Goal: Task Accomplishment & Management: Use online tool/utility

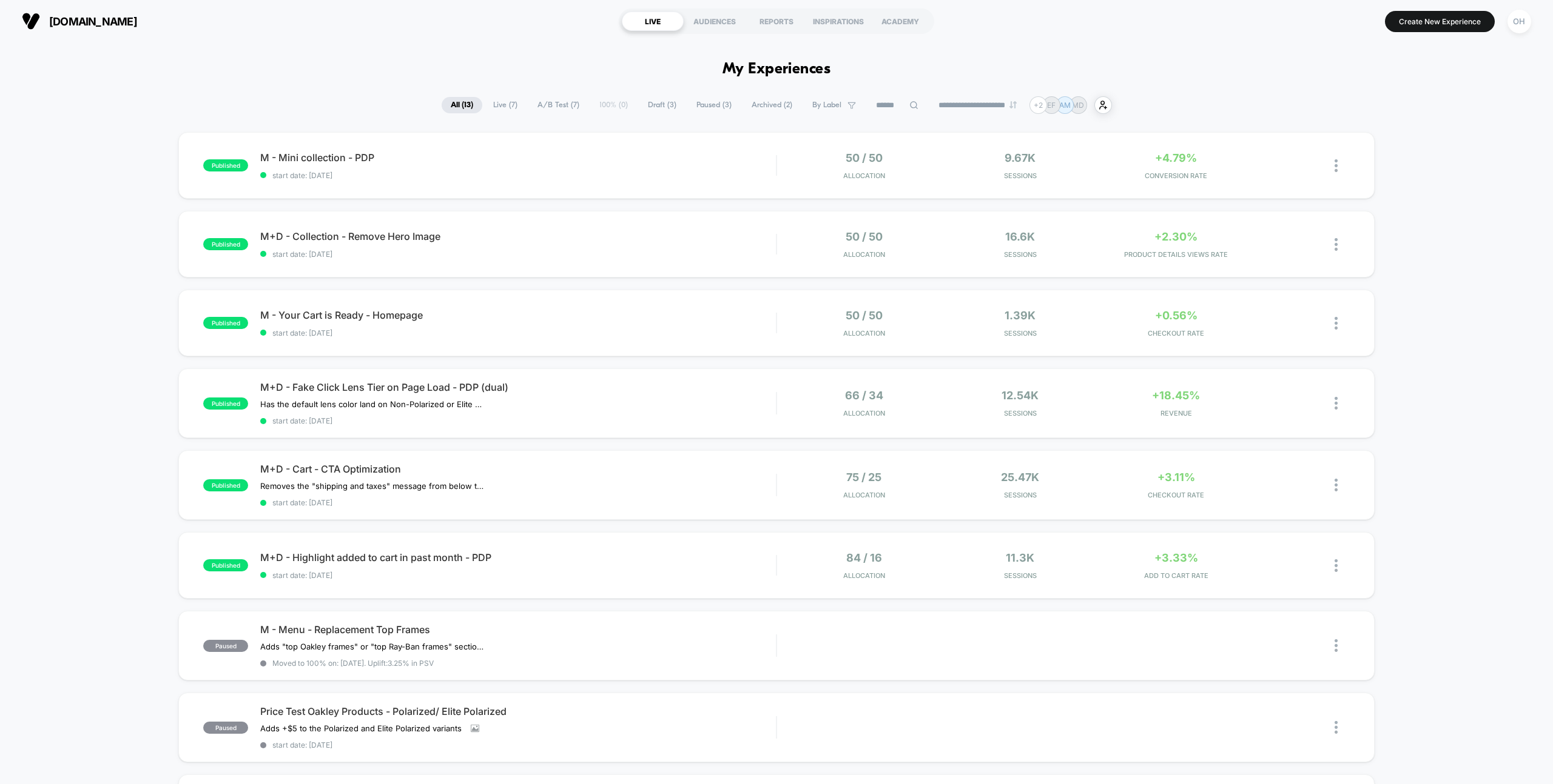
click at [416, 99] on div "**********" at bounding box center [776, 105] width 1553 height 18
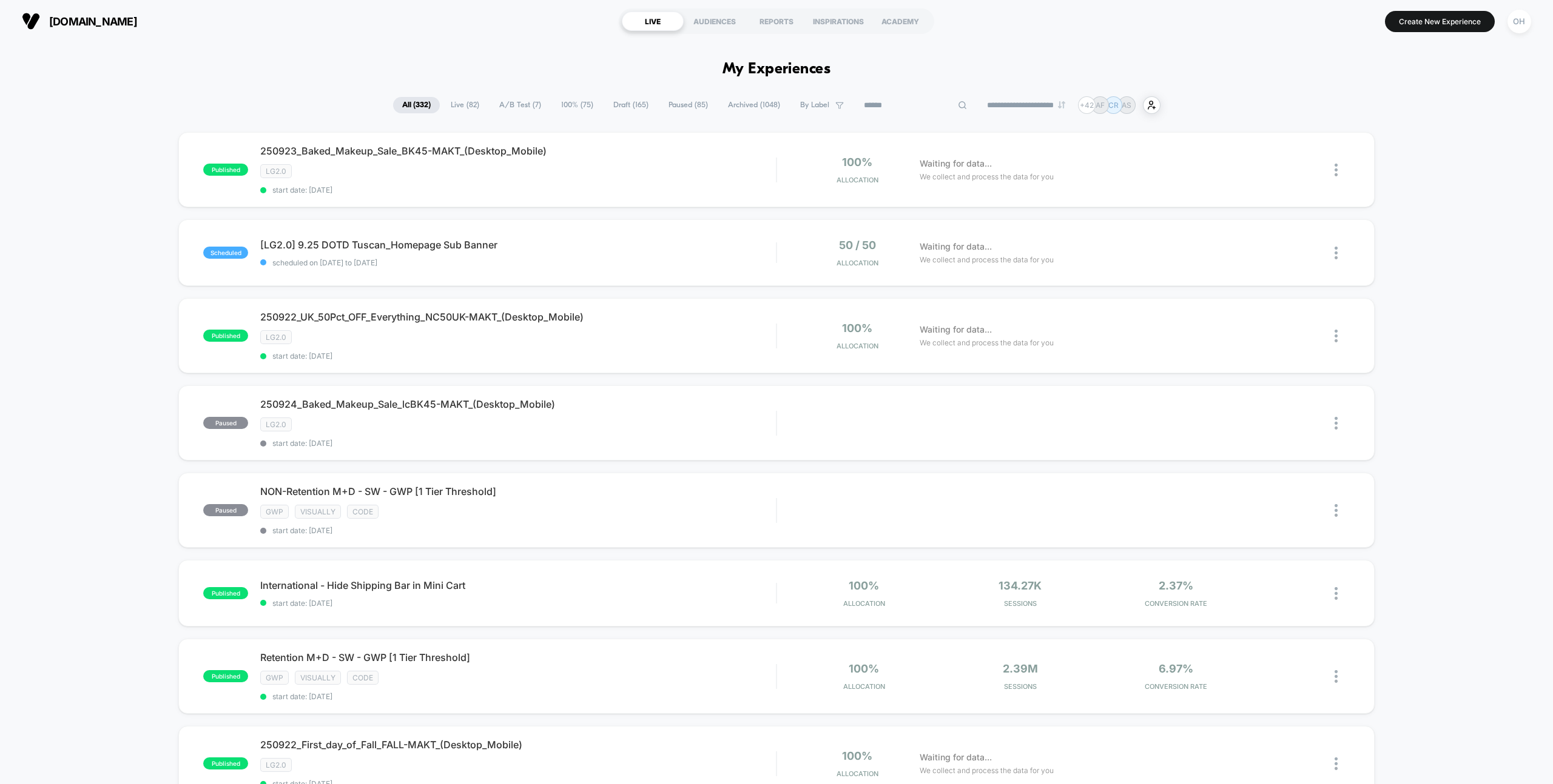
click at [902, 107] on input at bounding box center [915, 105] width 121 height 14
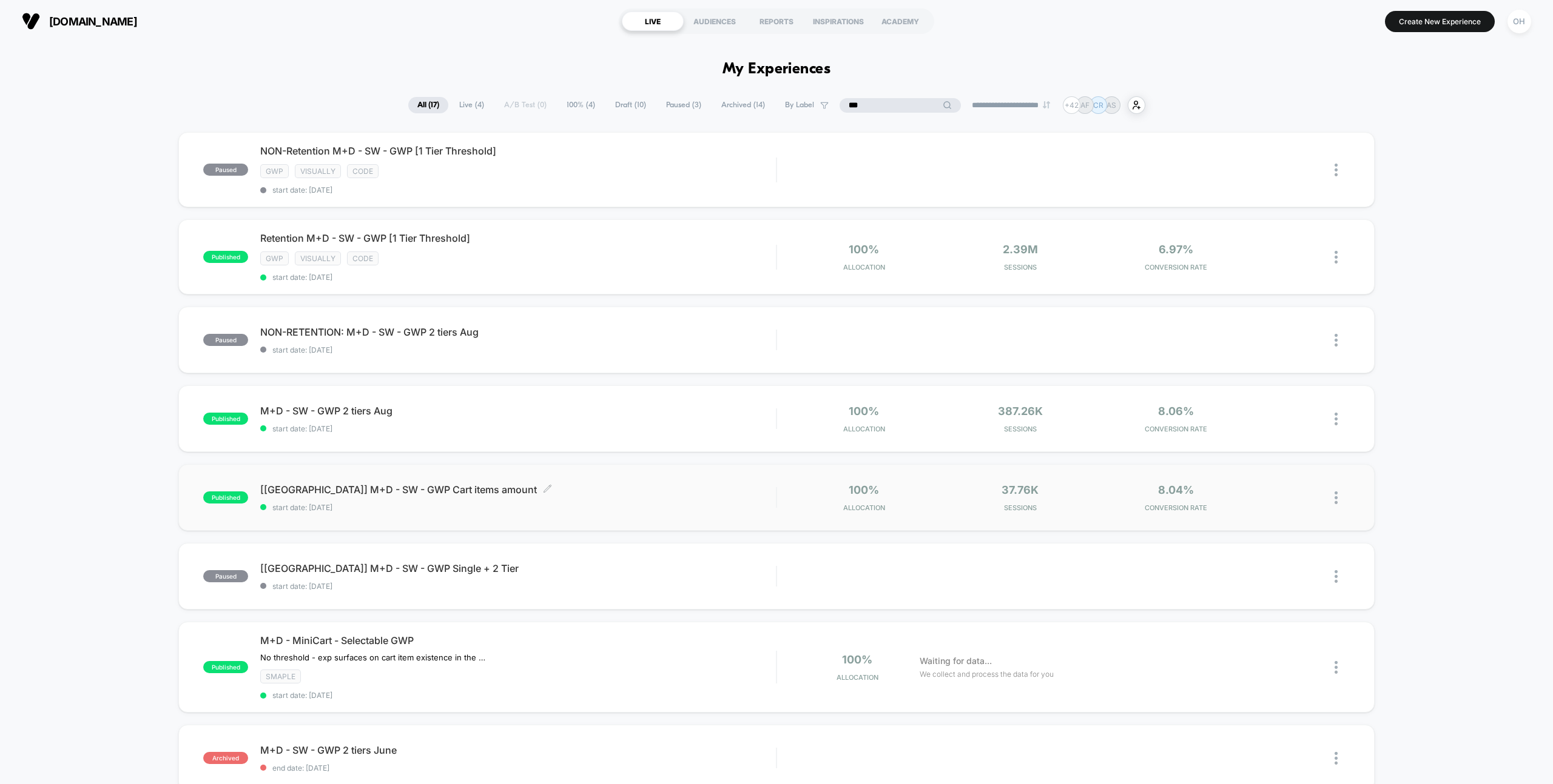
type input "***"
click at [596, 500] on div "[UK] M+D - SW - GWP Cart items amount Click to edit experience details Click to…" at bounding box center [518, 498] width 515 height 29
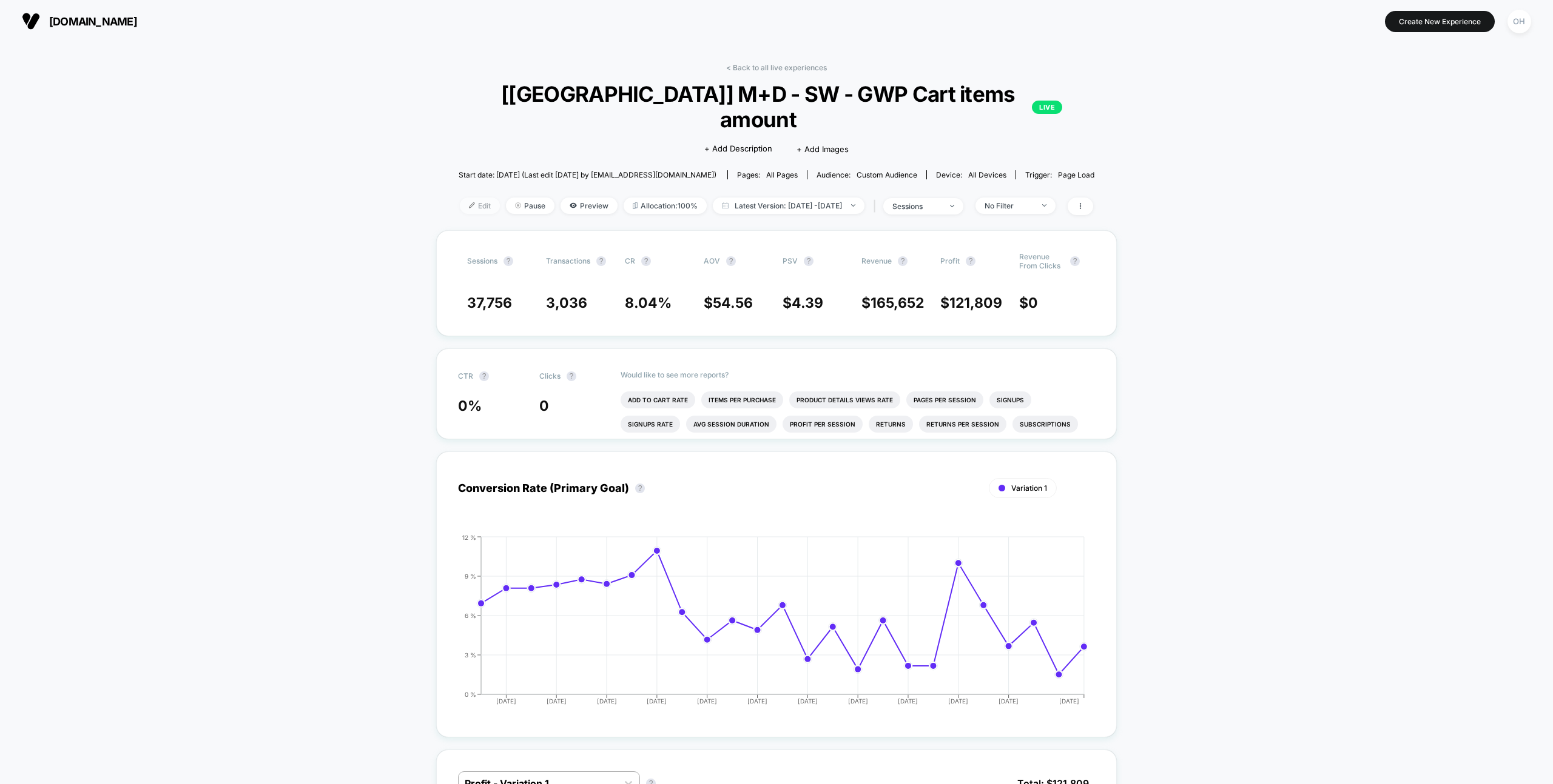
click at [461, 197] on span "Edit" at bounding box center [479, 205] width 40 height 17
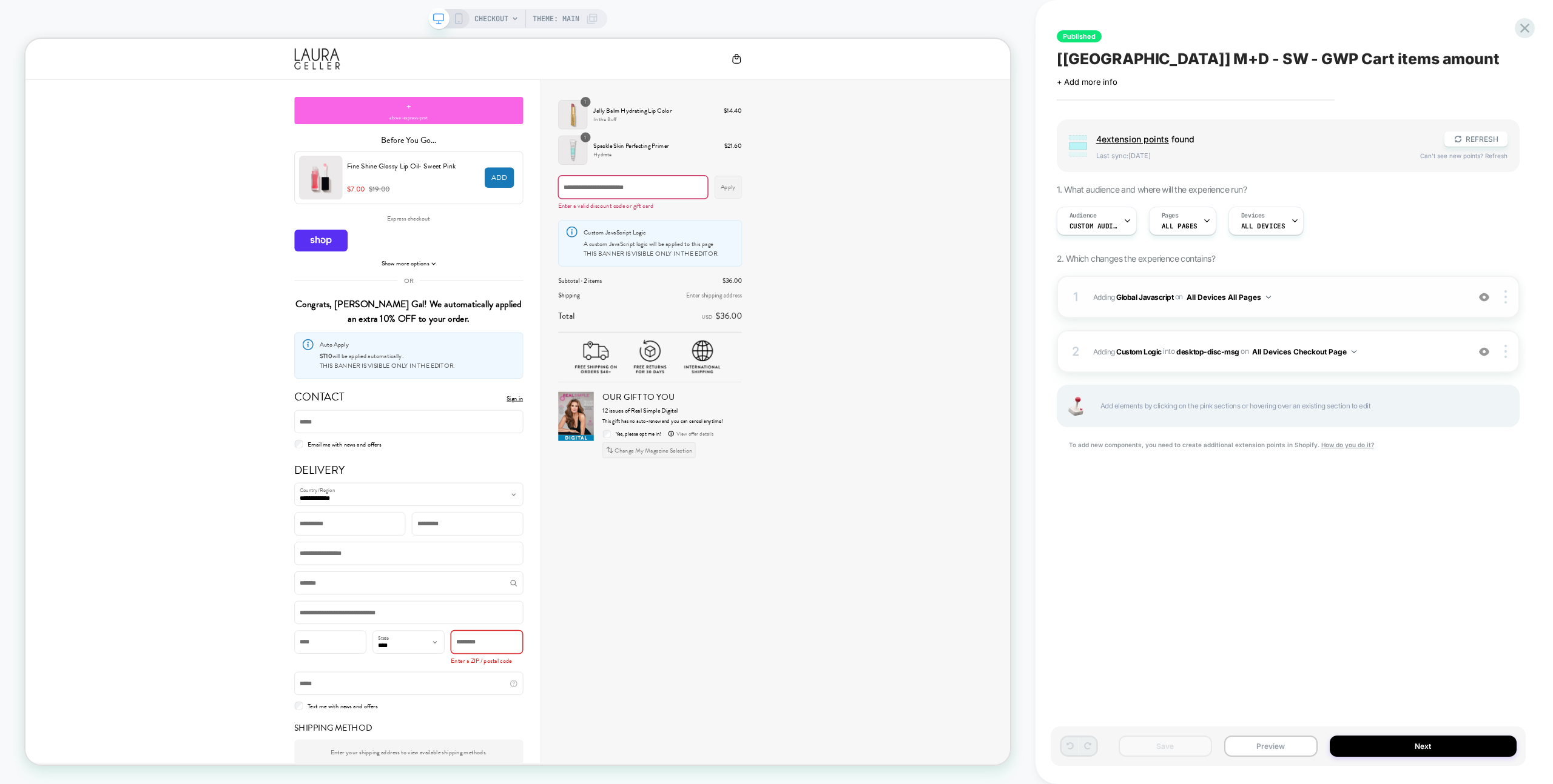
click at [1309, 279] on div "1 Adding Global Javascript on All Devices All Pages Add Before Add After Target…" at bounding box center [1288, 297] width 463 height 42
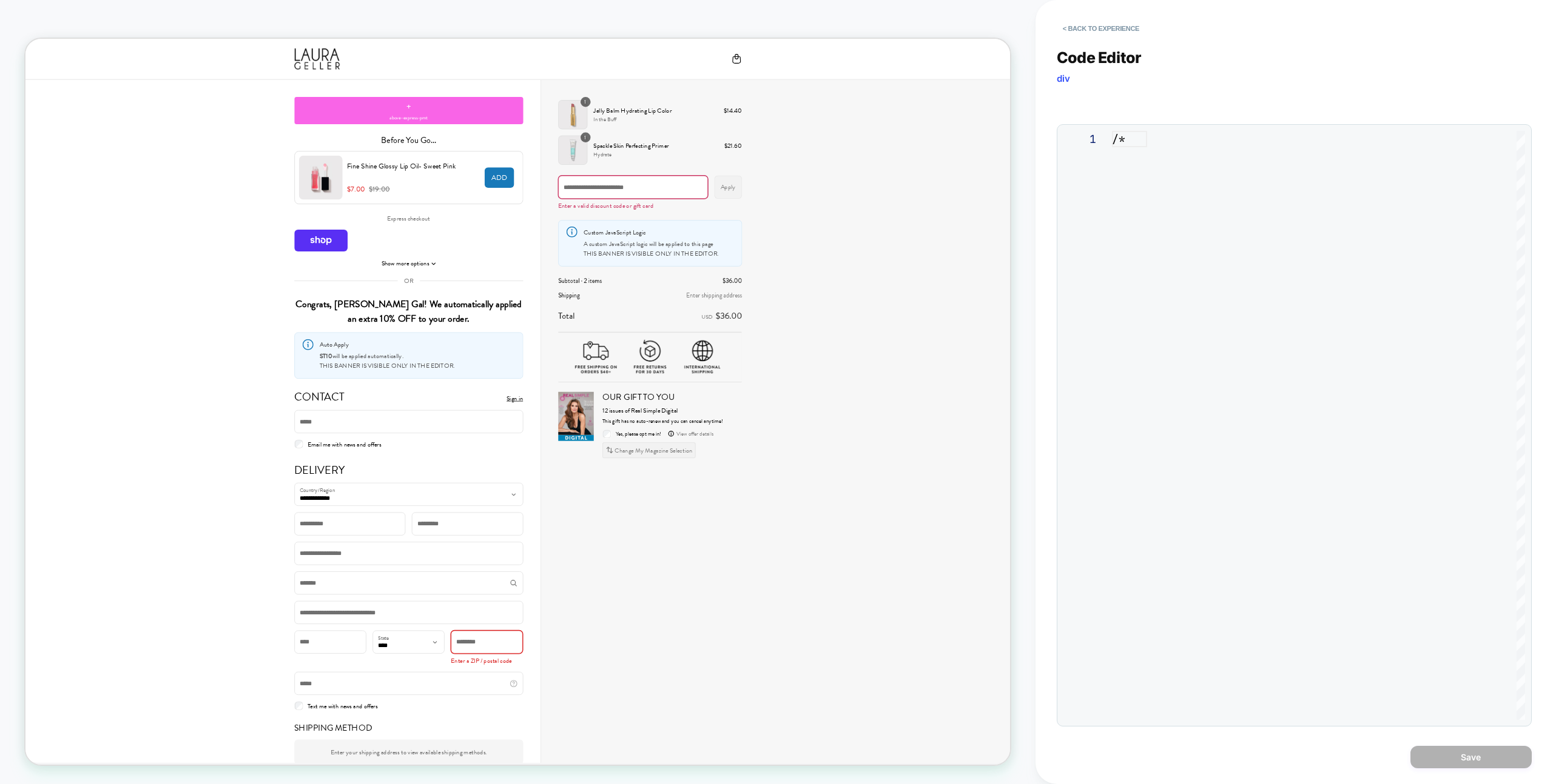
scroll to position [164, 0]
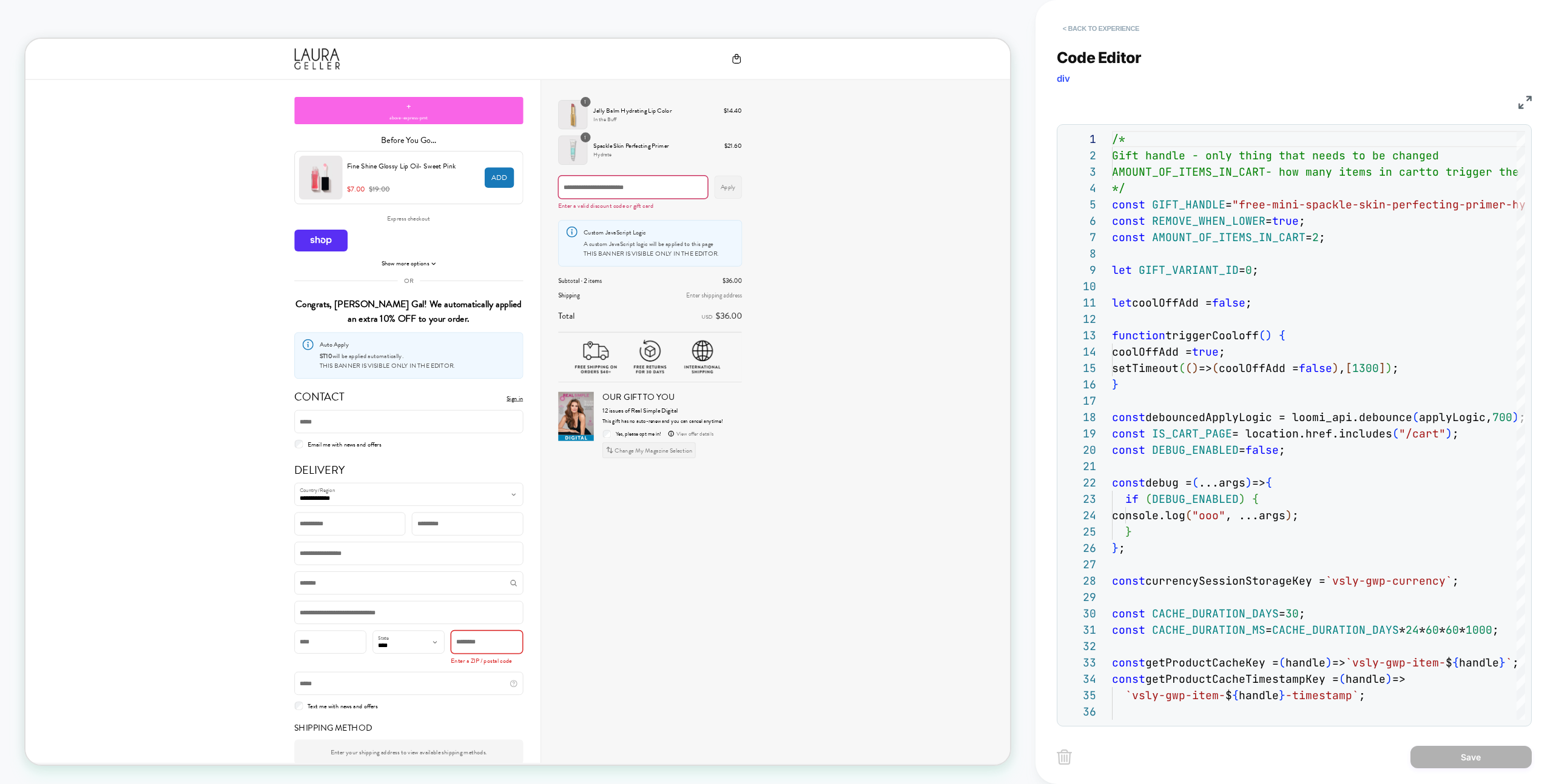
click at [1101, 22] on button "< Back to experience" at bounding box center [1101, 29] width 88 height 19
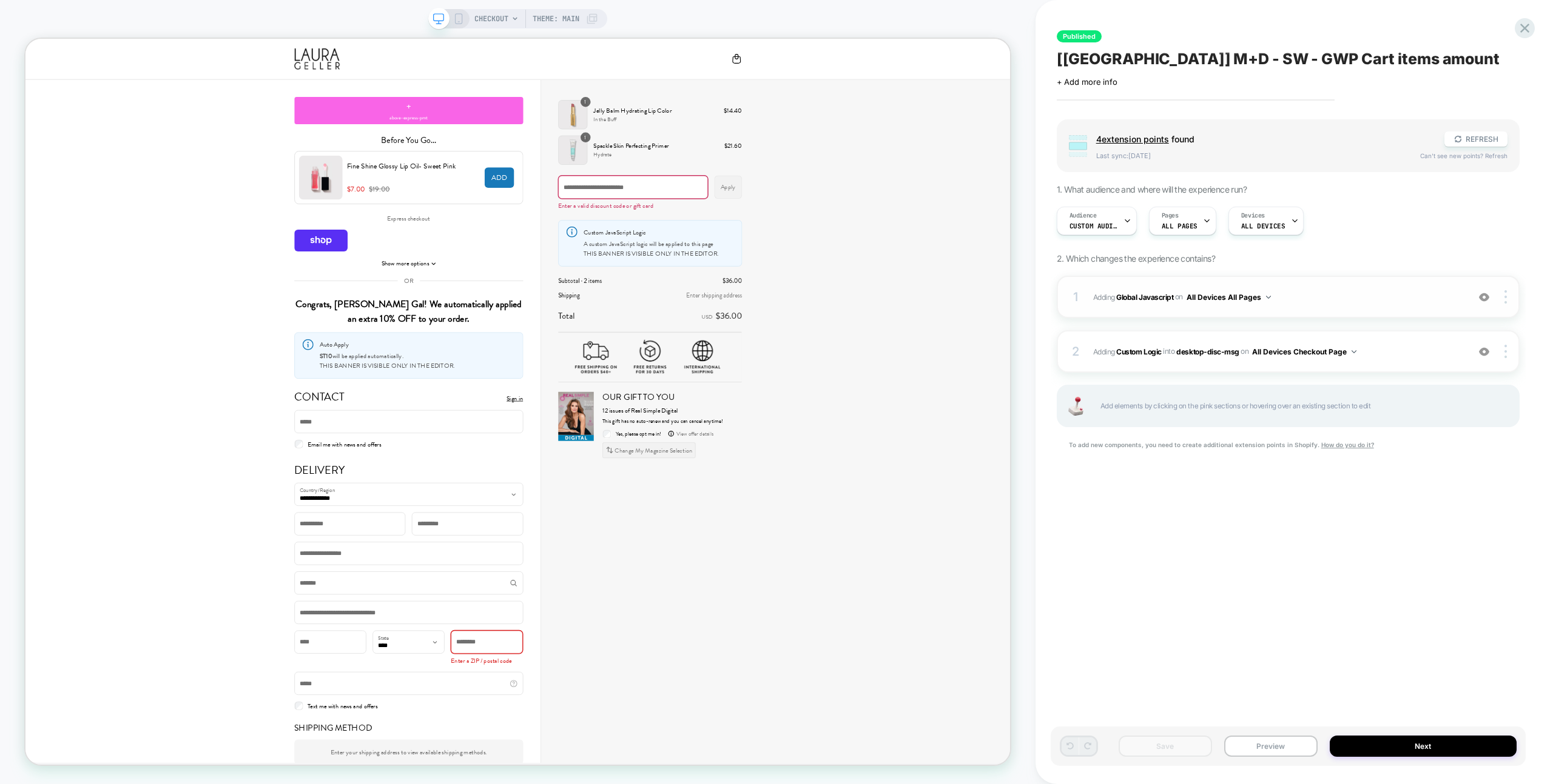
click at [1307, 294] on span "Adding Global Javascript on All Devices All Pages" at bounding box center [1277, 297] width 369 height 15
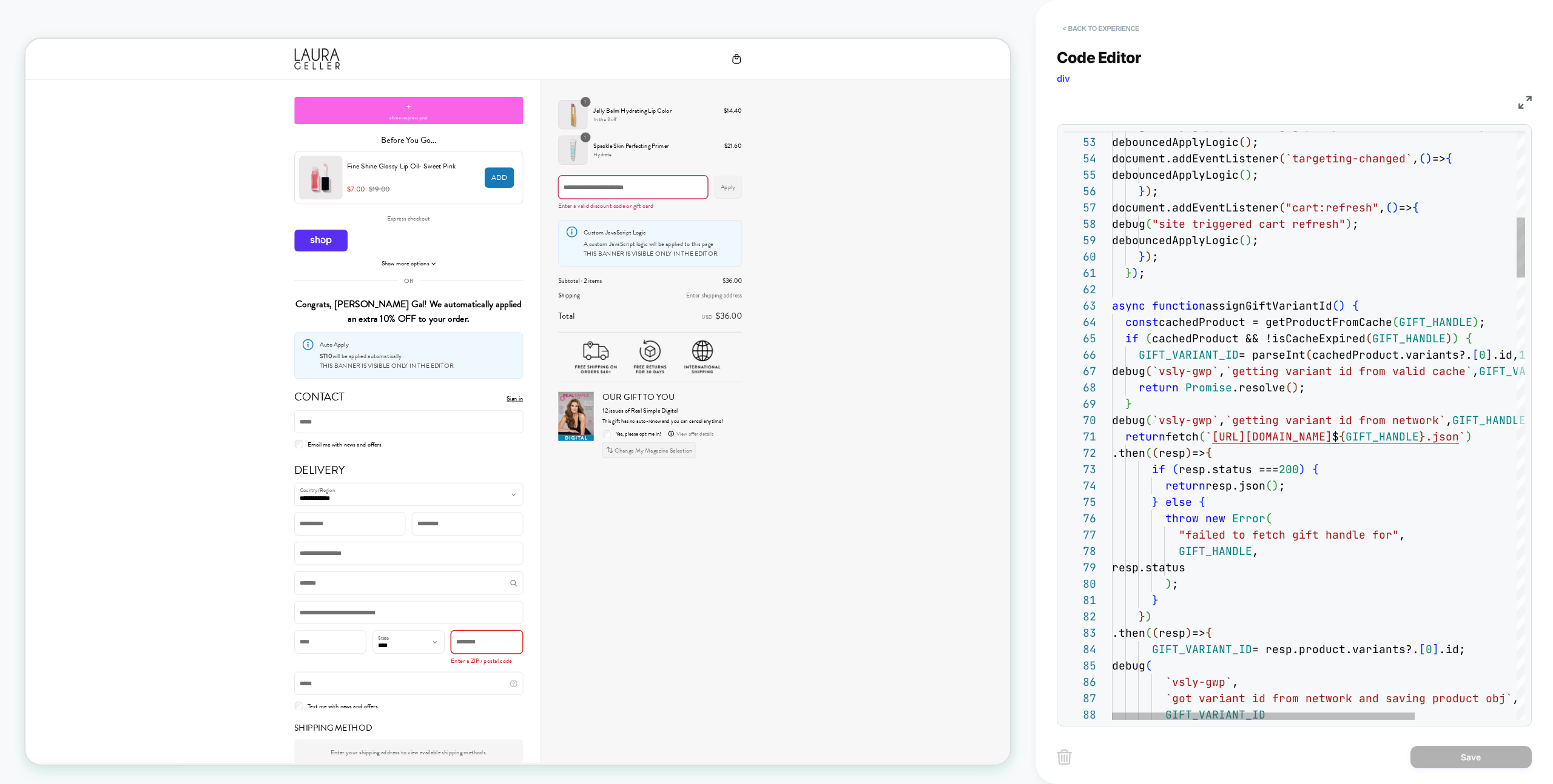
click at [1100, 21] on button "< Back to experience" at bounding box center [1101, 29] width 88 height 19
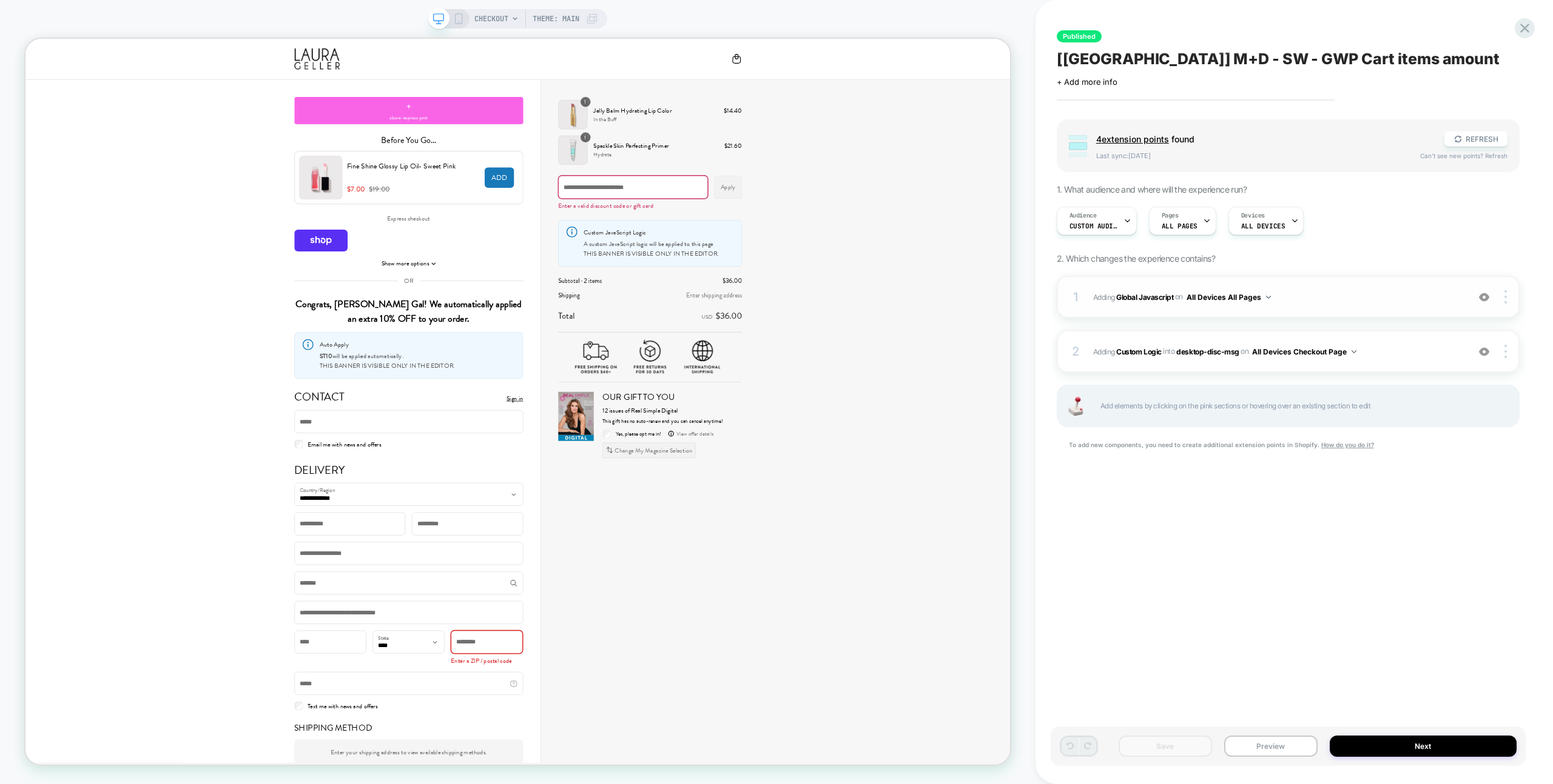
drag, startPoint x: 1406, startPoint y: 255, endPoint x: 1409, endPoint y: 306, distance: 51.1
click at [1406, 255] on div "Group 4 extension point s found REFRESH Last sync: 4d ago Can't see new points?…" at bounding box center [1288, 300] width 463 height 361
click at [1409, 306] on div "1 Adding Global Javascript on All Devices All Pages Add Before Add After Target…" at bounding box center [1288, 297] width 463 height 42
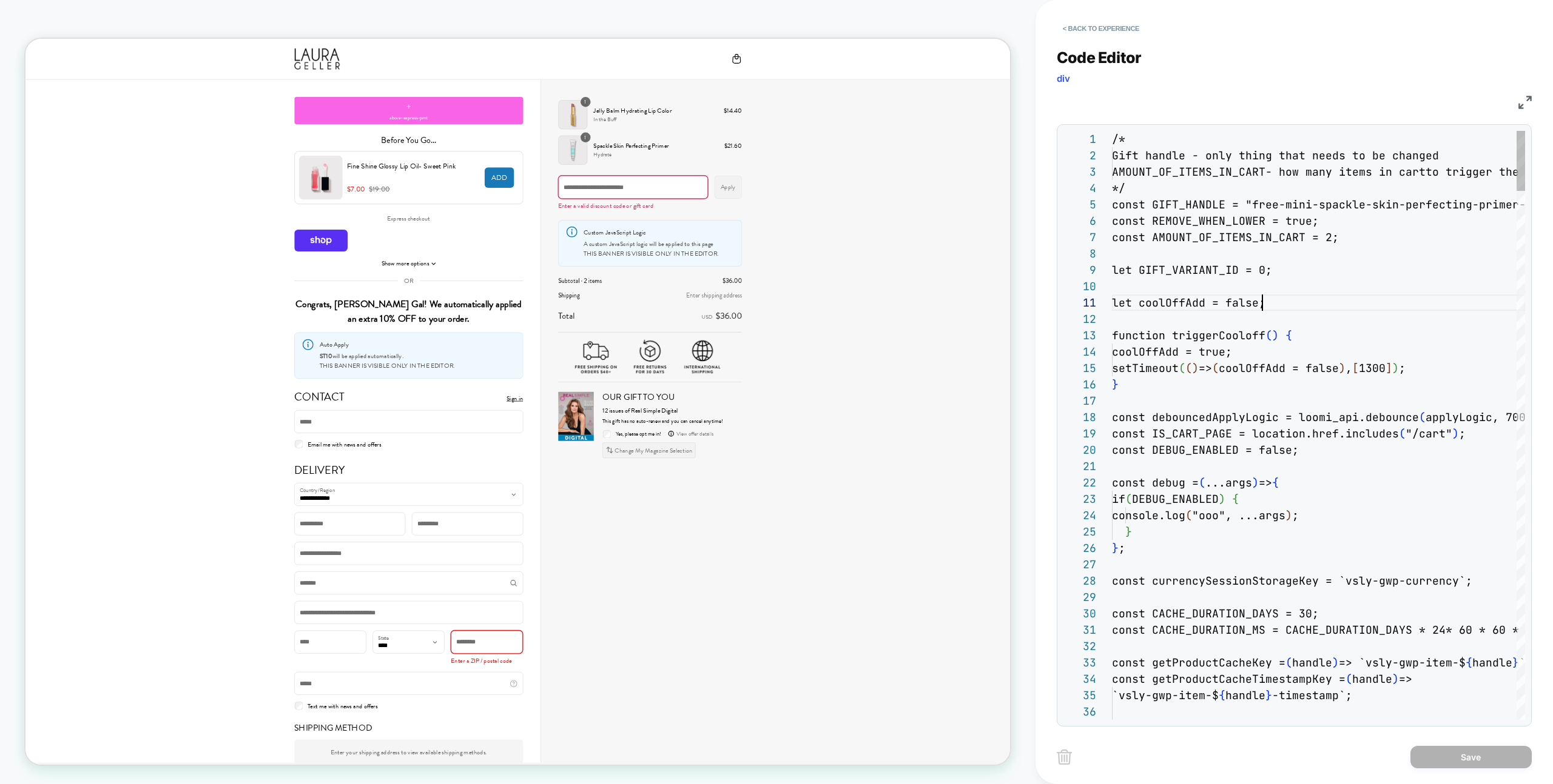
click at [1412, 303] on div "let coolOffAdd = false;" at bounding box center [1318, 302] width 413 height 17
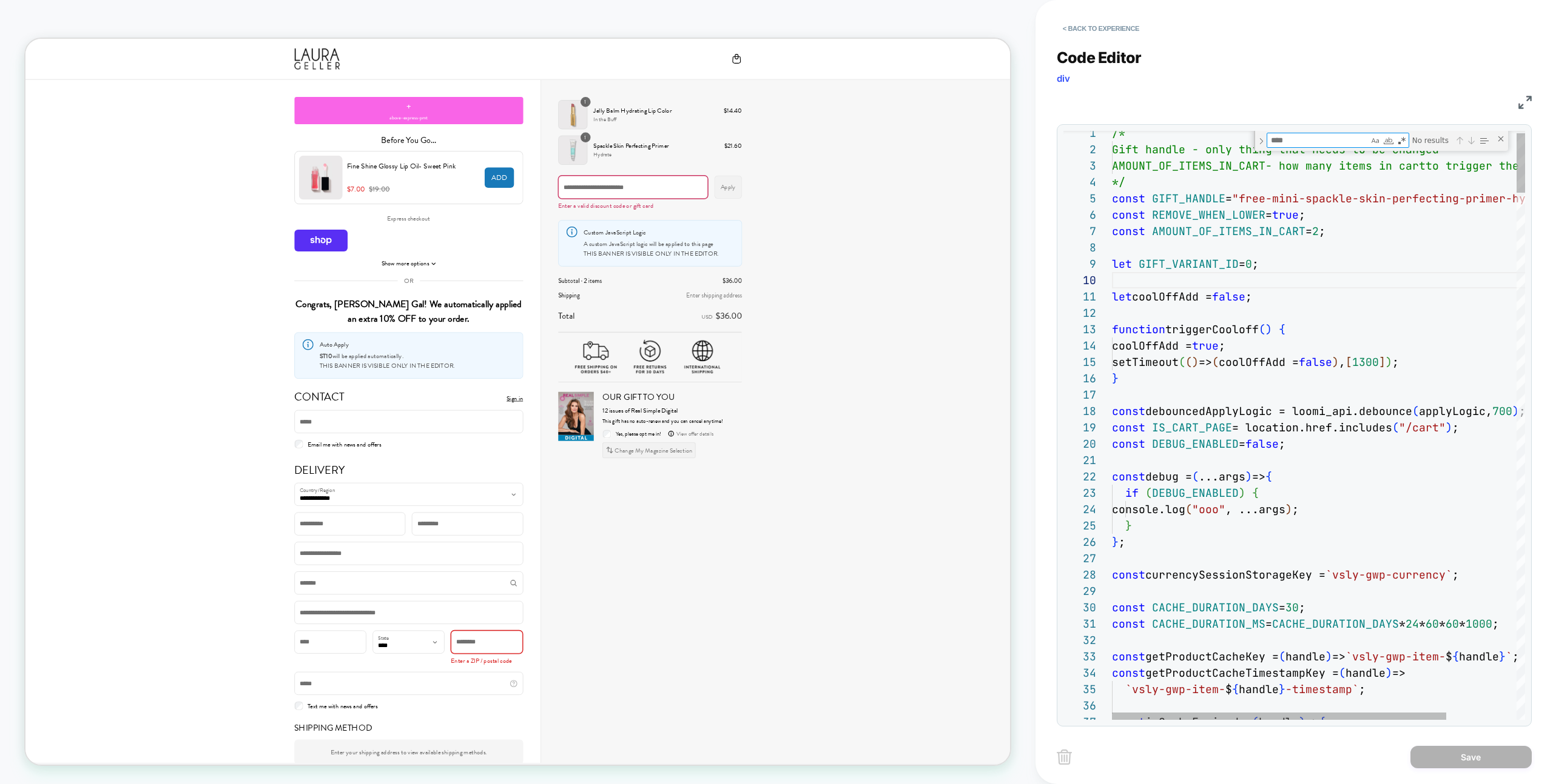
type textarea "**********"
type textarea "***"
type textarea "**********"
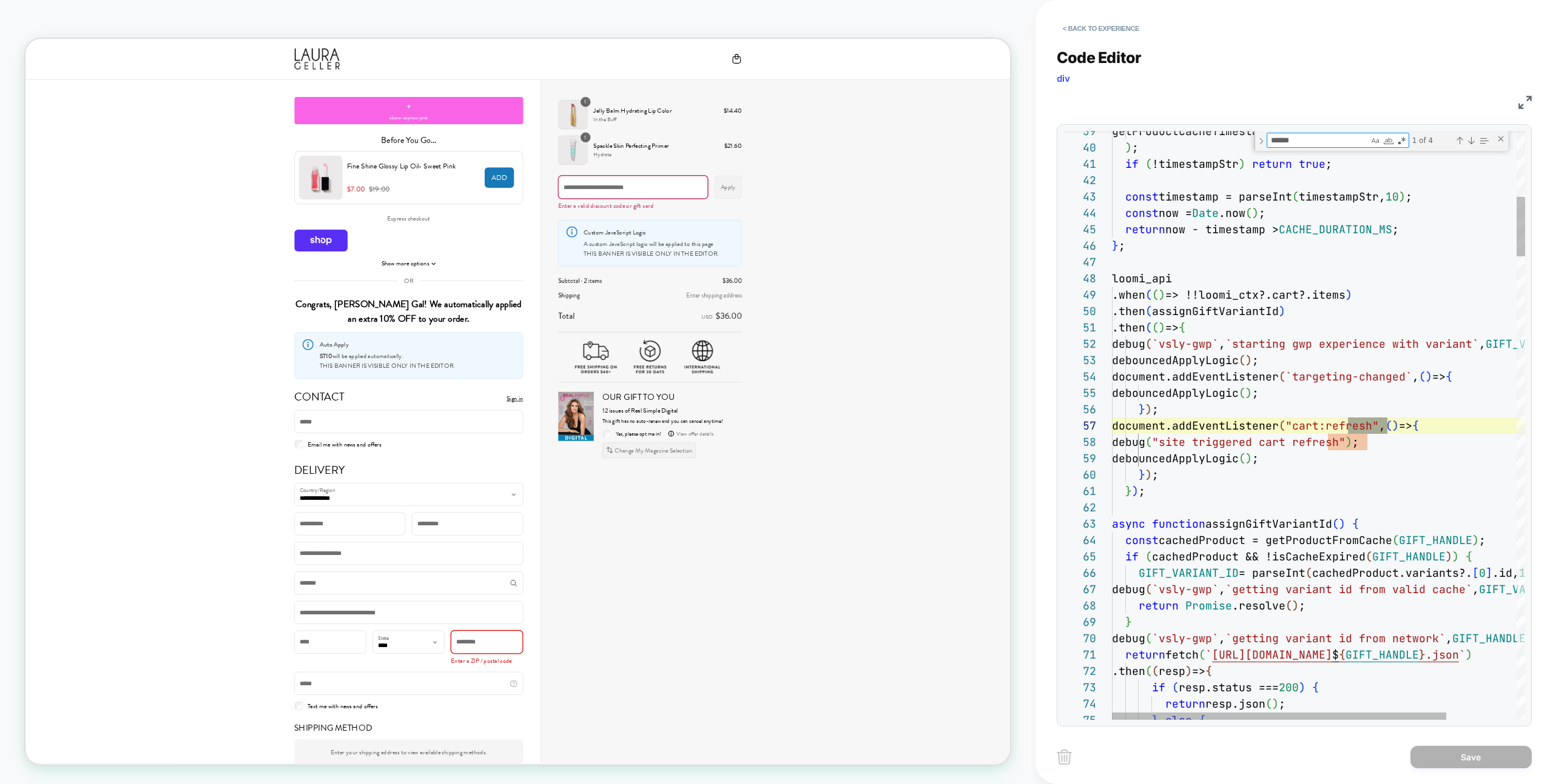
type textarea "*******"
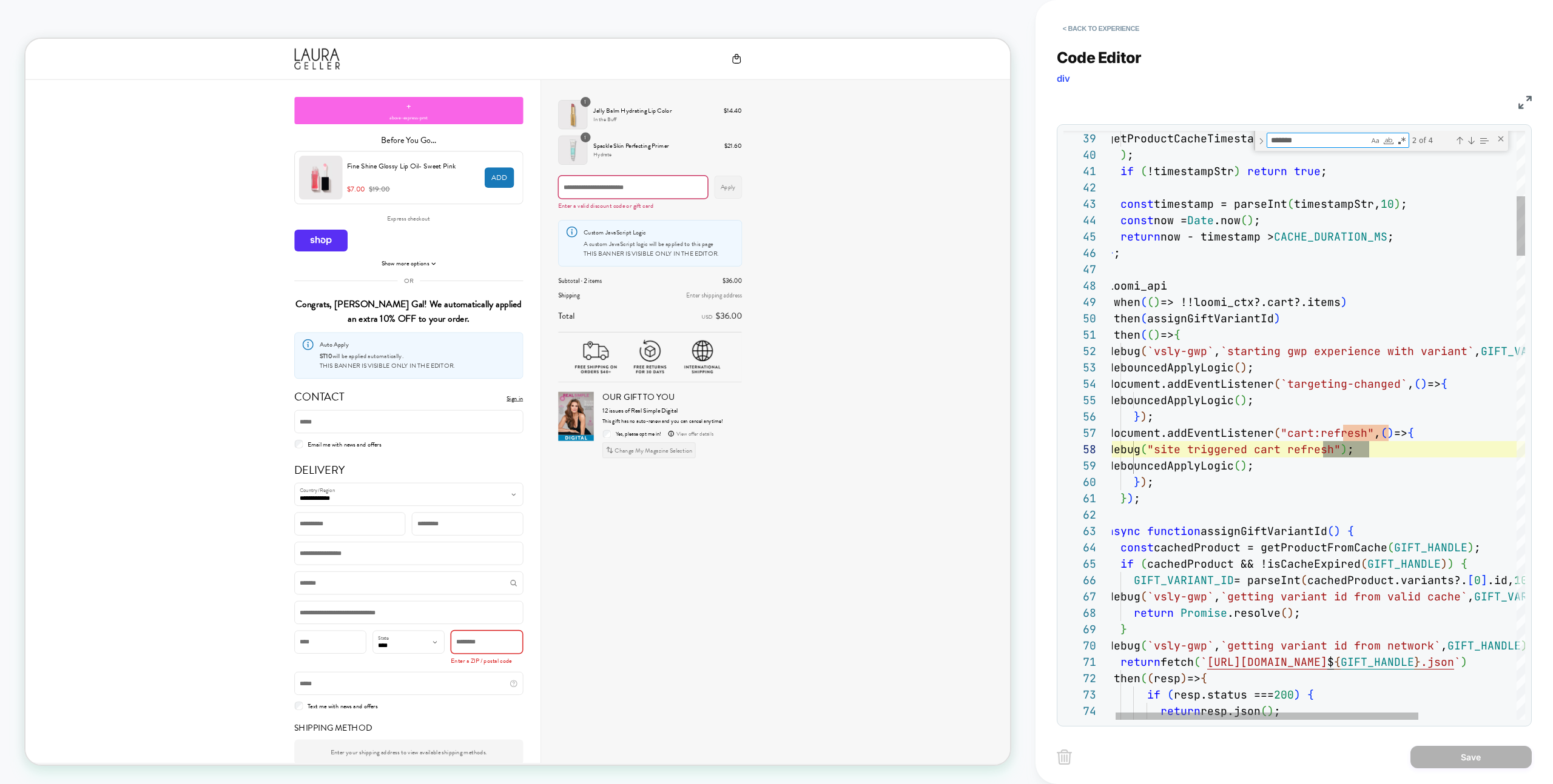
scroll to position [164, 85]
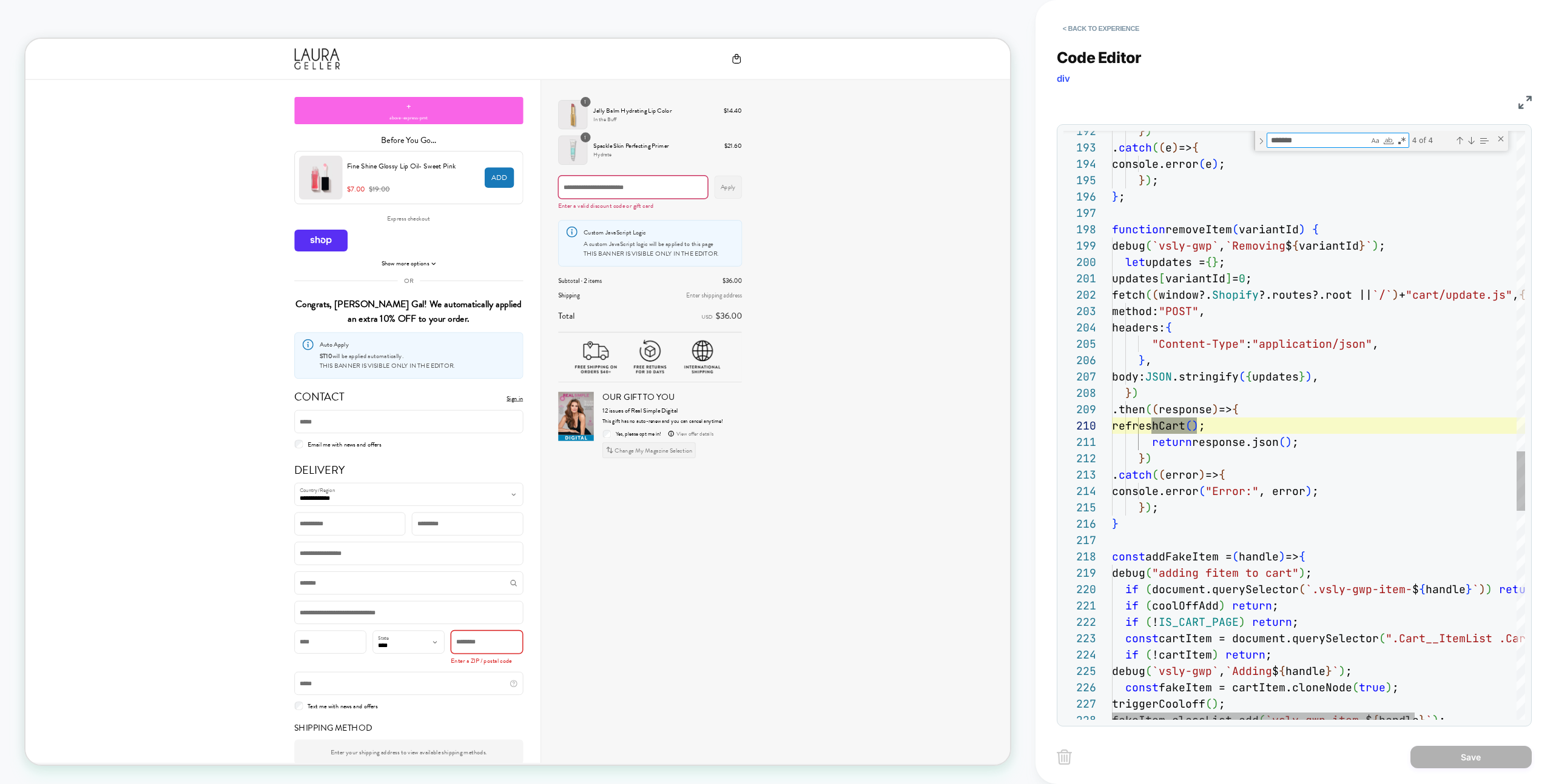
type textarea "**********"
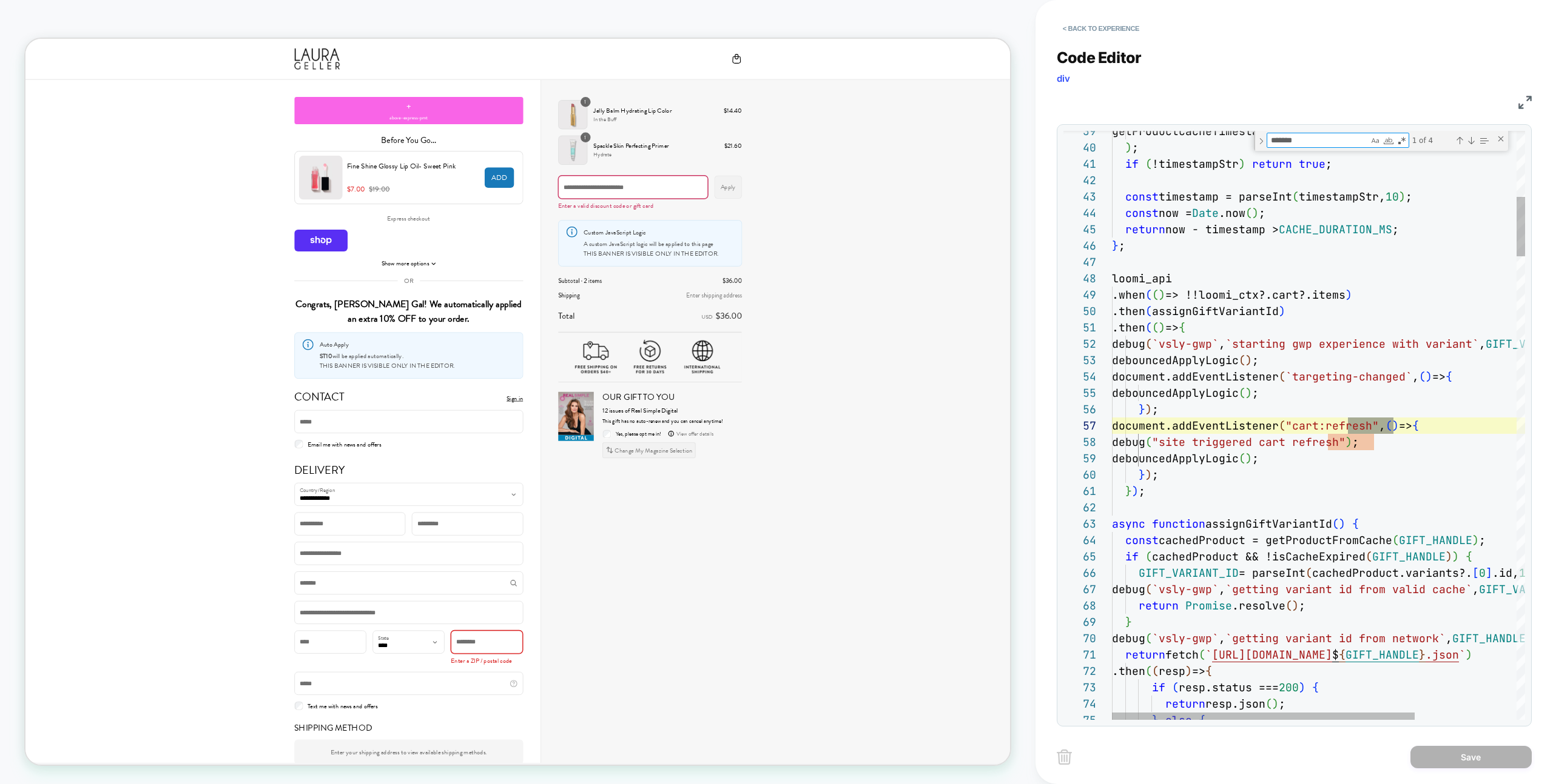
type textarea "*******"
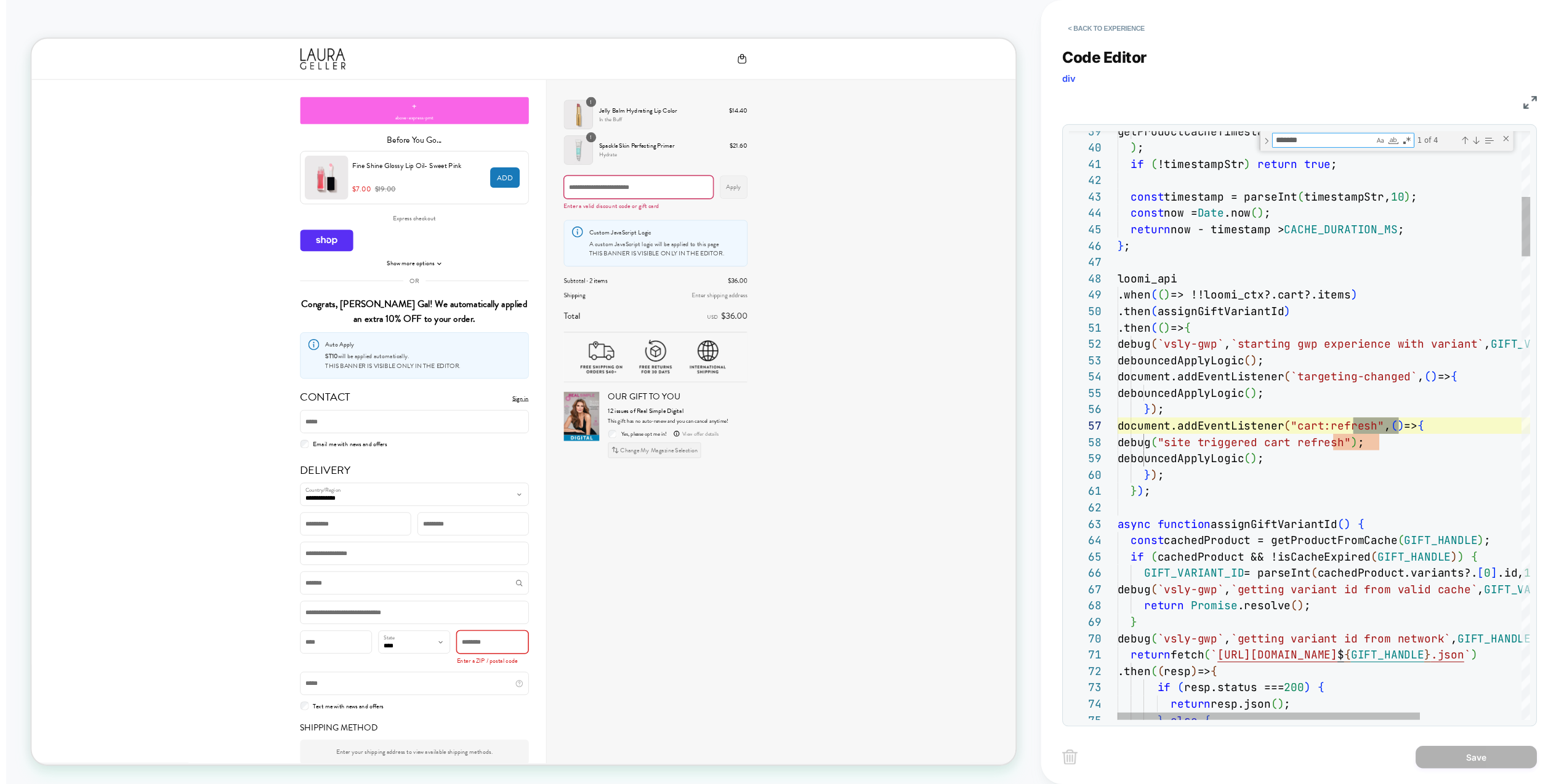
scroll to position [116, 60]
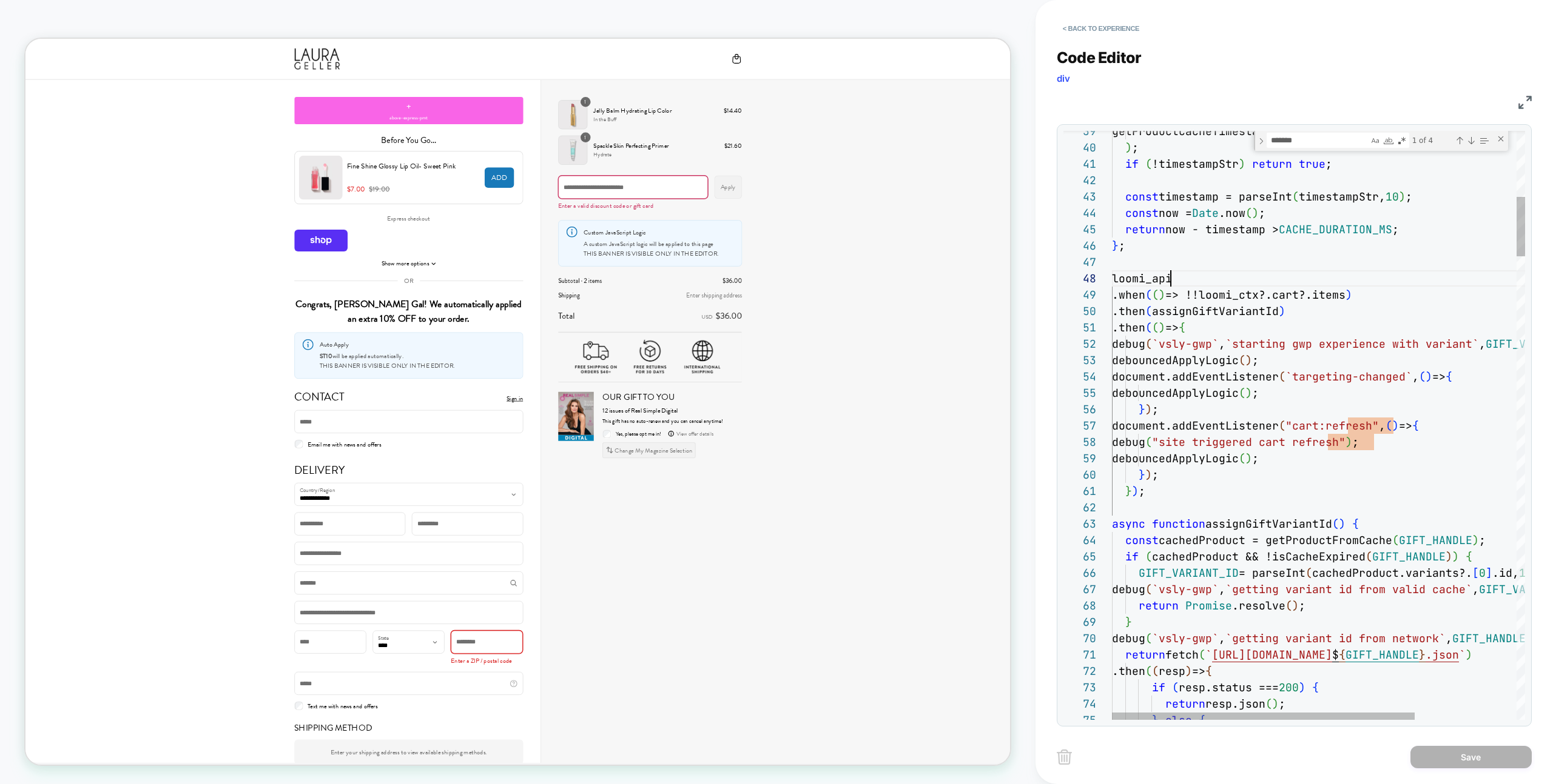
type textarea "**********"
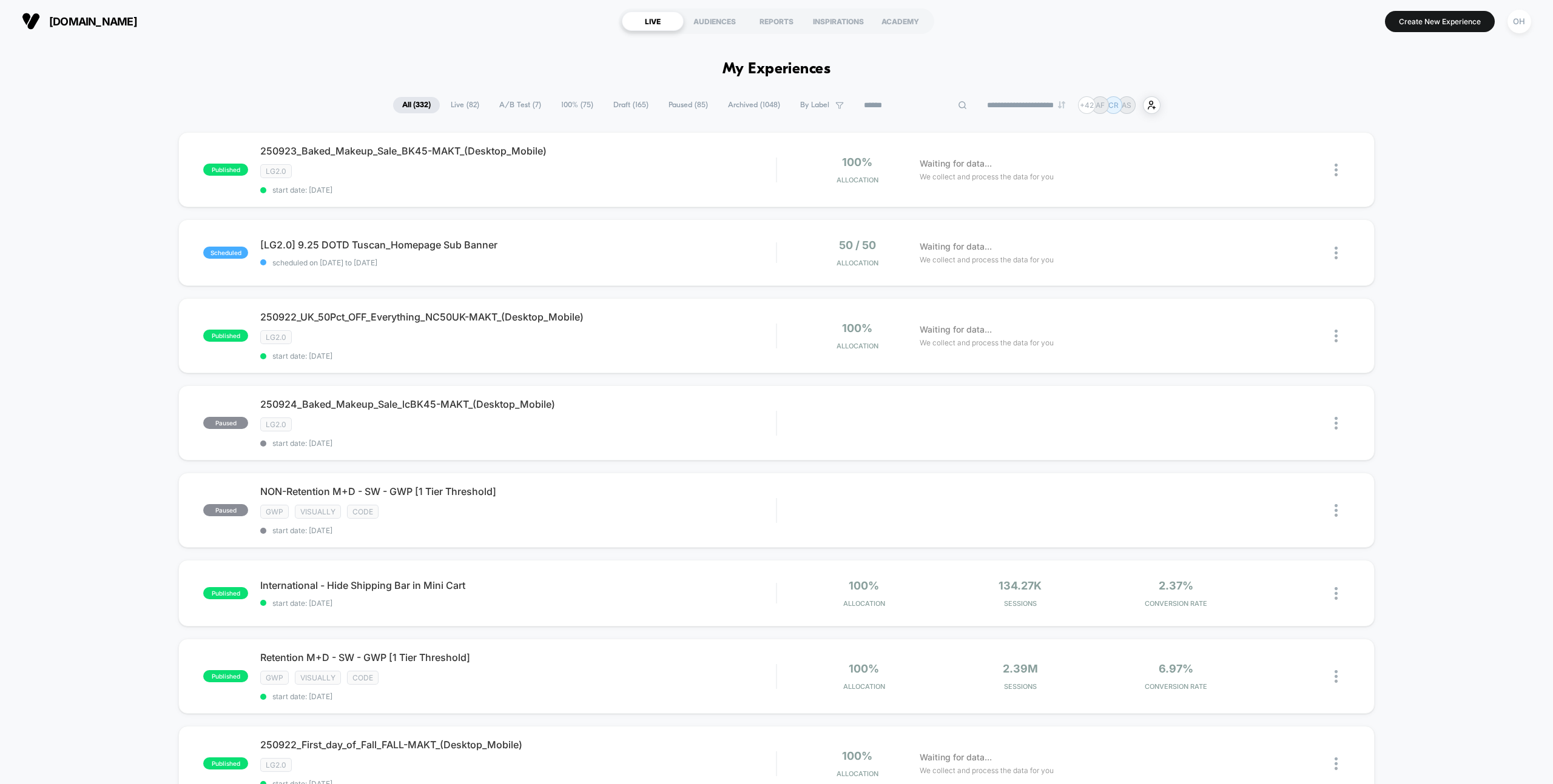
click at [899, 108] on input at bounding box center [915, 105] width 121 height 14
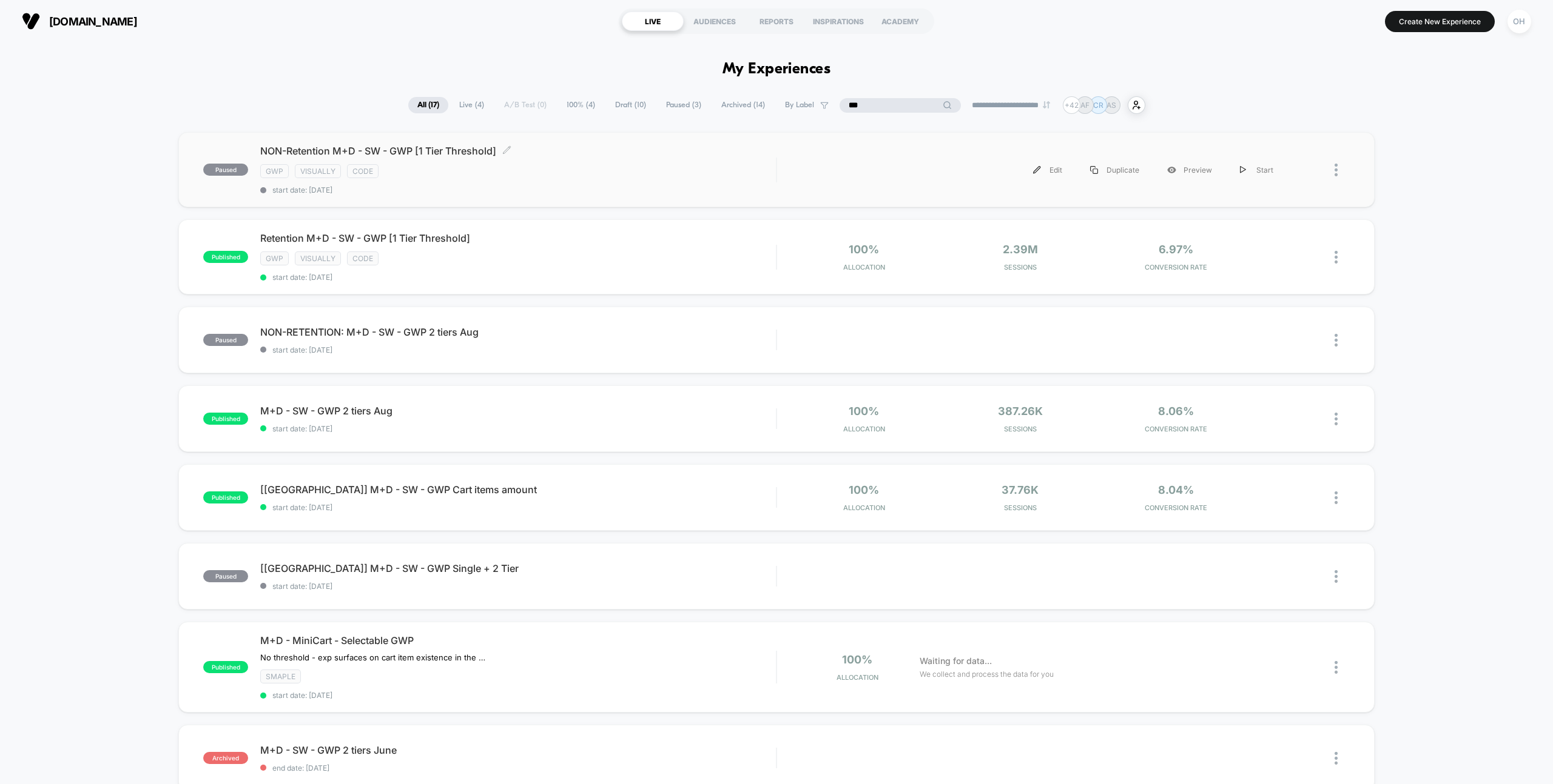
type input "***"
click at [632, 165] on div "gwp visually code" at bounding box center [518, 171] width 515 height 14
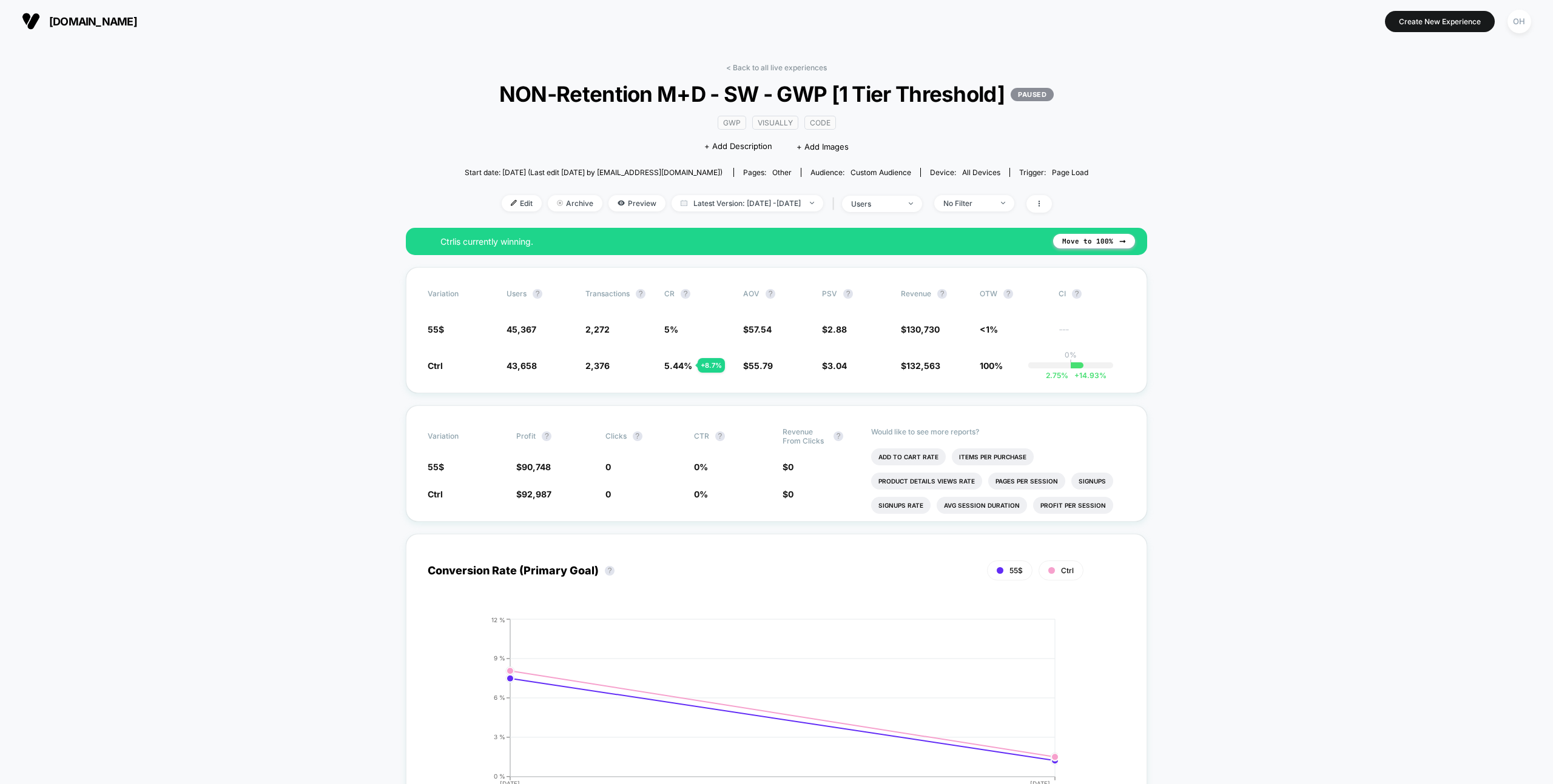
click at [502, 212] on span "Edit" at bounding box center [522, 203] width 40 height 17
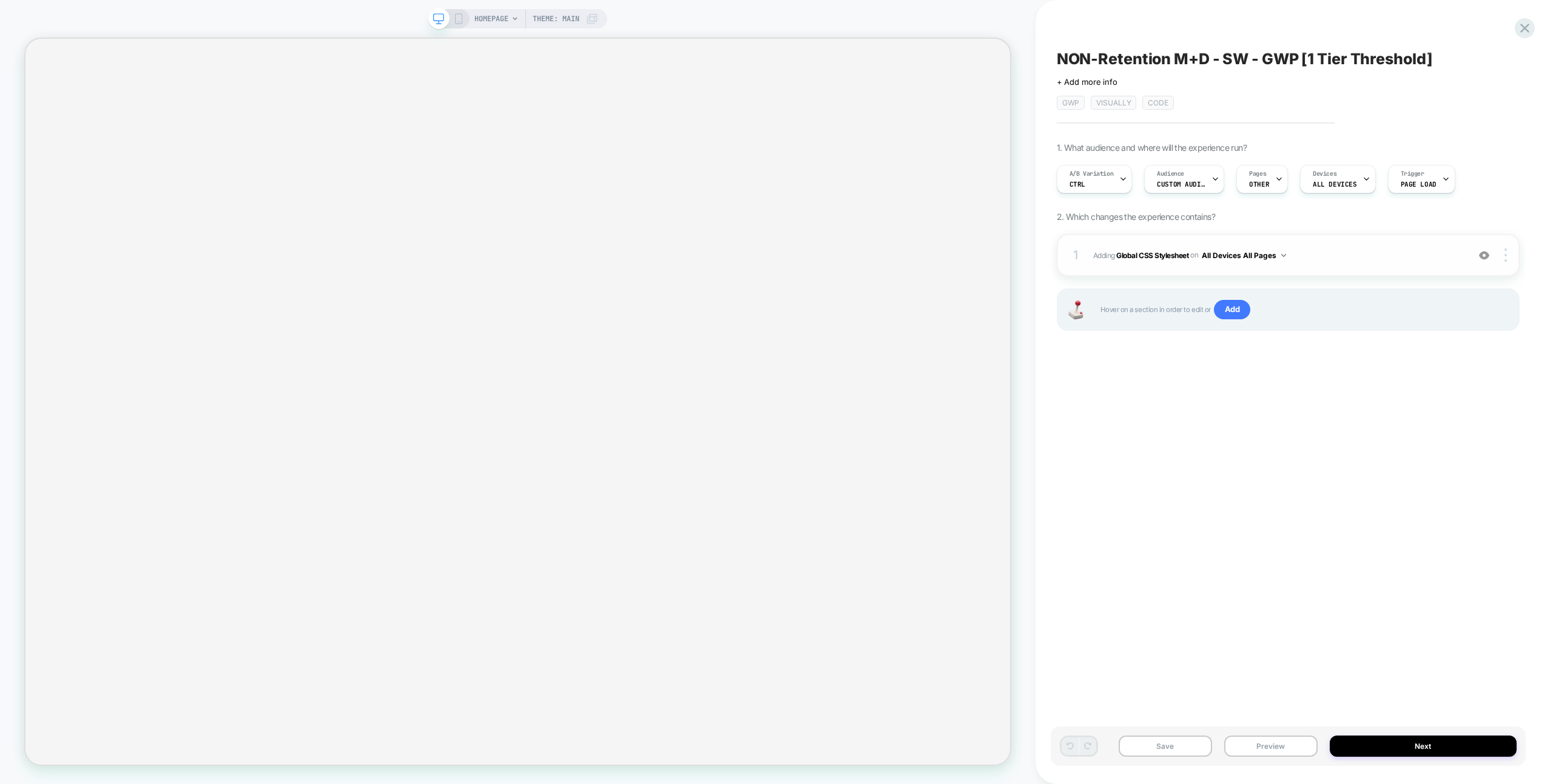
click at [1355, 265] on div "1 Adding Global CSS Stylesheet on All Devices All Pages Add Before Add After Ta…" at bounding box center [1288, 255] width 463 height 42
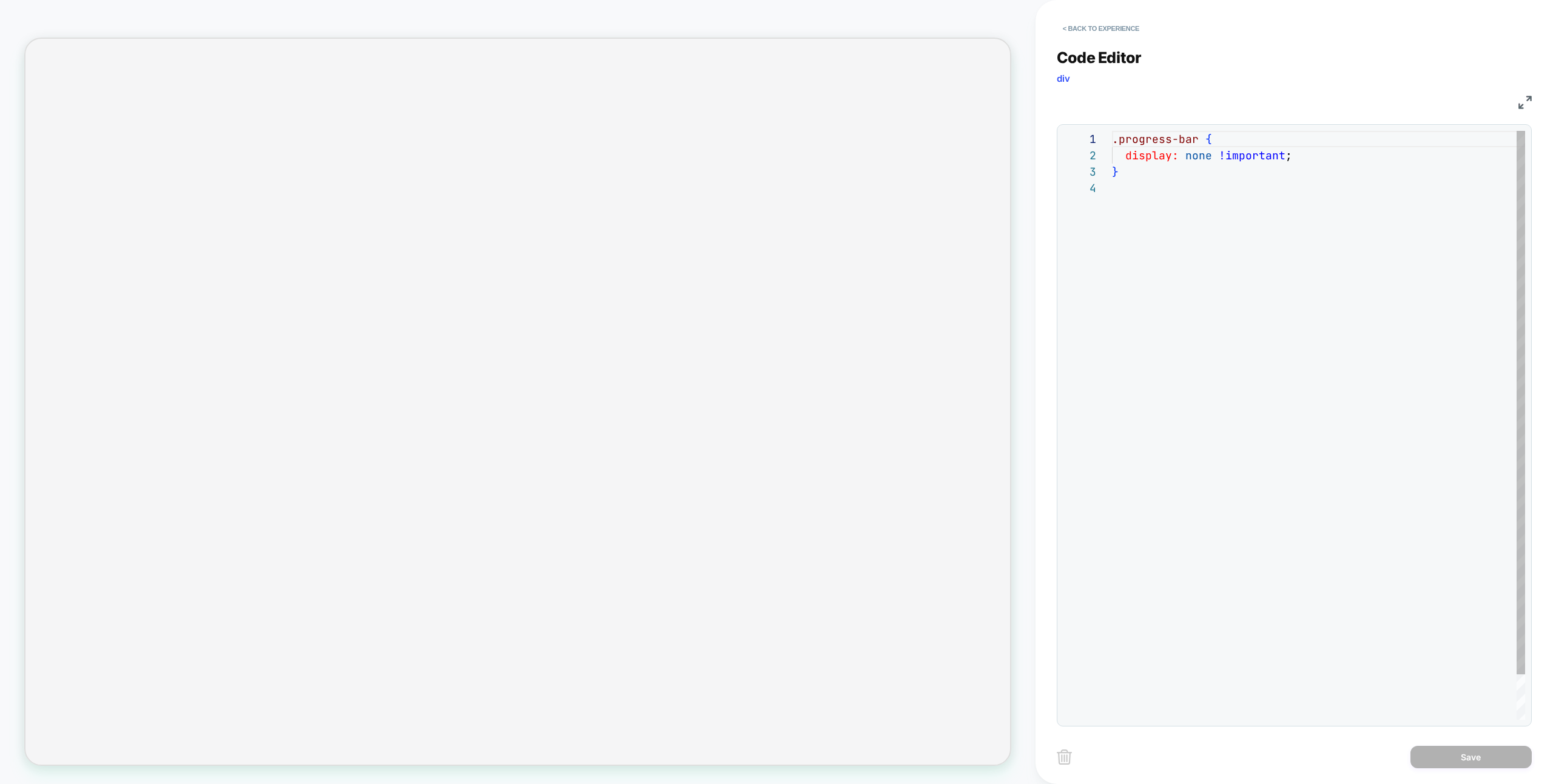
scroll to position [49, 0]
click at [1144, 37] on button "< Back to experience" at bounding box center [1101, 29] width 88 height 19
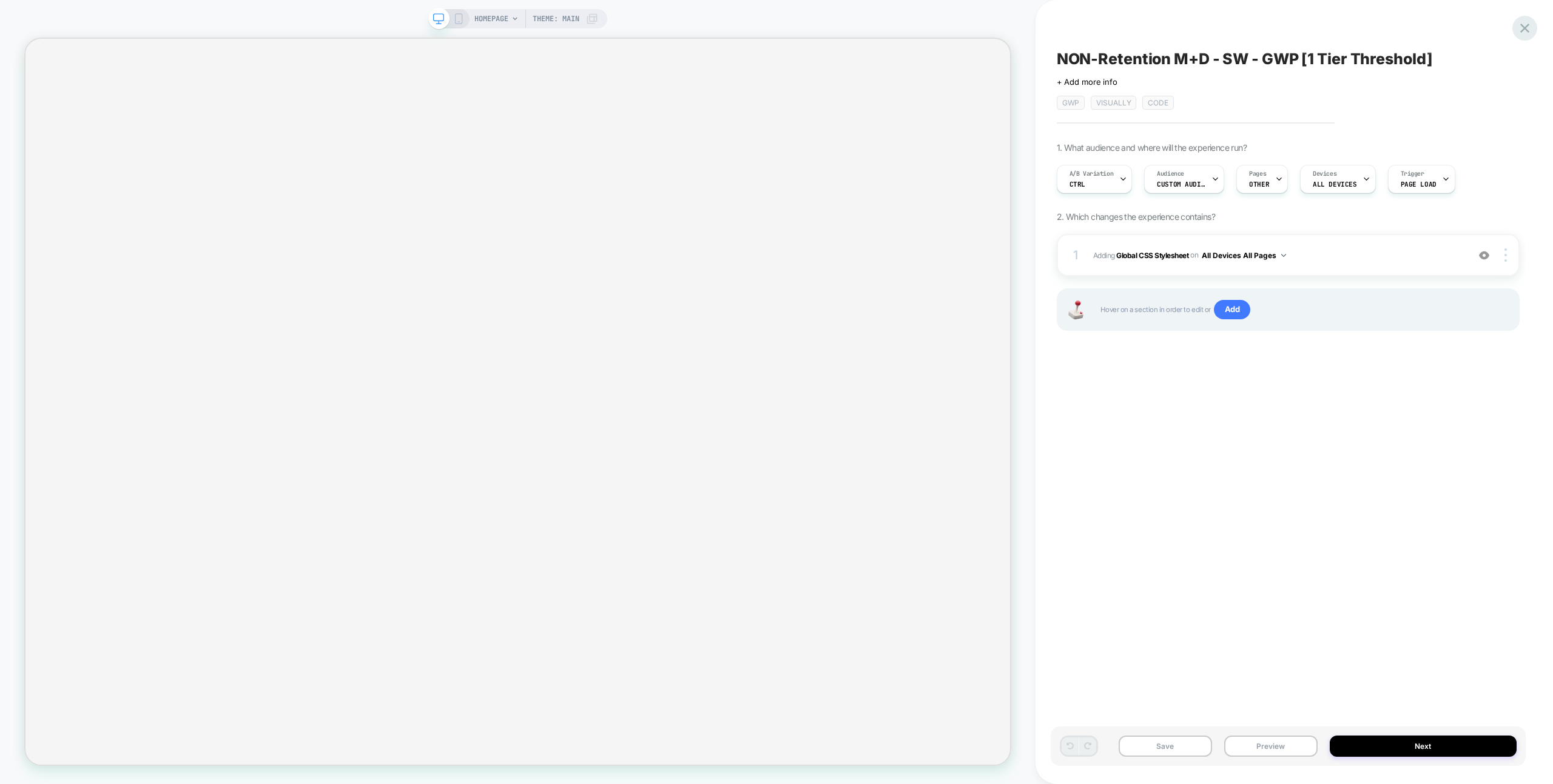
click at [1524, 21] on icon at bounding box center [1524, 28] width 17 height 17
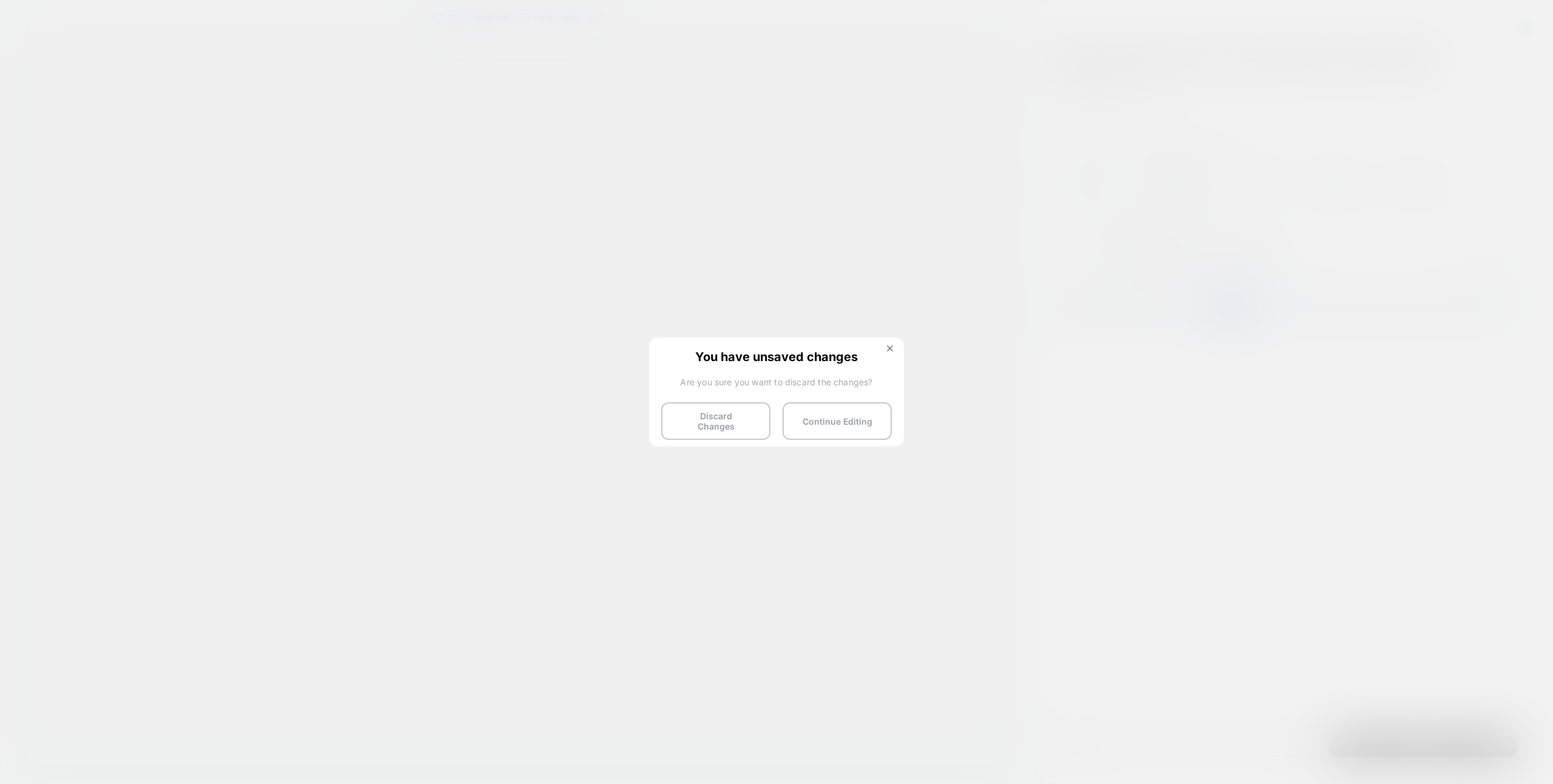
click at [714, 431] on button "Discard Changes" at bounding box center [715, 421] width 109 height 37
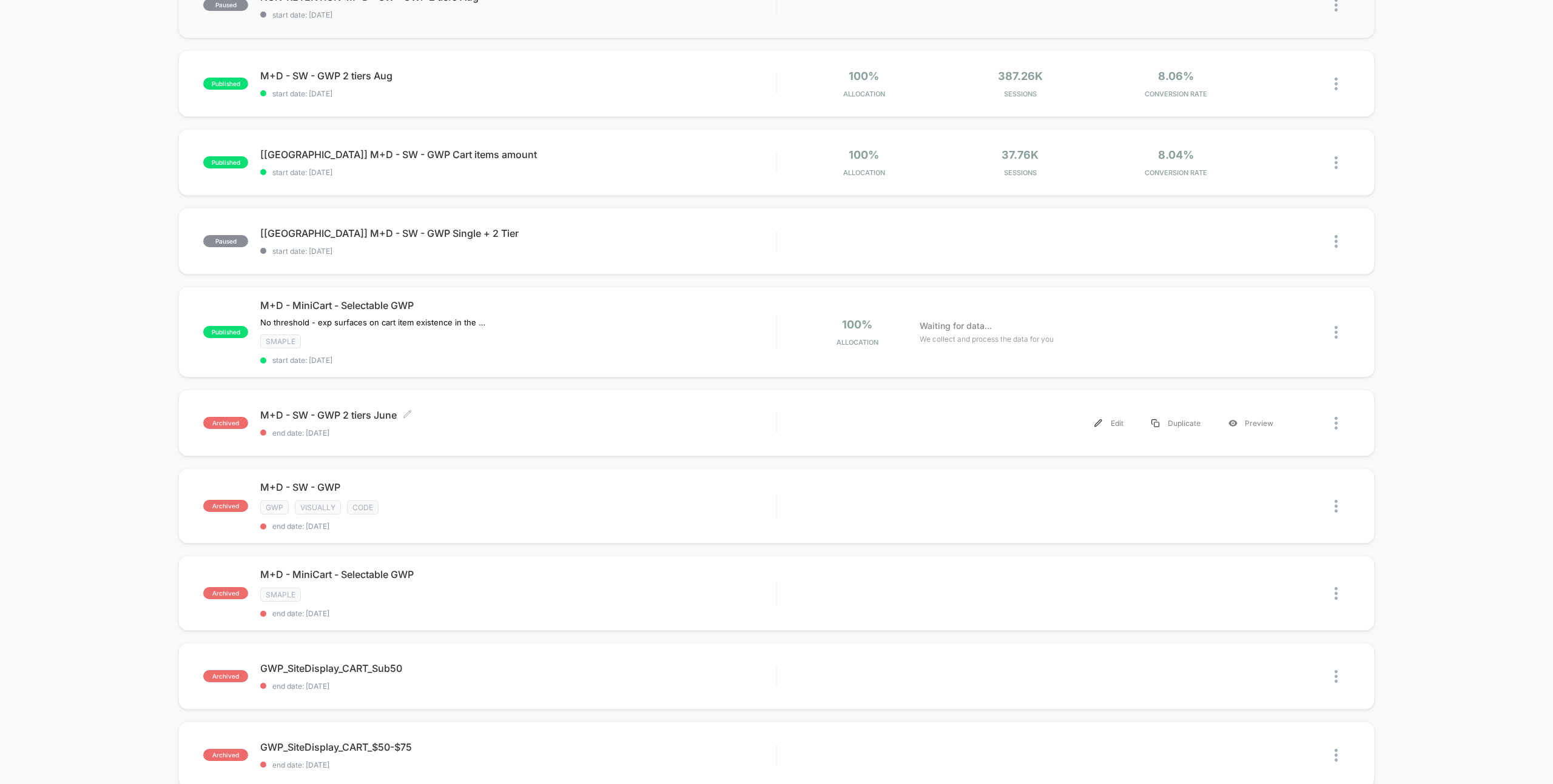
scroll to position [253, 0]
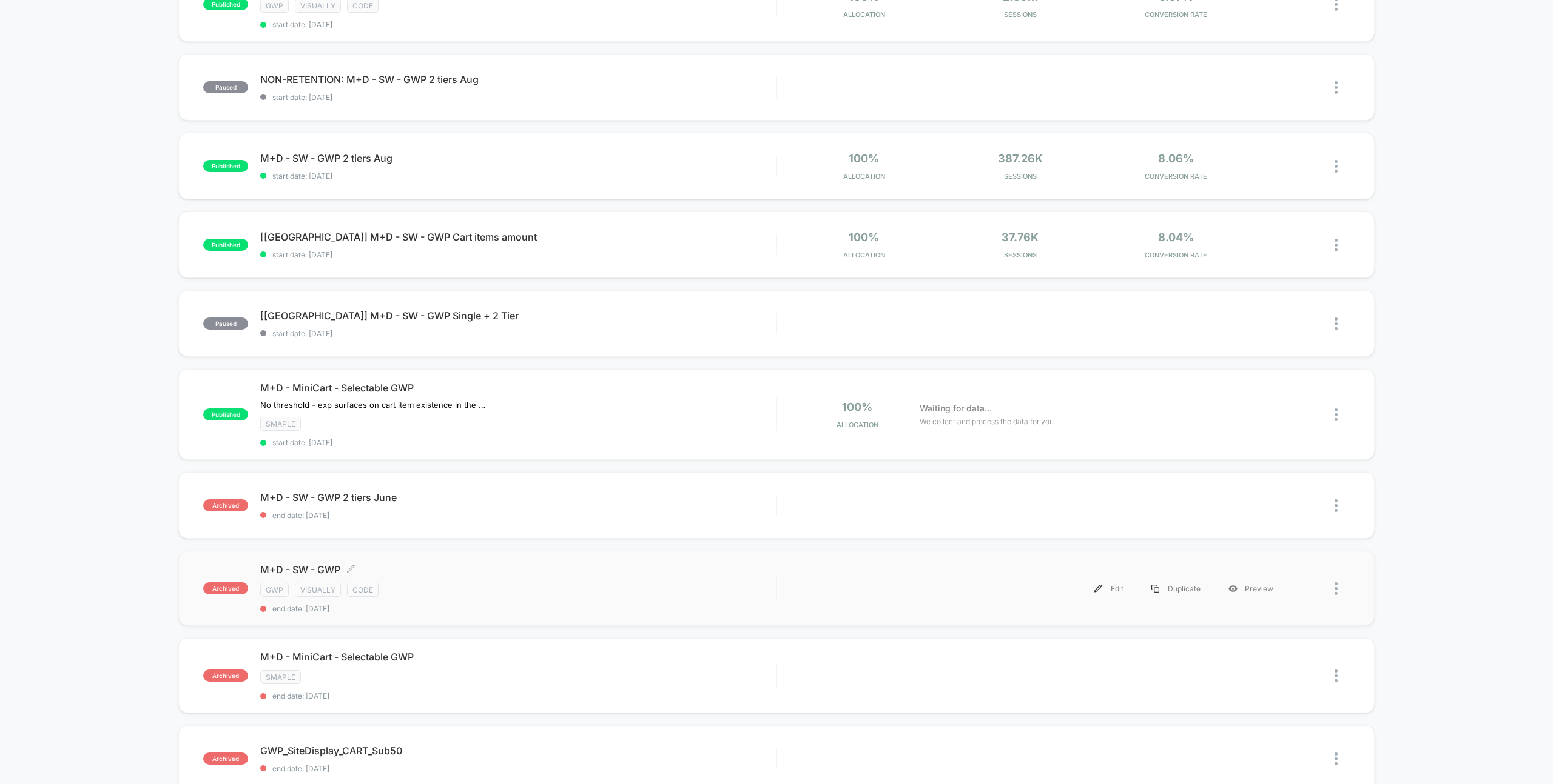
click at [589, 594] on div "gwp visually code" at bounding box center [518, 591] width 515 height 14
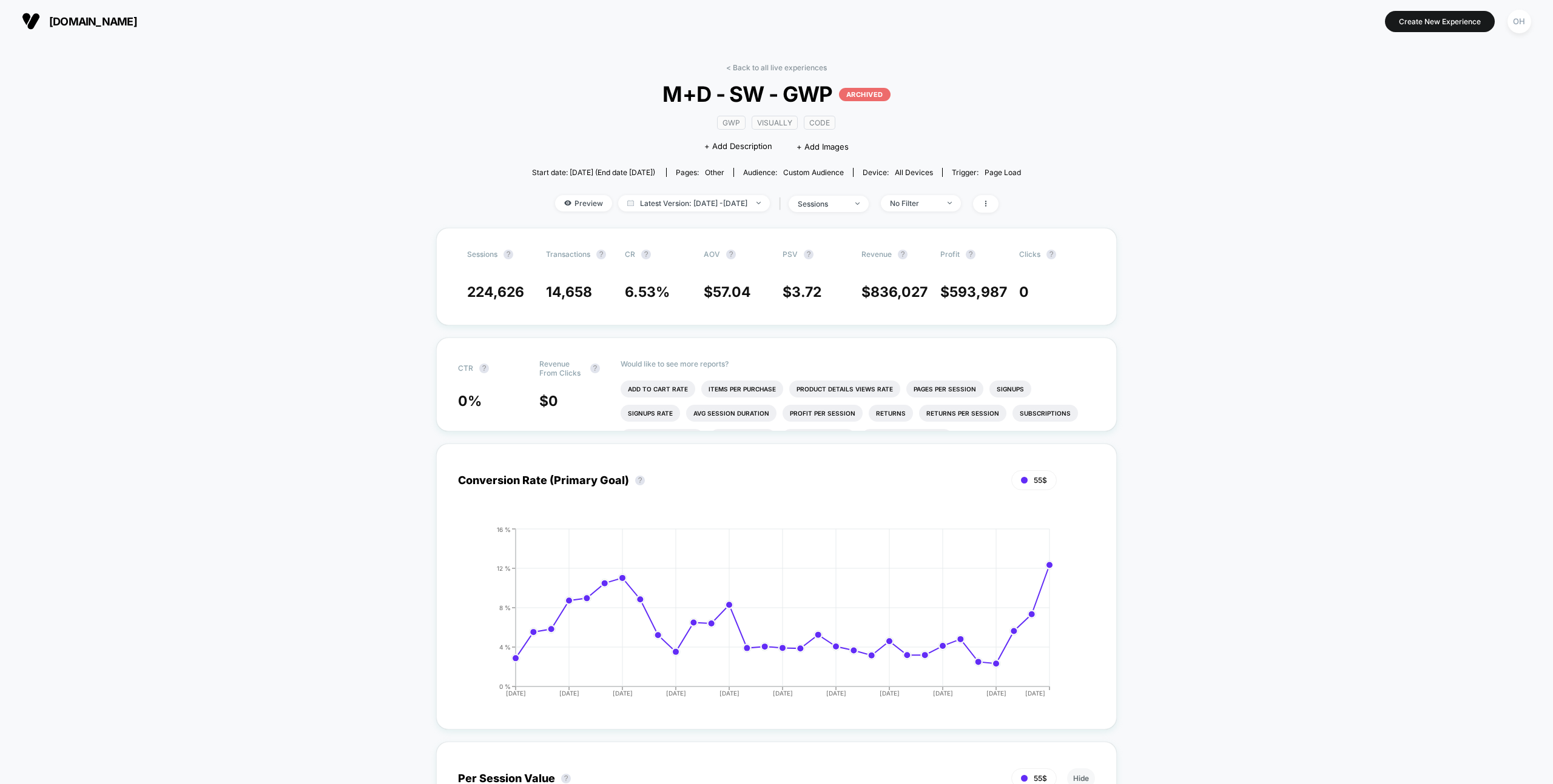
scroll to position [1, 0]
click at [768, 63] on link "< Back to all live experiences" at bounding box center [776, 66] width 100 height 9
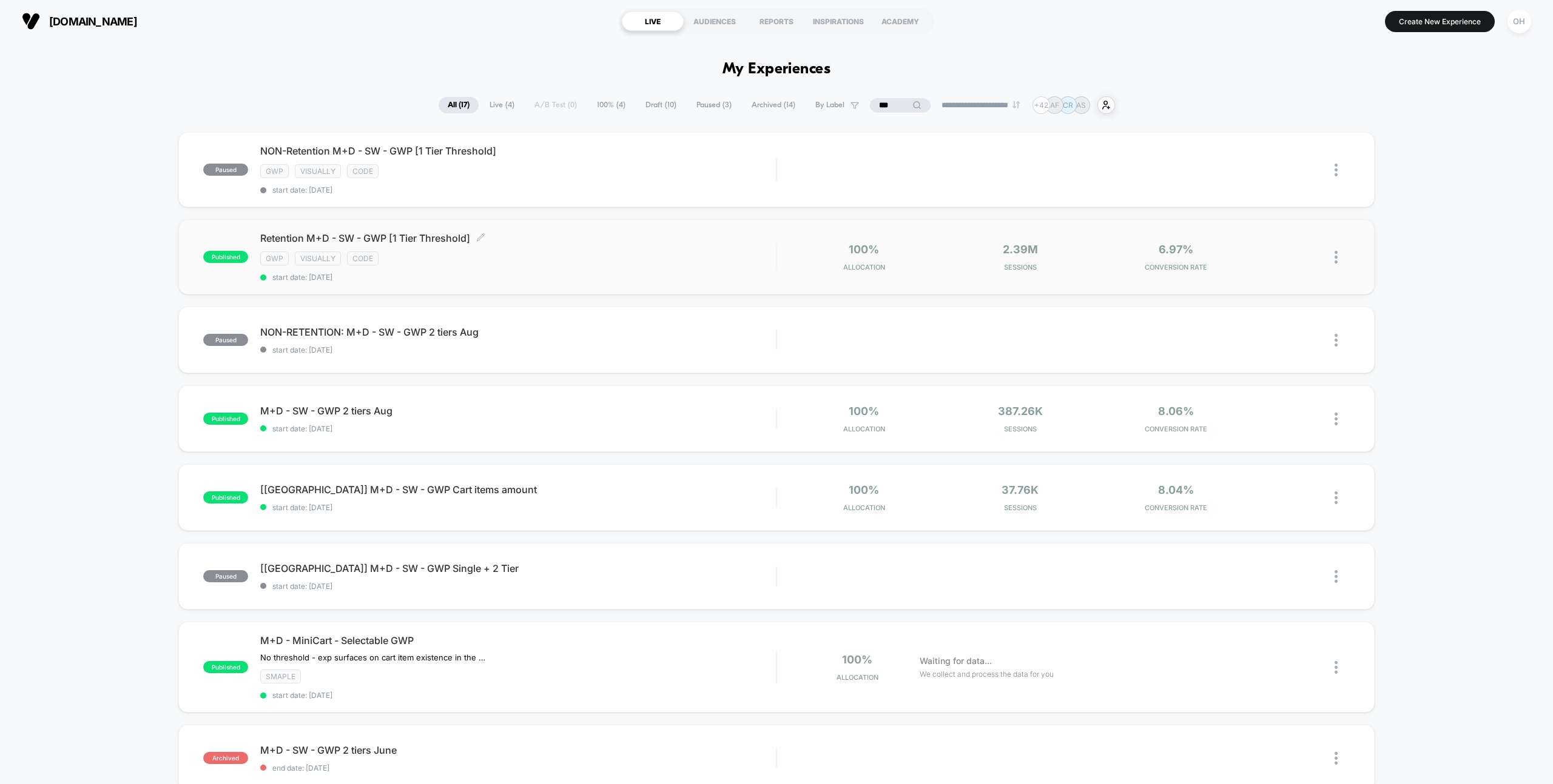
click at [655, 263] on div "gwp visually code" at bounding box center [518, 259] width 515 height 14
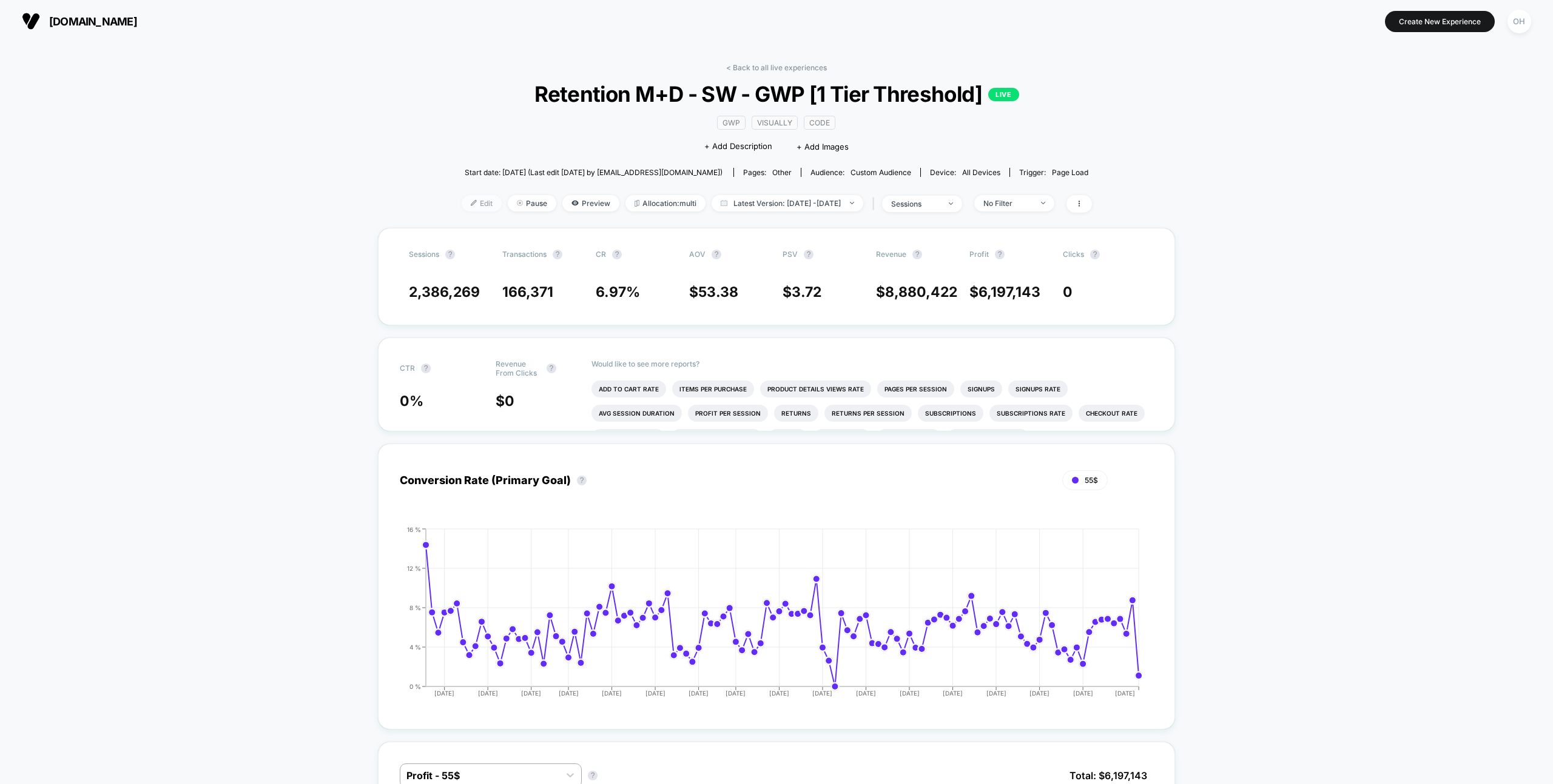
click at [462, 205] on span "Edit" at bounding box center [482, 203] width 40 height 17
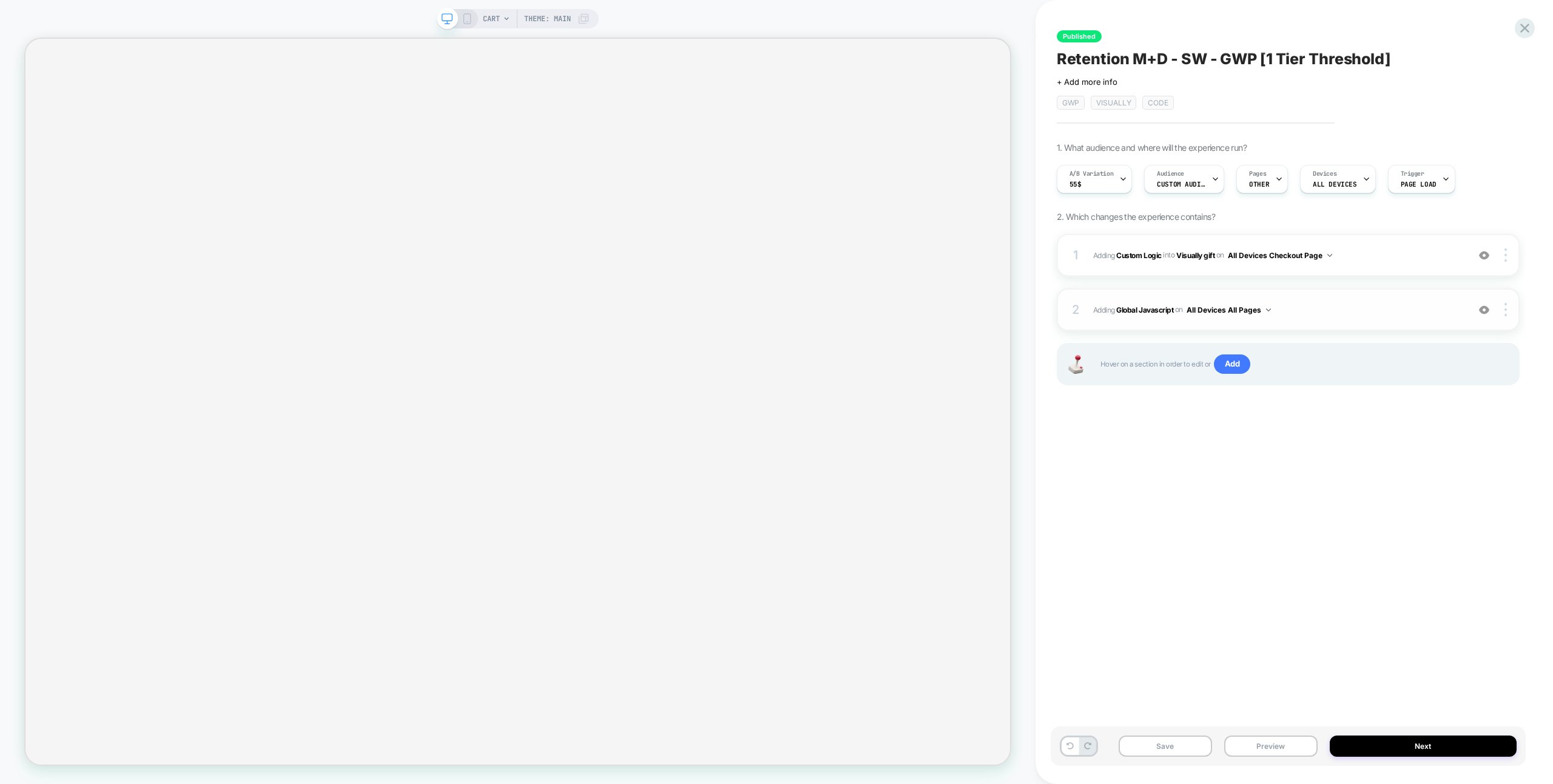
click at [1387, 307] on span "Adding Global Javascript on All Devices All Pages" at bounding box center [1277, 310] width 369 height 15
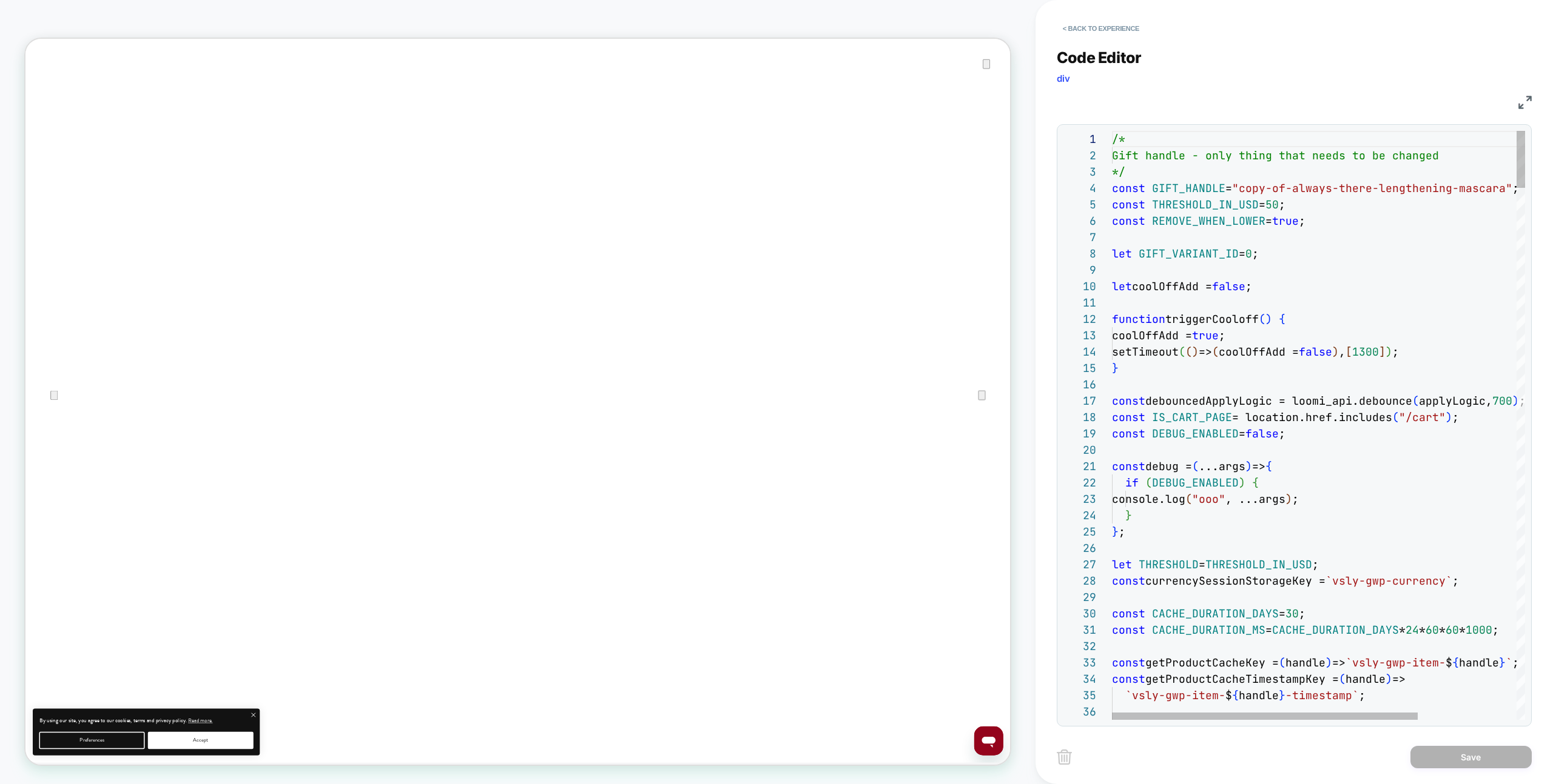
type textarea "**********"
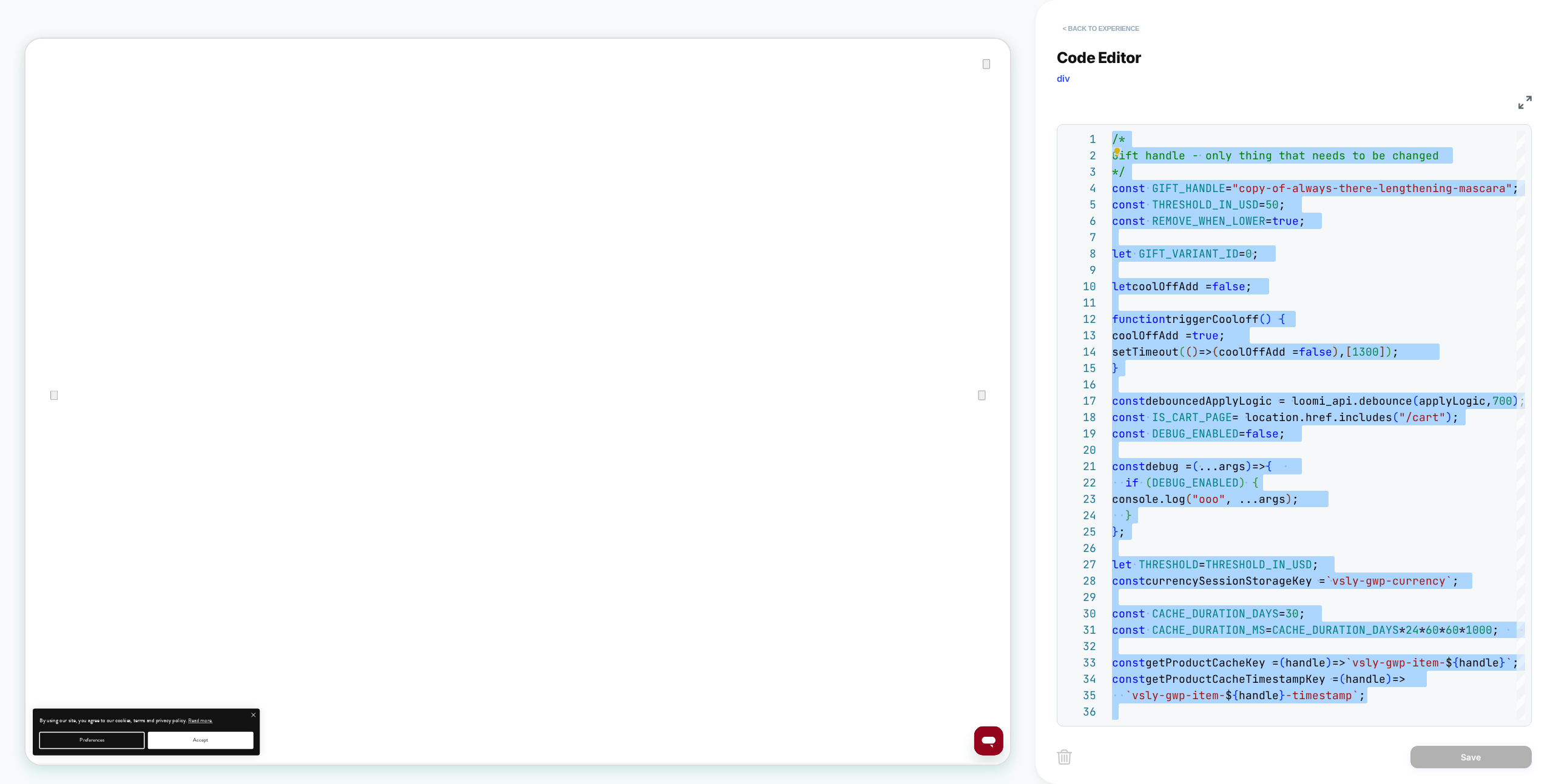
drag, startPoint x: 1131, startPoint y: 33, endPoint x: 1124, endPoint y: 34, distance: 7.1
click at [1131, 33] on button "< Back to experience" at bounding box center [1101, 29] width 88 height 19
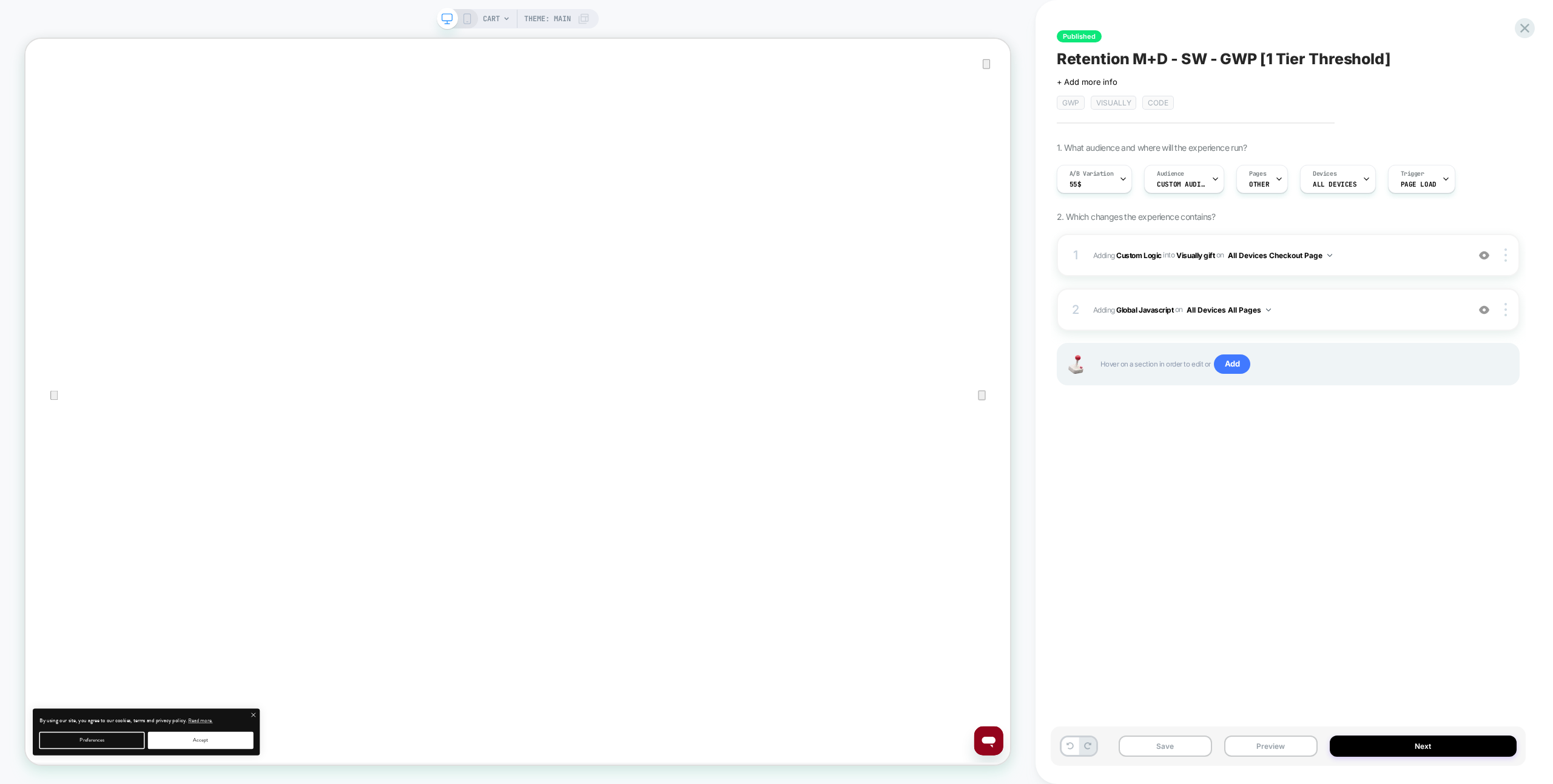
click at [1115, 35] on div "Published Retention M+D - SW - GWP [1 Tier Threshold] Click to edit experience …" at bounding box center [1288, 392] width 475 height 760
click at [1508, 27] on div "Published Retention M+D - SW - GWP [1 Tier Threshold] Click to edit experience …" at bounding box center [1288, 392] width 475 height 760
click at [1512, 27] on div "Published Retention M+D - SW - GWP [1 Tier Threshold] Click to edit experience …" at bounding box center [1288, 392] width 475 height 760
click at [1520, 25] on icon at bounding box center [1524, 28] width 17 height 17
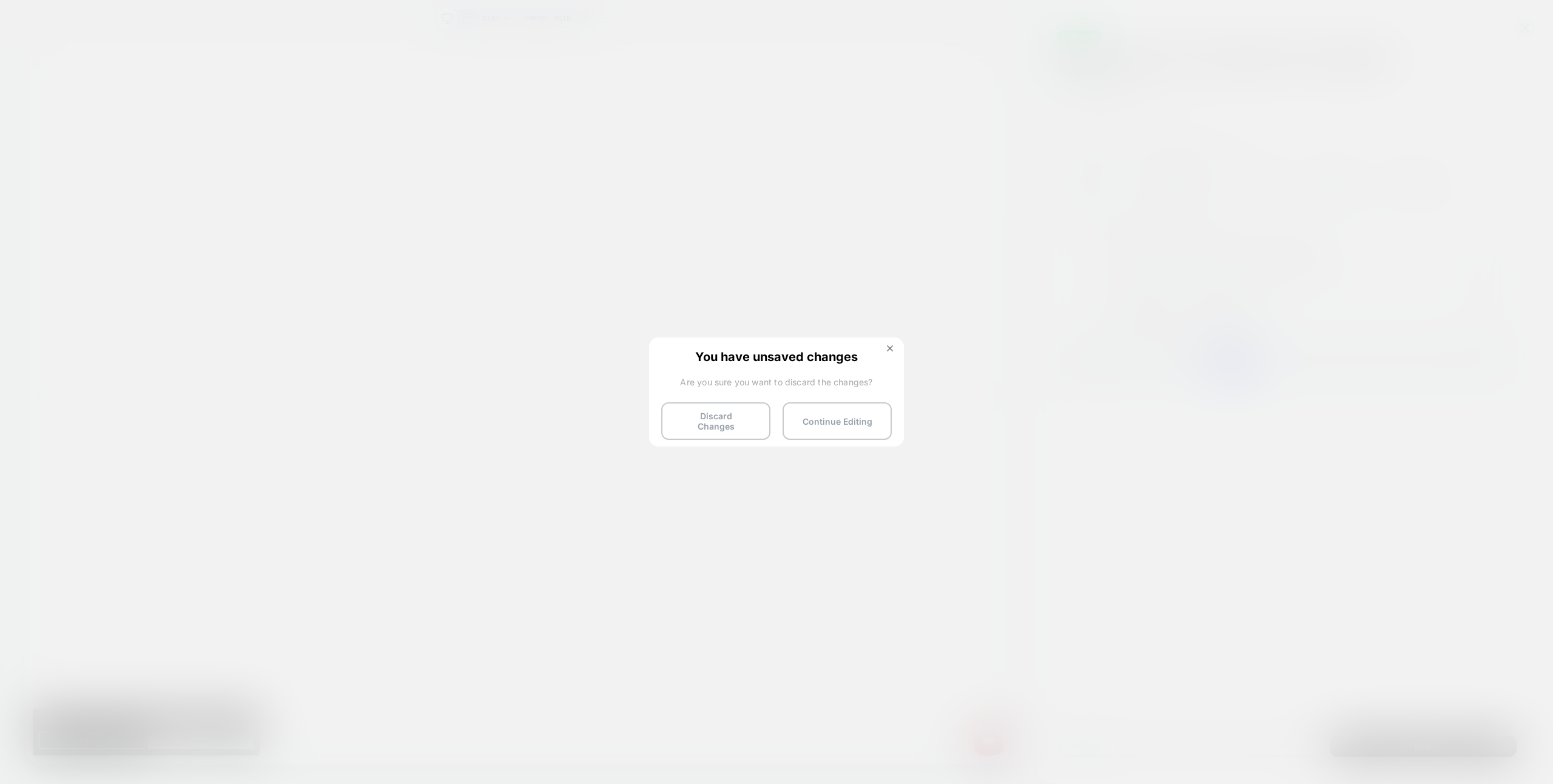
click at [738, 412] on button "Discard Changes" at bounding box center [715, 421] width 109 height 37
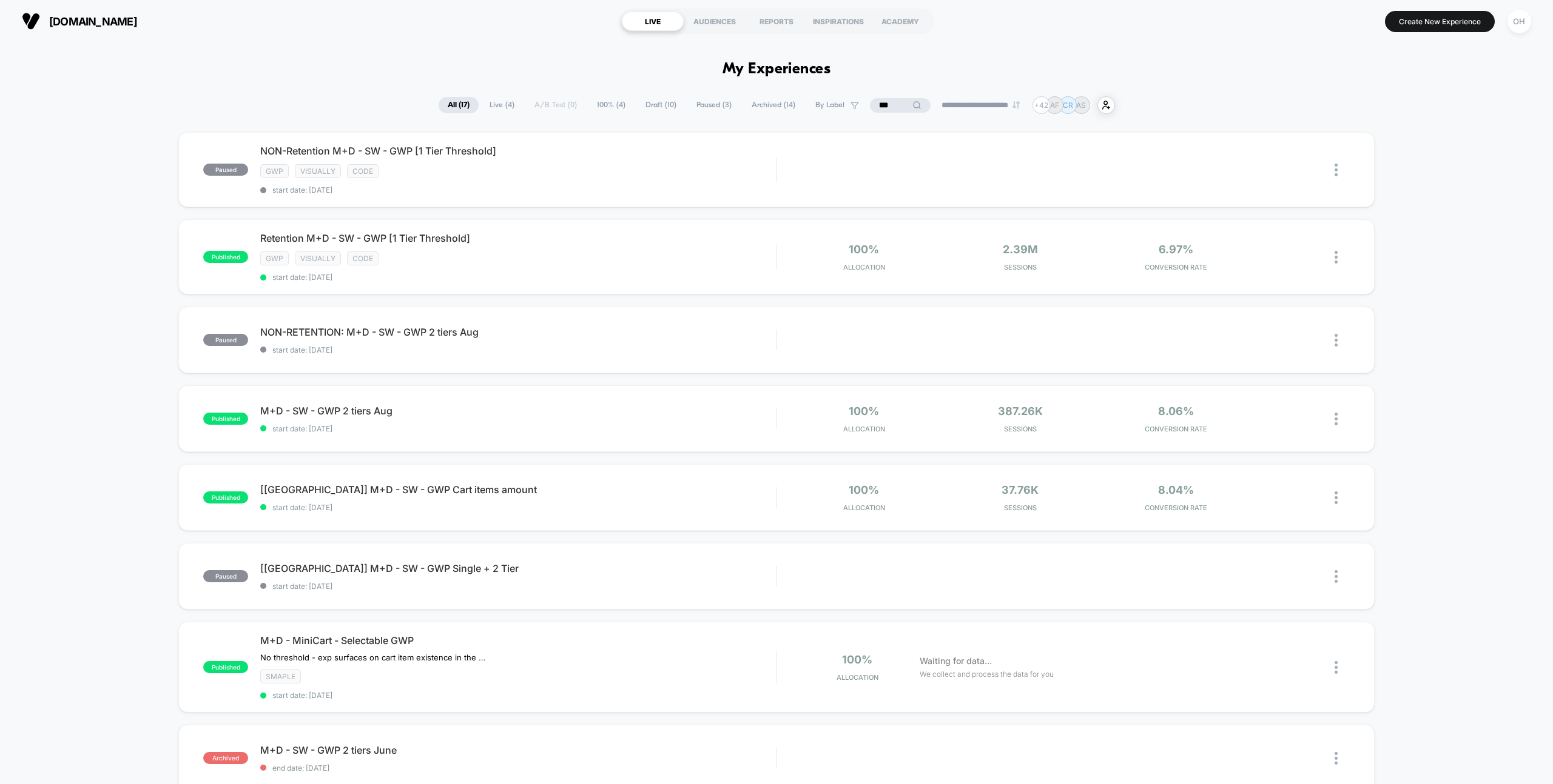
drag, startPoint x: 1450, startPoint y: 28, endPoint x: 1248, endPoint y: 22, distance: 202.1
click at [1450, 28] on button "Create New Experience" at bounding box center [1440, 21] width 110 height 21
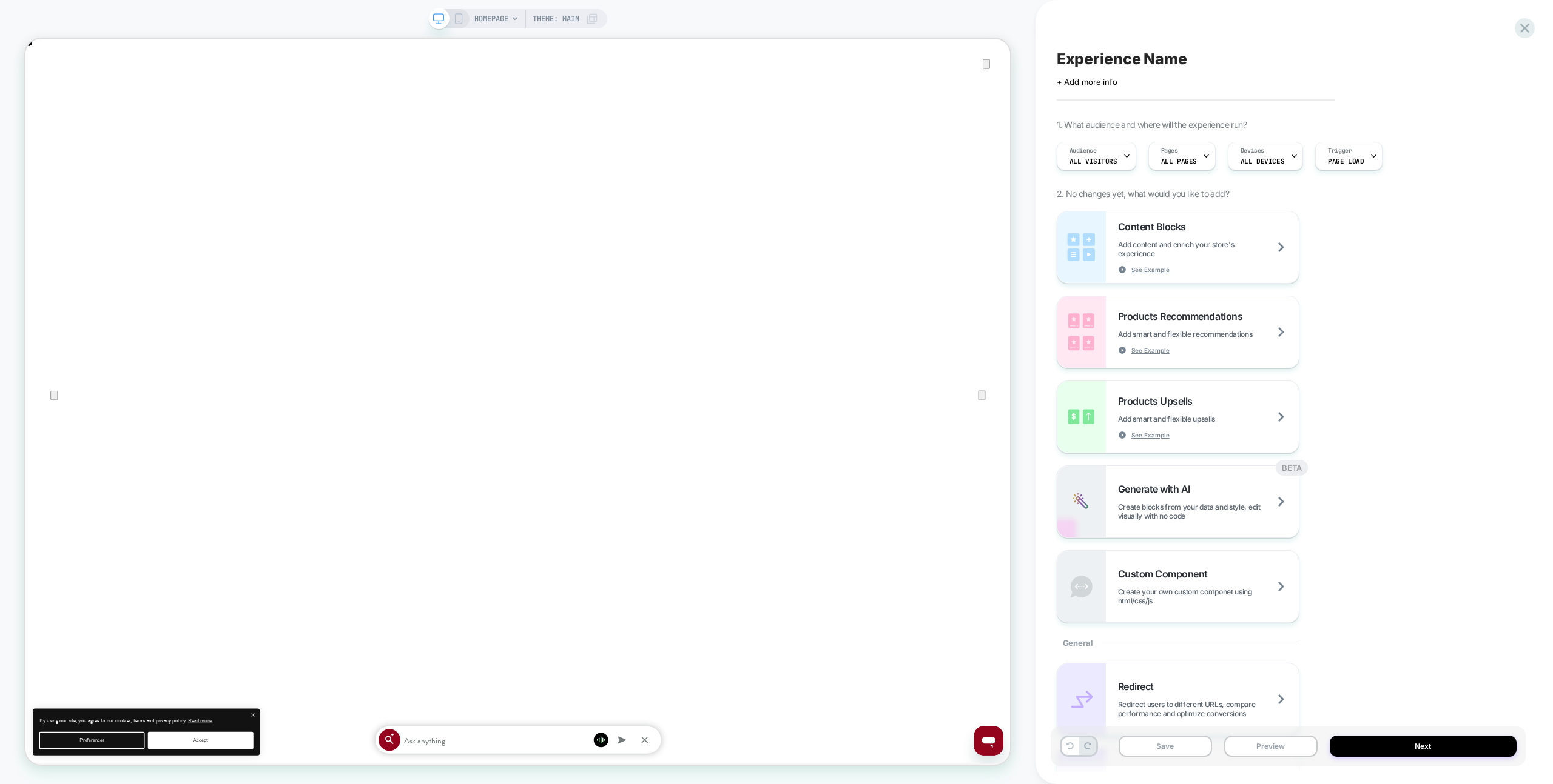
scroll to position [765, 0]
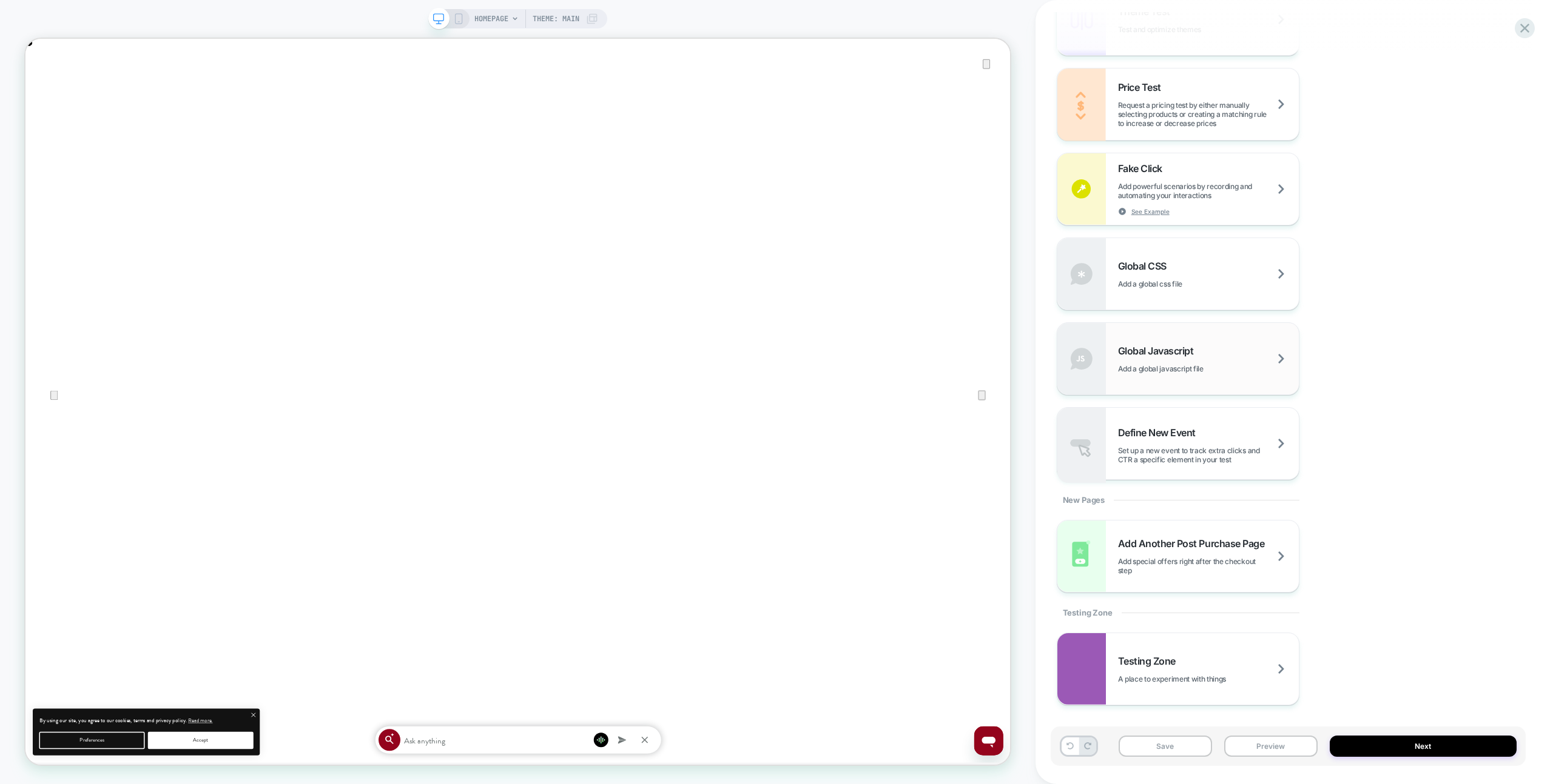
click at [1212, 346] on div "Global Javascript Add a global javascript file" at bounding box center [1208, 359] width 181 height 29
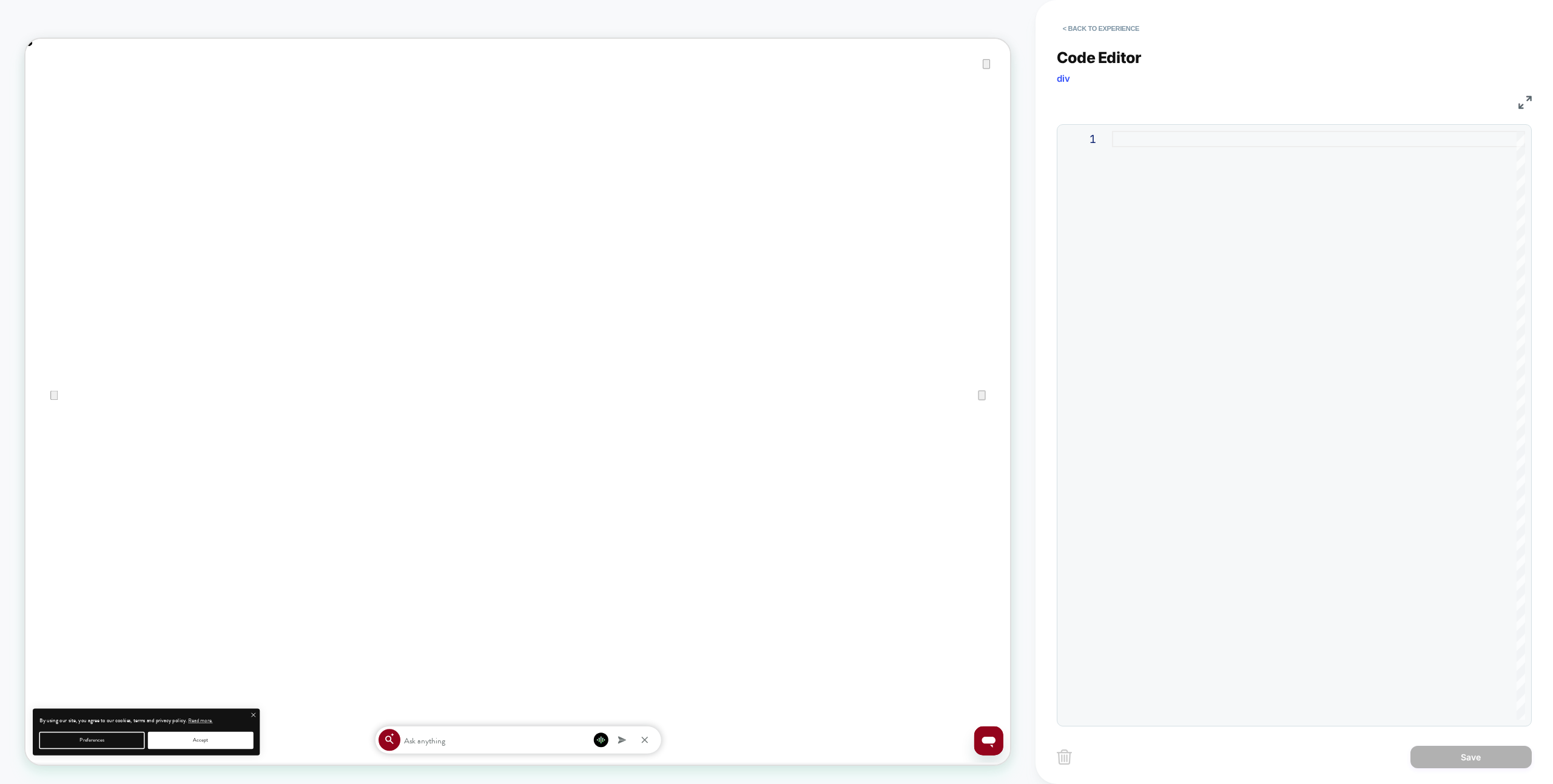
click at [1258, 324] on div at bounding box center [1318, 425] width 413 height 589
type textarea "**********"
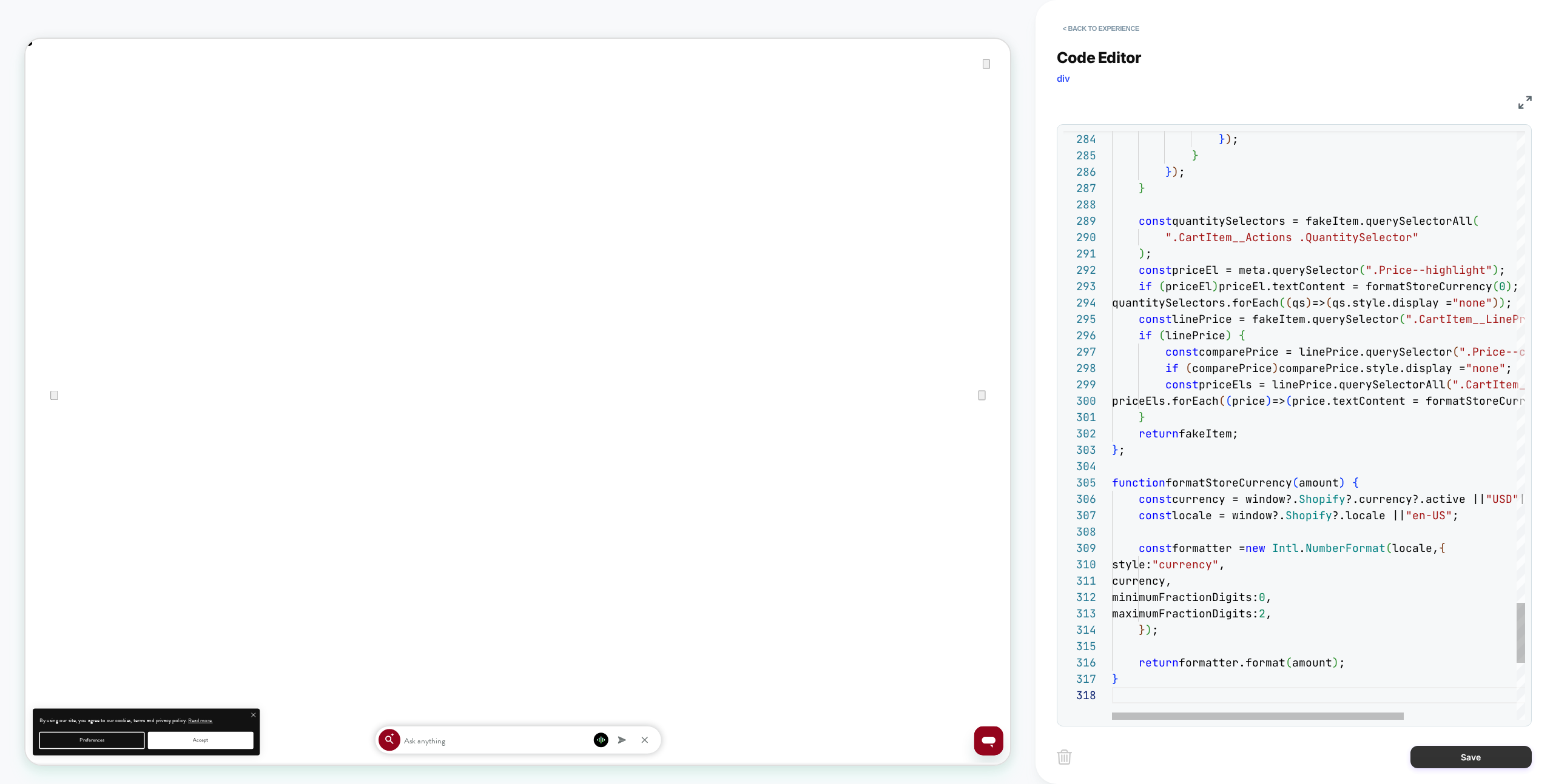
click at [1416, 754] on button "Save" at bounding box center [1471, 757] width 121 height 22
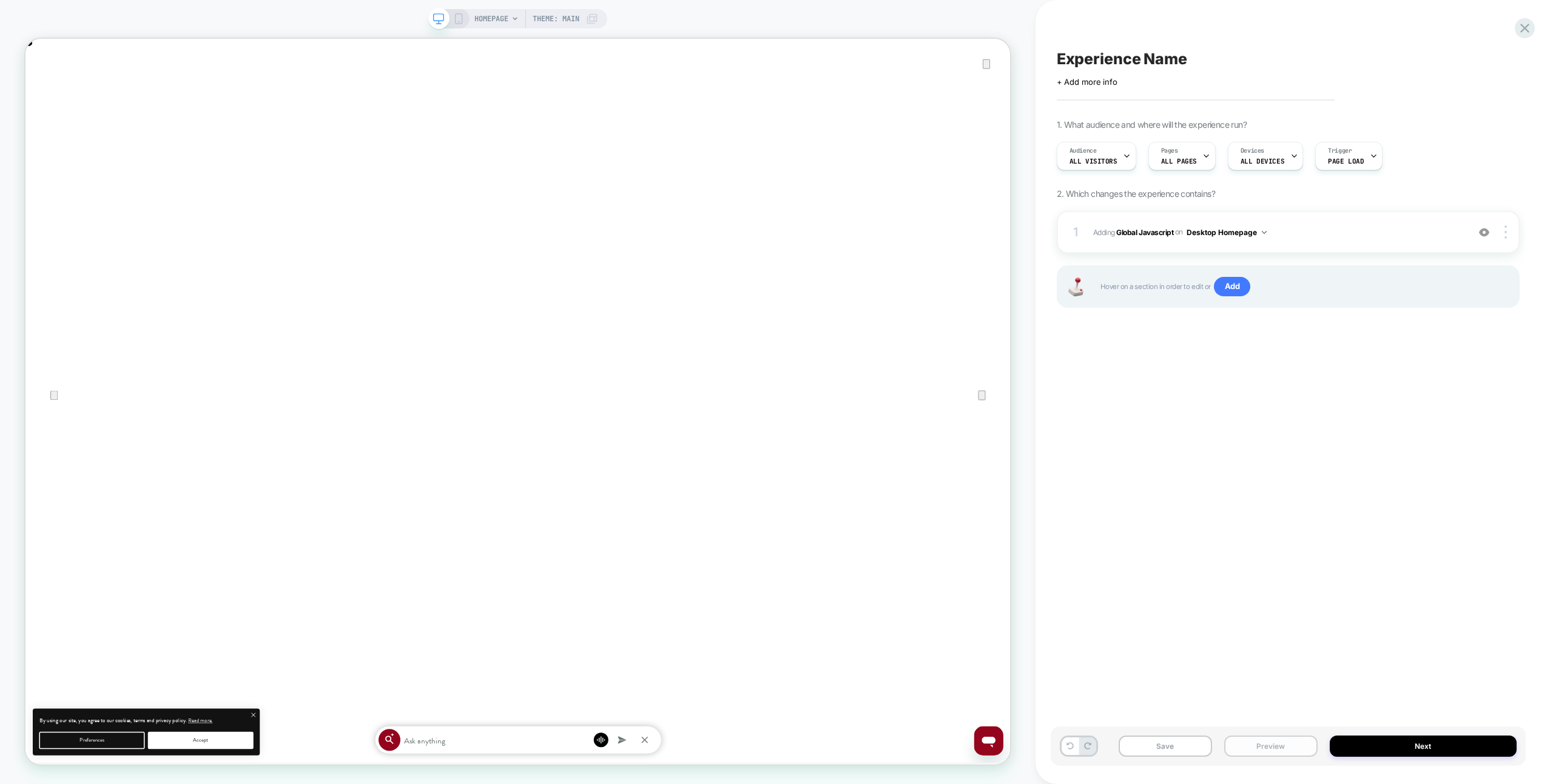
click at [1263, 746] on button "Preview" at bounding box center [1270, 747] width 93 height 21
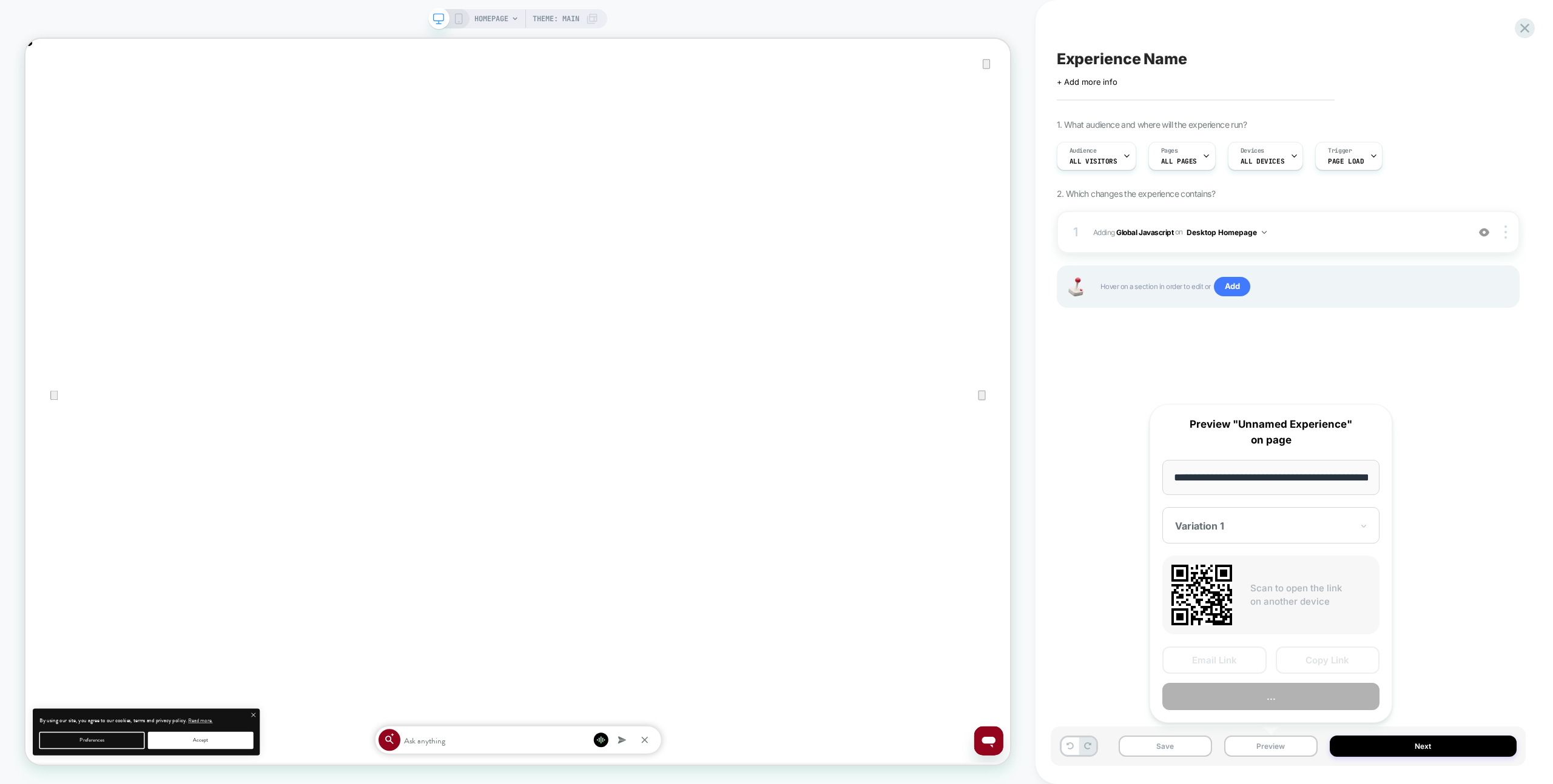
scroll to position [0, 43]
click at [1265, 711] on button "Preview" at bounding box center [1270, 697] width 217 height 27
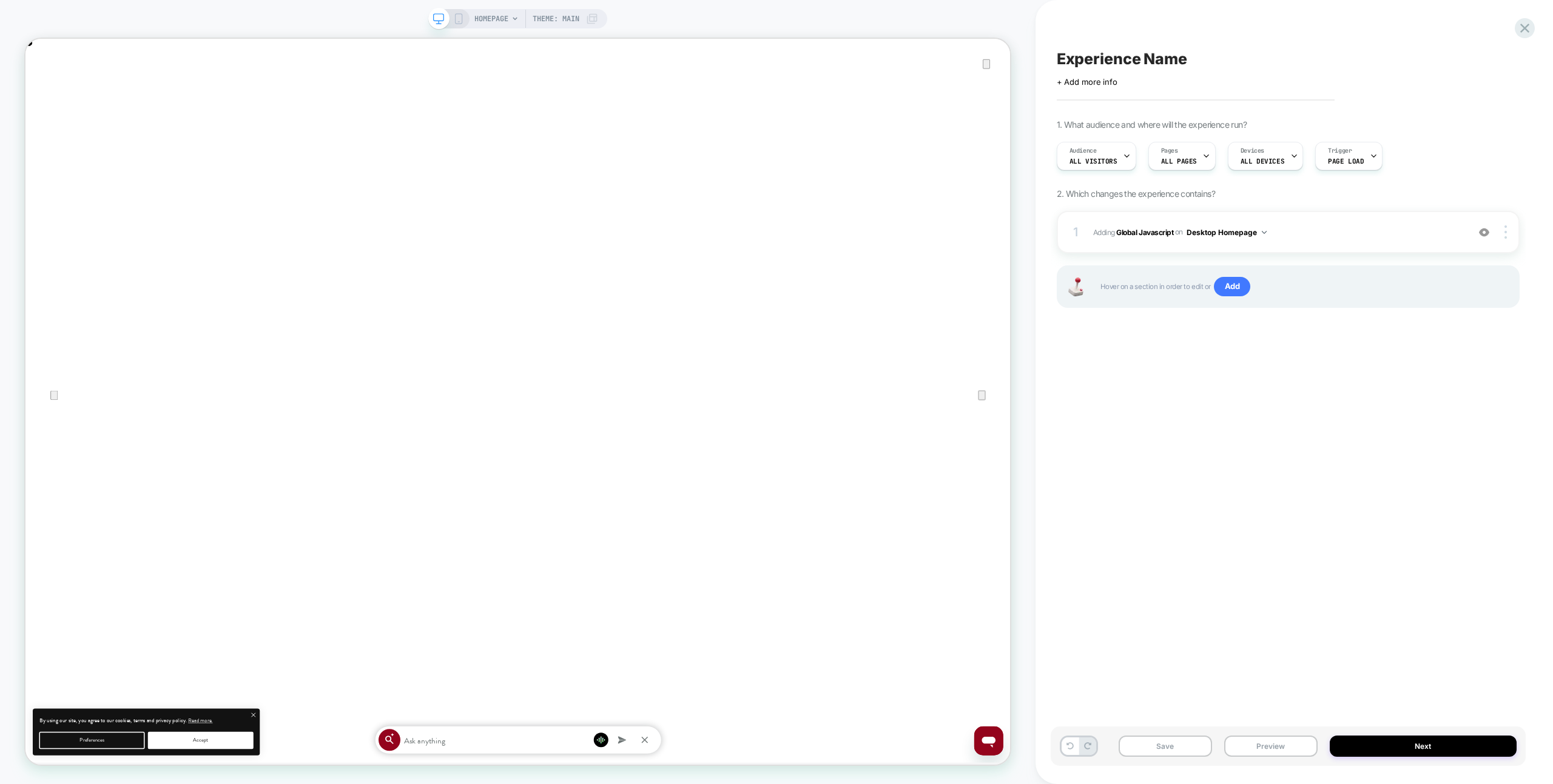
scroll to position [0, 0]
click at [1502, 232] on div at bounding box center [1506, 232] width 23 height 14
drag, startPoint x: 1455, startPoint y: 263, endPoint x: 1383, endPoint y: 256, distance: 72.3
click at [1455, 263] on div "Target All Devices" at bounding box center [1434, 266] width 108 height 33
click at [1261, 236] on button "All Devices Homepage" at bounding box center [1231, 232] width 90 height 15
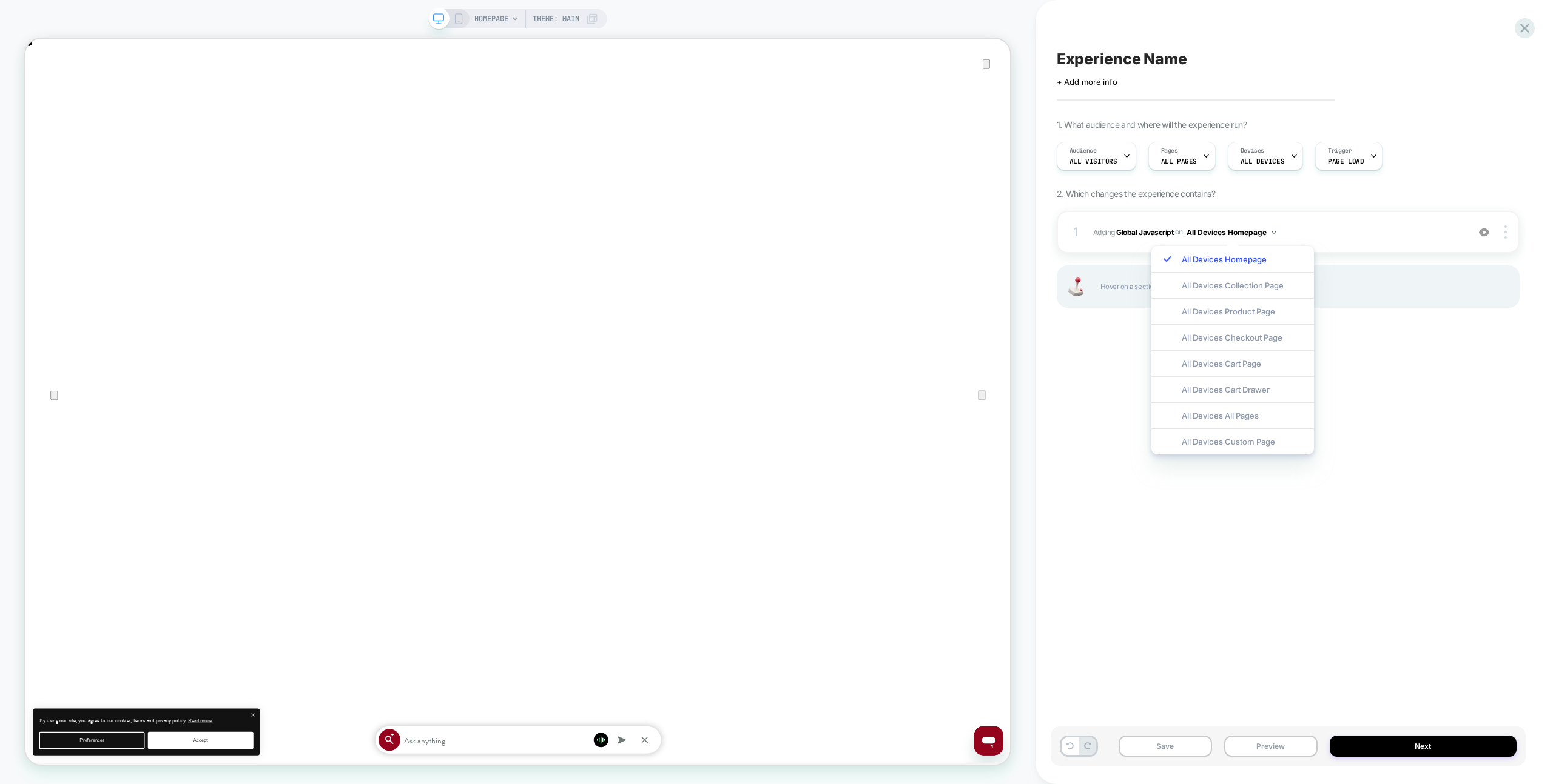
click at [1232, 408] on div "All Devices All Pages" at bounding box center [1232, 415] width 162 height 26
drag, startPoint x: 1262, startPoint y: 746, endPoint x: 1260, endPoint y: 736, distance: 10.2
click at [1262, 746] on button "Preview" at bounding box center [1270, 747] width 93 height 21
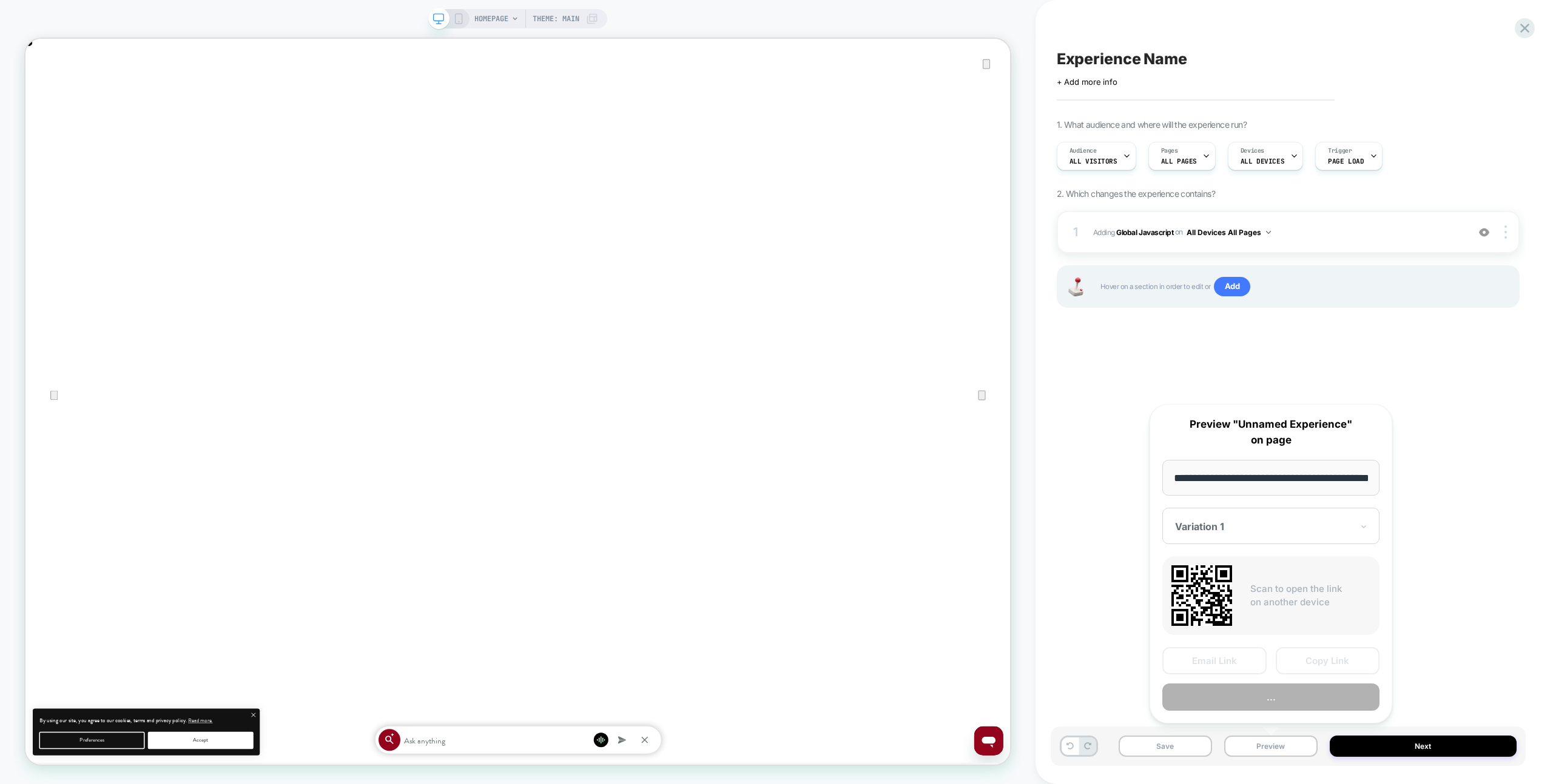
click at [1249, 702] on button "..." at bounding box center [1270, 697] width 217 height 27
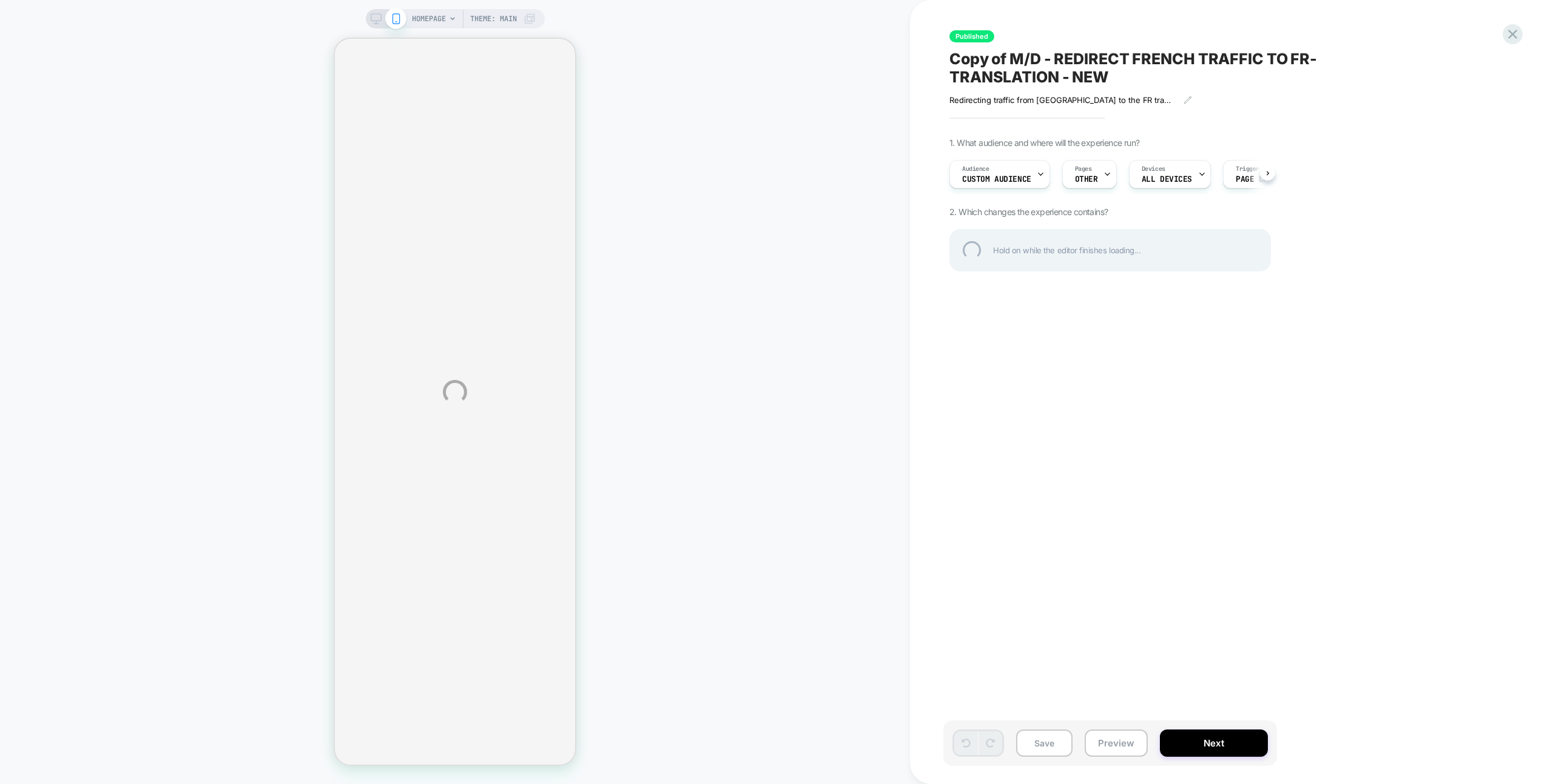
click at [1531, 29] on div "HOMEPAGE Theme: MAIN Published Copy of M/D - REDIRECT FRENCH TRAFFIC TO FR-TRAN…" at bounding box center [776, 392] width 1553 height 784
click at [1515, 29] on div at bounding box center [1512, 33] width 25 height 25
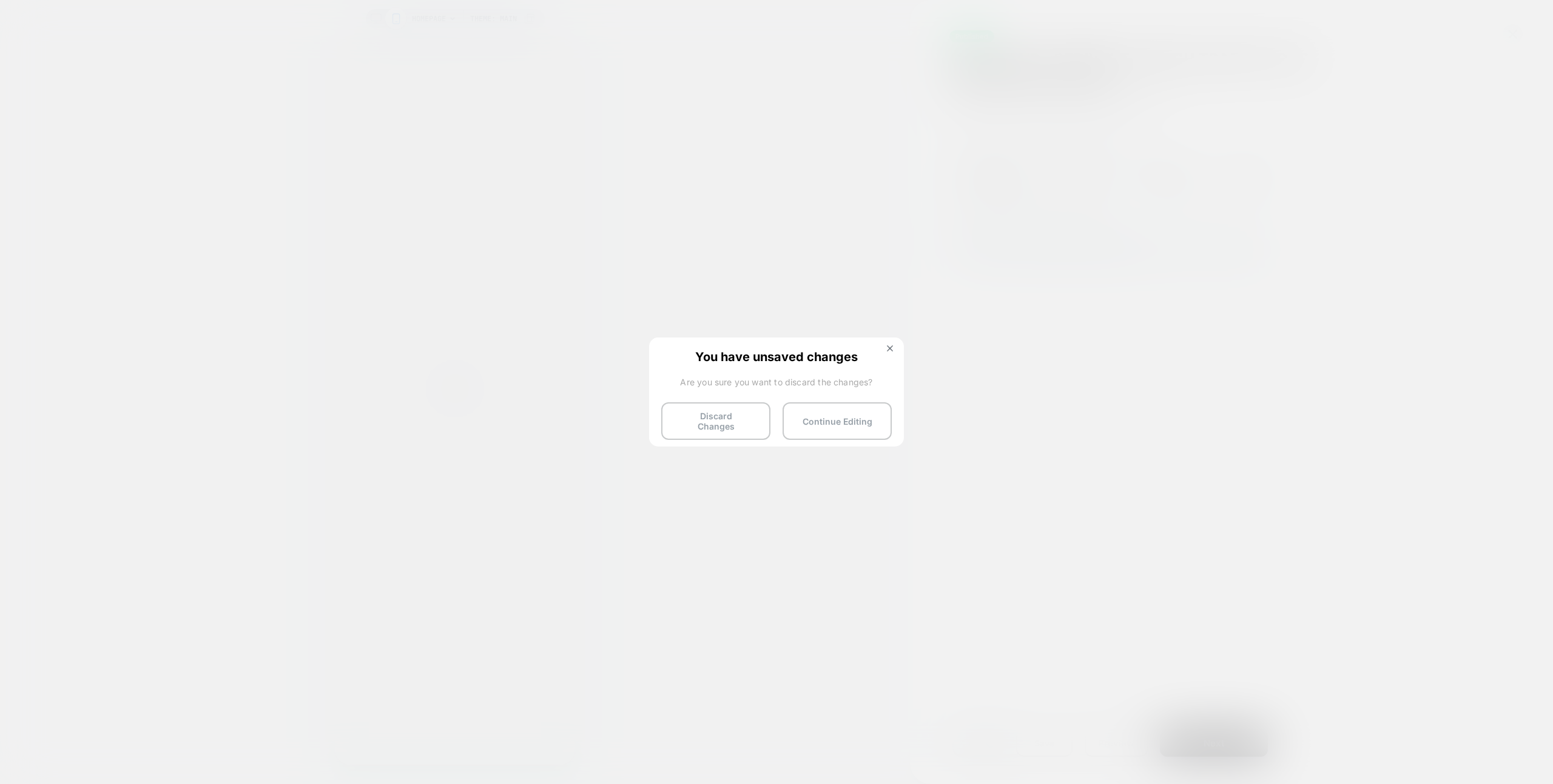
click at [699, 411] on button "Discard Changes" at bounding box center [715, 421] width 109 height 37
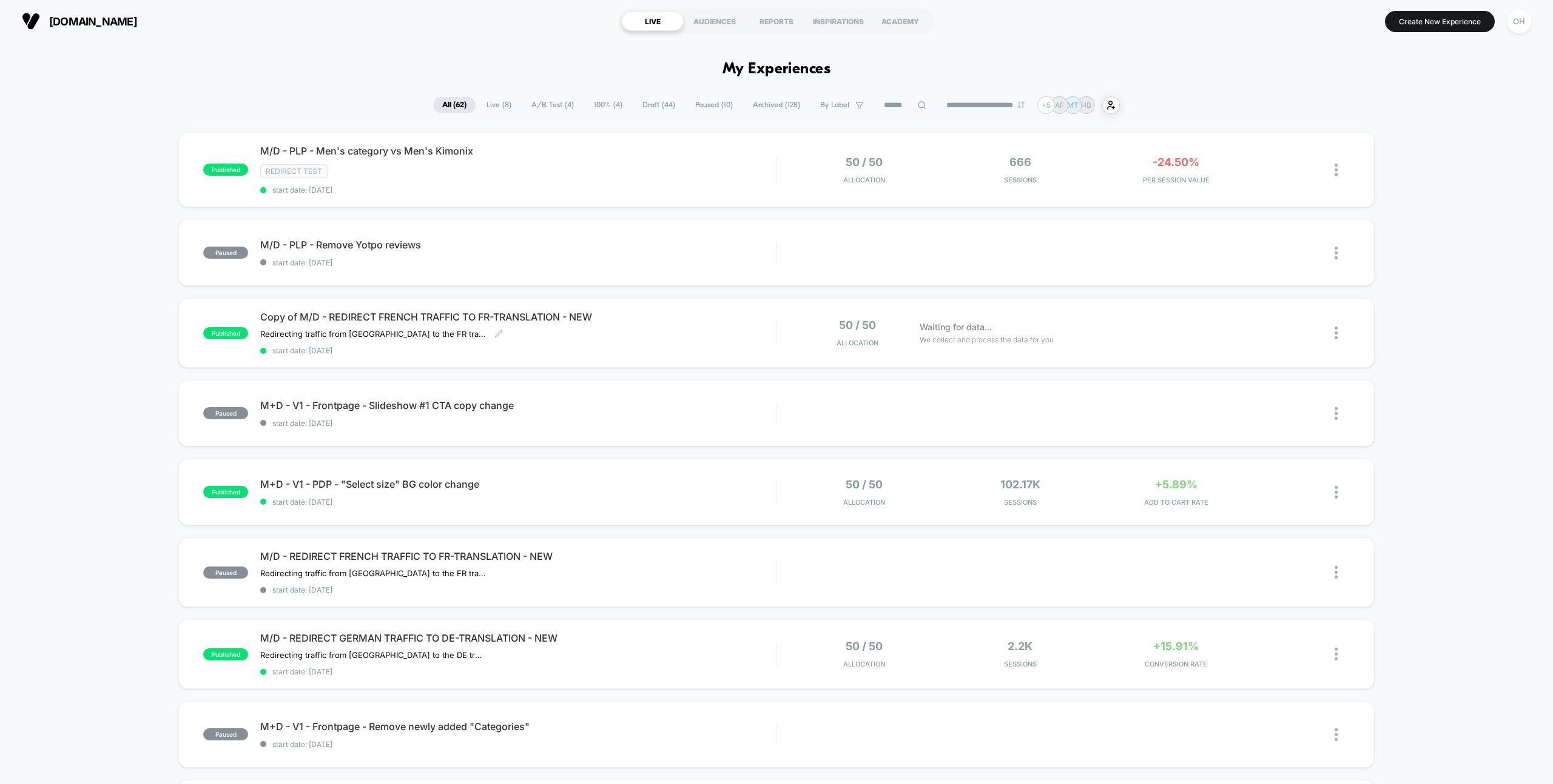
click at [697, 343] on div "Copy of M/D - REDIRECT FRENCH TRAFFIC TO FR-TRANSLATION - NEW Redirecting traff…" at bounding box center [518, 333] width 515 height 45
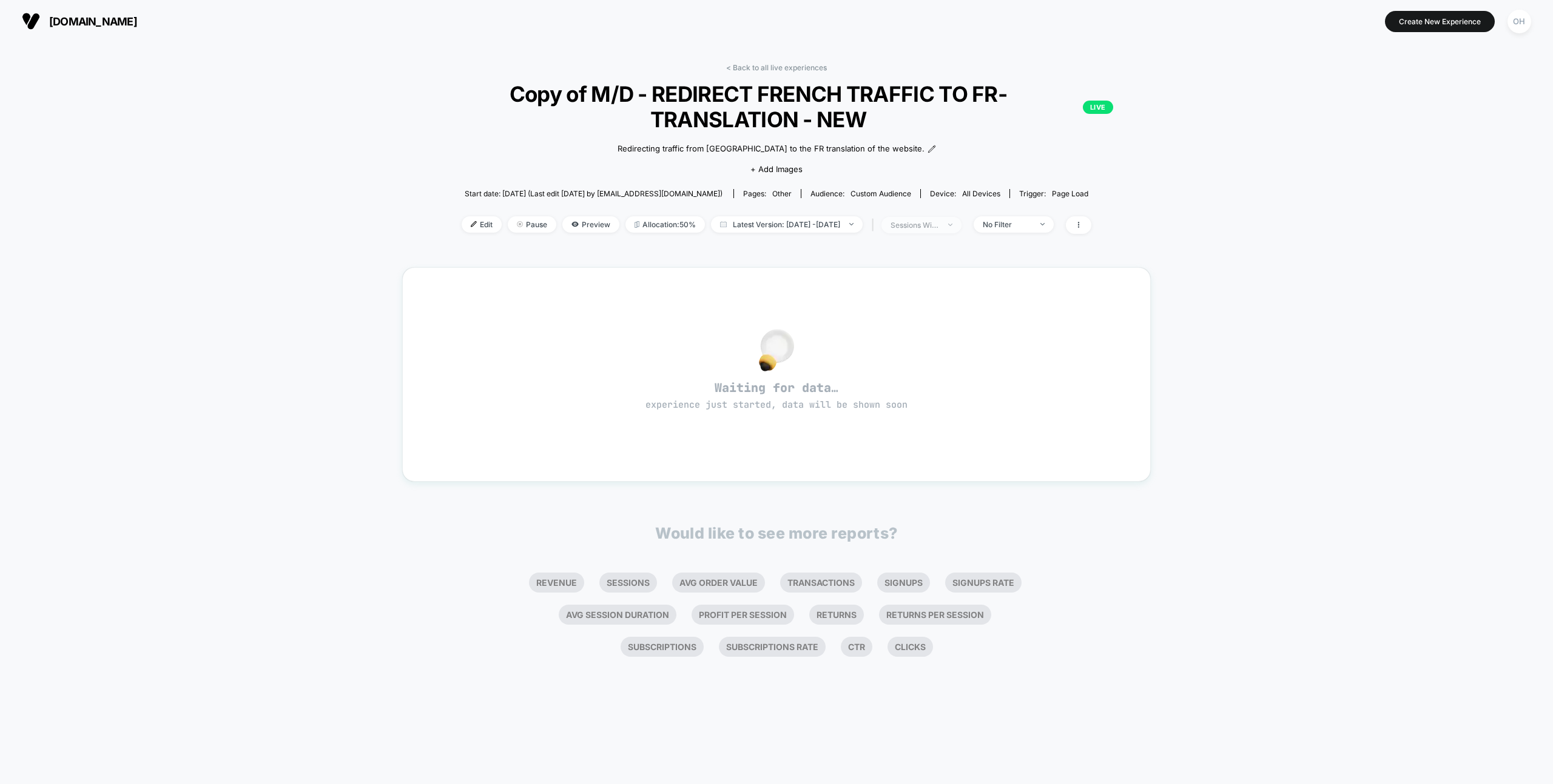
click at [917, 231] on span "sessions with impression" at bounding box center [921, 225] width 80 height 17
drag, startPoint x: 898, startPoint y: 266, endPoint x: 912, endPoint y: 298, distance: 34.9
click at [898, 266] on span "Sessions" at bounding box center [900, 271] width 34 height 10
drag, startPoint x: 947, startPoint y: 369, endPoint x: 947, endPoint y: 358, distance: 11.0
click at [946, 368] on div "Sessions ? Sessions with impressions ? Users ? Save" at bounding box center [936, 320] width 182 height 149
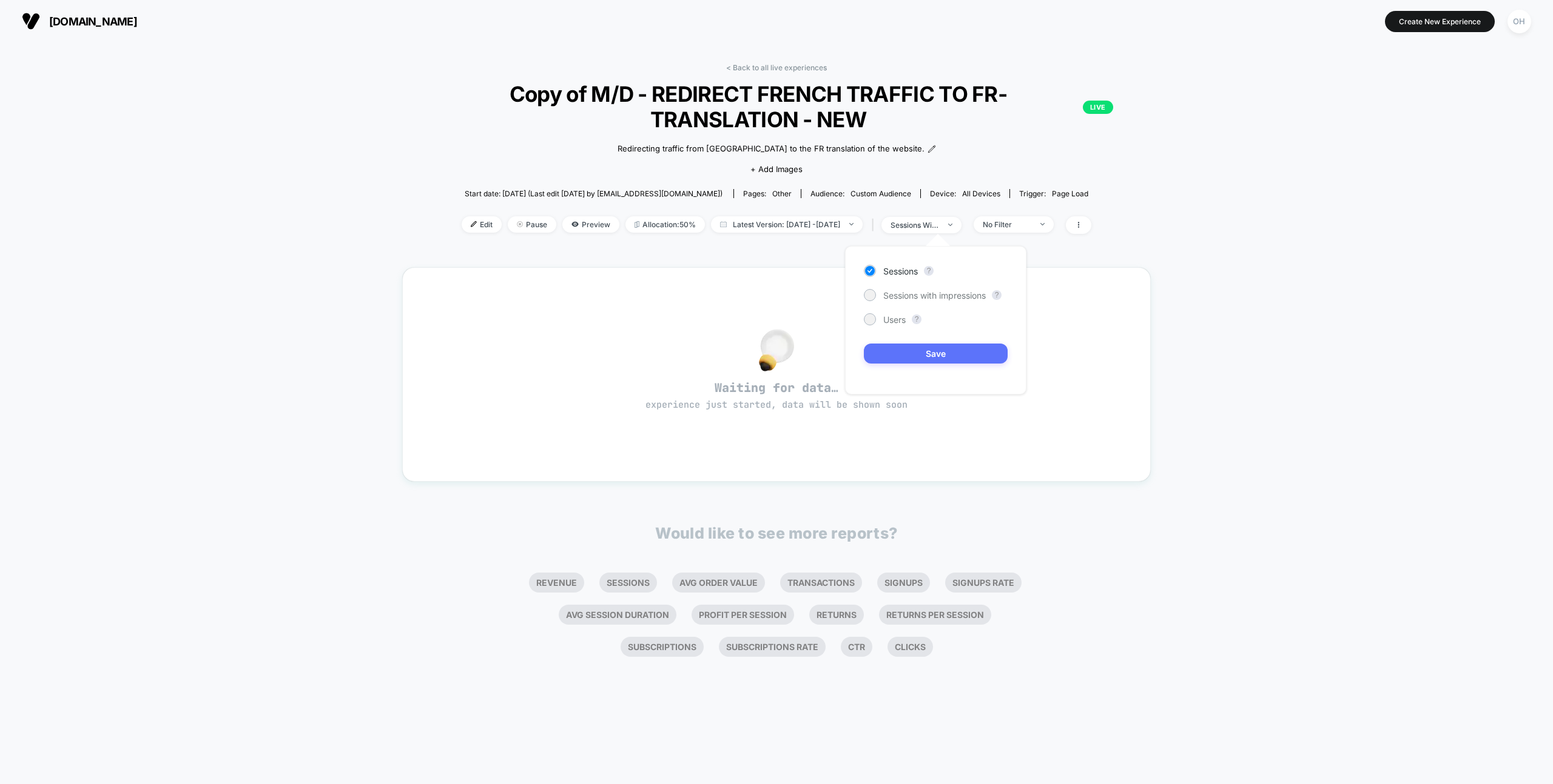
click at [947, 358] on button "Save" at bounding box center [935, 353] width 143 height 20
click at [939, 227] on div "sessions" at bounding box center [914, 224] width 49 height 9
click at [917, 291] on span "Sessions with impressions" at bounding box center [934, 295] width 103 height 10
drag, startPoint x: 921, startPoint y: 348, endPoint x: 648, endPoint y: 313, distance: 275.2
click at [921, 348] on button "Save" at bounding box center [935, 353] width 143 height 20
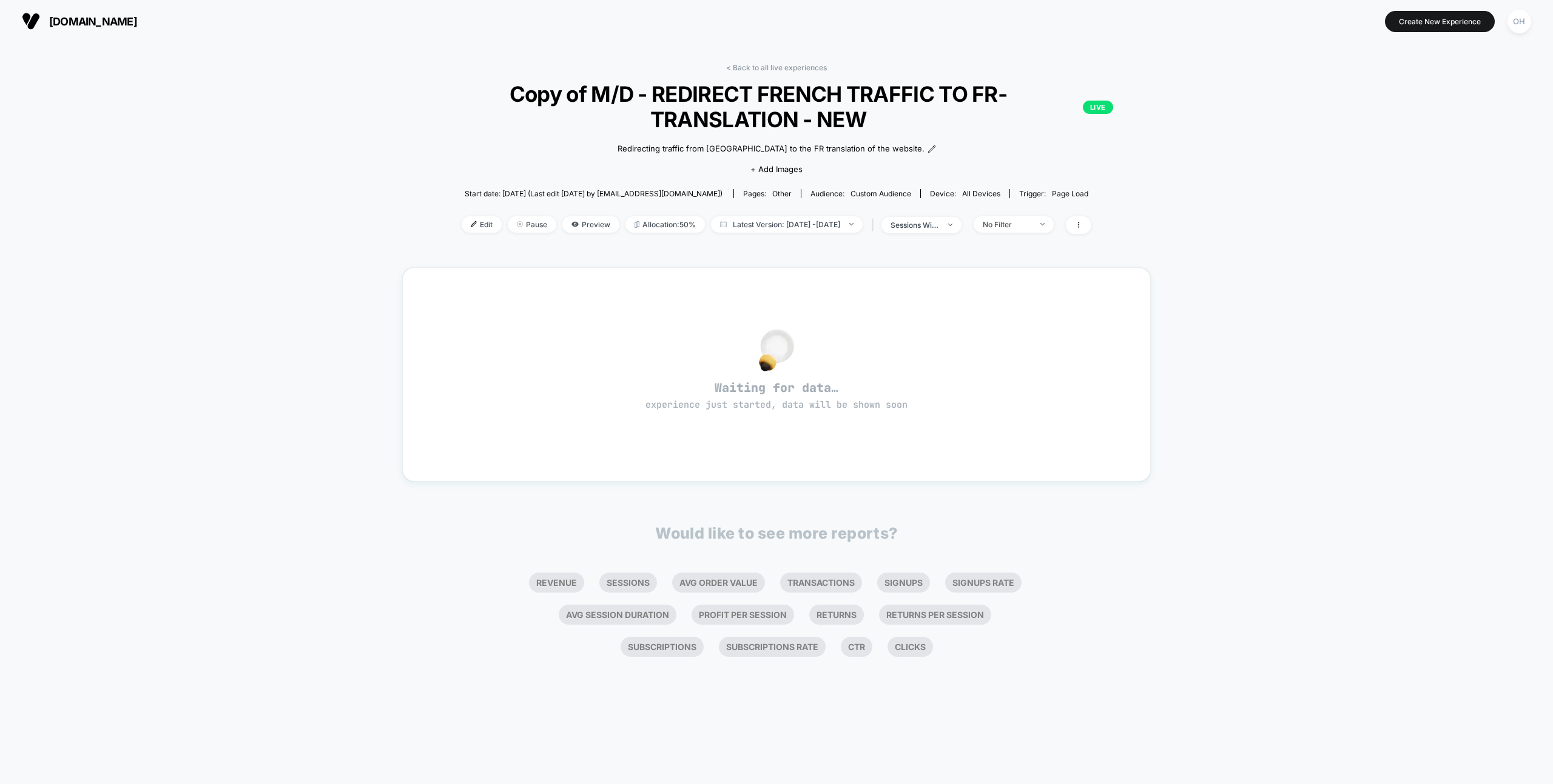
click at [465, 225] on span "Edit" at bounding box center [482, 224] width 40 height 17
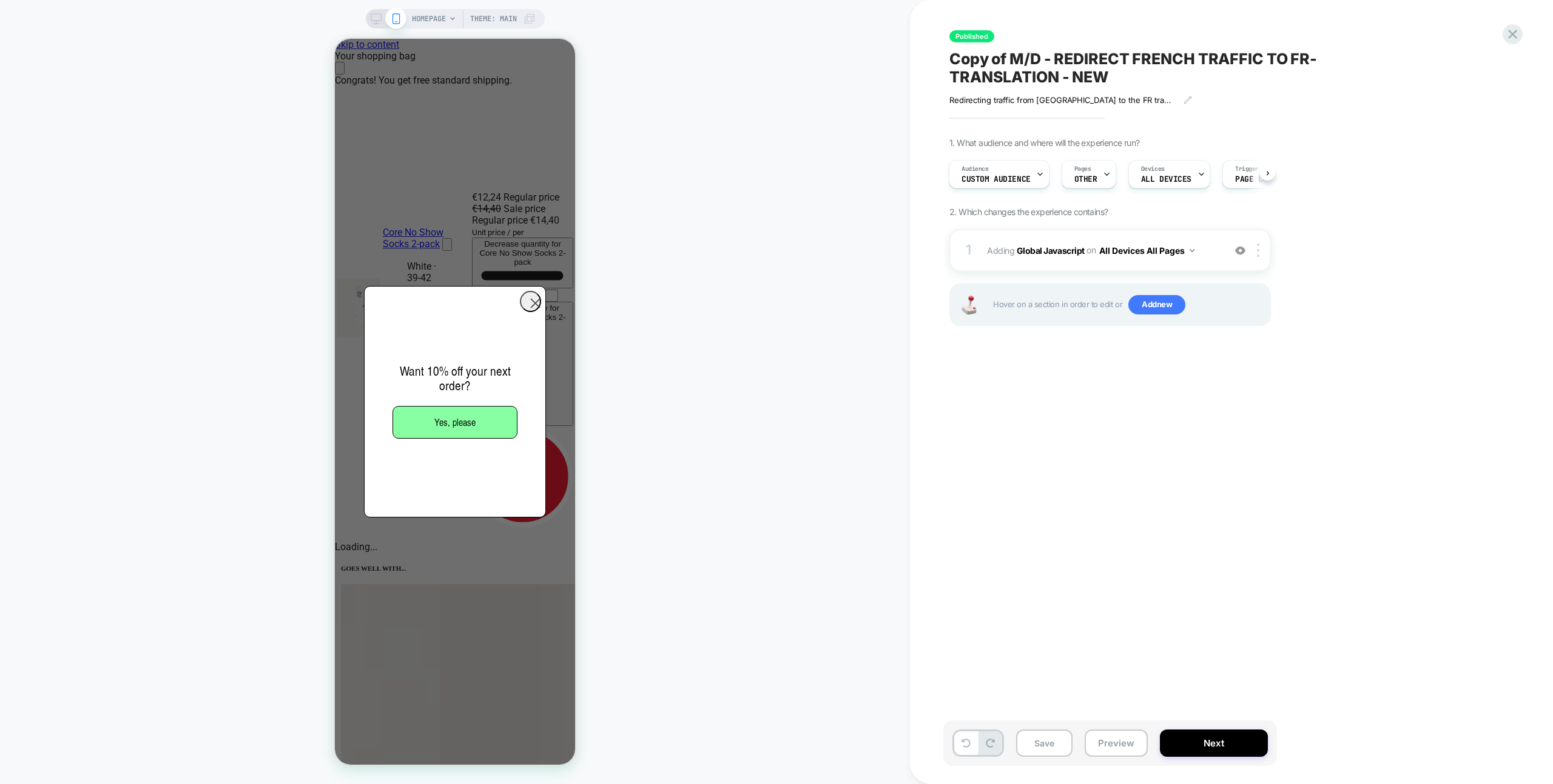
scroll to position [0, 241]
click at [955, 184] on div "Audience Custom Audience" at bounding box center [996, 174] width 93 height 27
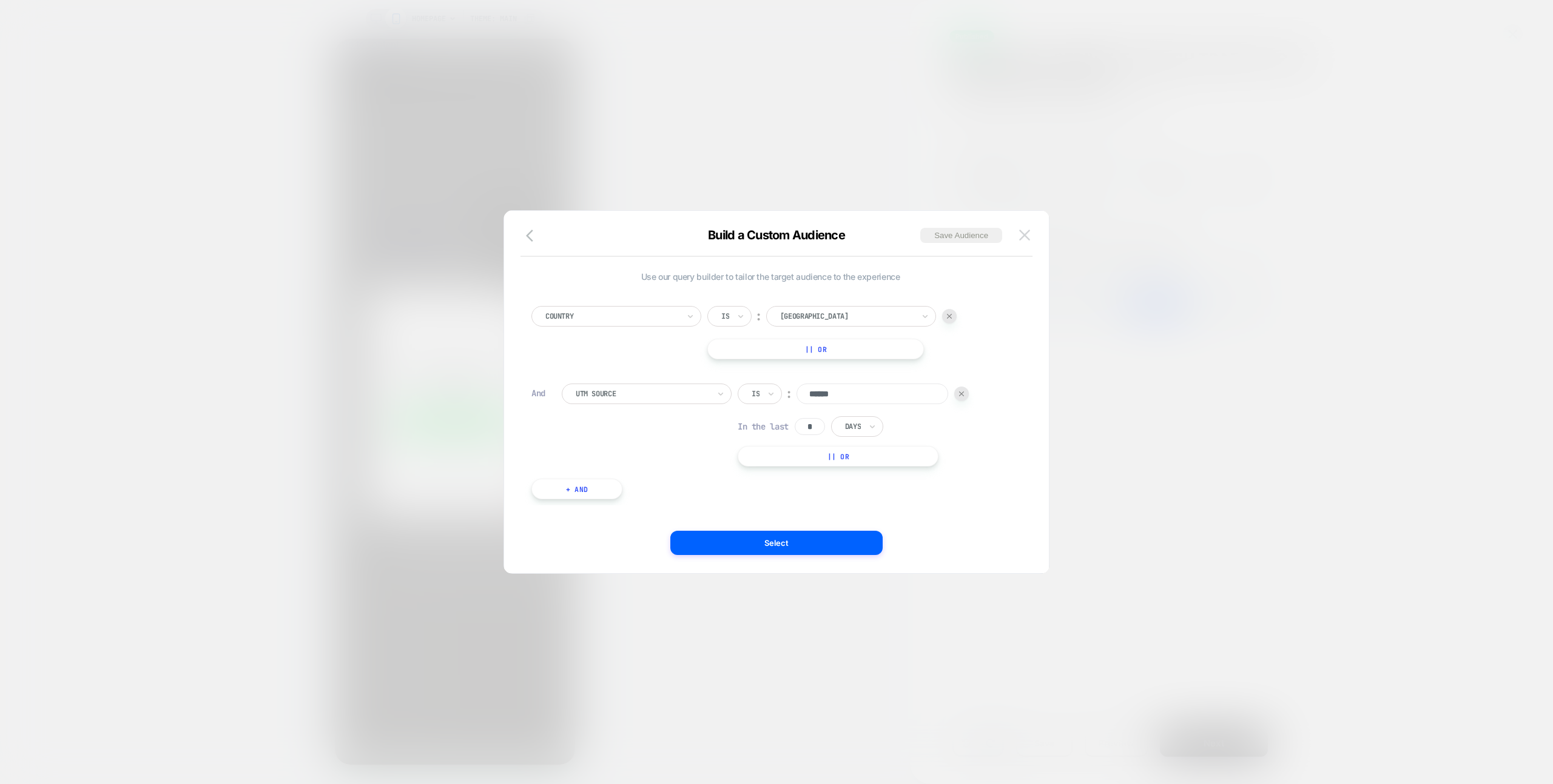
click at [1031, 230] on button at bounding box center [1024, 235] width 18 height 18
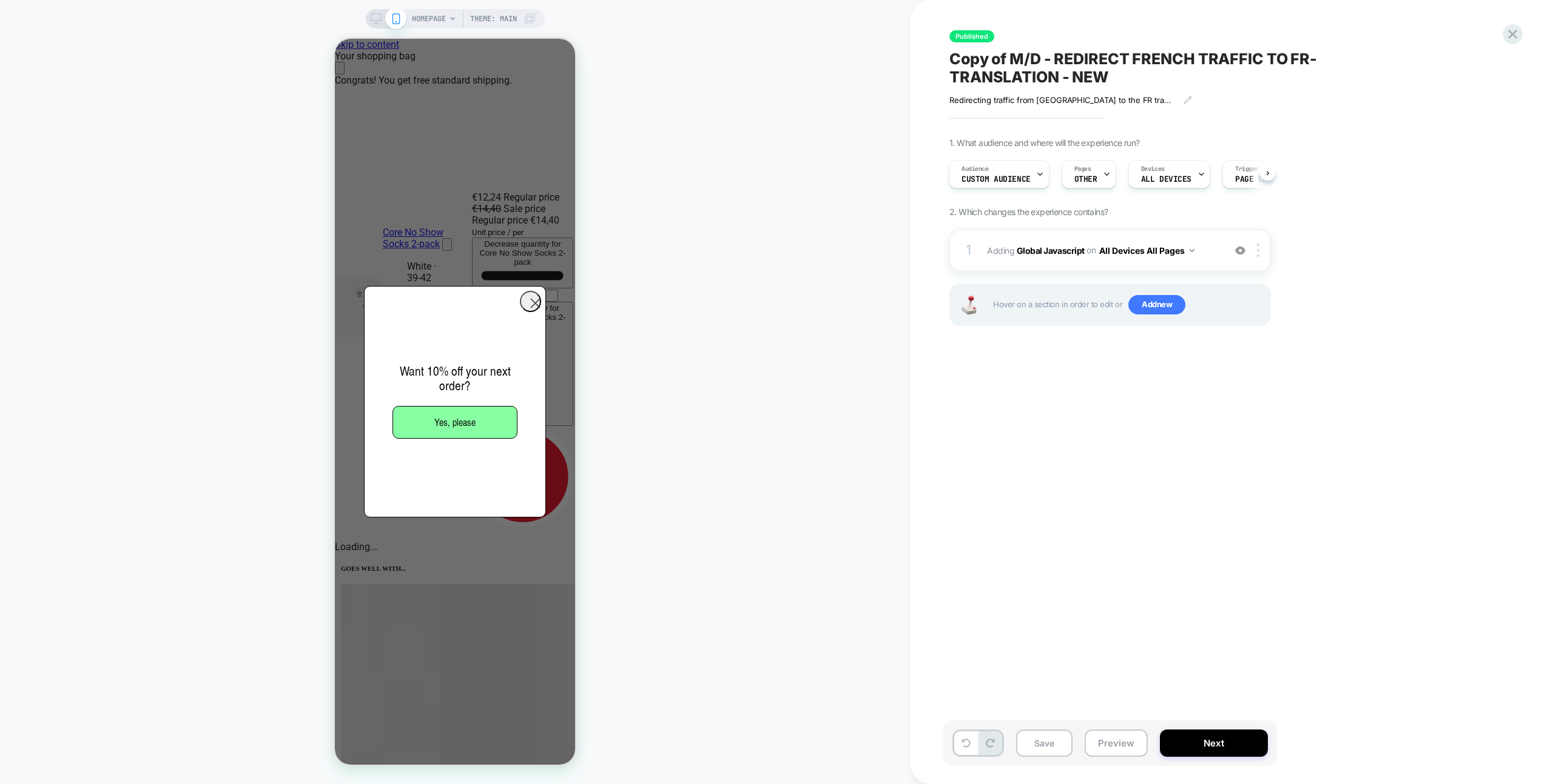
click at [1113, 181] on div "Audience Custom Audience Pages OTHER Devices ALL DEVICES Trigger Page Load" at bounding box center [1104, 174] width 322 height 41
click at [1095, 177] on div "Pages OTHER" at bounding box center [1085, 174] width 47 height 27
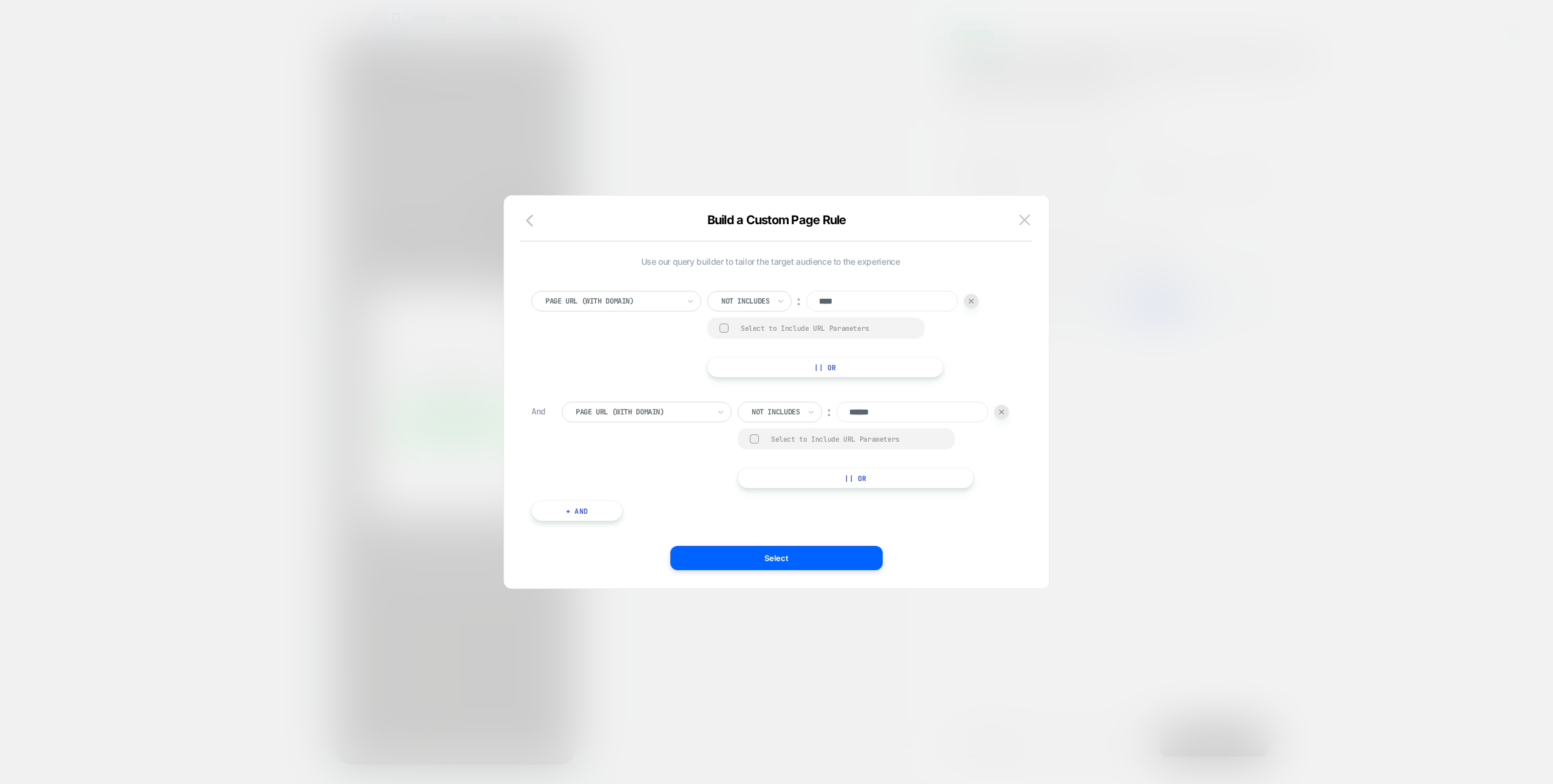
scroll to position [0, 480]
click at [1027, 228] on div "Build a Custom Page Rule Use our query builder to tailor the target audience to…" at bounding box center [776, 398] width 545 height 380
click at [1047, 226] on div "Build a Custom Page Rule" at bounding box center [776, 227] width 545 height 29
click at [1014, 217] on div "Build a Custom Page Rule" at bounding box center [776, 227] width 545 height 29
click at [1011, 213] on div "Build a Custom Page Rule" at bounding box center [776, 227] width 545 height 29
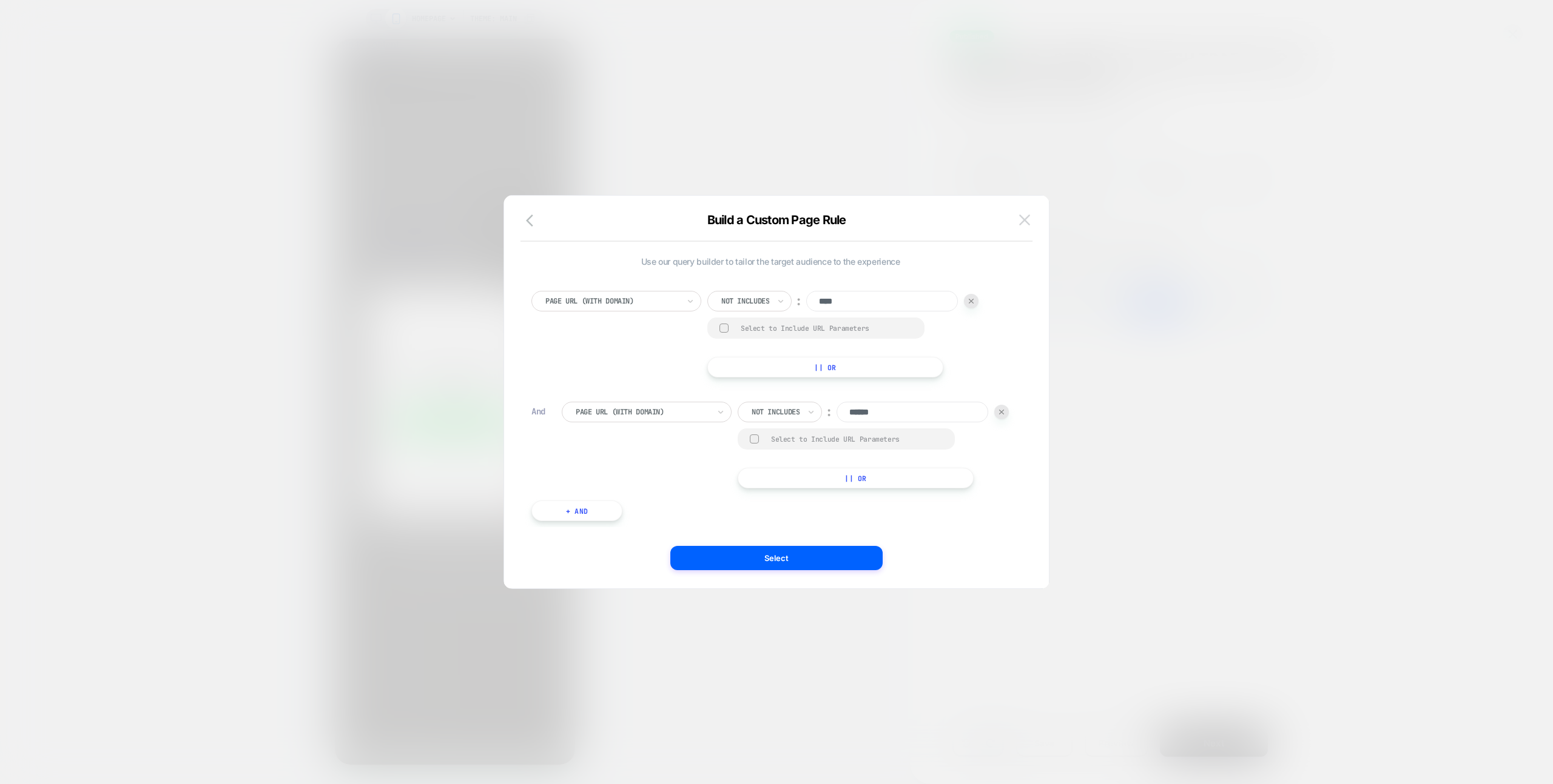
click at [1016, 215] on button at bounding box center [1024, 220] width 18 height 18
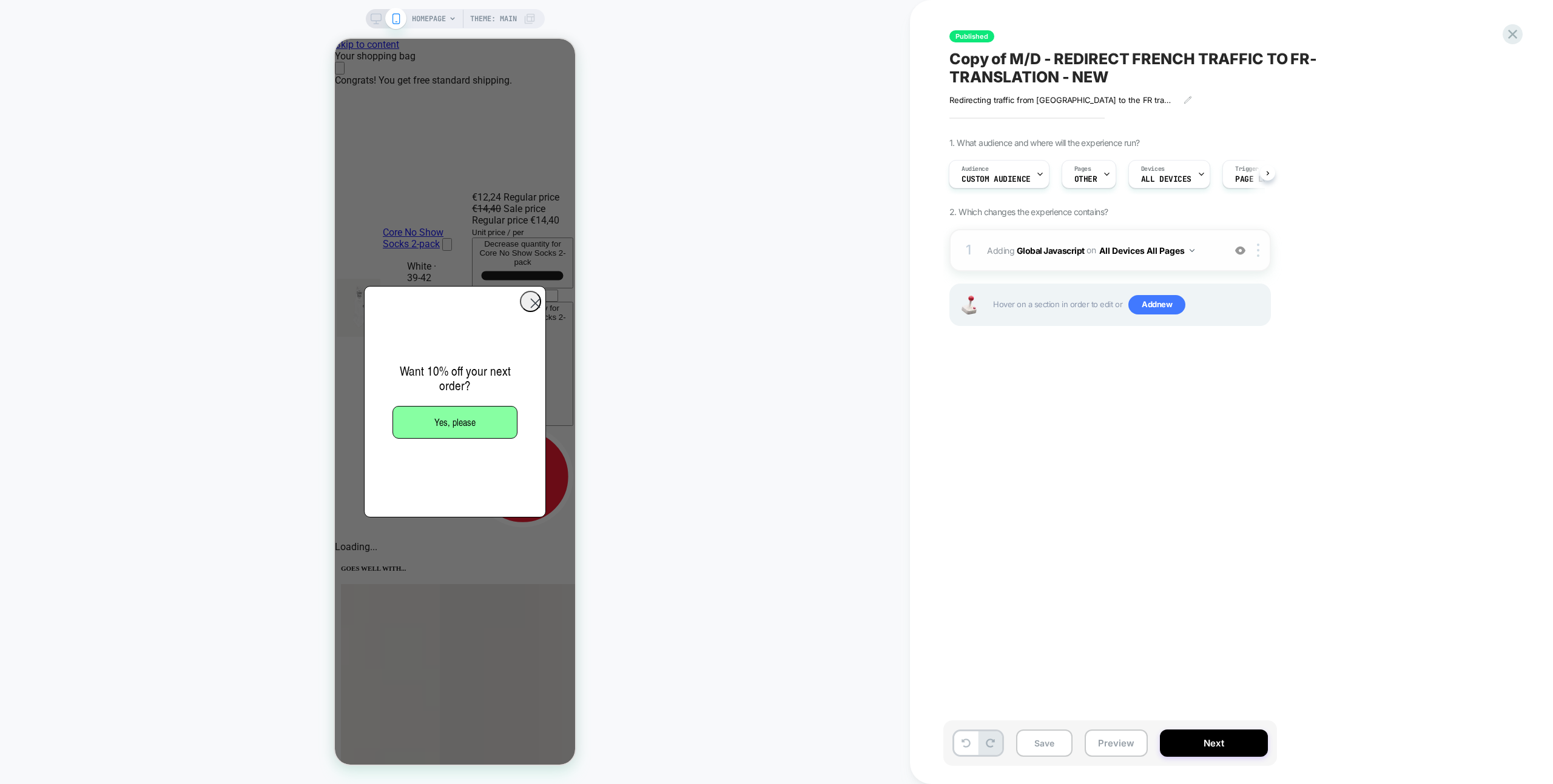
click at [1222, 239] on div "1 Adding Global Javascript on All Devices All Pages Add Before Add After Target…" at bounding box center [1110, 250] width 322 height 42
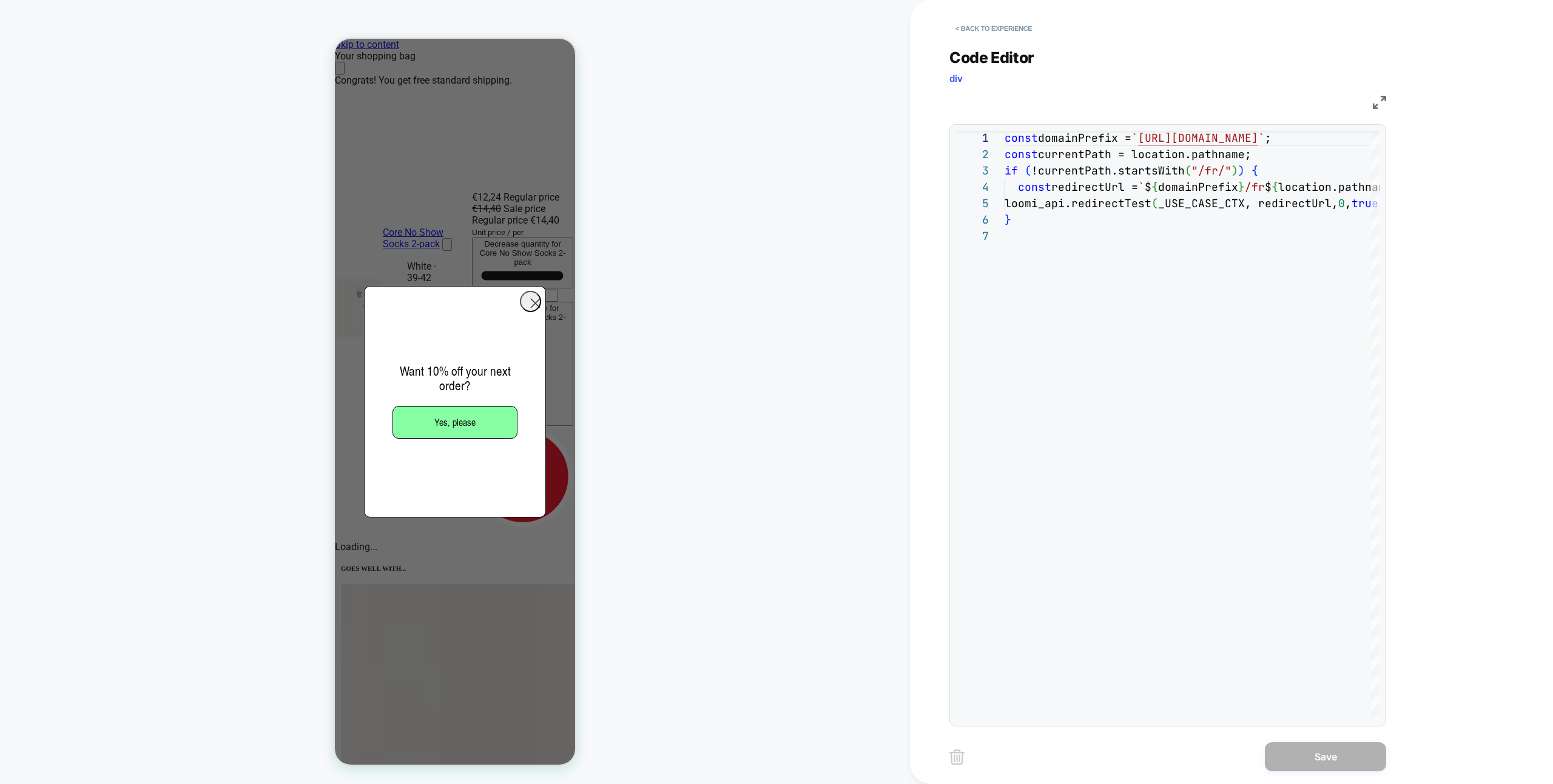
click at [988, 50] on span "Code Editor" at bounding box center [992, 57] width 85 height 18
click at [989, 40] on div "**********" at bounding box center [1168, 380] width 436 height 693
click at [989, 35] on button "< Back to experience" at bounding box center [993, 29] width 88 height 19
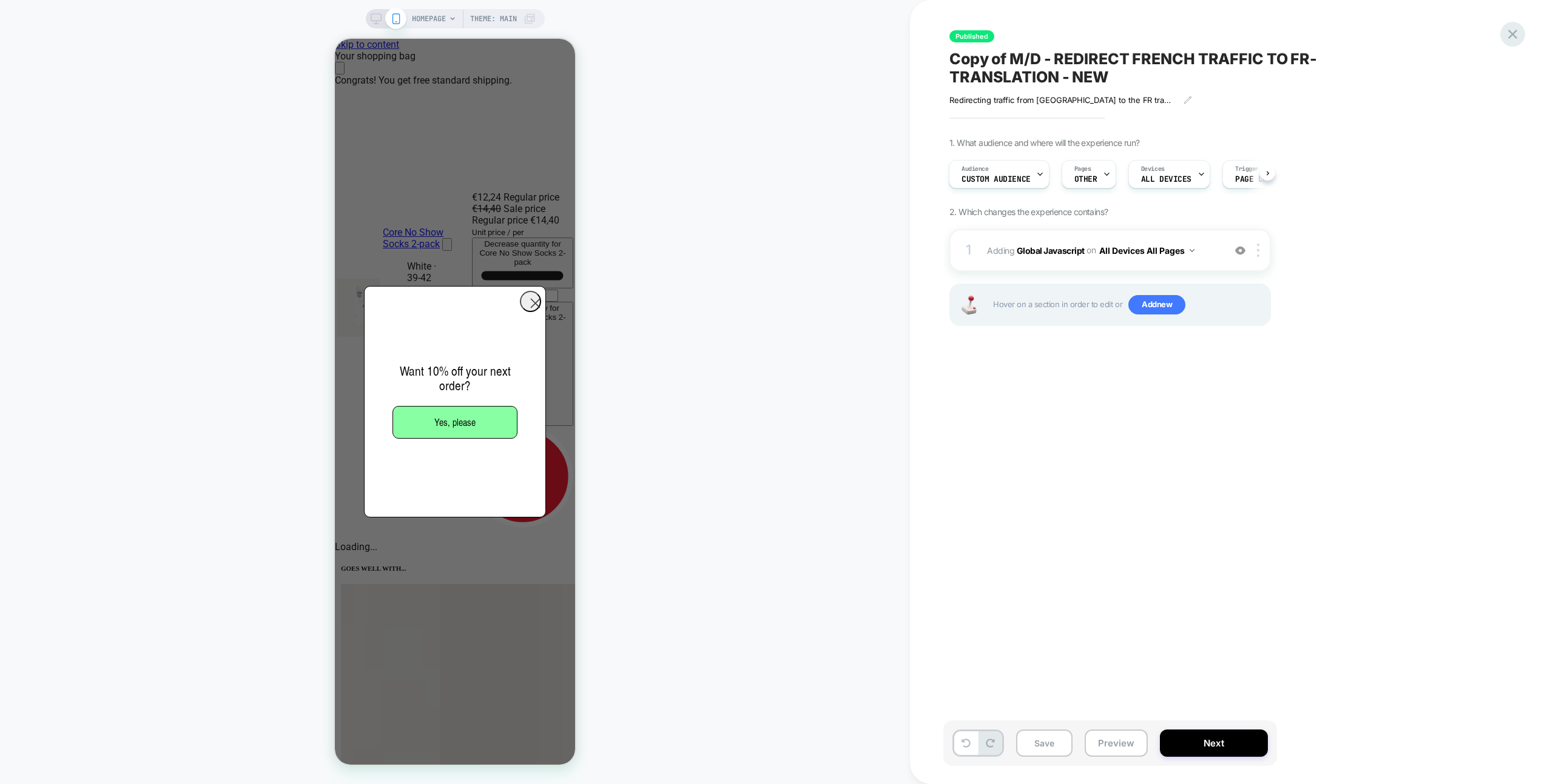
click at [1518, 34] on icon at bounding box center [1512, 34] width 17 height 17
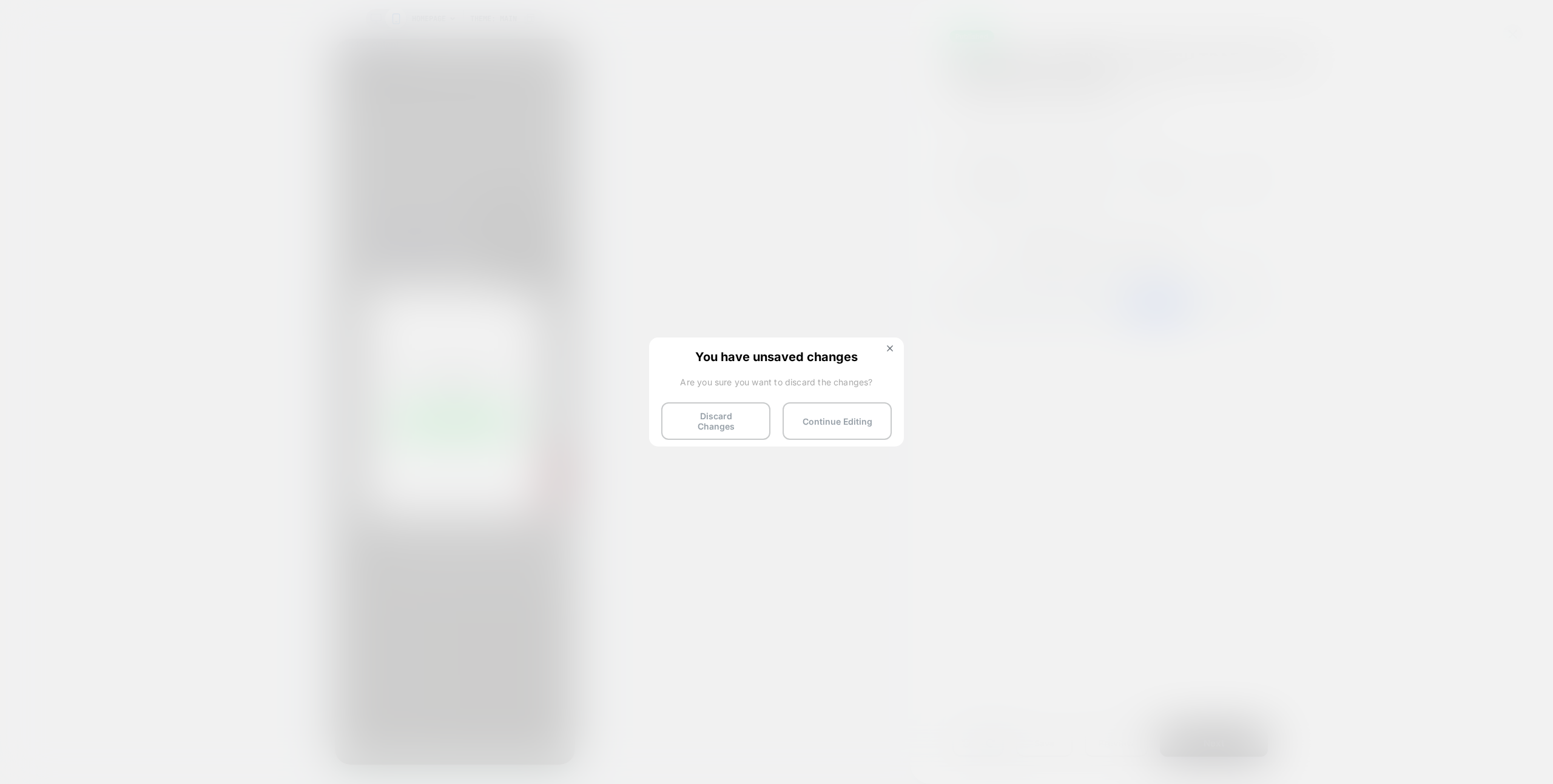
drag, startPoint x: 735, startPoint y: 408, endPoint x: 721, endPoint y: 404, distance: 14.6
click at [735, 408] on button "Discard Changes" at bounding box center [715, 421] width 109 height 37
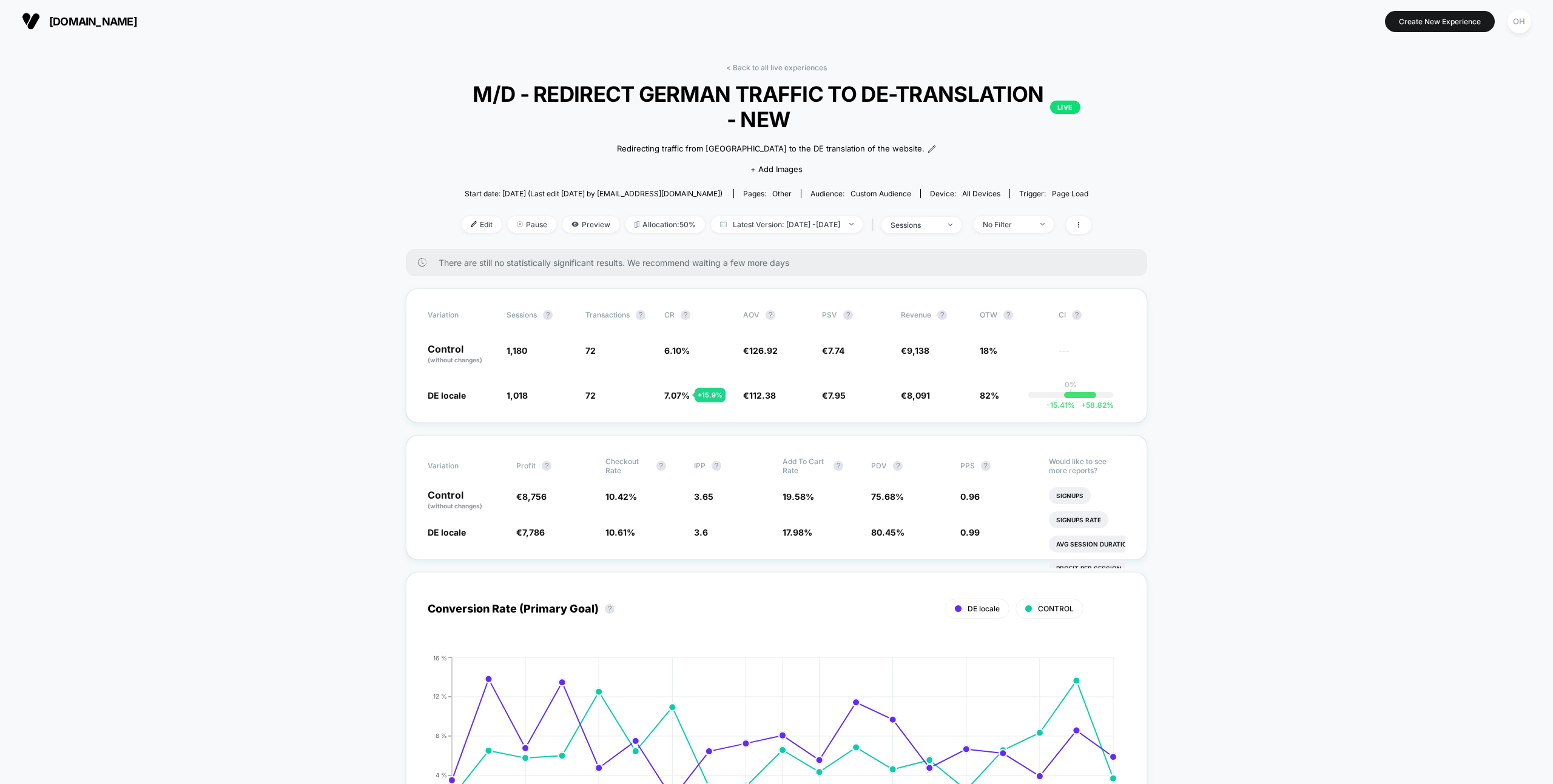
drag, startPoint x: 462, startPoint y: 221, endPoint x: 436, endPoint y: 130, distance: 94.6
click at [462, 221] on span "Edit" at bounding box center [482, 224] width 40 height 17
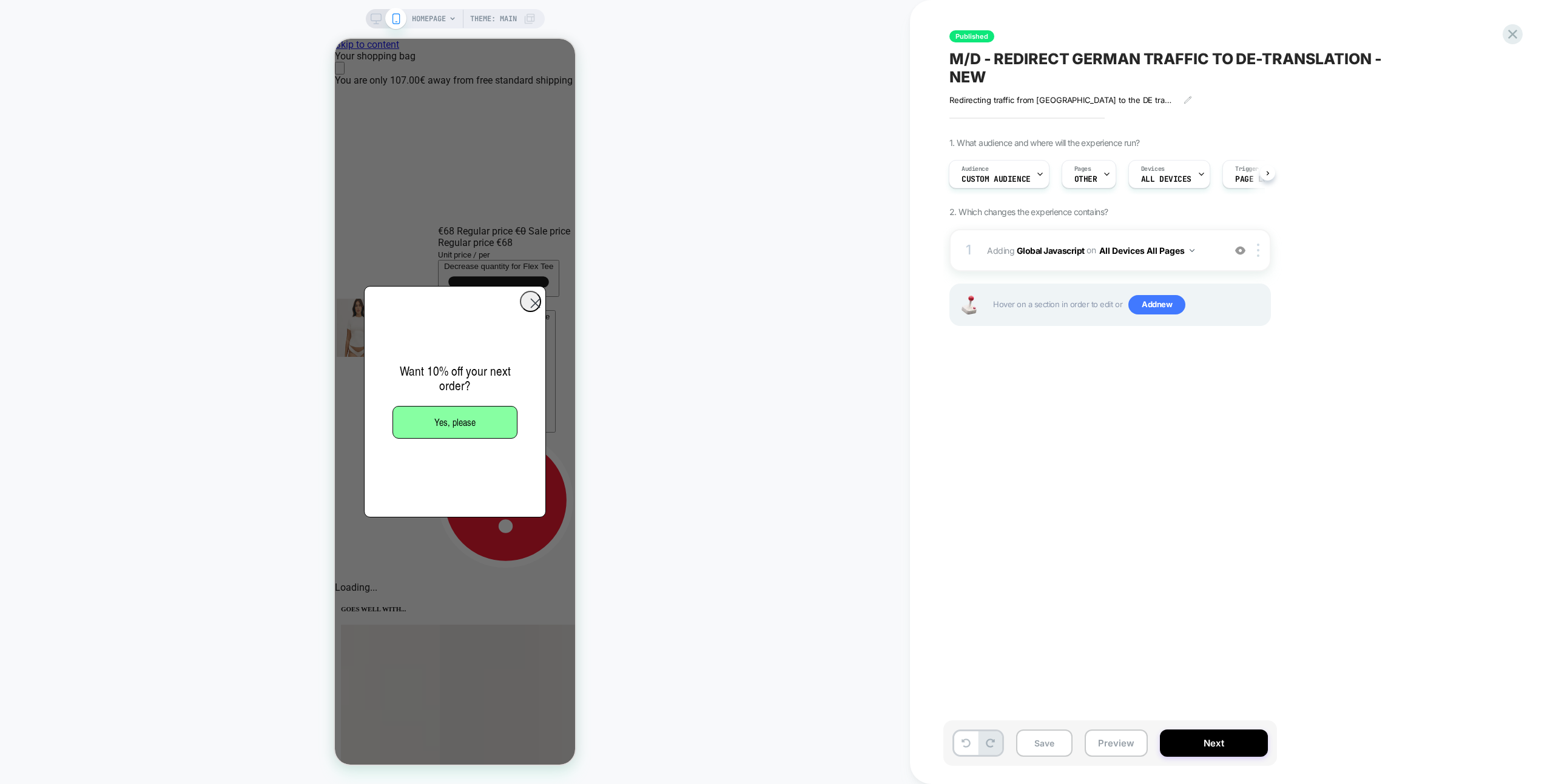
scroll to position [0, 480]
click at [1100, 754] on button "Preview" at bounding box center [1116, 743] width 63 height 27
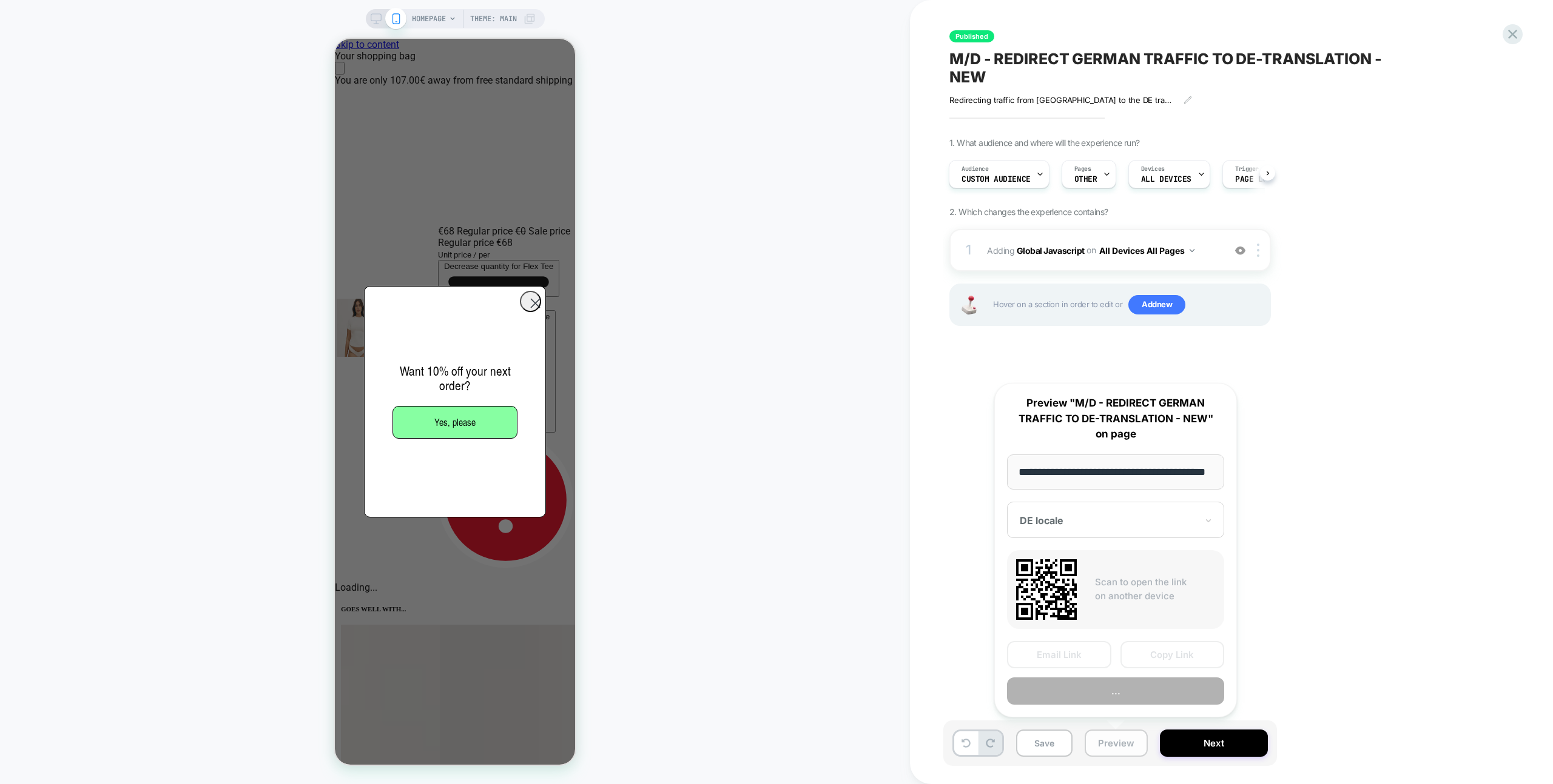
scroll to position [0, 33]
click at [1103, 712] on div "**********" at bounding box center [1115, 550] width 243 height 335
click at [1102, 702] on button "Preview" at bounding box center [1115, 692] width 217 height 27
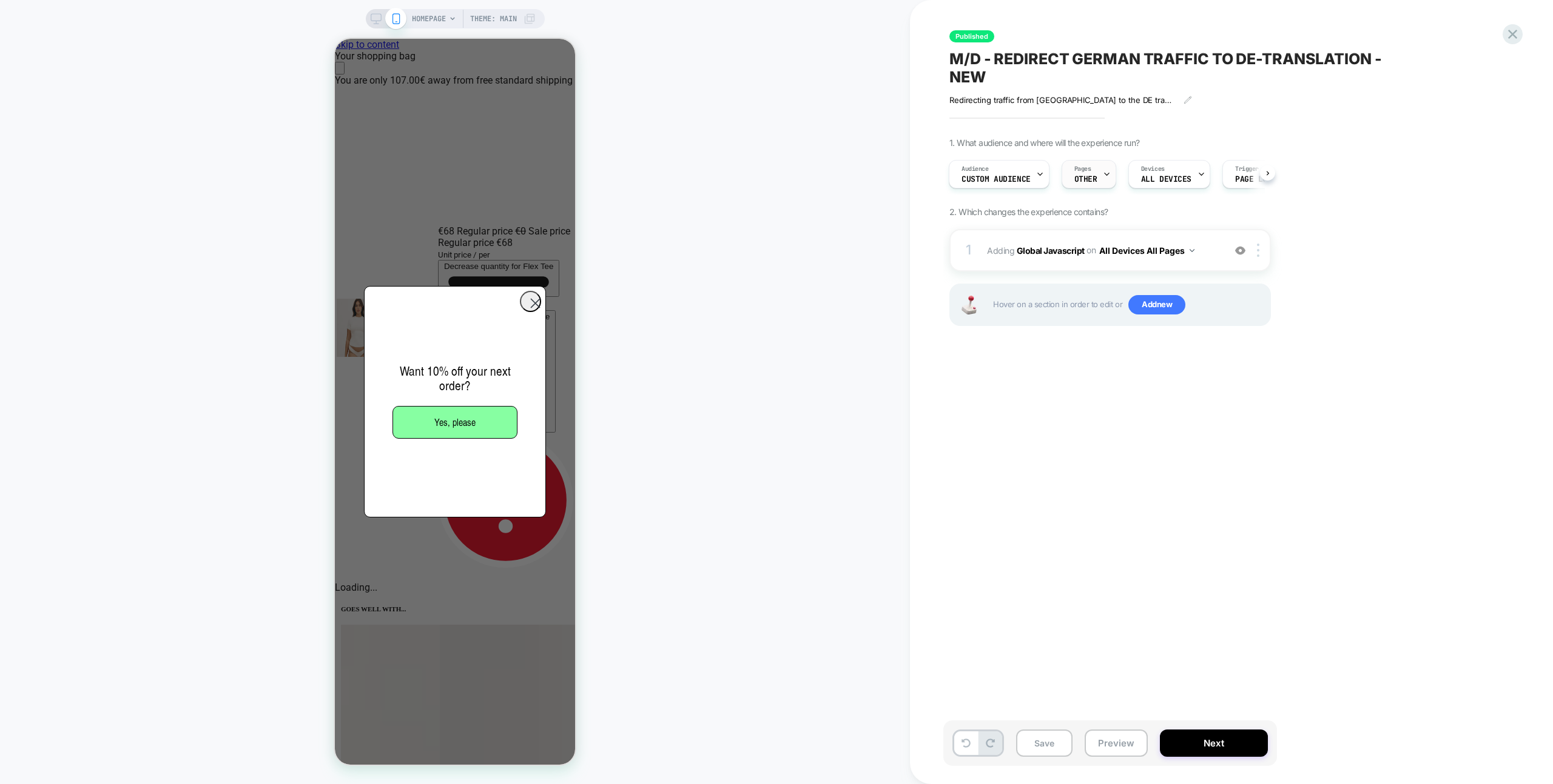
click at [1090, 186] on div "Pages OTHER" at bounding box center [1085, 174] width 47 height 27
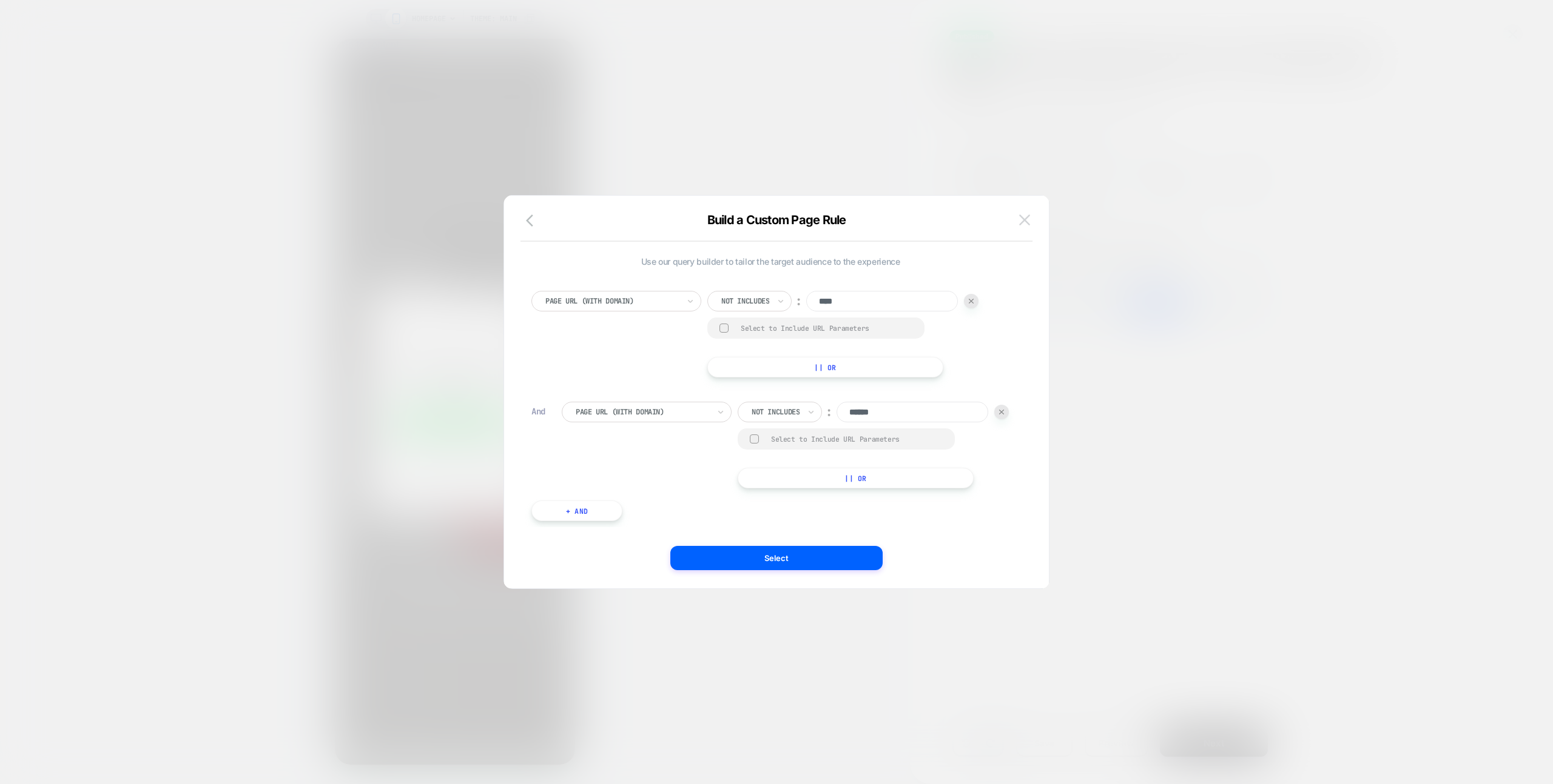
scroll to position [0, 241]
click at [1022, 222] on img at bounding box center [1024, 220] width 11 height 10
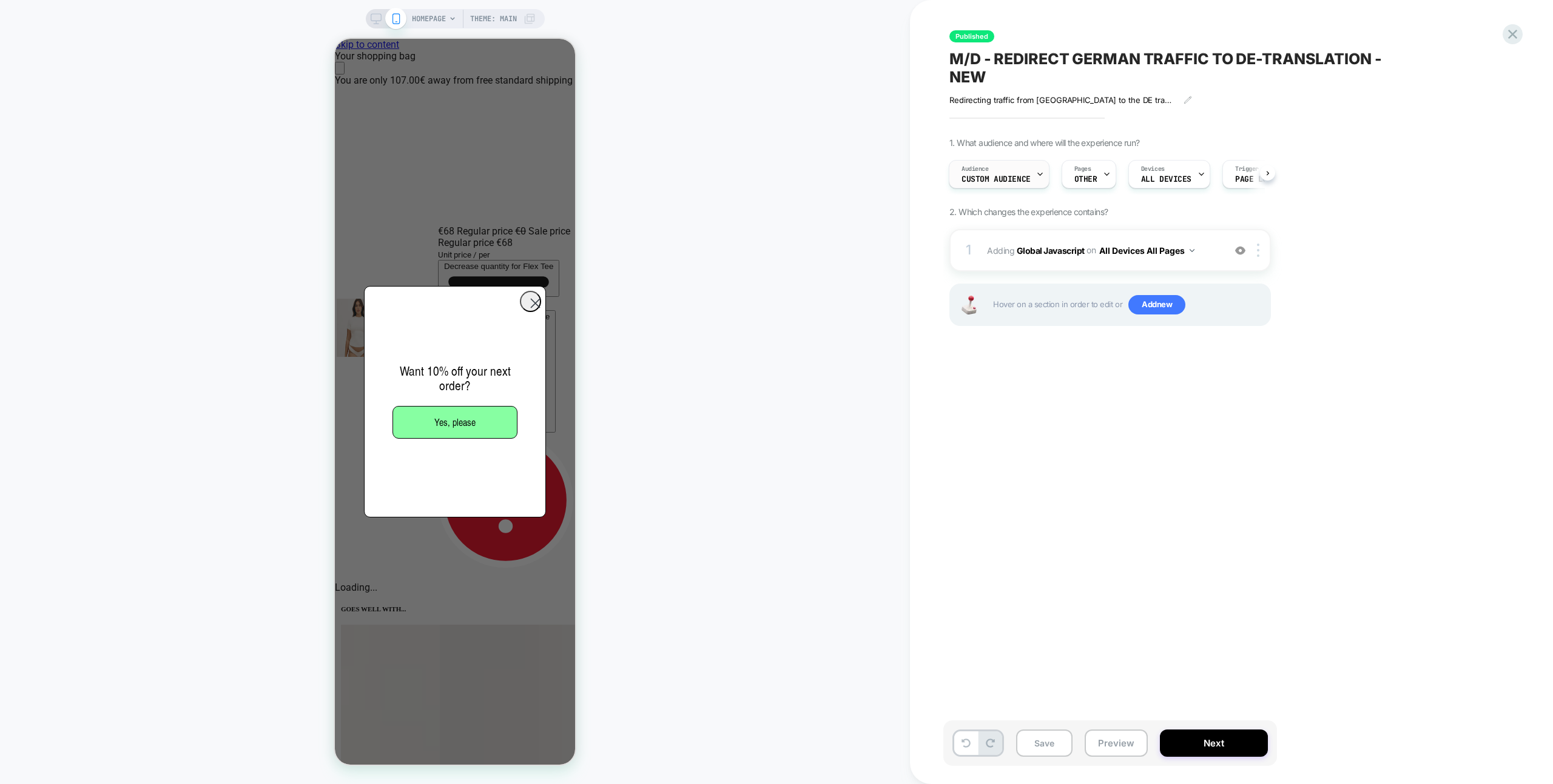
click at [964, 167] on span "Audience" at bounding box center [975, 169] width 27 height 9
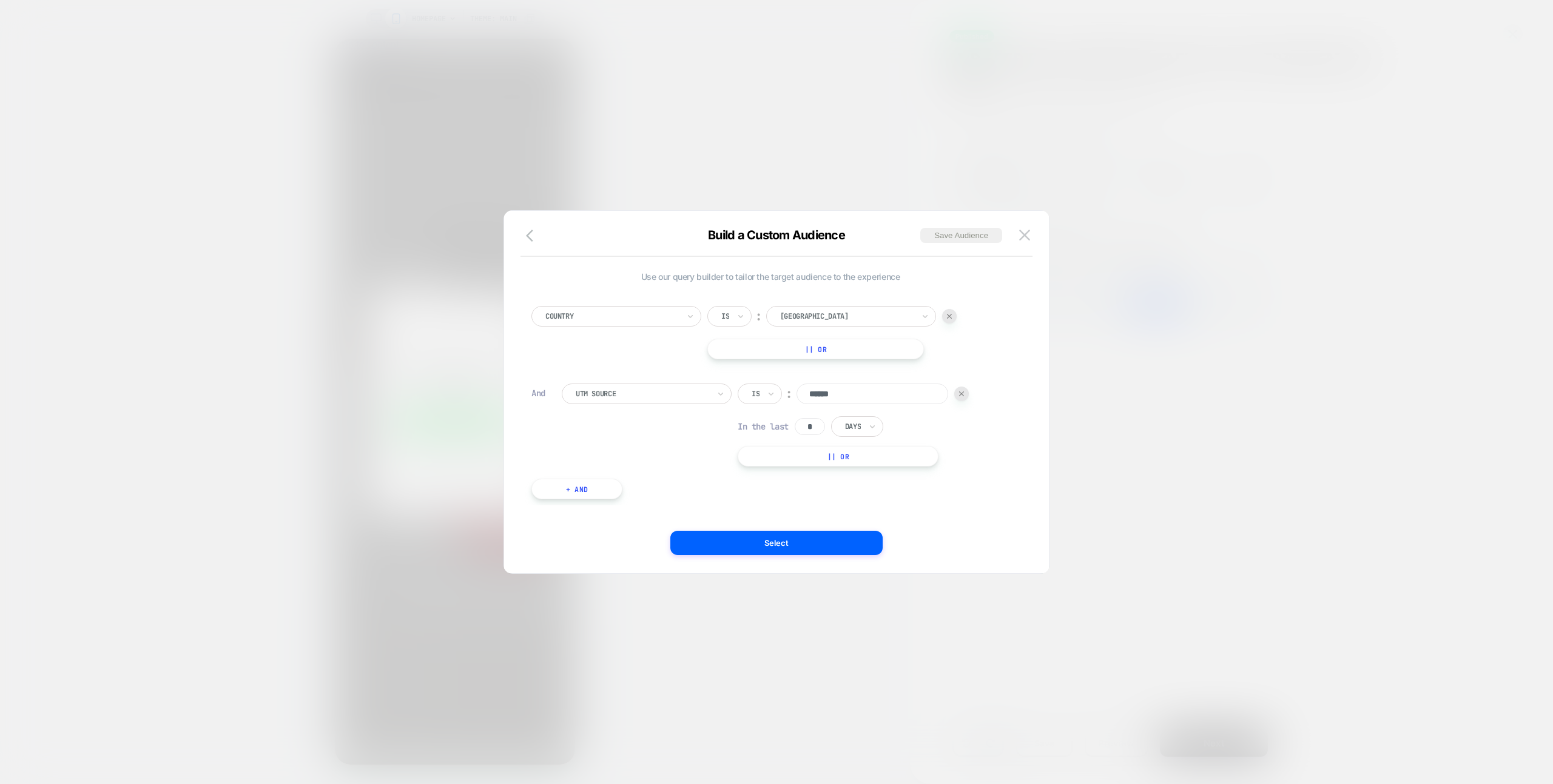
drag, startPoint x: 1031, startPoint y: 230, endPoint x: 557, endPoint y: 14, distance: 520.9
click at [1031, 230] on button at bounding box center [1024, 235] width 18 height 18
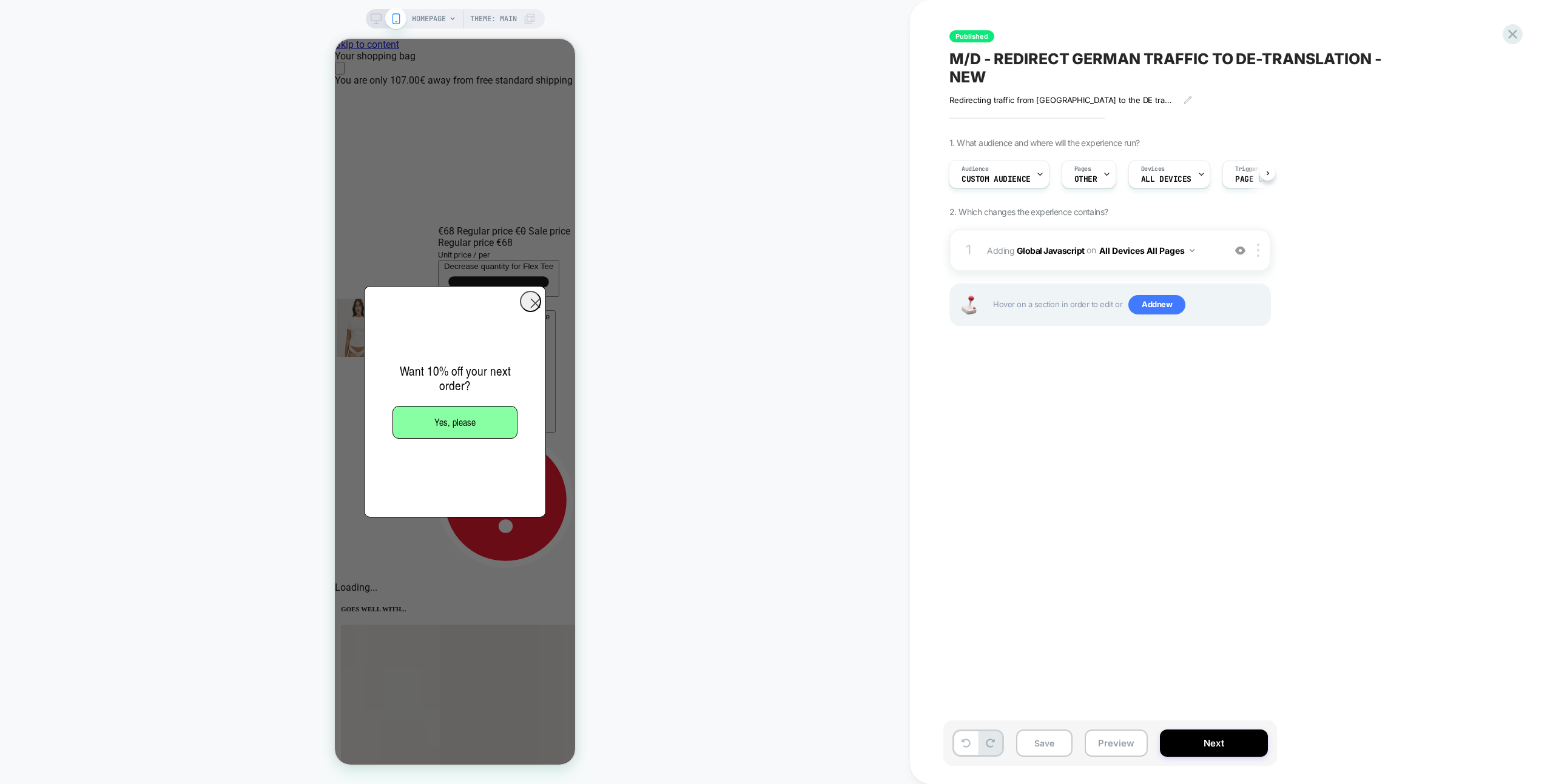
scroll to position [0, 0]
click at [1515, 38] on icon at bounding box center [1512, 34] width 17 height 17
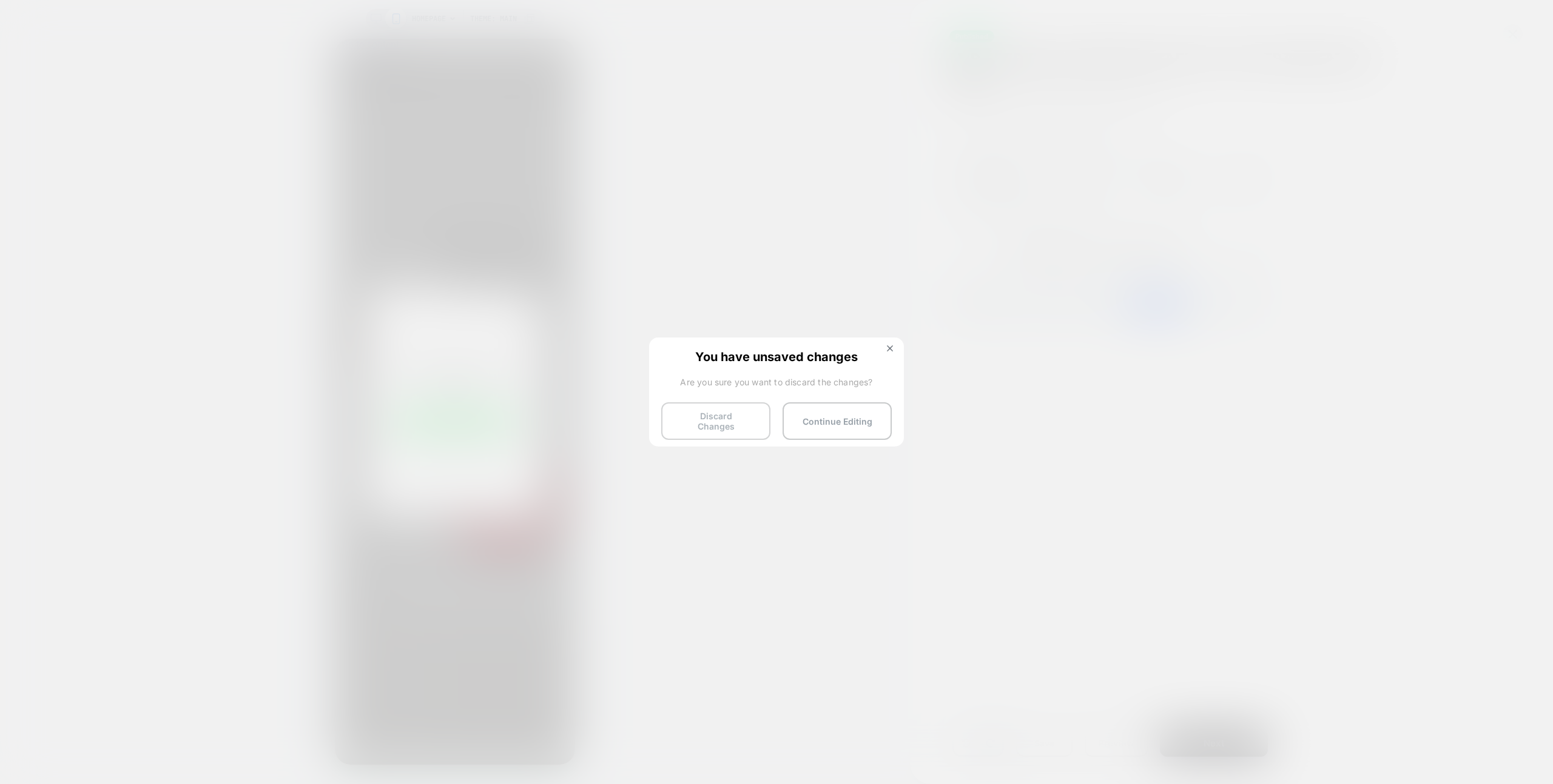
click at [703, 403] on button "Discard Changes" at bounding box center [715, 421] width 109 height 37
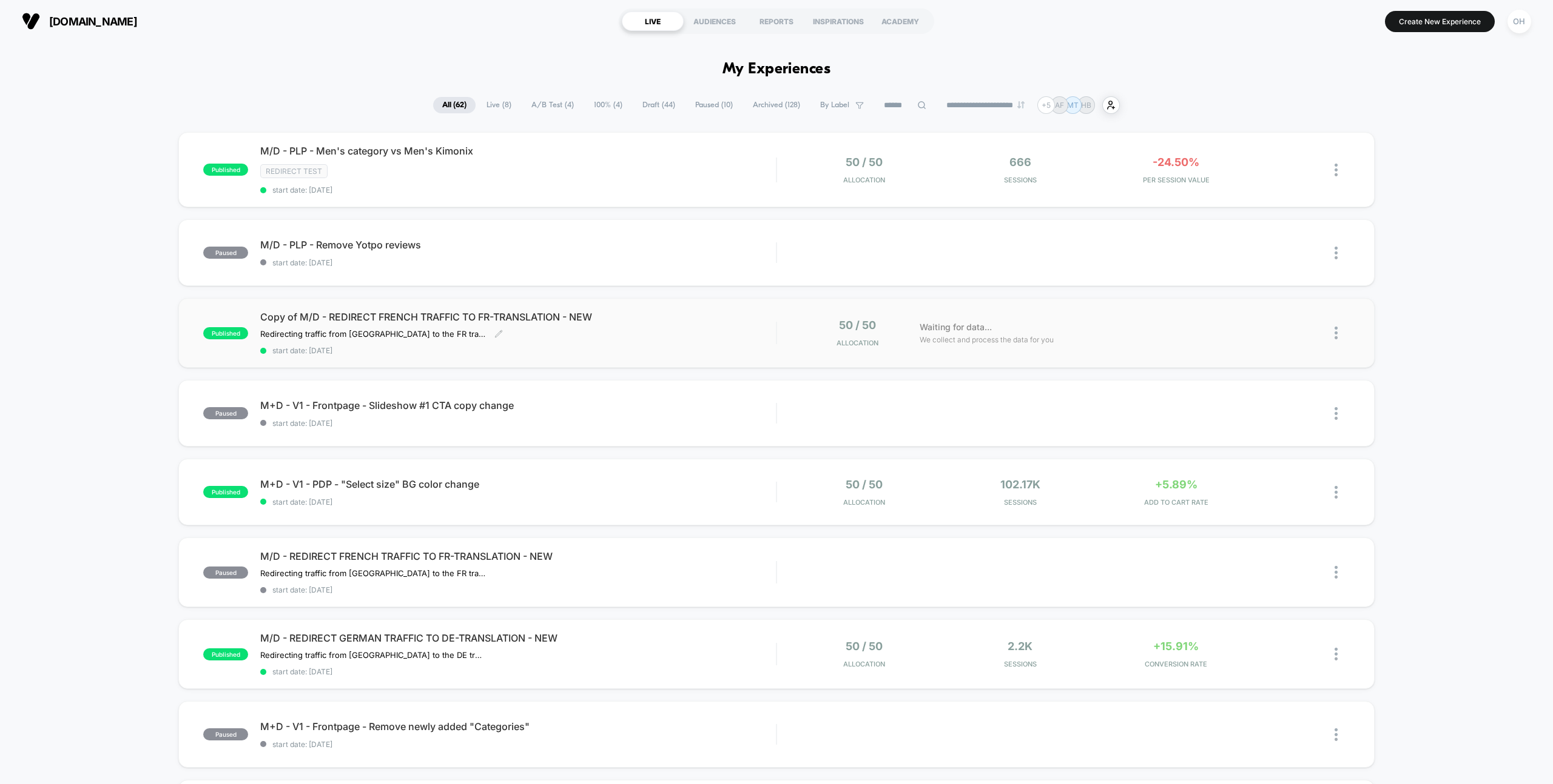
click at [714, 341] on div "Copy of M/D - REDIRECT FRENCH TRAFFIC TO FR-TRANSLATION - NEW Redirecting traff…" at bounding box center [518, 333] width 515 height 45
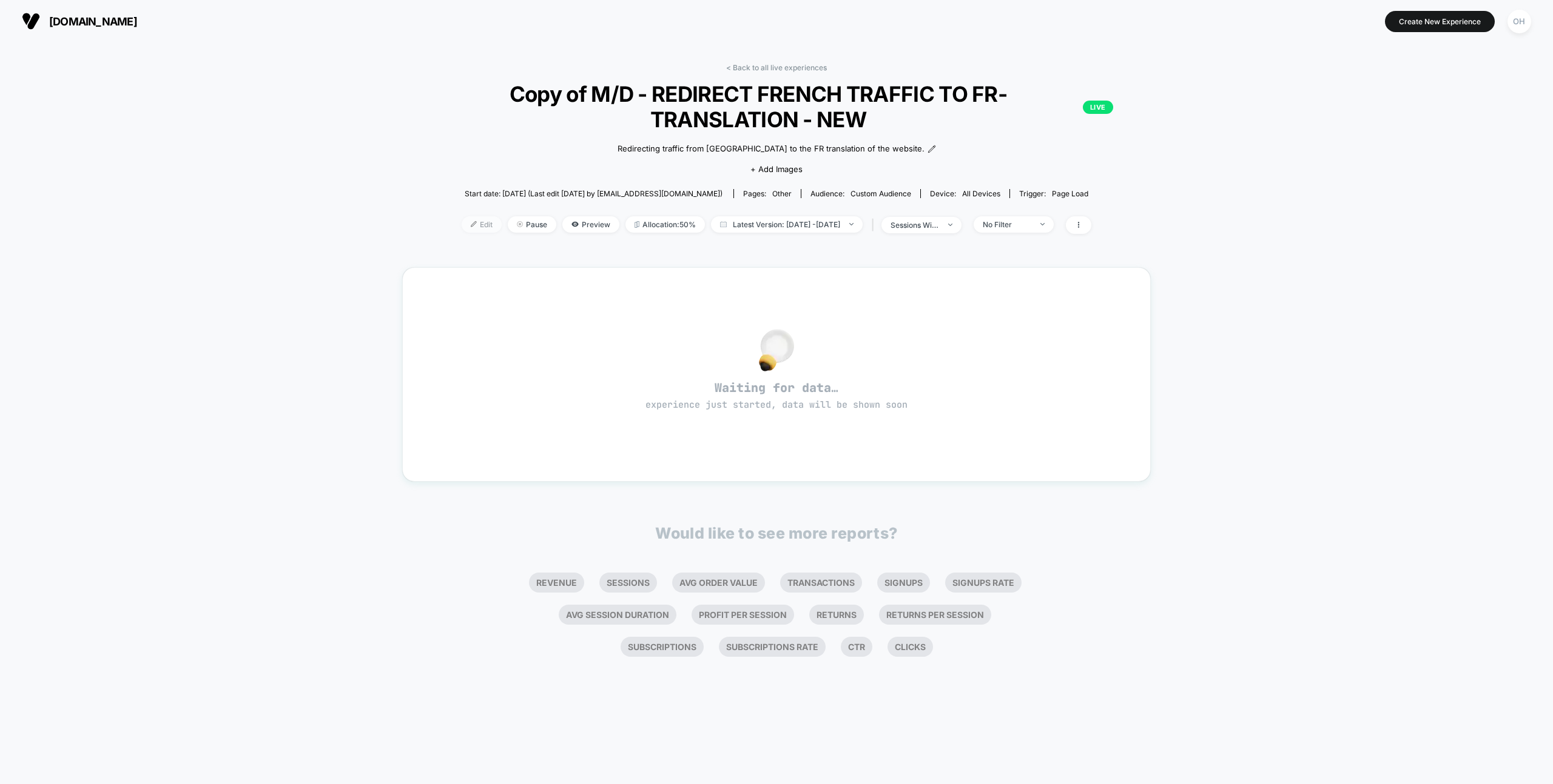
click at [462, 226] on span "Edit" at bounding box center [482, 224] width 40 height 17
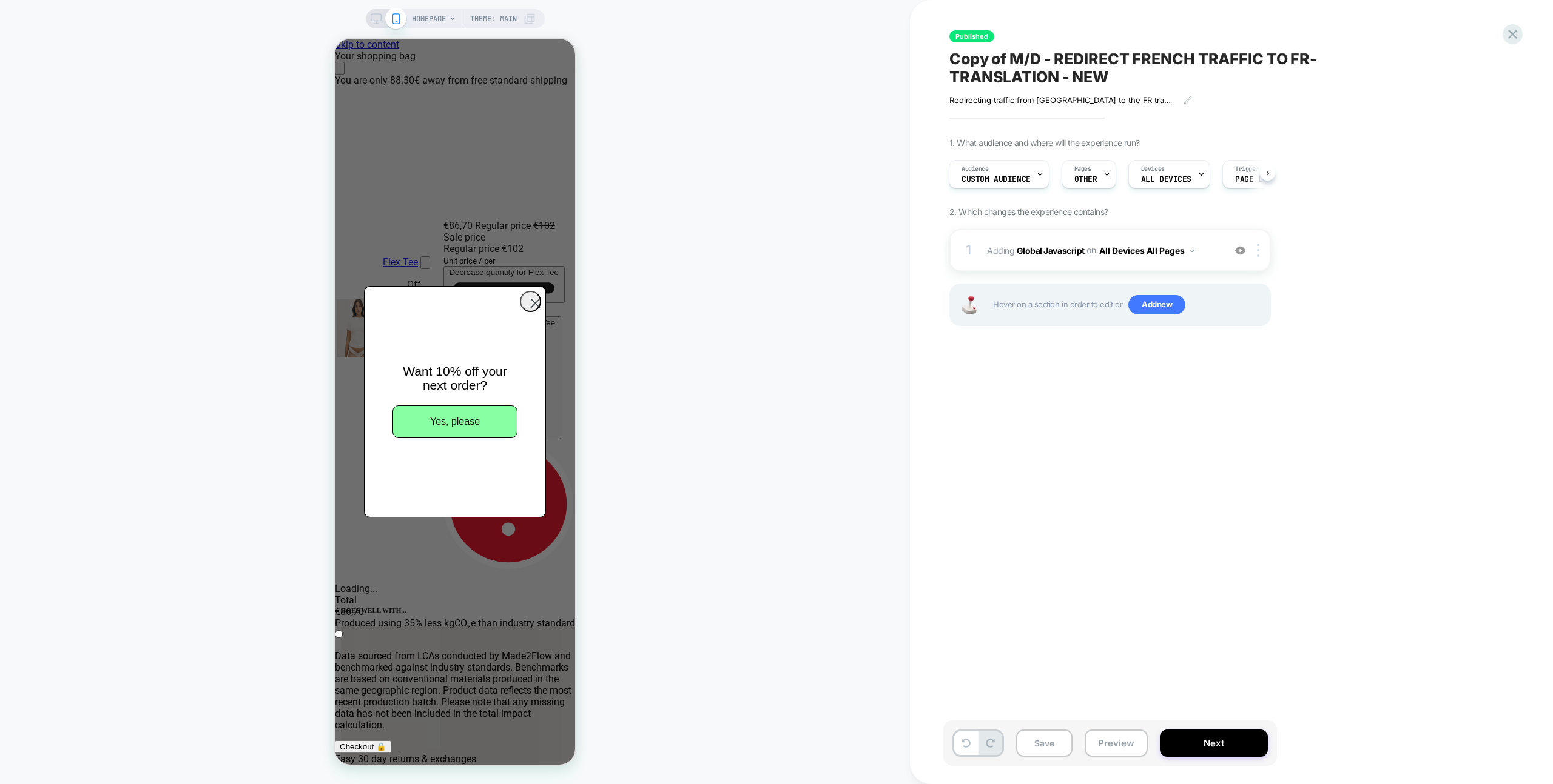
scroll to position [0, 480]
click at [1211, 231] on div "1 Adding Global Javascript on All Devices All Pages Add Before Add After Target…" at bounding box center [1110, 250] width 322 height 42
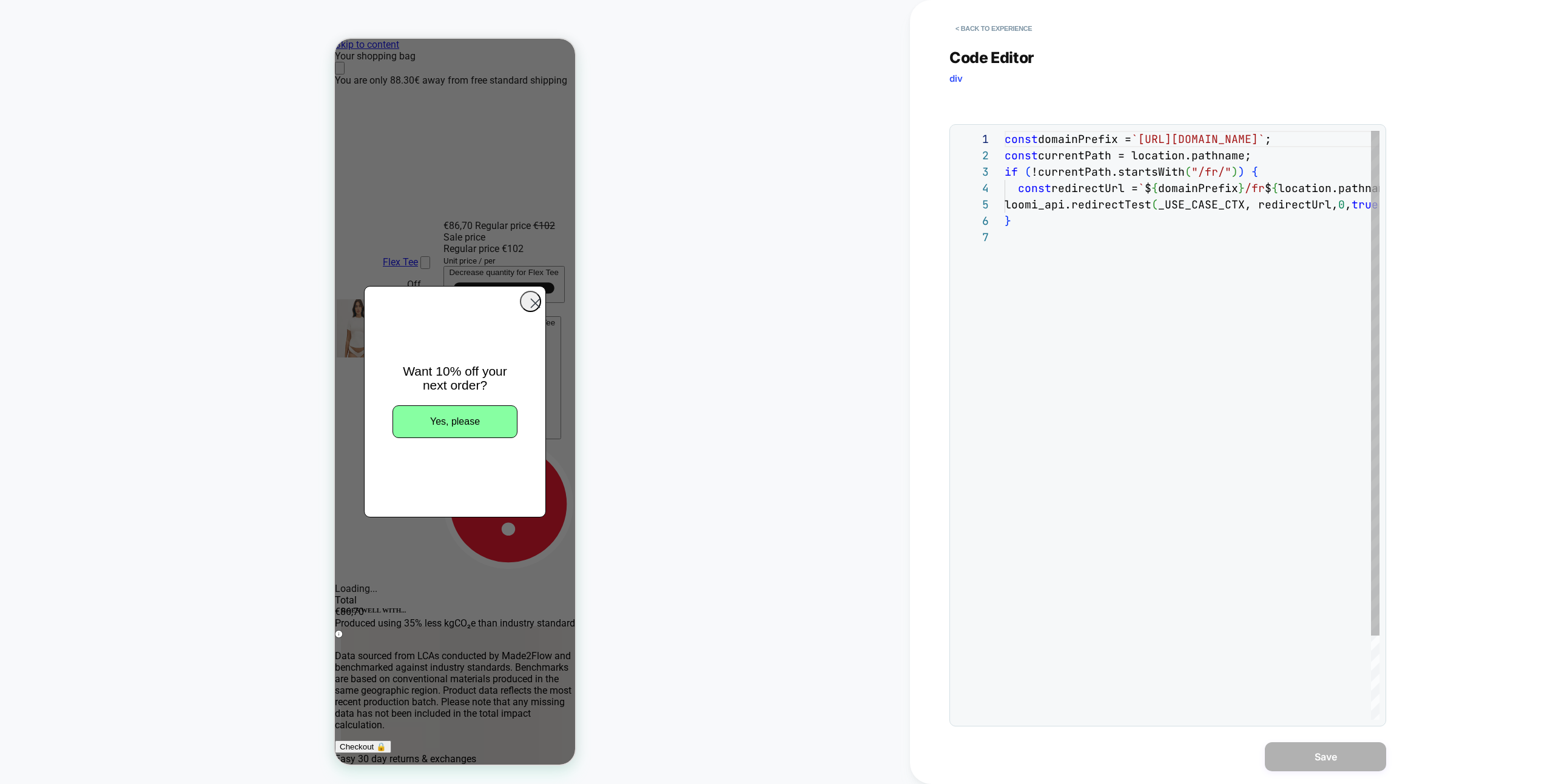
scroll to position [98, 0]
click at [1022, 30] on button "< Back to experience" at bounding box center [993, 29] width 88 height 19
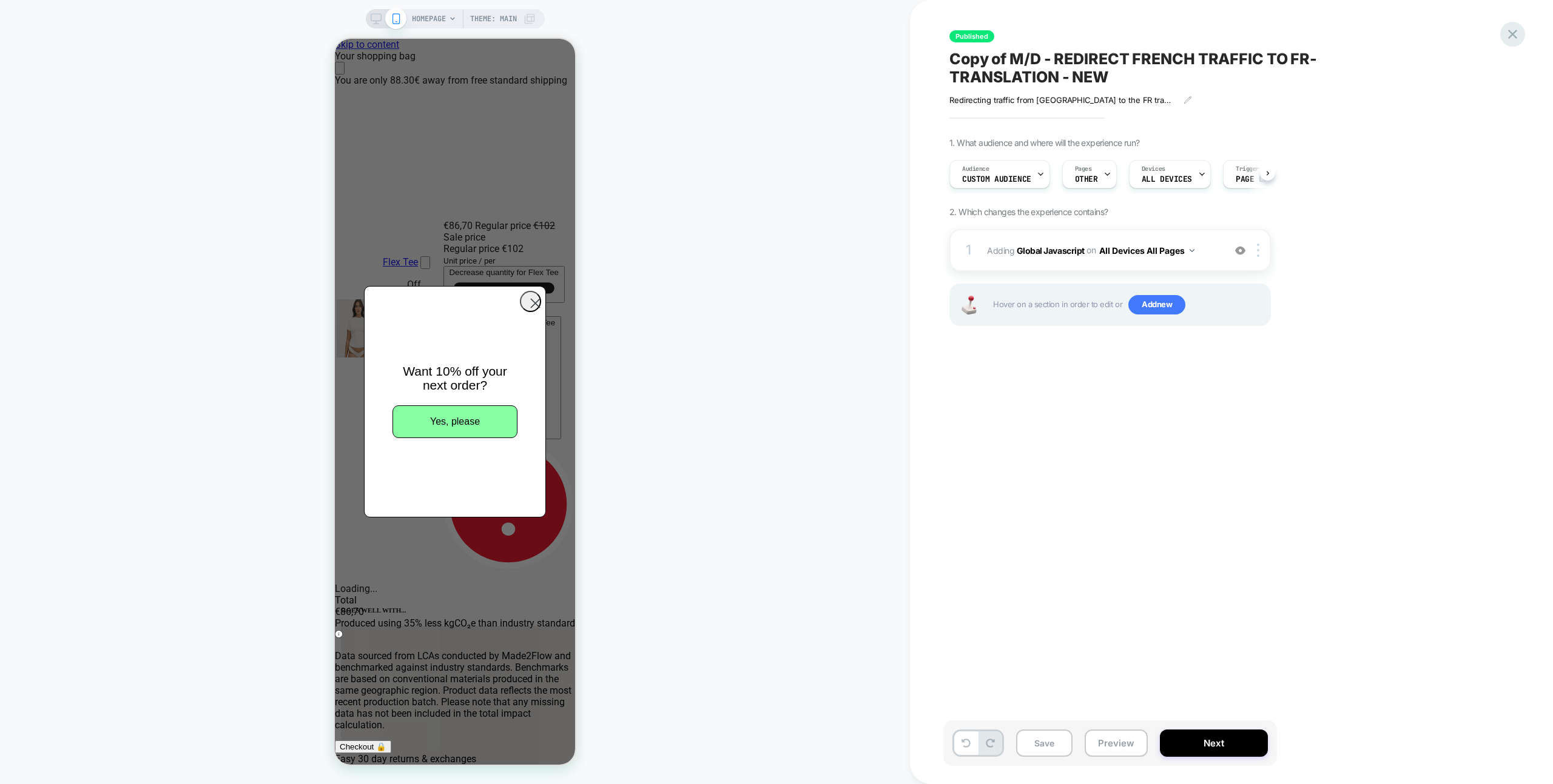
scroll to position [0, 1]
click at [1509, 33] on icon at bounding box center [1512, 34] width 17 height 17
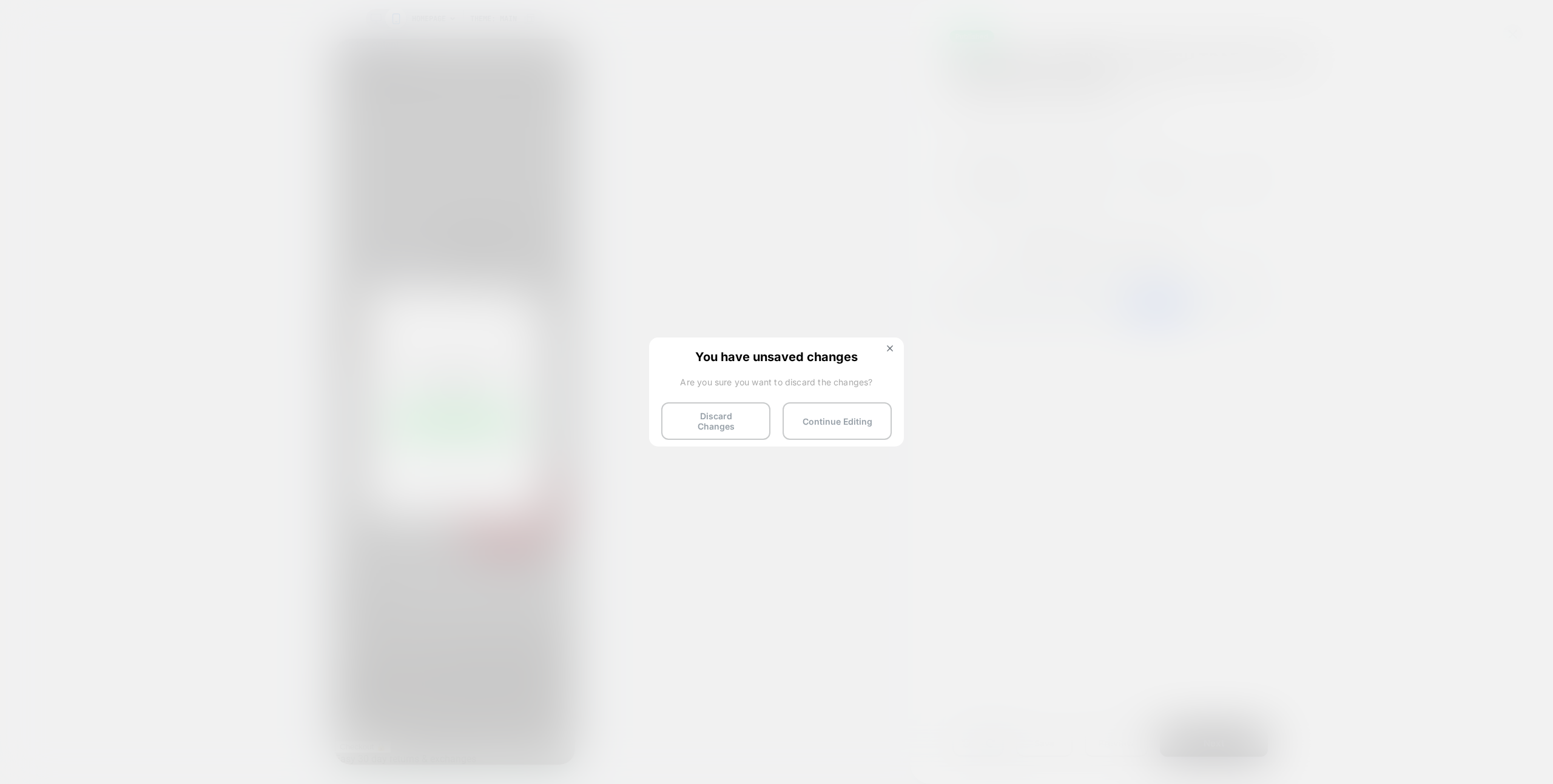
click at [721, 416] on button "Discard Changes" at bounding box center [715, 421] width 109 height 37
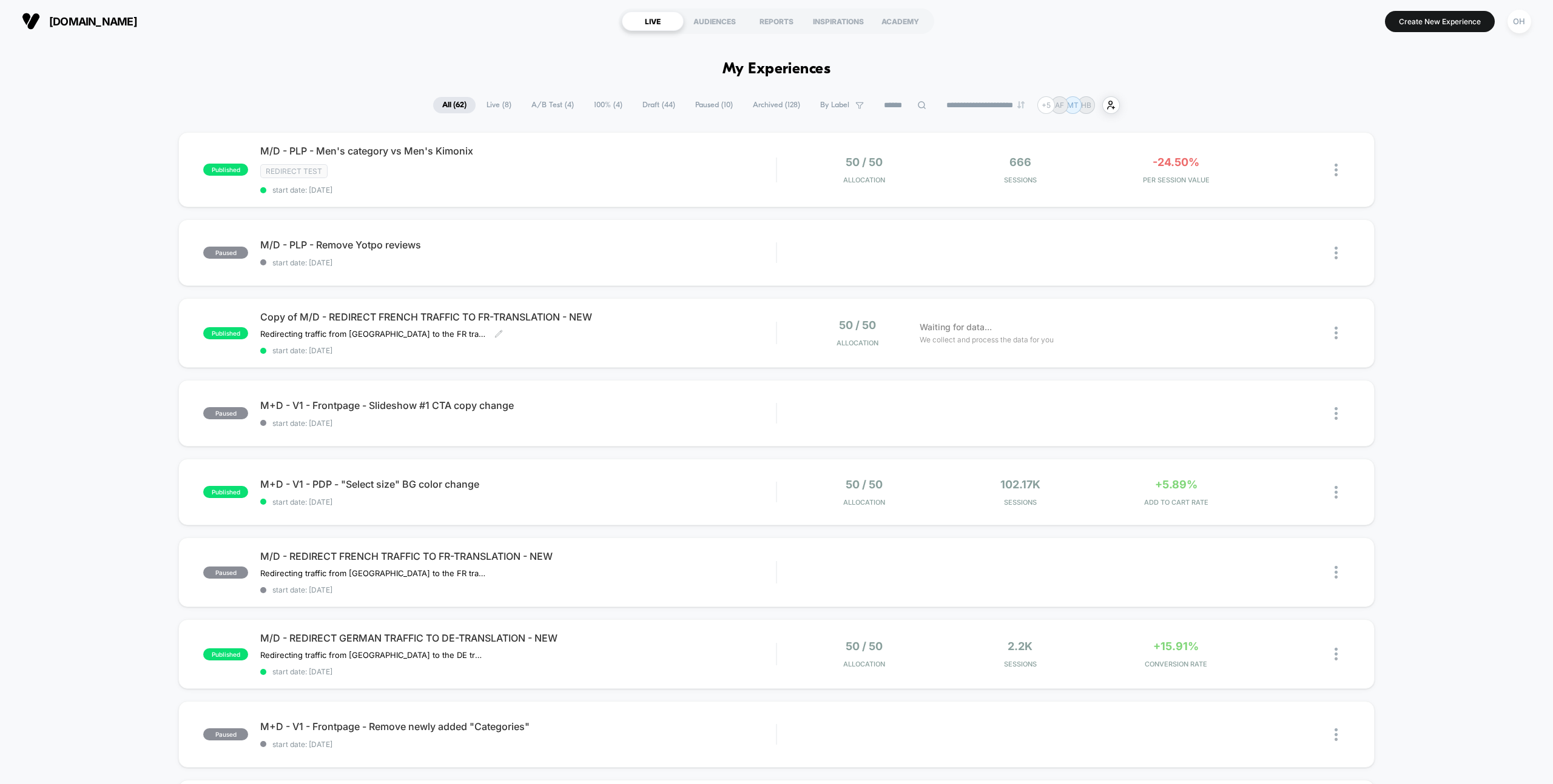
click at [726, 342] on div "Copy of M/D - REDIRECT FRENCH TRAFFIC TO FR-TRANSLATION - NEW Redirecting traff…" at bounding box center [518, 333] width 515 height 45
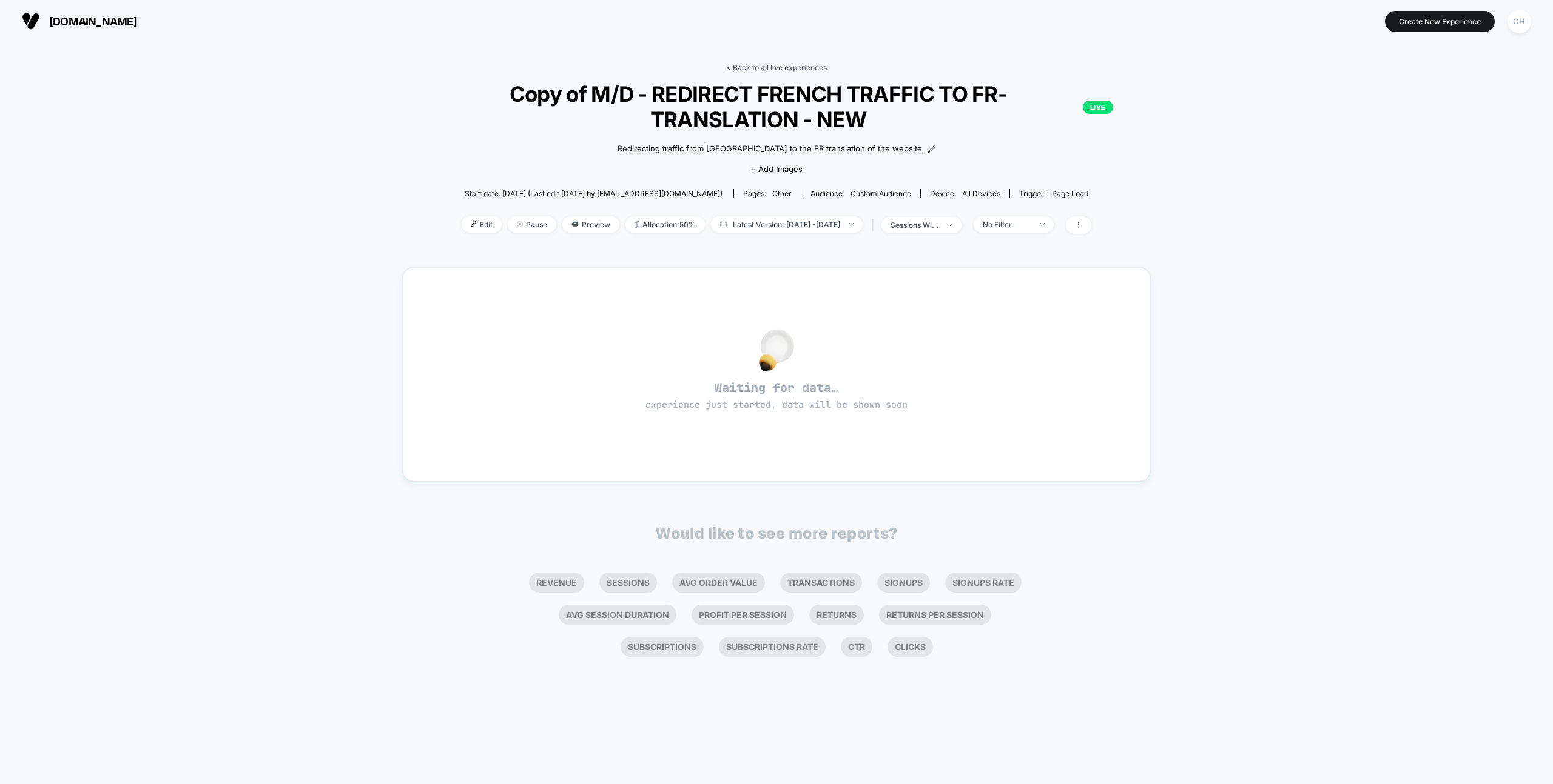
click at [812, 64] on link "< Back to all live experiences" at bounding box center [776, 67] width 100 height 9
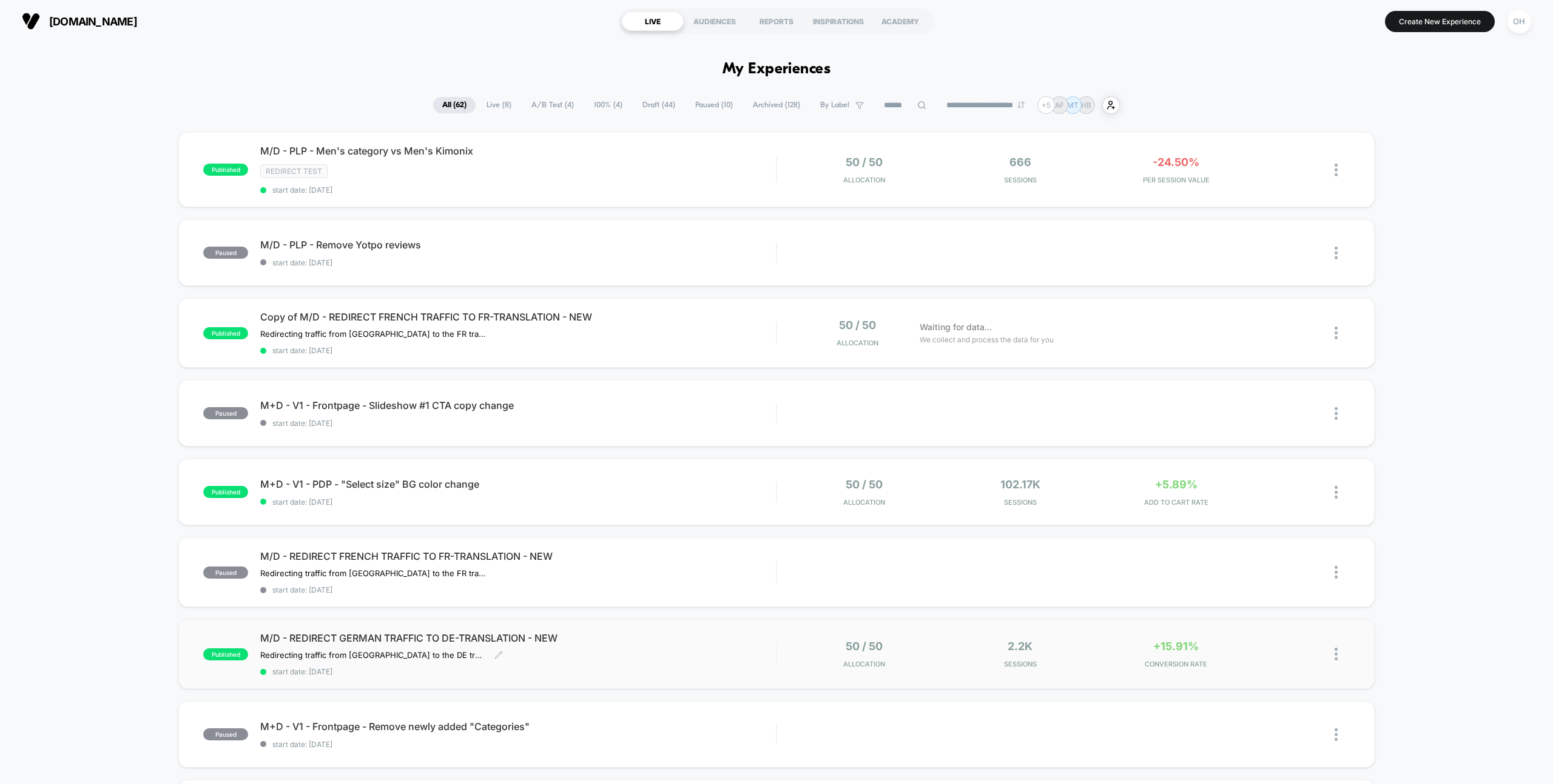
click at [667, 675] on span "start date: 9/2/2025" at bounding box center [518, 671] width 515 height 9
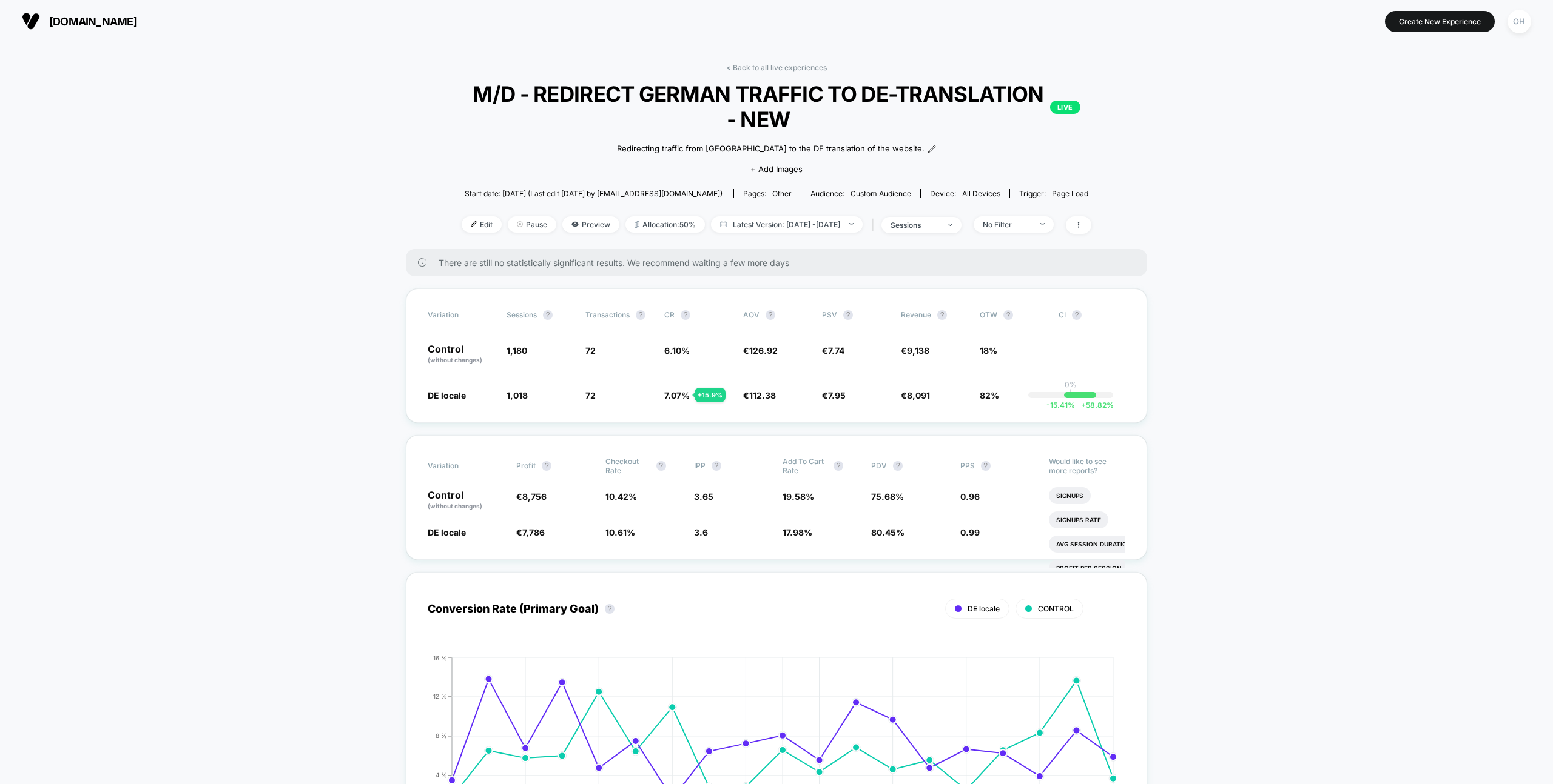
click at [745, 64] on link "< Back to all live experiences" at bounding box center [776, 67] width 100 height 9
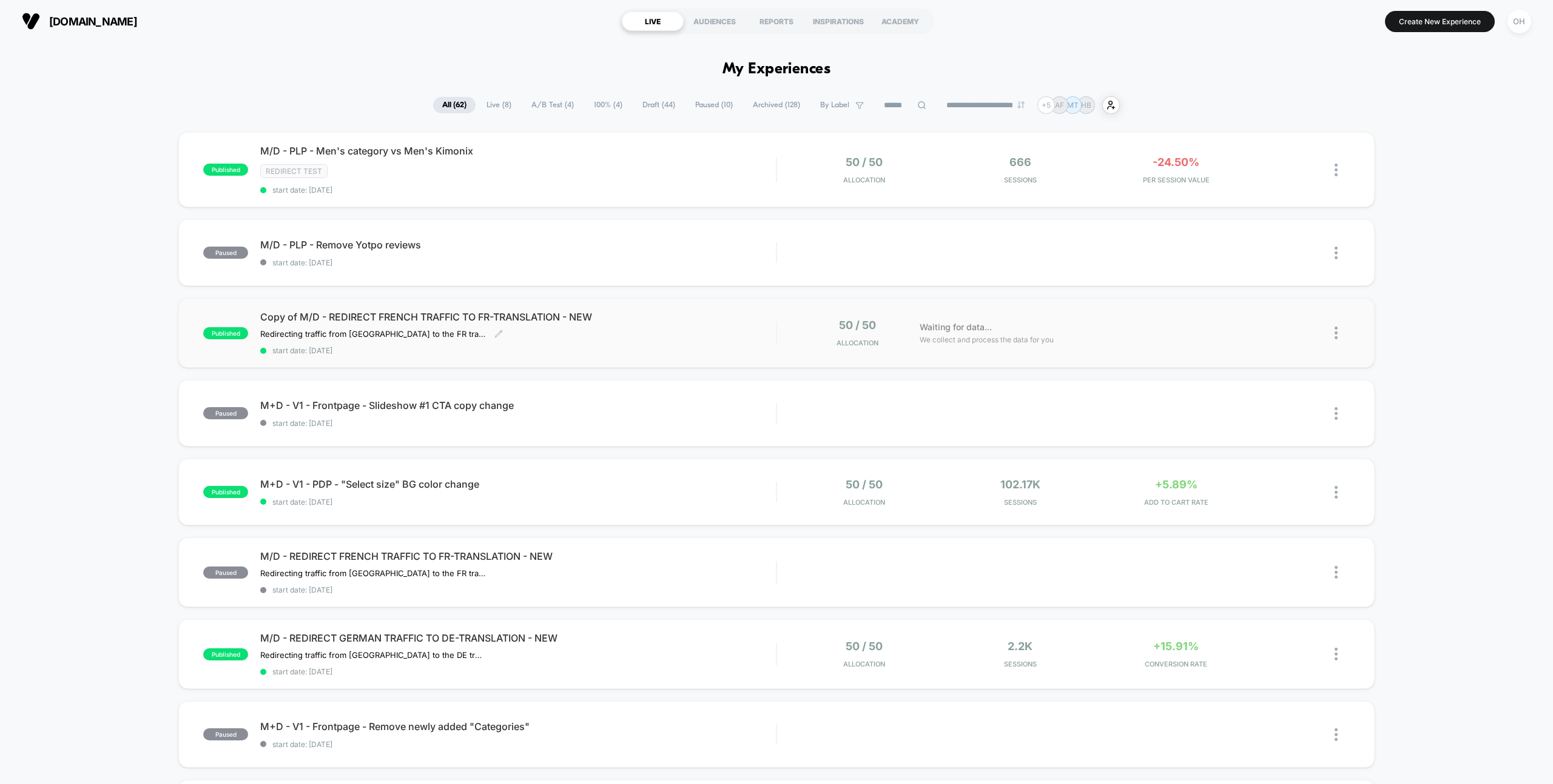
click at [726, 349] on span "start date: [DATE]" at bounding box center [518, 350] width 515 height 9
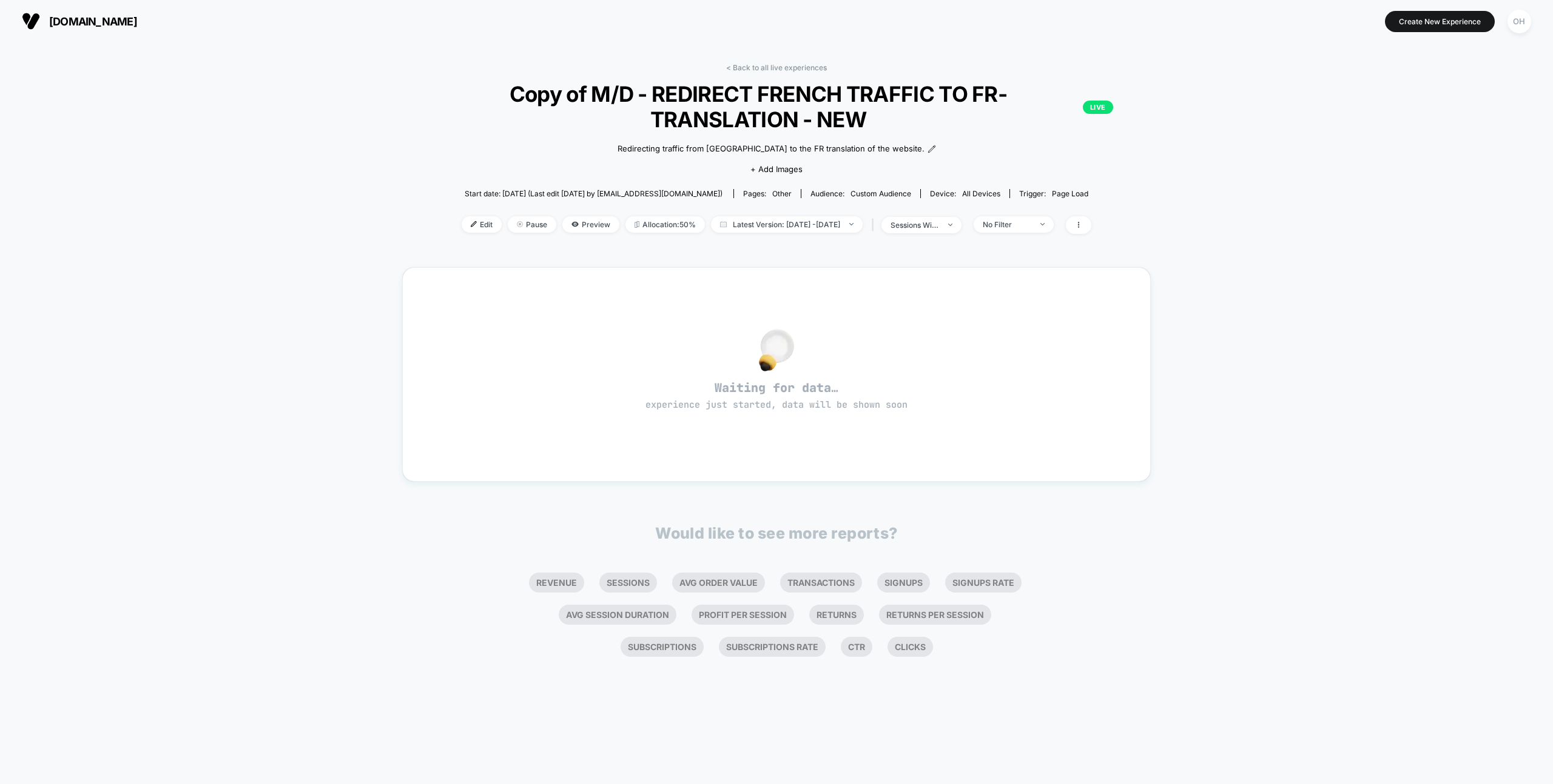
click at [288, 317] on div "< Back to all live experiences Copy of M/D - REDIRECT FRENCH TRAFFIC TO FR-TRAN…" at bounding box center [776, 413] width 1553 height 742
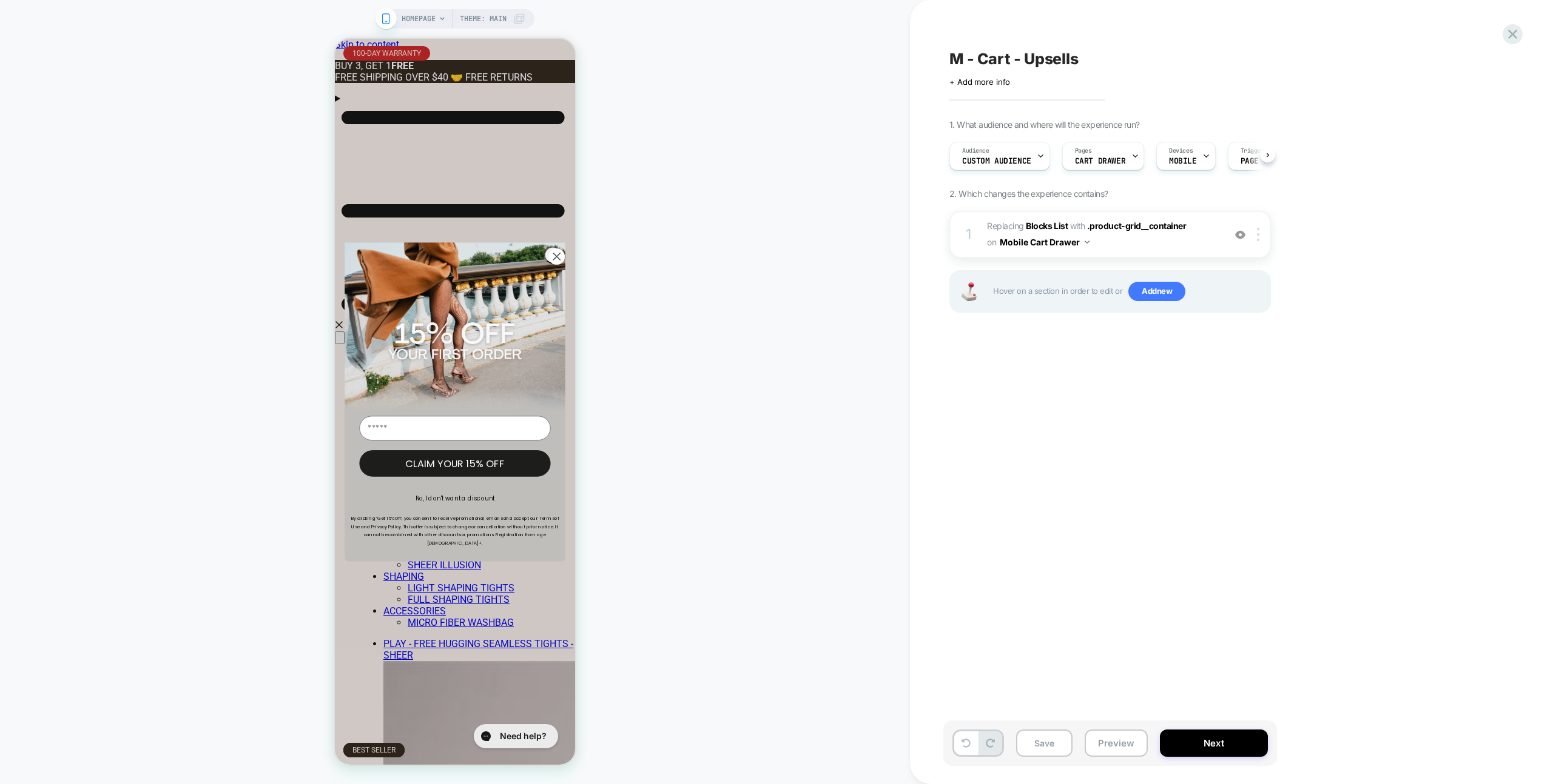
scroll to position [0, 1]
click at [554, 259] on circle "Close dialog" at bounding box center [556, 256] width 17 height 17
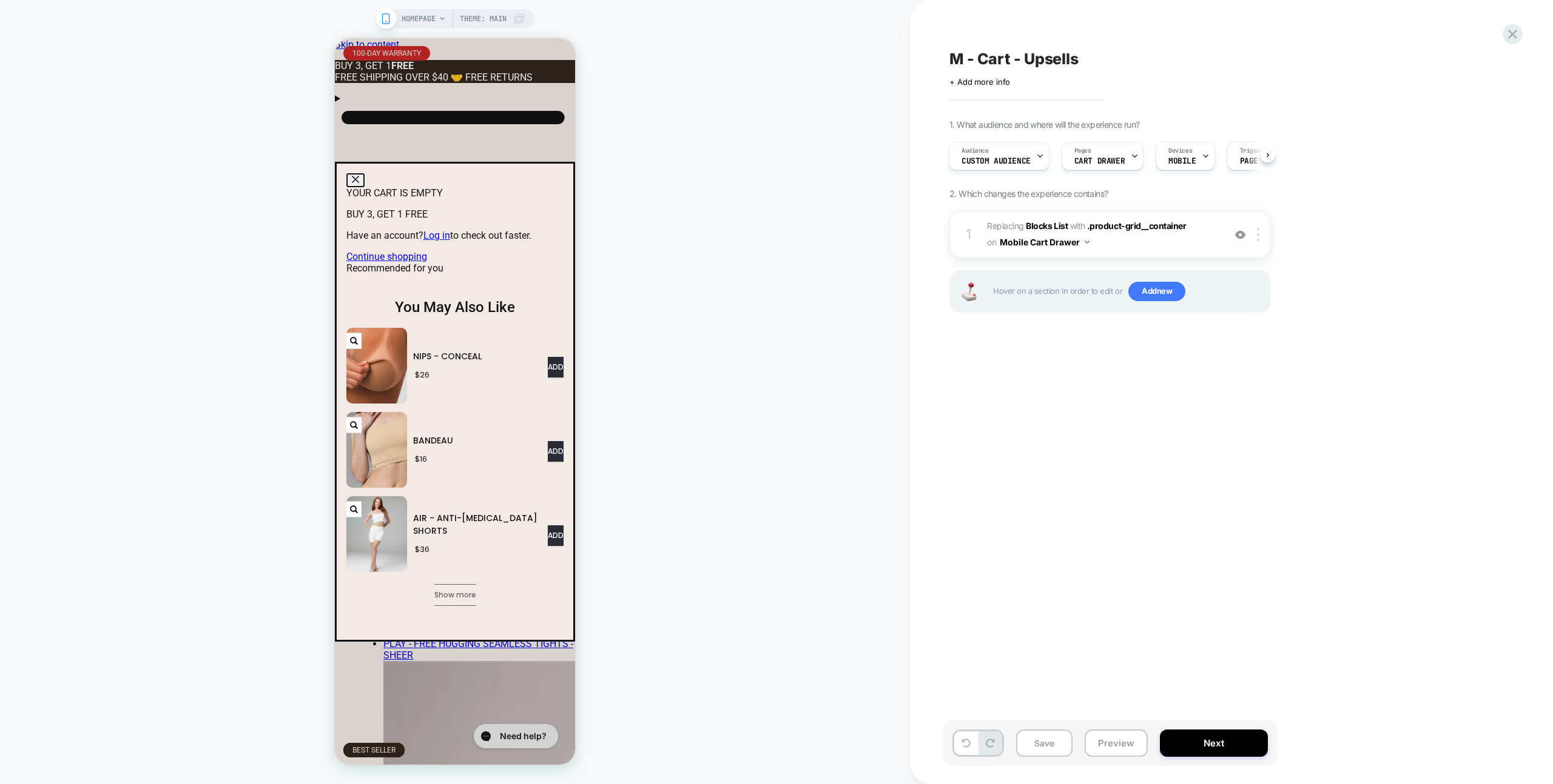
scroll to position [0, 0]
click at [1130, 741] on button "Preview" at bounding box center [1116, 743] width 63 height 27
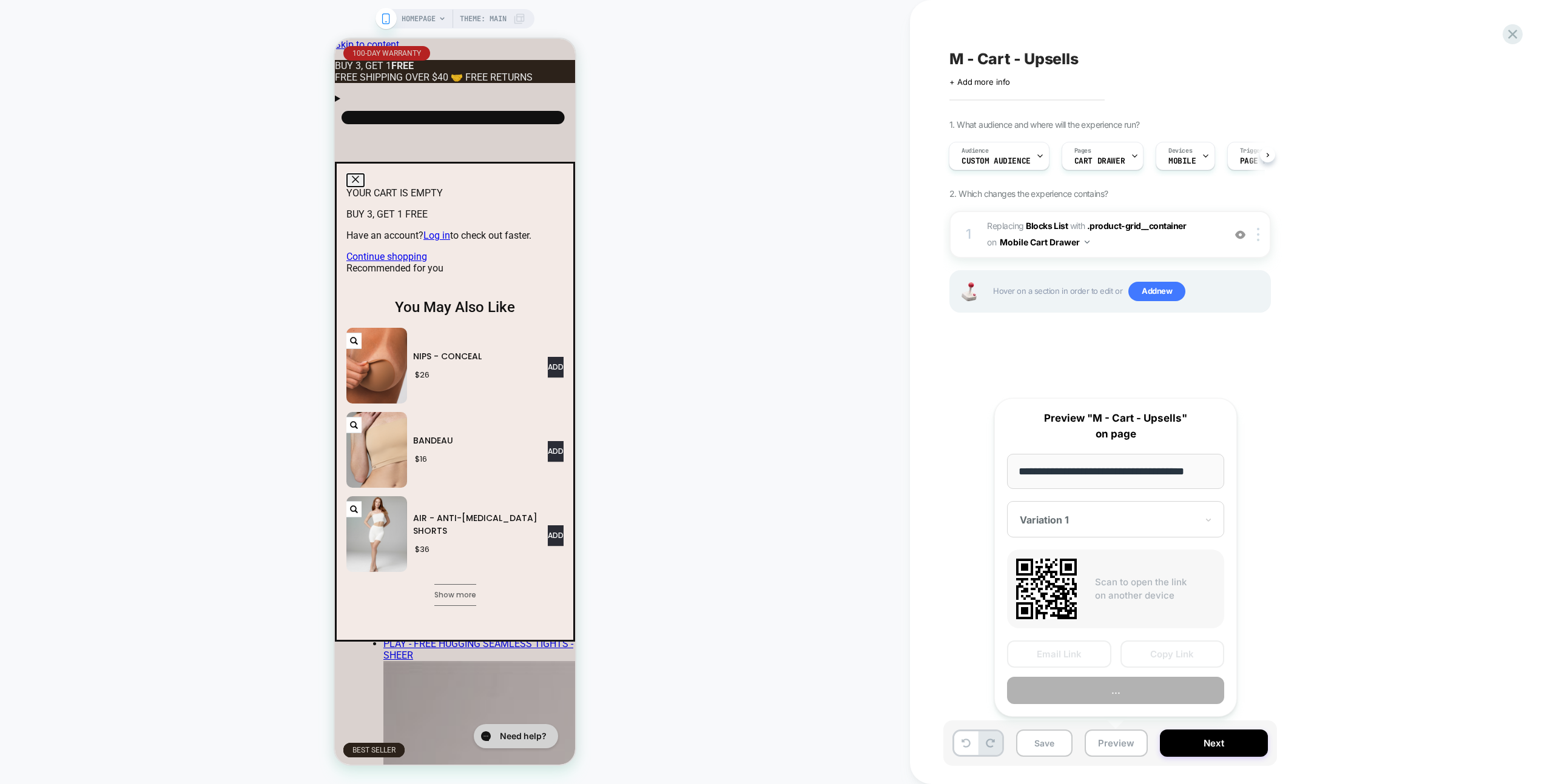
scroll to position [0, 11]
click at [1138, 682] on button "Preview" at bounding box center [1115, 691] width 217 height 27
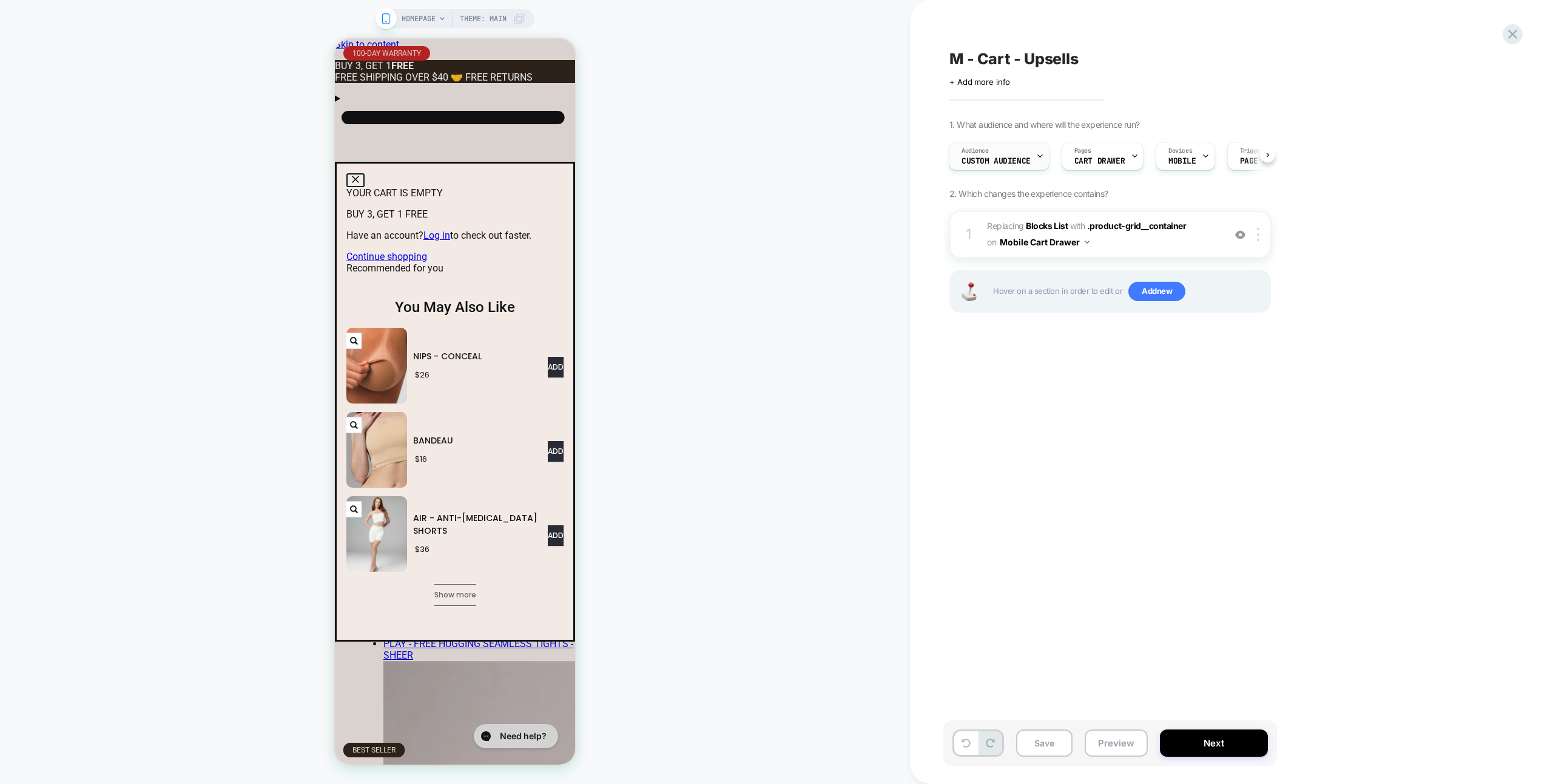
drag, startPoint x: 953, startPoint y: 141, endPoint x: 964, endPoint y: 153, distance: 16.3
click at [953, 141] on div "Audience Custom Audience Pages CART DRAWER Devices MOBILE Trigger Page Load" at bounding box center [1104, 156] width 322 height 41
click at [964, 154] on span "Audience" at bounding box center [975, 150] width 27 height 9
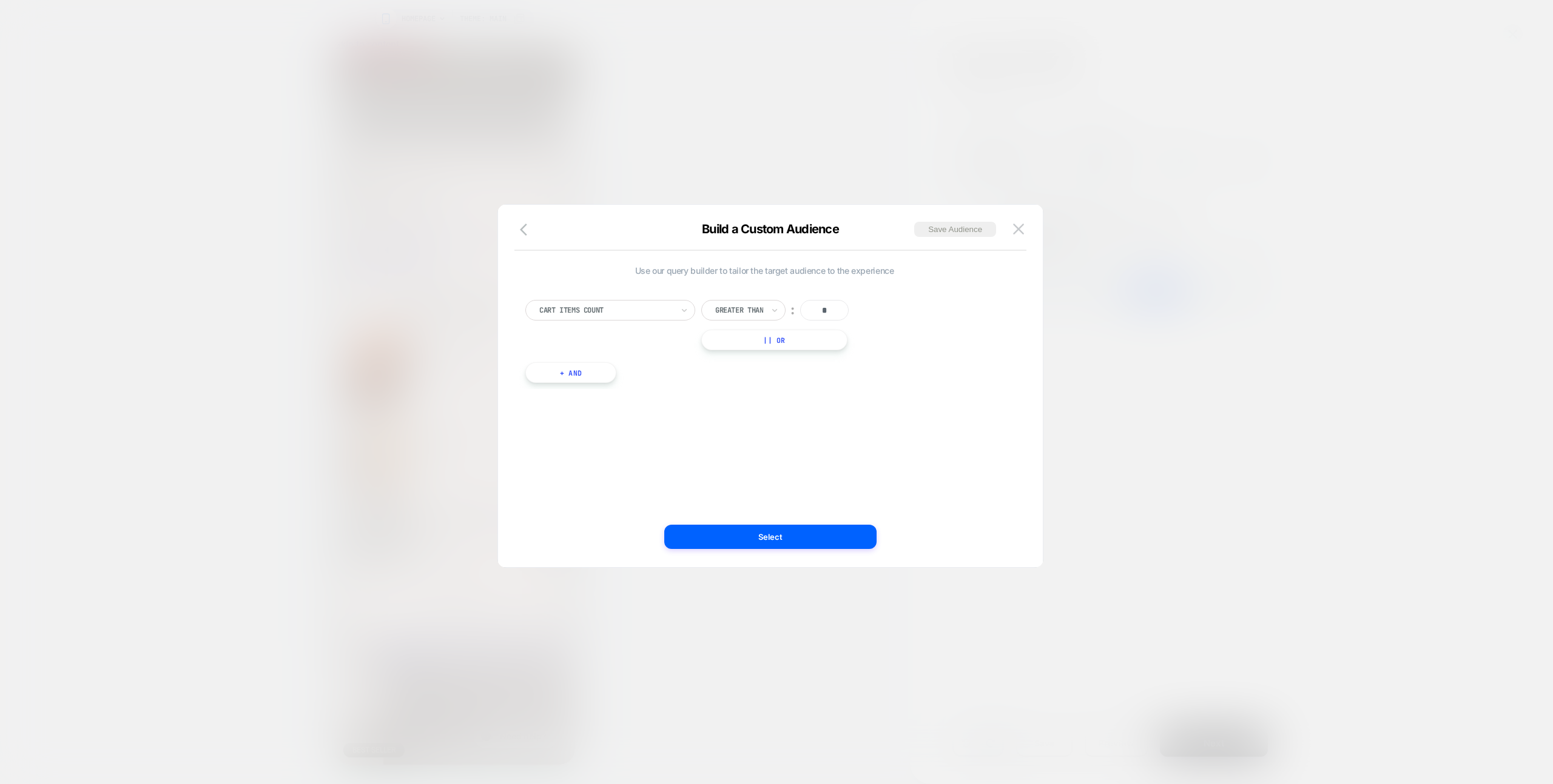
drag, startPoint x: 1018, startPoint y: 228, endPoint x: 942, endPoint y: 209, distance: 78.3
click at [1018, 228] on img at bounding box center [1019, 228] width 11 height 10
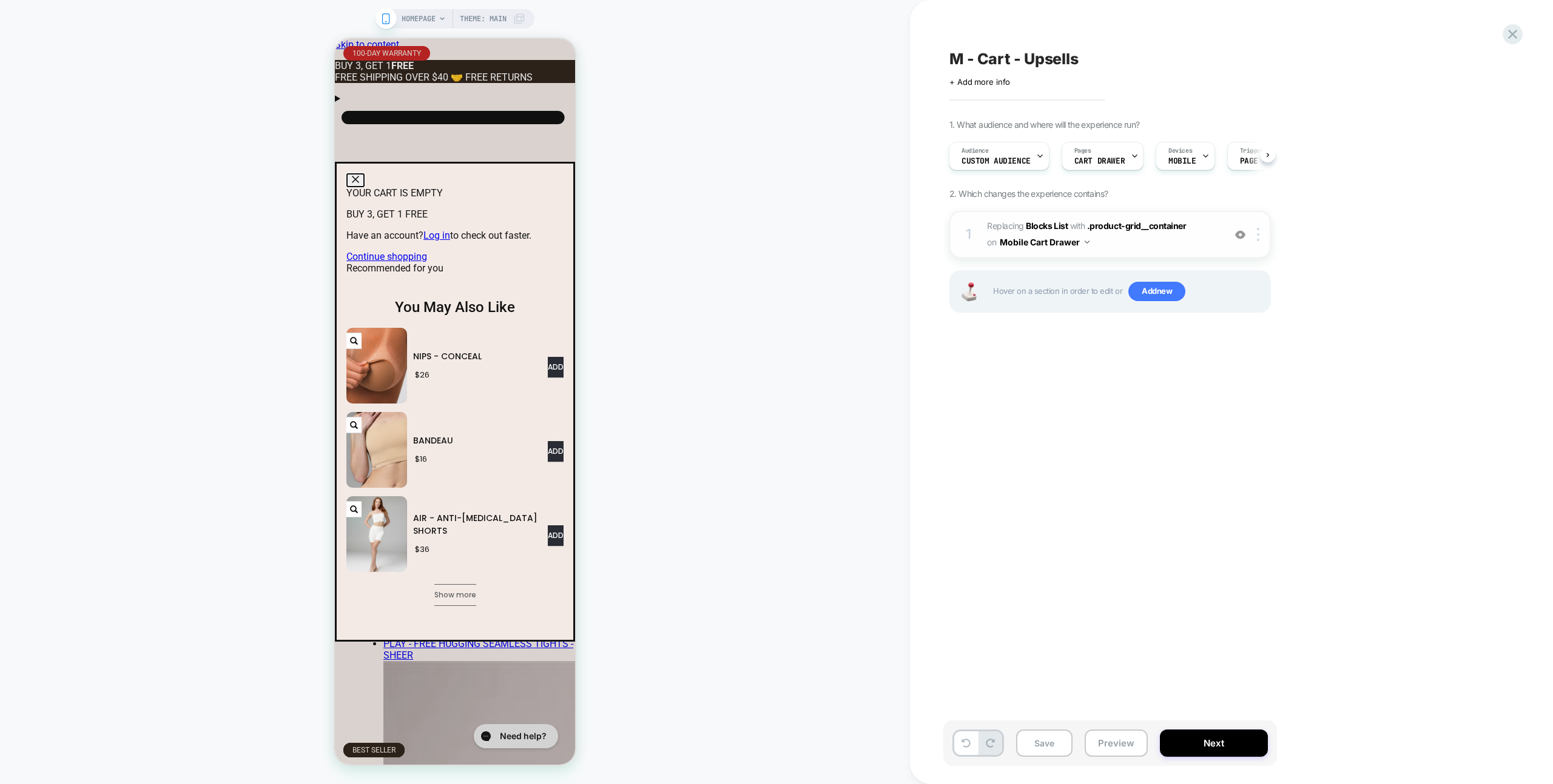
click at [1242, 238] on img at bounding box center [1240, 235] width 10 height 10
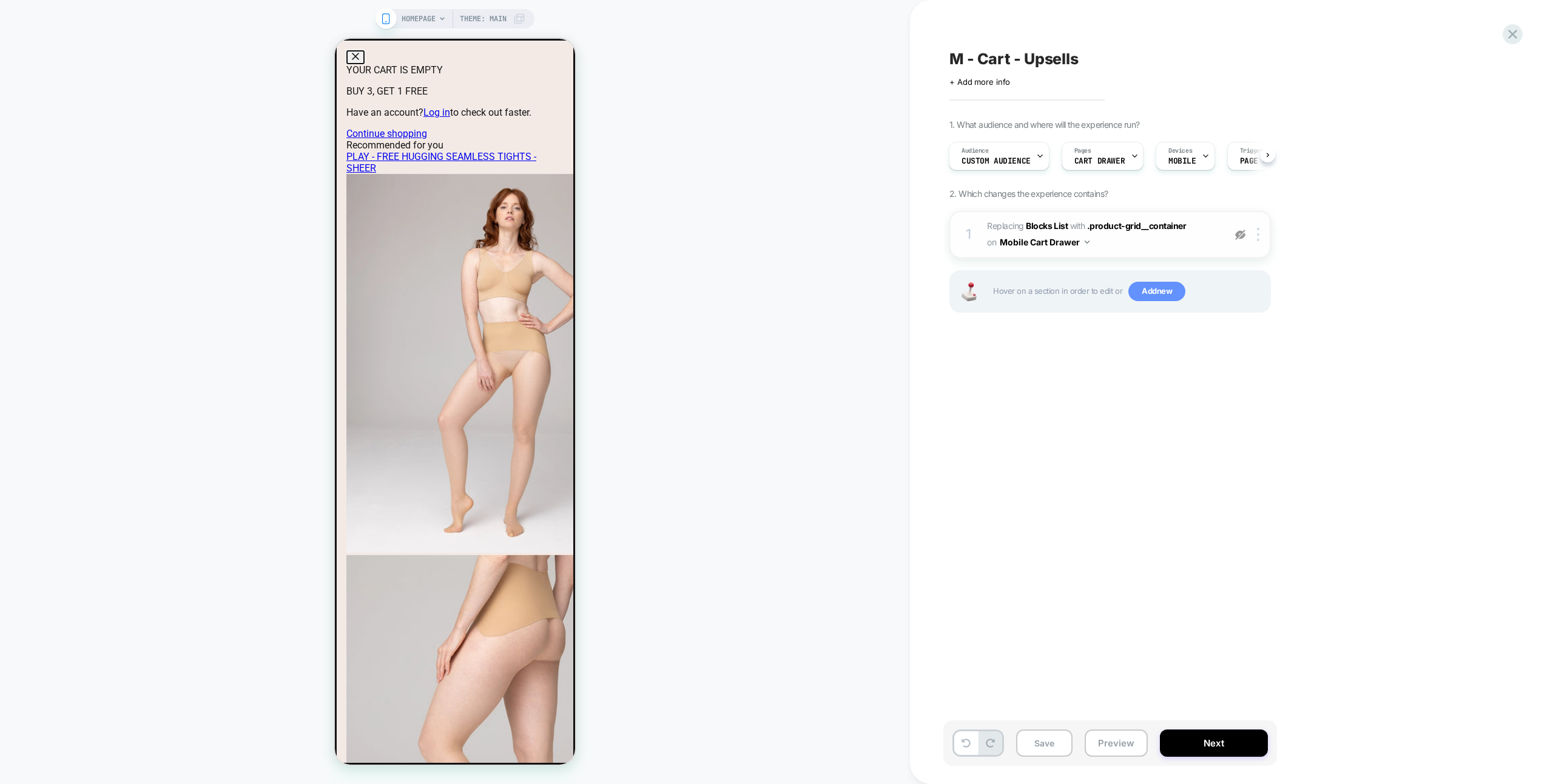
click at [1156, 287] on span "Add new" at bounding box center [1156, 291] width 57 height 19
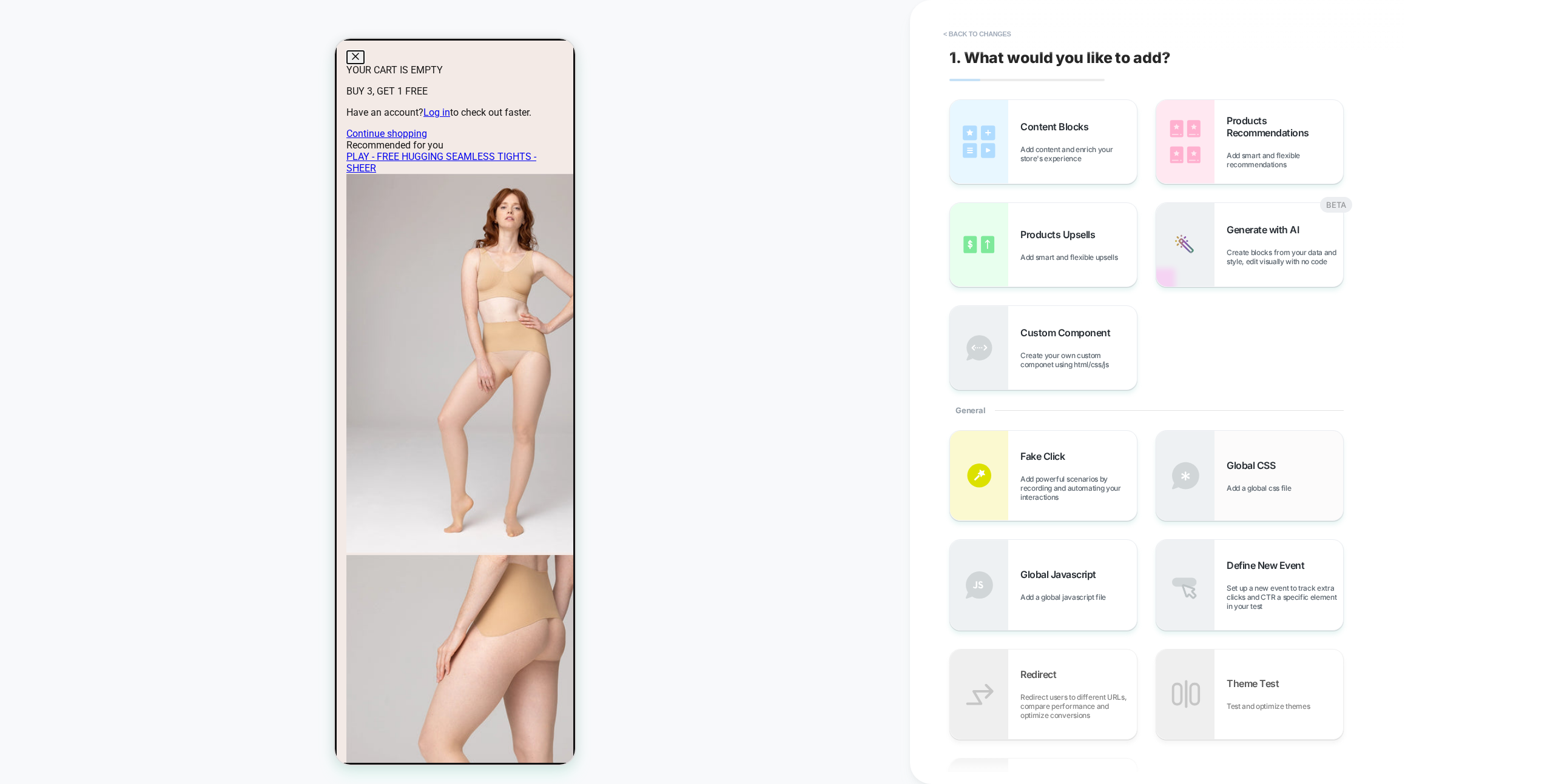
click at [1262, 500] on div "Global CSS Add a global css file" at bounding box center [1250, 475] width 187 height 90
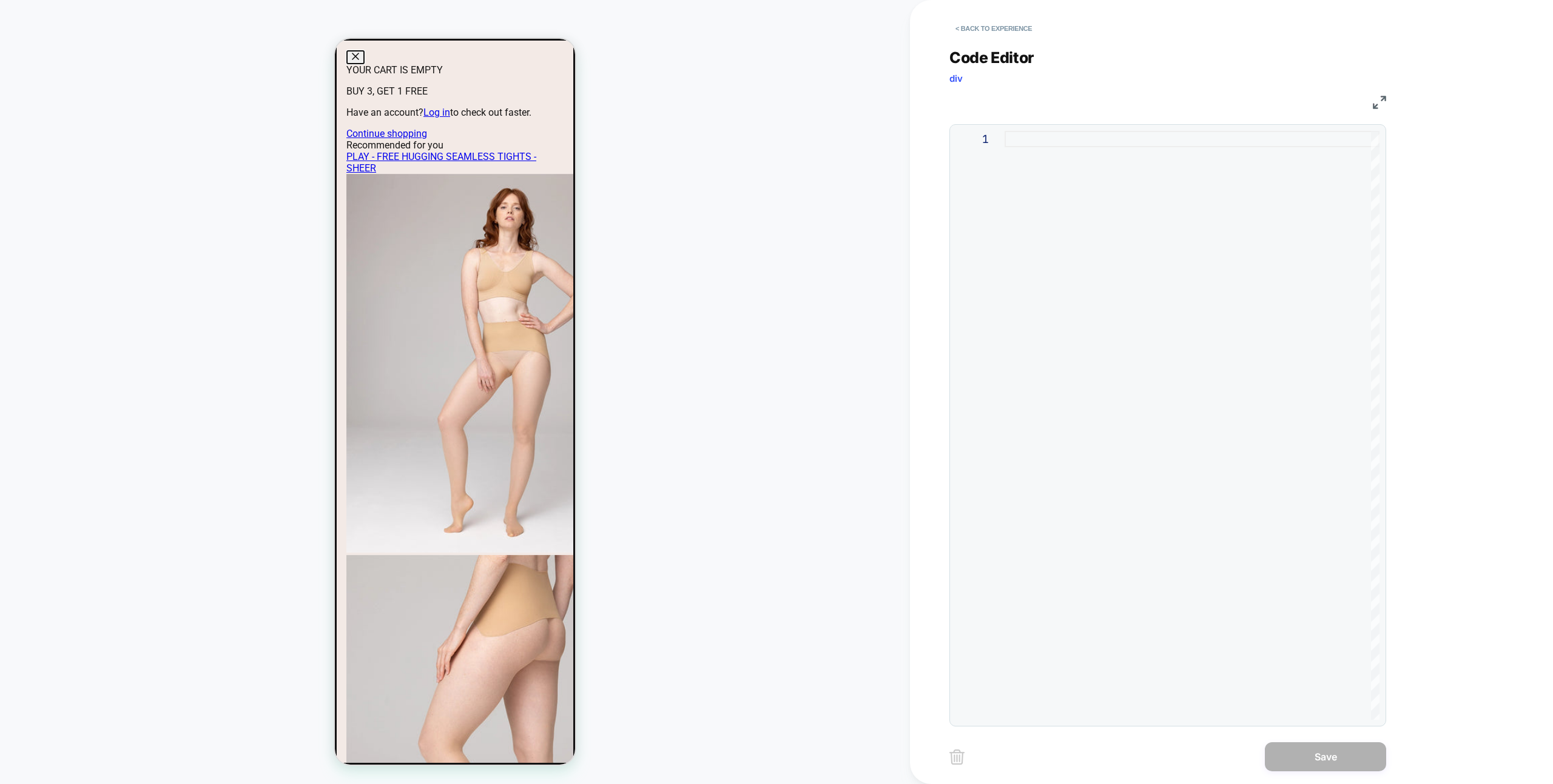
drag, startPoint x: 1216, startPoint y: 331, endPoint x: 1202, endPoint y: 300, distance: 34.0
click at [1202, 300] on div at bounding box center [1191, 425] width 375 height 589
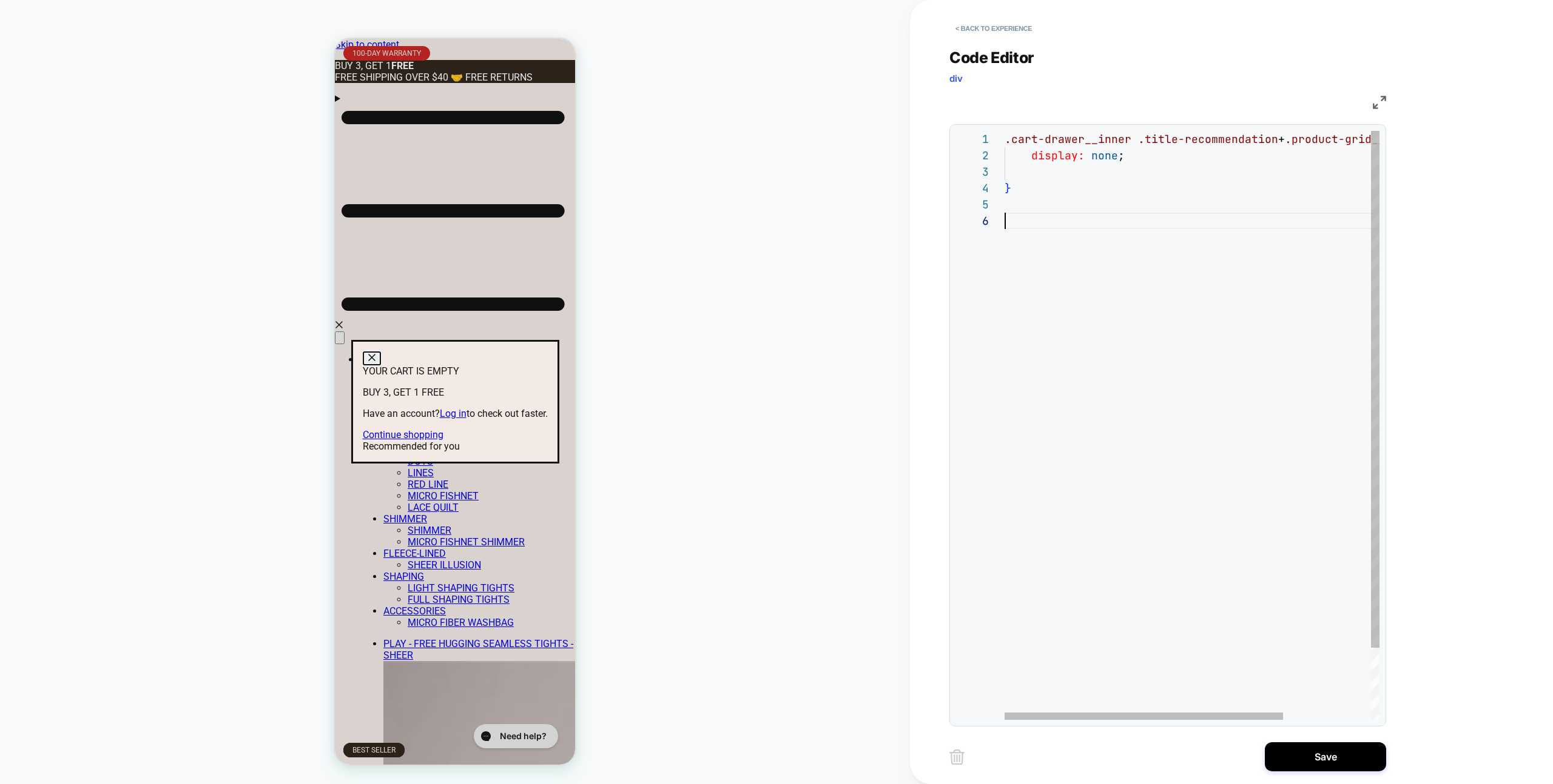
scroll to position [82, 0]
click at [1044, 171] on div ".cart-drawer__inner .title-recommendation + .product-grid__container { display:…" at bounding box center [1250, 466] width 493 height 671
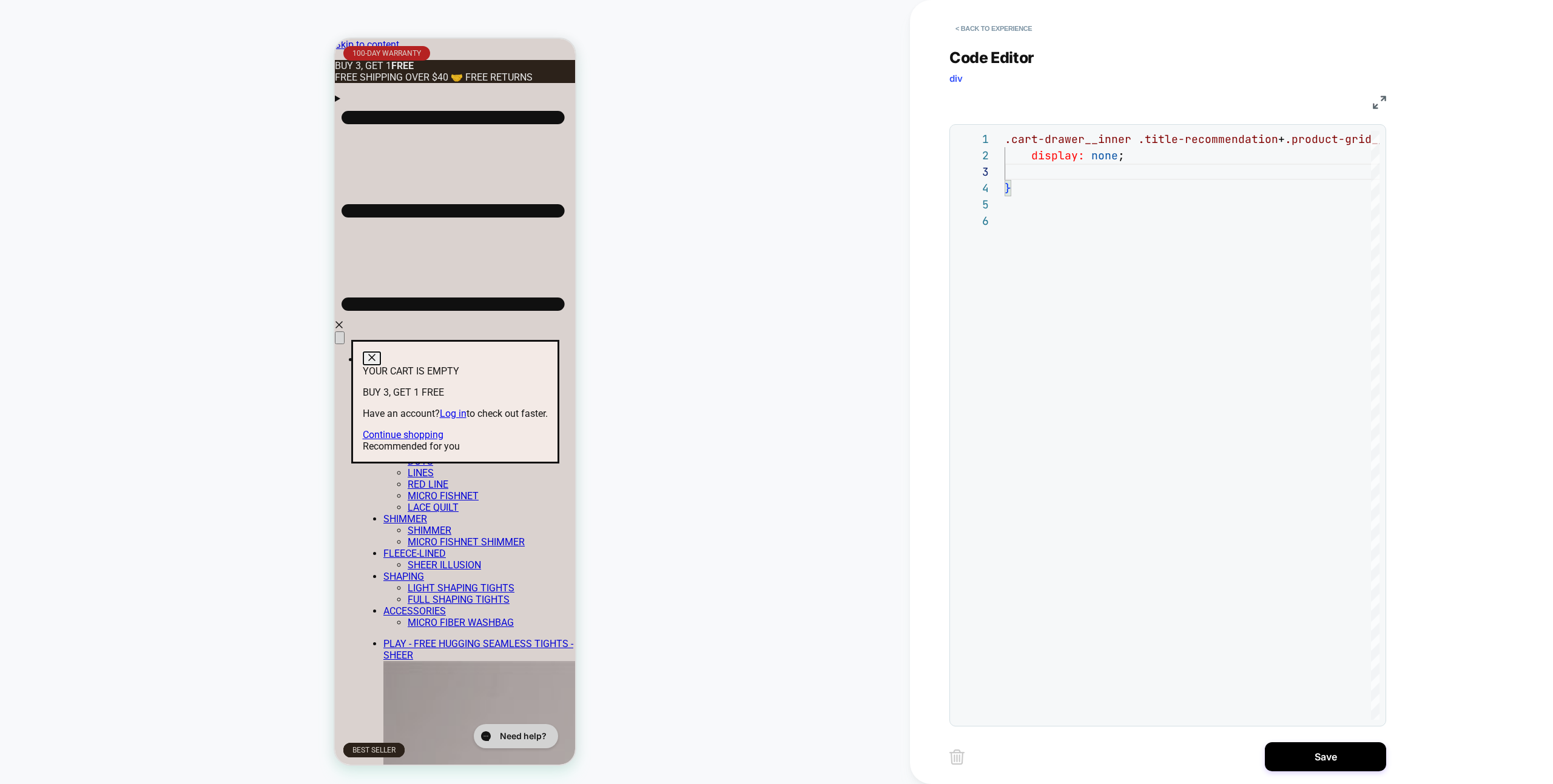
scroll to position [17, 118]
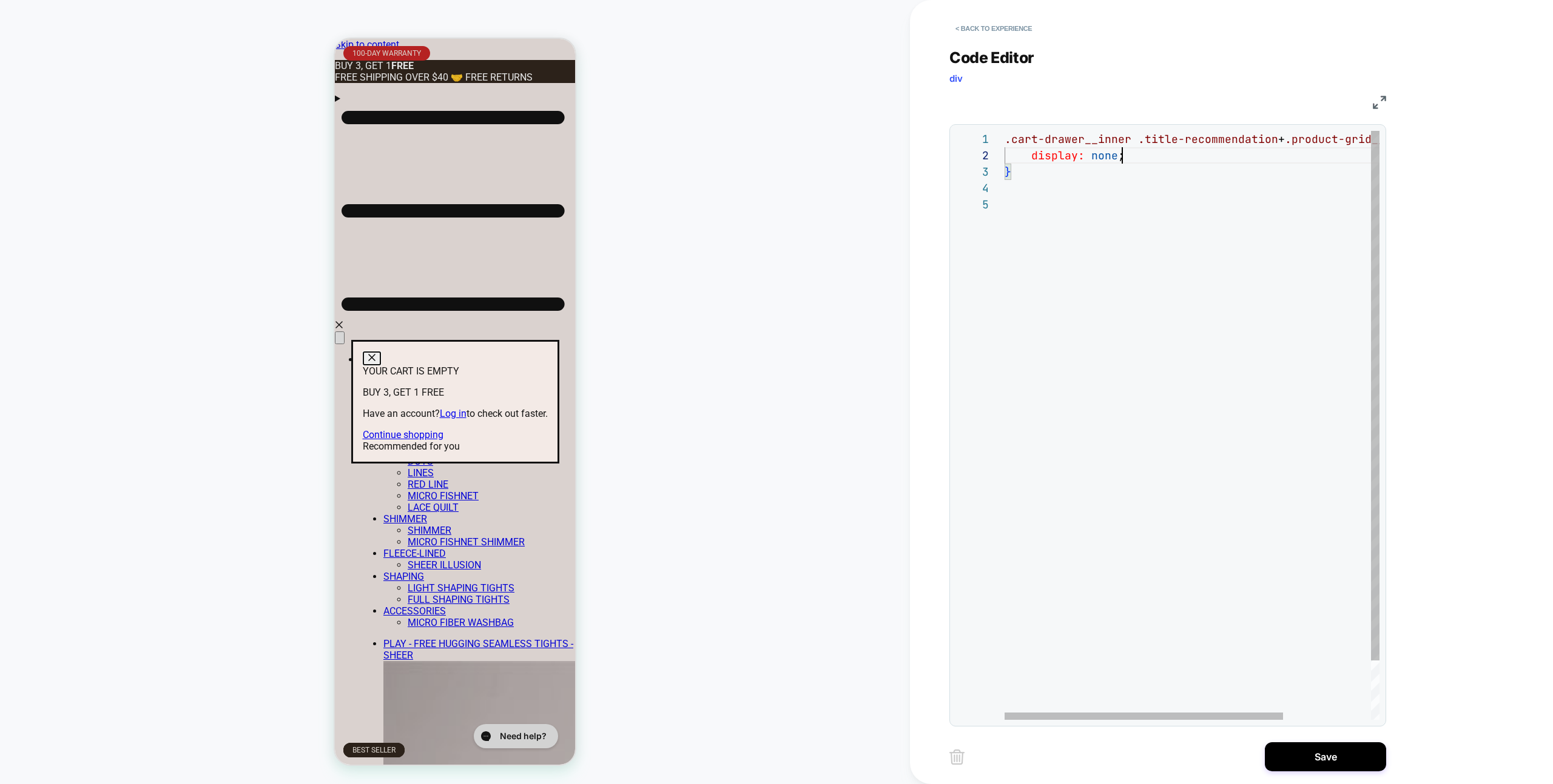
drag, startPoint x: 1017, startPoint y: 173, endPoint x: 988, endPoint y: 128, distance: 53.5
click at [1004, 131] on div ".cart-drawer__inner .title-recommendation + .product-grid__container { display:…" at bounding box center [1250, 458] width 493 height 654
click at [1046, 174] on div ".cart-drawer__inner .title-recommendation + .product-grid__container { display:…" at bounding box center [1250, 458] width 493 height 654
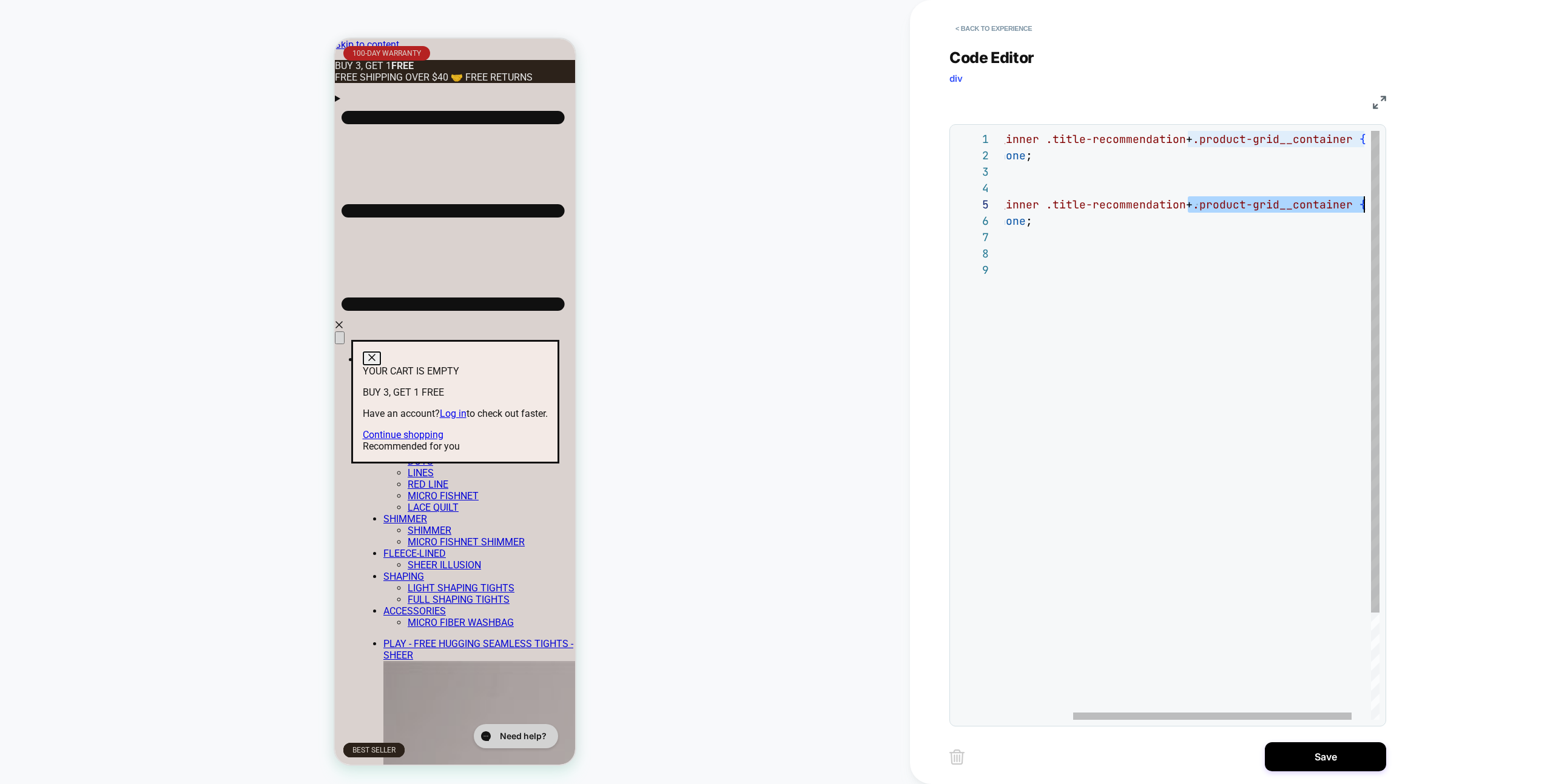
drag, startPoint x: 1277, startPoint y: 205, endPoint x: 1362, endPoint y: 205, distance: 85.0
click at [1362, 205] on div ".cart-drawer__inner .title-recommendation + .product-grid__container { display:…" at bounding box center [1158, 490] width 493 height 720
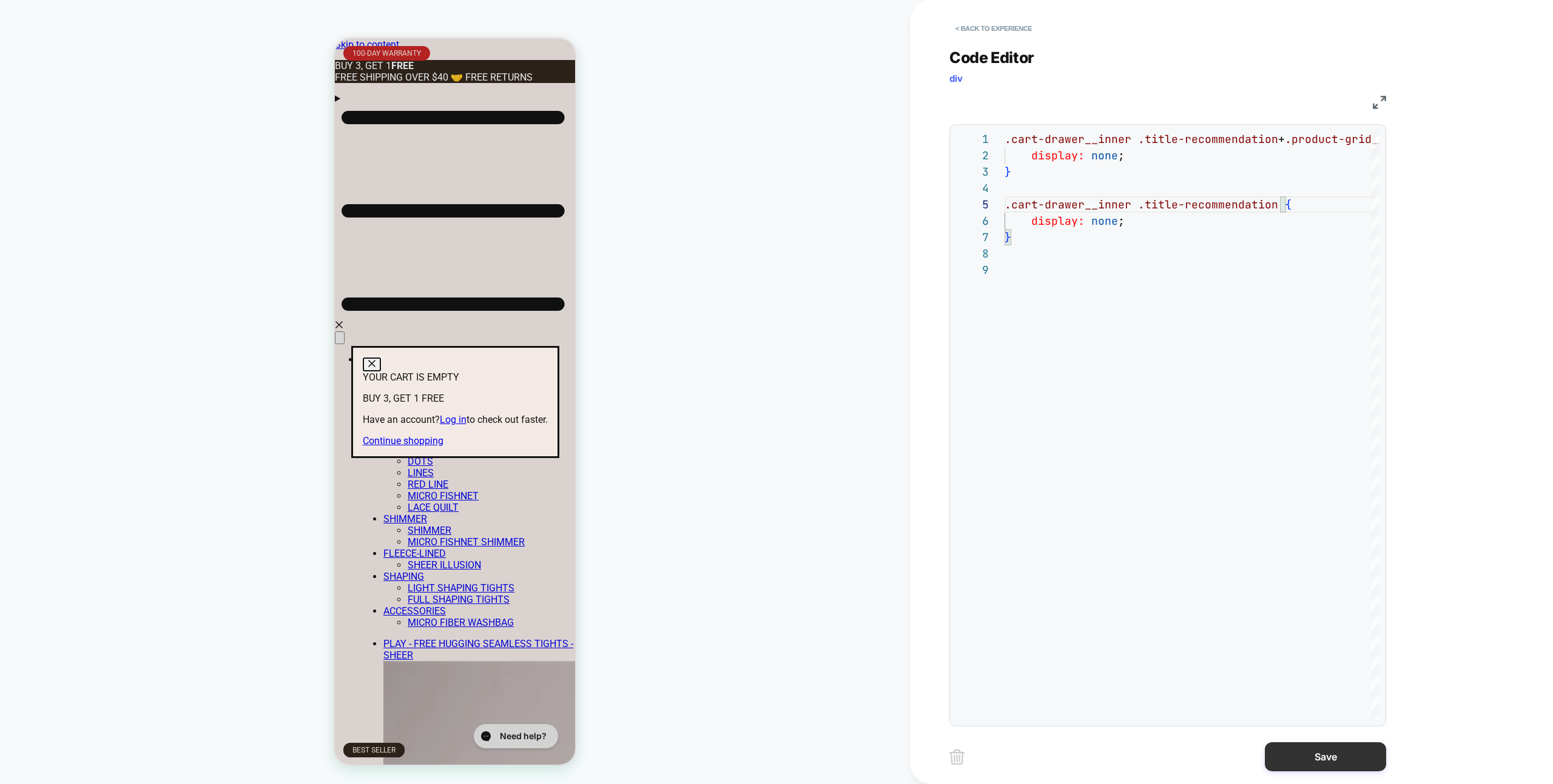
type textarea "**********"
click at [1336, 751] on button "Save" at bounding box center [1325, 757] width 121 height 29
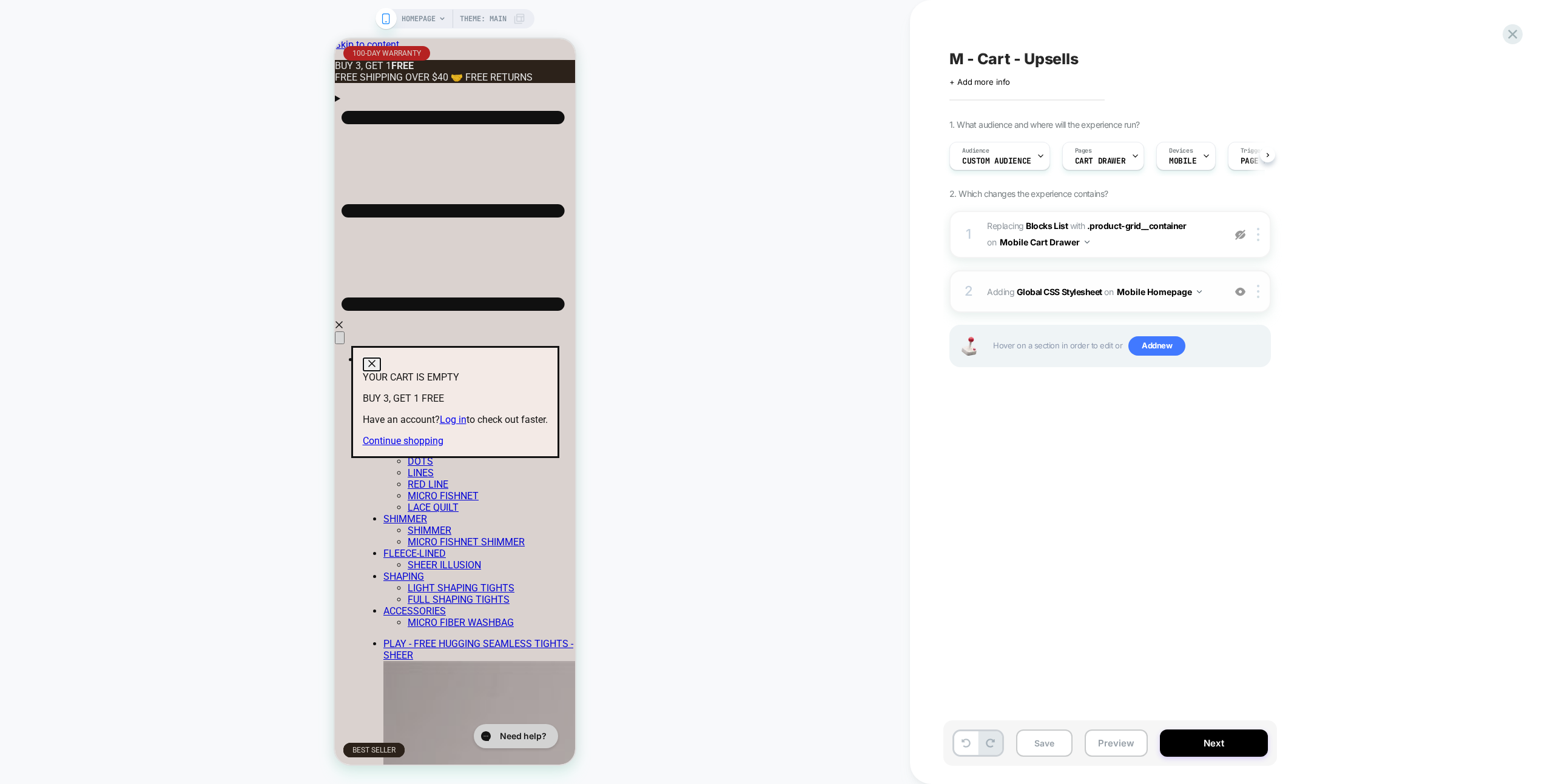
scroll to position [0, 1]
click at [1258, 235] on img at bounding box center [1258, 234] width 2 height 14
click at [1133, 310] on div "2 Adding Global CSS Stylesheet on Mobile Homepage Add Before Add After Copy to …" at bounding box center [1110, 291] width 322 height 42
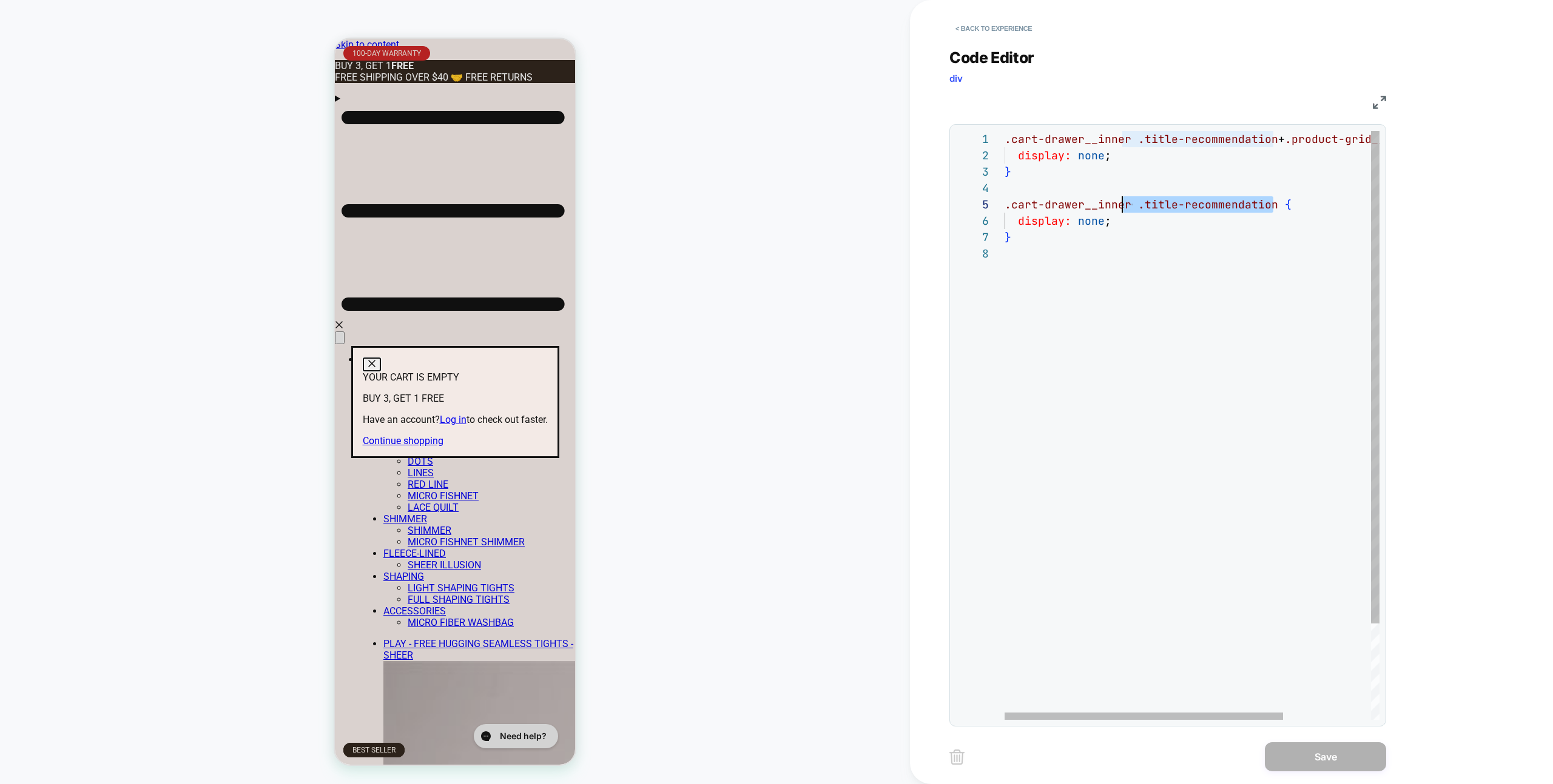
scroll to position [65, 0]
drag, startPoint x: 1270, startPoint y: 207, endPoint x: 989, endPoint y: 209, distance: 281.0
click at [1004, 210] on div ".cart-drawer__inner .title-recommendation + .product-grid__container { display:…" at bounding box center [1250, 482] width 493 height 704
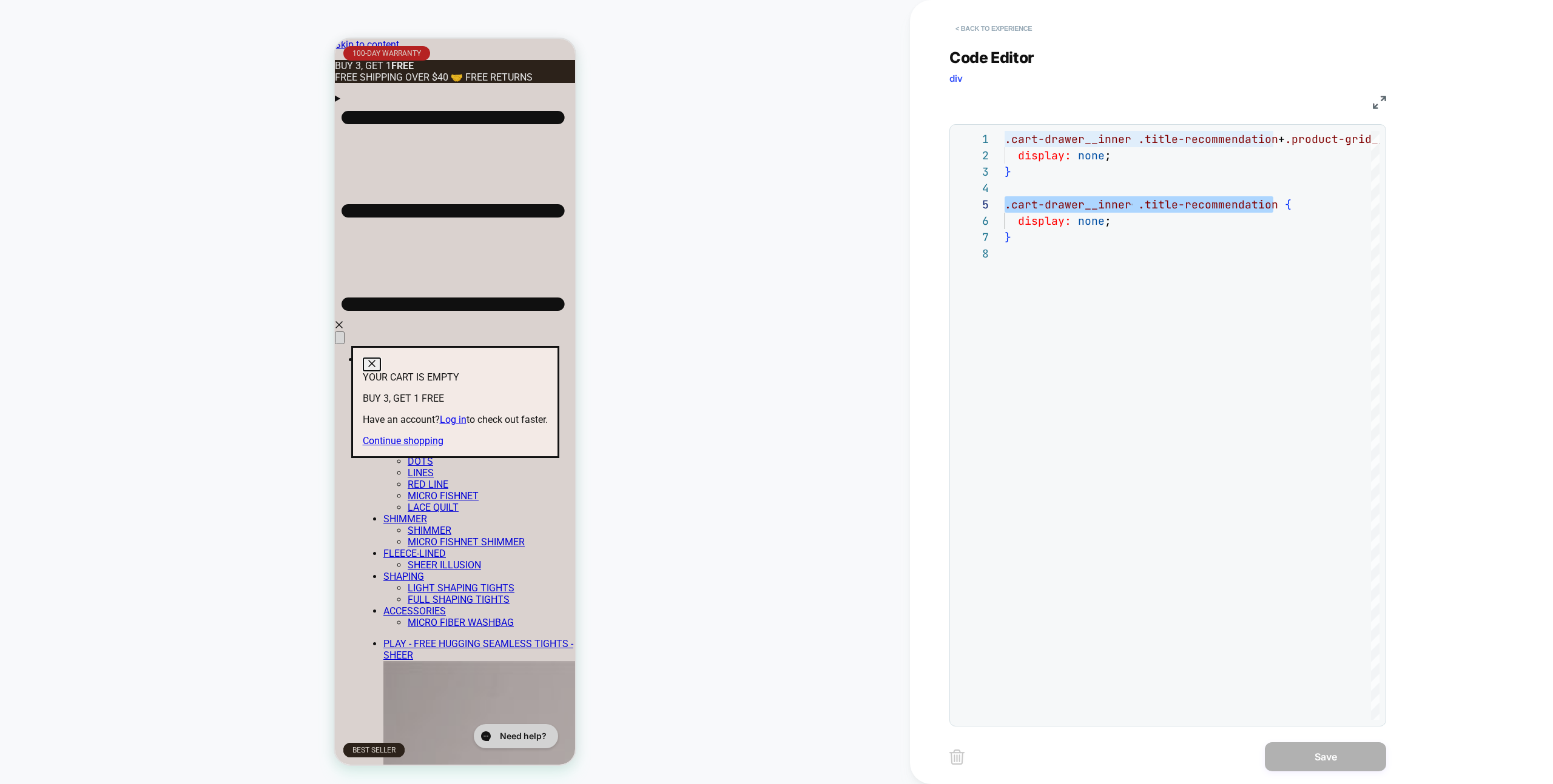
click at [1011, 32] on button "< Back to experience" at bounding box center [993, 29] width 88 height 19
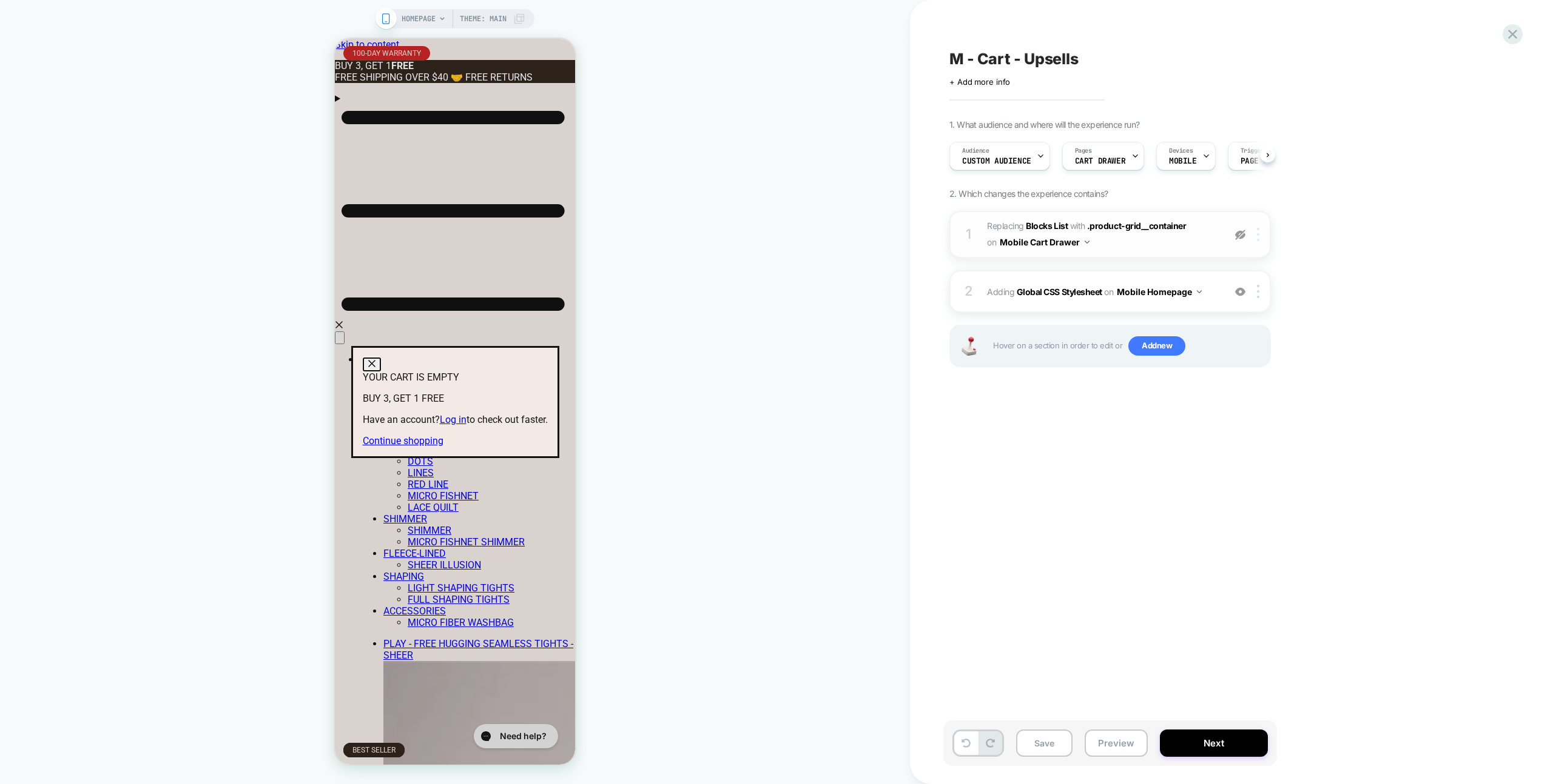
scroll to position [0, 1]
click at [1246, 238] on div at bounding box center [1239, 234] width 20 height 14
click at [1265, 236] on div at bounding box center [1260, 234] width 20 height 14
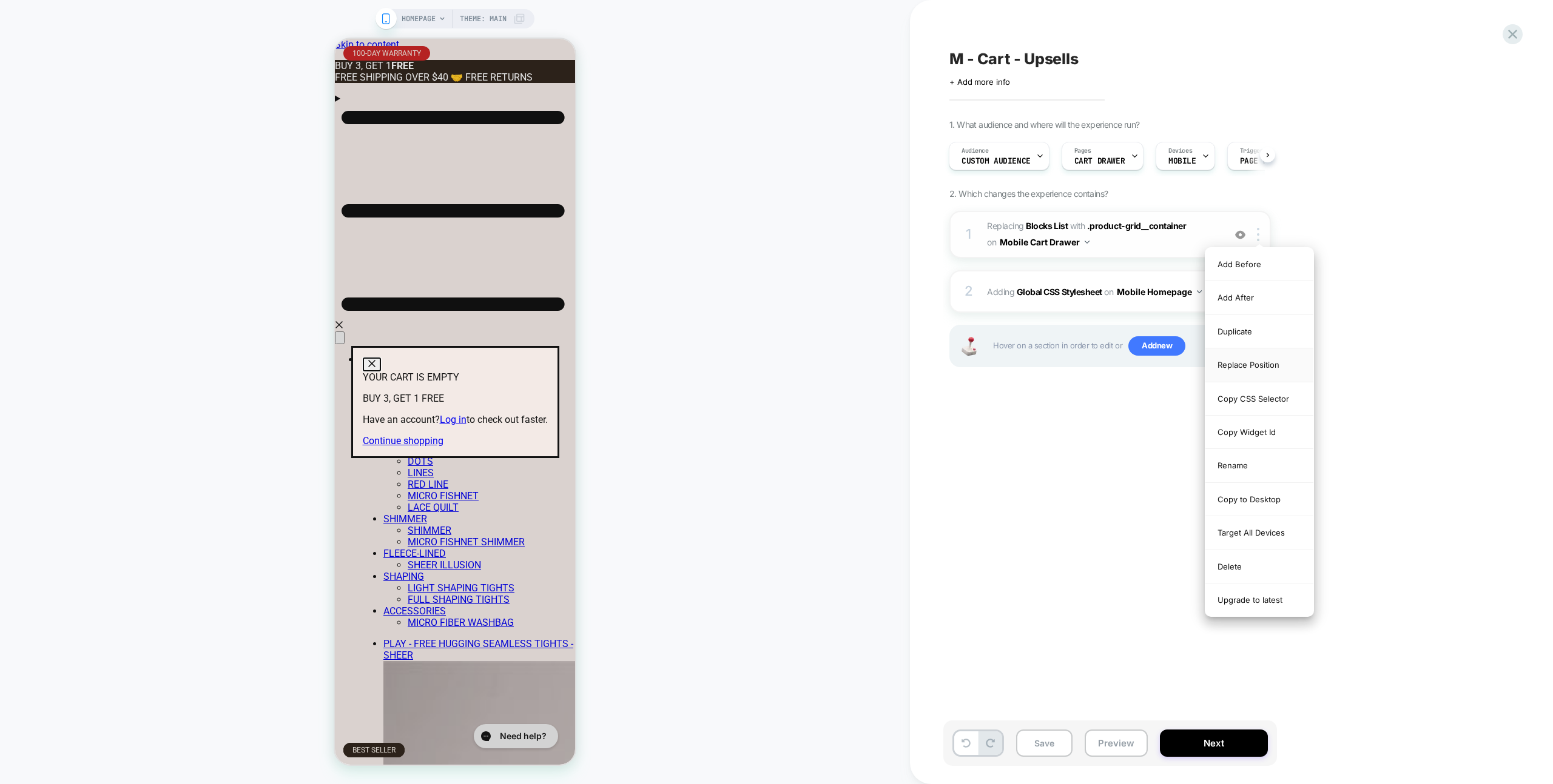
click at [1273, 375] on div "Replace Position" at bounding box center [1259, 365] width 108 height 33
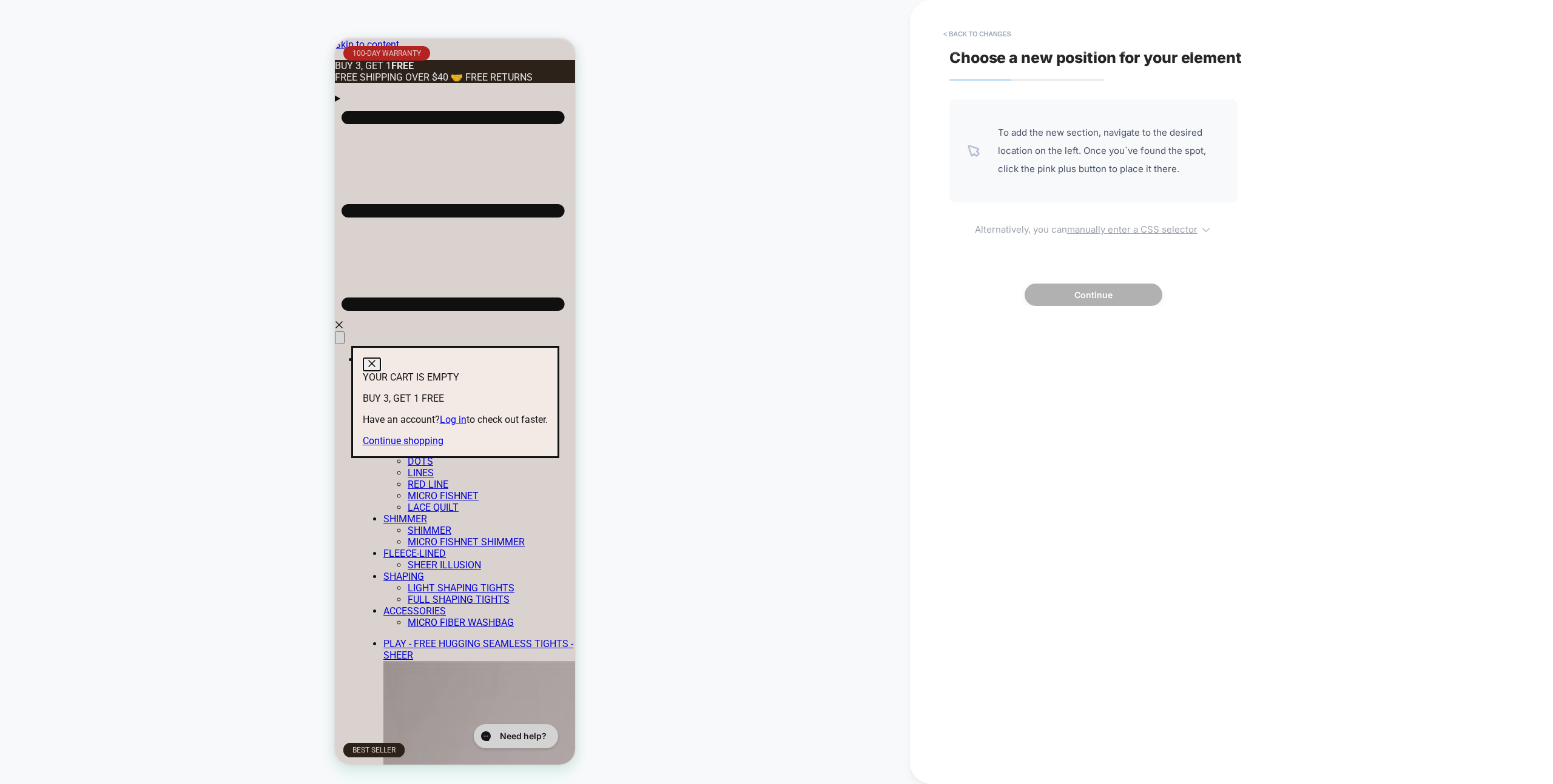
click at [1090, 220] on span "Alternatively, you can manually enter a CSS selector" at bounding box center [1093, 228] width 288 height 14
select select "*******"
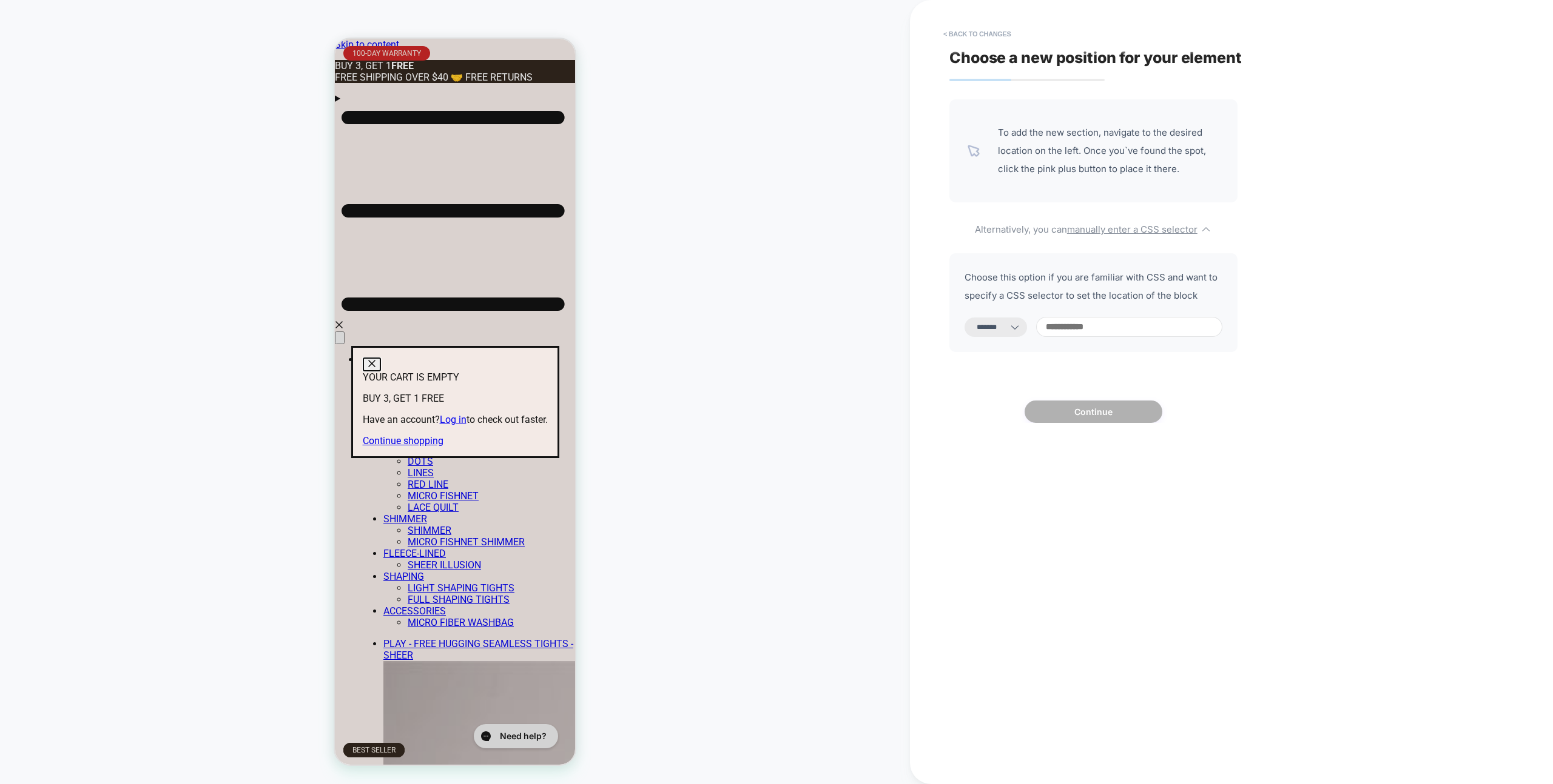
click at [1086, 319] on input at bounding box center [1129, 326] width 186 height 20
paste input "**********"
type input "**********"
select select "*********"
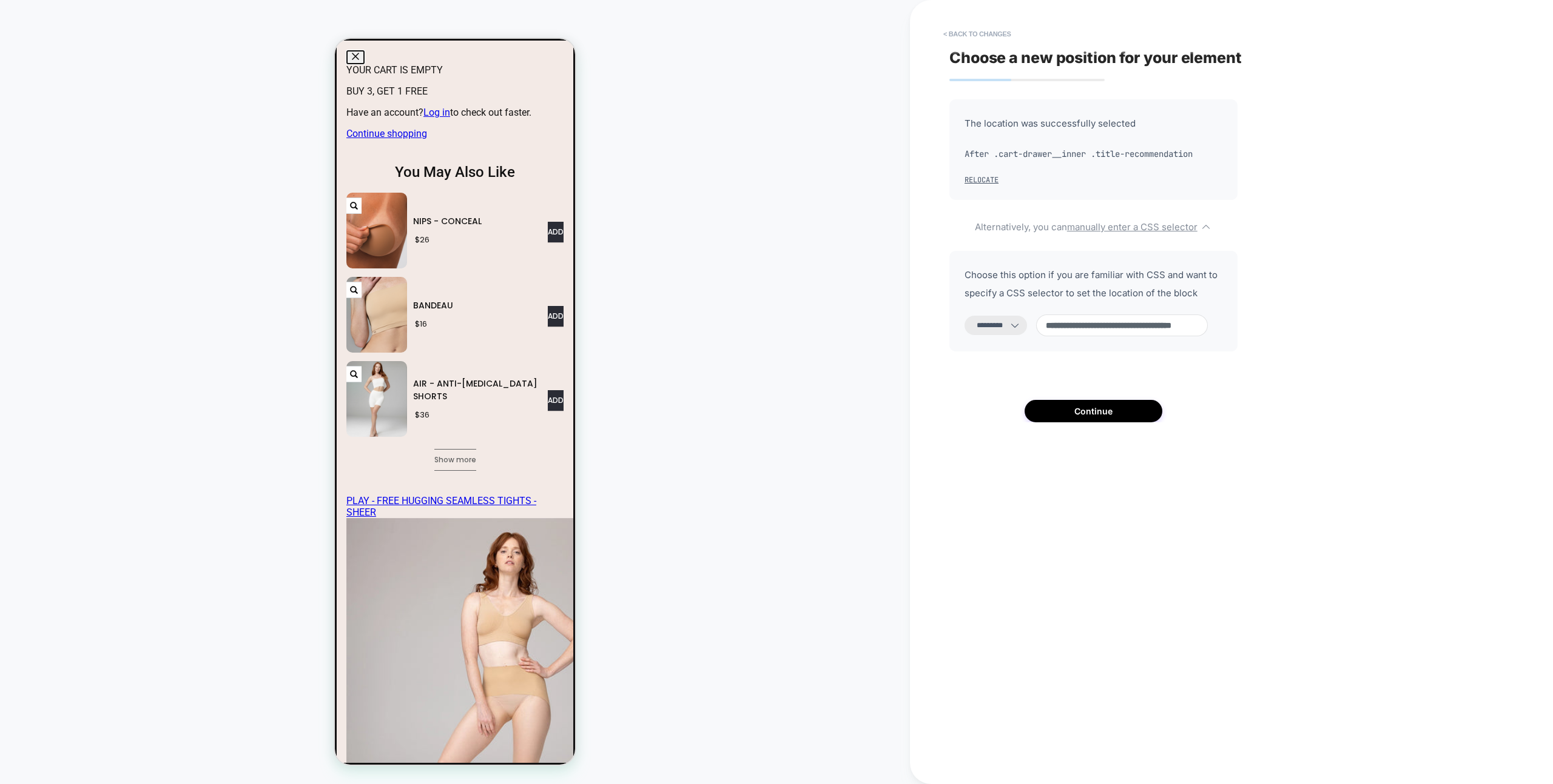
type input "**********"
click at [1016, 329] on select "**********" at bounding box center [996, 326] width 62 height 19
select select "**********"
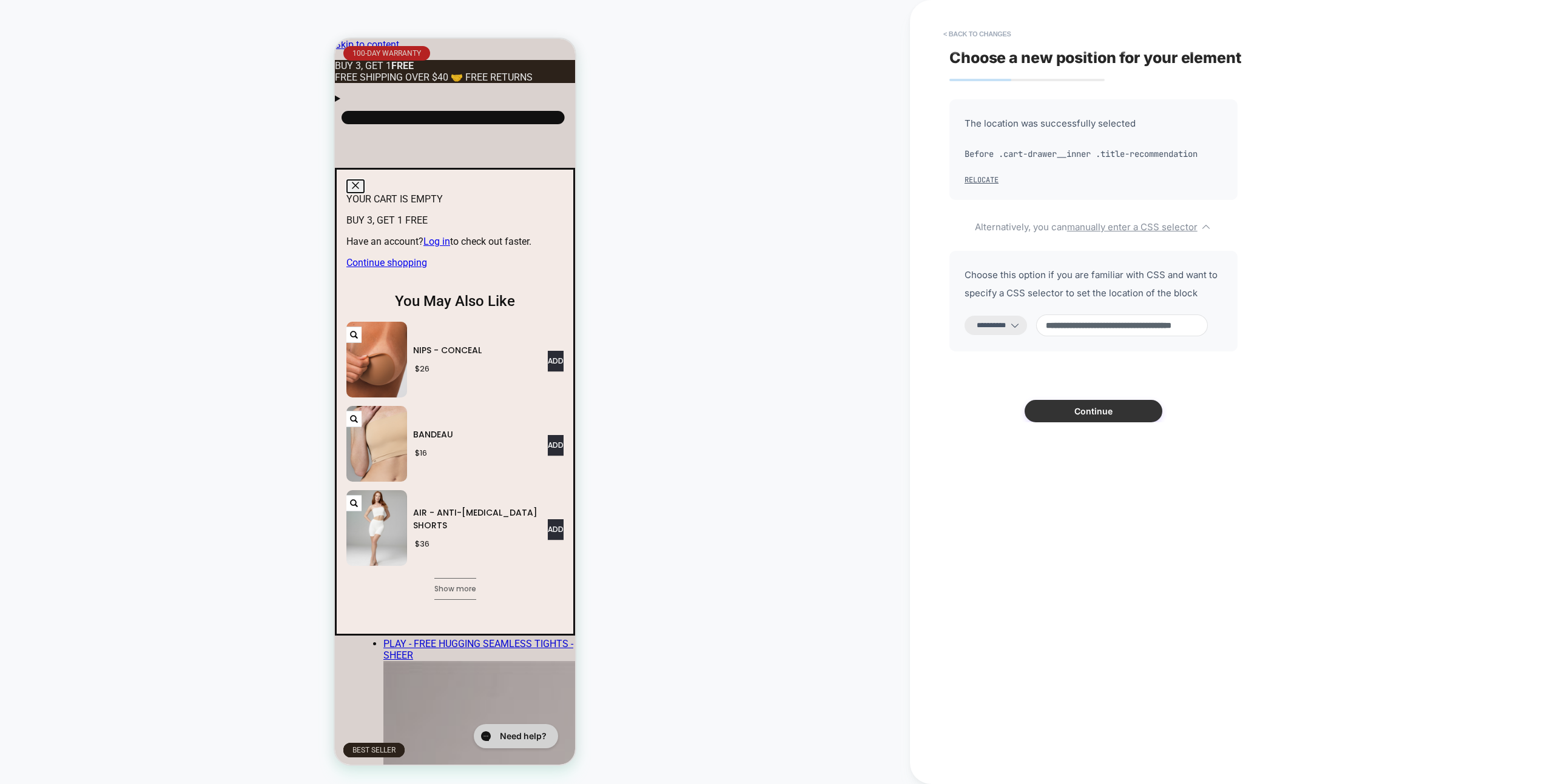
click at [1078, 412] on button "Continue" at bounding box center [1093, 412] width 138 height 22
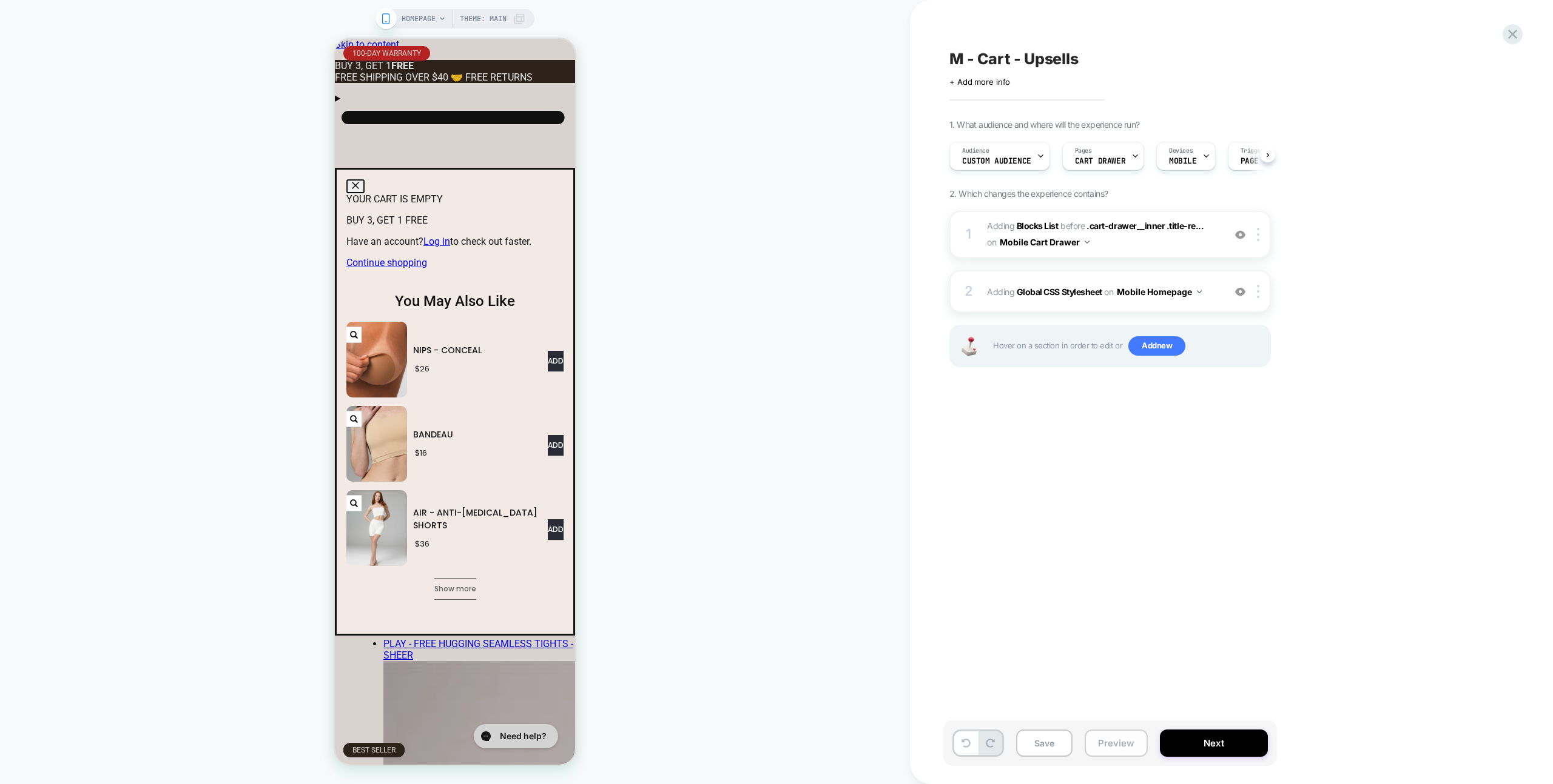
scroll to position [0, 1]
click at [1113, 741] on button "Preview" at bounding box center [1116, 743] width 63 height 27
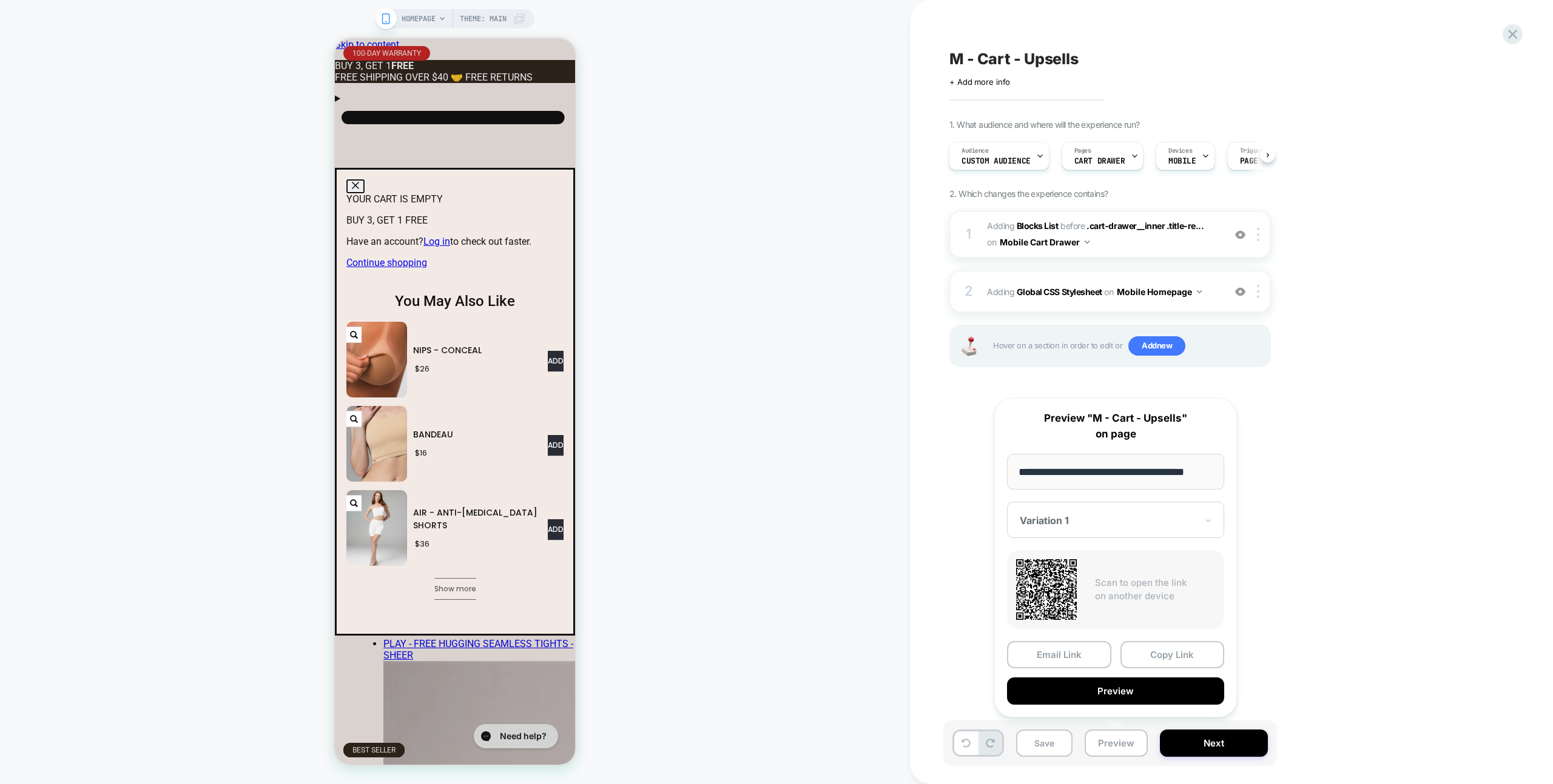
scroll to position [0, 0]
click at [980, 654] on body "HOMEPAGE Theme: MAIN M - Cart - Upsells Click to edit experience details + Add …" at bounding box center [776, 392] width 1553 height 784
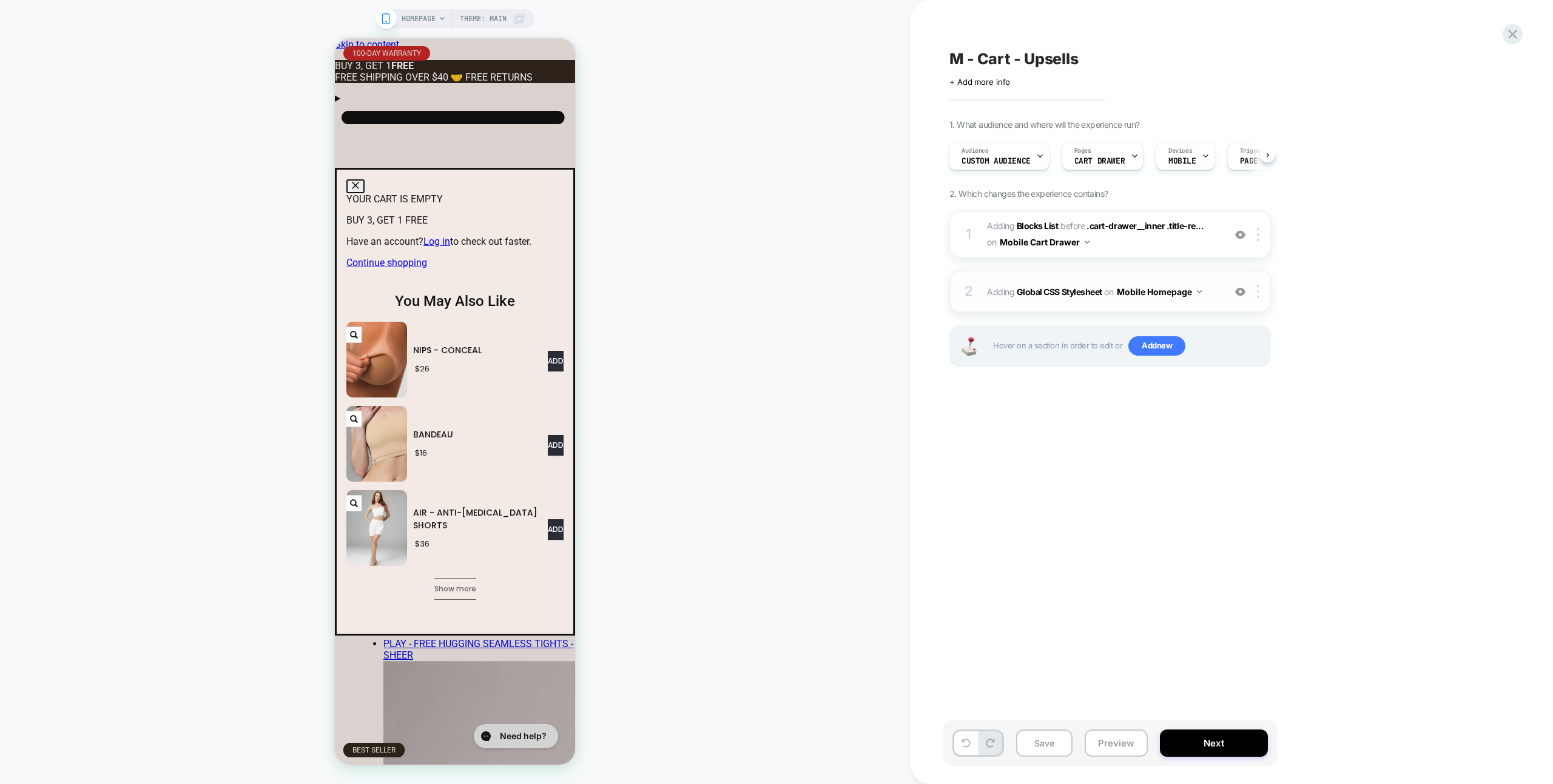
click at [1160, 290] on button "Mobile Homepage" at bounding box center [1159, 292] width 85 height 18
drag, startPoint x: 1177, startPoint y: 474, endPoint x: 1169, endPoint y: 368, distance: 106.3
click at [1177, 474] on div "Mobile All Pages" at bounding box center [1160, 476] width 147 height 26
click at [1073, 238] on button "Mobile Cart Drawer" at bounding box center [1044, 242] width 90 height 18
click at [1057, 432] on div "Mobile All Pages" at bounding box center [1044, 426] width 147 height 26
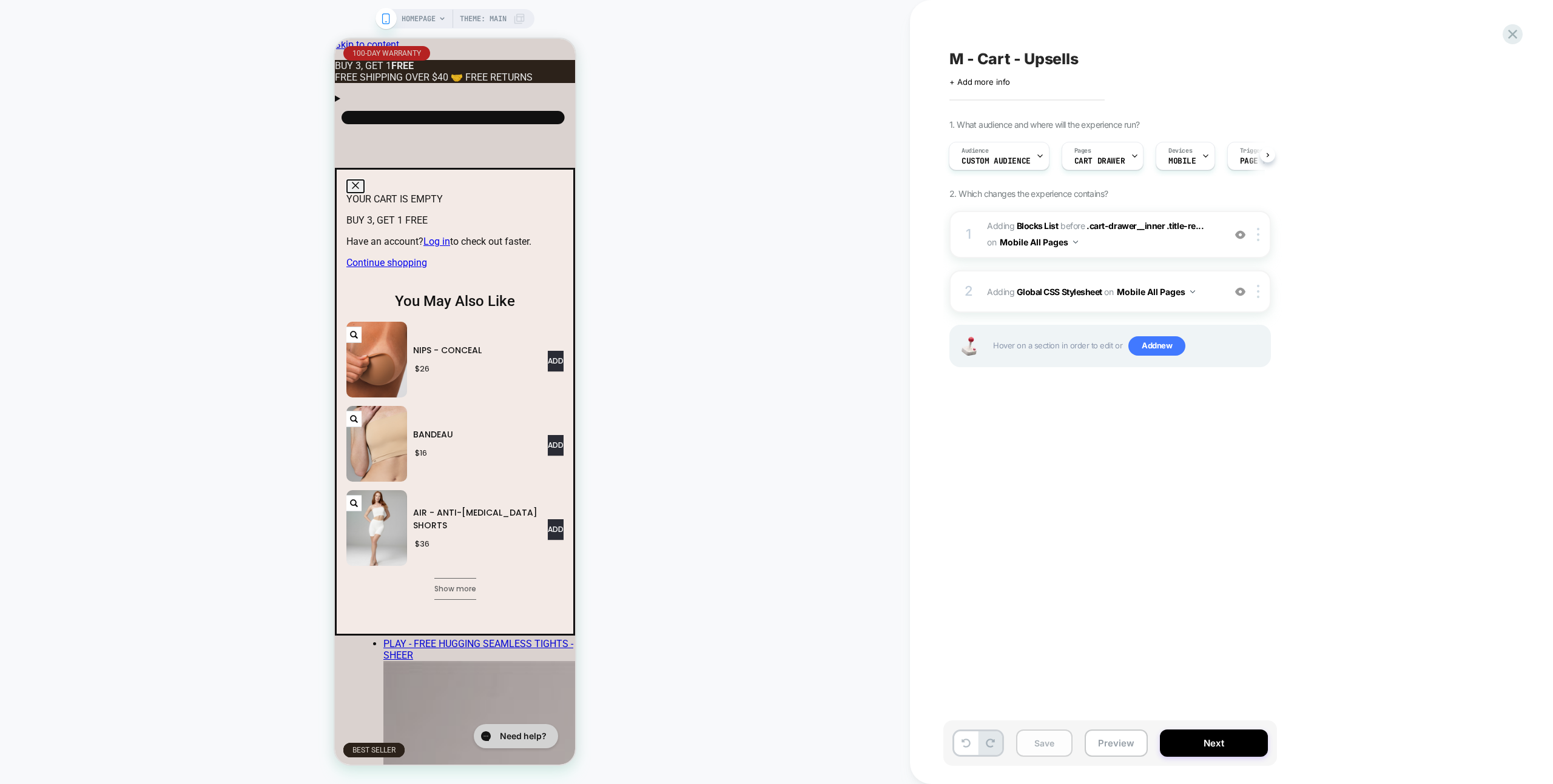
click at [1067, 743] on button "Save" at bounding box center [1044, 743] width 57 height 27
drag, startPoint x: 1477, startPoint y: 36, endPoint x: 1488, endPoint y: 35, distance: 11.0
click at [1477, 36] on div "M - Cart - Upsells Click to edit experience details + Add more info 1. What aud…" at bounding box center [1230, 392] width 643 height 784
drag, startPoint x: 1504, startPoint y: 32, endPoint x: 1484, endPoint y: 34, distance: 20.1
click at [1504, 32] on icon at bounding box center [1512, 34] width 17 height 17
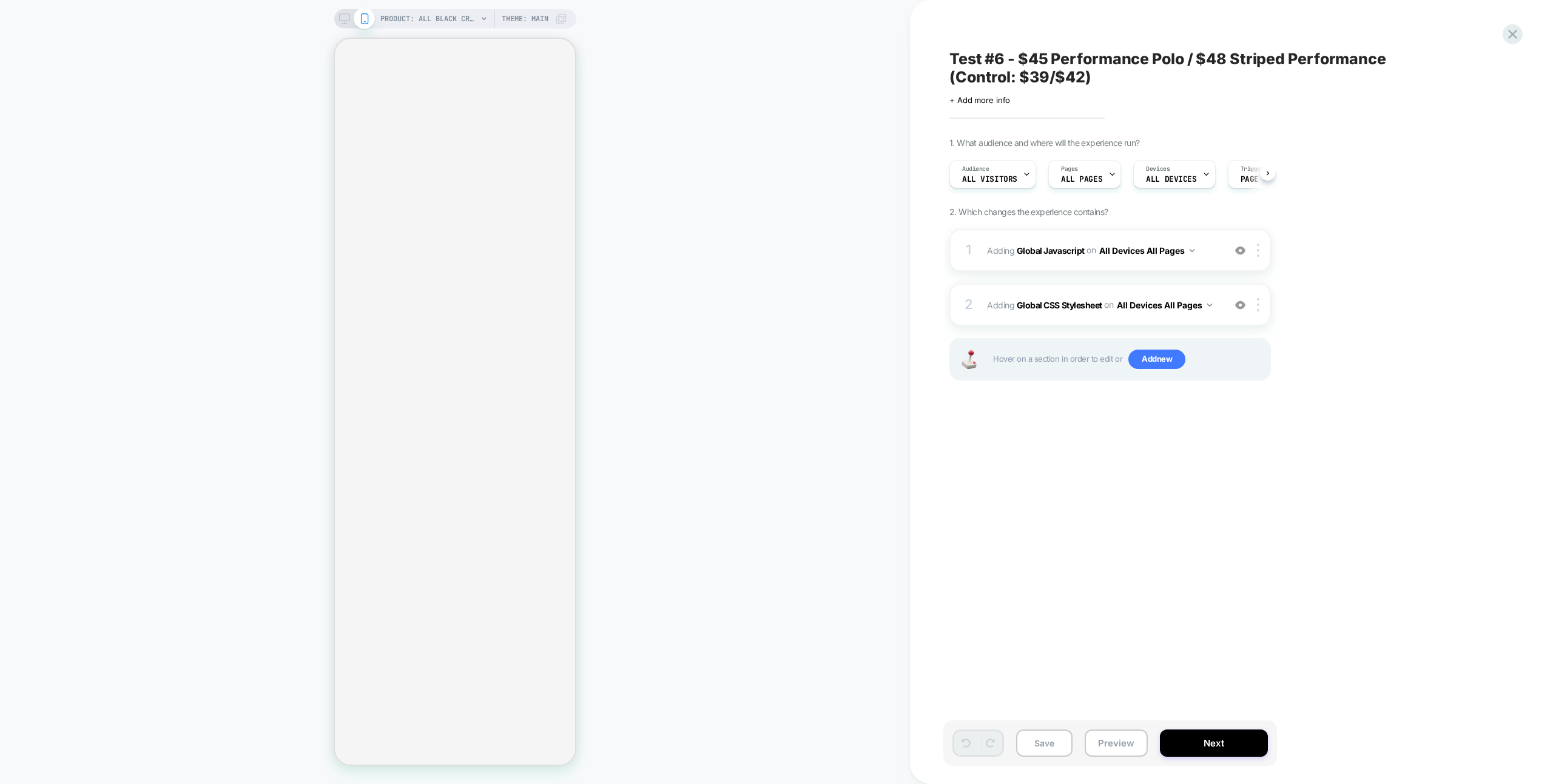
scroll to position [0, 1]
click at [1136, 733] on button "Preview" at bounding box center [1116, 743] width 63 height 27
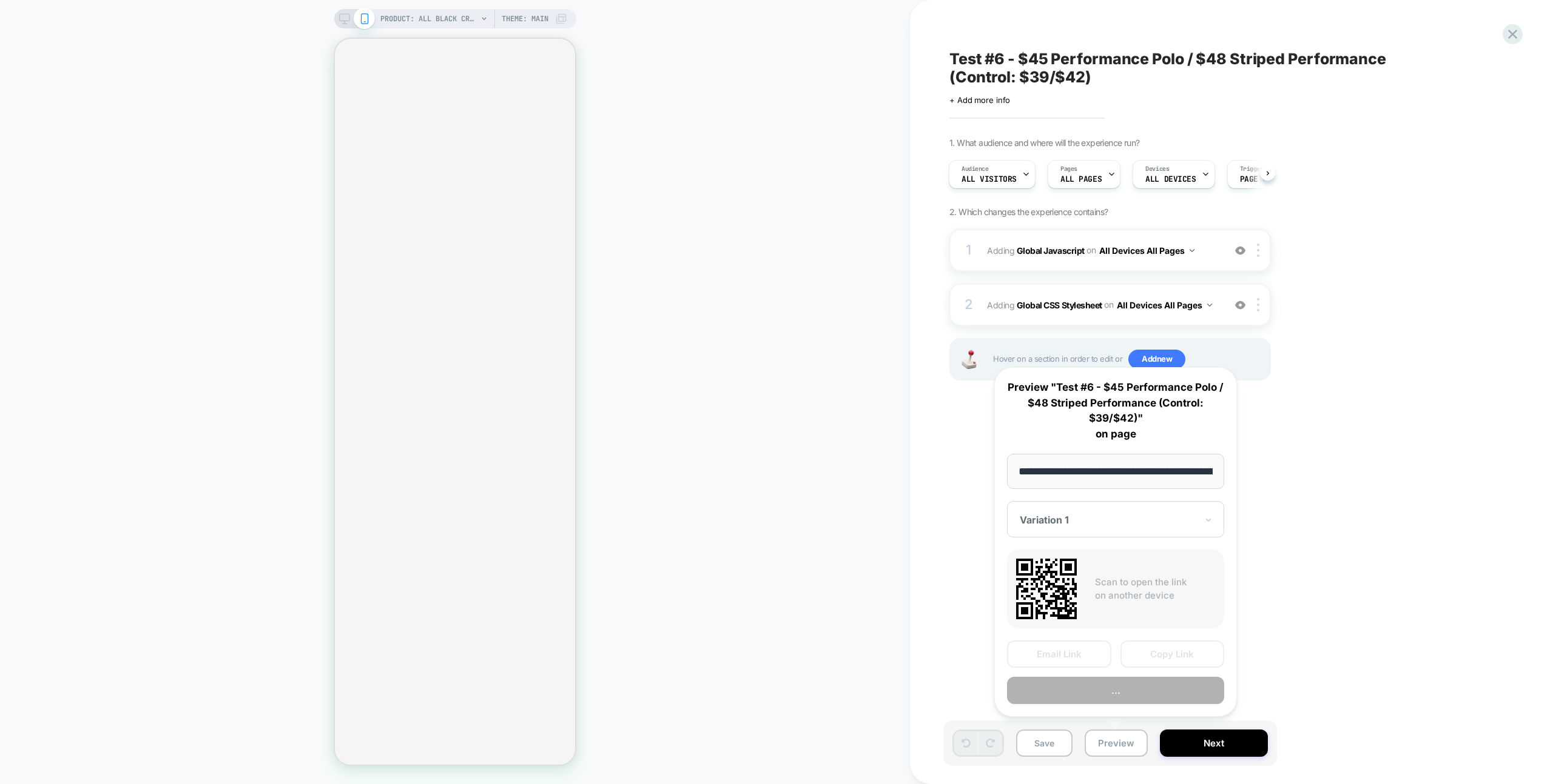
scroll to position [0, 186]
click at [1133, 706] on div "**********" at bounding box center [1115, 543] width 243 height 350
click at [1135, 696] on button "Preview" at bounding box center [1115, 691] width 217 height 27
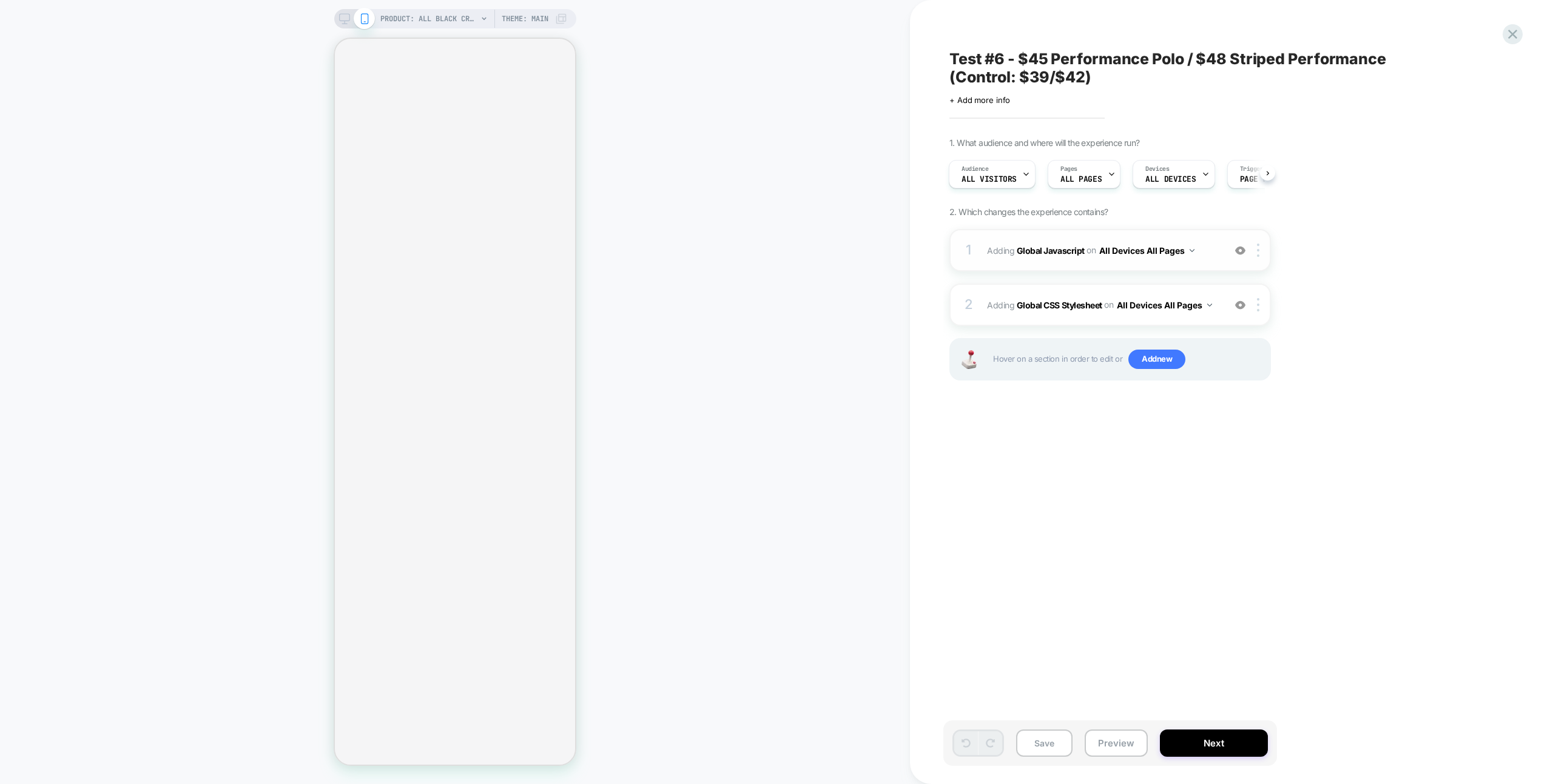
click at [1210, 234] on div "1 Adding Global Javascript on All Devices All Pages Add Before Add After Target…" at bounding box center [1110, 250] width 322 height 42
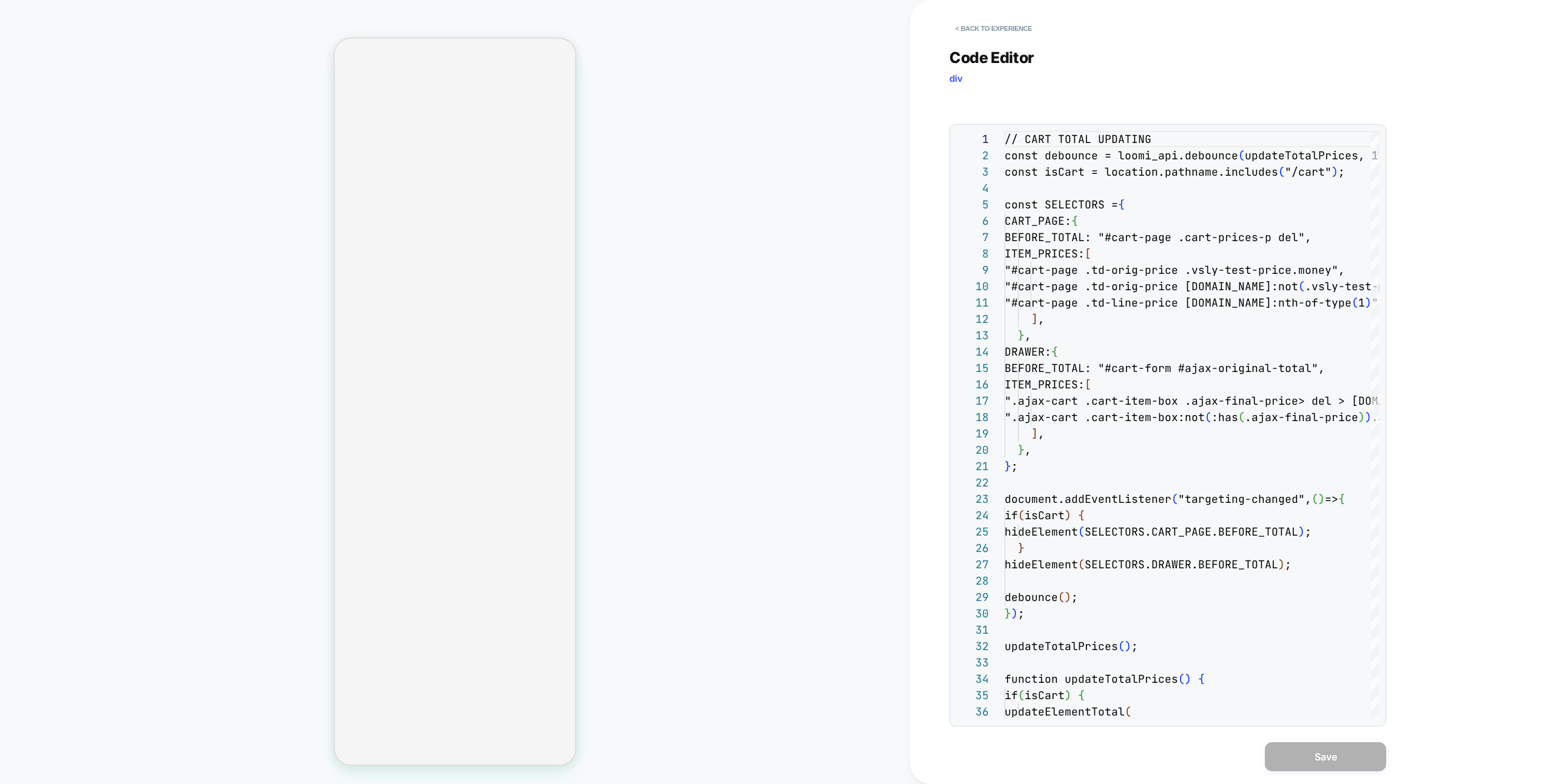
scroll to position [164, 0]
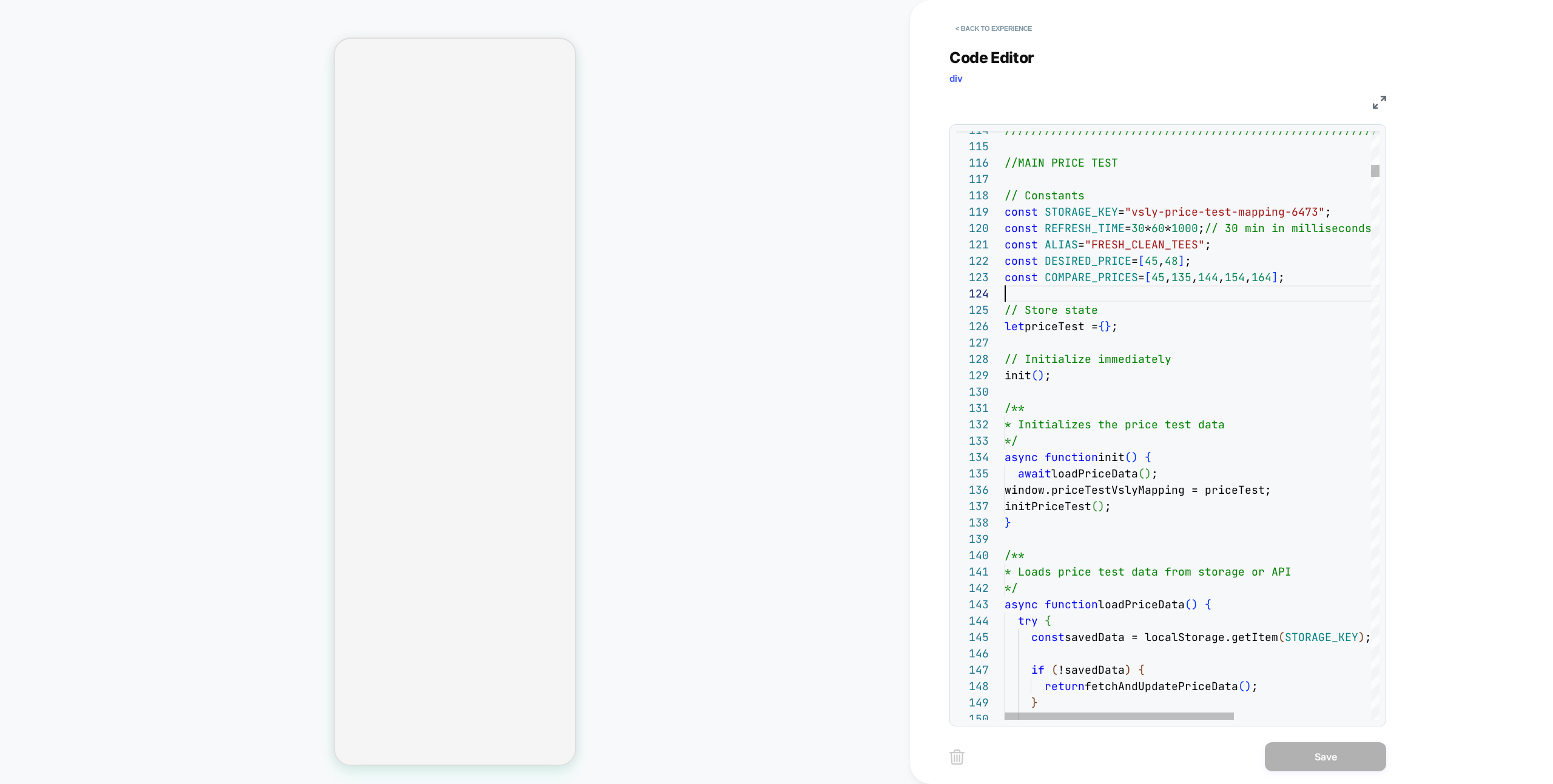
type textarea "**********"
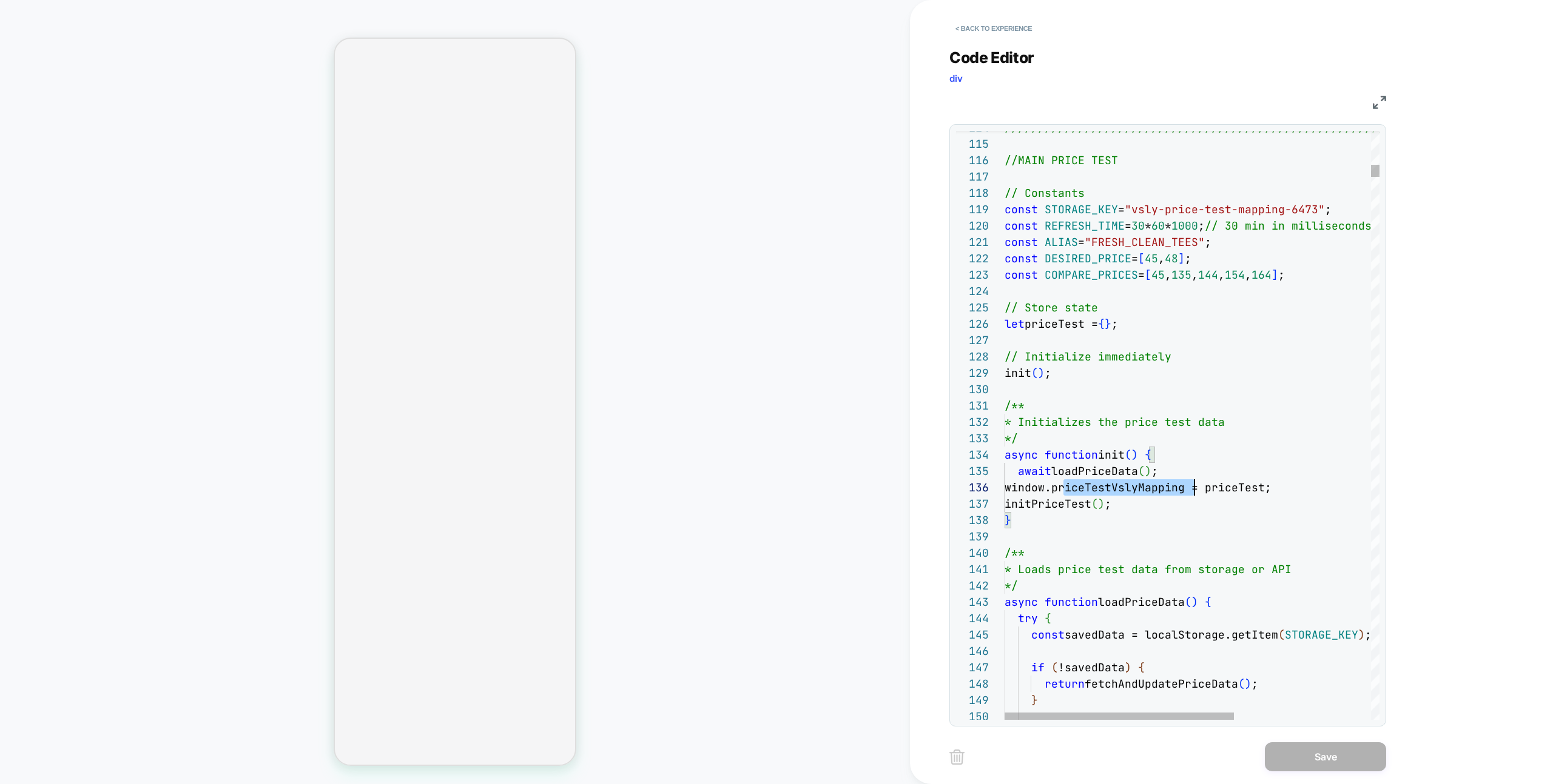
scroll to position [82, 190]
click at [1000, 34] on button "< Back to experience" at bounding box center [993, 29] width 88 height 19
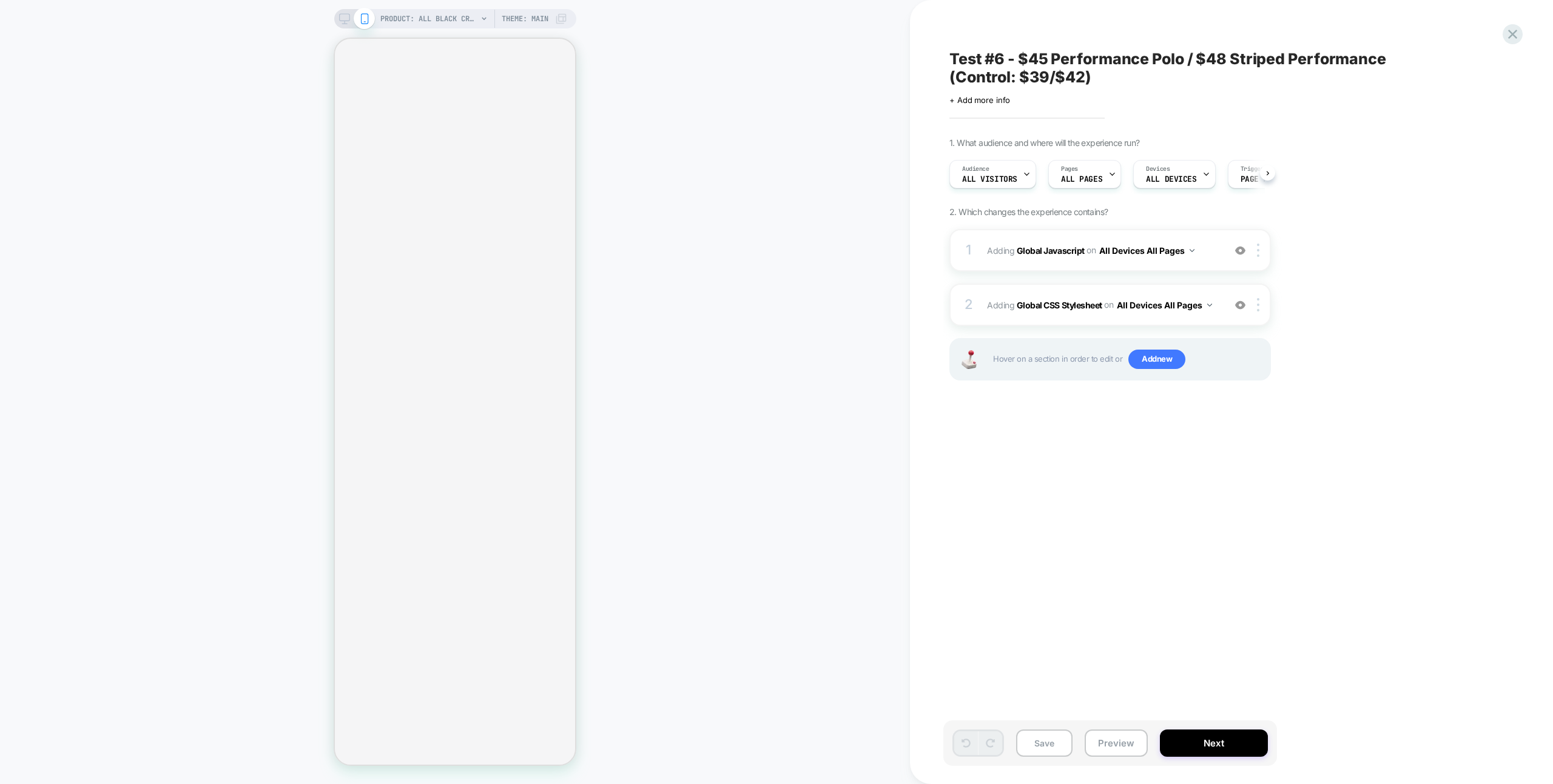
scroll to position [0, 1]
click at [1105, 766] on div "Save Preview Next" at bounding box center [1176, 749] width 455 height 57
drag, startPoint x: 1106, startPoint y: 756, endPoint x: 1107, endPoint y: 749, distance: 7.1
click at [1105, 756] on button "Preview" at bounding box center [1116, 743] width 63 height 27
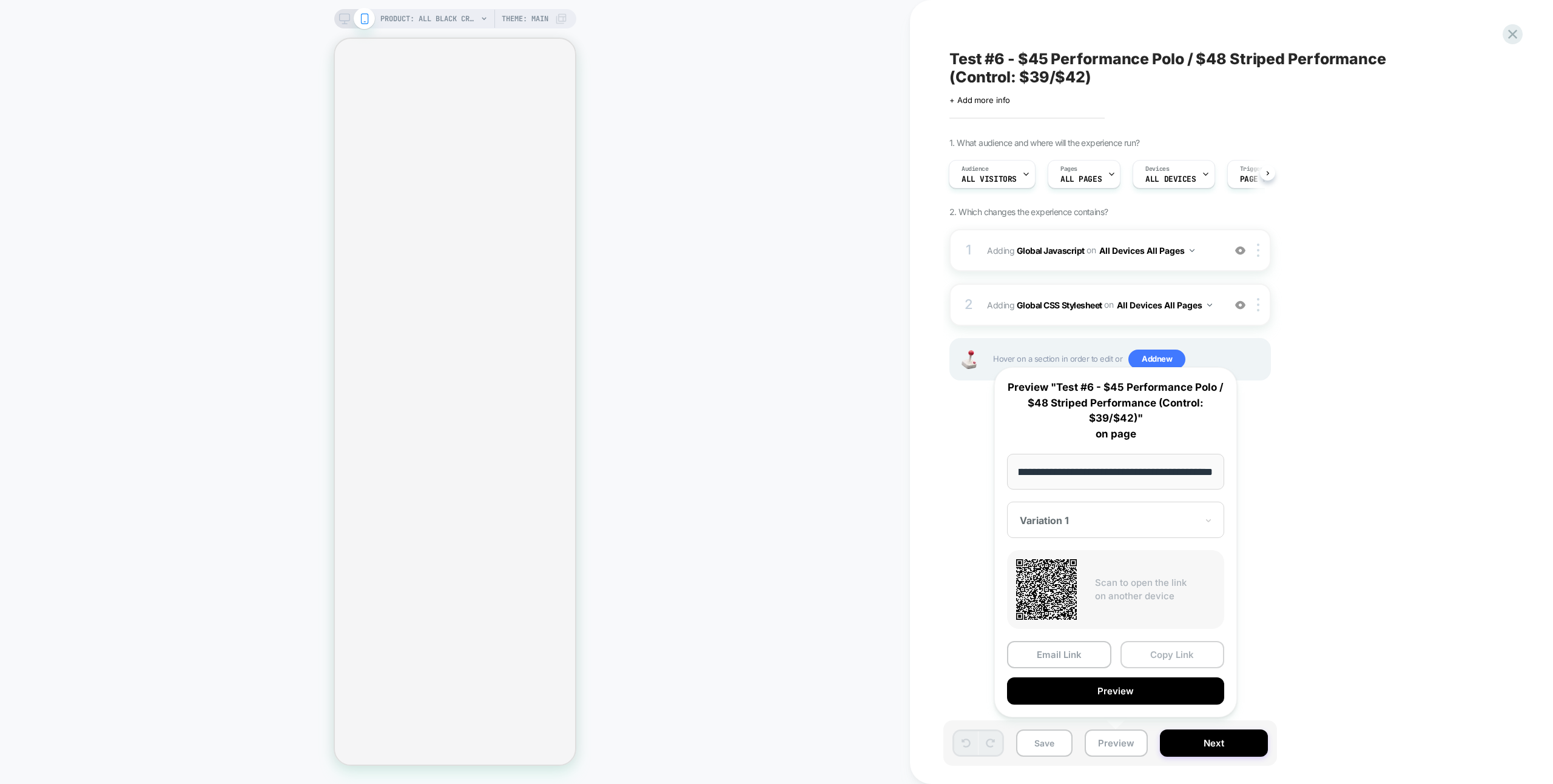
scroll to position [0, 0]
click at [1129, 663] on button "Copy Link" at bounding box center [1172, 655] width 104 height 27
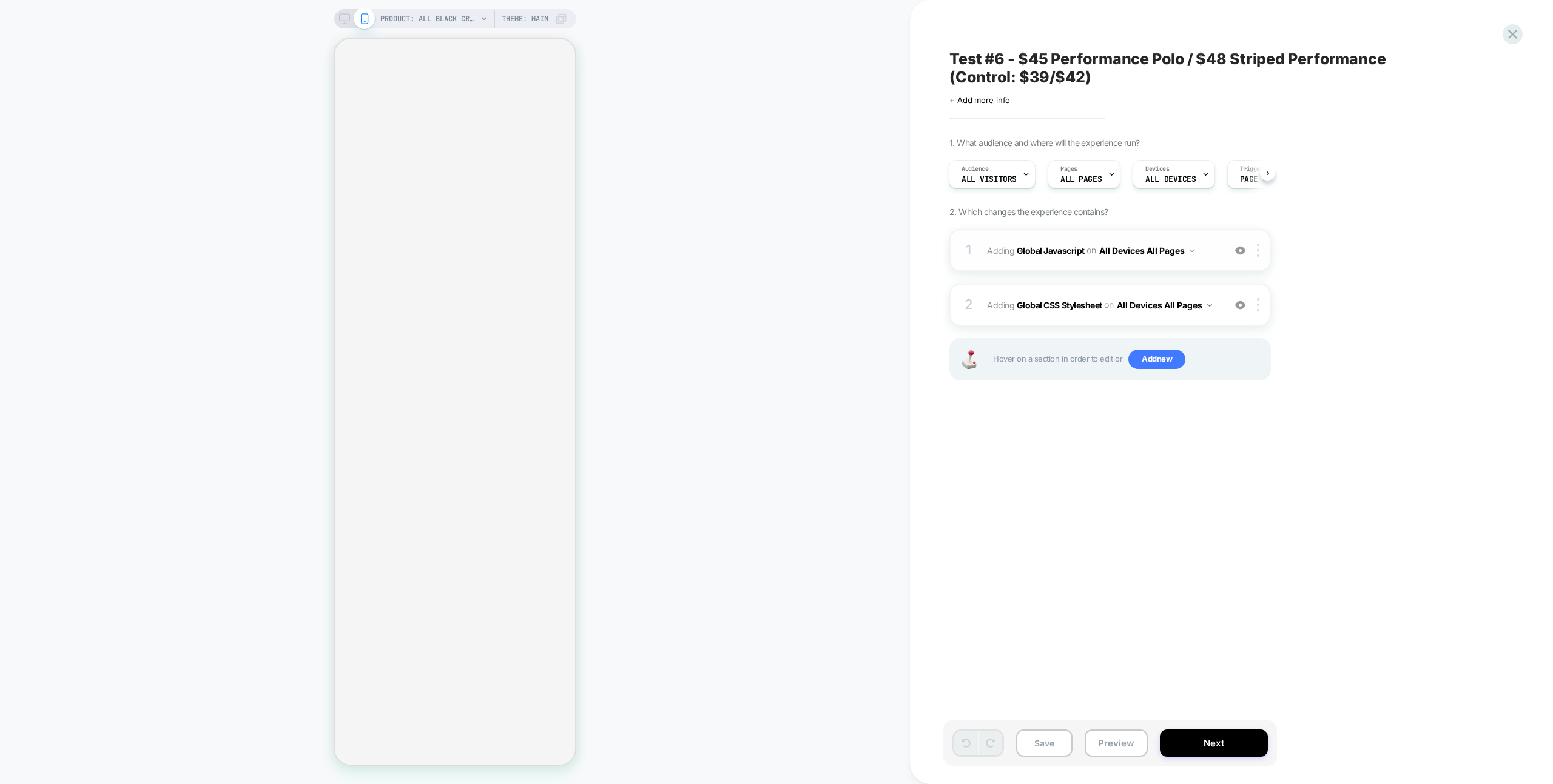
click at [1085, 230] on div "1 Adding Global Javascript on All Devices All Pages Add Before Add After Target…" at bounding box center [1110, 250] width 322 height 42
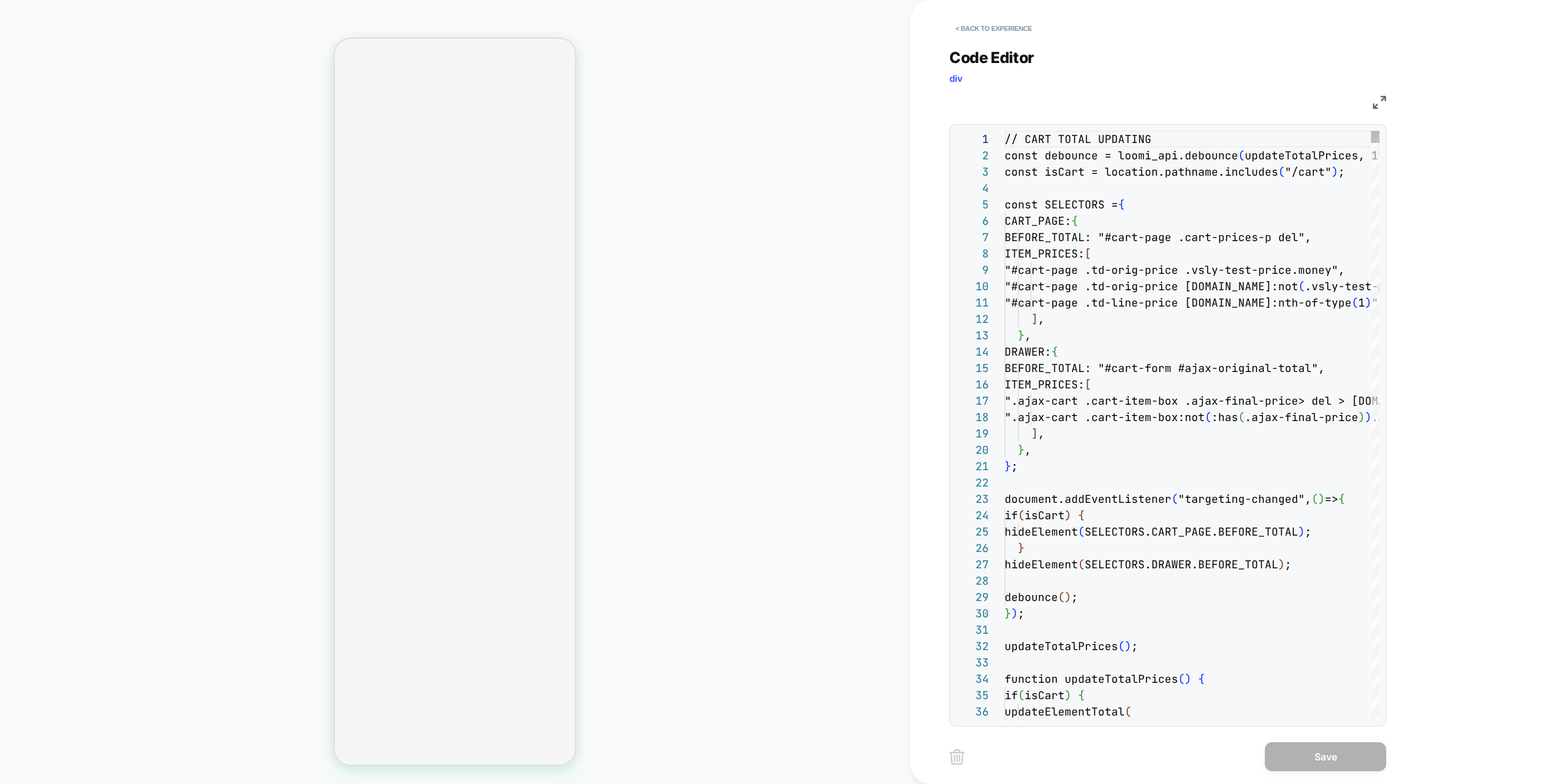
scroll to position [164, 0]
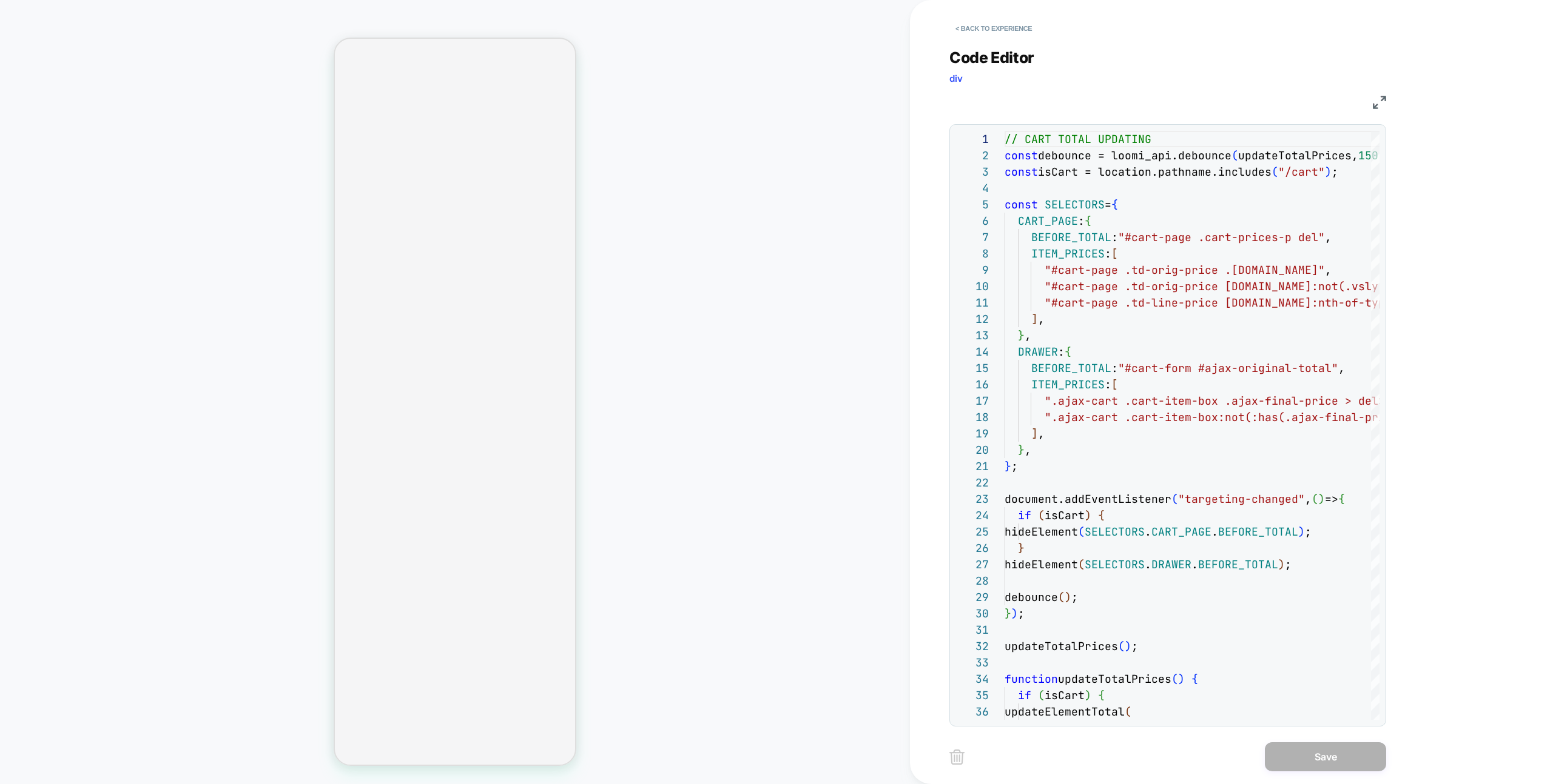
click at [1383, 98] on img at bounding box center [1379, 102] width 14 height 14
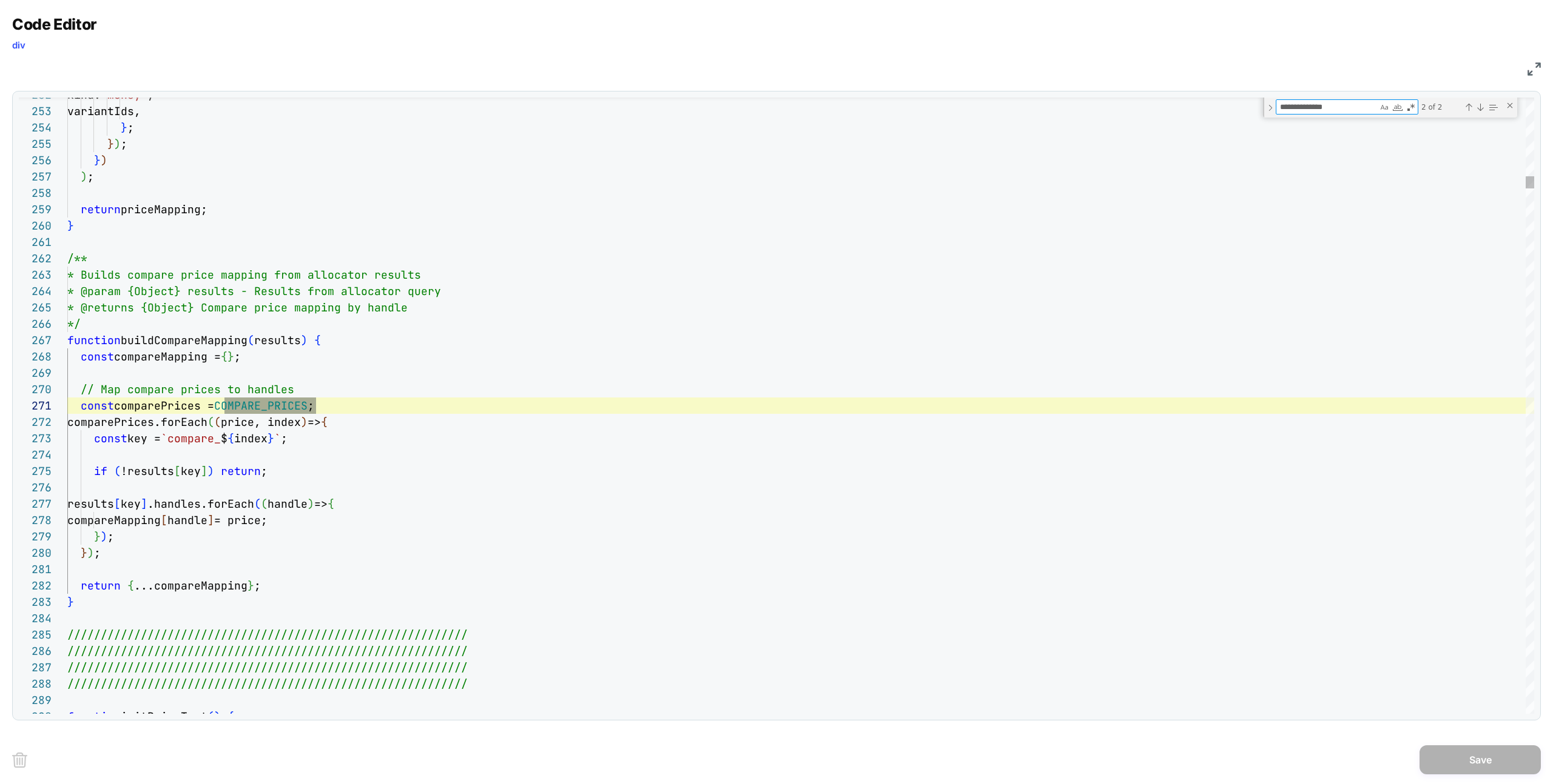
type textarea "**********"
click at [189, 584] on span "...compareMapping" at bounding box center [190, 586] width 113 height 14
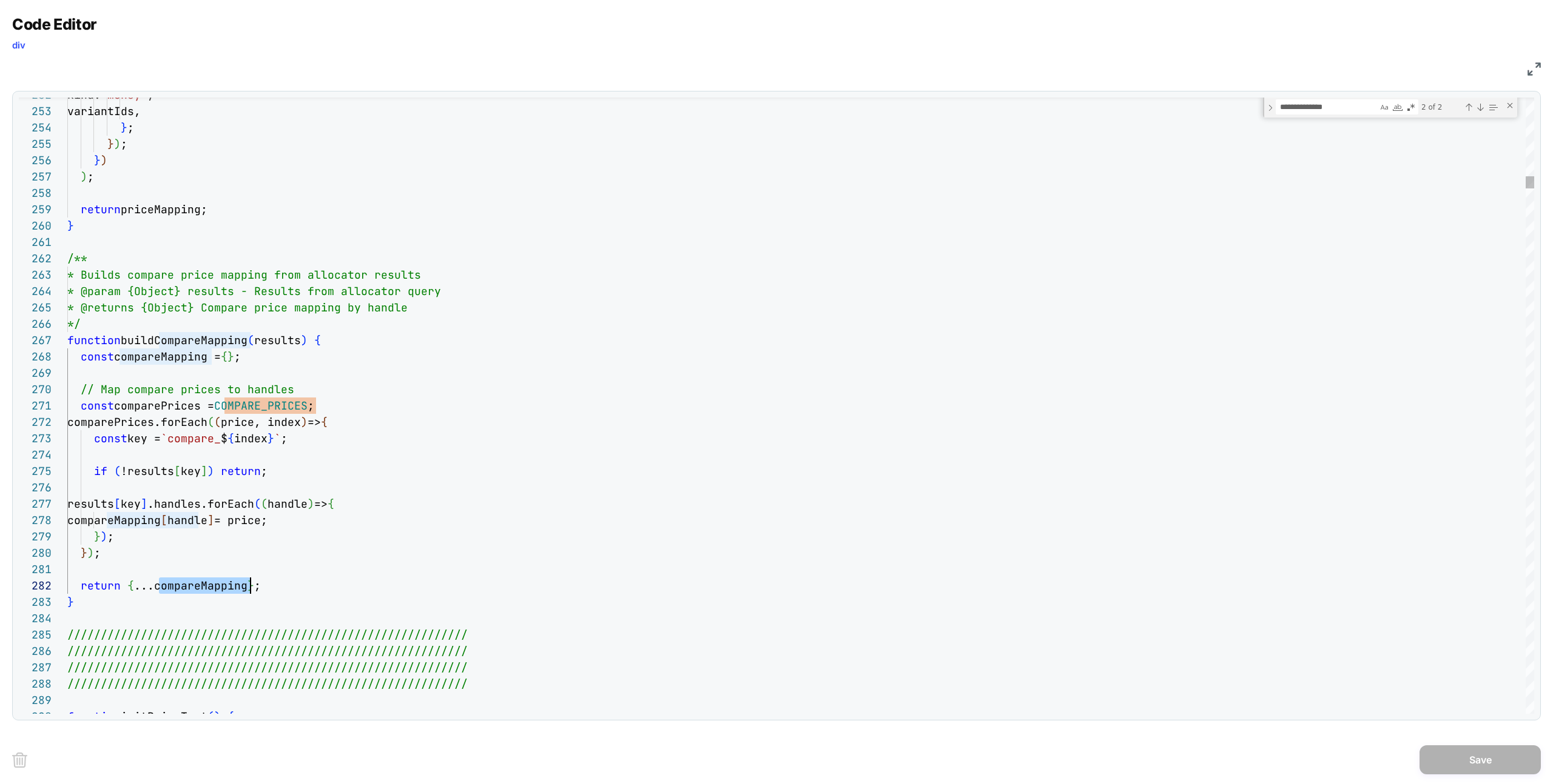
scroll to position [17, 183]
type textarea "**********"
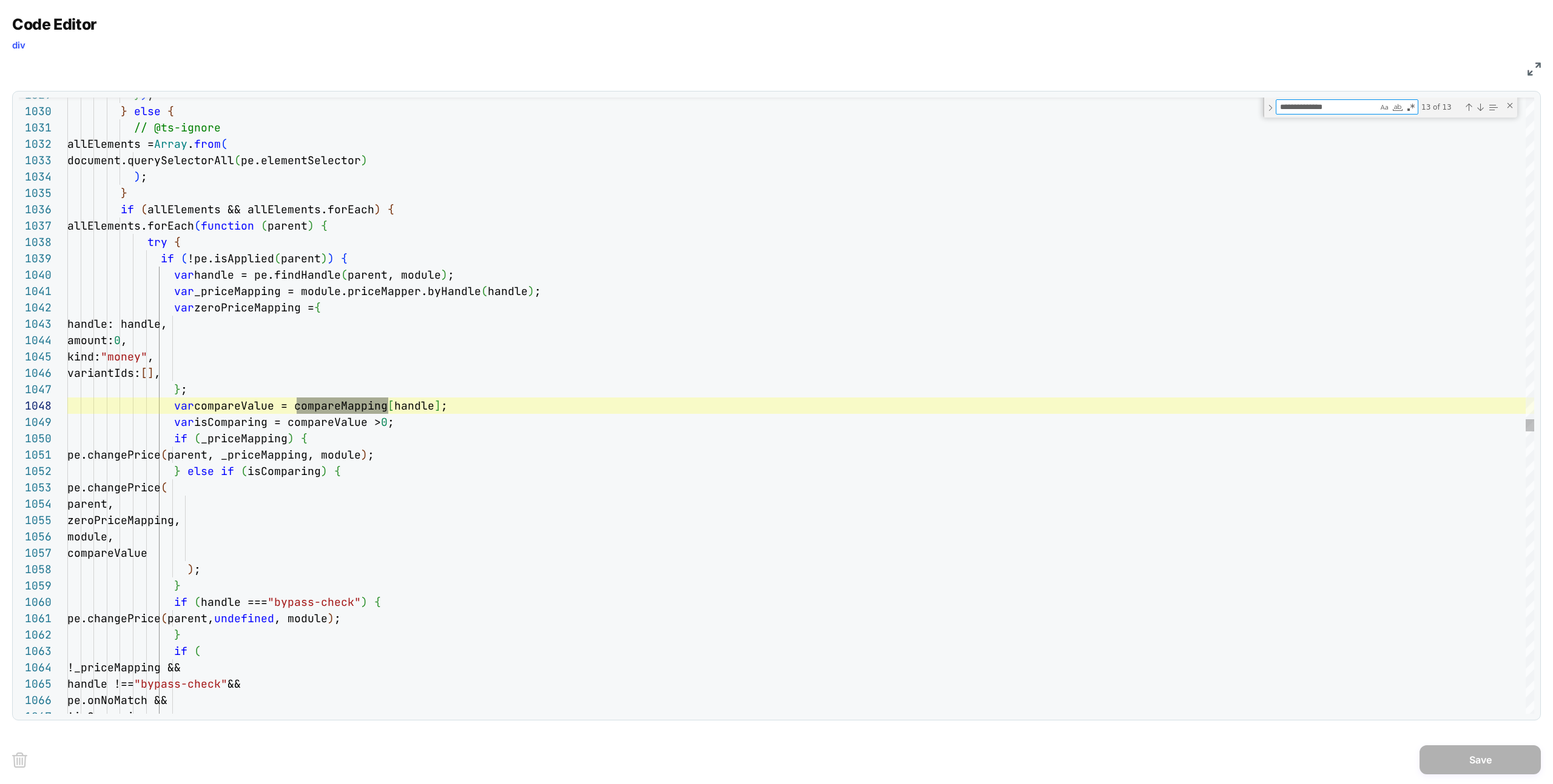
scroll to position [164, 308]
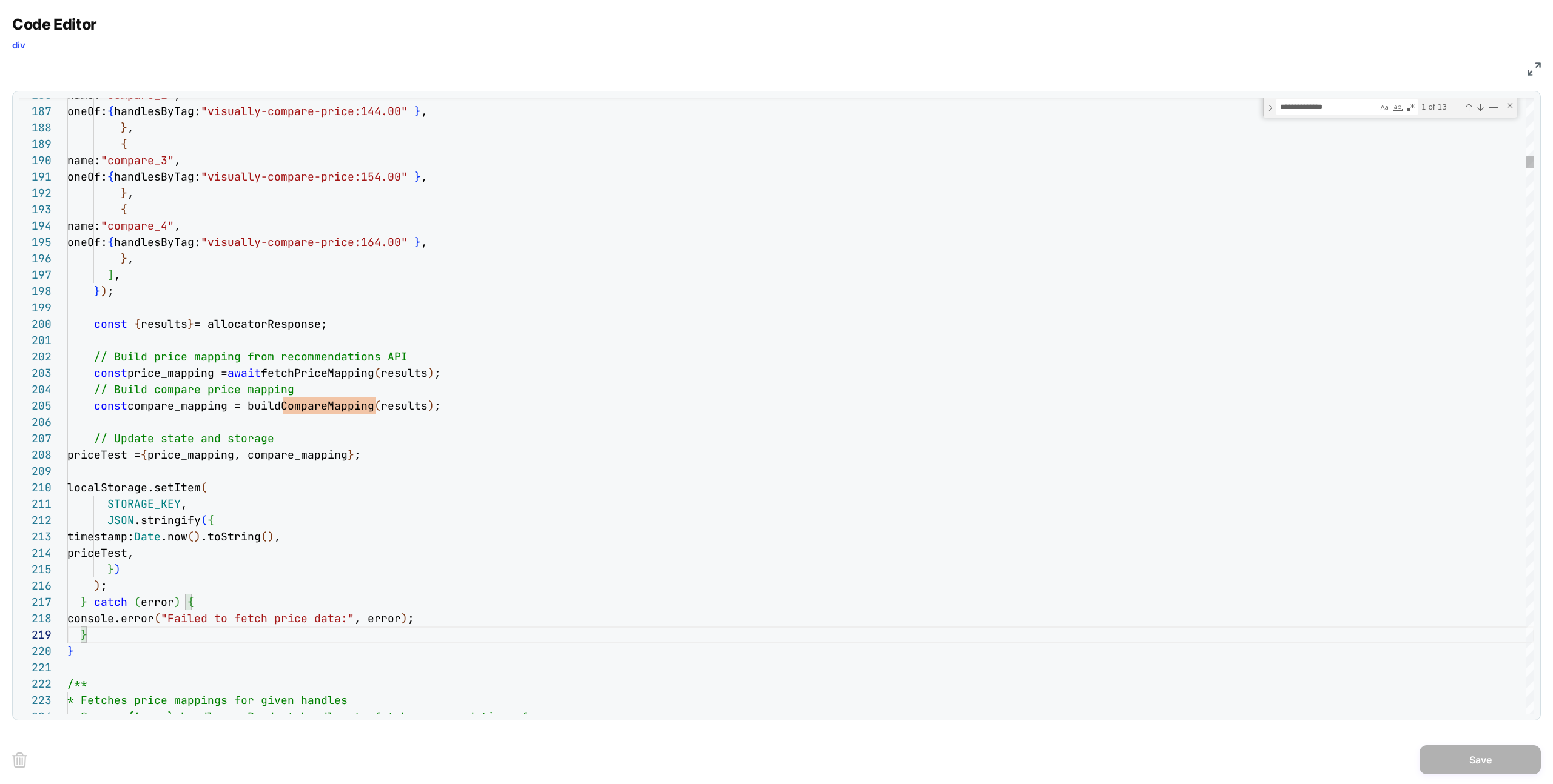
type textarea "**********"
click at [195, 411] on span "compare_mapping = buildCompareMapping" at bounding box center [251, 406] width 247 height 14
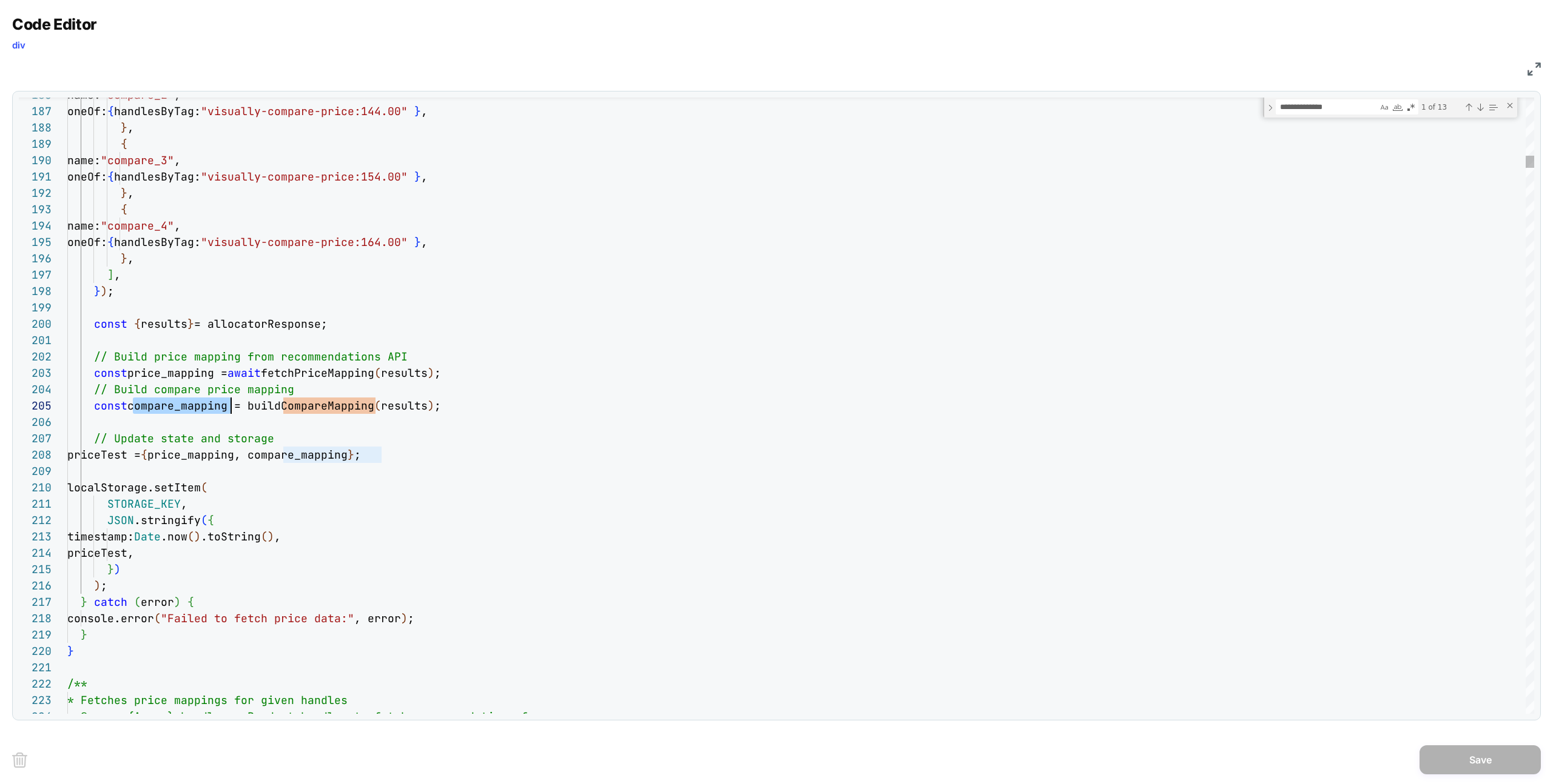
type textarea "**********"
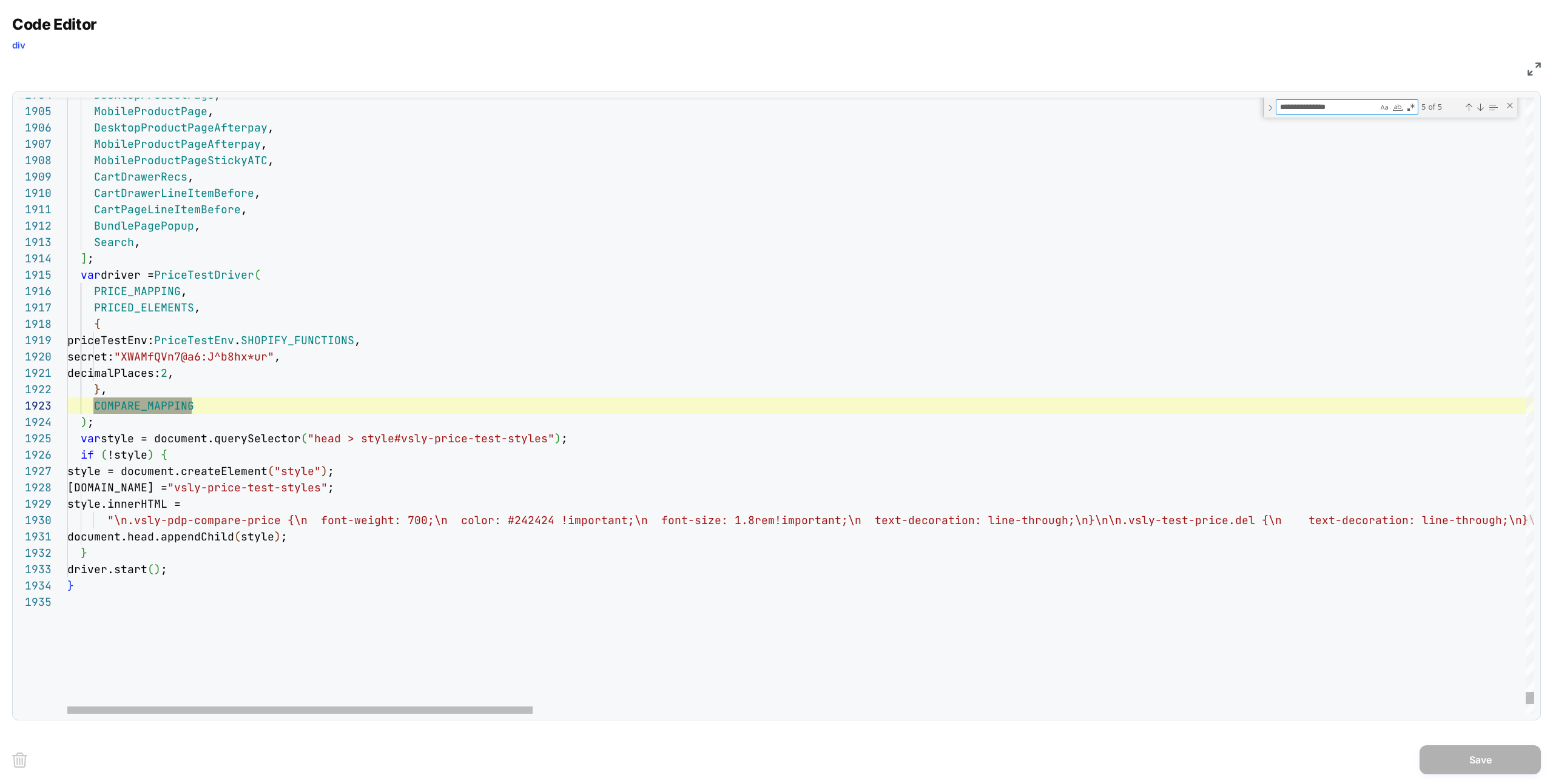
scroll to position [164, 164]
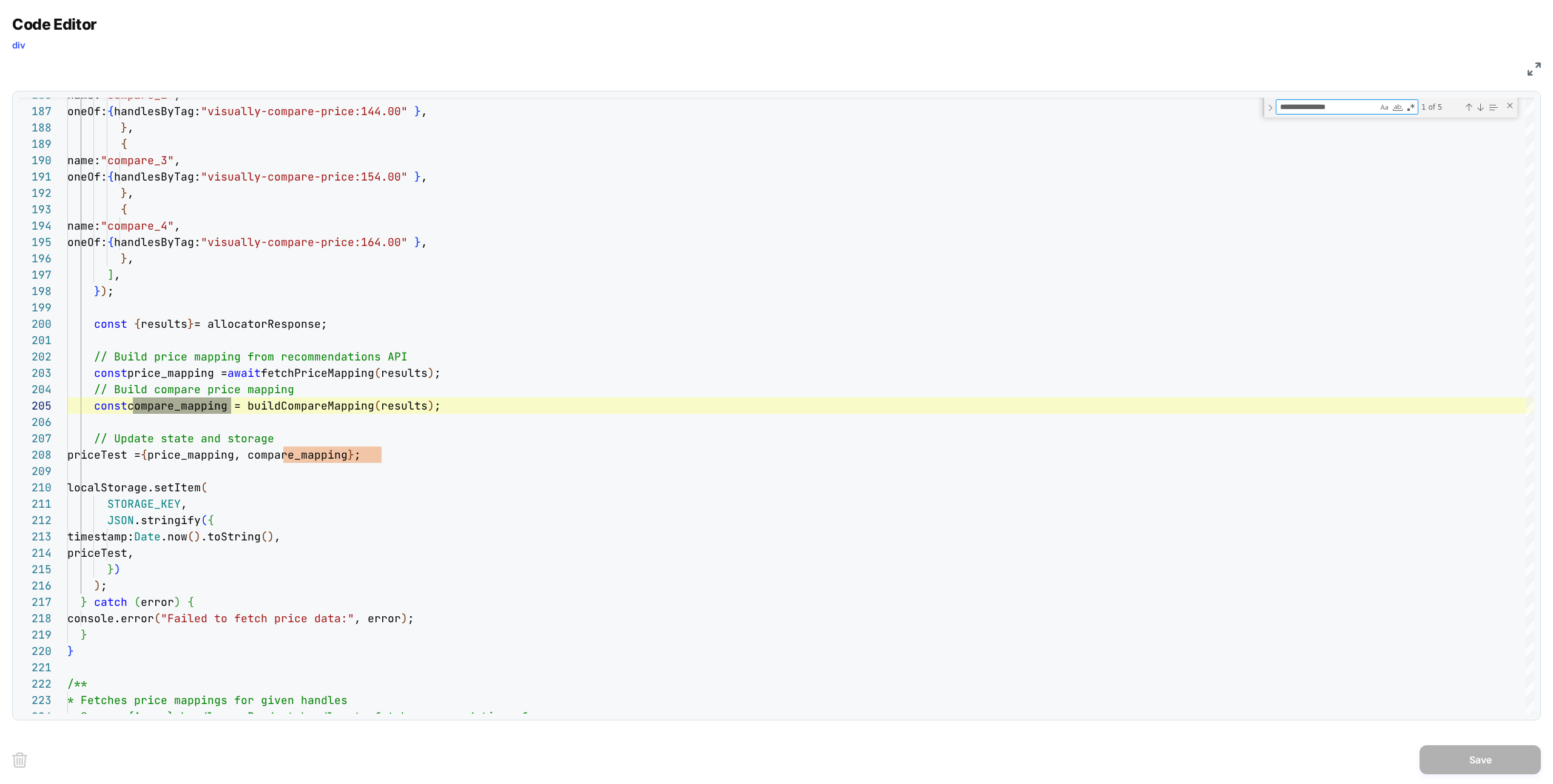
click at [475, 64] on div "JS" at bounding box center [776, 68] width 1528 height 21
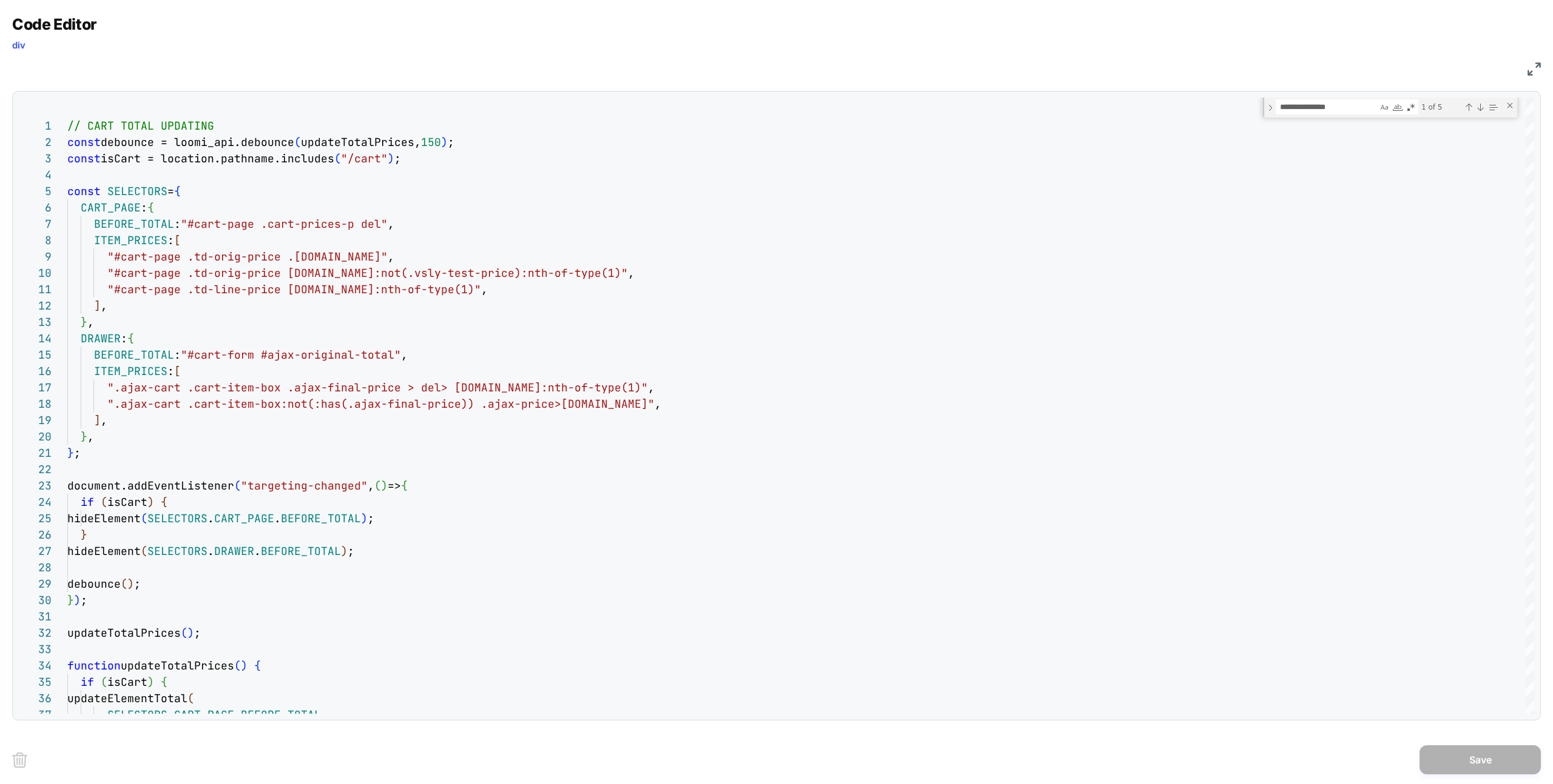
type textarea "**********"
type textarea "*"
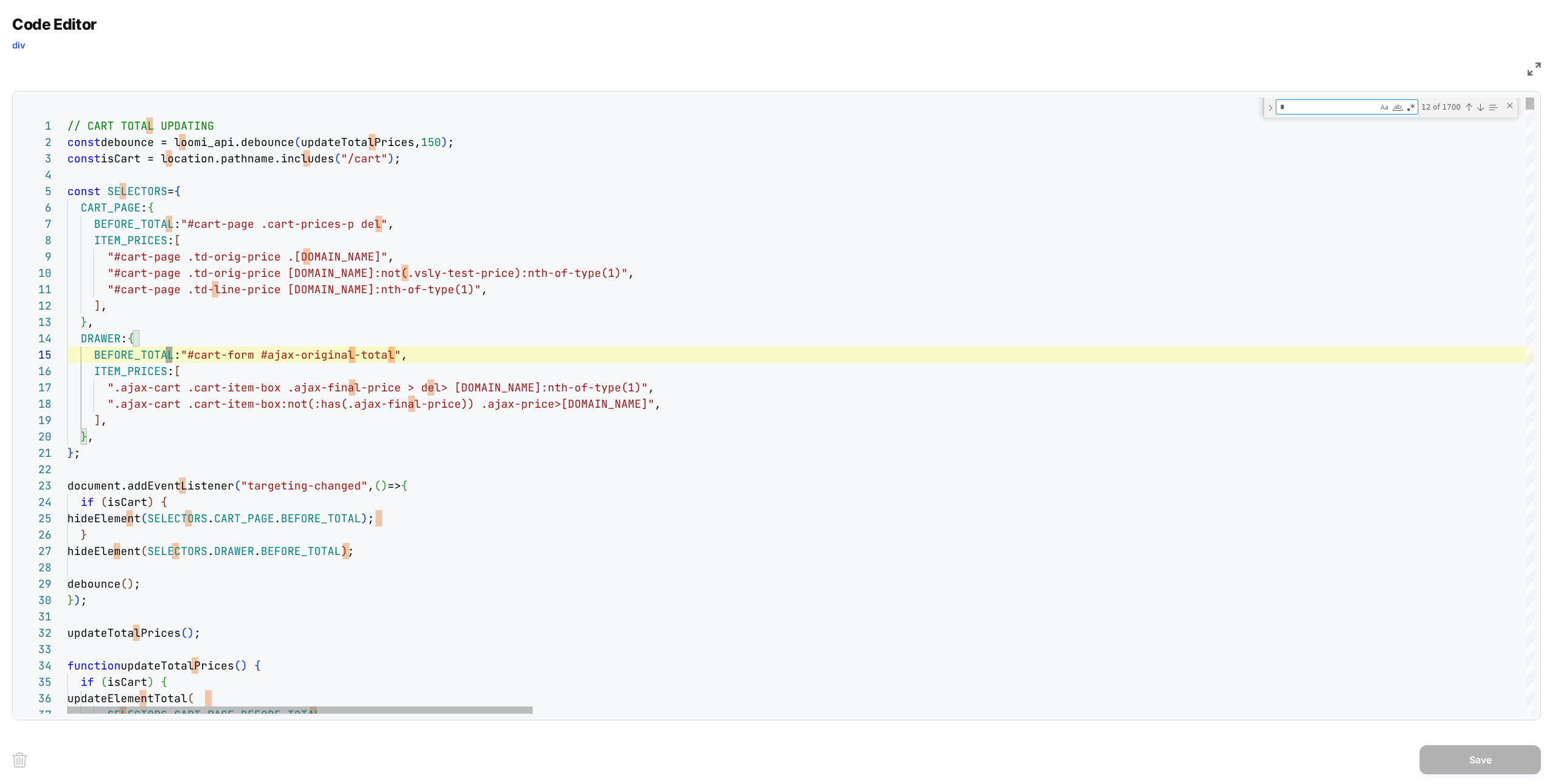
type textarea "**********"
type textarea "**"
type textarea "**********"
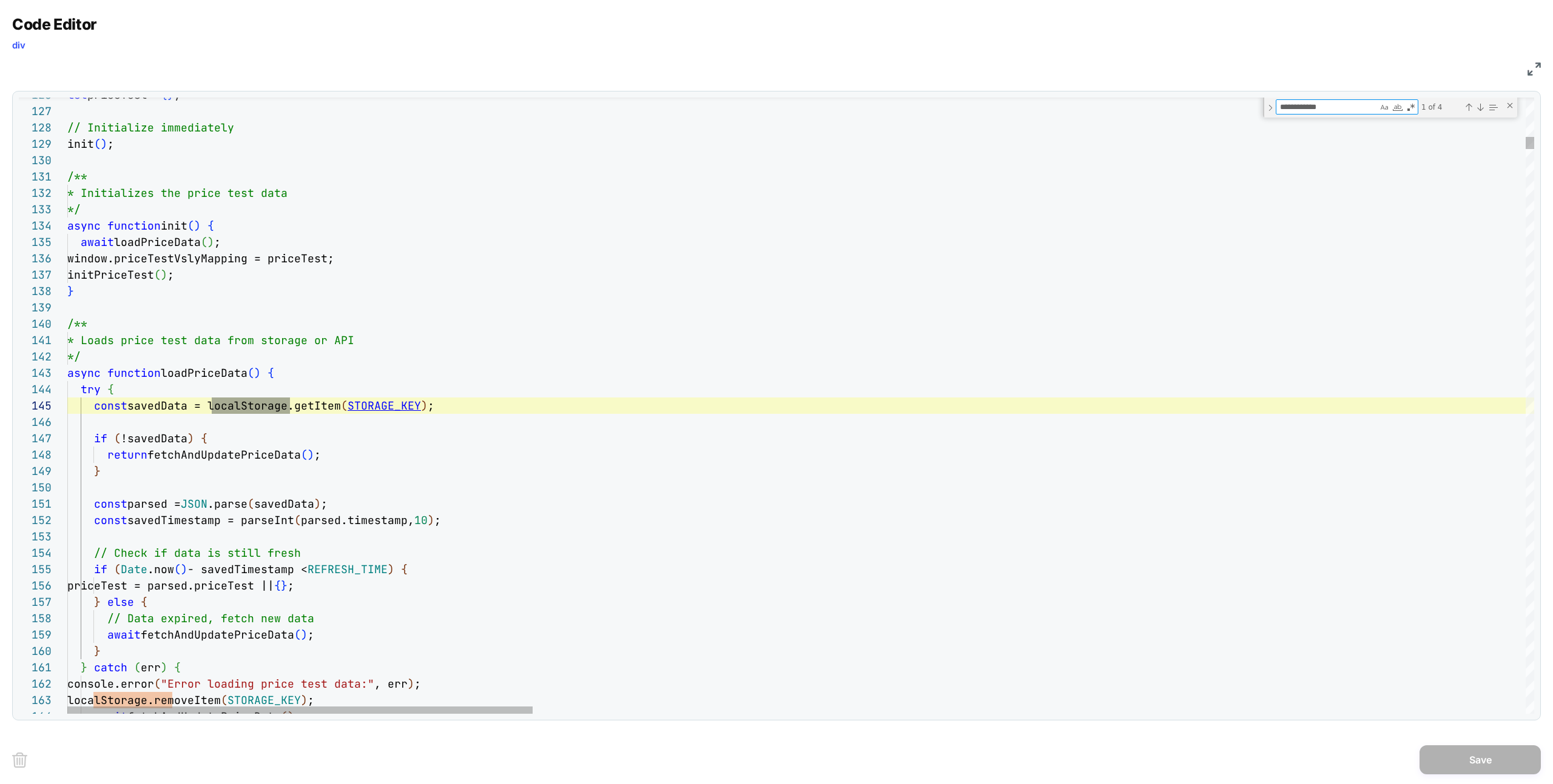
type textarea "**********"
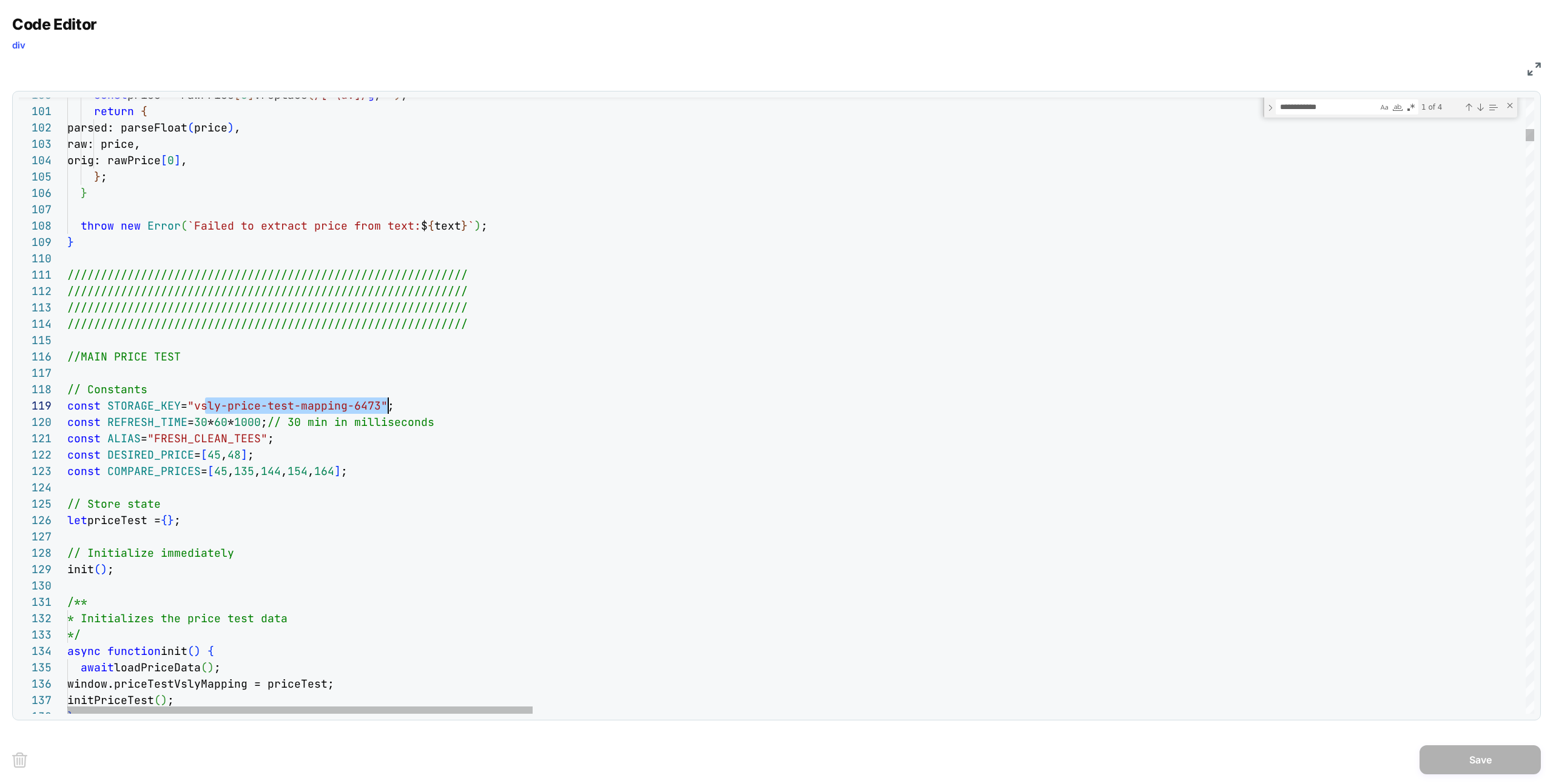
drag, startPoint x: 205, startPoint y: 404, endPoint x: 385, endPoint y: 400, distance: 180.0
click at [1535, 68] on img at bounding box center [1534, 68] width 14 height 14
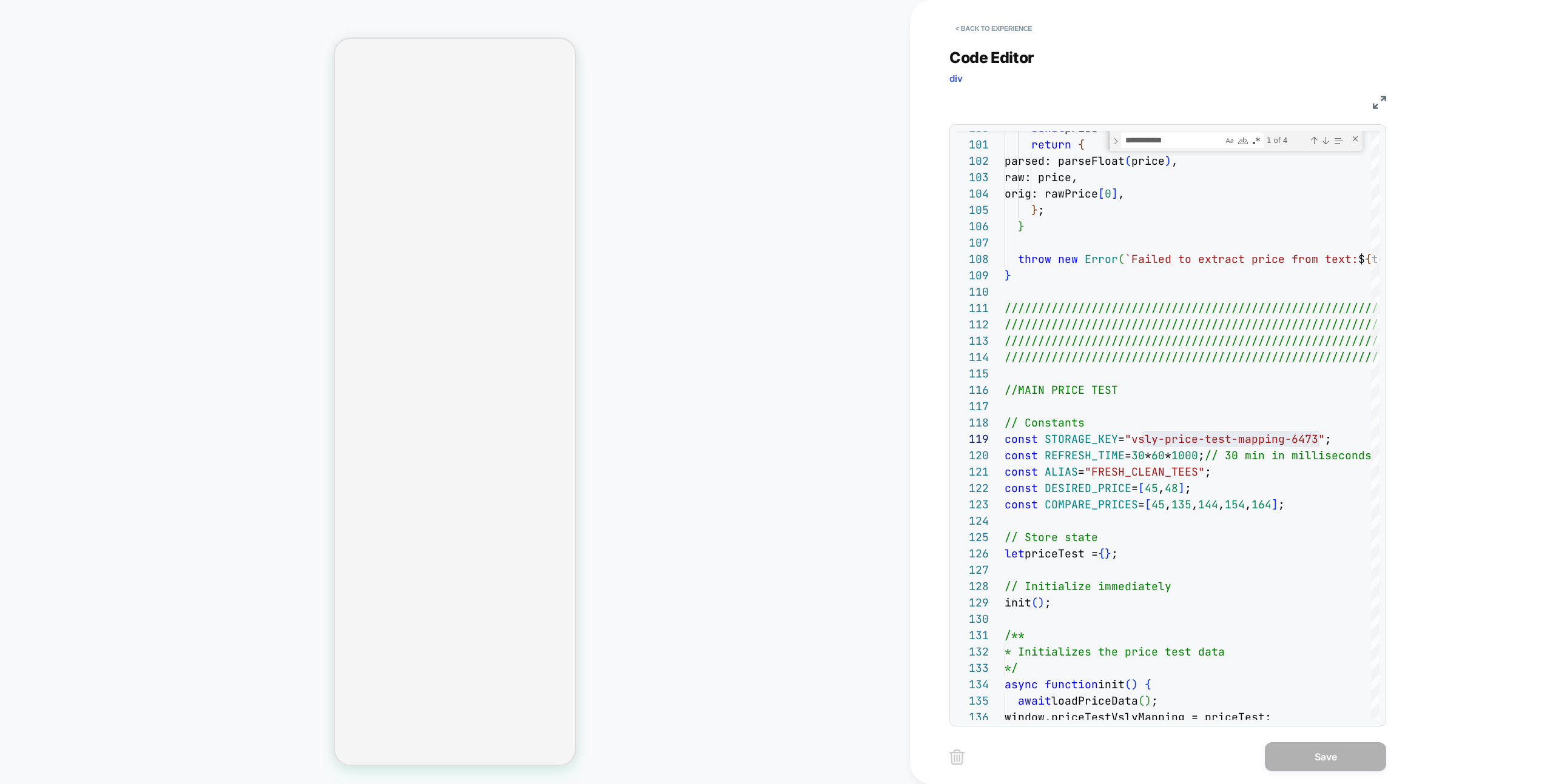
click at [1060, 21] on div "< Back to experience" at bounding box center [1270, 18] width 643 height 37
click at [1014, 21] on button "< Back to experience" at bounding box center [993, 29] width 88 height 19
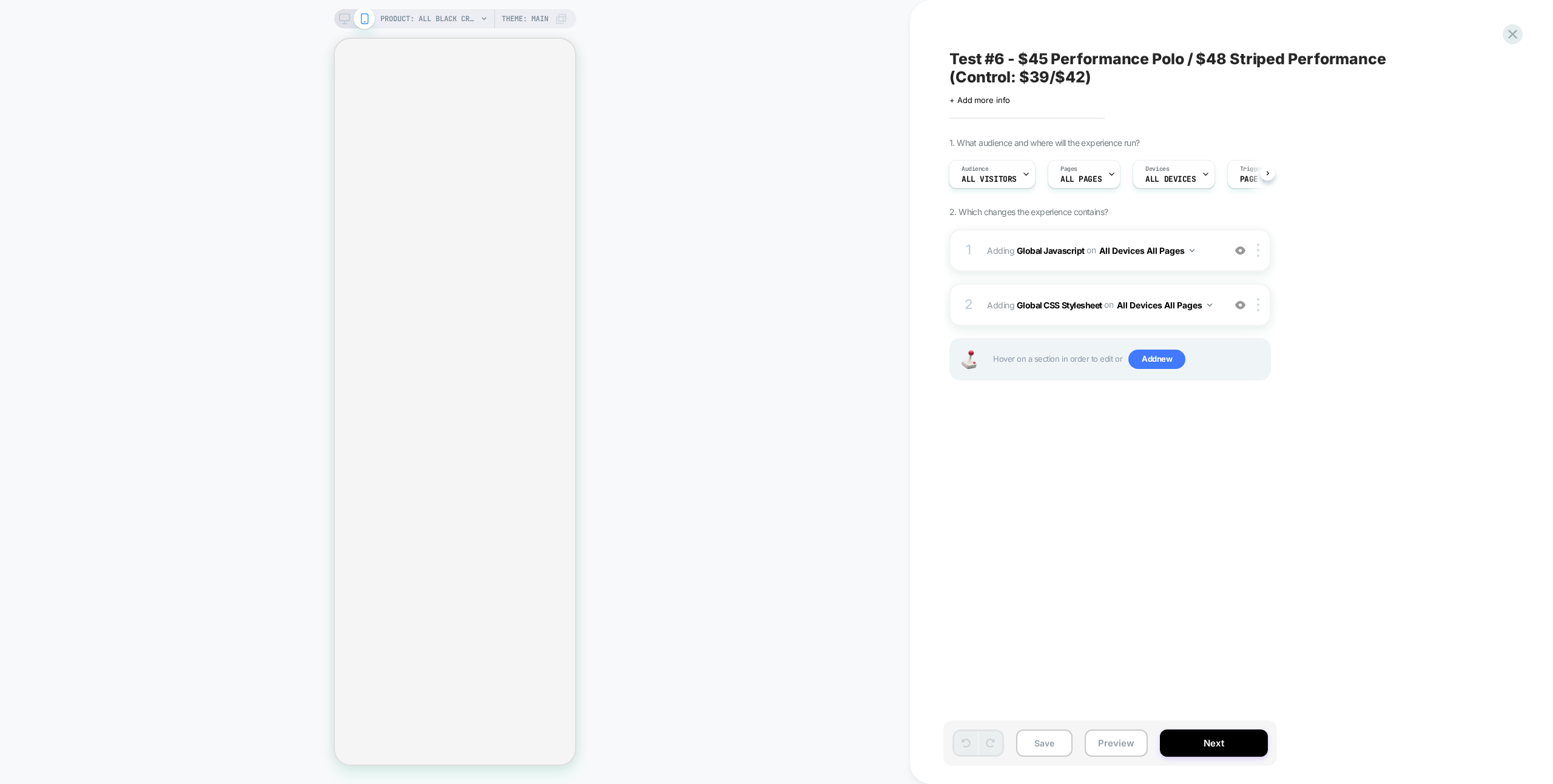
scroll to position [0, 73]
click at [1140, 735] on button "Preview" at bounding box center [1116, 743] width 63 height 27
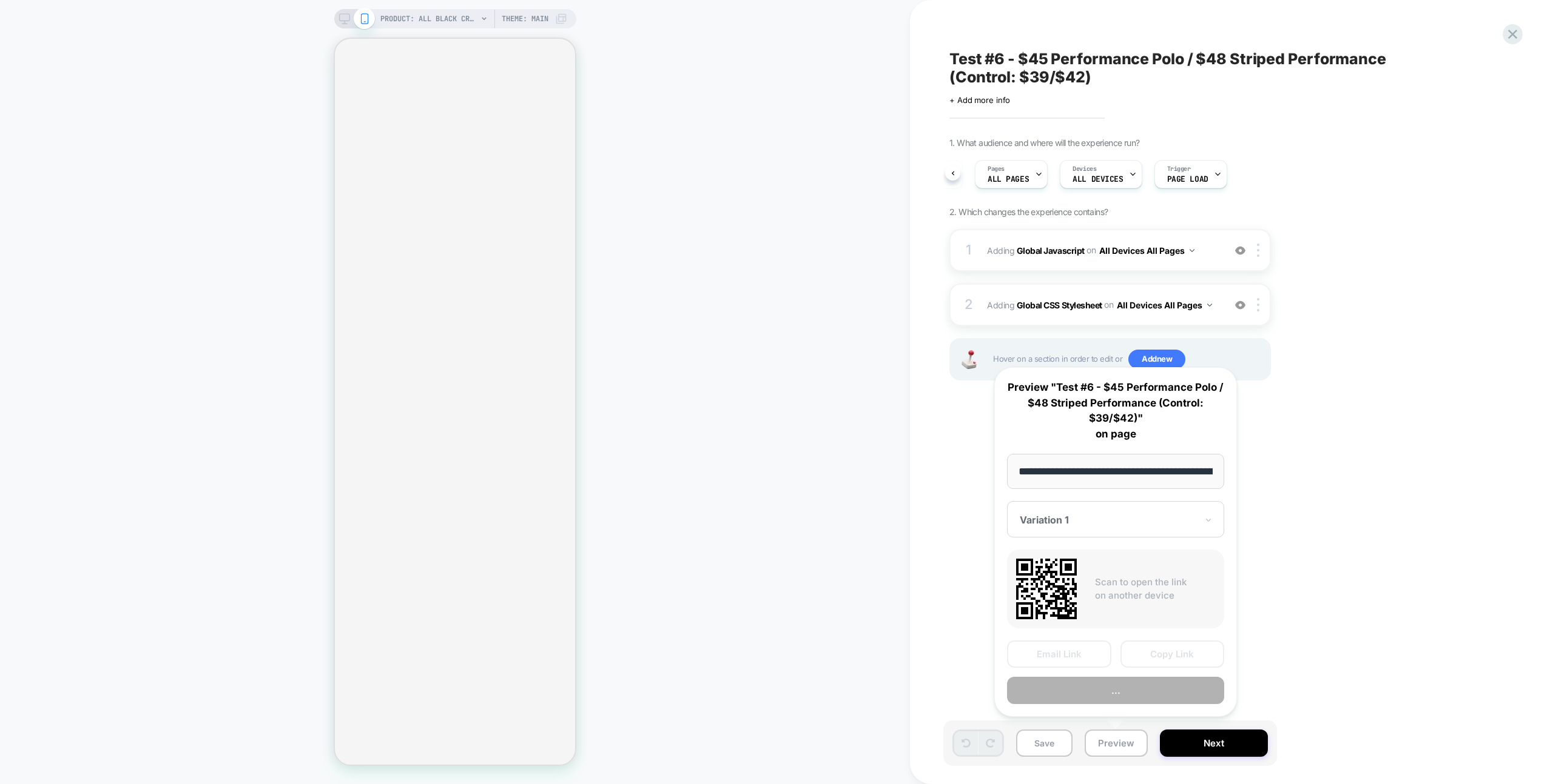
scroll to position [0, 186]
click at [1155, 660] on button "Copy Link" at bounding box center [1172, 655] width 104 height 27
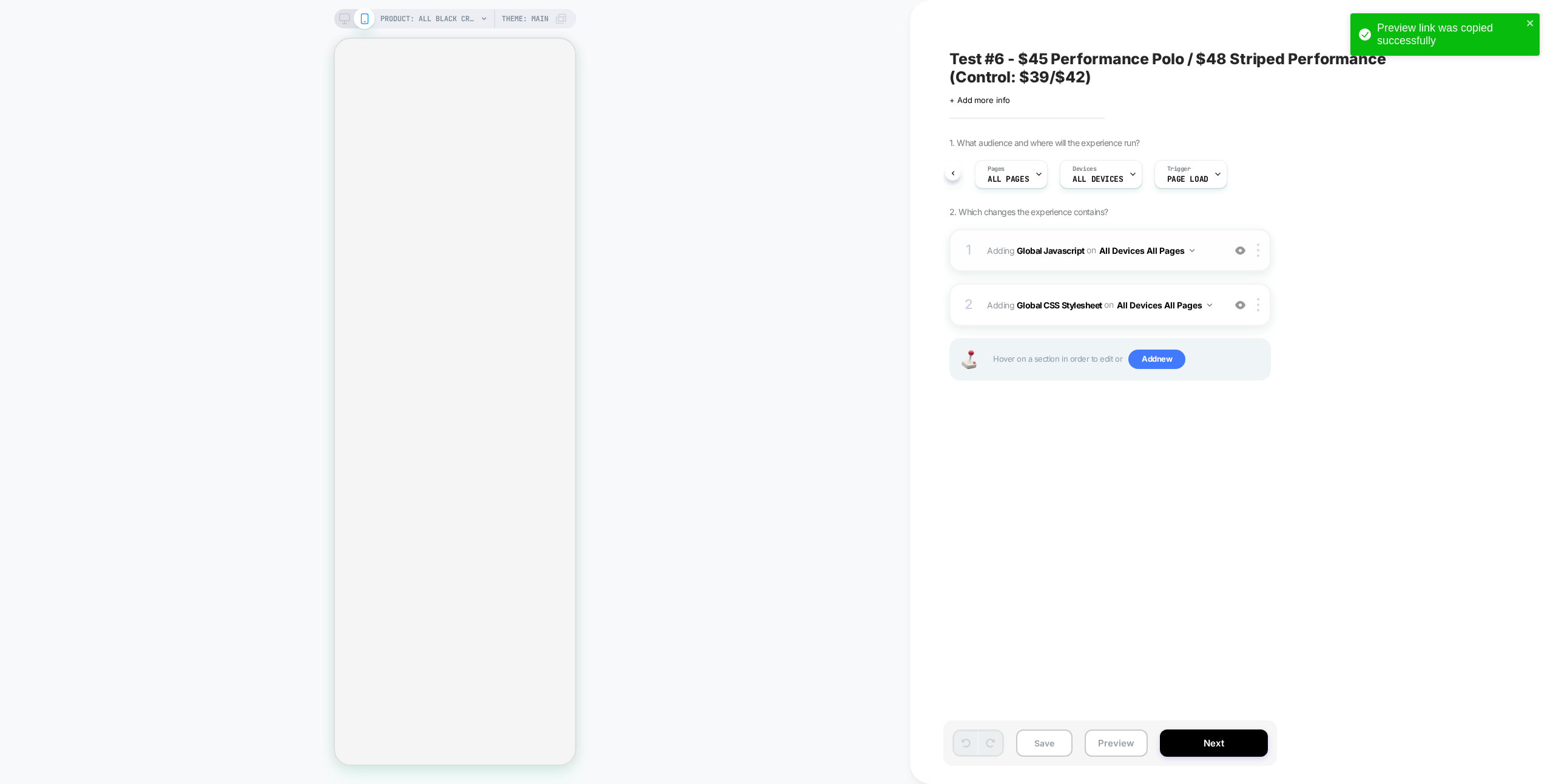
click at [1211, 234] on div "1 Adding Global Javascript on All Devices All Pages Add Before Add After Target…" at bounding box center [1110, 250] width 322 height 42
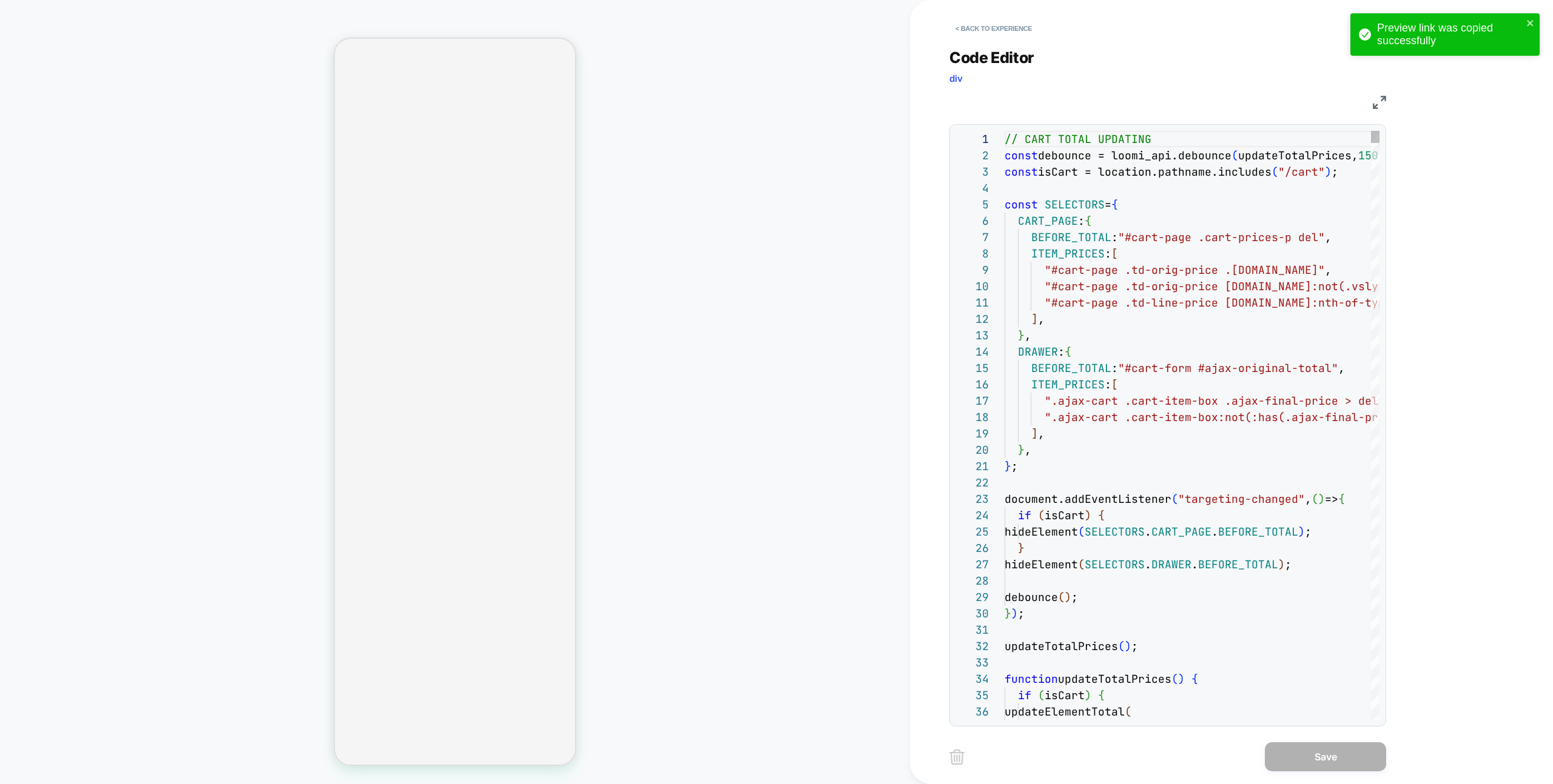
scroll to position [164, 0]
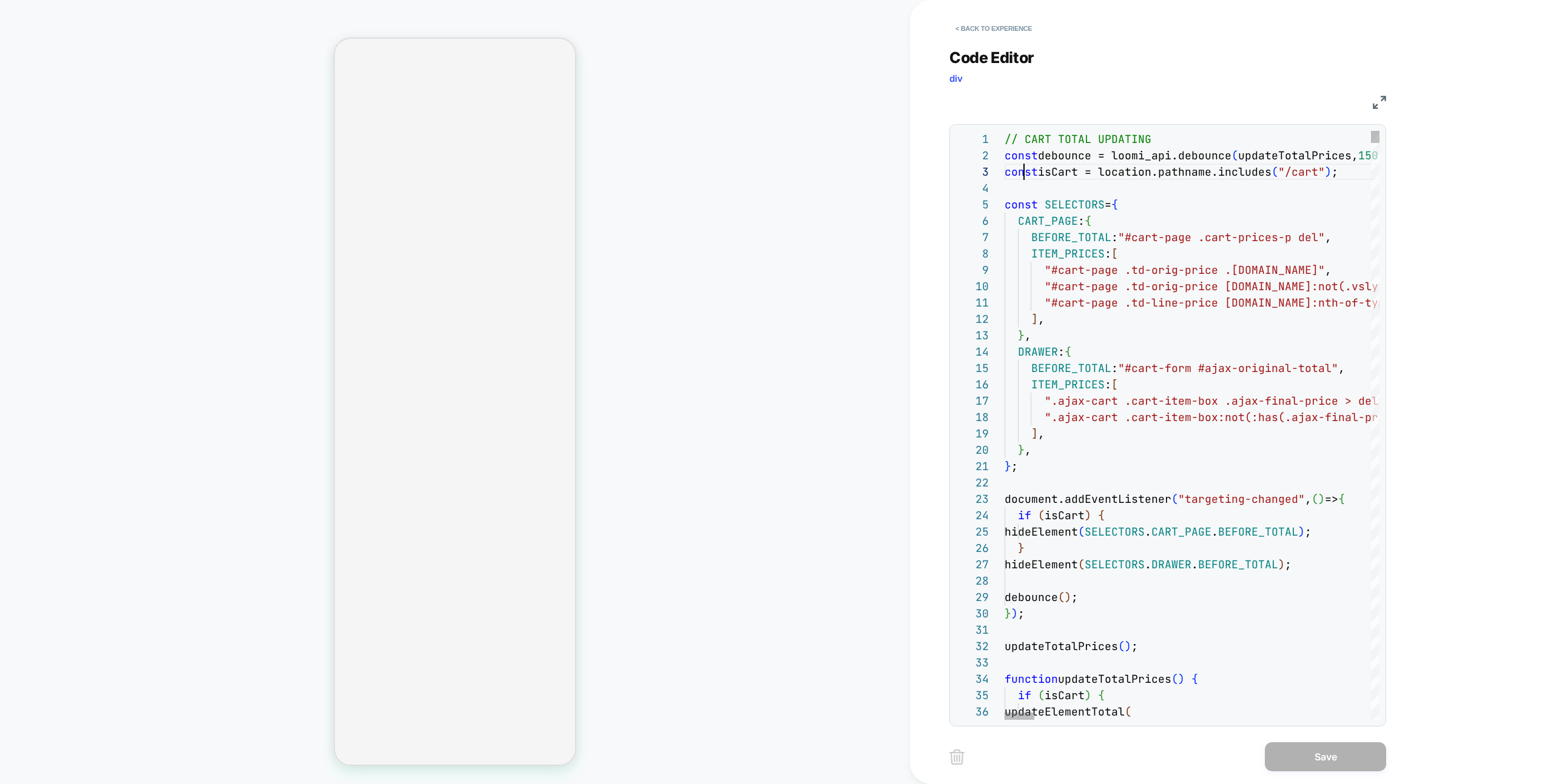
click at [1001, 167] on div at bounding box center [980, 172] width 49 height 17
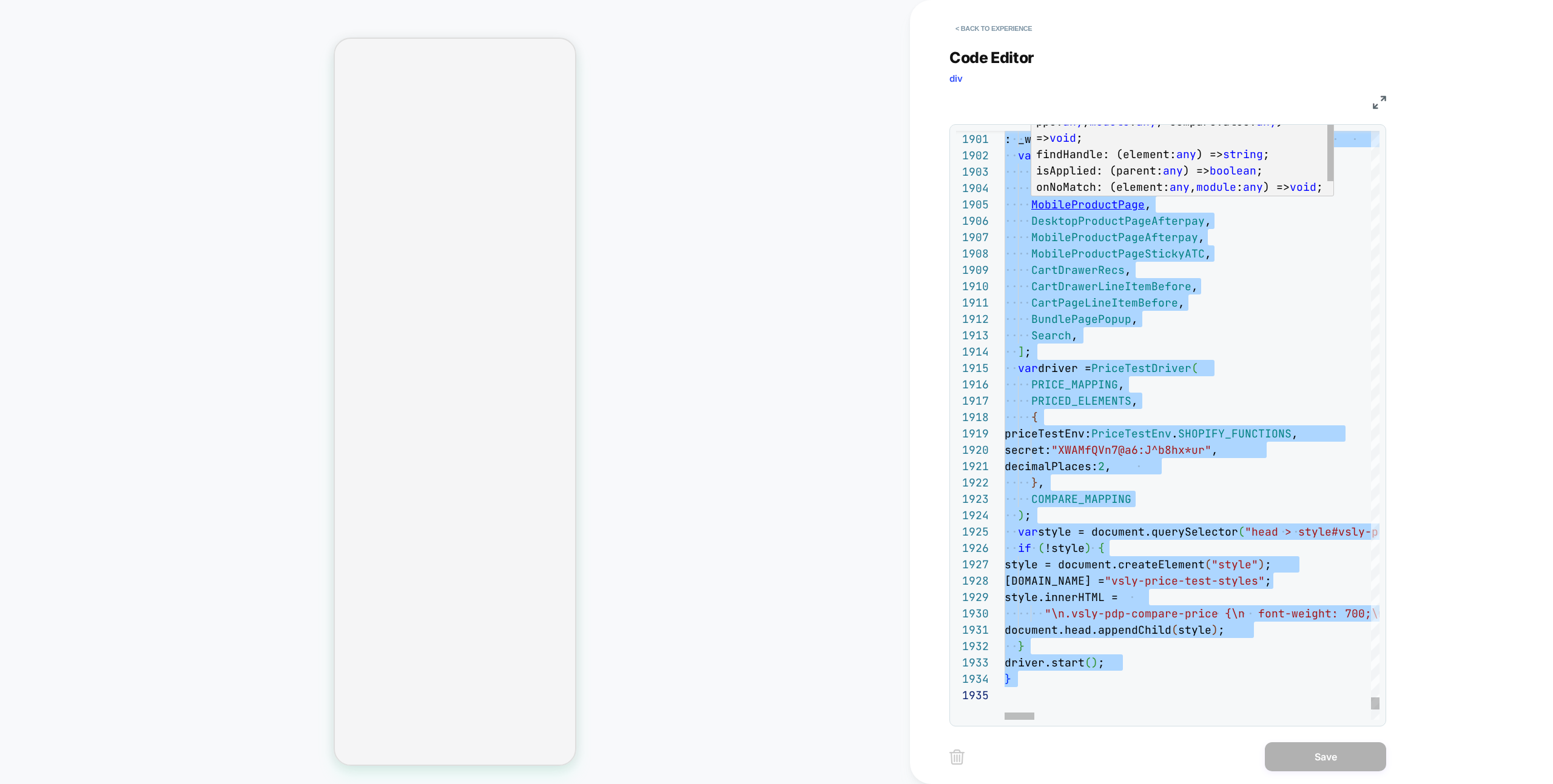
type textarea "**********"
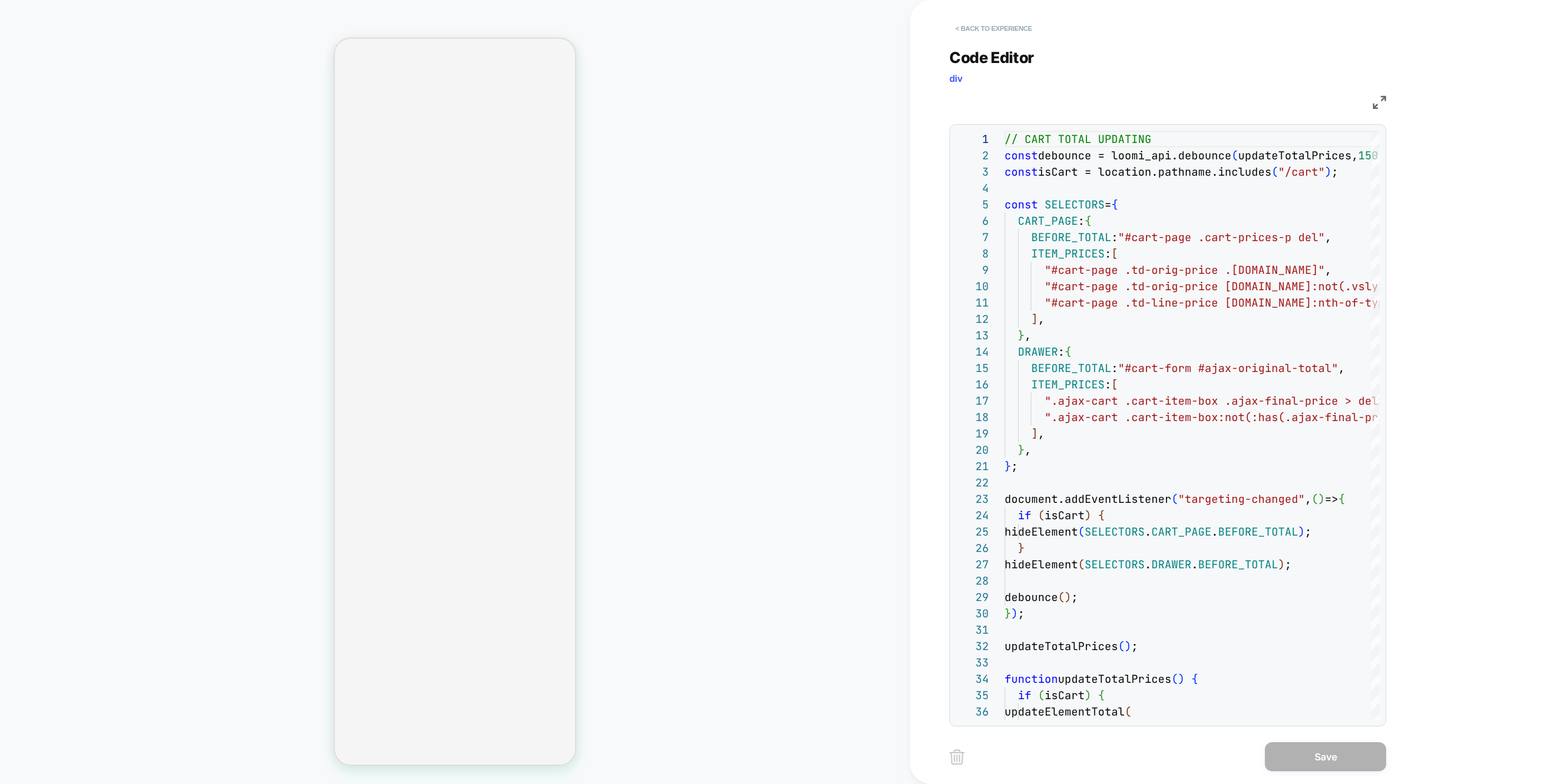
click at [987, 29] on button "< Back to experience" at bounding box center [993, 29] width 88 height 19
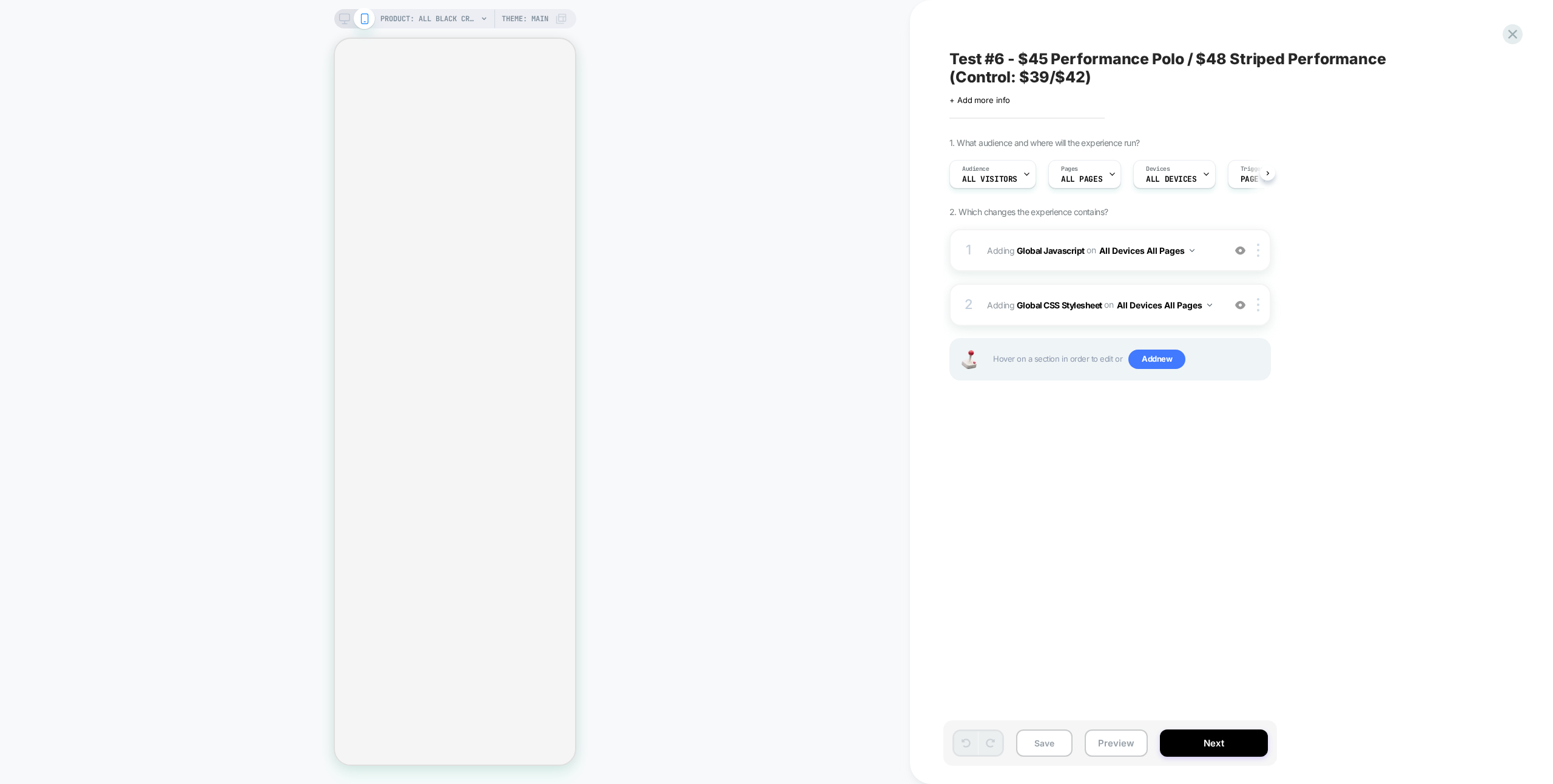
scroll to position [0, 1]
click at [1527, 32] on div "Test #6 - $45 Performance Polo / $48 Striped Performance (Control: $39/$42) Cli…" at bounding box center [1230, 392] width 643 height 784
click at [1522, 33] on div at bounding box center [1512, 33] width 25 height 25
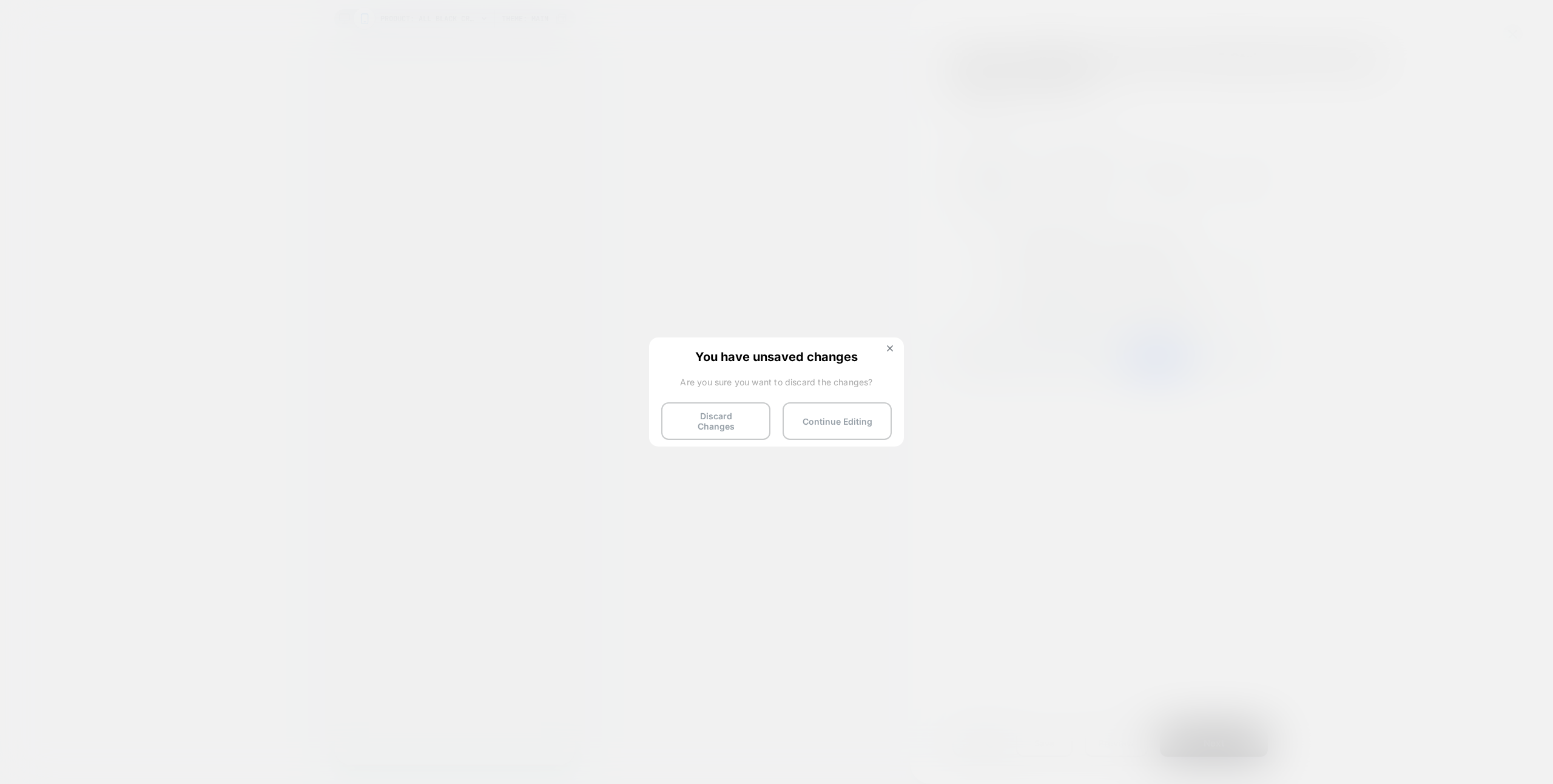
click at [754, 416] on button "Discard Changes" at bounding box center [715, 421] width 109 height 37
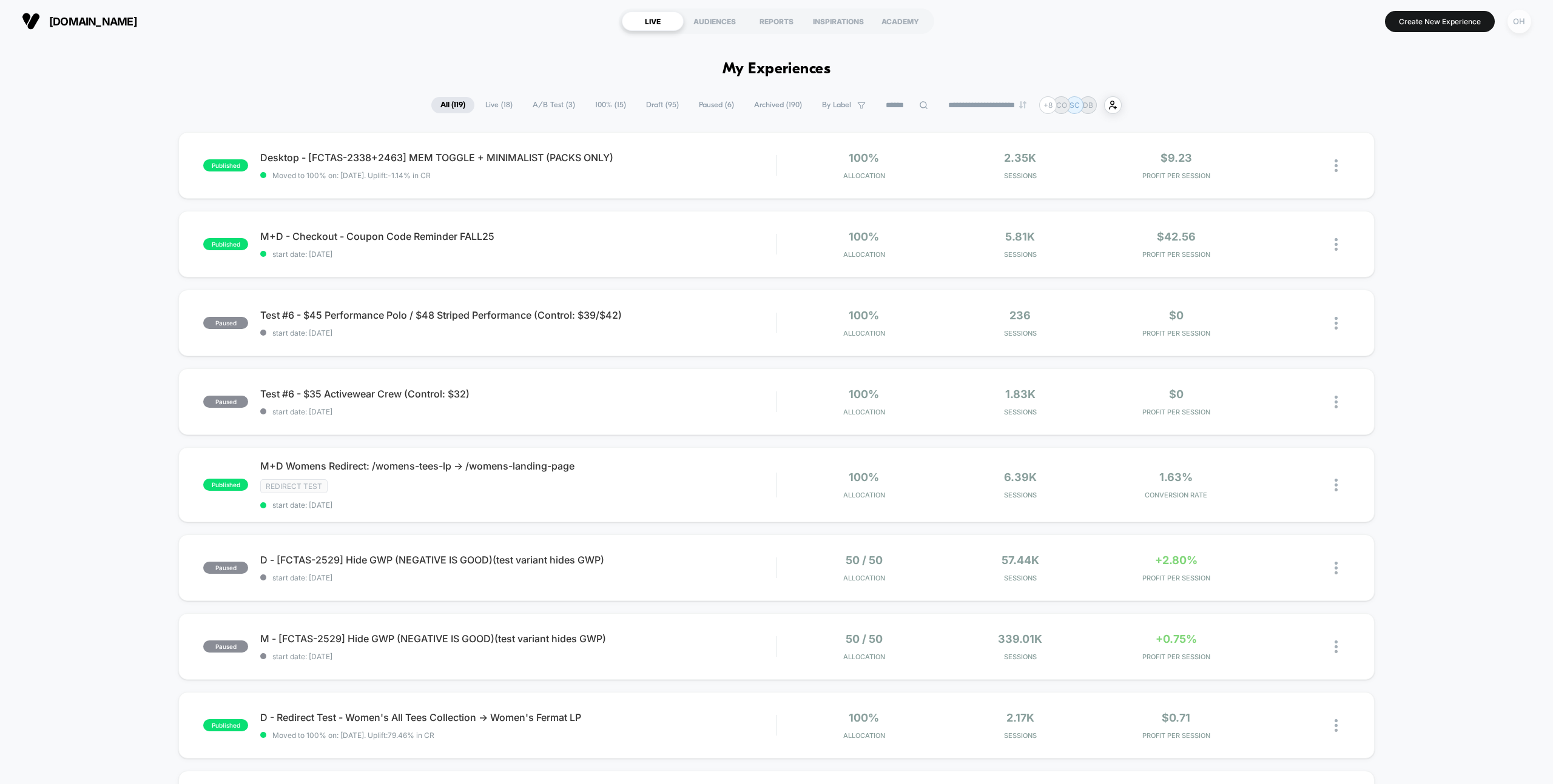
click at [1525, 18] on div "OH" at bounding box center [1519, 21] width 24 height 24
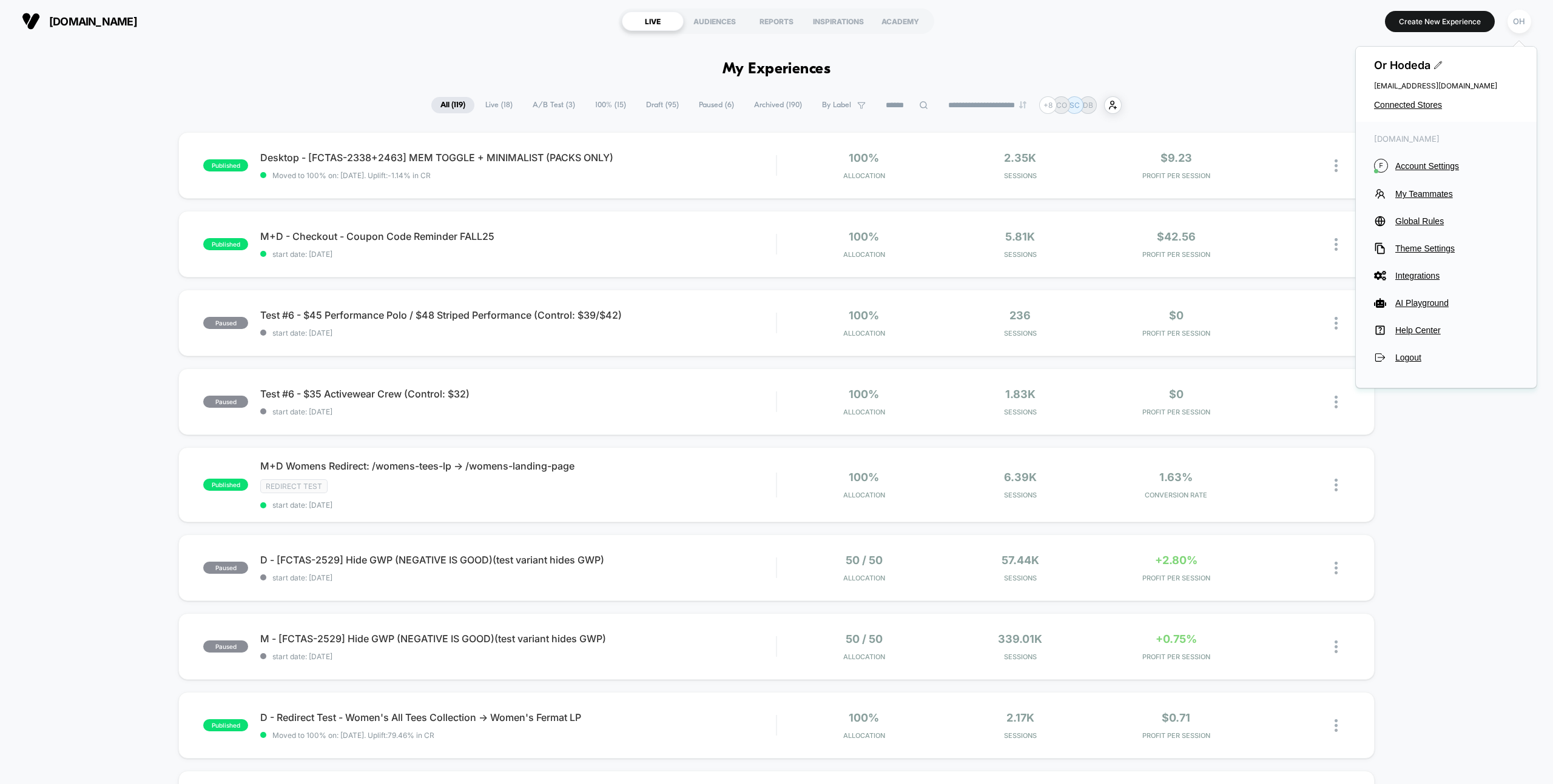
click at [1406, 240] on div "freshcleantees.com F Account Settings My Teammates Global Rules Theme Settings …" at bounding box center [1445, 248] width 181 height 254
click at [1407, 247] on span "Theme Settings" at bounding box center [1457, 248] width 123 height 10
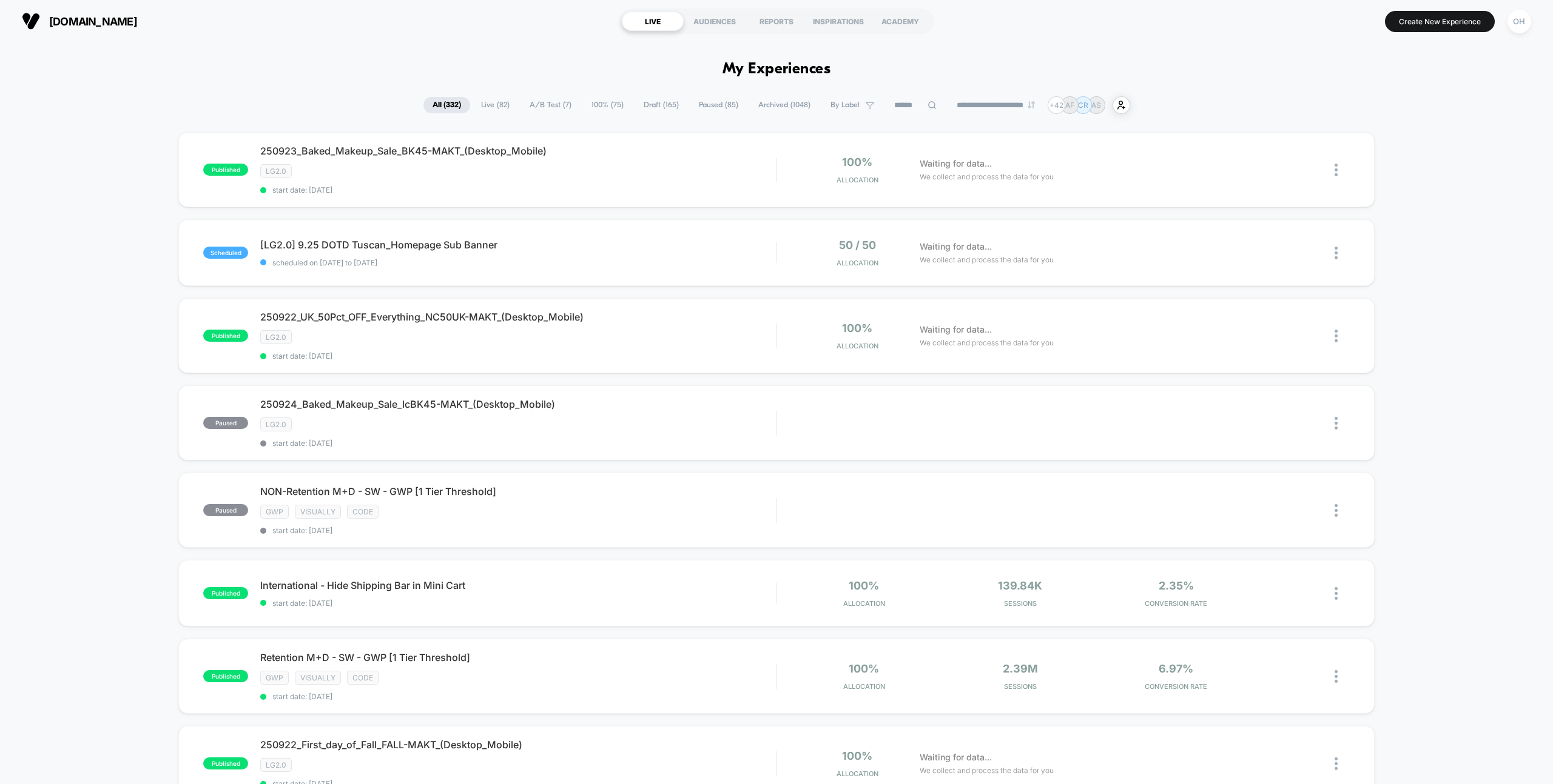
click at [911, 104] on input at bounding box center [915, 105] width 61 height 14
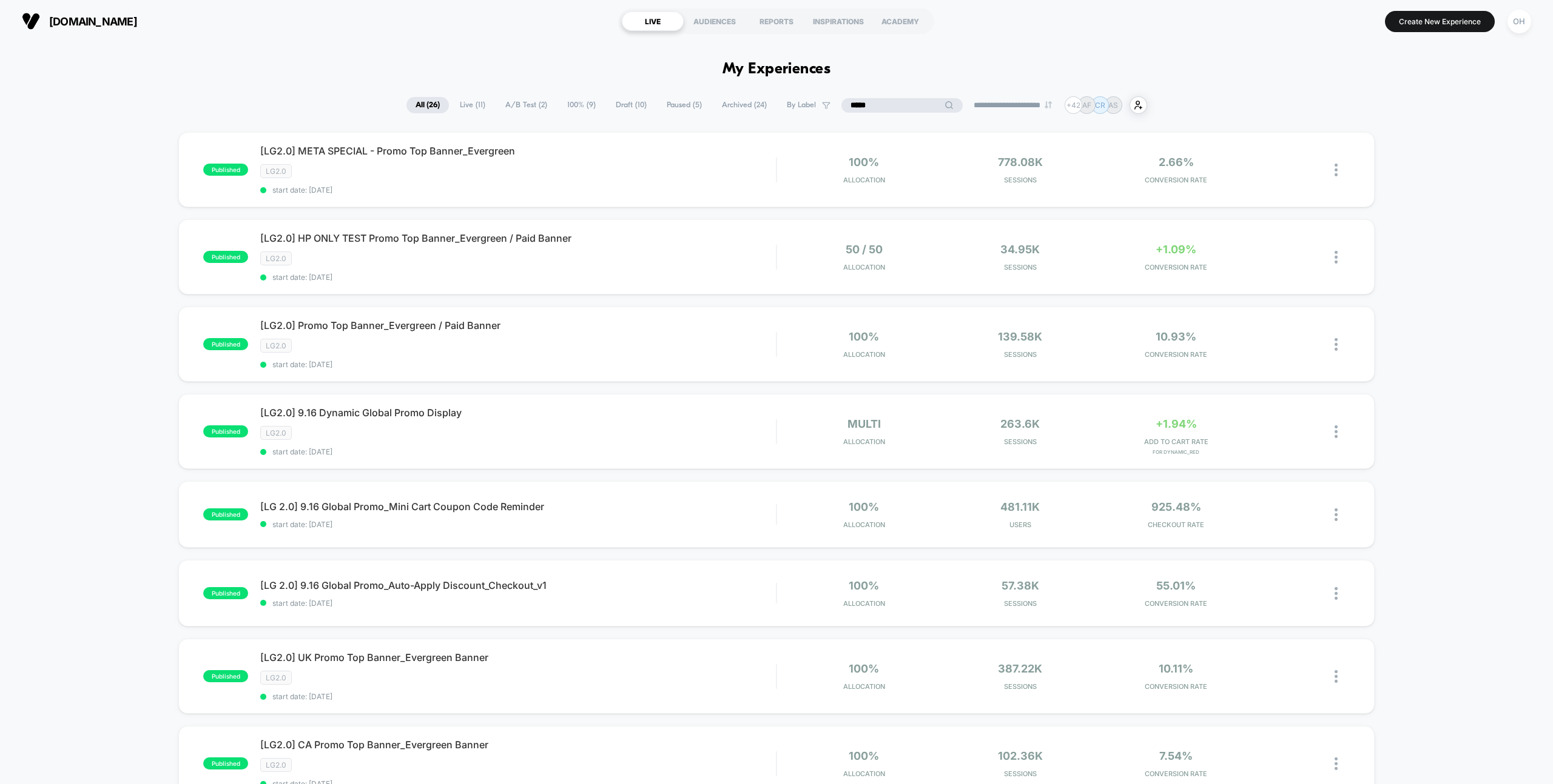
click at [876, 99] on input "*****" at bounding box center [902, 105] width 121 height 14
click at [876, 103] on input "*****" at bounding box center [902, 105] width 121 height 14
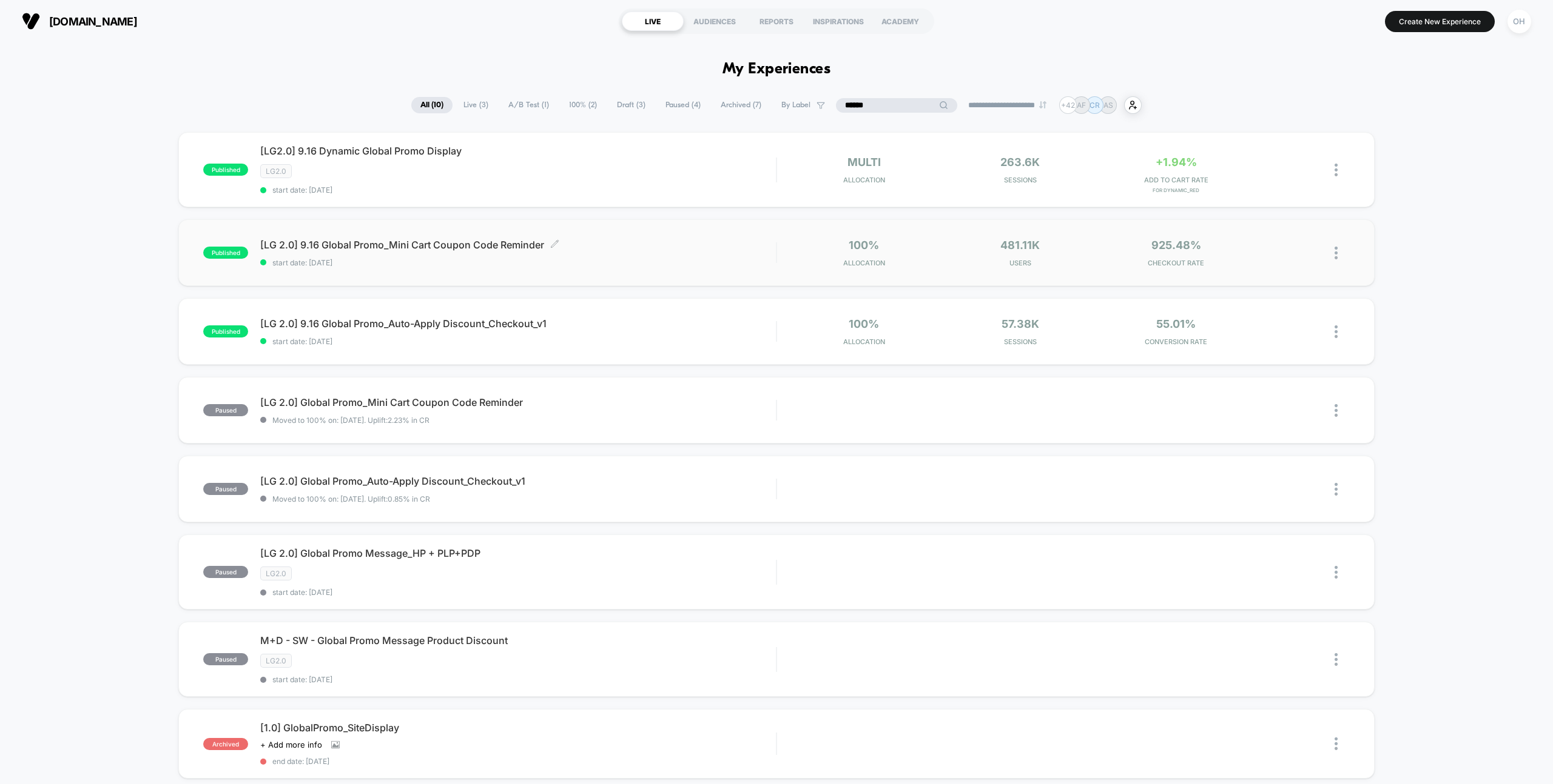
type input "******"
click at [689, 263] on span "start date: 9/16/2025" at bounding box center [518, 262] width 515 height 9
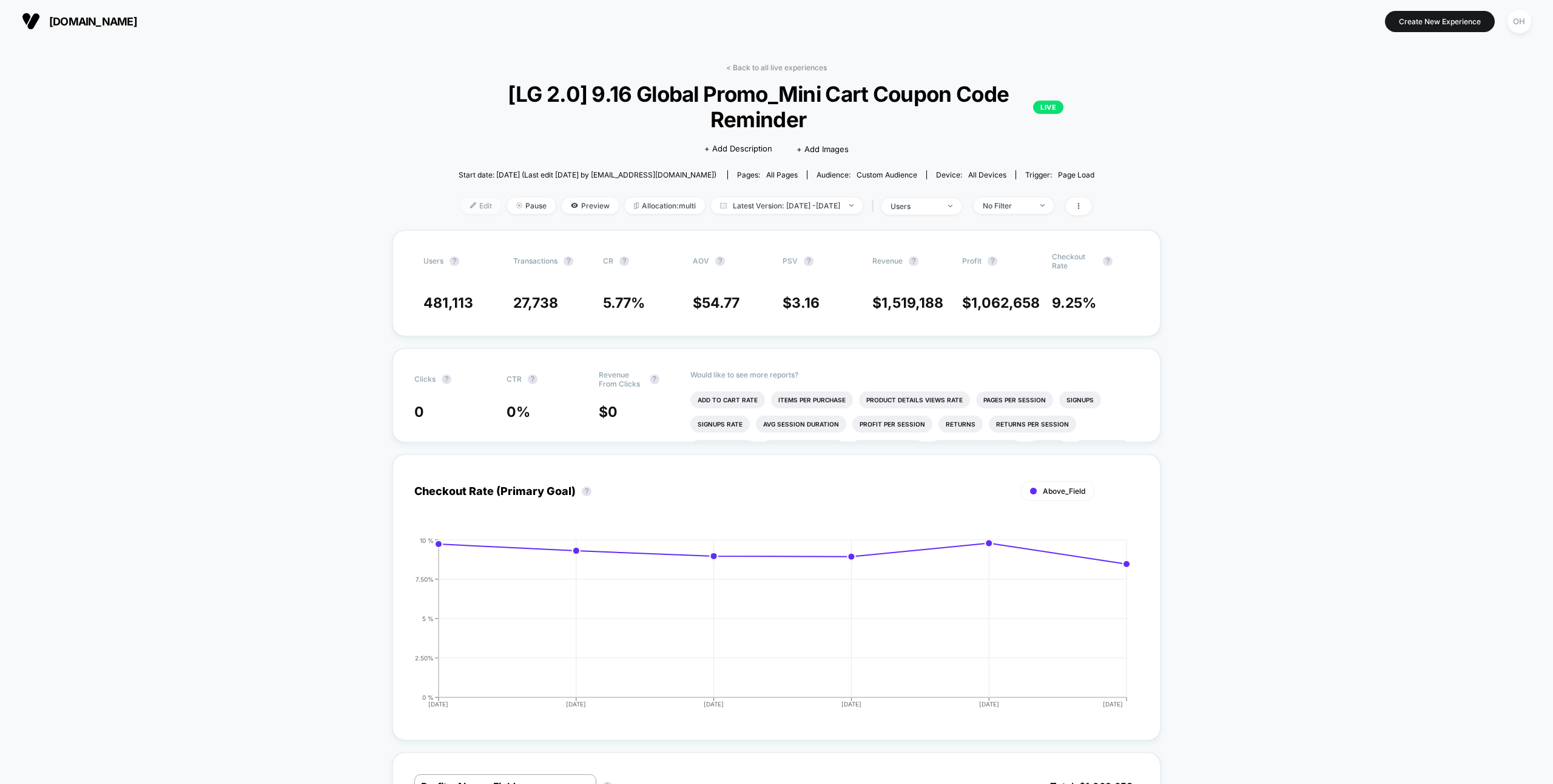
click at [461, 206] on span "Edit" at bounding box center [481, 205] width 40 height 17
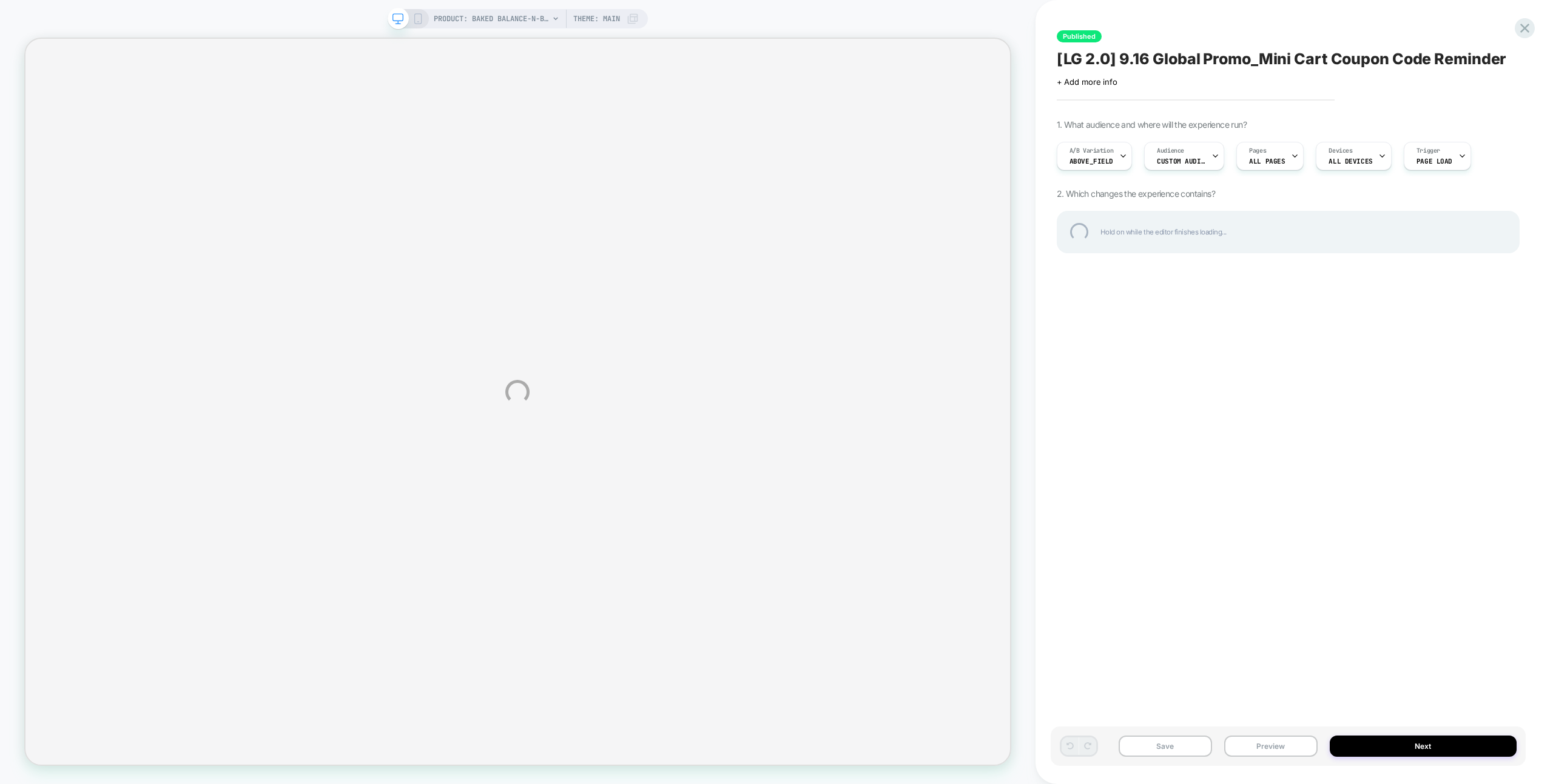
click at [1528, 171] on div "PRODUCT: Baked Balance-n-Brighten Color Correcting Foundation PRODUCT: Baked Ba…" at bounding box center [776, 392] width 1553 height 784
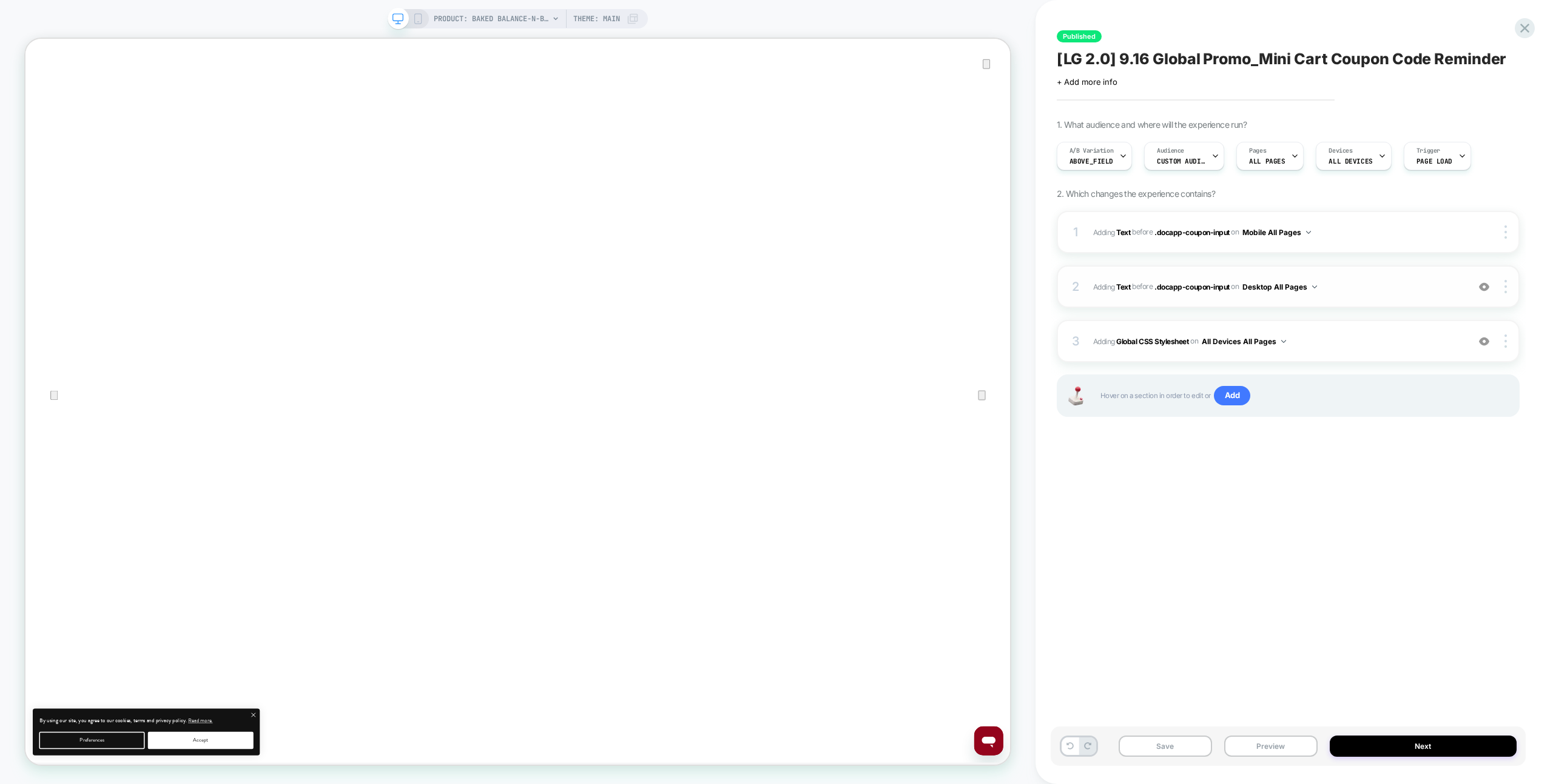
click at [1377, 286] on span "#_loomi_addon_1755543910874_dup1757954135 Adding Text BEFORE .docapp-coupon-inp…" at bounding box center [1277, 287] width 369 height 15
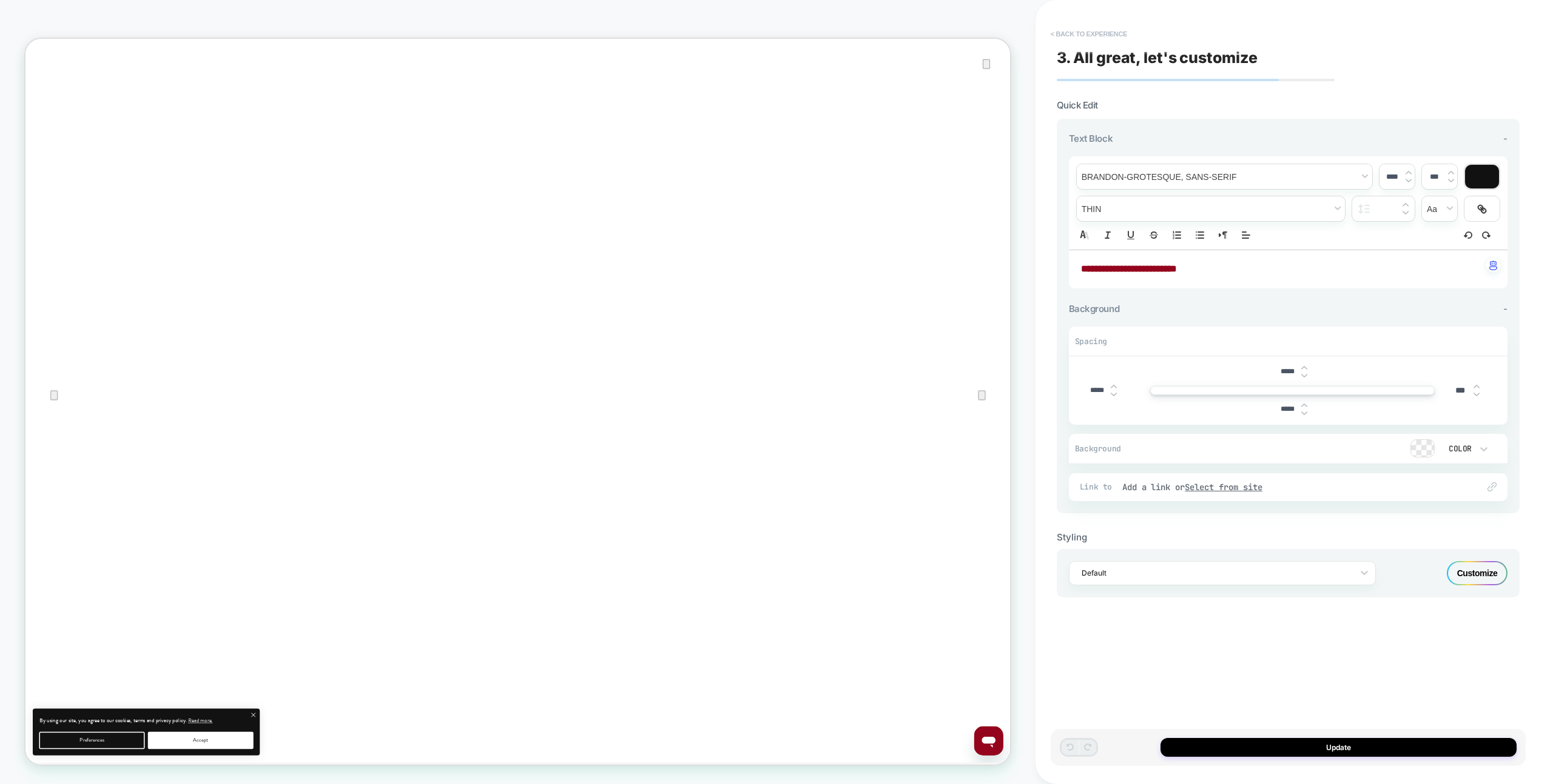
click at [1105, 26] on button "< Back to experience" at bounding box center [1088, 33] width 88 height 19
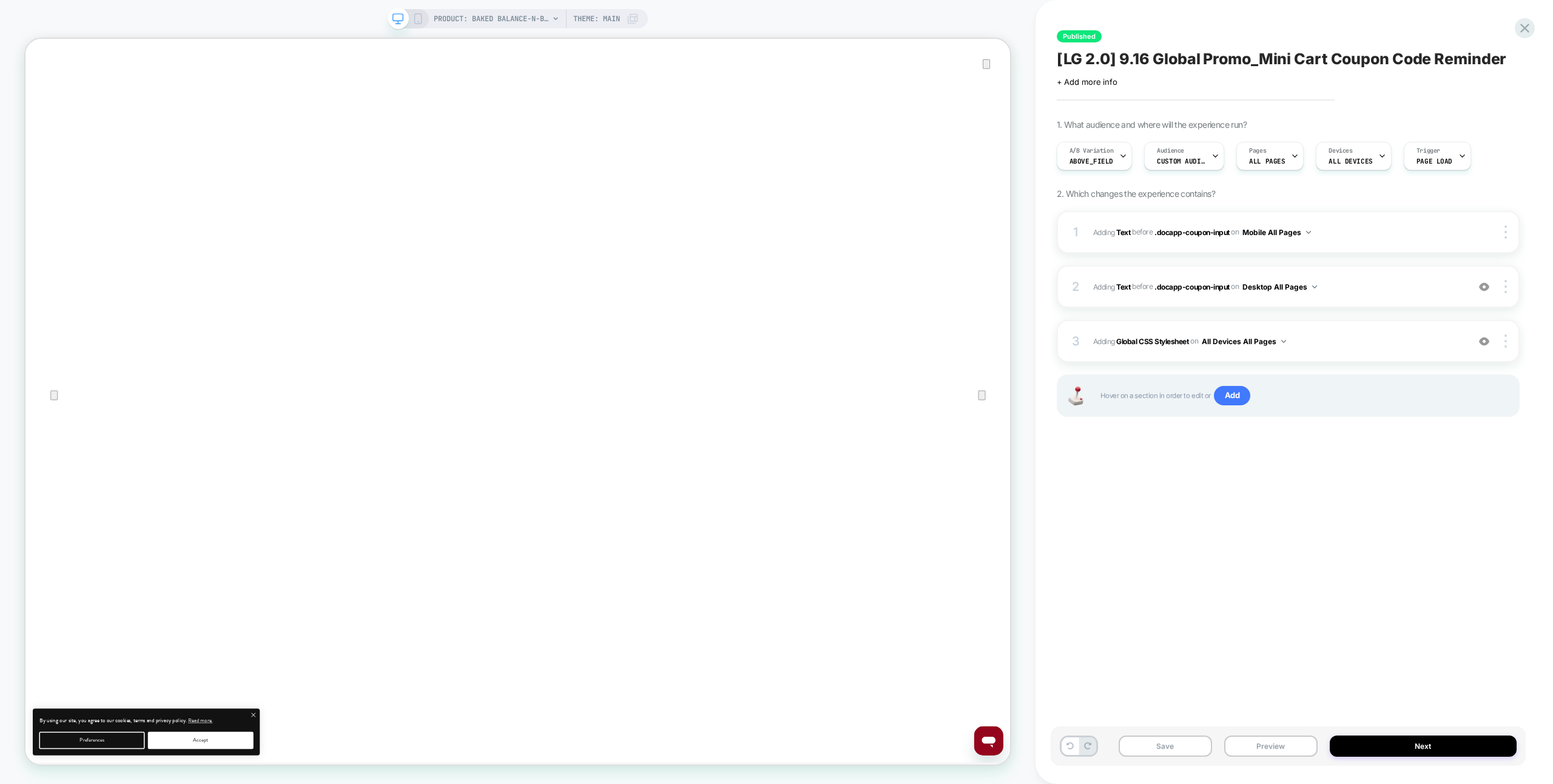
click at [42, 96] on icon "Close" at bounding box center [37, 99] width 9 height 9
click at [1524, 27] on icon at bounding box center [1524, 28] width 9 height 9
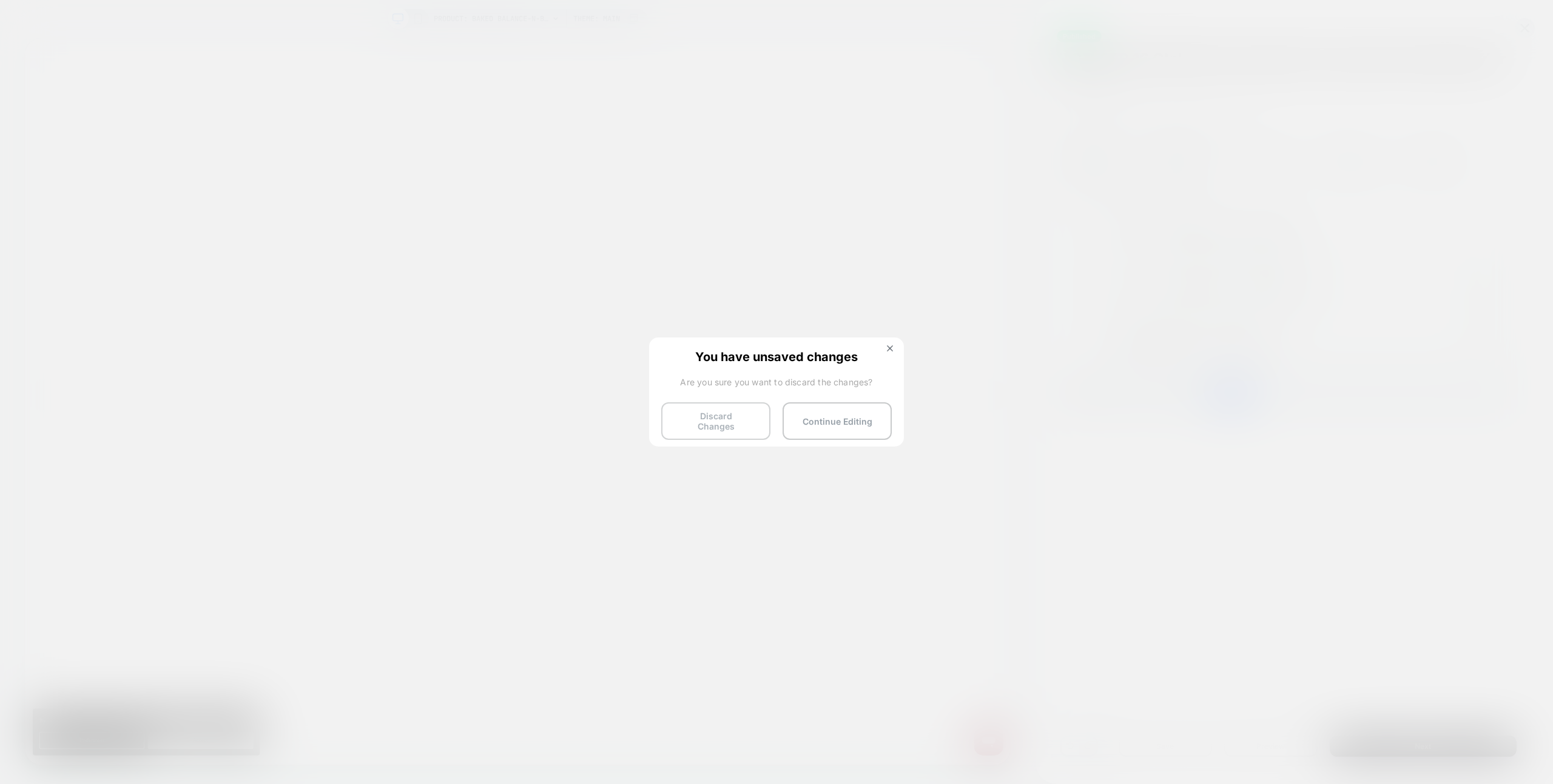
click at [675, 428] on button "Discard Changes" at bounding box center [715, 421] width 109 height 37
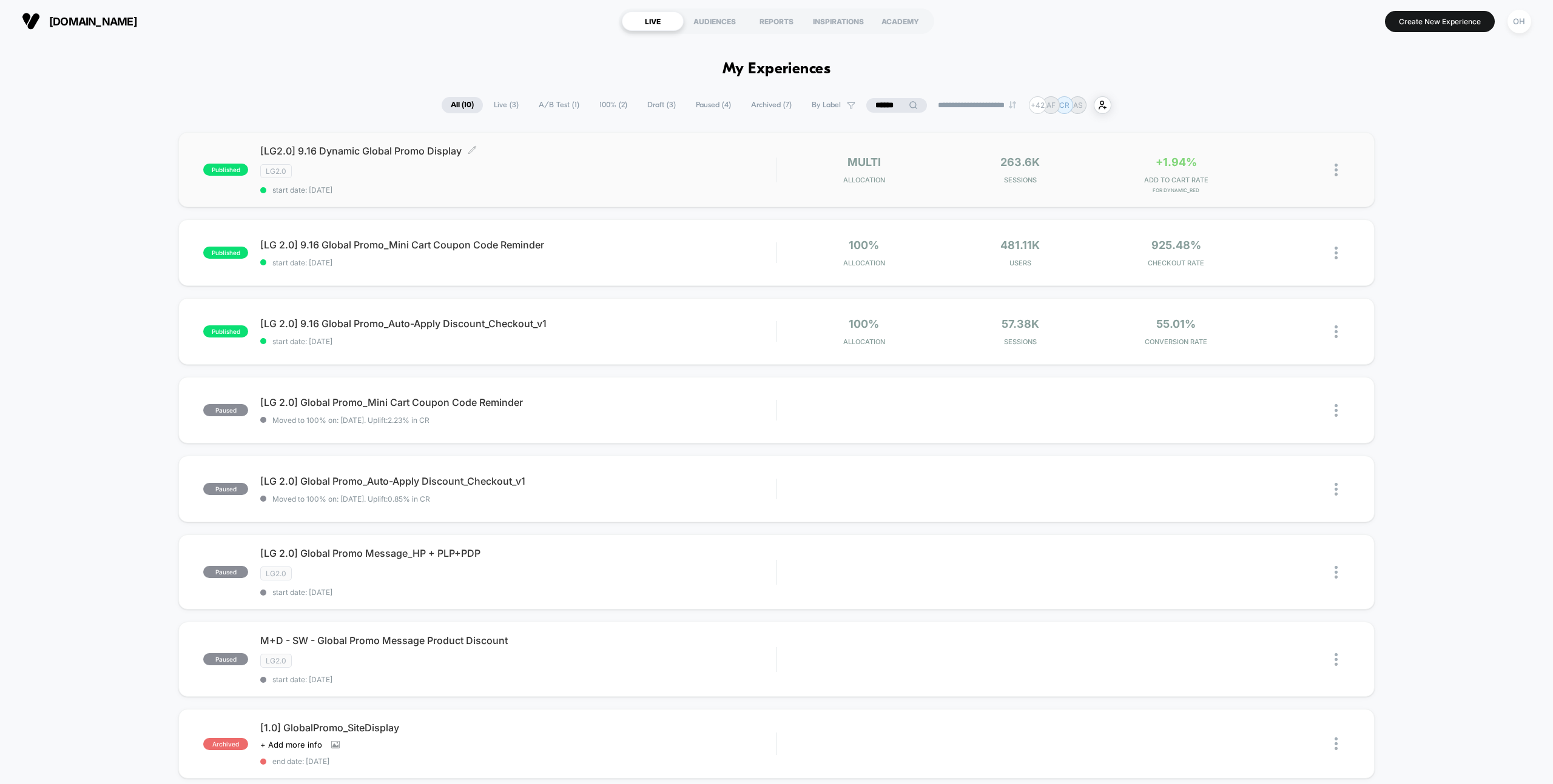
click at [666, 176] on div "LG2.0" at bounding box center [518, 171] width 515 height 14
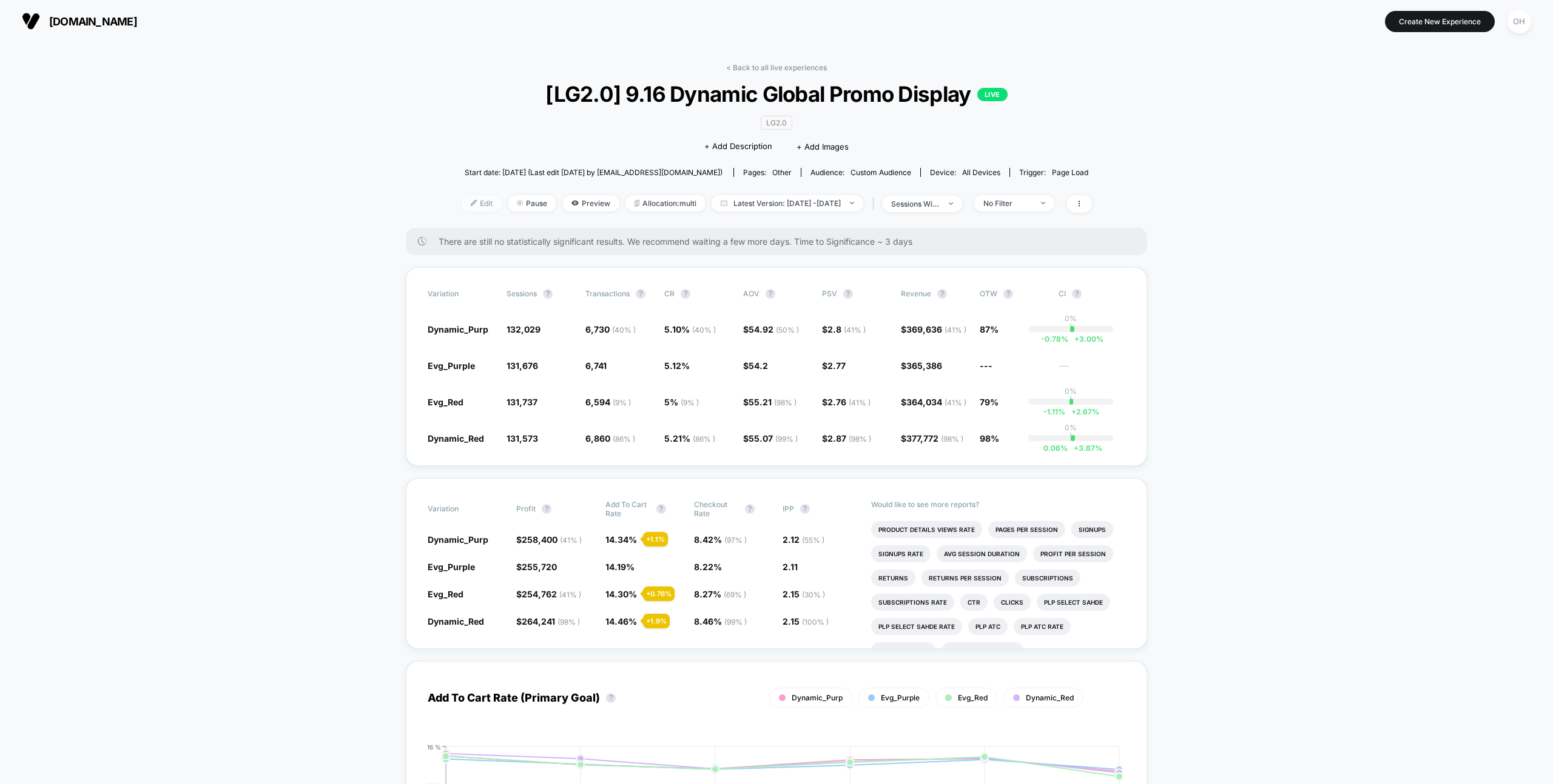
click at [462, 209] on span "Edit" at bounding box center [482, 203] width 40 height 17
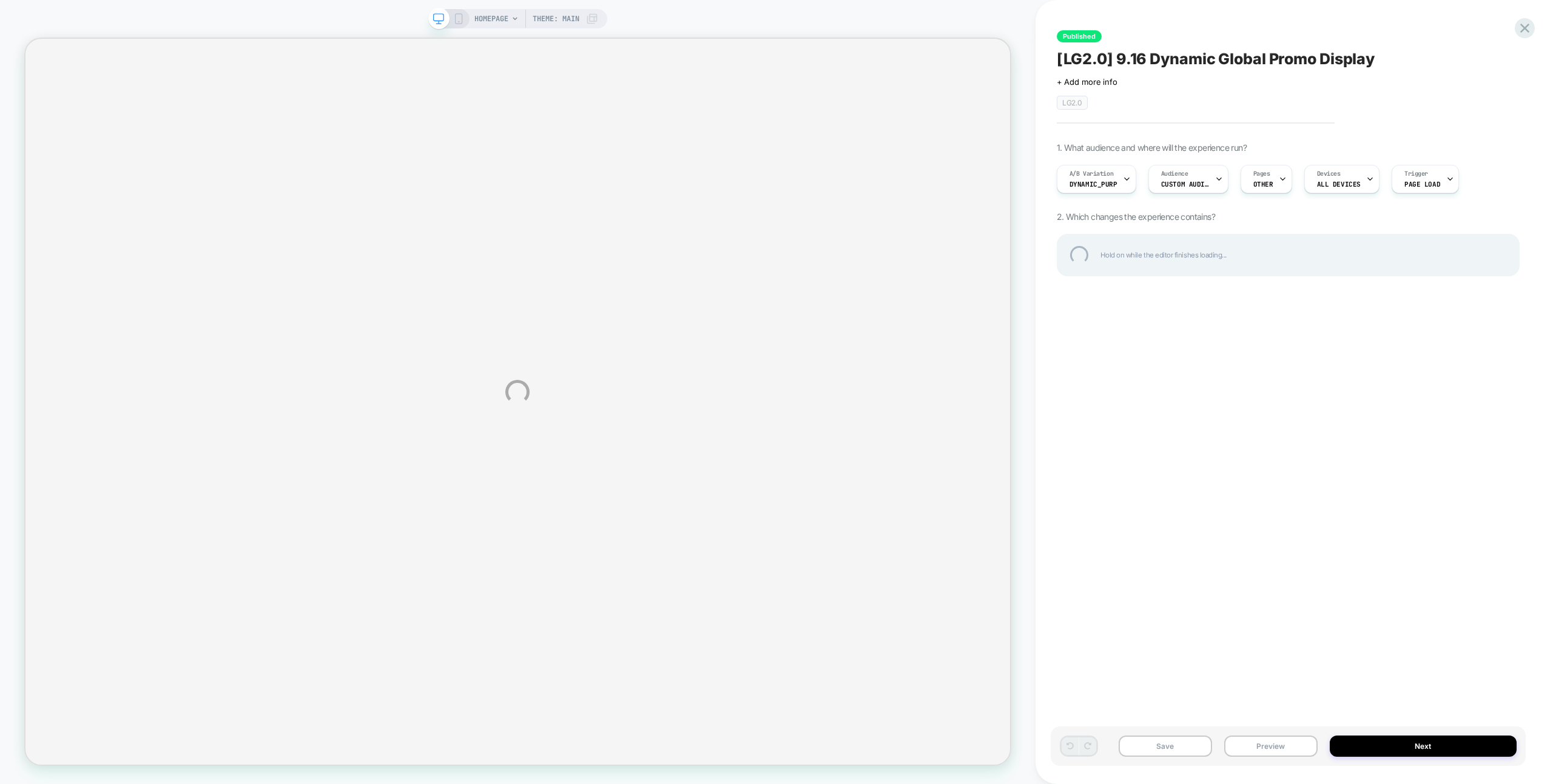
click at [1184, 14] on div "HOMEPAGE Theme: MAIN Published [LG2.0] 9.16 Dynamic Global Promo Display Click …" at bounding box center [776, 392] width 1553 height 784
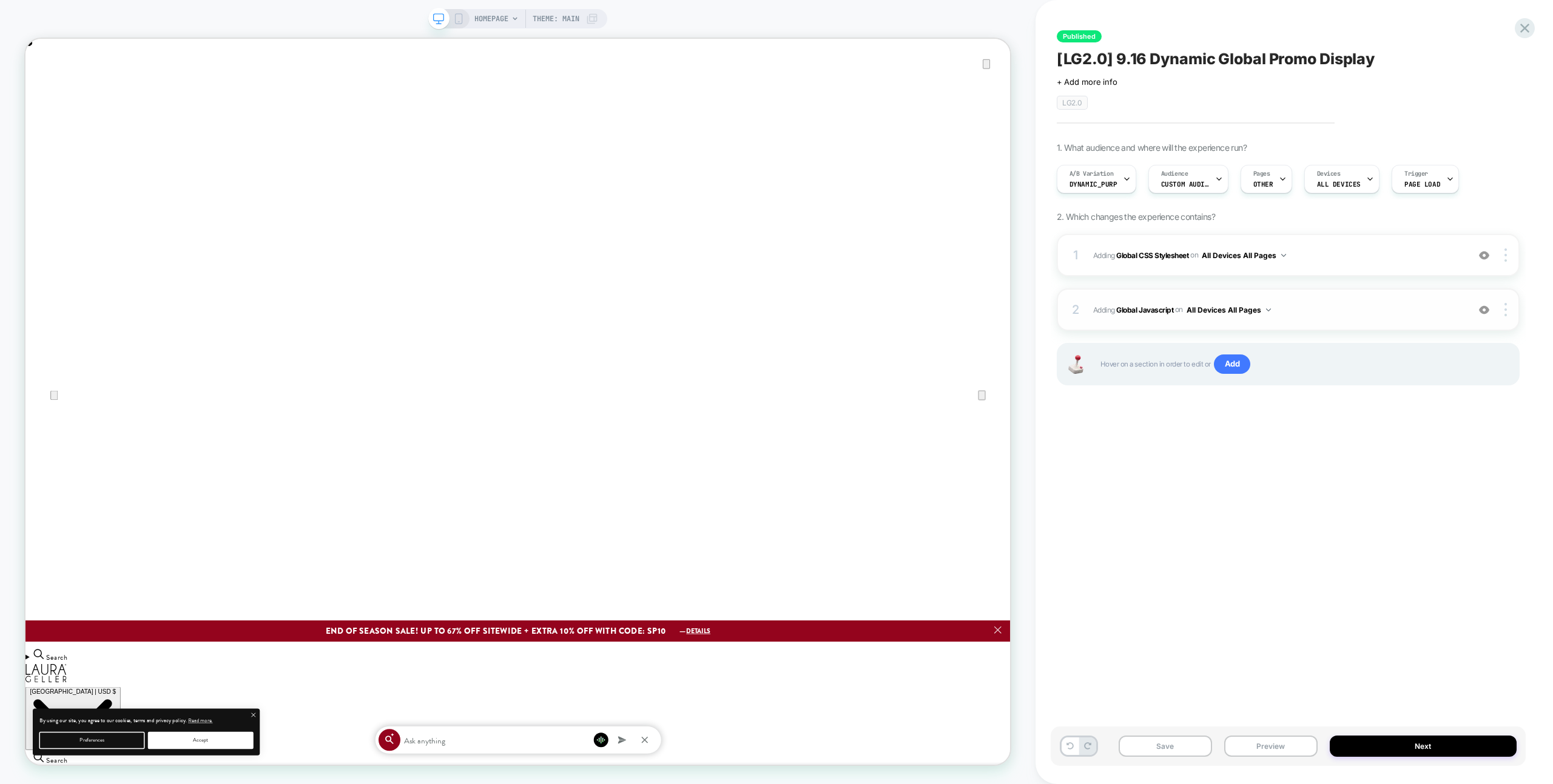
click at [1328, 317] on span "Adding Global Javascript on All Devices All Pages" at bounding box center [1277, 310] width 369 height 15
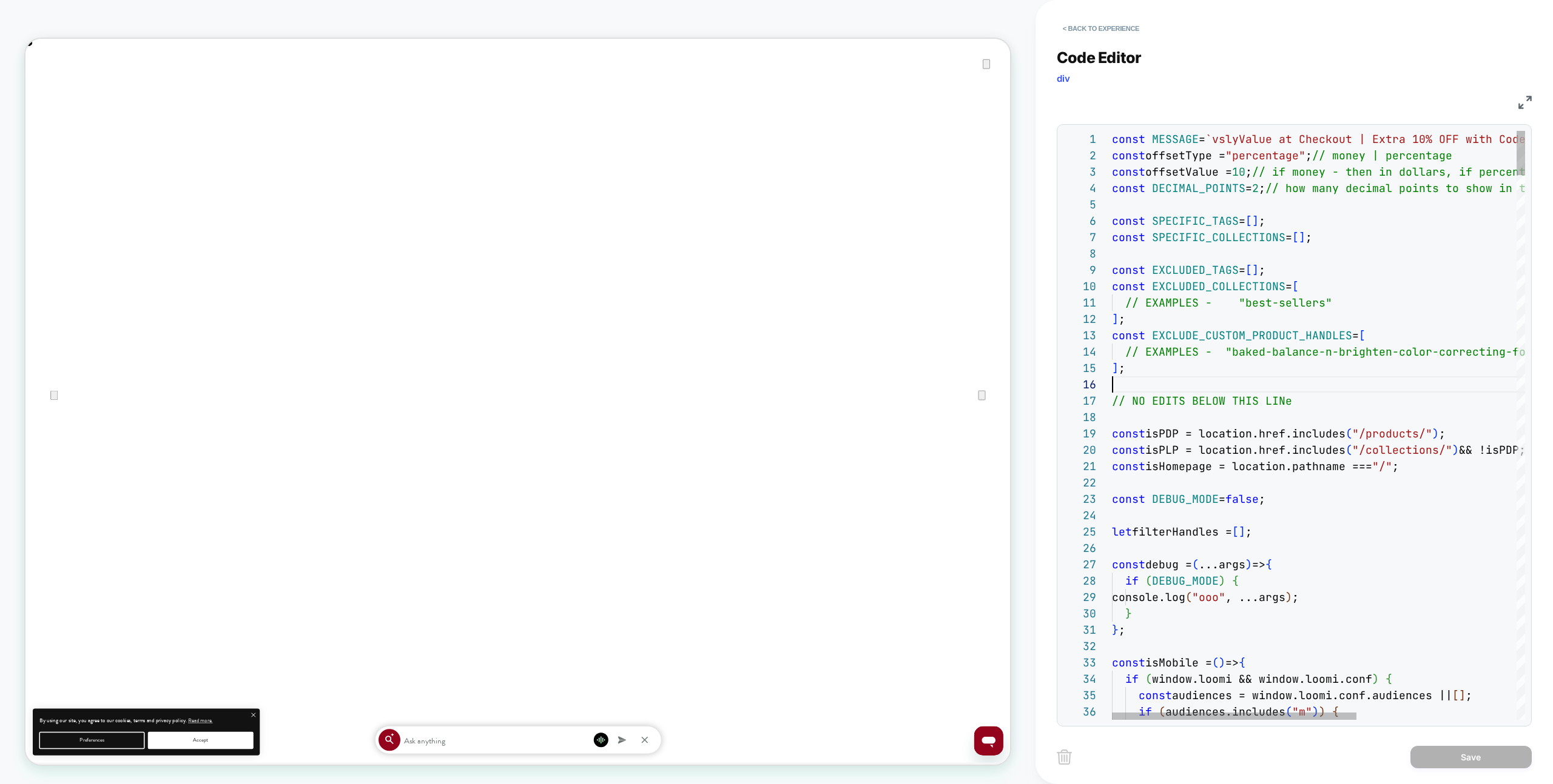
drag, startPoint x: 1348, startPoint y: 235, endPoint x: 1082, endPoint y: 213, distance: 266.9
click at [1085, 213] on div "1 2 3 4 5 6 7 8 9 10 11 12 13 14 15 16 17 18 19 20 21 22 23 24 25 26 27 28 29 3…" at bounding box center [1294, 425] width 462 height 589
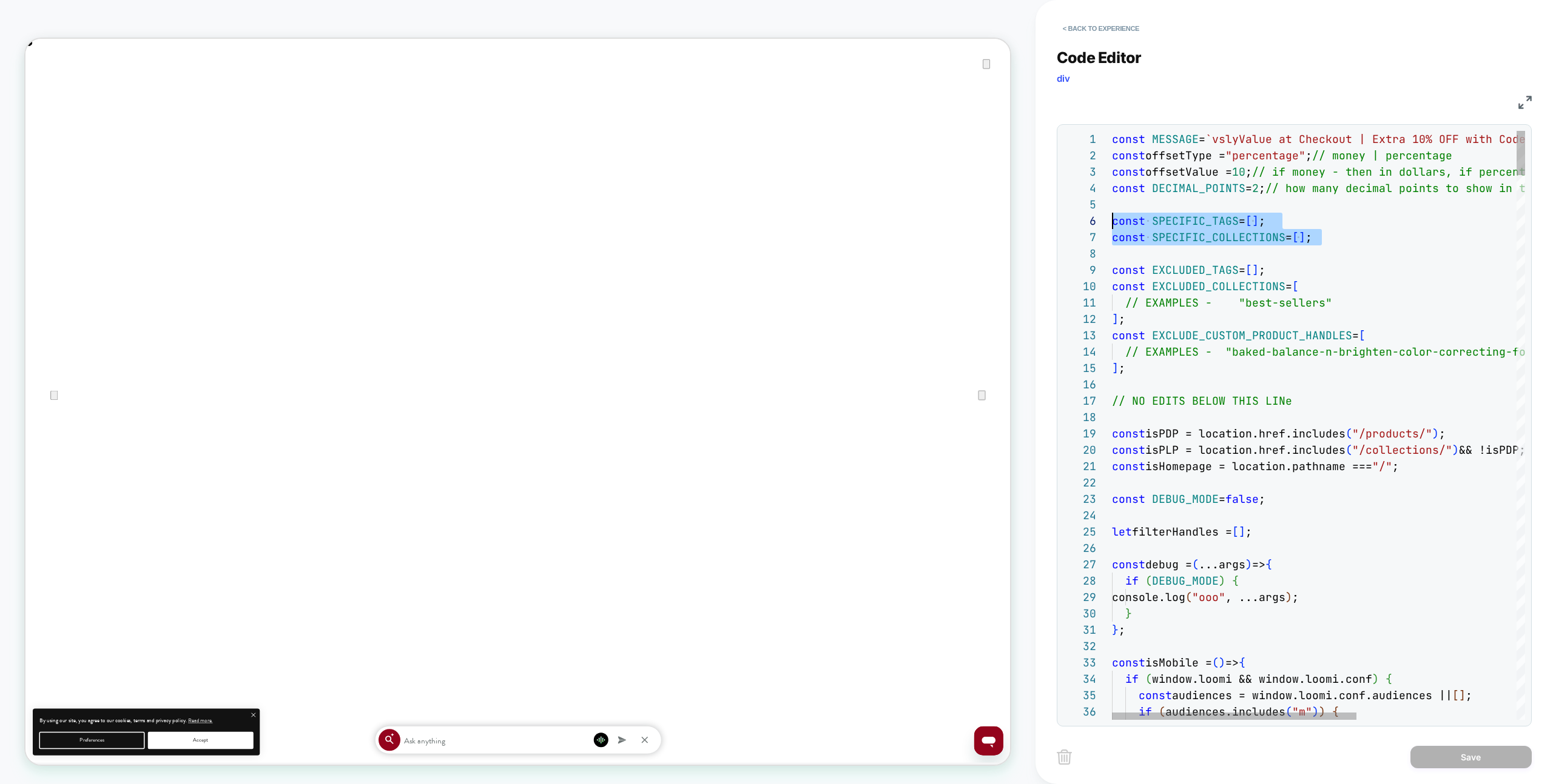
drag, startPoint x: 1352, startPoint y: 280, endPoint x: 1285, endPoint y: 297, distance: 69.1
type textarea "**********"
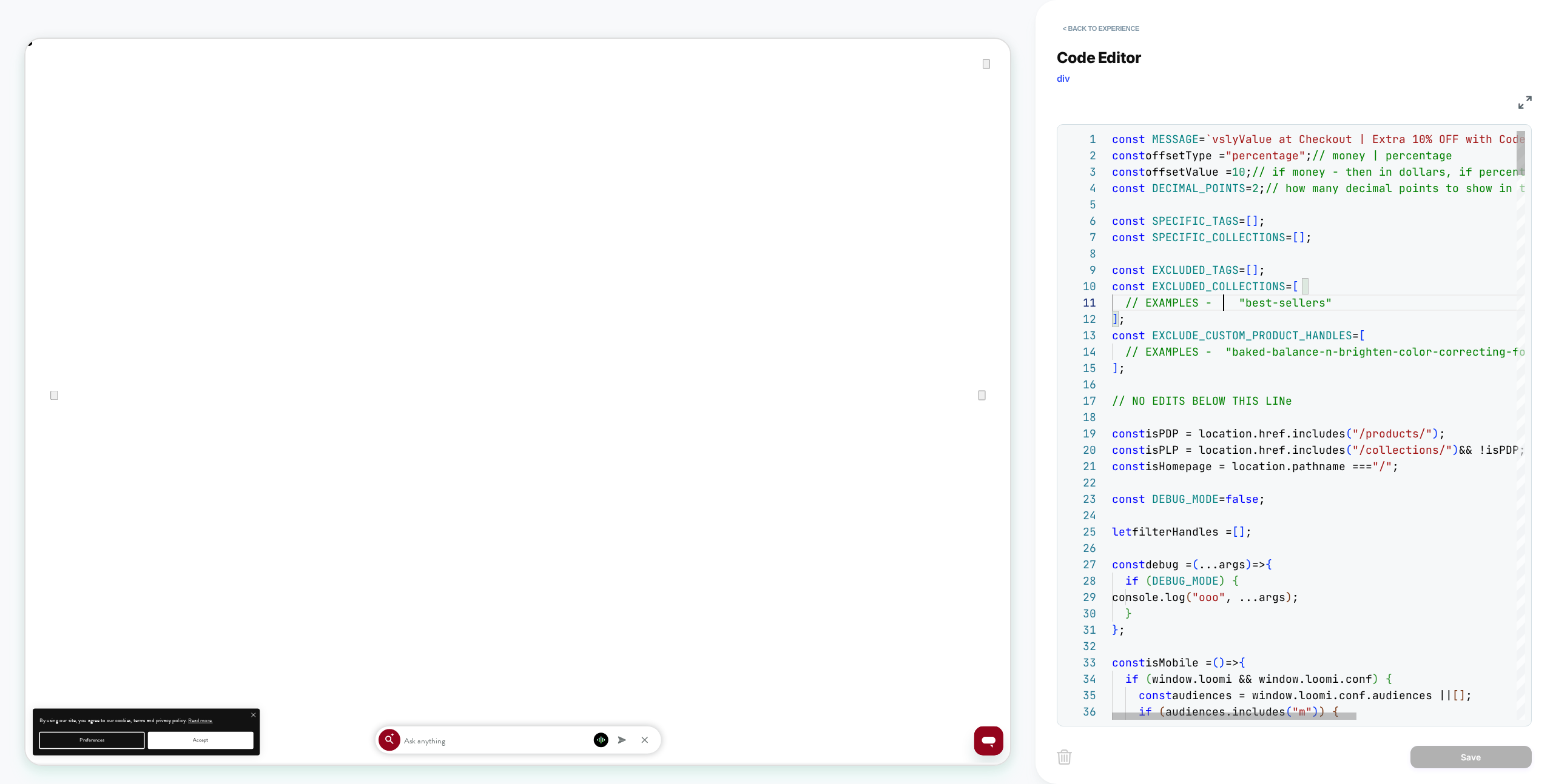
scroll to position [0, 111]
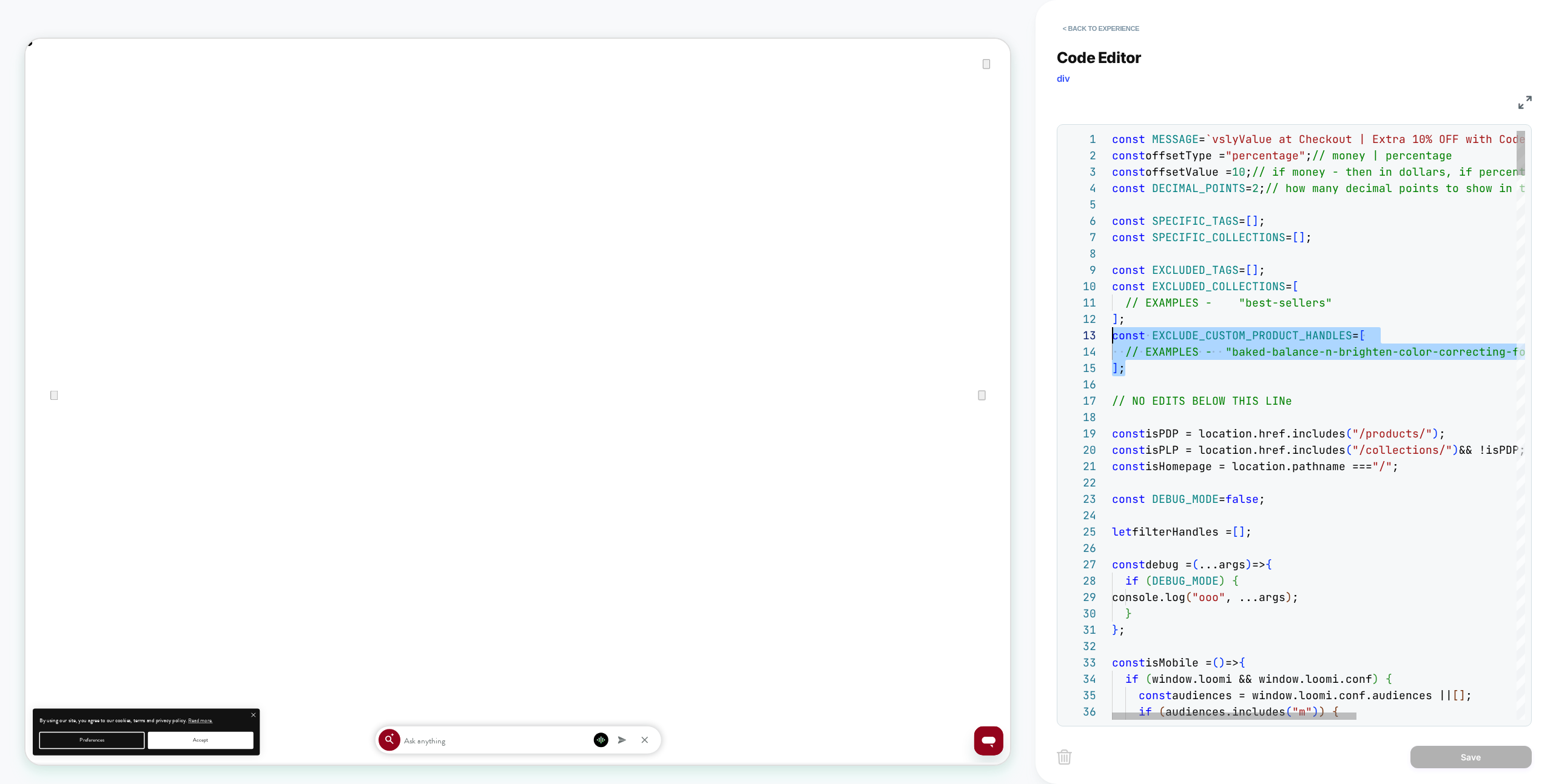
drag, startPoint x: 1170, startPoint y: 372, endPoint x: 1070, endPoint y: 337, distance: 105.9
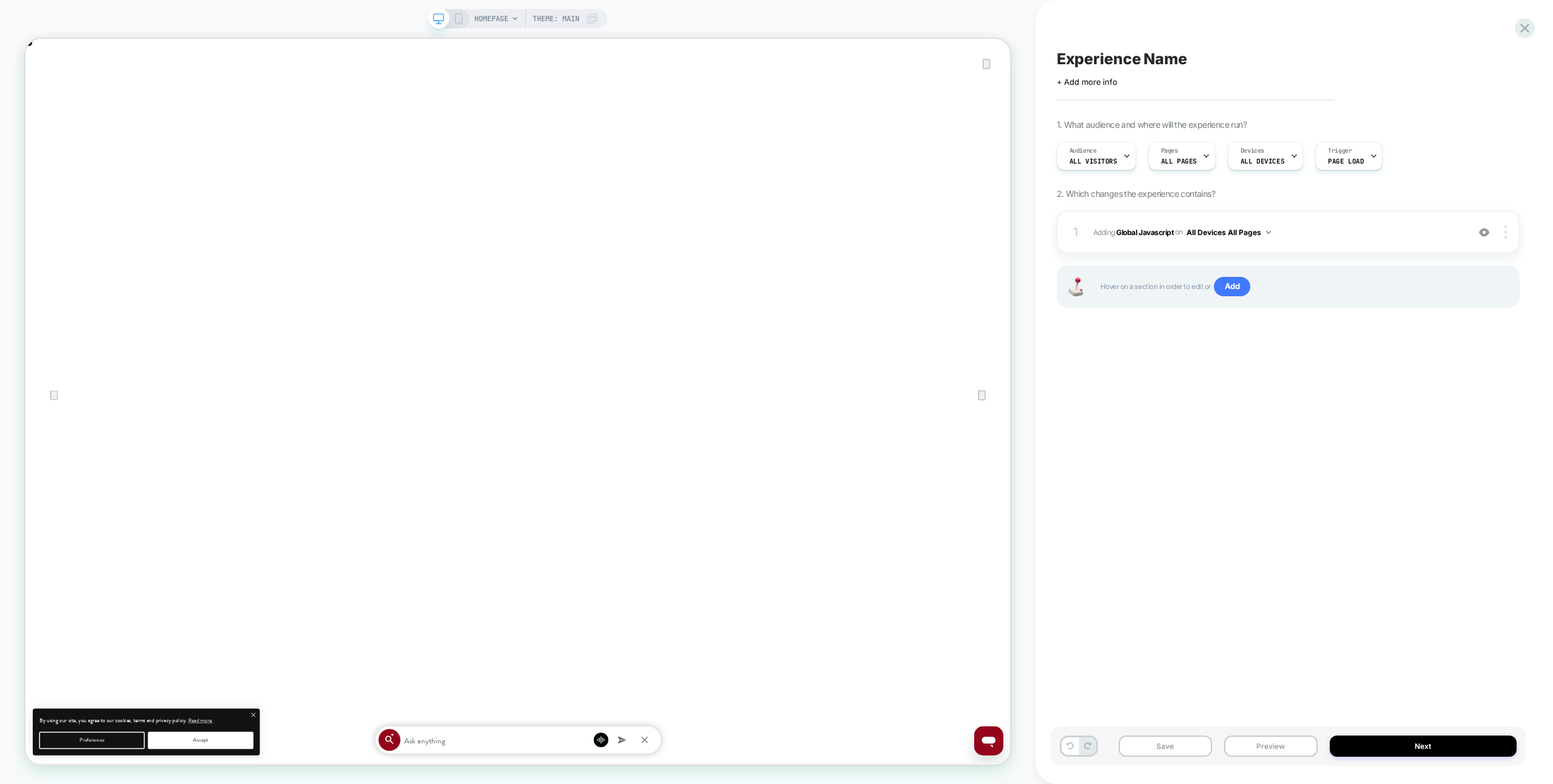
scroll to position [0, 1313]
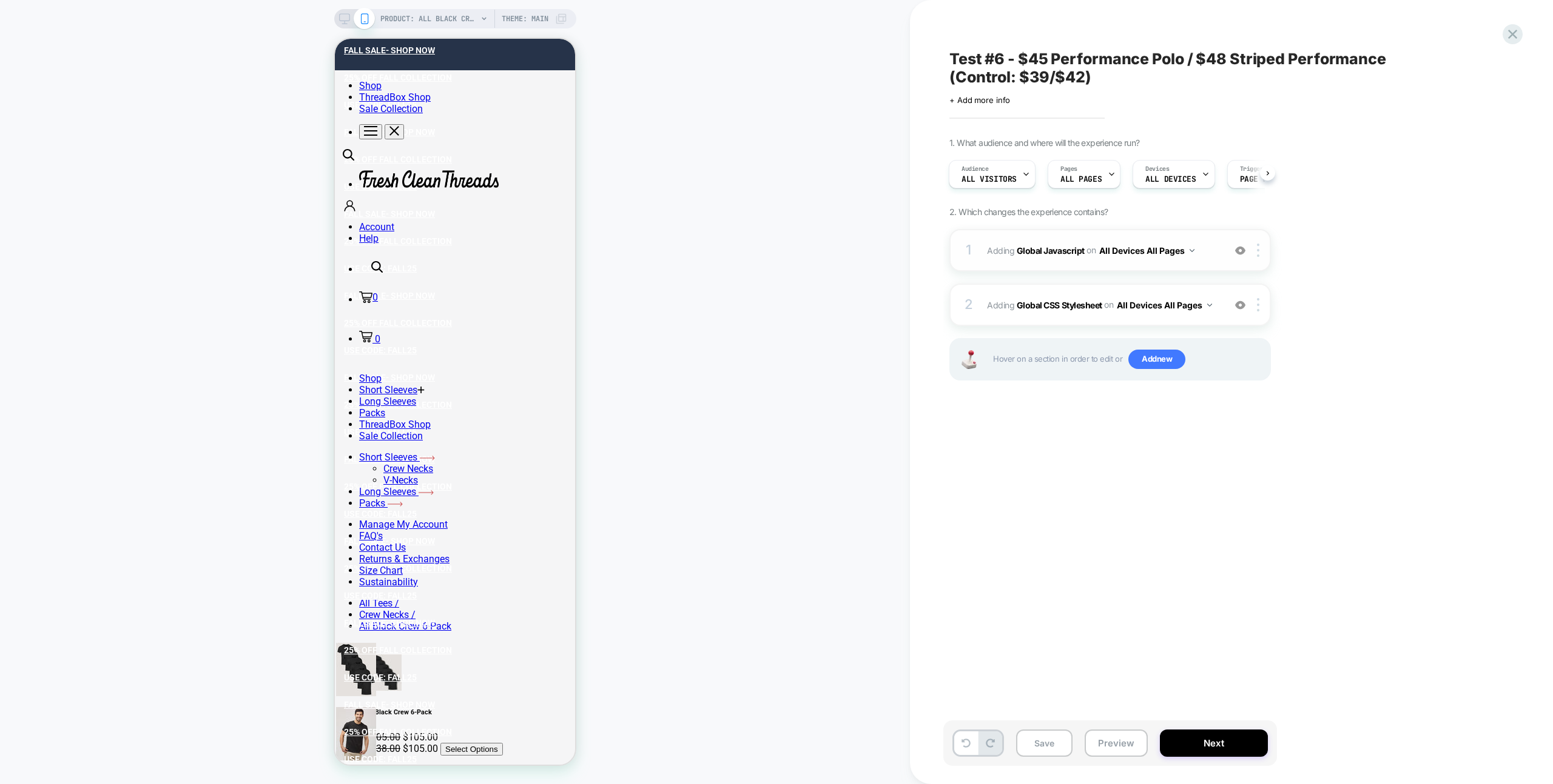
click at [1207, 238] on div "1 Adding Global Javascript on All Devices All Pages Add Before Add After Target…" at bounding box center [1110, 250] width 322 height 42
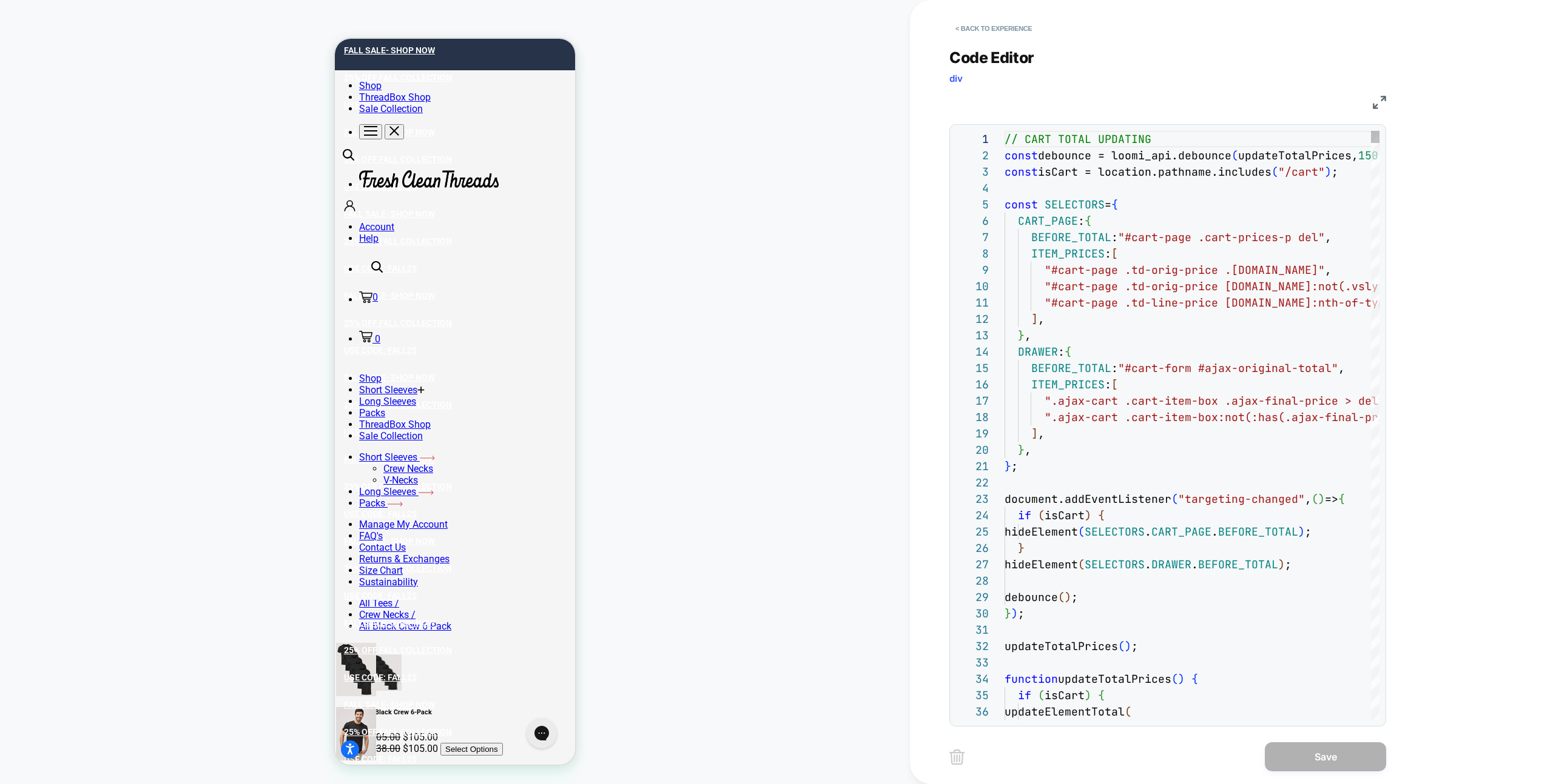
scroll to position [164, 0]
click at [1375, 96] on img at bounding box center [1379, 102] width 14 height 14
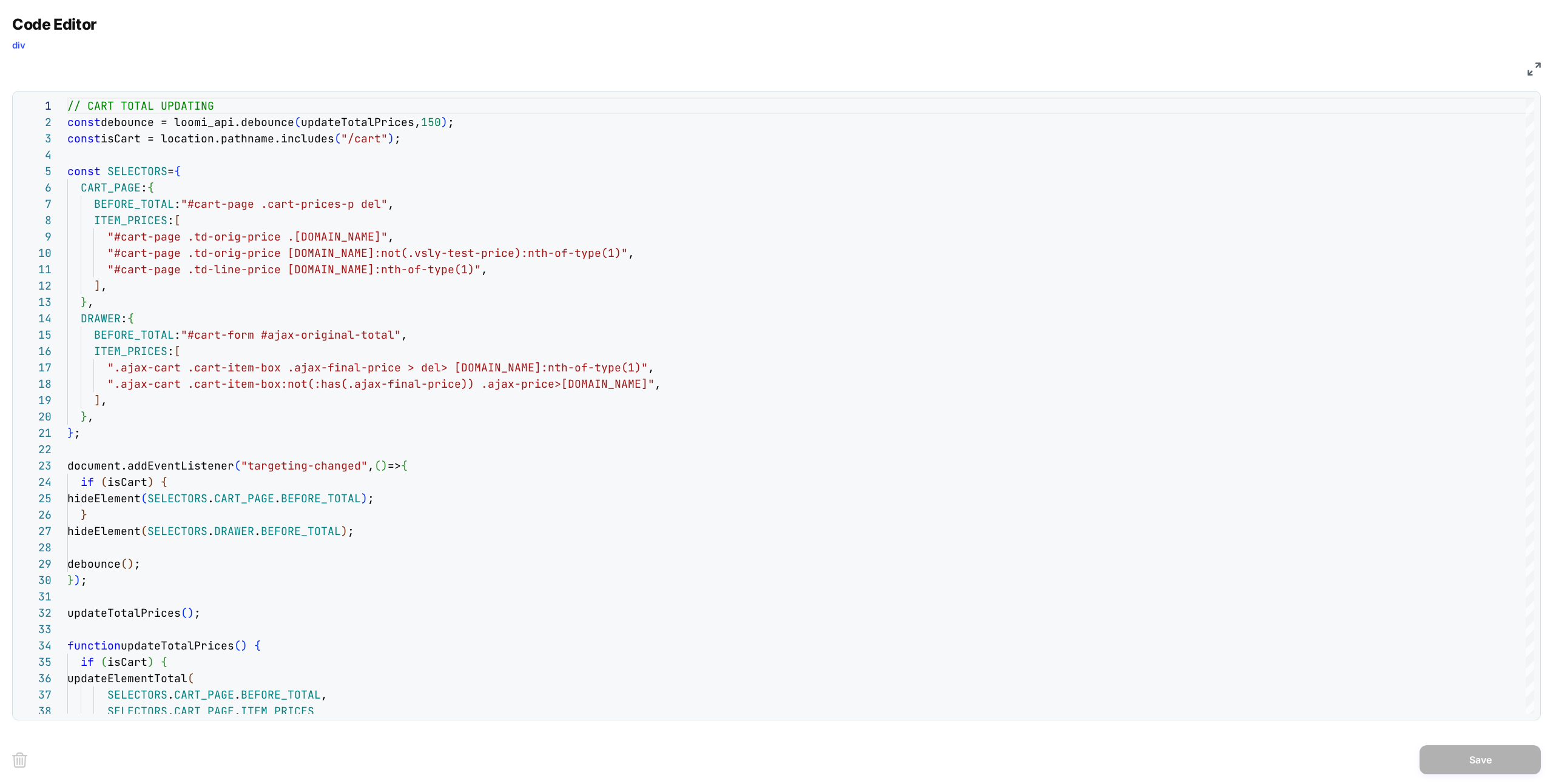
click at [1530, 70] on img at bounding box center [1534, 68] width 14 height 14
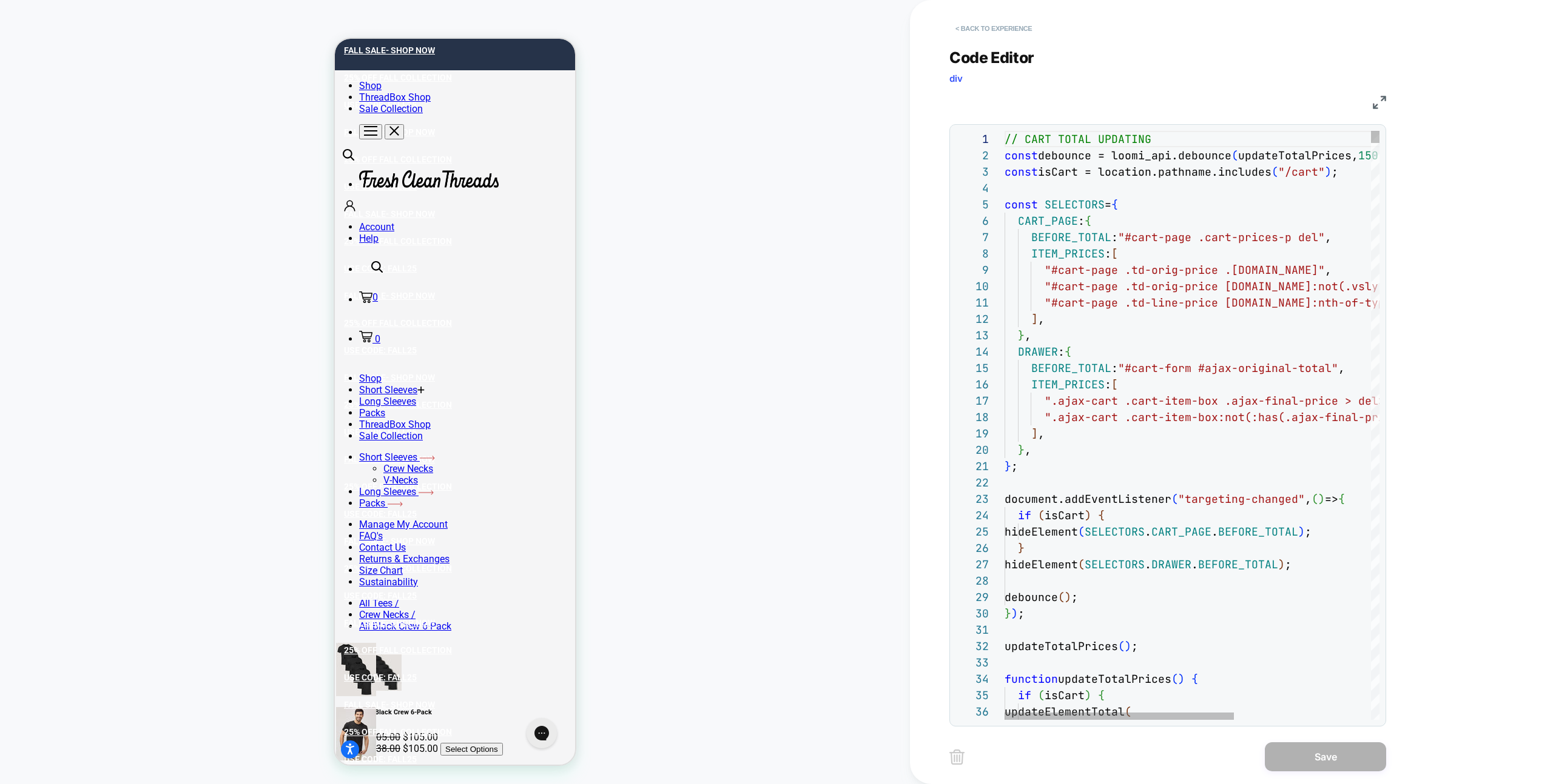
click at [1019, 22] on button "< Back to experience" at bounding box center [993, 29] width 88 height 19
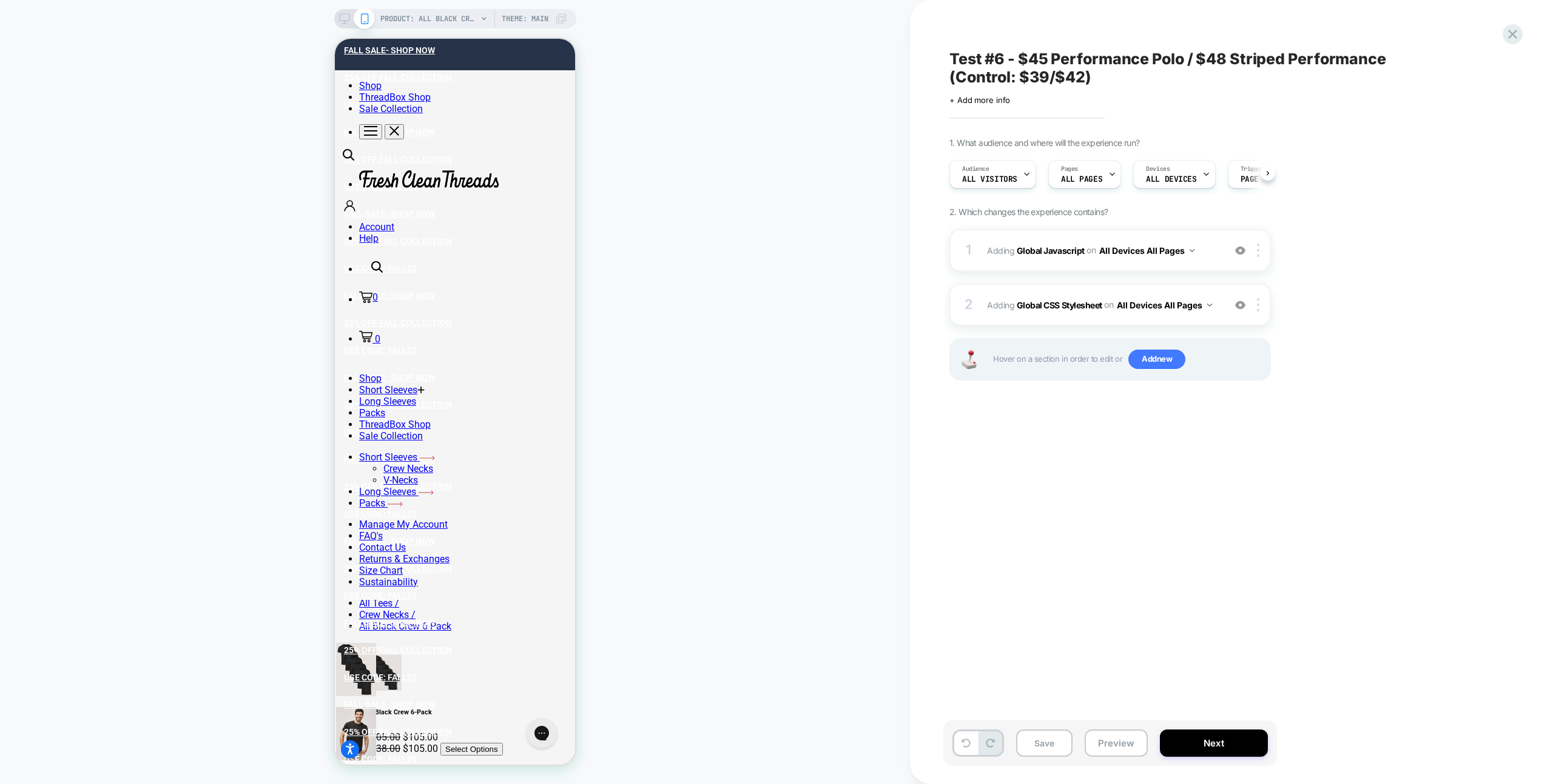
scroll to position [0, 1]
click at [1102, 736] on button "Preview" at bounding box center [1116, 743] width 63 height 27
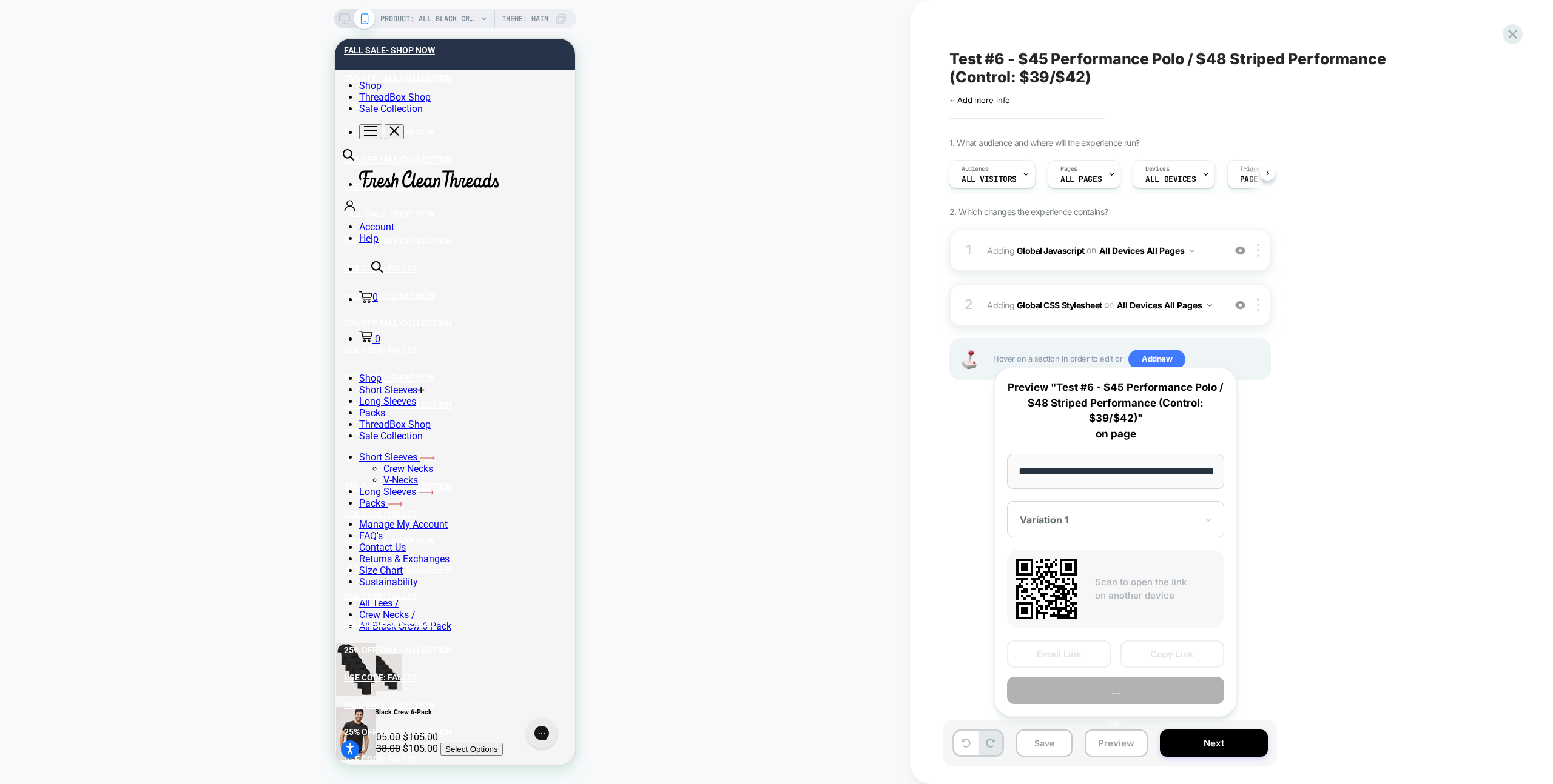
scroll to position [0, 186]
click at [1157, 651] on button "Copy Link" at bounding box center [1172, 655] width 104 height 27
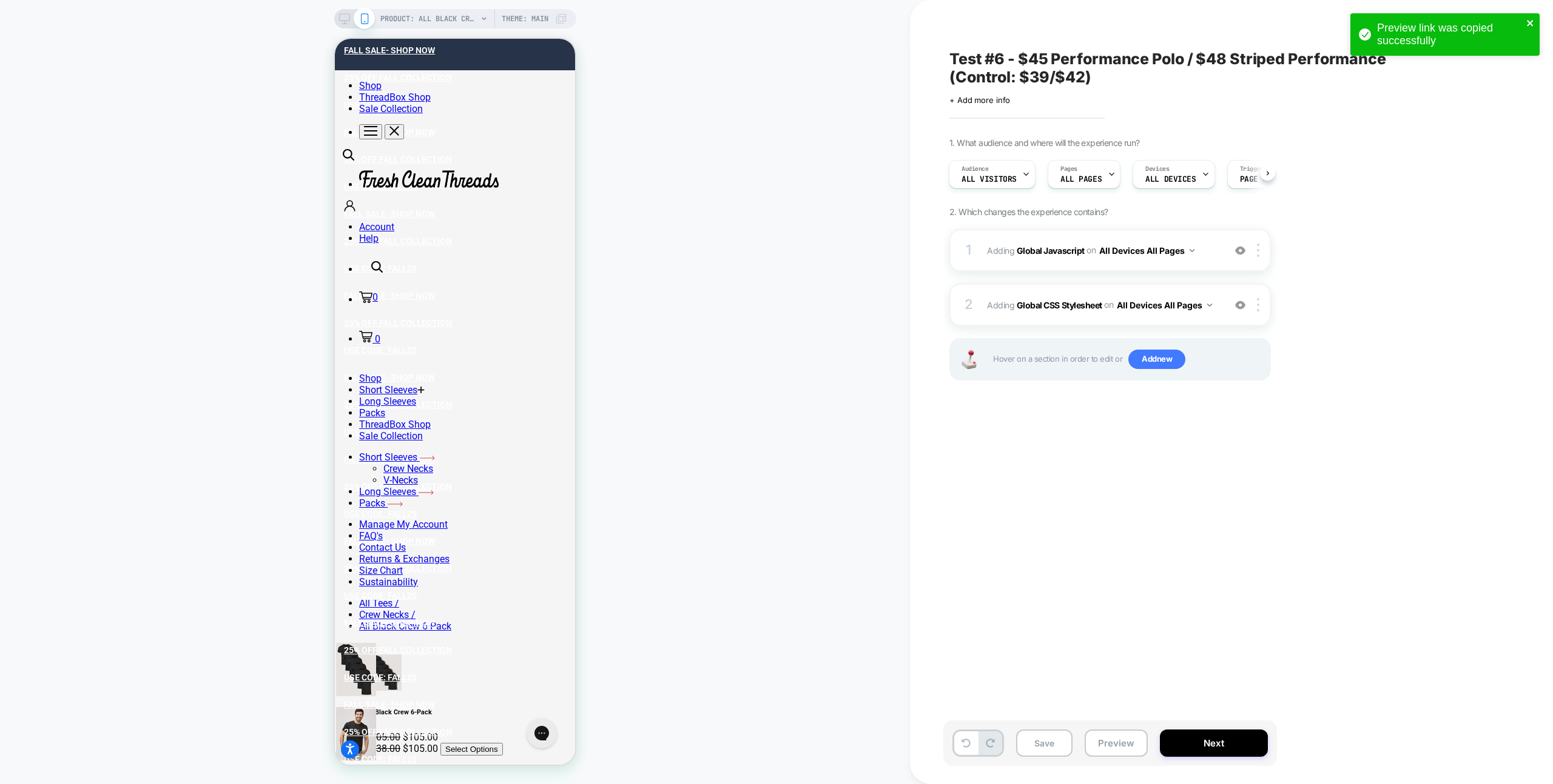
click at [1532, 24] on icon "close" at bounding box center [1530, 23] width 9 height 10
click at [1118, 749] on button "Preview" at bounding box center [1116, 743] width 63 height 27
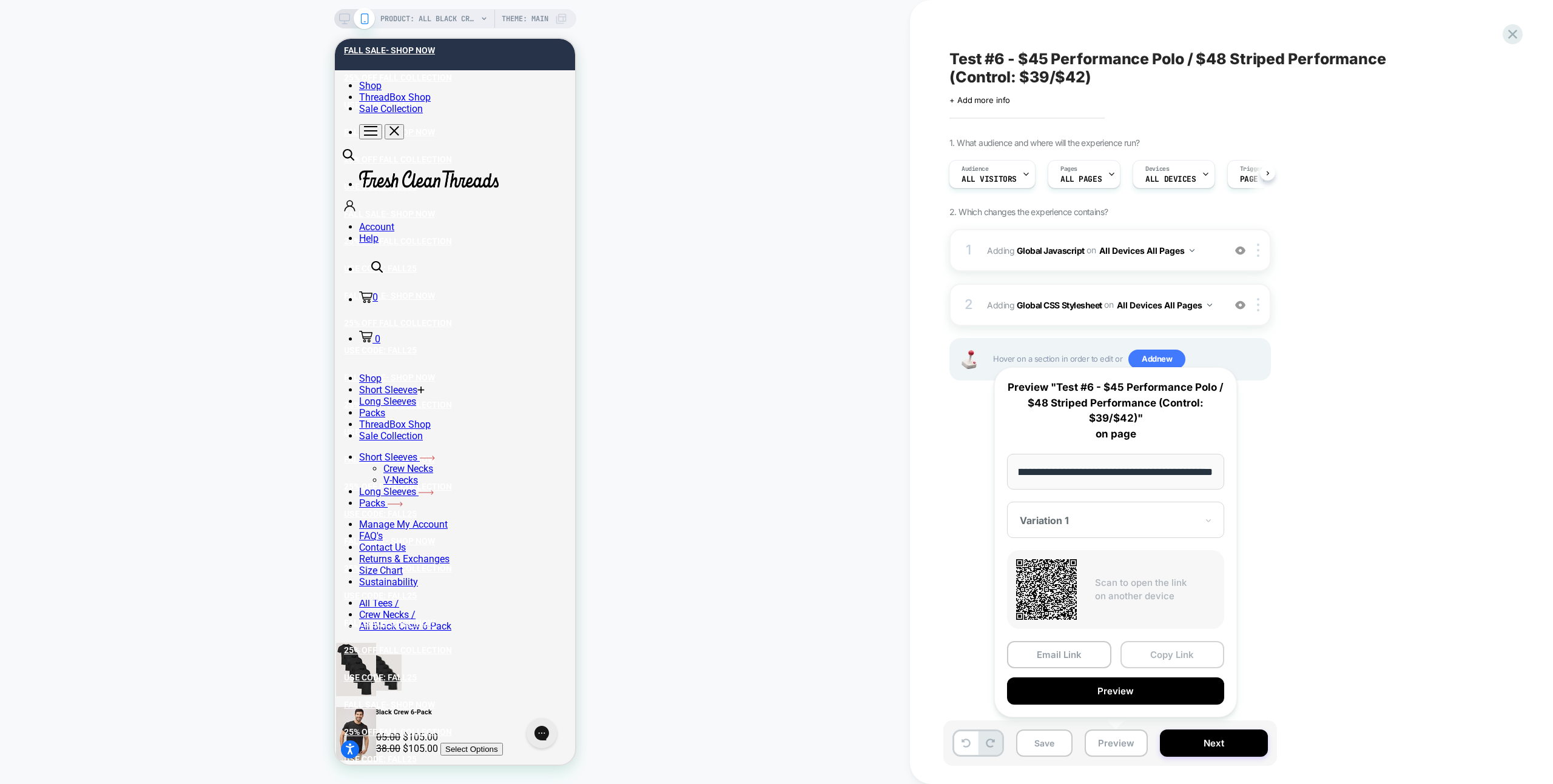
scroll to position [0, 0]
click at [1132, 657] on button "Copy Link" at bounding box center [1172, 655] width 104 height 27
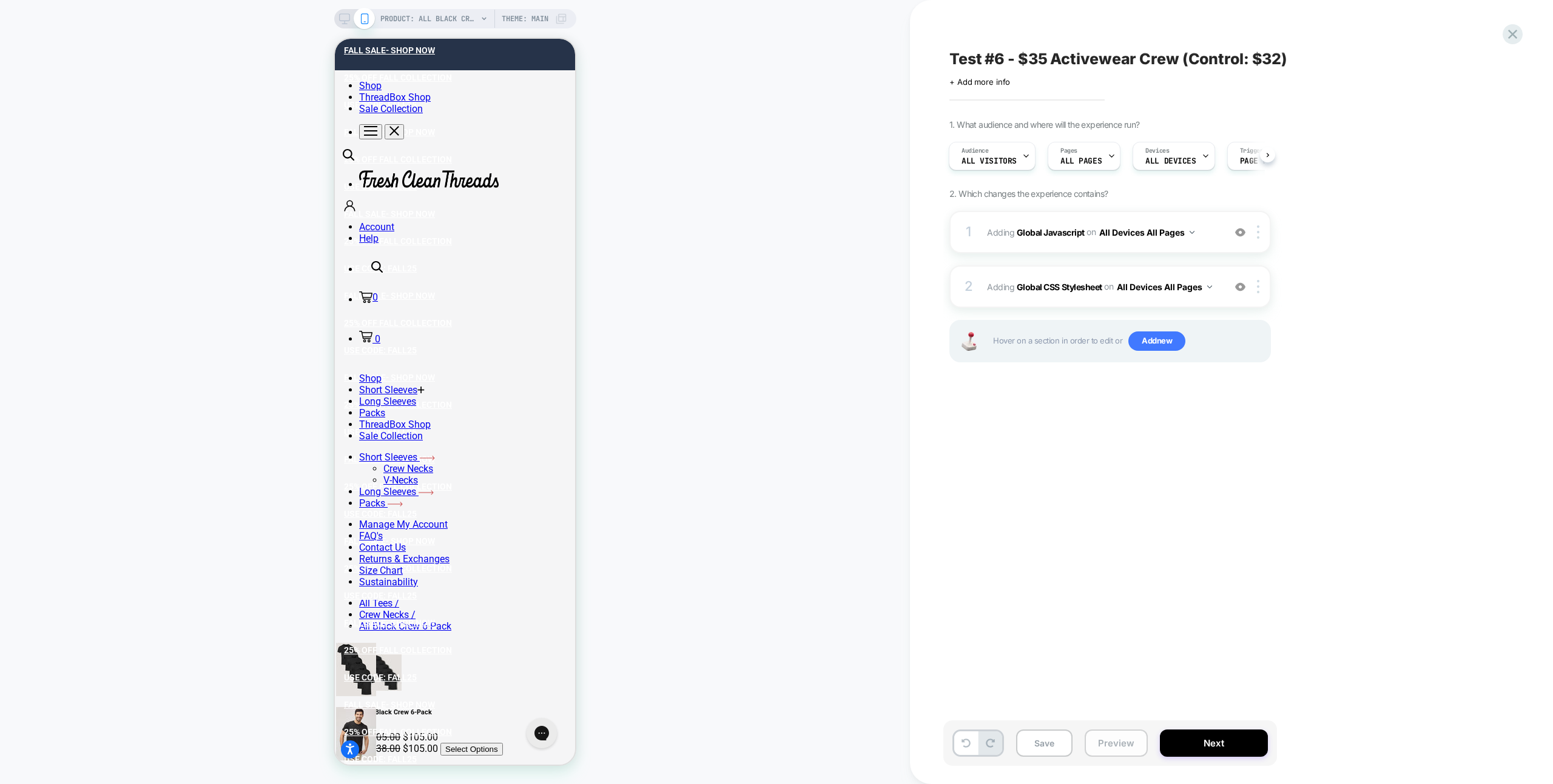
click at [1121, 742] on button "Preview" at bounding box center [1116, 743] width 63 height 27
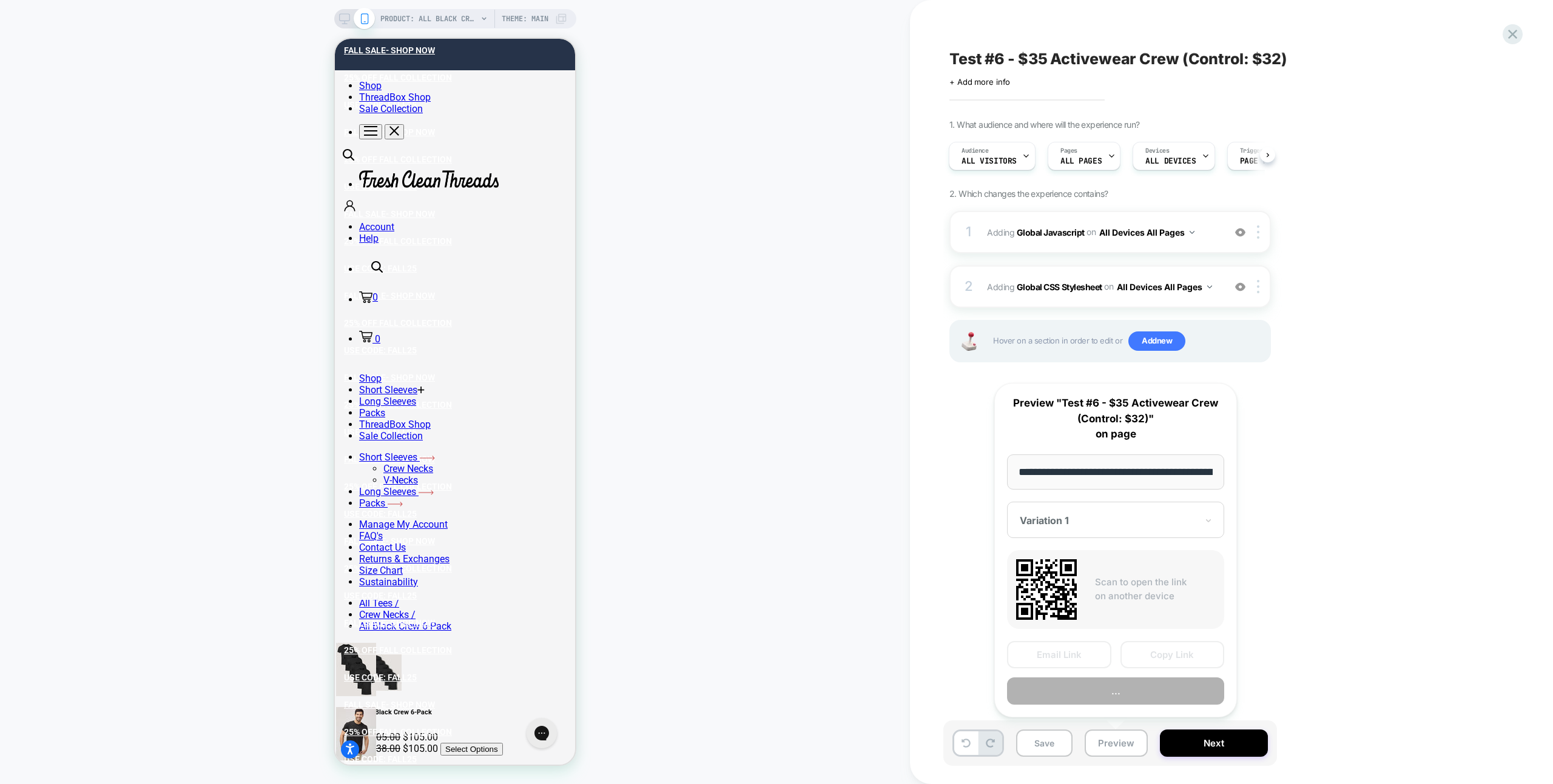
scroll to position [0, 186]
click at [1146, 654] on button "Copy Link" at bounding box center [1172, 655] width 104 height 27
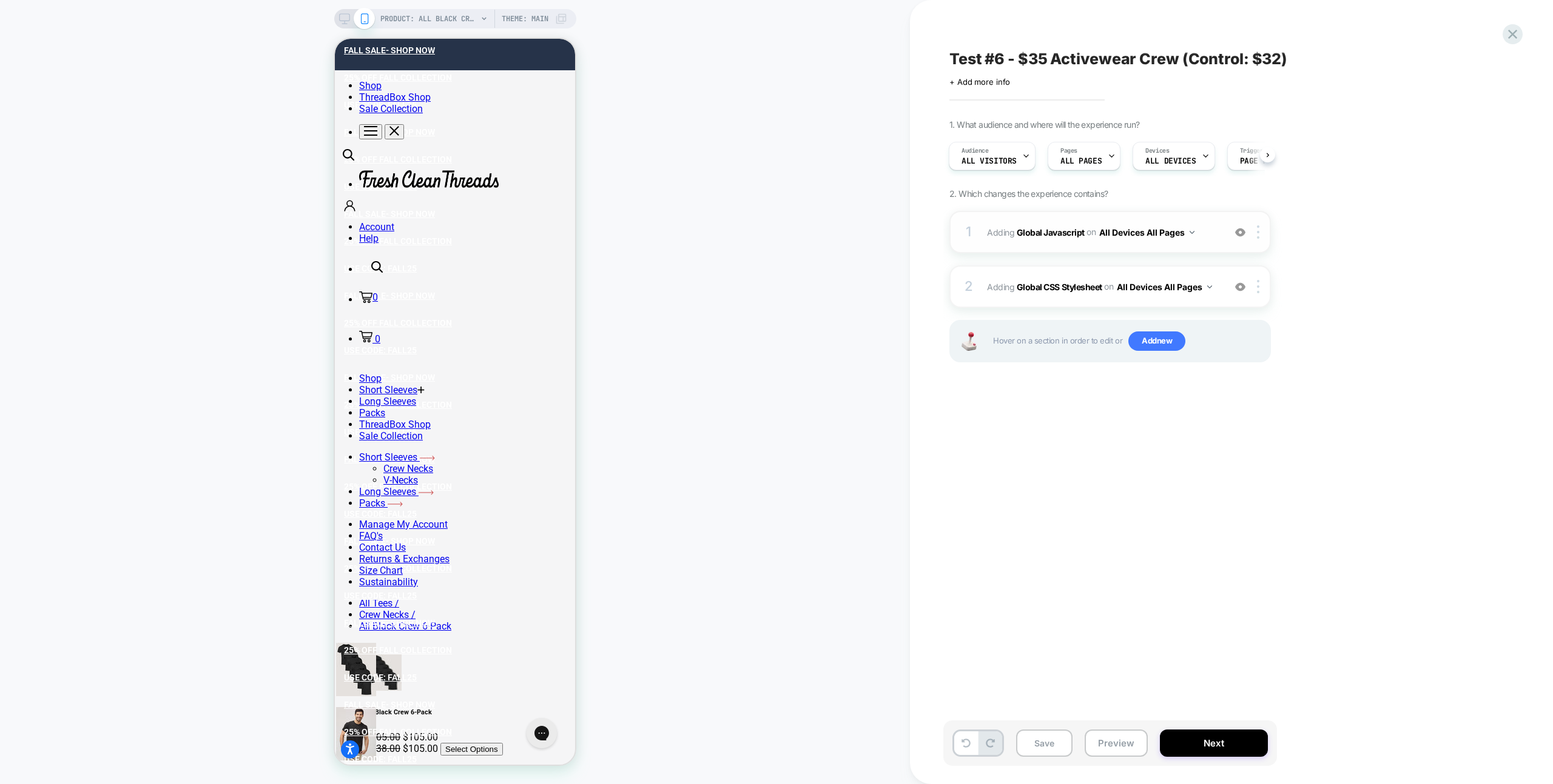
click at [1186, 216] on div "1 Adding Global Javascript on All Devices All Pages Add Before Add After Target…" at bounding box center [1110, 232] width 322 height 42
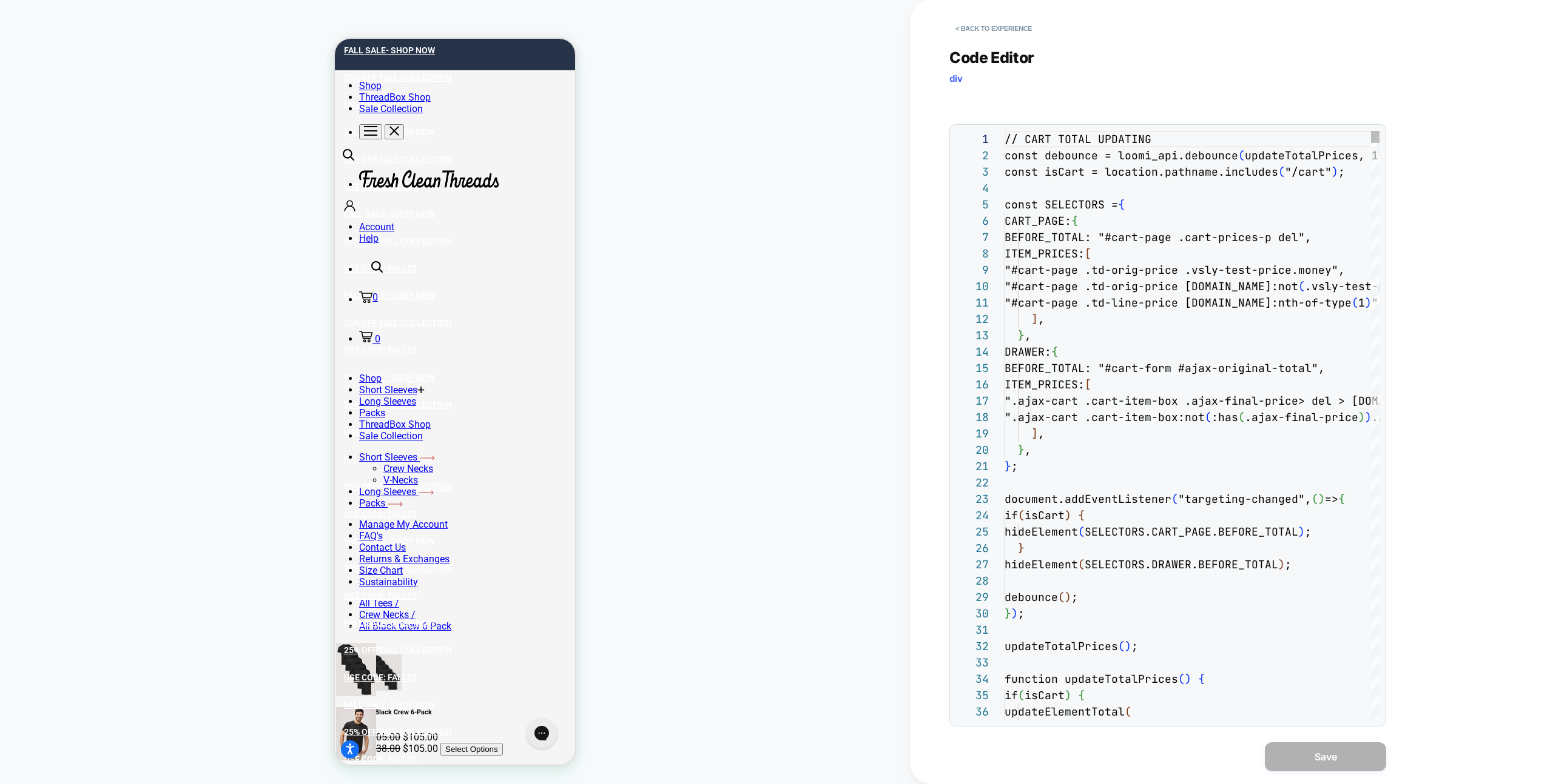
scroll to position [164, 0]
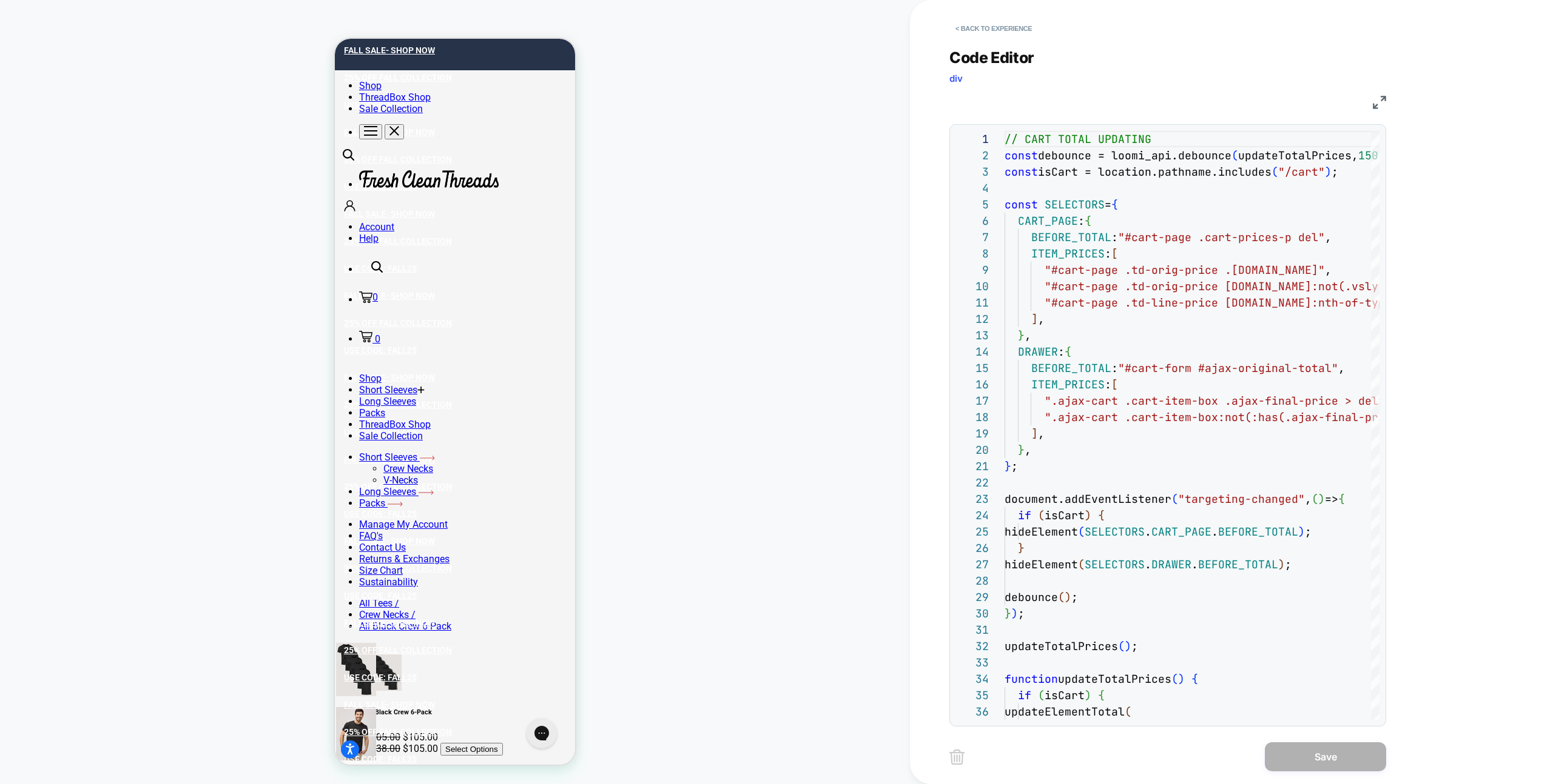
click at [1025, 39] on div "Code Editor div JS 1 2 3 4 5 6 7 8 9 10 11 12 13 14 15 16 17 18 19 20 21 22 23 …" at bounding box center [1168, 380] width 436 height 693
click at [1020, 30] on button "< Back to experience" at bounding box center [993, 29] width 88 height 19
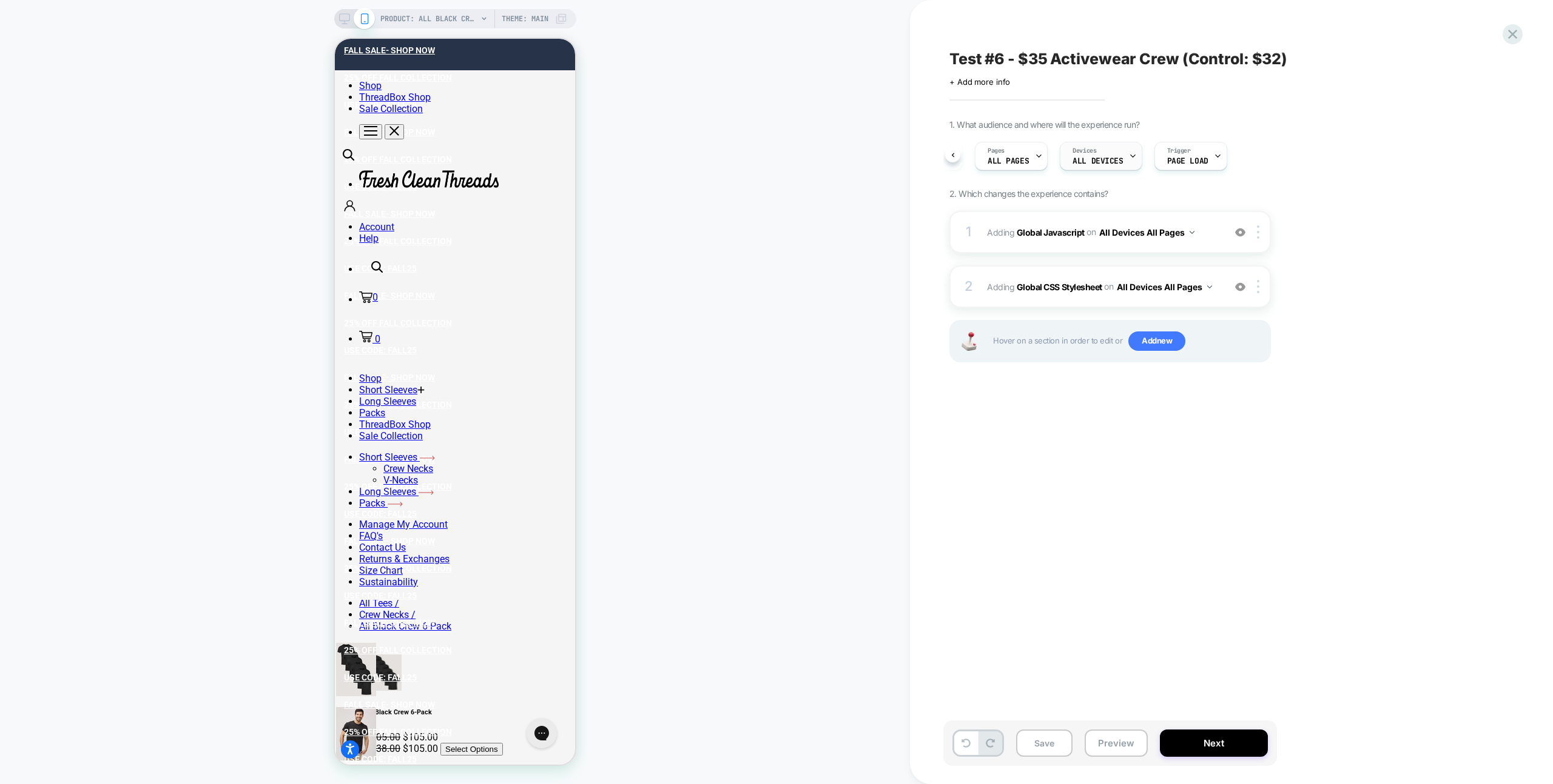
scroll to position [0, 0]
click at [1513, 37] on icon at bounding box center [1512, 34] width 17 height 17
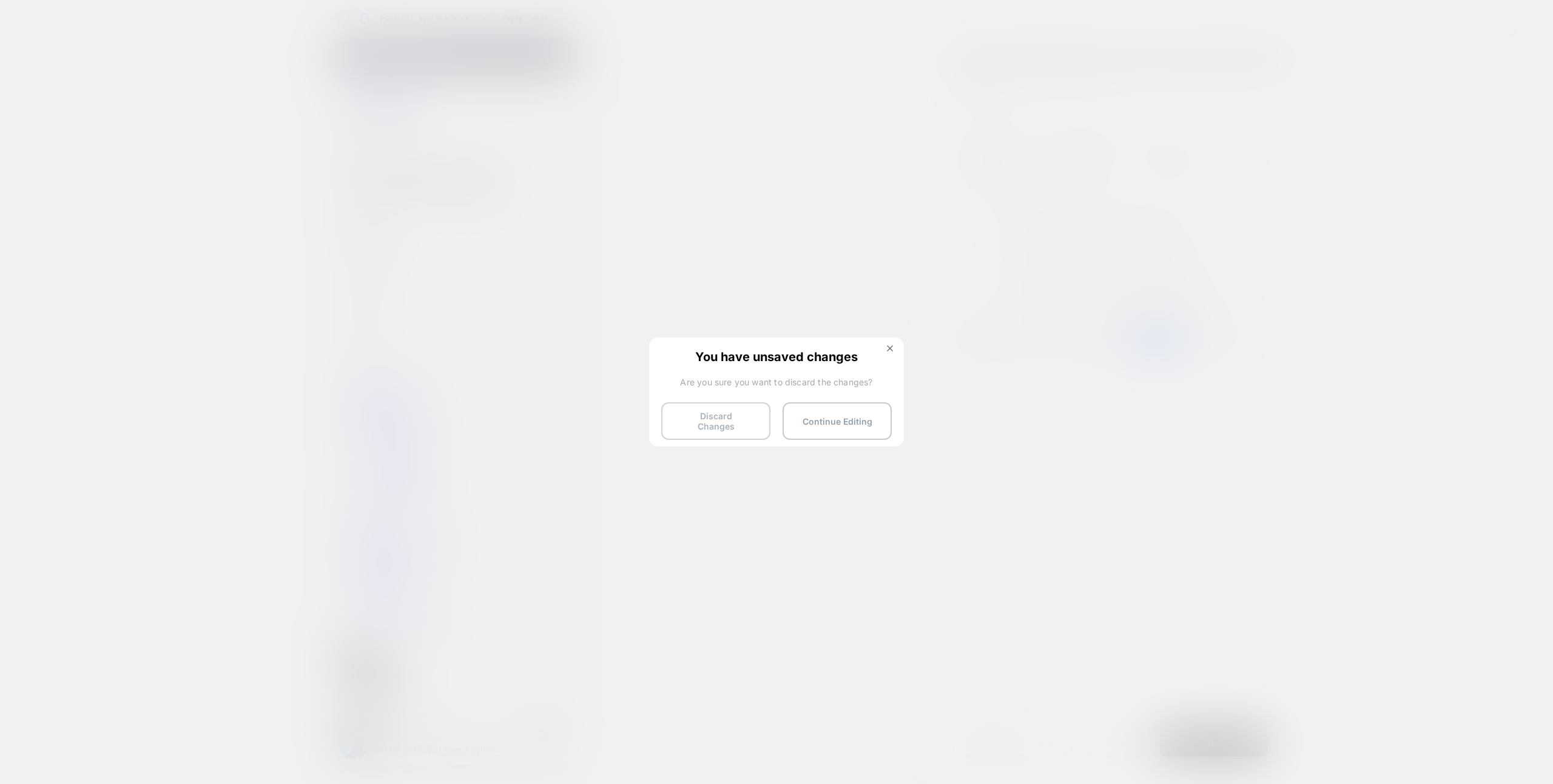
drag, startPoint x: 758, startPoint y: 400, endPoint x: 752, endPoint y: 408, distance: 10.0
click at [758, 400] on div "You have unsaved changes Are you sure you want to discard the changes? Discard …" at bounding box center [776, 391] width 255 height 107
click at [751, 412] on button "Discard Changes" at bounding box center [715, 421] width 109 height 37
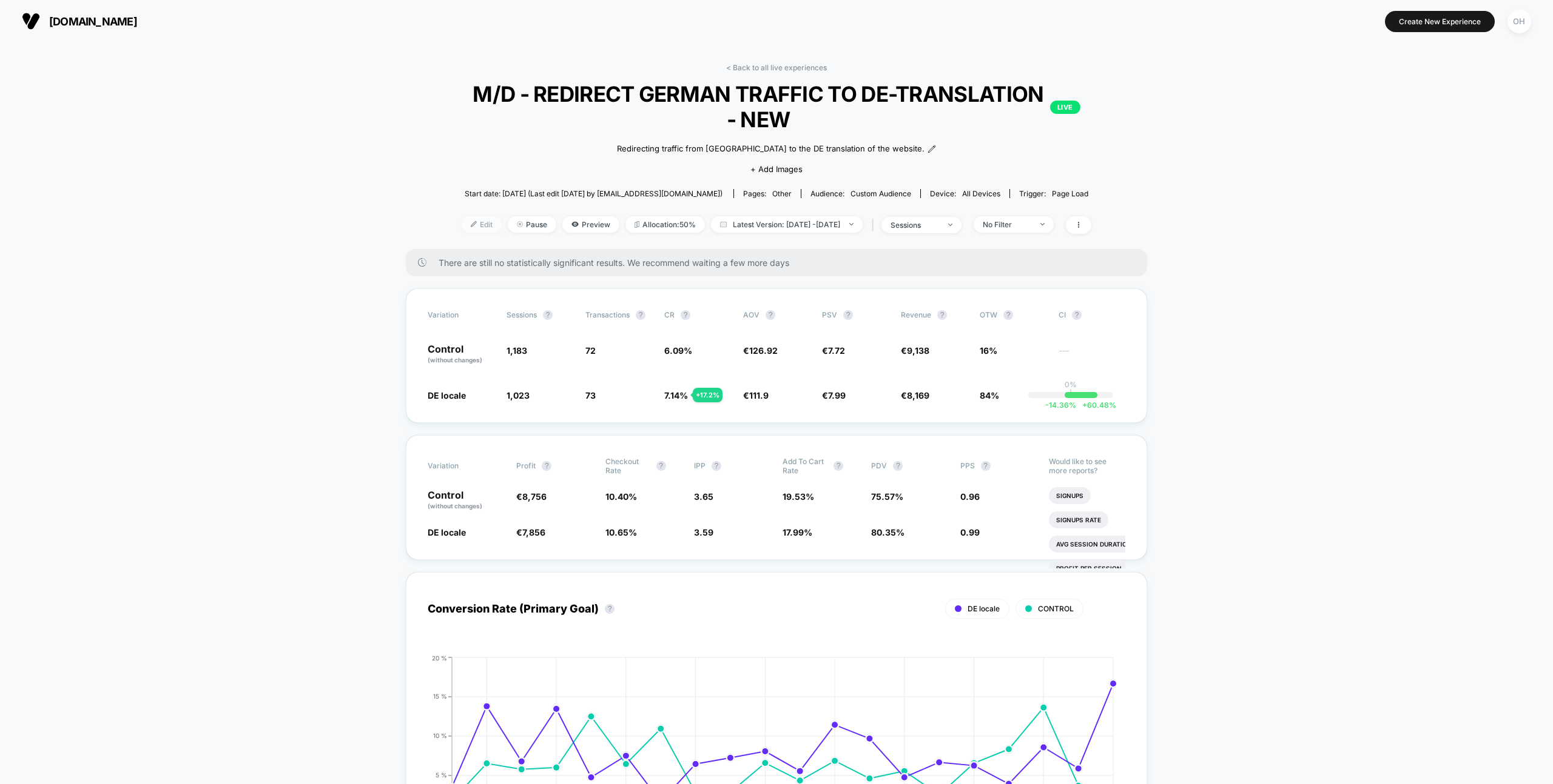
click at [462, 226] on span "Edit" at bounding box center [482, 224] width 40 height 17
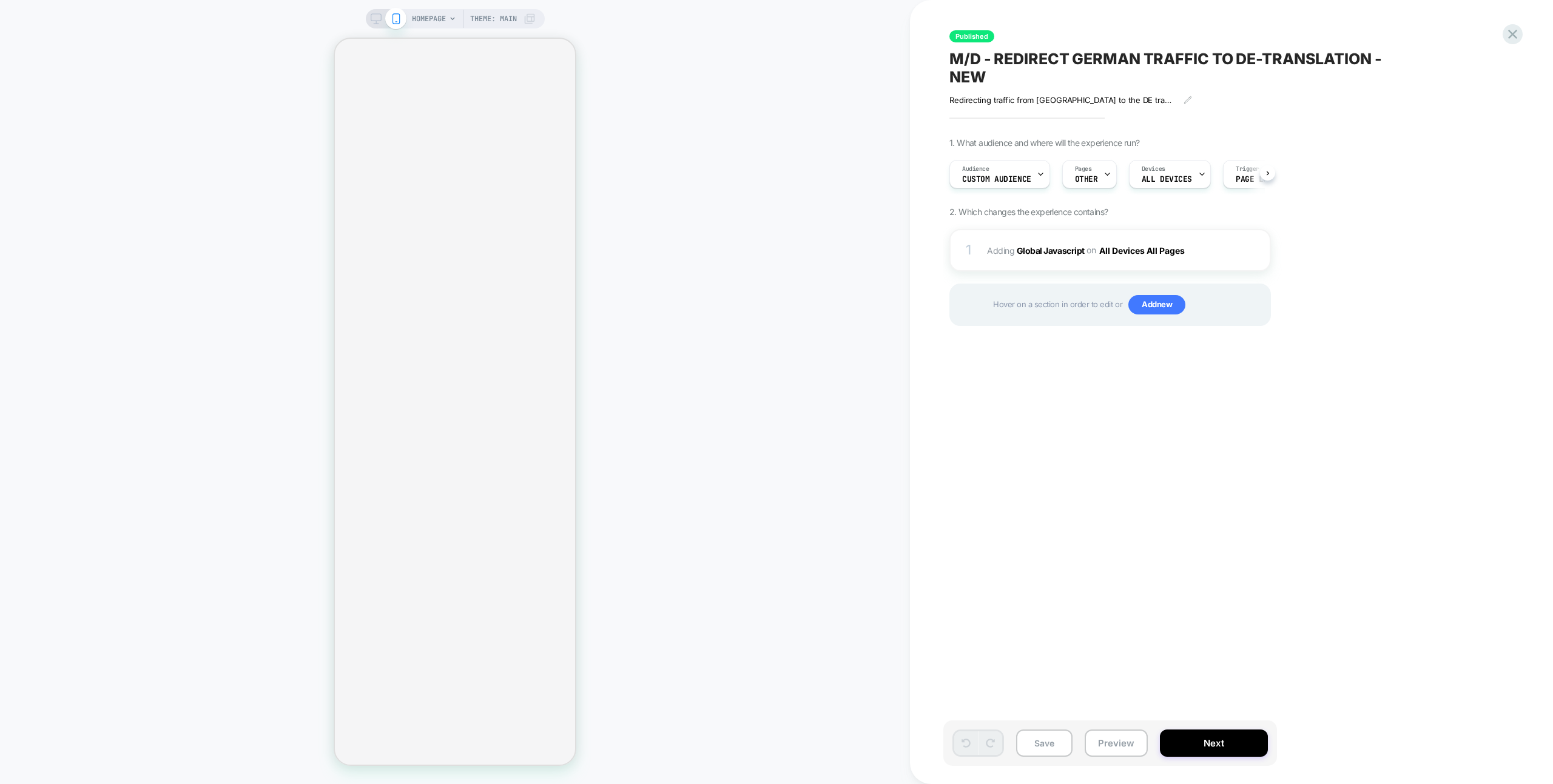
scroll to position [0, 1]
click at [953, 171] on div "Audience Custom Audience" at bounding box center [996, 174] width 93 height 27
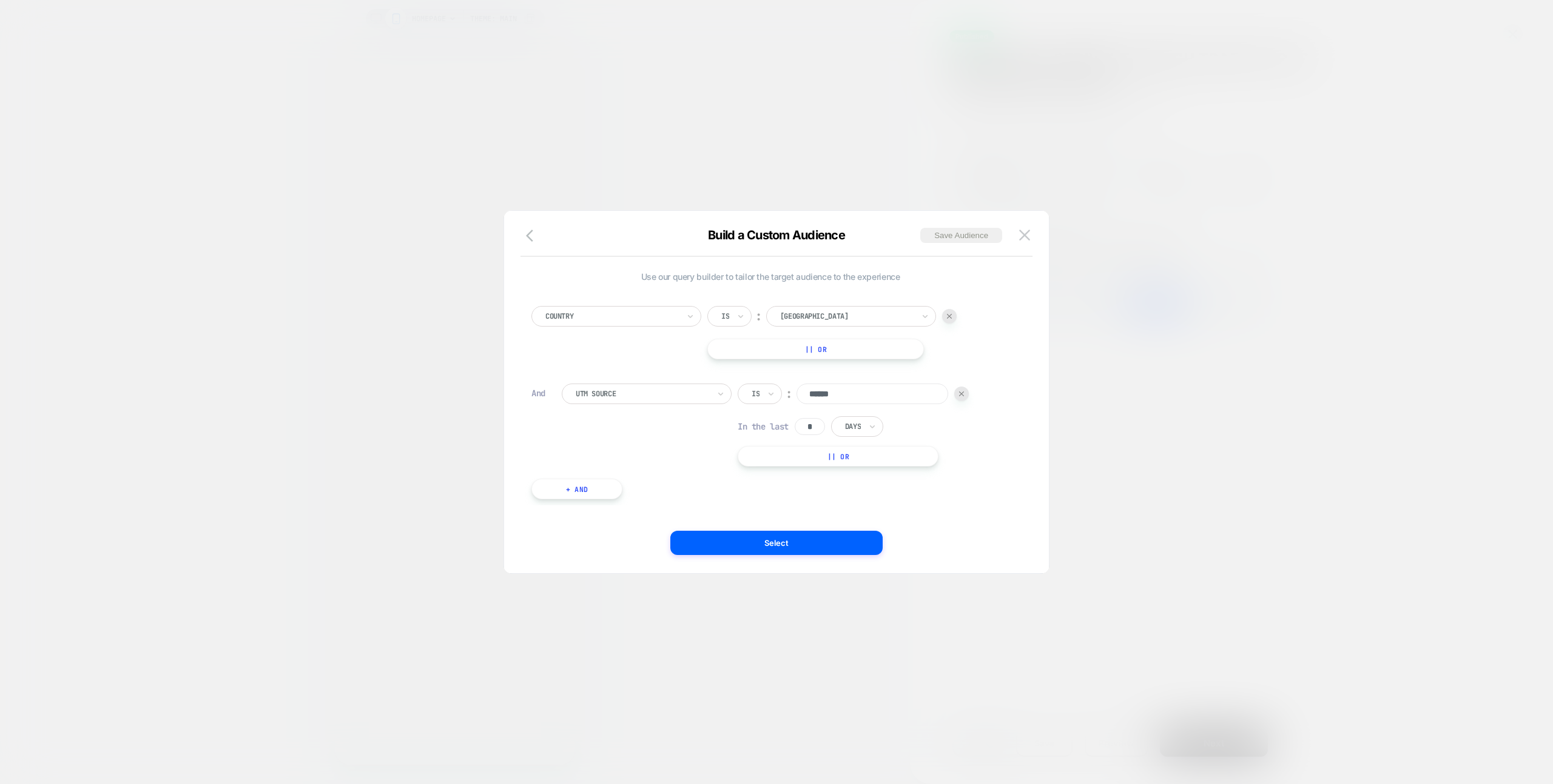
scroll to position [12, 0]
click at [1025, 241] on button at bounding box center [1024, 235] width 18 height 18
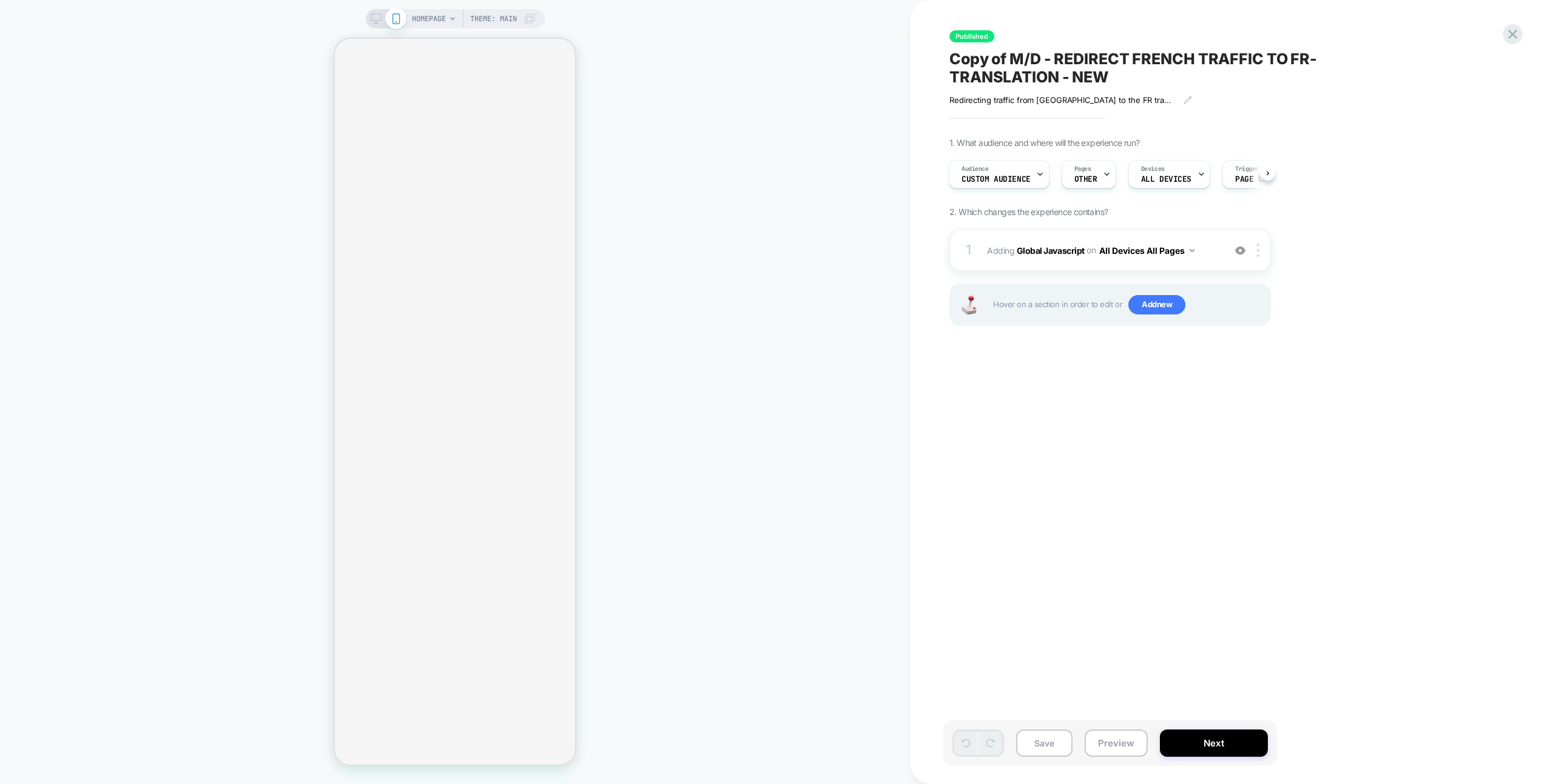
click at [1029, 425] on div "Published Copy of M/D - REDIRECT FRENCH TRAFFIC TO FR-TRANSLATION - NEW Redirec…" at bounding box center [1170, 392] width 455 height 760
click at [1512, 30] on icon at bounding box center [1512, 34] width 17 height 17
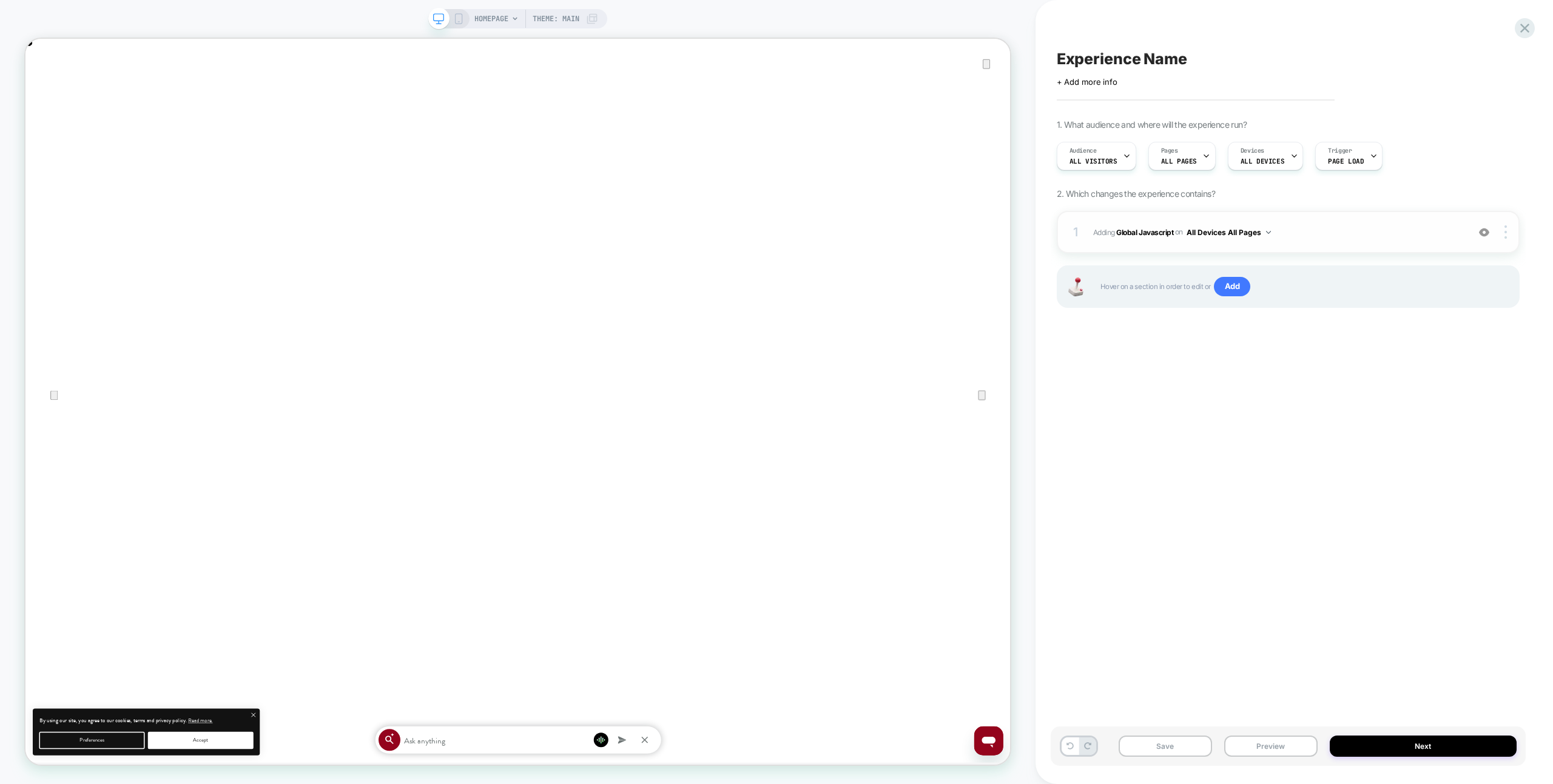
click at [1418, 247] on div "1 Adding Global Javascript on All Devices All Pages Add Before Add After Target…" at bounding box center [1288, 232] width 463 height 42
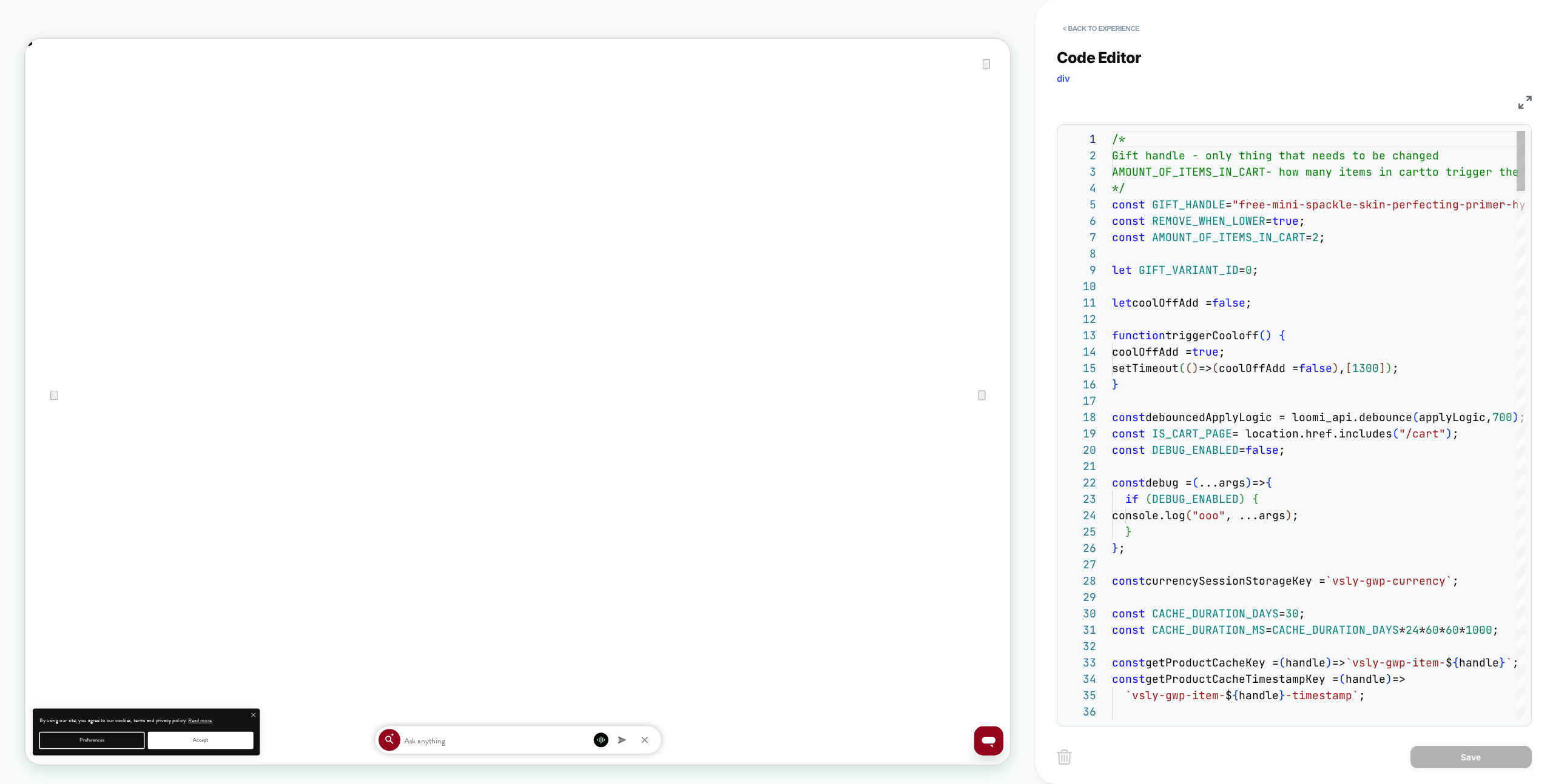
drag, startPoint x: 1052, startPoint y: 47, endPoint x: 1070, endPoint y: 40, distance: 19.3
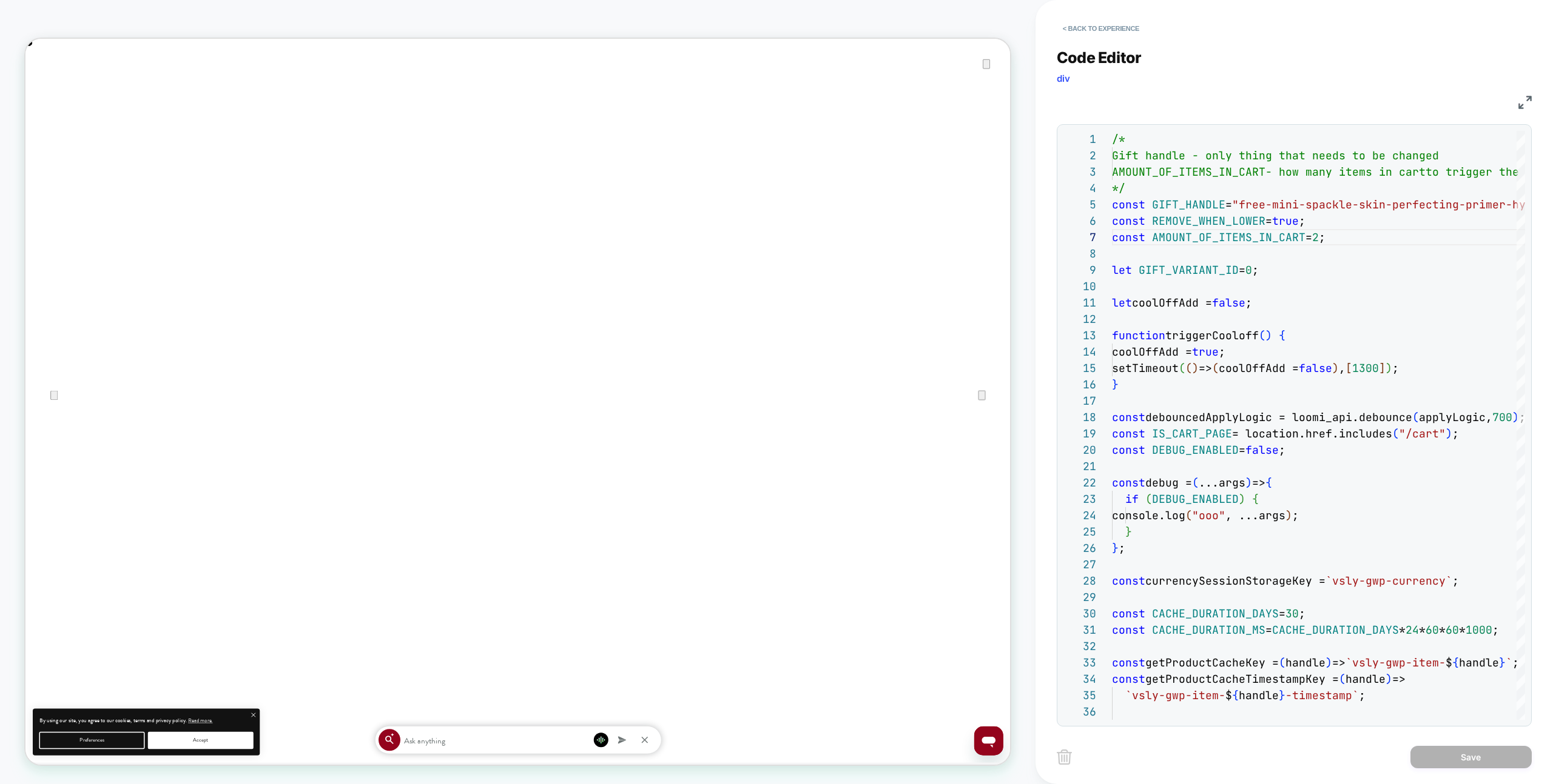
click at [1052, 47] on div "< Back to experience Code Editor div JS 1 2 3 4 5 6 7 8 9 10 11 12 13 14 15 16 …" at bounding box center [1294, 392] width 518 height 784
click at [1102, 32] on button "< Back to experience" at bounding box center [1101, 29] width 88 height 19
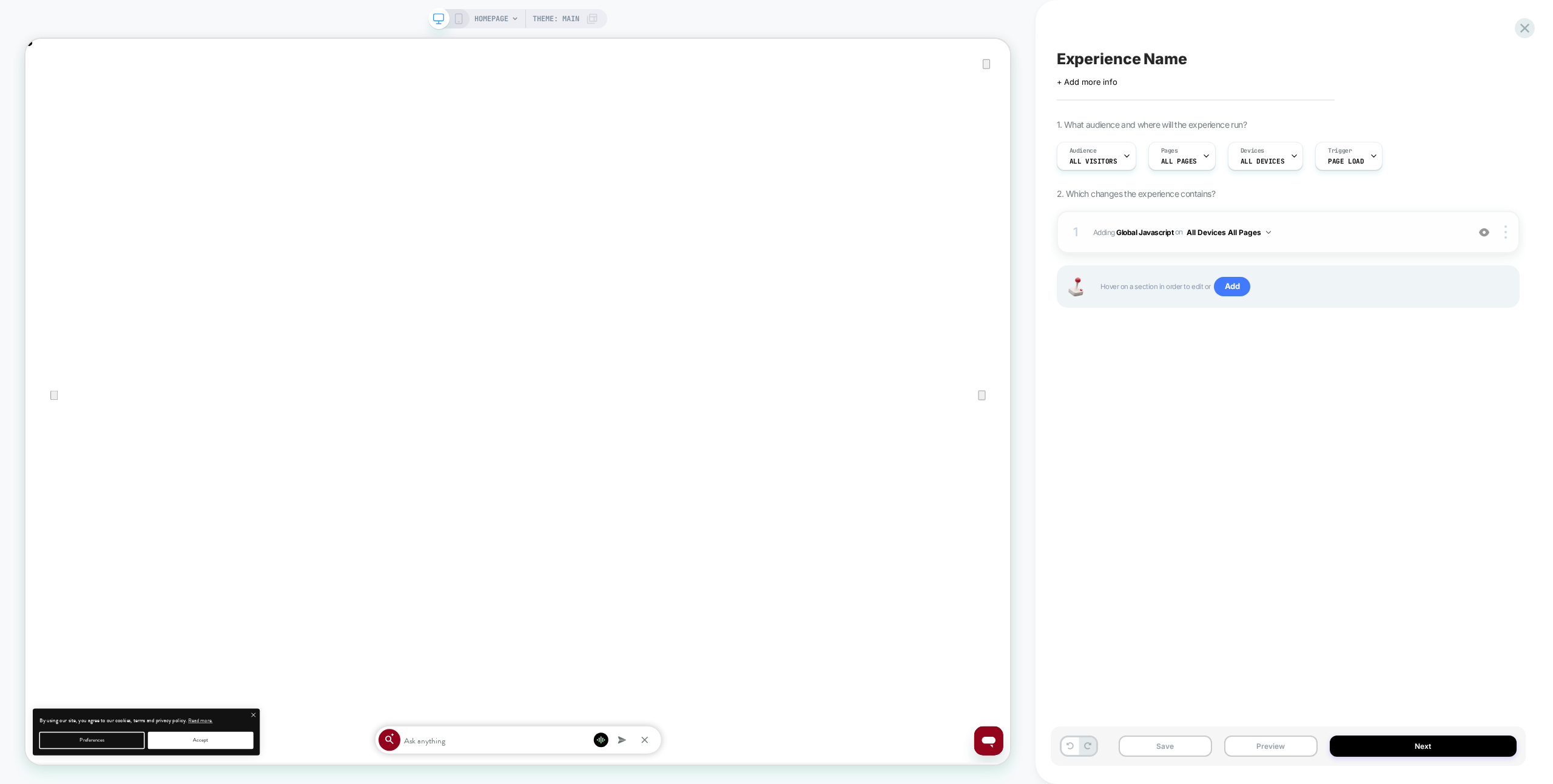
click at [1297, 226] on span "Adding Global Javascript on All Devices All Pages" at bounding box center [1277, 232] width 369 height 15
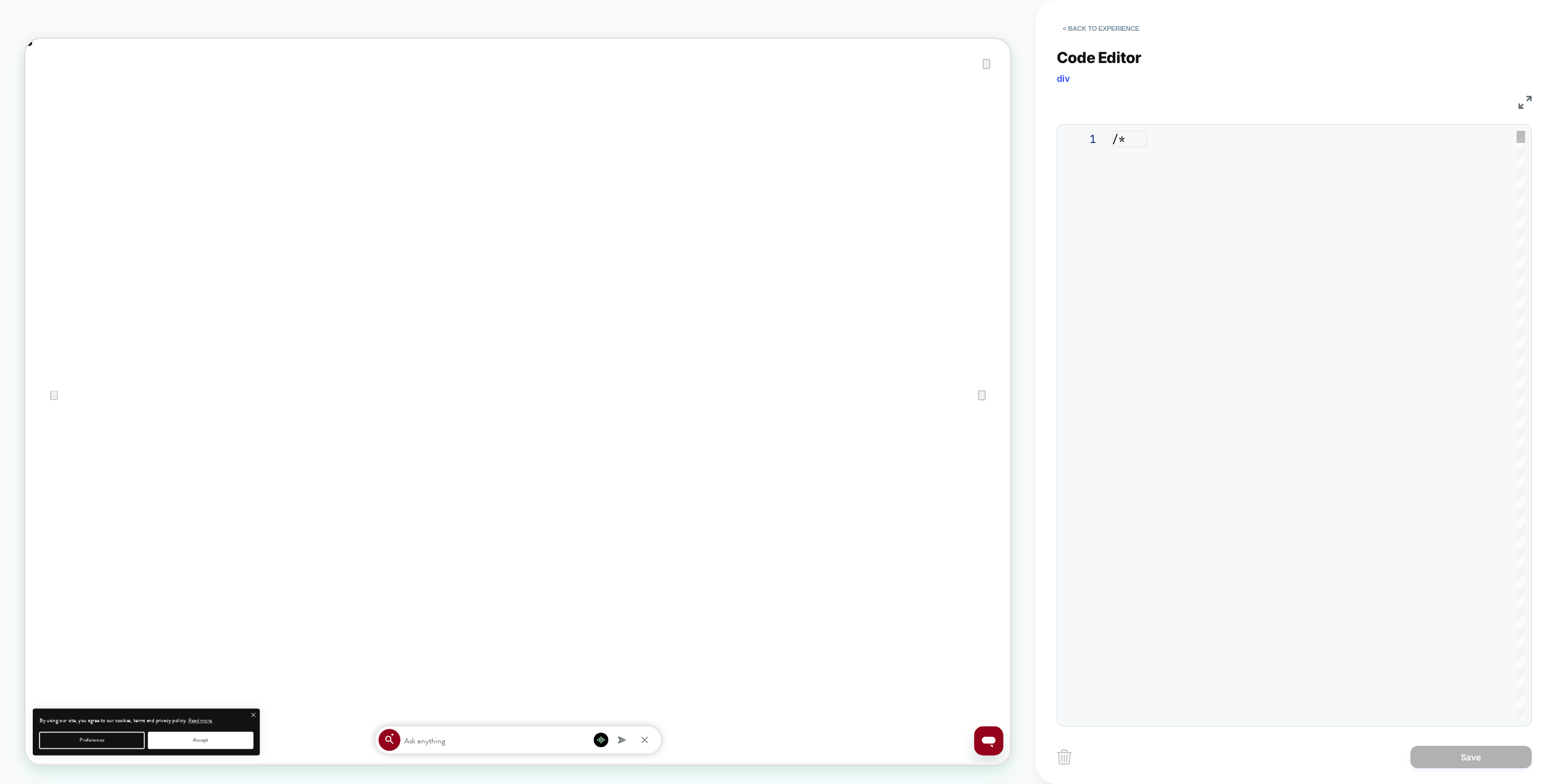
scroll to position [164, 0]
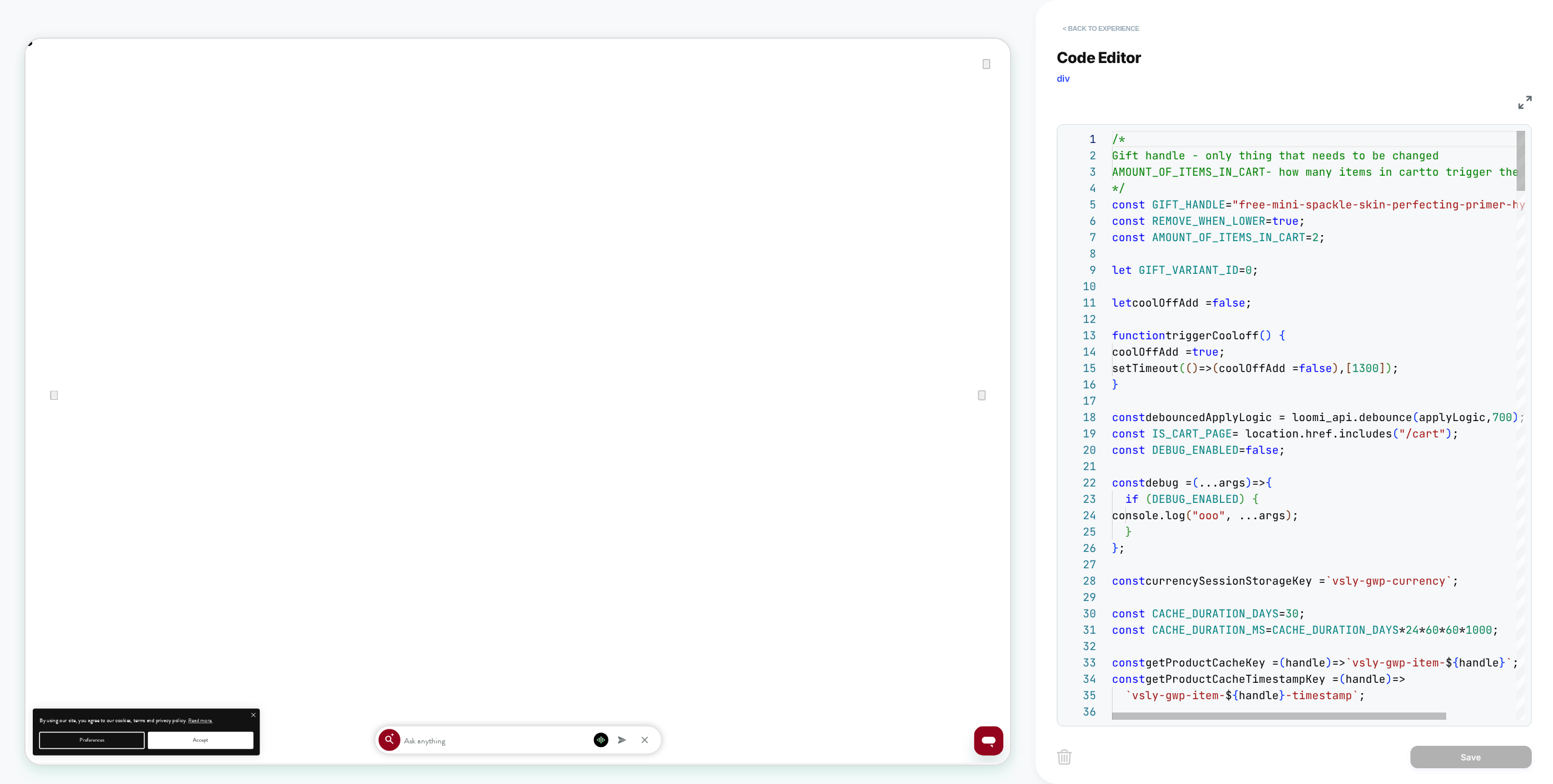
click at [1127, 23] on button "< Back to experience" at bounding box center [1101, 29] width 88 height 19
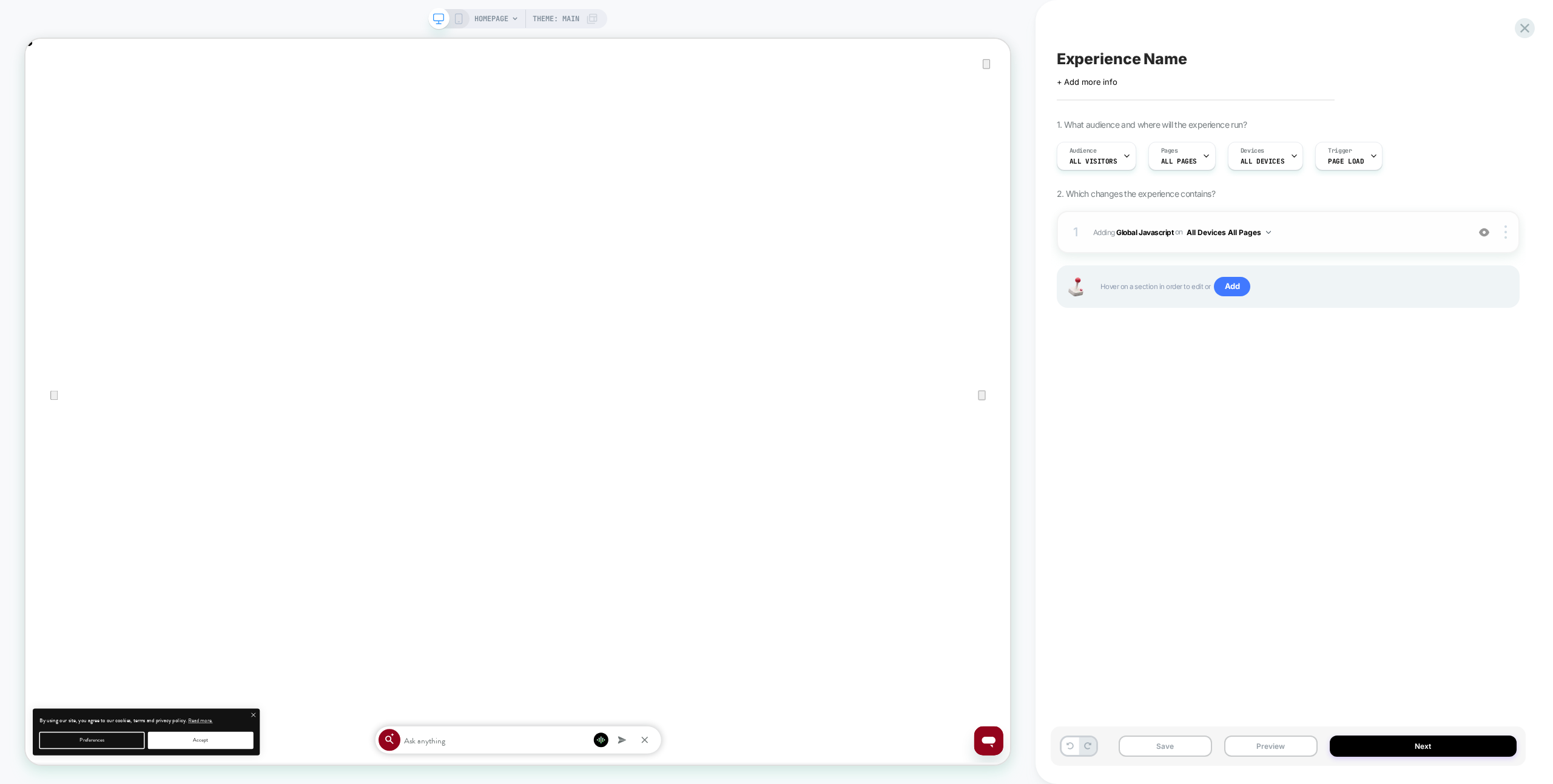
click at [1321, 245] on div "1 Adding Global Javascript on All Devices All Pages Add Before Add After Target…" at bounding box center [1288, 232] width 463 height 42
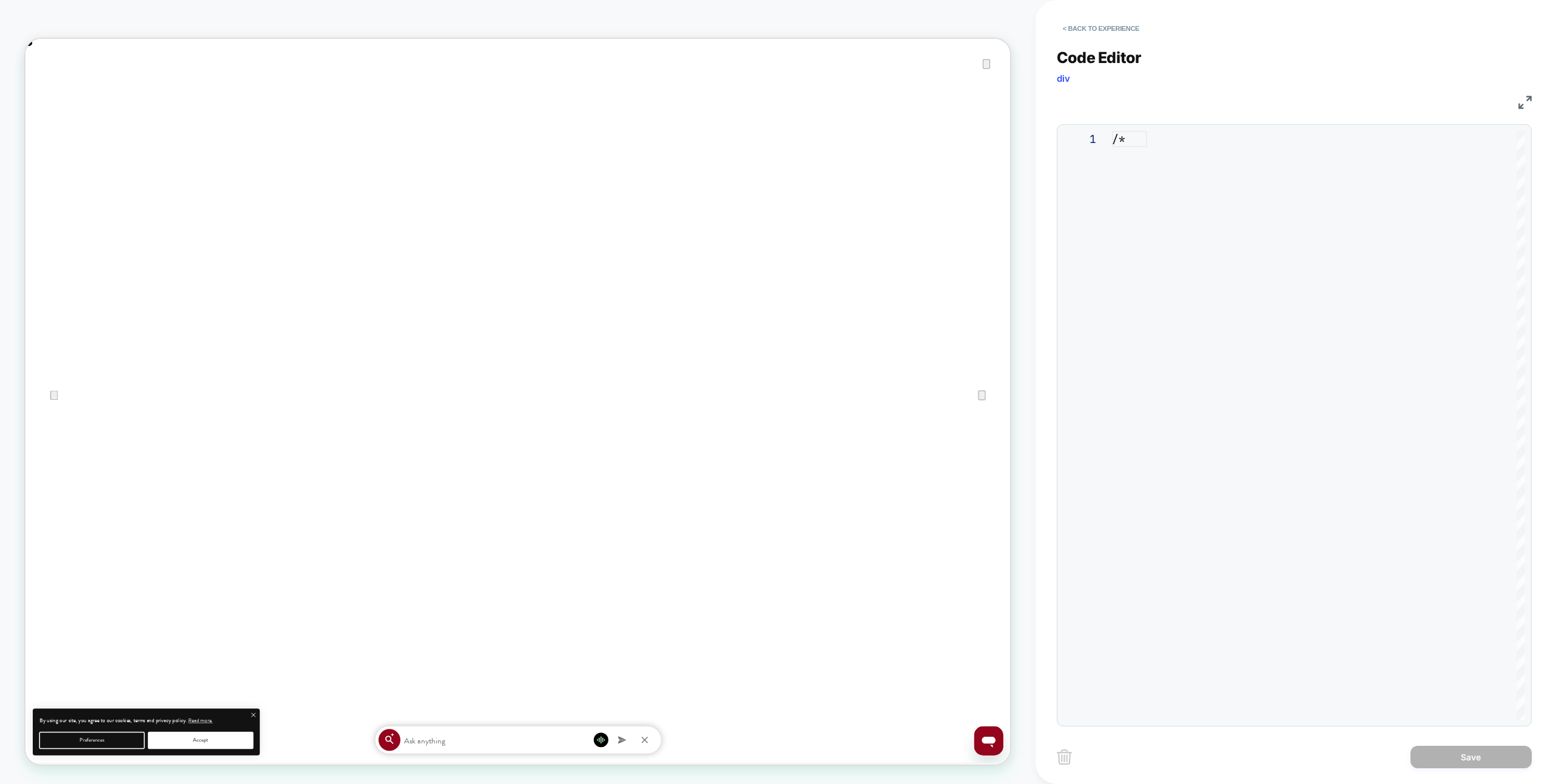
scroll to position [0, 1313]
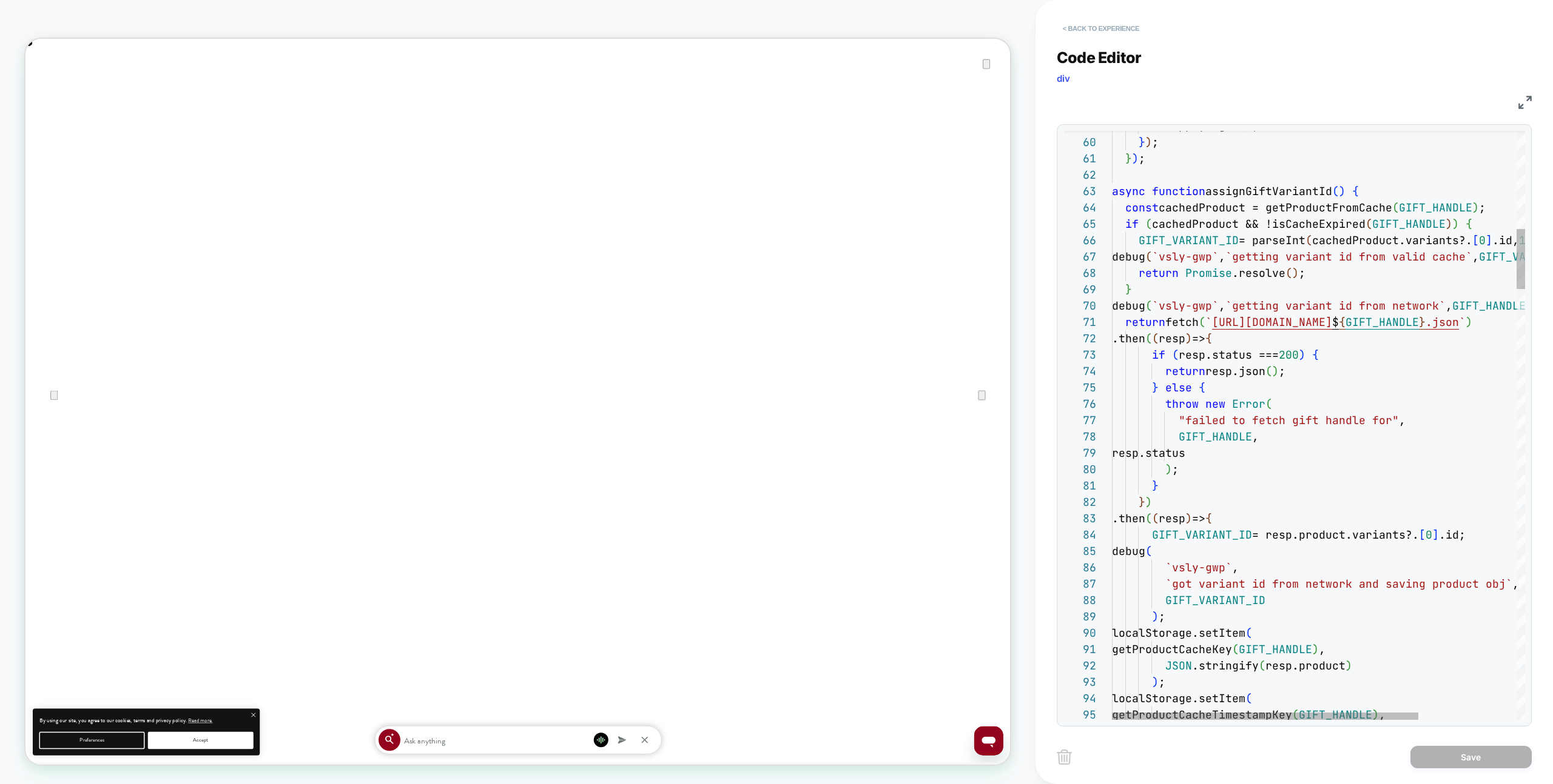
click at [1080, 34] on button "< Back to experience" at bounding box center [1101, 29] width 88 height 19
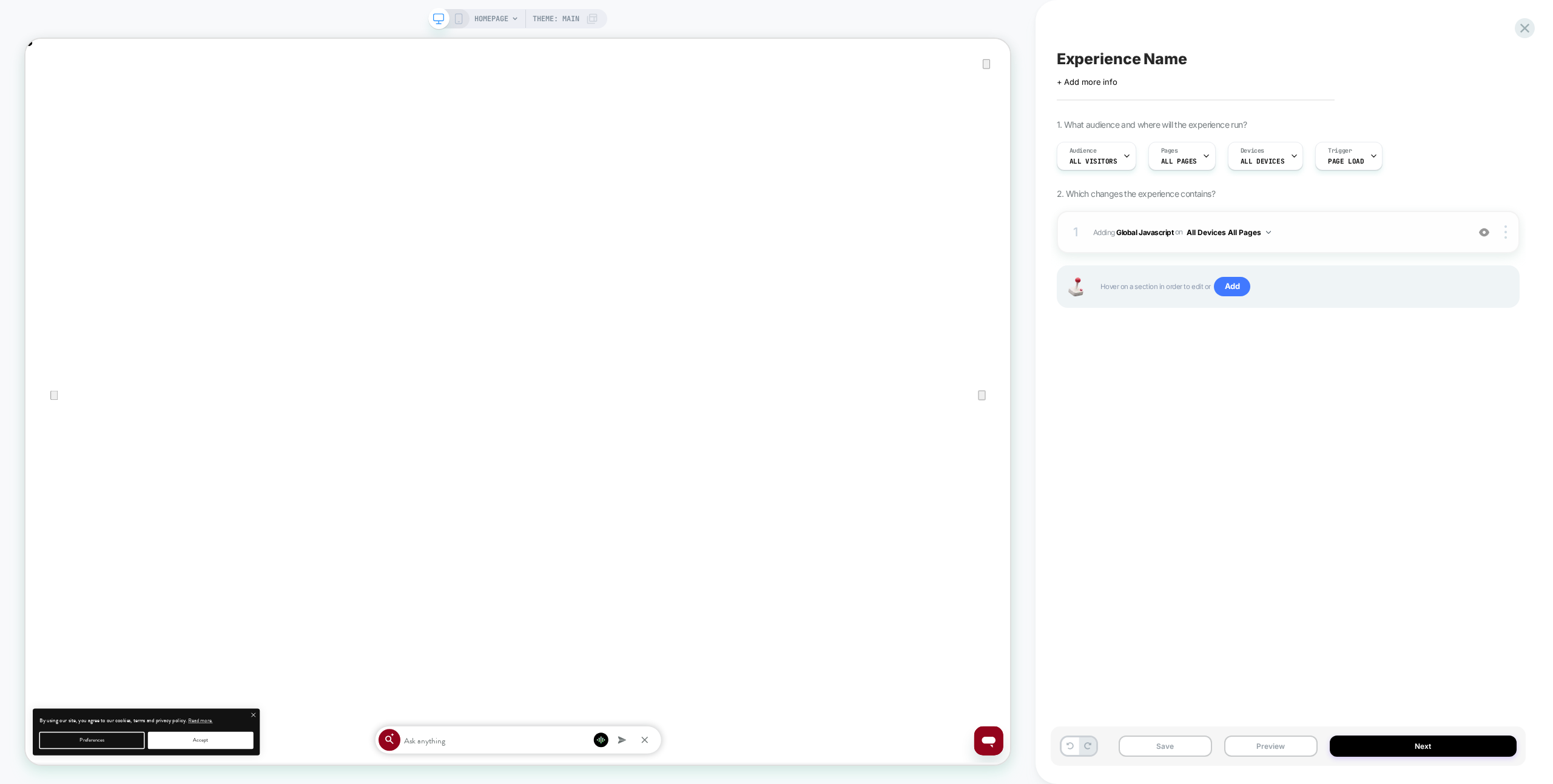
click at [1359, 224] on div "1 Adding Global Javascript on All Devices All Pages Add Before Add After Target…" at bounding box center [1288, 232] width 463 height 42
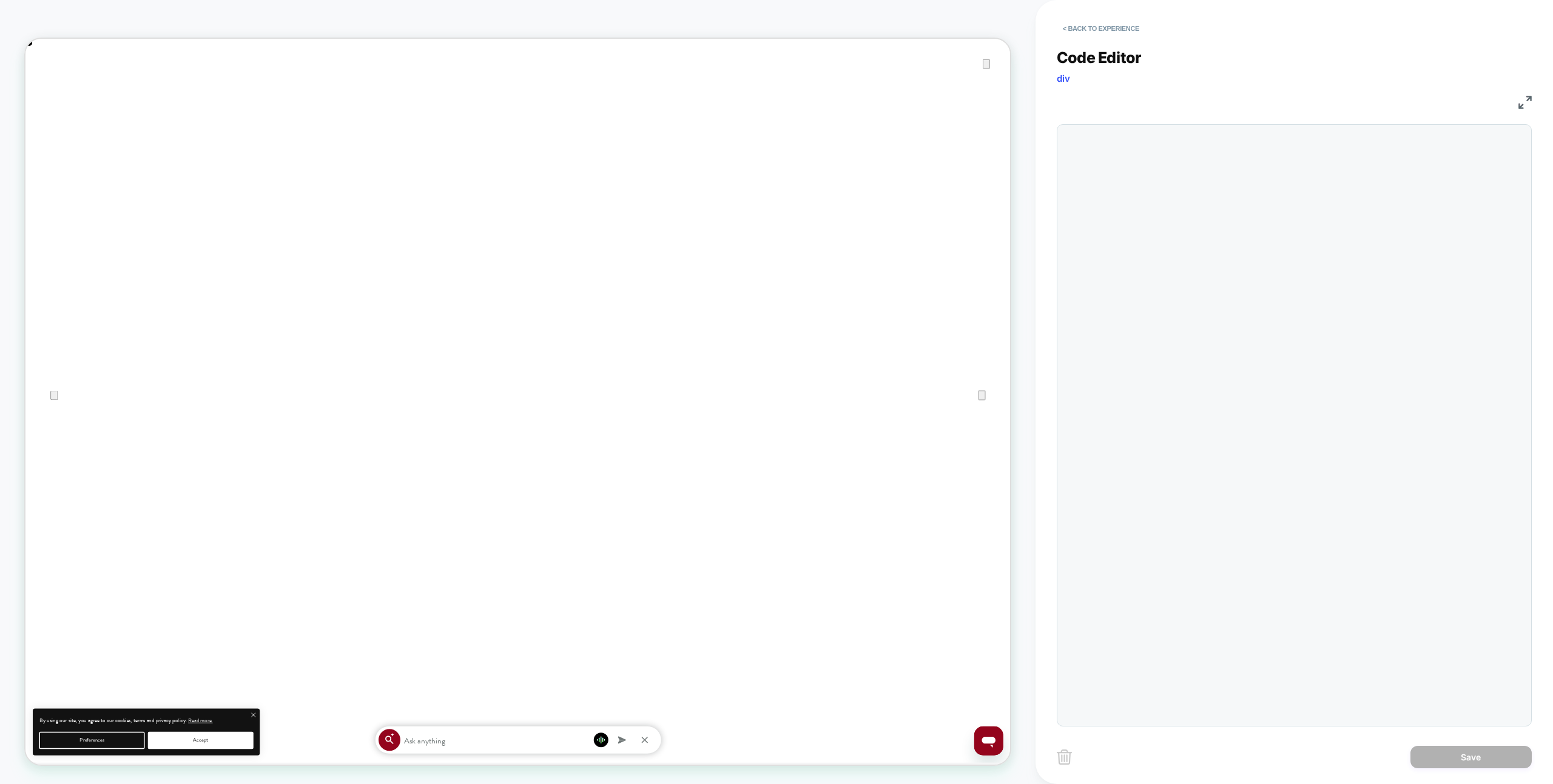
scroll to position [164, 0]
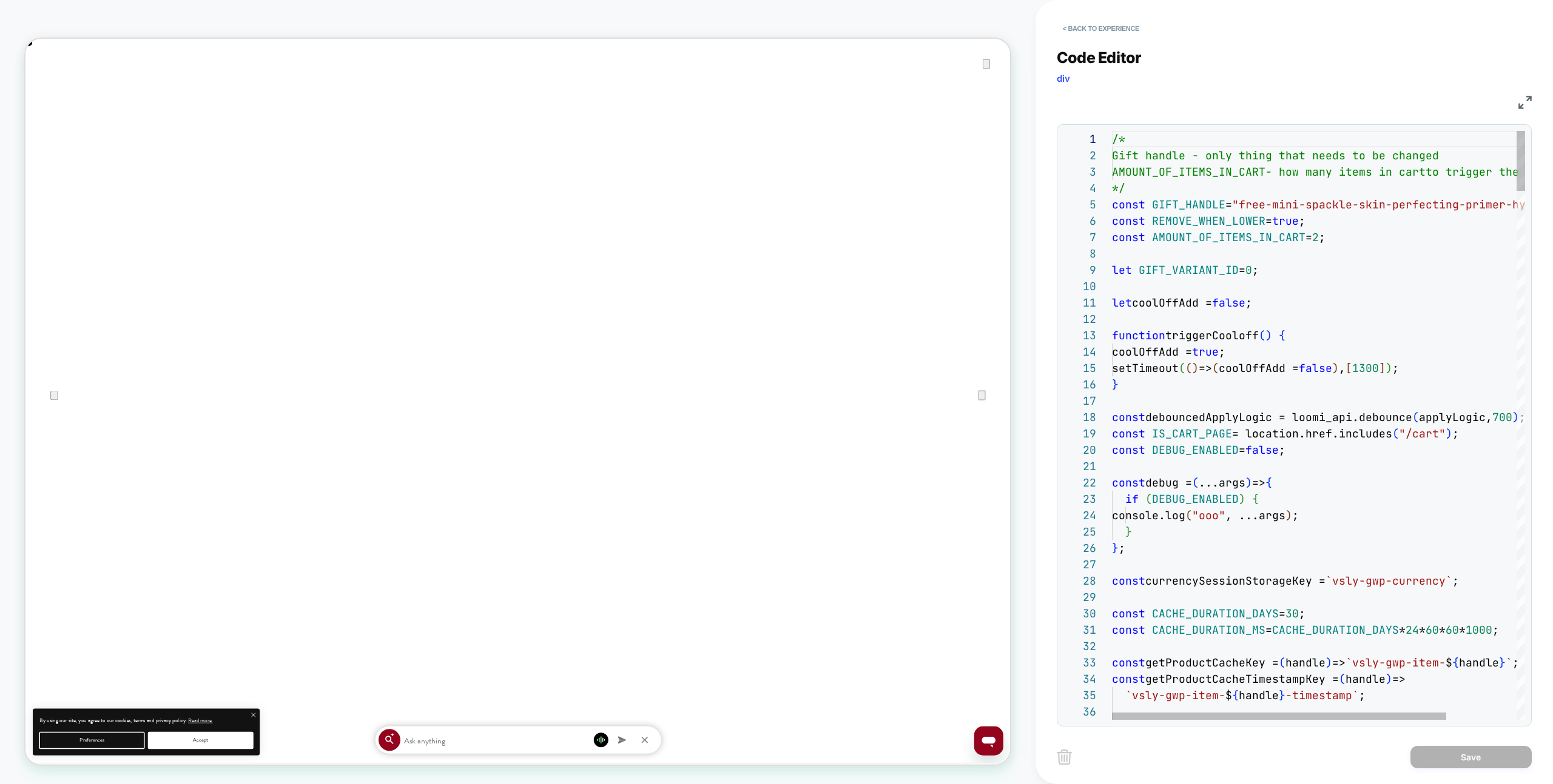
type textarea "**********"
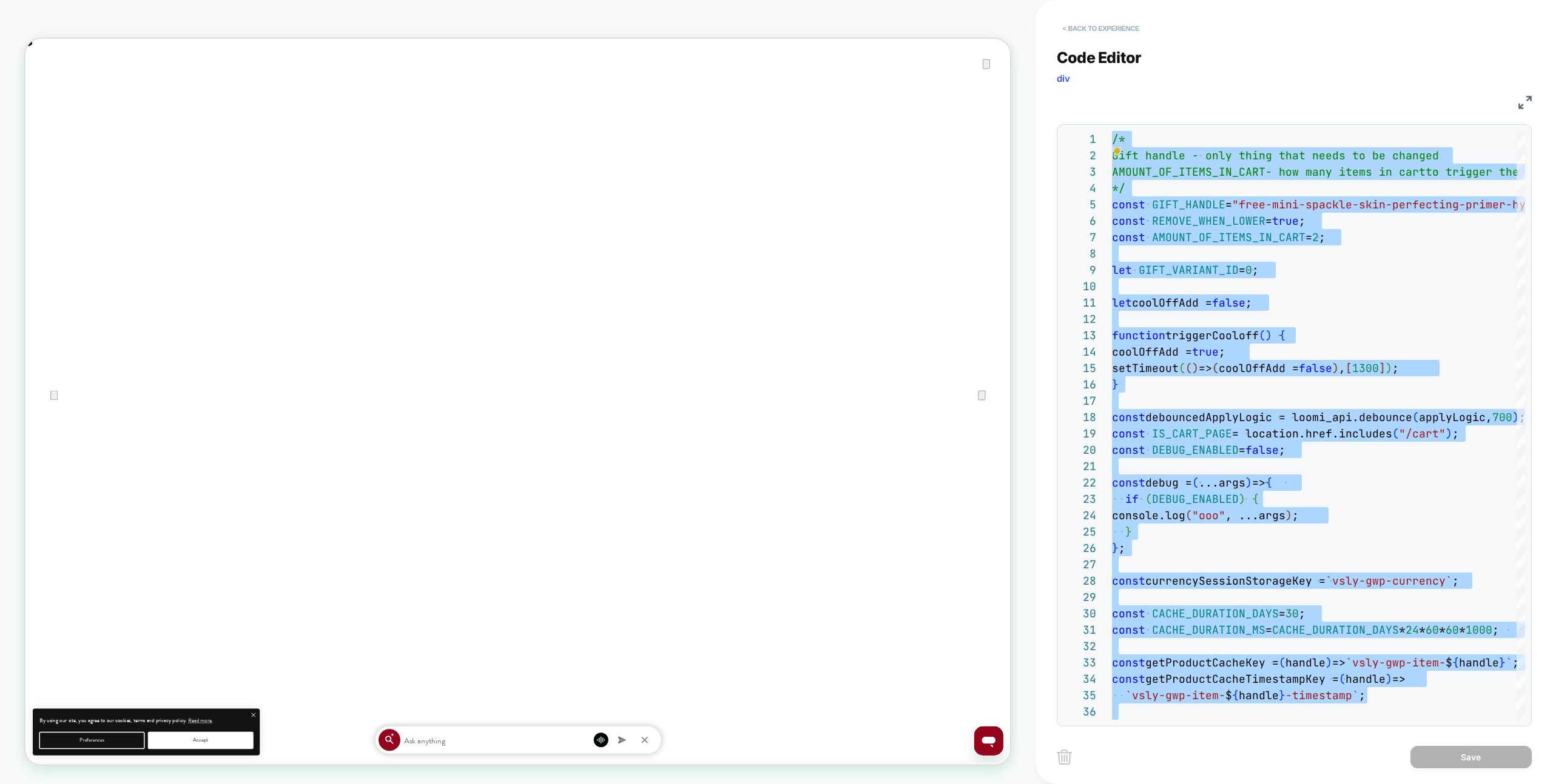
click at [1100, 29] on button "< Back to experience" at bounding box center [1101, 29] width 88 height 19
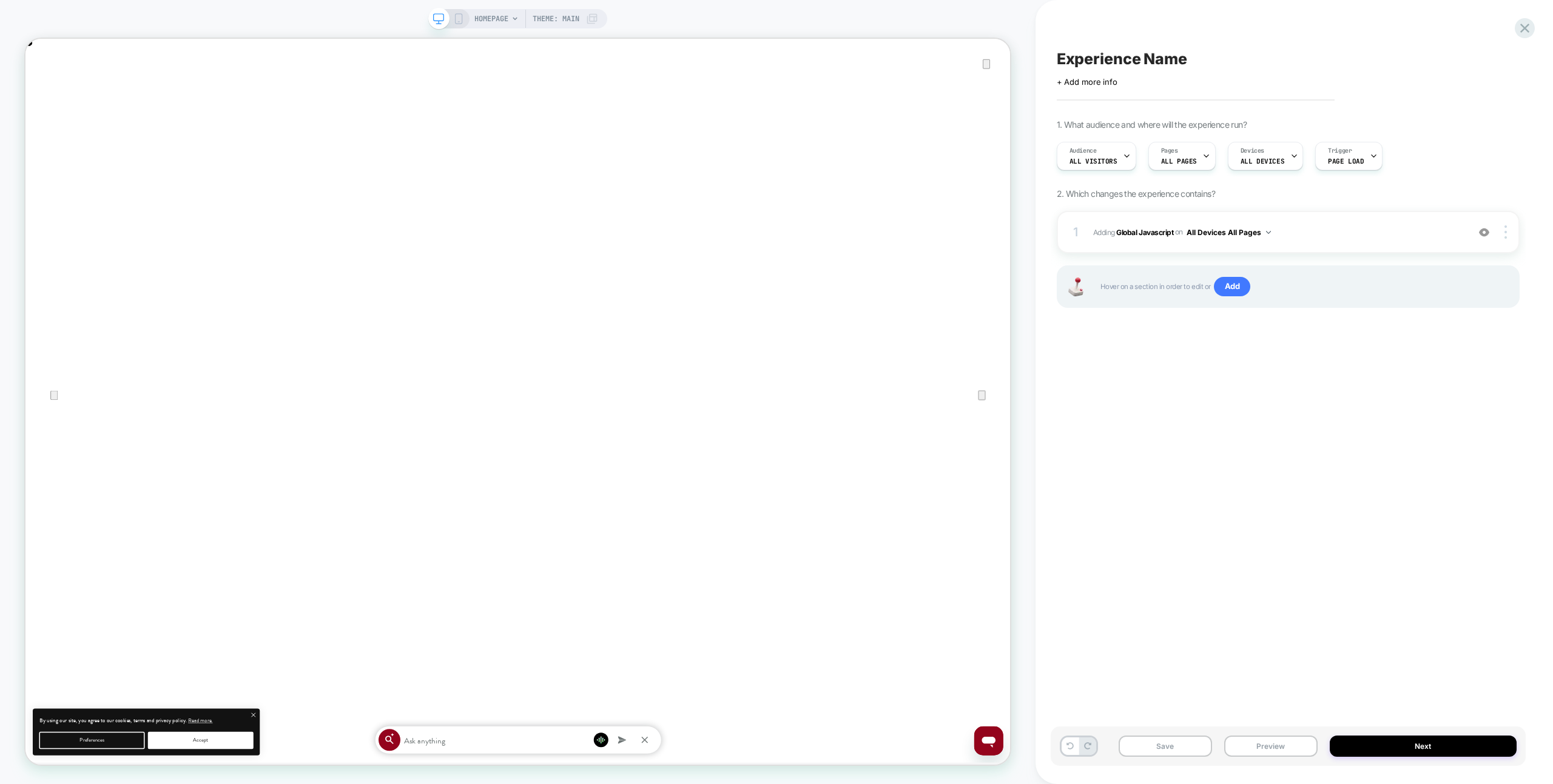
scroll to position [0, 0]
click at [1344, 740] on button "Next" at bounding box center [1422, 747] width 187 height 21
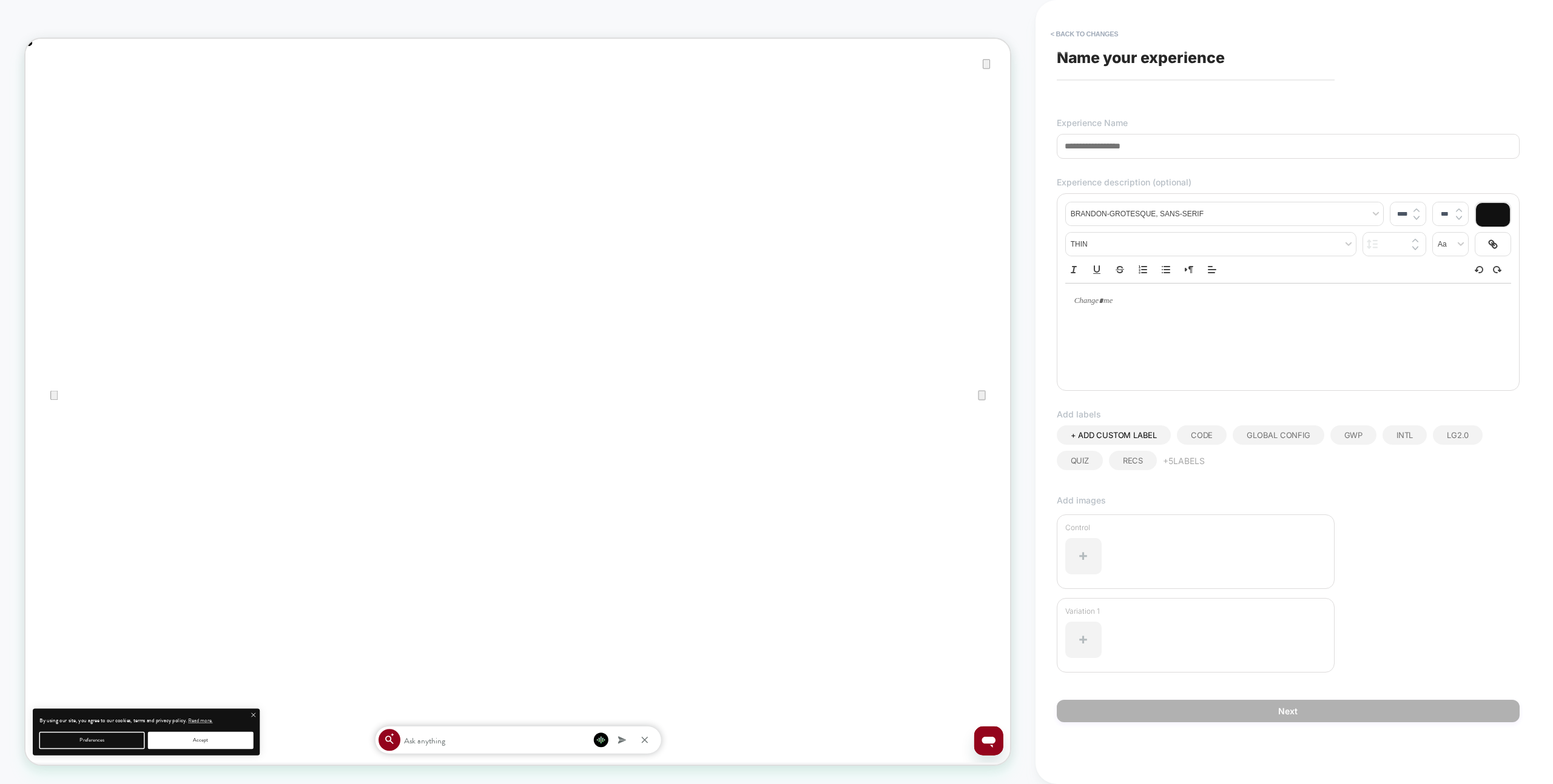
click at [1115, 153] on input at bounding box center [1288, 146] width 463 height 25
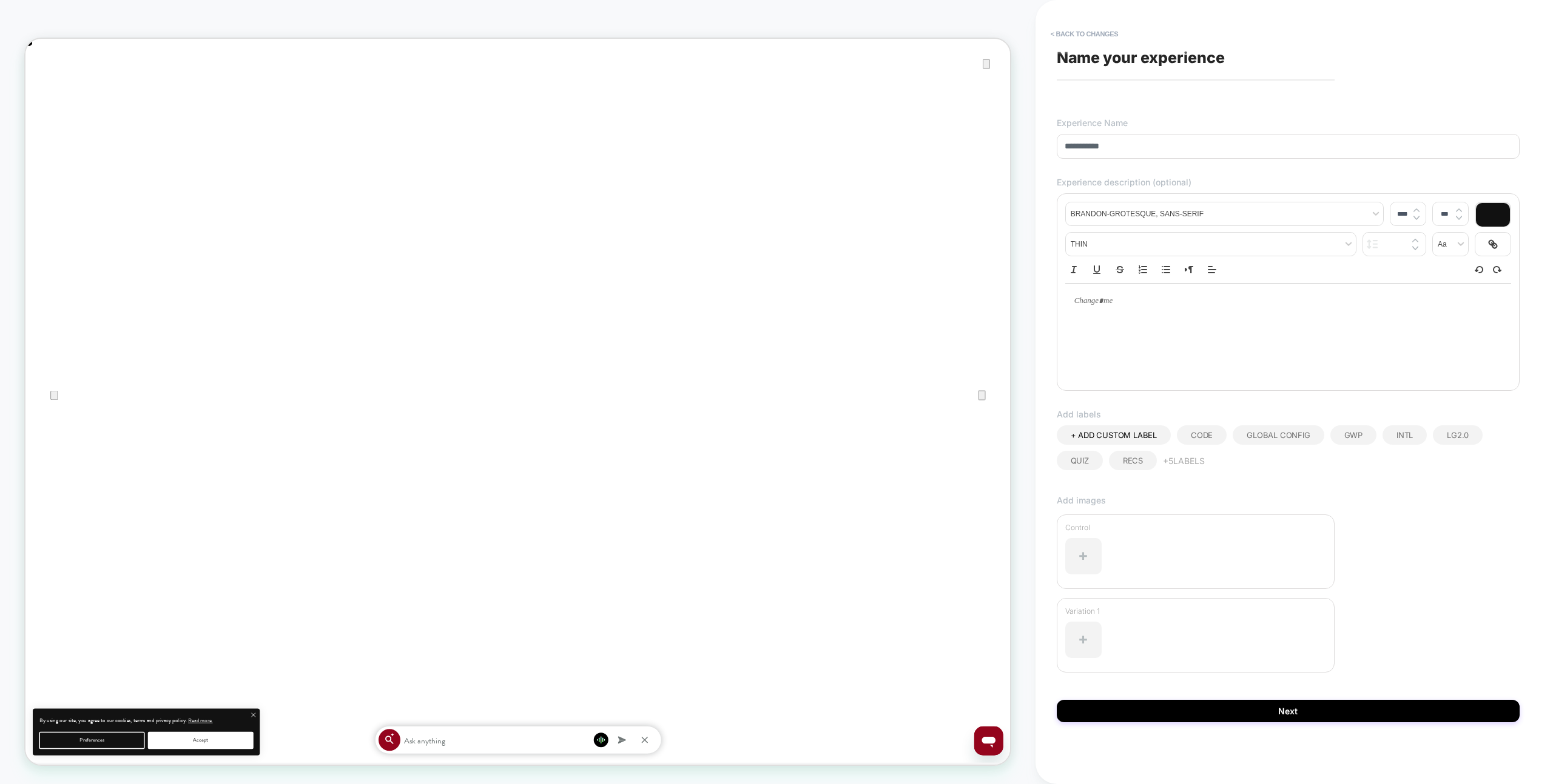
scroll to position [0, 1313]
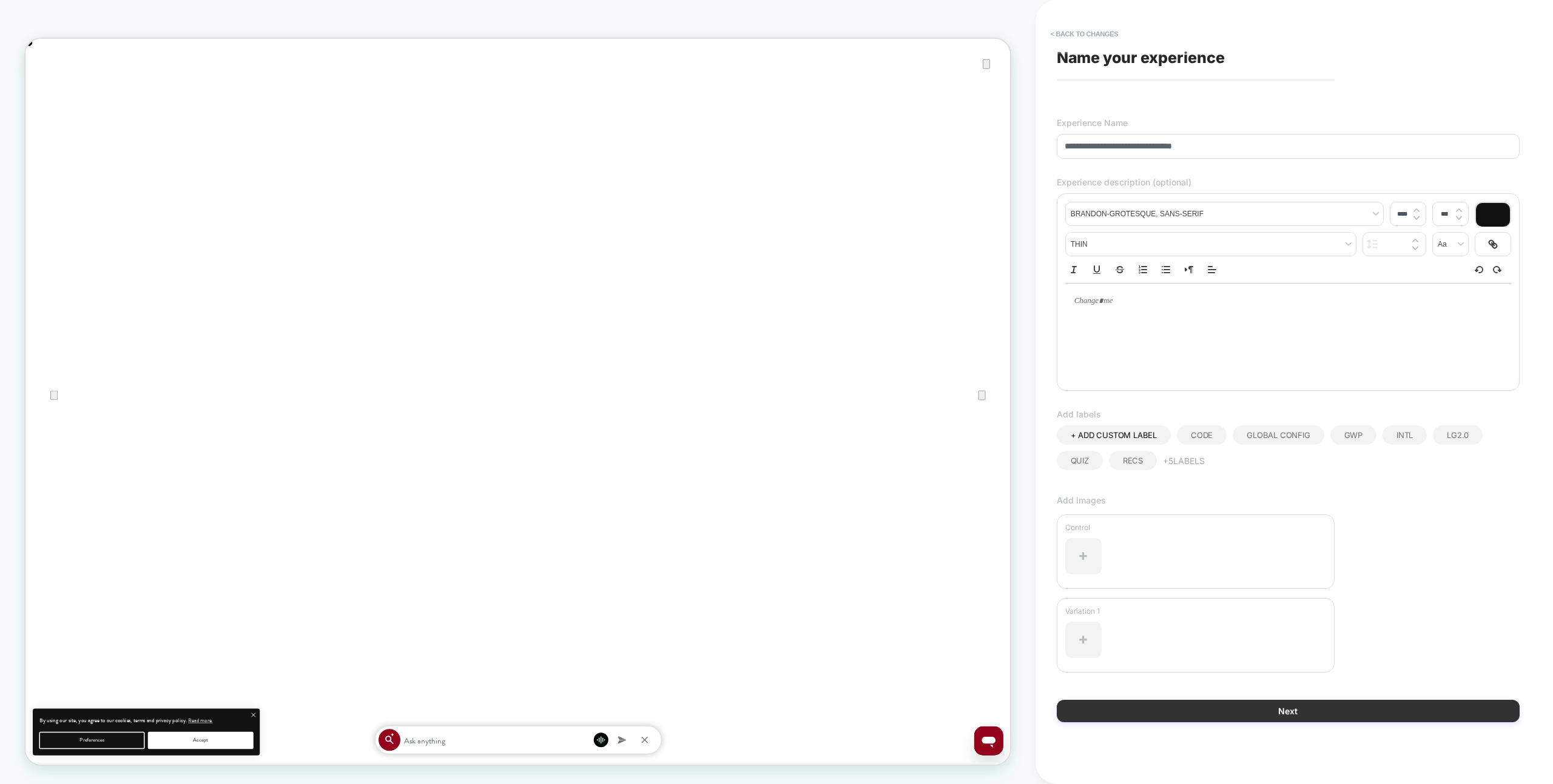
type input "**********"
click at [1464, 715] on button "Next" at bounding box center [1288, 712] width 463 height 22
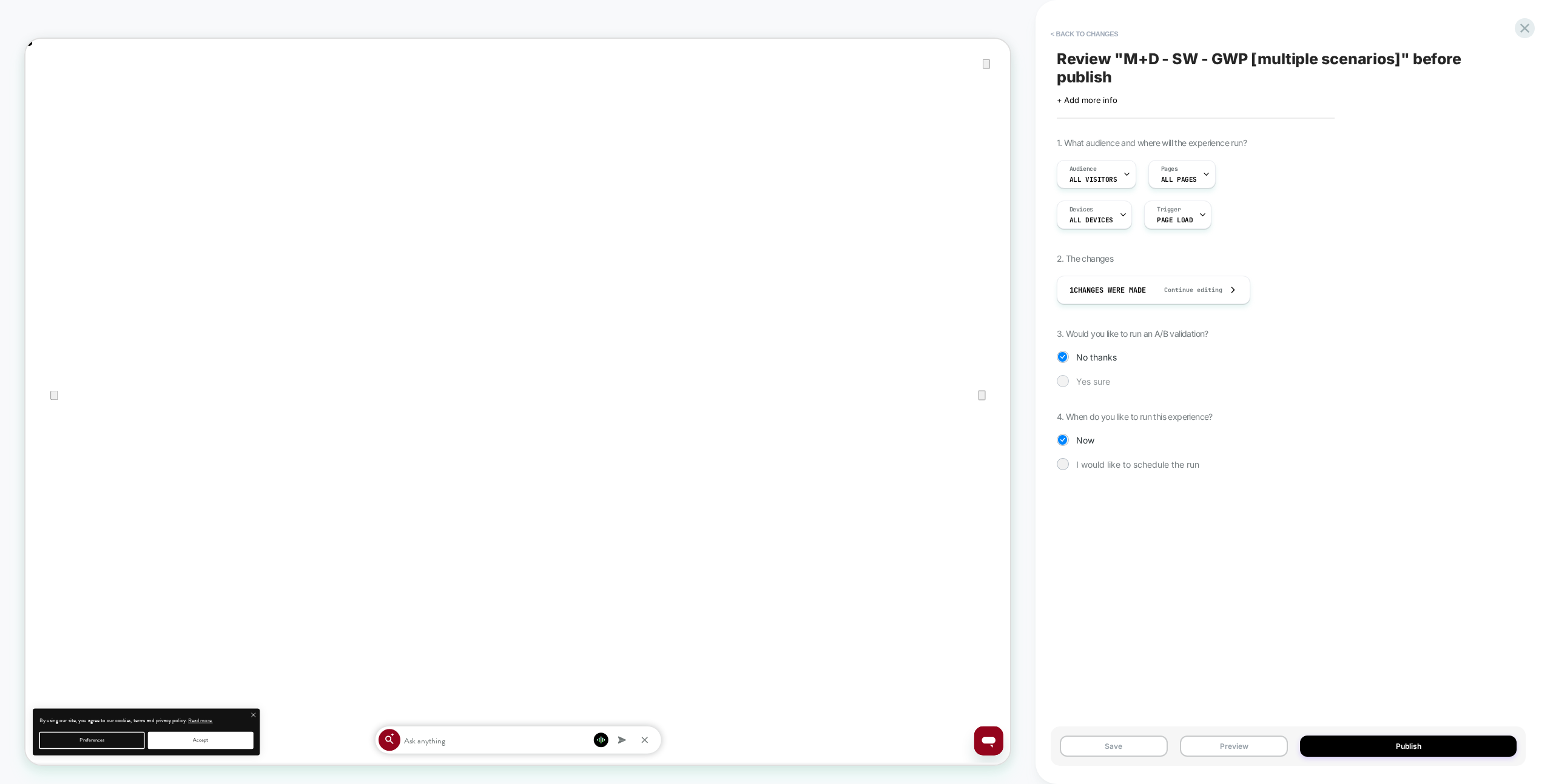
click at [1087, 375] on div "Yes sure" at bounding box center [1288, 380] width 463 height 12
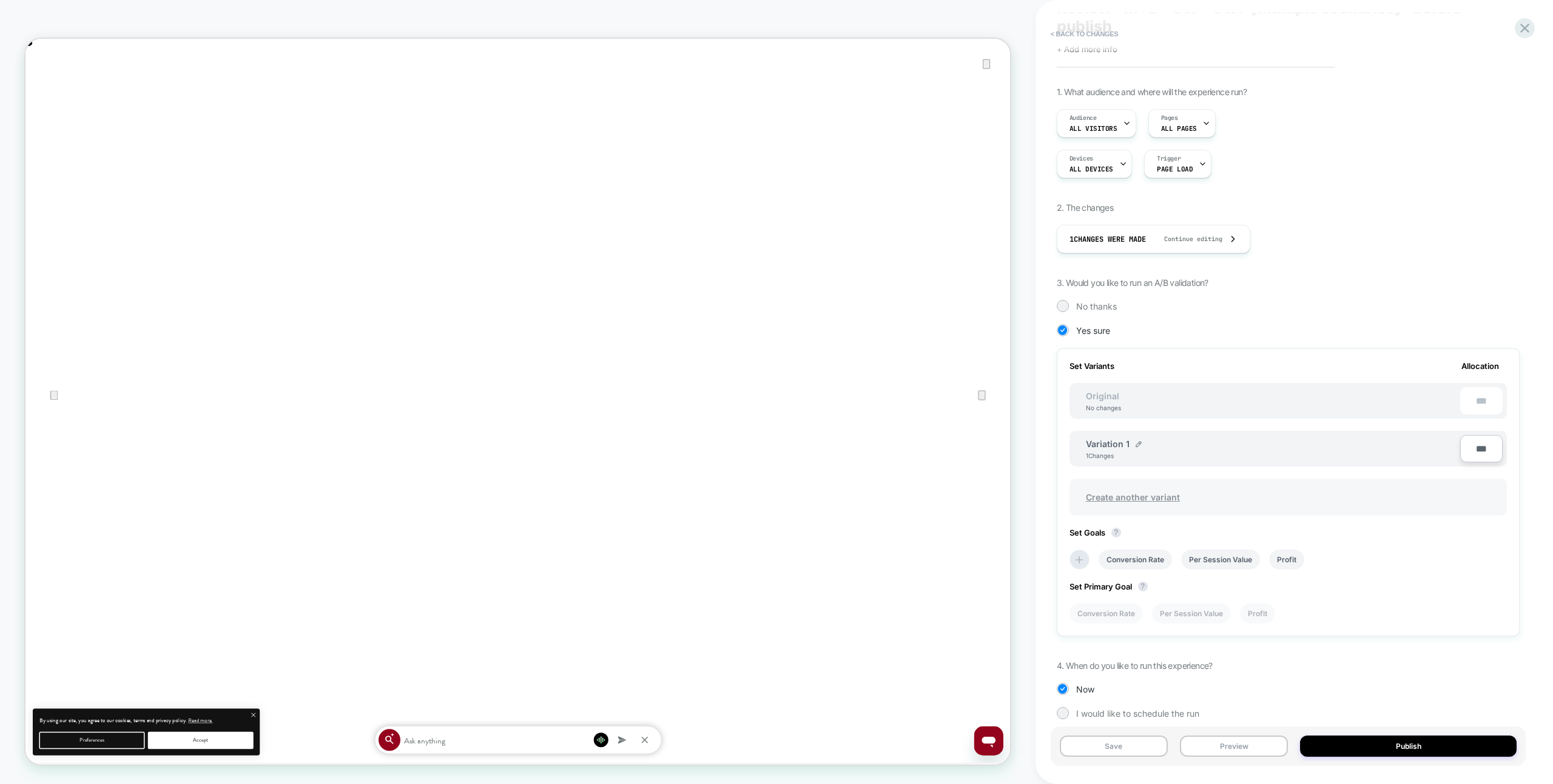
scroll to position [64, 0]
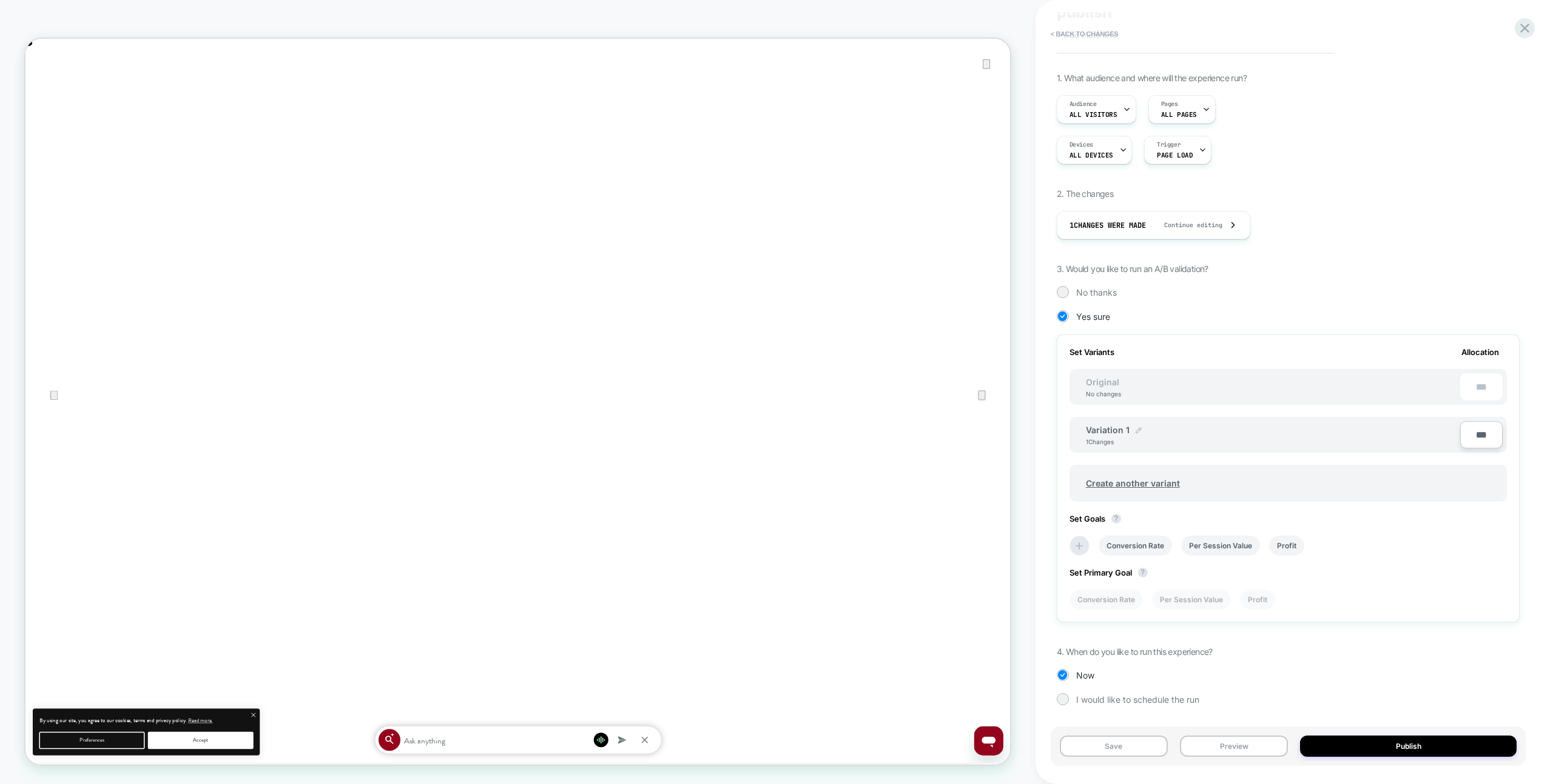
drag, startPoint x: 1145, startPoint y: 429, endPoint x: 1136, endPoint y: 428, distance: 9.1
click at [1144, 429] on div "Variation 1 1 Changes" at bounding box center [1273, 435] width 374 height 21
click at [1136, 428] on img at bounding box center [1139, 431] width 6 height 6
click at [1128, 428] on input "**********" at bounding box center [1129, 436] width 88 height 24
type input "*"
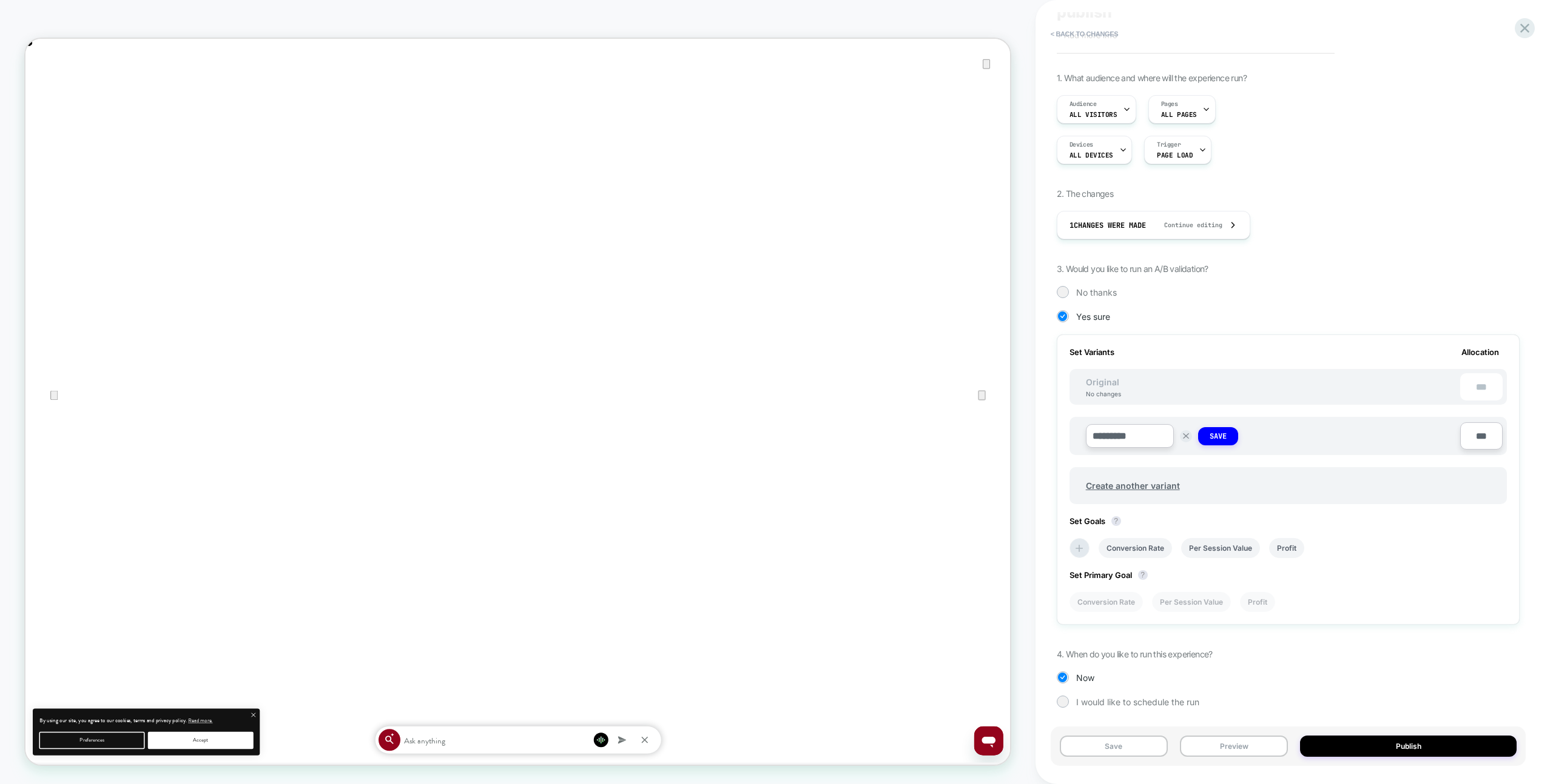
scroll to position [0, 0]
type input "*********"
click at [1216, 439] on strong "Save" at bounding box center [1218, 436] width 17 height 10
click at [1078, 39] on button "< Back to changes" at bounding box center [1084, 33] width 80 height 19
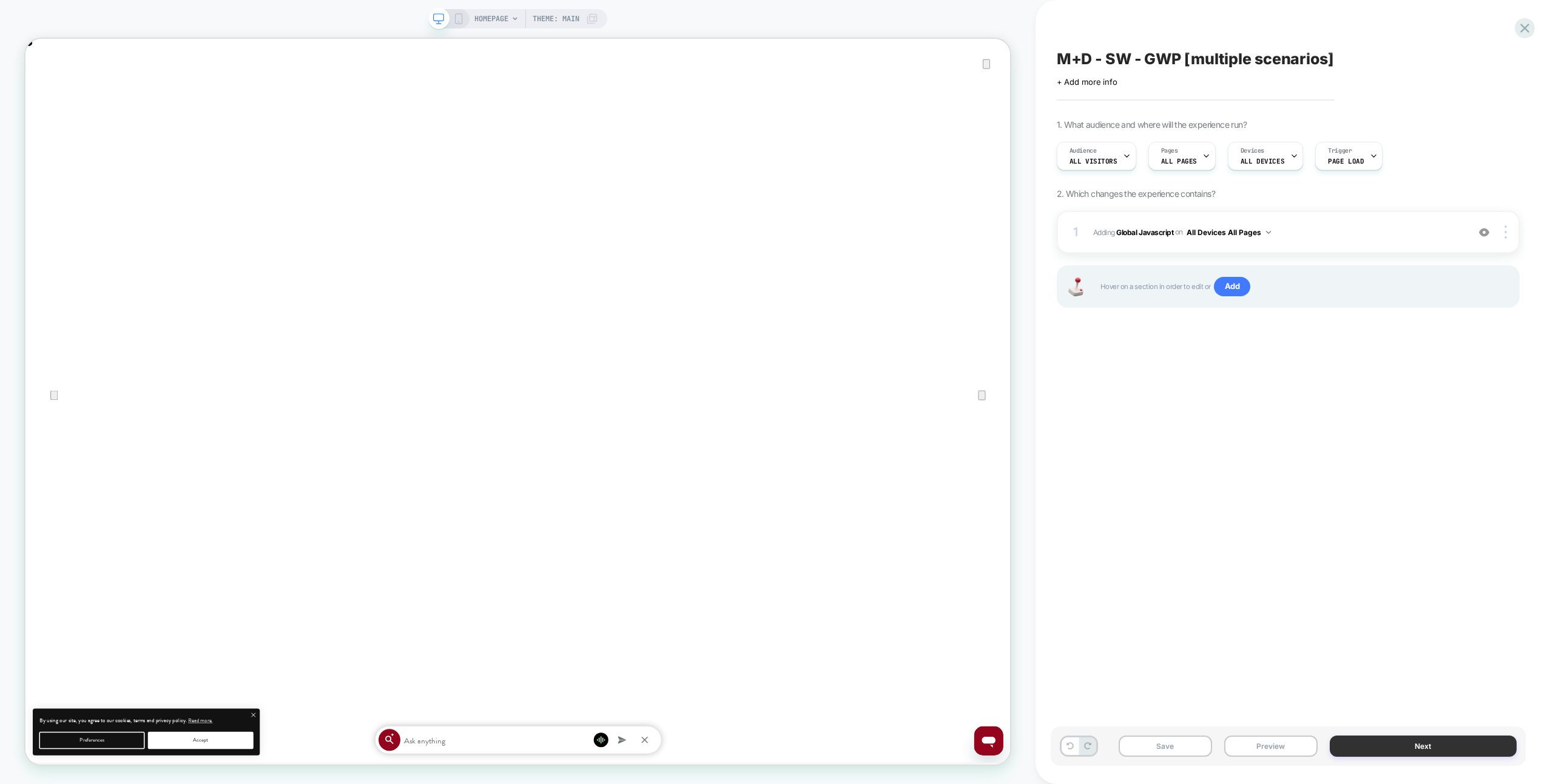
click at [1378, 743] on button "Next" at bounding box center [1422, 747] width 187 height 21
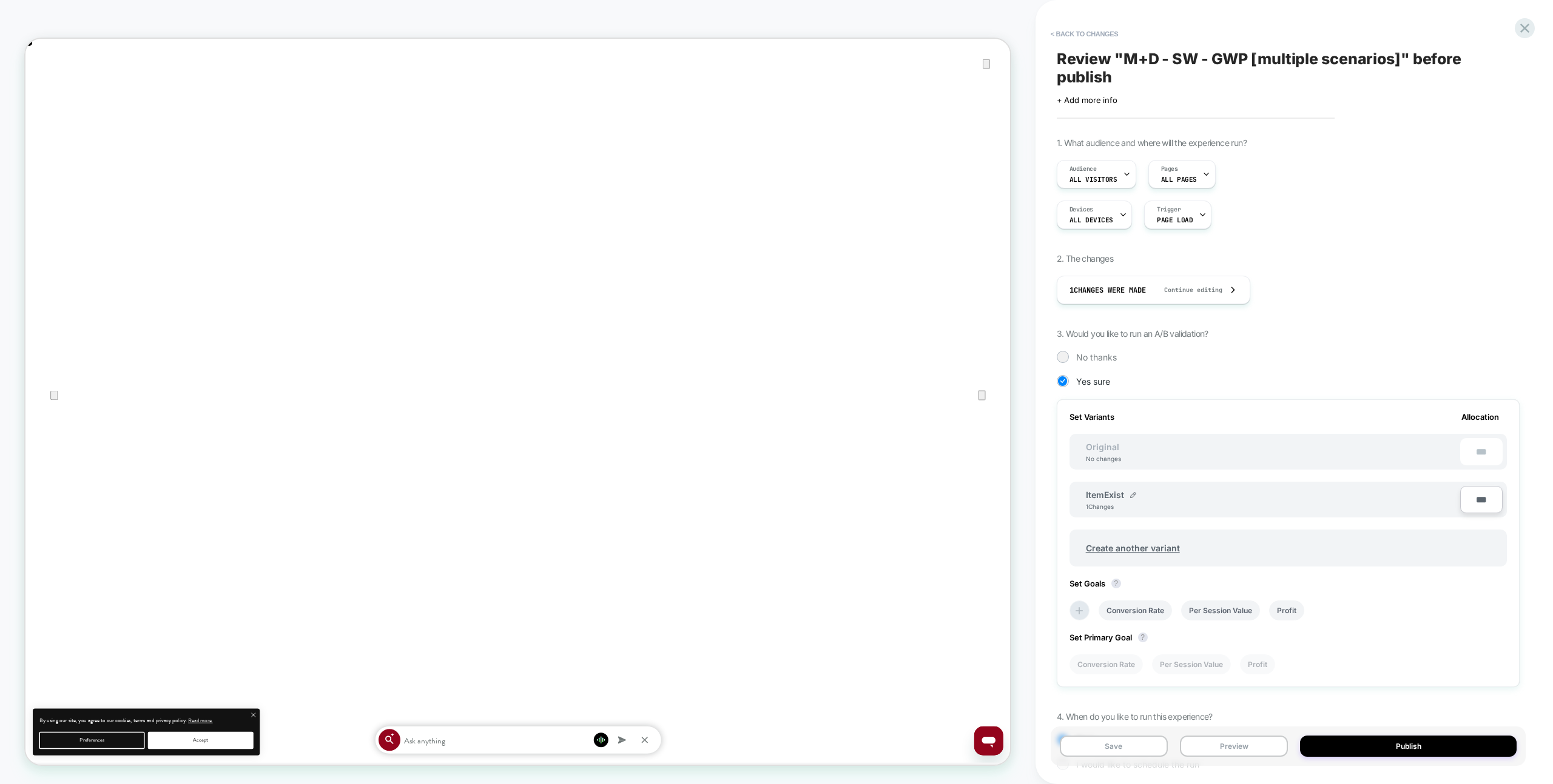
click at [1148, 497] on div "ItemExist 1 Changes" at bounding box center [1273, 500] width 374 height 21
click at [1095, 37] on button "< Back to changes" at bounding box center [1084, 33] width 80 height 19
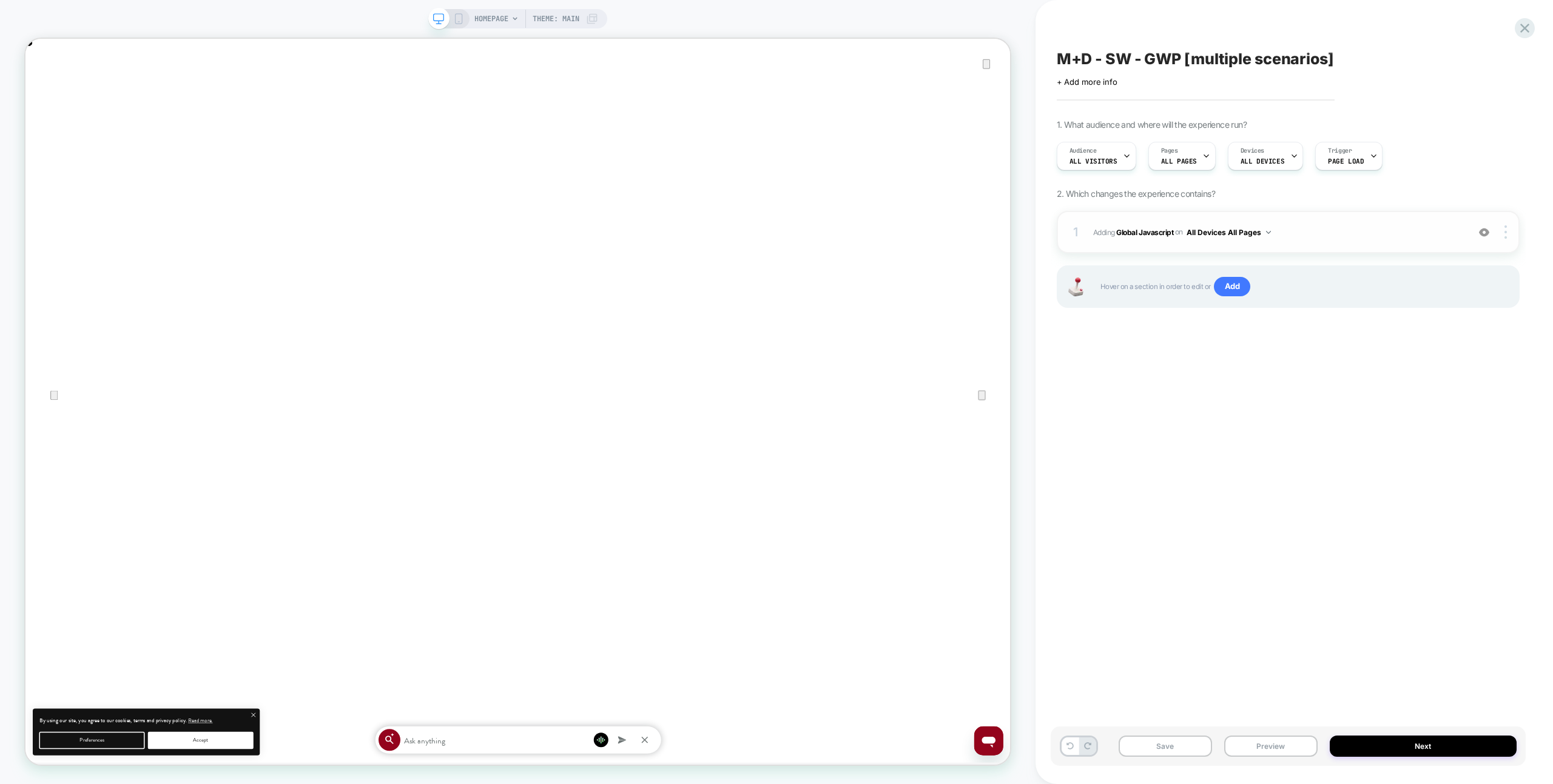
drag, startPoint x: 1320, startPoint y: 262, endPoint x: 1314, endPoint y: 251, distance: 12.5
click at [1319, 259] on div "1 Adding Global Javascript on All Devices All Pages Add Before Add After Target…" at bounding box center [1288, 275] width 463 height 127
click at [1313, 250] on div "1 Adding Global Javascript on All Devices All Pages Add Before Add After Target…" at bounding box center [1288, 232] width 463 height 42
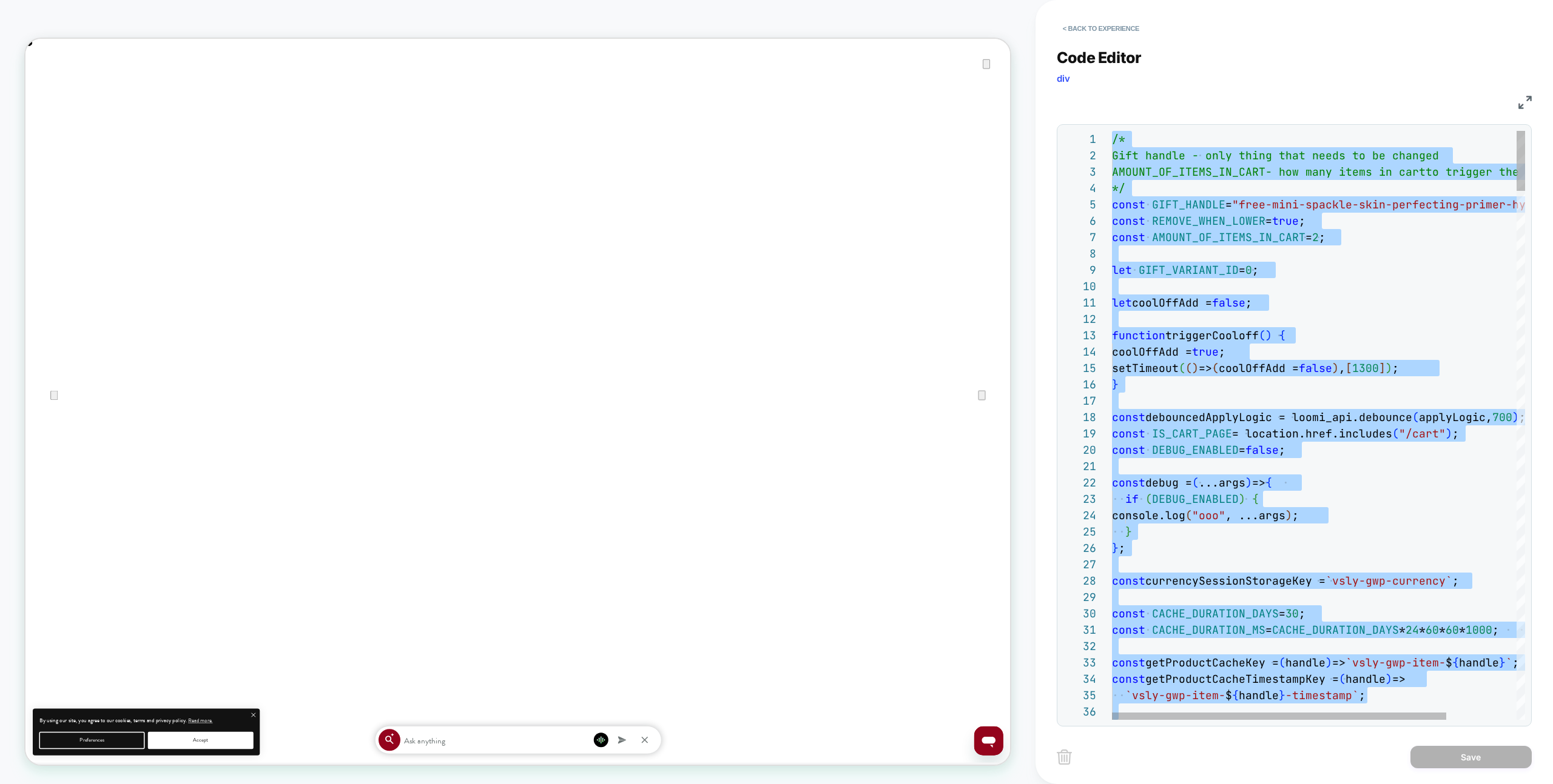
type textarea "**********"
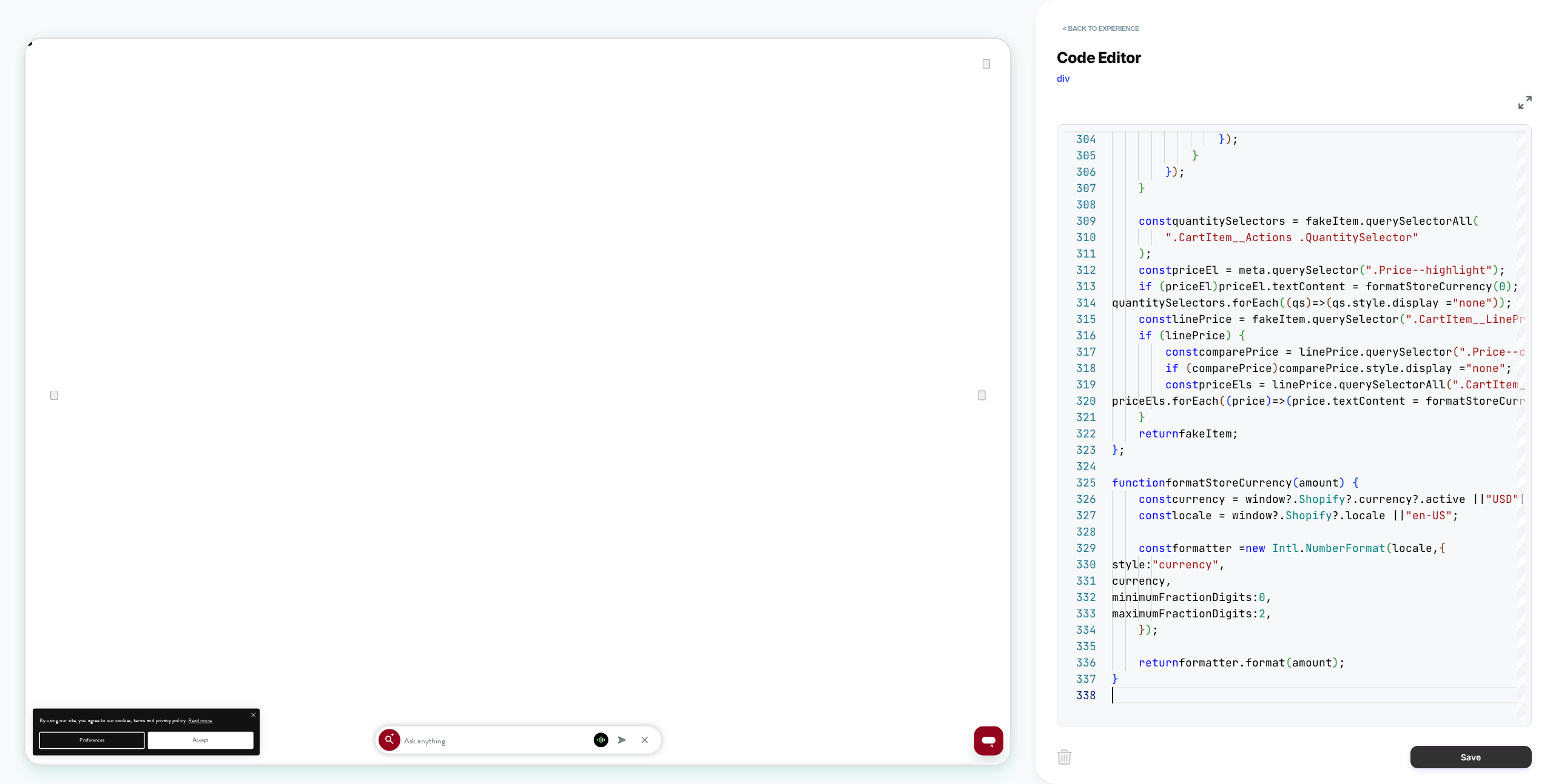
click at [1444, 755] on button "Save" at bounding box center [1471, 757] width 121 height 22
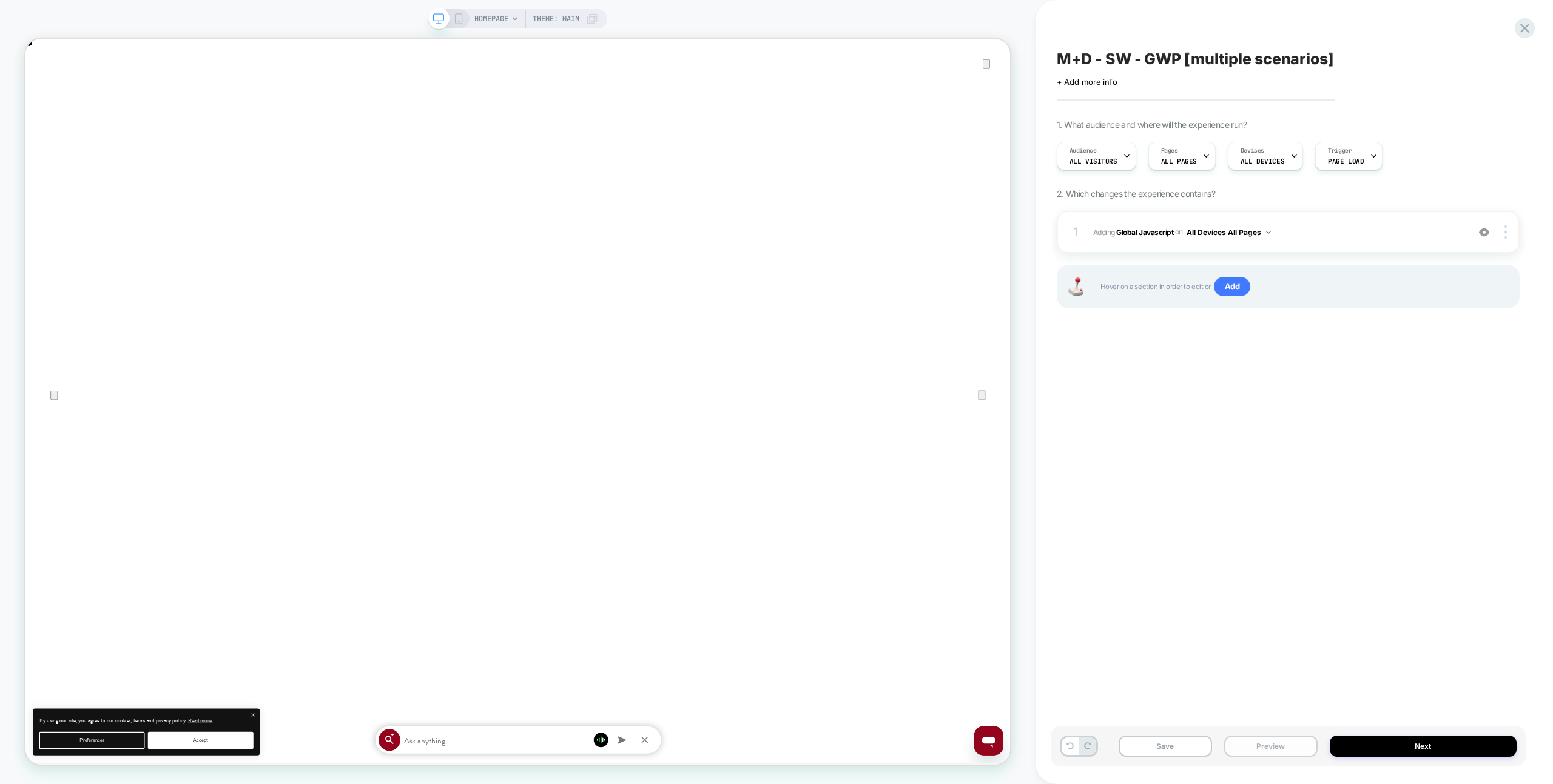
click at [1261, 751] on button "Preview" at bounding box center [1270, 747] width 93 height 21
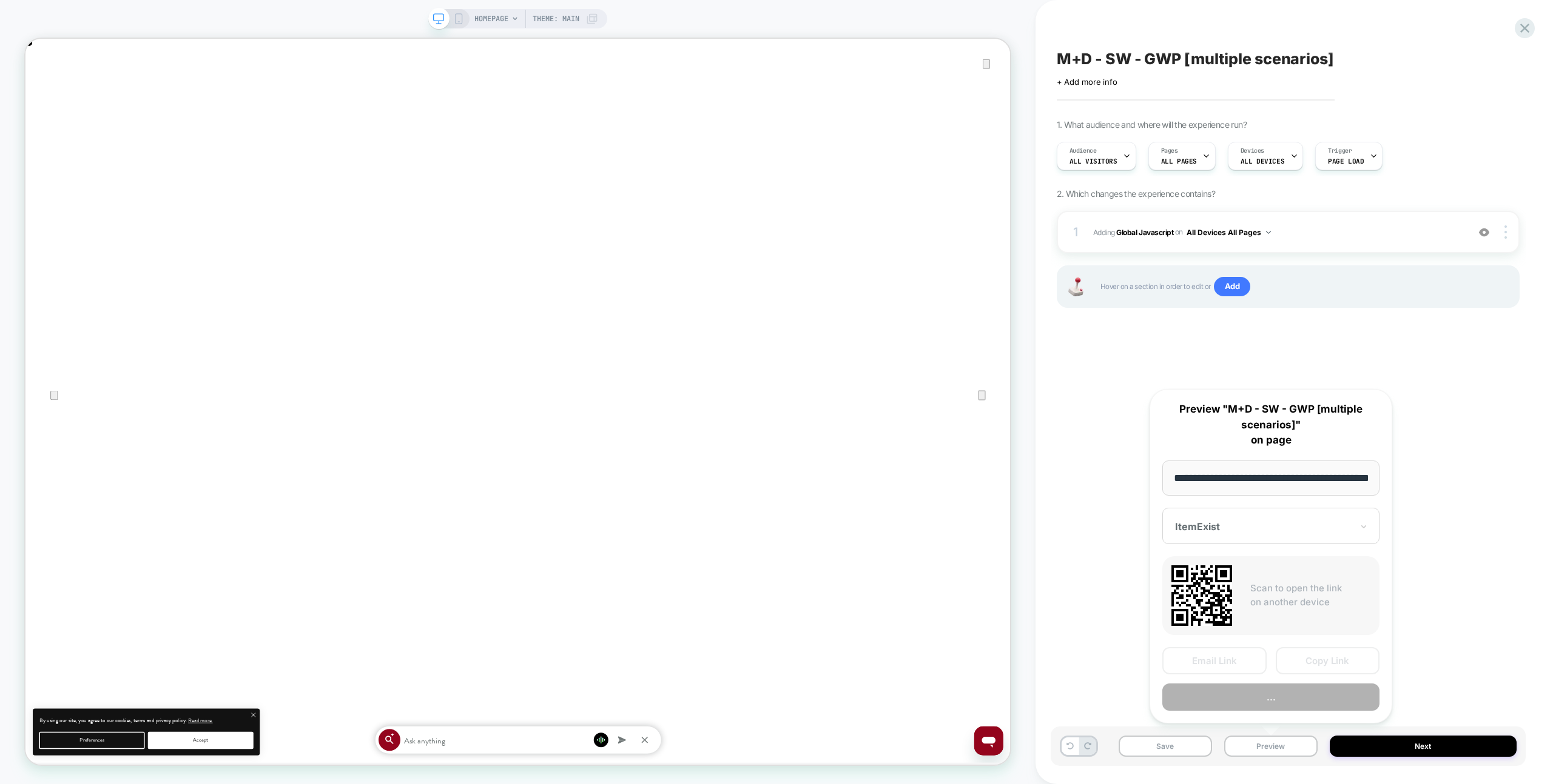
scroll to position [0, 43]
click at [1276, 710] on button "Preview" at bounding box center [1270, 698] width 217 height 27
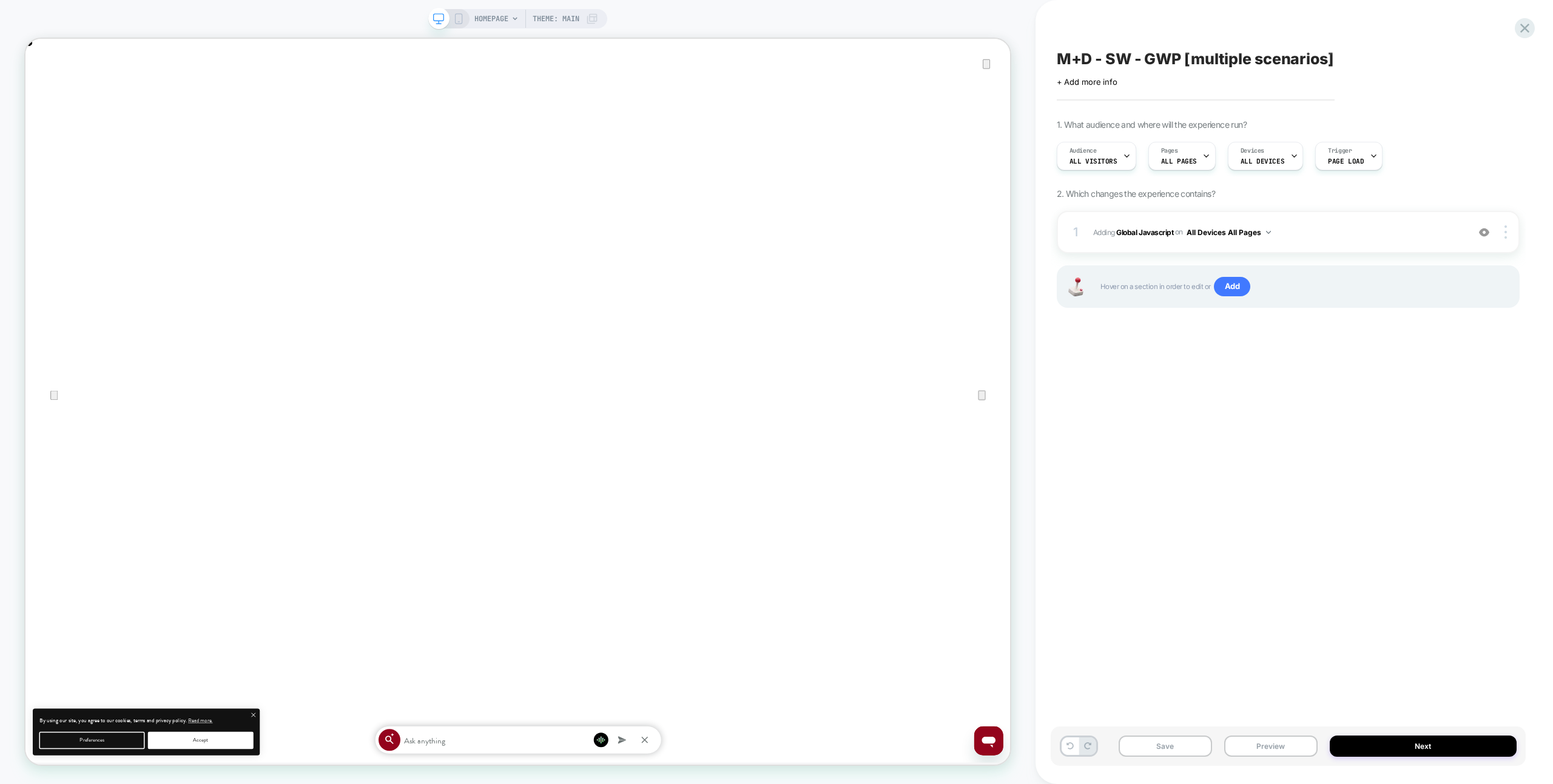
scroll to position [0, 2627]
click at [1431, 228] on span "Adding Global Javascript on All Devices All Pages" at bounding box center [1277, 232] width 369 height 15
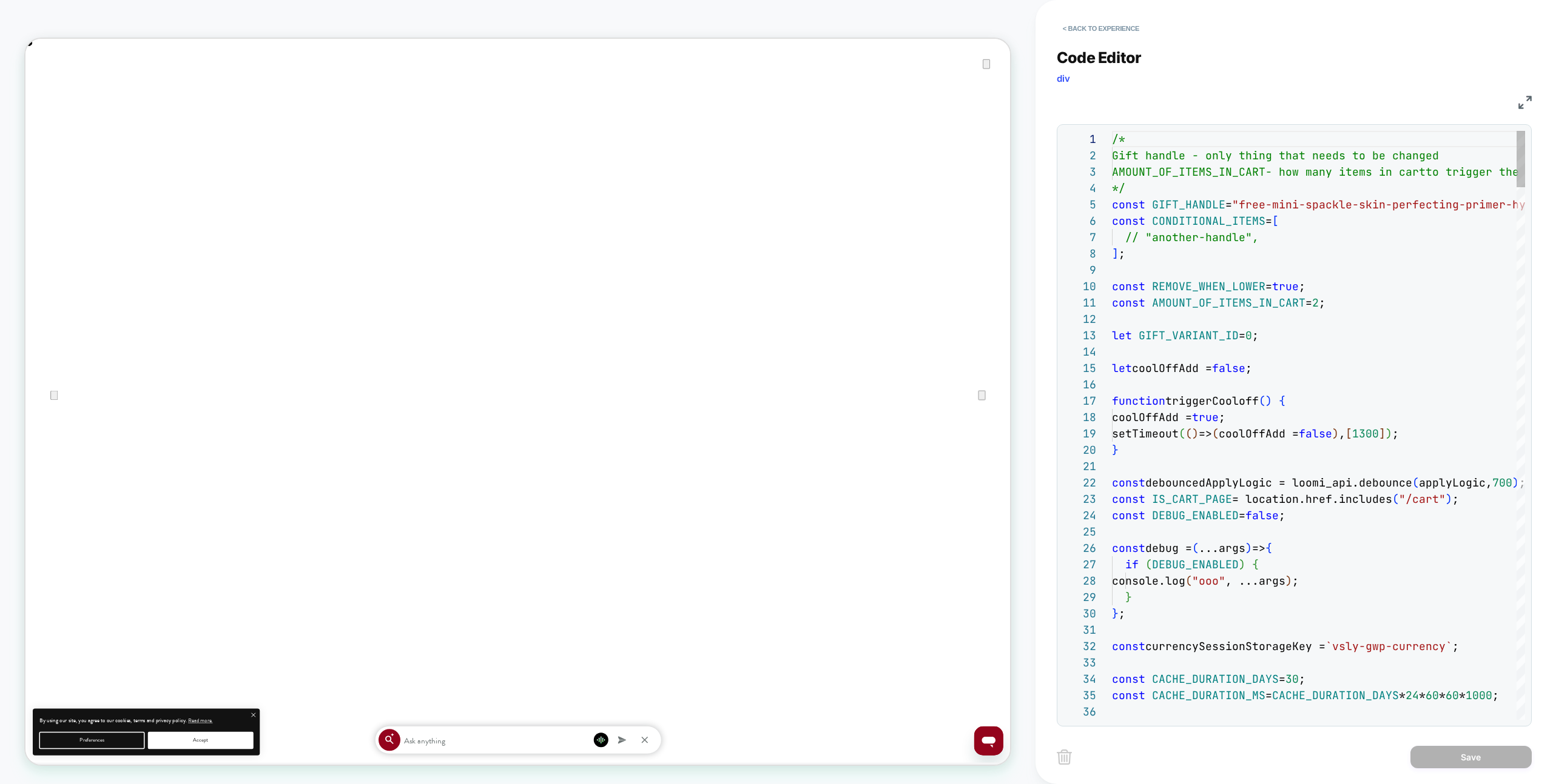
drag, startPoint x: 1431, startPoint y: 228, endPoint x: 1441, endPoint y: 187, distance: 42.2
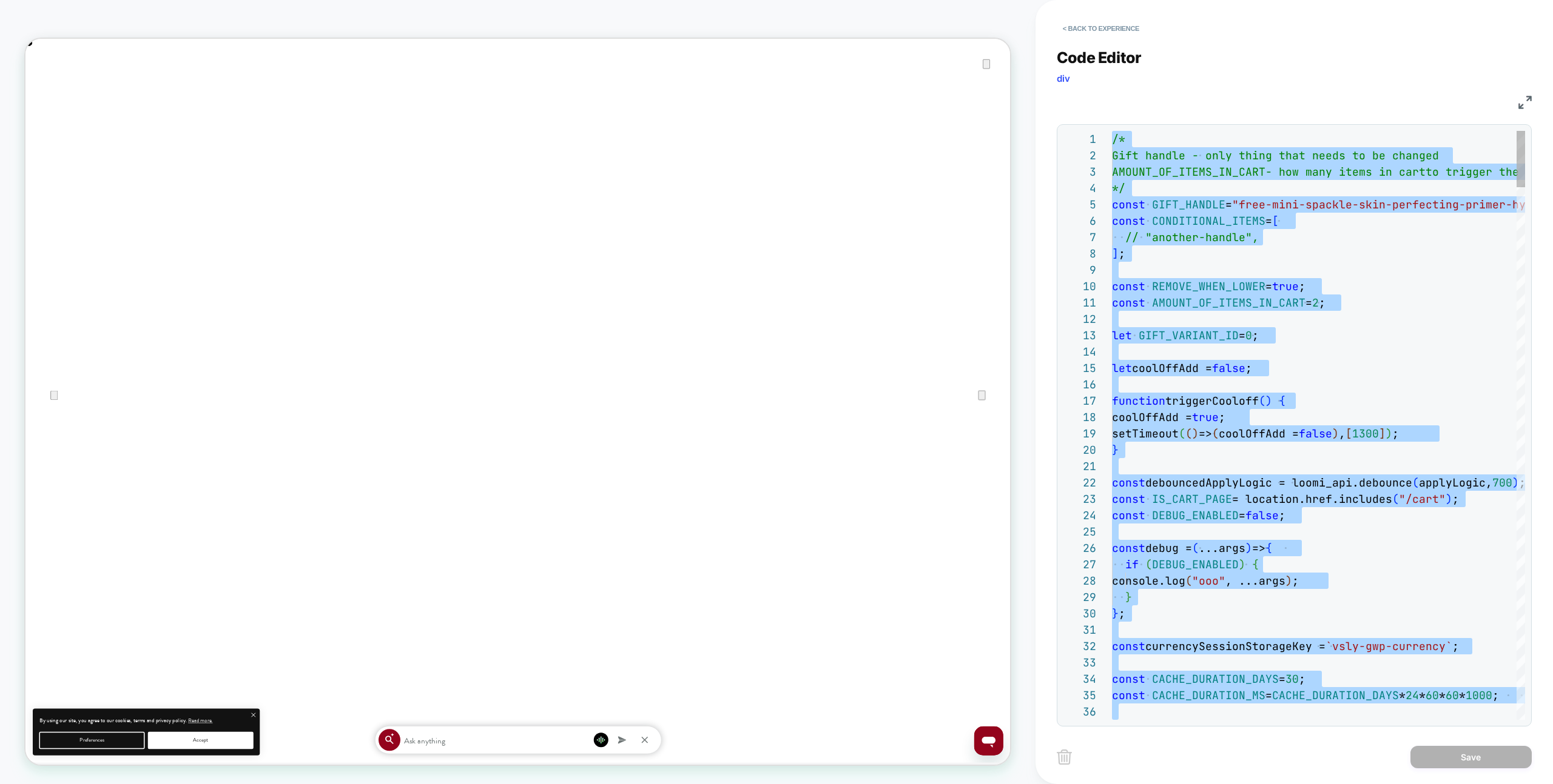
type textarea "**********"
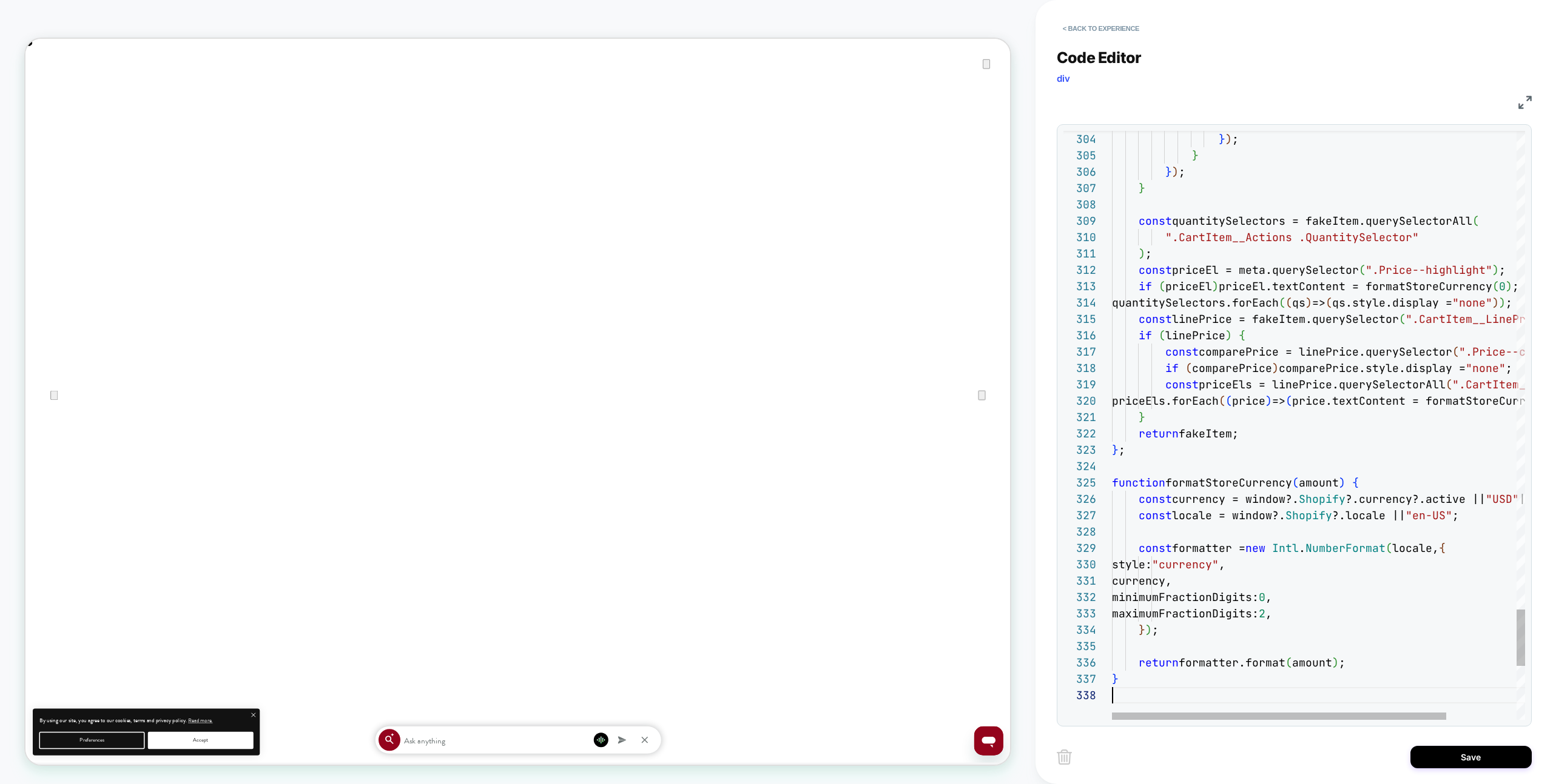
drag, startPoint x: 1425, startPoint y: 746, endPoint x: 1360, endPoint y: 750, distance: 65.1
click at [1425, 746] on button "Save" at bounding box center [1471, 757] width 121 height 22
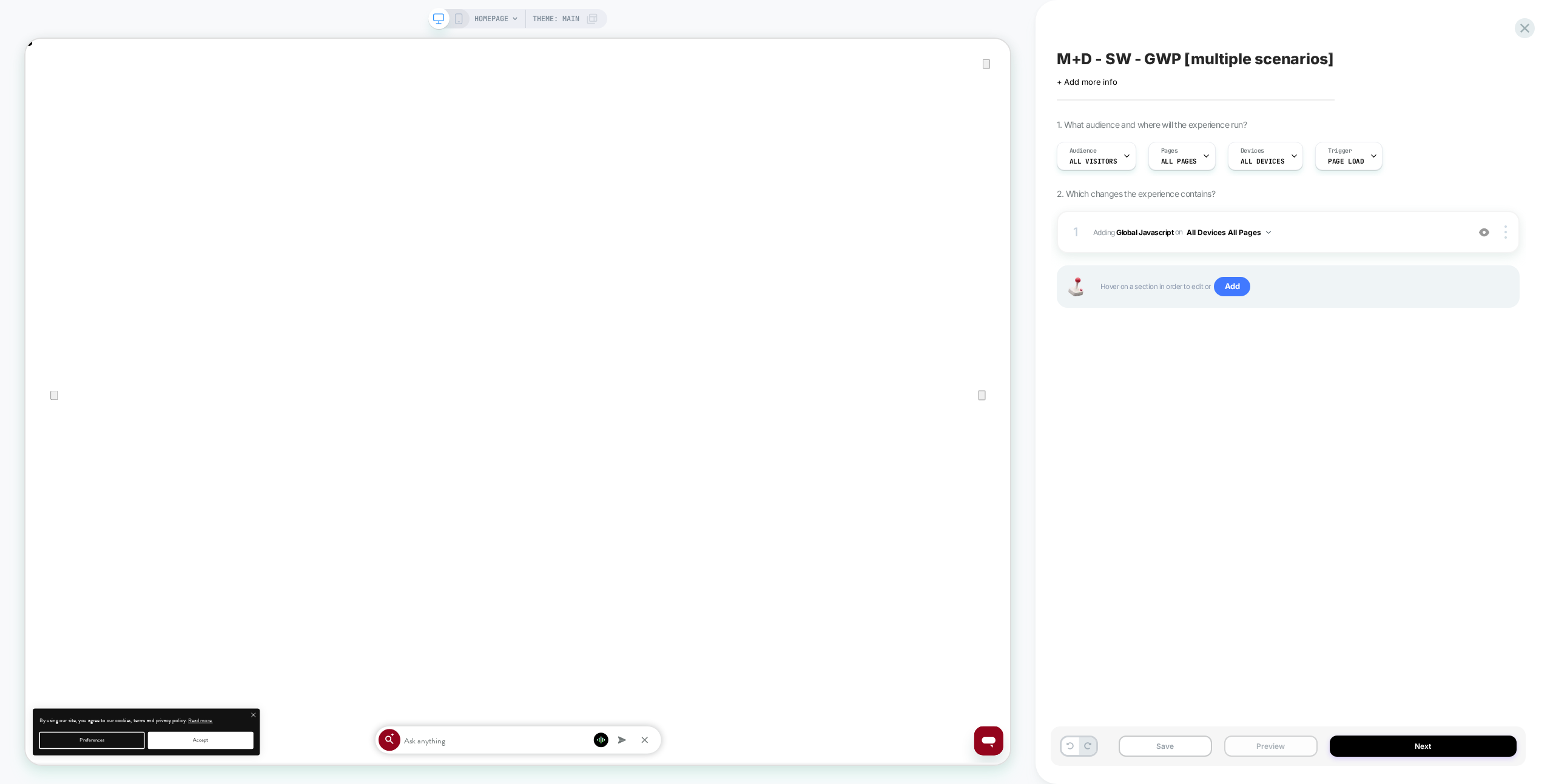
click at [1277, 746] on button "Preview" at bounding box center [1270, 747] width 93 height 21
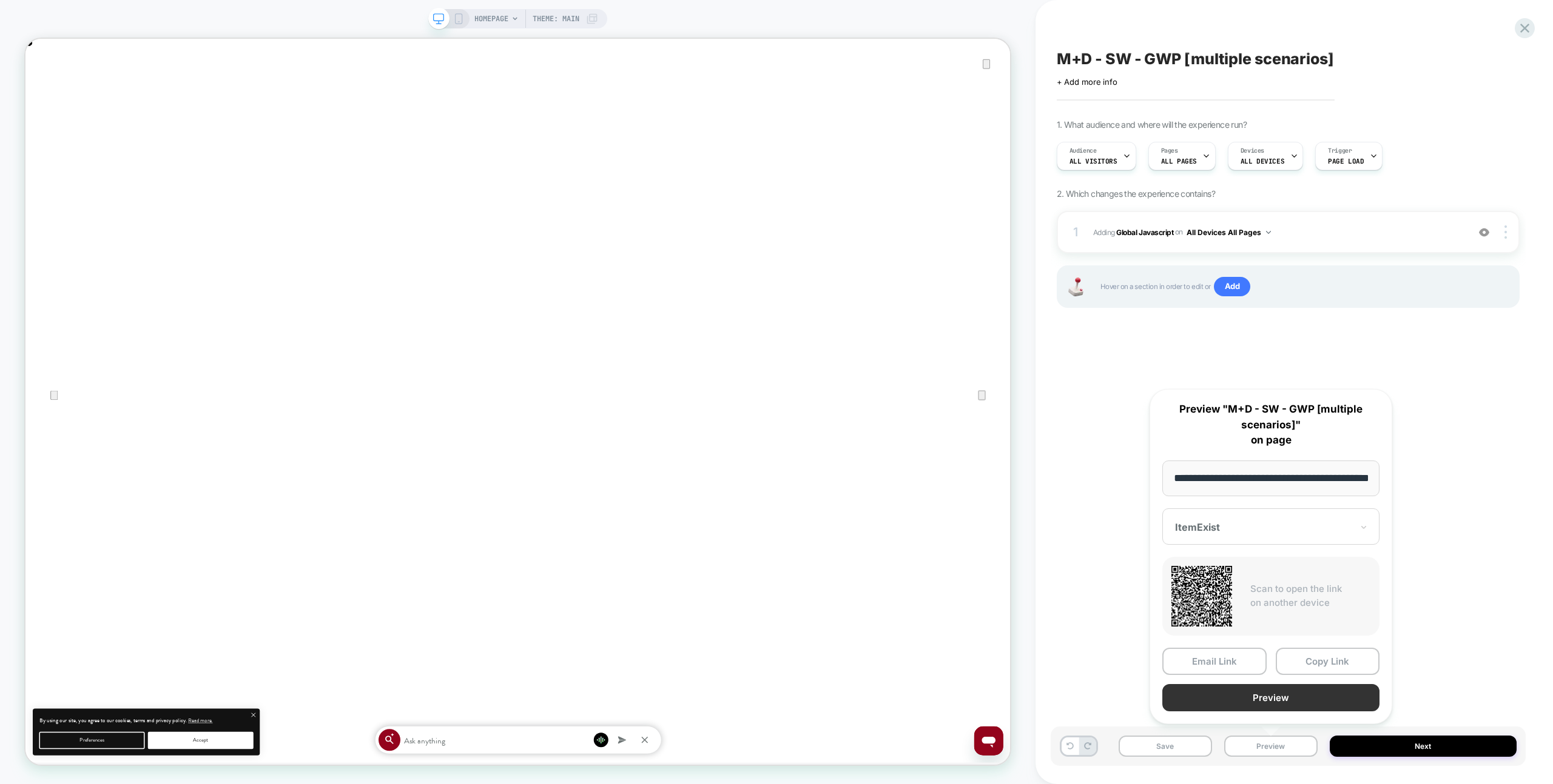
click at [1282, 700] on button "Preview" at bounding box center [1270, 698] width 217 height 27
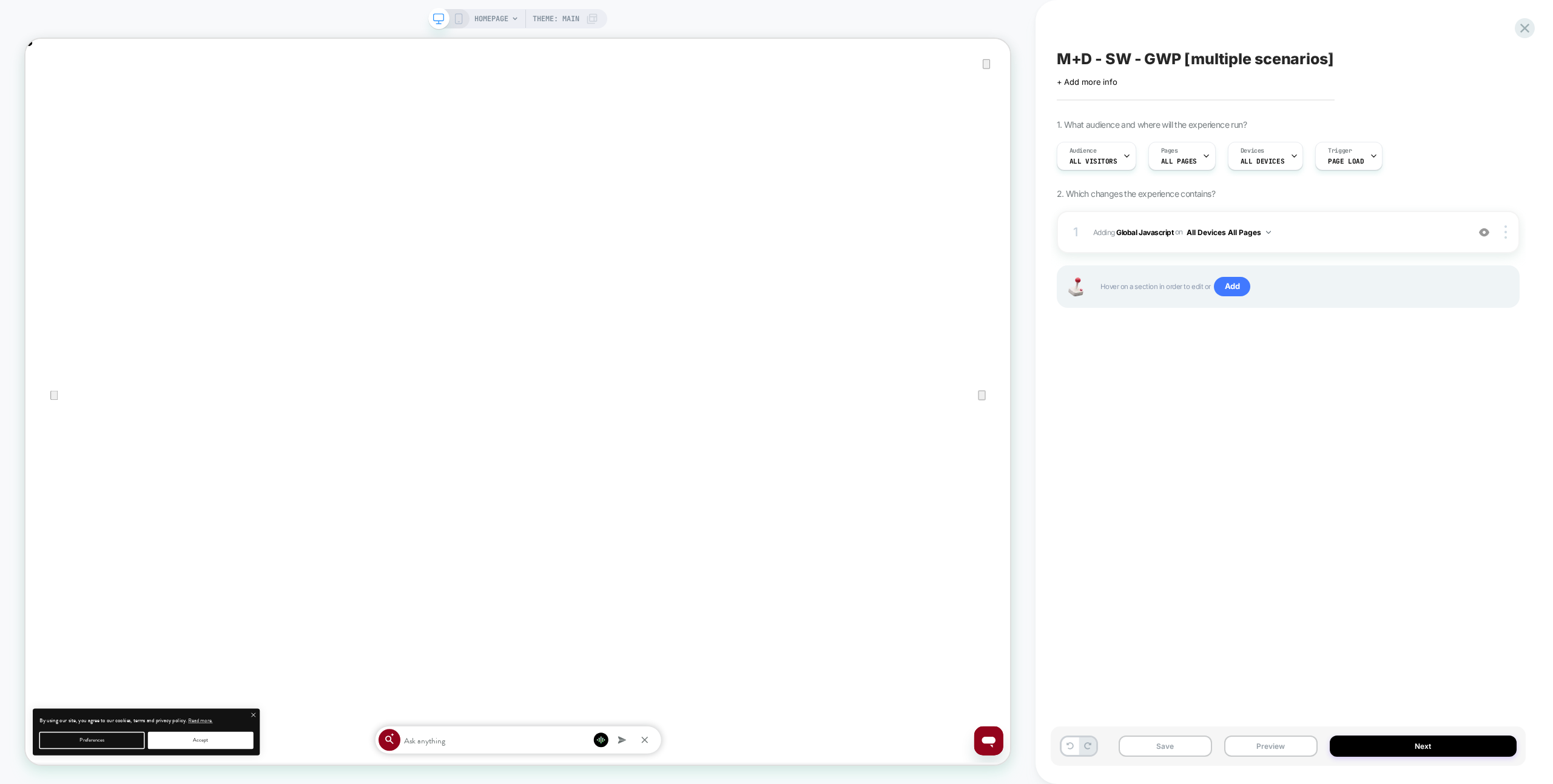
scroll to position [0, 2627]
click at [1316, 235] on span "Adding Global Javascript on All Devices All Pages" at bounding box center [1277, 232] width 369 height 15
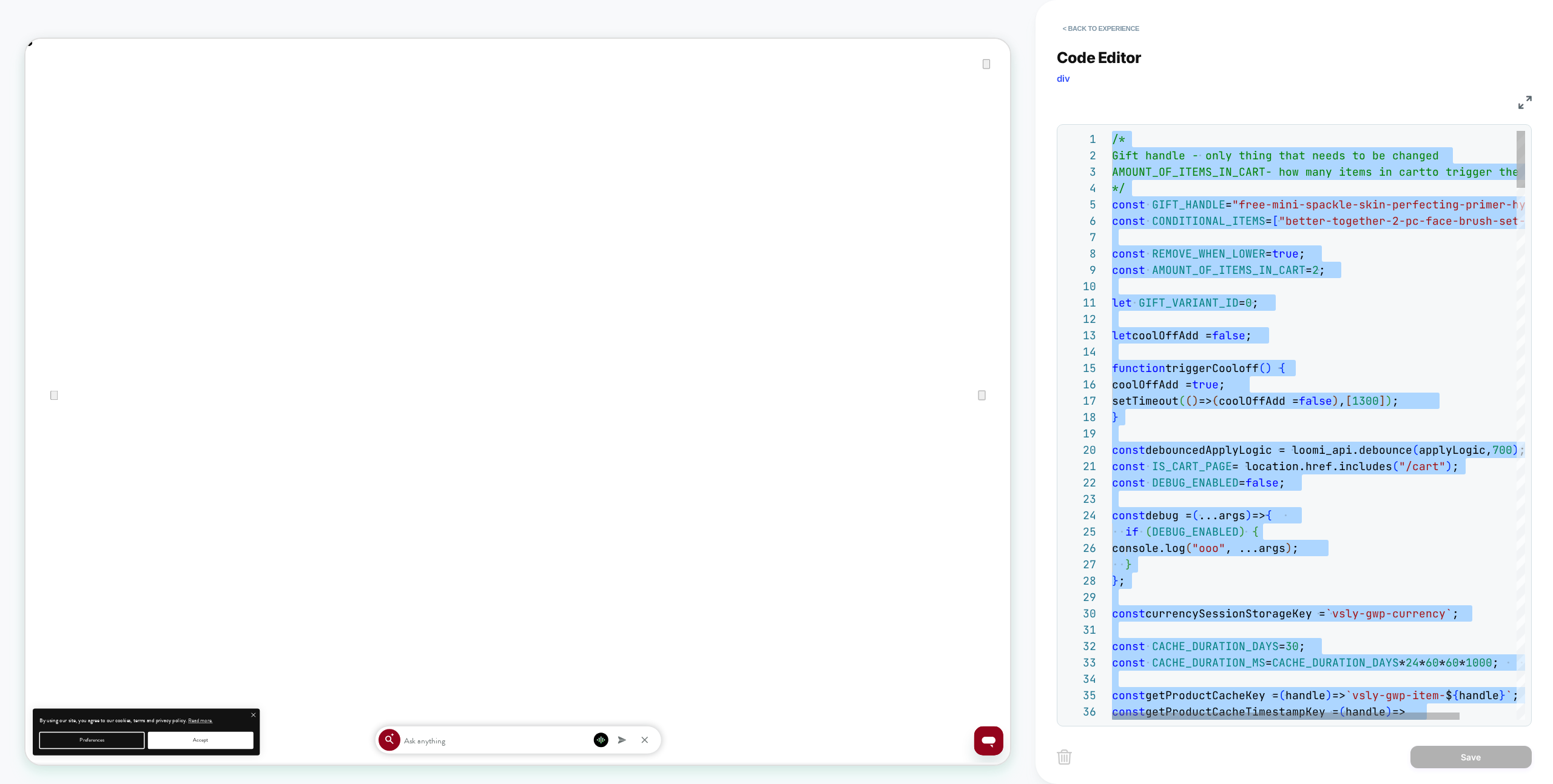
type textarea "**********"
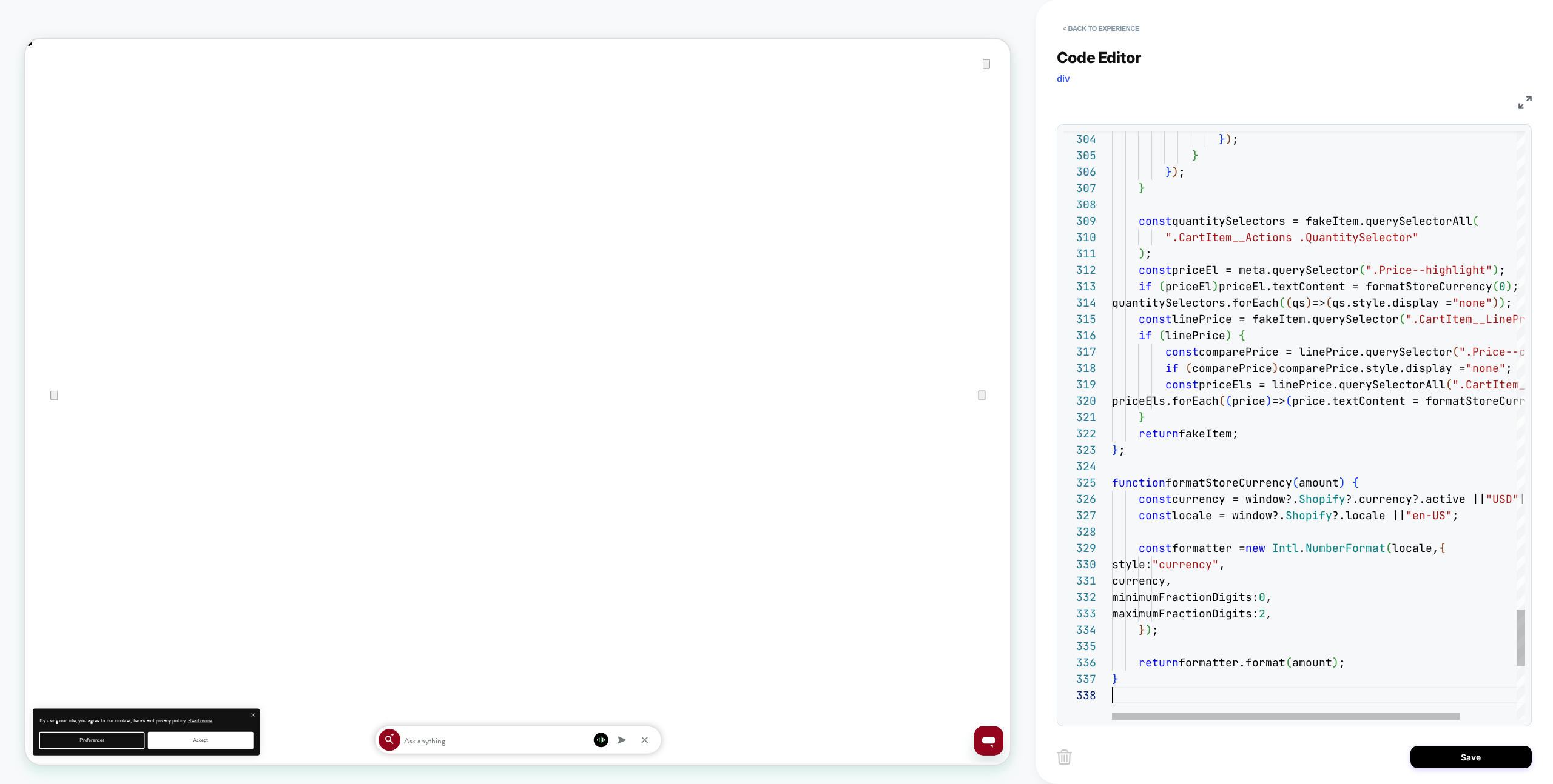
drag, startPoint x: 1423, startPoint y: 764, endPoint x: 1406, endPoint y: 763, distance: 17.0
click at [1423, 763] on button "Save" at bounding box center [1471, 757] width 121 height 22
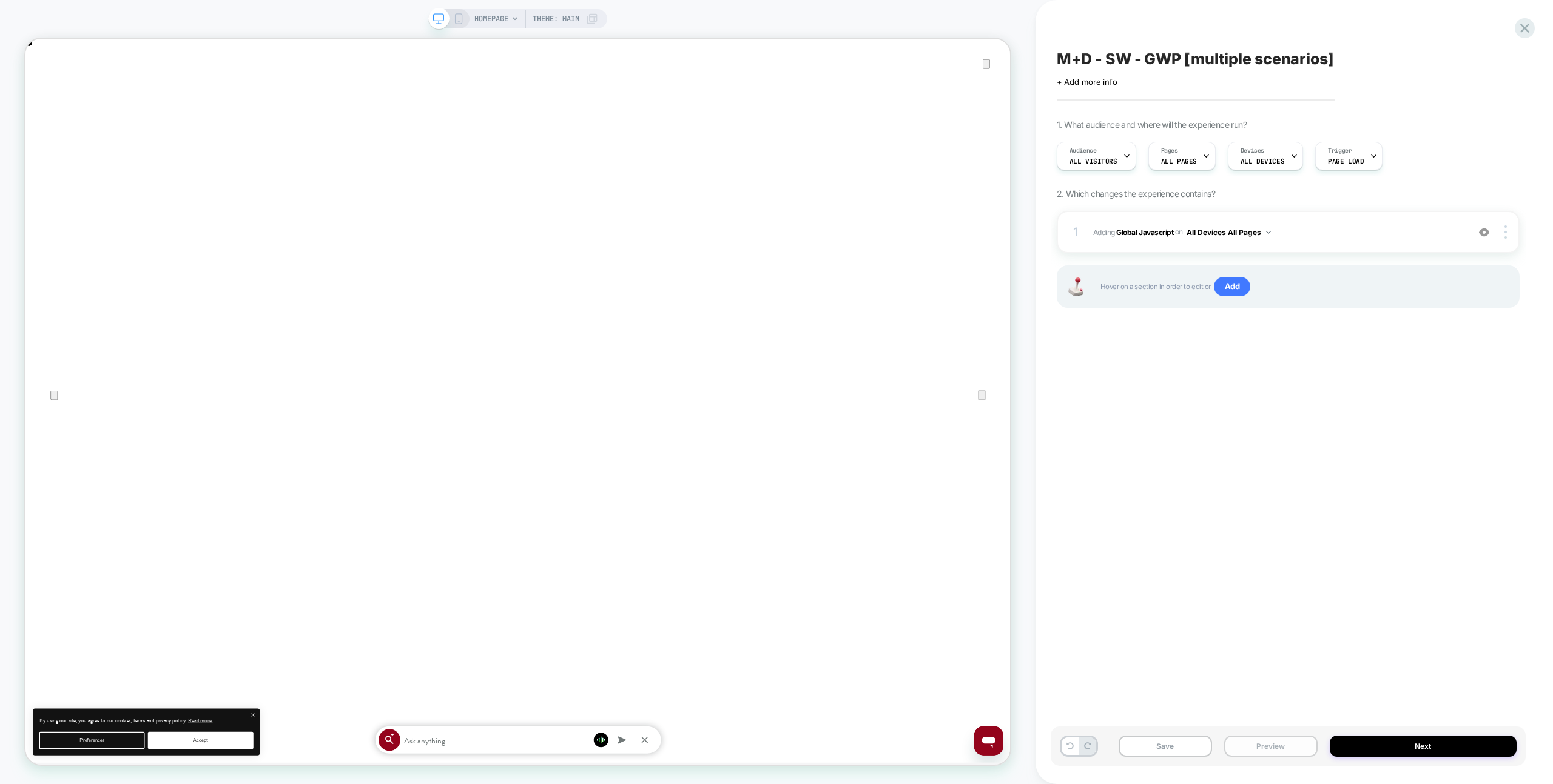
drag, startPoint x: 1269, startPoint y: 752, endPoint x: 1270, endPoint y: 744, distance: 8.1
click at [1269, 752] on button "Preview" at bounding box center [1270, 747] width 93 height 21
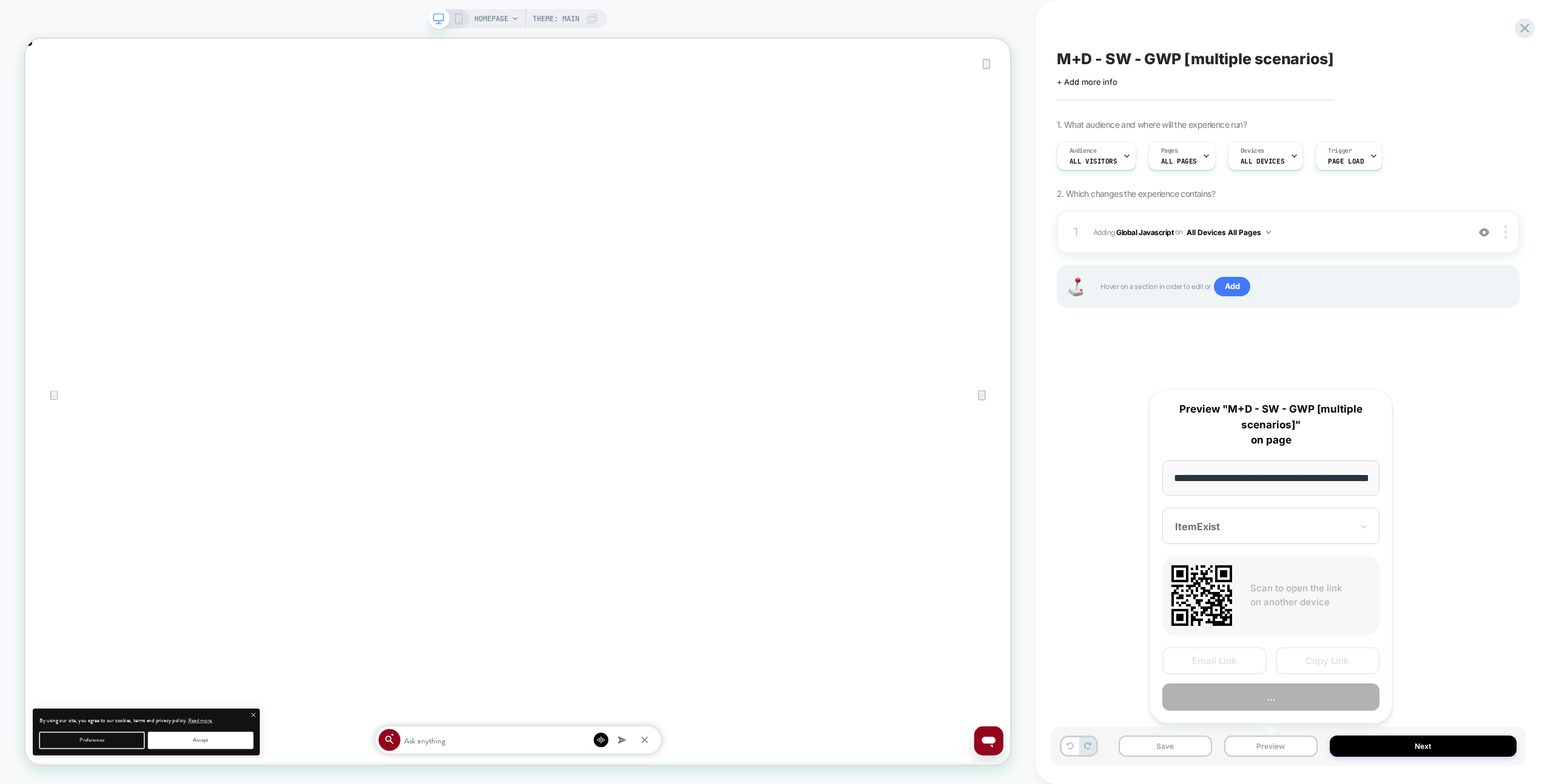
scroll to position [0, 43]
click at [1262, 692] on button "Preview" at bounding box center [1270, 698] width 217 height 27
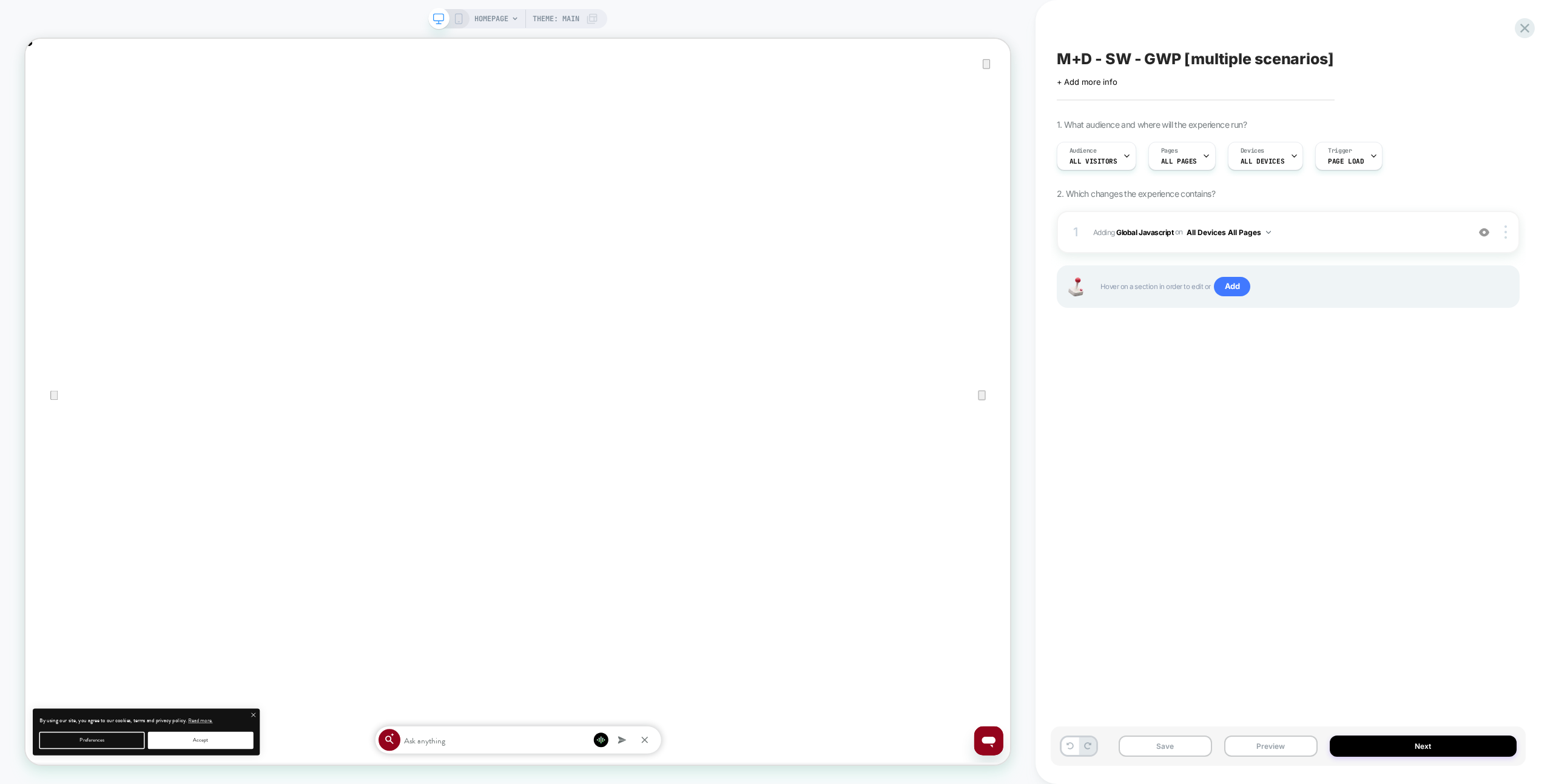
scroll to position [0, 1313]
click at [1369, 230] on span "Adding Global Javascript on All Devices All Pages" at bounding box center [1277, 232] width 369 height 15
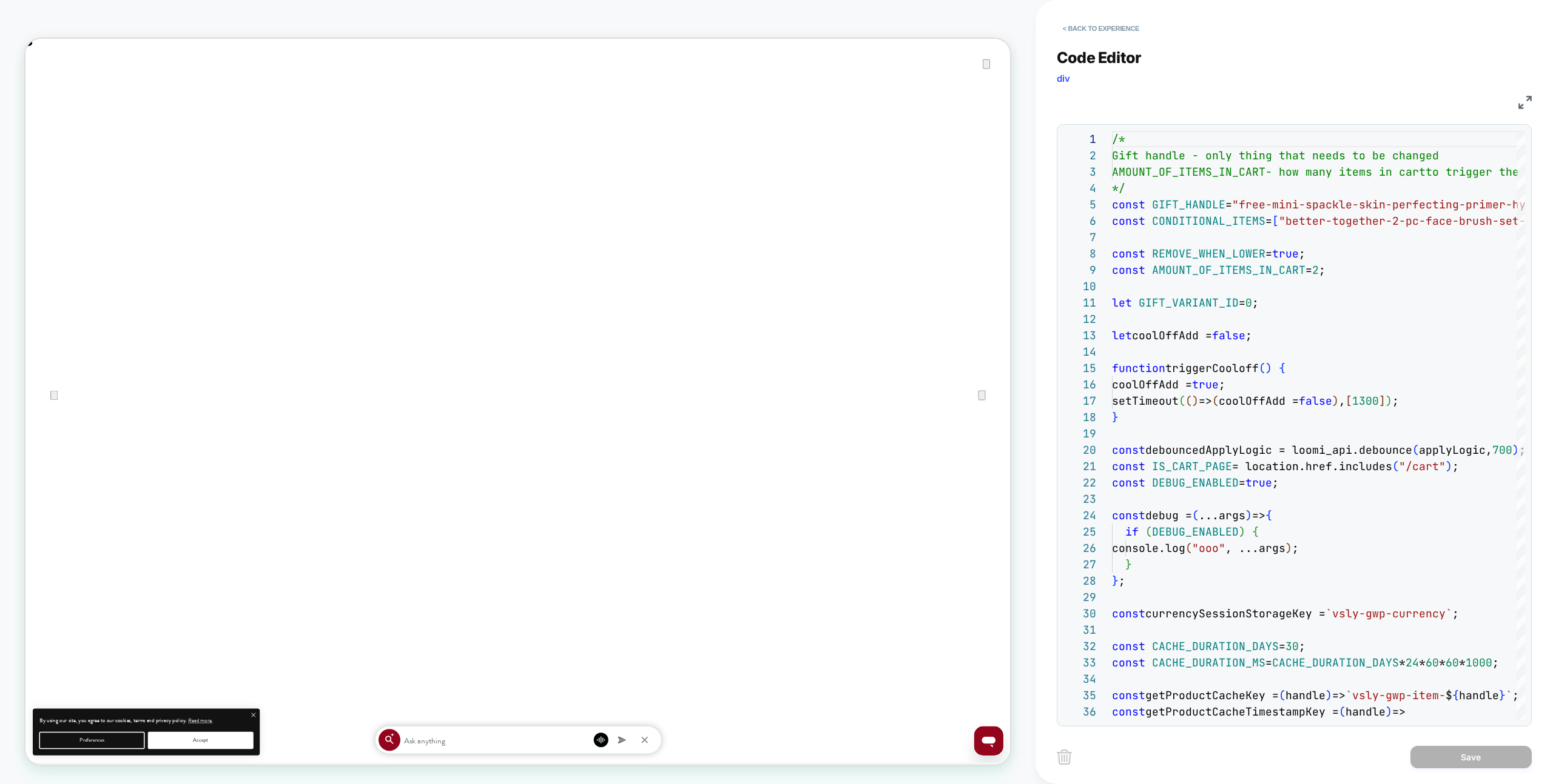
scroll to position [0, 2627]
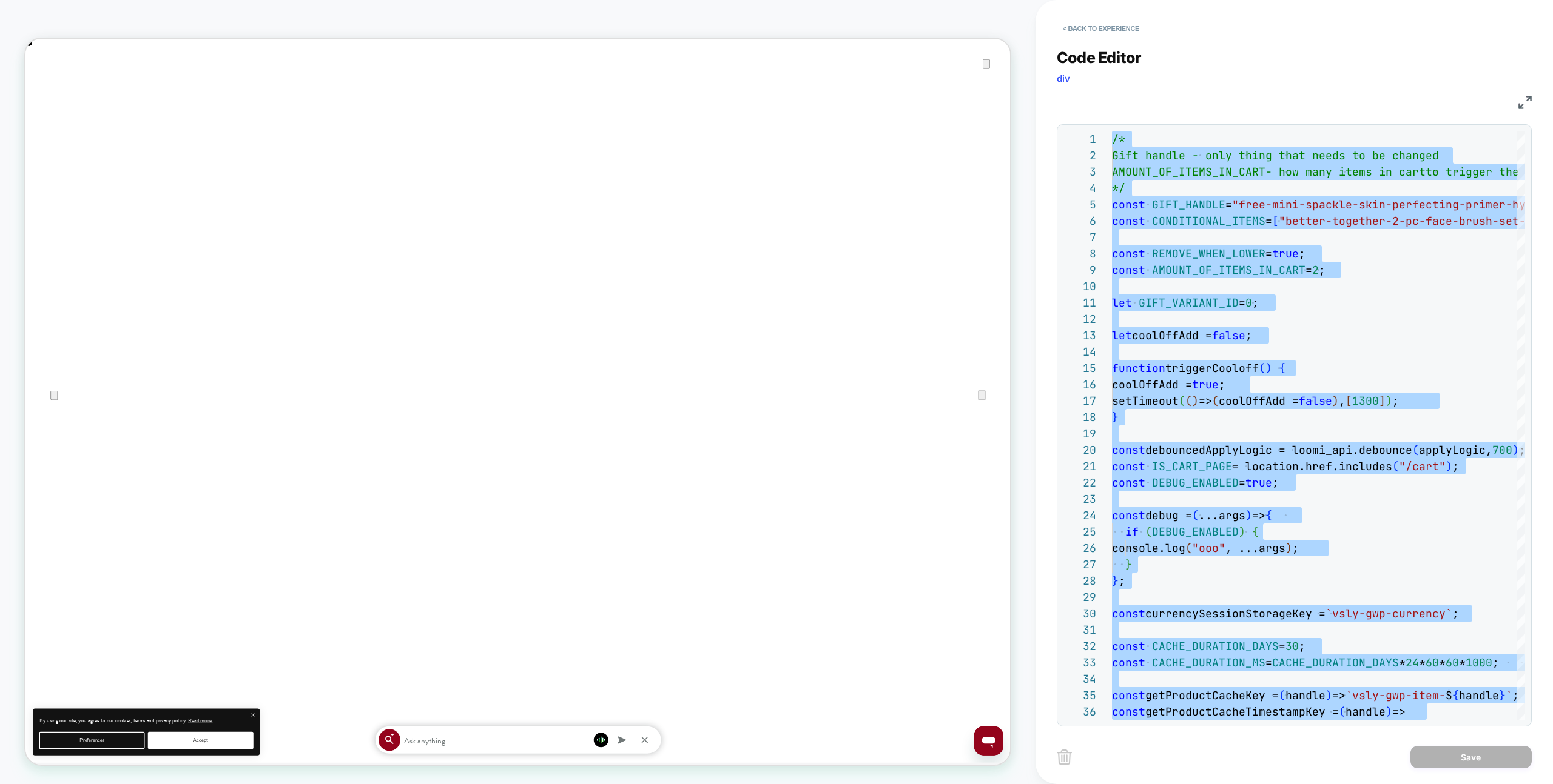
type textarea "**********"
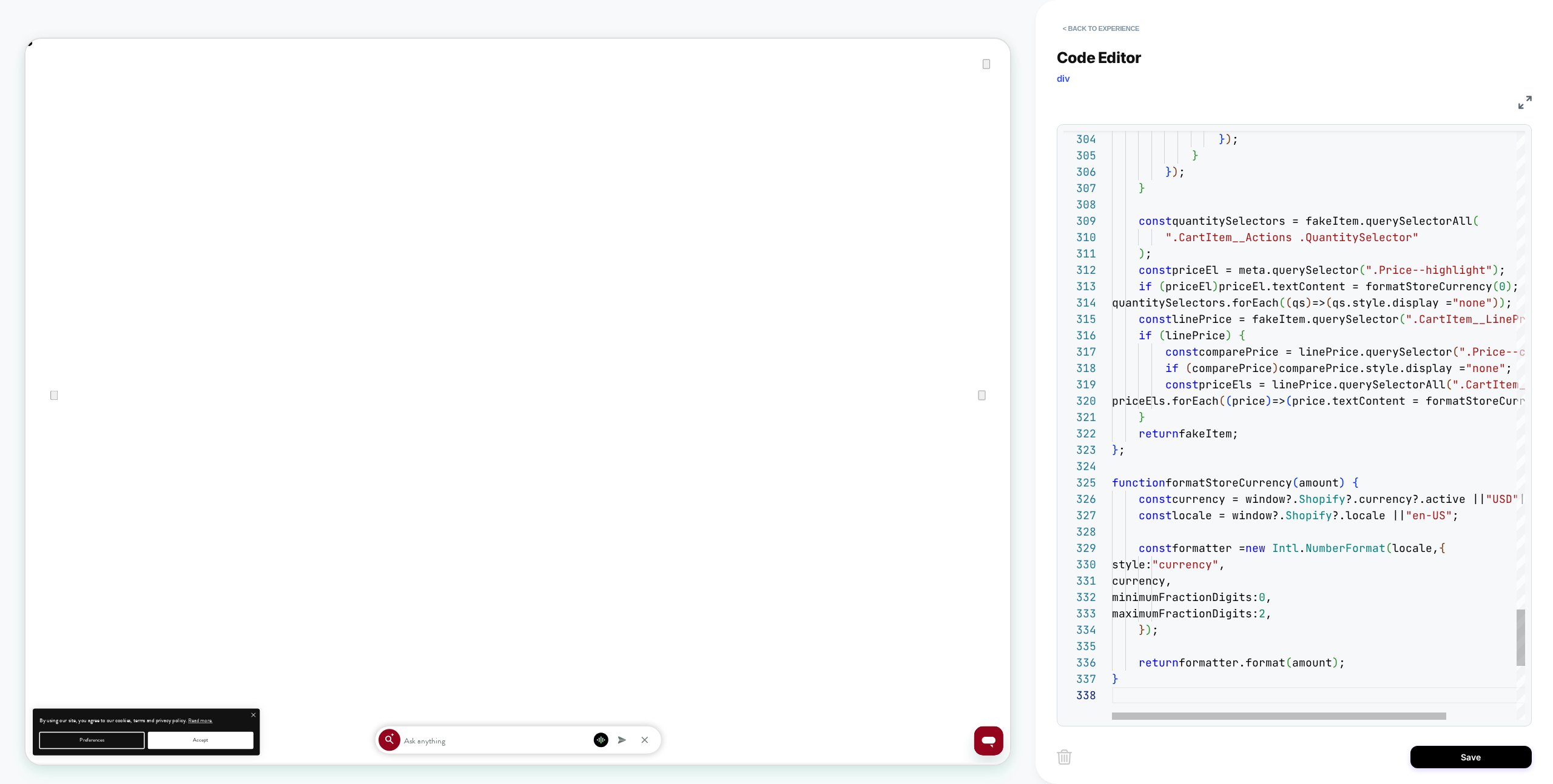
drag, startPoint x: 1437, startPoint y: 759, endPoint x: 1403, endPoint y: 751, distance: 34.9
click at [1437, 759] on button "Save" at bounding box center [1471, 757] width 121 height 22
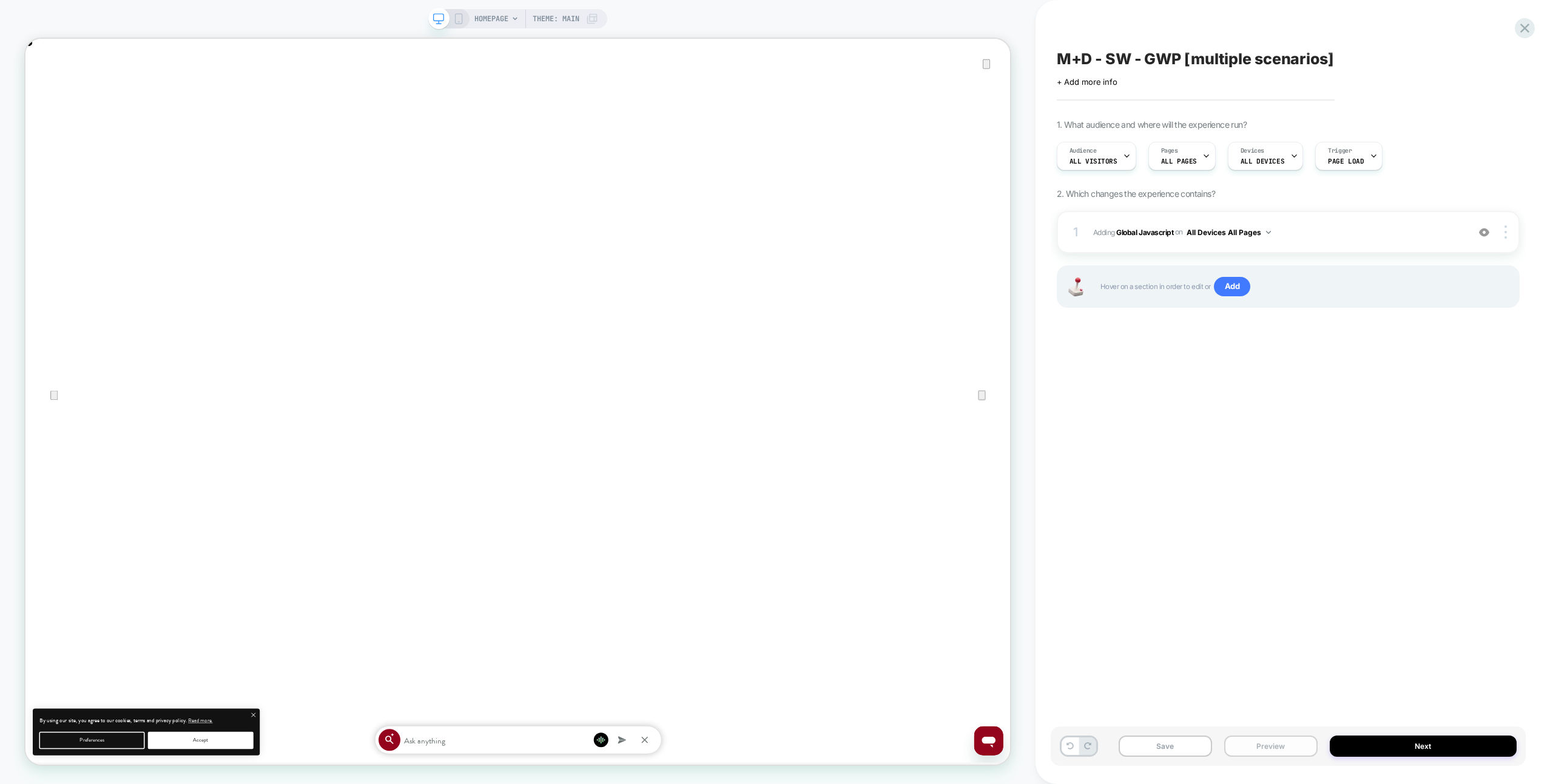
click at [1270, 741] on button "Preview" at bounding box center [1270, 747] width 93 height 21
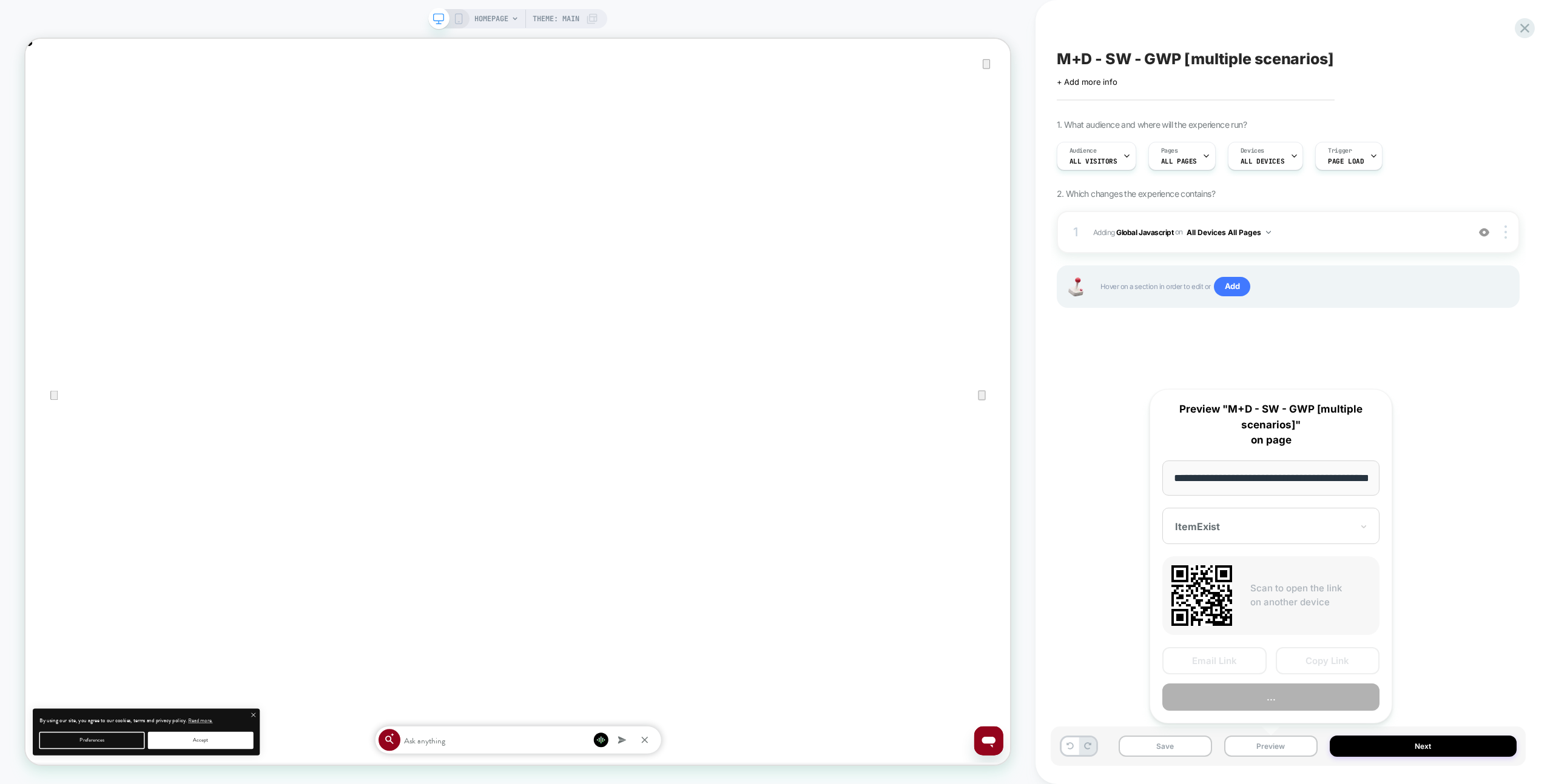
scroll to position [0, 0]
click at [1263, 698] on button "..." at bounding box center [1270, 697] width 217 height 27
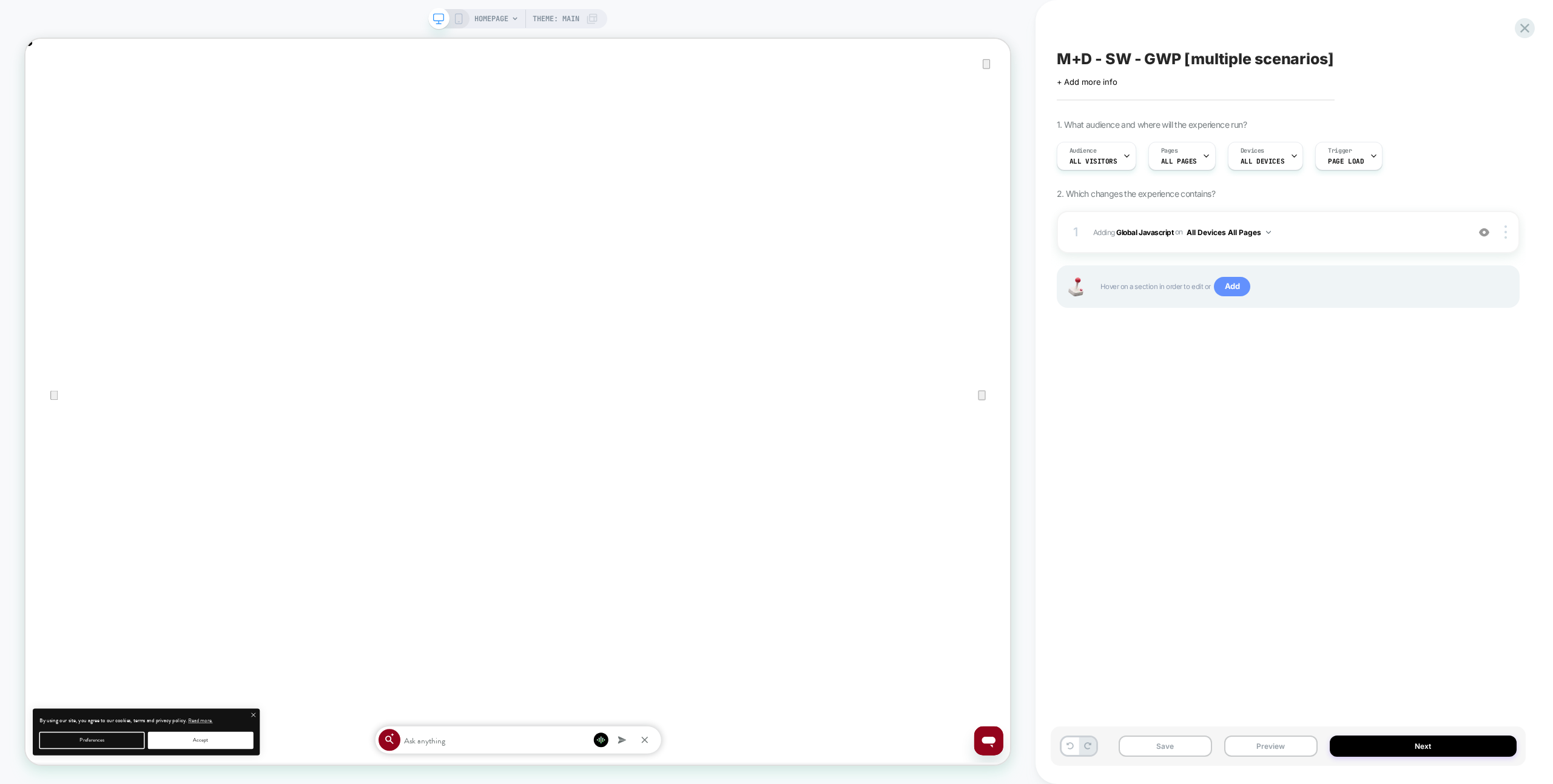
drag, startPoint x: 1309, startPoint y: 316, endPoint x: 1246, endPoint y: 291, distance: 67.8
click at [1309, 316] on div "1 Adding Global Javascript on All Devices All Pages Add Before Add After Target…" at bounding box center [1288, 275] width 463 height 127
click at [499, 14] on span "HOMEPAGE" at bounding box center [491, 18] width 34 height 19
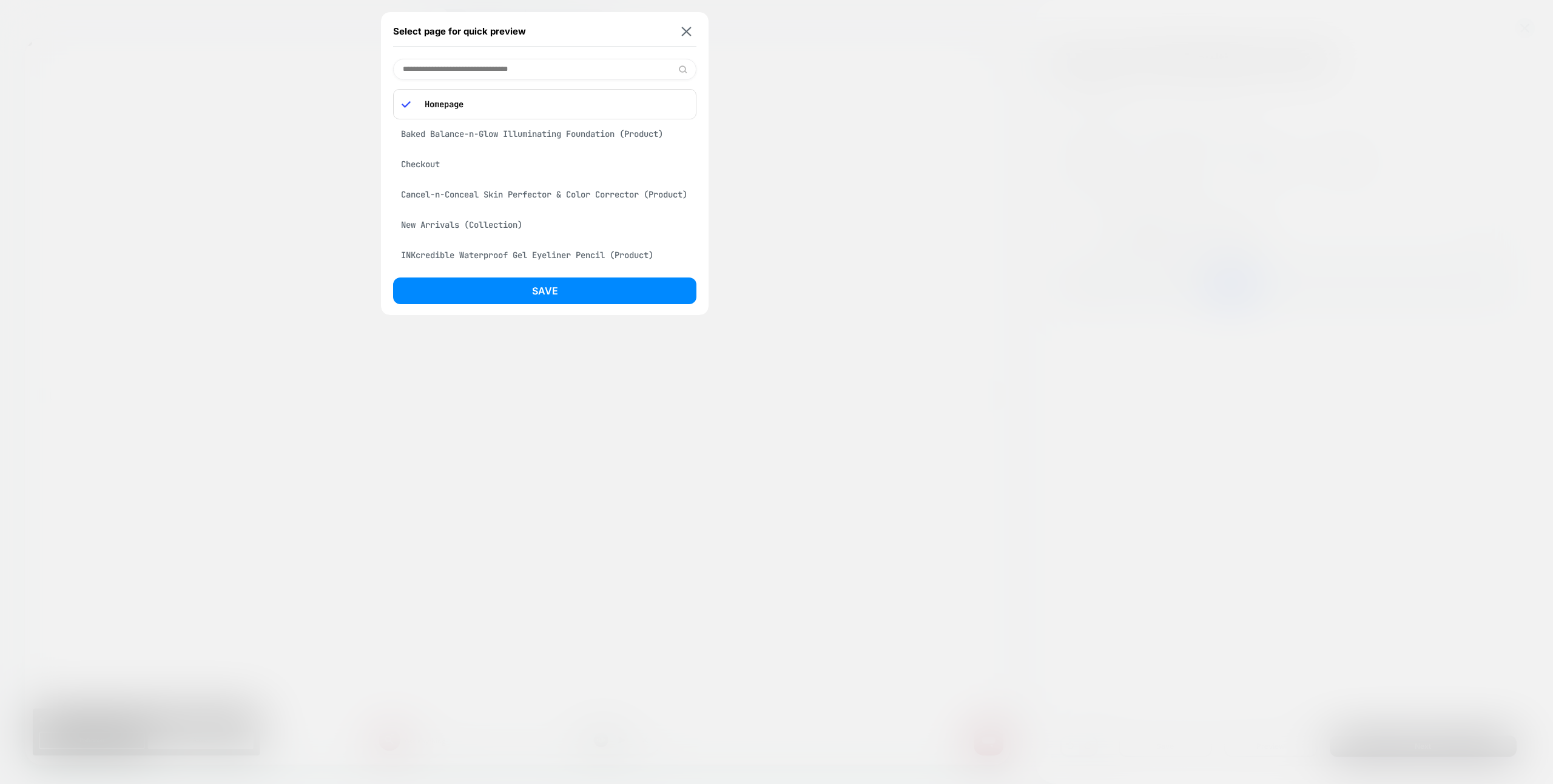
click at [469, 78] on input at bounding box center [544, 69] width 303 height 21
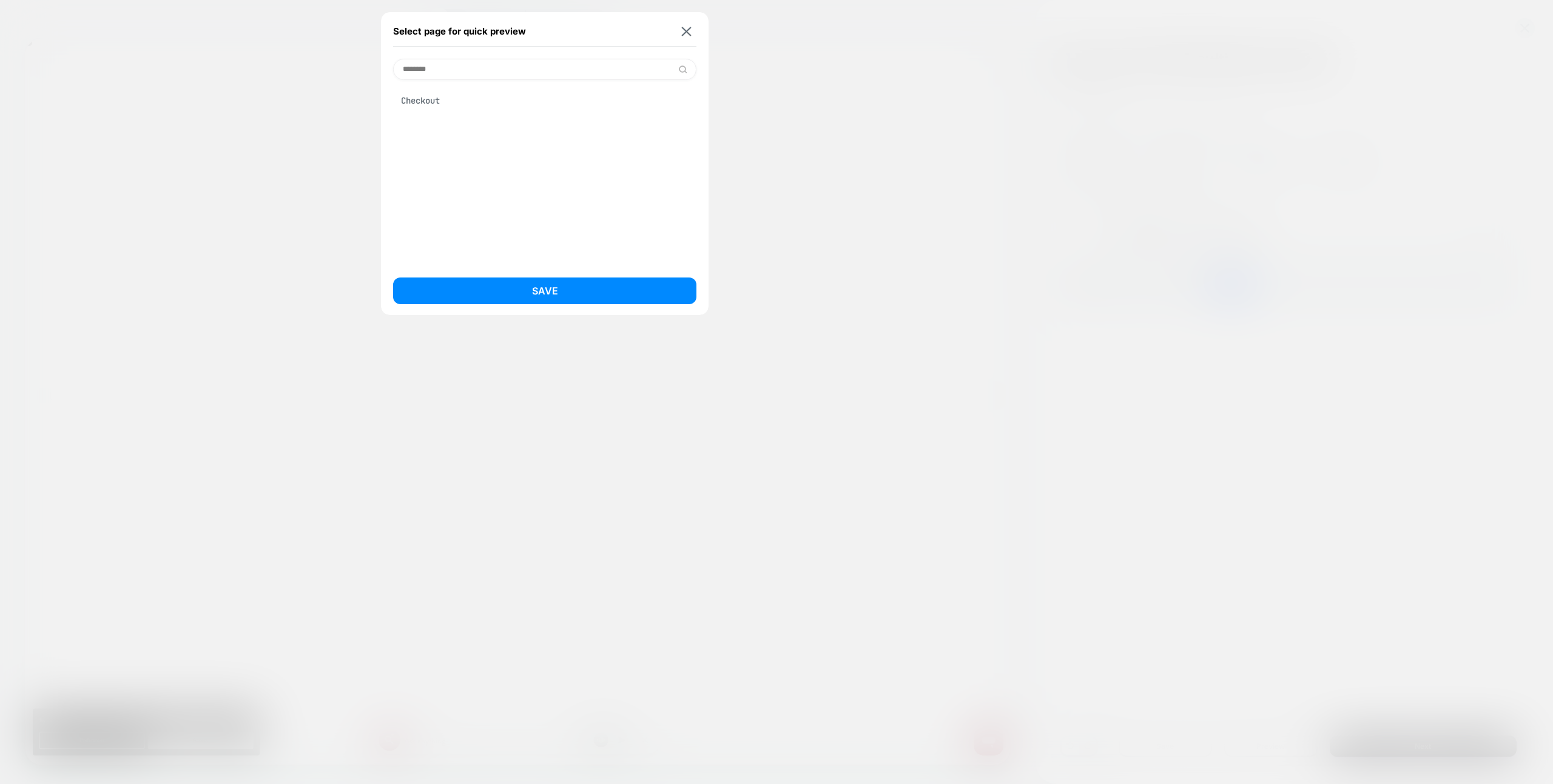
type input "********"
drag, startPoint x: 468, startPoint y: 103, endPoint x: 555, endPoint y: 311, distance: 225.5
click at [468, 103] on div "Checkout" at bounding box center [544, 100] width 303 height 23
click at [561, 294] on button "Save" at bounding box center [544, 291] width 303 height 27
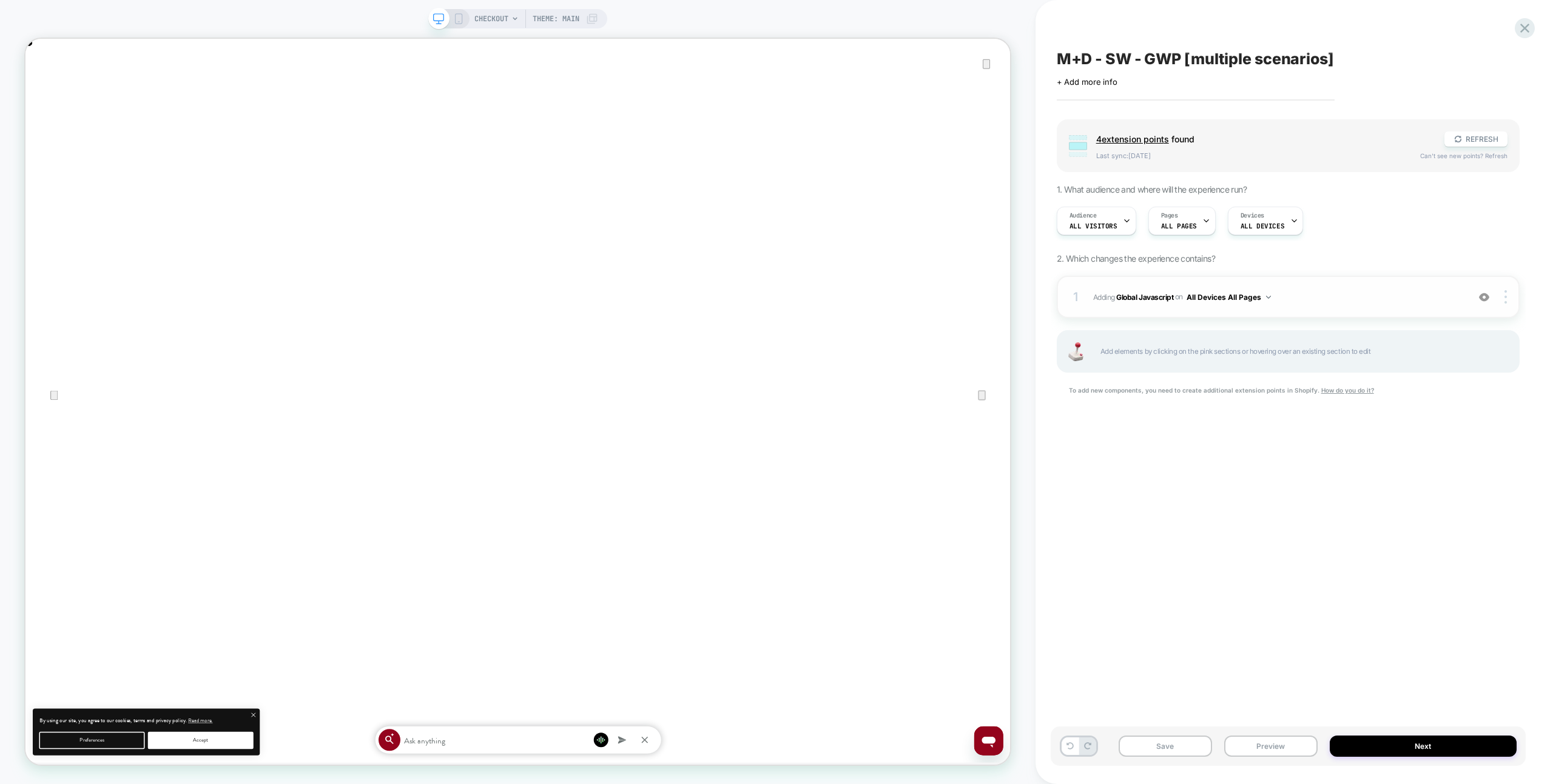
click at [1367, 310] on div "1 Adding Global Javascript on All Devices All Pages Add Before Add After Target…" at bounding box center [1288, 297] width 463 height 42
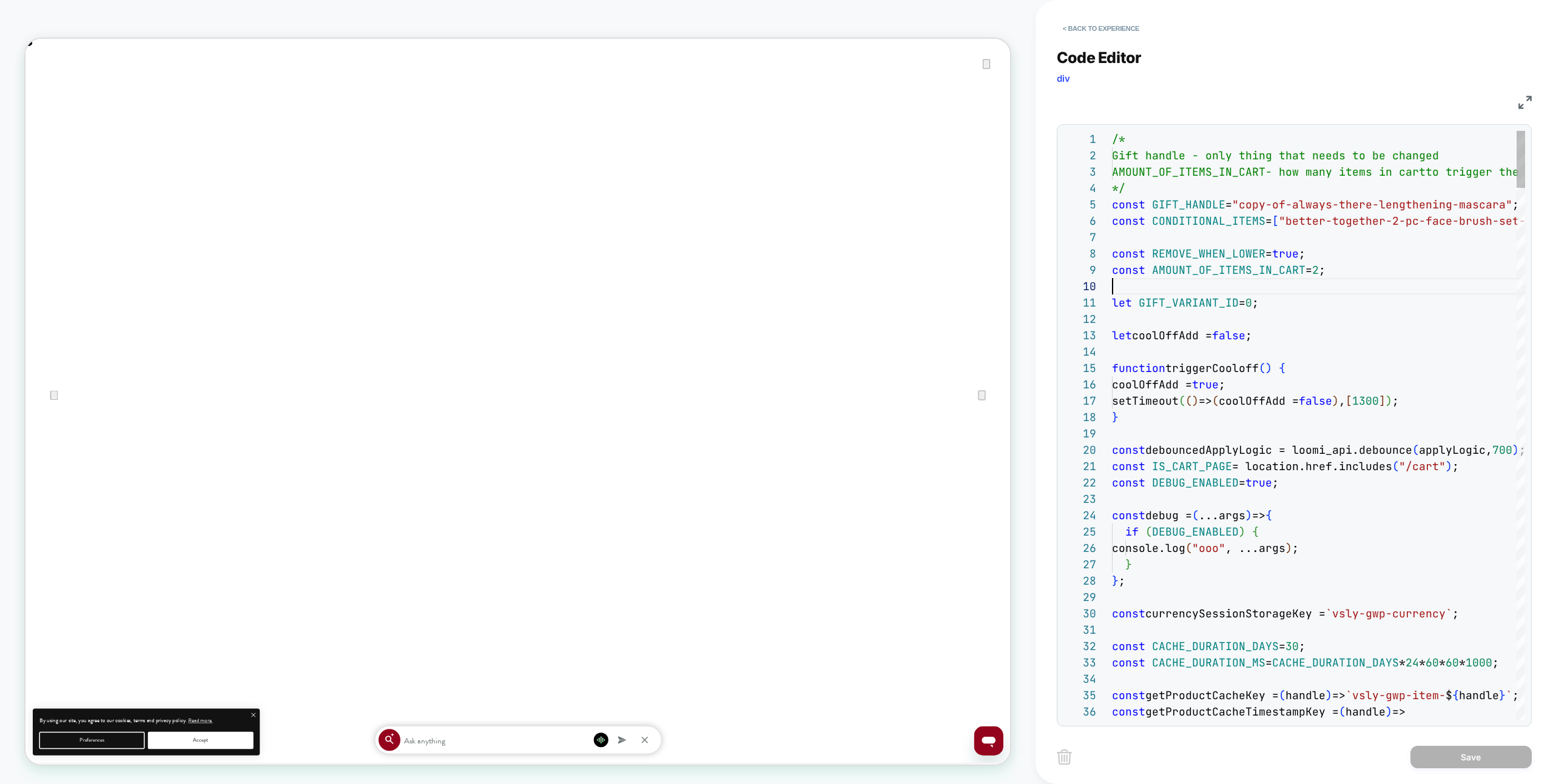
click at [1062, 33] on button "< Back to experience" at bounding box center [1101, 29] width 88 height 19
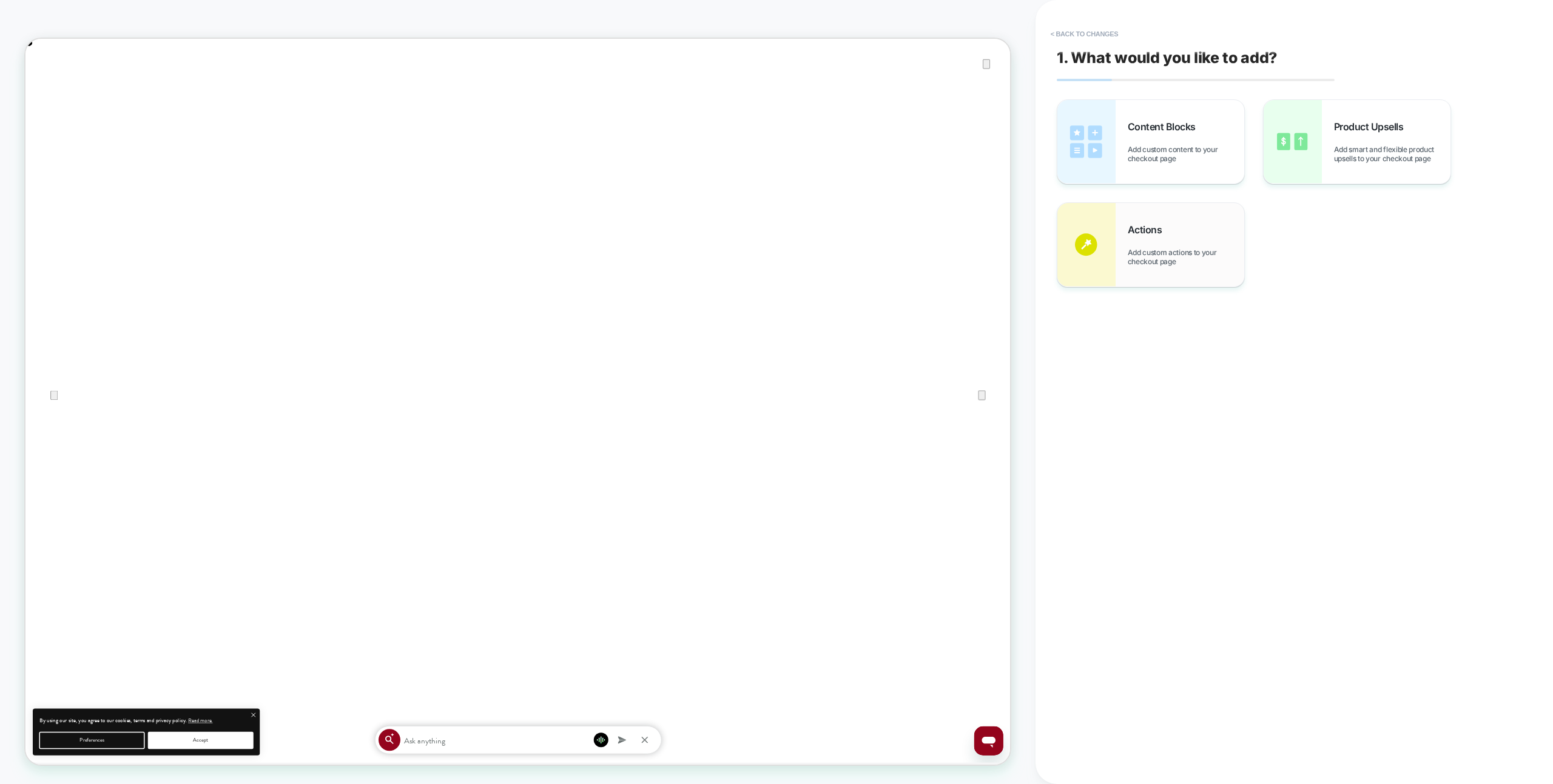
click at [1205, 253] on span "Add custom actions to your checkout page" at bounding box center [1186, 256] width 116 height 18
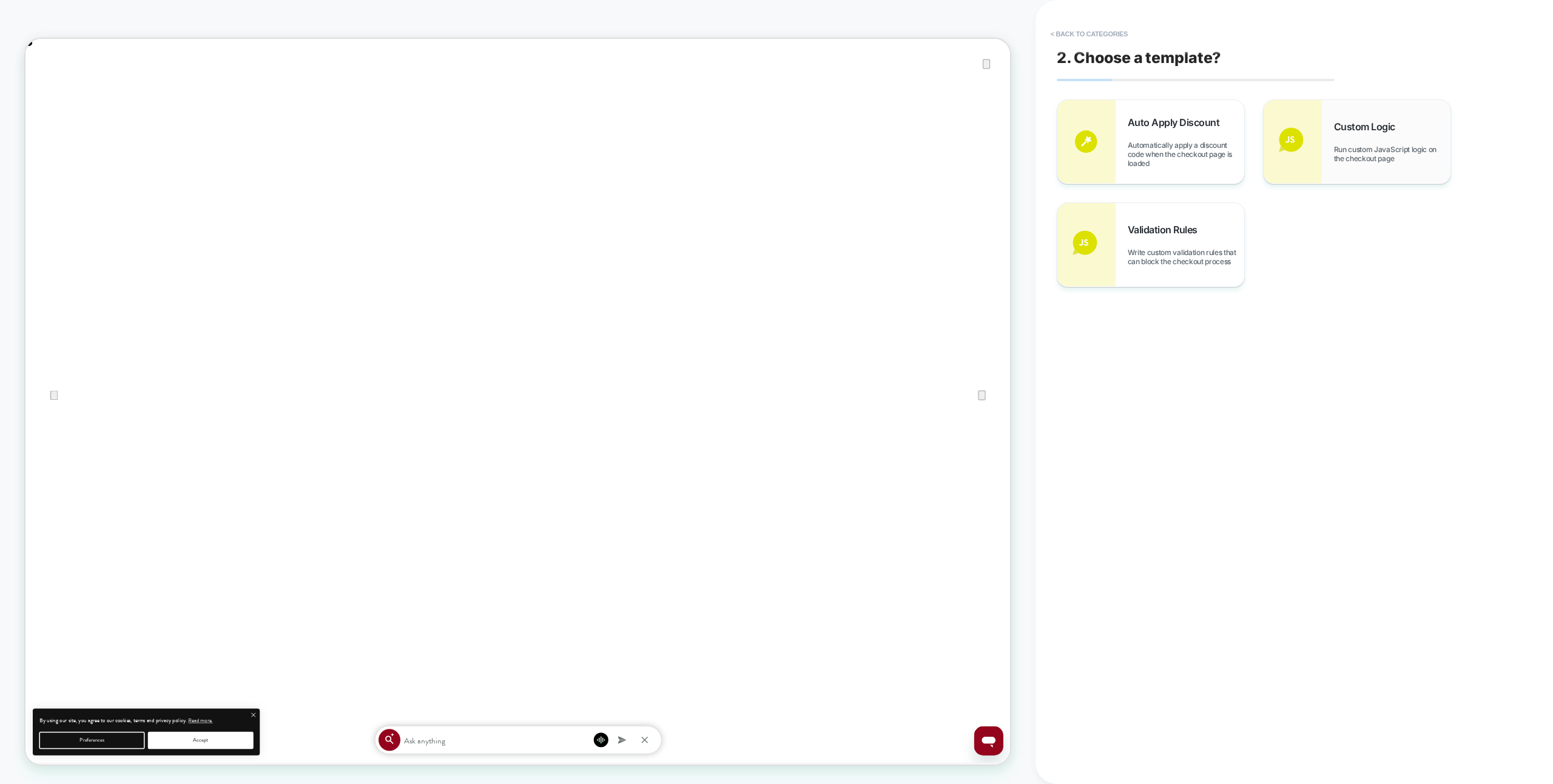
click at [1319, 159] on img at bounding box center [1292, 142] width 58 height 84
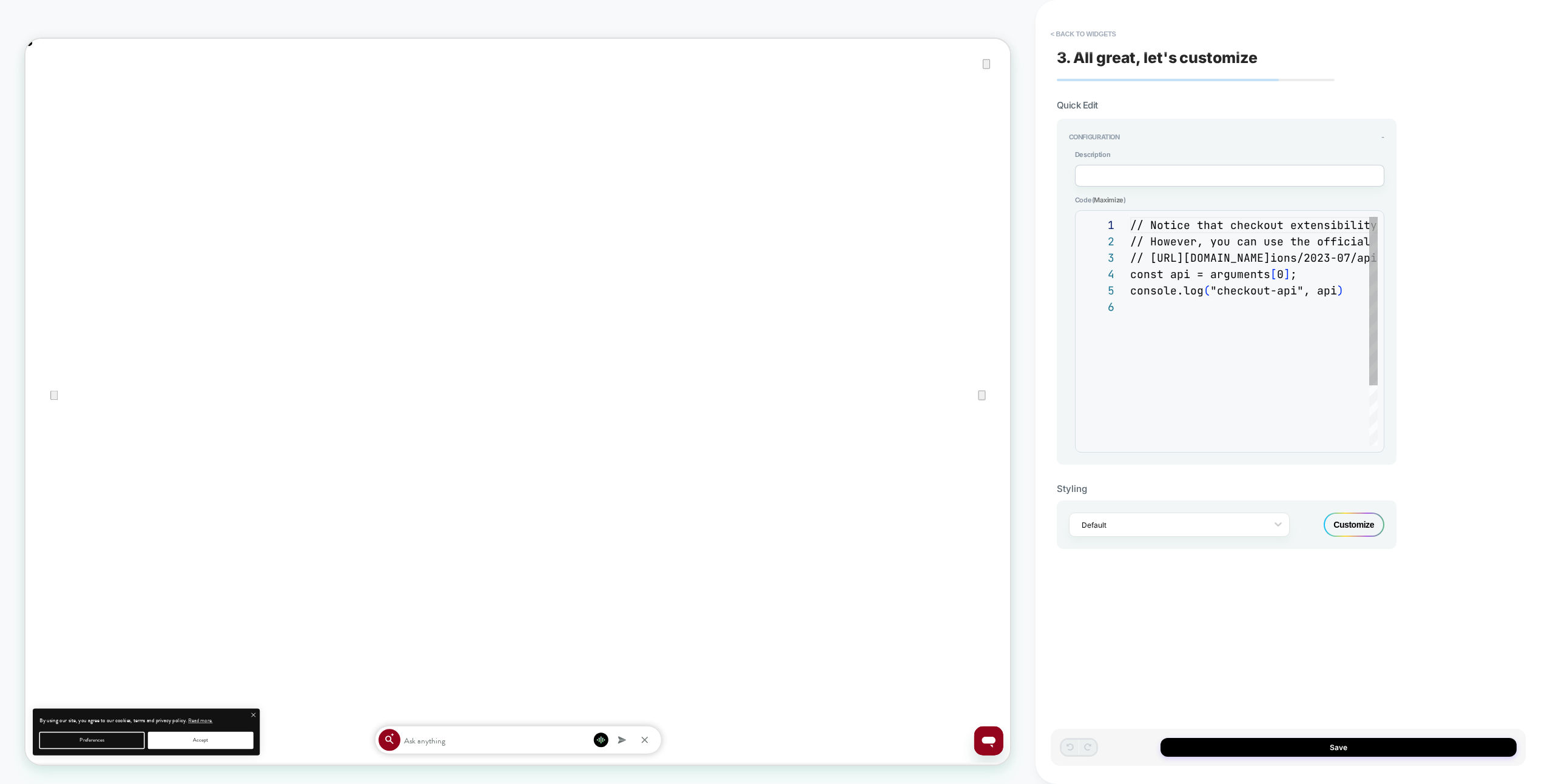
scroll to position [82, 0]
click at [1219, 298] on div "// Notice that checkout extensibility doesn't have access to the DOM, so you ca…" at bounding box center [1543, 372] width 827 height 311
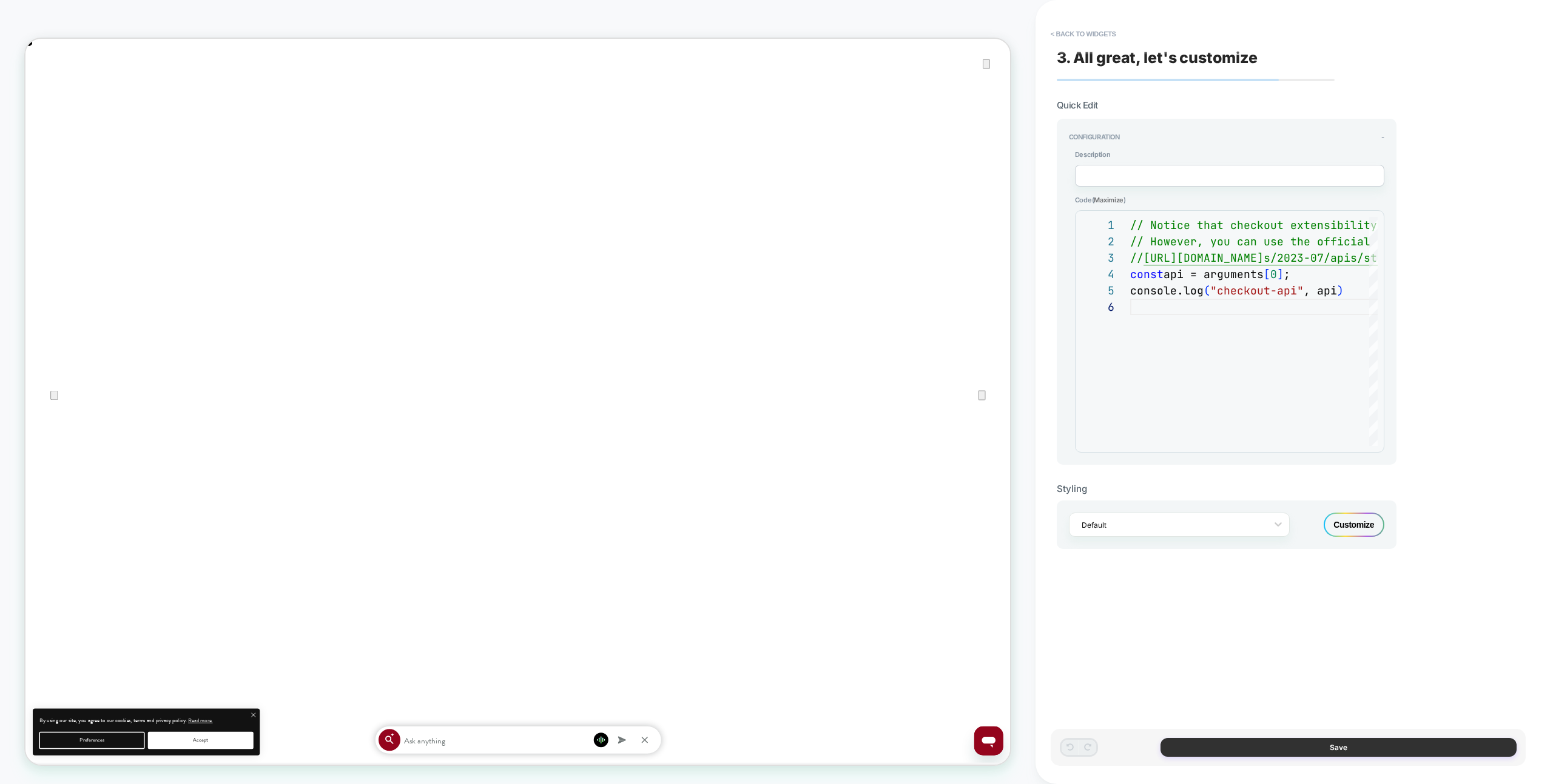
click at [1347, 751] on button "Save" at bounding box center [1338, 748] width 356 height 19
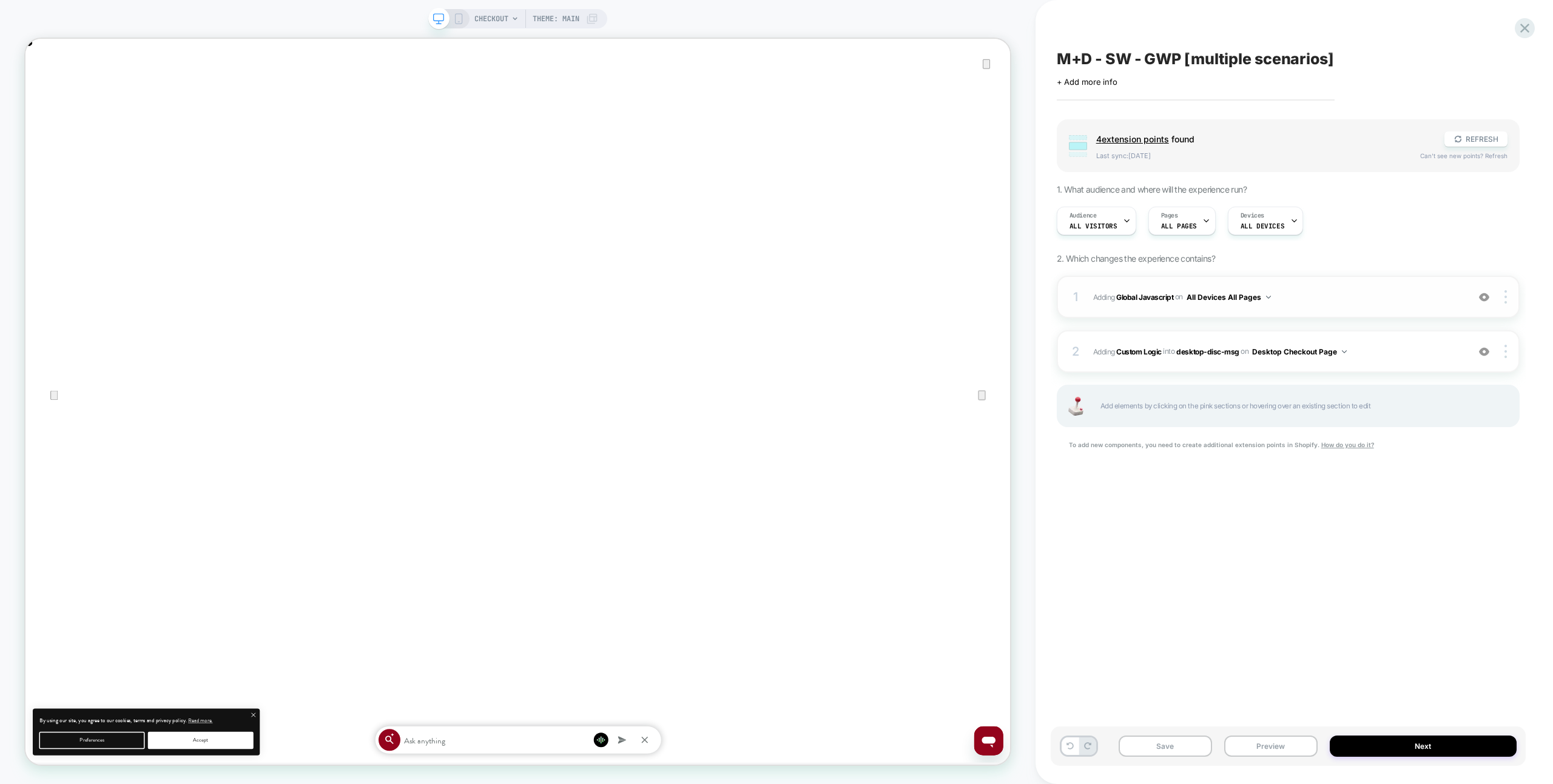
click at [1339, 294] on span "Adding Global Javascript on All Devices All Pages" at bounding box center [1277, 297] width 369 height 15
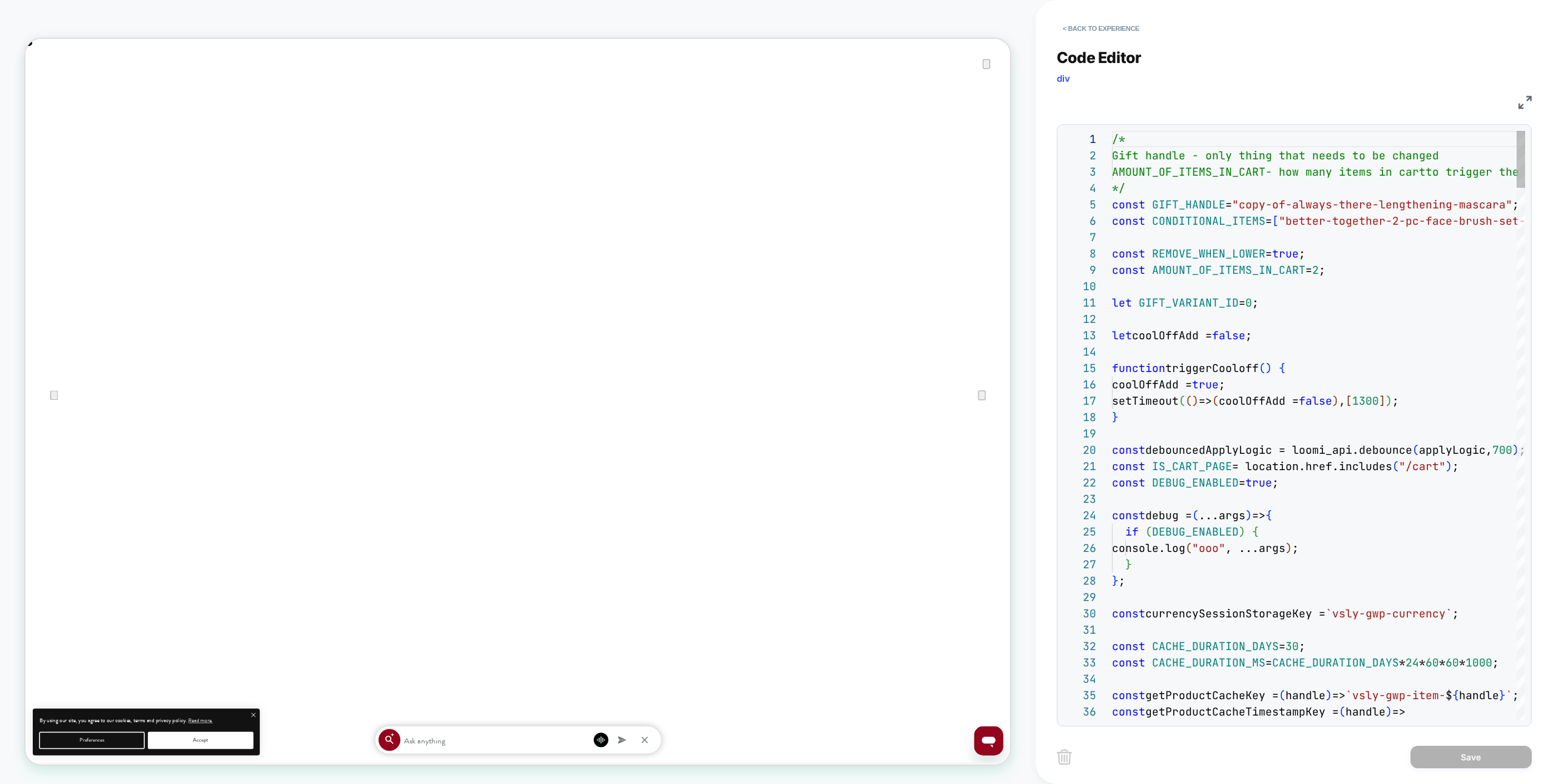
scroll to position [164, 0]
click at [1118, 37] on div "< Back to experience Code Editor div JS 1 2 3 4 5 6 7 8 9 10 11 12 13 14 15 16 …" at bounding box center [1294, 392] width 475 height 784
click at [1126, 37] on button "< Back to experience" at bounding box center [1101, 29] width 88 height 19
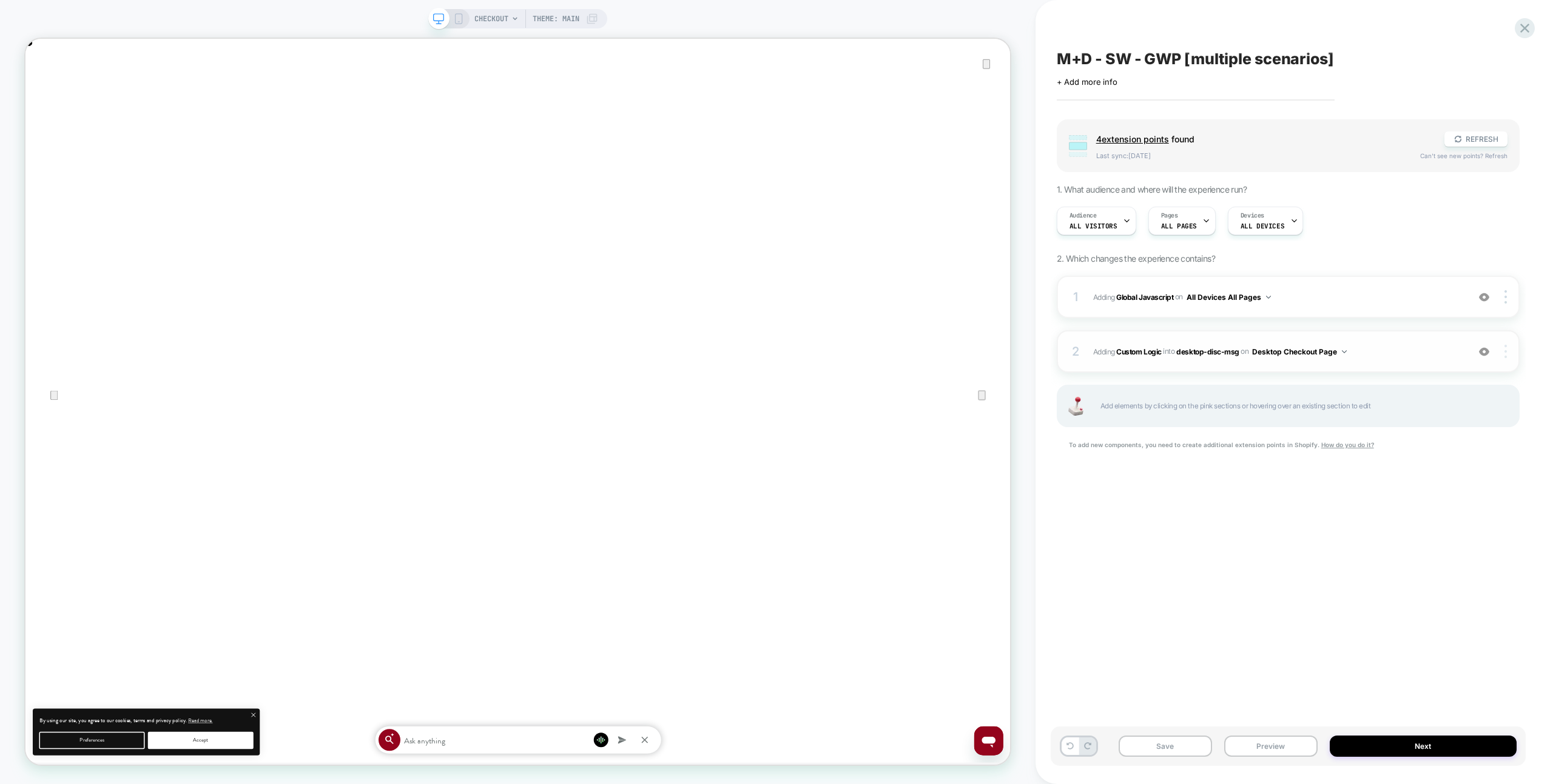
click at [1508, 357] on div at bounding box center [1506, 351] width 23 height 14
drag, startPoint x: 1440, startPoint y: 370, endPoint x: 1422, endPoint y: 364, distance: 19.0
click at [1440, 369] on div "Target All Devices" at bounding box center [1434, 369] width 108 height 33
click at [1327, 301] on span "Adding Global Javascript on All Devices All Pages" at bounding box center [1277, 297] width 369 height 15
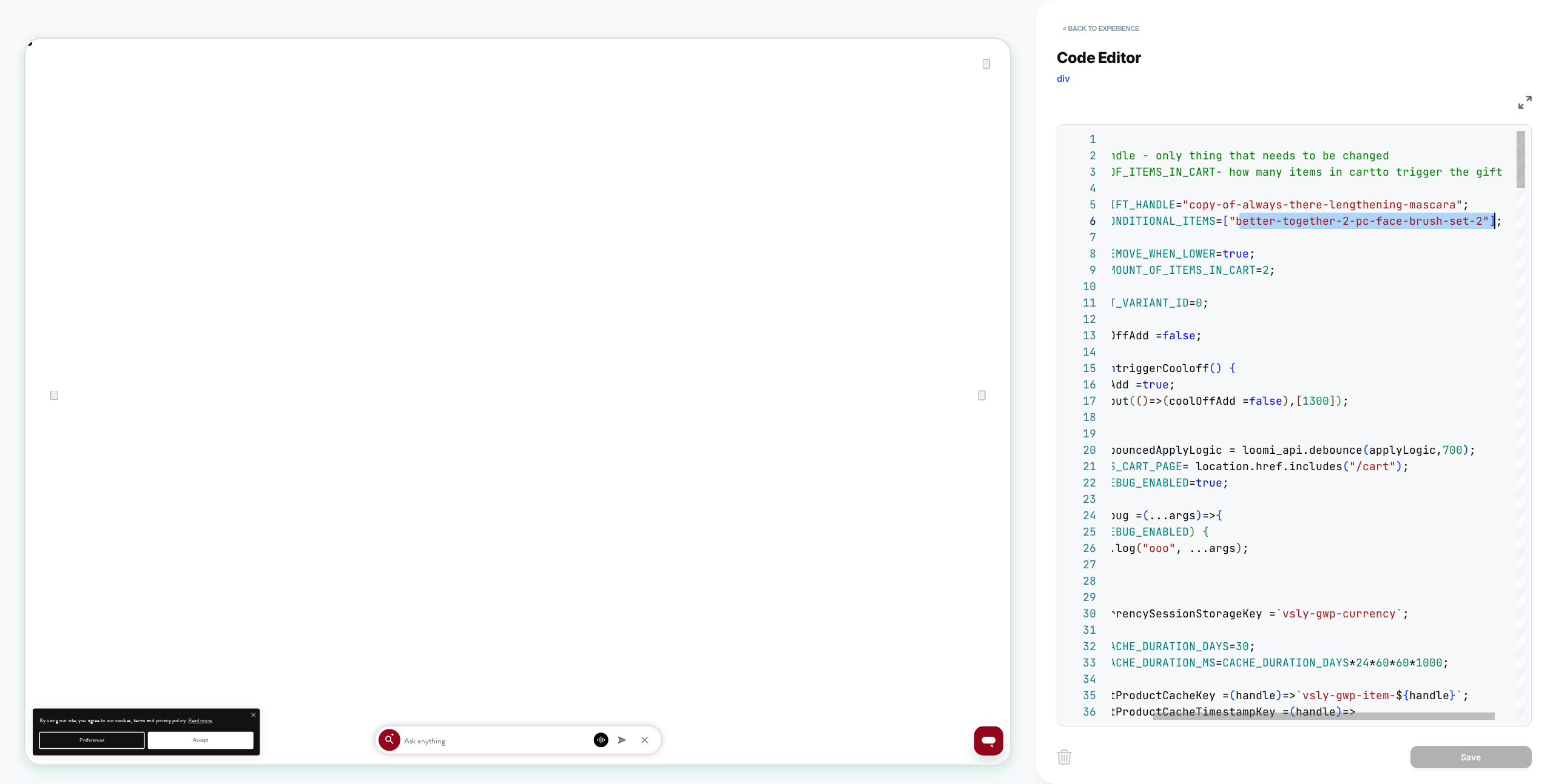
type textarea "**********"
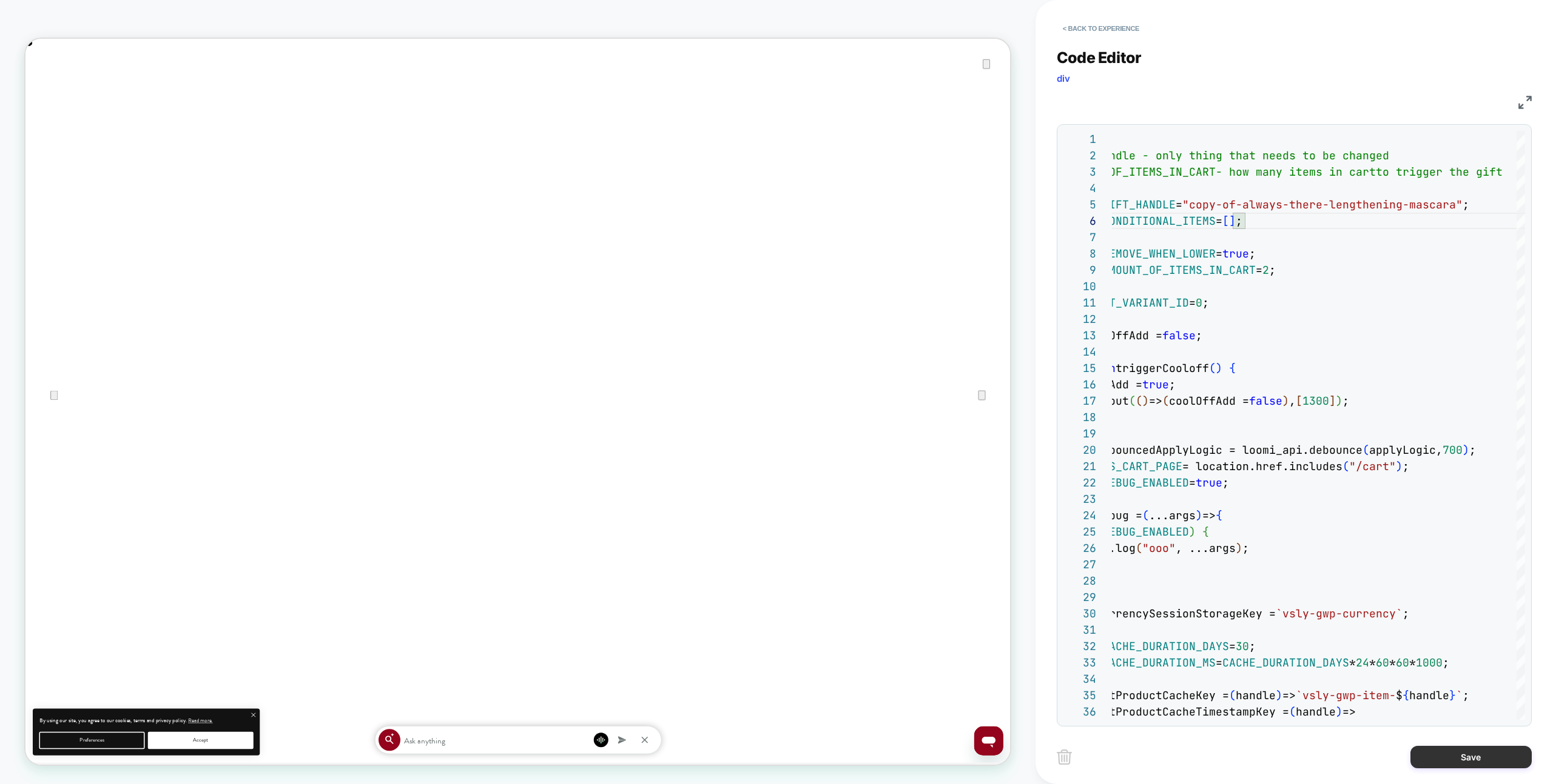
drag, startPoint x: 1472, startPoint y: 755, endPoint x: 1461, endPoint y: 753, distance: 11.2
click at [1472, 755] on button "Save" at bounding box center [1471, 757] width 121 height 22
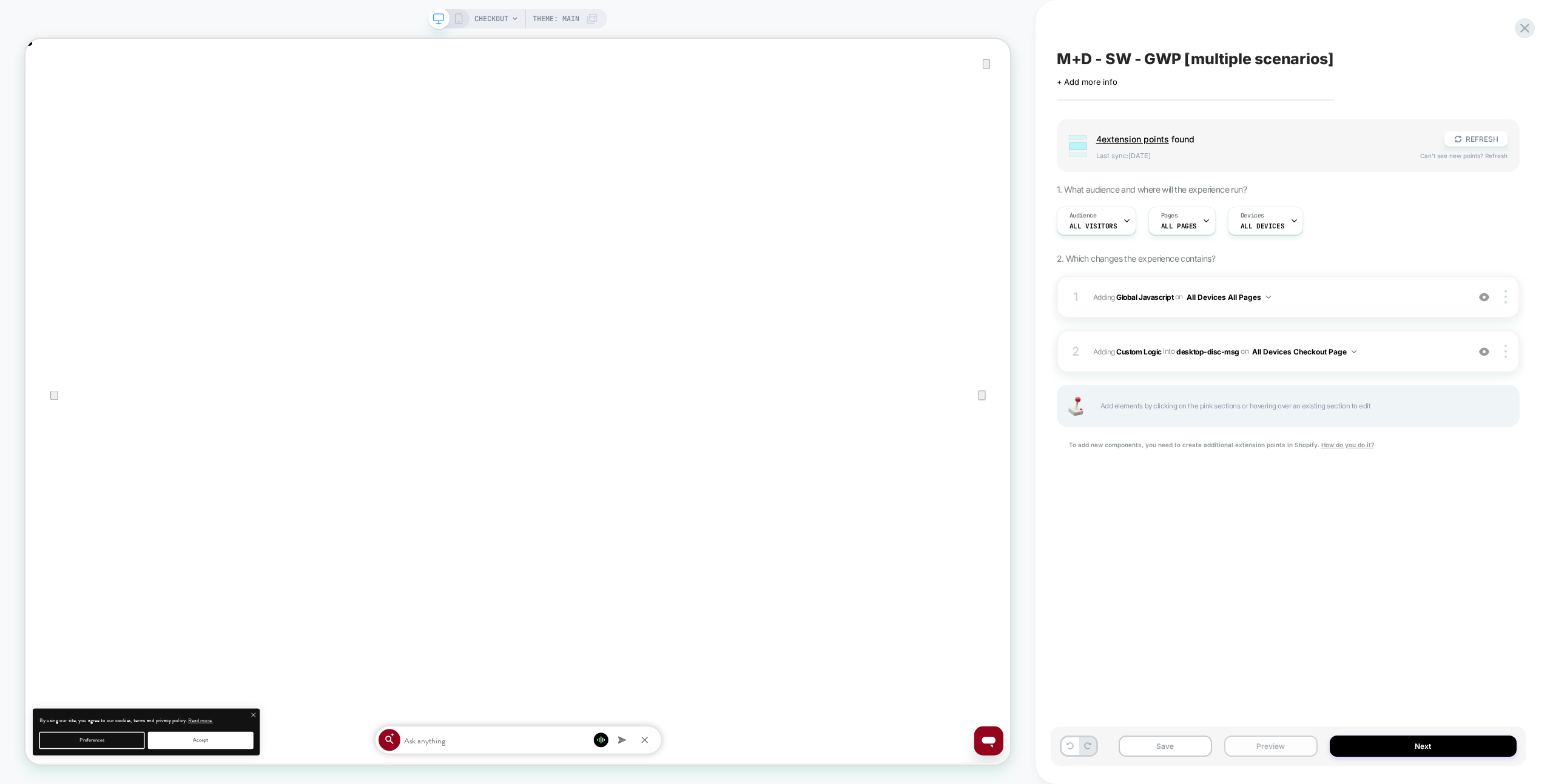
click at [1276, 747] on button "Preview" at bounding box center [1270, 747] width 93 height 21
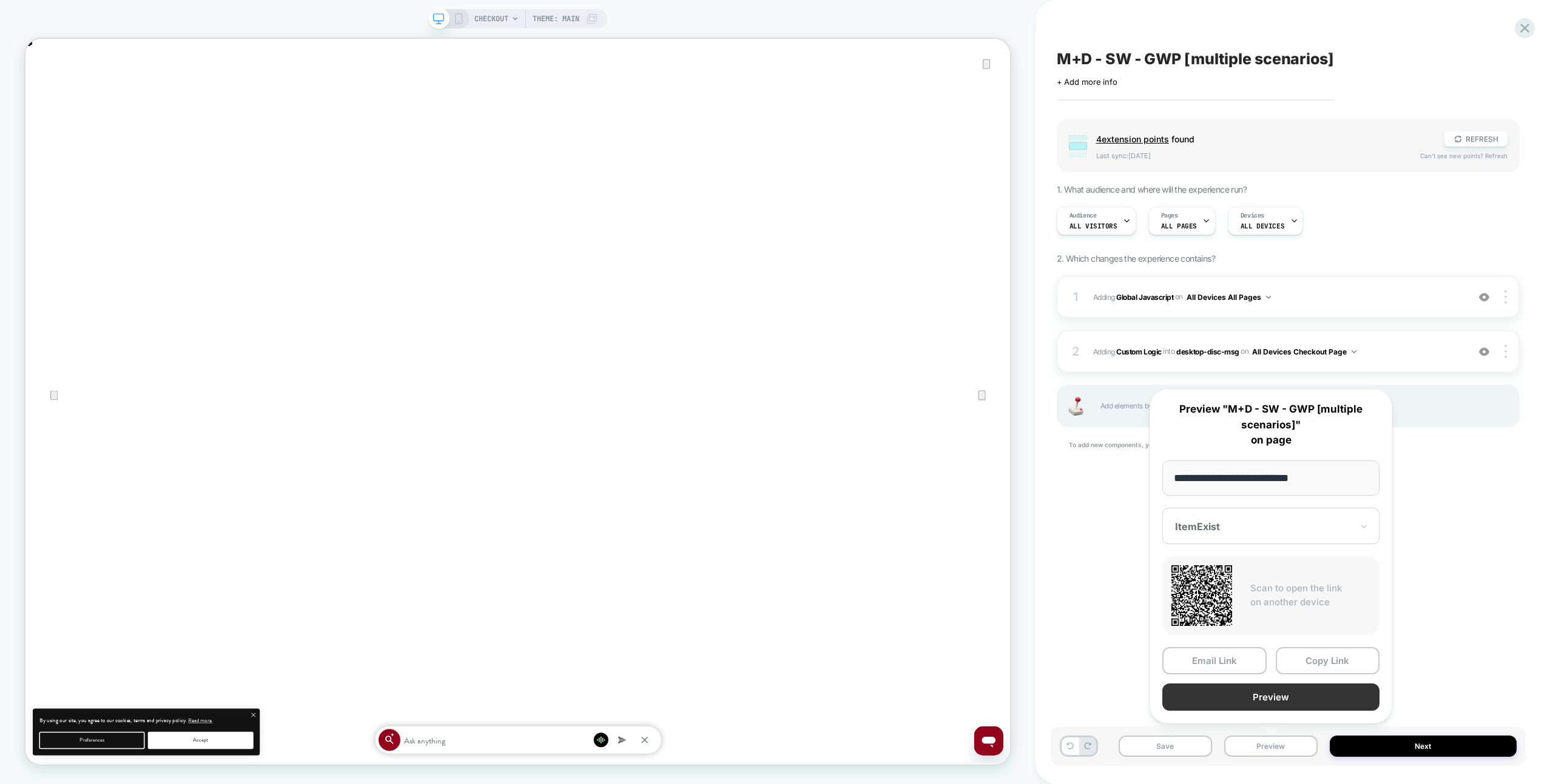
click at [1260, 696] on button "Preview" at bounding box center [1270, 697] width 217 height 27
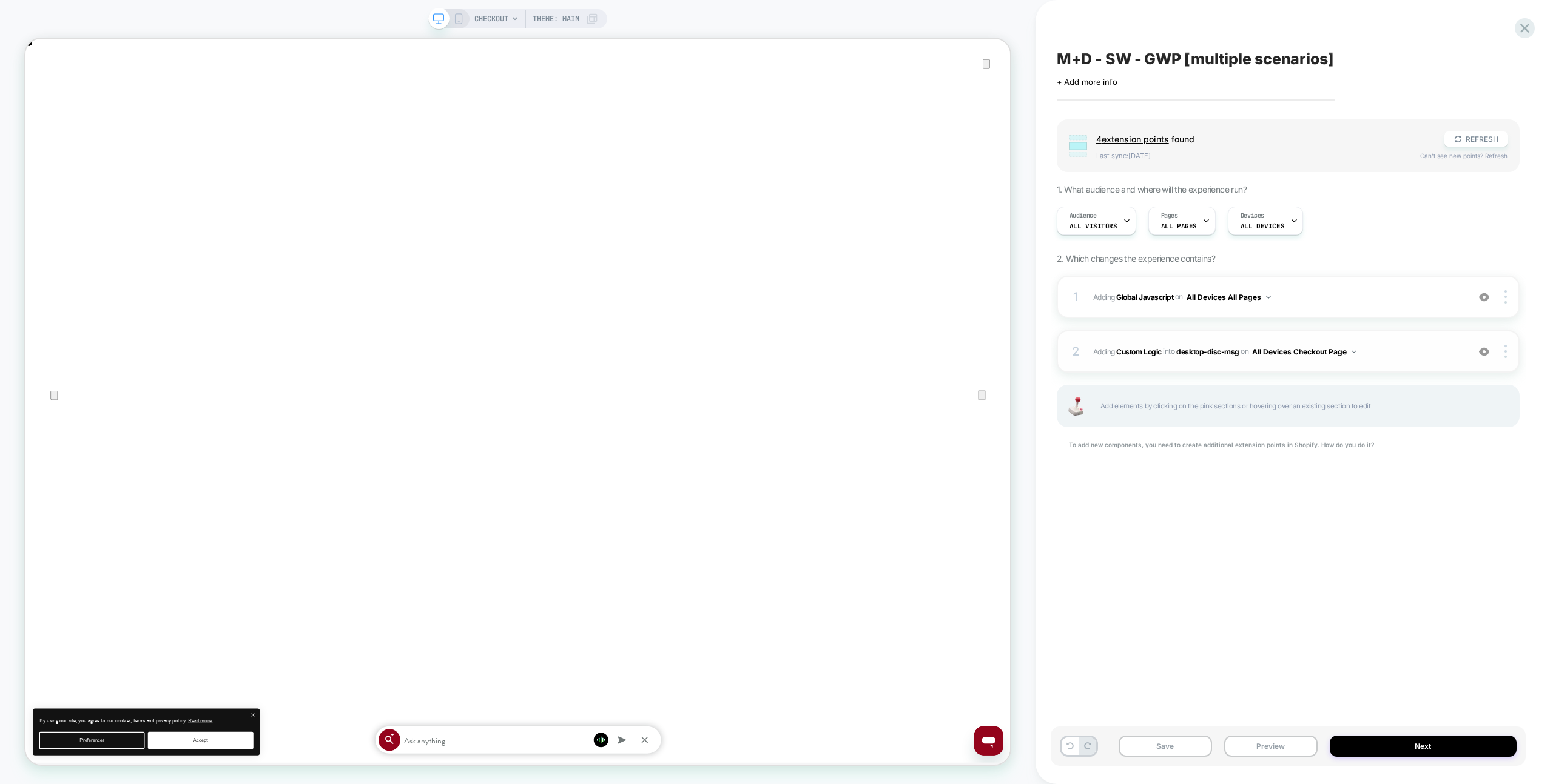
click at [1433, 361] on div "2 #_loomi_addon_1758448721774 Adding Custom Logic INTO desktop-disc-msg desktop…" at bounding box center [1288, 351] width 463 height 42
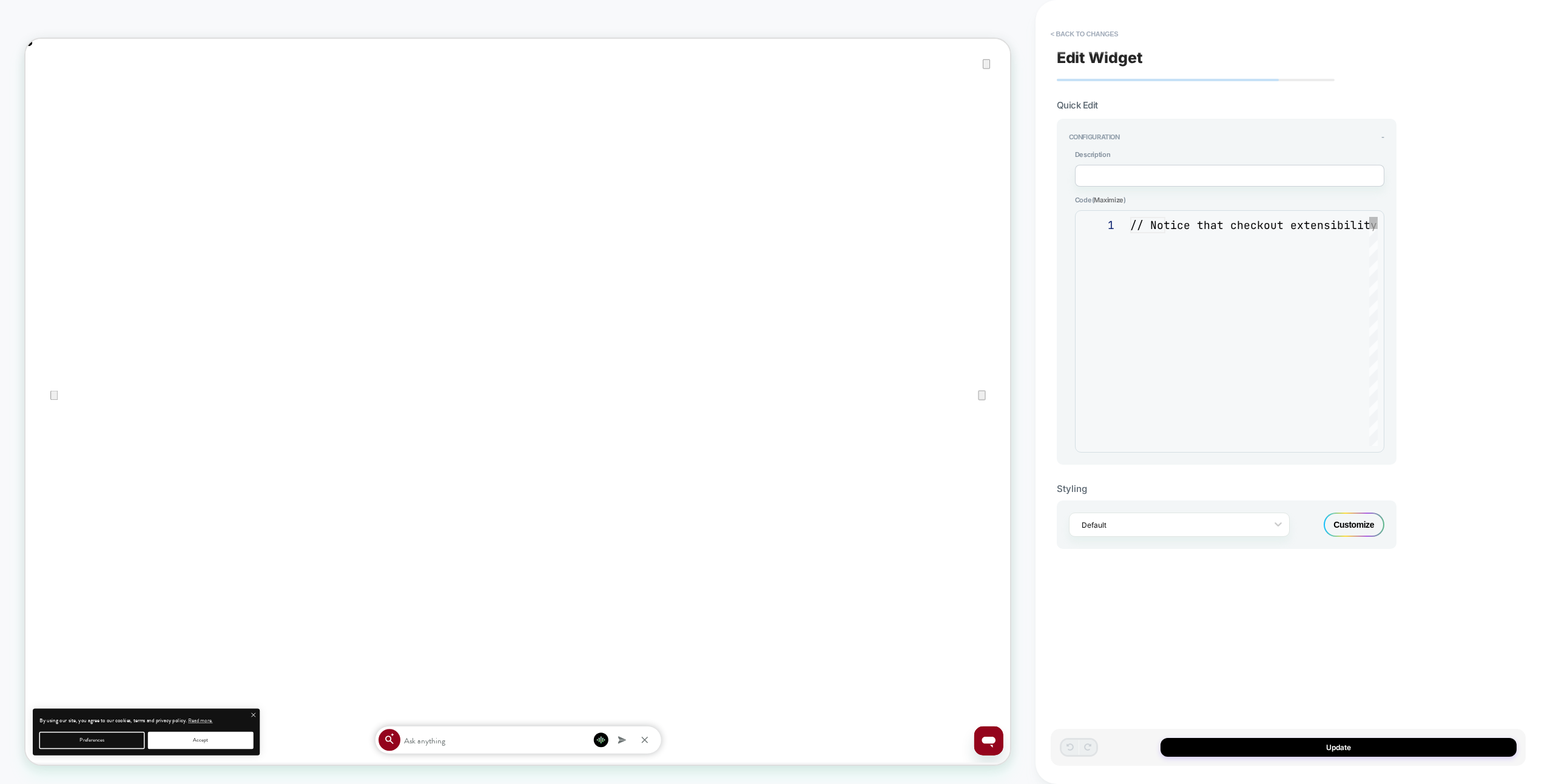
scroll to position [82, 0]
click at [1398, 322] on div "**********" at bounding box center [1288, 392] width 475 height 760
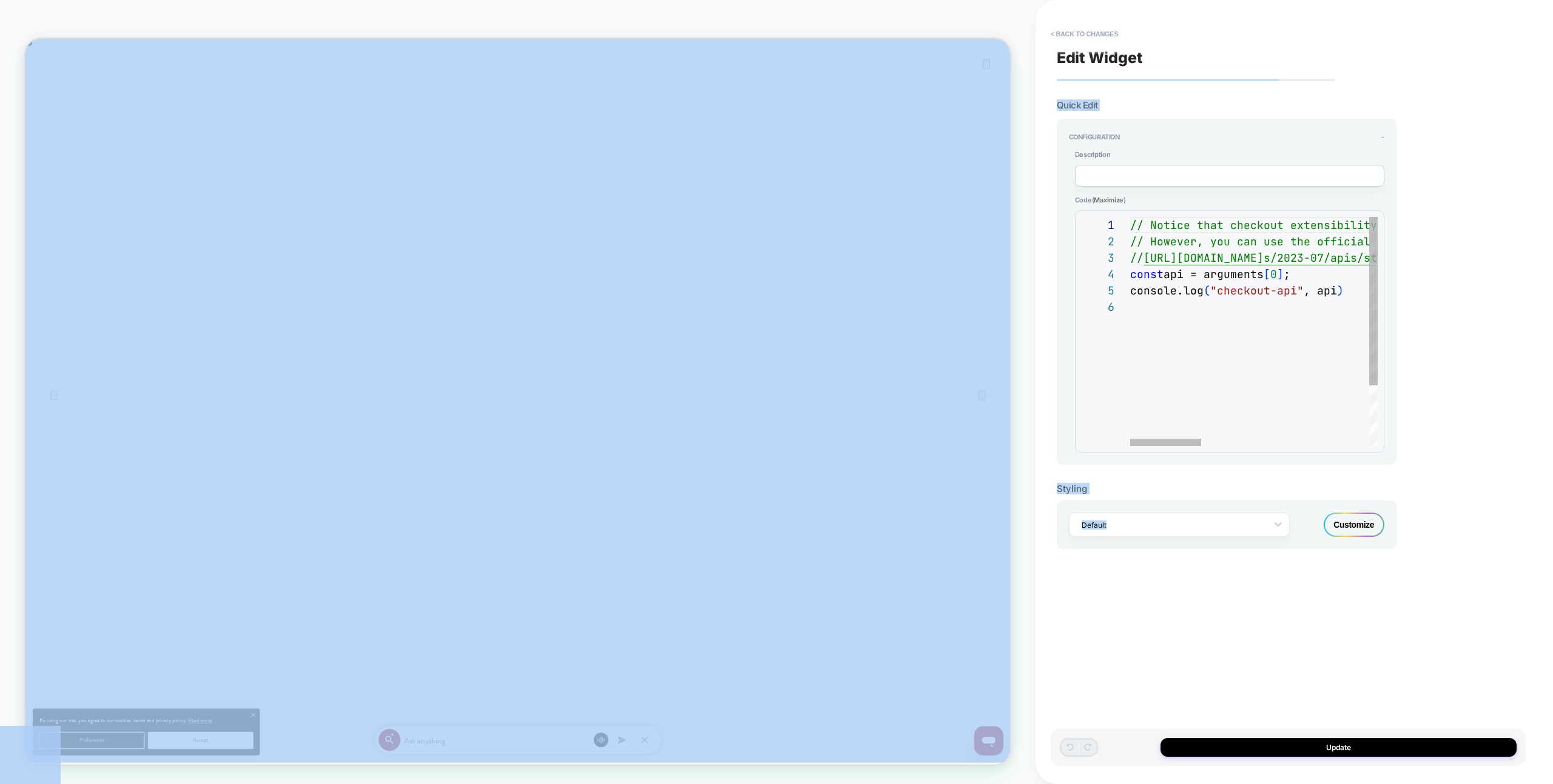
click at [1273, 376] on div "// Notice that checkout extensibility doesn't have access to the DOM, so you ca…" at bounding box center [1543, 372] width 827 height 311
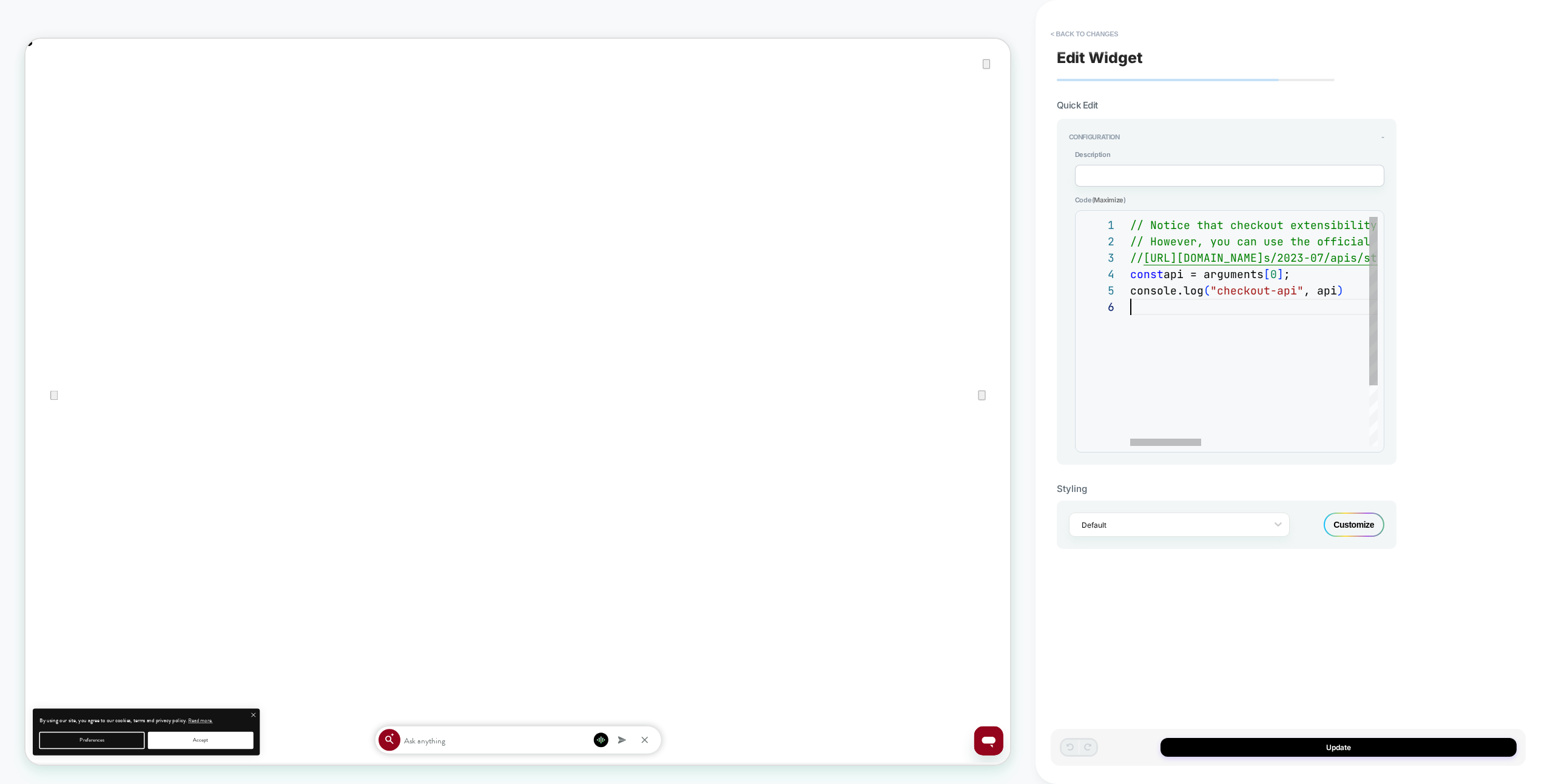
scroll to position [0, 0]
type textarea "*"
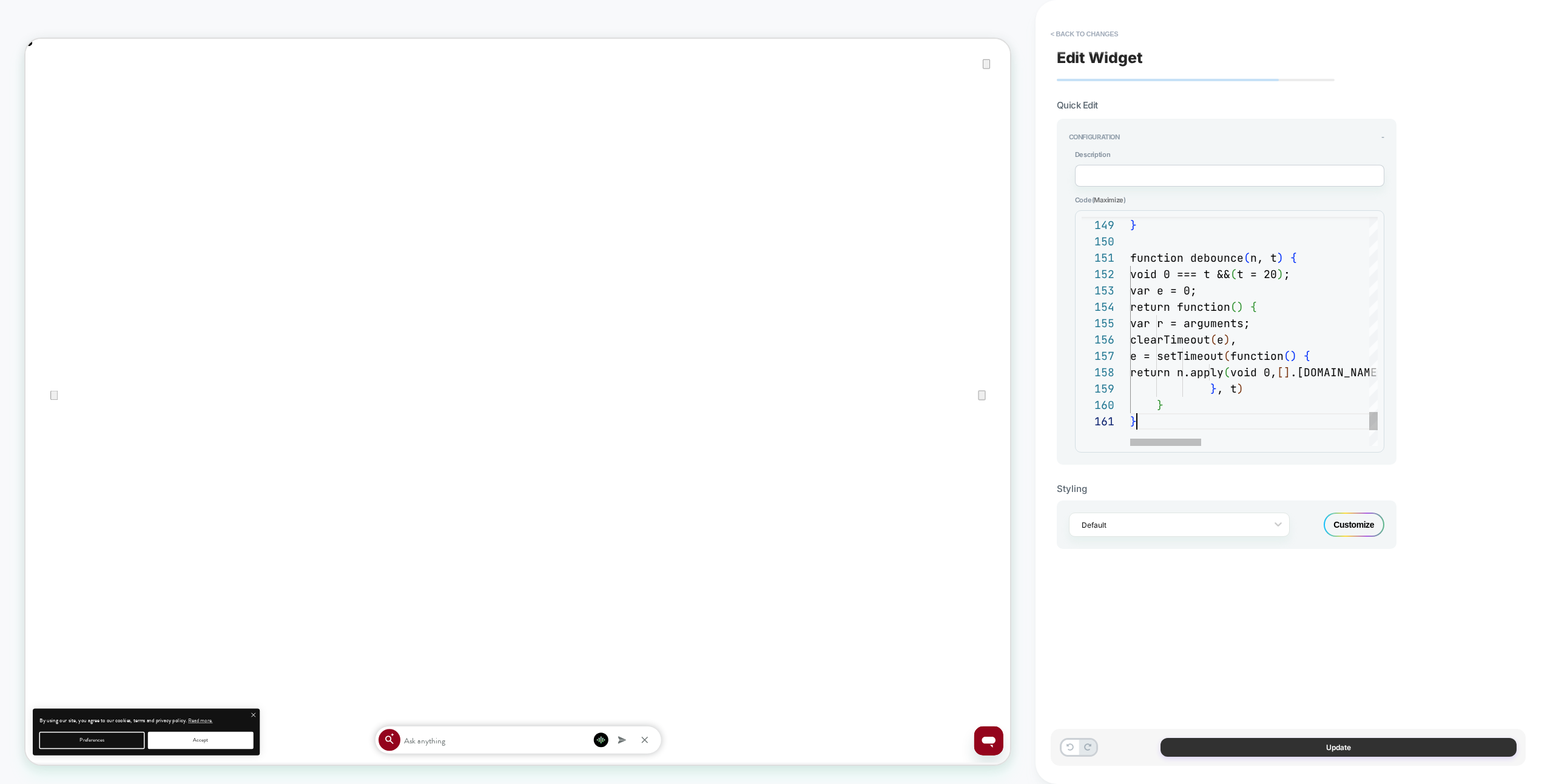
scroll to position [0, 6]
click at [1324, 741] on button "Update" at bounding box center [1338, 748] width 356 height 19
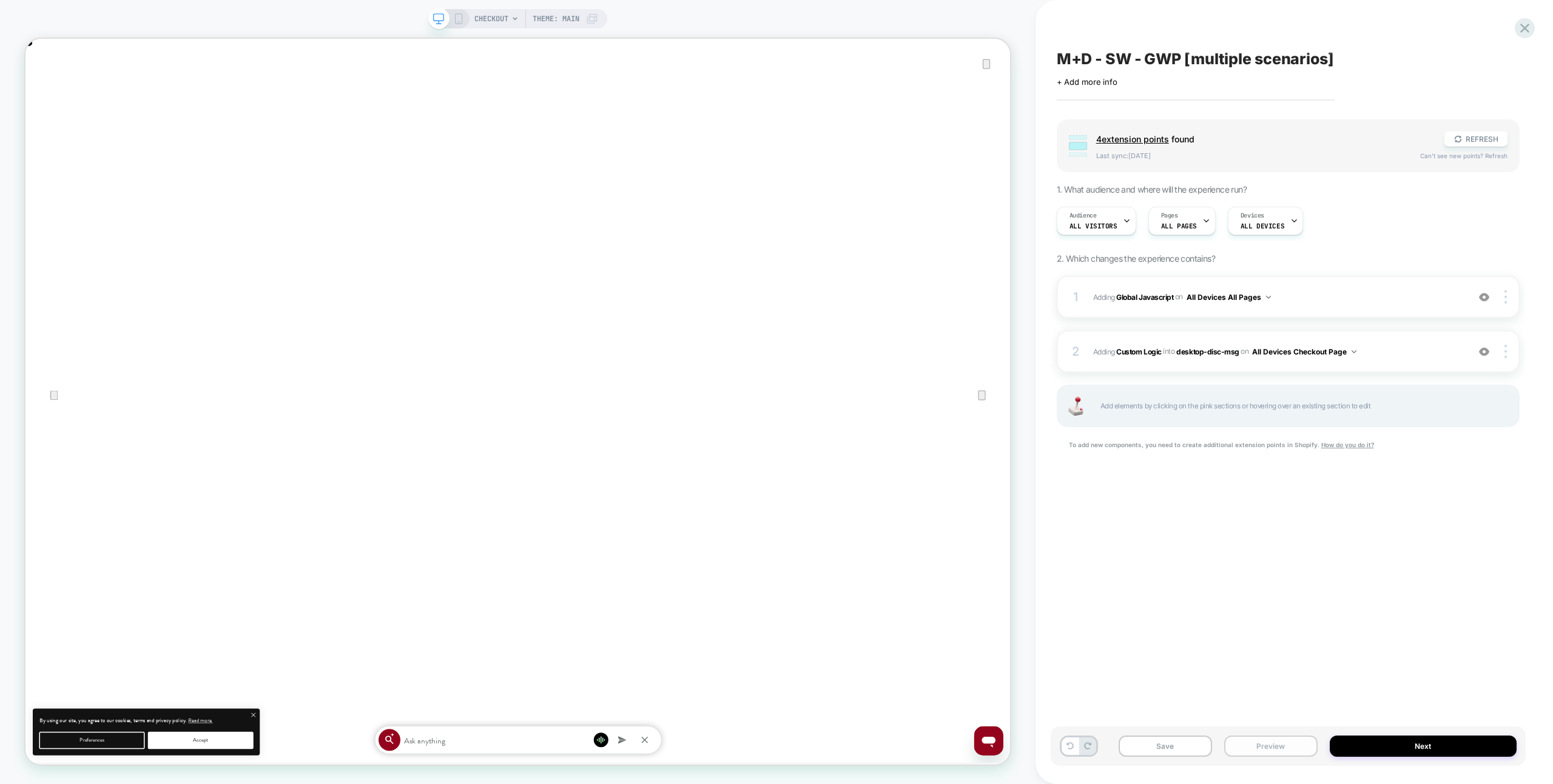
click at [1263, 743] on button "Preview" at bounding box center [1270, 747] width 93 height 21
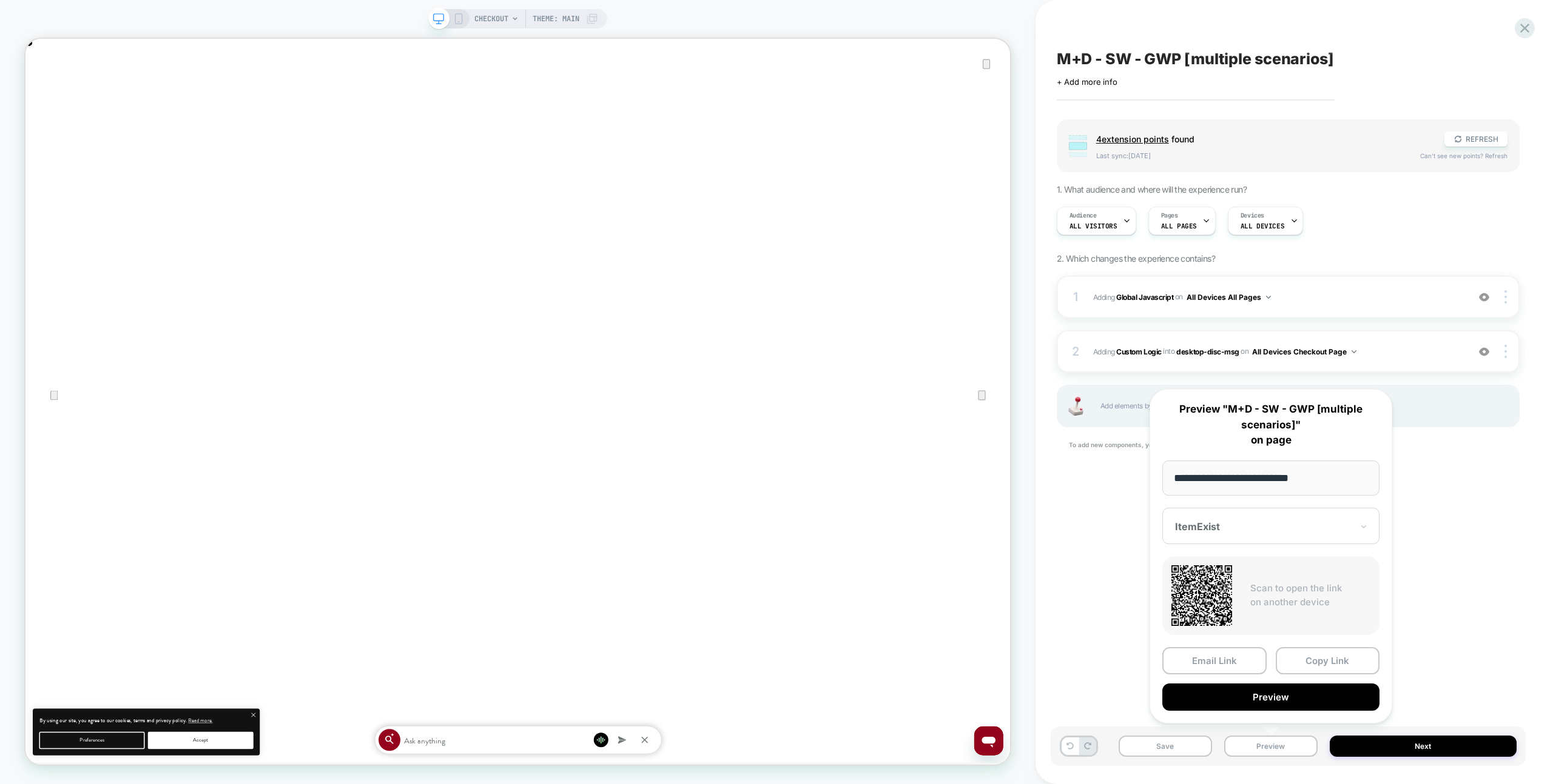
click at [1261, 698] on button "Preview" at bounding box center [1270, 697] width 217 height 27
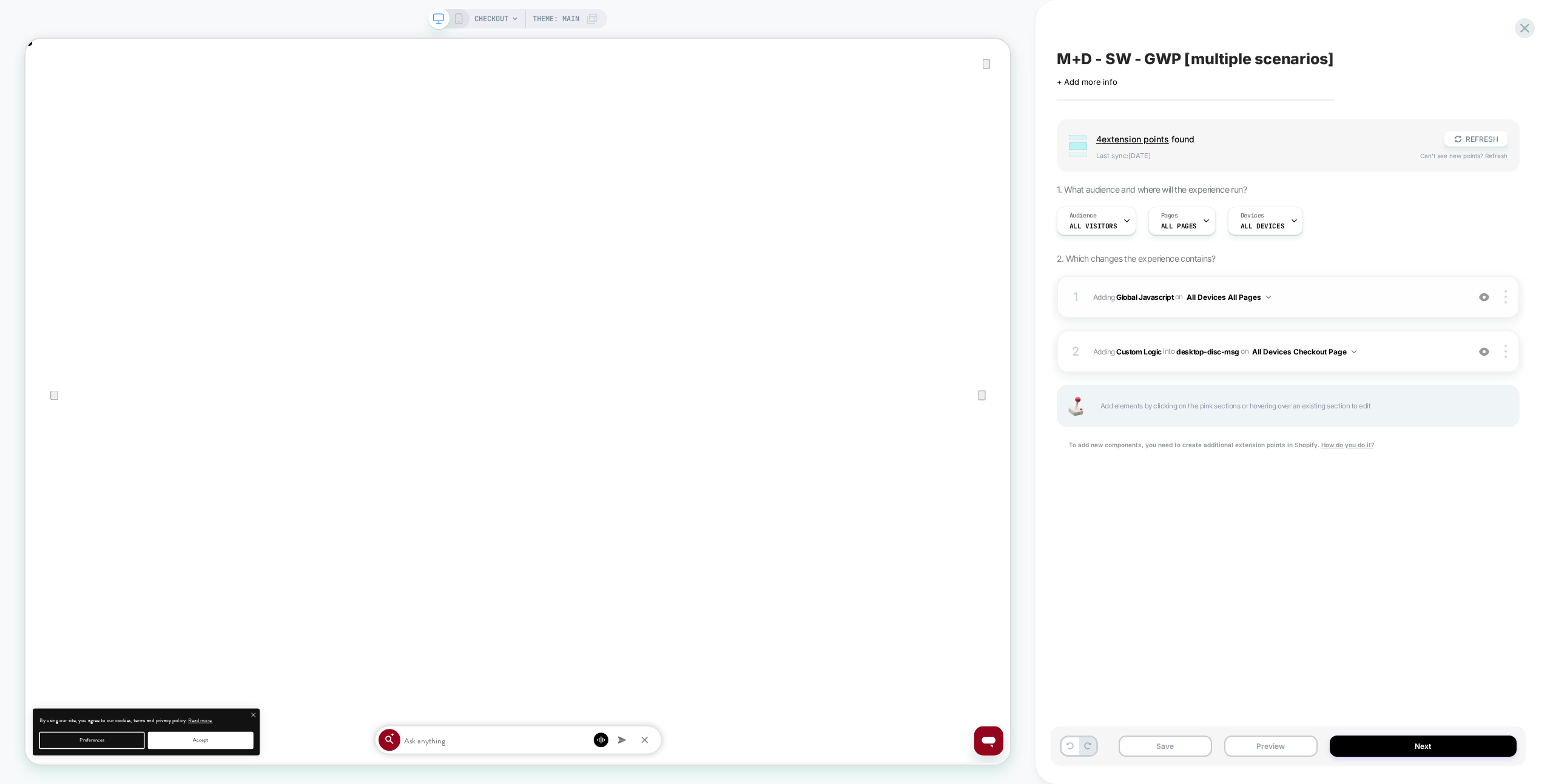
click at [1460, 310] on div "1 Adding Global Javascript on All Devices All Pages Add Before Add After Target…" at bounding box center [1288, 297] width 463 height 42
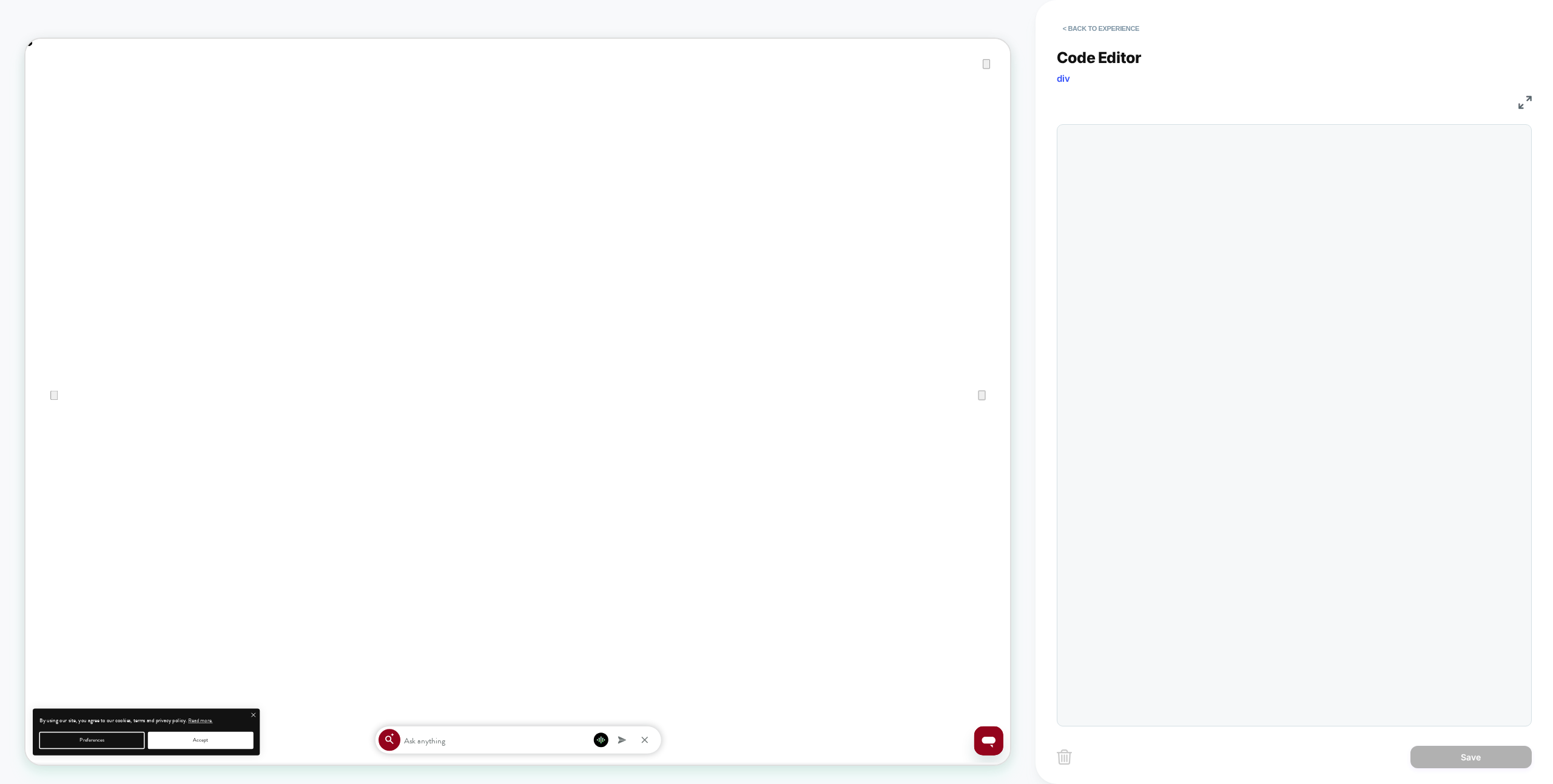
scroll to position [164, 0]
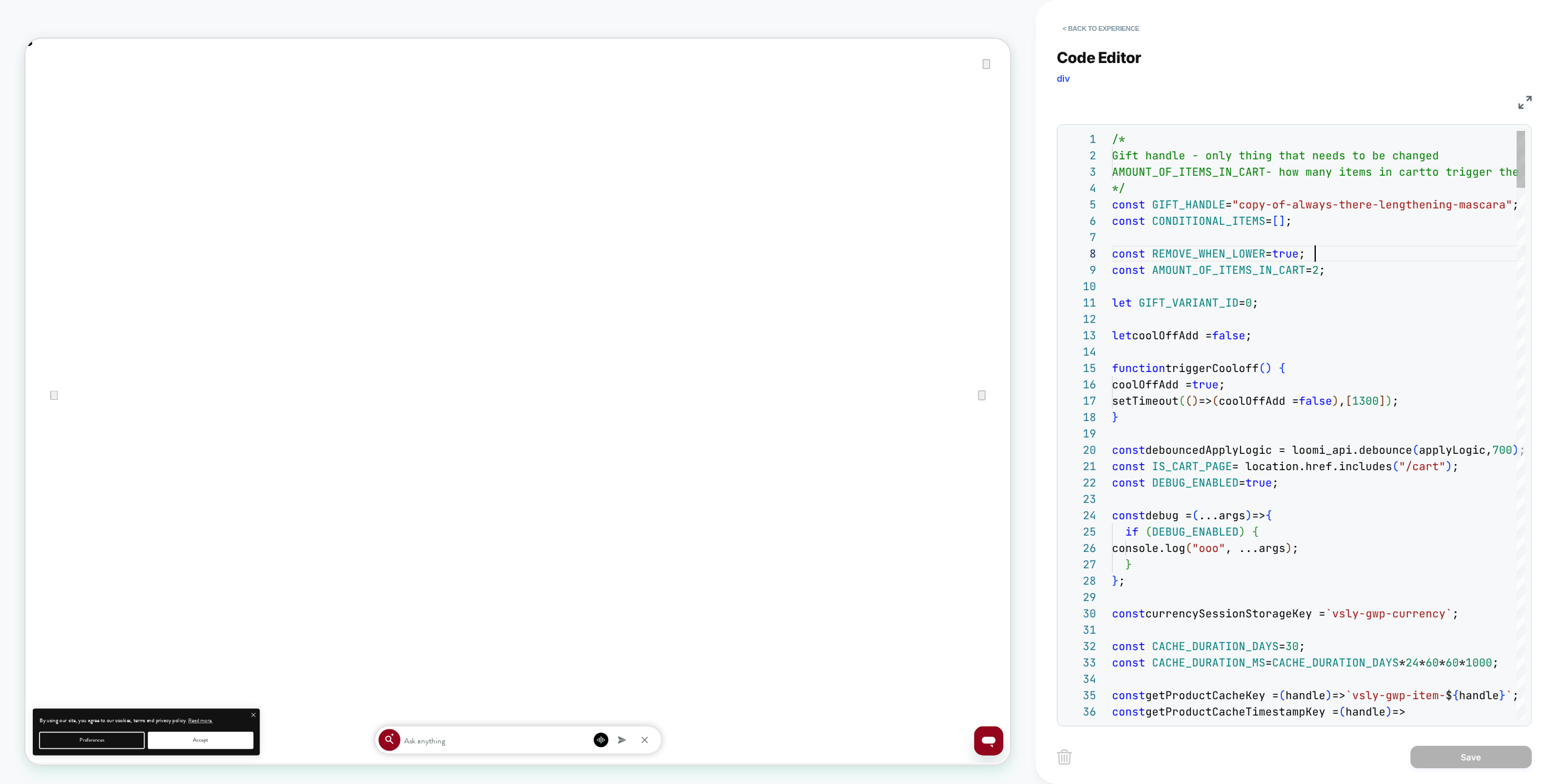
type textarea "**********"
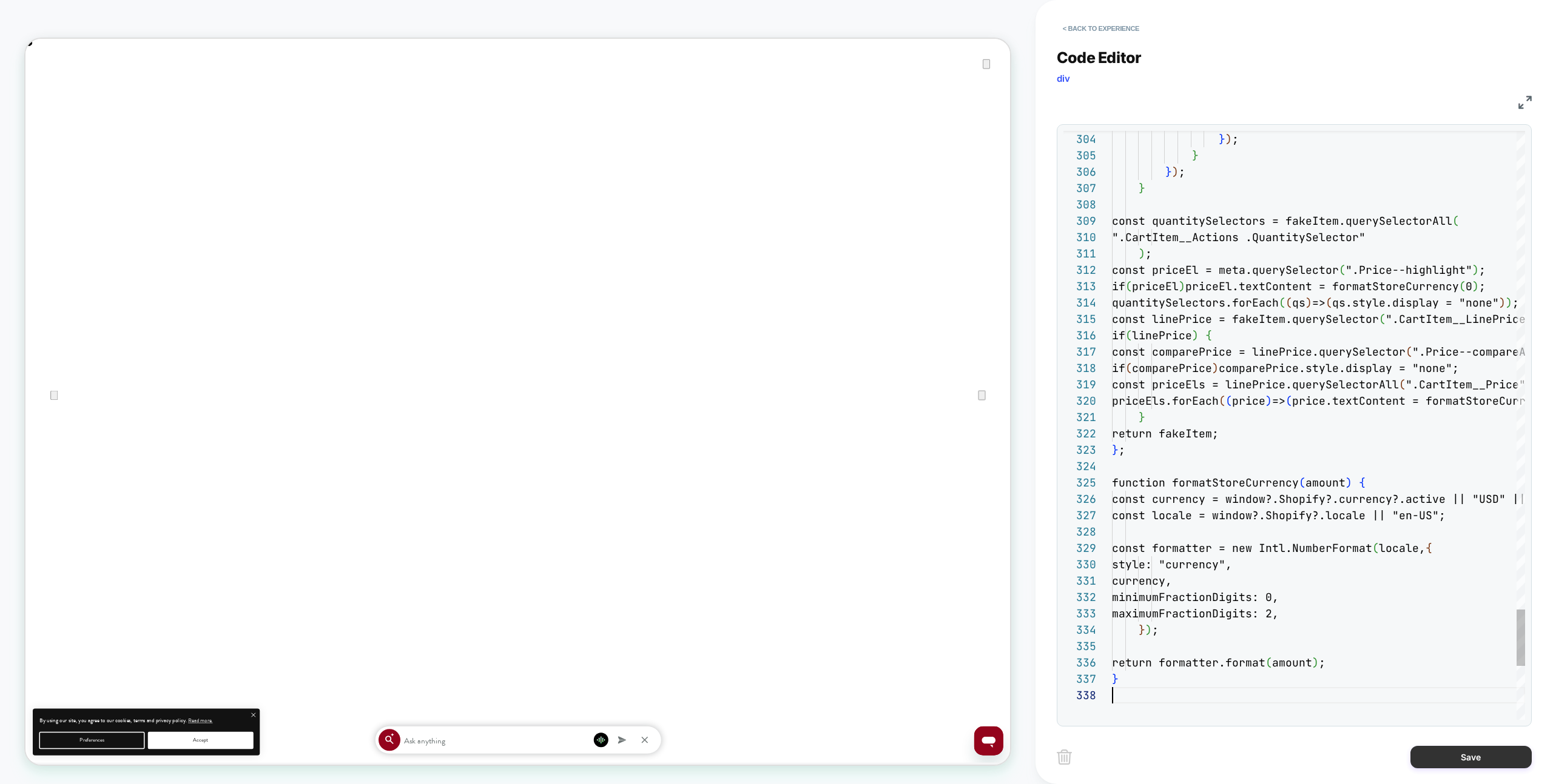
scroll to position [115, 0]
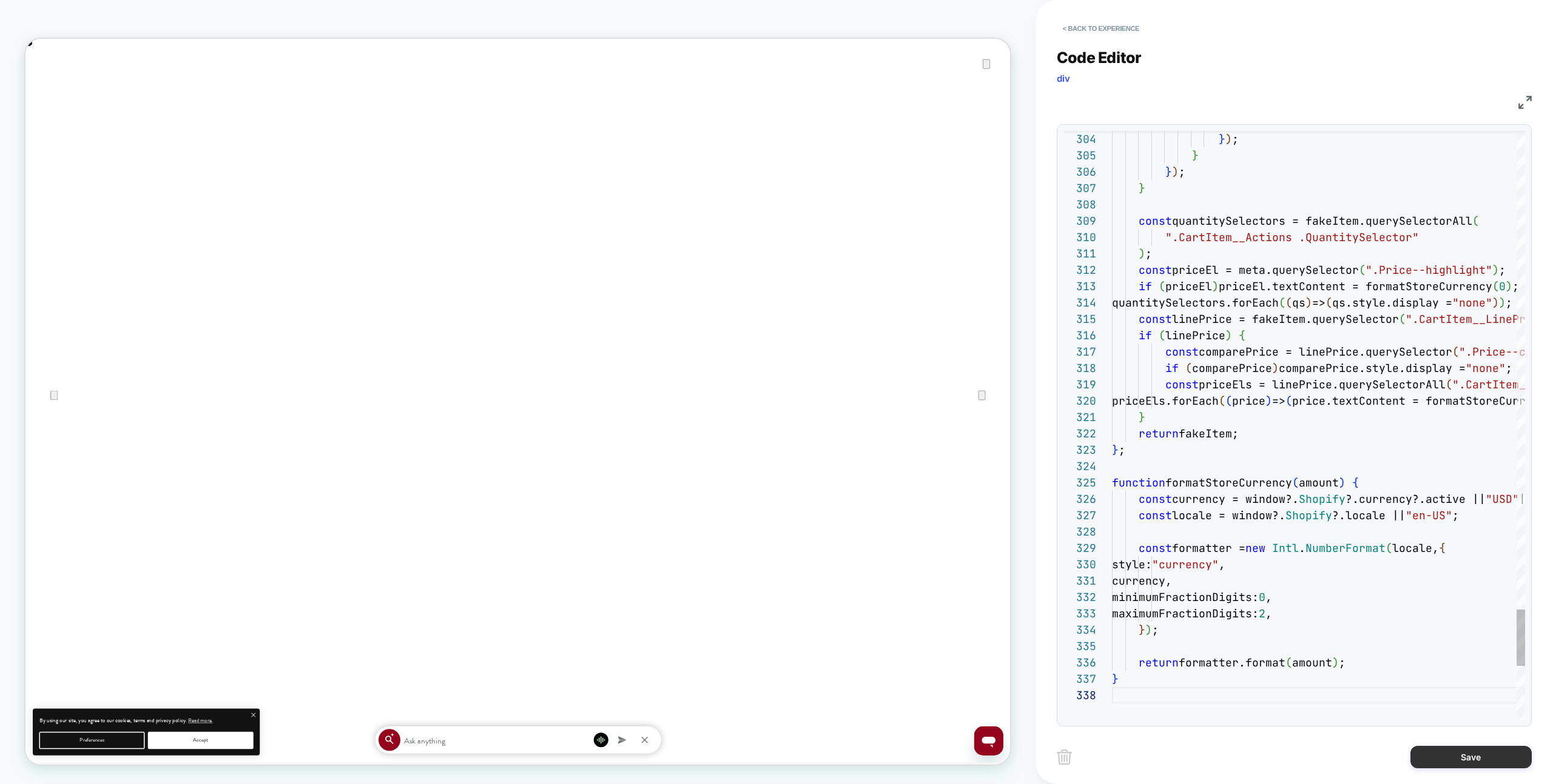
click at [1441, 764] on button "Save" at bounding box center [1471, 757] width 121 height 22
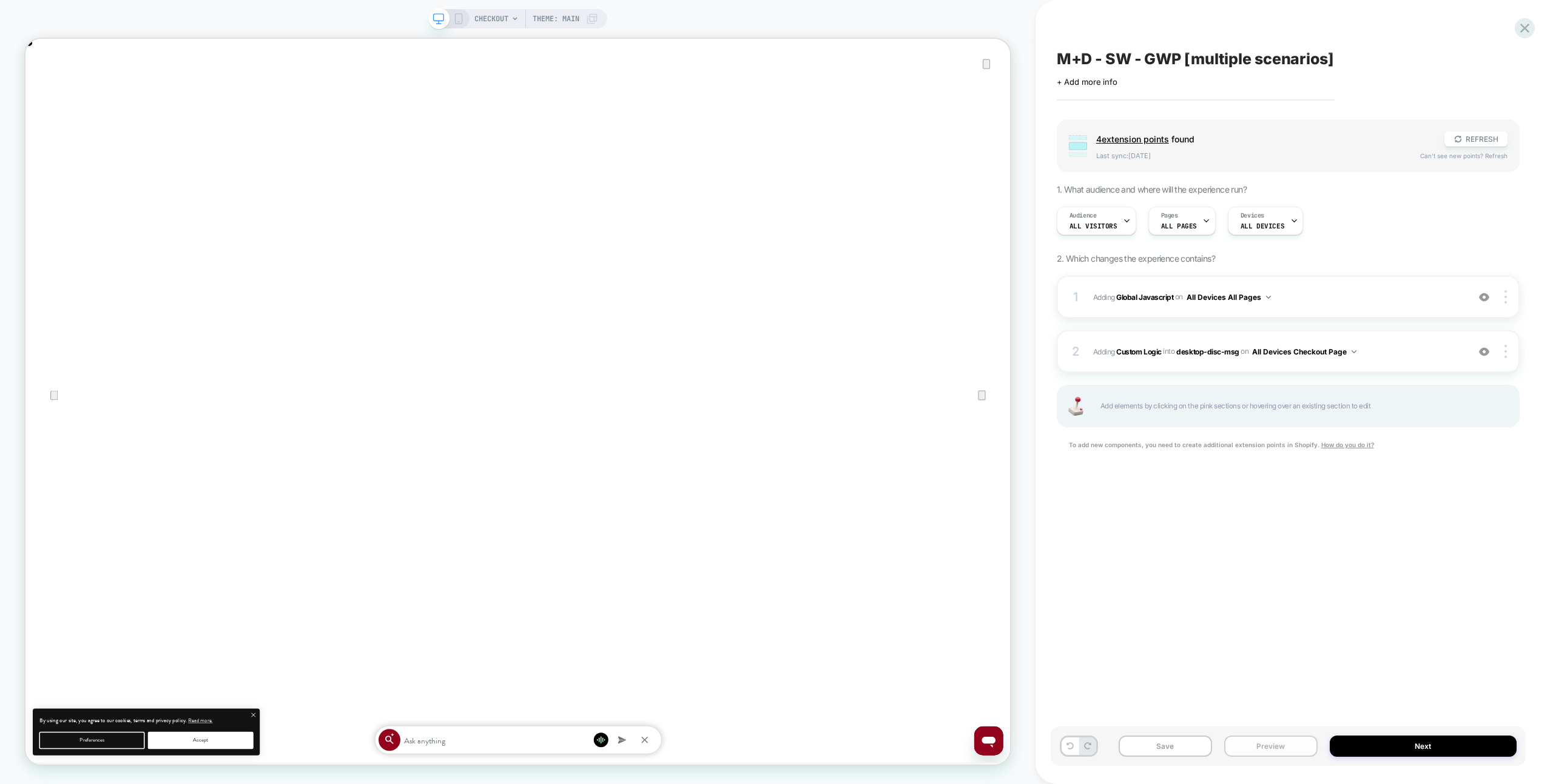
click at [1304, 739] on button "Preview" at bounding box center [1270, 747] width 93 height 21
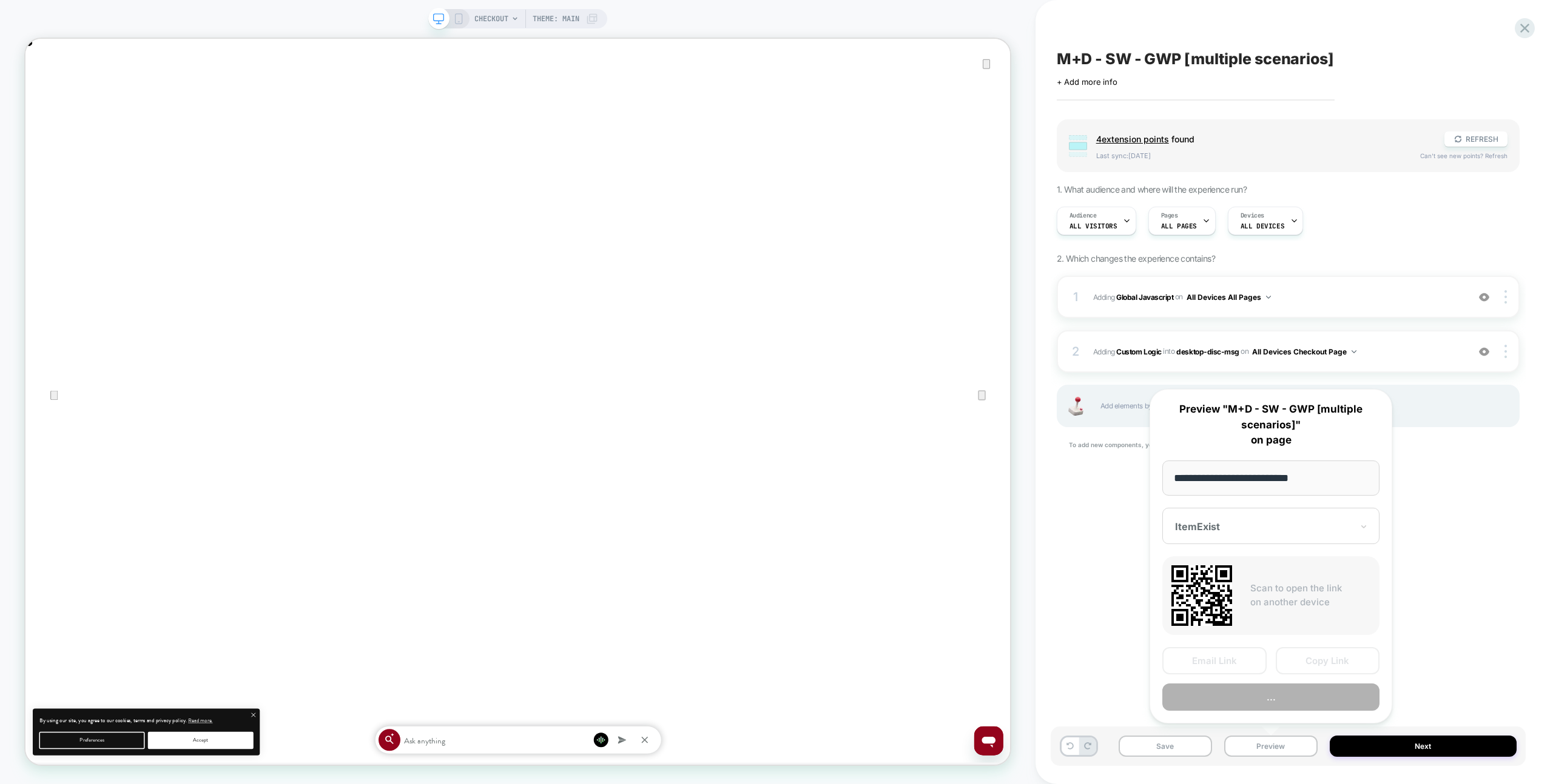
click at [1298, 703] on button "..." at bounding box center [1270, 697] width 217 height 27
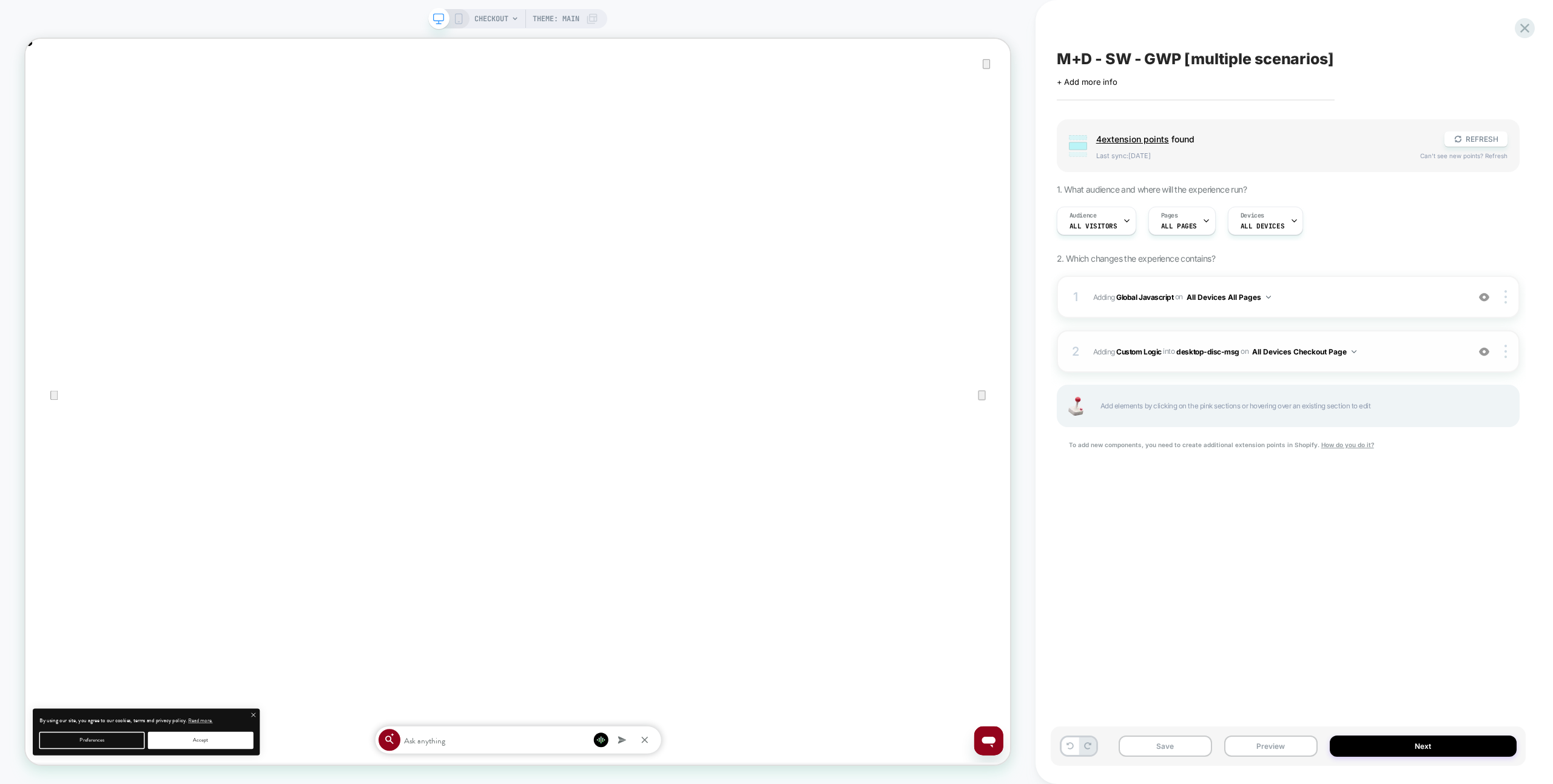
click at [1410, 350] on span "#_loomi_addon_1758448721774 Adding Custom Logic INTO desktop-disc-msg desktop-d…" at bounding box center [1277, 352] width 369 height 15
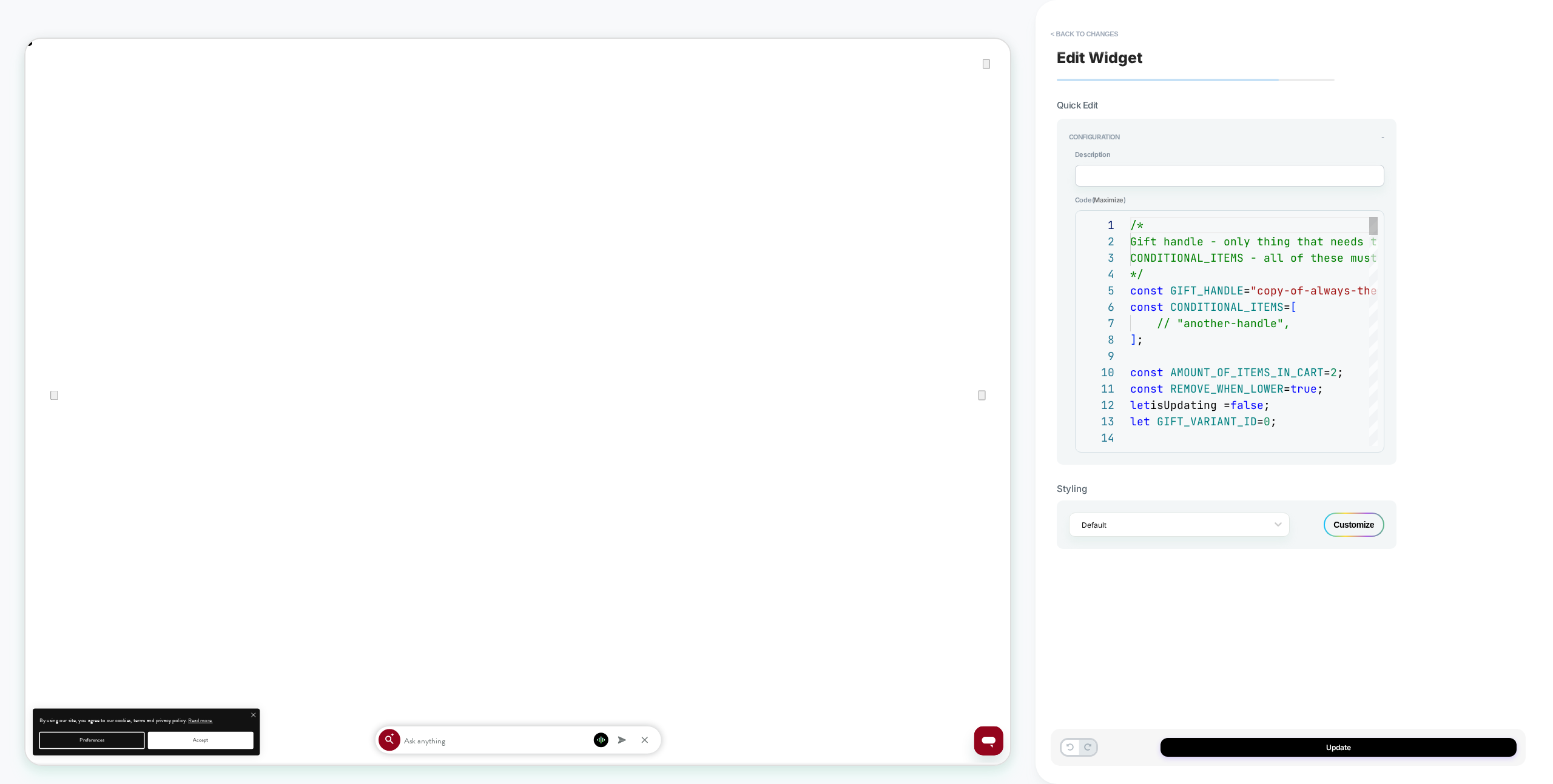
click at [1410, 324] on div "**********" at bounding box center [1288, 392] width 475 height 760
drag, startPoint x: 1325, startPoint y: 319, endPoint x: 1347, endPoint y: 451, distance: 133.8
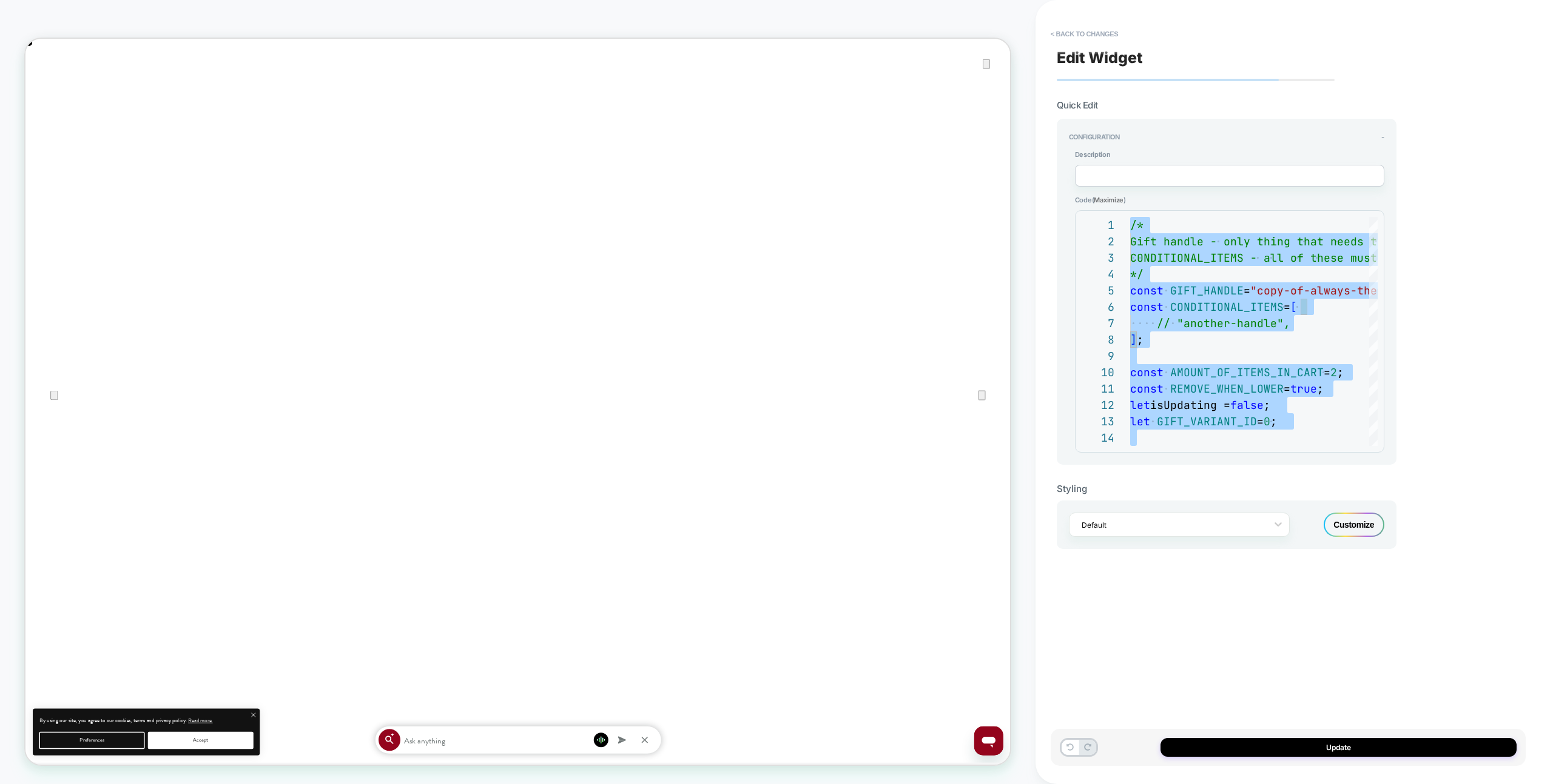
type textarea "*"
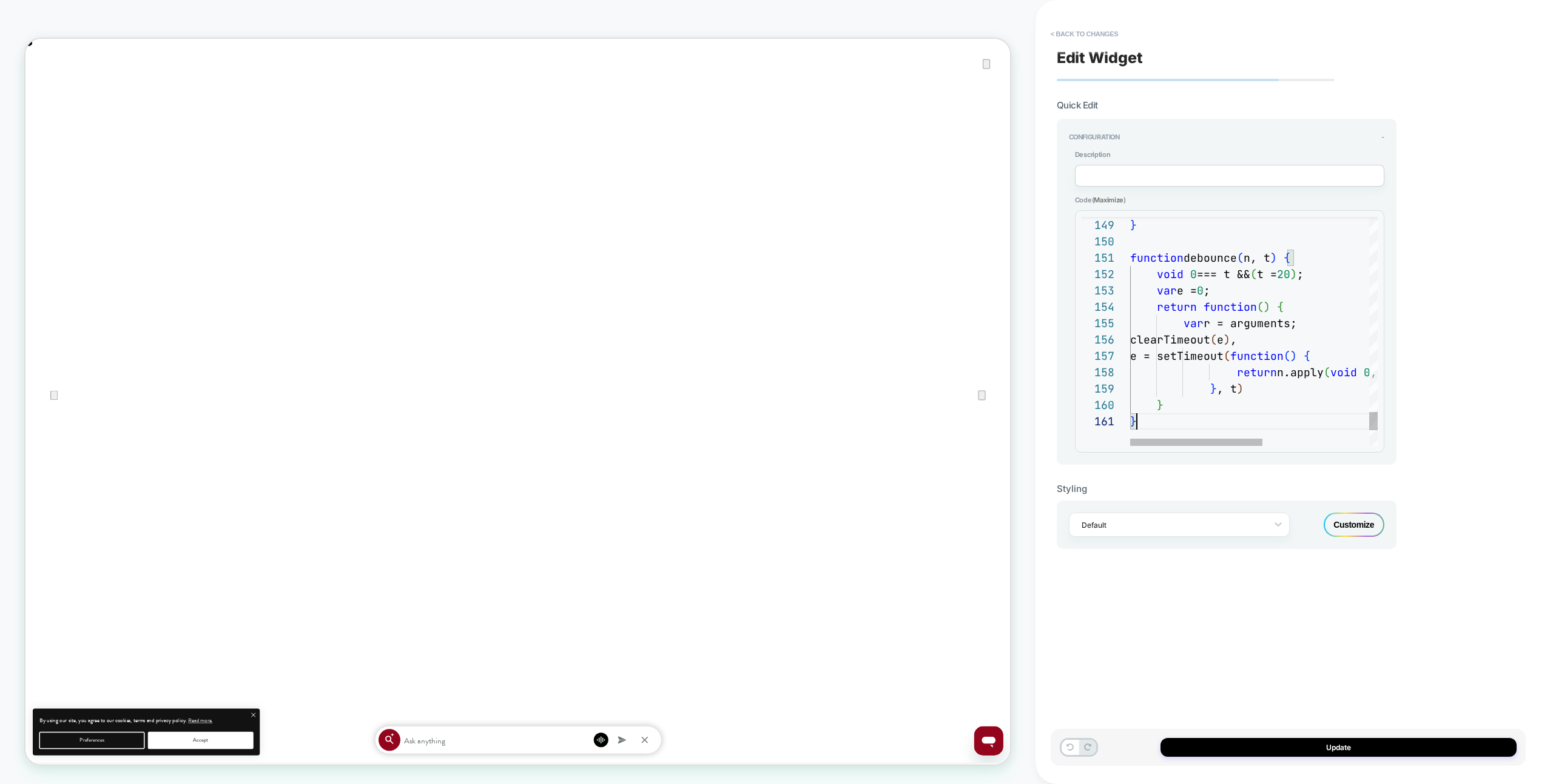
scroll to position [0, 6]
click at [1350, 760] on div "Update" at bounding box center [1288, 747] width 475 height 37
click at [1348, 754] on button "Update" at bounding box center [1338, 748] width 356 height 19
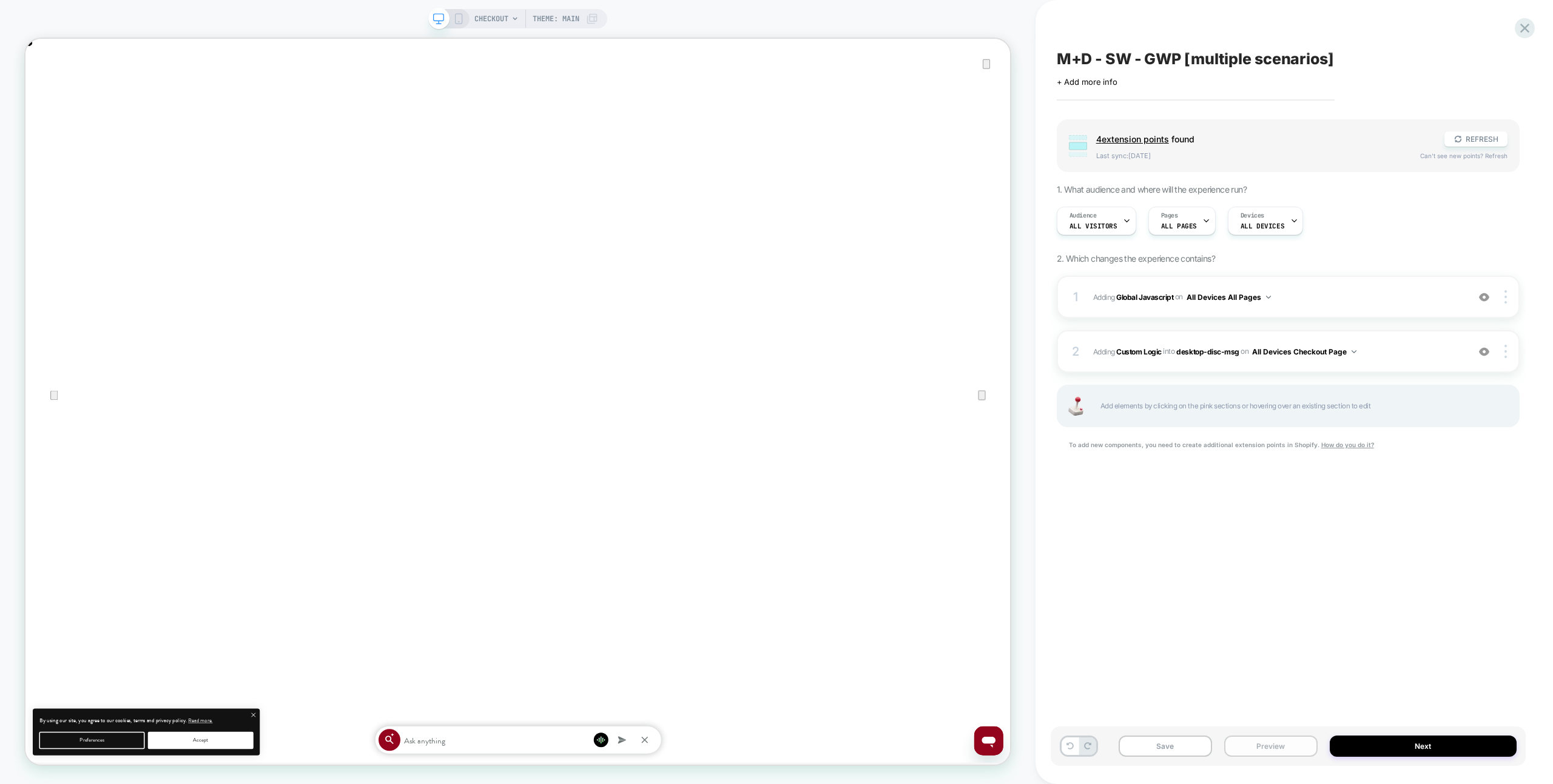
click at [1244, 741] on button "Preview" at bounding box center [1270, 747] width 93 height 21
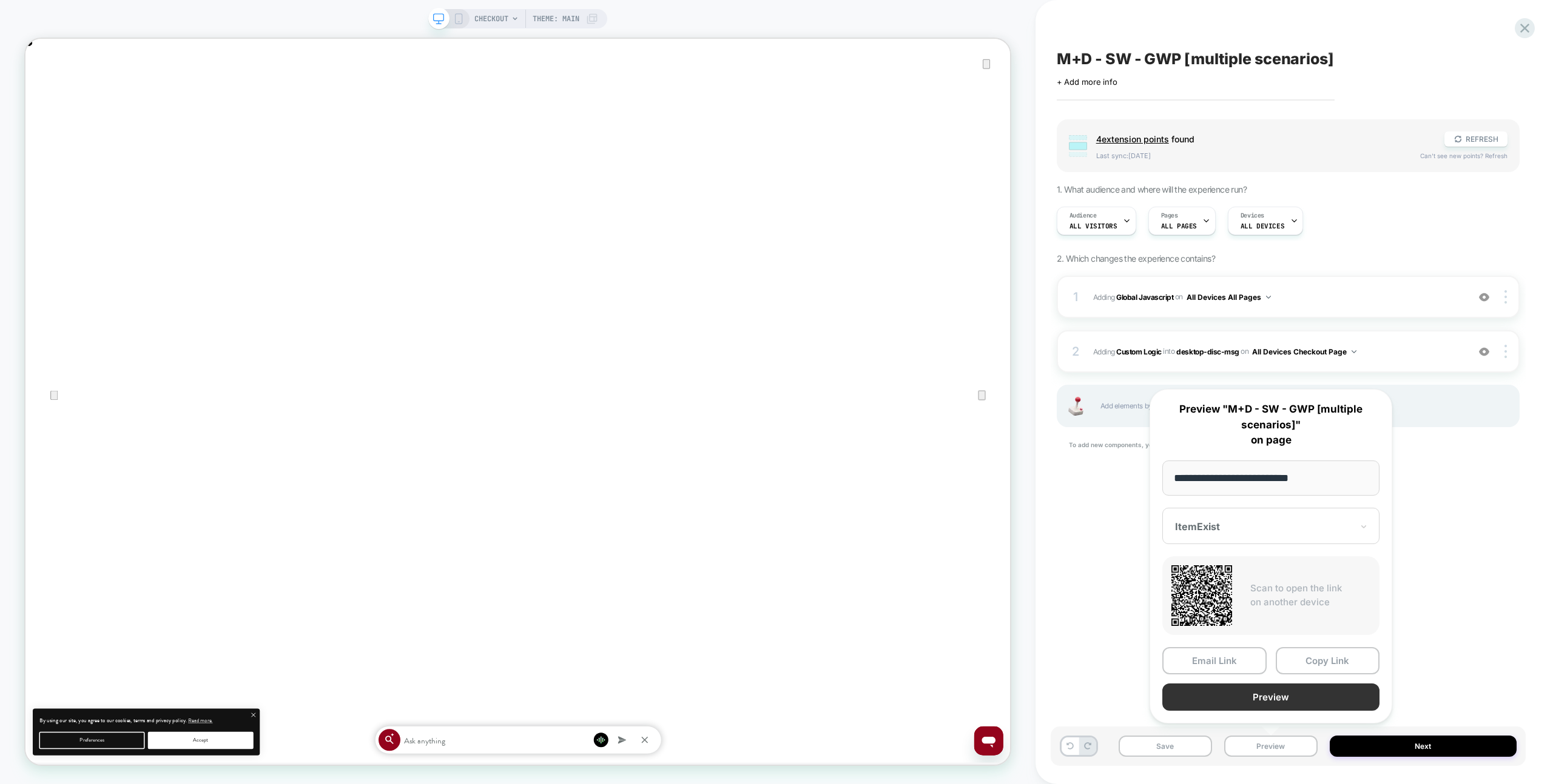
click at [1259, 709] on button "Preview" at bounding box center [1270, 697] width 217 height 27
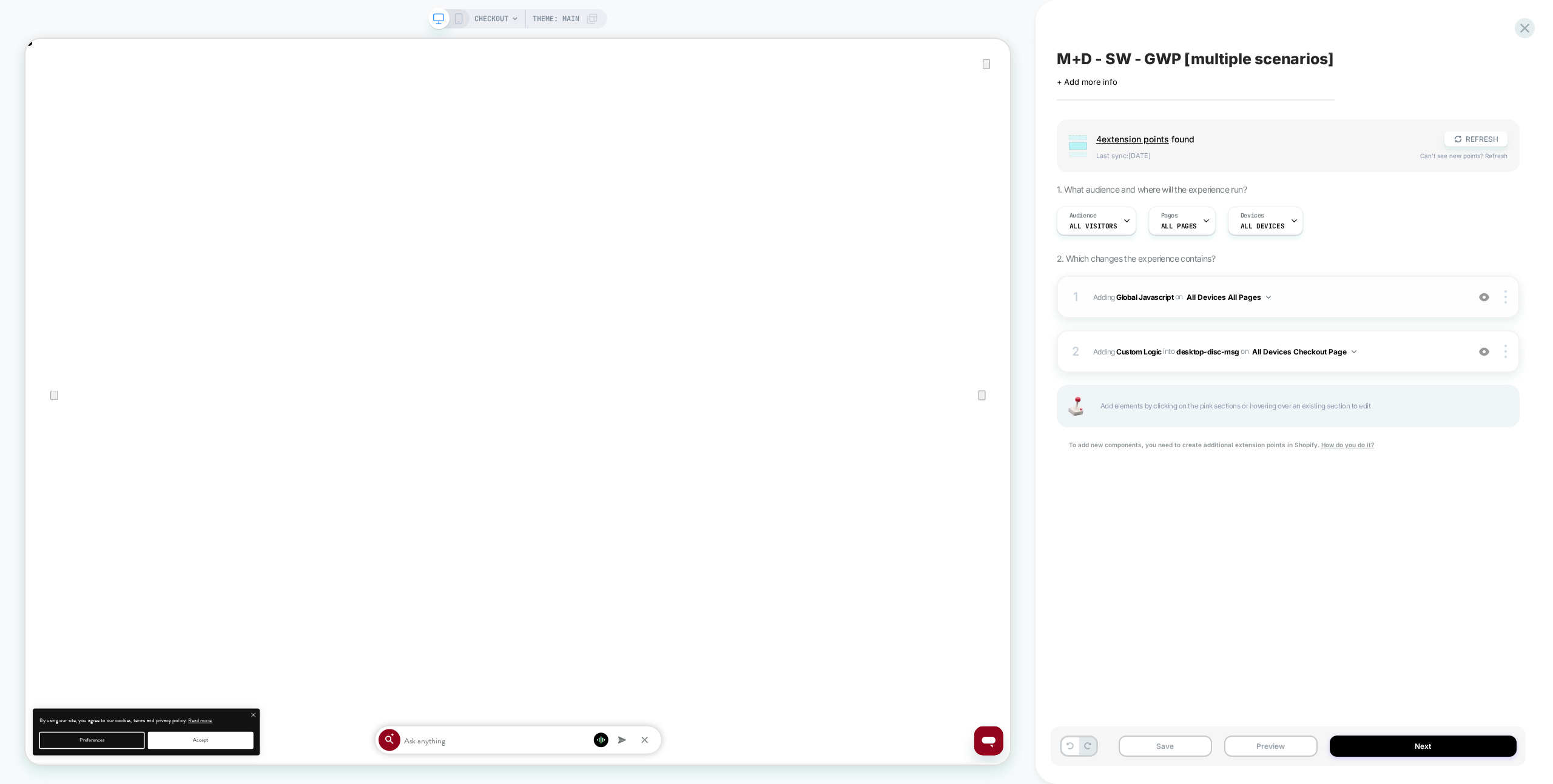
click at [1486, 296] on img at bounding box center [1484, 297] width 10 height 10
click at [1272, 739] on button "Preview" at bounding box center [1270, 747] width 93 height 21
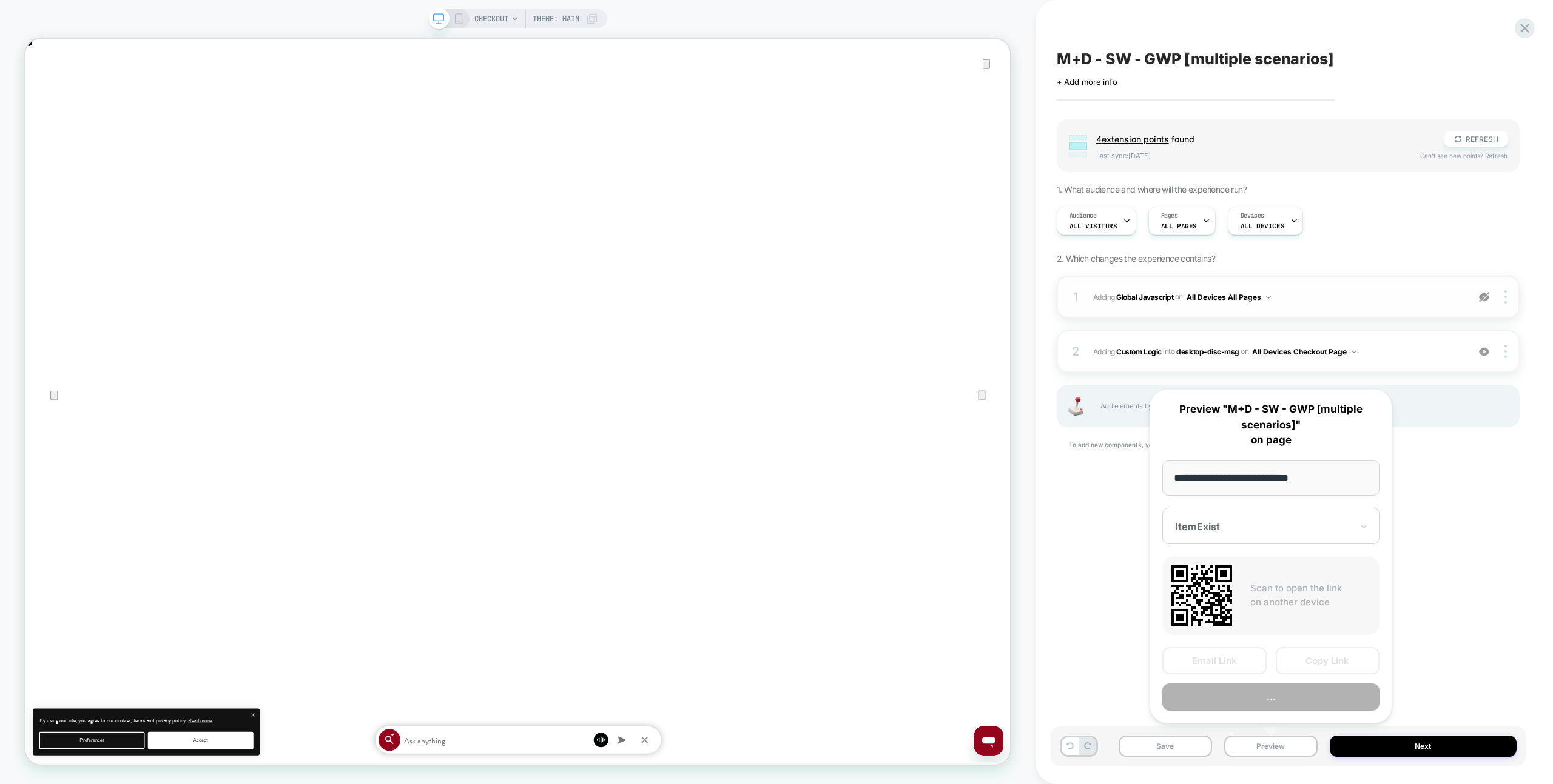
click at [1269, 709] on button "..." at bounding box center [1270, 697] width 217 height 27
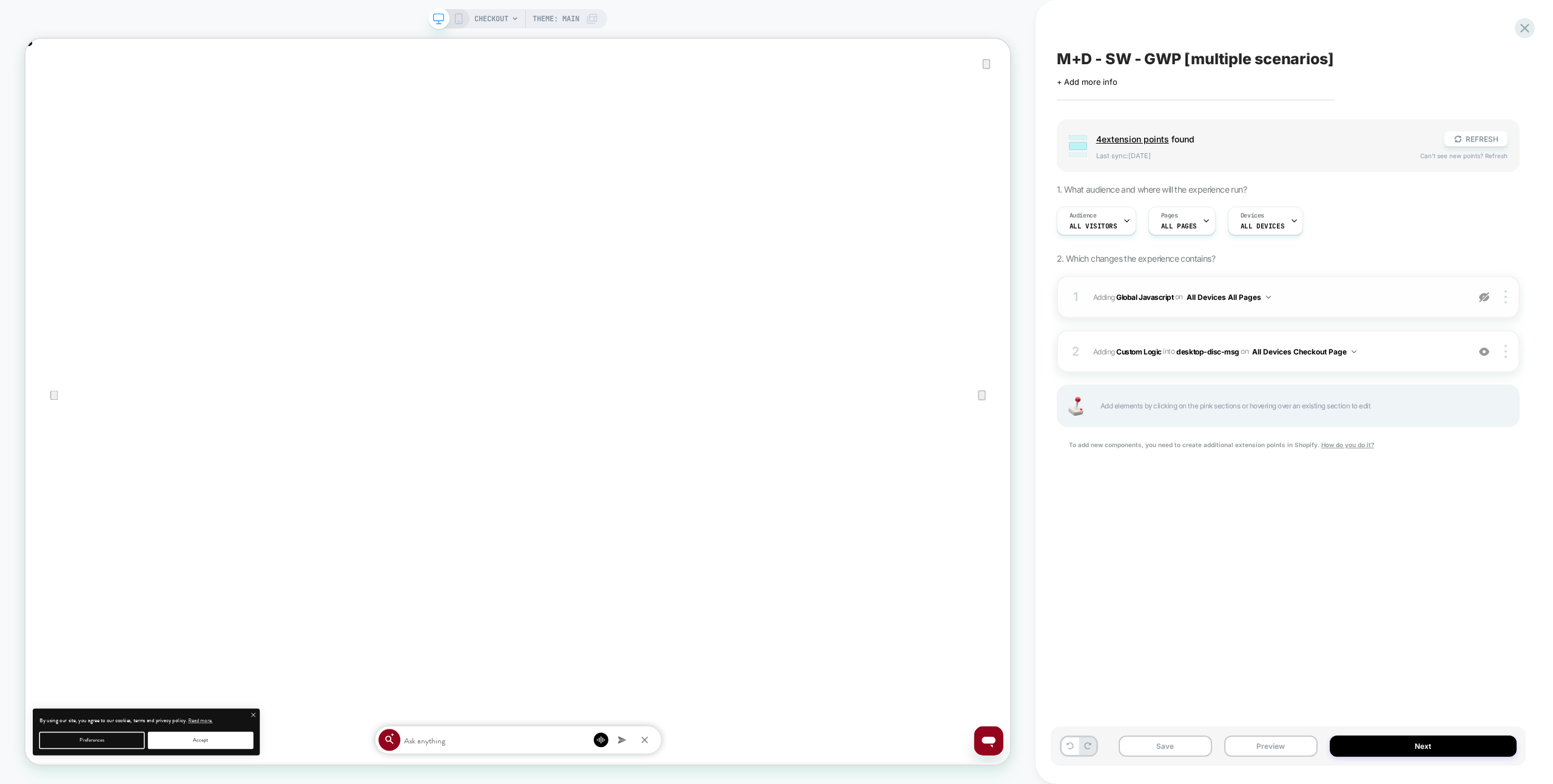
click at [1481, 292] on img at bounding box center [1484, 297] width 10 height 10
click at [1256, 746] on button "Preview" at bounding box center [1270, 747] width 93 height 21
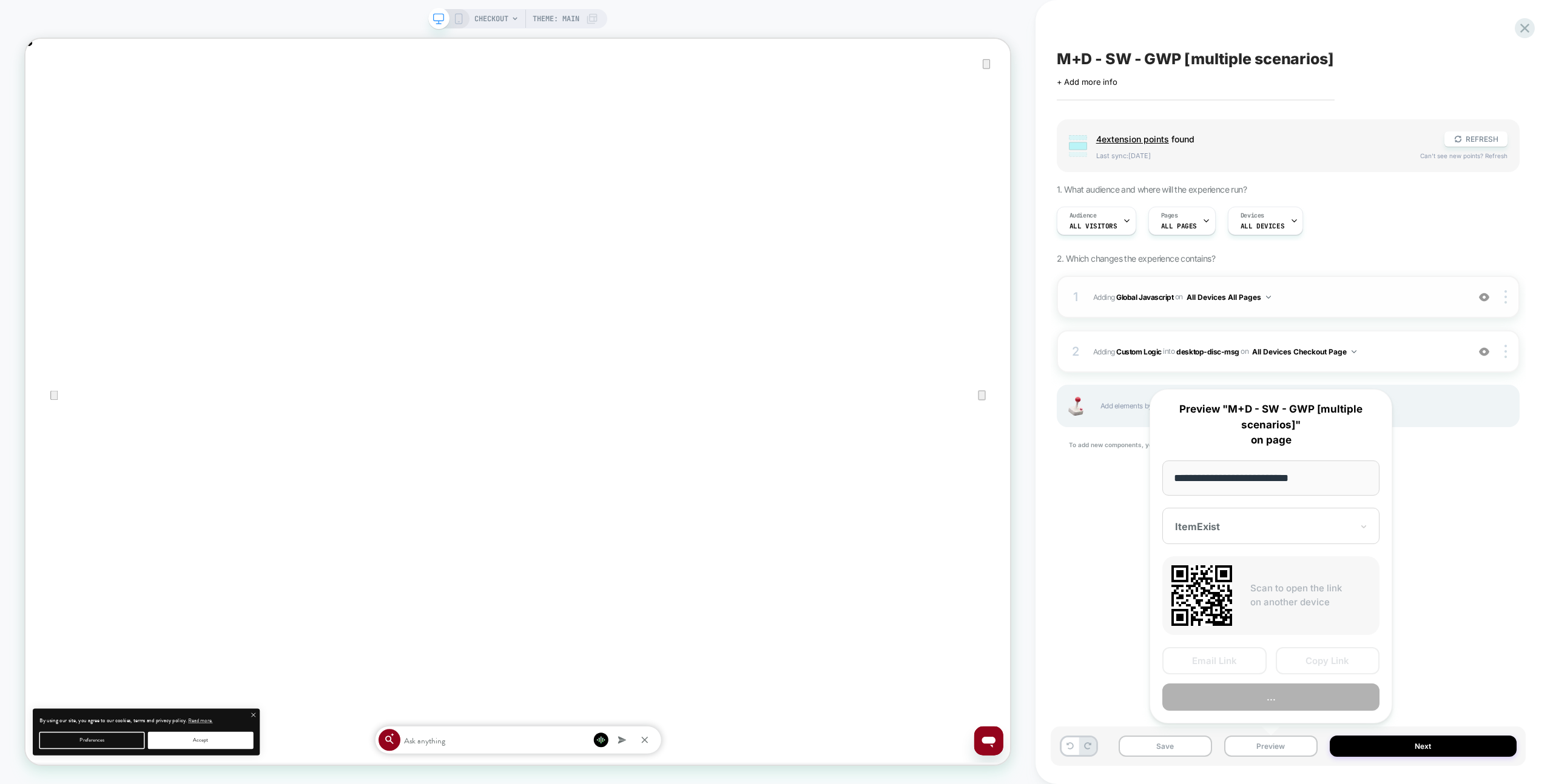
click at [1258, 698] on button "..." at bounding box center [1270, 697] width 217 height 27
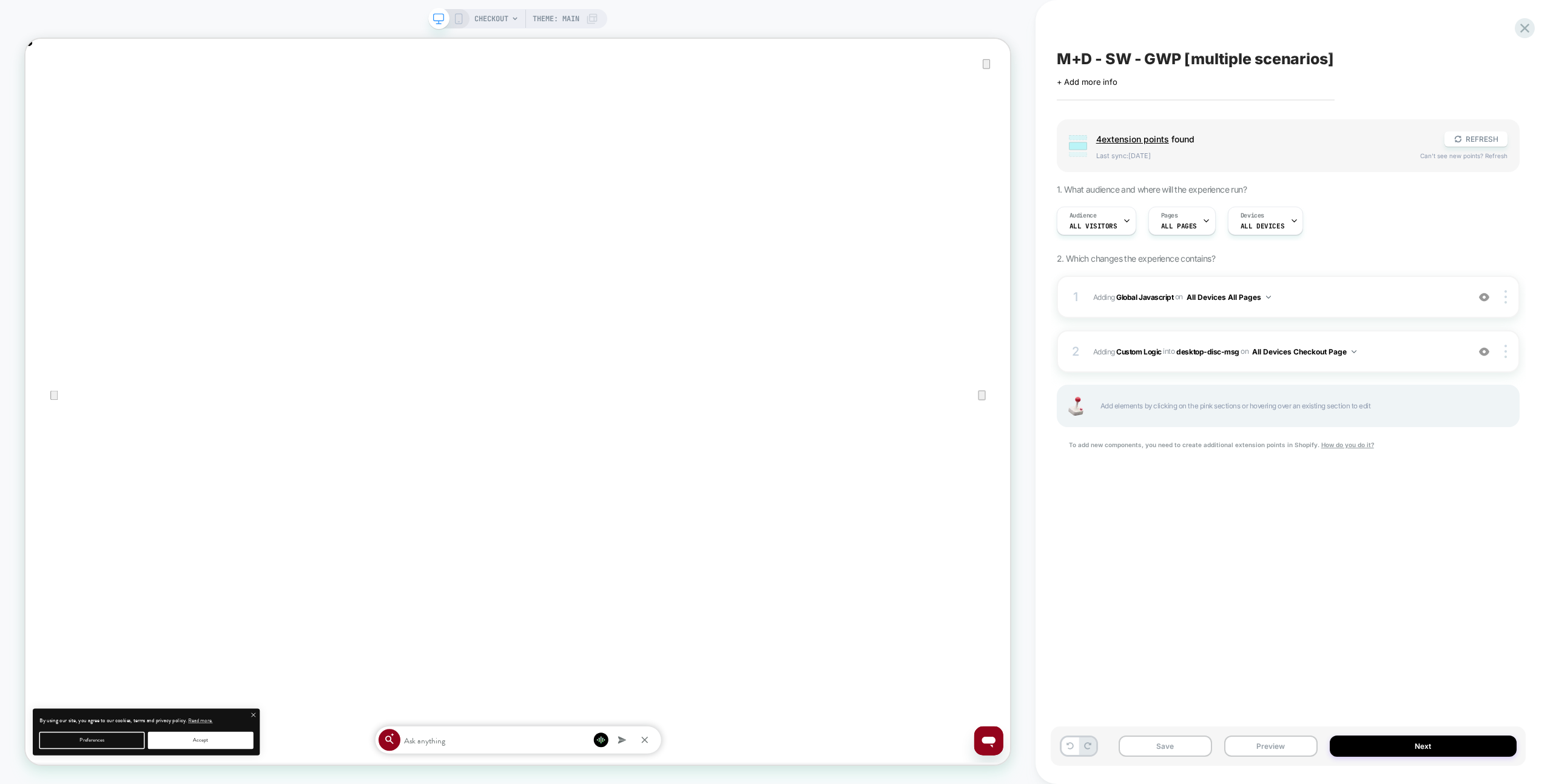
drag, startPoint x: 1479, startPoint y: 298, endPoint x: 1419, endPoint y: 544, distance: 253.2
click at [1479, 298] on img at bounding box center [1484, 297] width 10 height 10
click at [1277, 743] on button "Preview" at bounding box center [1270, 747] width 93 height 21
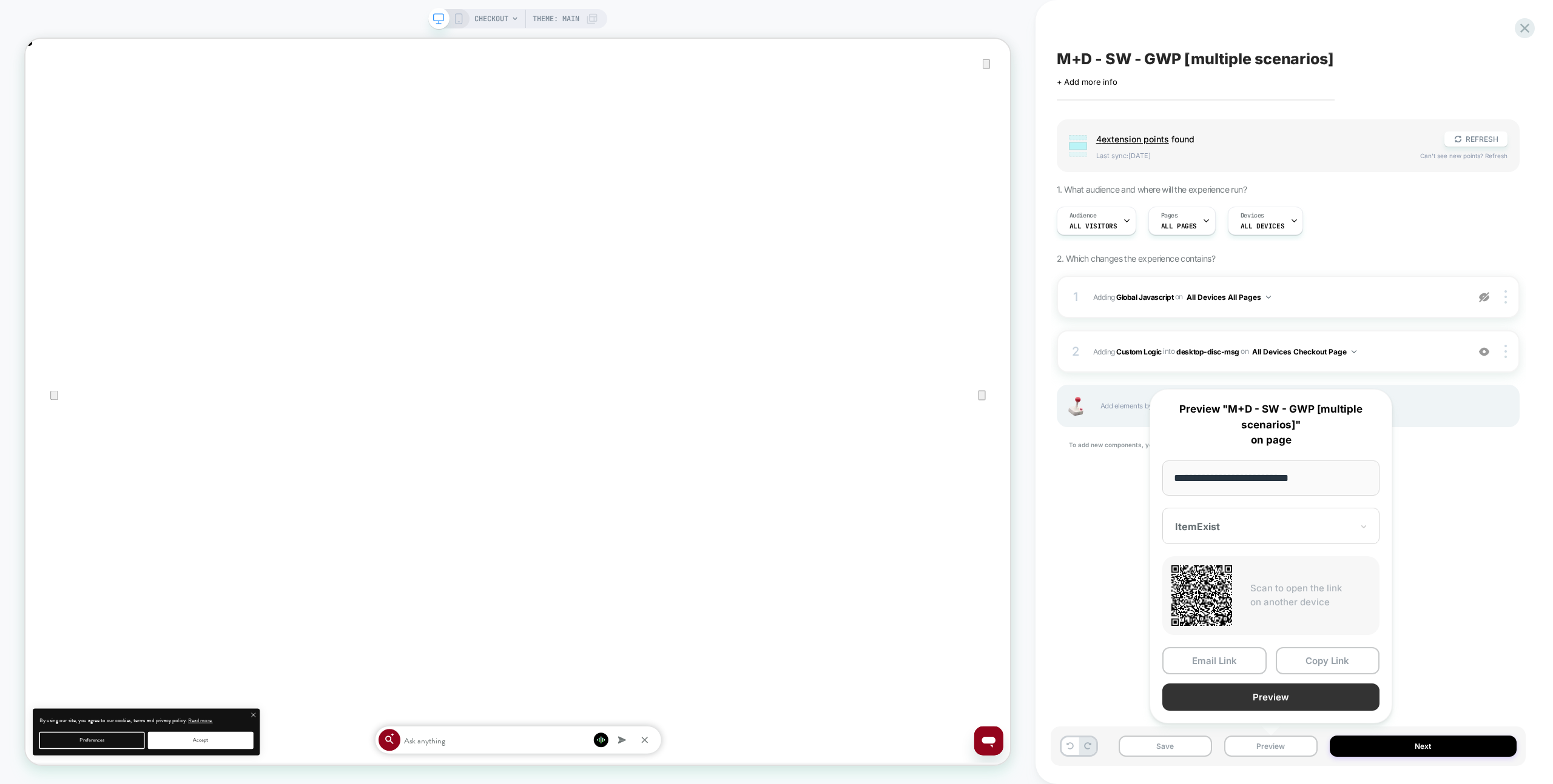
click at [1270, 706] on button "Preview" at bounding box center [1270, 697] width 217 height 27
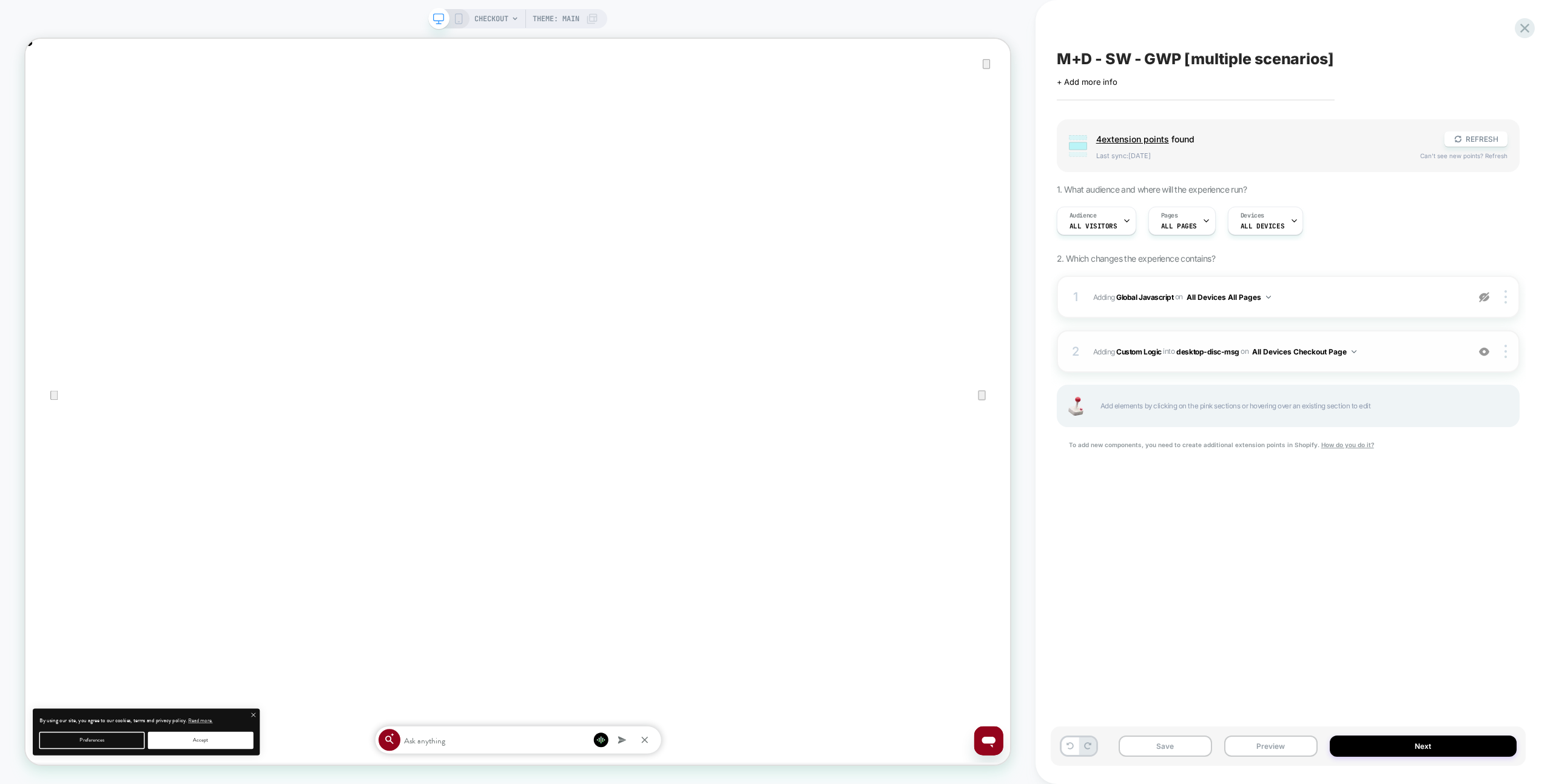
click at [1383, 348] on span "#_loomi_addon_1758448721774 Adding Custom Logic INTO desktop-disc-msg desktop-d…" at bounding box center [1277, 352] width 369 height 15
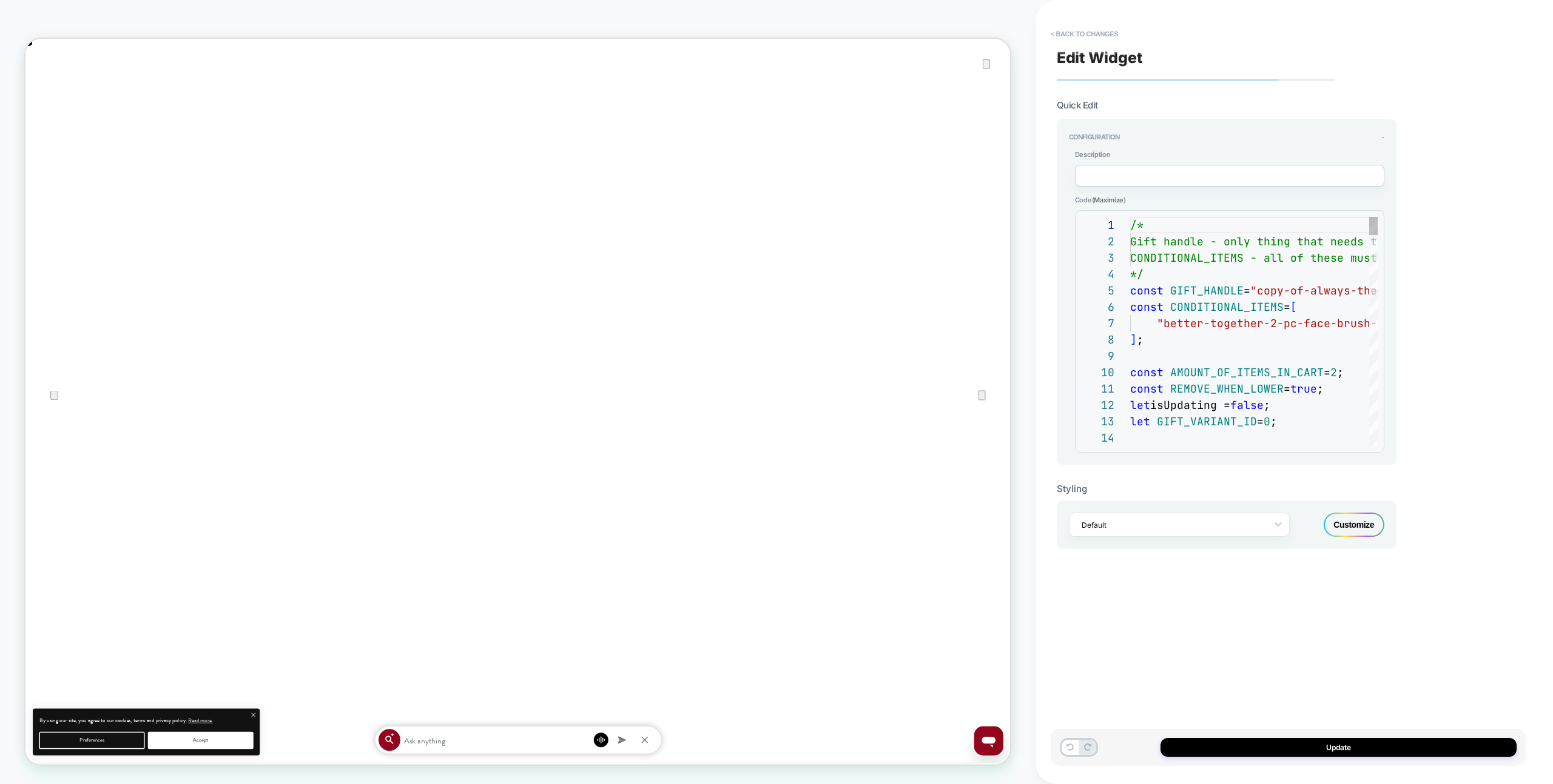
scroll to position [164, 0]
click at [1395, 342] on div "**********" at bounding box center [1226, 291] width 339 height 346
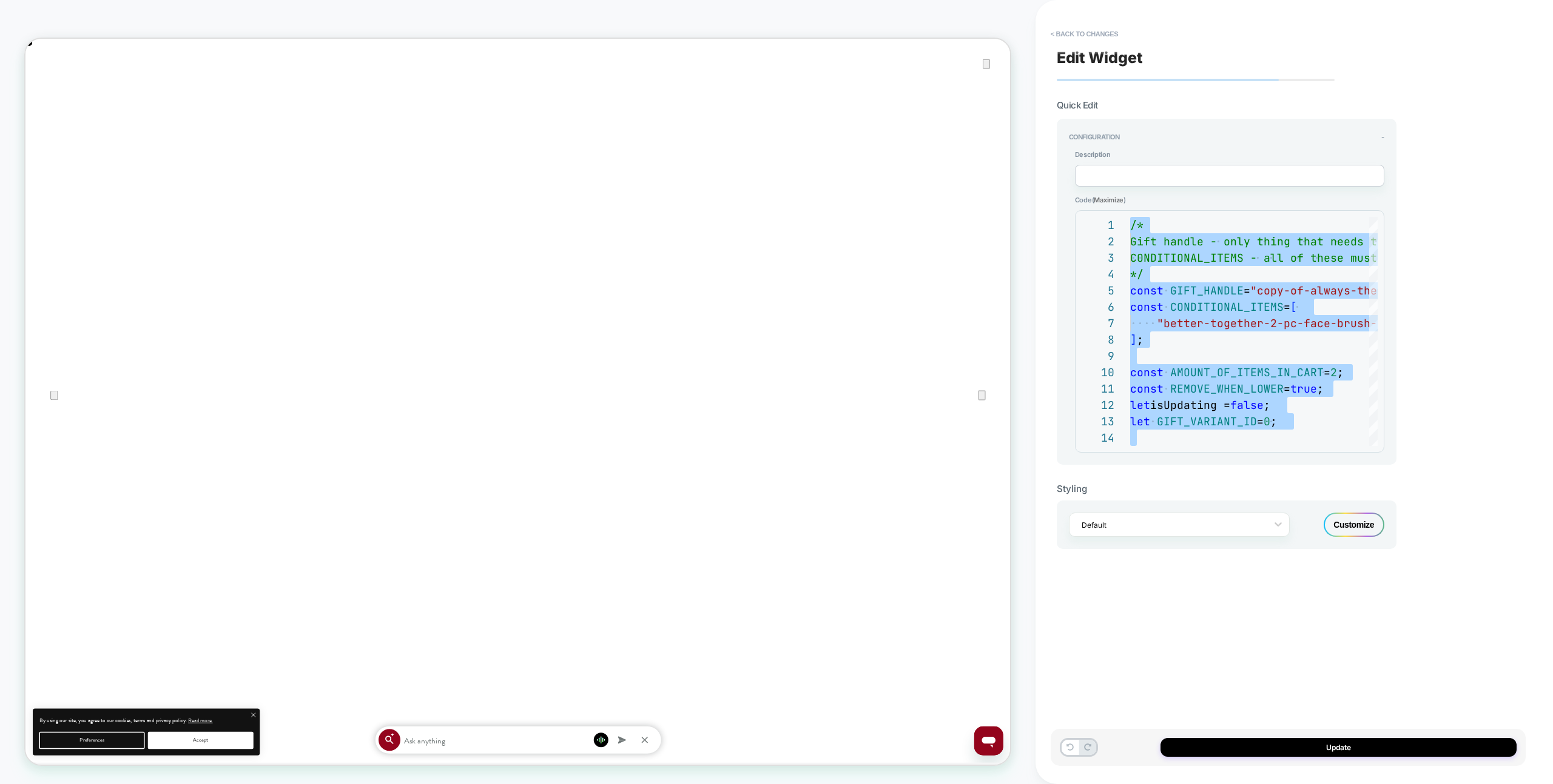
type textarea "**********"
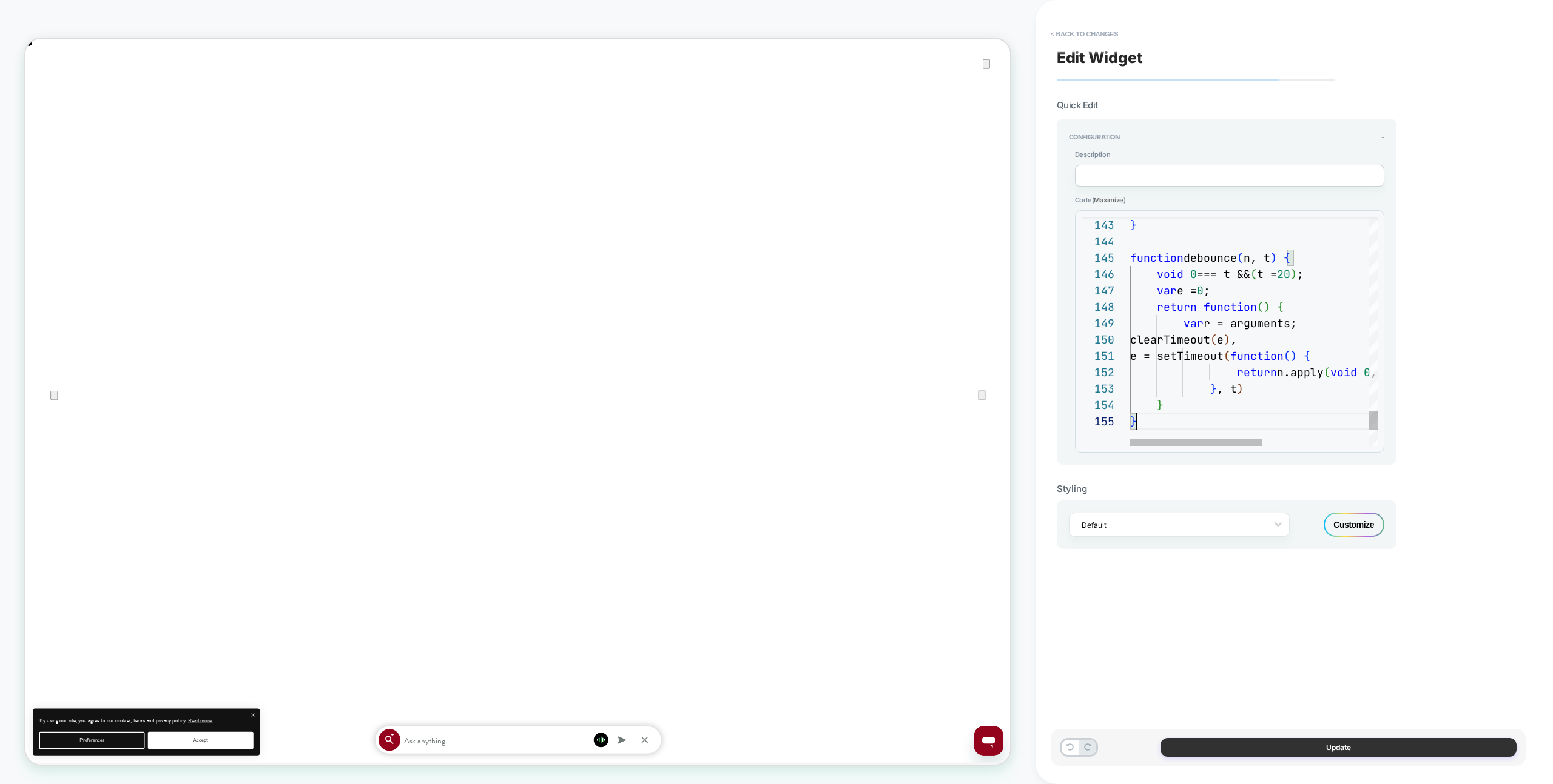
click at [1390, 742] on button "Update" at bounding box center [1338, 748] width 356 height 19
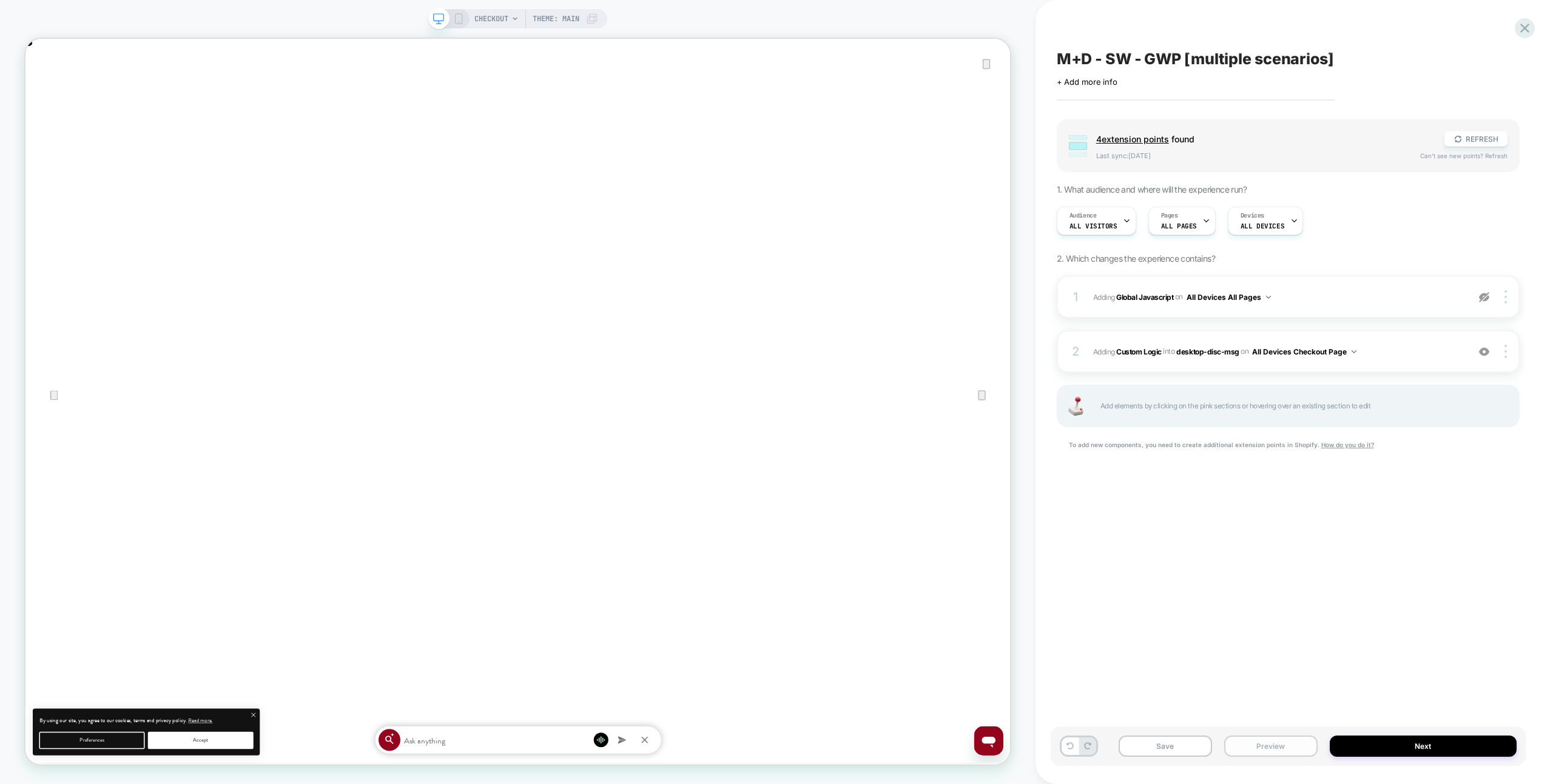
click at [1258, 743] on button "Preview" at bounding box center [1270, 747] width 93 height 21
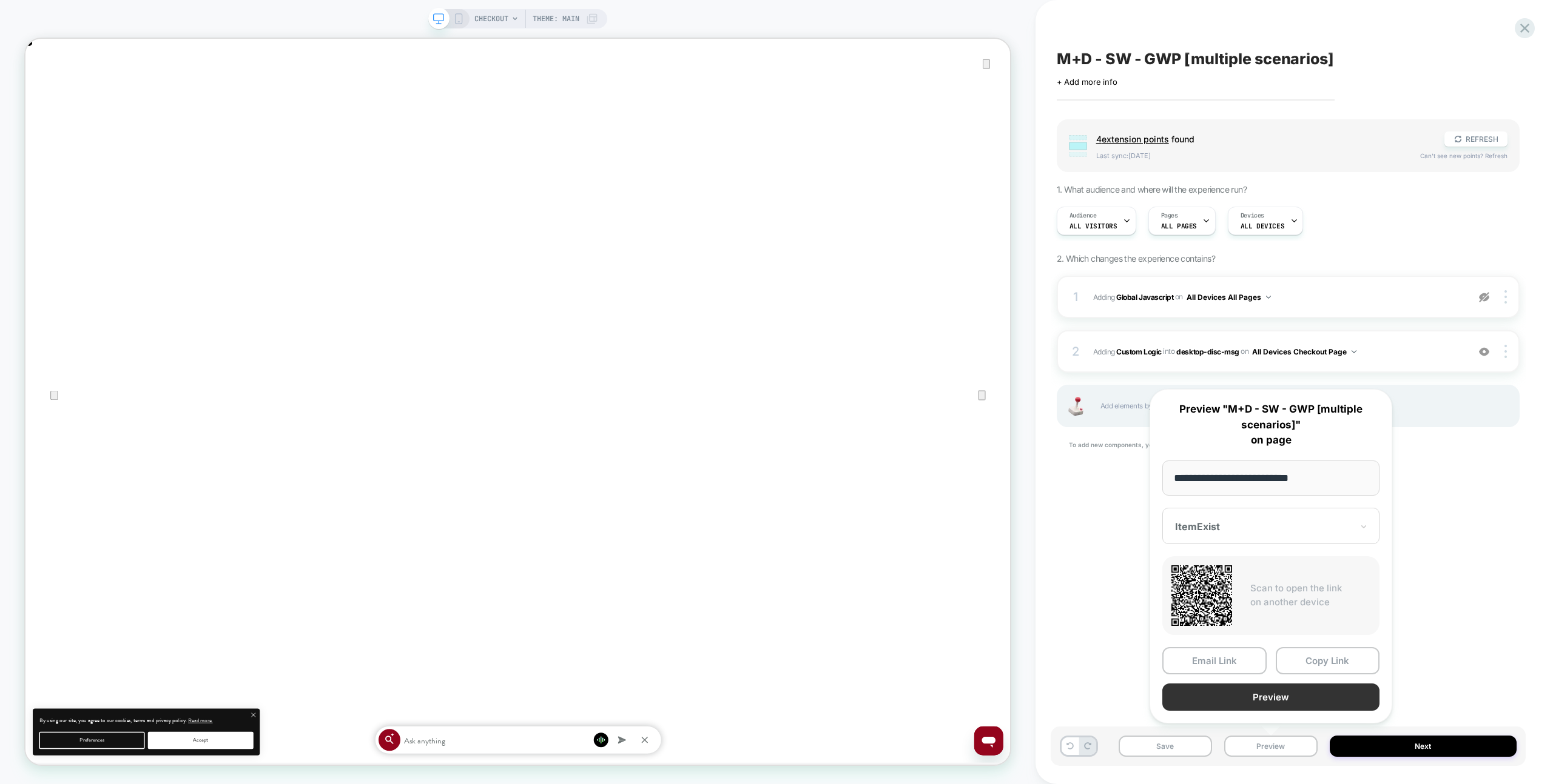
click at [1265, 696] on button "Preview" at bounding box center [1270, 697] width 217 height 27
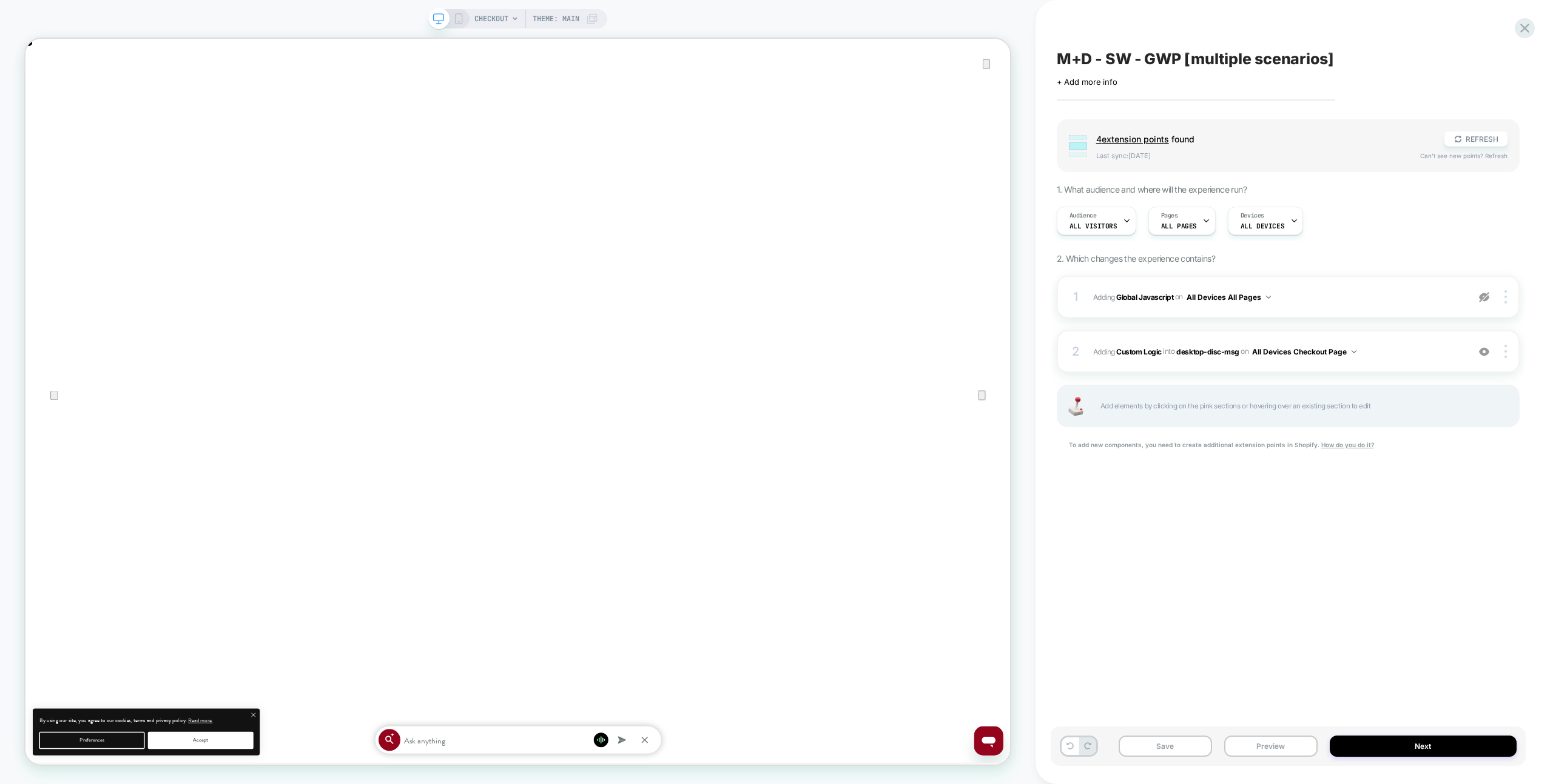
click at [1222, 739] on div "Save Preview Next" at bounding box center [1288, 747] width 475 height 40
click at [1273, 753] on button "Preview" at bounding box center [1270, 747] width 93 height 21
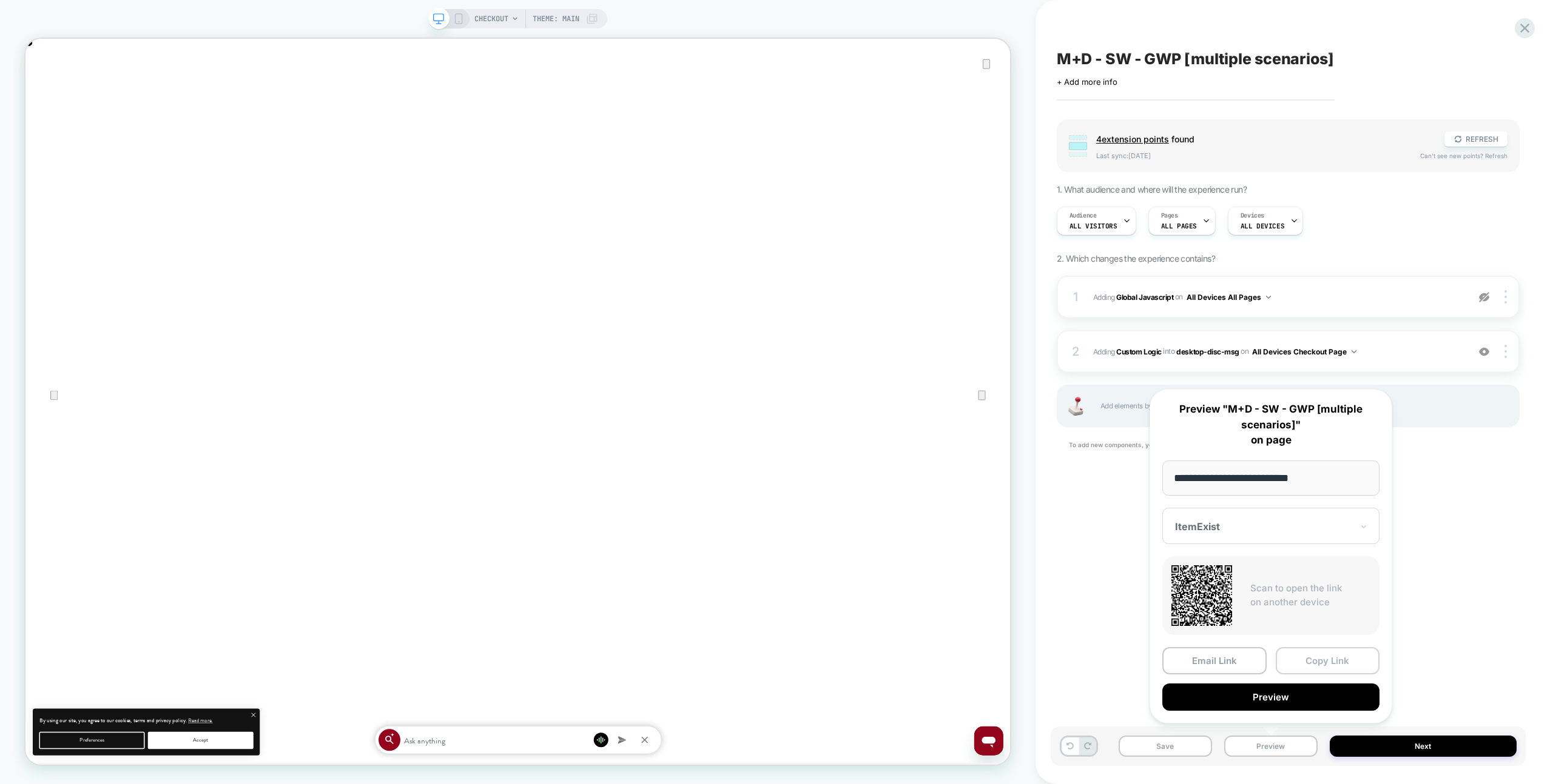
click at [1304, 653] on button "Copy Link" at bounding box center [1328, 661] width 104 height 27
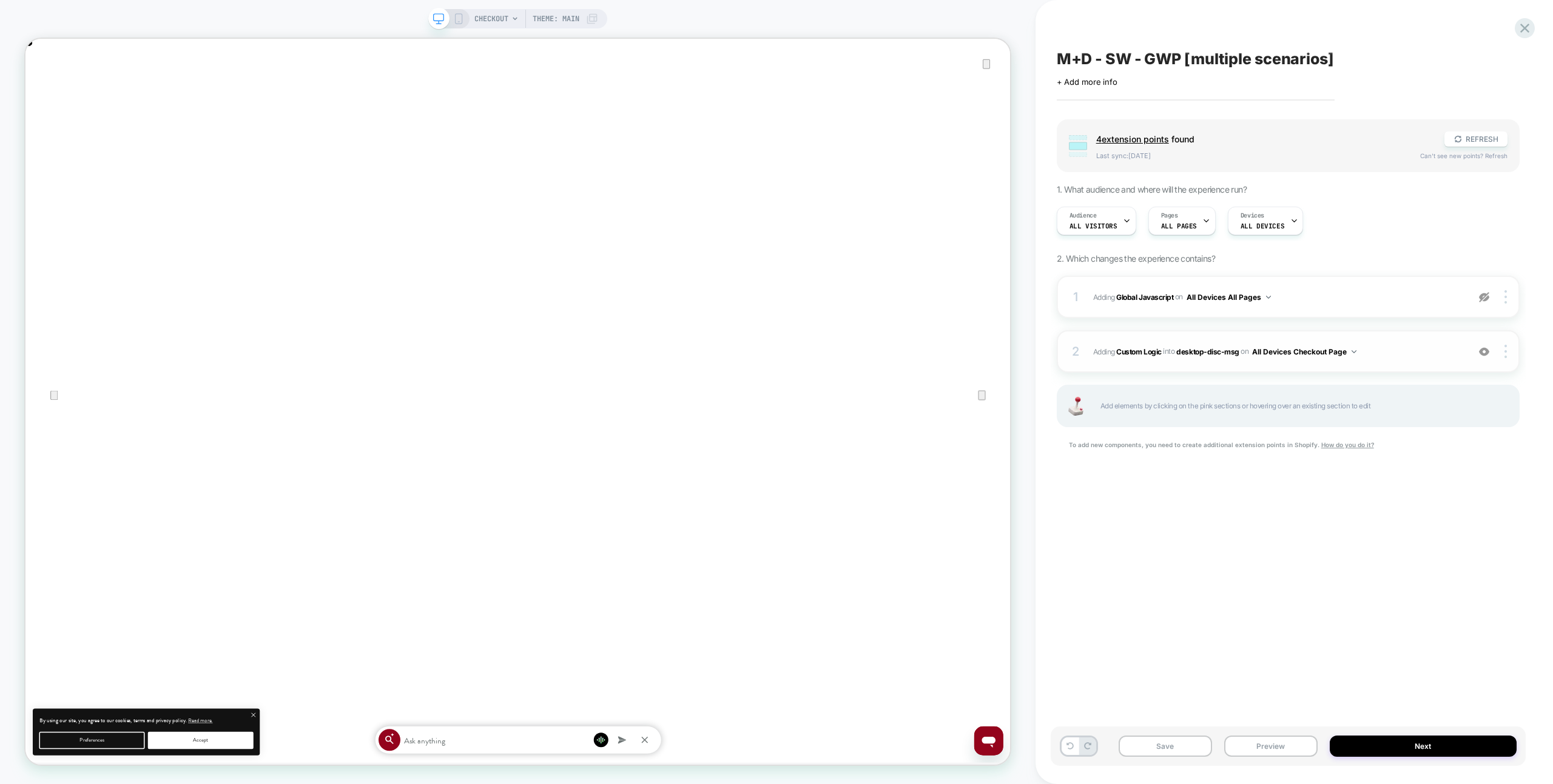
click at [1400, 358] on div "2 #_loomi_addon_1758448721774 Adding Custom Logic INTO desktop-disc-msg desktop…" at bounding box center [1288, 351] width 463 height 42
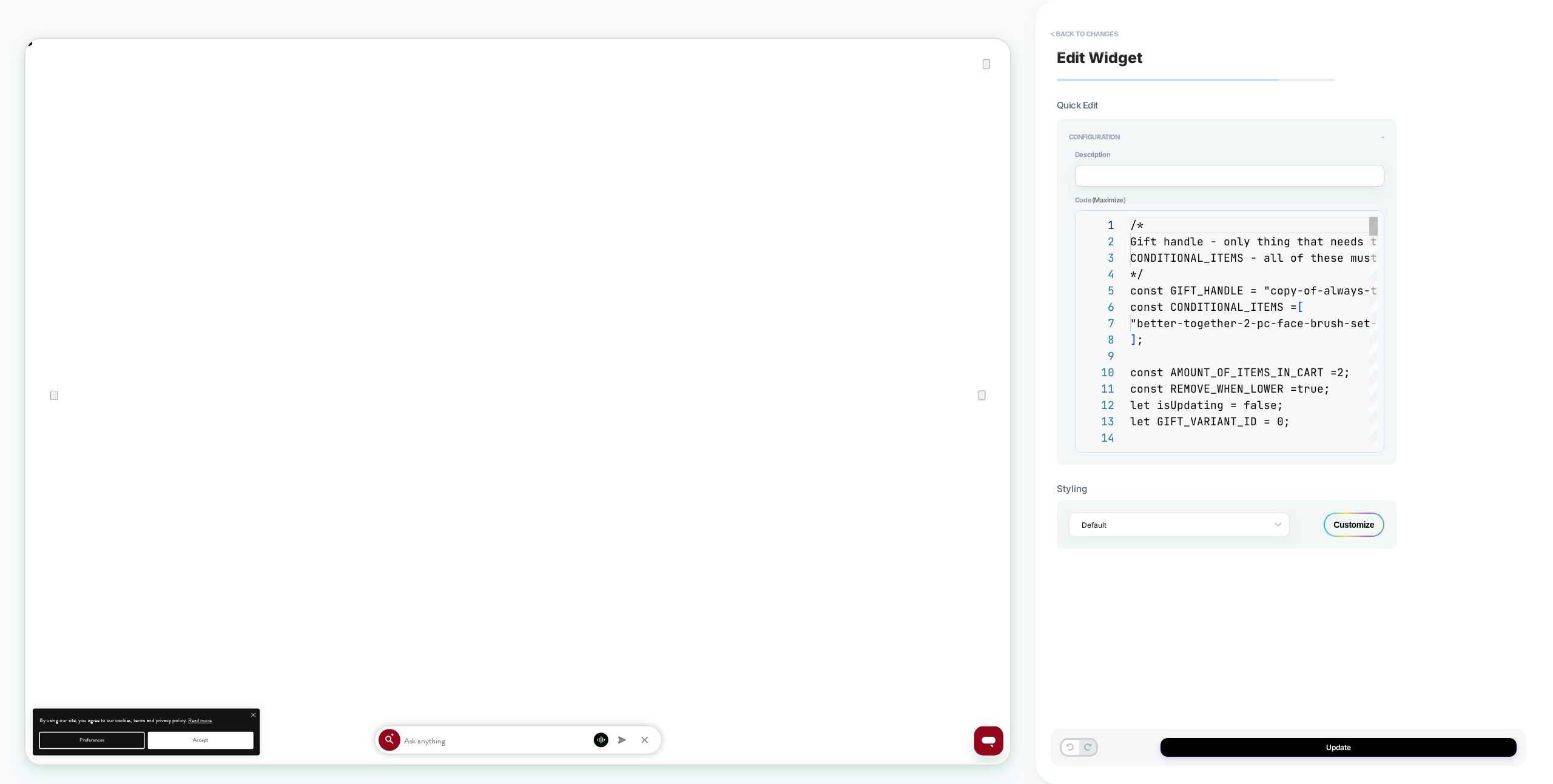
scroll to position [164, 0]
click at [1402, 348] on div "**********" at bounding box center [1288, 392] width 475 height 760
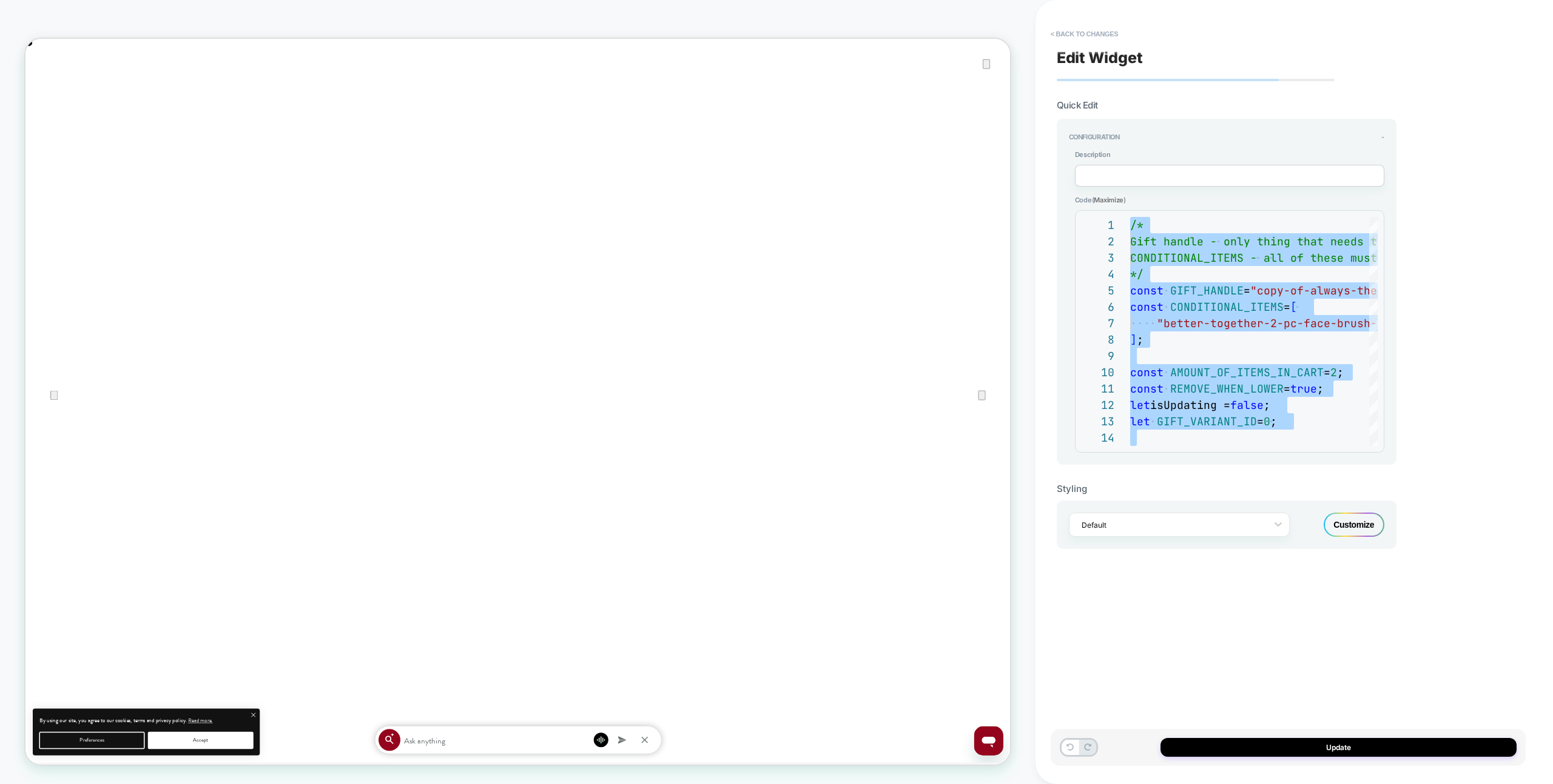
type textarea "**********"
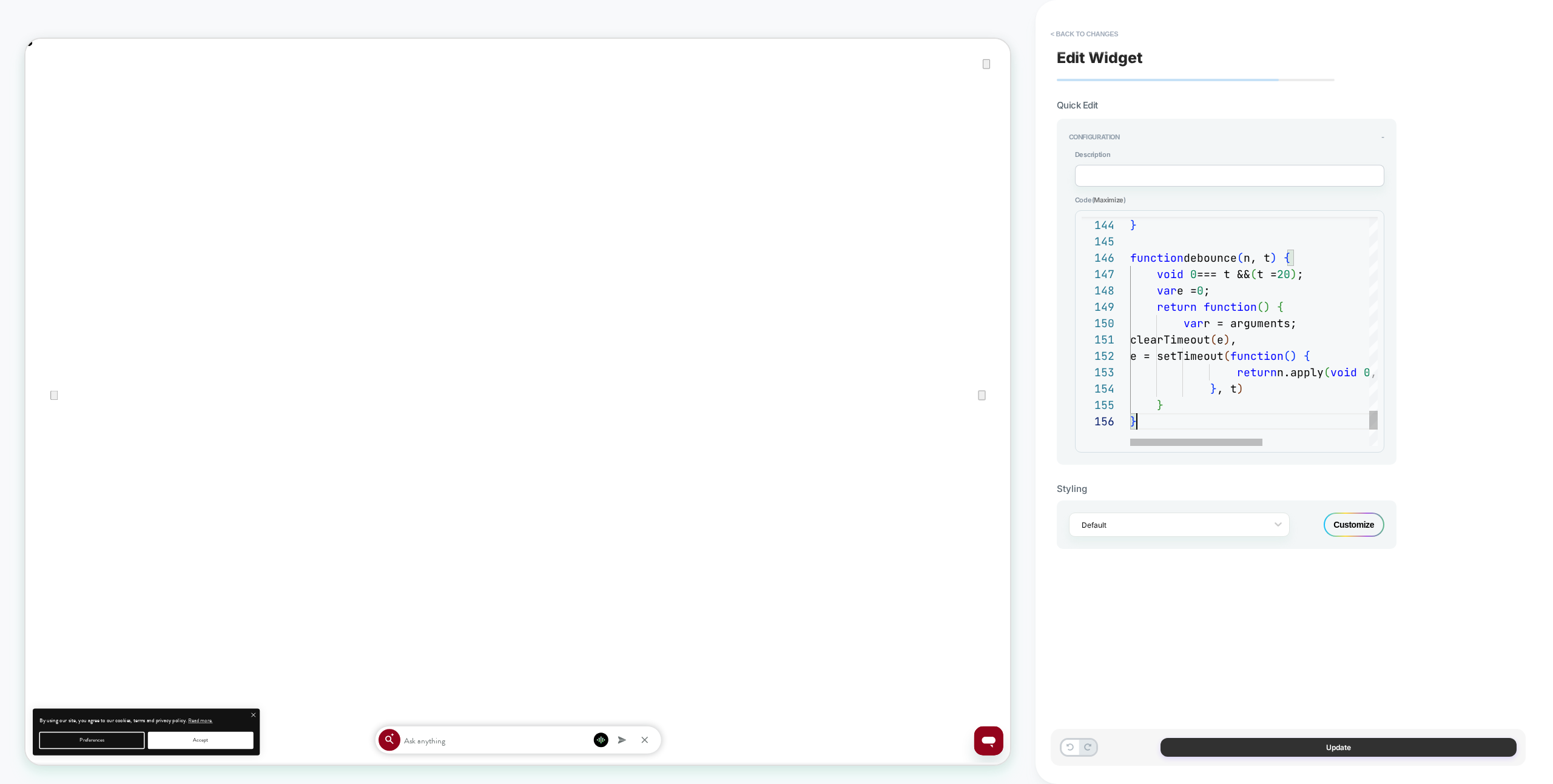
click at [1414, 745] on button "Update" at bounding box center [1338, 748] width 356 height 19
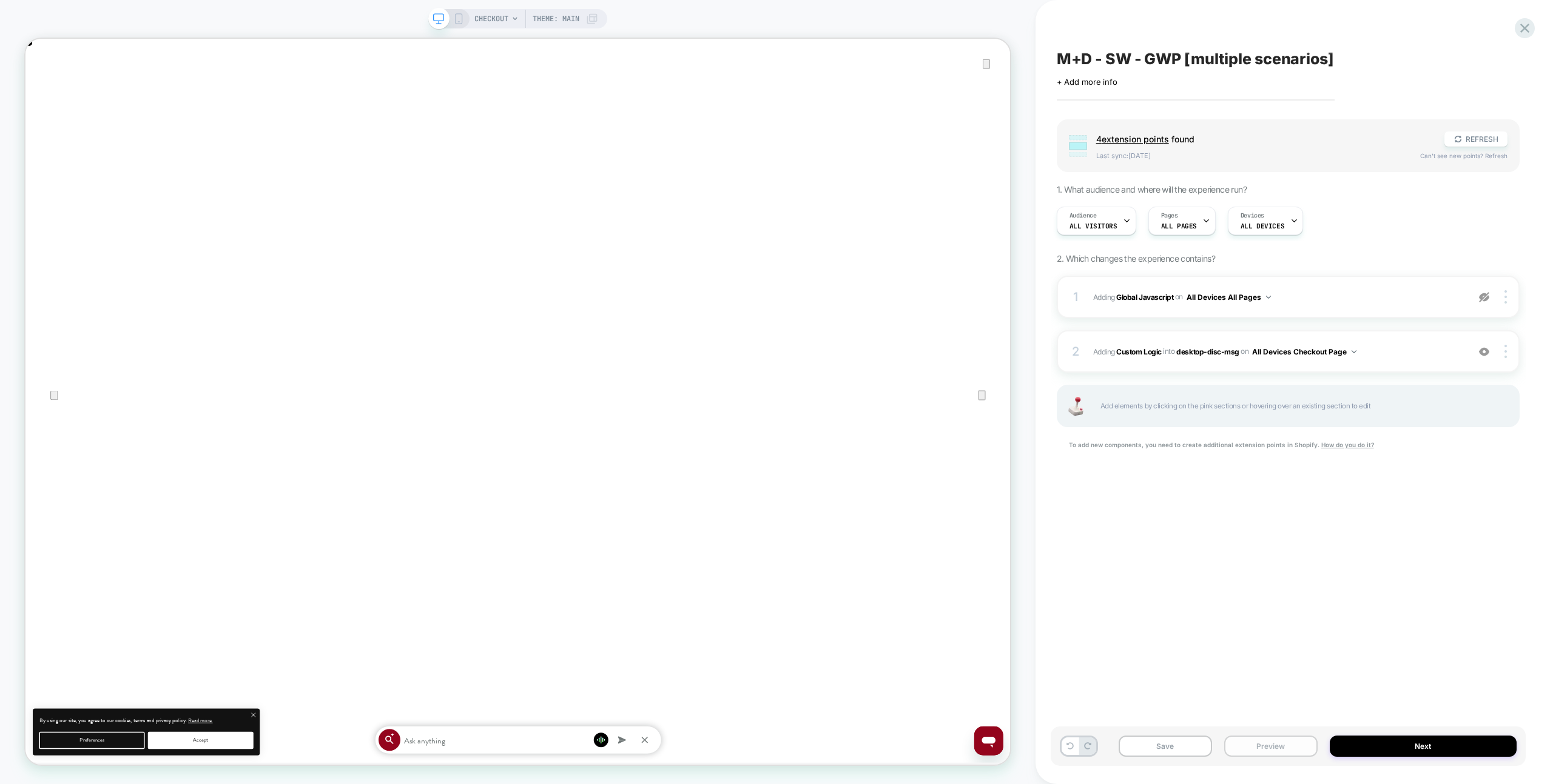
click at [1283, 755] on button "Preview" at bounding box center [1270, 747] width 93 height 21
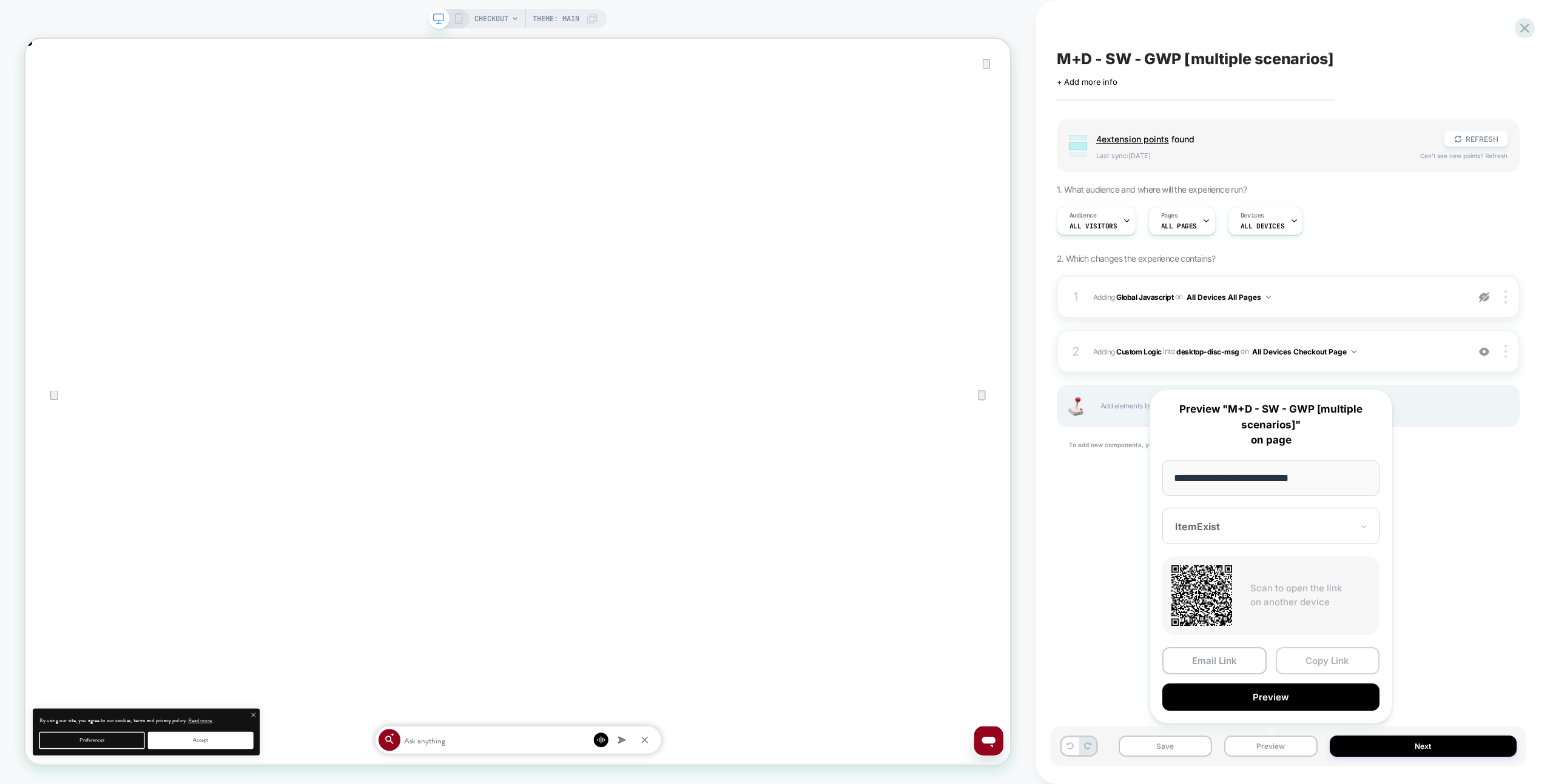
click at [1305, 667] on button "Copy Link" at bounding box center [1328, 661] width 104 height 27
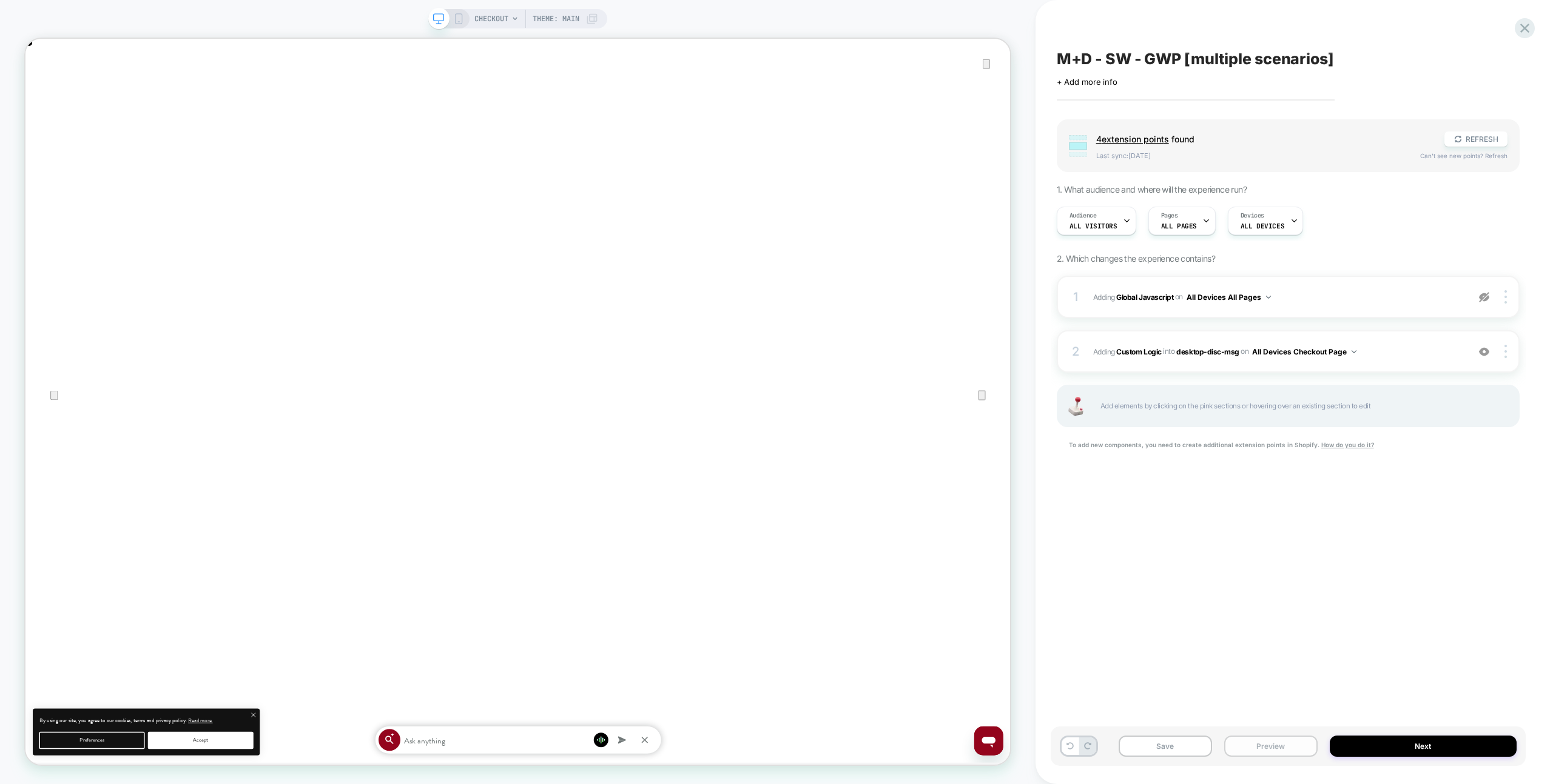
click at [1268, 751] on button "Preview" at bounding box center [1270, 747] width 93 height 21
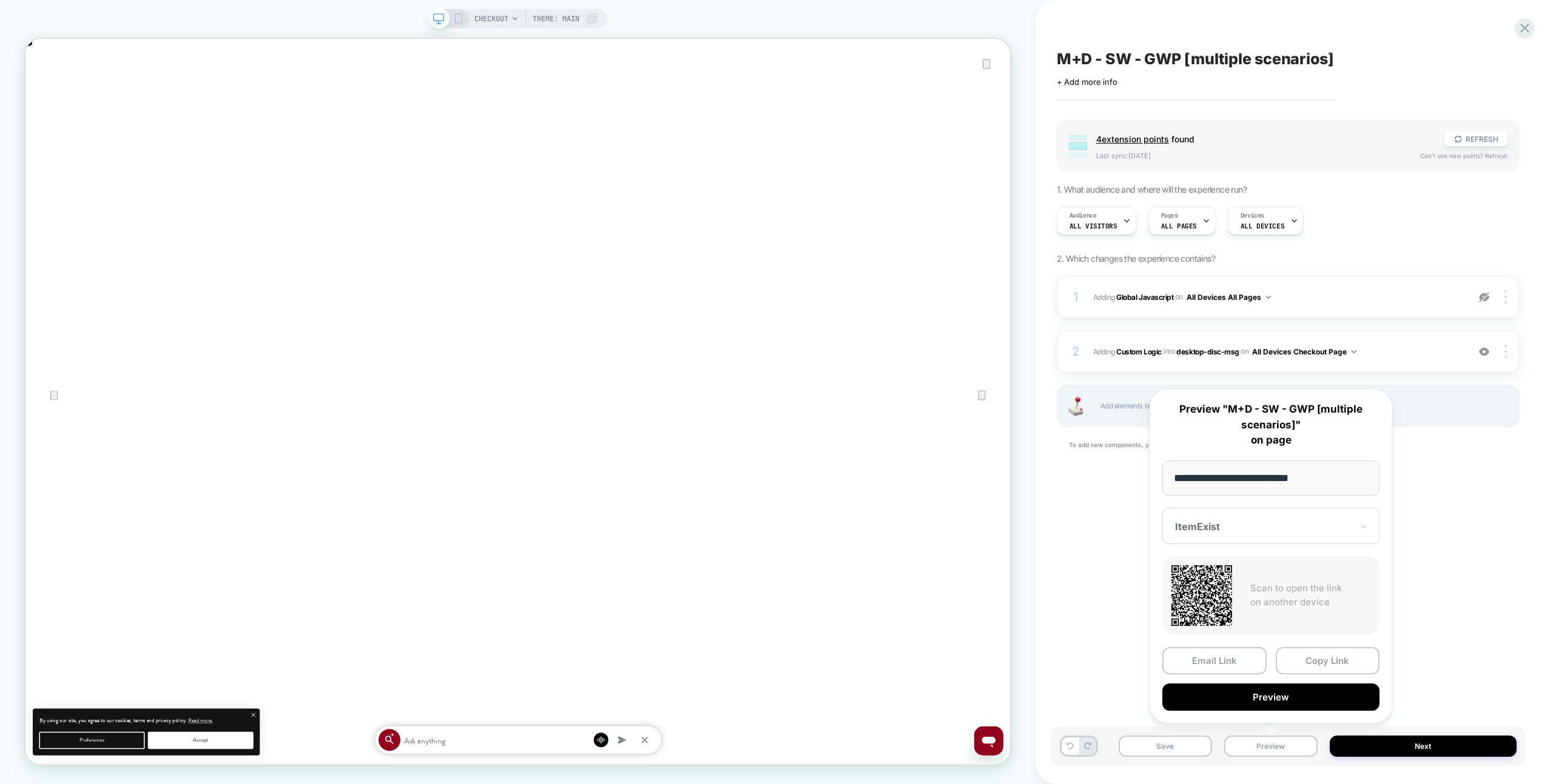
click at [1271, 696] on button "Preview" at bounding box center [1270, 697] width 217 height 27
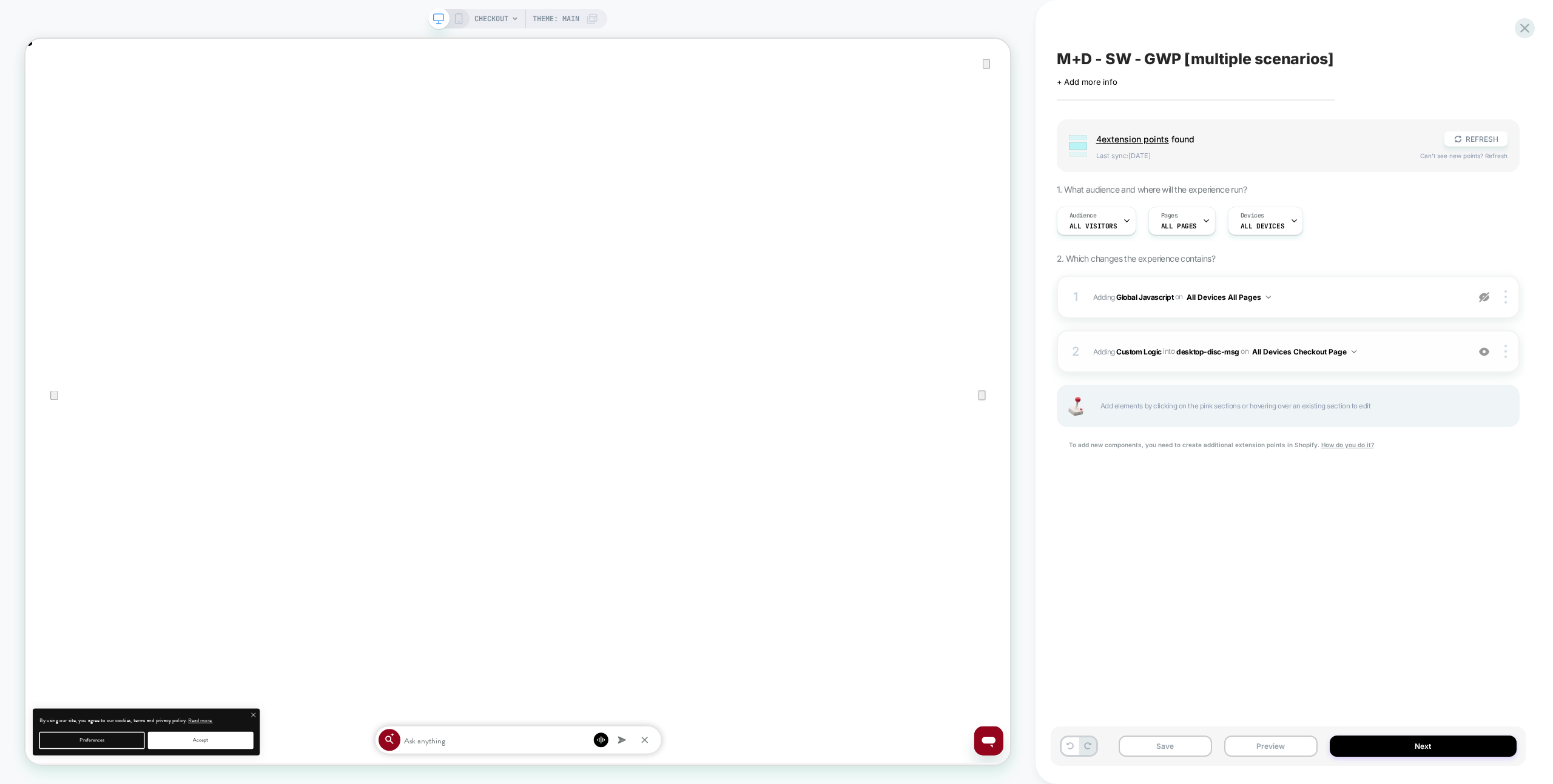
click at [1430, 352] on span "#_loomi_addon_1758448721774 Adding Custom Logic INTO desktop-disc-msg desktop-d…" at bounding box center [1277, 352] width 369 height 15
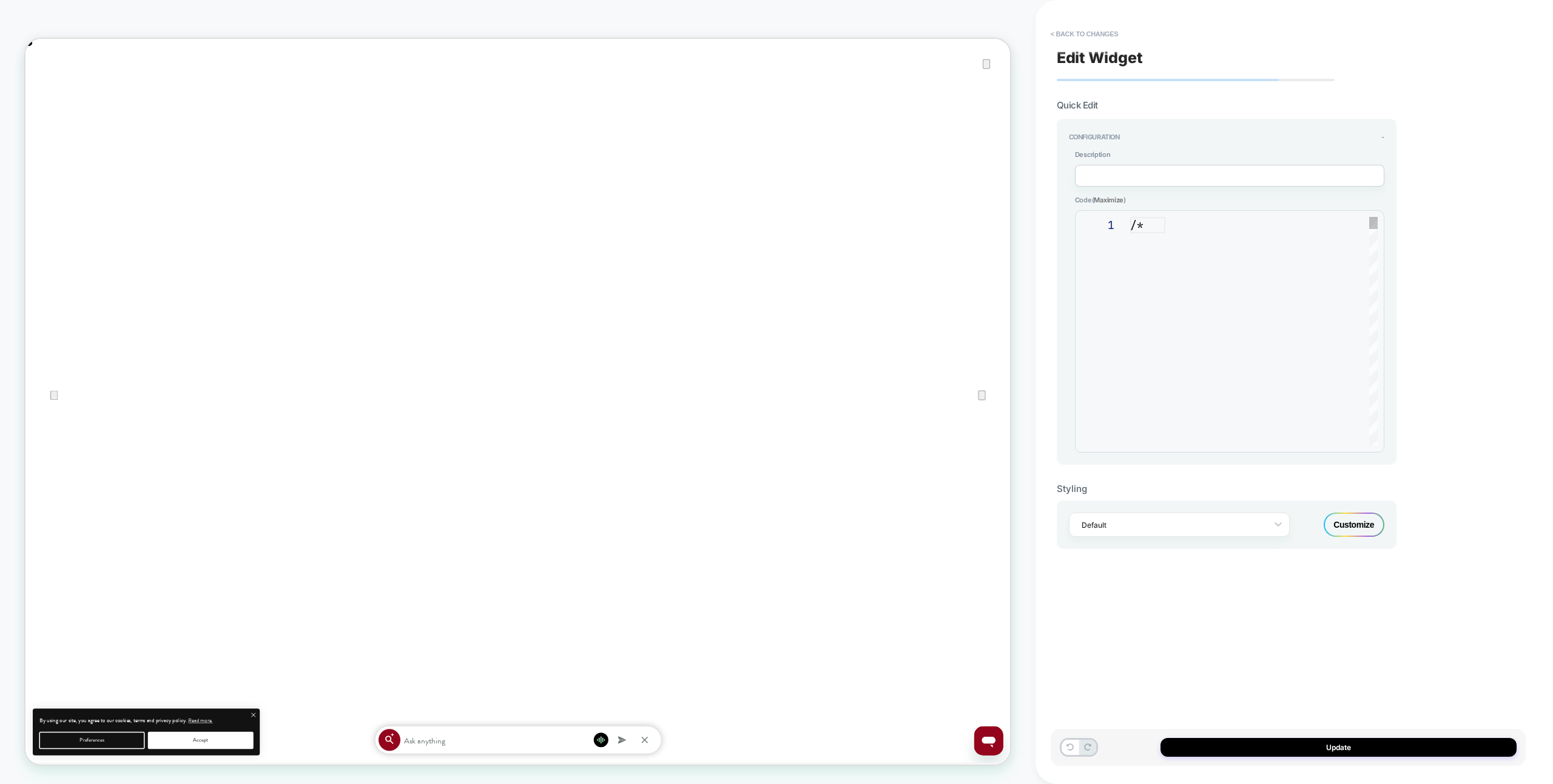
scroll to position [164, 0]
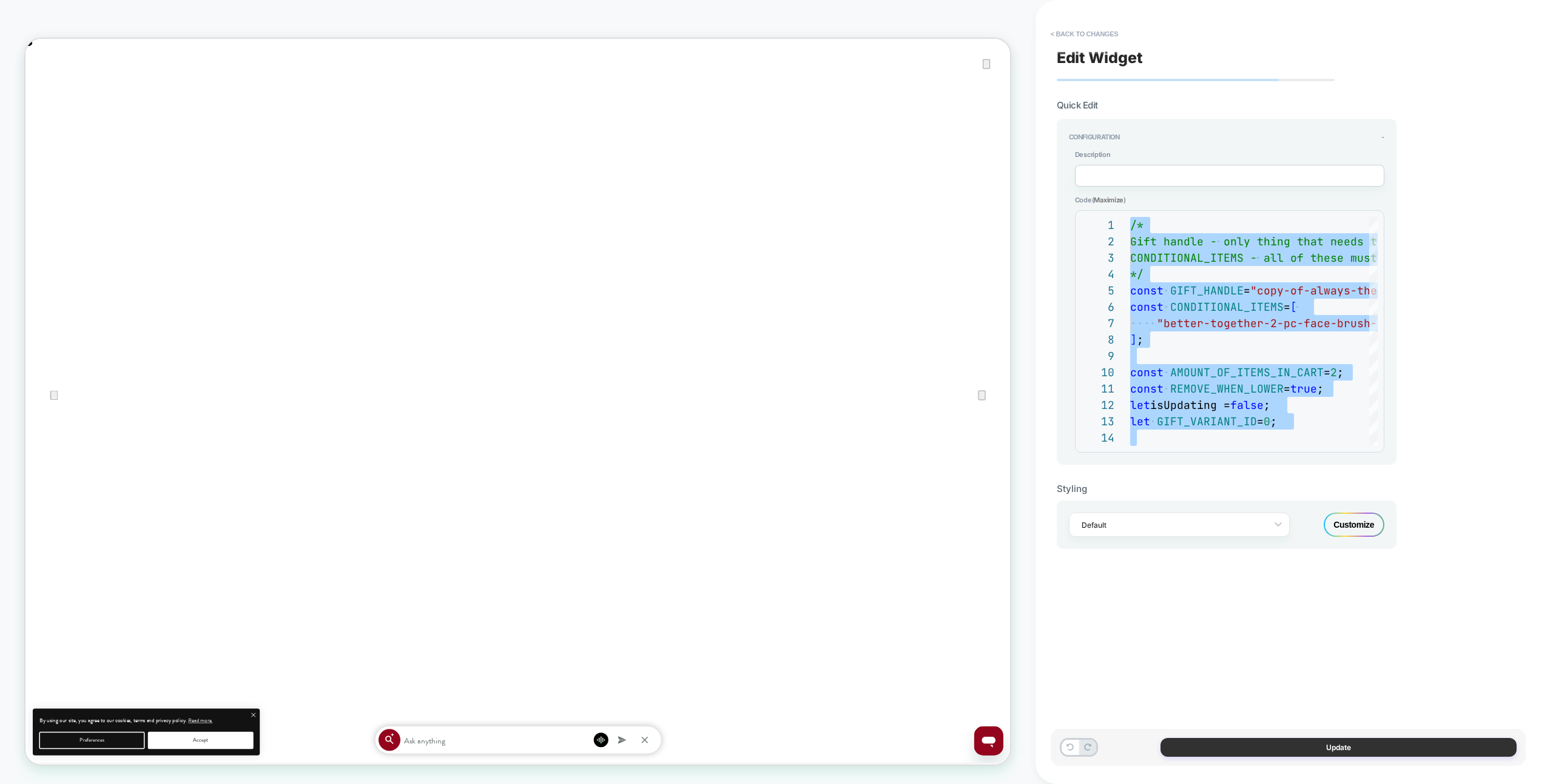
type textarea "* *"
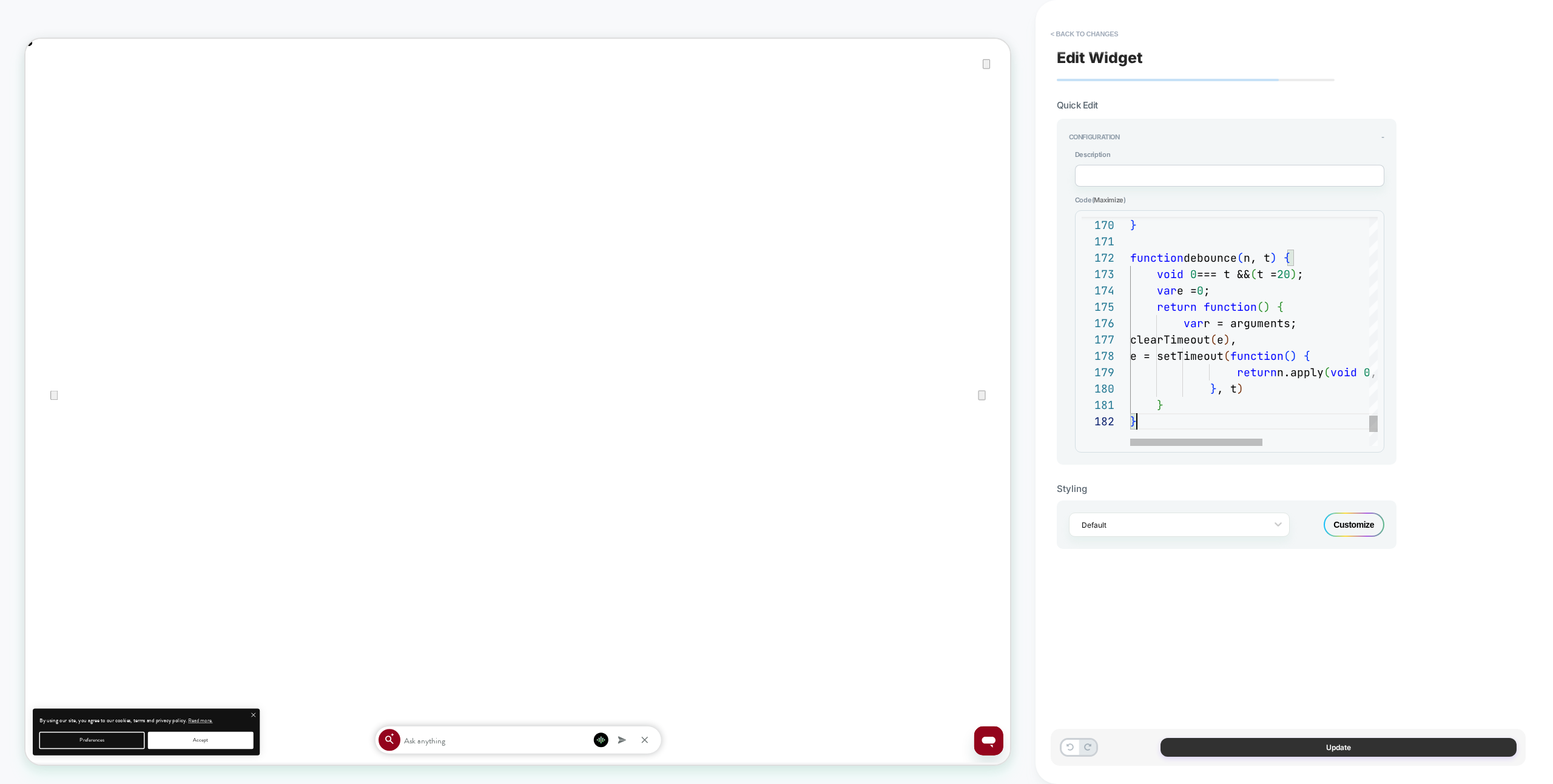
click at [1334, 750] on button "Update" at bounding box center [1338, 748] width 356 height 19
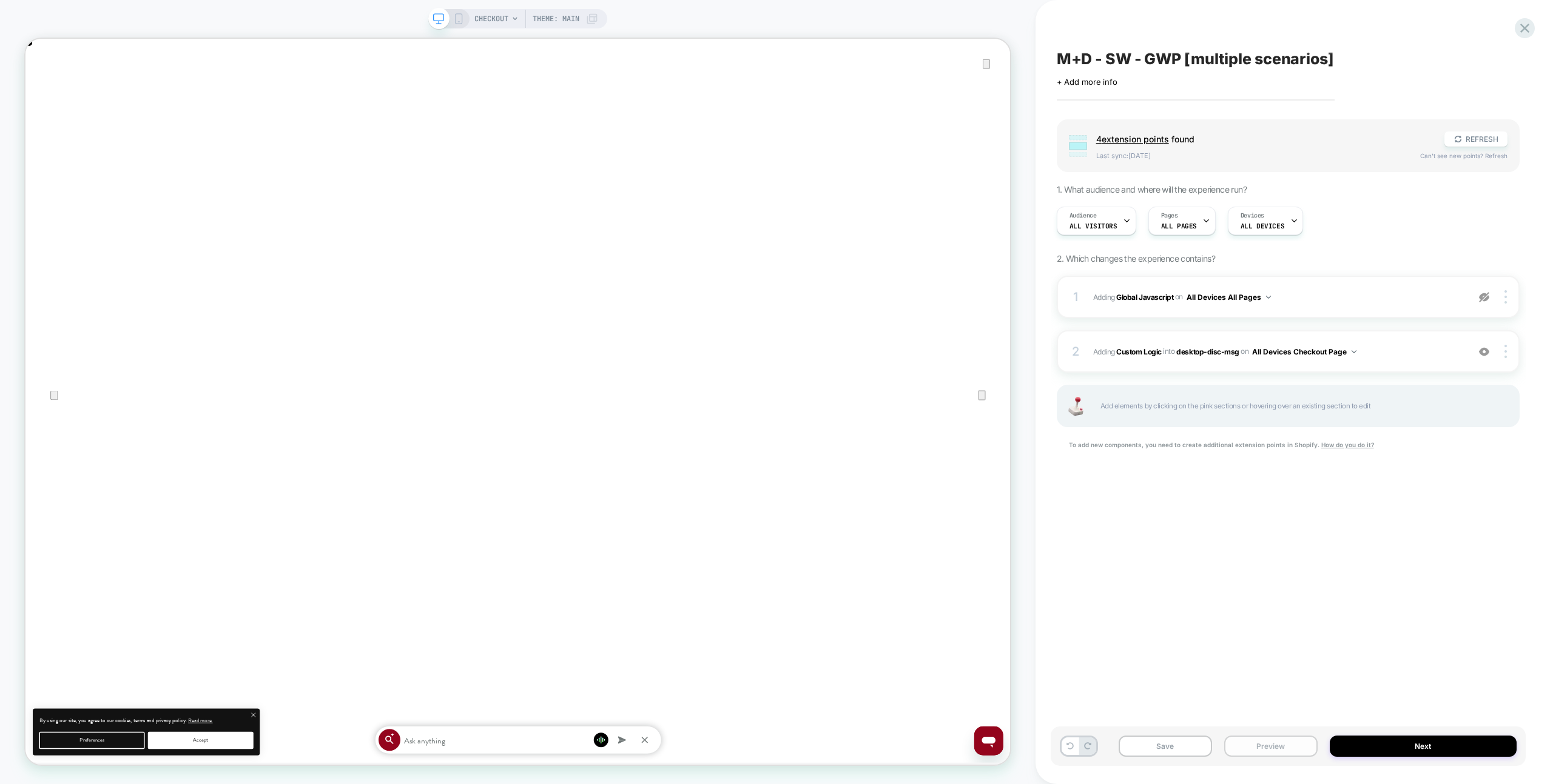
drag, startPoint x: 1262, startPoint y: 745, endPoint x: 1263, endPoint y: 739, distance: 6.1
click at [1262, 745] on button "Preview" at bounding box center [1270, 747] width 93 height 21
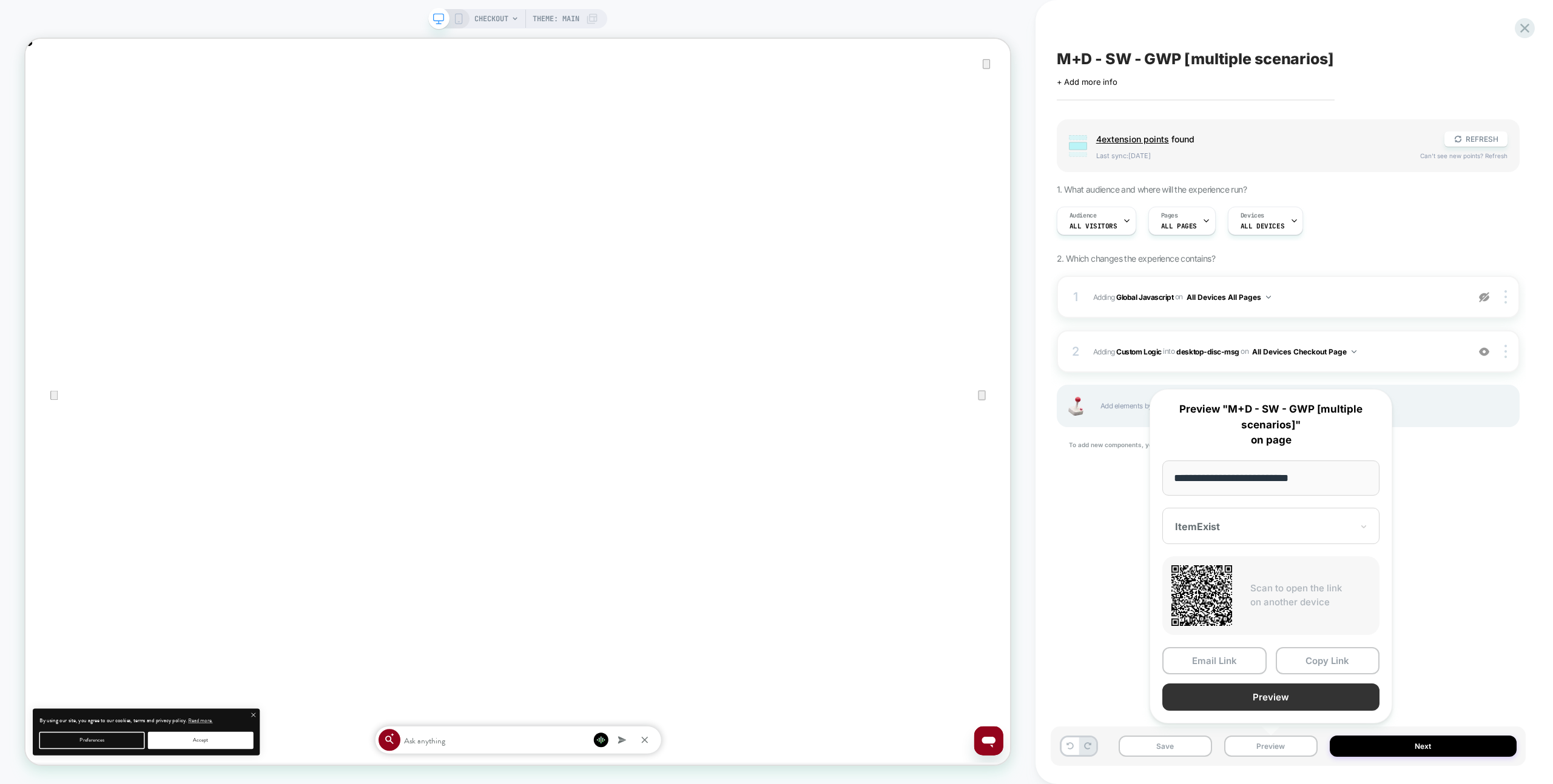
click at [1276, 692] on button "Preview" at bounding box center [1270, 697] width 217 height 27
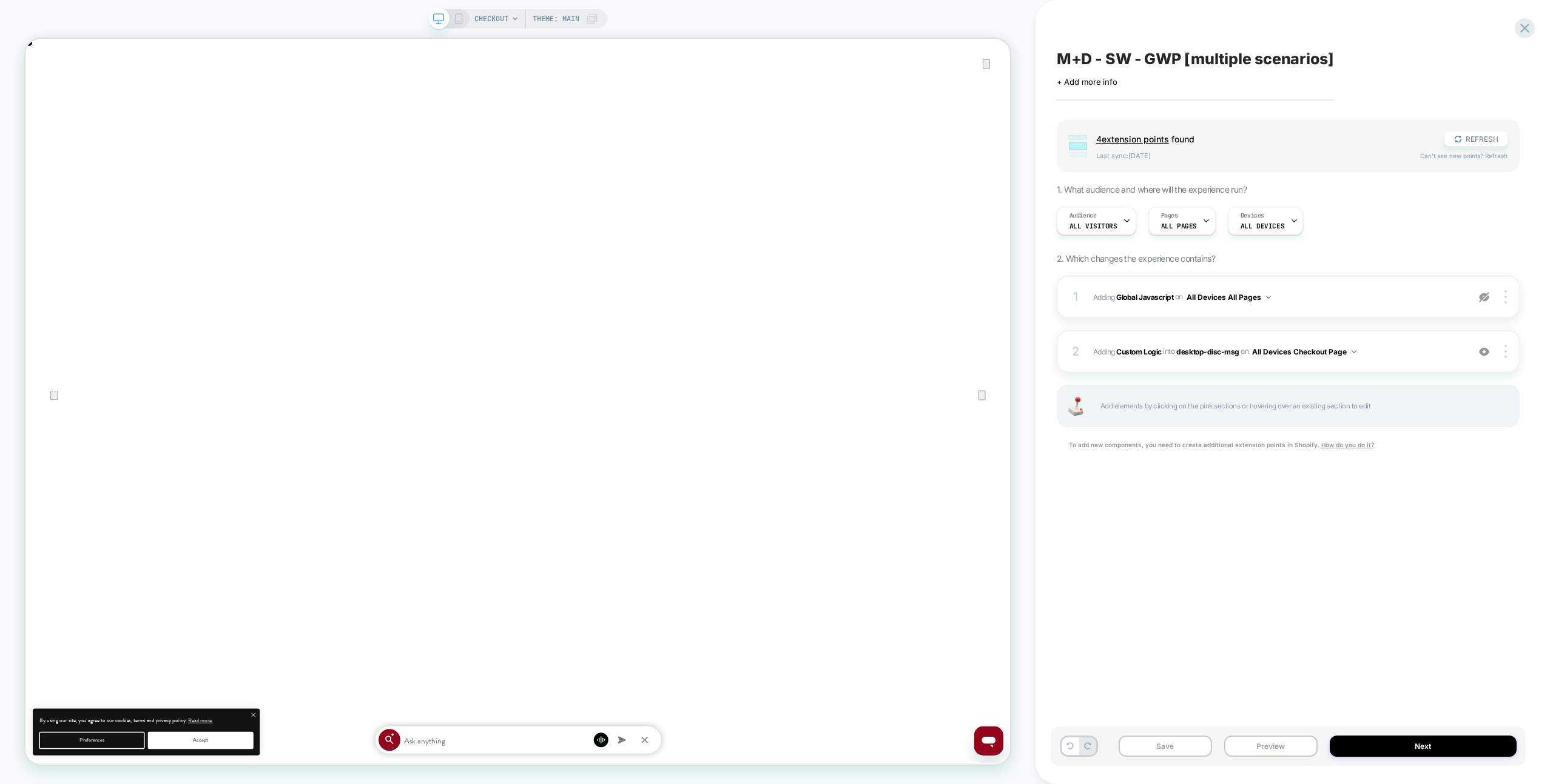
click at [1439, 349] on span "#_loomi_addon_1758448721774 Adding Custom Logic INTO desktop-disc-msg desktop-d…" at bounding box center [1277, 352] width 369 height 15
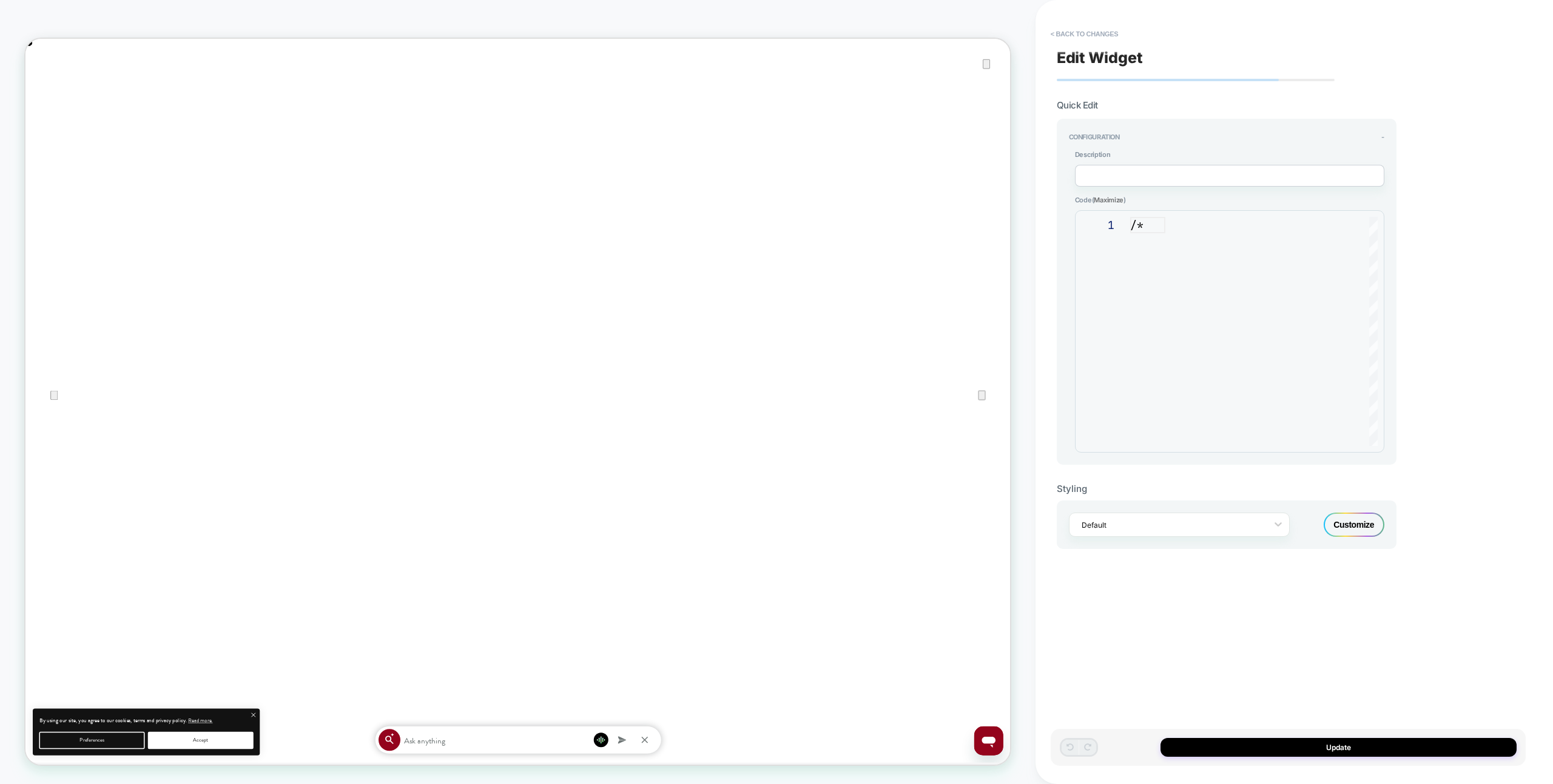
scroll to position [164, 0]
click at [1413, 301] on div "**********" at bounding box center [1288, 392] width 475 height 760
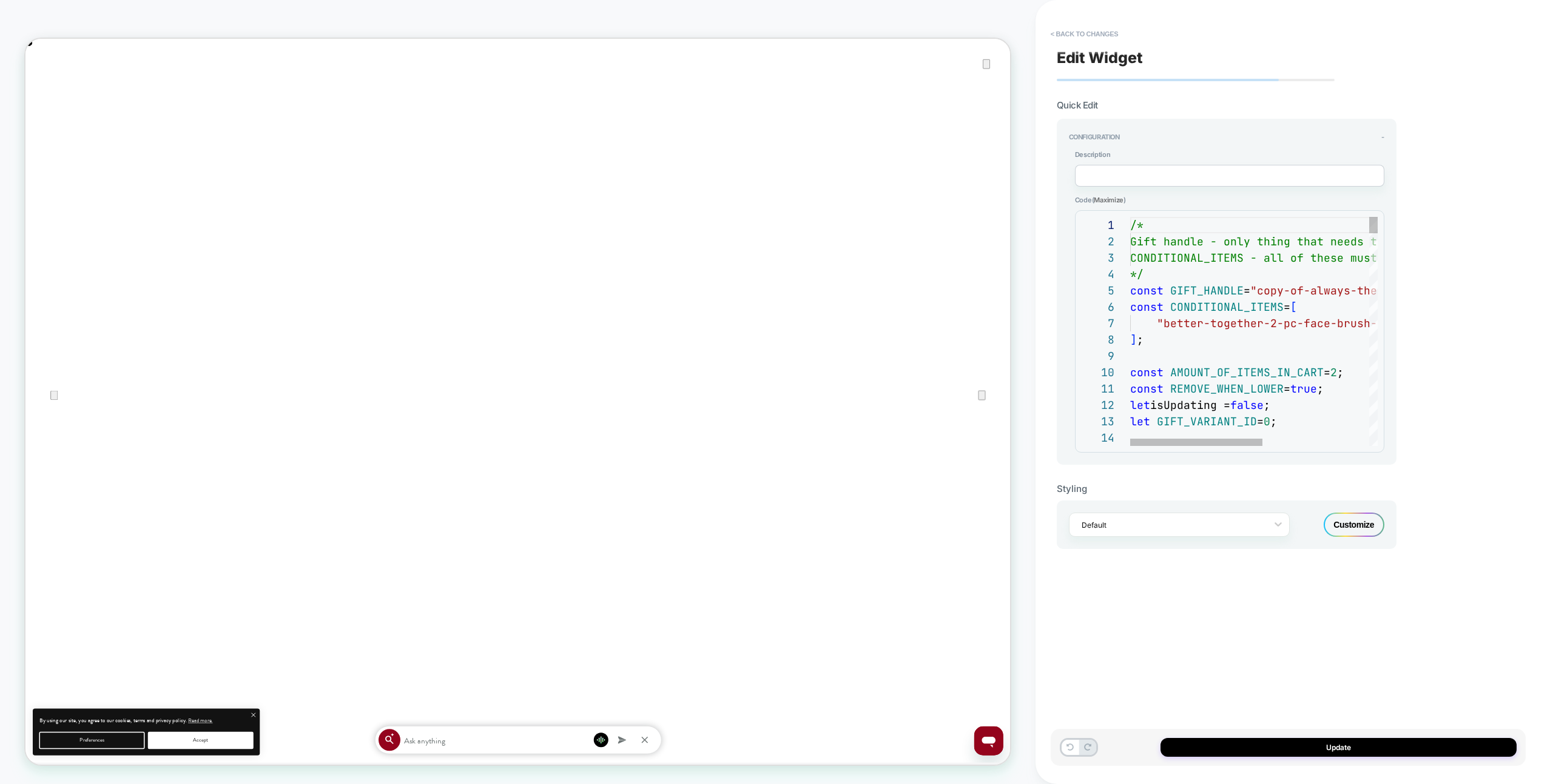
type textarea "**********"
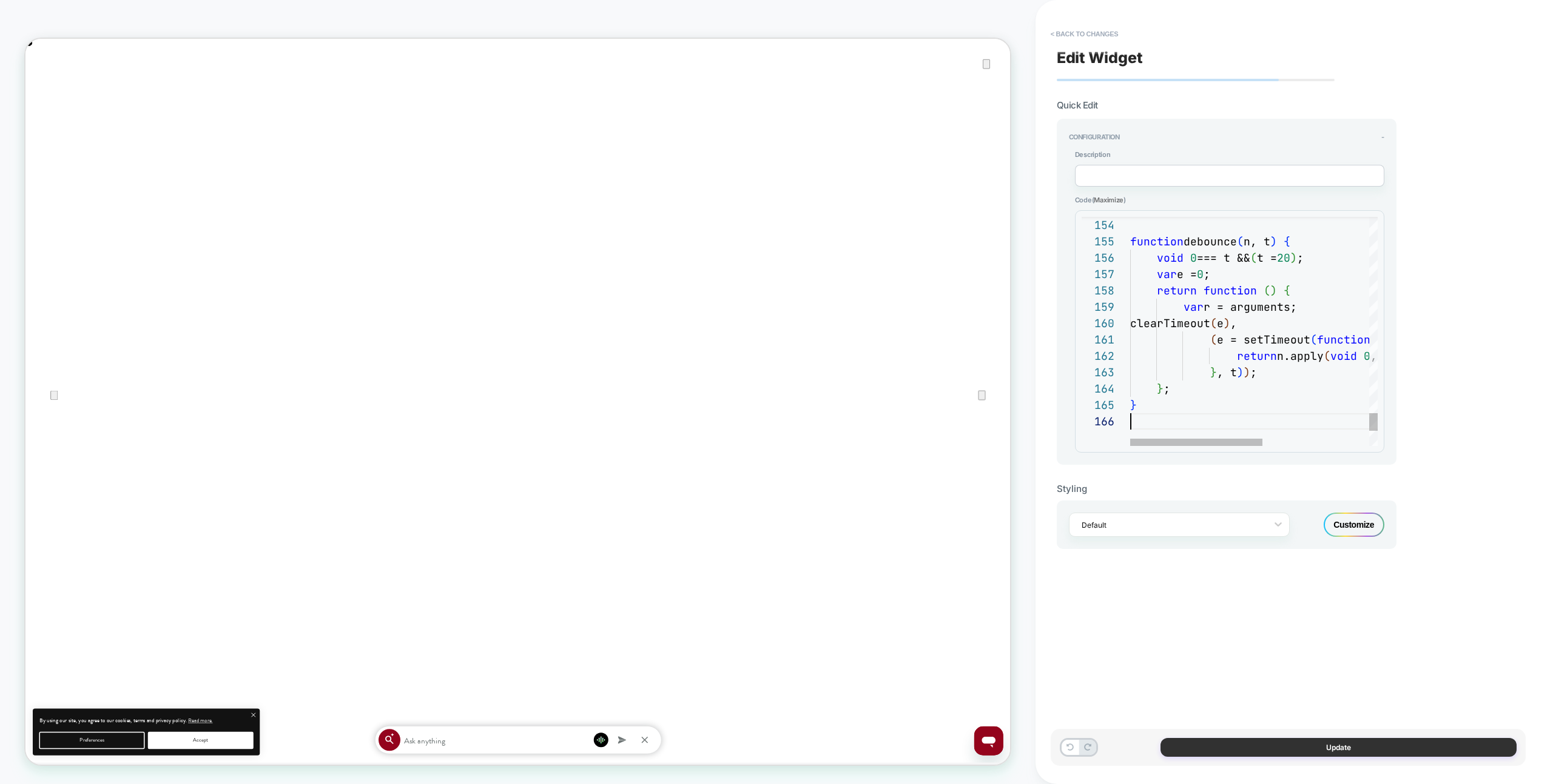
scroll to position [82, 0]
click at [1324, 743] on button "Update" at bounding box center [1338, 748] width 356 height 19
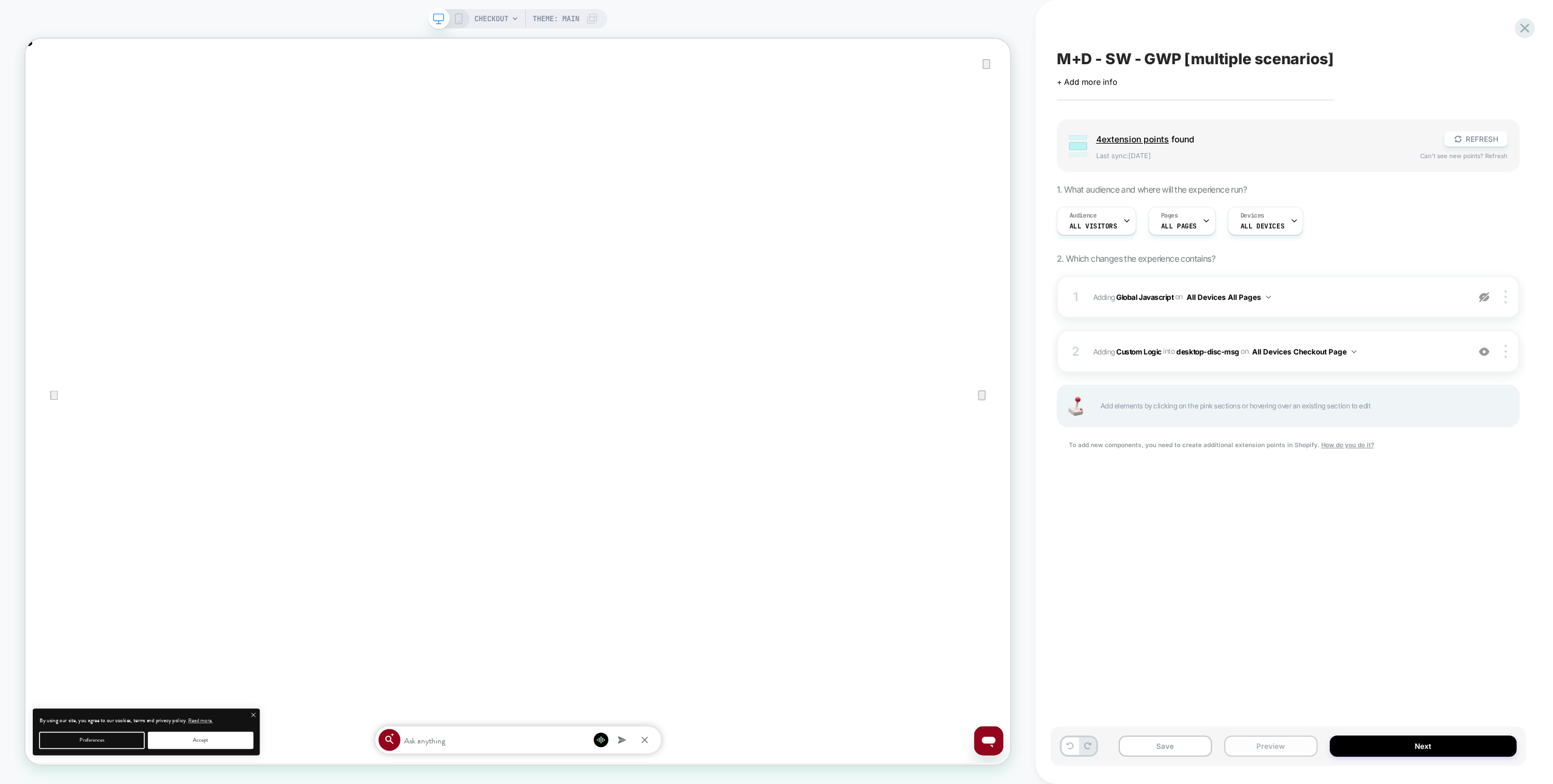
click at [1240, 739] on button "Preview" at bounding box center [1270, 747] width 93 height 21
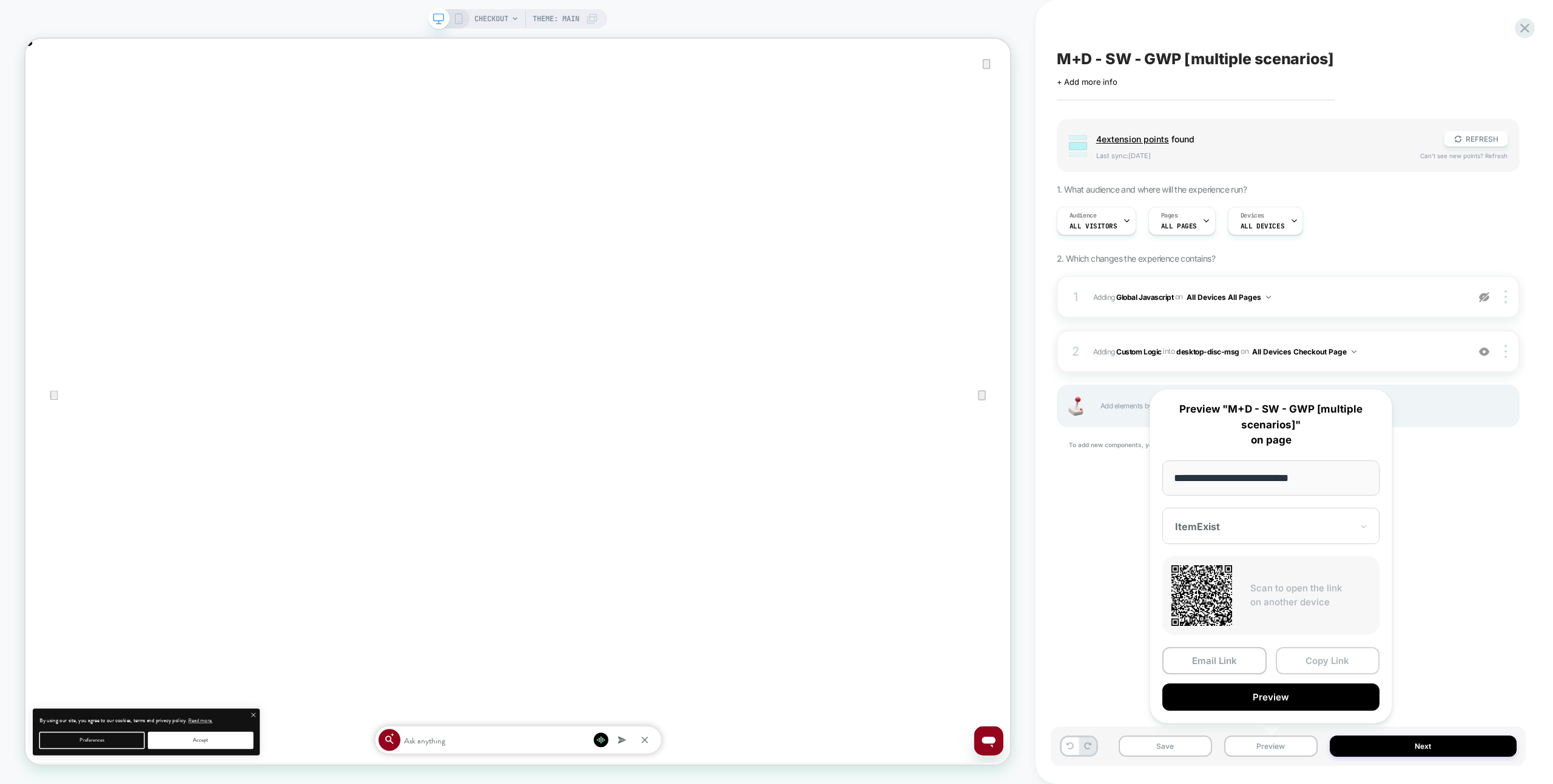
click at [1303, 668] on button "Copy Link" at bounding box center [1328, 661] width 104 height 27
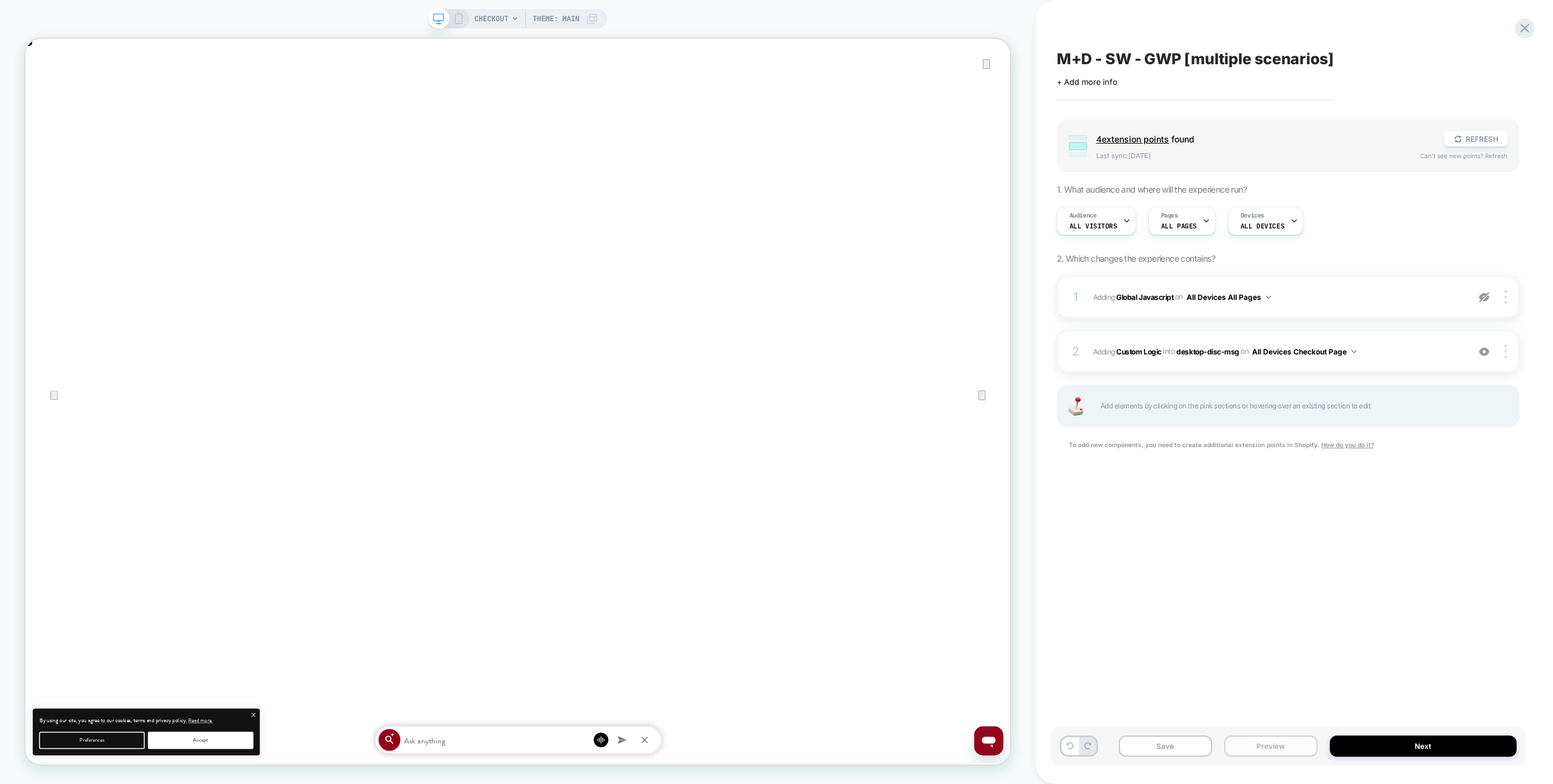
click at [1293, 736] on button "Preview" at bounding box center [1270, 747] width 93 height 21
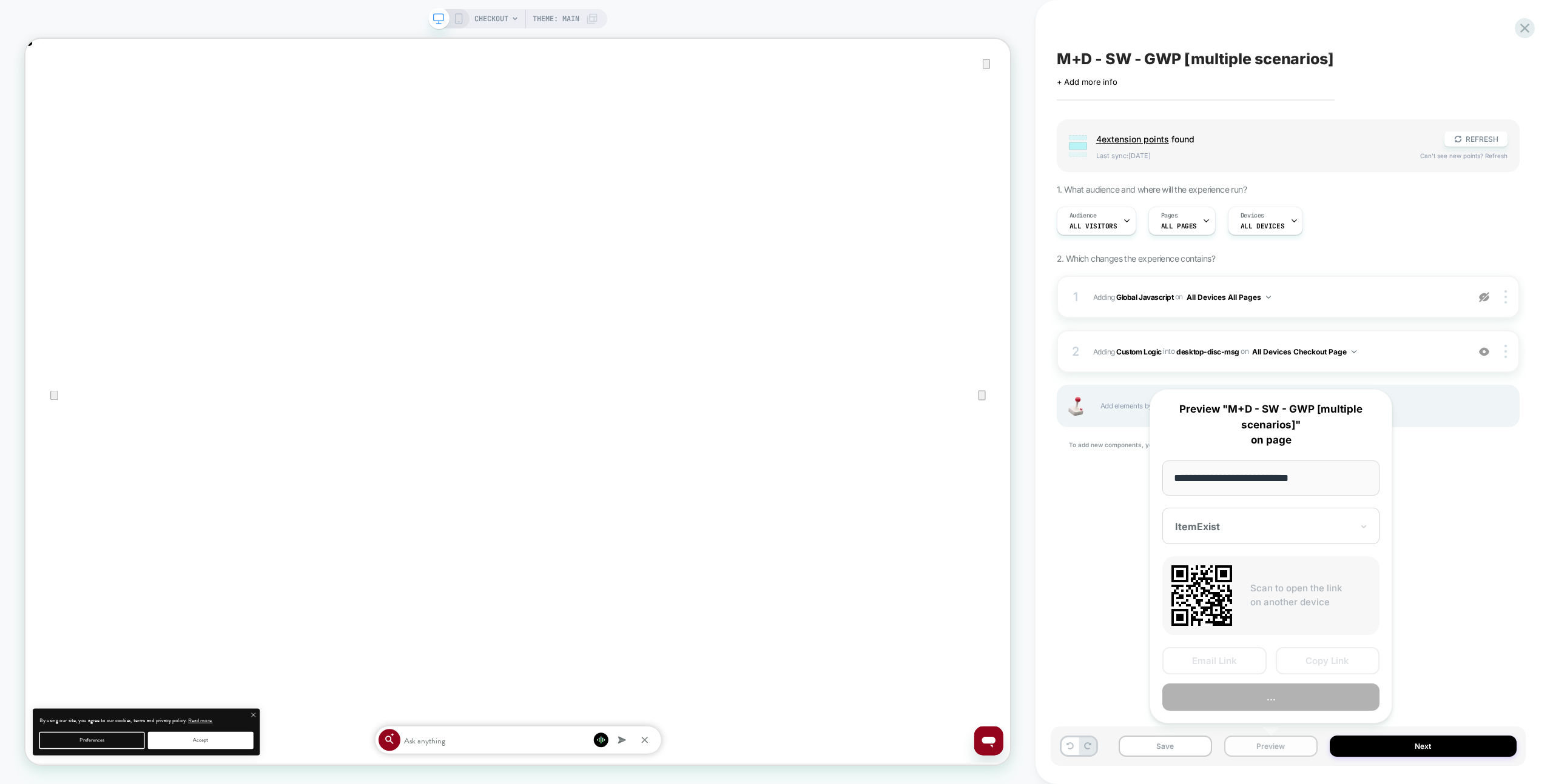
click at [1295, 746] on button "Preview" at bounding box center [1270, 747] width 93 height 21
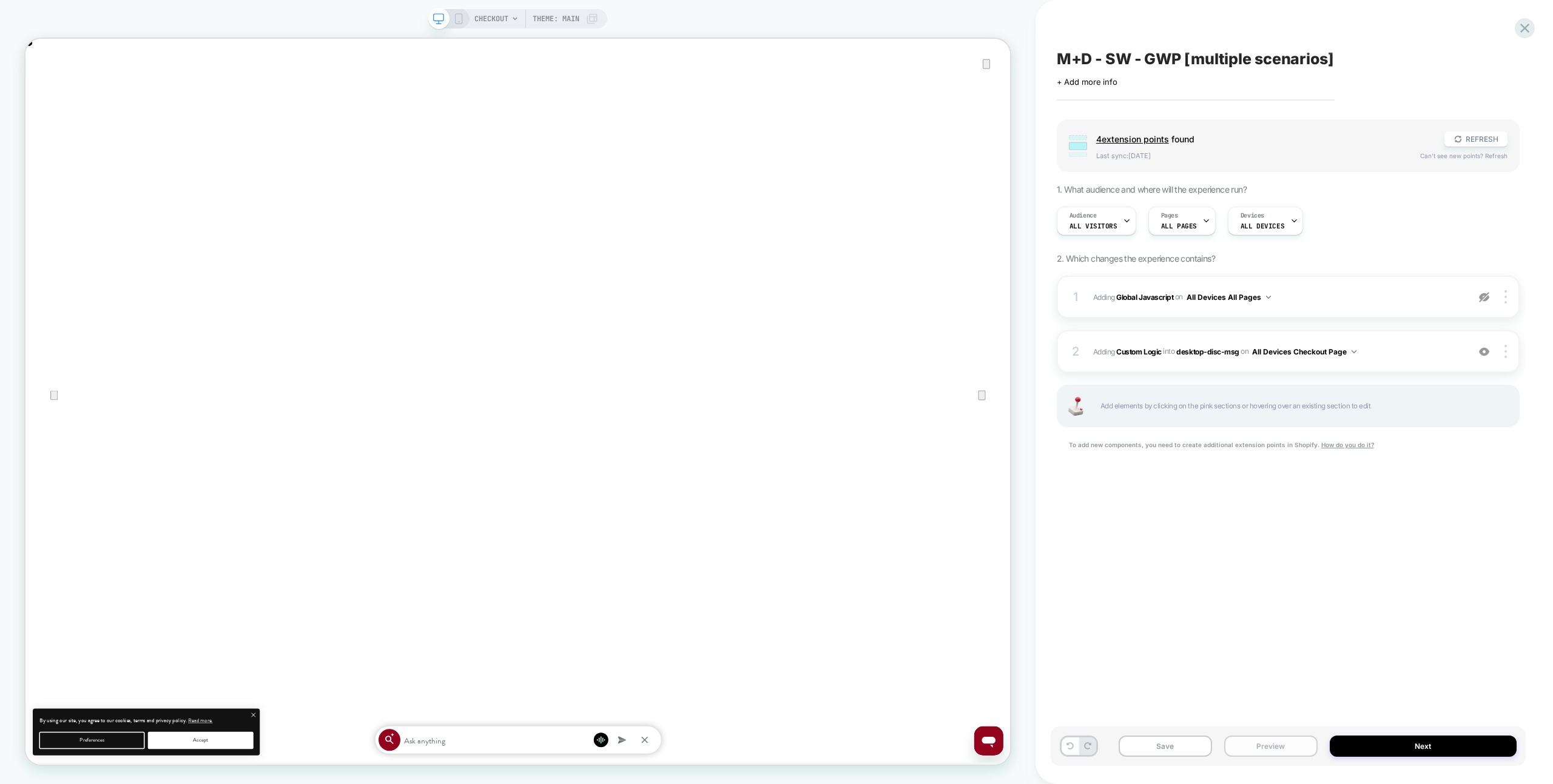
click at [1295, 744] on button "Preview" at bounding box center [1270, 747] width 93 height 21
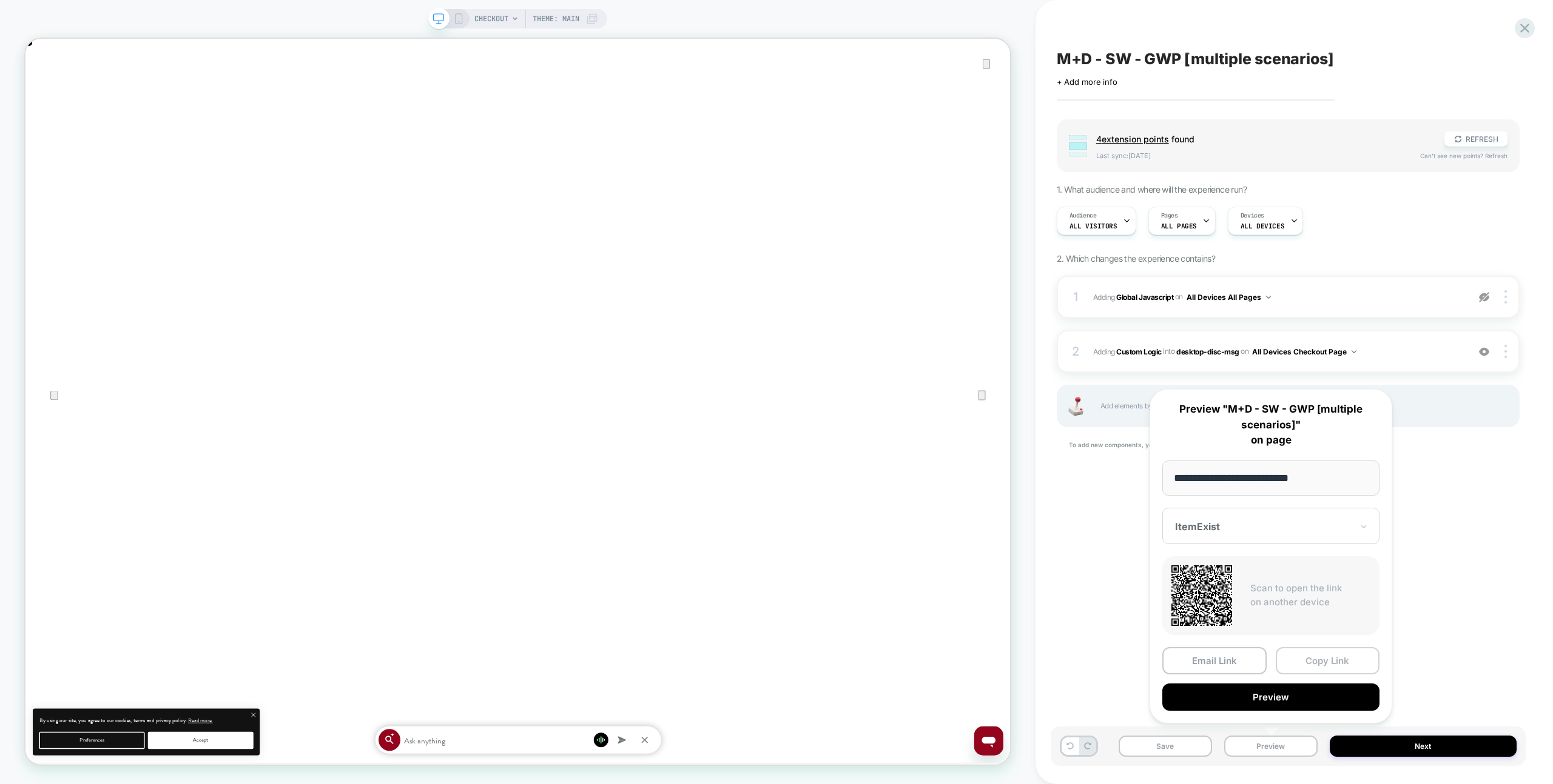
click at [1311, 664] on button "Copy Link" at bounding box center [1328, 661] width 104 height 27
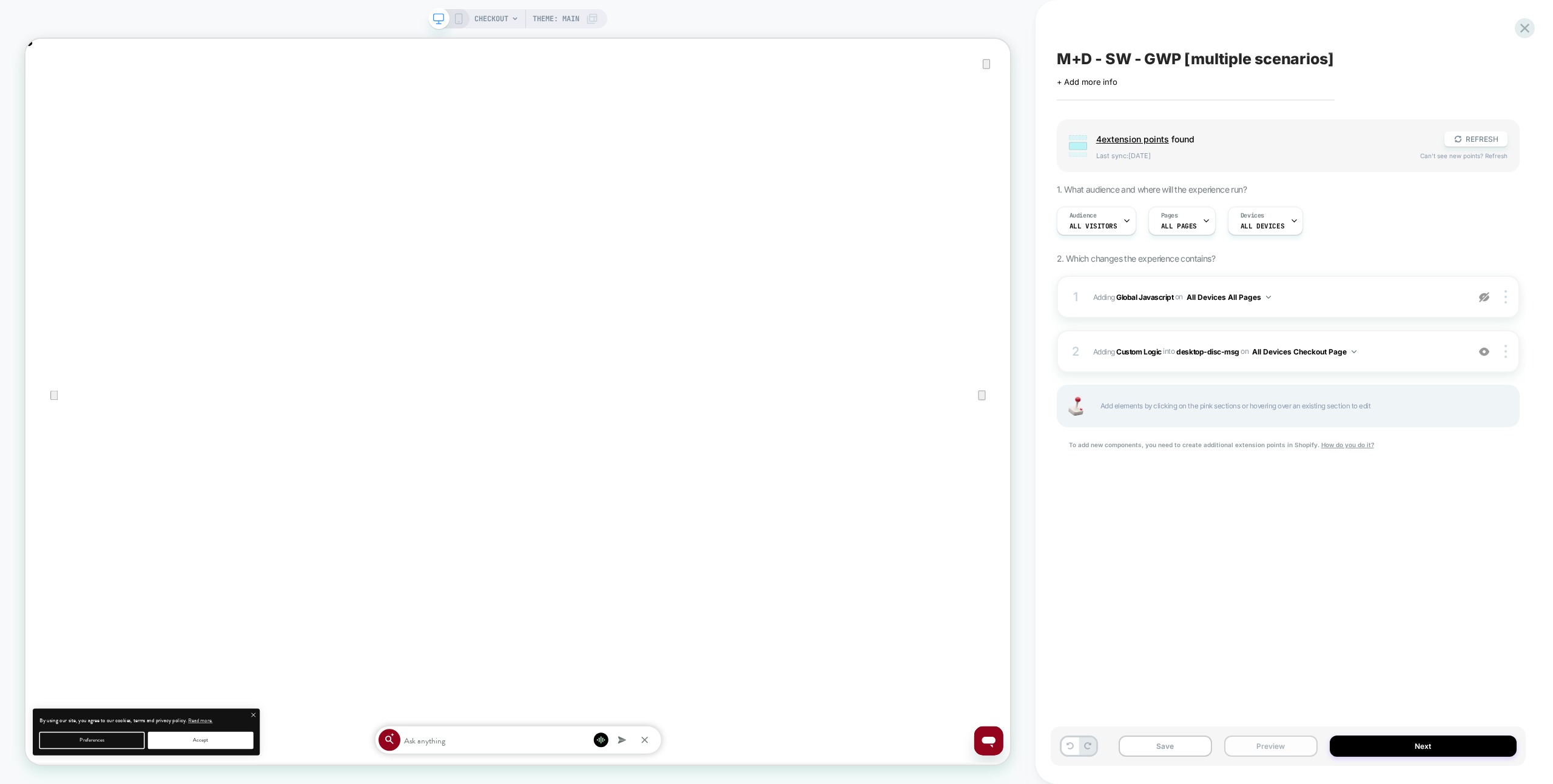
click at [1241, 743] on button "Preview" at bounding box center [1270, 747] width 93 height 21
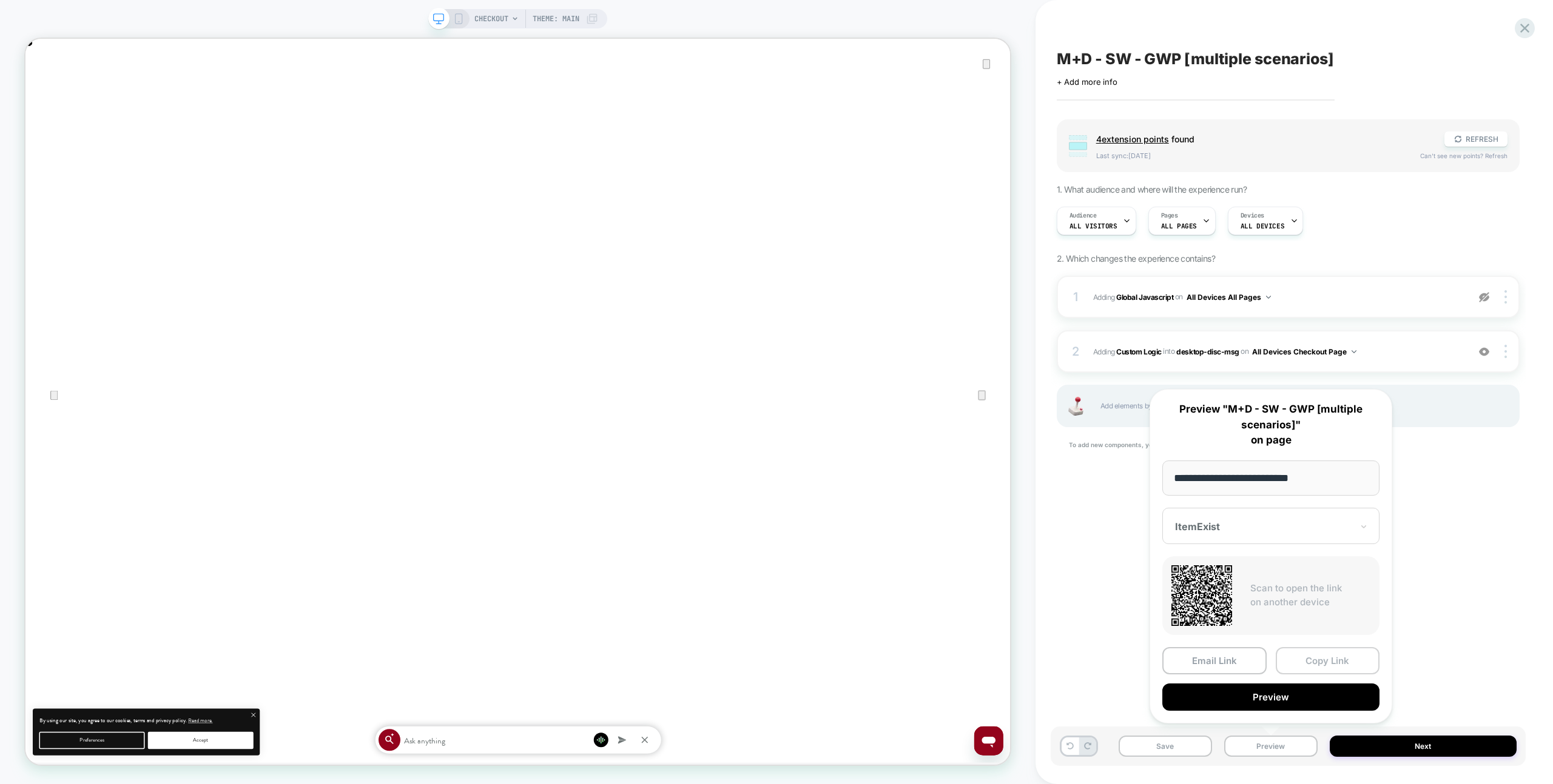
click at [1293, 665] on button "Copy Link" at bounding box center [1328, 661] width 104 height 27
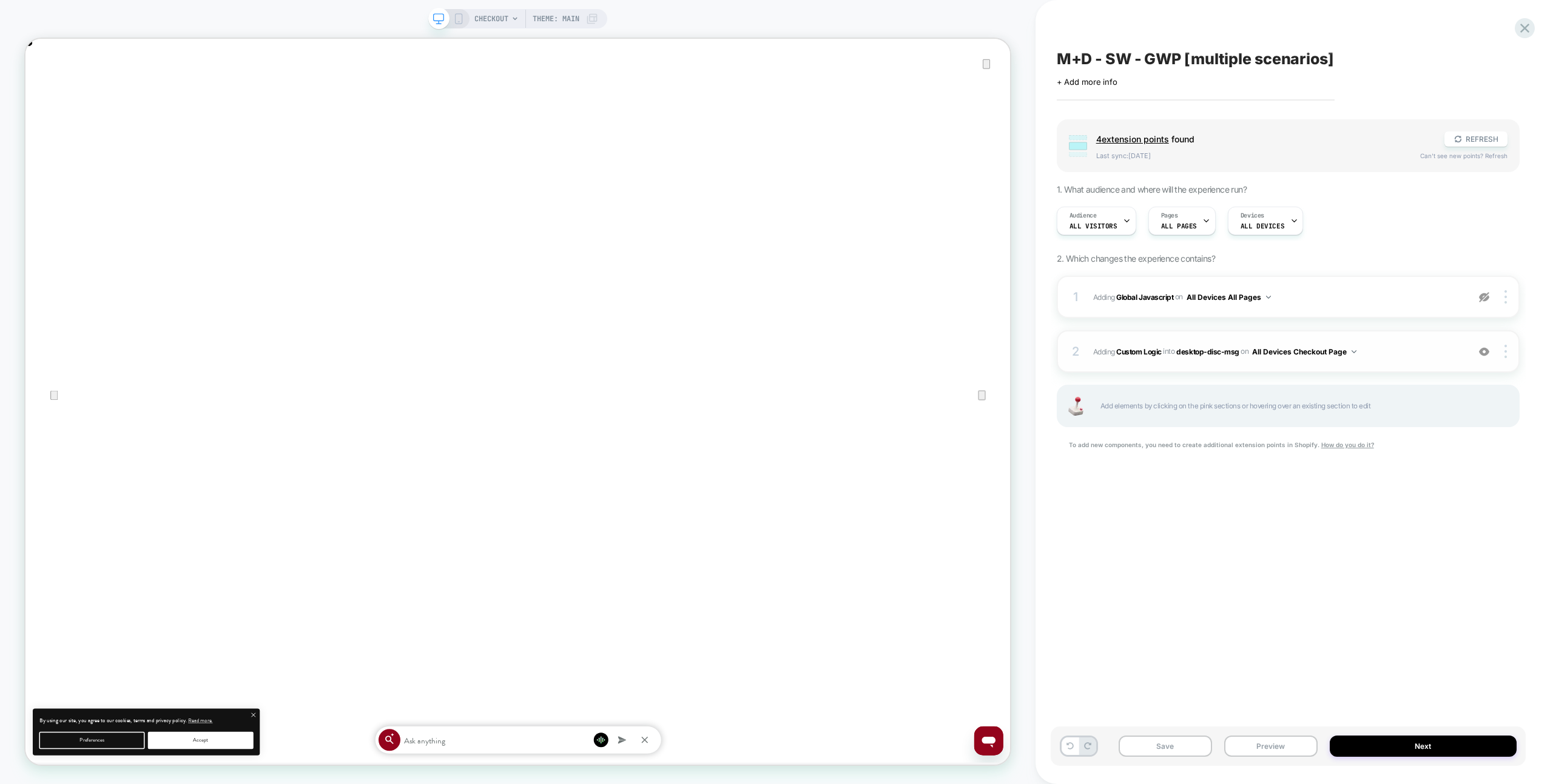
click at [1400, 349] on span "#_loomi_addon_1758448721774 Adding Custom Logic INTO desktop-disc-msg desktop-d…" at bounding box center [1277, 352] width 369 height 15
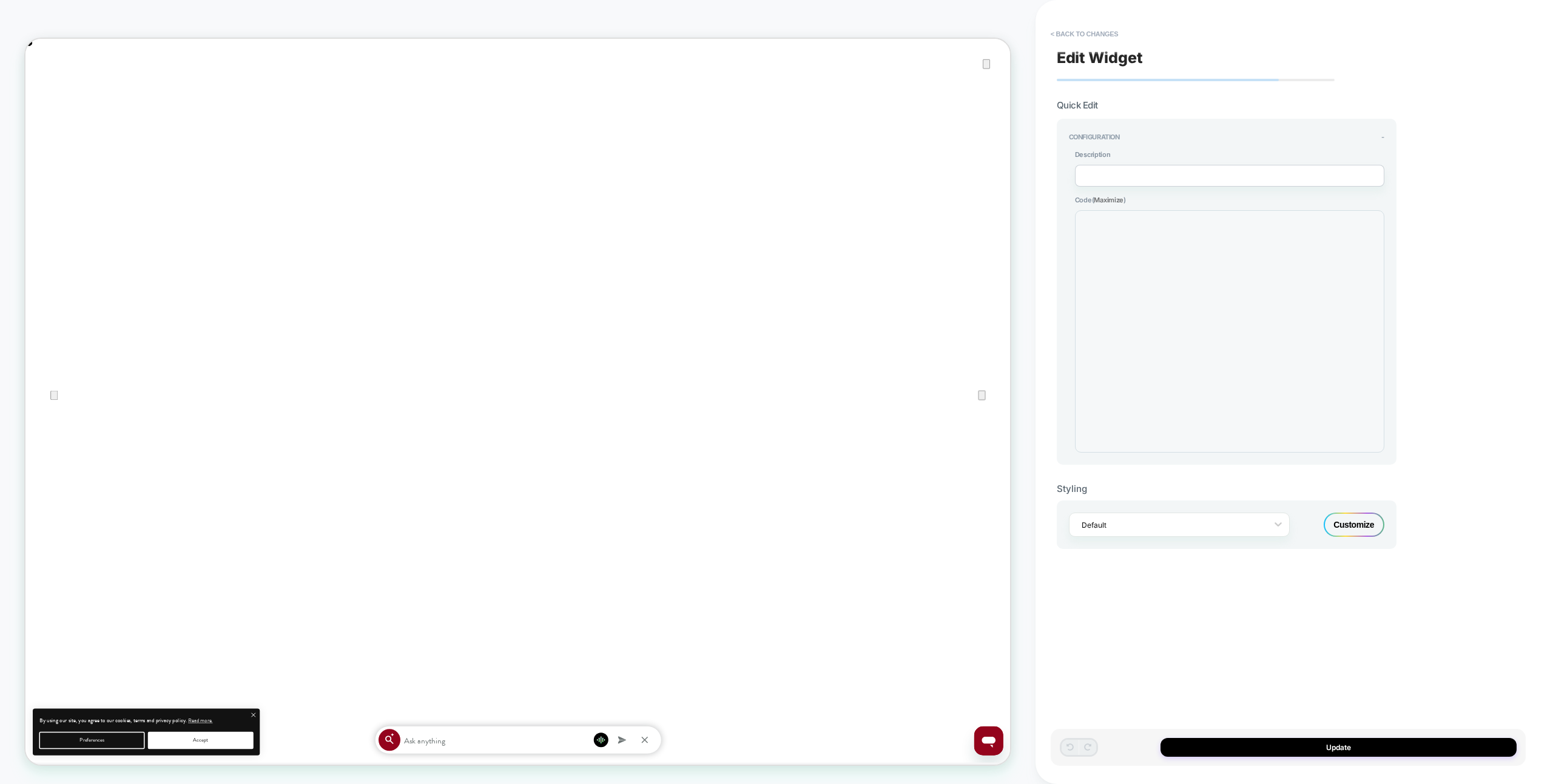
scroll to position [164, 0]
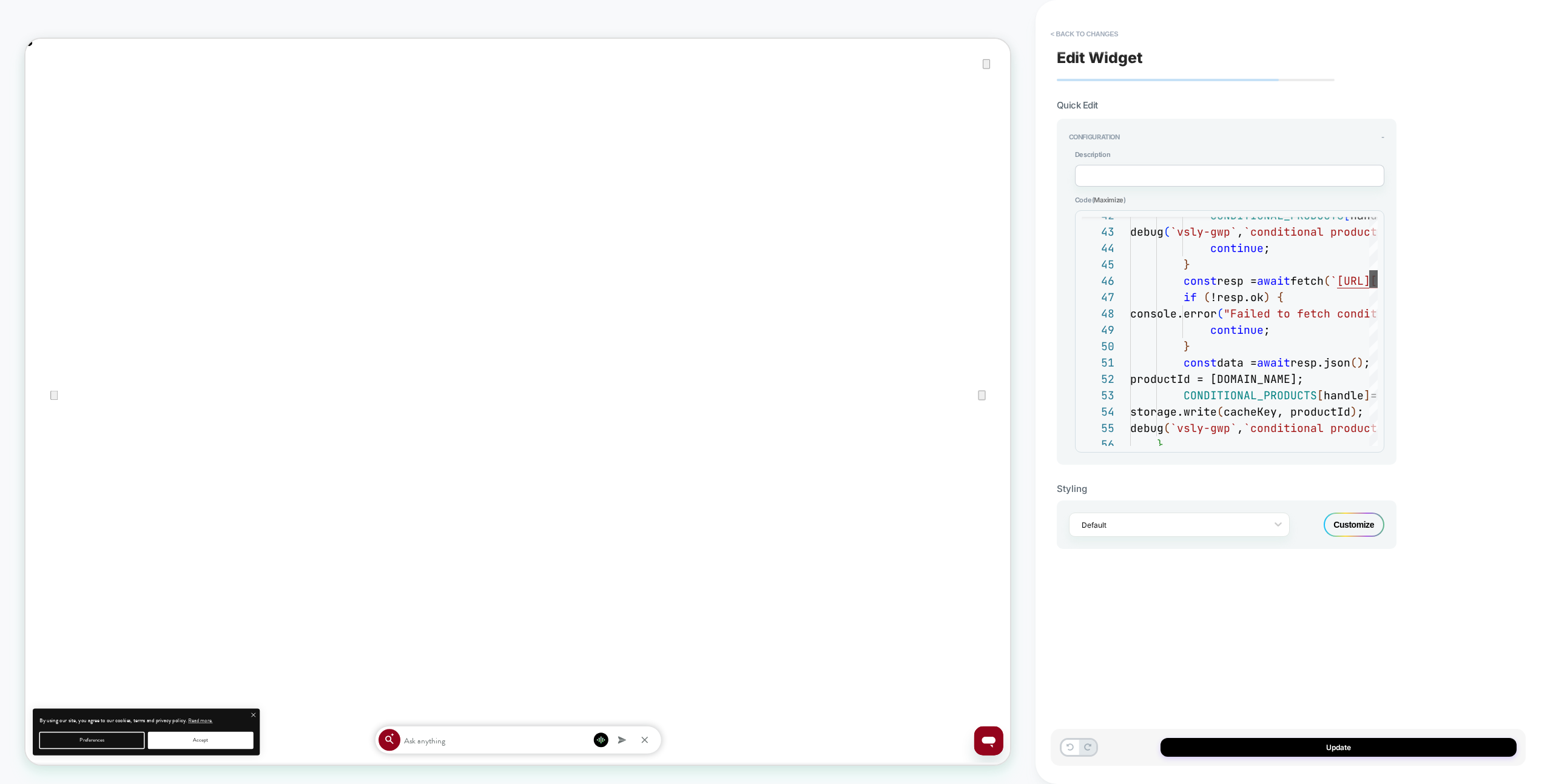
click at [1375, 279] on div at bounding box center [1373, 332] width 9 height 229
type textarea "**********"
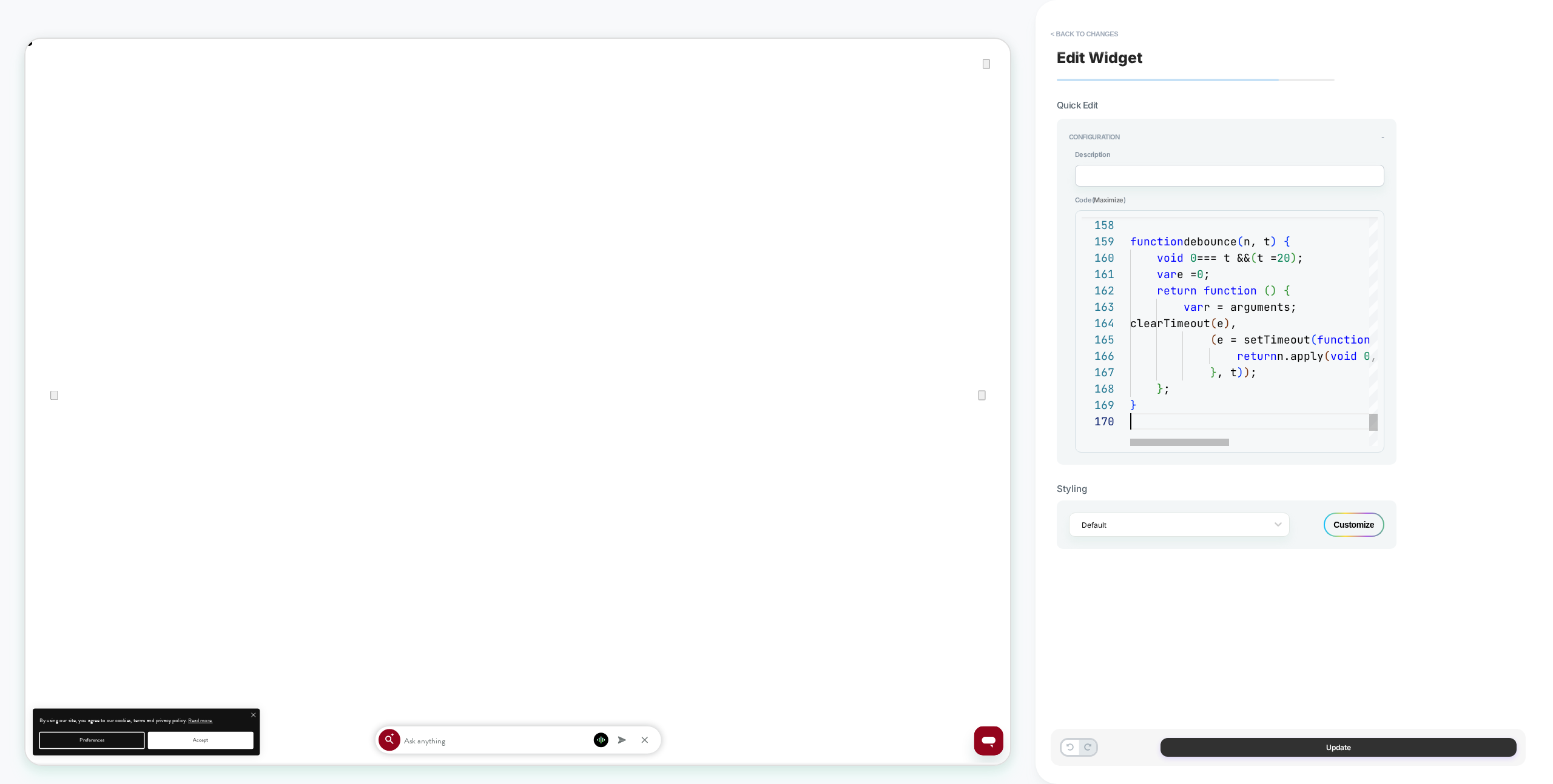
scroll to position [147, 0]
click at [1352, 751] on button "Update" at bounding box center [1338, 748] width 356 height 19
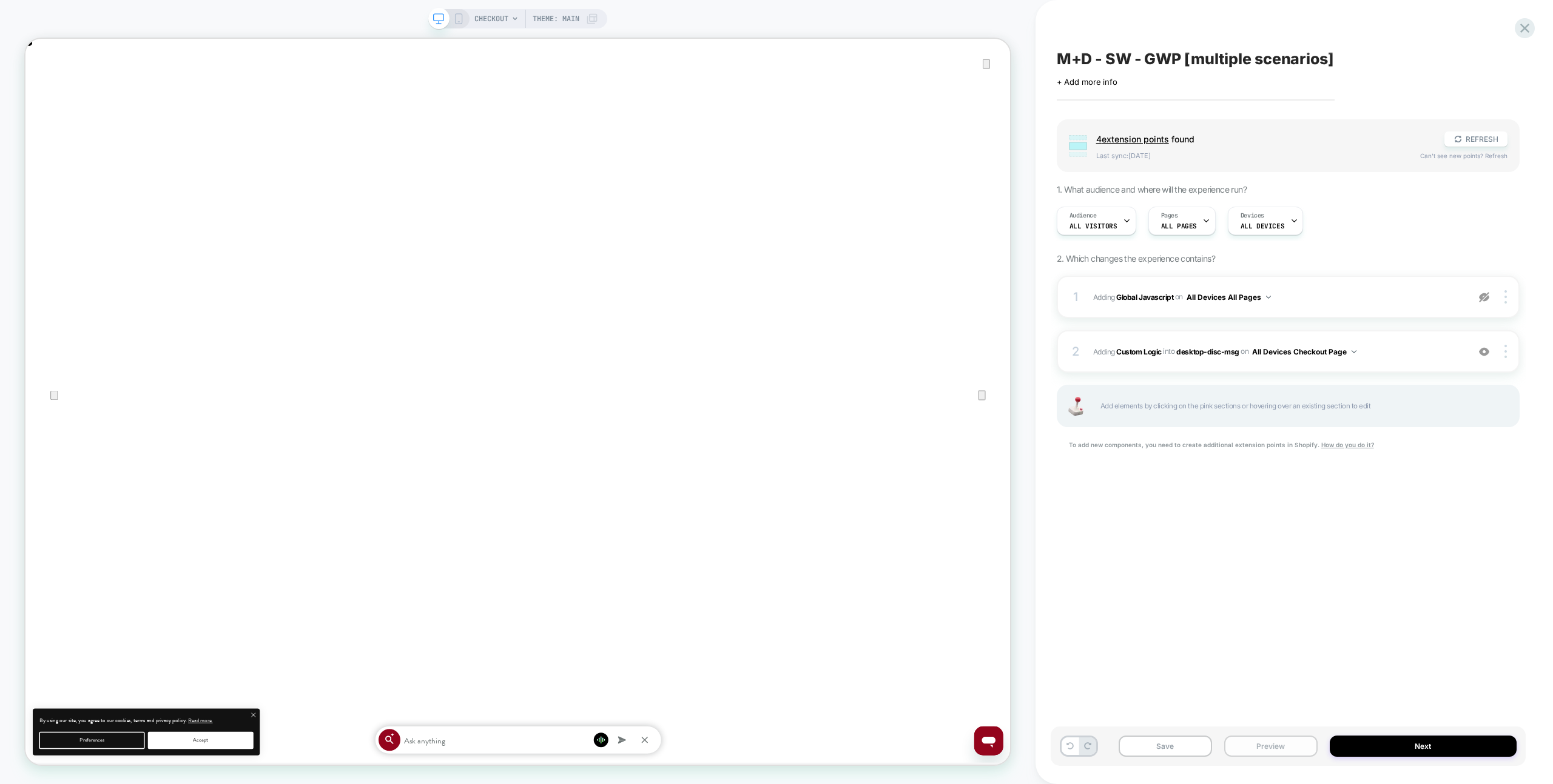
click at [1261, 741] on button "Preview" at bounding box center [1270, 747] width 93 height 21
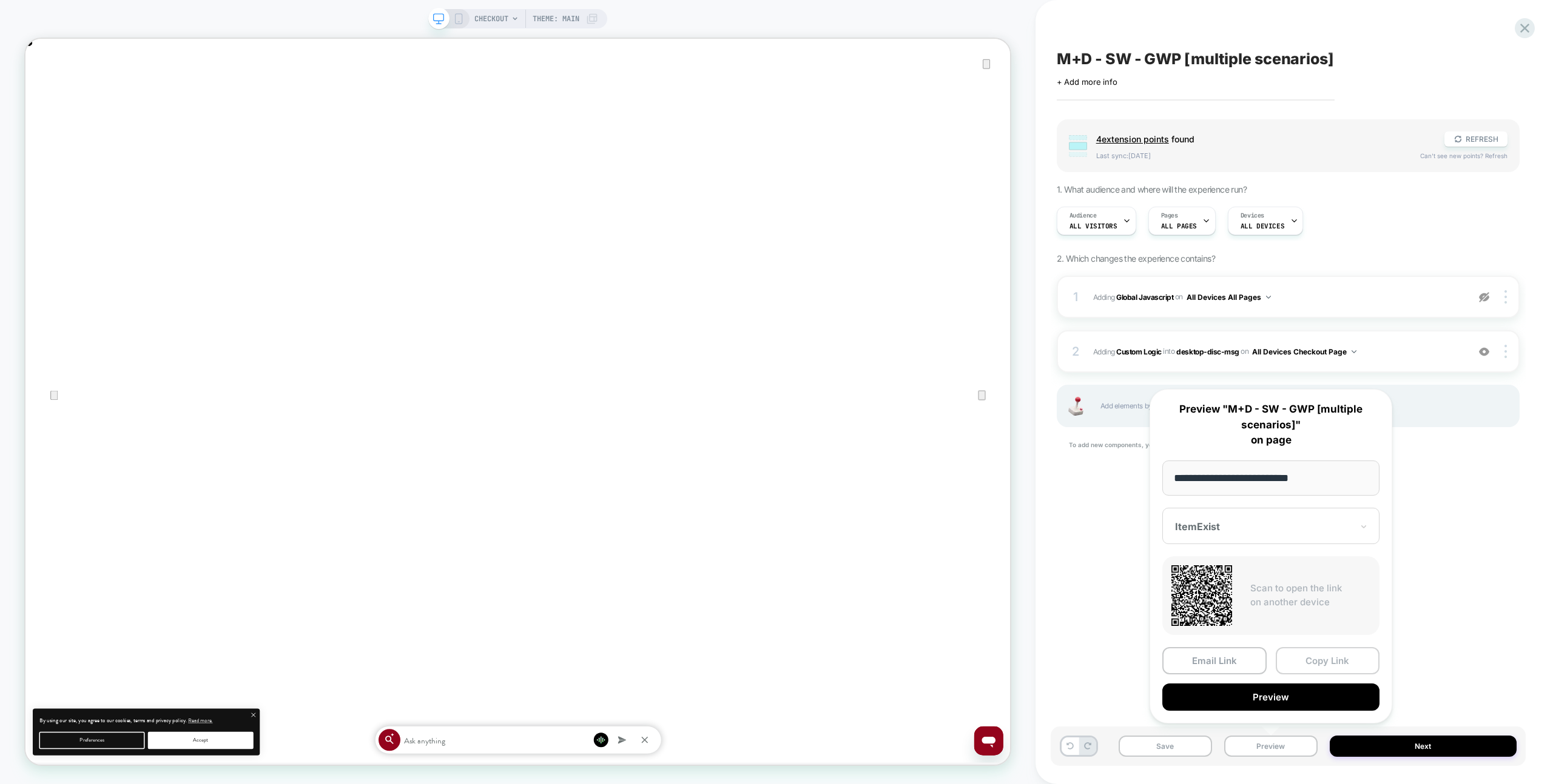
click at [1302, 663] on button "Copy Link" at bounding box center [1328, 661] width 104 height 27
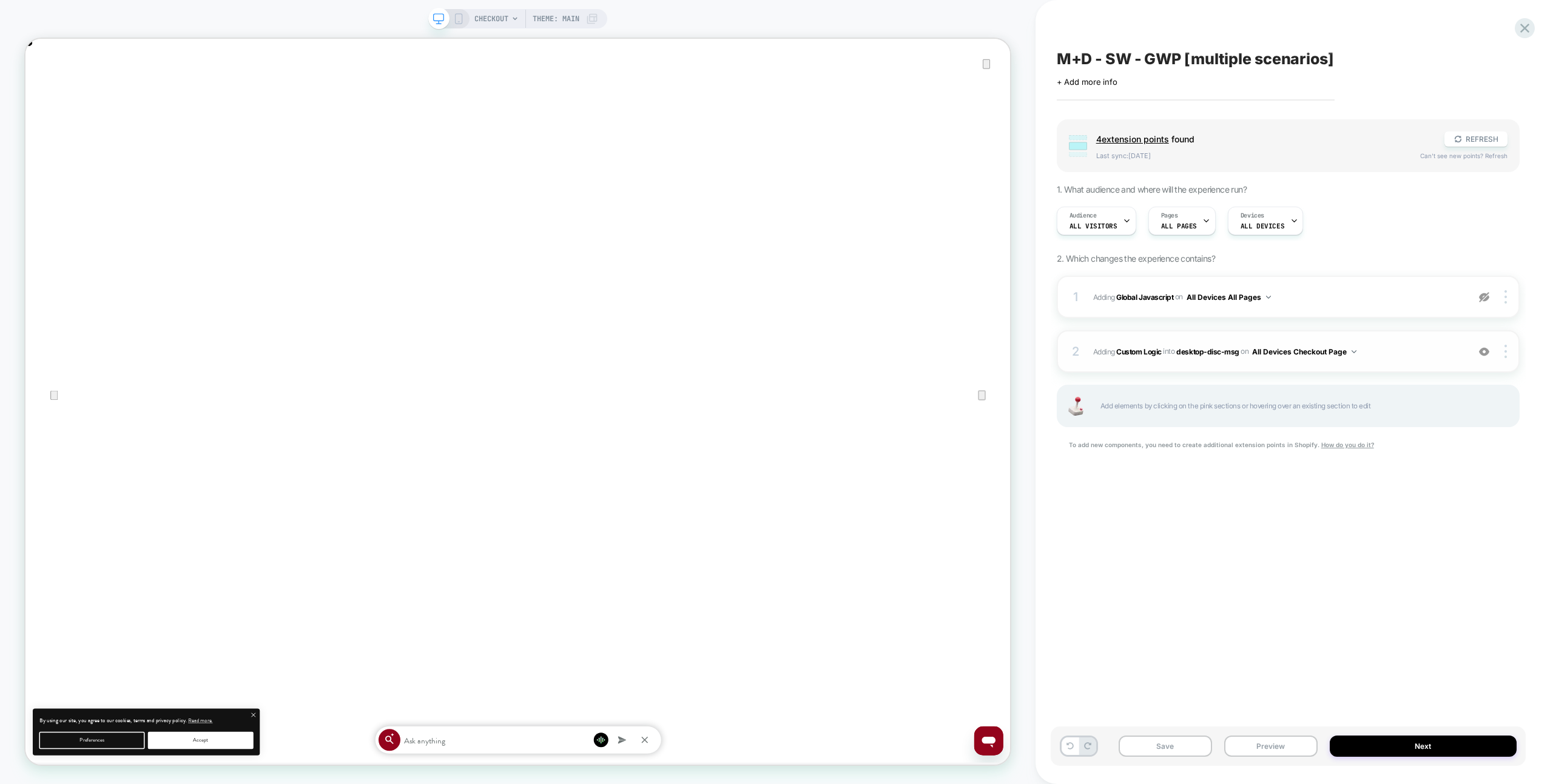
click at [1385, 357] on span "#_loomi_addon_1758448721774 Adding Custom Logic INTO desktop-disc-msg desktop-d…" at bounding box center [1277, 352] width 369 height 15
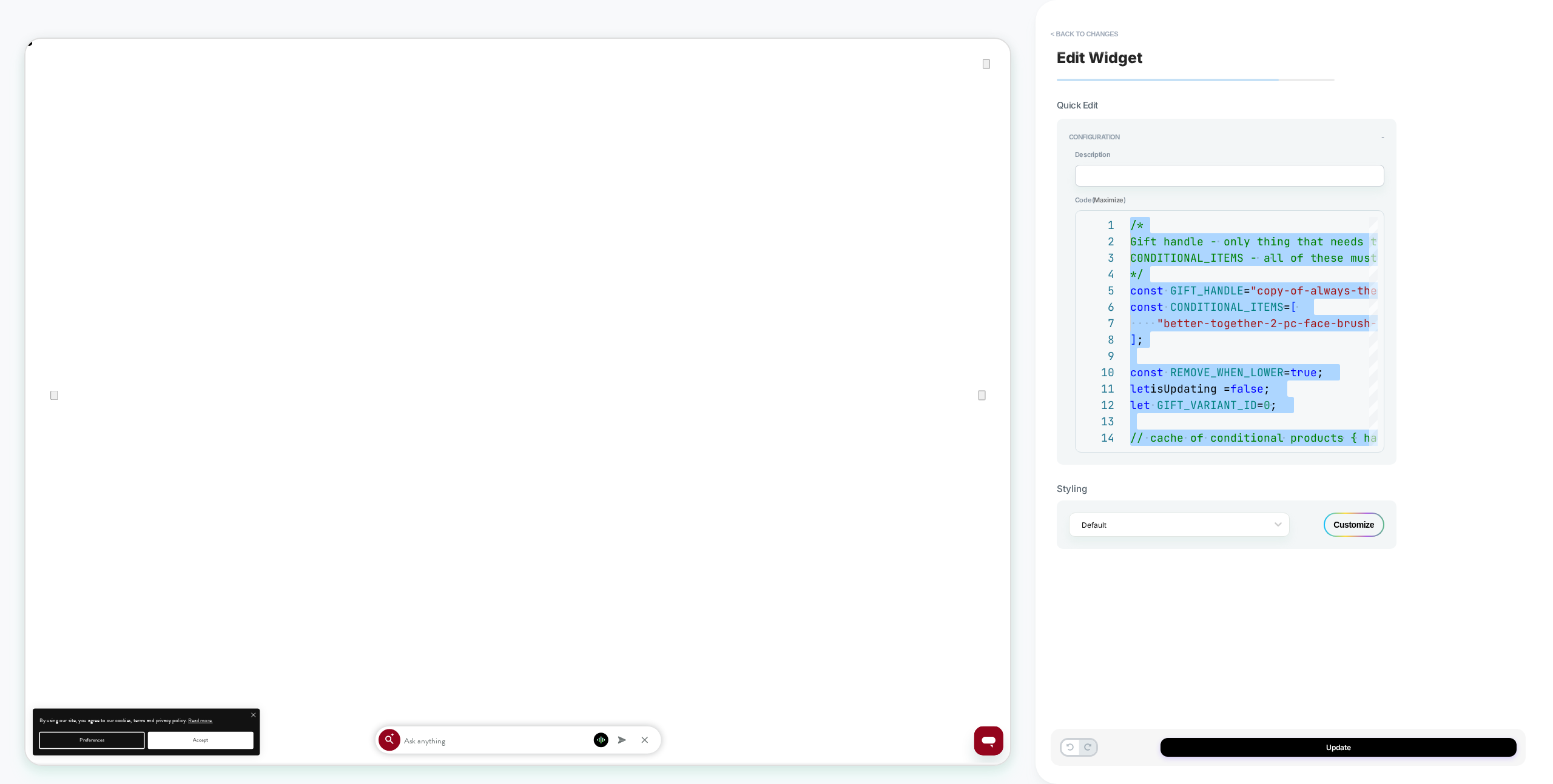
type textarea "**********"
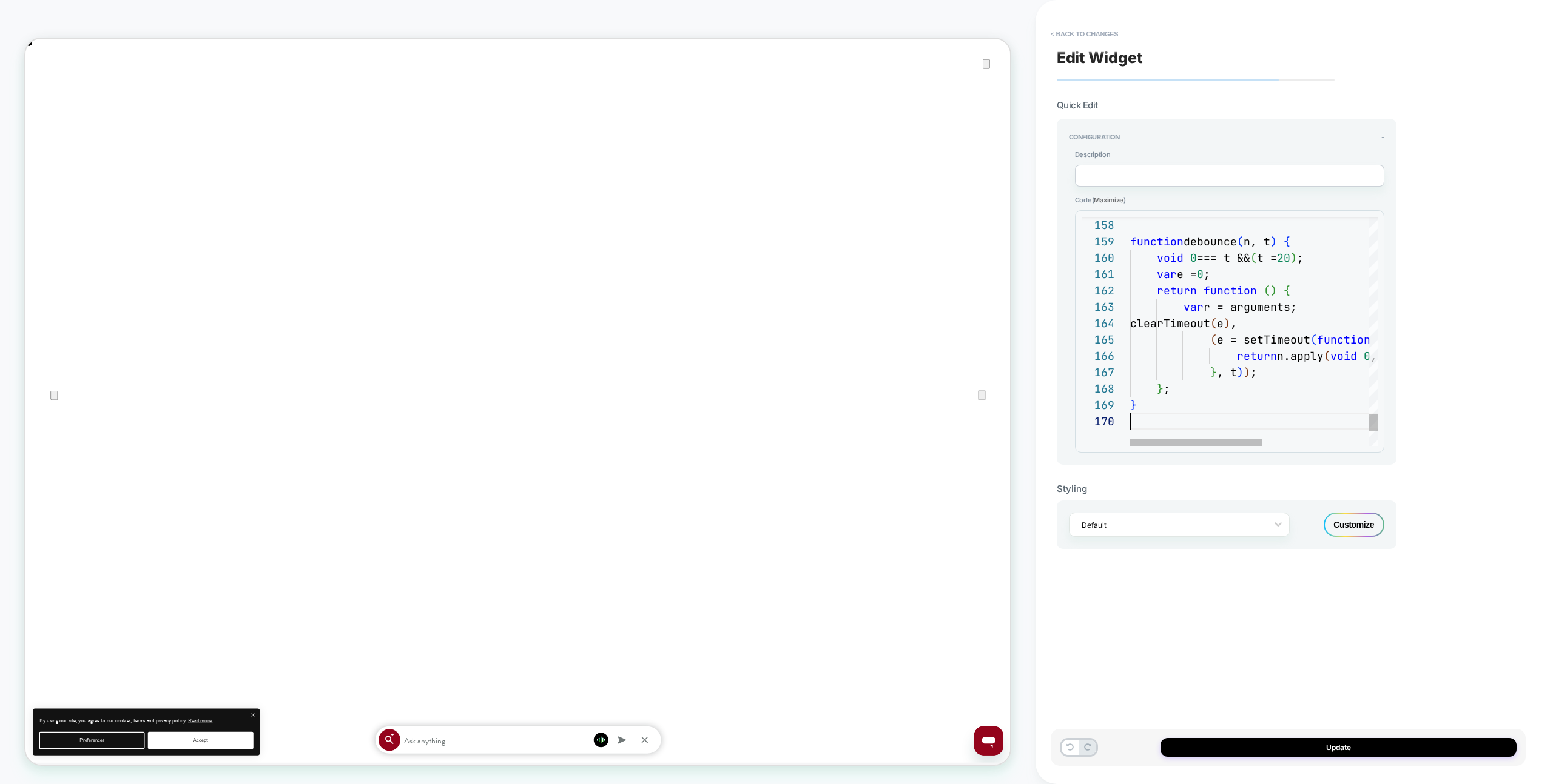
click at [1371, 726] on div "**********" at bounding box center [1288, 392] width 475 height 760
click at [1370, 741] on button "Update" at bounding box center [1338, 748] width 356 height 19
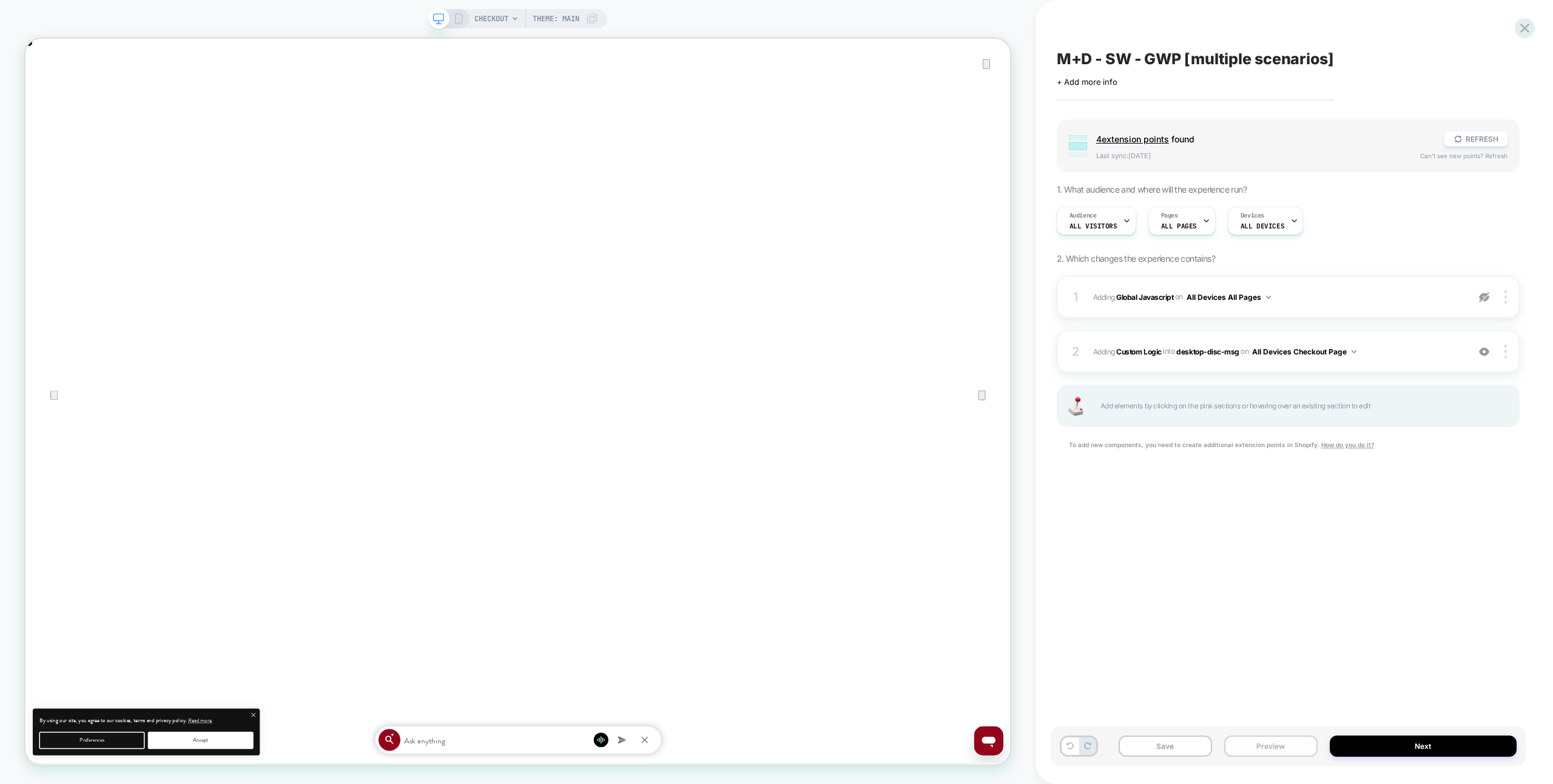
drag, startPoint x: 1241, startPoint y: 745, endPoint x: 1245, endPoint y: 739, distance: 7.2
click at [1241, 745] on button "Preview" at bounding box center [1270, 747] width 93 height 21
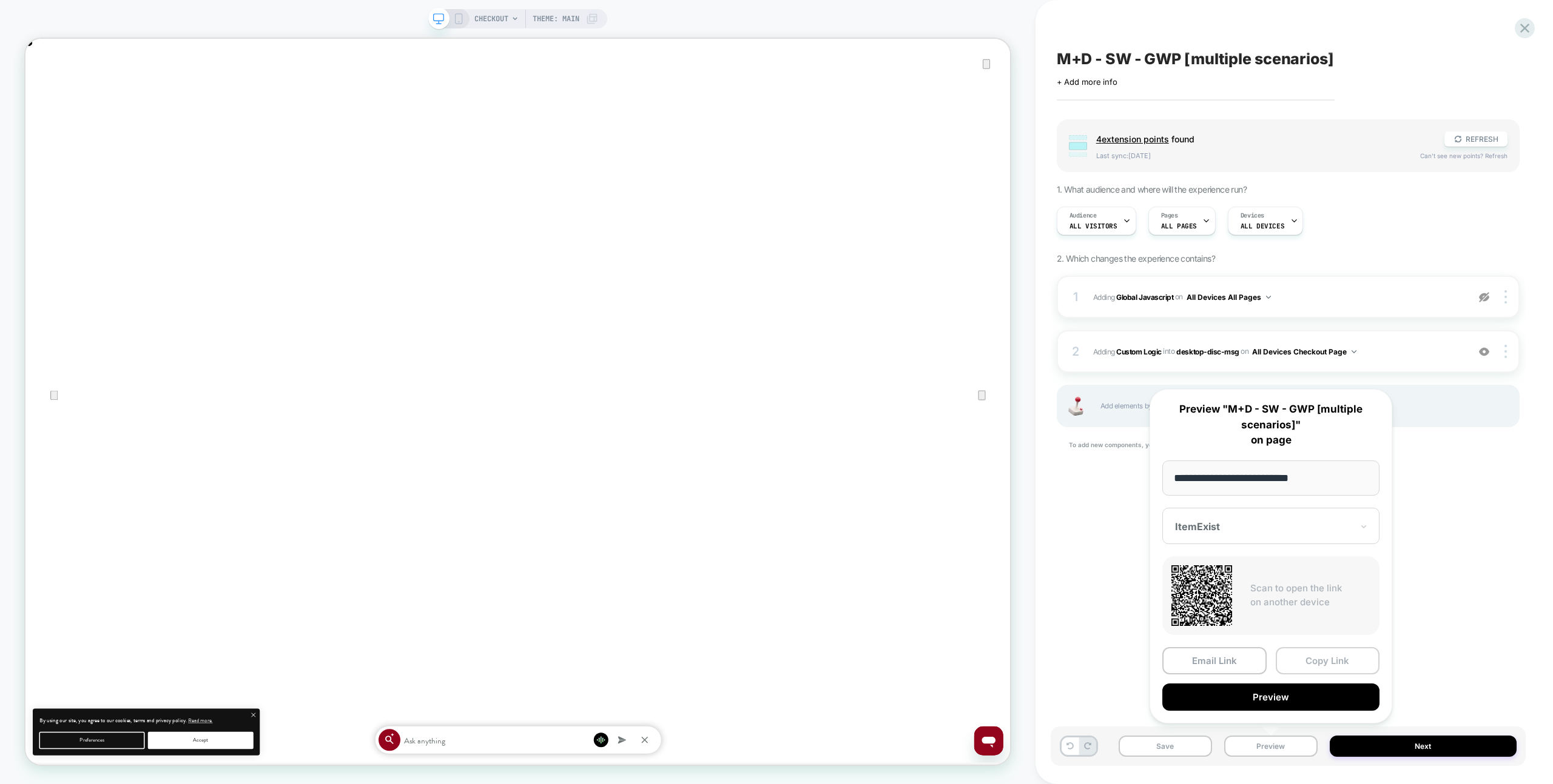
click at [1309, 657] on button "Copy Link" at bounding box center [1328, 661] width 104 height 27
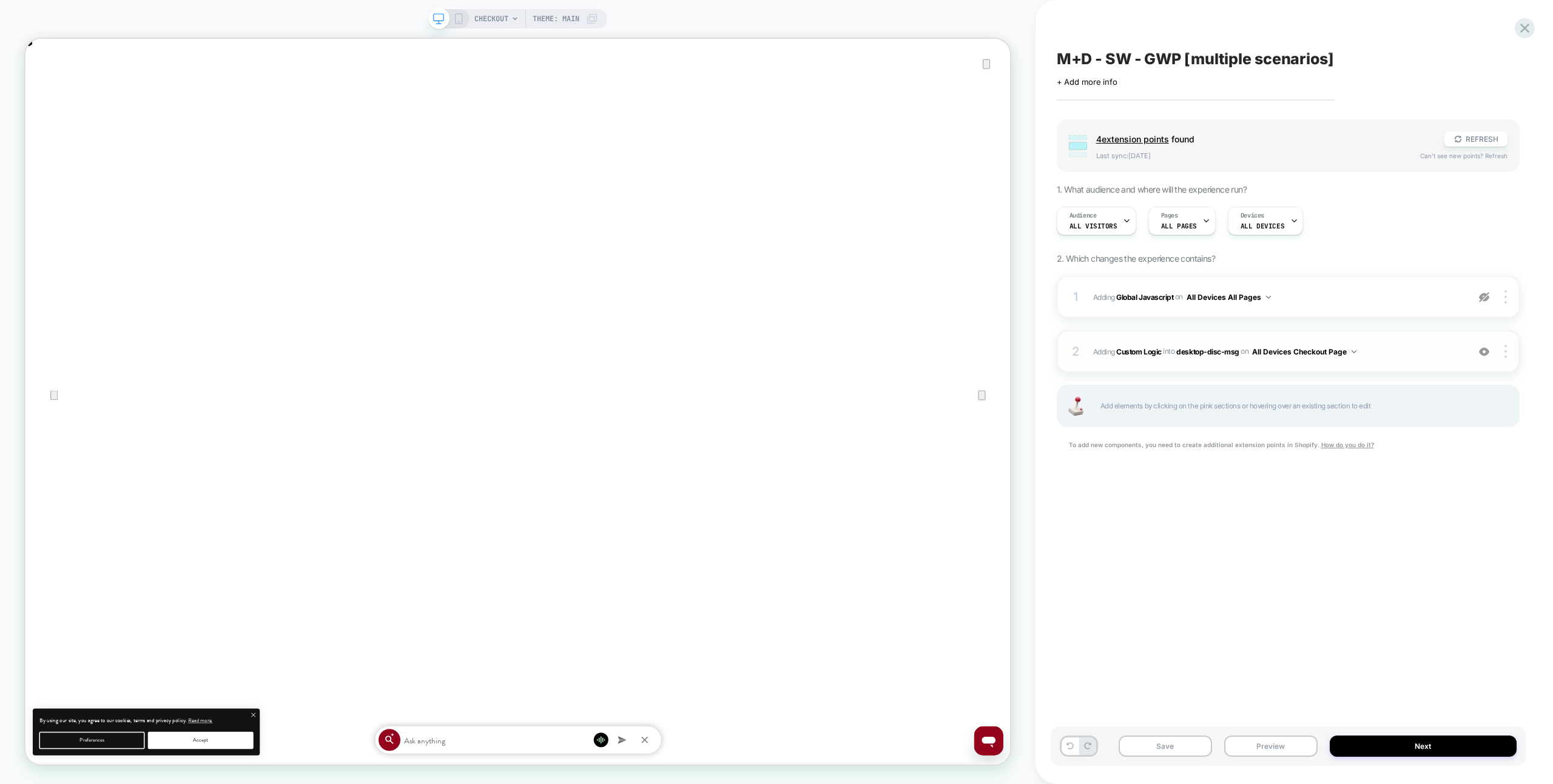
click at [1399, 340] on div "2 #_loomi_addon_1758448721774 Adding Custom Logic INTO desktop-disc-msg desktop…" at bounding box center [1288, 351] width 463 height 42
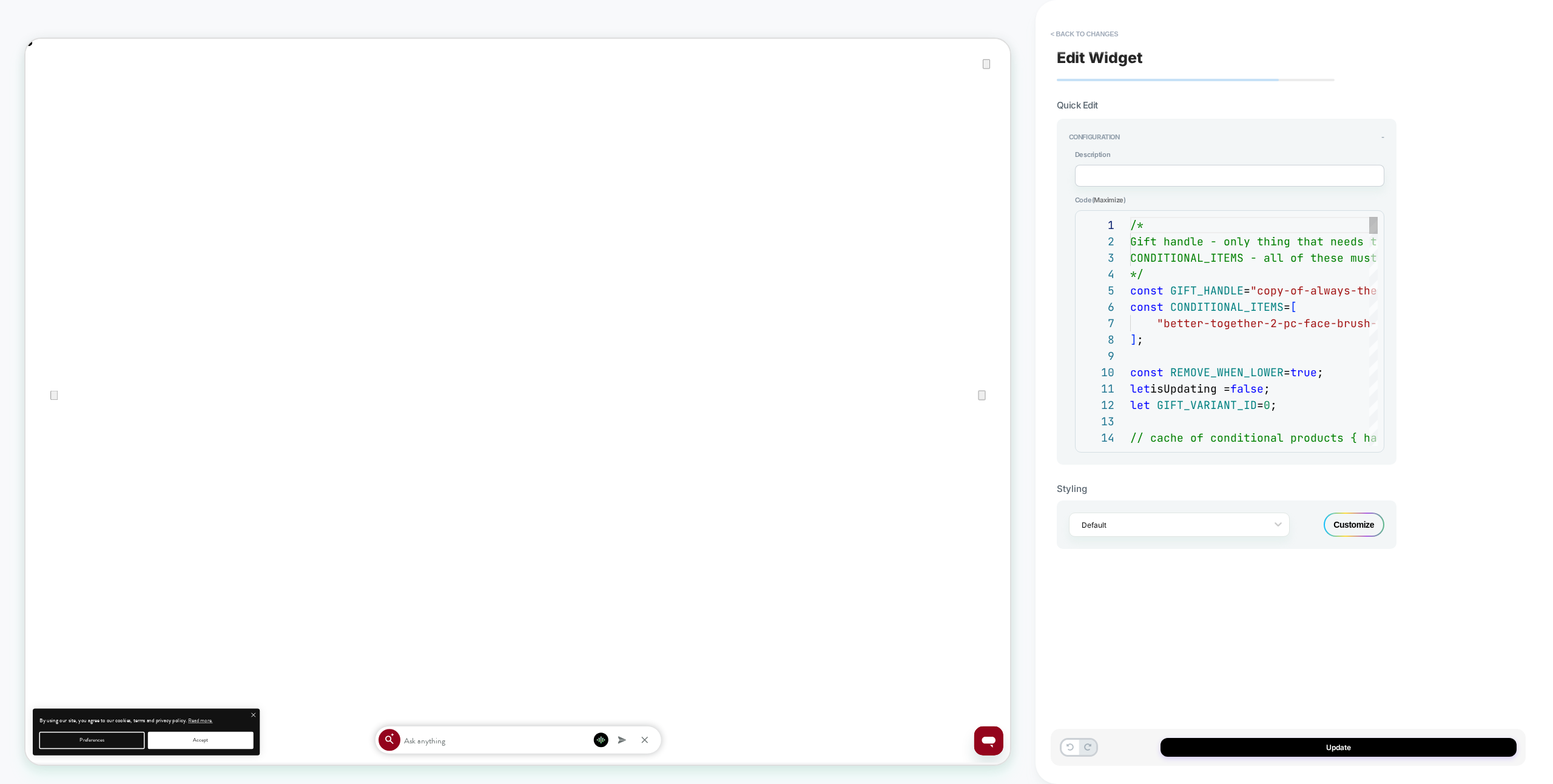
scroll to position [164, 0]
type textarea "**********"
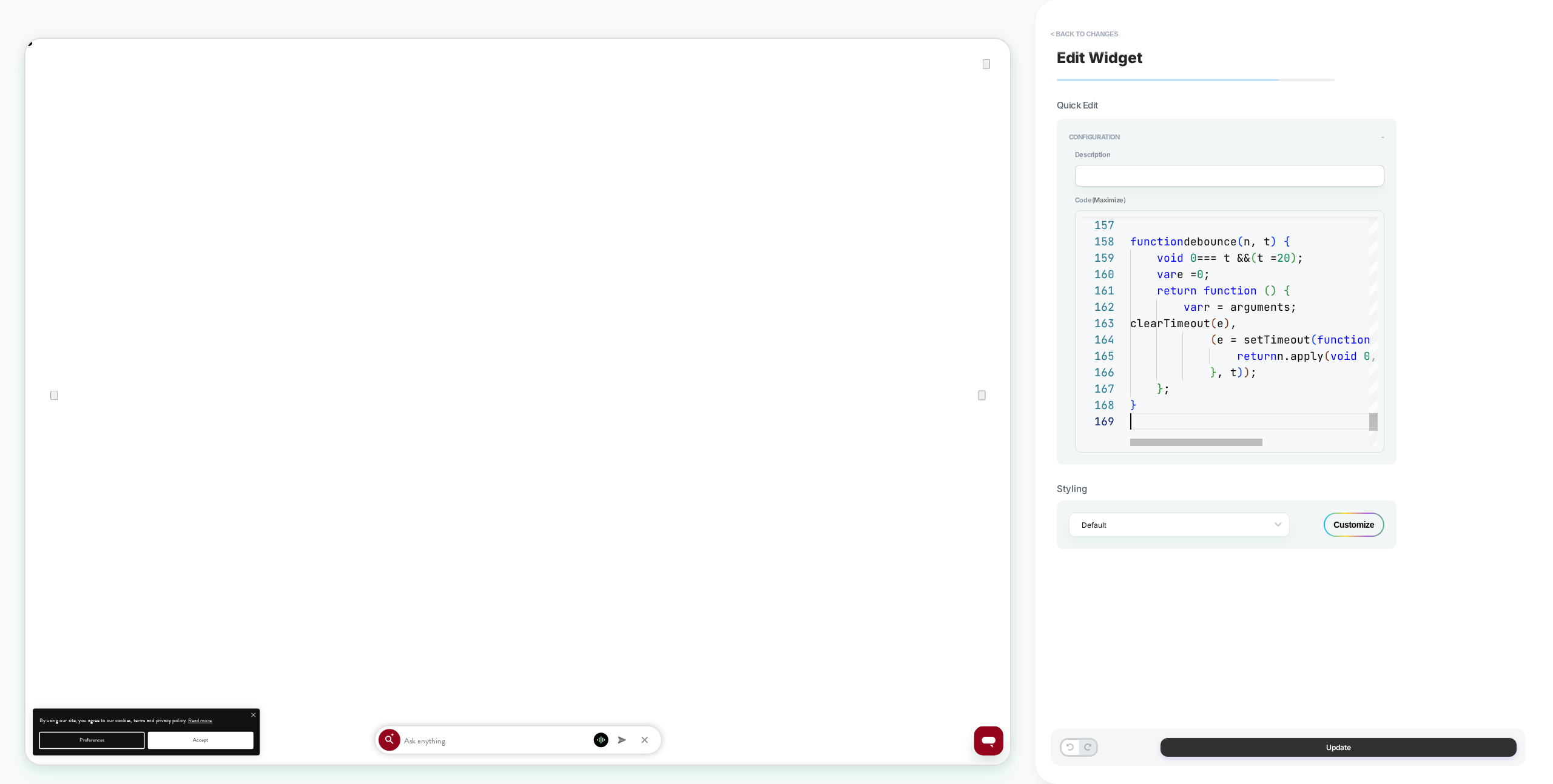
scroll to position [131, 0]
click at [1395, 754] on button "Update" at bounding box center [1338, 748] width 356 height 19
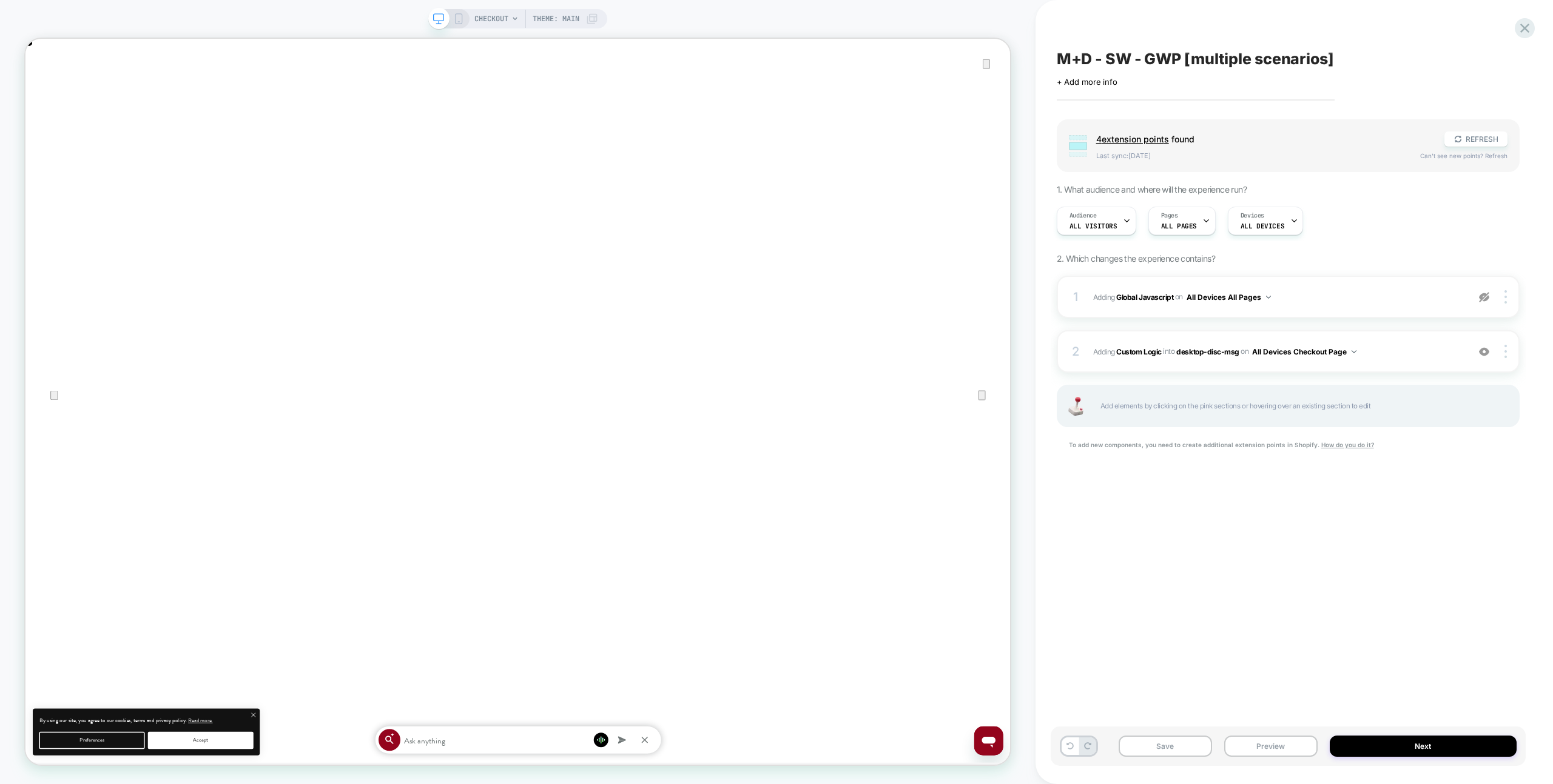
drag, startPoint x: 1242, startPoint y: 745, endPoint x: 1252, endPoint y: 731, distance: 17.2
click at [1242, 745] on button "Preview" at bounding box center [1270, 747] width 93 height 21
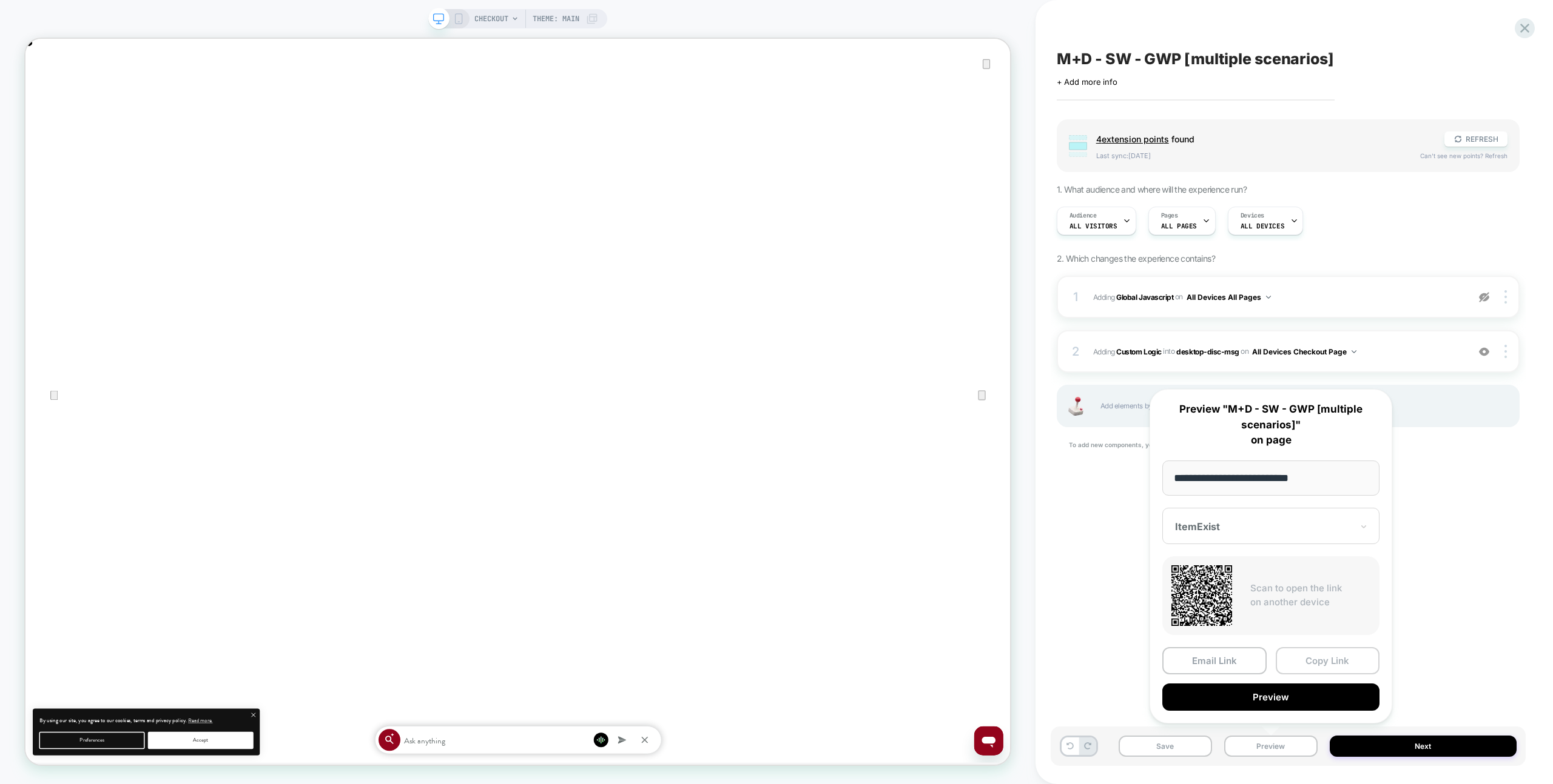
click at [1300, 673] on button "Copy Link" at bounding box center [1328, 661] width 104 height 27
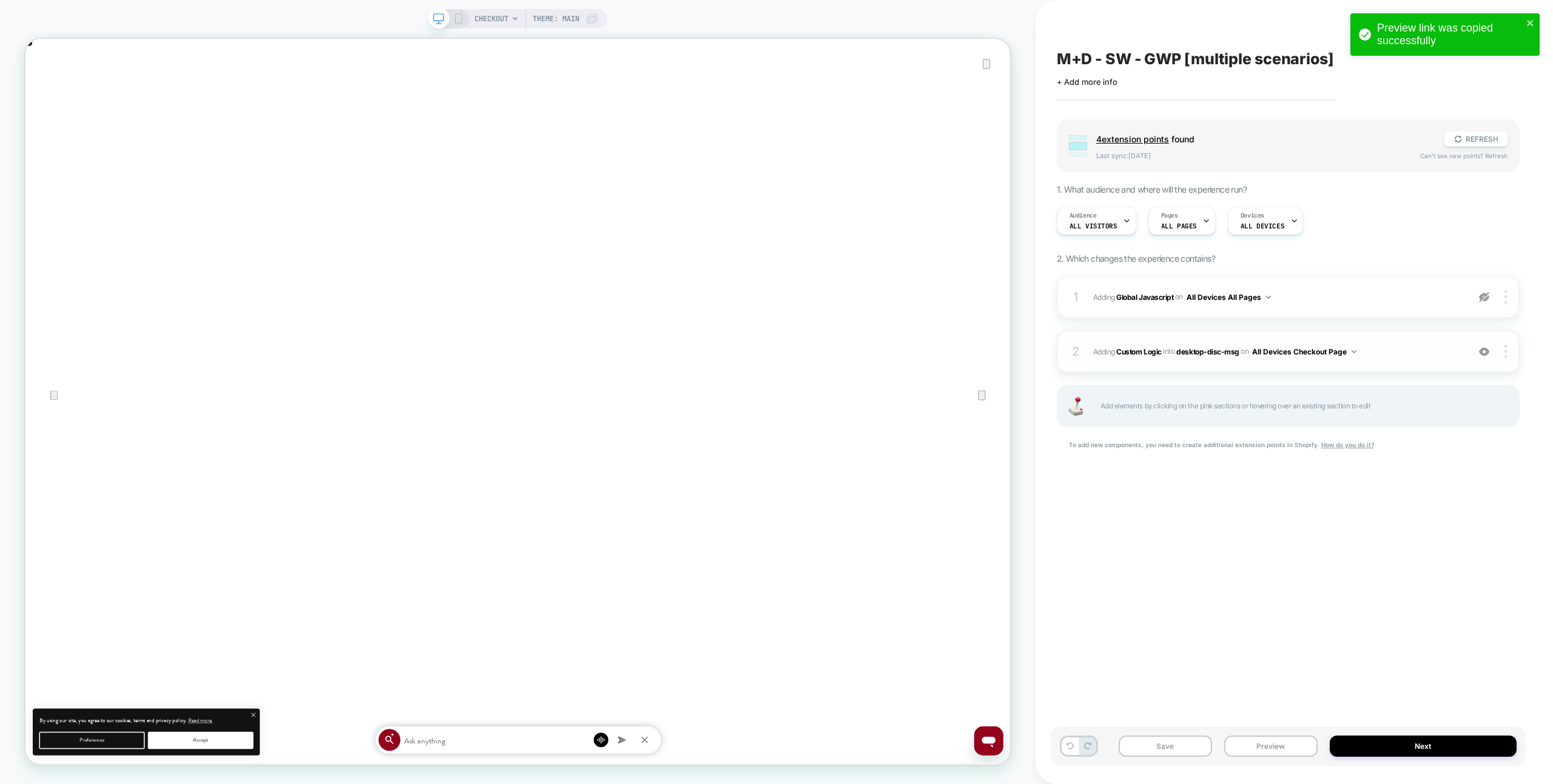
click at [1416, 345] on span "#_loomi_addon_1758448721774 Adding Custom Logic INTO desktop-disc-msg desktop-d…" at bounding box center [1277, 352] width 369 height 15
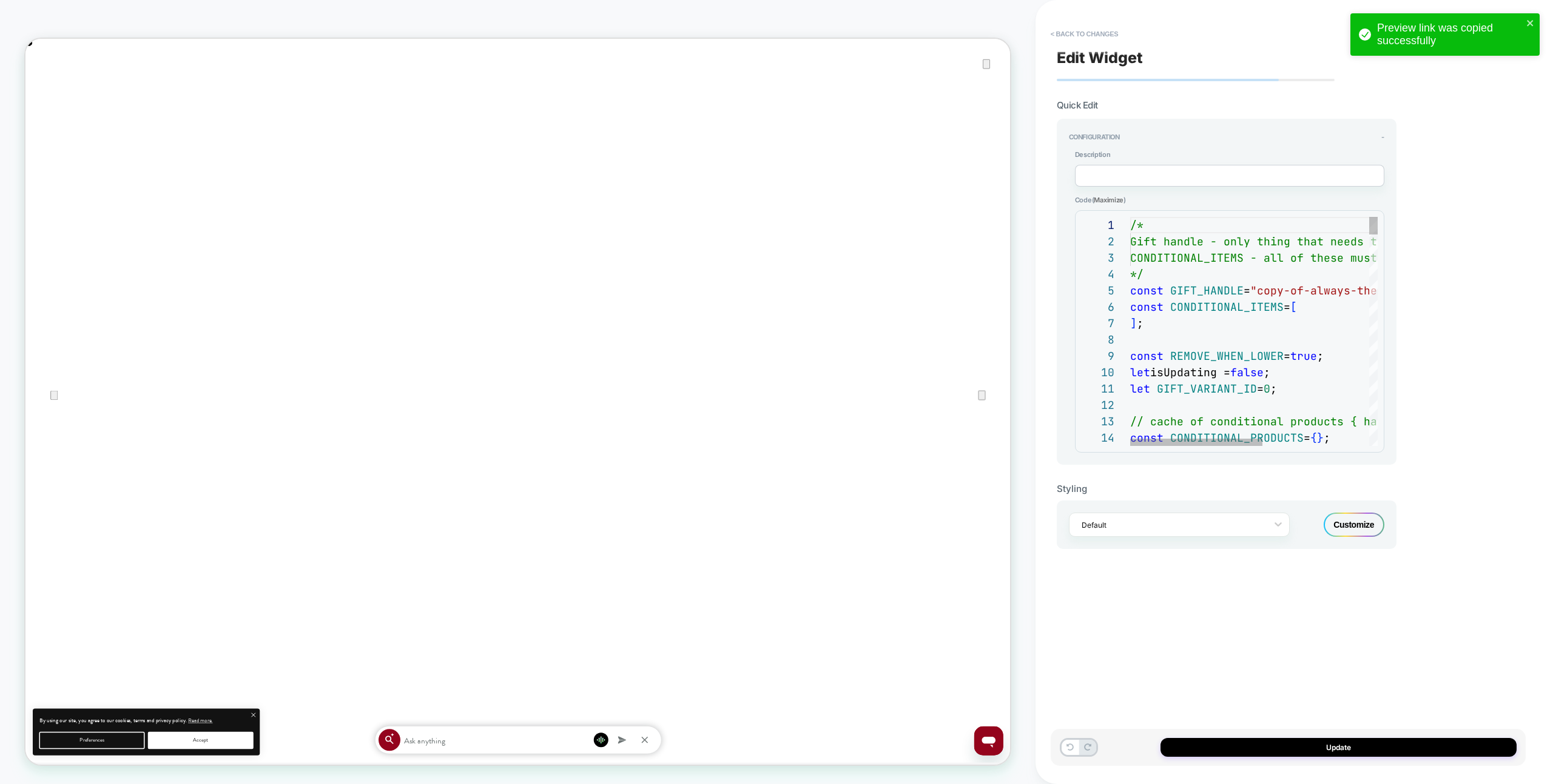
scroll to position [164, 0]
type textarea "**********"
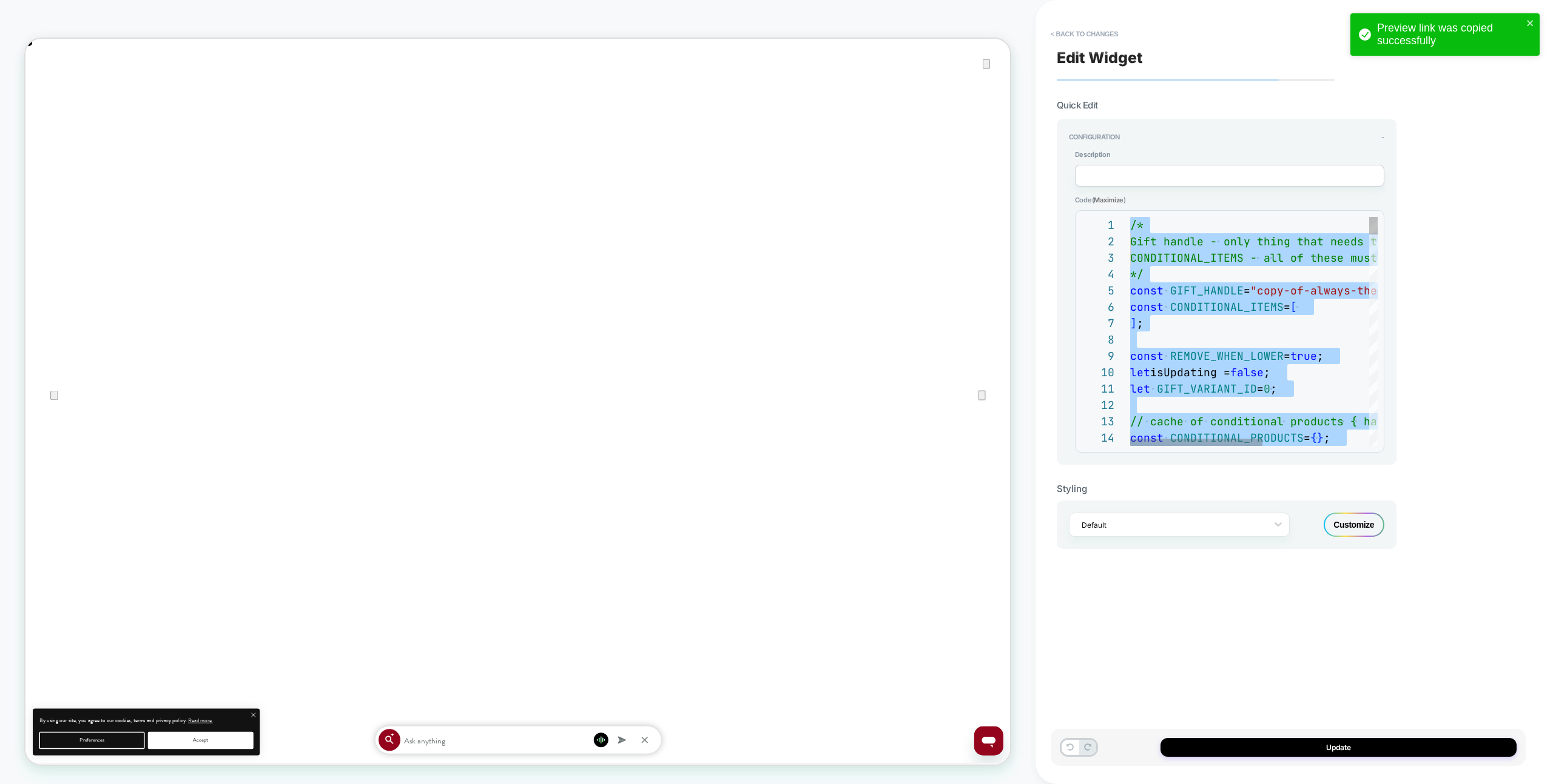
scroll to position [147, 0]
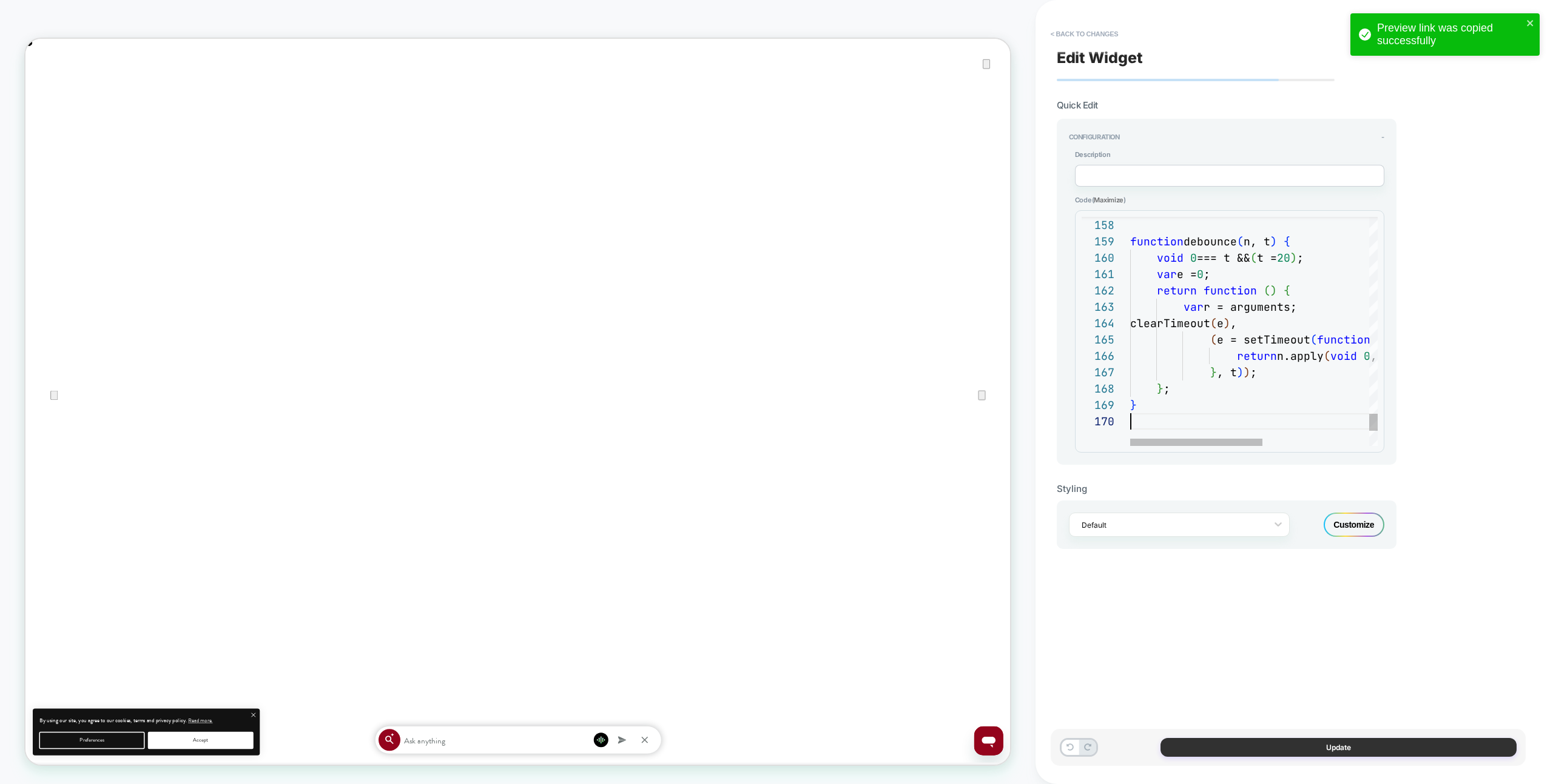
click at [1356, 752] on button "Update" at bounding box center [1338, 748] width 356 height 19
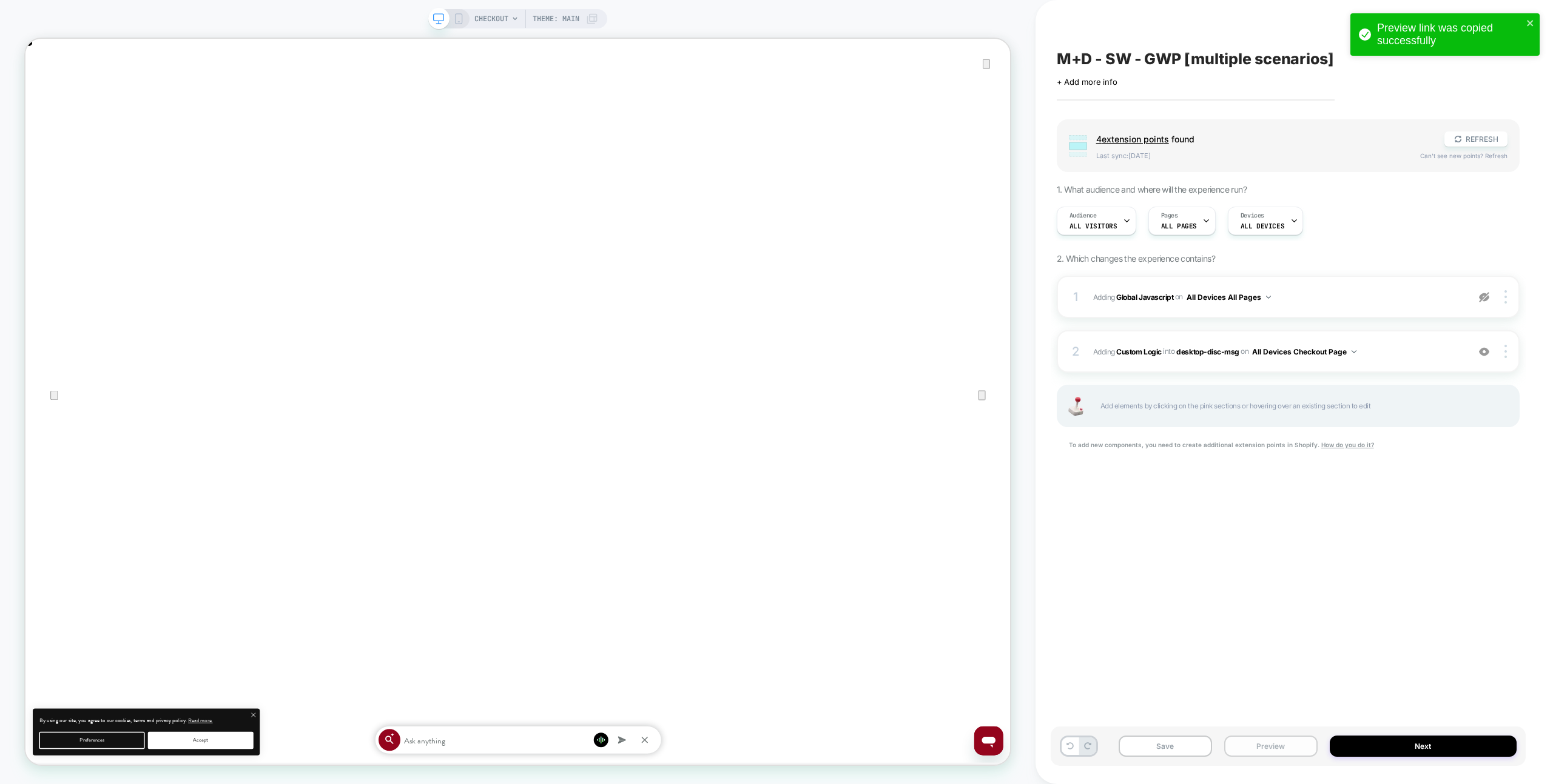
click at [1250, 738] on button "Preview" at bounding box center [1270, 747] width 93 height 21
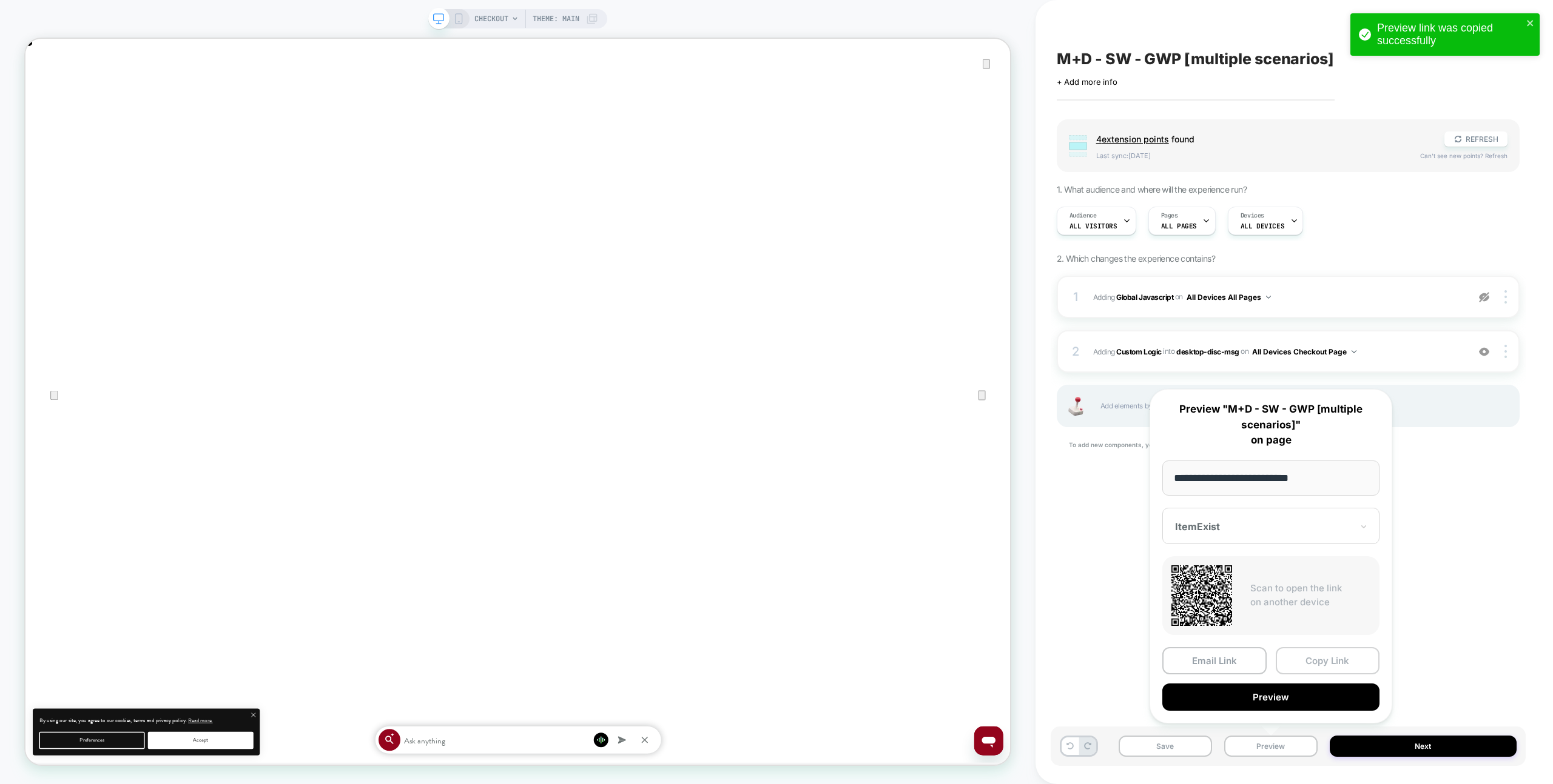
click at [1314, 668] on button "Copy Link" at bounding box center [1328, 661] width 104 height 27
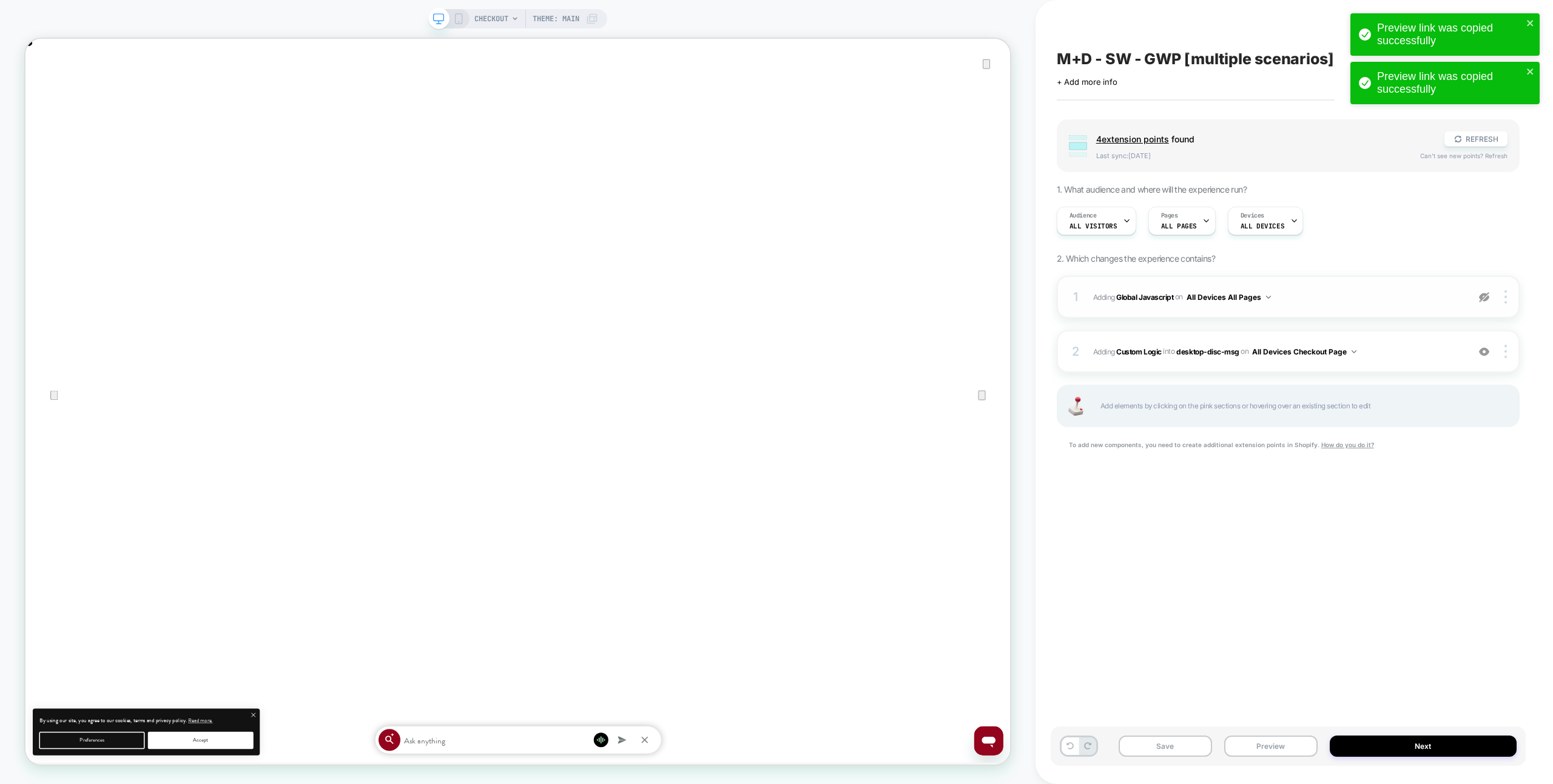
click at [1350, 295] on span "Adding Global Javascript on All Devices All Pages" at bounding box center [1277, 297] width 369 height 15
drag, startPoint x: 1481, startPoint y: 302, endPoint x: 1457, endPoint y: 299, distance: 24.2
click at [1481, 302] on img at bounding box center [1484, 297] width 10 height 10
click at [1429, 294] on span "Adding Global Javascript on All Devices All Pages" at bounding box center [1277, 297] width 369 height 15
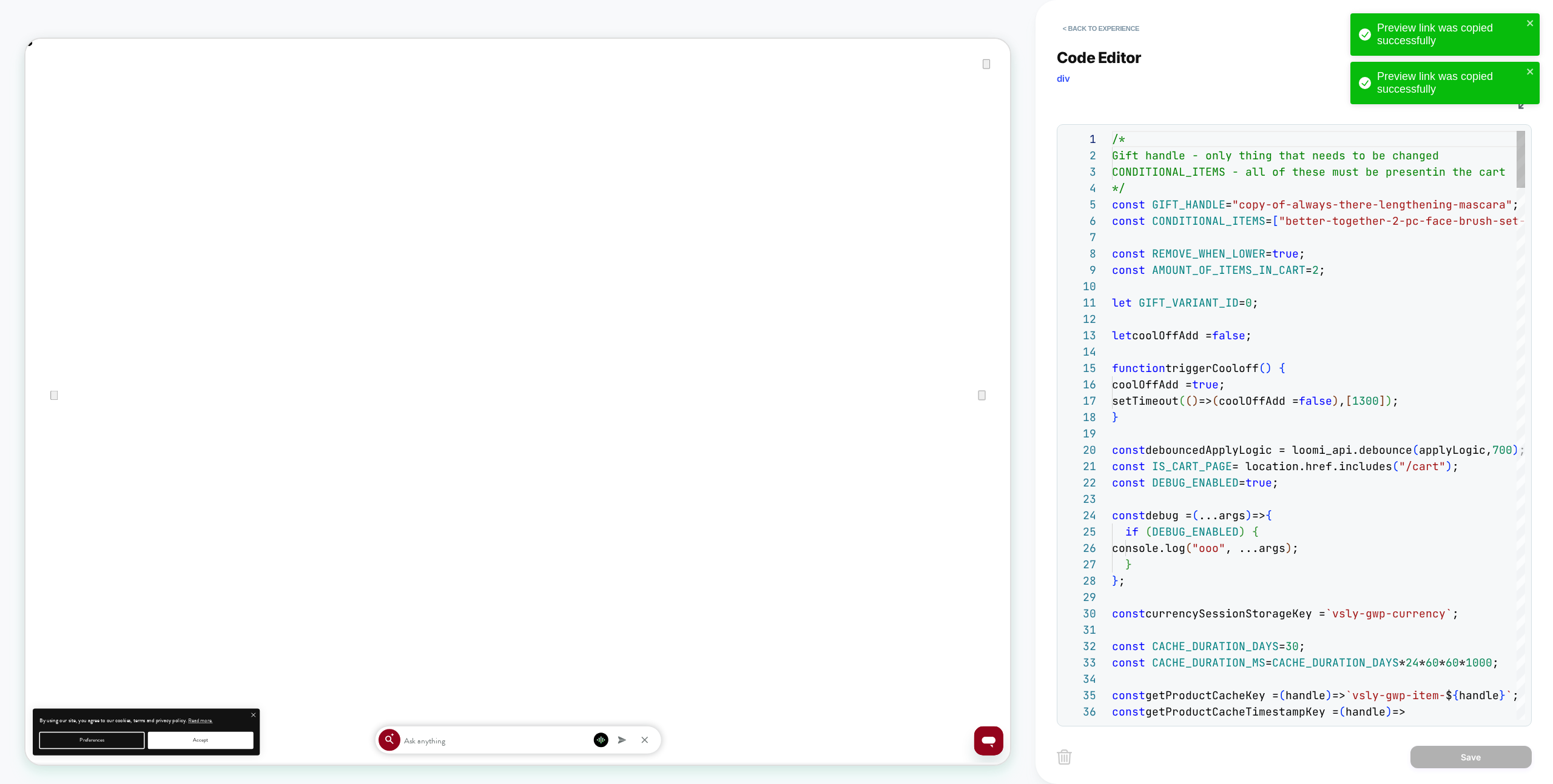
scroll to position [164, 0]
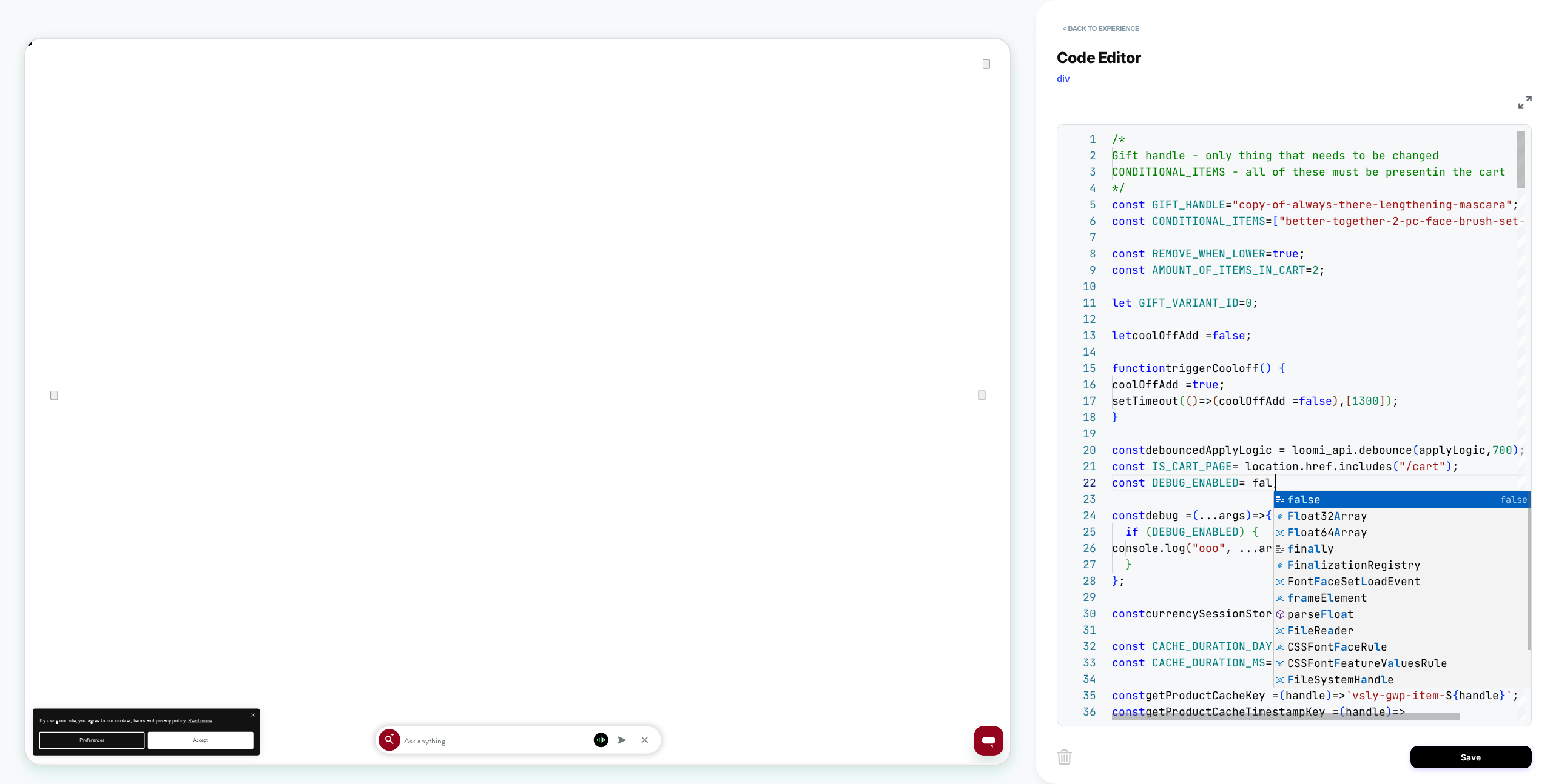
scroll to position [17, 177]
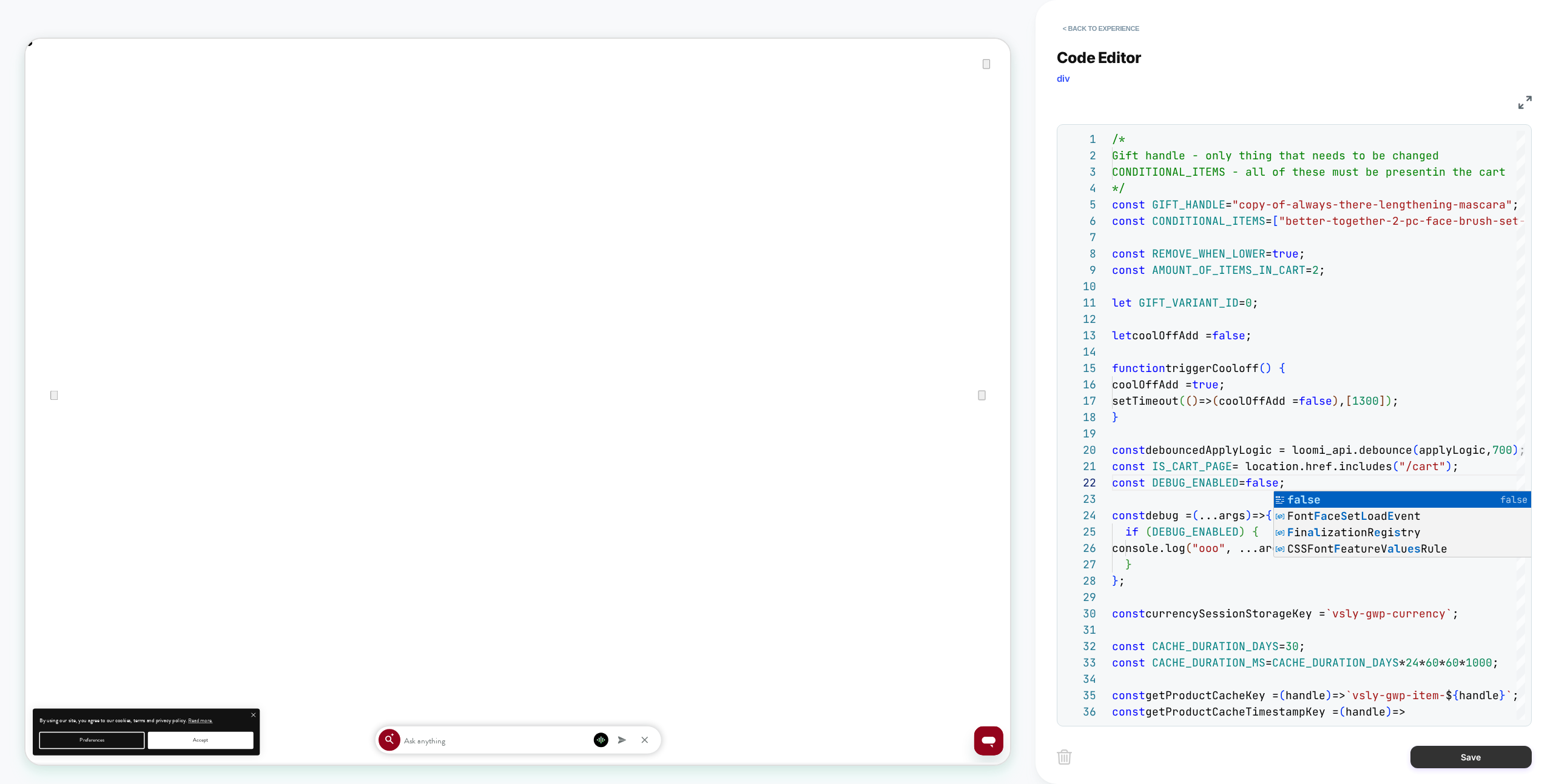
type textarea "**********"
drag, startPoint x: 1465, startPoint y: 752, endPoint x: 1454, endPoint y: 712, distance: 41.5
click at [1465, 752] on button "Save" at bounding box center [1471, 757] width 121 height 22
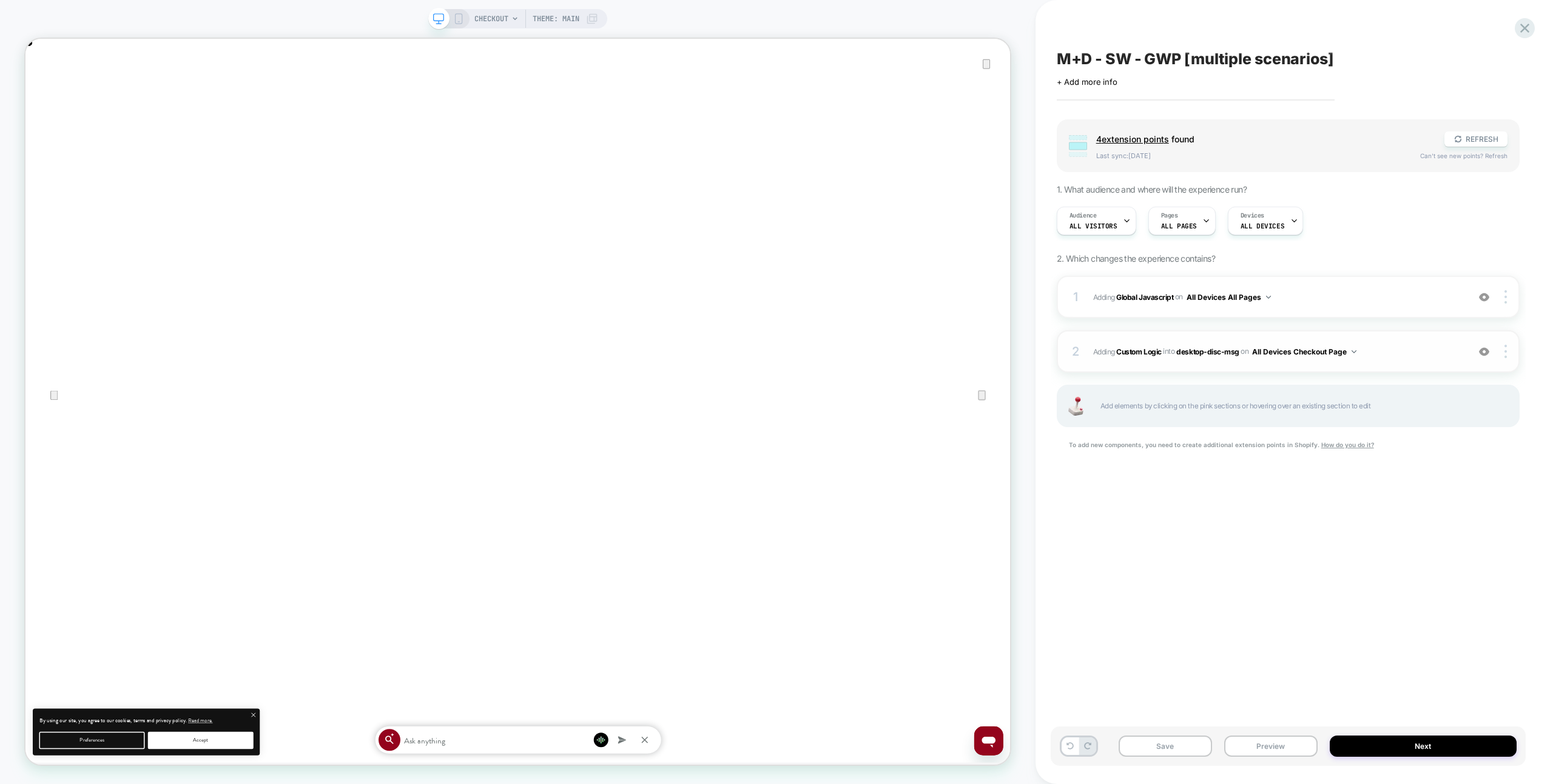
click at [1371, 349] on span "#_loomi_addon_1758448721774 Adding Custom Logic INTO desktop-disc-msg desktop-d…" at bounding box center [1277, 352] width 369 height 15
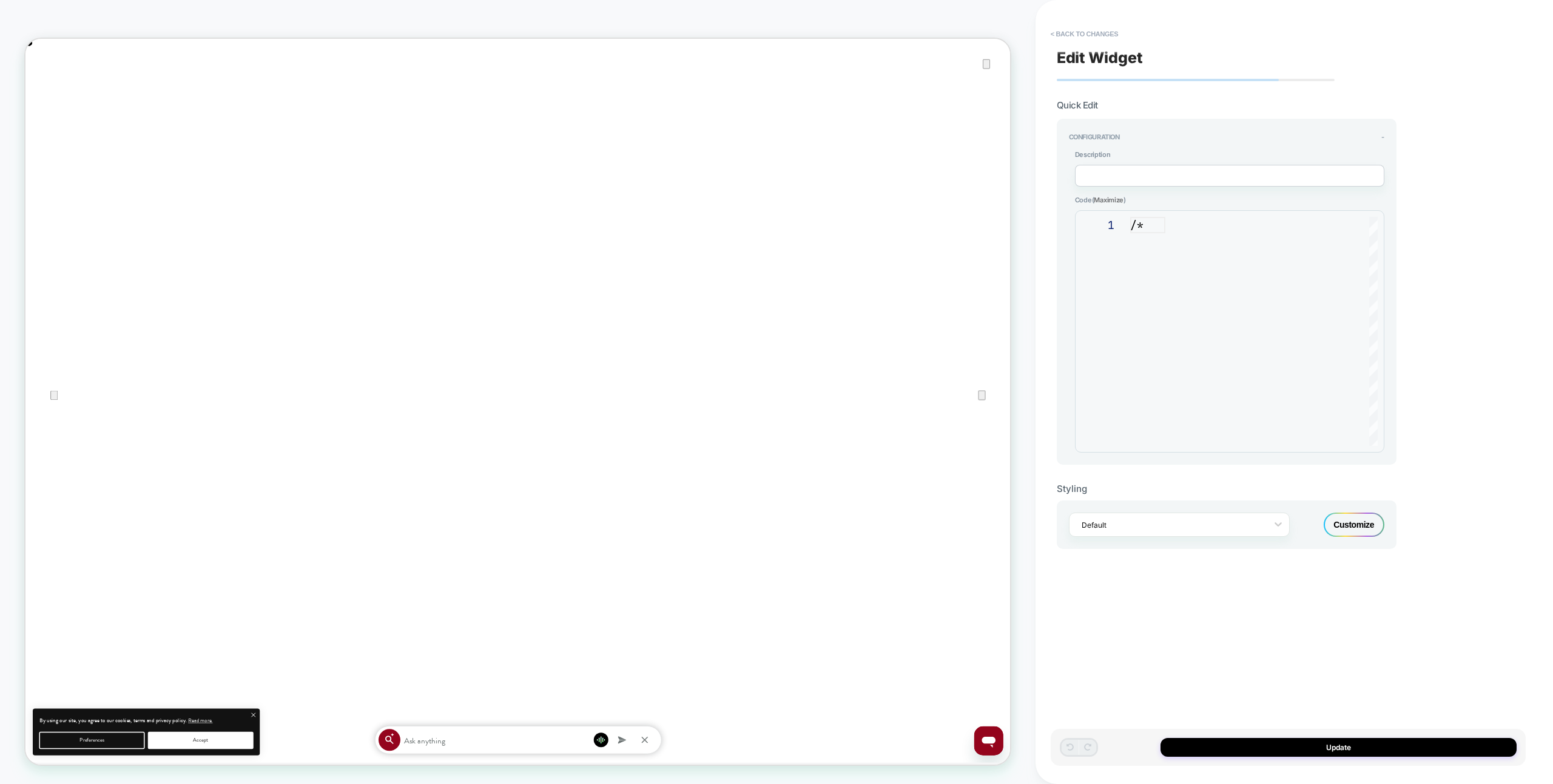
scroll to position [164, 0]
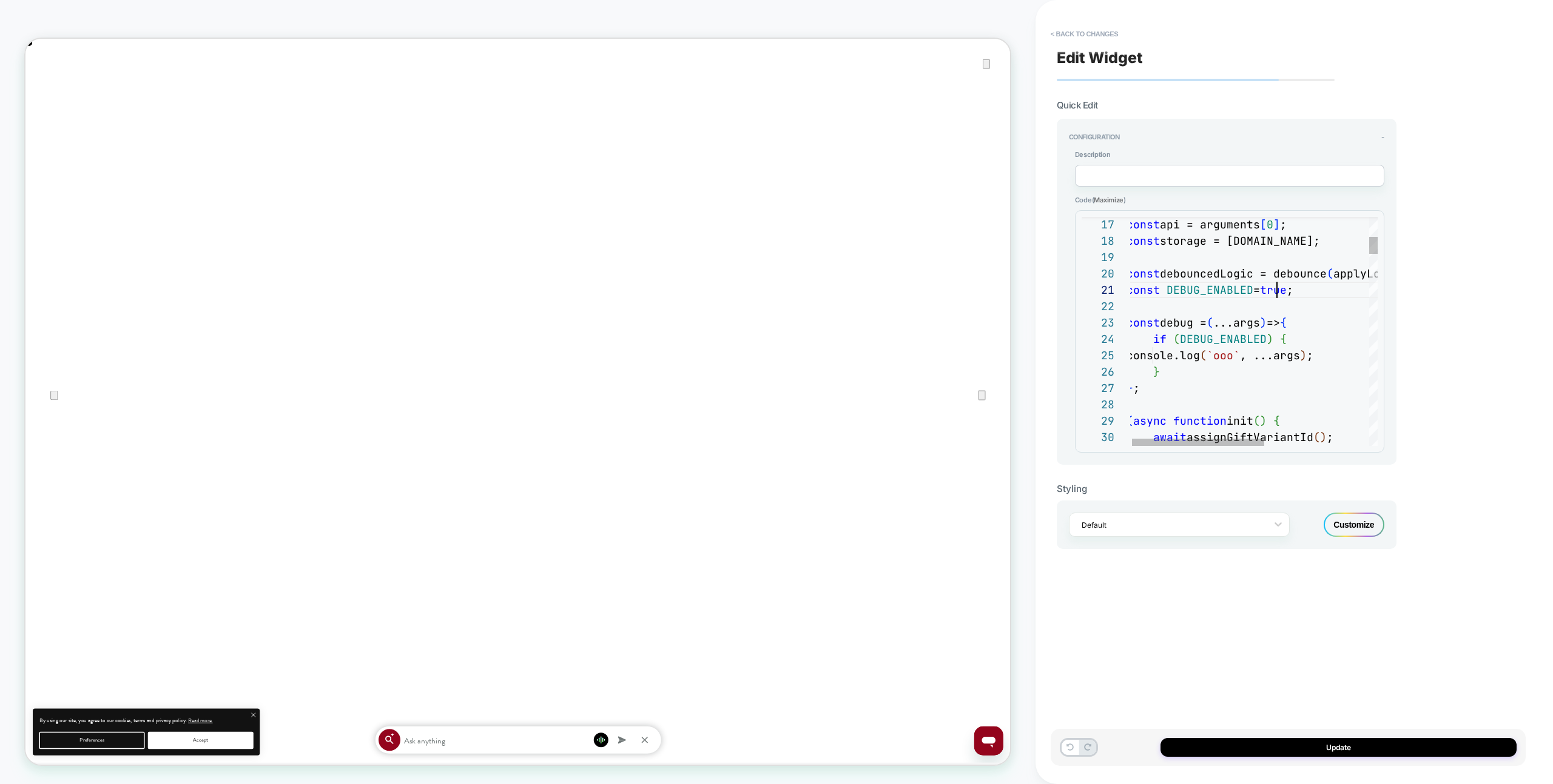
click at [1273, 297] on div "const DEBUG_ENABLED = true ;" at bounding box center [1349, 290] width 447 height 17
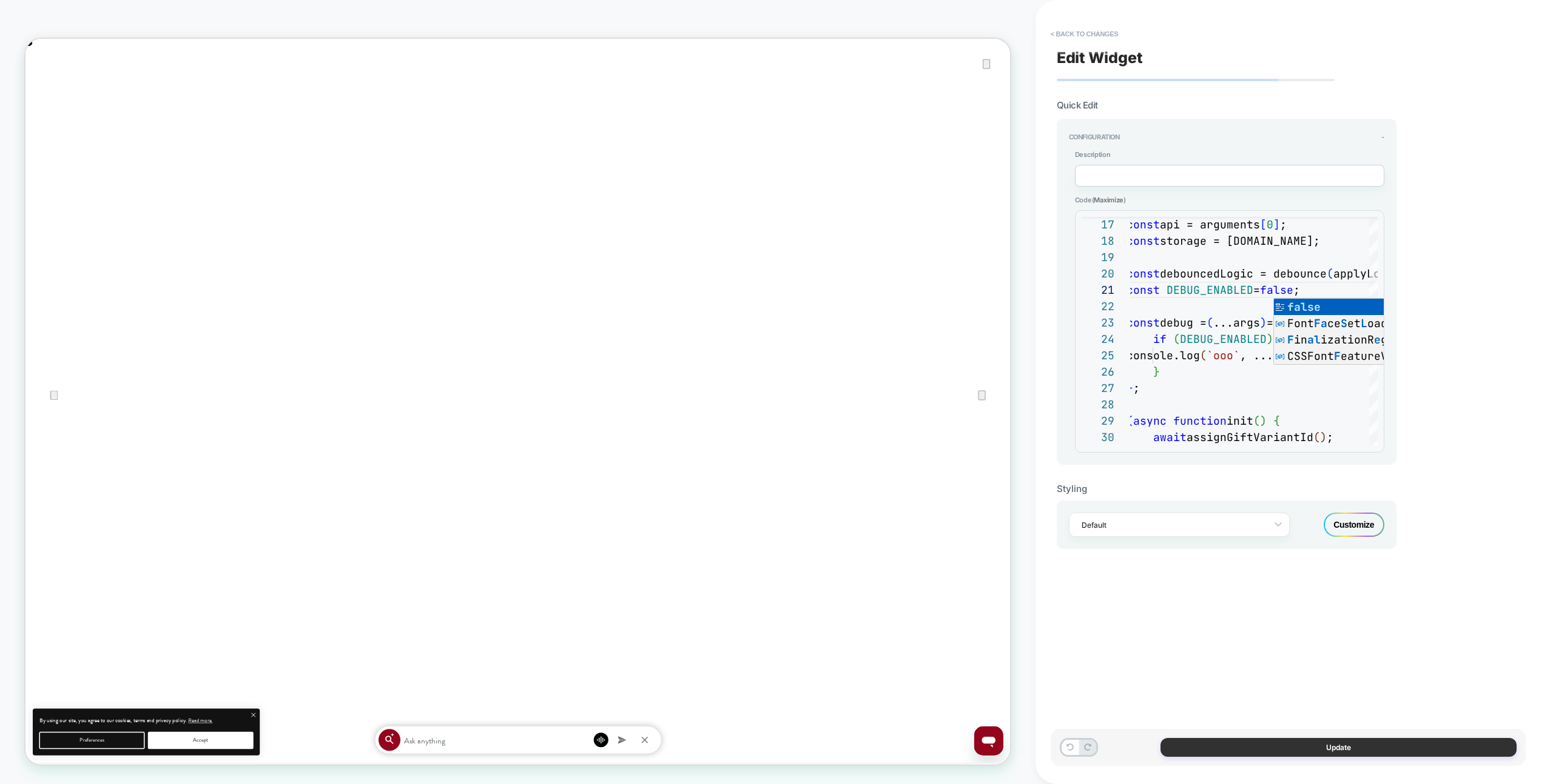
type textarea "**********"
click at [1362, 755] on button "Update" at bounding box center [1338, 748] width 356 height 19
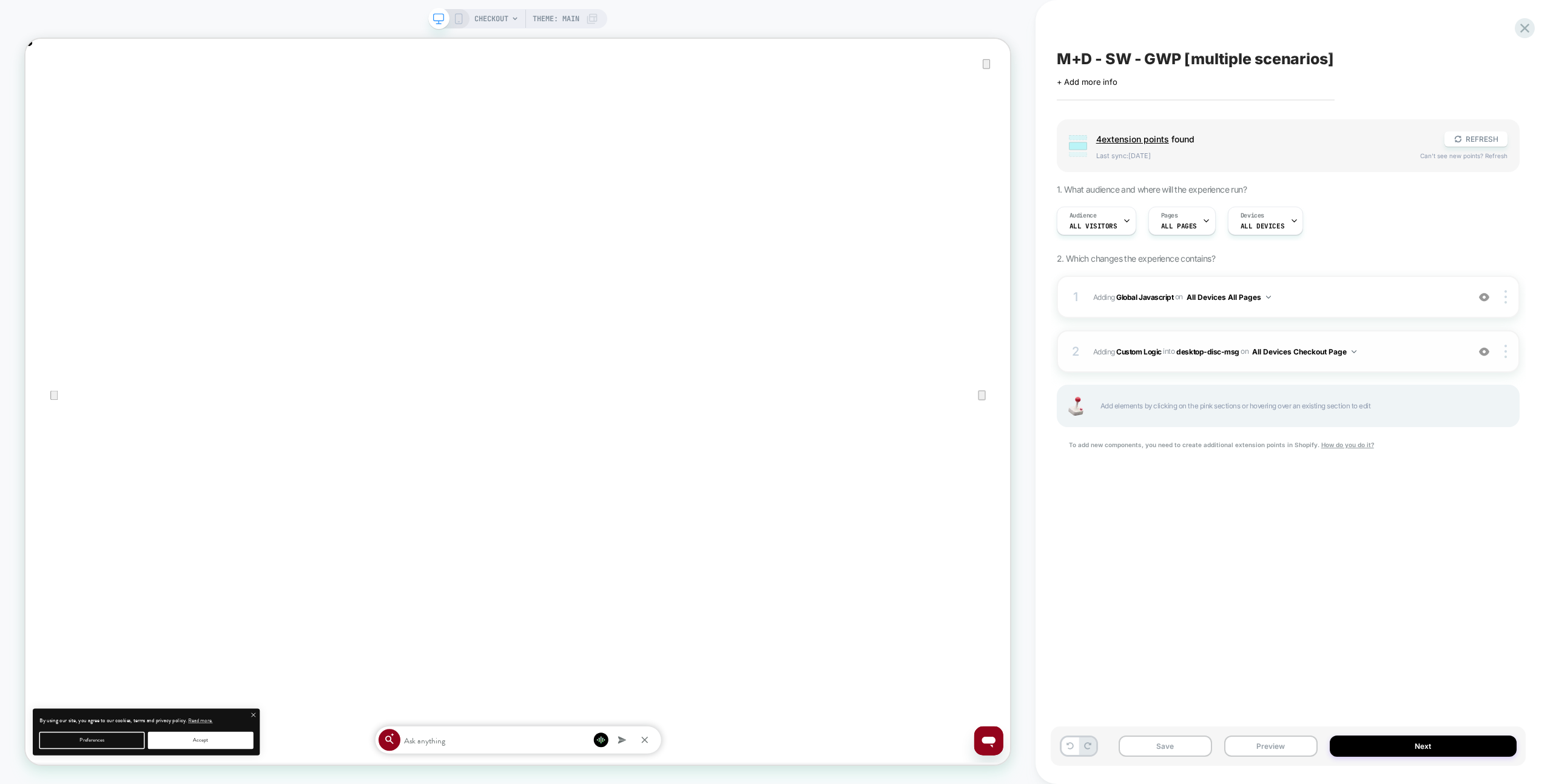
click at [1411, 360] on div "2 #_loomi_addon_1758448721774 Adding Custom Logic INTO desktop-disc-msg desktop…" at bounding box center [1288, 351] width 463 height 42
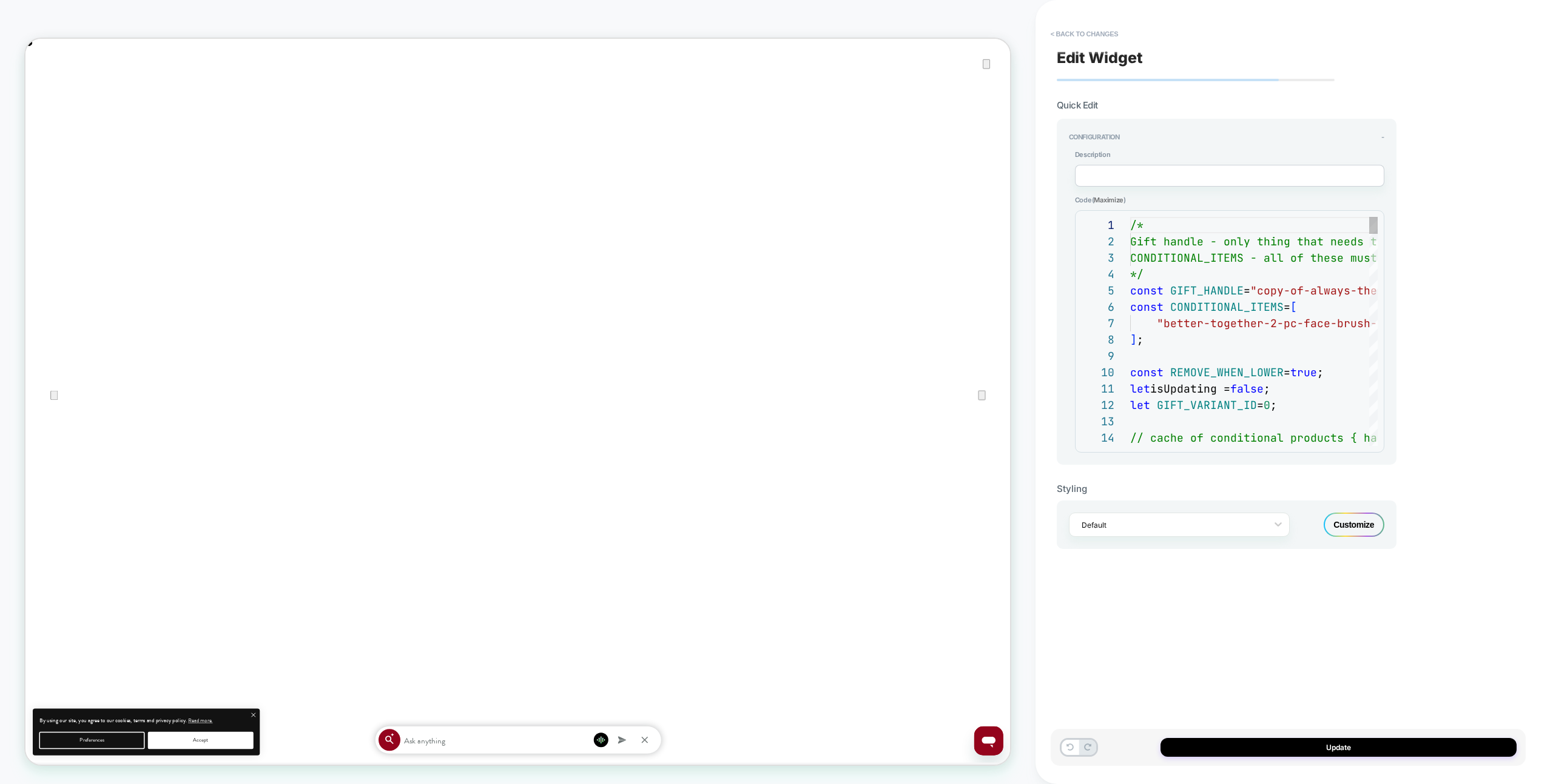
scroll to position [164, 0]
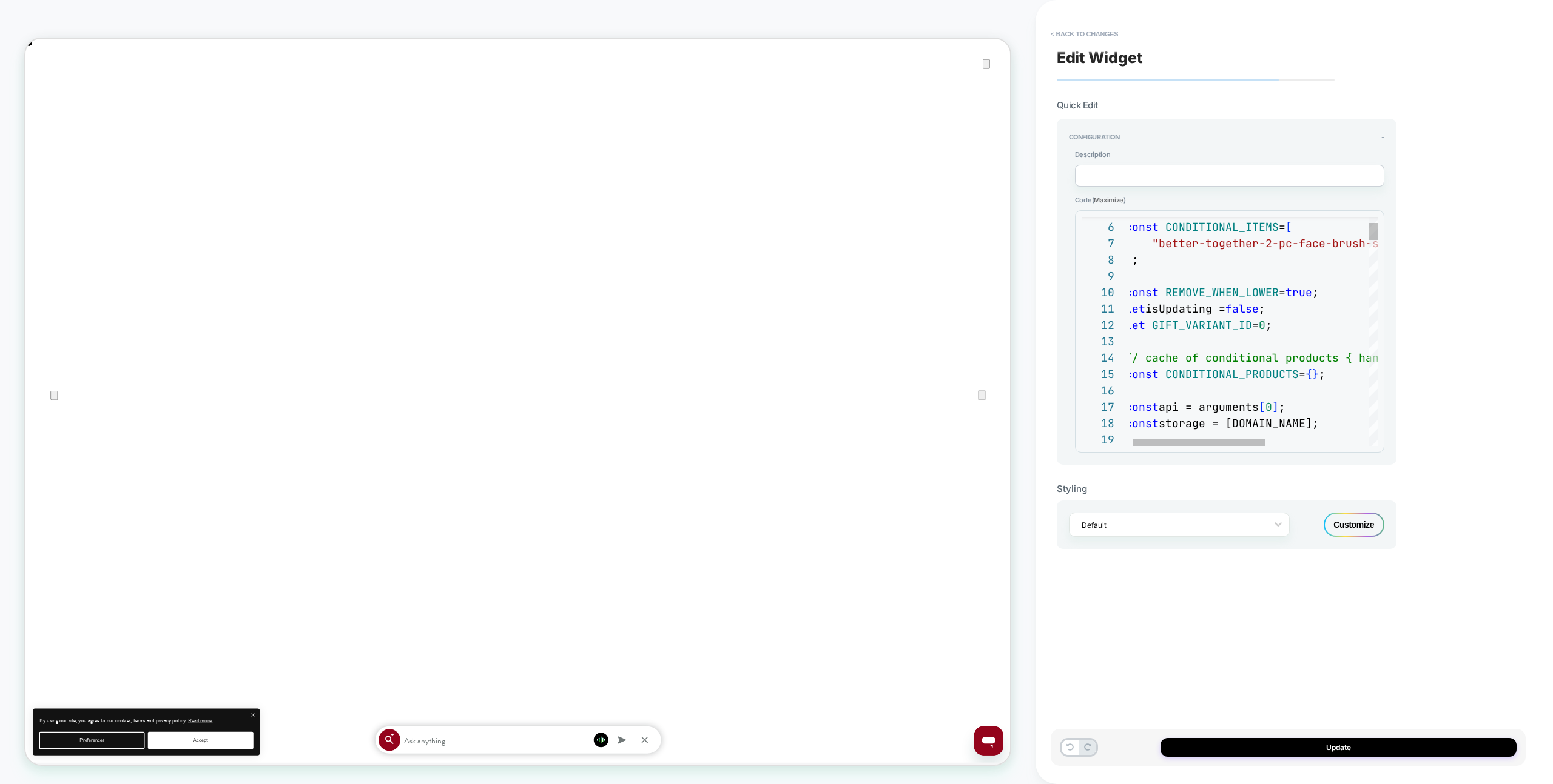
type textarea "**********"
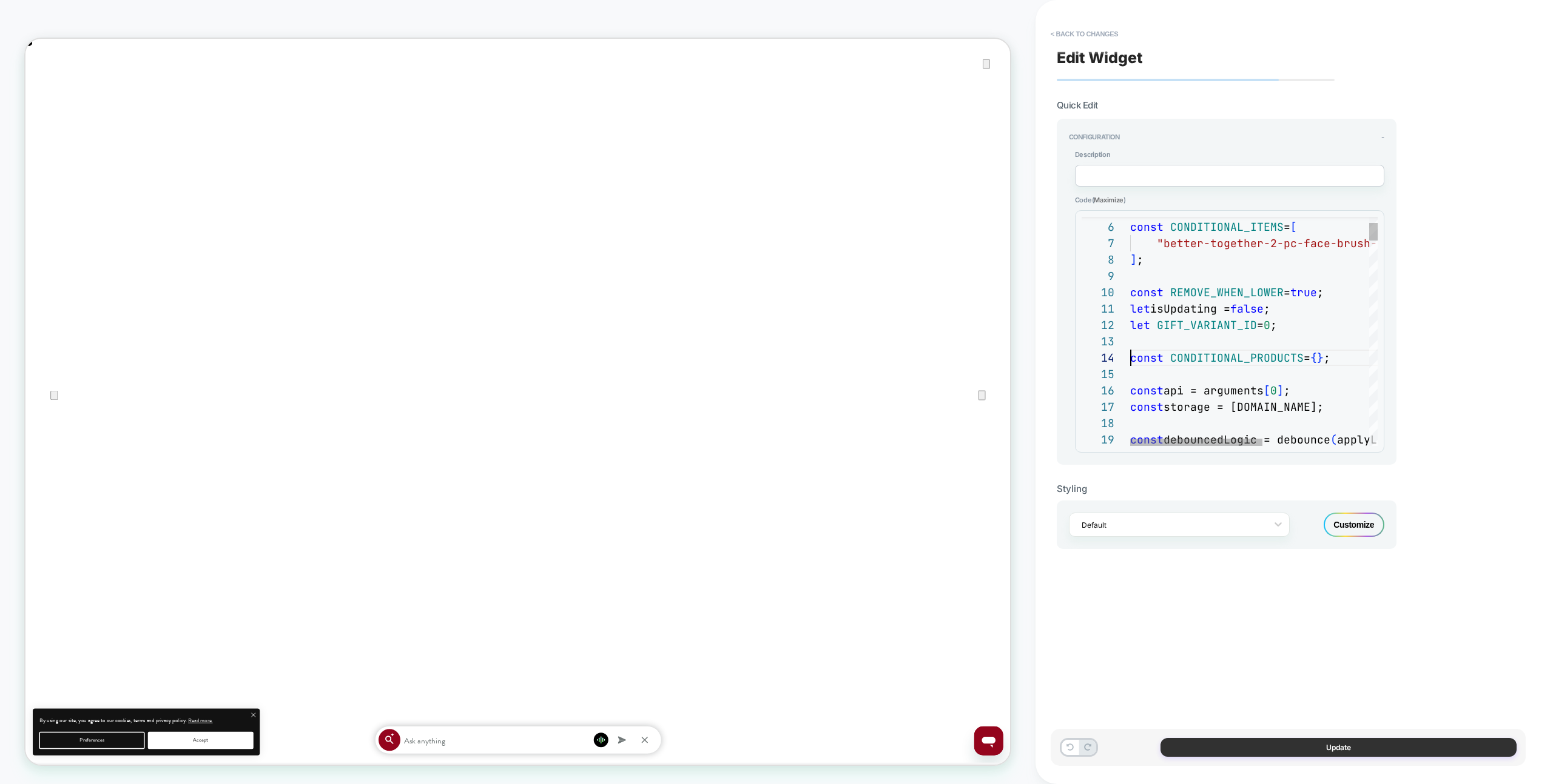
scroll to position [49, 0]
click at [1321, 740] on button "Update" at bounding box center [1338, 748] width 356 height 19
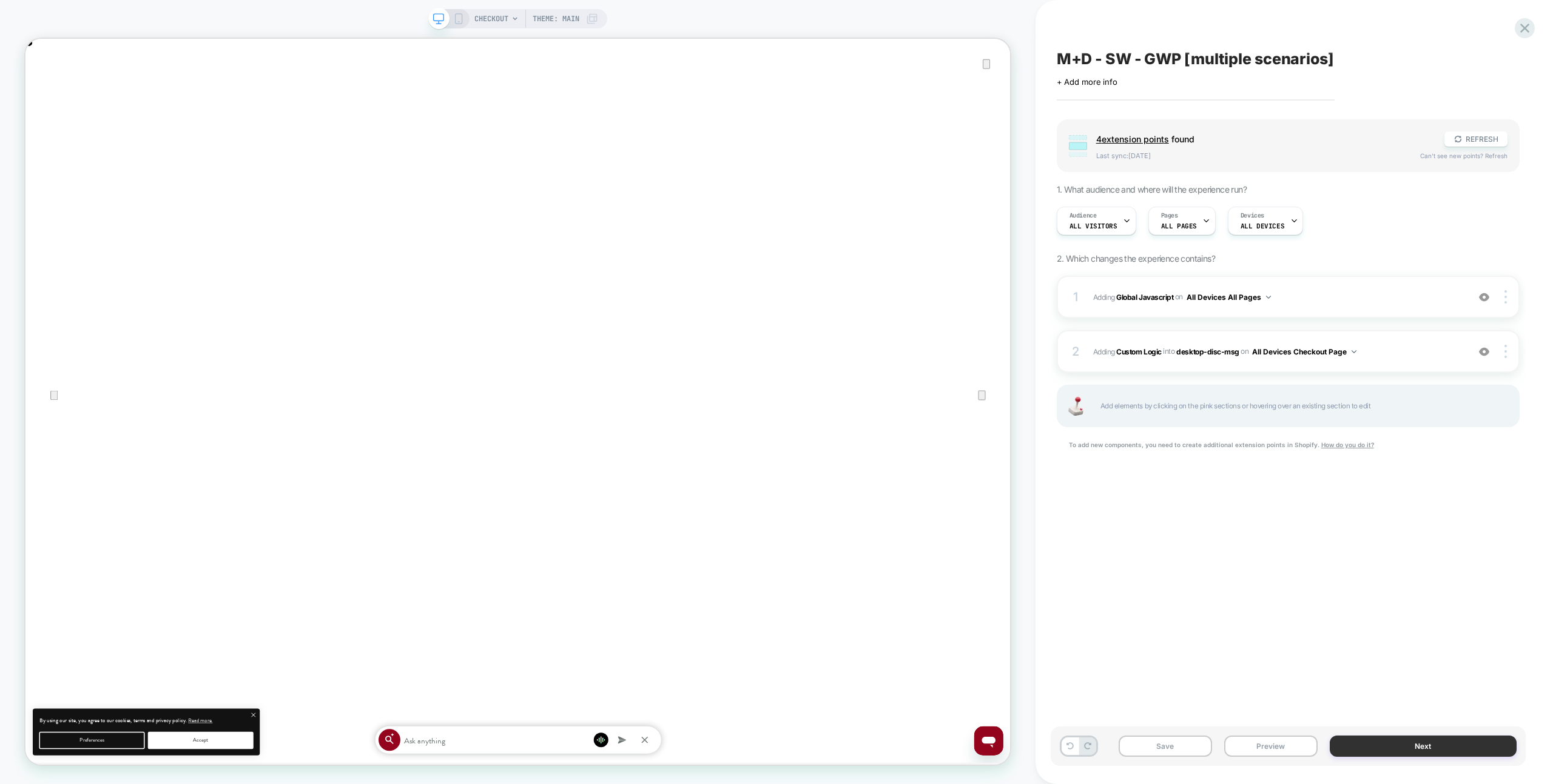
click at [1344, 741] on button "Next" at bounding box center [1422, 747] width 187 height 21
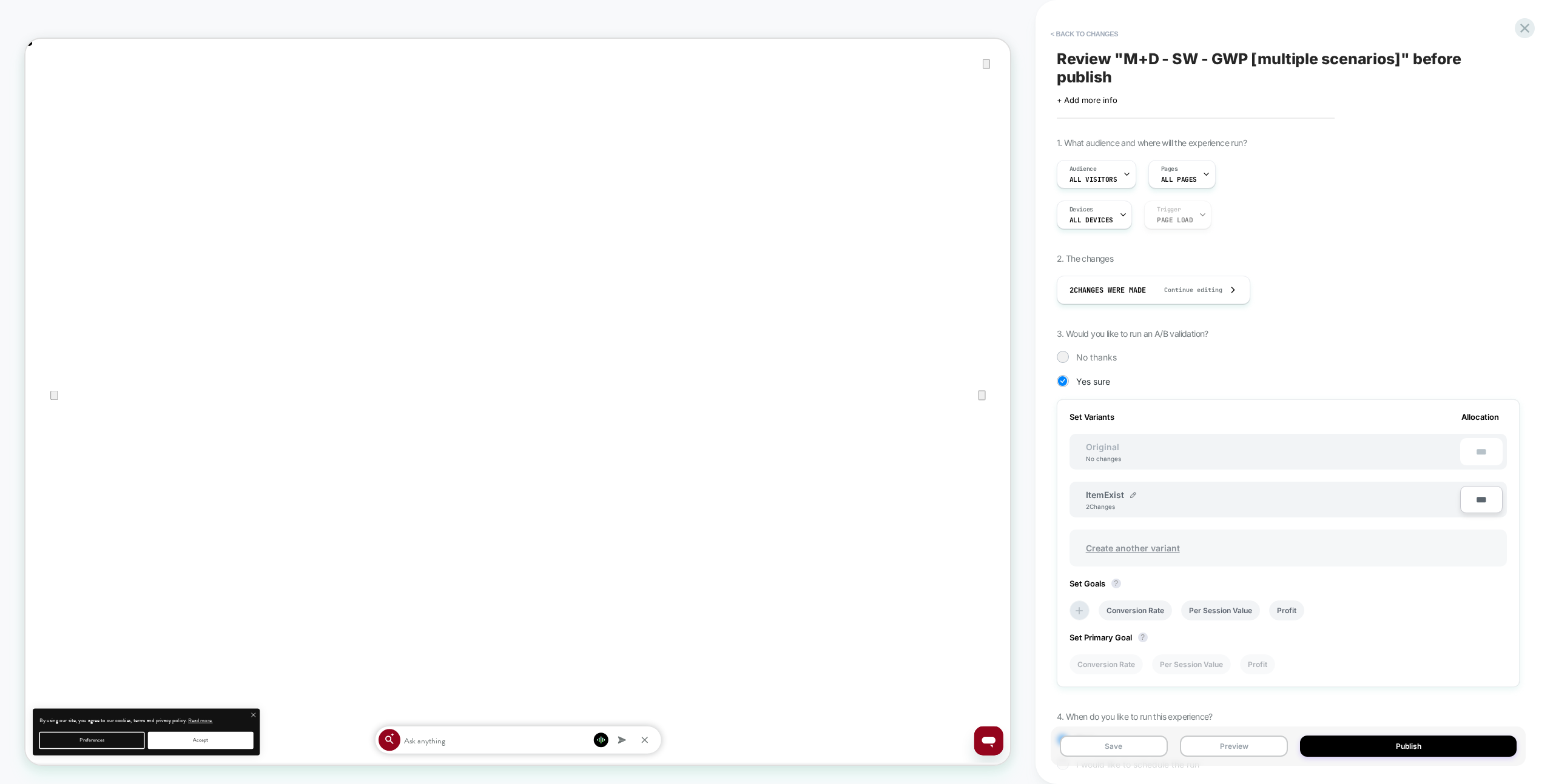
click at [1153, 556] on span "Create another variant" at bounding box center [1132, 548] width 119 height 29
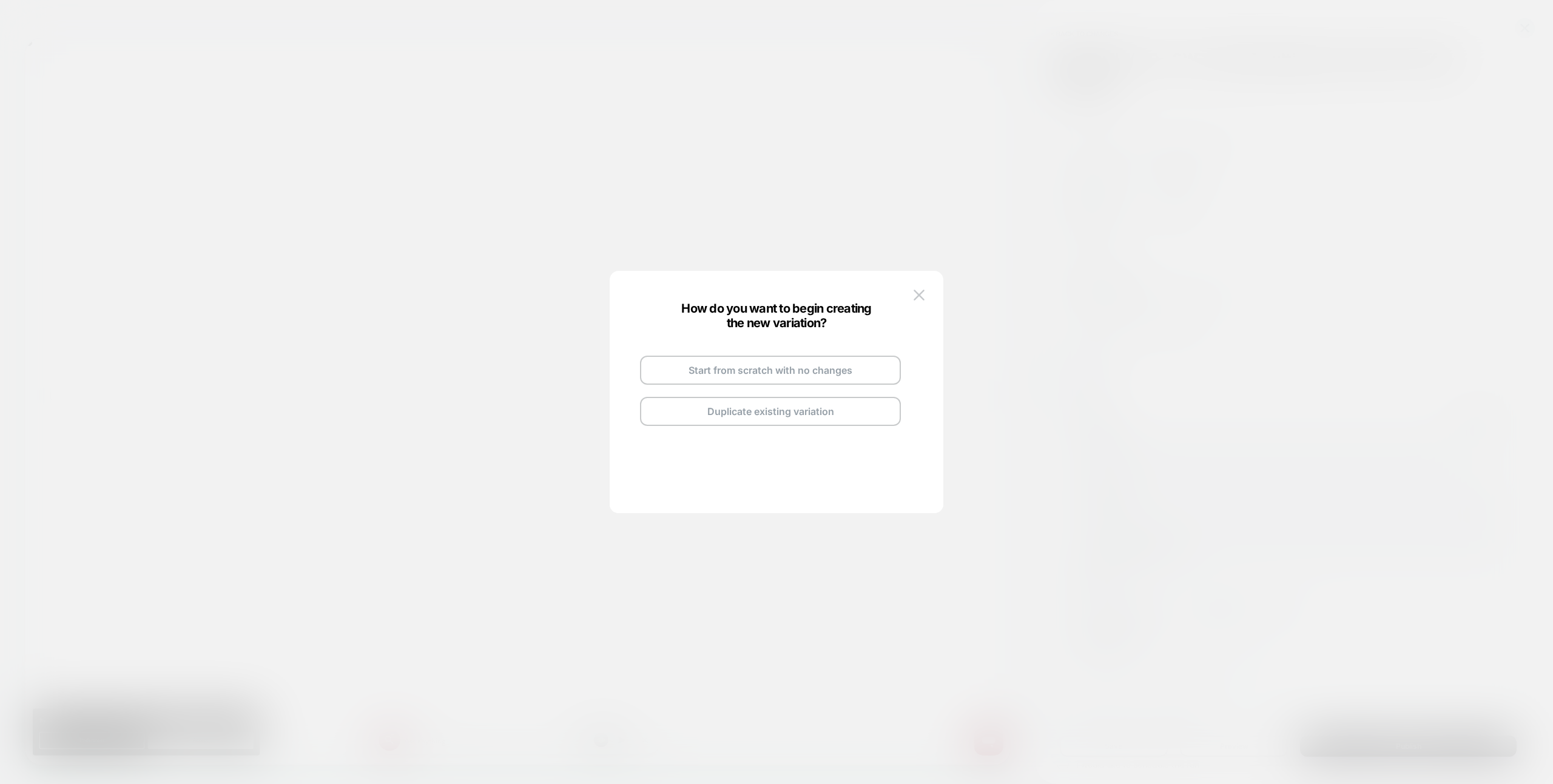
click at [806, 412] on button "Duplicate existing variation" at bounding box center [769, 412] width 260 height 29
click at [820, 356] on img at bounding box center [823, 357] width 6 height 6
drag, startPoint x: 776, startPoint y: 370, endPoint x: 766, endPoint y: 353, distance: 19.7
click at [776, 370] on div "**********" at bounding box center [770, 356] width 142 height 29
click at [766, 353] on input "**********" at bounding box center [755, 357] width 88 height 24
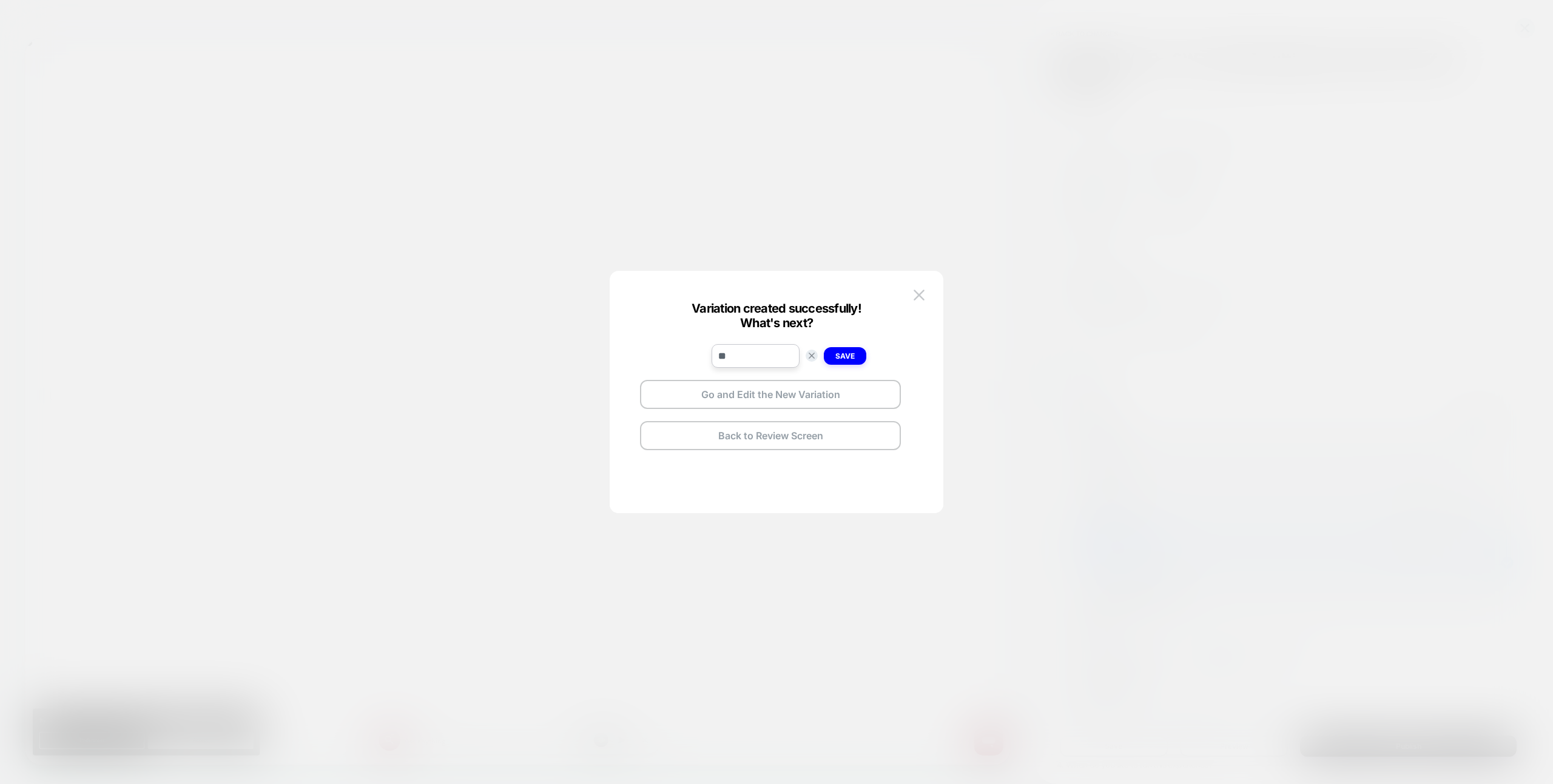
type input "*"
click at [763, 361] on input "**********" at bounding box center [755, 357] width 88 height 24
type input "**********"
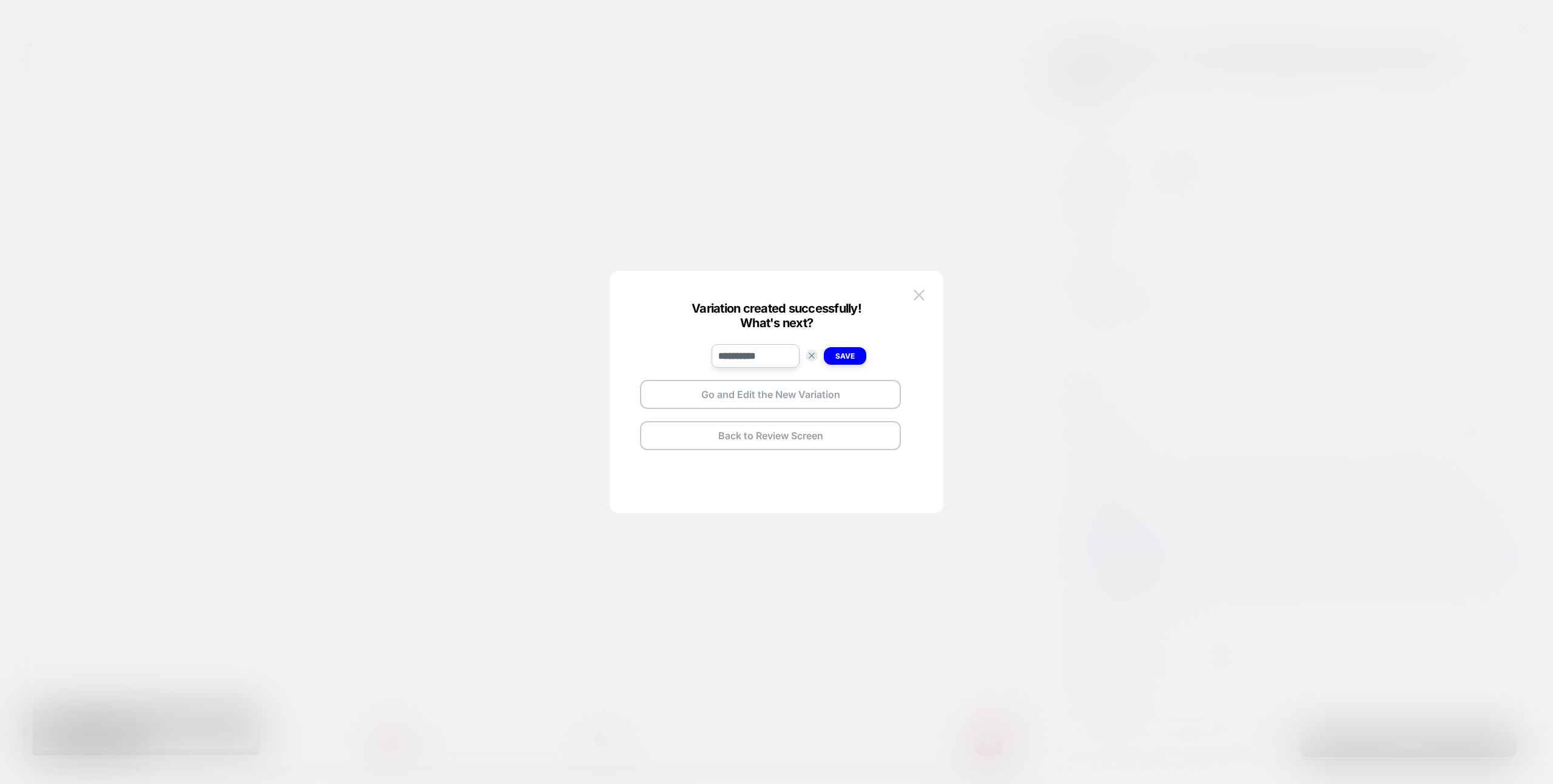
click at [841, 354] on strong "Save" at bounding box center [845, 356] width 19 height 9
click at [841, 396] on button "Go and Edit the New Variation" at bounding box center [769, 394] width 260 height 29
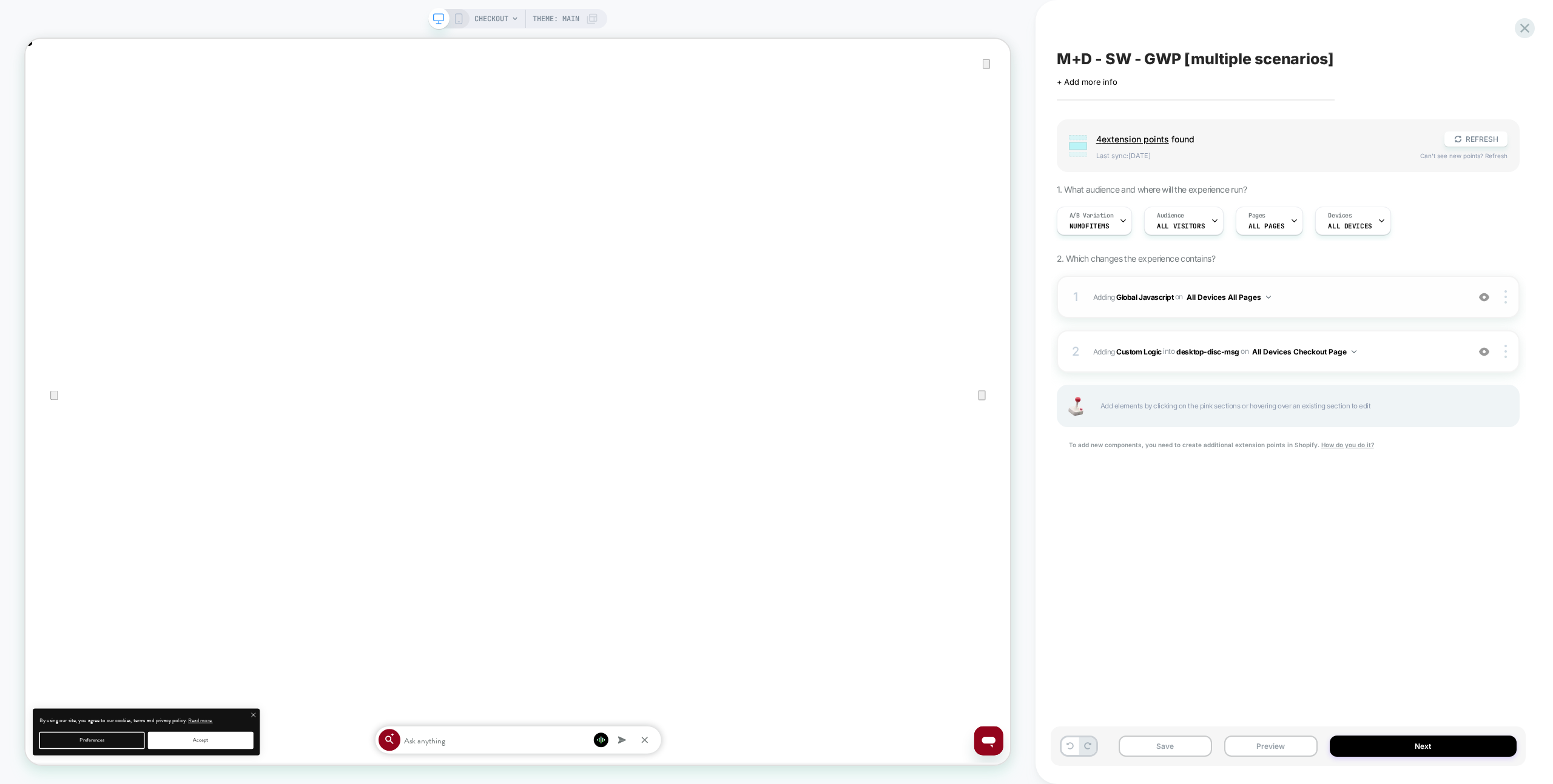
click at [1343, 294] on span "Adding Global Javascript on All Devices All Pages" at bounding box center [1277, 297] width 369 height 15
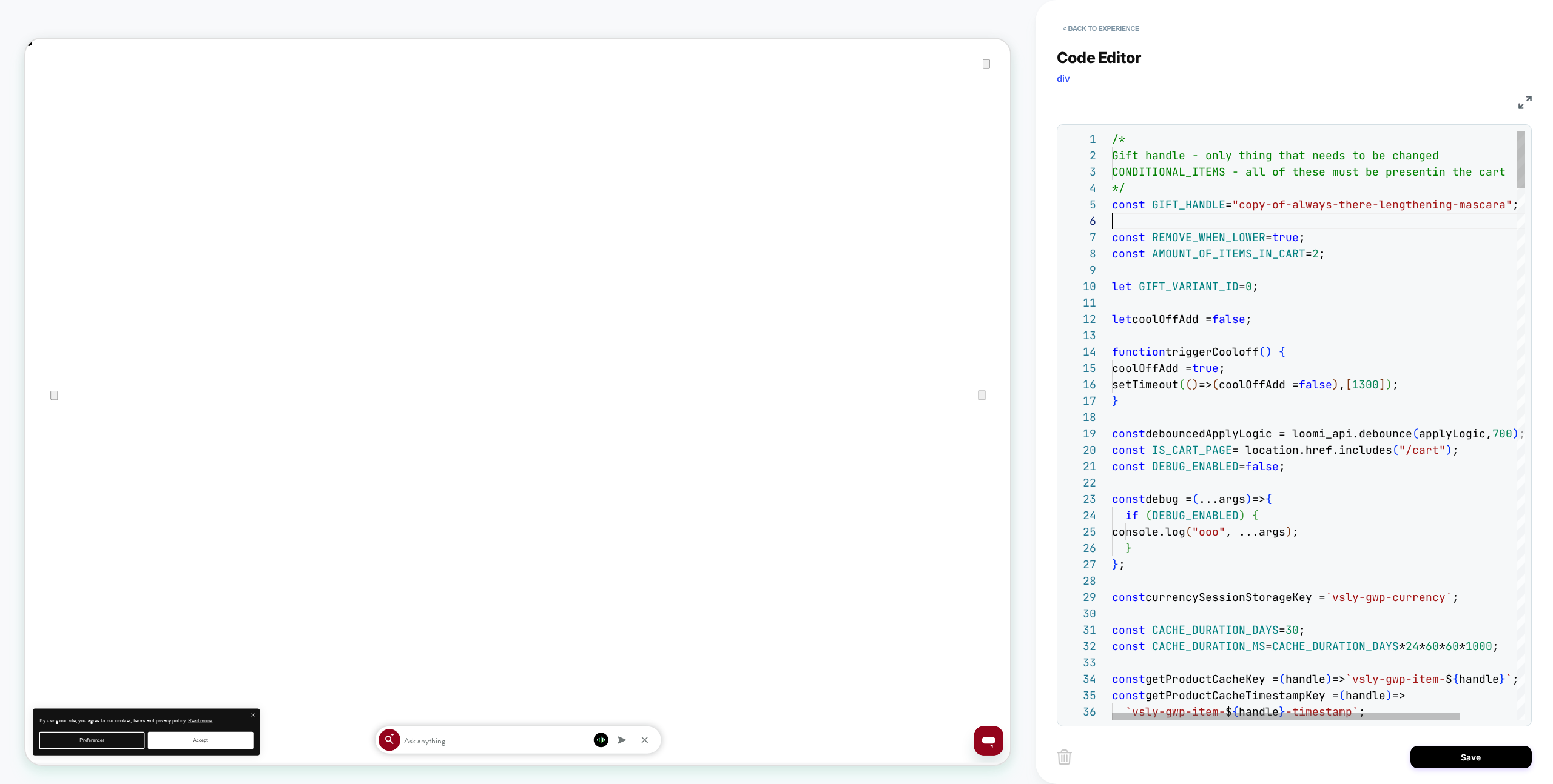
scroll to position [82, 0]
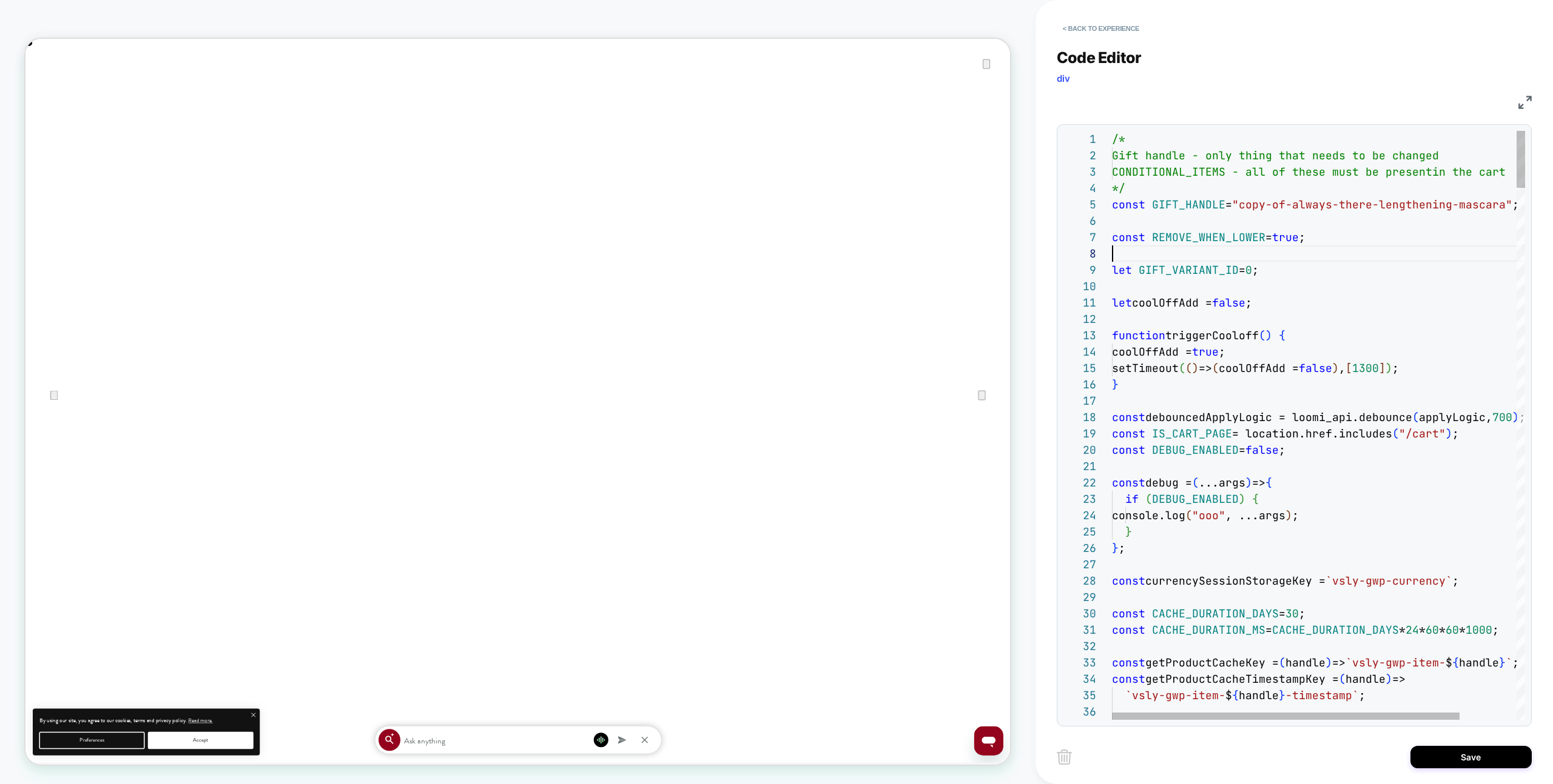
scroll to position [115, 0]
click at [1471, 742] on div "Save" at bounding box center [1294, 757] width 475 height 30
drag, startPoint x: 1378, startPoint y: 345, endPoint x: 1371, endPoint y: 344, distance: 7.1
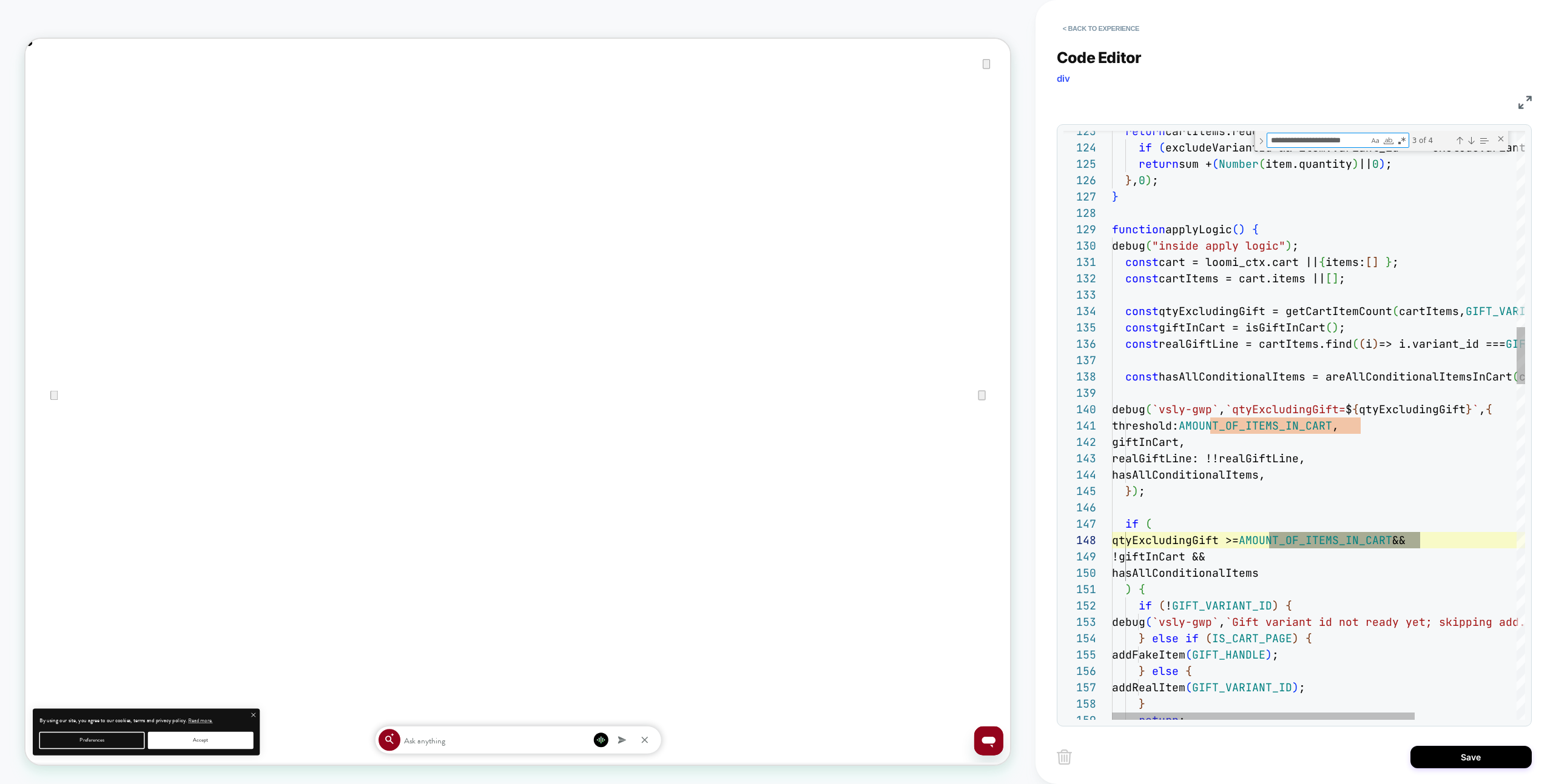
scroll to position [164, 308]
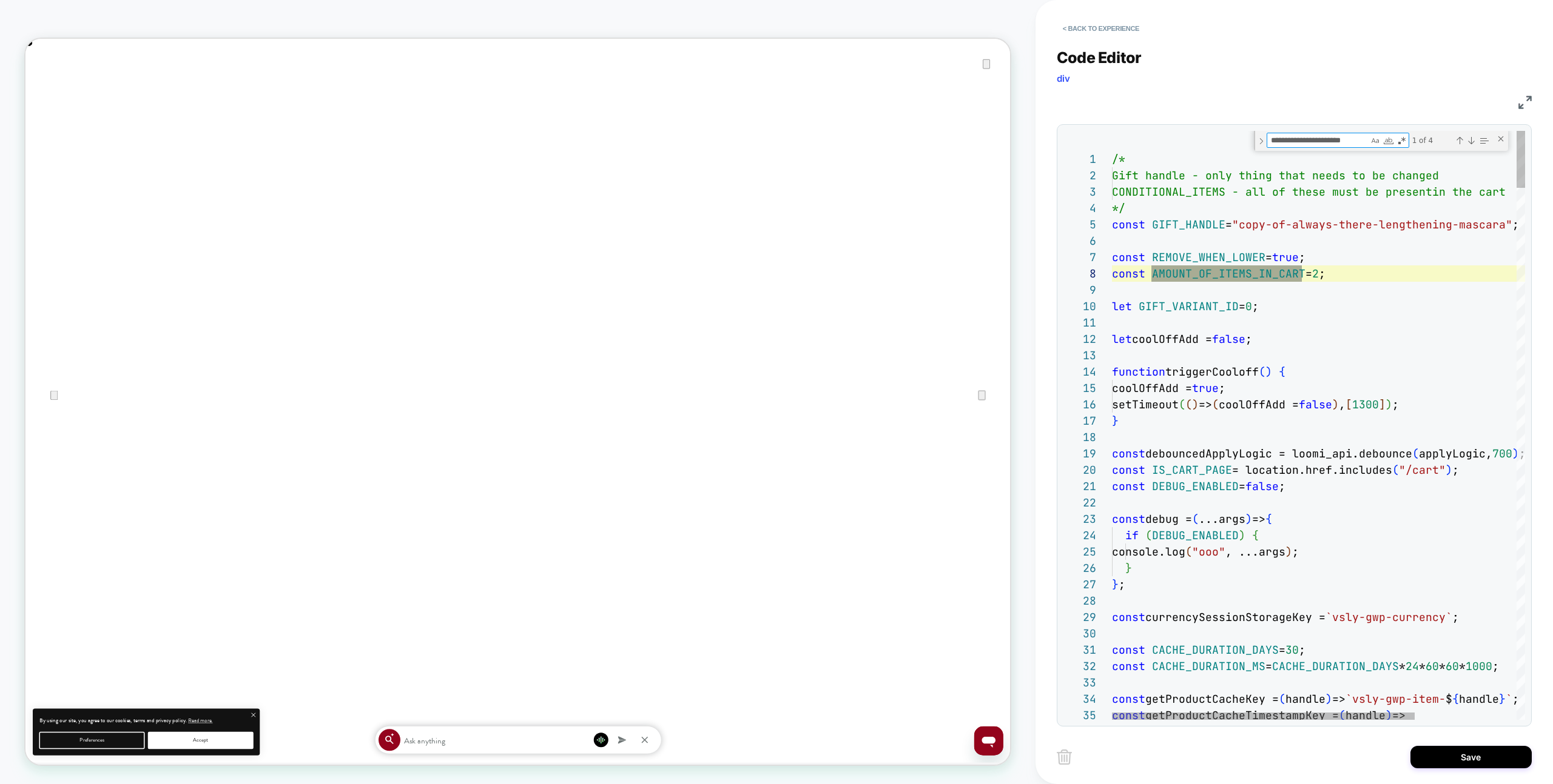
type textarea "**********"
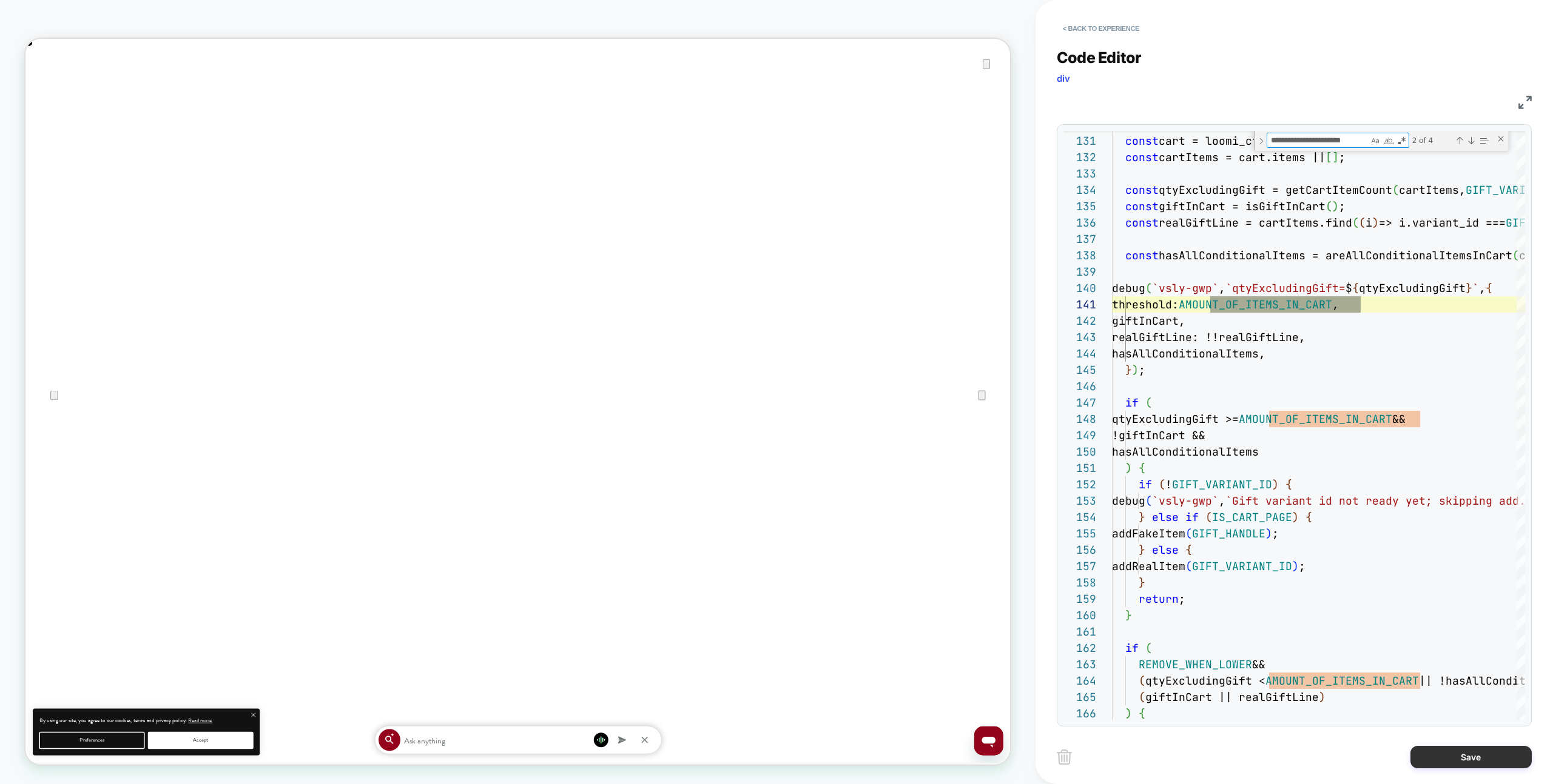
click at [1521, 757] on button "Save" at bounding box center [1471, 757] width 121 height 22
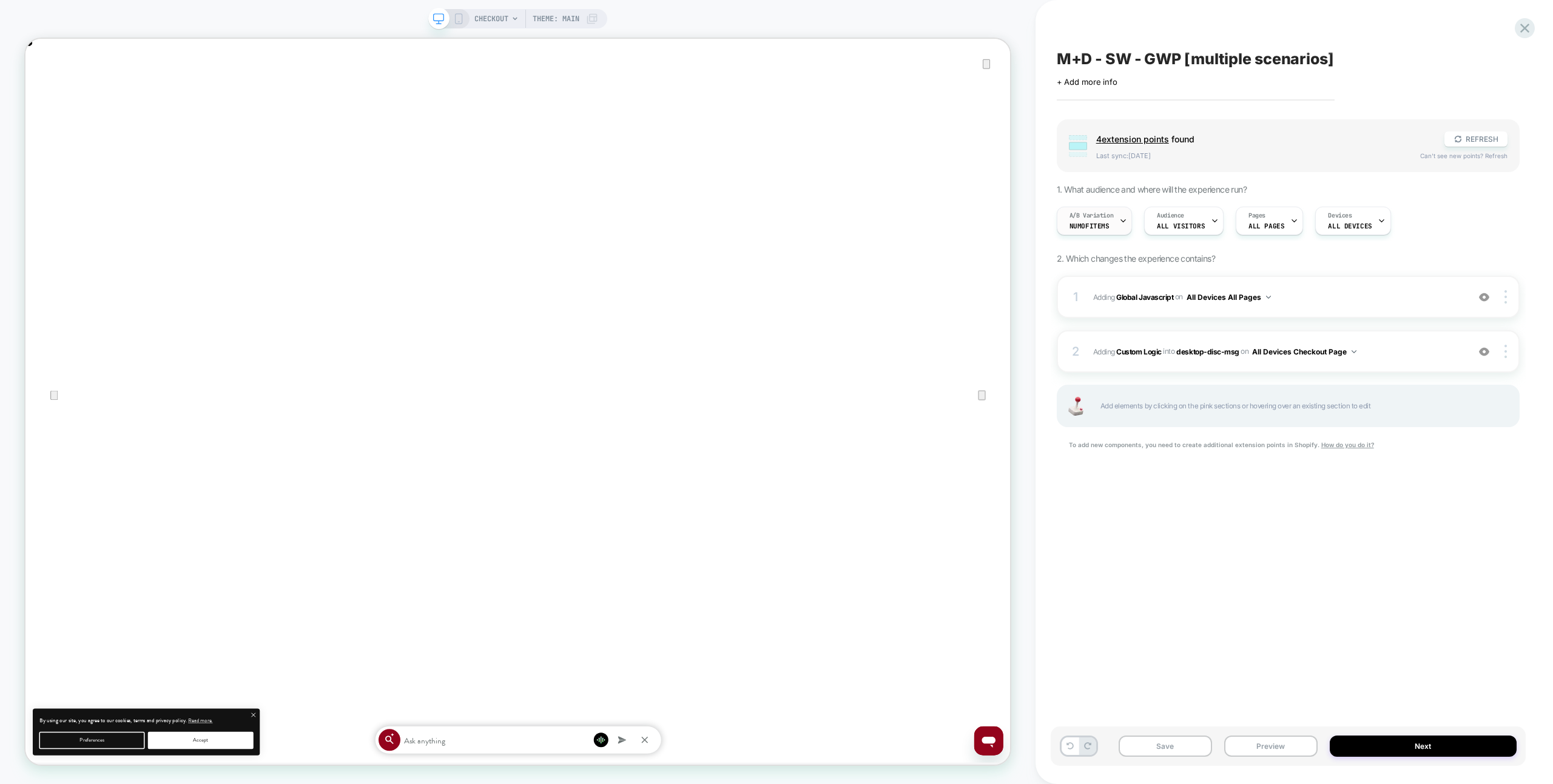
click at [1074, 213] on span "A/B Variation" at bounding box center [1092, 216] width 45 height 9
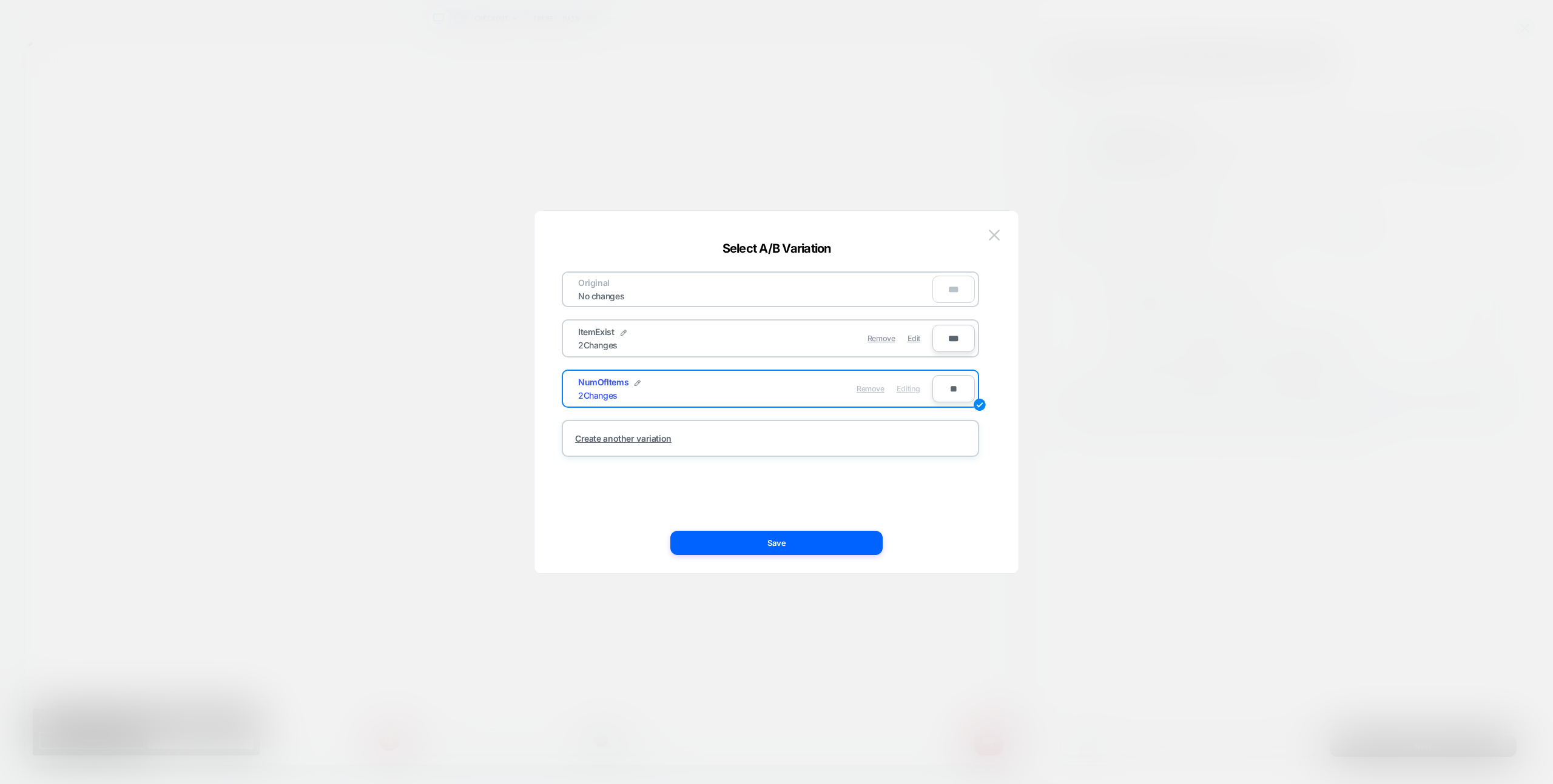
click at [876, 390] on span "Remove" at bounding box center [870, 388] width 28 height 9
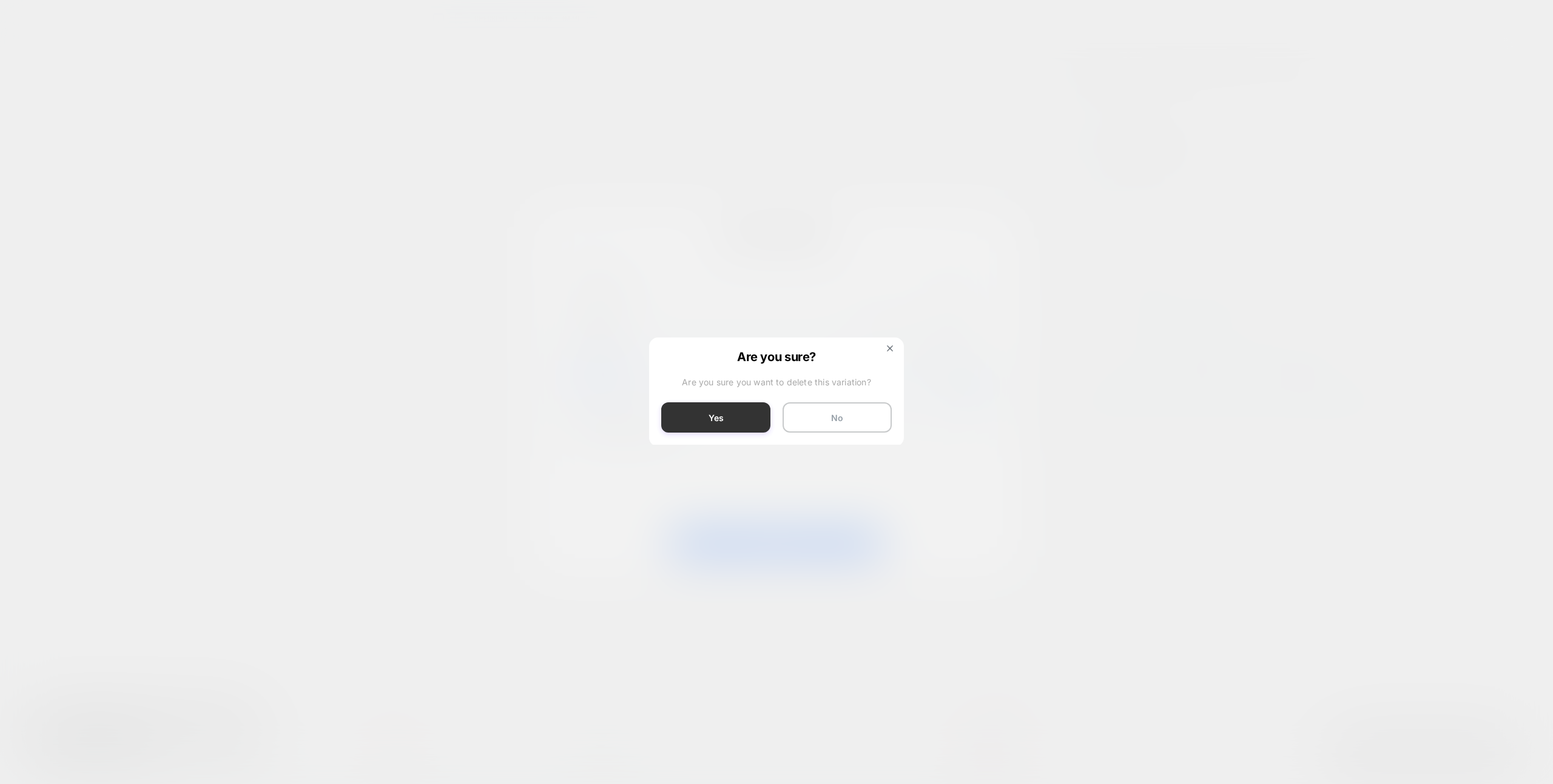
click at [736, 415] on button "Yes" at bounding box center [715, 418] width 109 height 30
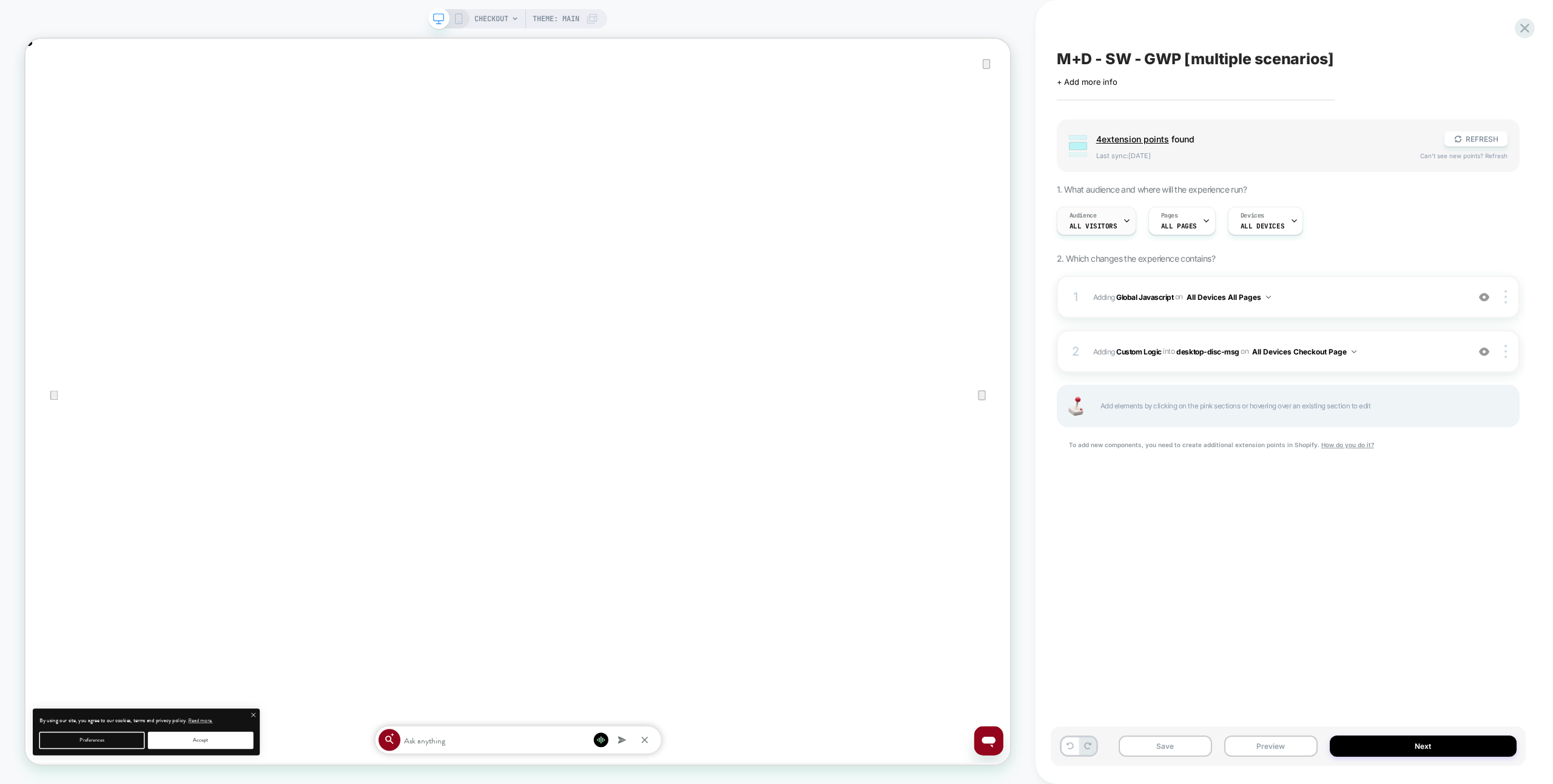
click at [1107, 226] on span "All Visitors" at bounding box center [1093, 226] width 48 height 9
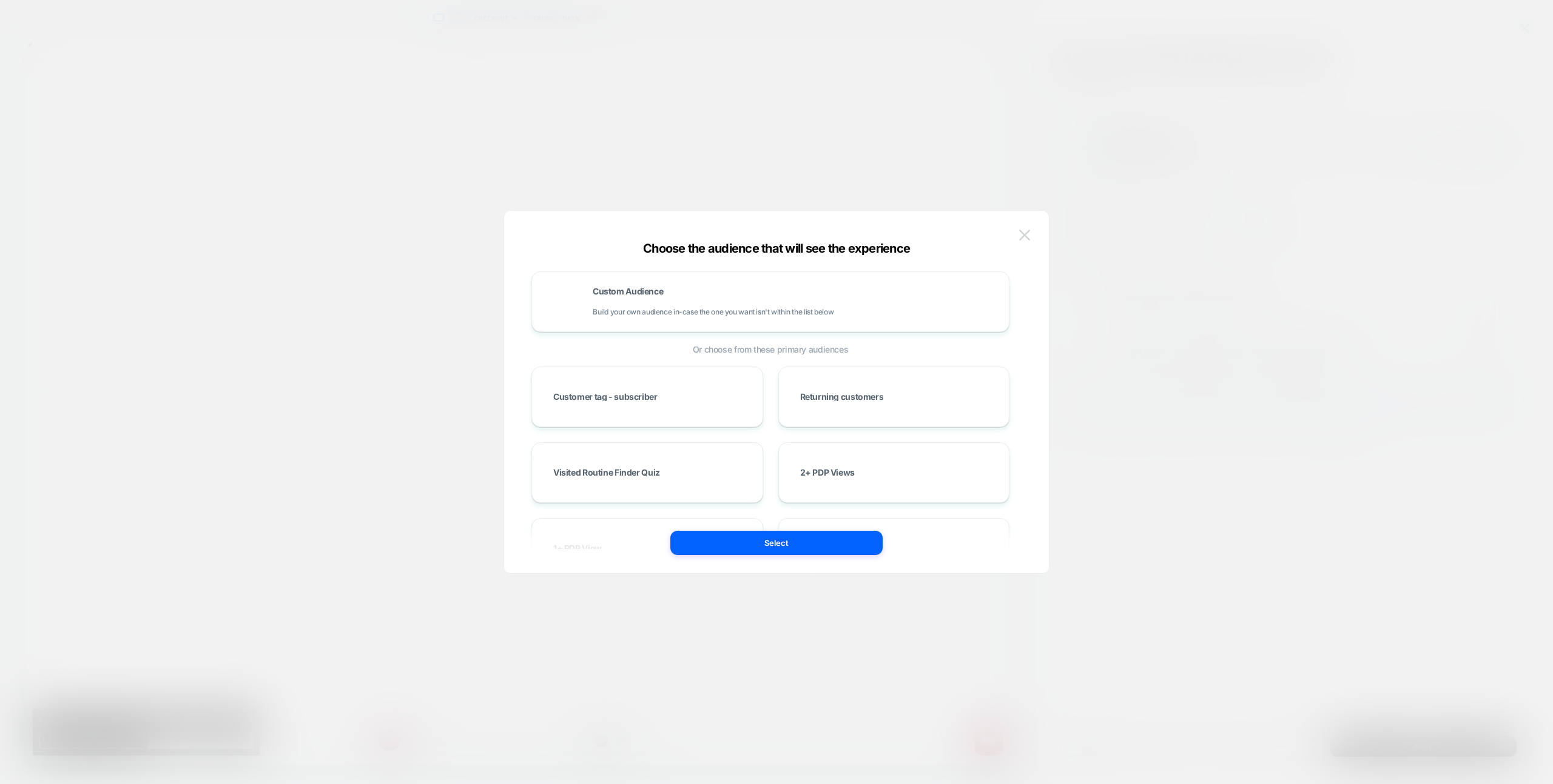
click at [1023, 228] on button at bounding box center [1024, 235] width 18 height 18
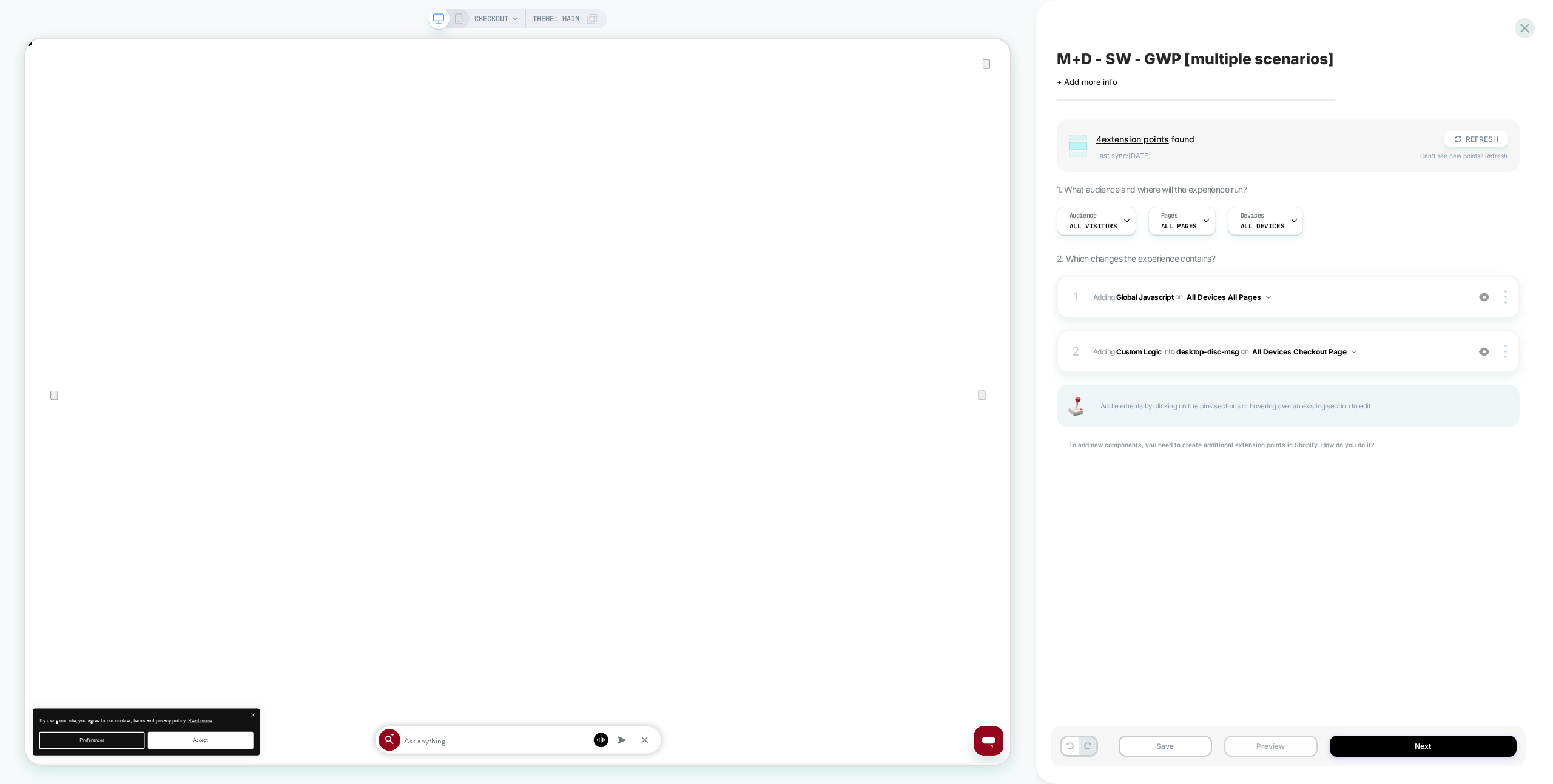
click at [1284, 744] on button "Preview" at bounding box center [1270, 747] width 93 height 21
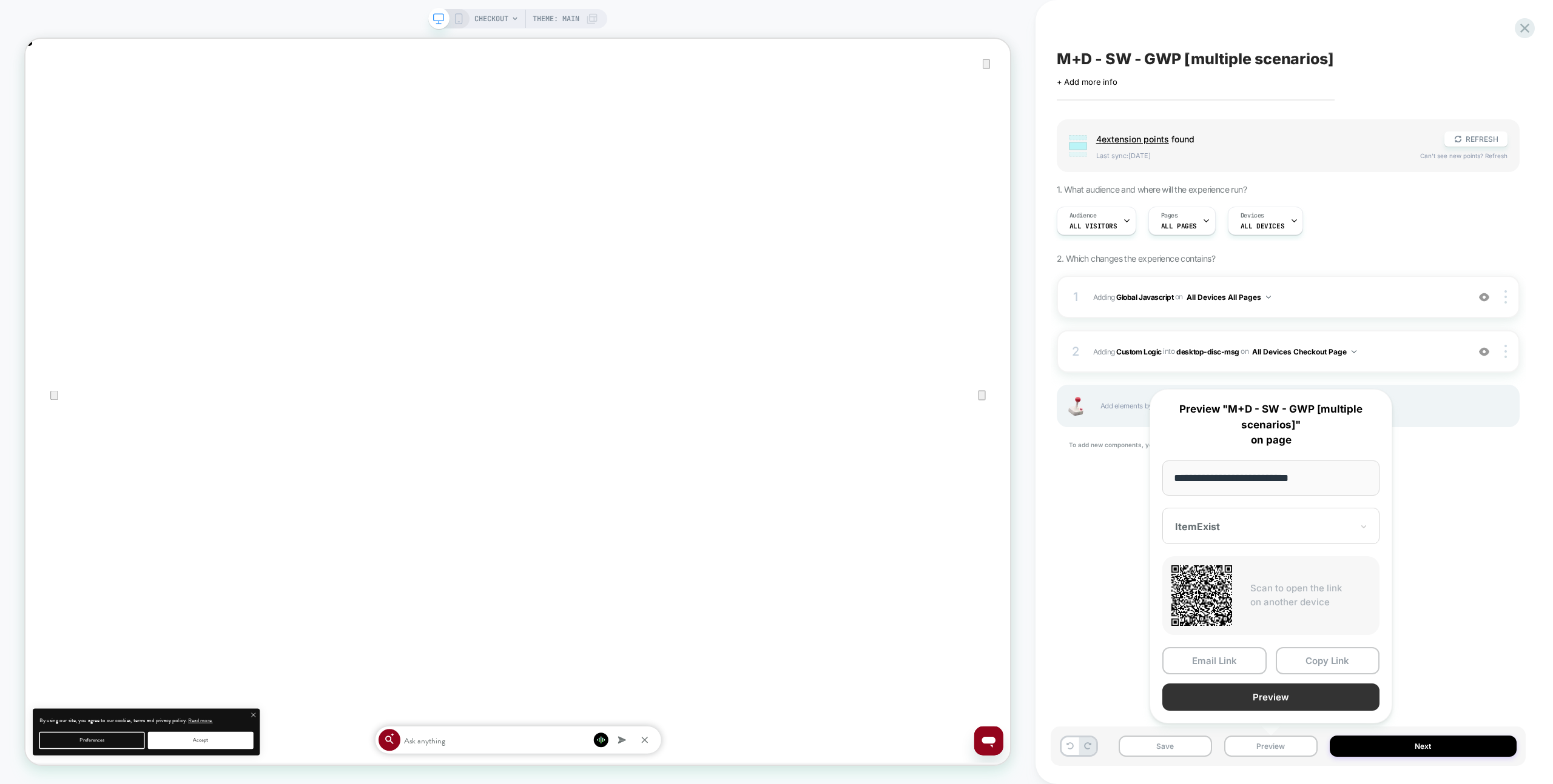
click at [1263, 689] on button "Preview" at bounding box center [1270, 697] width 217 height 27
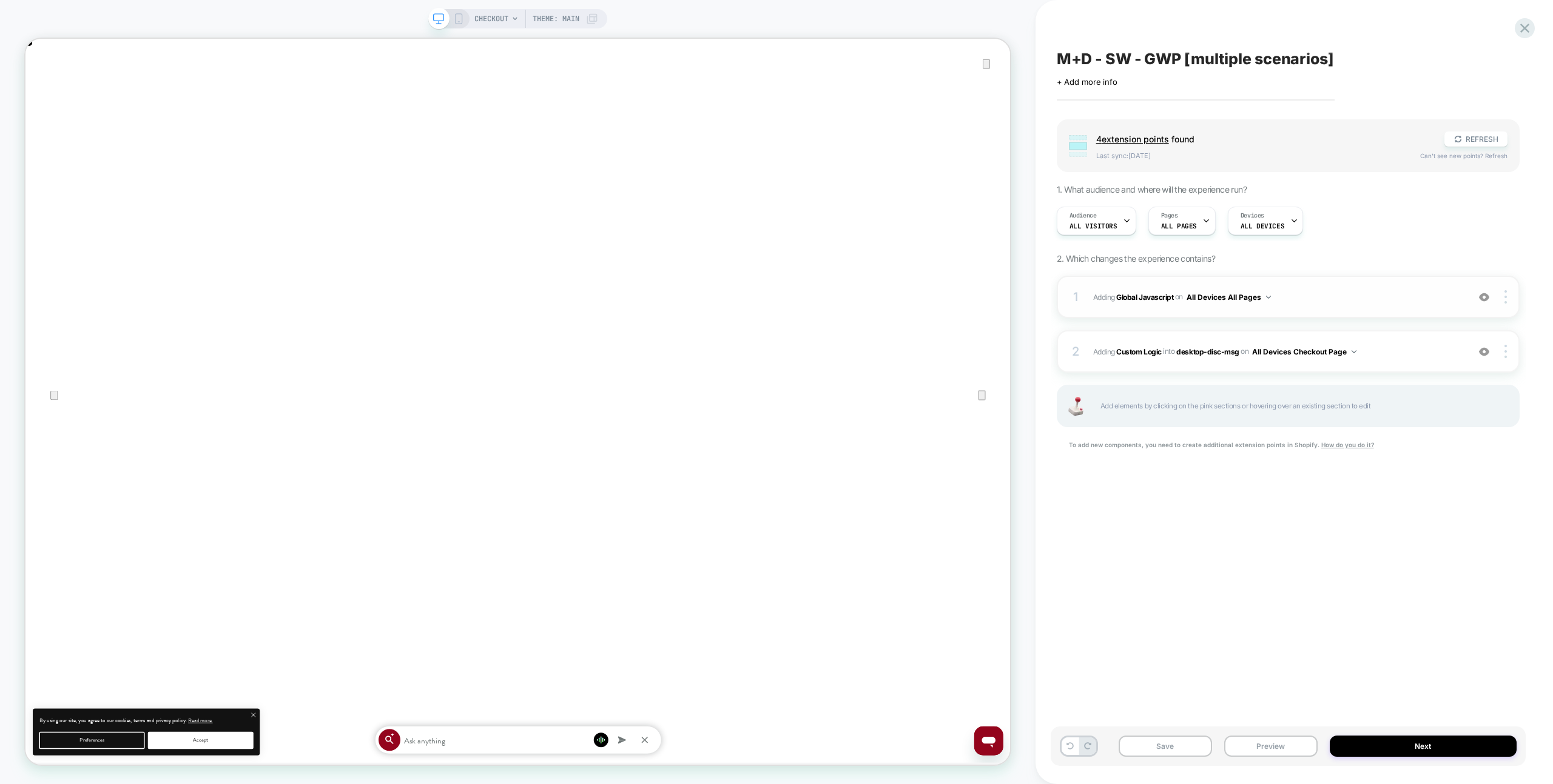
click at [1335, 290] on span "Adding Global Javascript on All Devices All Pages" at bounding box center [1277, 297] width 369 height 15
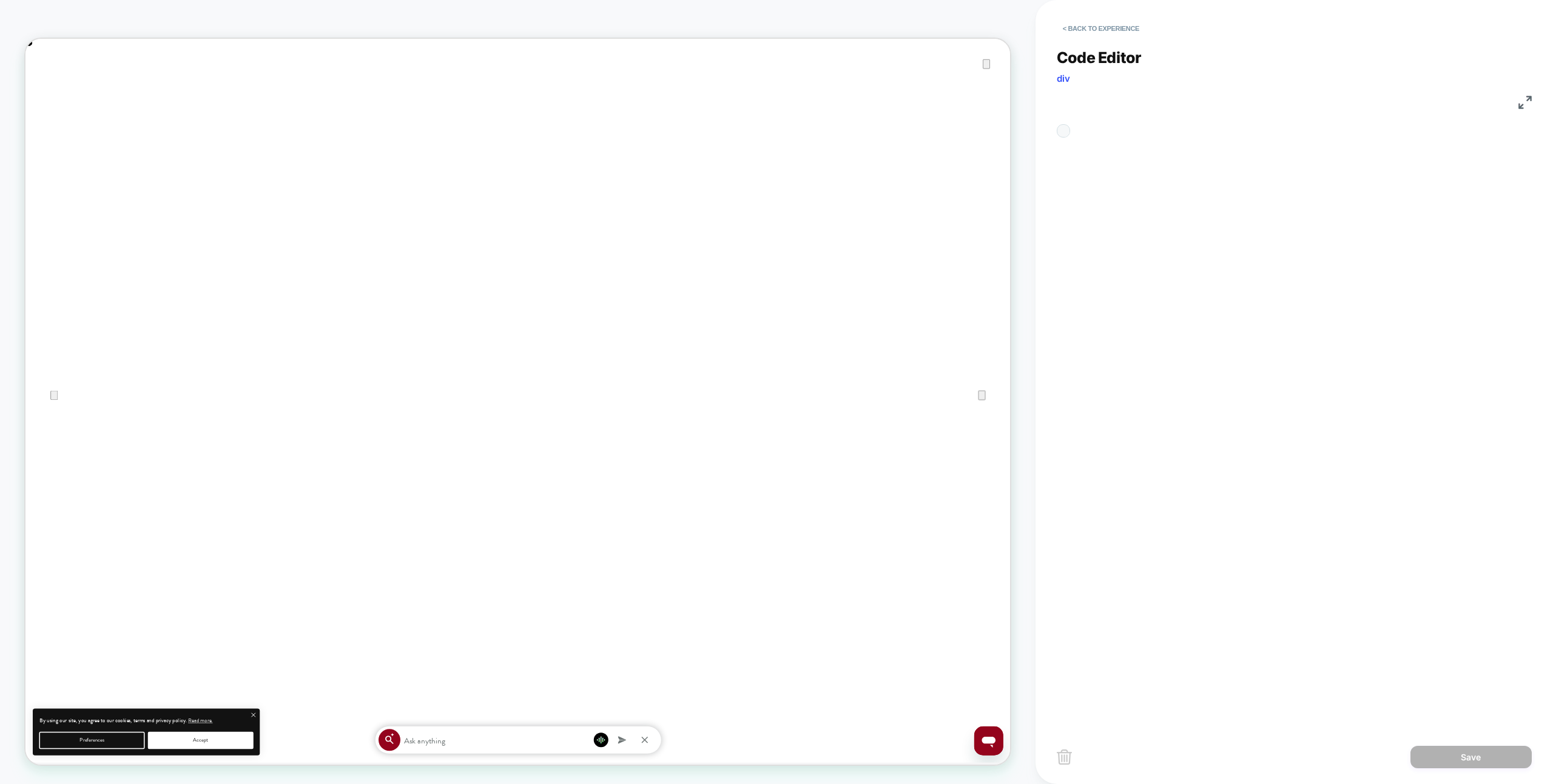
scroll to position [164, 0]
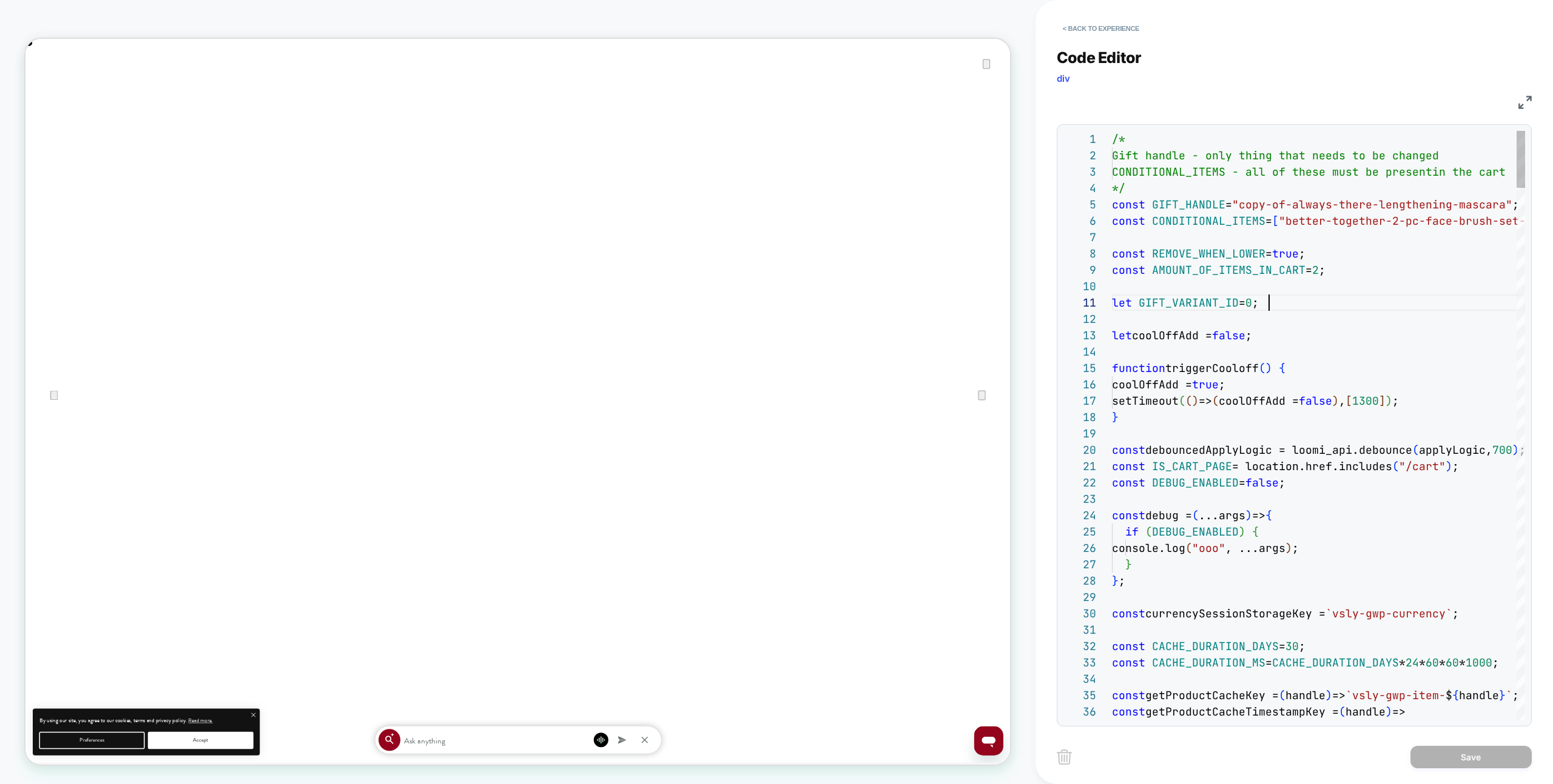
type textarea "**********"
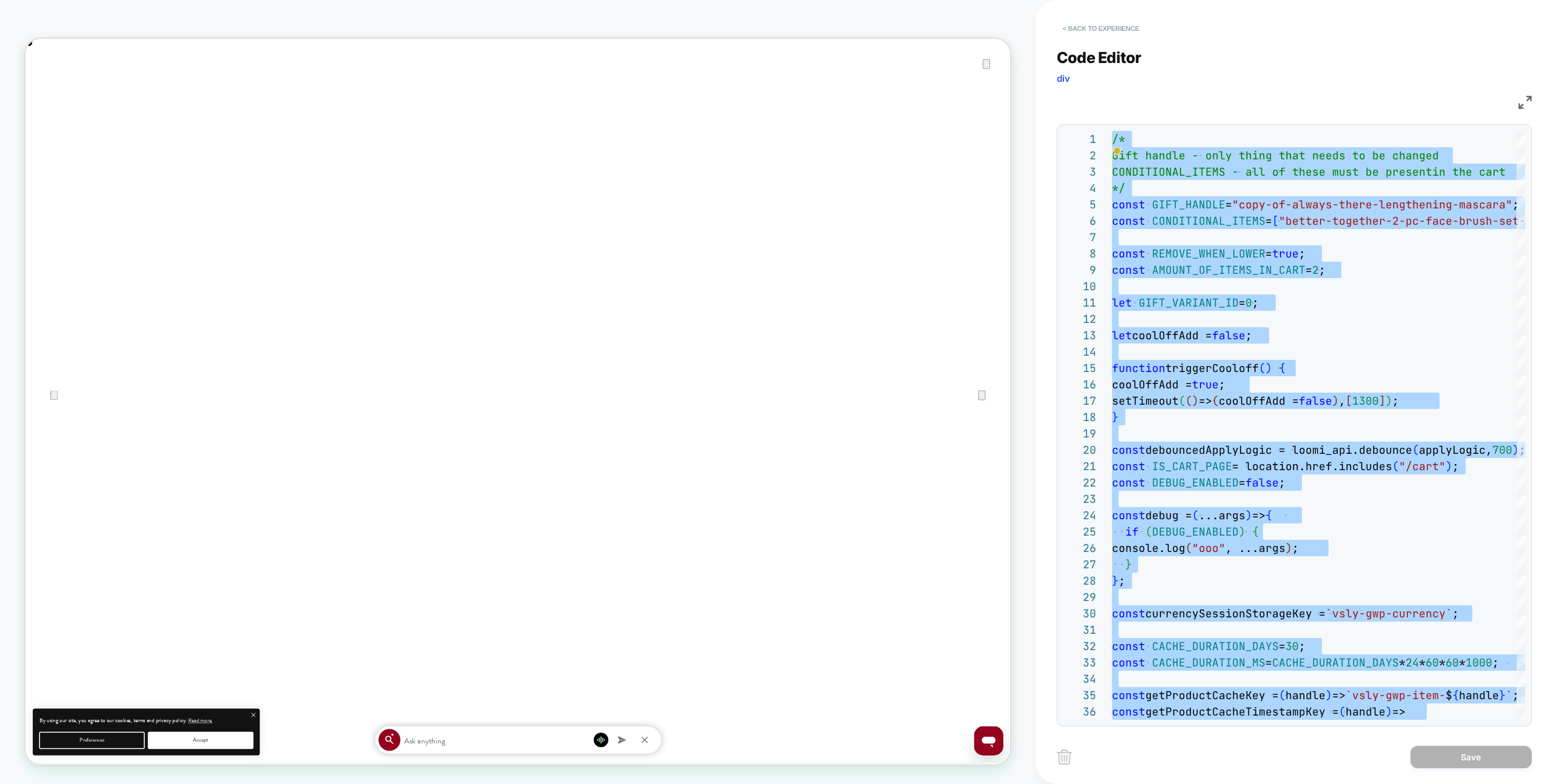
click at [1125, 23] on button "< Back to experience" at bounding box center [1101, 29] width 88 height 19
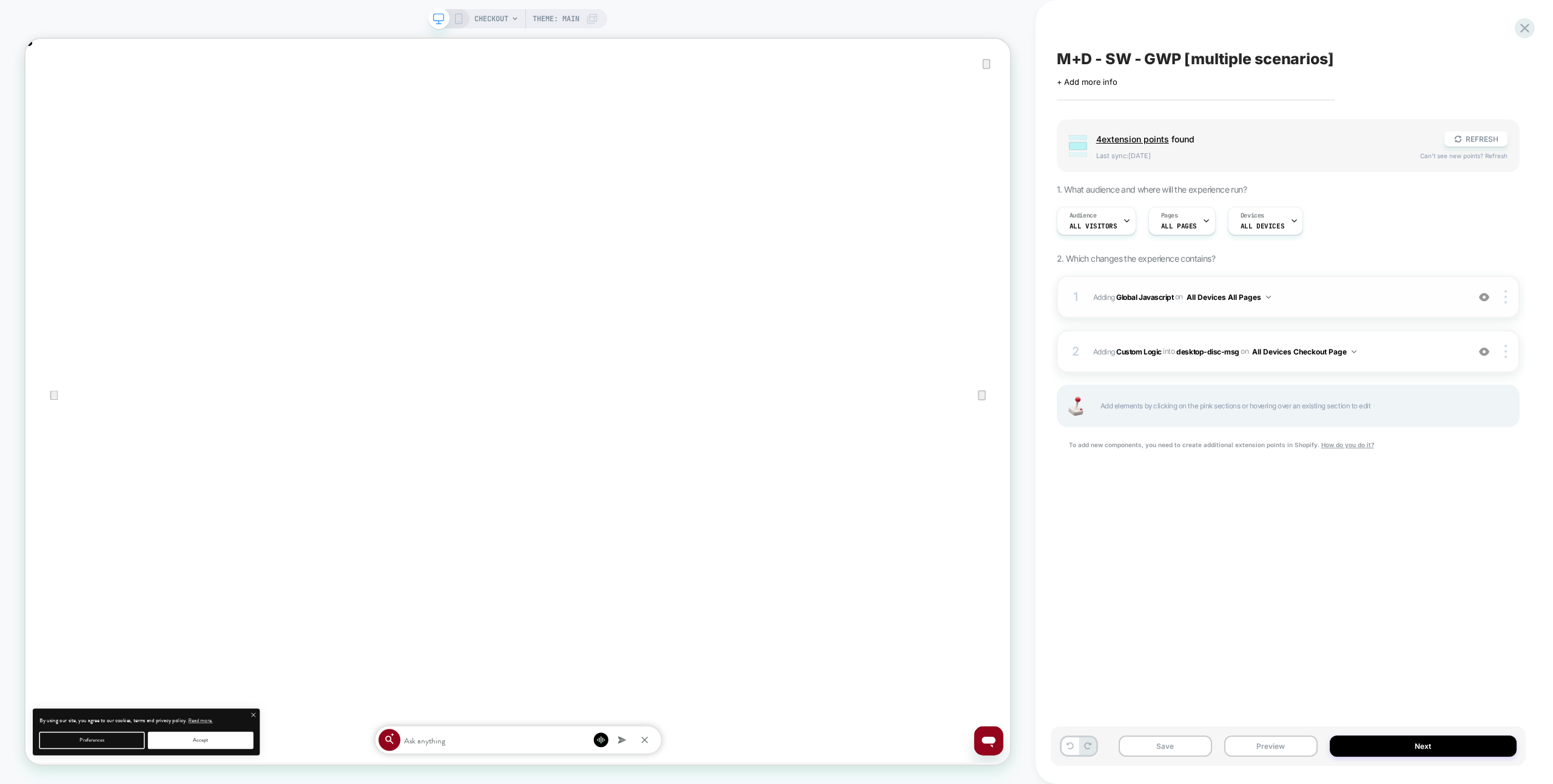
click at [1328, 304] on span "Adding Global Javascript on All Devices All Pages" at bounding box center [1277, 297] width 369 height 15
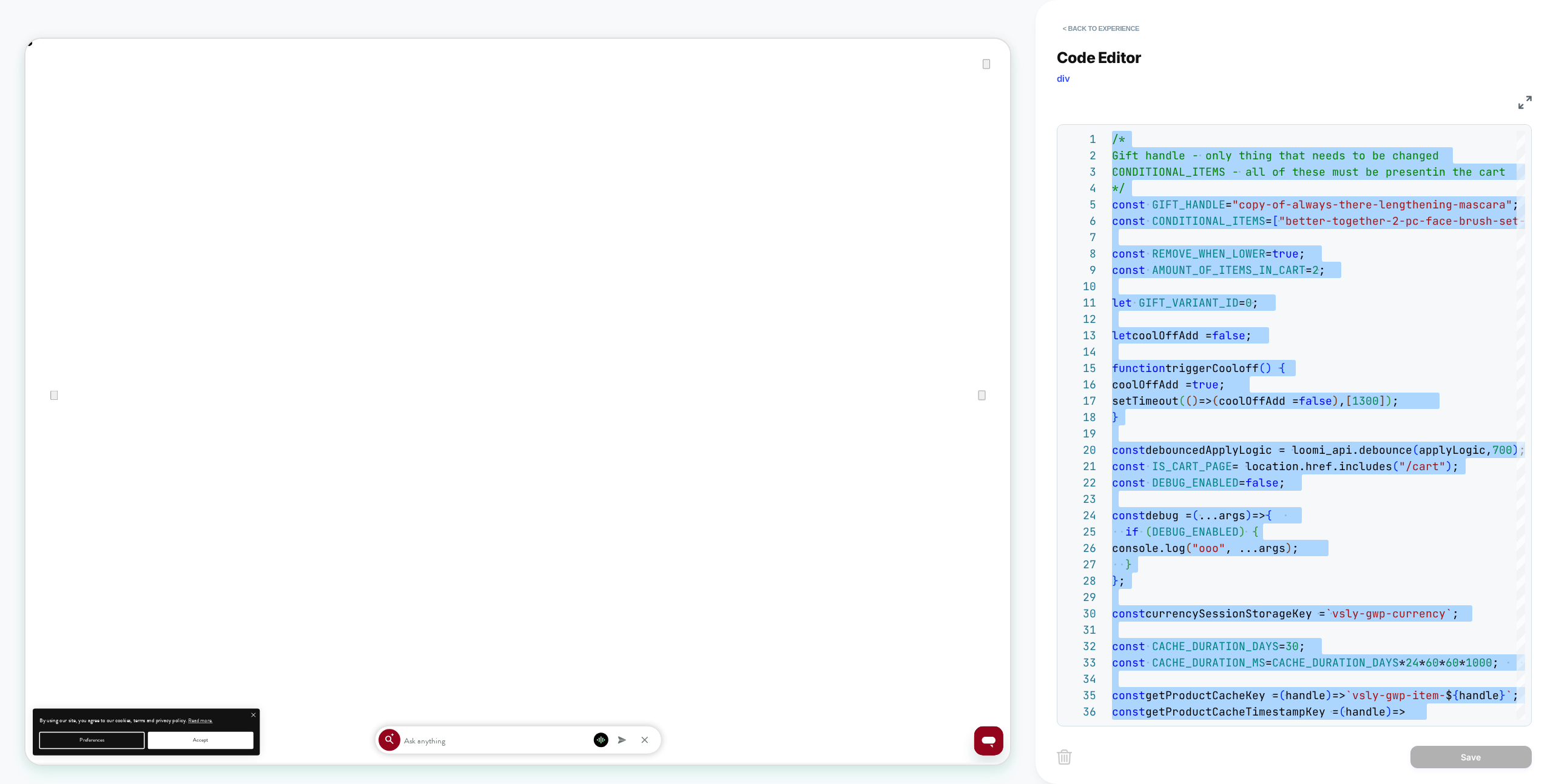
type textarea "**********"
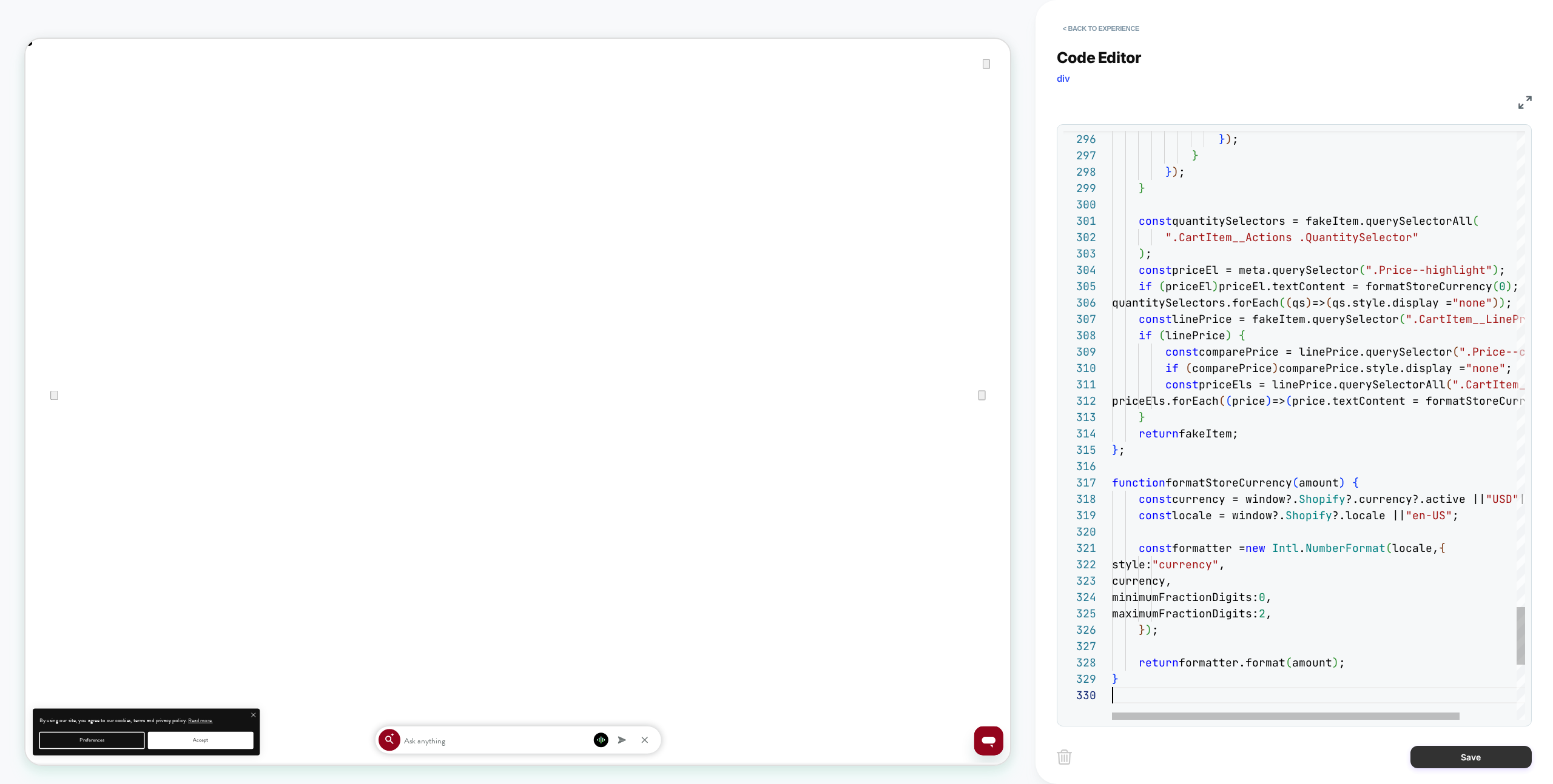
click at [1458, 766] on button "Save" at bounding box center [1471, 757] width 121 height 22
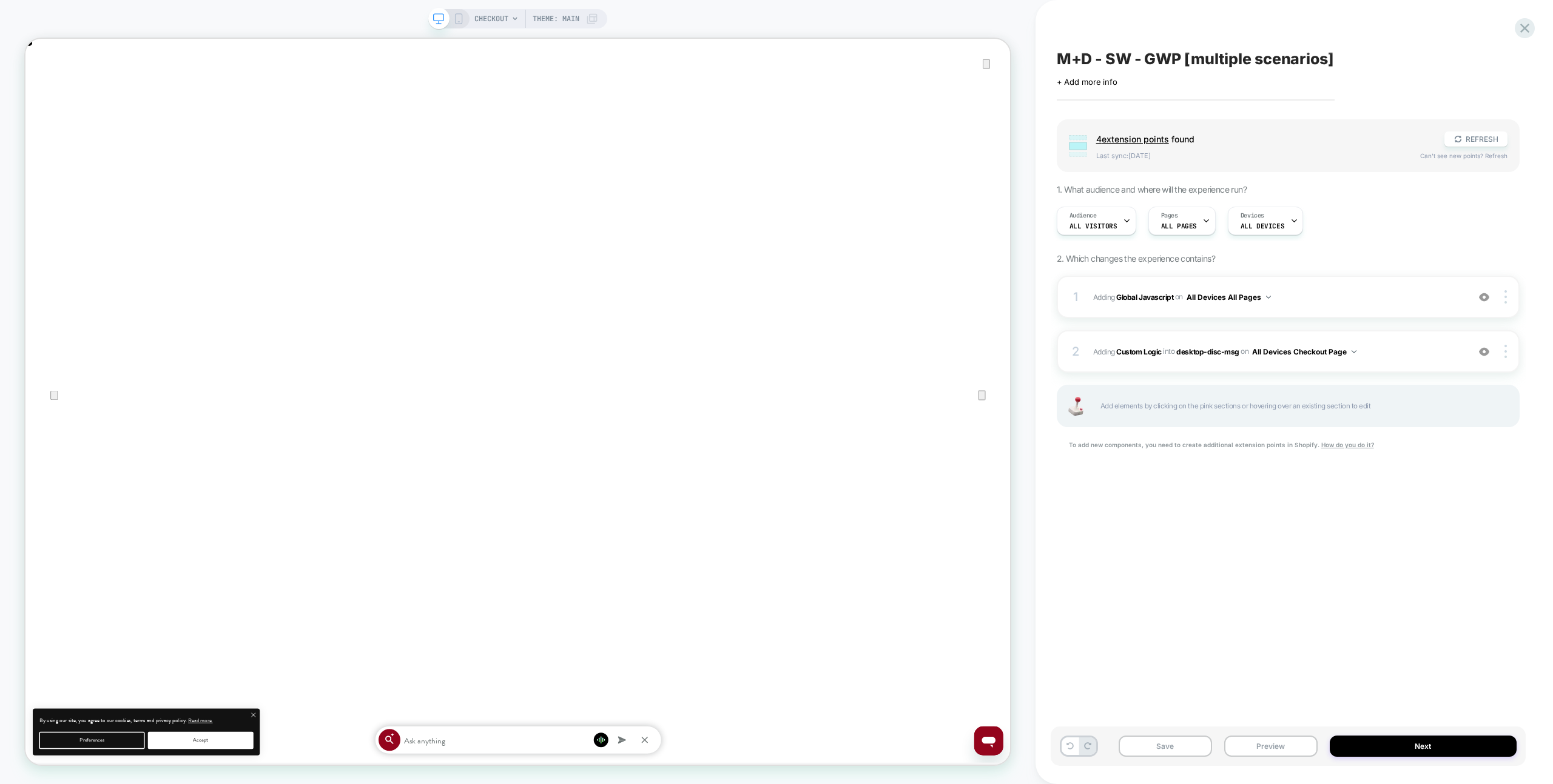
click at [1352, 325] on div "1 Adding Global Javascript on All Devices All Pages Add Before Add After Target…" at bounding box center [1288, 378] width 463 height 205
click at [1350, 317] on div "1 Adding Global Javascript on All Devices All Pages Add Before Add After Target…" at bounding box center [1288, 297] width 463 height 42
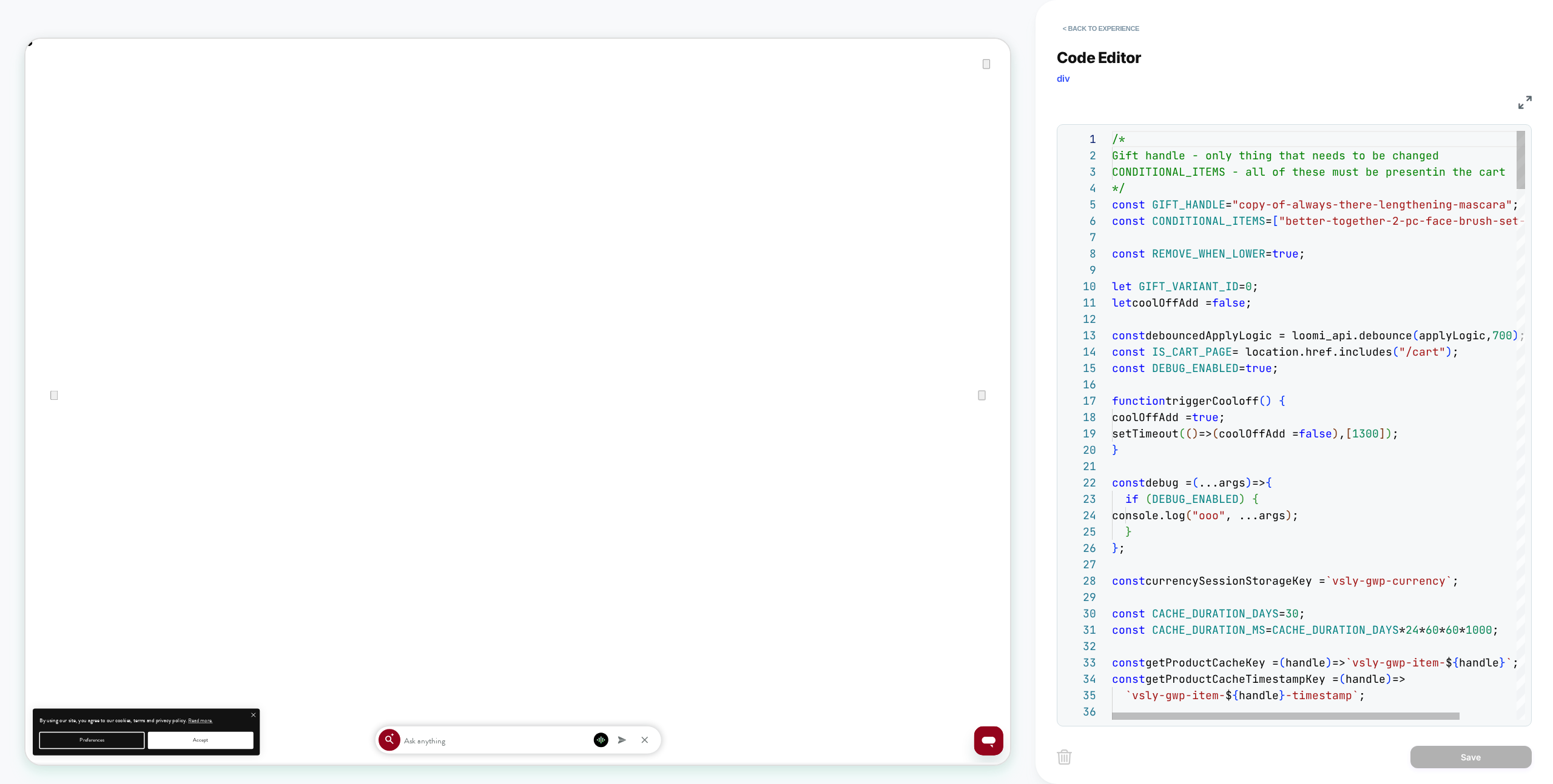
scroll to position [115, 190]
drag, startPoint x: 1266, startPoint y: 369, endPoint x: 1325, endPoint y: 362, distance: 59.4
click at [1266, 369] on span "true" at bounding box center [1258, 369] width 27 height 14
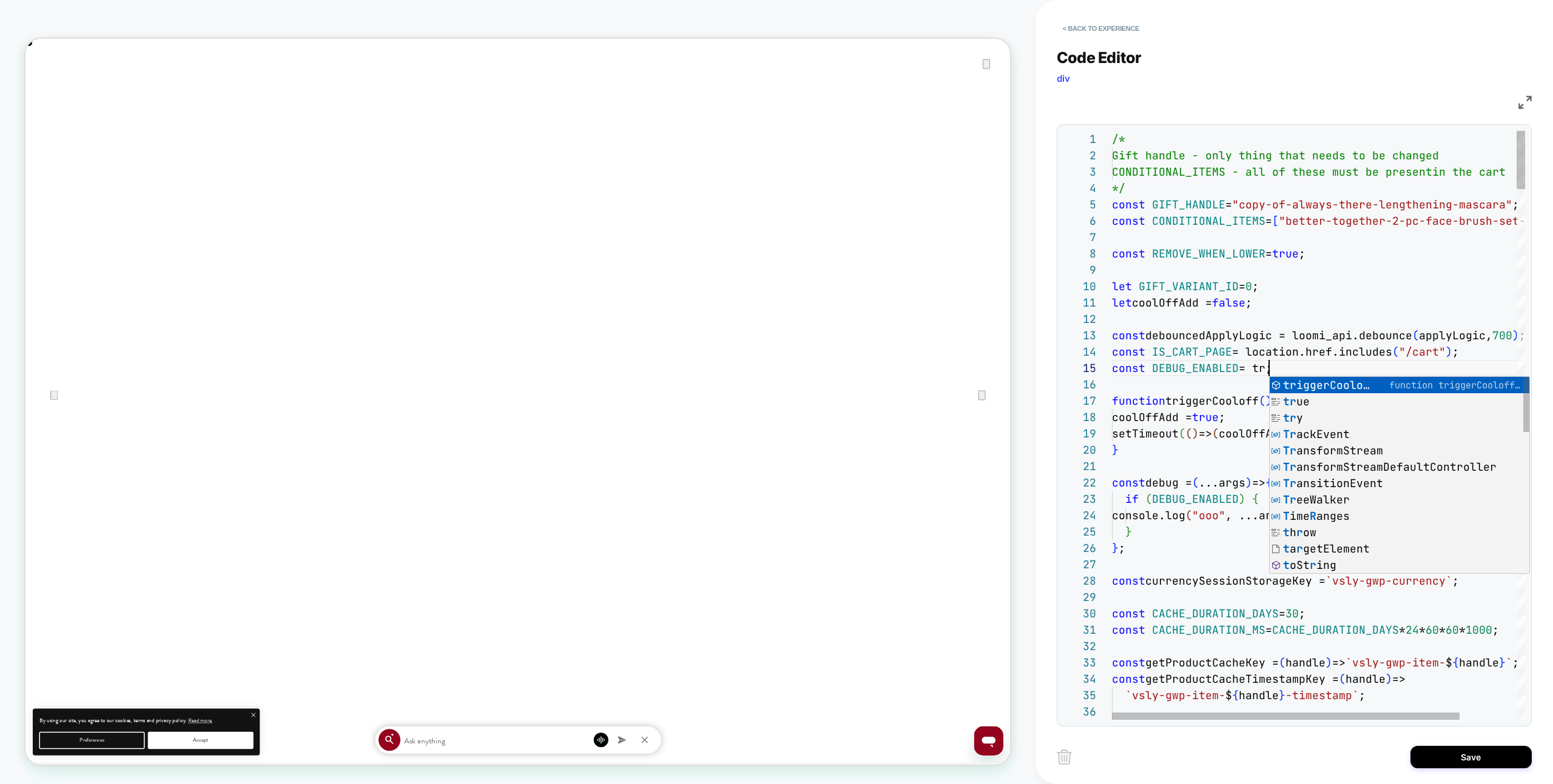
type textarea "**********"
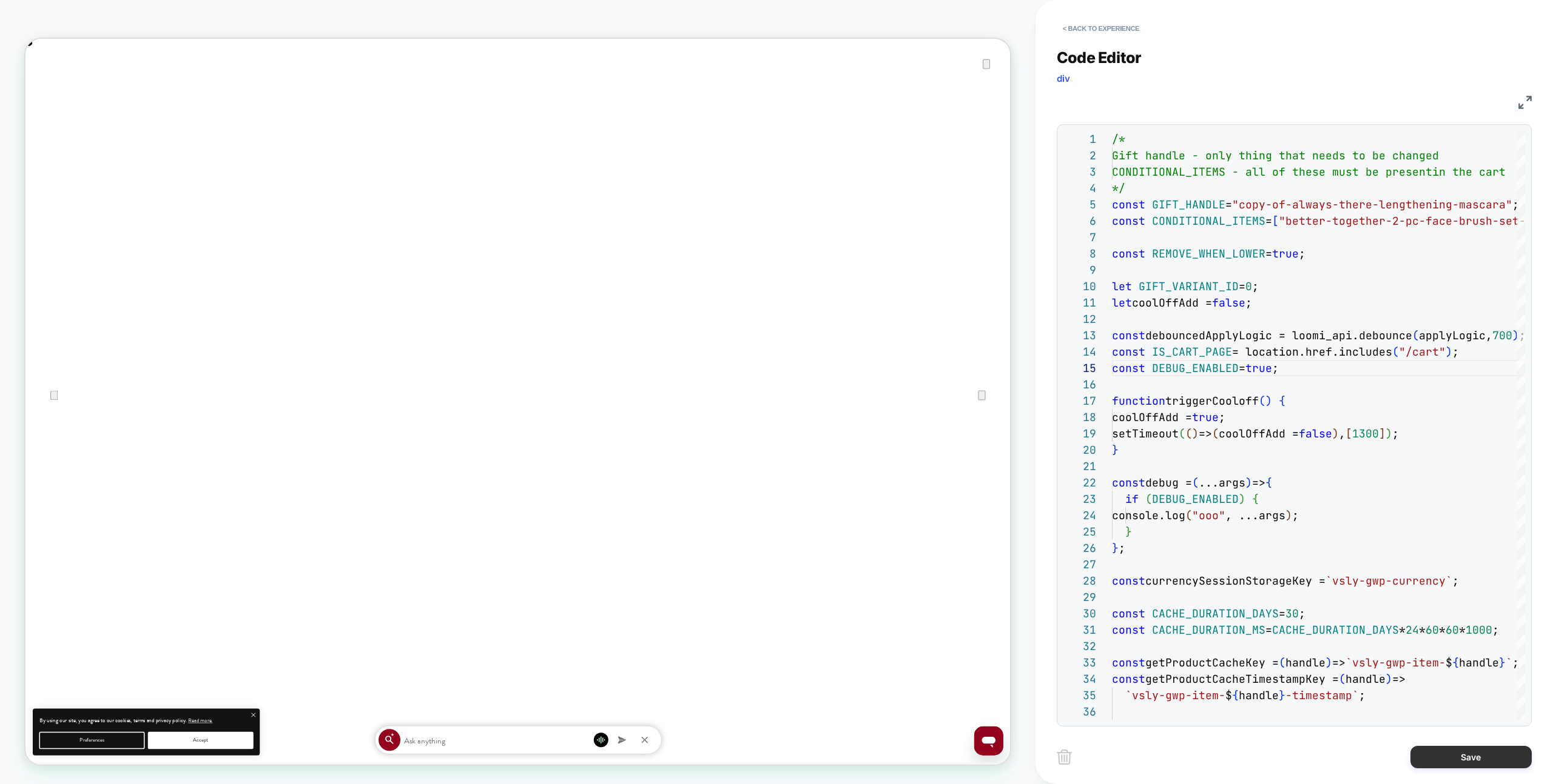
drag, startPoint x: 1511, startPoint y: 747, endPoint x: 1496, endPoint y: 749, distance: 15.1
click at [1511, 747] on button "Save" at bounding box center [1471, 757] width 121 height 22
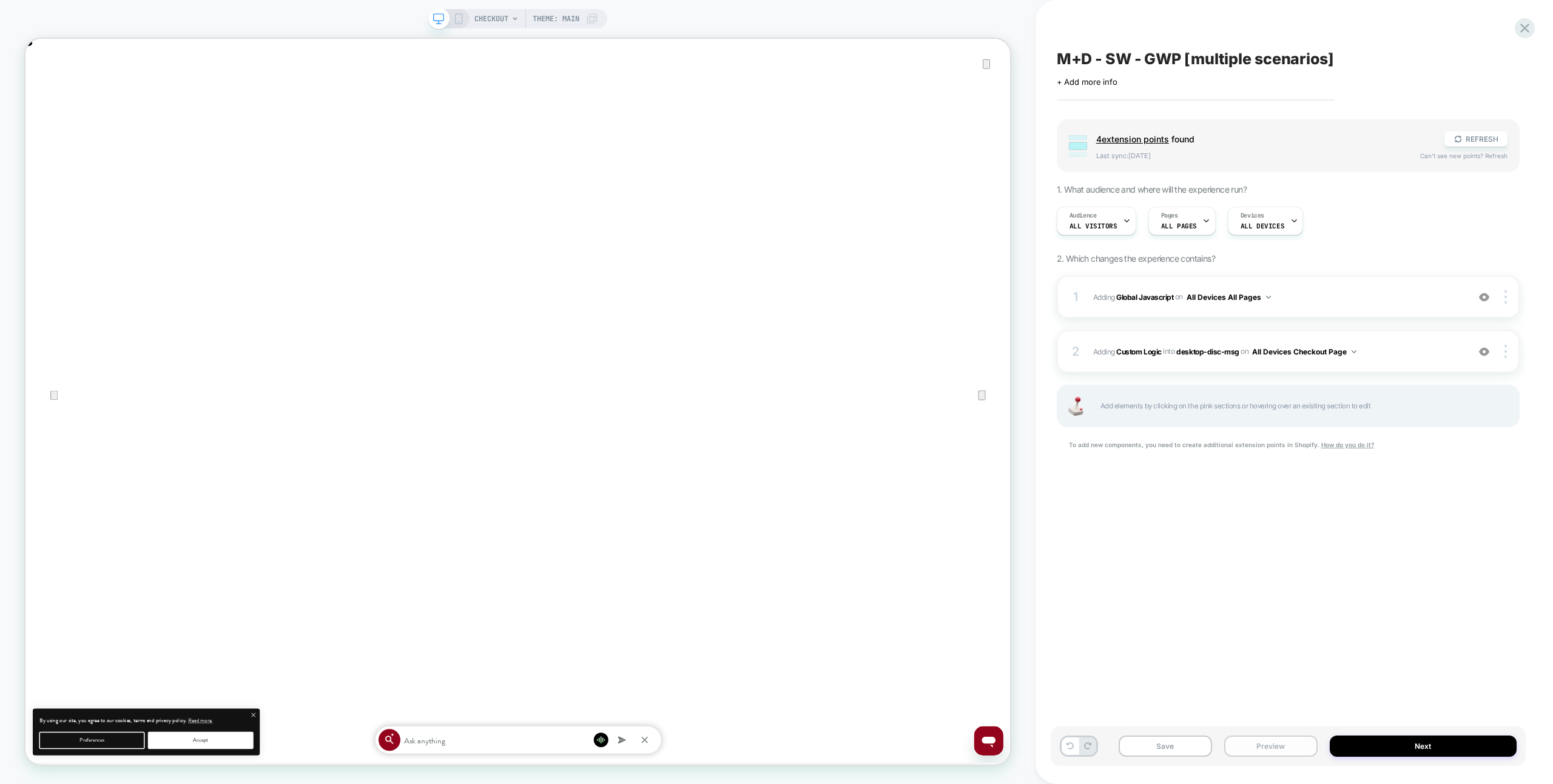
click at [1233, 739] on button "Preview" at bounding box center [1270, 747] width 93 height 21
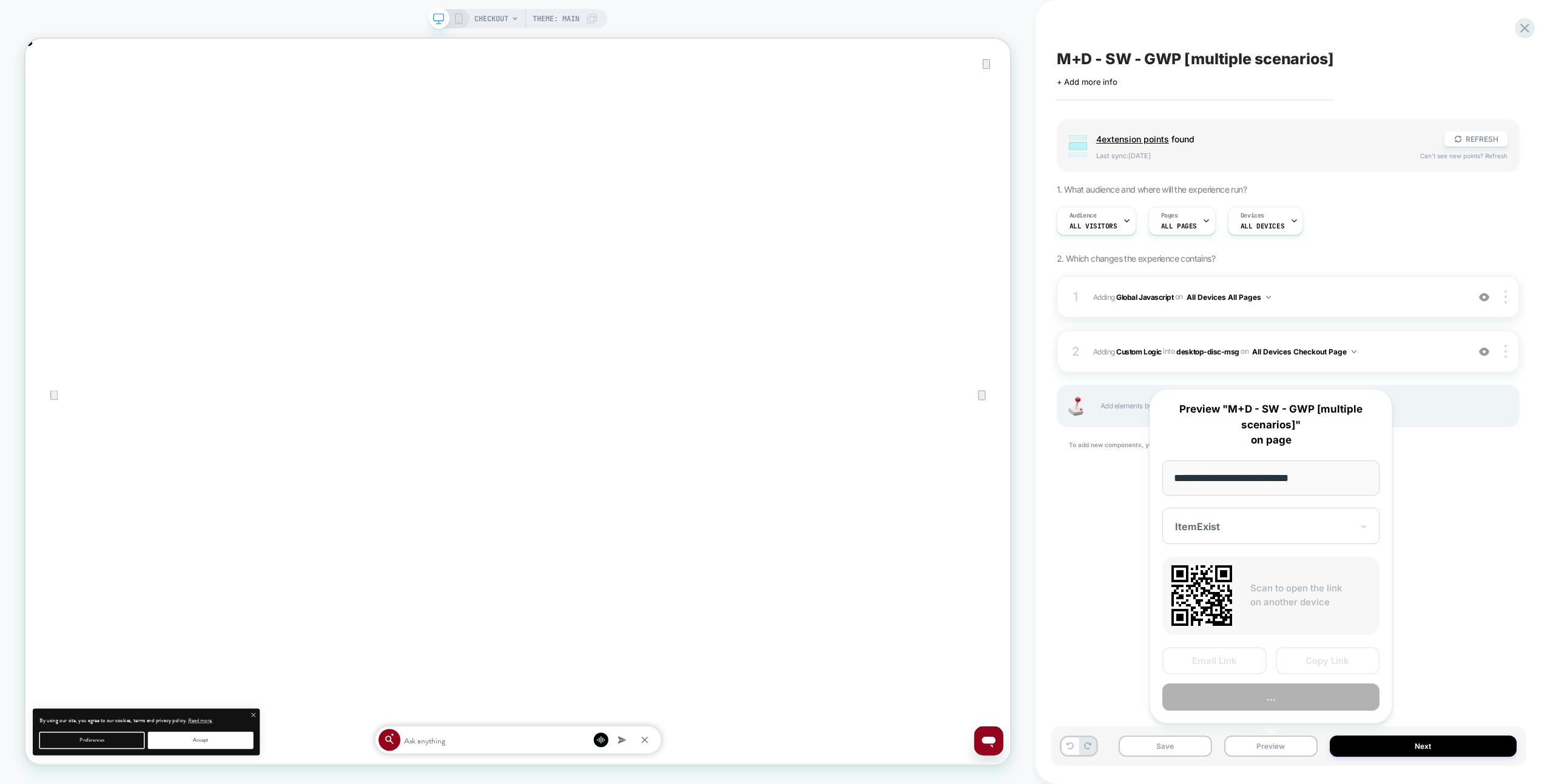
click at [1250, 685] on button "..." at bounding box center [1270, 697] width 217 height 27
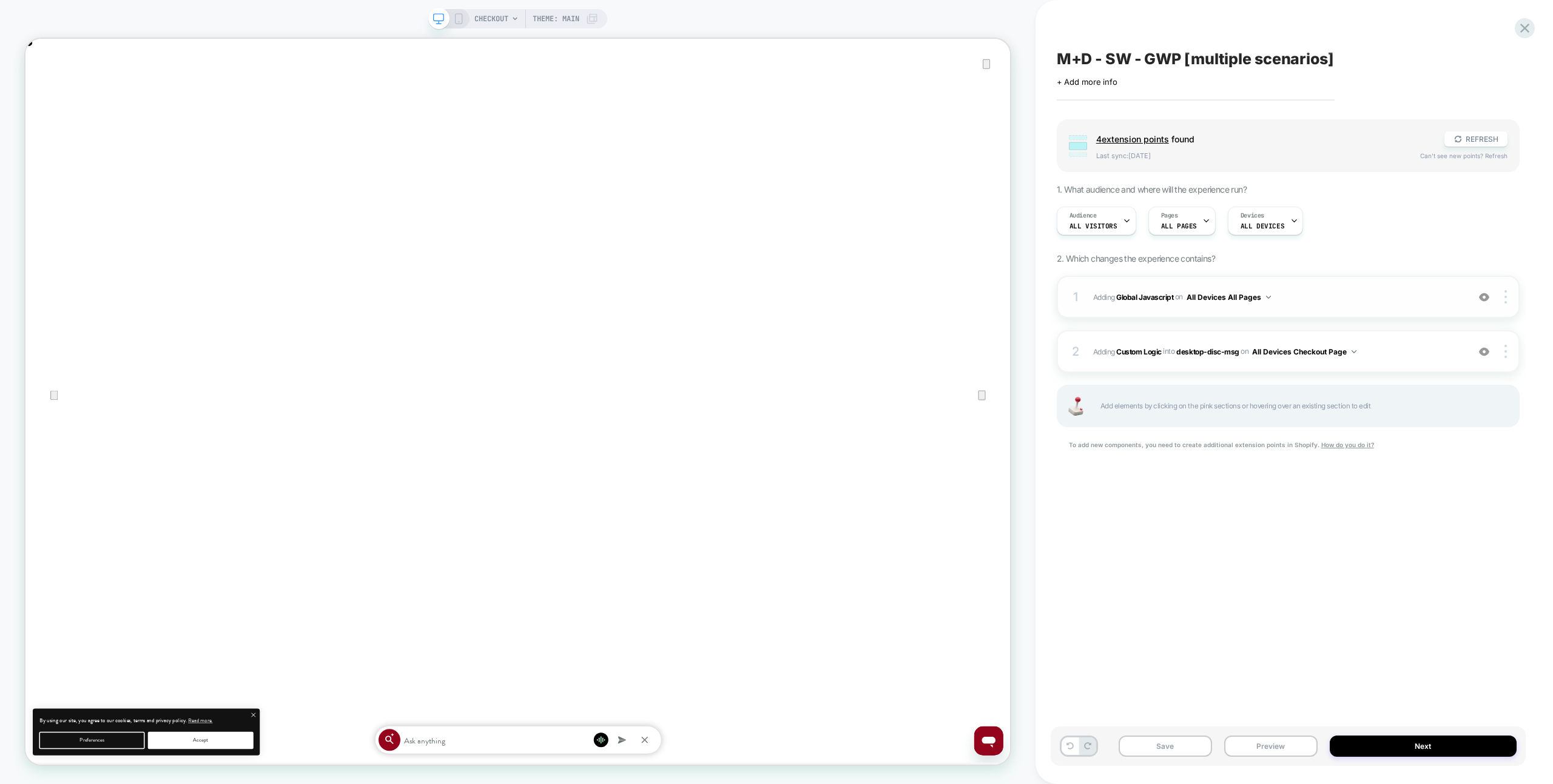
click at [1321, 307] on div "1 Adding Global Javascript on All Devices All Pages Add Before Add After Target…" at bounding box center [1288, 297] width 463 height 42
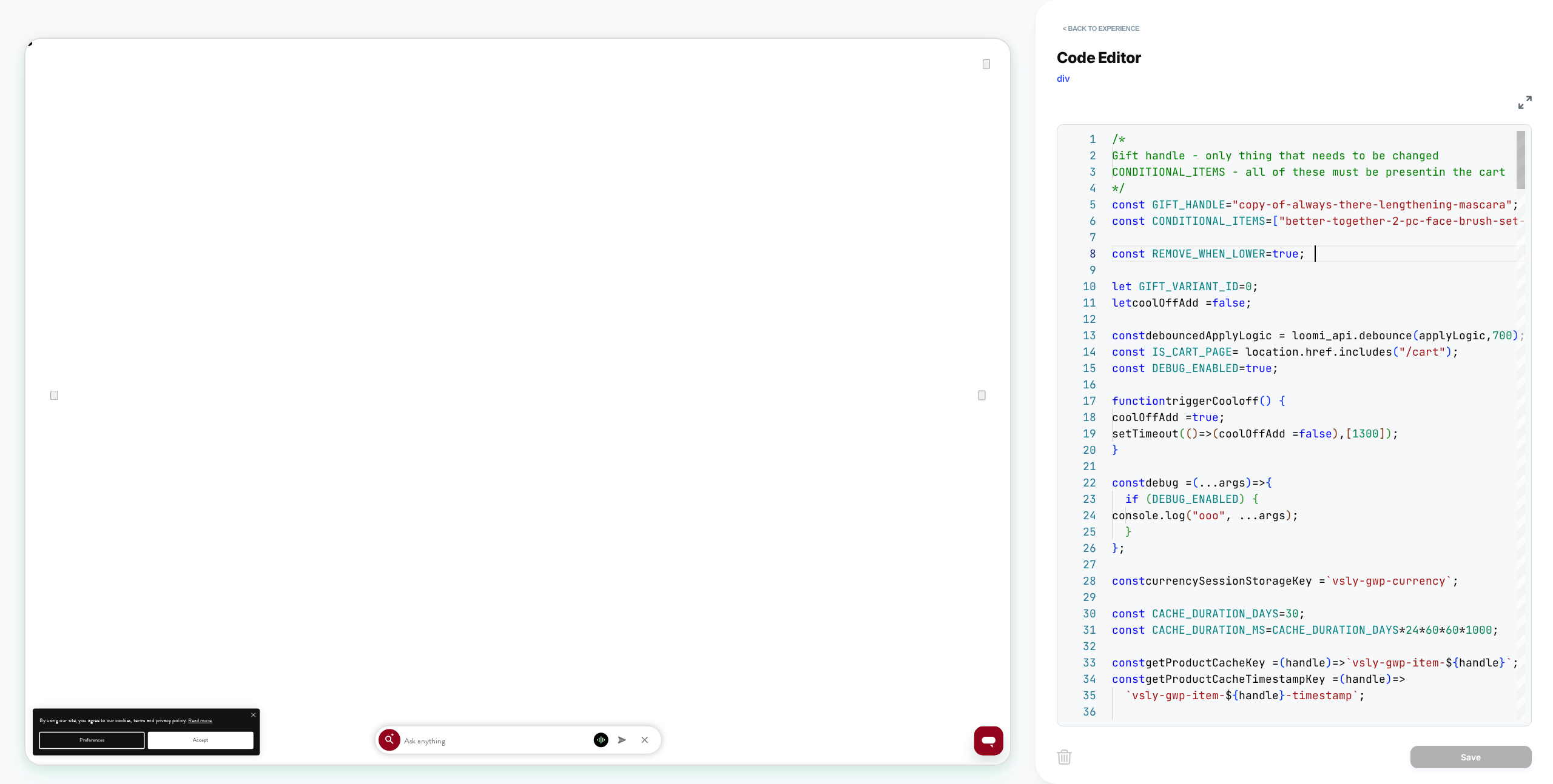
type textarea "**********"
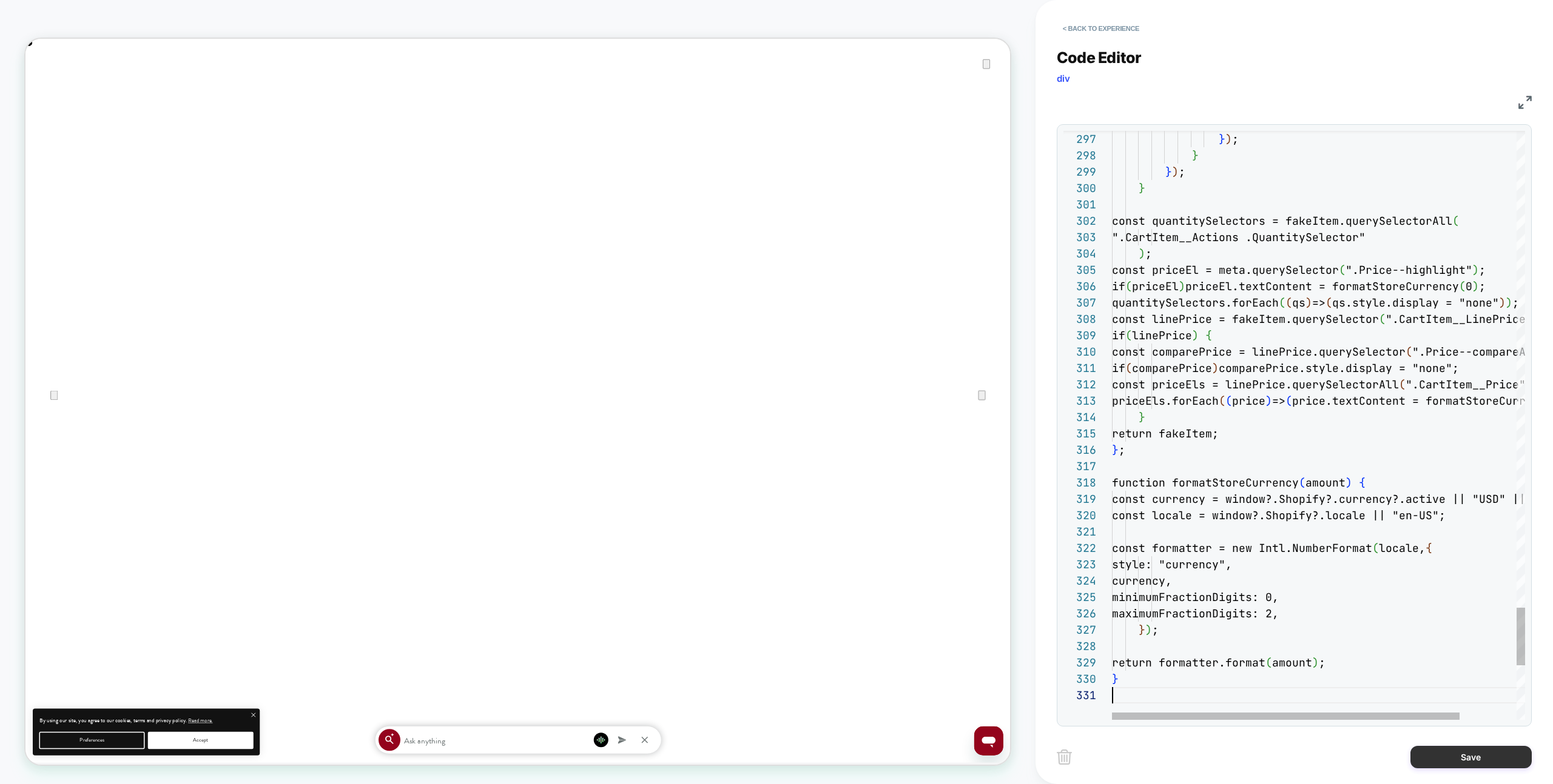
scroll to position [0, 0]
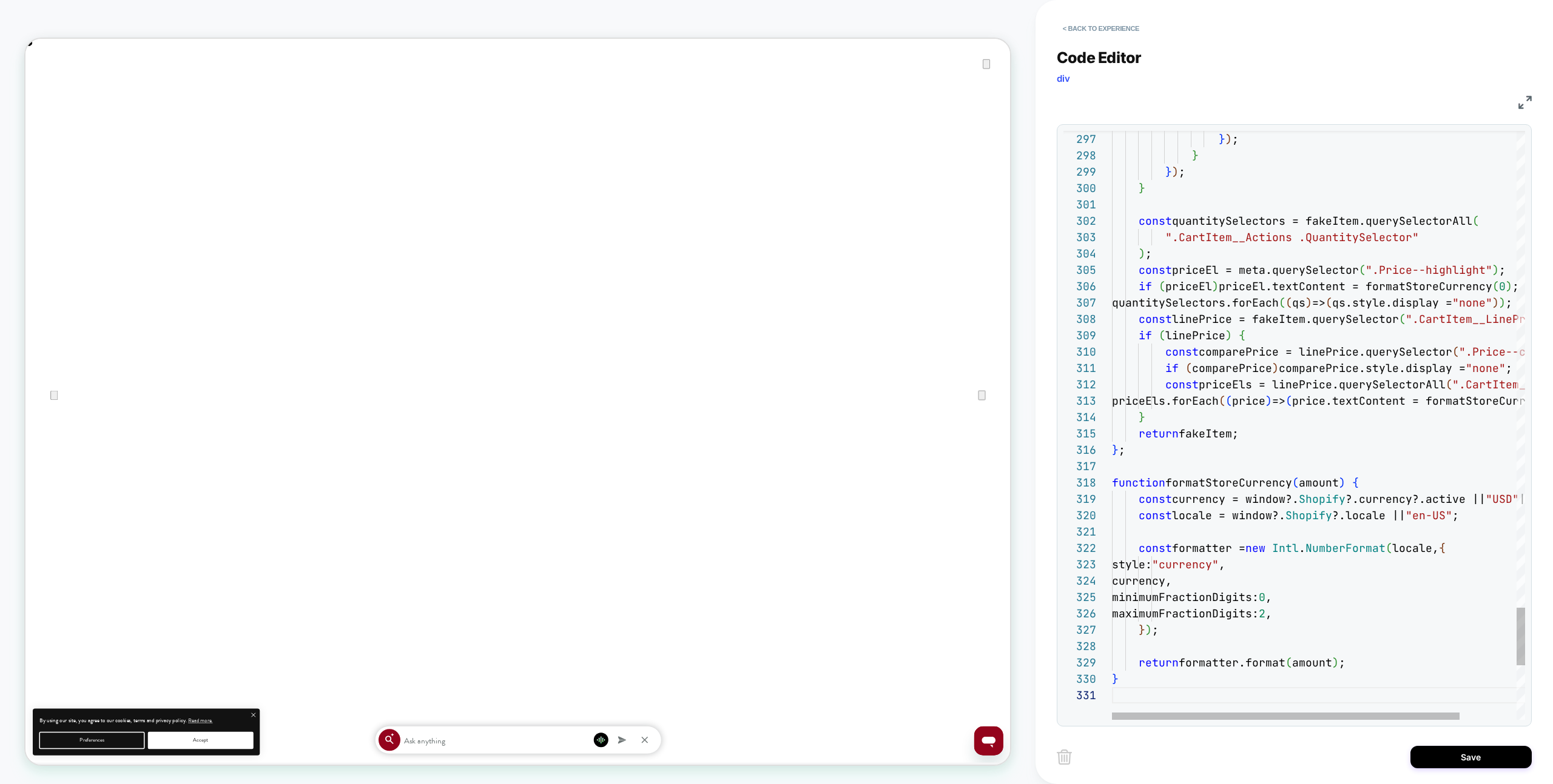
drag, startPoint x: 1487, startPoint y: 759, endPoint x: 1397, endPoint y: 755, distance: 90.1
click at [1486, 759] on button "Save" at bounding box center [1471, 757] width 121 height 22
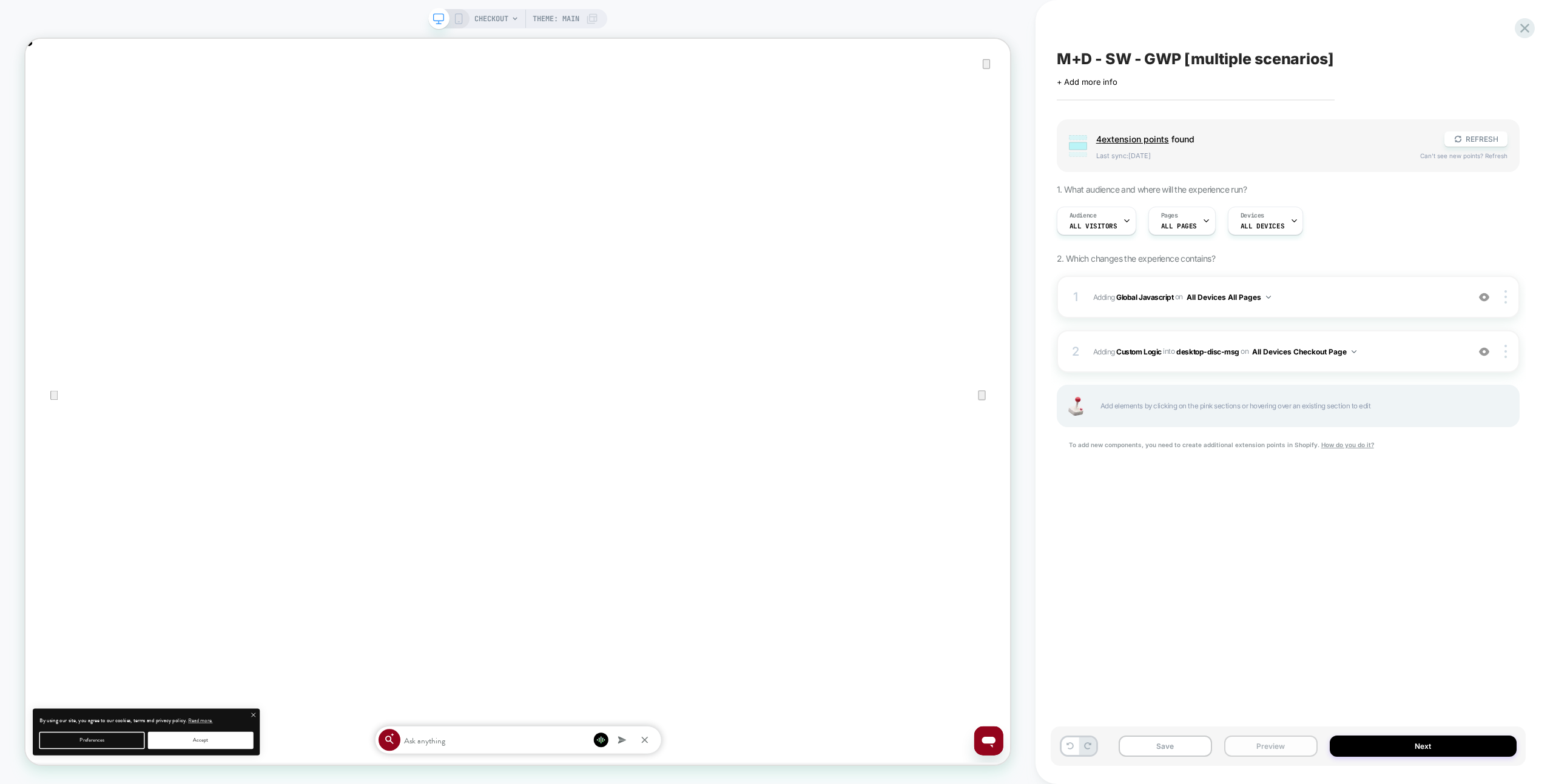
click at [1285, 739] on button "Preview" at bounding box center [1270, 747] width 93 height 21
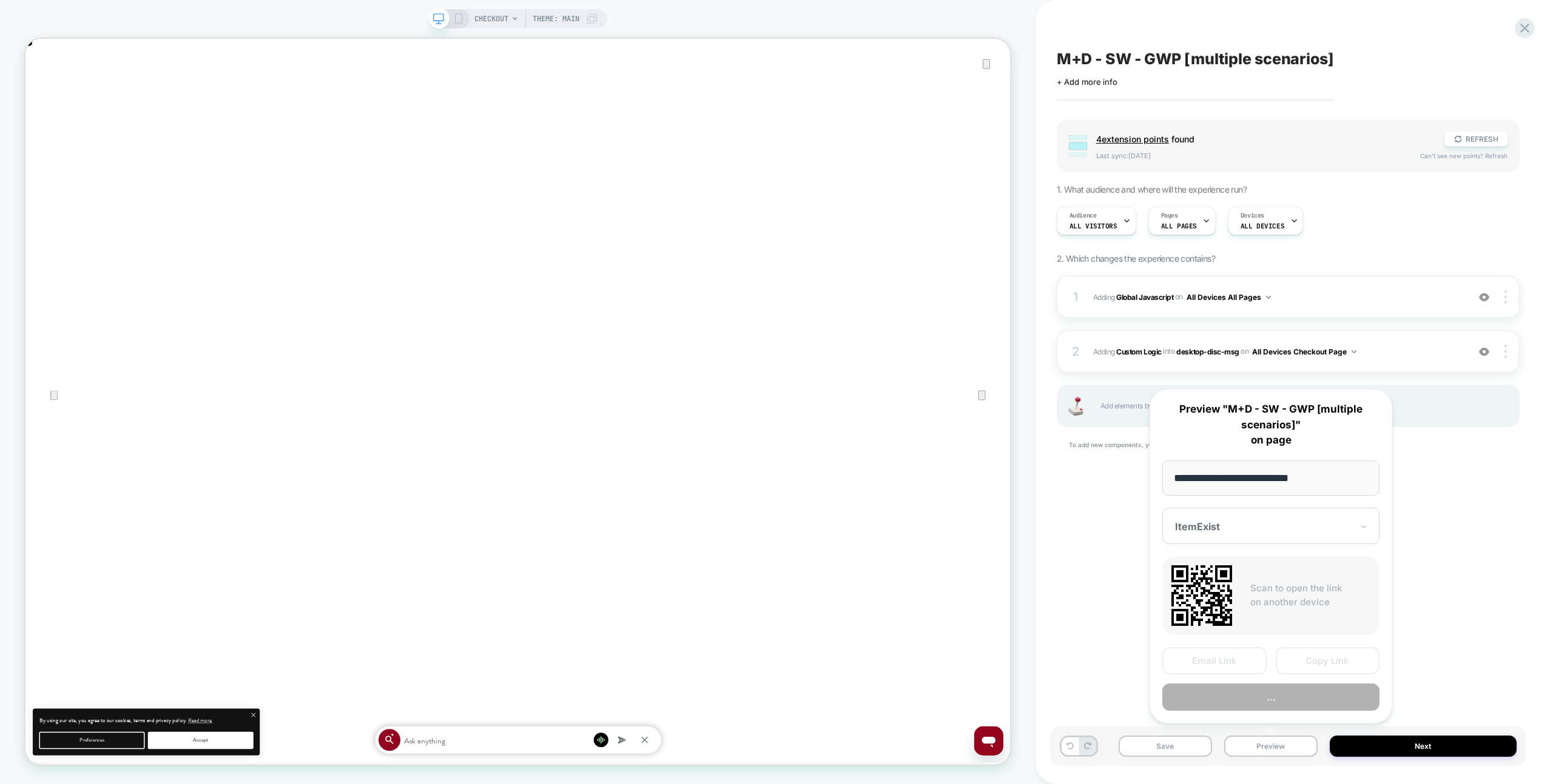
click at [1278, 692] on button "..." at bounding box center [1270, 697] width 217 height 27
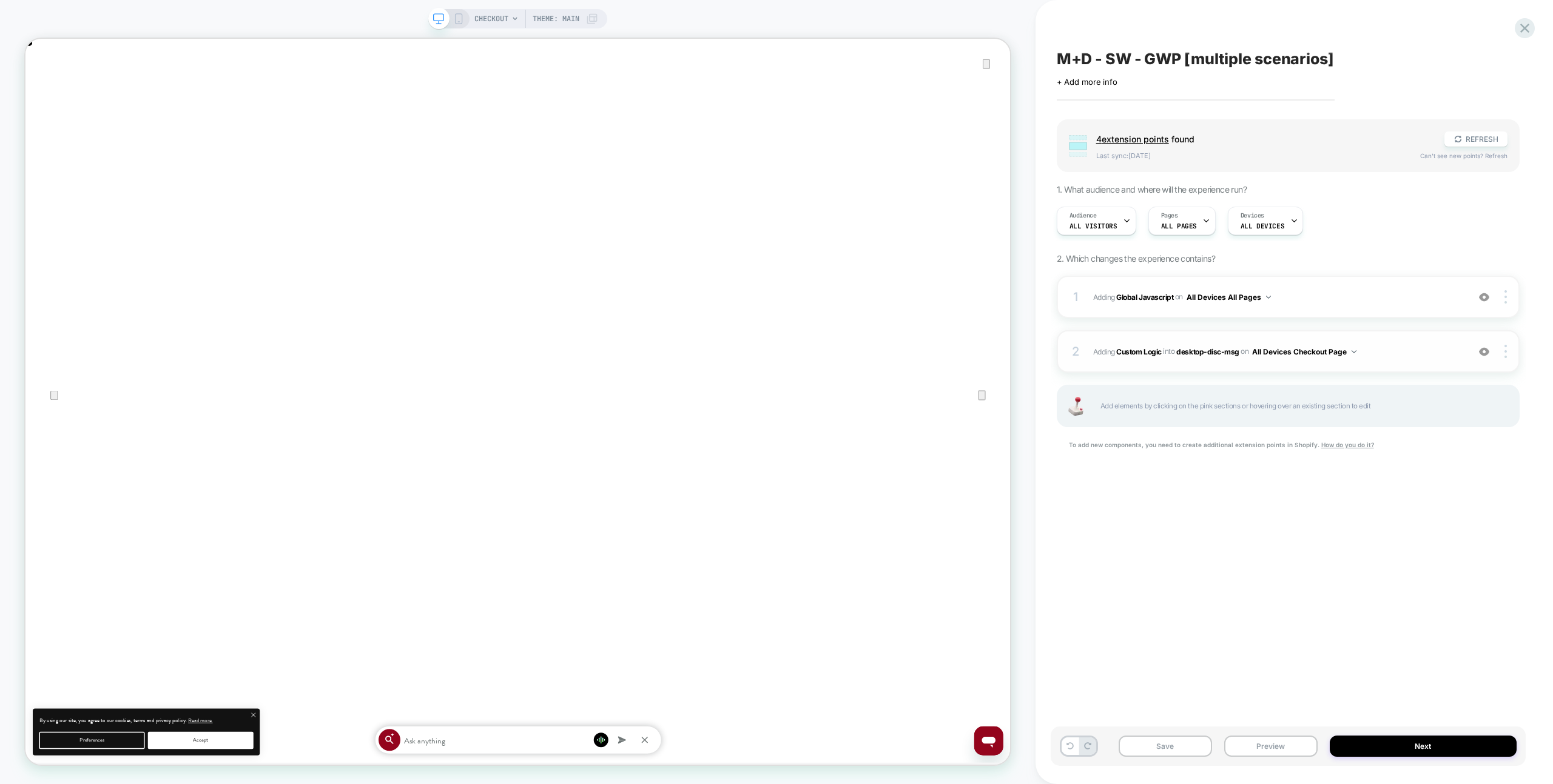
click at [1398, 349] on span "#_loomi_addon_1758448721774 Adding Custom Logic INTO desktop-disc-msg desktop-d…" at bounding box center [1277, 352] width 369 height 15
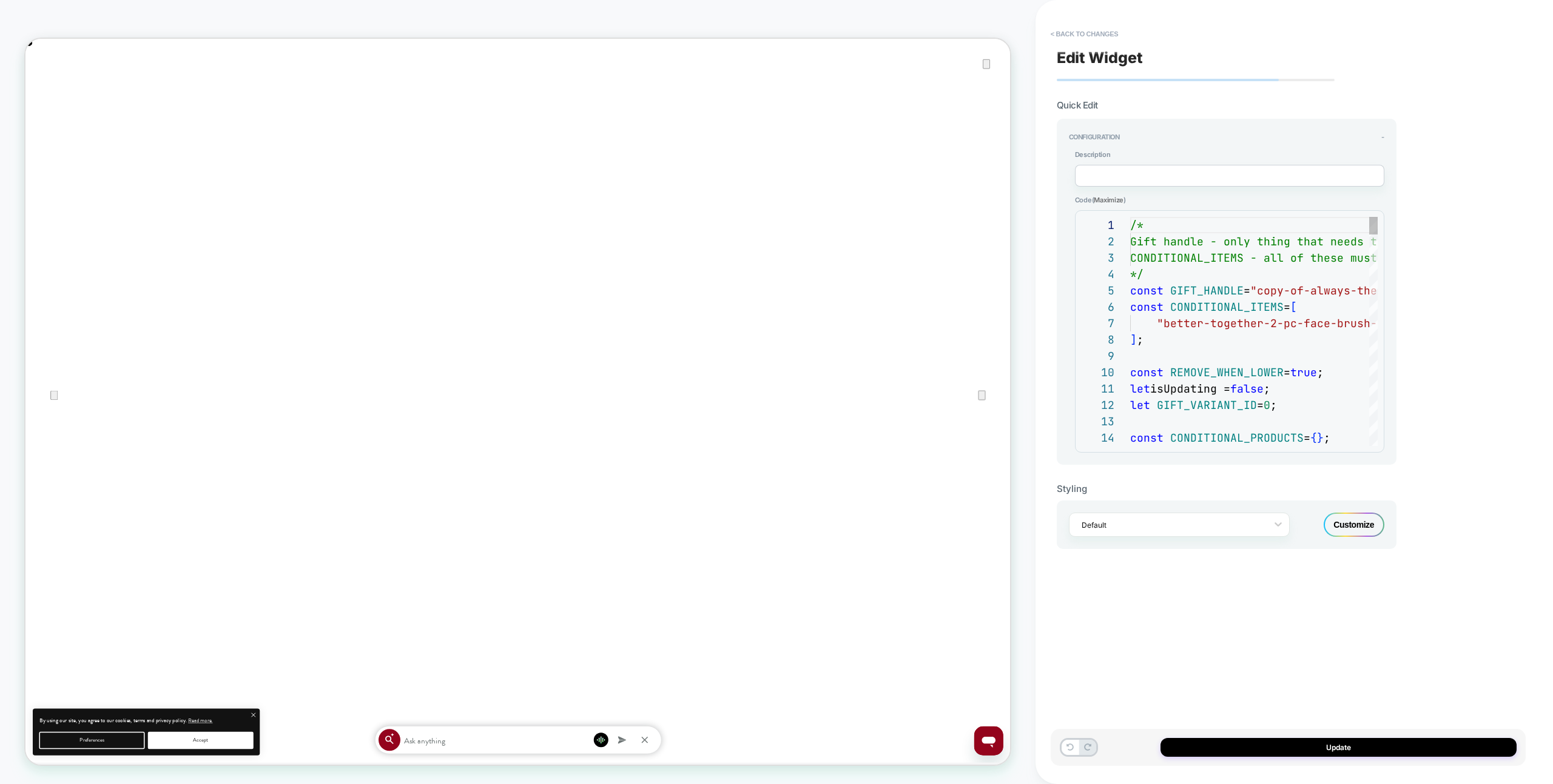
scroll to position [164, 0]
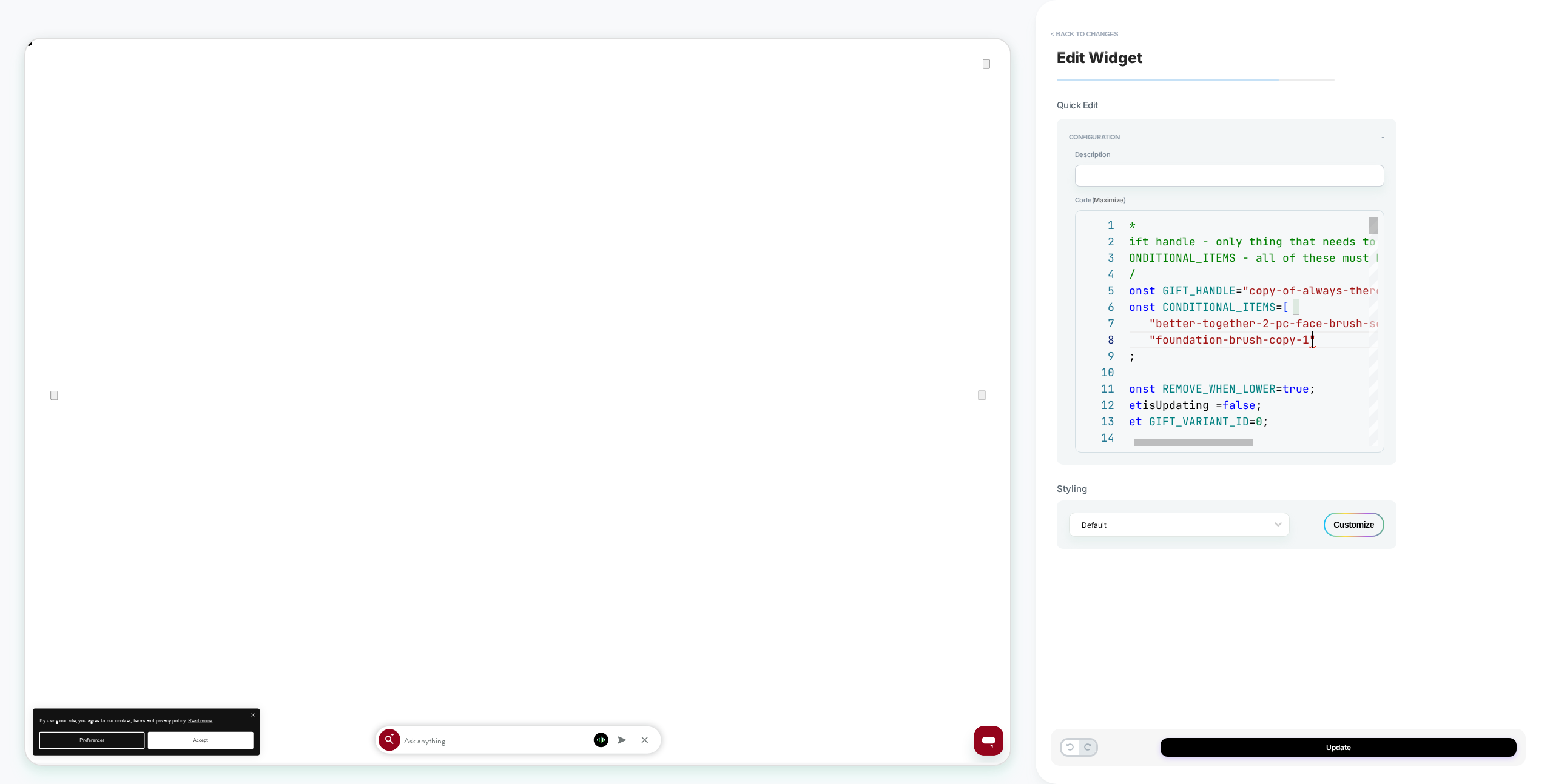
scroll to position [115, 190]
type textarea "**********"
click at [1312, 747] on button "Update" at bounding box center [1338, 748] width 356 height 19
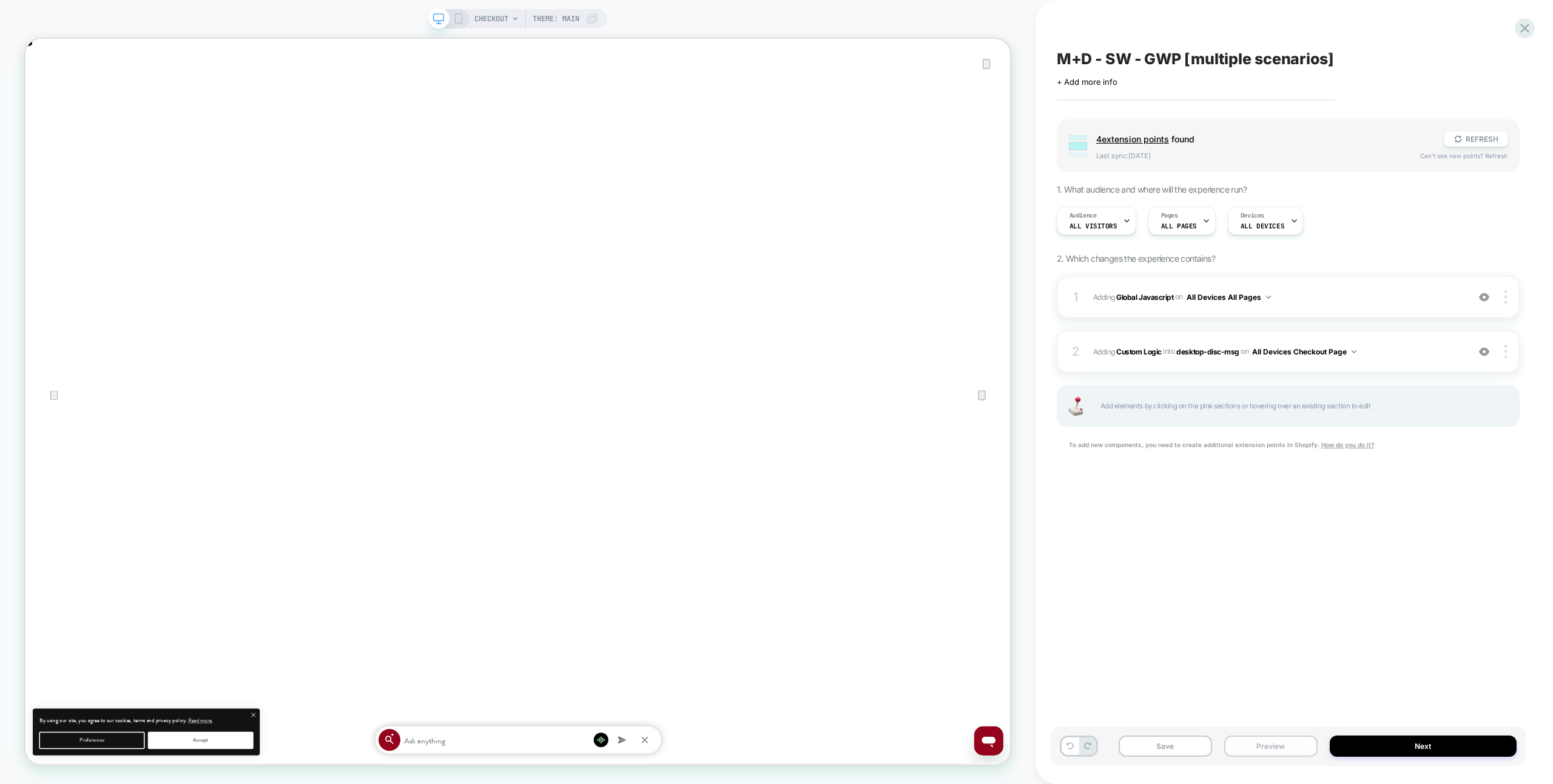
click at [1275, 739] on button "Preview" at bounding box center [1270, 747] width 93 height 21
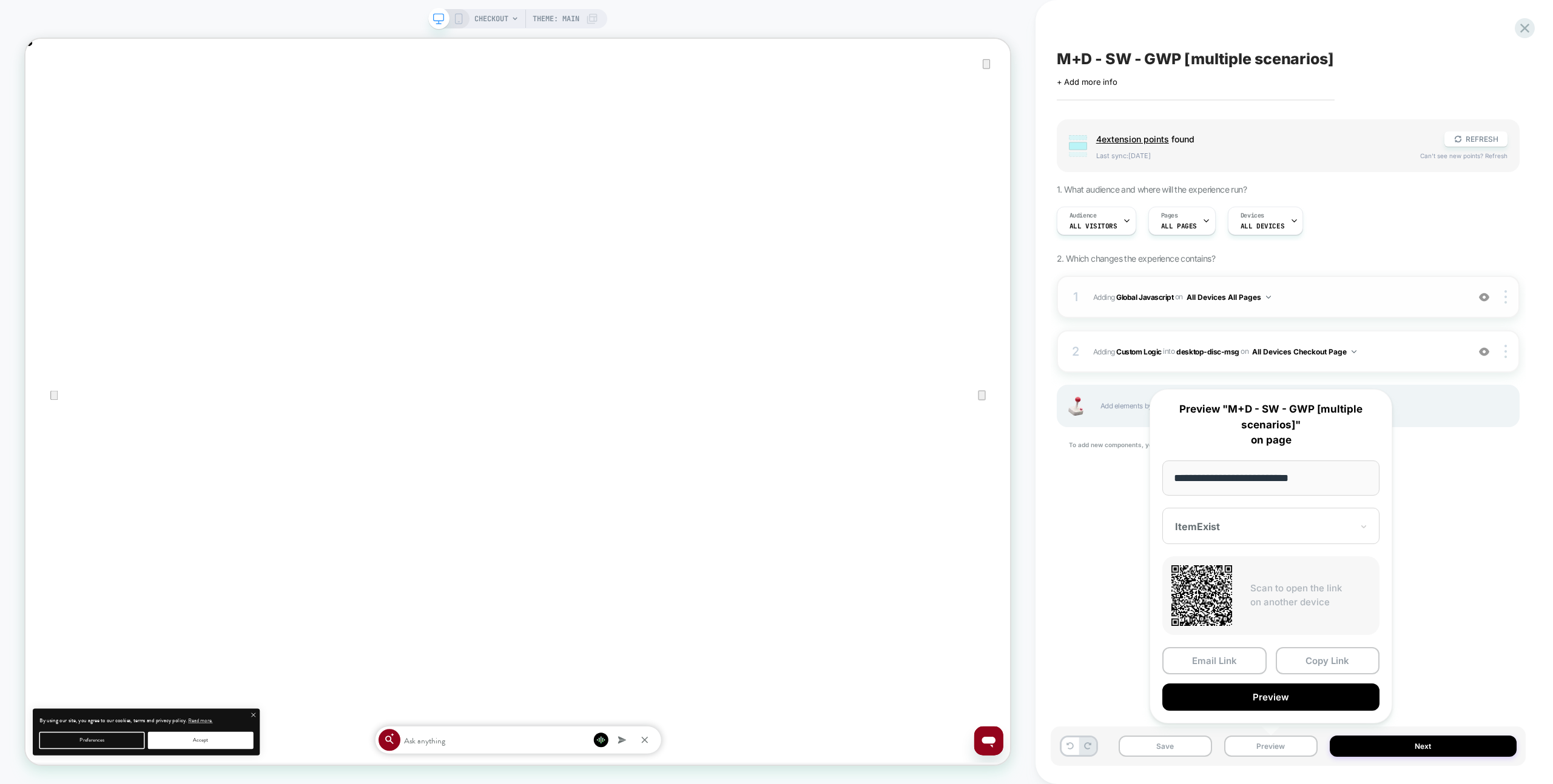
click at [1488, 292] on img at bounding box center [1484, 297] width 10 height 10
click at [1311, 708] on button "Preview" at bounding box center [1270, 697] width 217 height 27
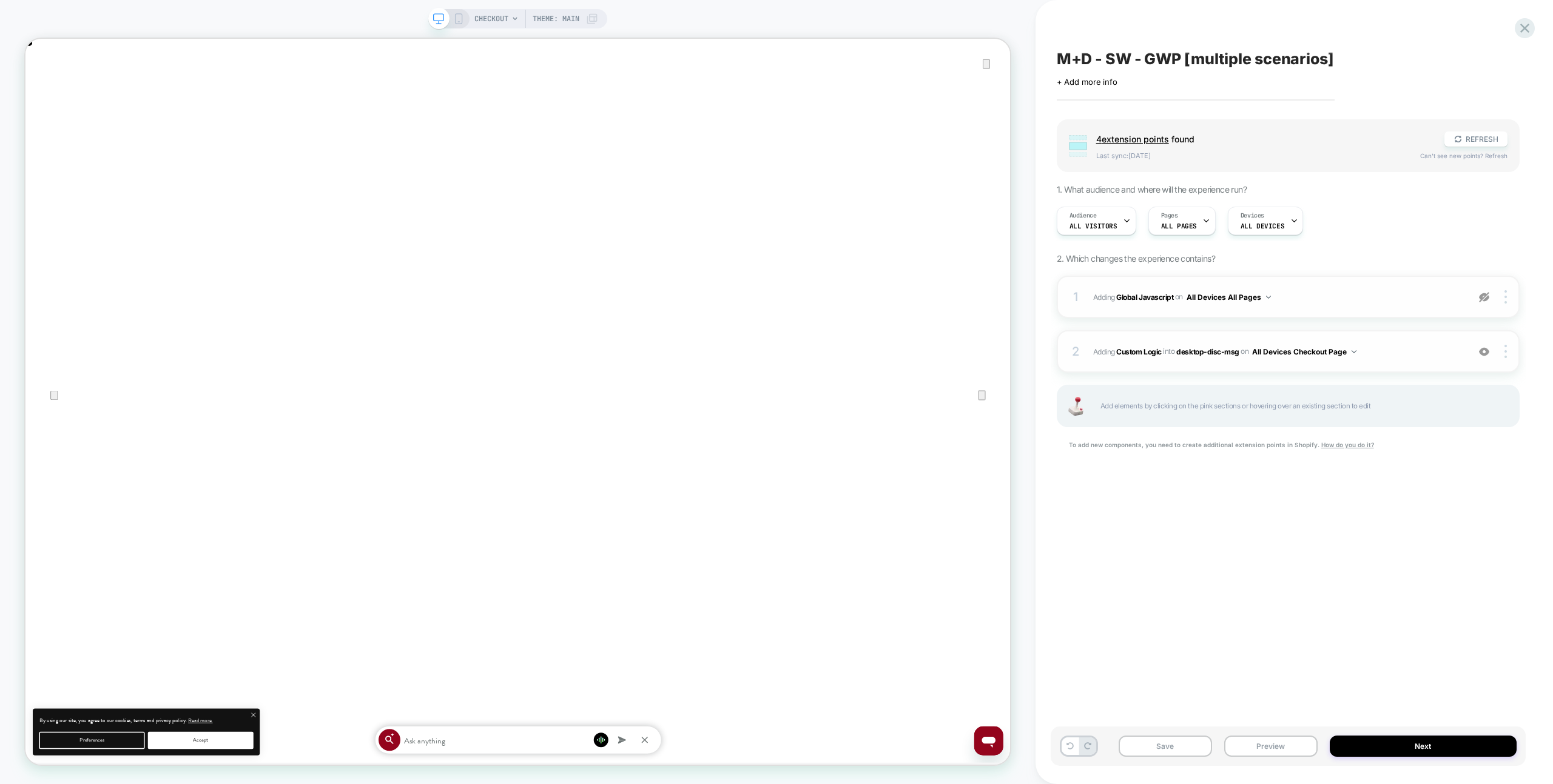
click at [1461, 333] on div "2 #_loomi_addon_1758448721774 Adding Custom Logic INTO desktop-disc-msg desktop…" at bounding box center [1288, 351] width 463 height 42
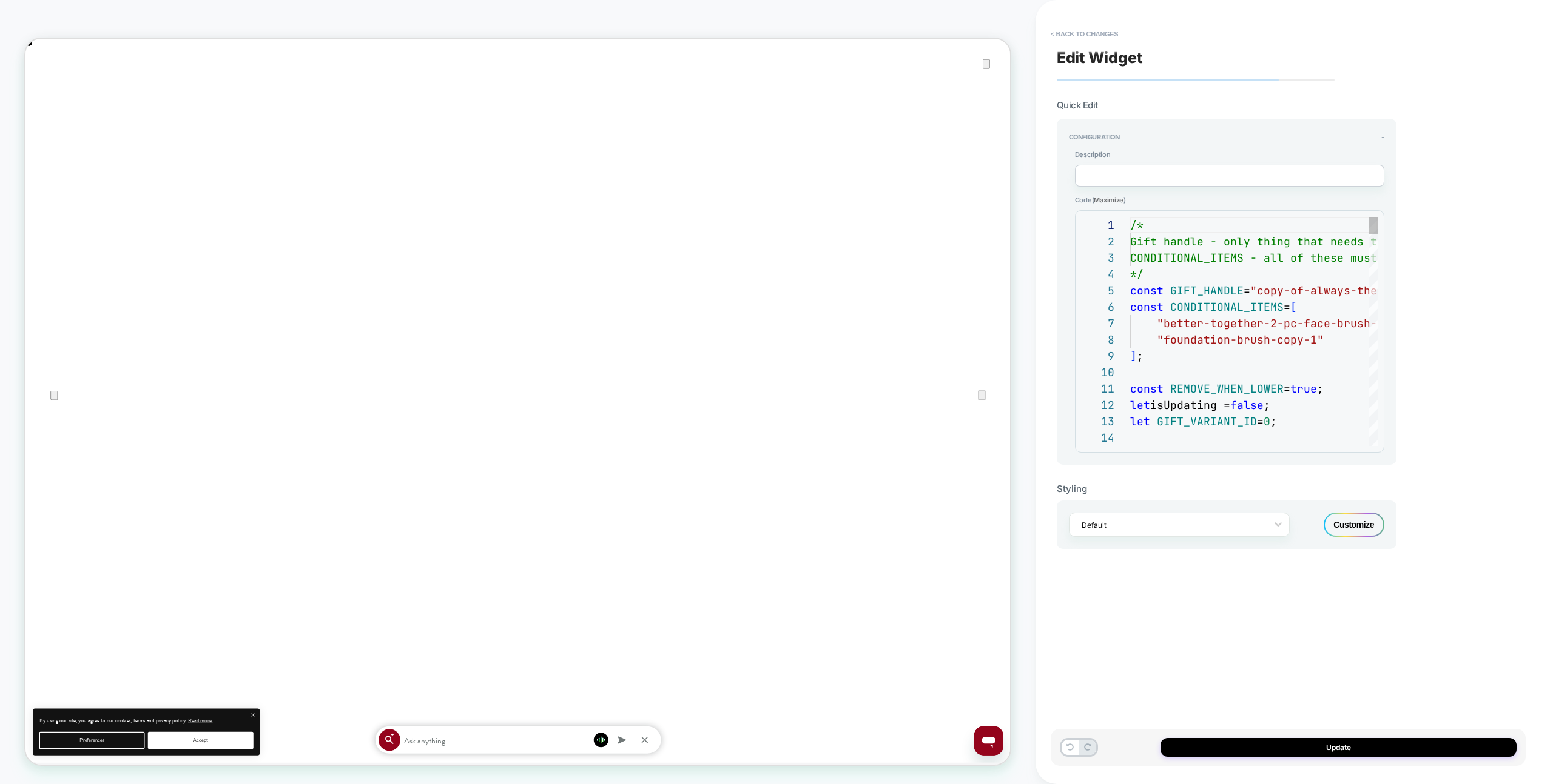
scroll to position [164, 0]
click at [1352, 762] on div "Update" at bounding box center [1288, 747] width 475 height 37
click at [1354, 757] on div "Update" at bounding box center [1288, 747] width 475 height 37
click at [1352, 747] on button "Update" at bounding box center [1338, 748] width 356 height 19
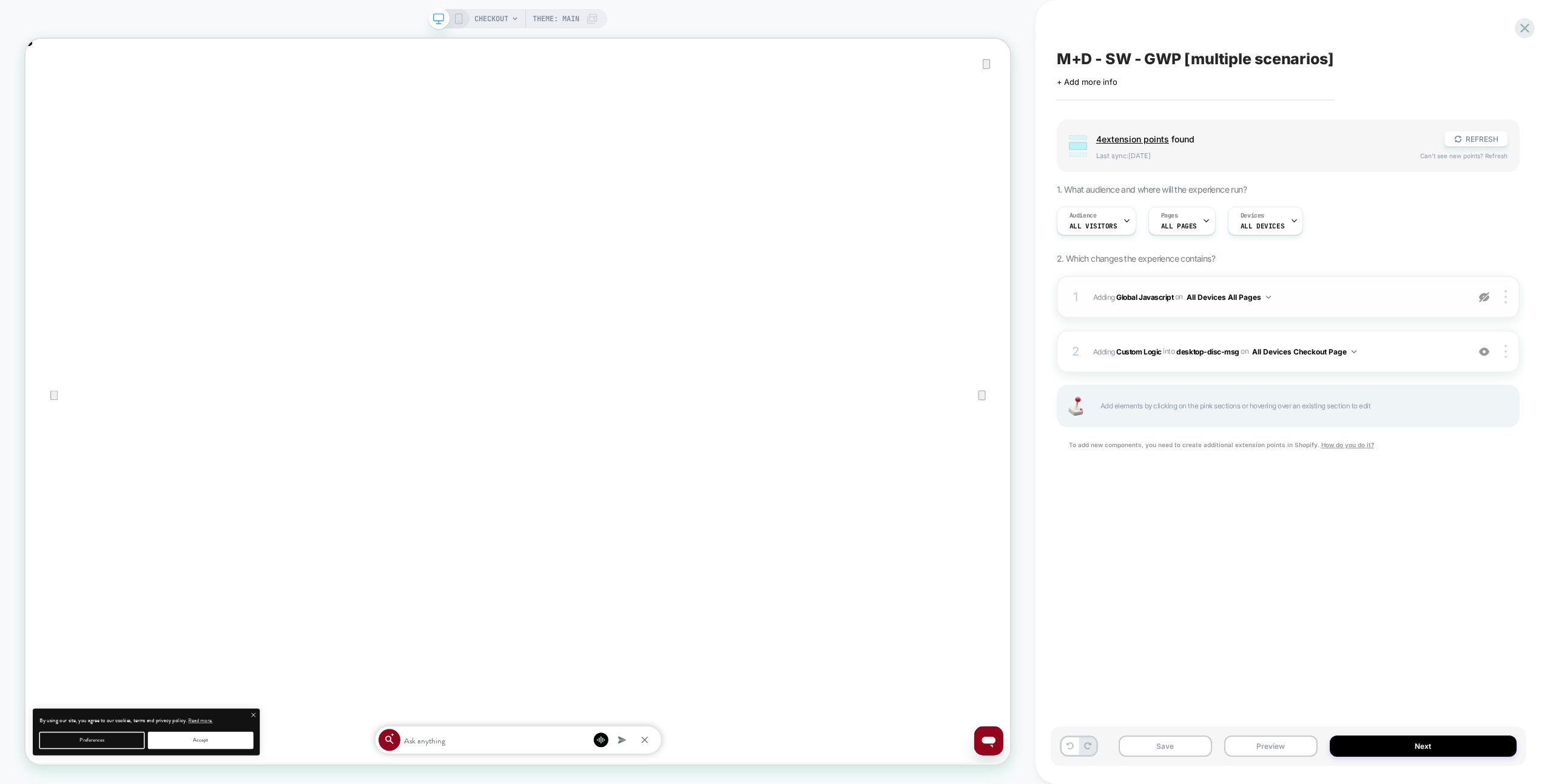
click at [1344, 279] on div "1 Adding Global Javascript on All Devices All Pages Target Desktop Delete" at bounding box center [1288, 297] width 463 height 42
click at [1492, 298] on div at bounding box center [1484, 297] width 23 height 14
click at [1415, 295] on span "Adding Global Javascript on All Devices All Pages" at bounding box center [1277, 297] width 369 height 15
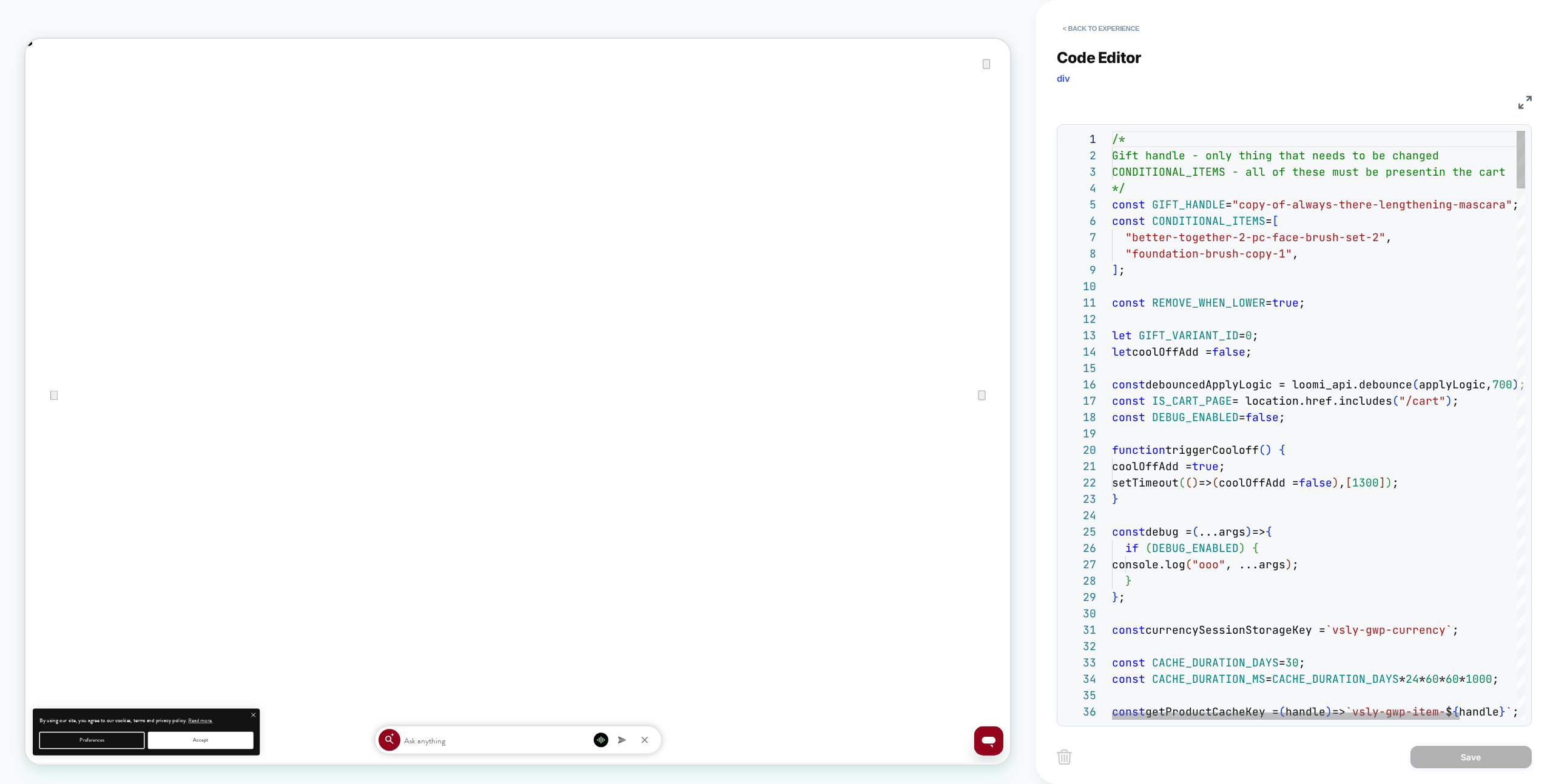
type textarea "**********"
click at [1090, 22] on button "< Back to experience" at bounding box center [1101, 29] width 88 height 19
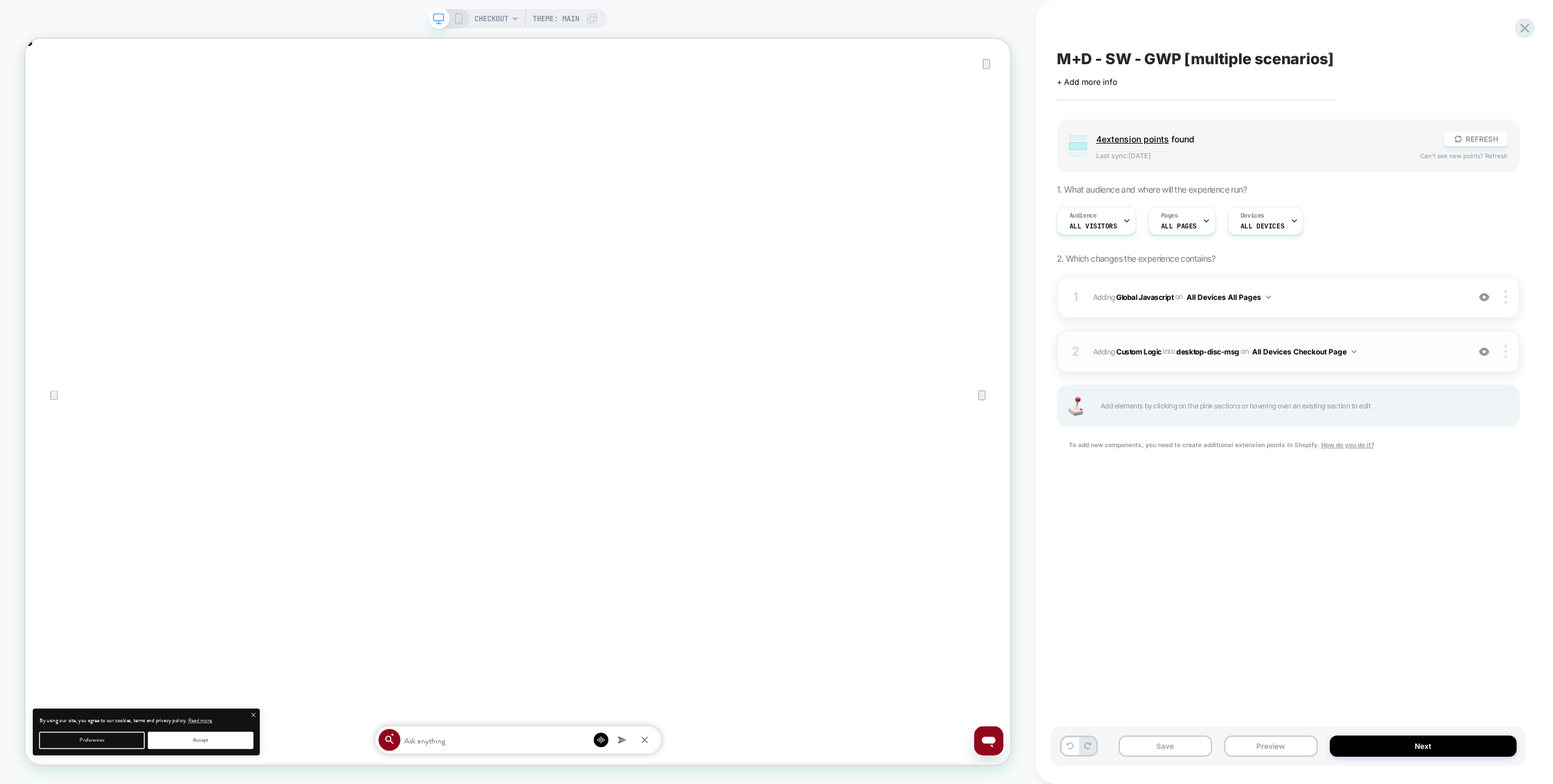
click at [1381, 350] on span "#_loomi_addon_1758448721774 Adding Custom Logic INTO desktop-disc-msg desktop-d…" at bounding box center [1277, 352] width 369 height 15
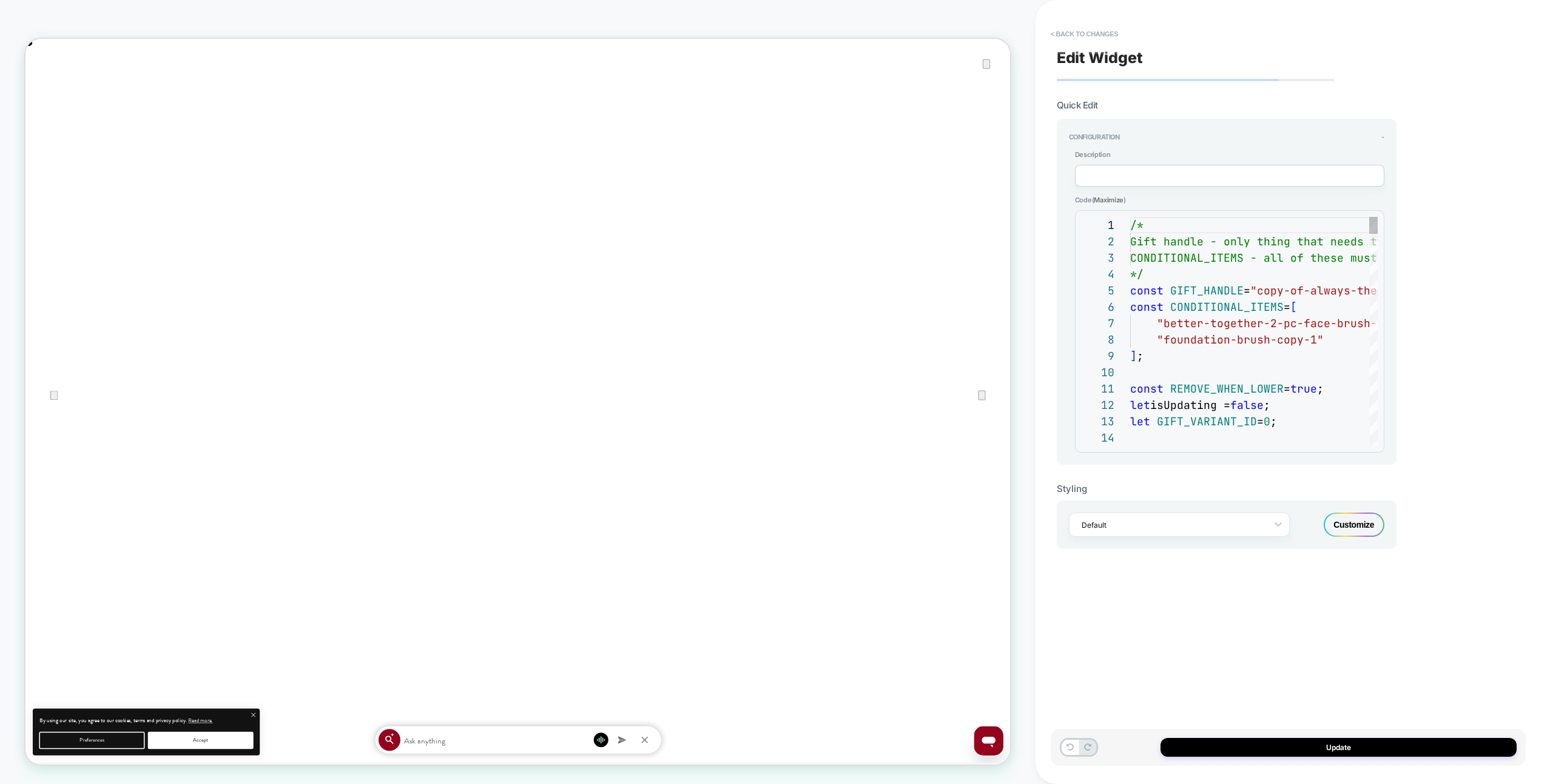
scroll to position [164, 0]
click at [1078, 34] on button "< Back to changes" at bounding box center [1084, 33] width 80 height 19
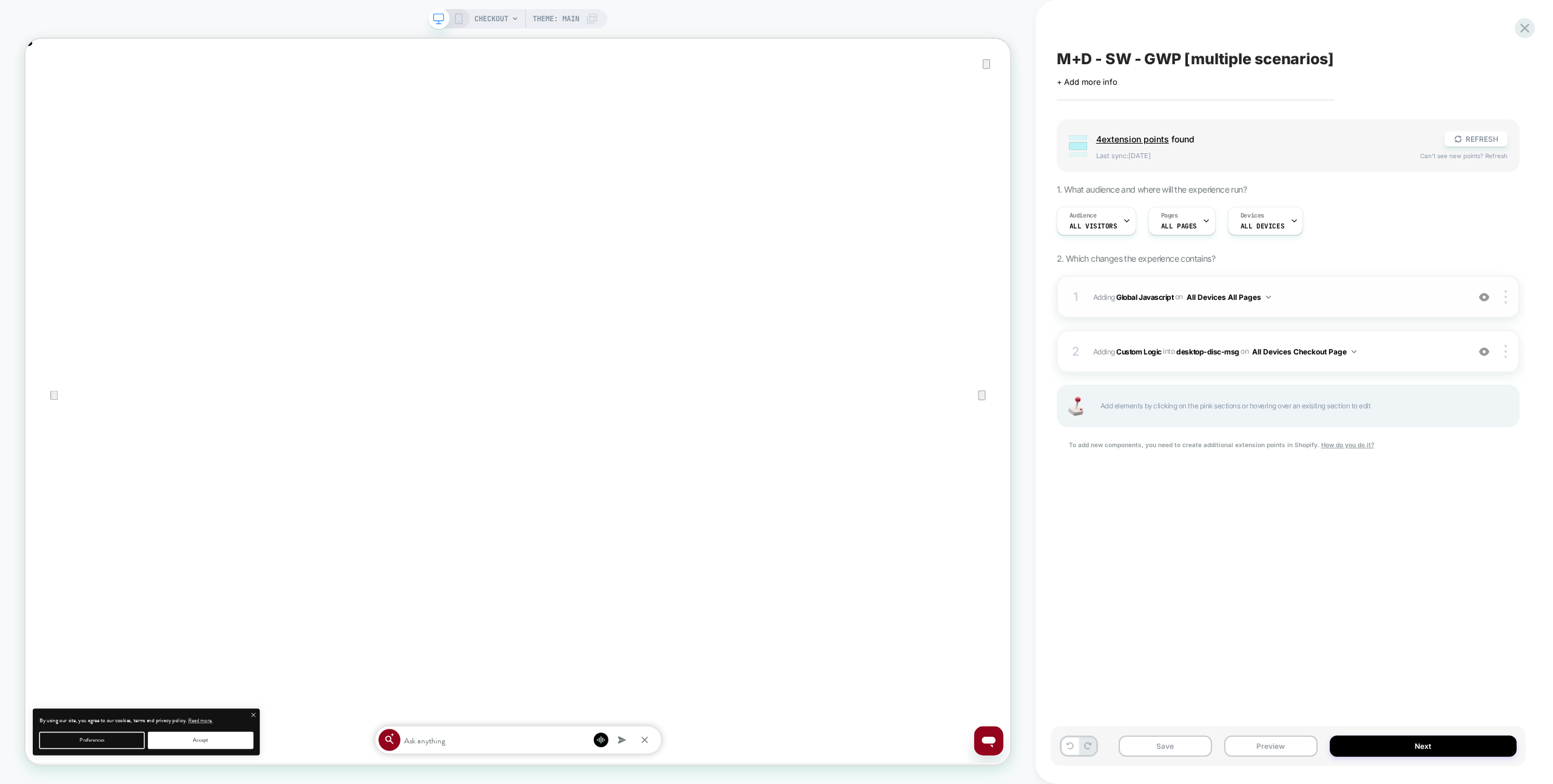
click at [1328, 303] on span "Adding Global Javascript on All Devices All Pages" at bounding box center [1277, 297] width 369 height 15
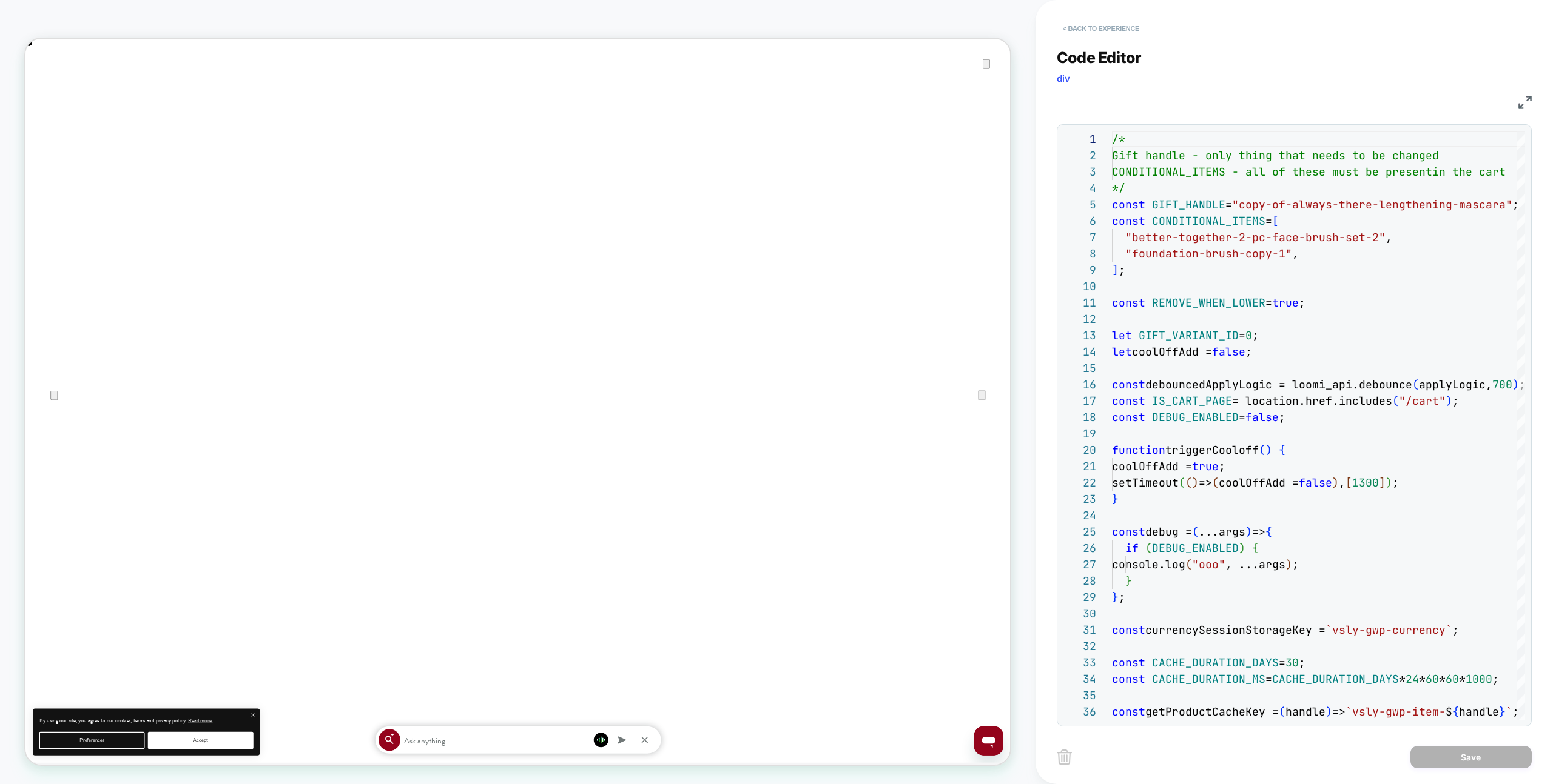
click at [1074, 26] on button "< Back to experience" at bounding box center [1101, 29] width 88 height 19
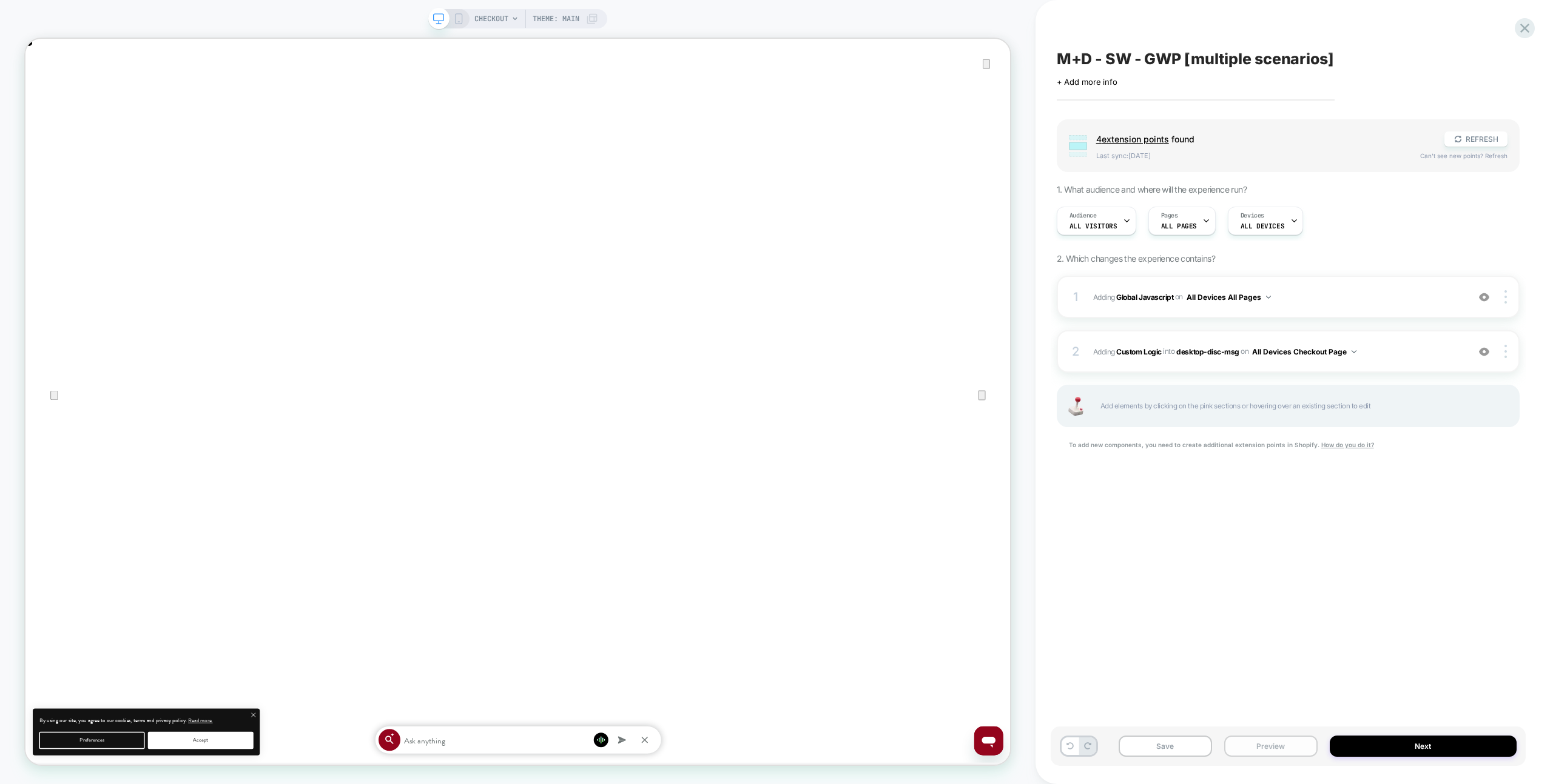
click at [1262, 746] on button "Preview" at bounding box center [1270, 747] width 93 height 21
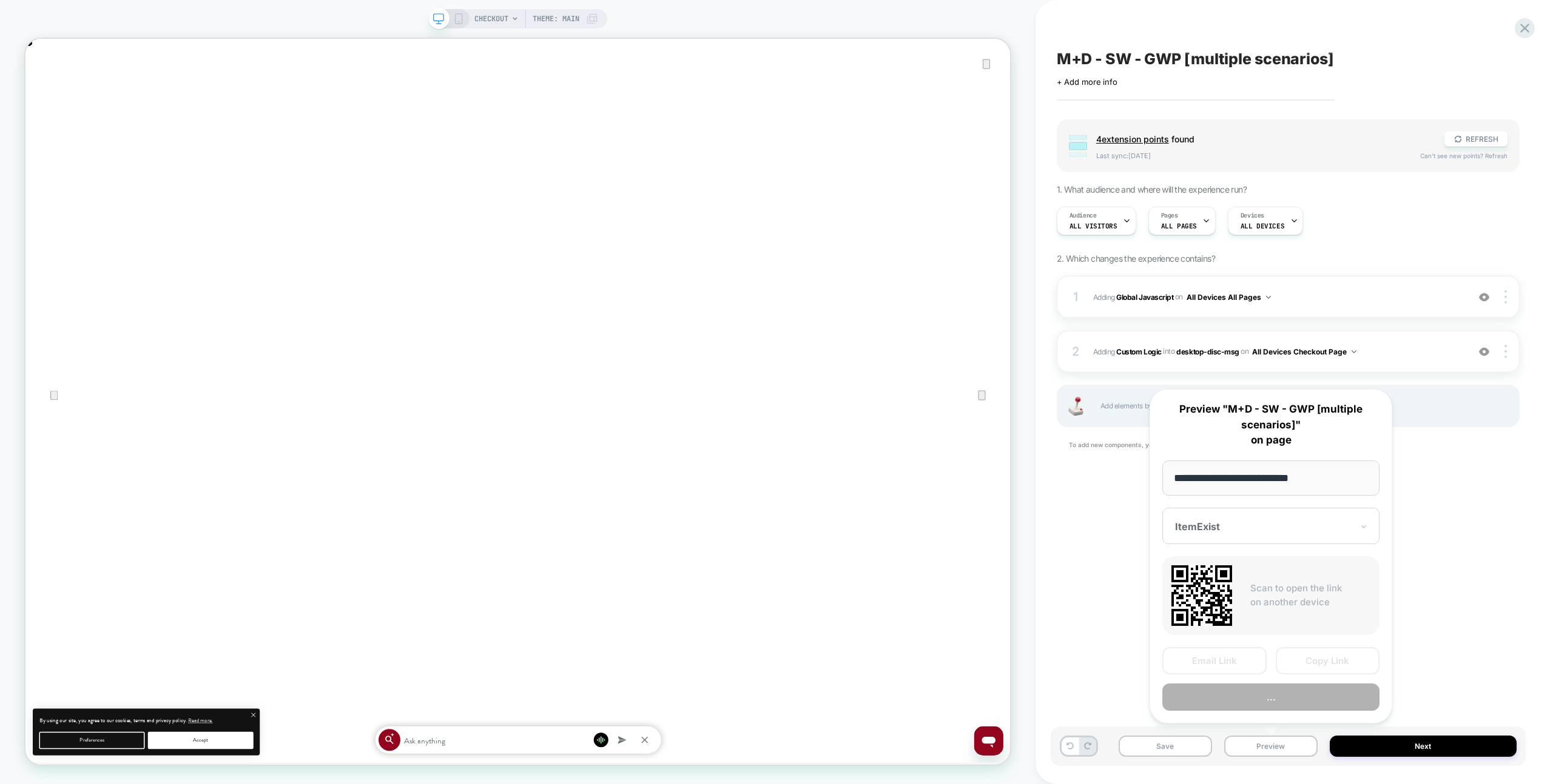
click at [1265, 698] on button "..." at bounding box center [1270, 697] width 217 height 27
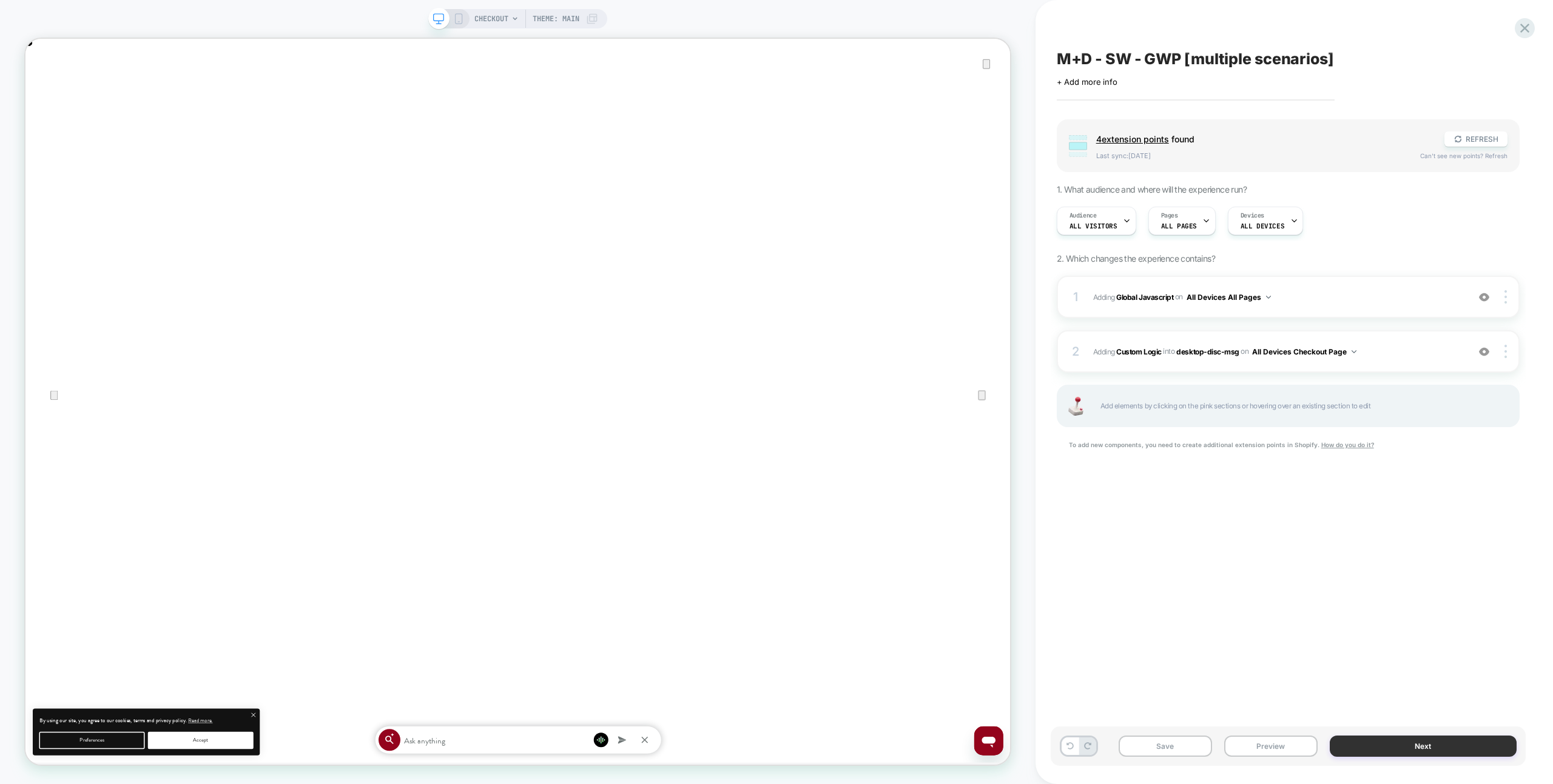
click at [1400, 750] on button "Next" at bounding box center [1422, 747] width 187 height 21
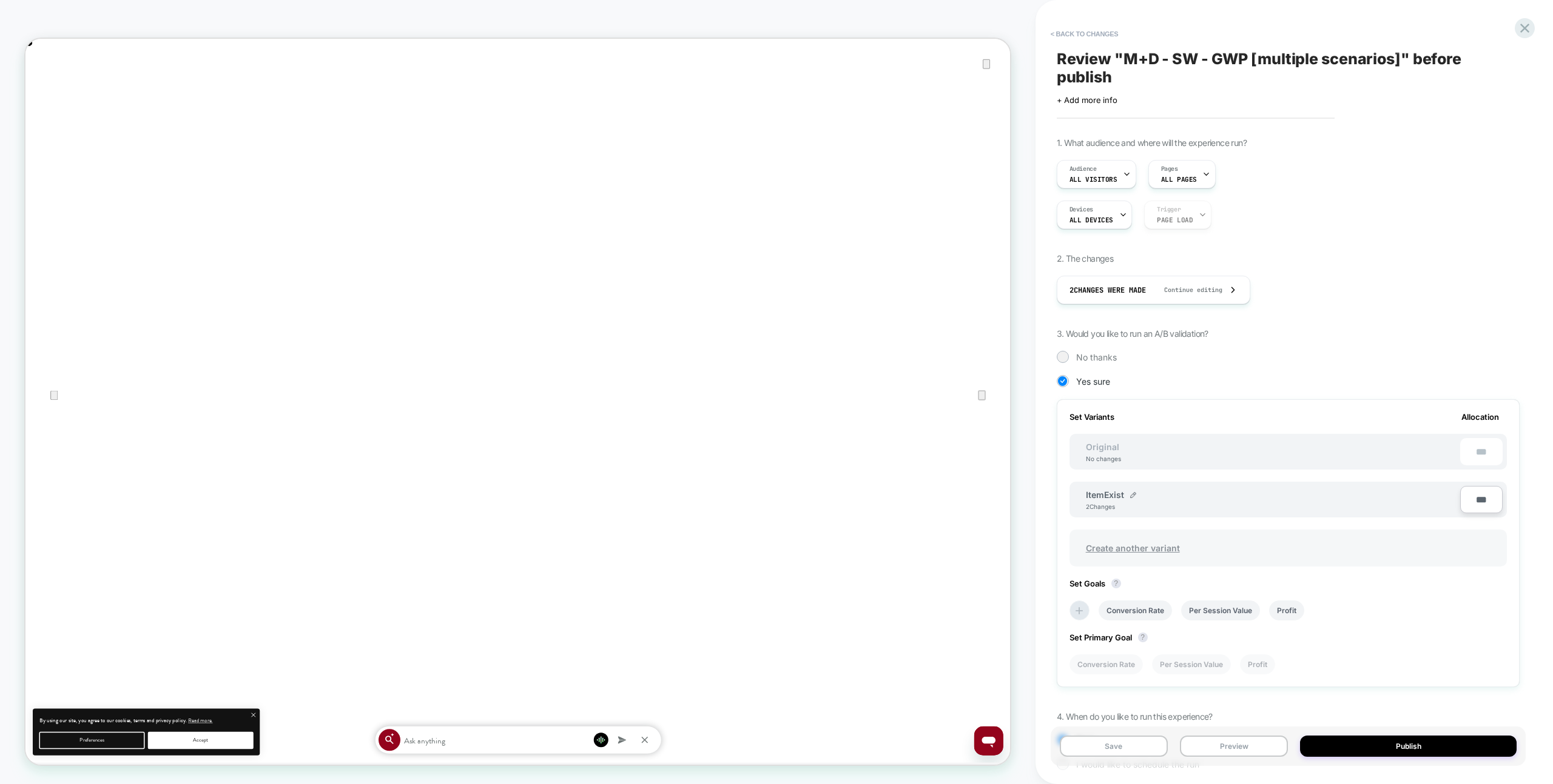
click at [1142, 543] on span "Create another variant" at bounding box center [1132, 548] width 119 height 29
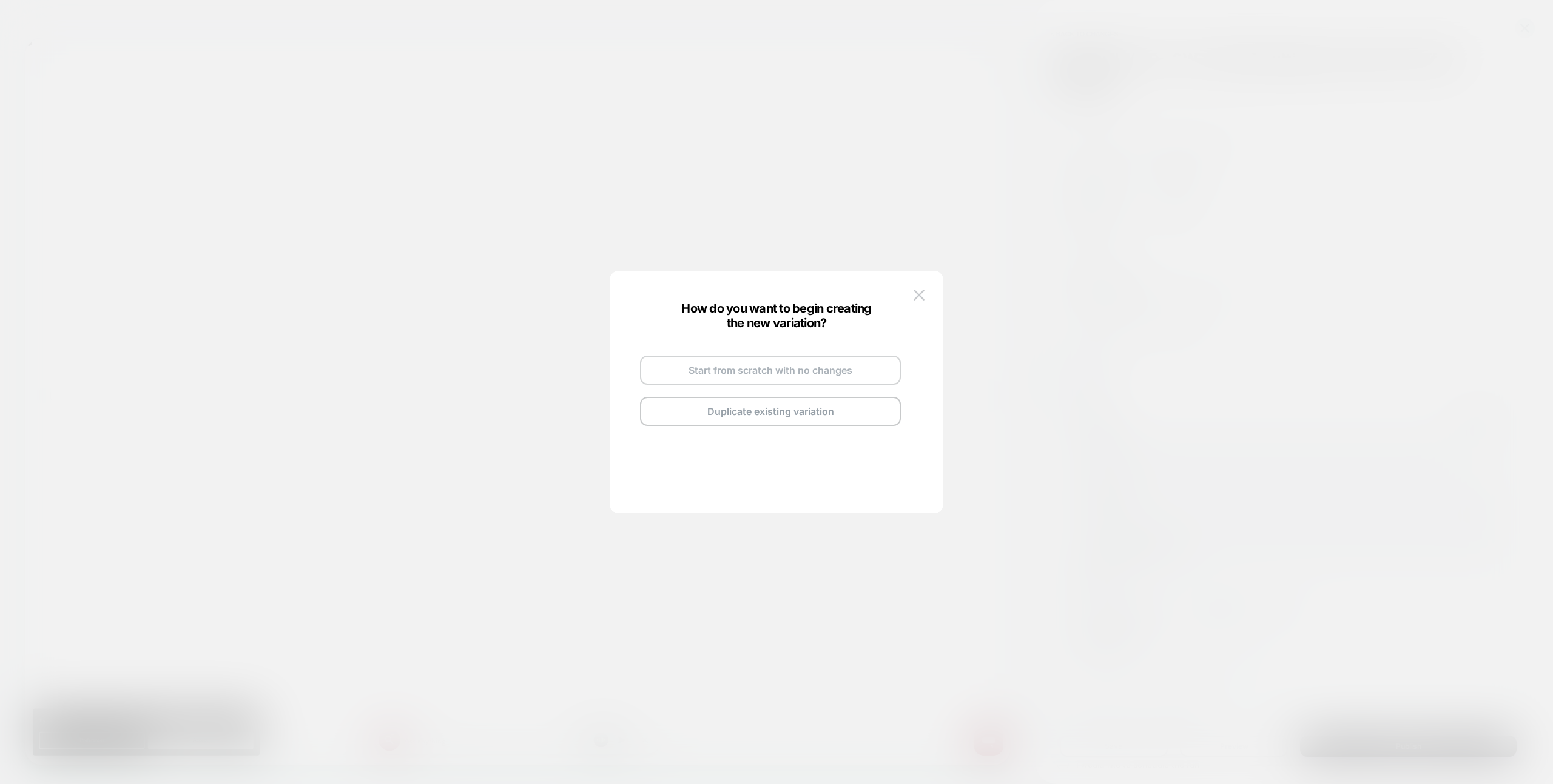
click at [746, 377] on button "Start from scratch with no changes" at bounding box center [769, 370] width 260 height 29
click at [923, 287] on button at bounding box center [918, 294] width 18 height 18
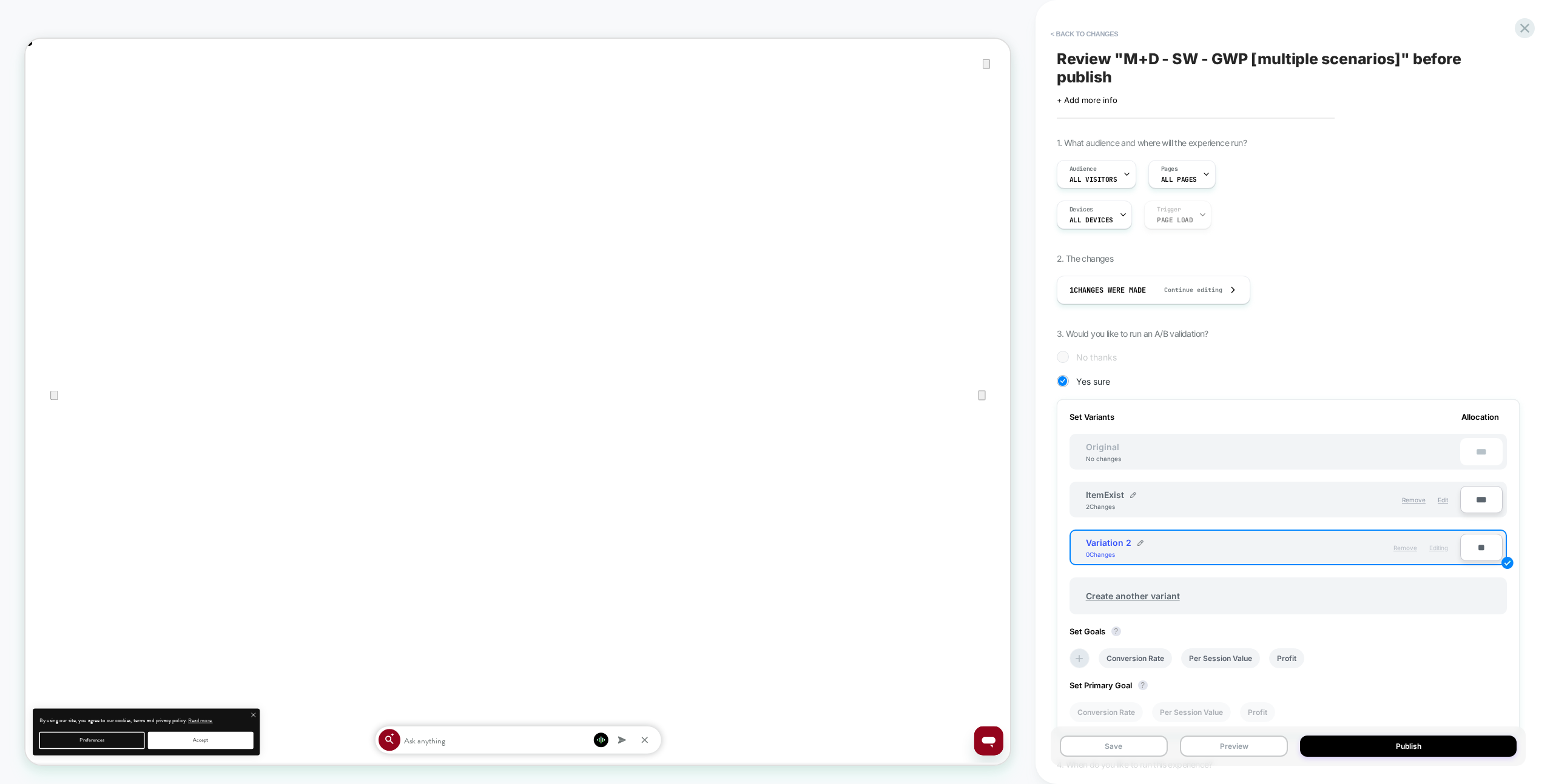
click at [1402, 548] on span "Remove" at bounding box center [1405, 548] width 24 height 7
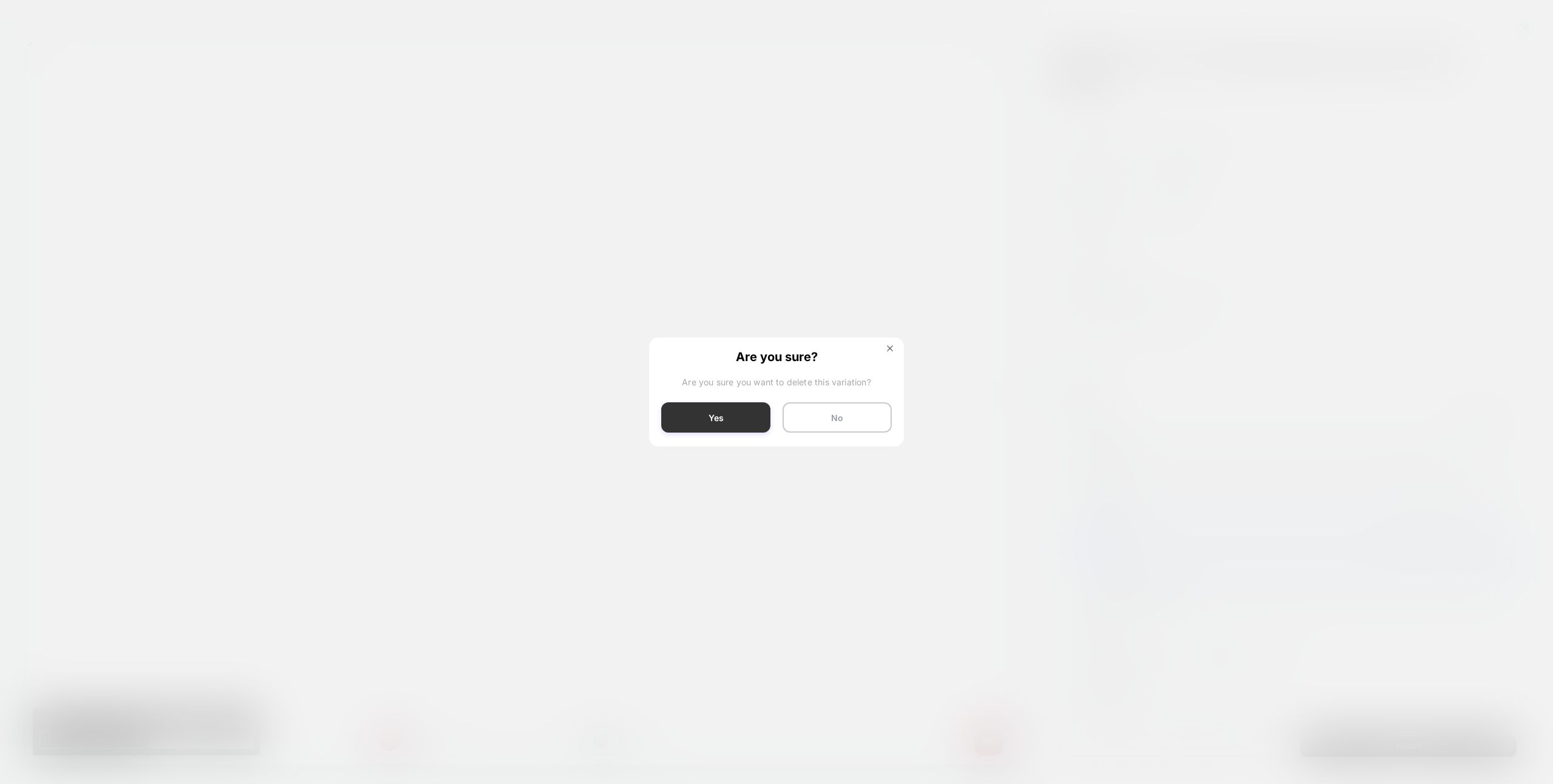
click at [761, 418] on button "Yes" at bounding box center [715, 418] width 109 height 30
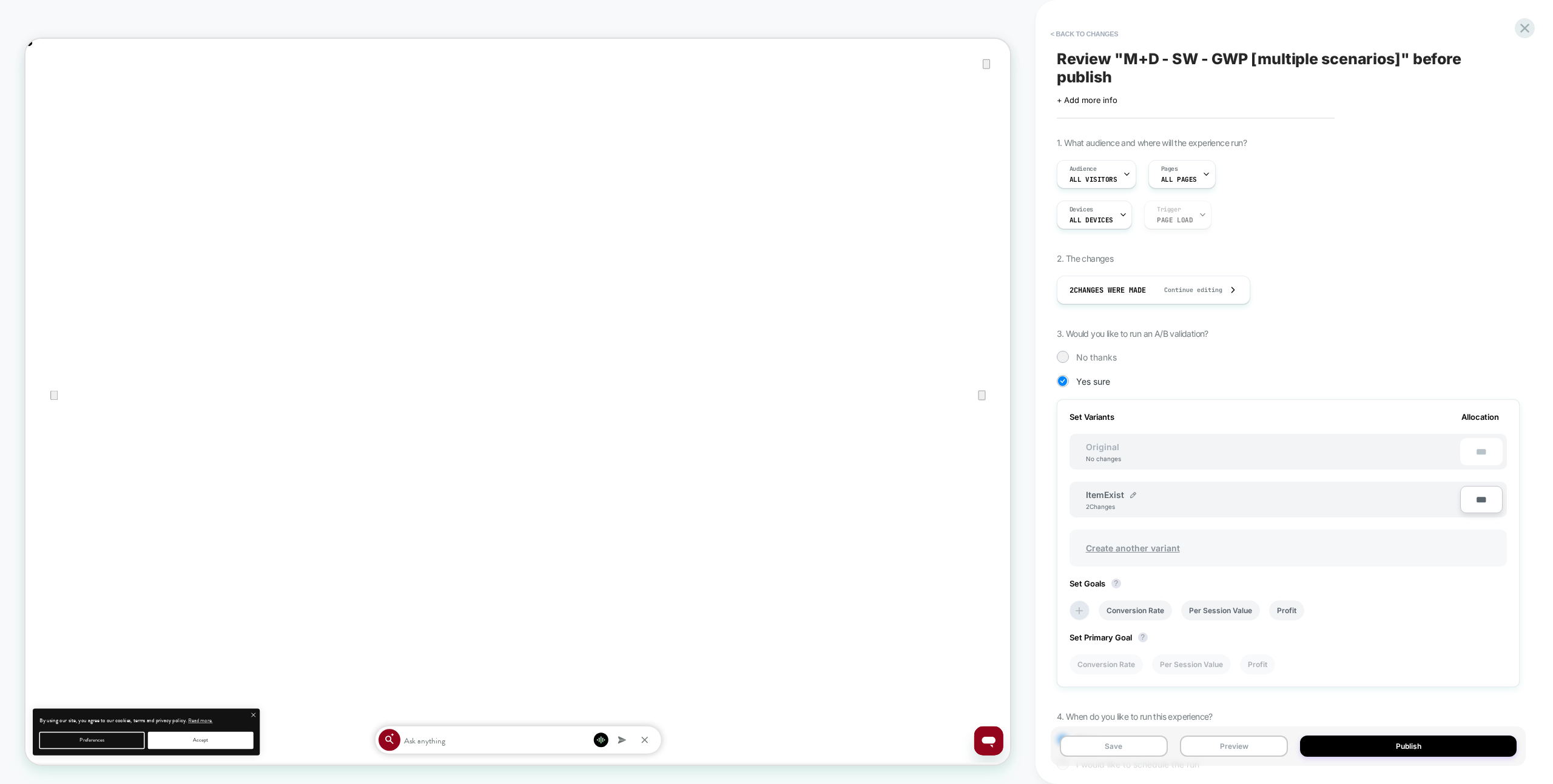
click at [1152, 540] on span "Create another variant" at bounding box center [1132, 548] width 119 height 29
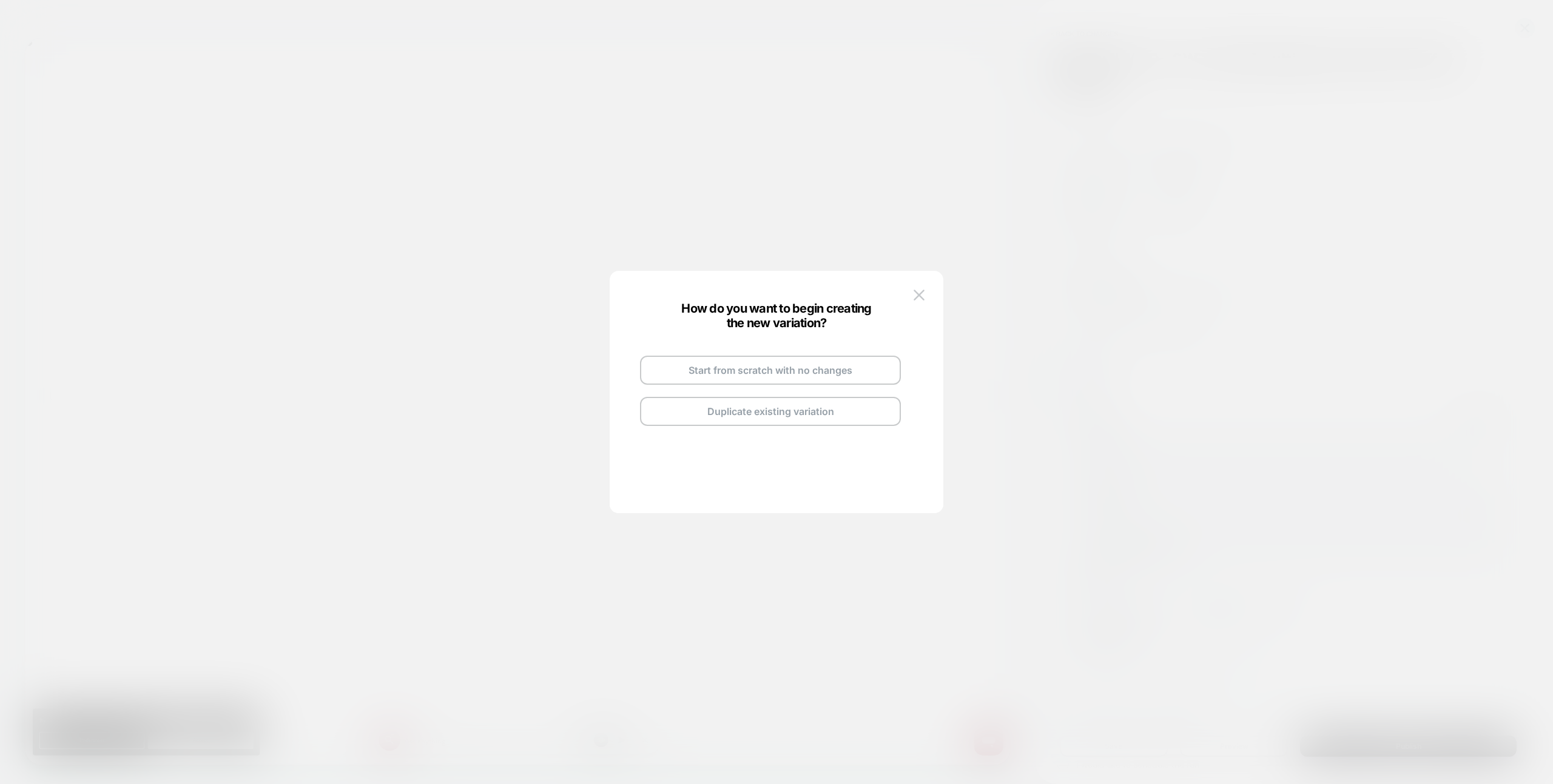
click at [835, 403] on button "Duplicate existing variation" at bounding box center [769, 412] width 260 height 29
click at [818, 357] on div "Copy of ItemExist" at bounding box center [784, 356] width 85 height 10
click at [821, 357] on img at bounding box center [823, 357] width 6 height 6
click at [780, 359] on input "**********" at bounding box center [755, 357] width 88 height 24
type input "**********"
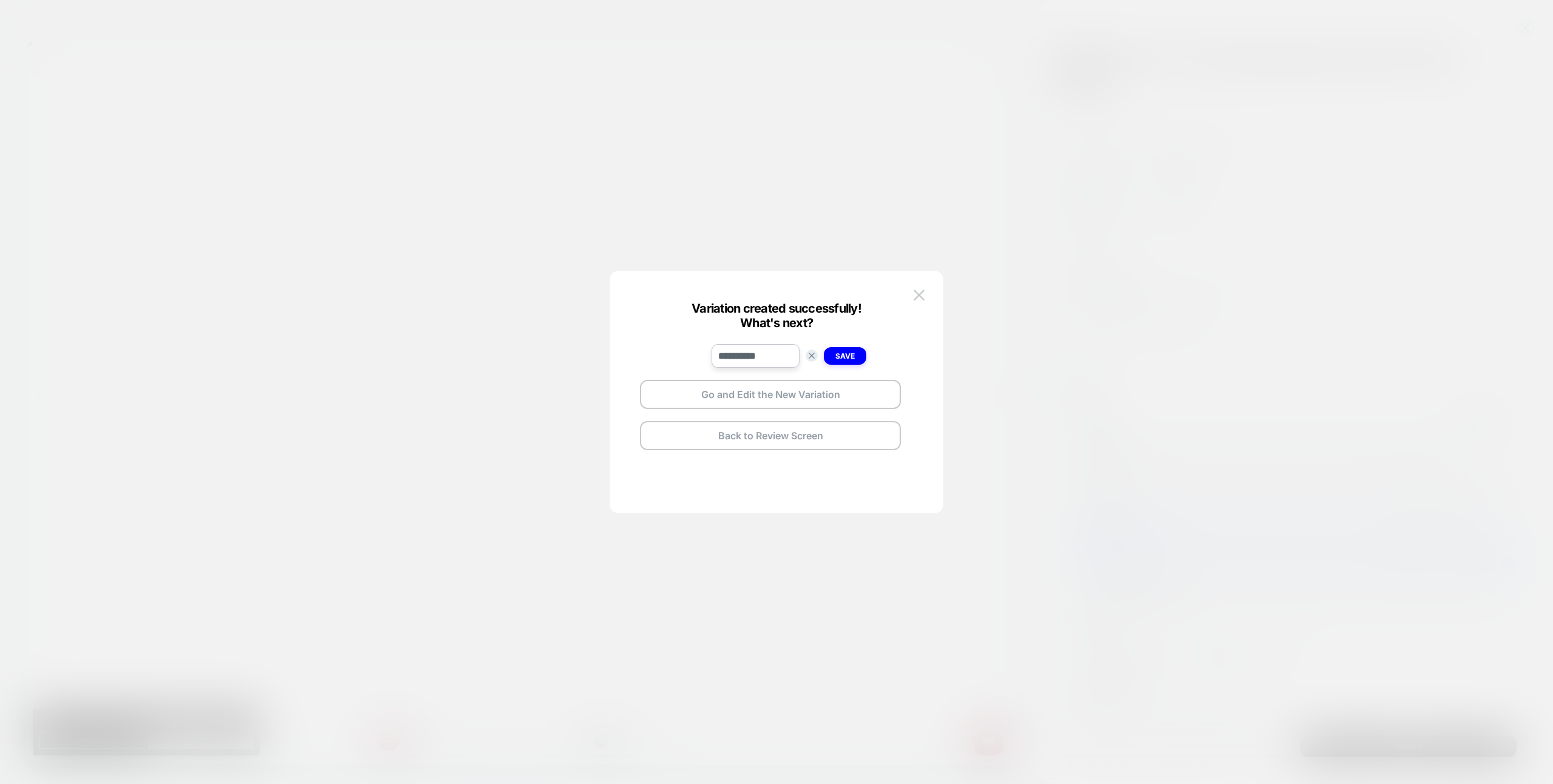
click at [848, 357] on strong "Save" at bounding box center [845, 356] width 19 height 9
click at [802, 400] on button "Go and Edit the New Variation" at bounding box center [769, 394] width 260 height 29
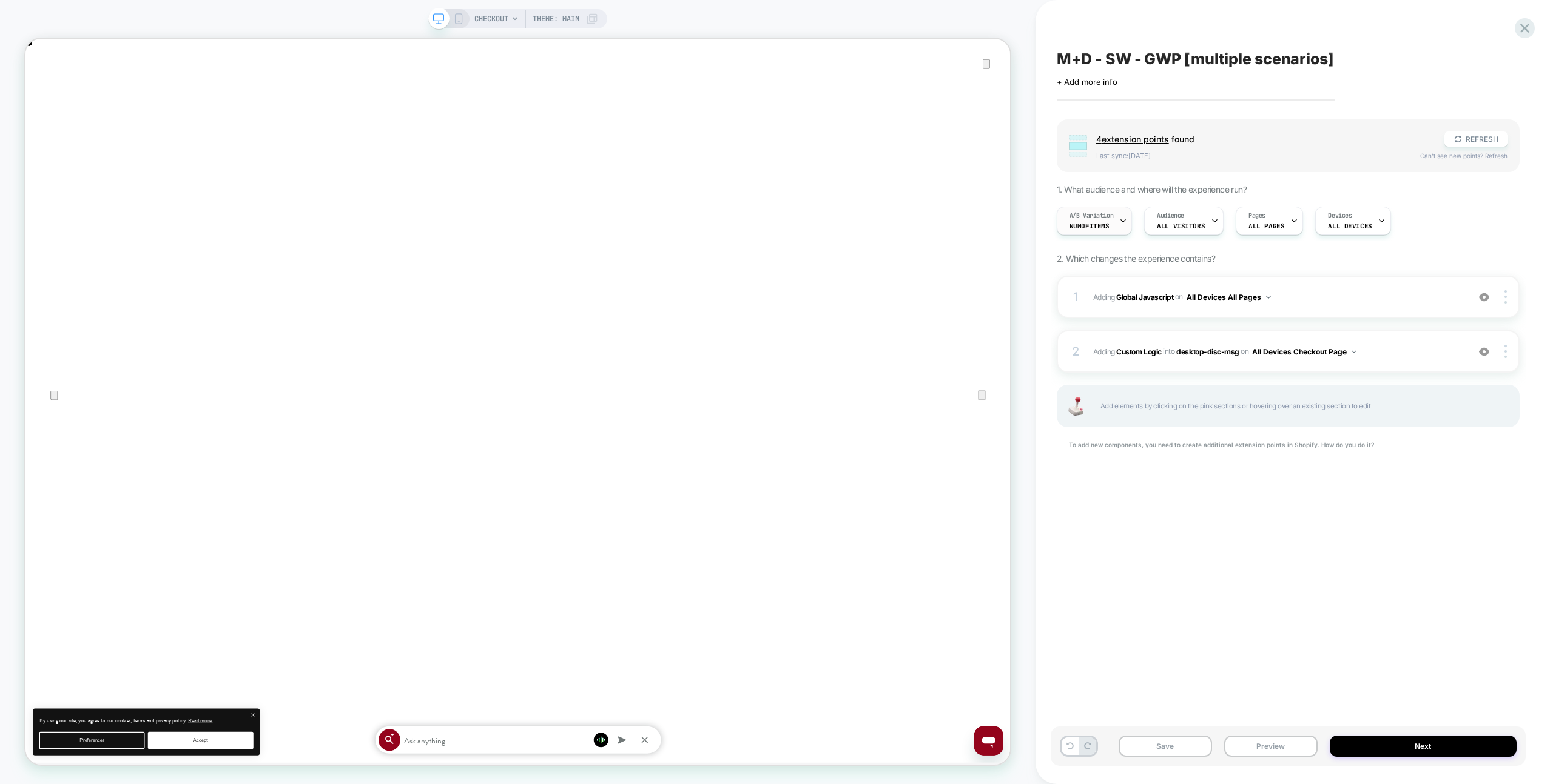
click at [1084, 230] on div "A/B Variation NumOfItems" at bounding box center [1091, 220] width 68 height 27
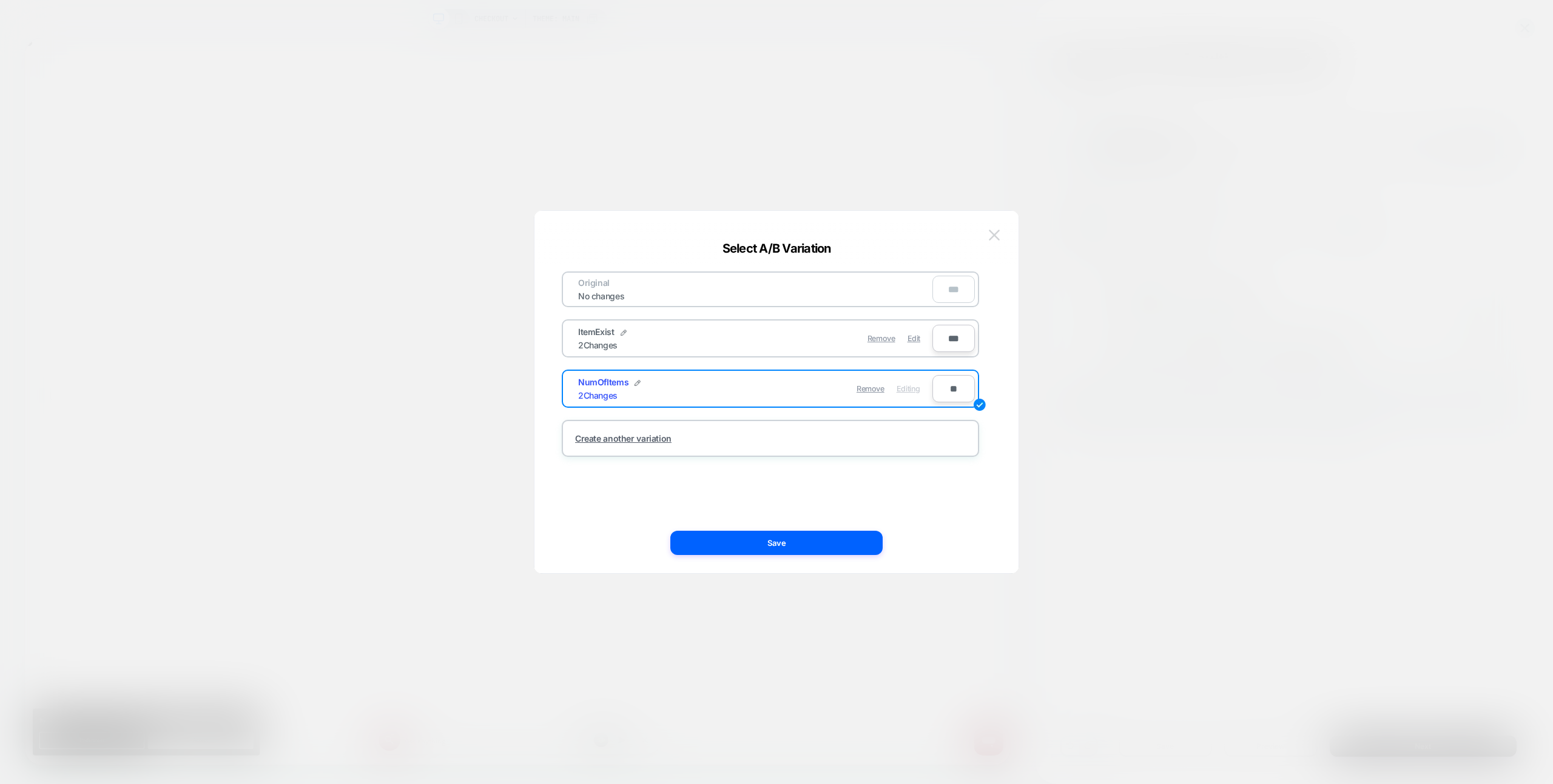
click at [996, 235] on img at bounding box center [994, 235] width 11 height 10
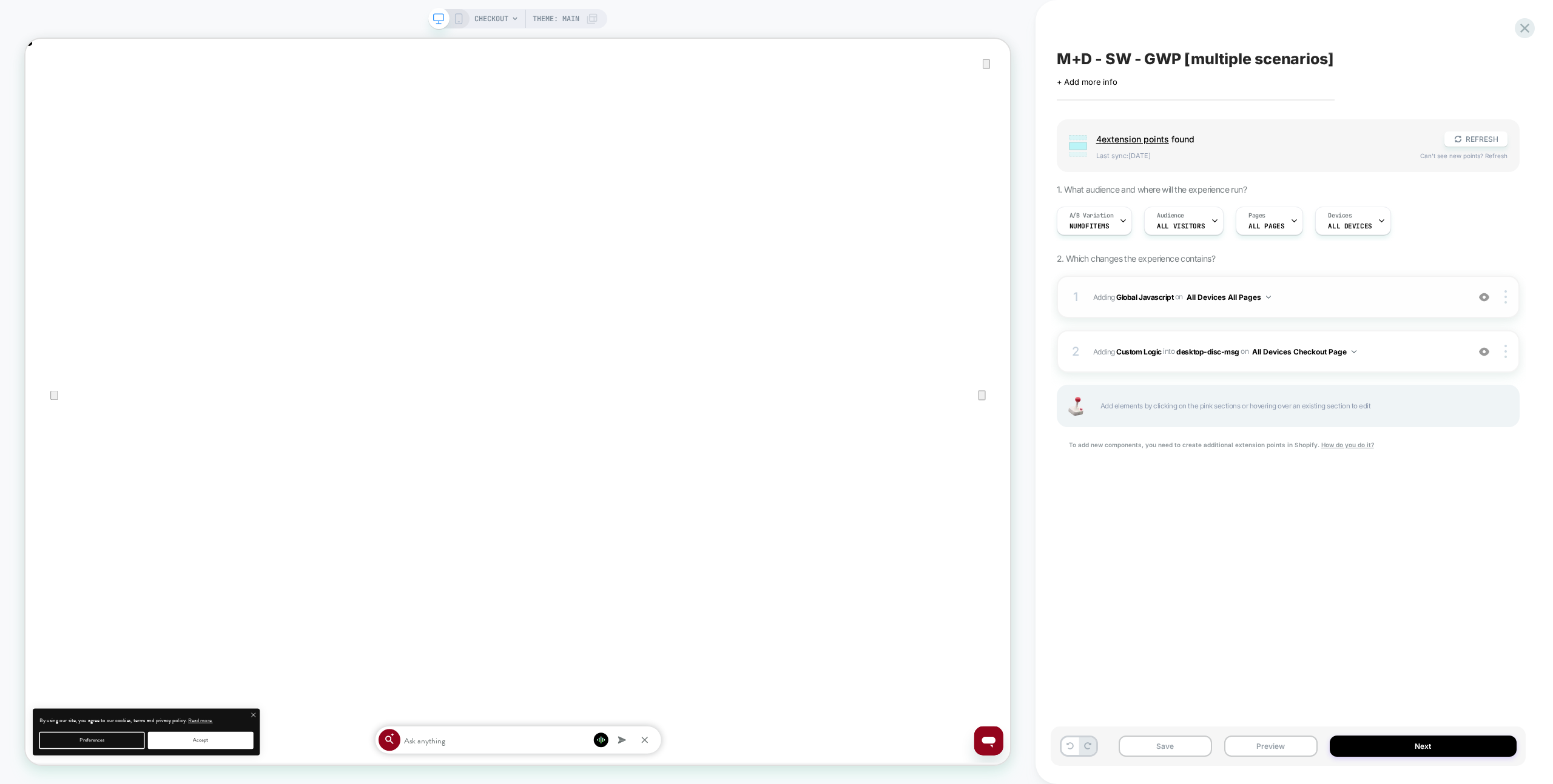
click at [1374, 305] on div "1 Adding Global Javascript on All Devices All Pages Add Before Add After Target…" at bounding box center [1288, 297] width 463 height 42
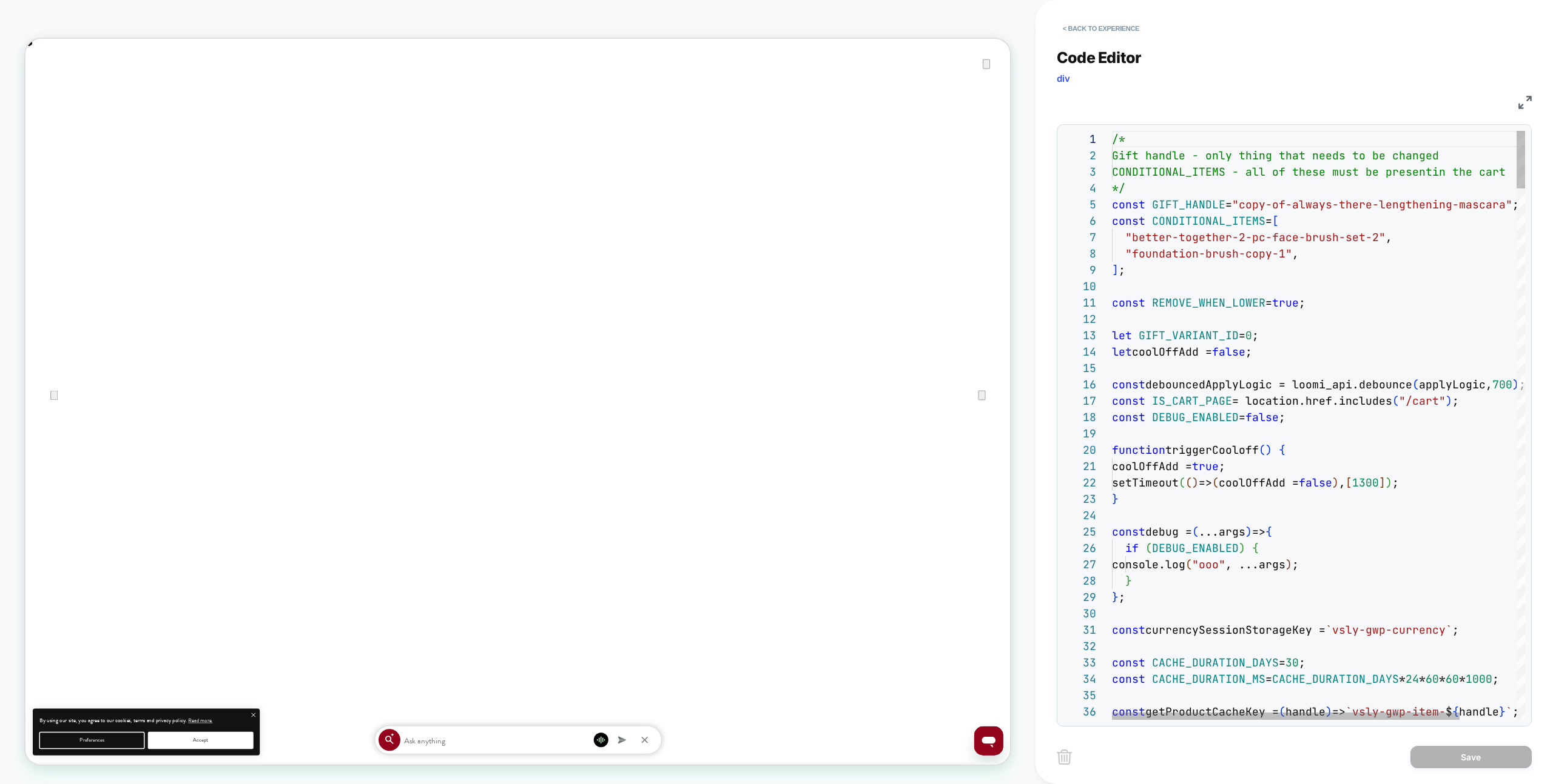
type textarea "**********"
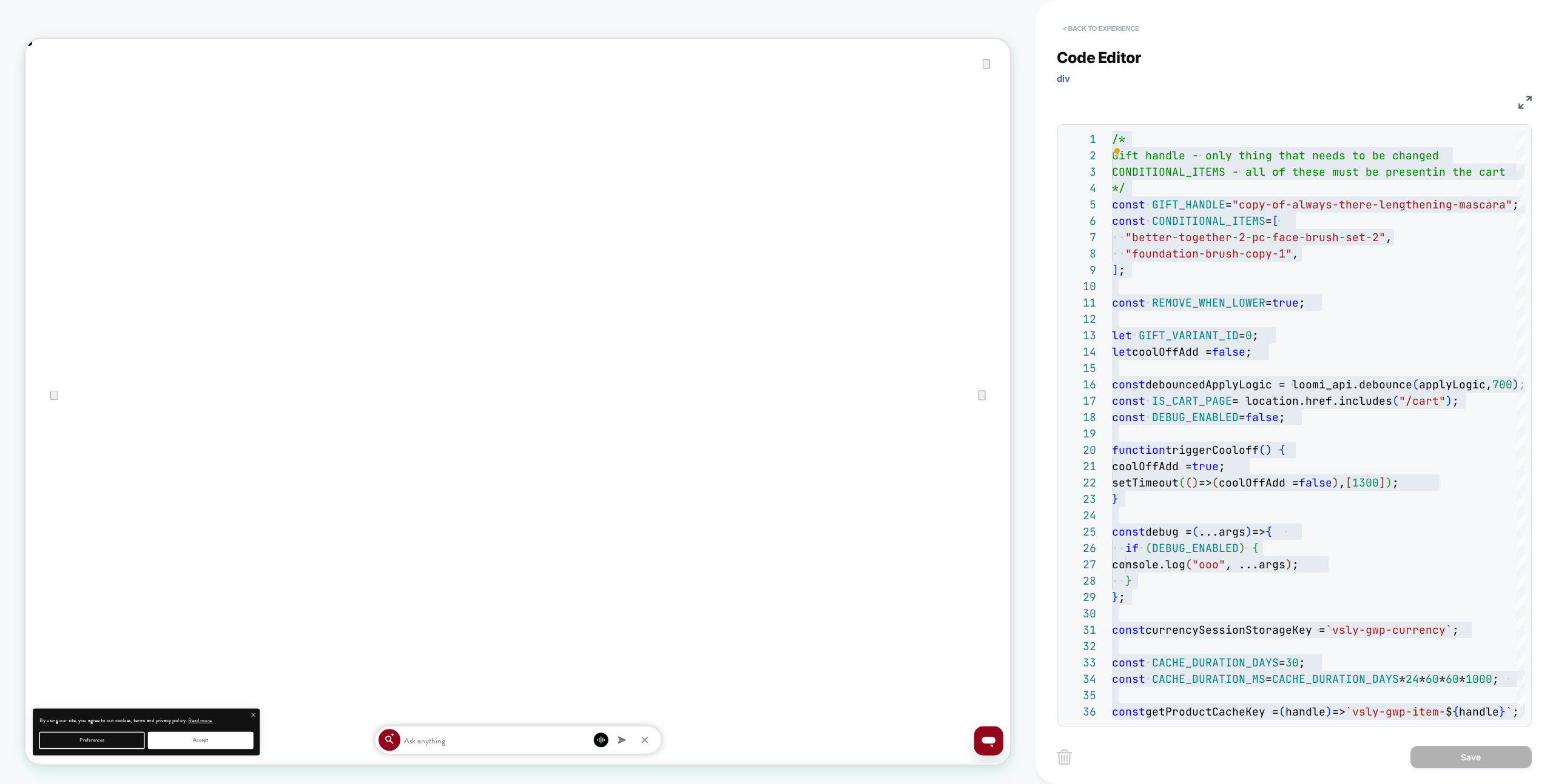
click at [1080, 23] on button "< Back to experience" at bounding box center [1101, 29] width 88 height 19
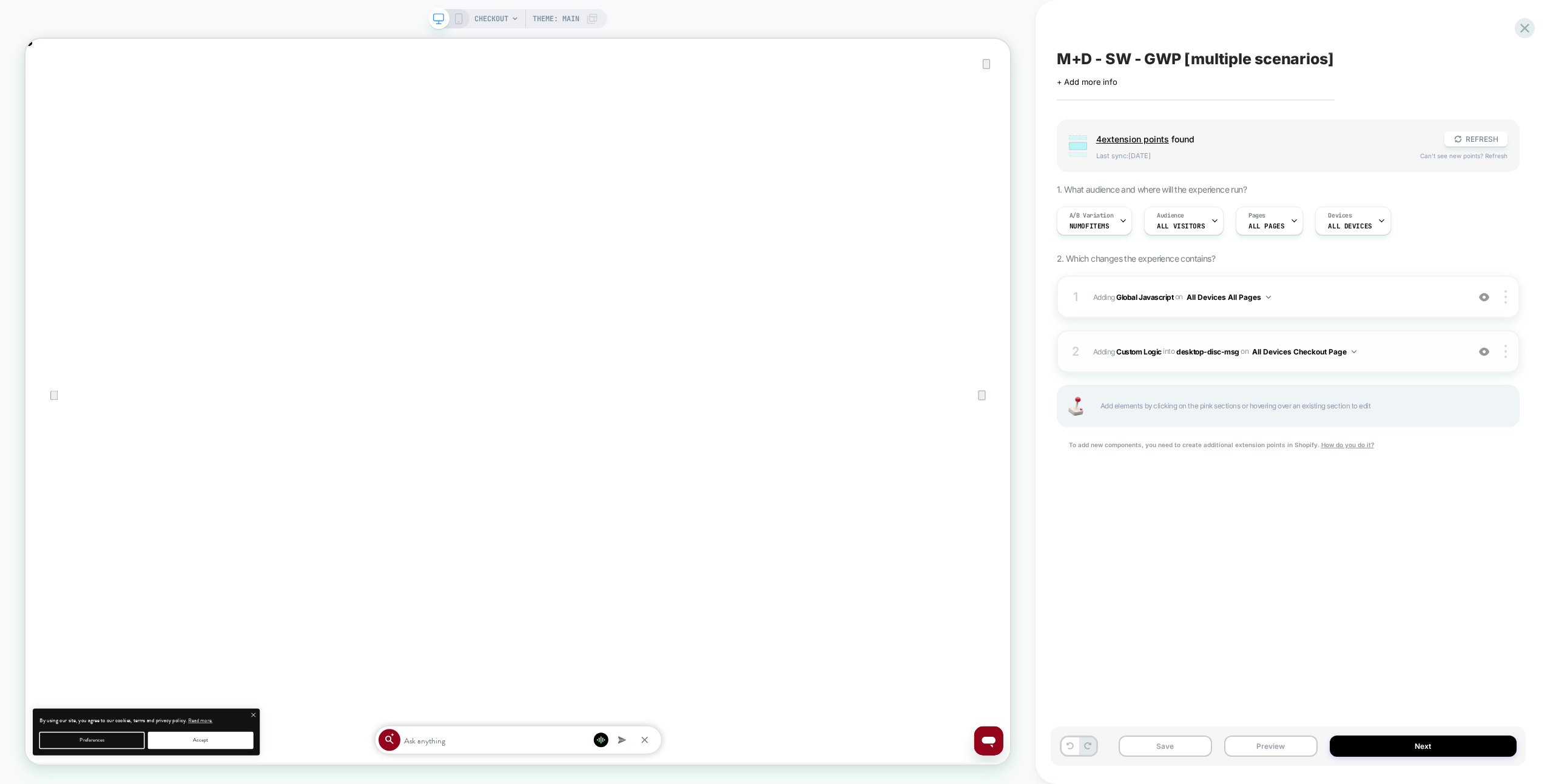
click at [1415, 361] on div "2 #_loomi_addon_1758448721774 Adding Custom Logic INTO desktop-disc-msg desktop…" at bounding box center [1288, 351] width 463 height 42
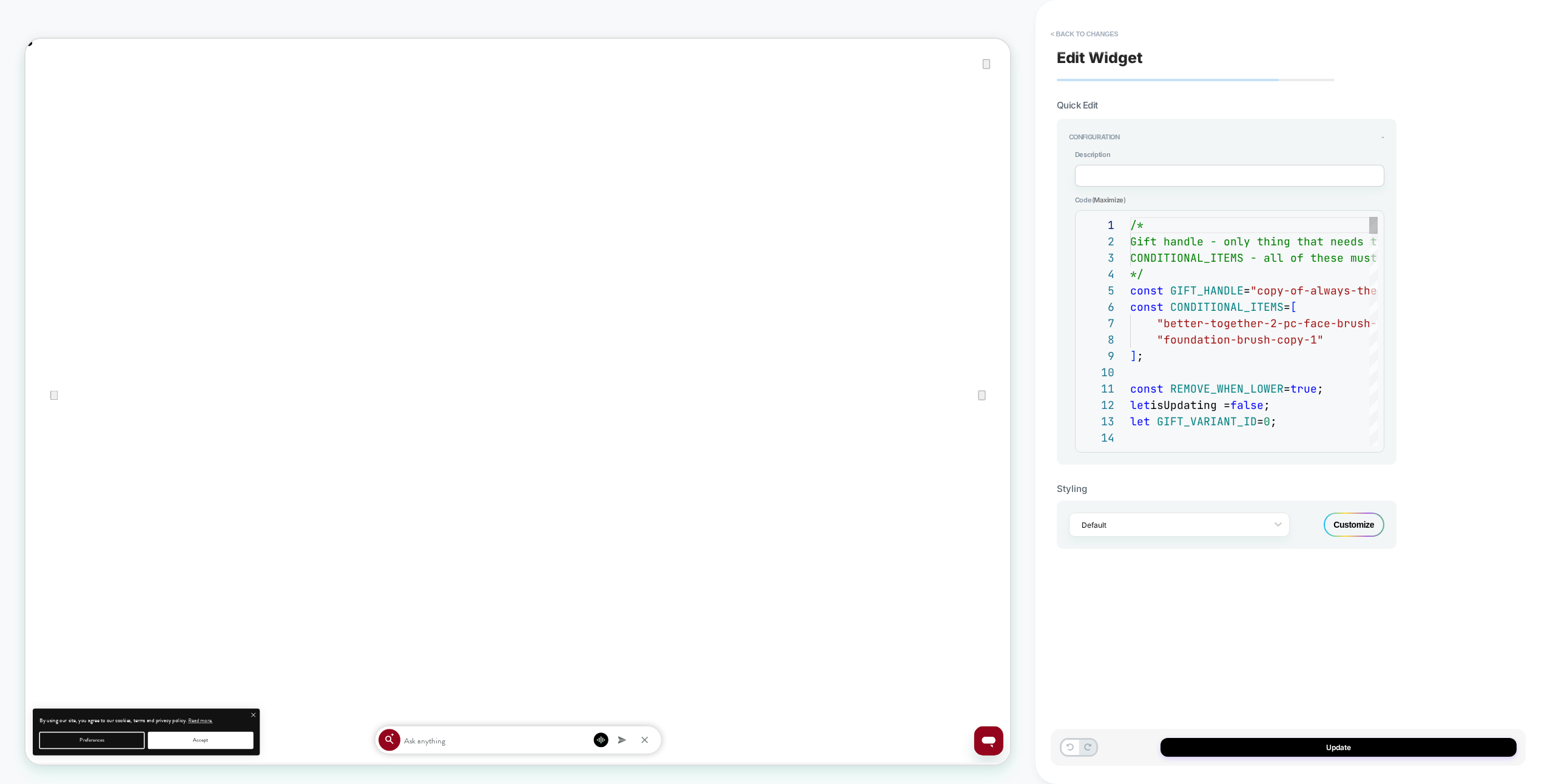
scroll to position [164, 0]
type textarea "**********"
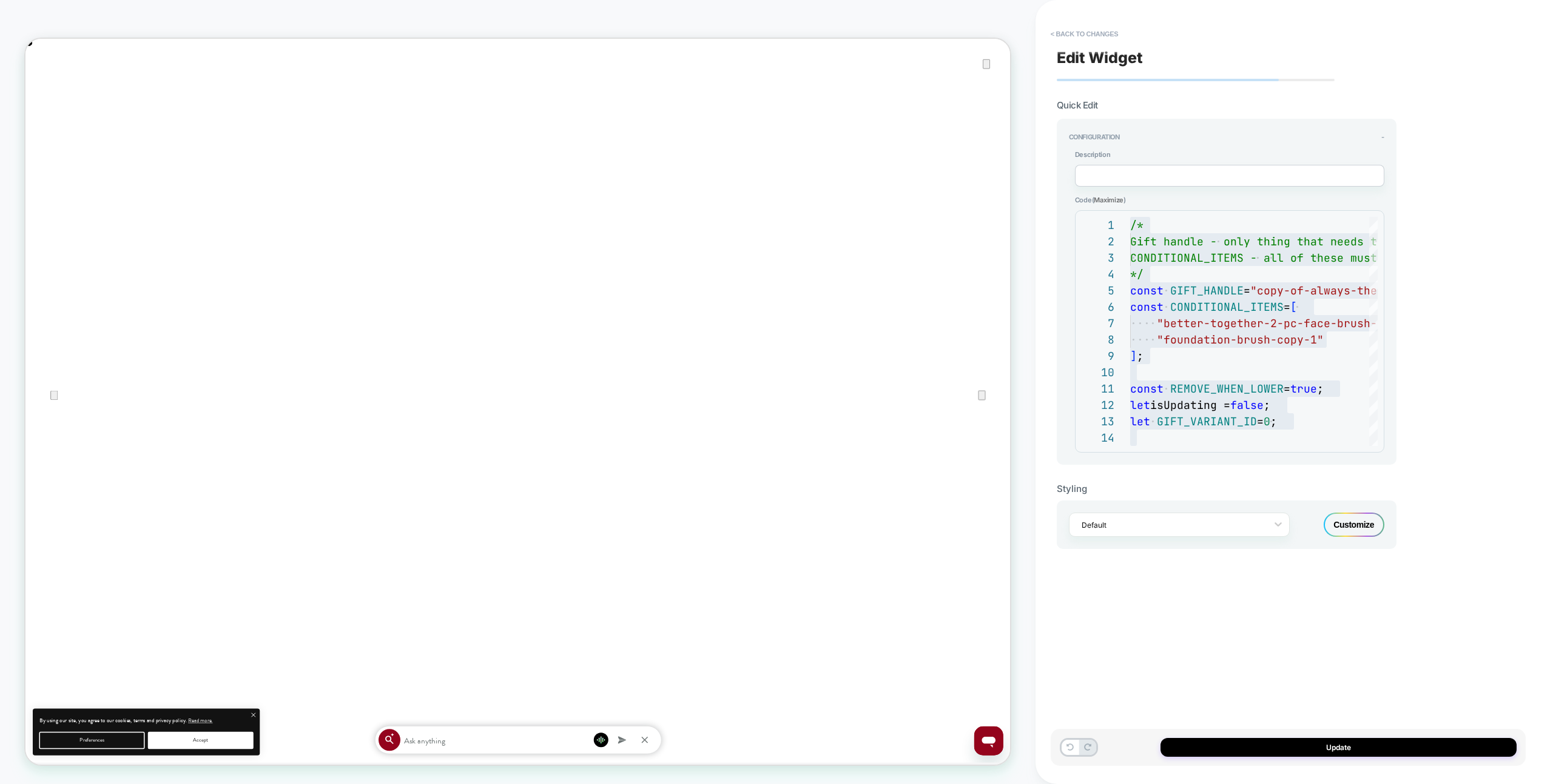
click at [1093, 21] on div "Edit Widget Quick Edit Configuration - Description Code ( Maximize ) 1 2 3 4 5 …" at bounding box center [1288, 392] width 475 height 760
click at [1078, 29] on button "< Back to changes" at bounding box center [1084, 33] width 80 height 19
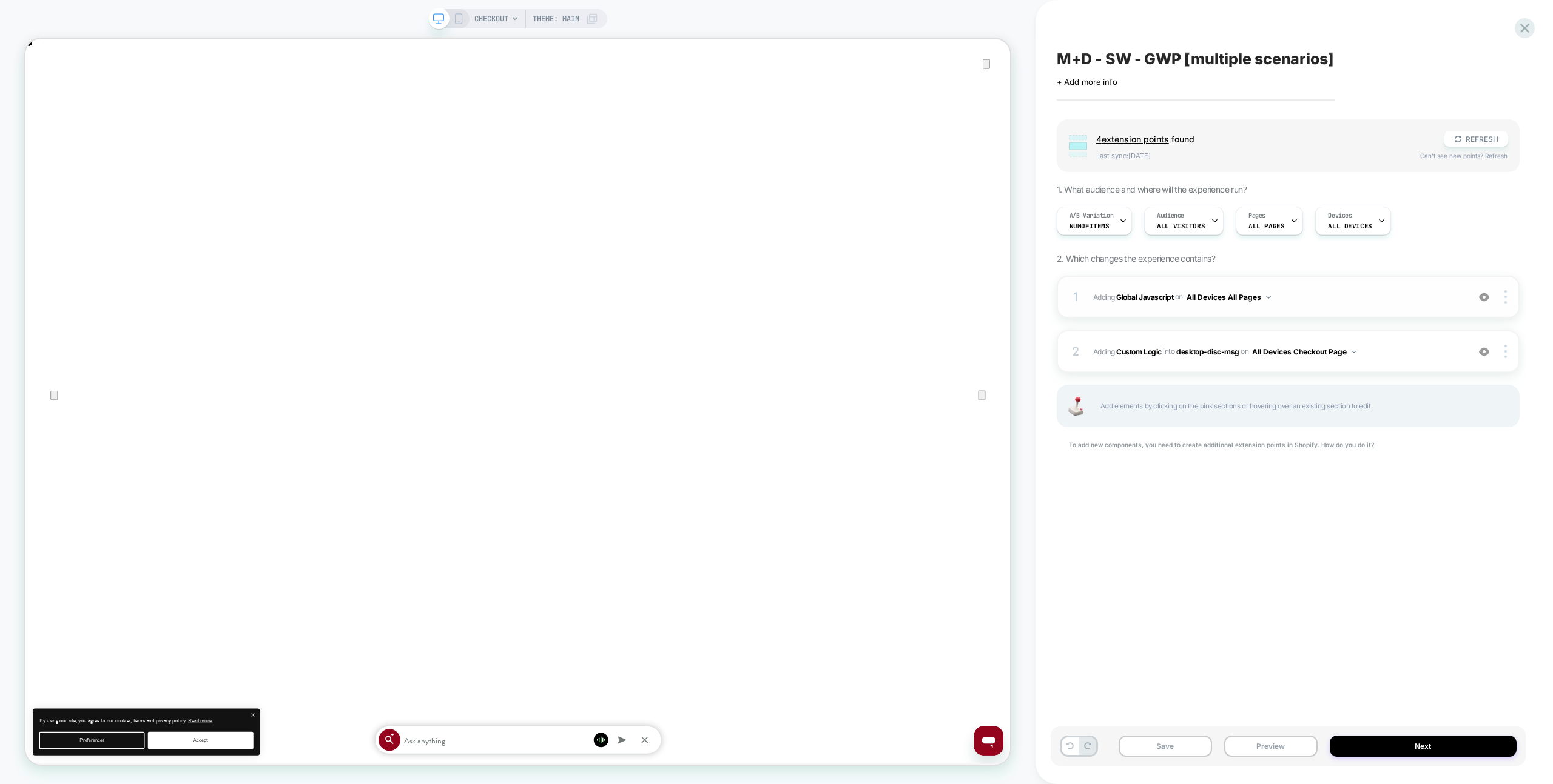
click at [1360, 299] on span "Adding Global Javascript on All Devices All Pages" at bounding box center [1277, 297] width 369 height 15
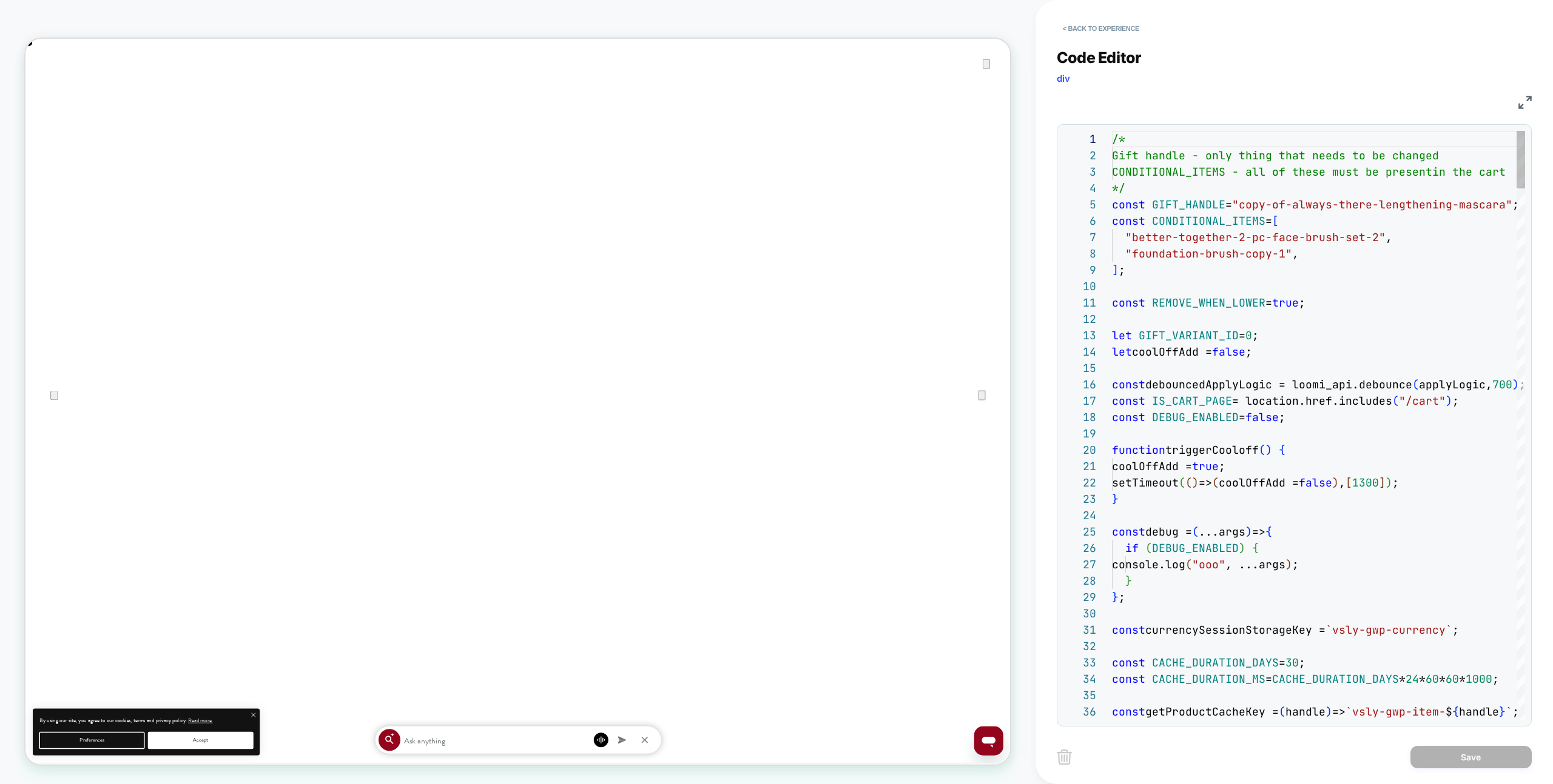
type textarea "**********"
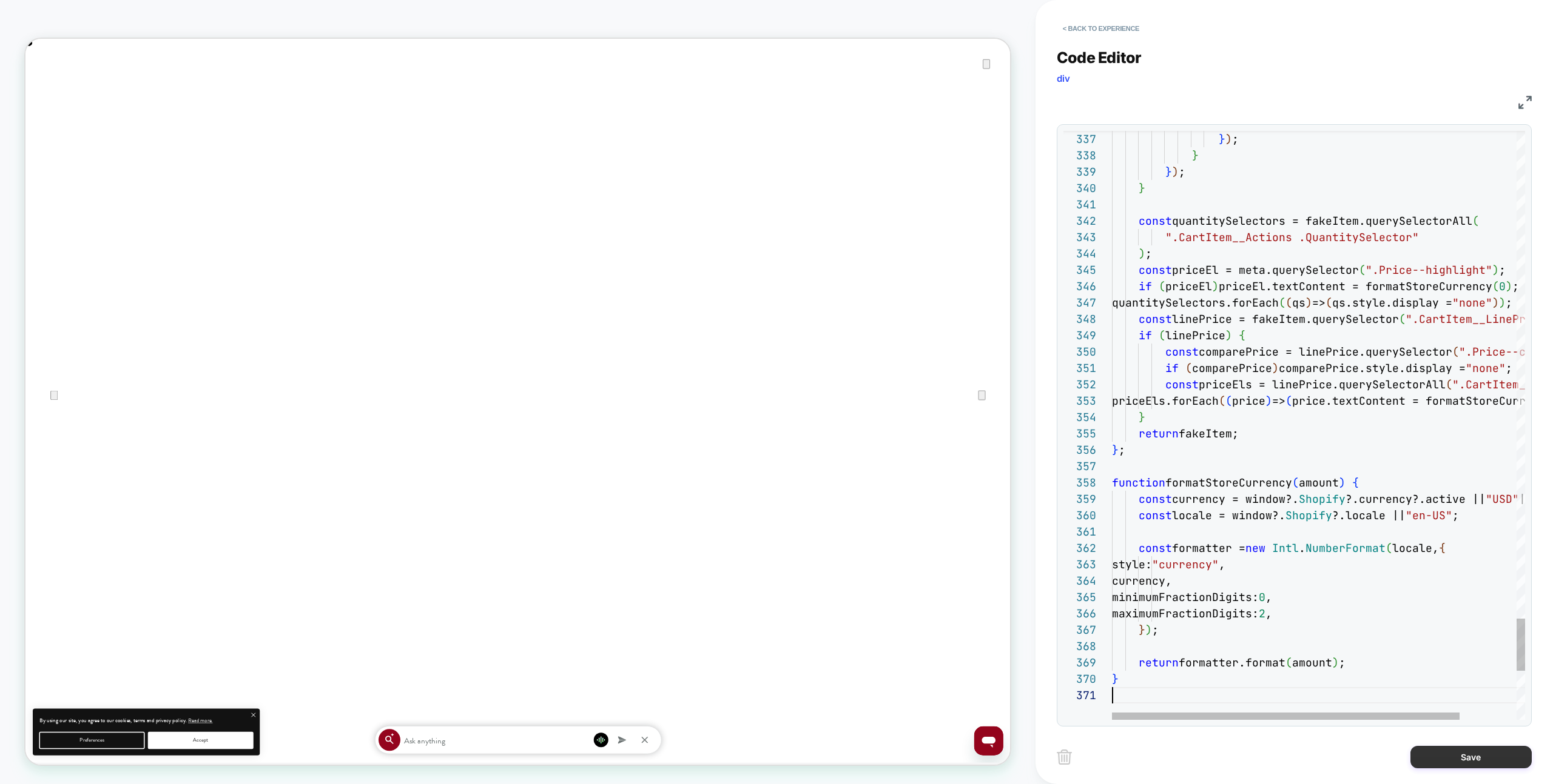
scroll to position [0, 0]
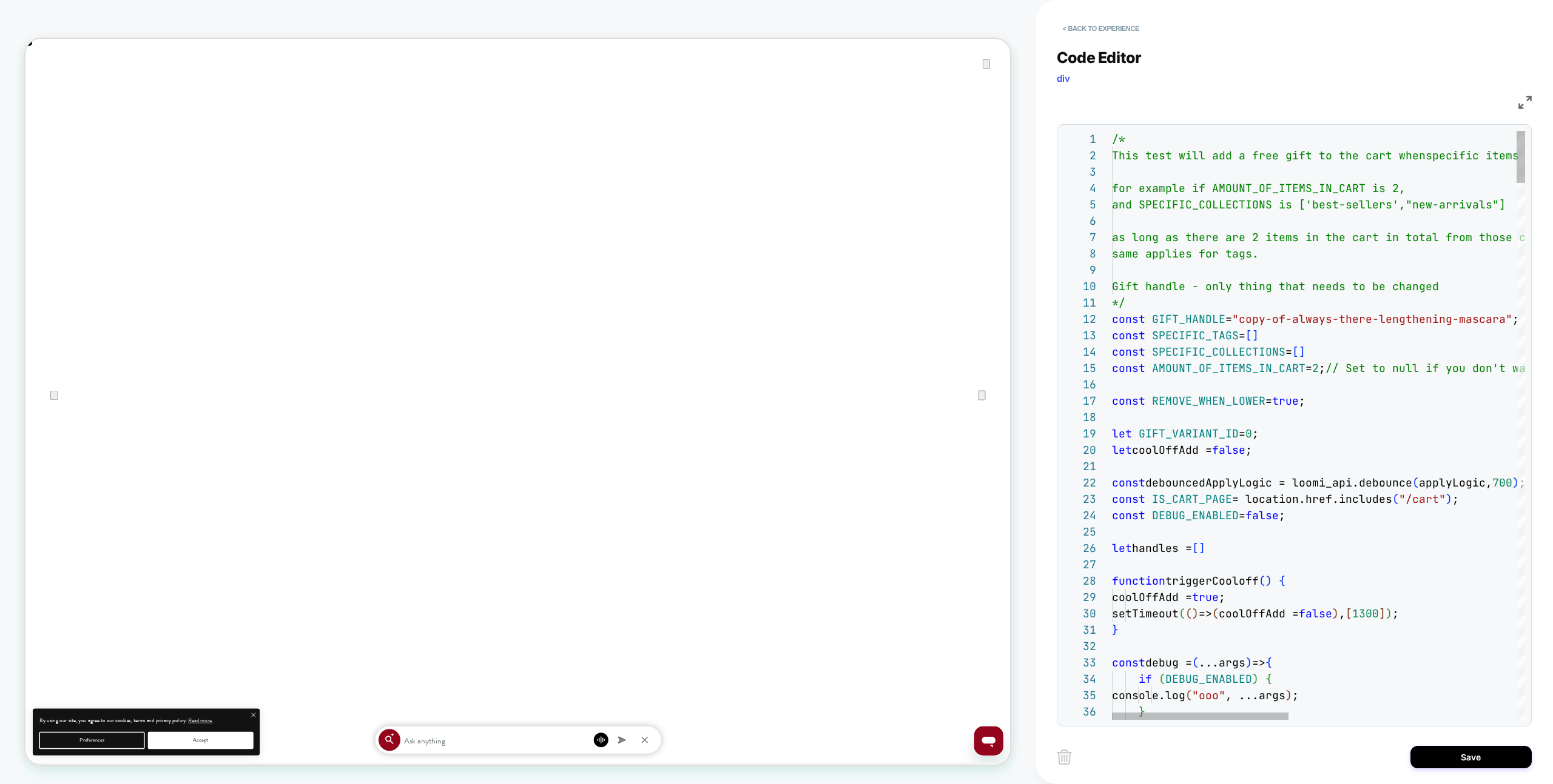
type textarea "**********"
click at [1515, 766] on button "Save" at bounding box center [1471, 757] width 121 height 22
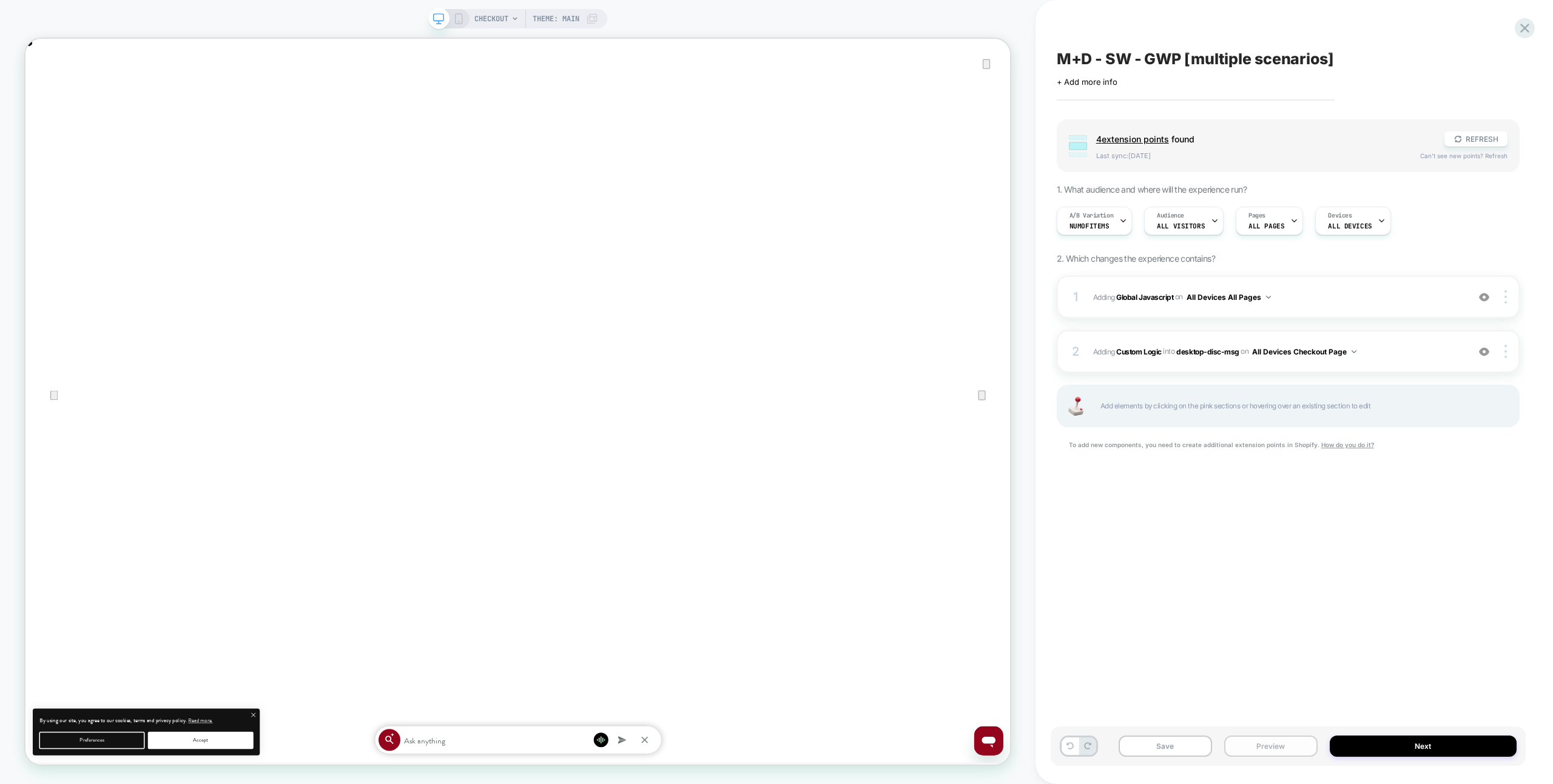
click at [1305, 751] on button "Preview" at bounding box center [1270, 747] width 93 height 21
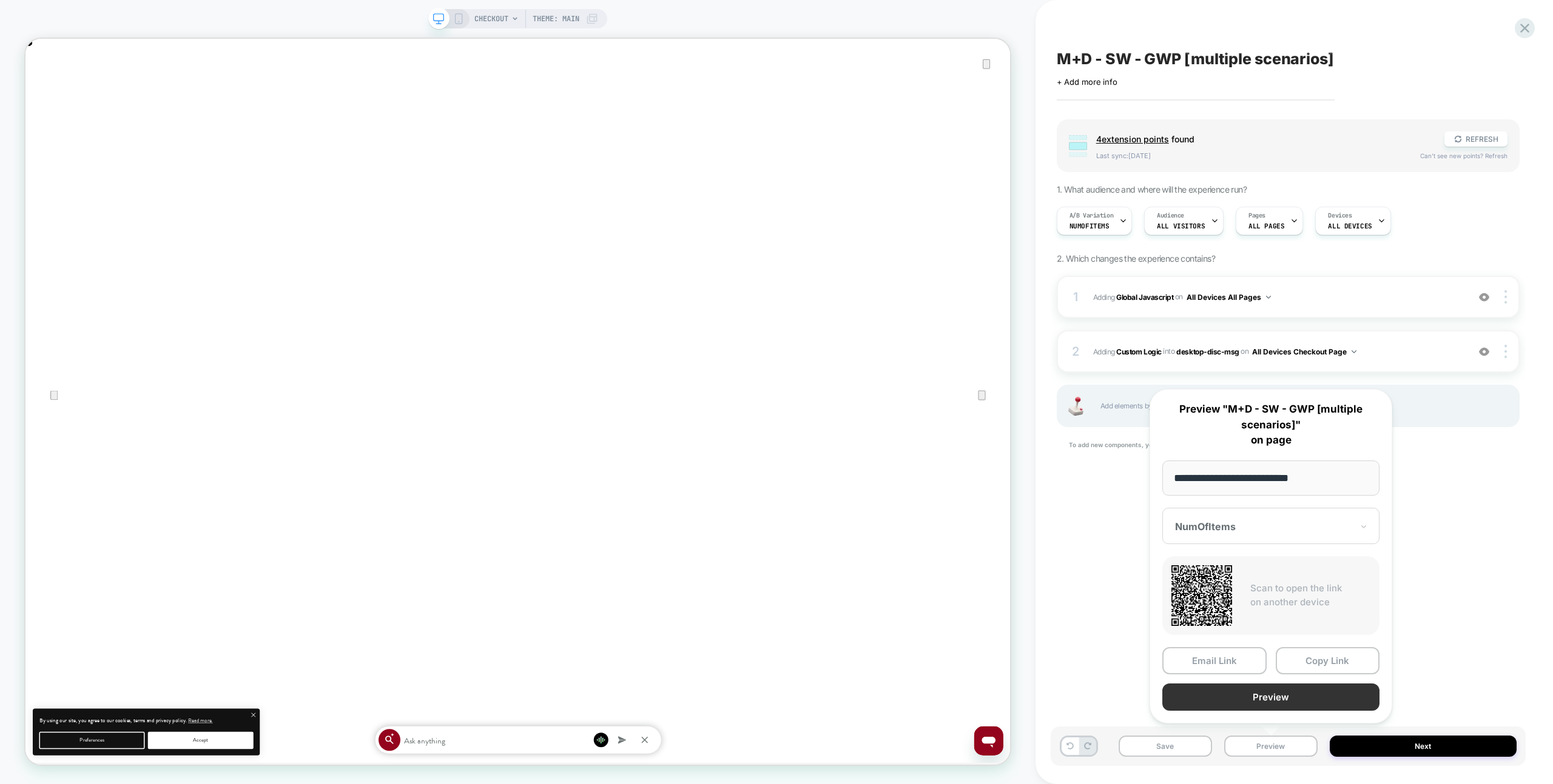
click at [1296, 692] on button "Preview" at bounding box center [1270, 697] width 217 height 27
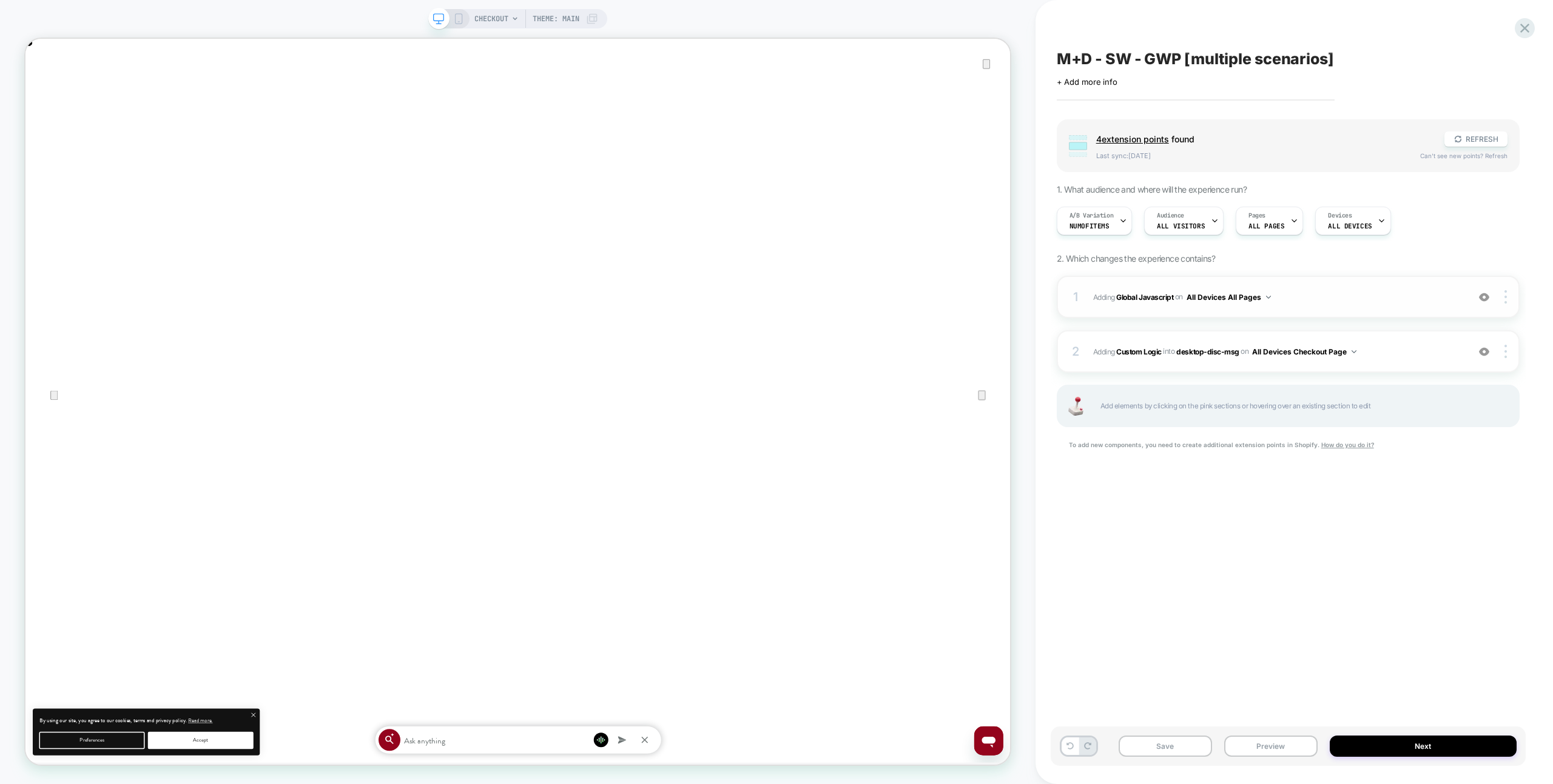
click at [1360, 310] on div "1 Adding Global Javascript on All Devices All Pages Add Before Add After Target…" at bounding box center [1288, 297] width 463 height 42
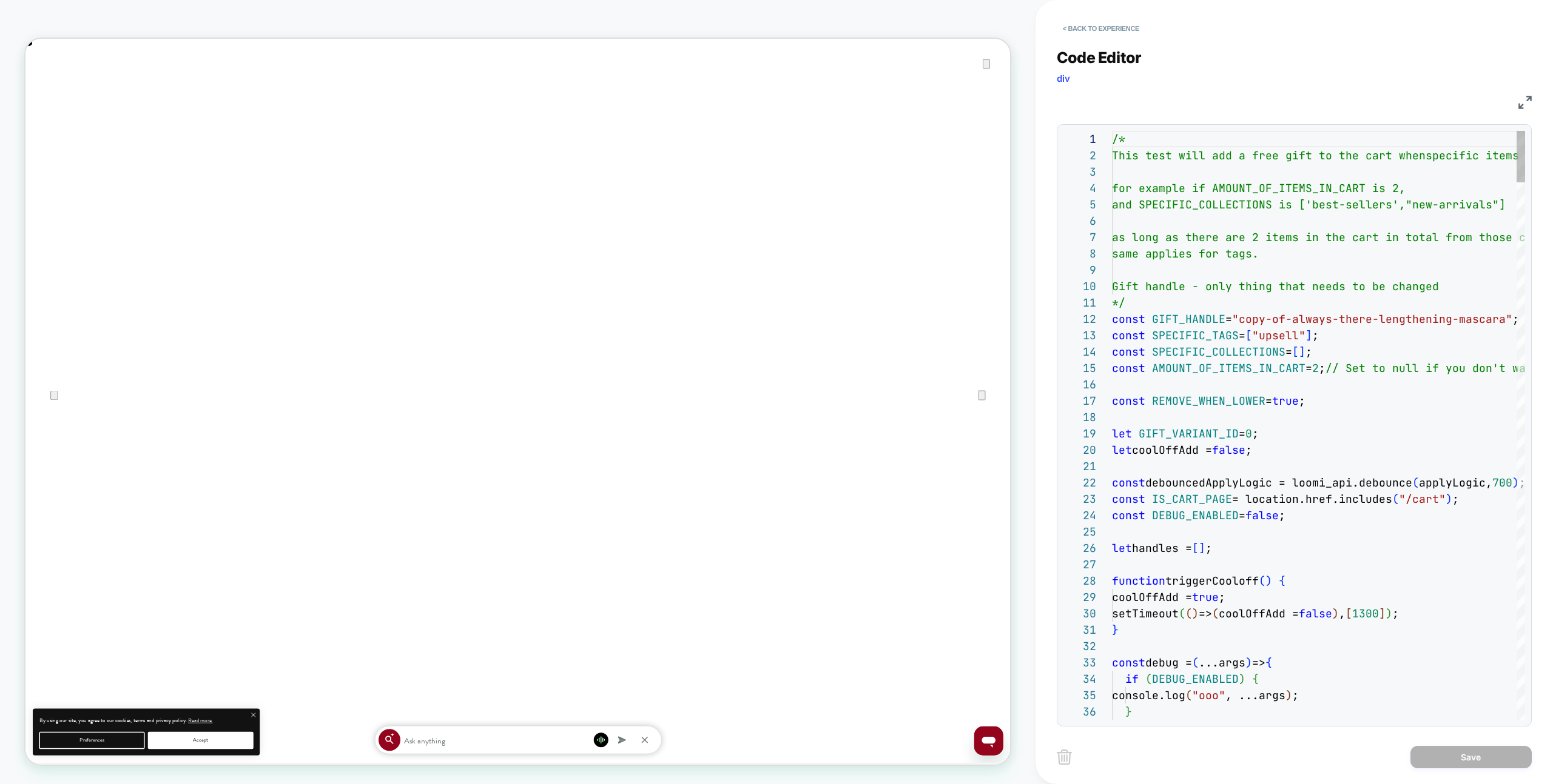
type textarea "**********"
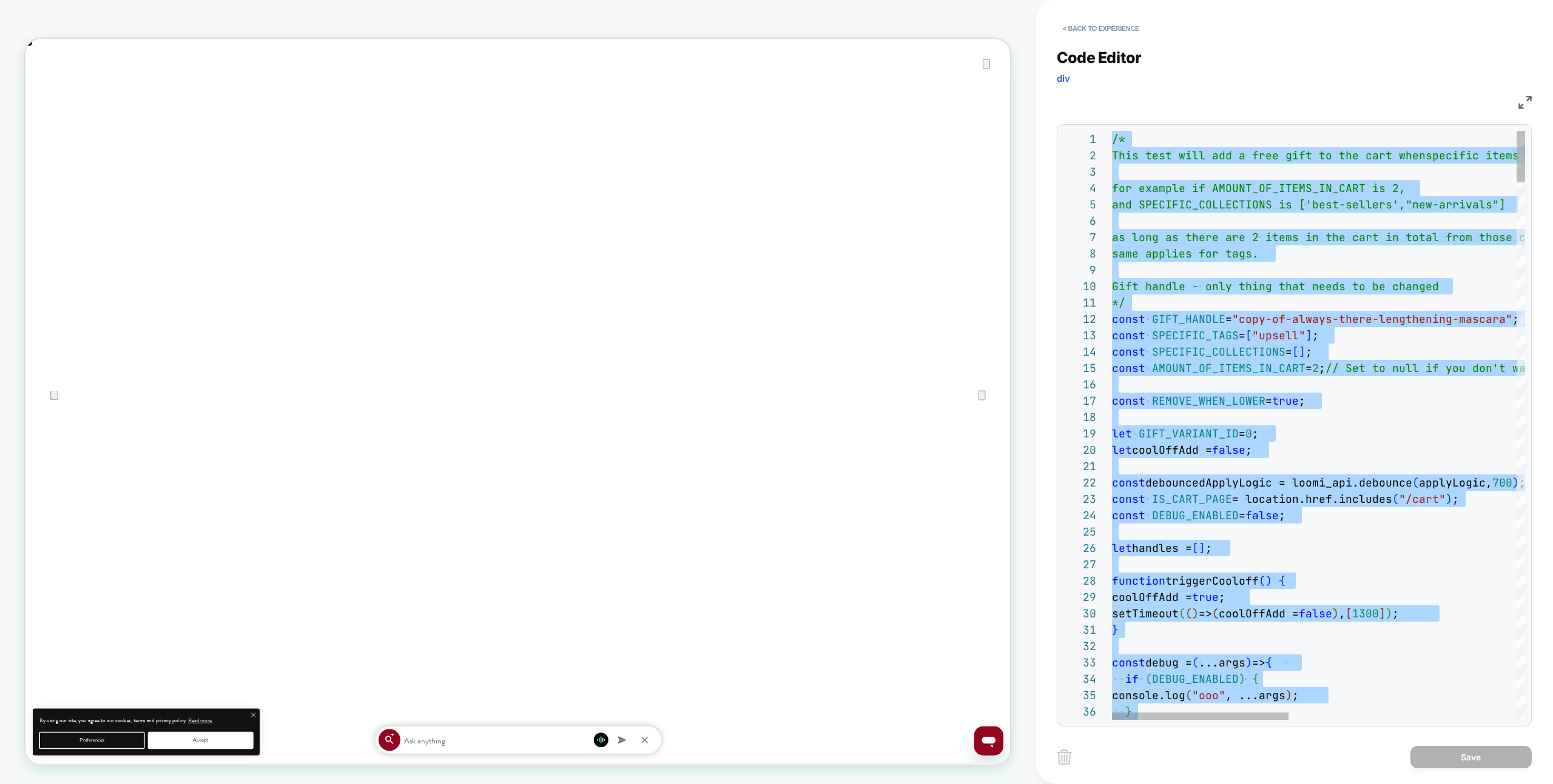
scroll to position [0, 0]
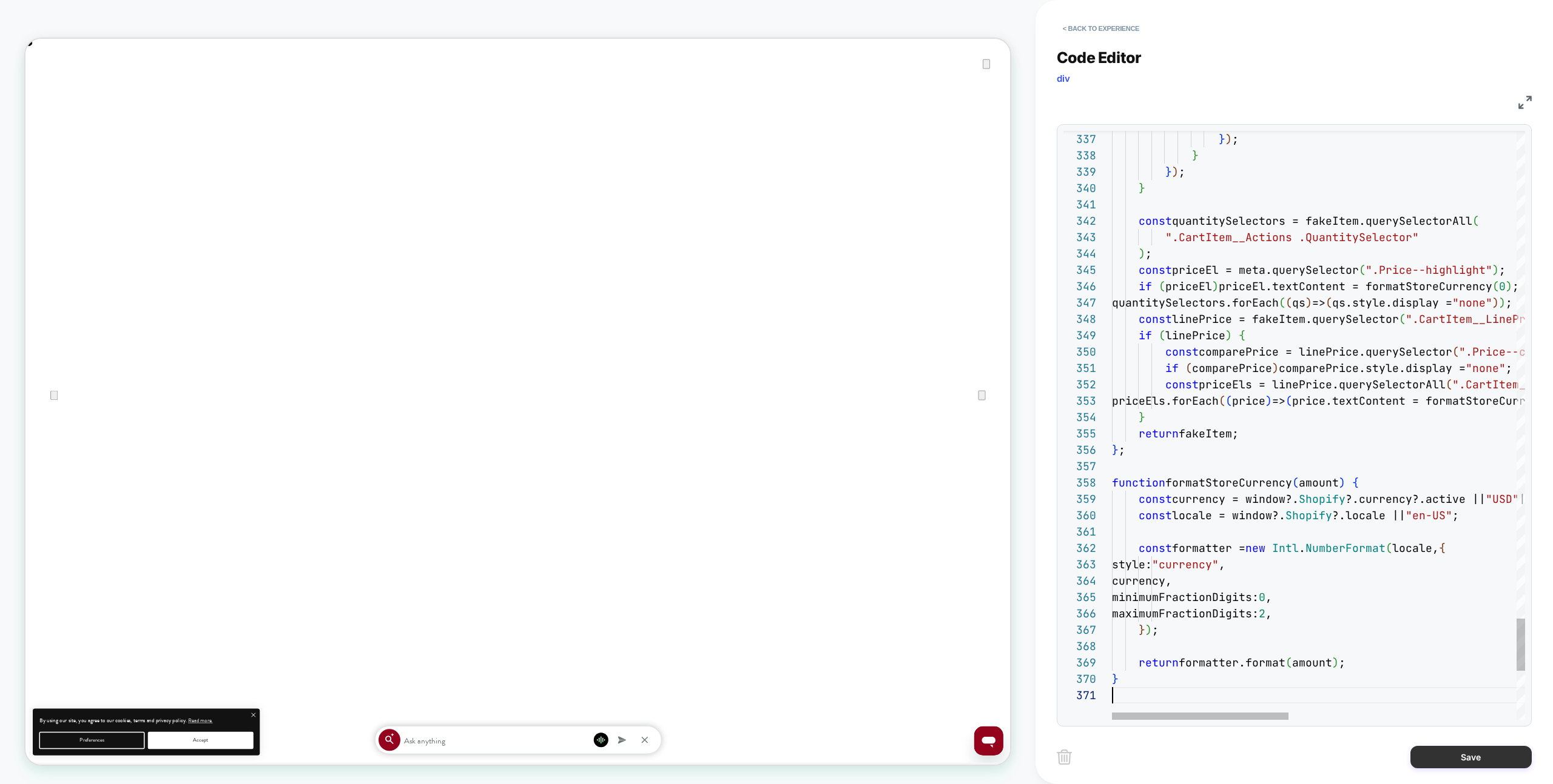
click at [1421, 767] on button "Save" at bounding box center [1471, 757] width 121 height 22
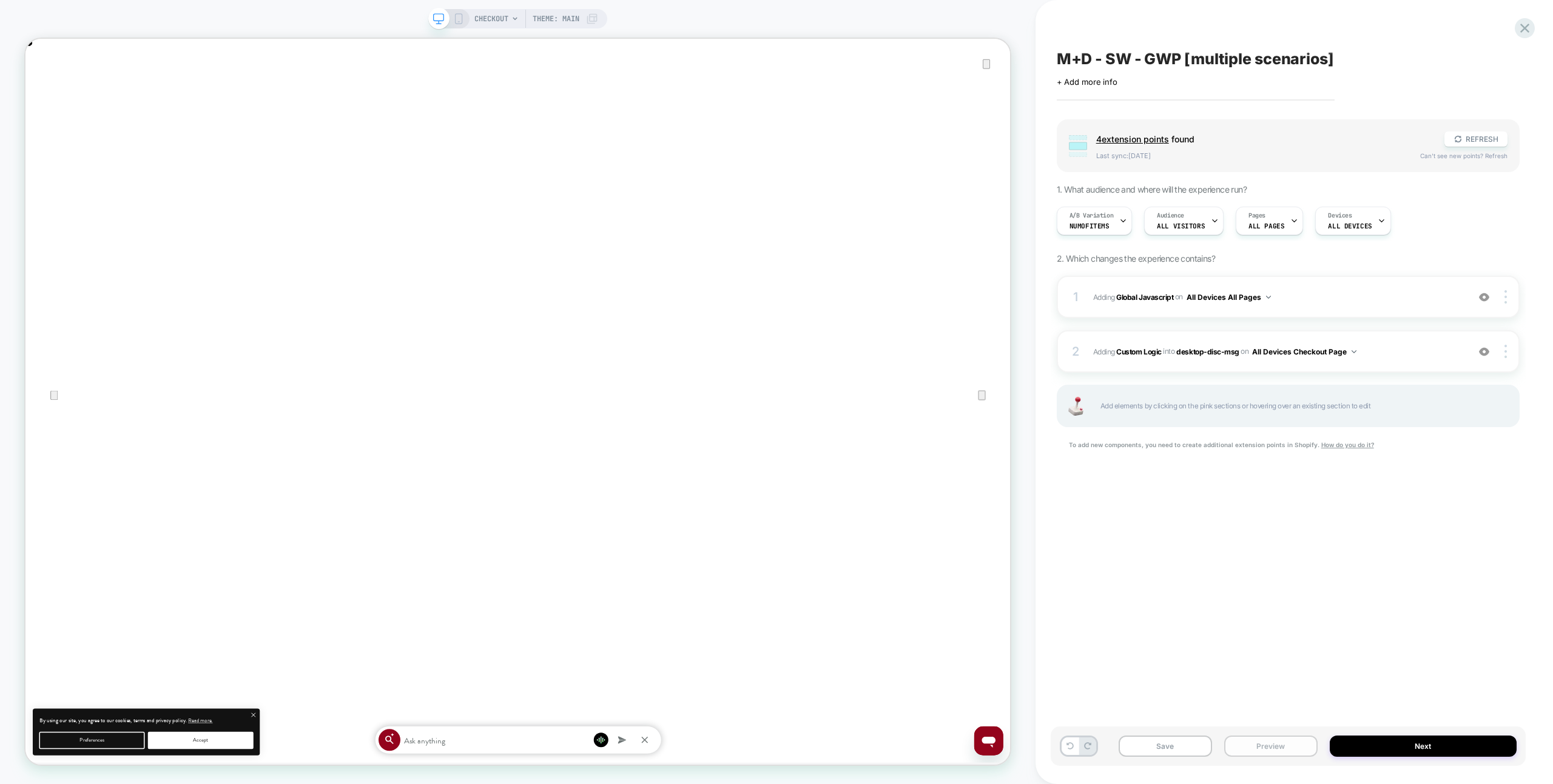
click at [1287, 745] on button "Preview" at bounding box center [1270, 747] width 93 height 21
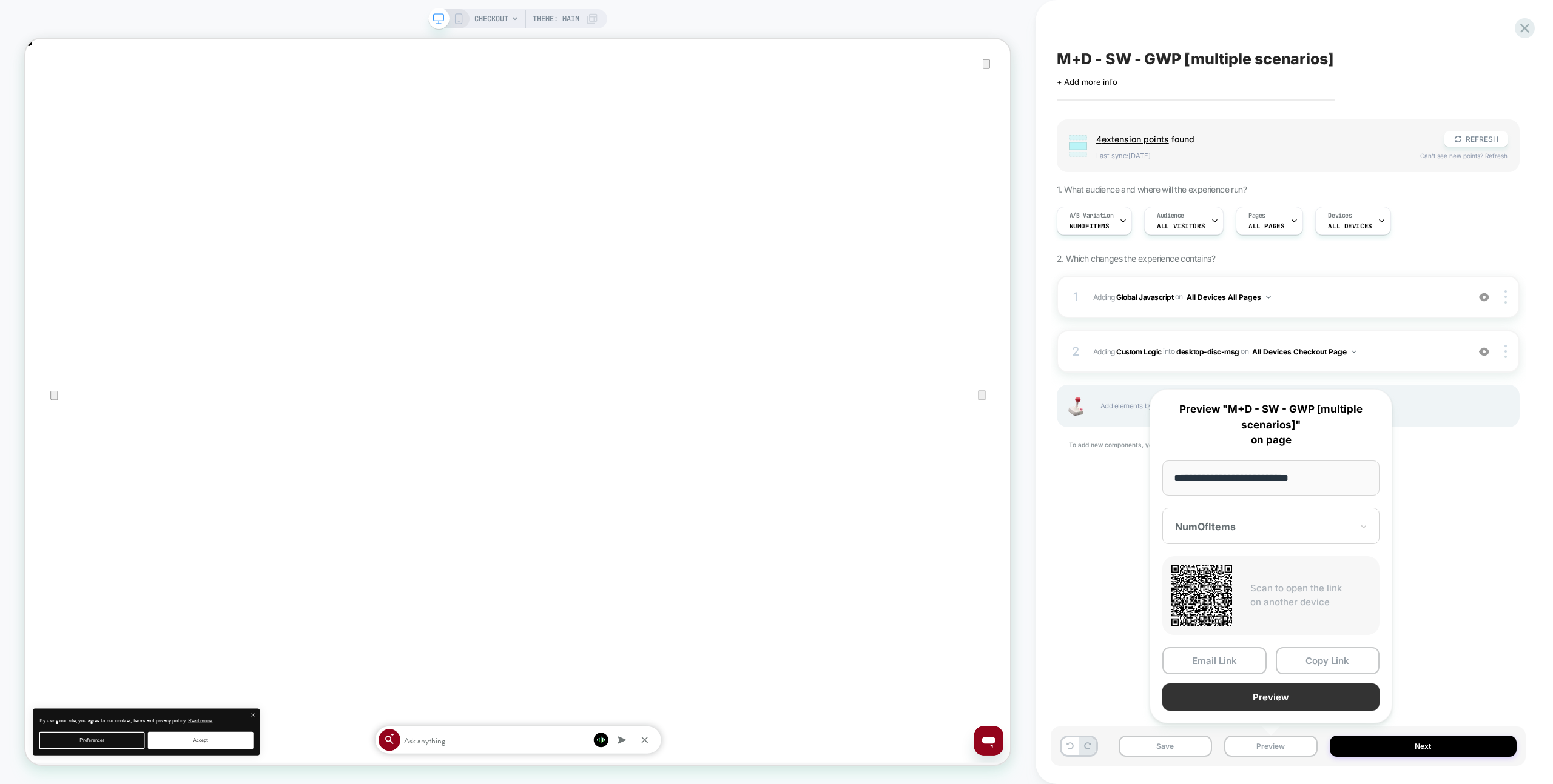
click at [1278, 692] on button "Preview" at bounding box center [1270, 697] width 217 height 27
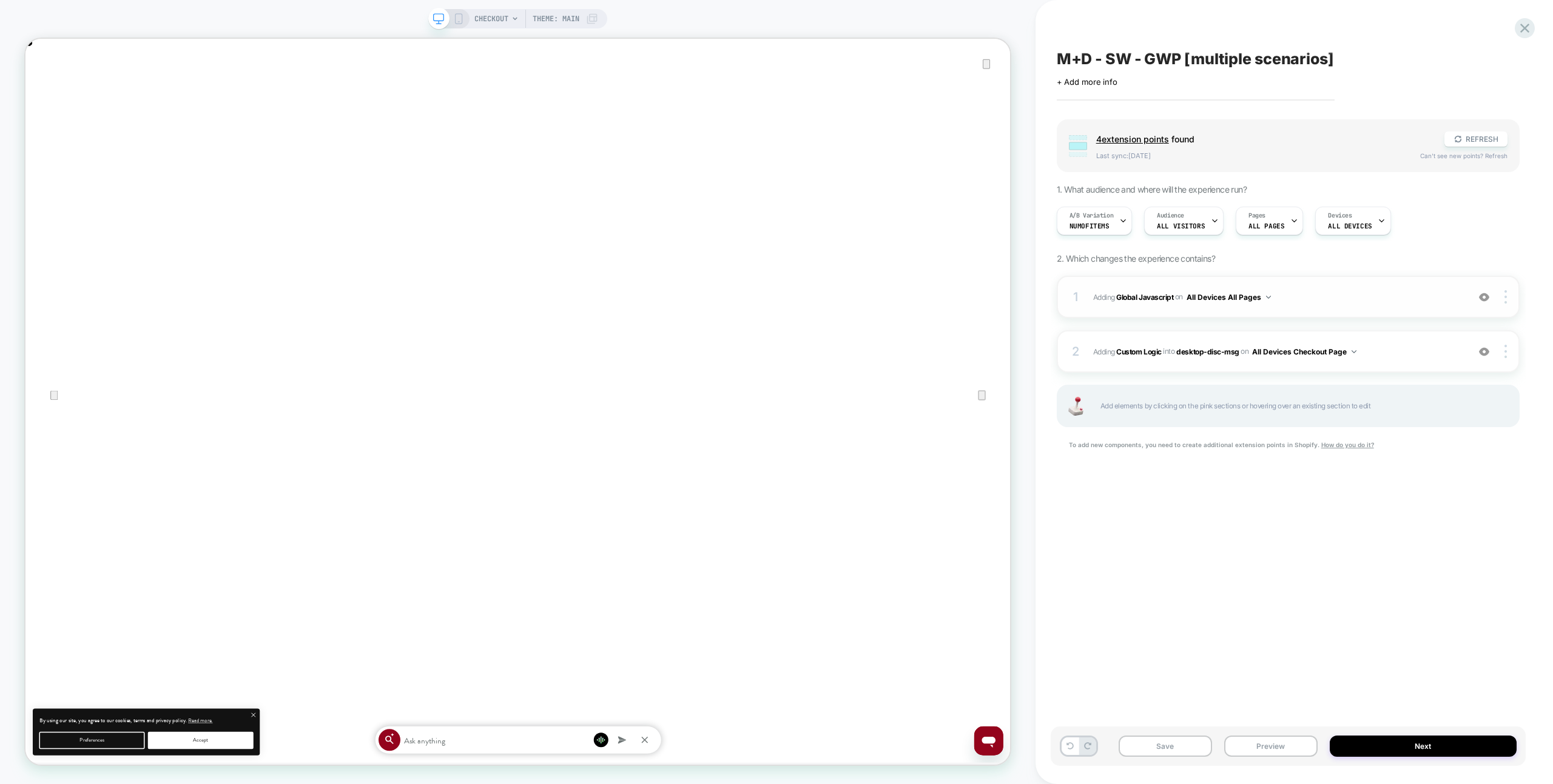
click at [1314, 283] on div "1 Adding Global Javascript on All Devices All Pages Add Before Add After Target…" at bounding box center [1288, 297] width 463 height 42
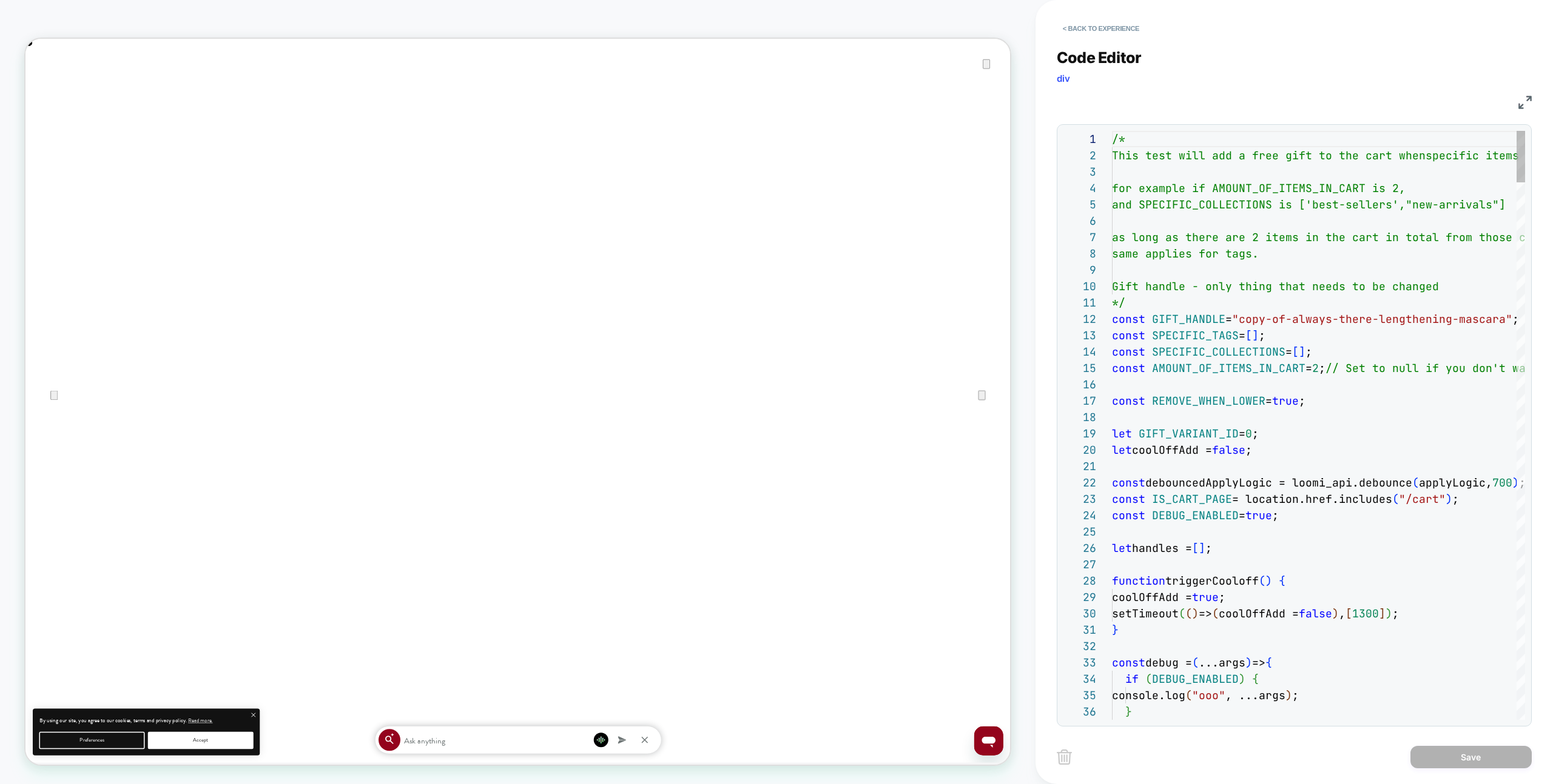
drag, startPoint x: 1312, startPoint y: 282, endPoint x: 1328, endPoint y: 303, distance: 26.4
type textarea "**********"
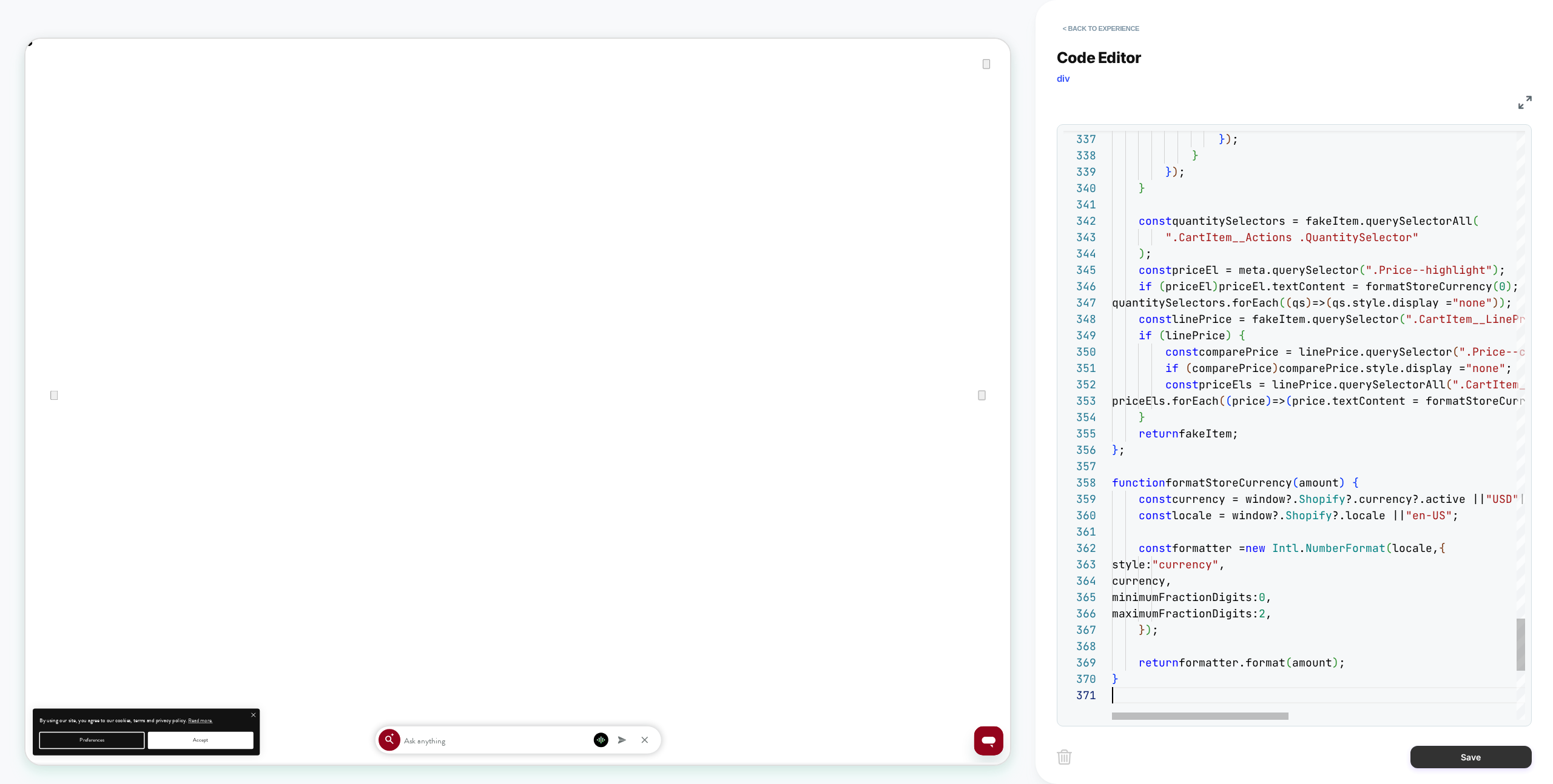
click at [1517, 758] on button "Save" at bounding box center [1471, 757] width 121 height 22
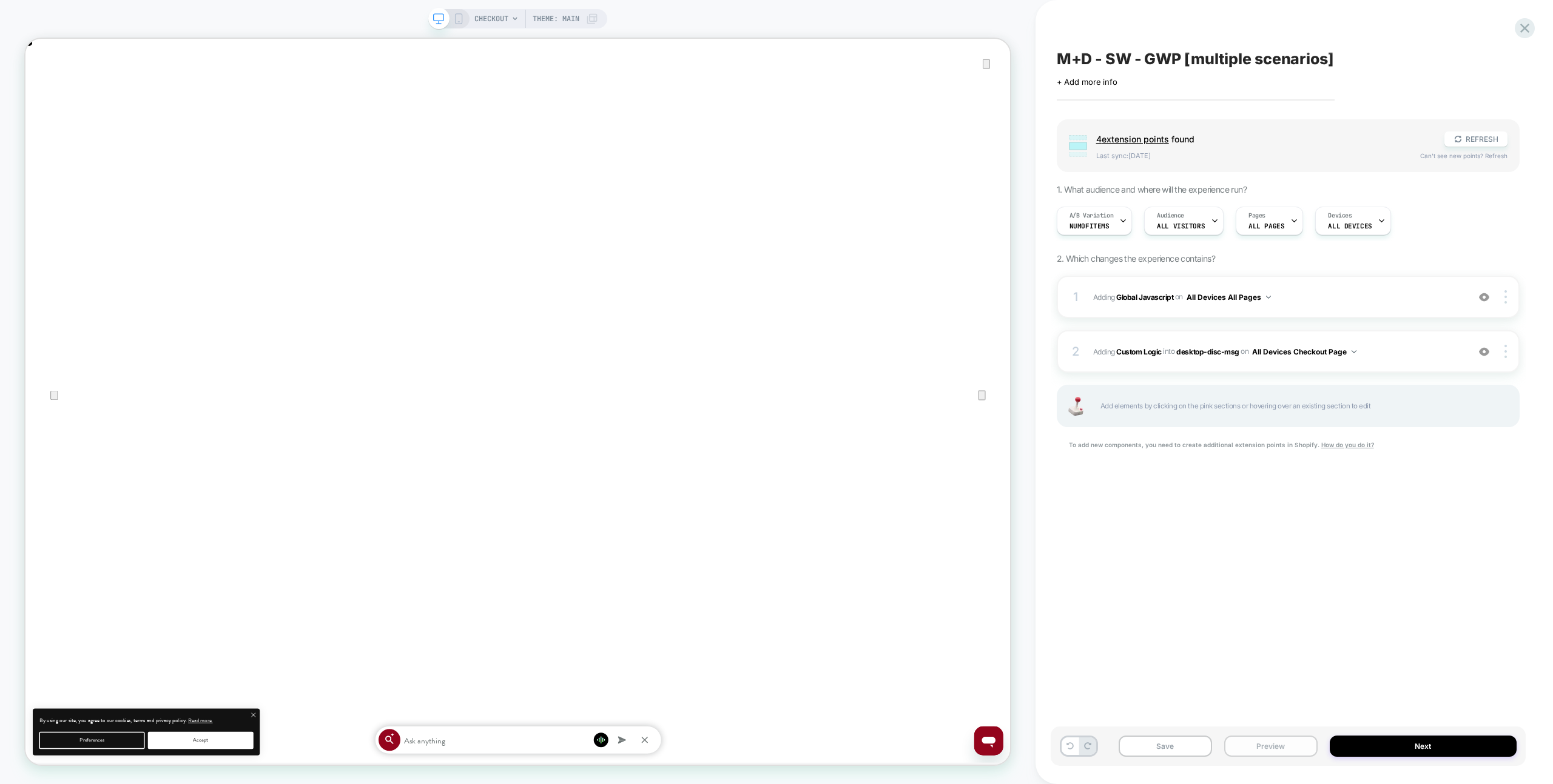
click at [1269, 749] on button "Preview" at bounding box center [1270, 747] width 93 height 21
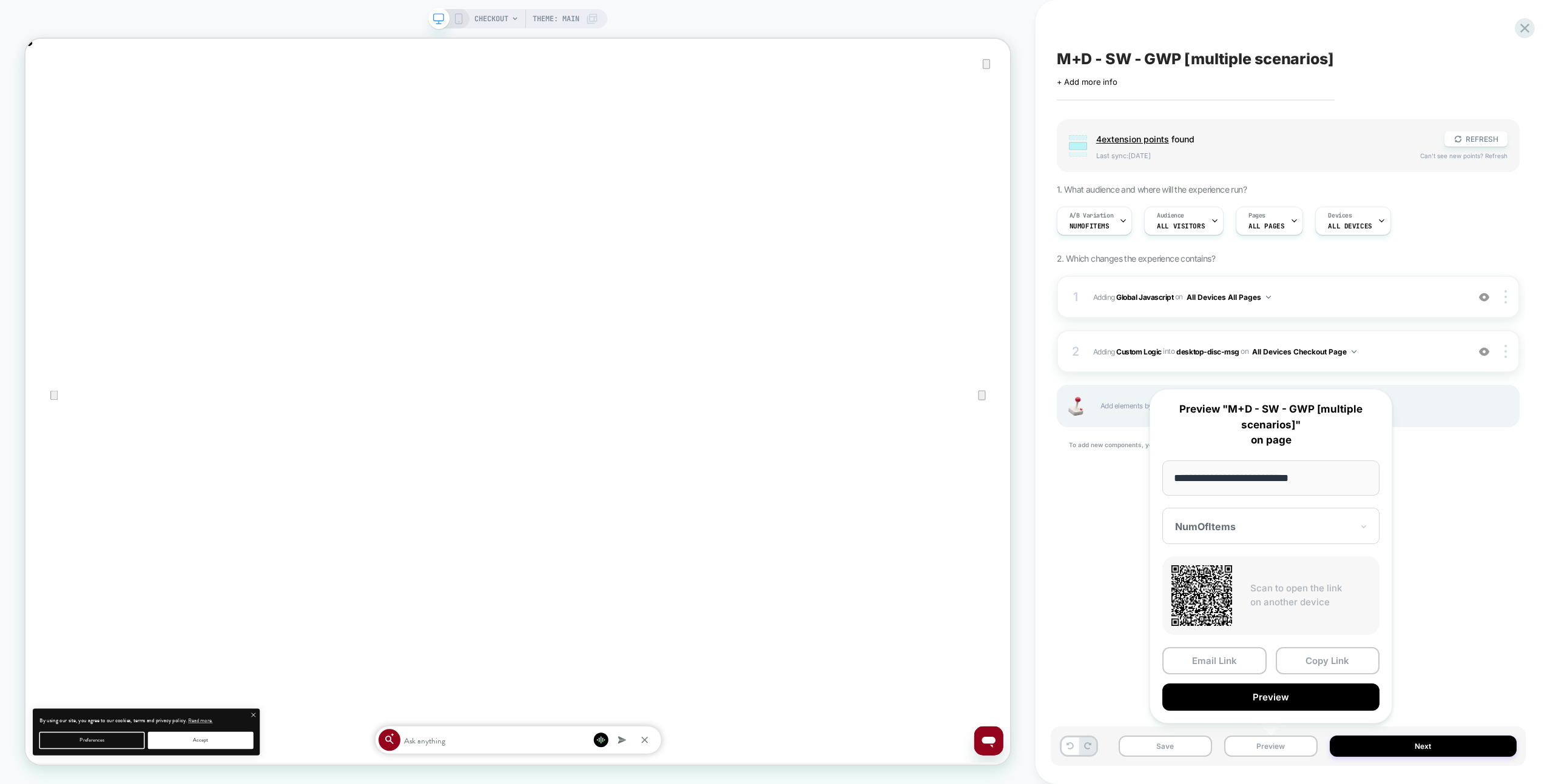
drag, startPoint x: 1267, startPoint y: 724, endPoint x: 1267, endPoint y: 712, distance: 12.0
click at [1267, 723] on div "**********" at bounding box center [1270, 556] width 243 height 334
click at [1267, 702] on button "Preview" at bounding box center [1270, 697] width 217 height 27
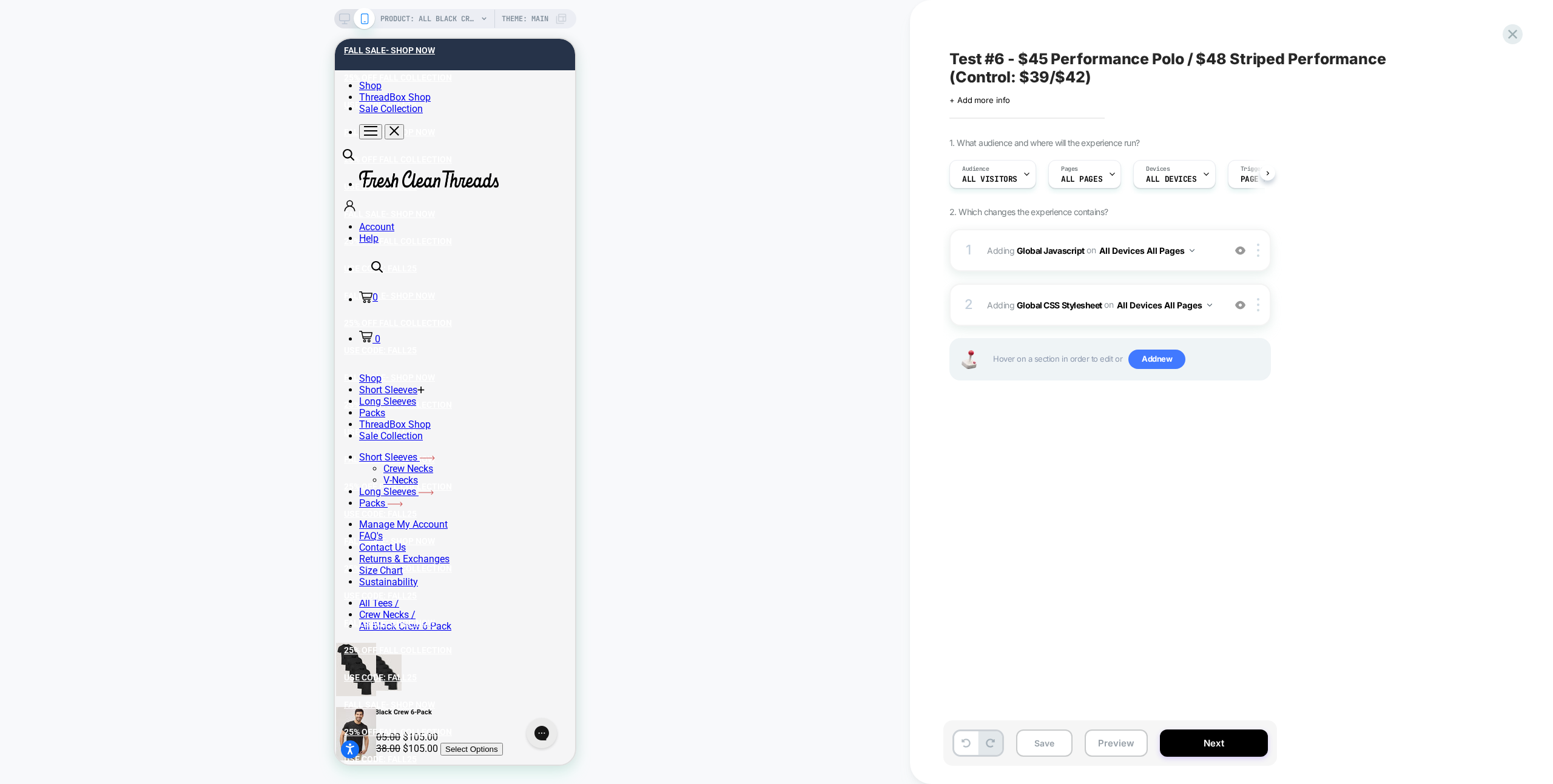
scroll to position [0, 1]
click at [795, 131] on div "PRODUCT: All Black Crew 6-Pack PRODUCT: All Black Crew 6-Pack Theme: MAIN" at bounding box center [455, 392] width 910 height 760
click at [1512, 33] on icon at bounding box center [1512, 33] width 9 height 9
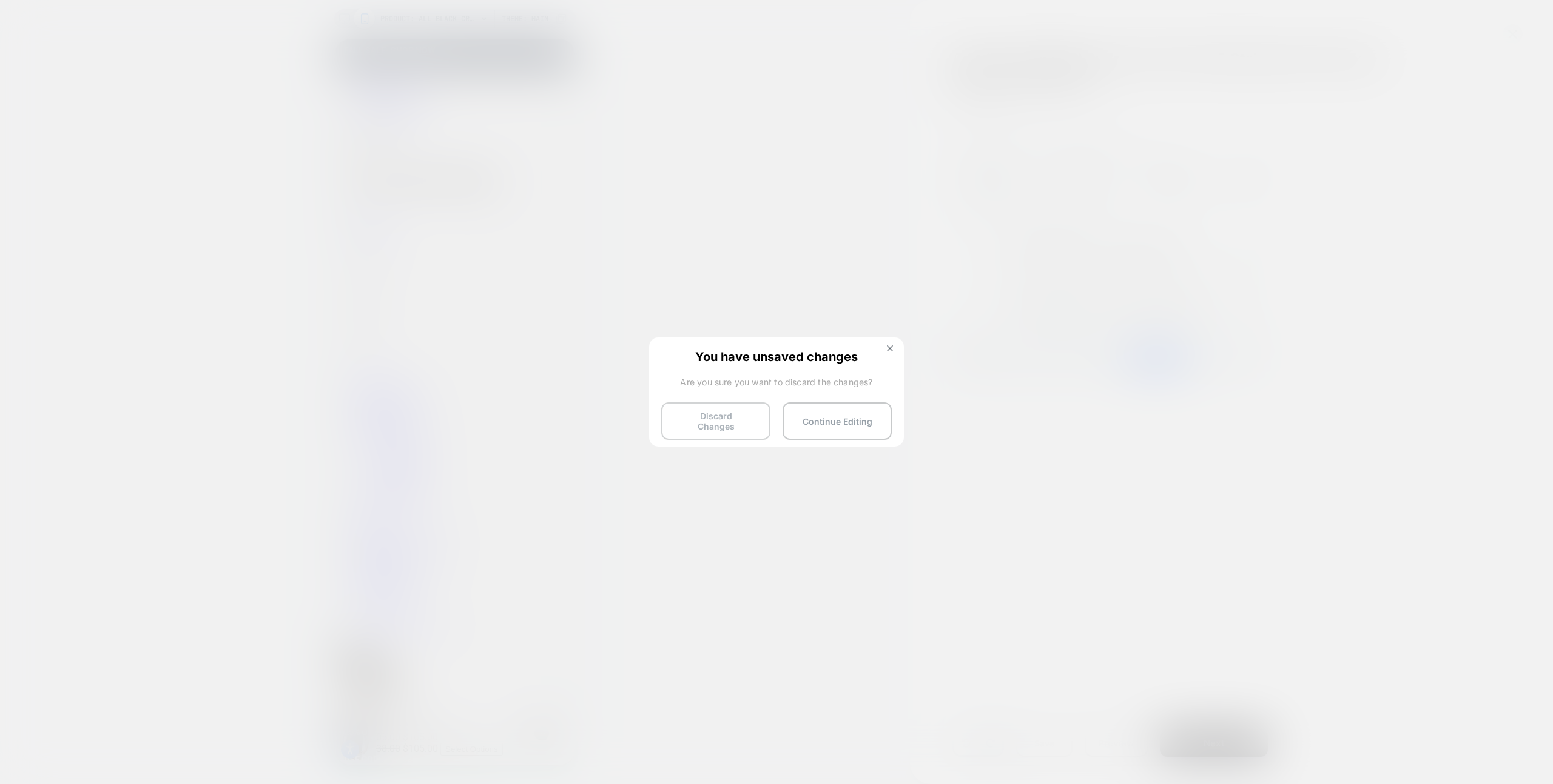
click at [690, 410] on button "Discard Changes" at bounding box center [715, 421] width 109 height 37
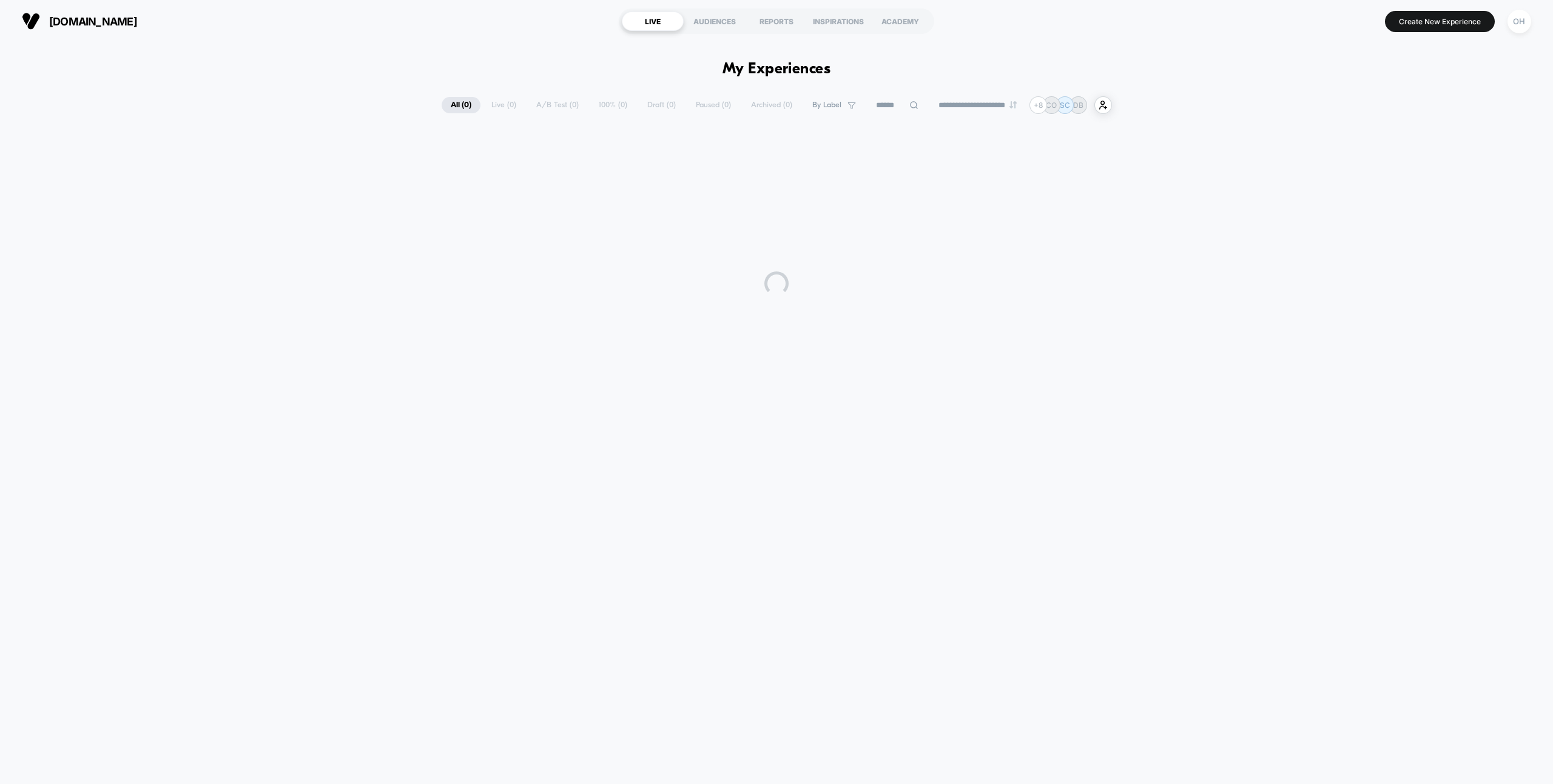
click at [897, 106] on input at bounding box center [897, 105] width 61 height 14
type input "***"
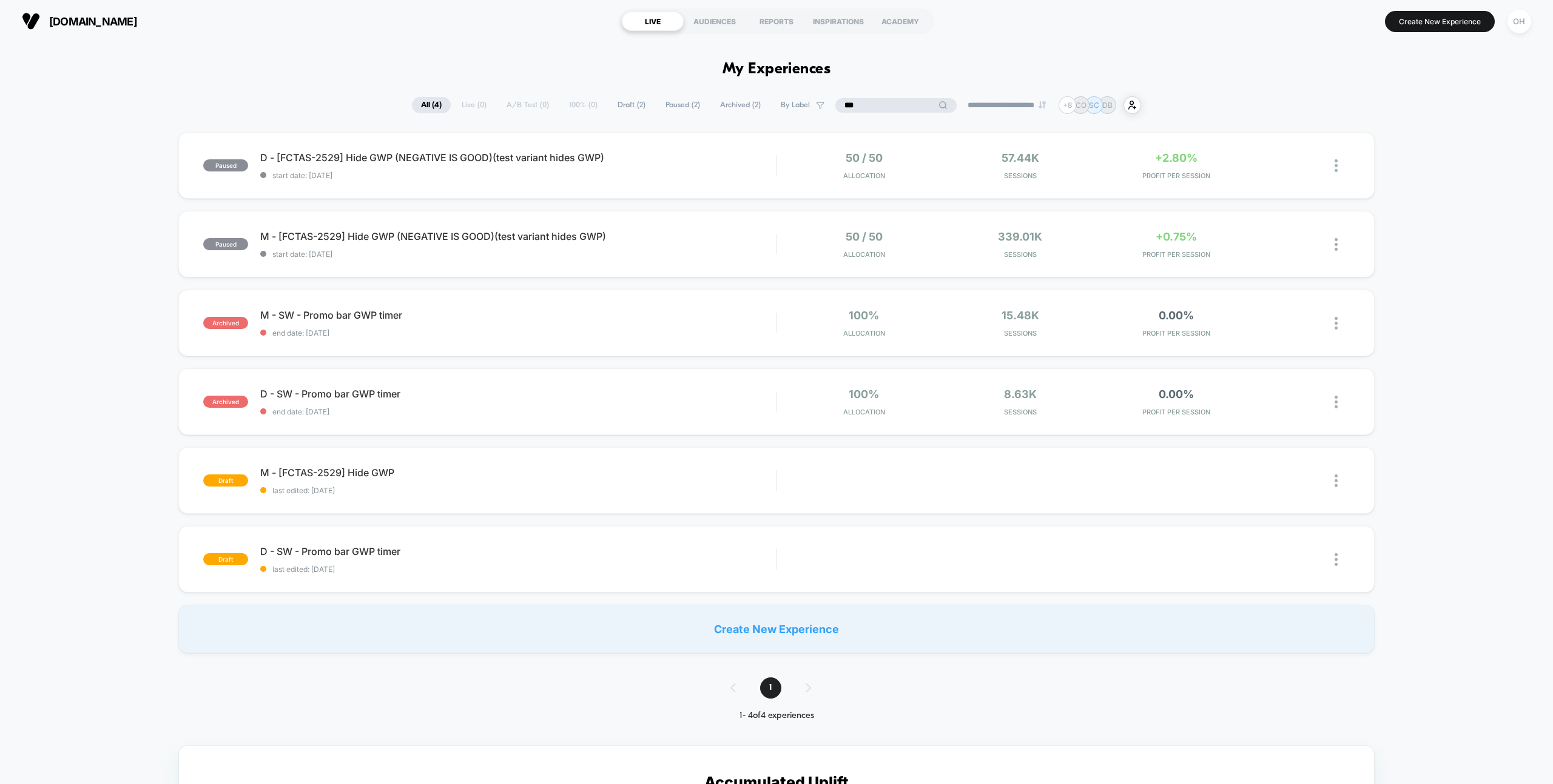
type input "***"
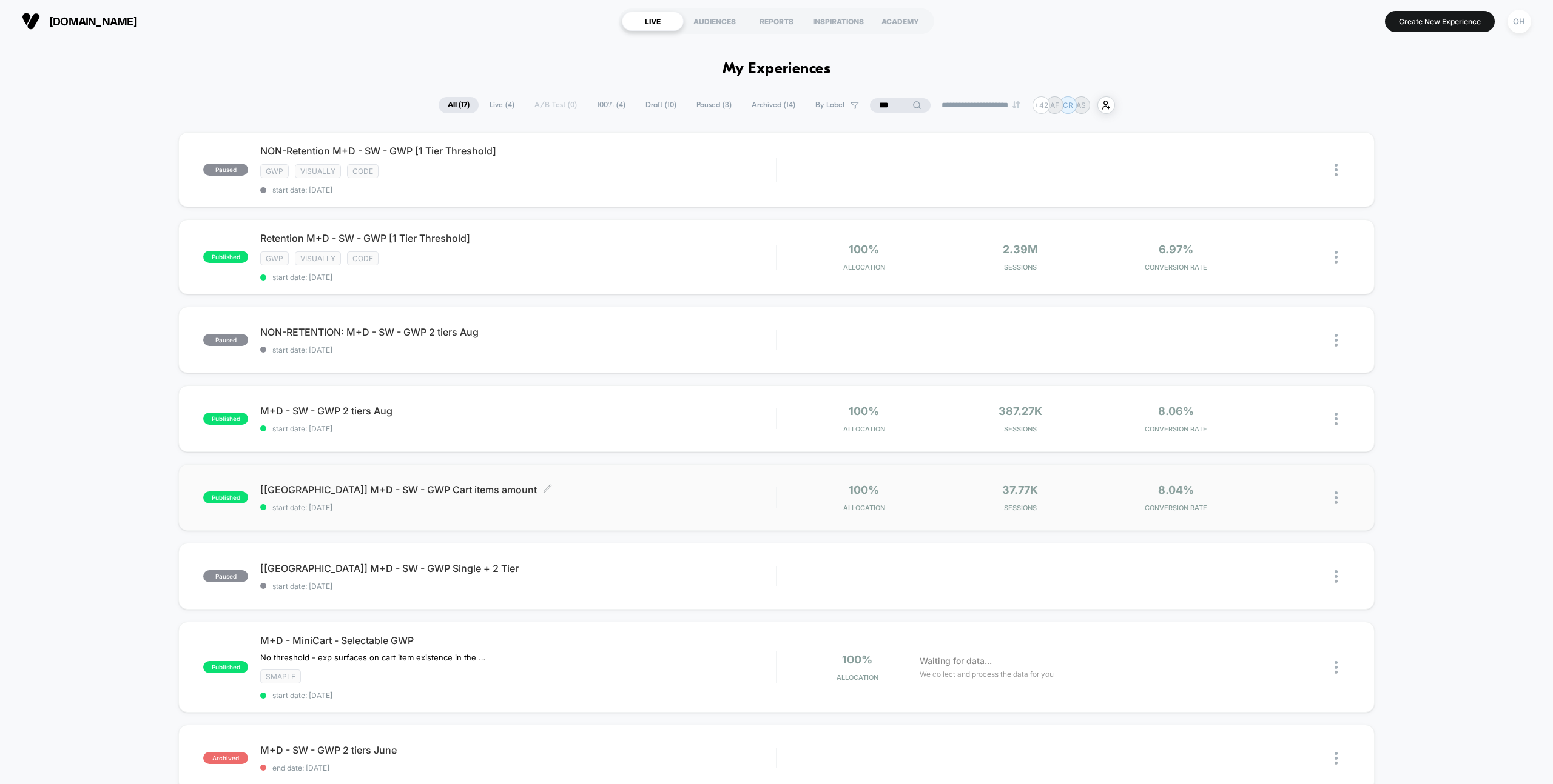
click at [604, 511] on span "start date: [DATE]" at bounding box center [518, 507] width 515 height 9
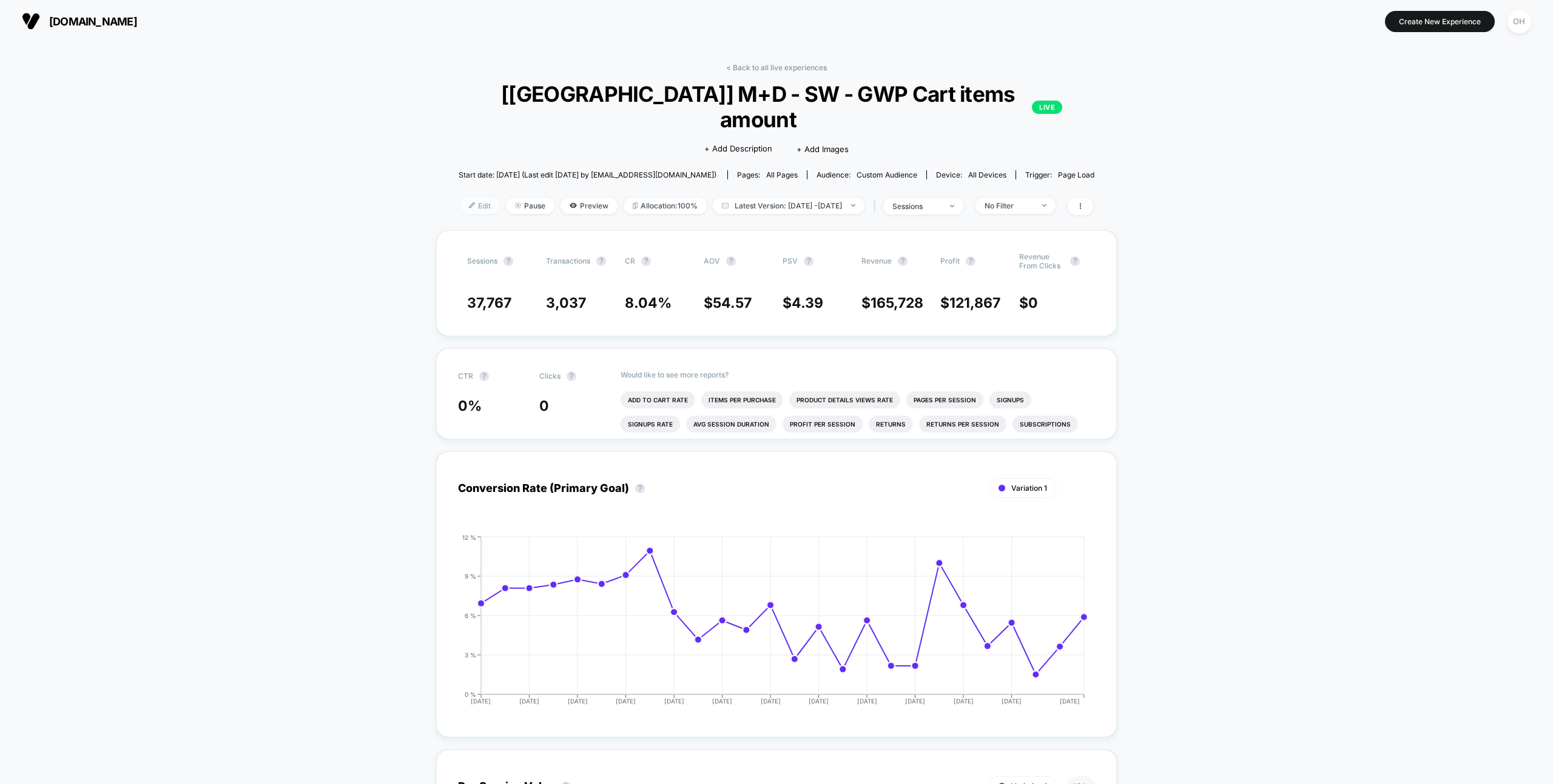
click at [460, 197] on span "Edit" at bounding box center [479, 205] width 40 height 17
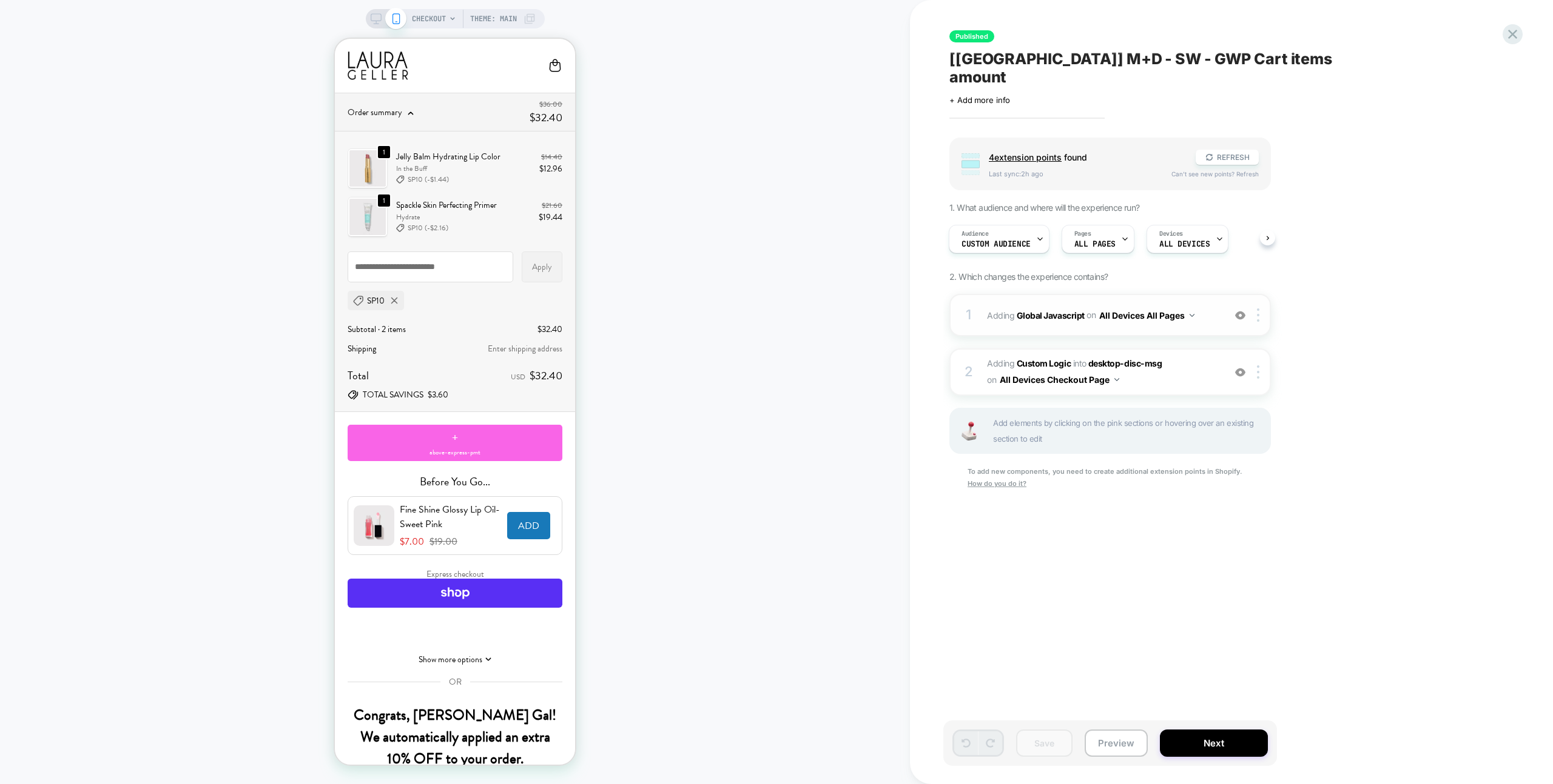
click at [1201, 306] on div "1 Adding Global Javascript on All Devices All Pages Add Before Add After Target…" at bounding box center [1110, 314] width 322 height 42
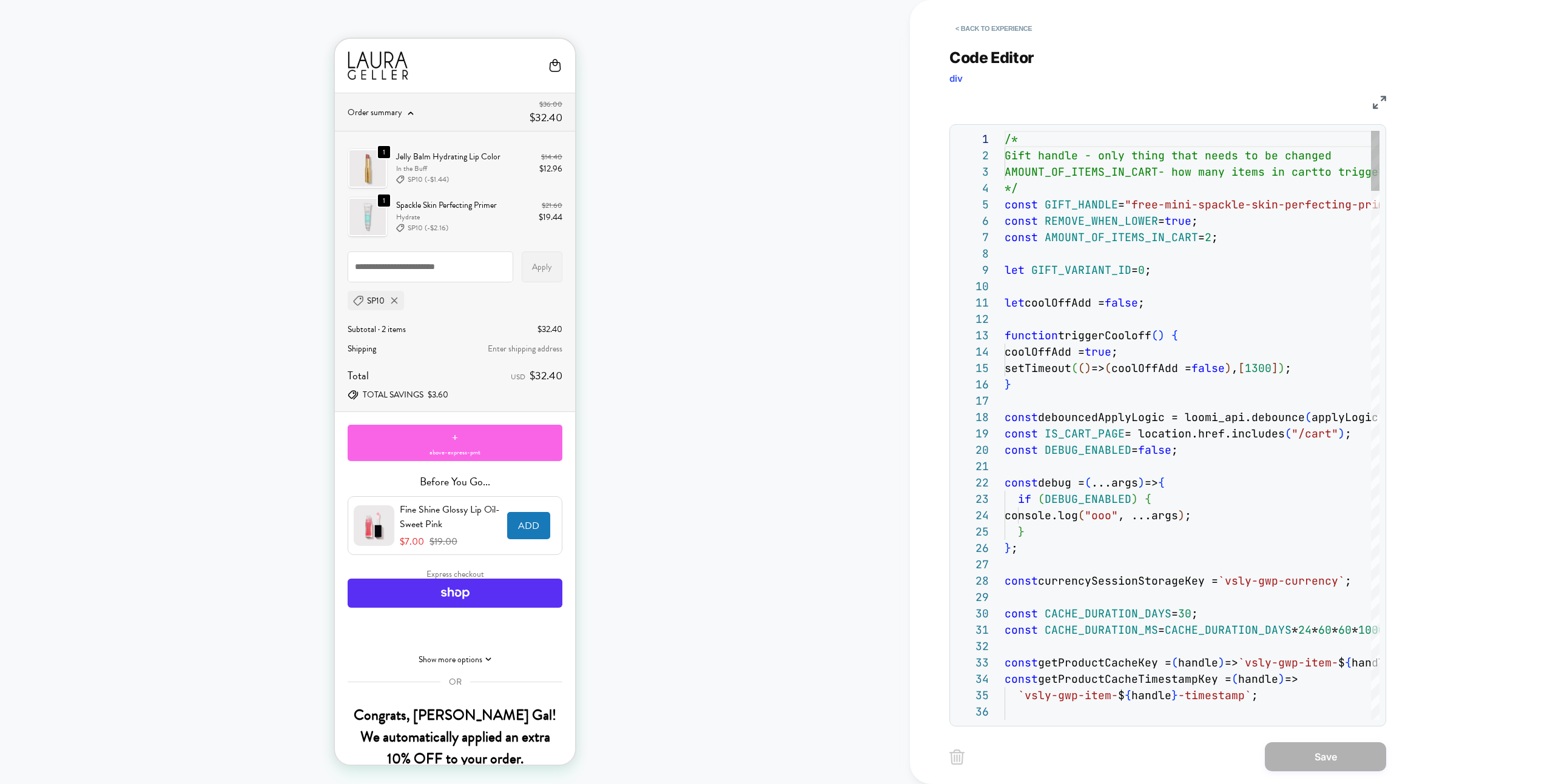
scroll to position [164, 0]
type textarea "**********"
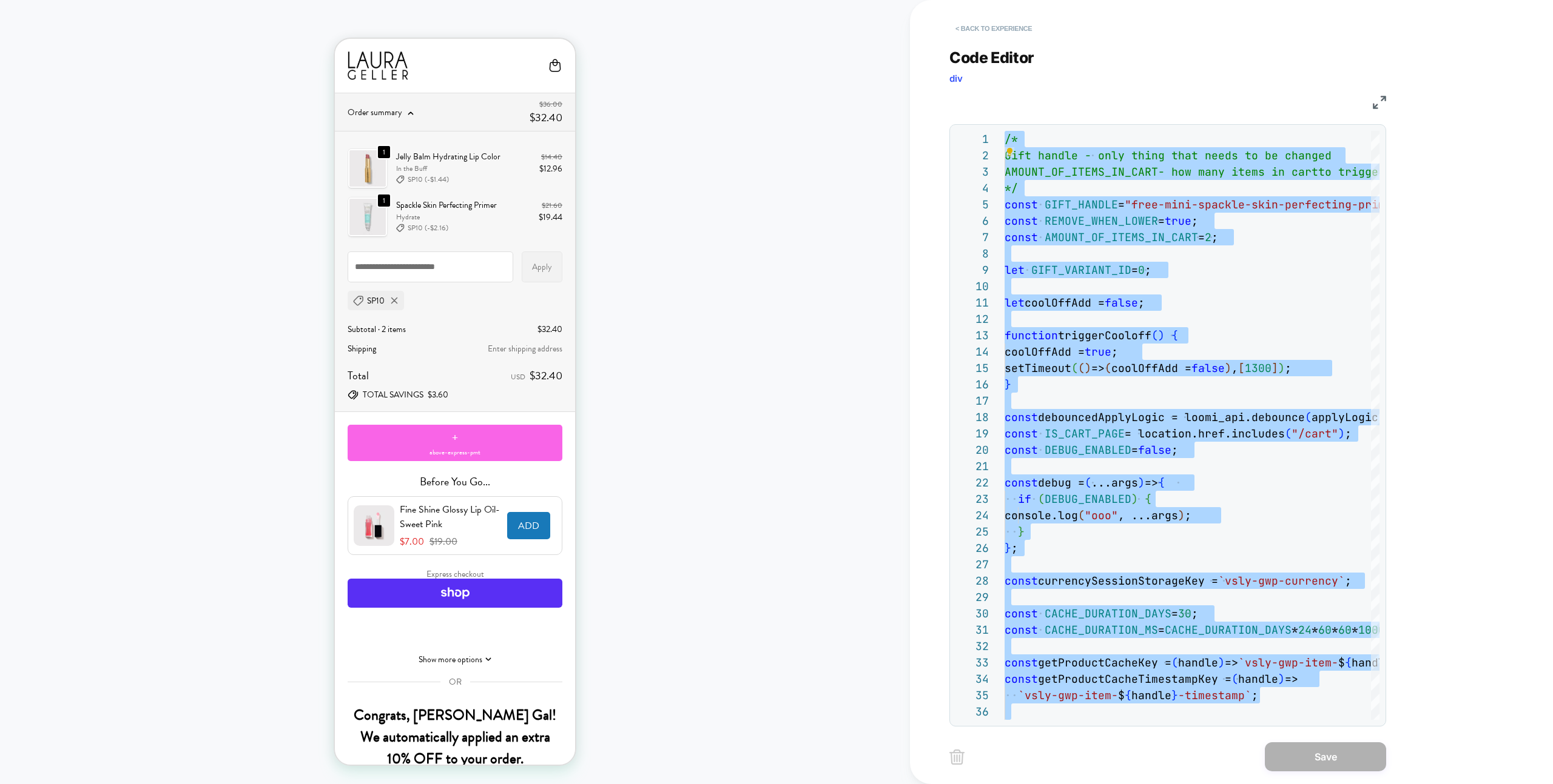
click at [1014, 21] on button "< Back to experience" at bounding box center [993, 29] width 88 height 19
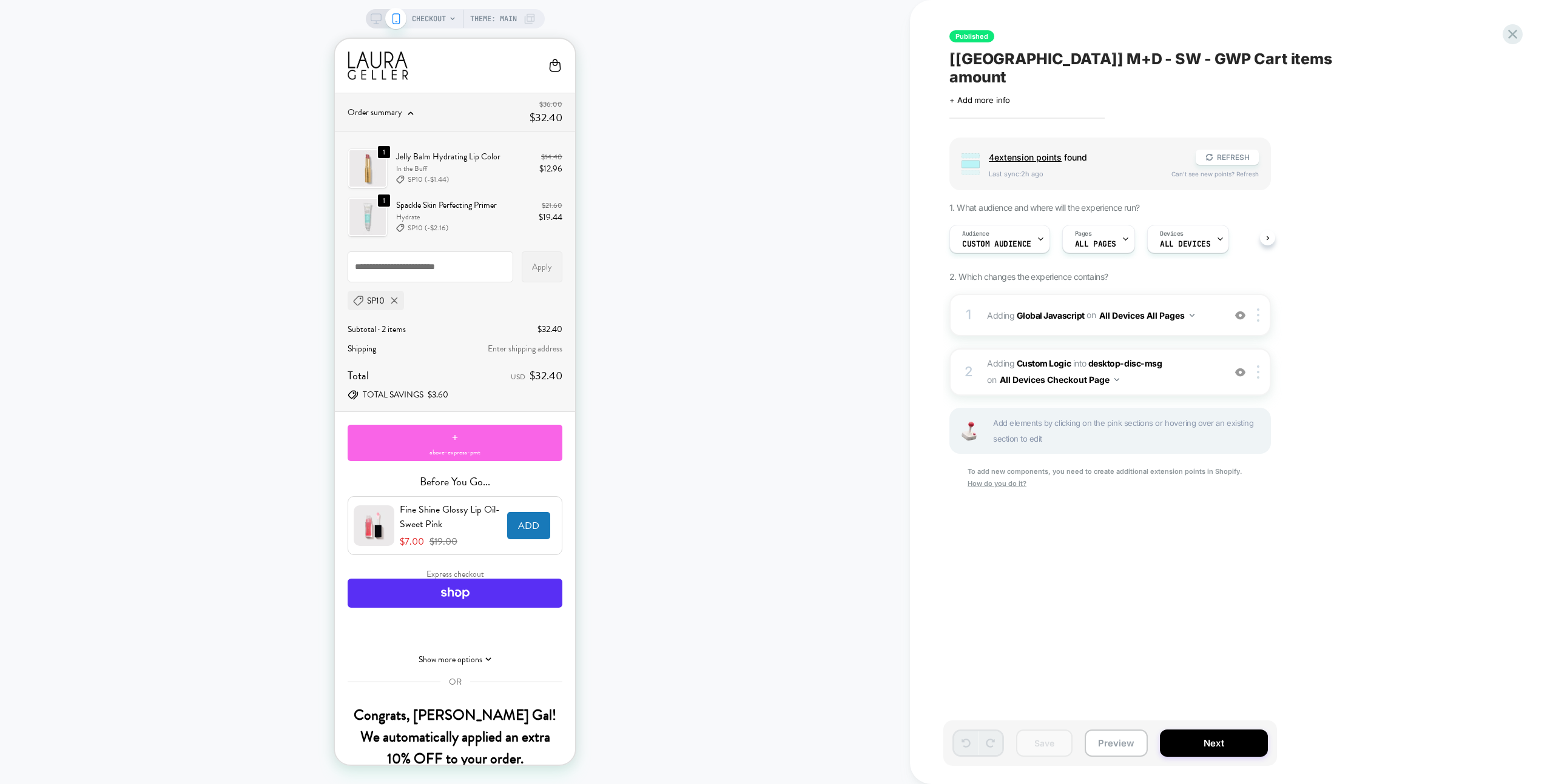
scroll to position [0, 1]
click at [1217, 315] on div "1 Adding Global Javascript on All Devices All Pages Add Before Add After Target…" at bounding box center [1110, 314] width 322 height 42
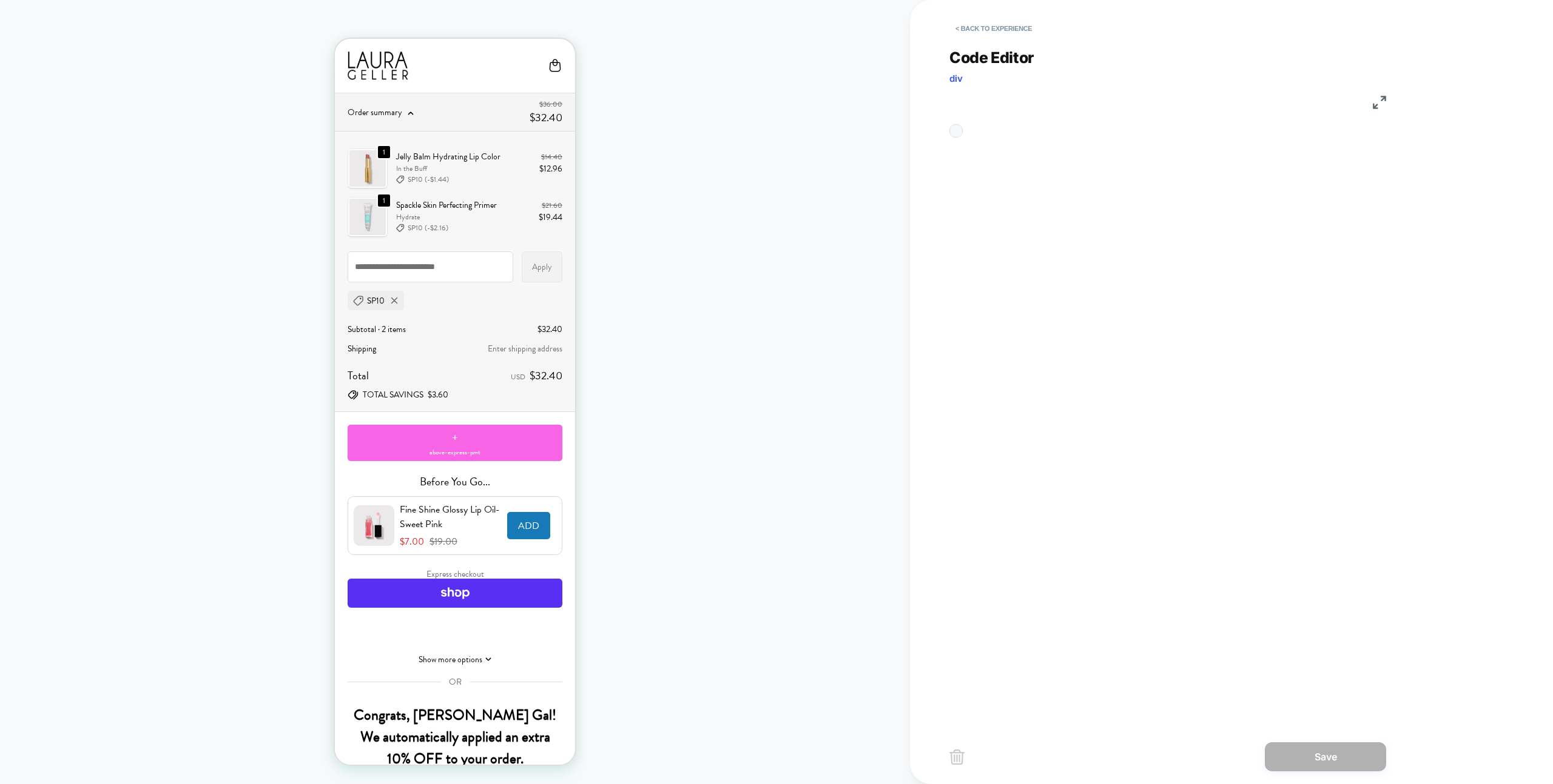
scroll to position [164, 0]
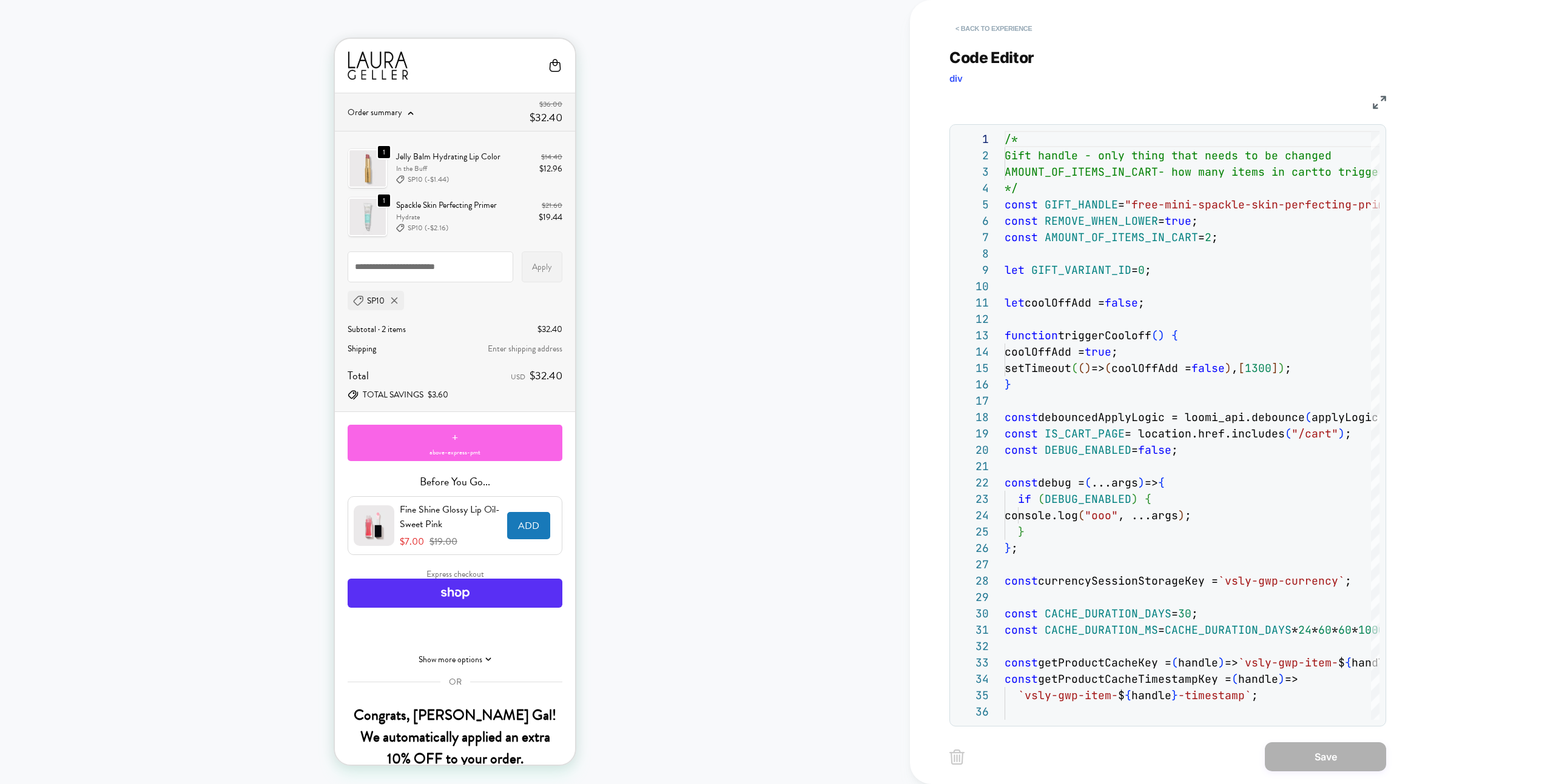
click at [993, 28] on button "< Back to experience" at bounding box center [993, 29] width 88 height 19
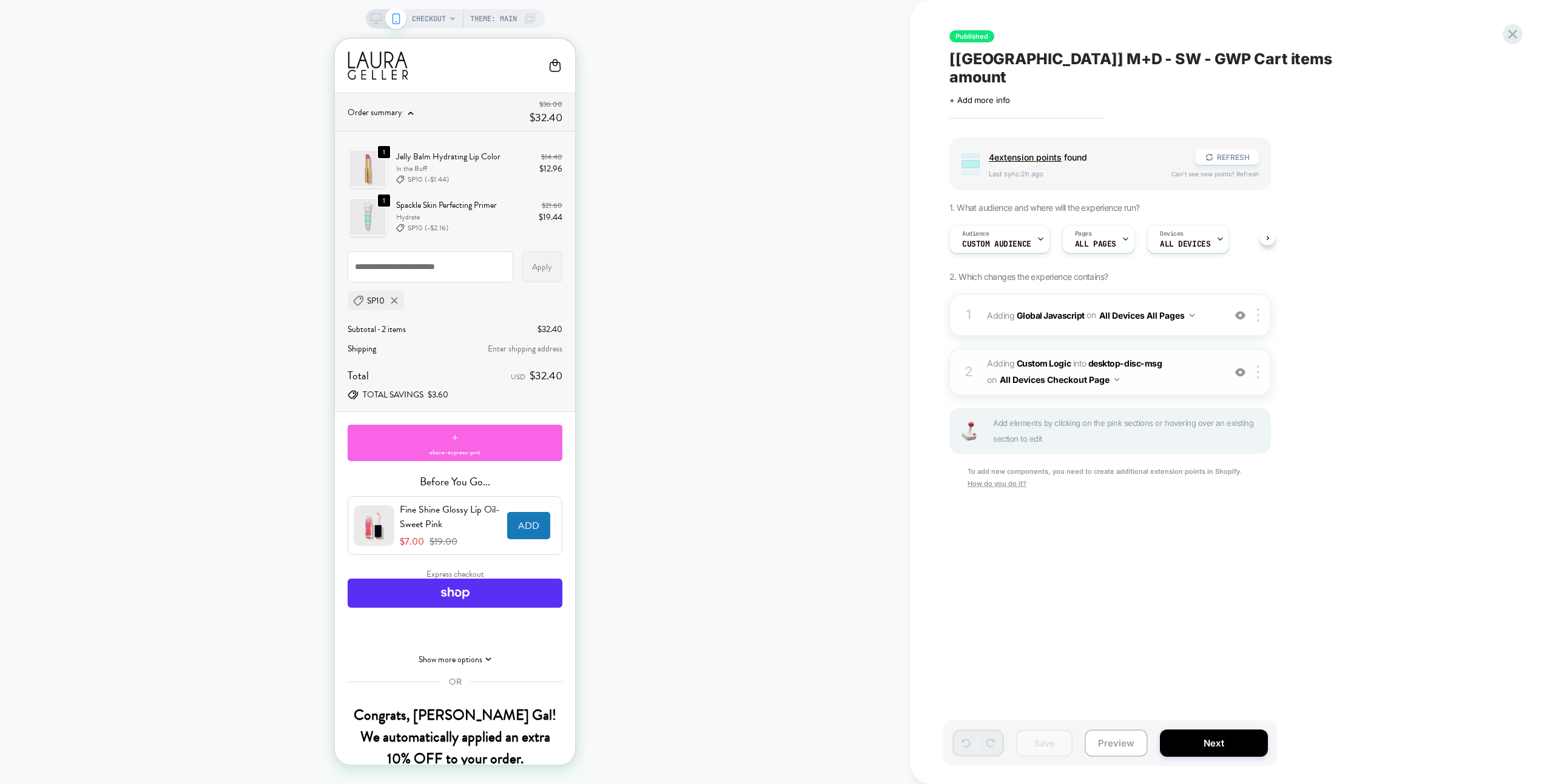
scroll to position [0, 1]
click at [1204, 367] on span "#_loomi_addon_1755598947451 Adding Custom Logic INTO desktop-disc-msg desktop-d…" at bounding box center [1102, 372] width 231 height 33
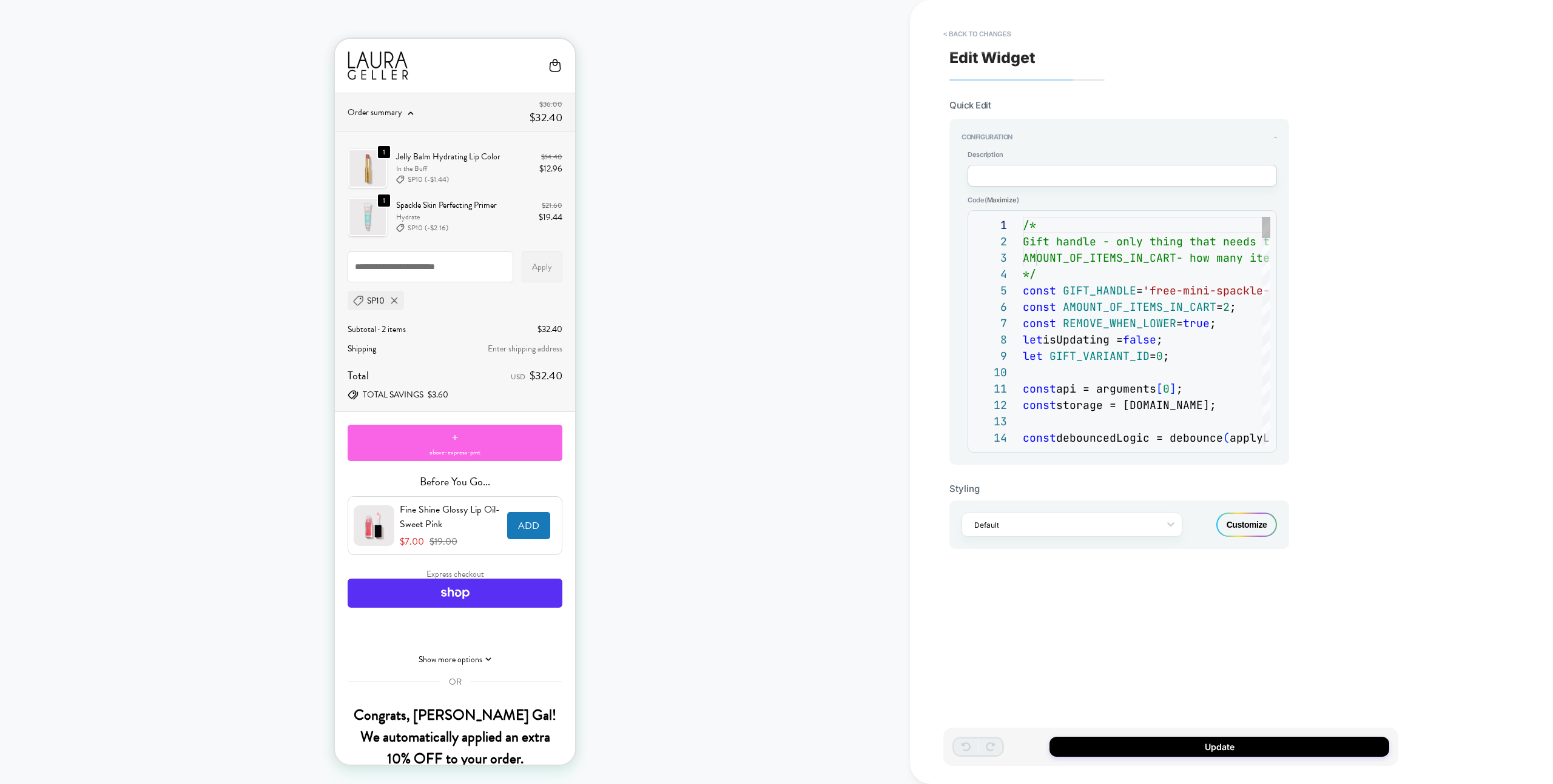
scroll to position [164, 0]
type textarea "**********"
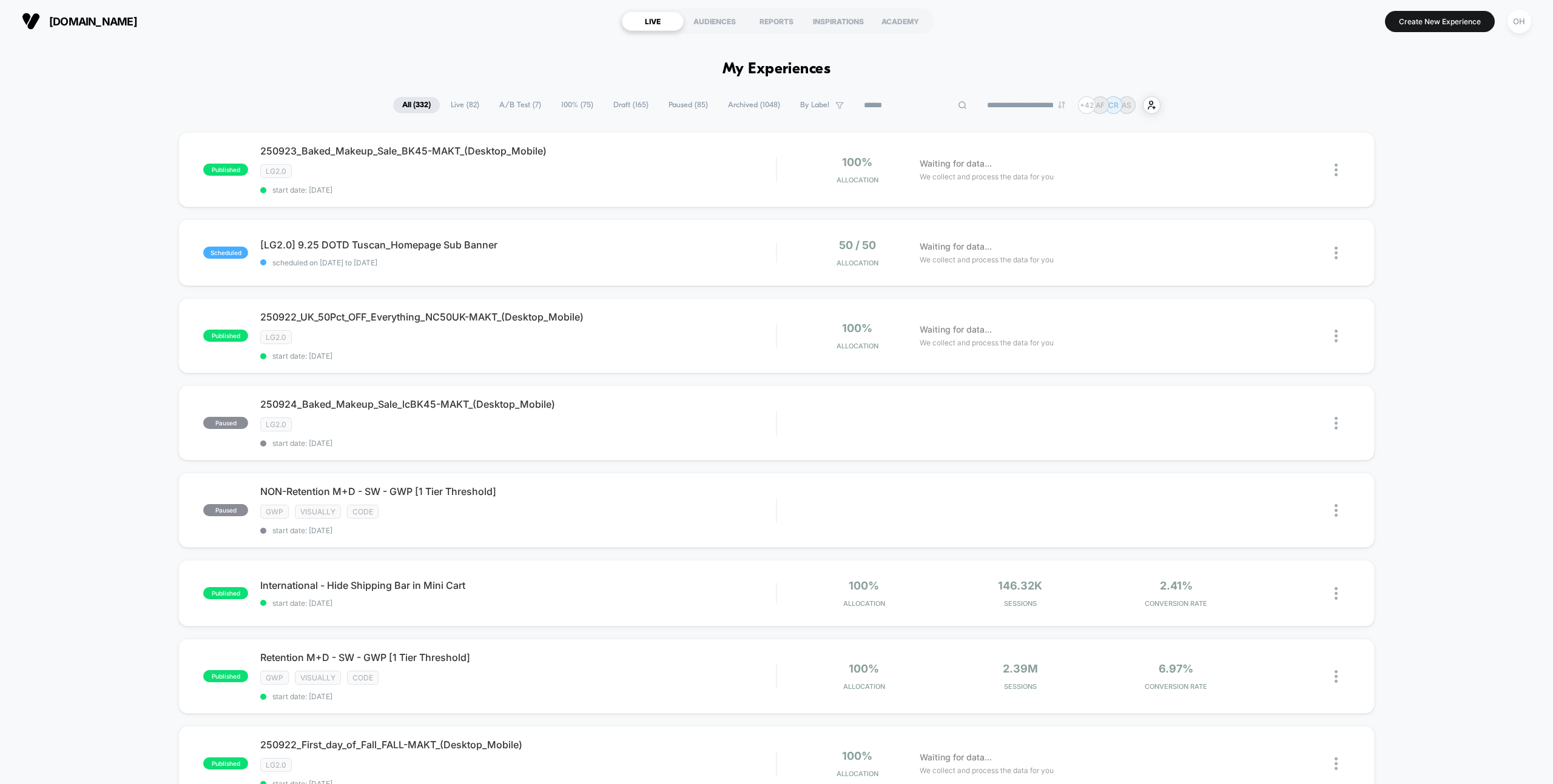
click at [894, 103] on input at bounding box center [915, 105] width 121 height 14
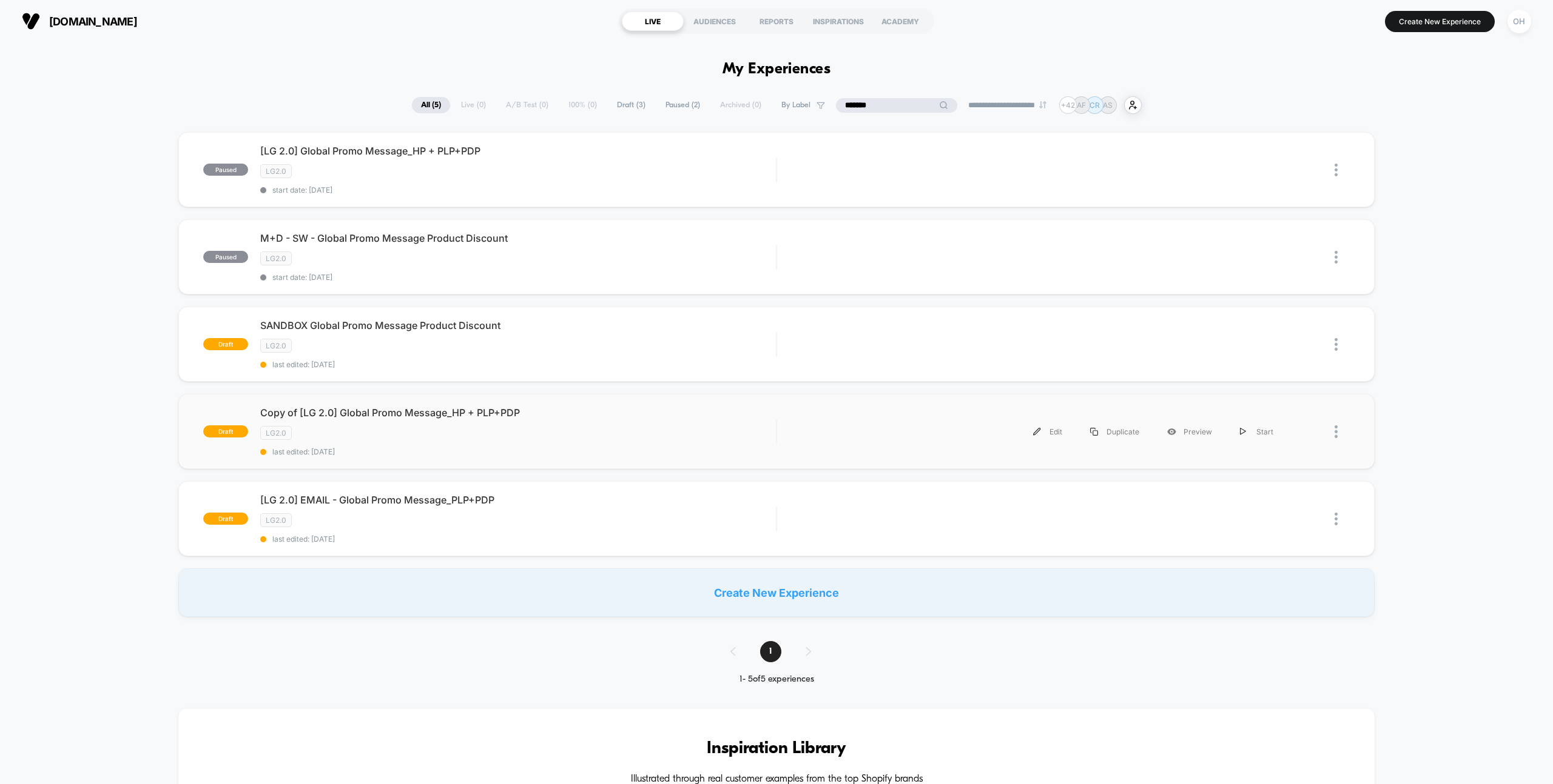
type input "*******"
click at [683, 458] on div "draft Copy of [LG 2.0] Global Promo Message_HP + PLP+PDP LG2.0 last edited: [DA…" at bounding box center [776, 431] width 1195 height 75
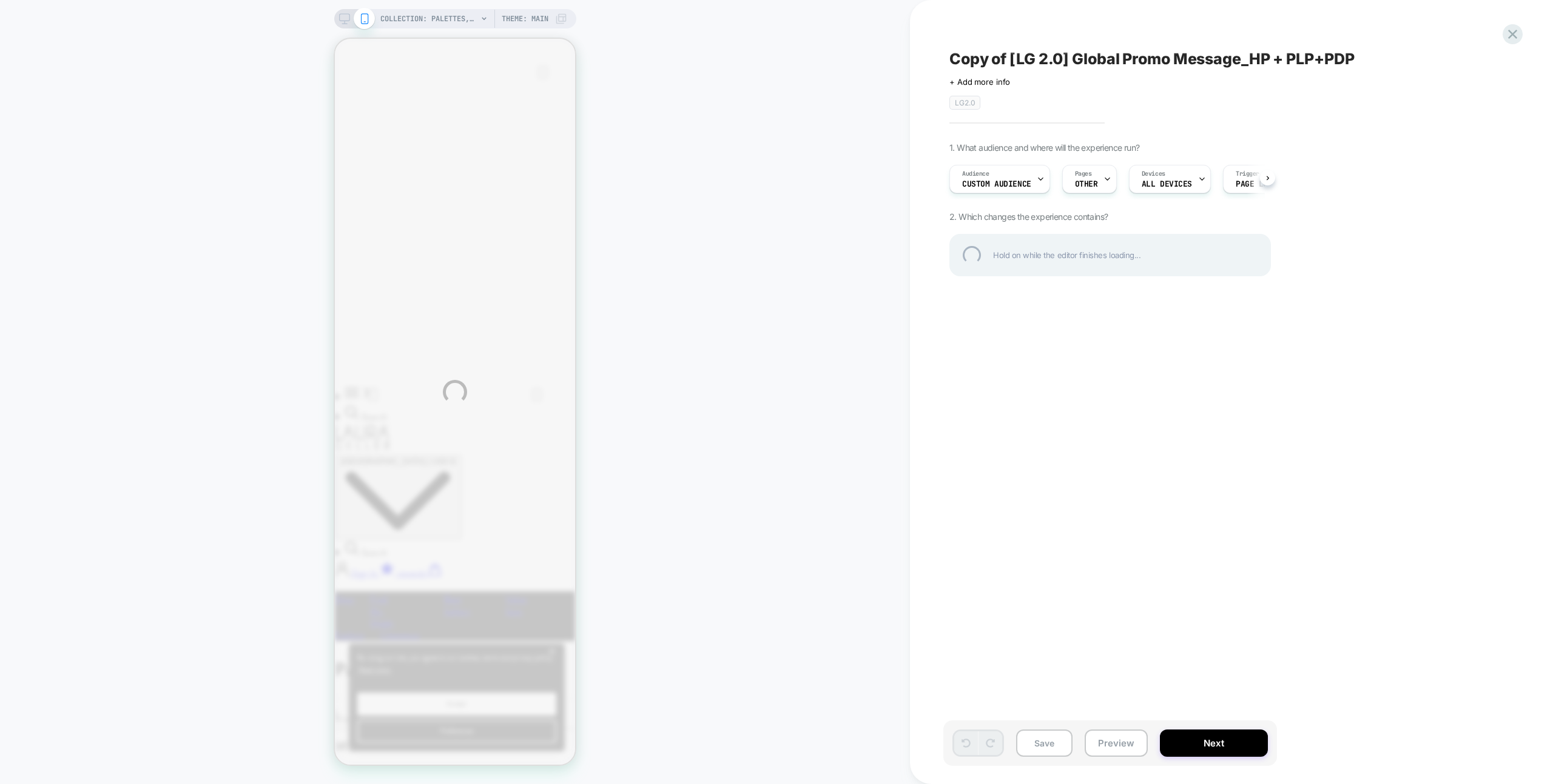
click at [786, 108] on div "COLLECTION: Palettes, Kits & Sets (Category) COLLECTION: Palettes, Kits & Sets …" at bounding box center [776, 392] width 1553 height 784
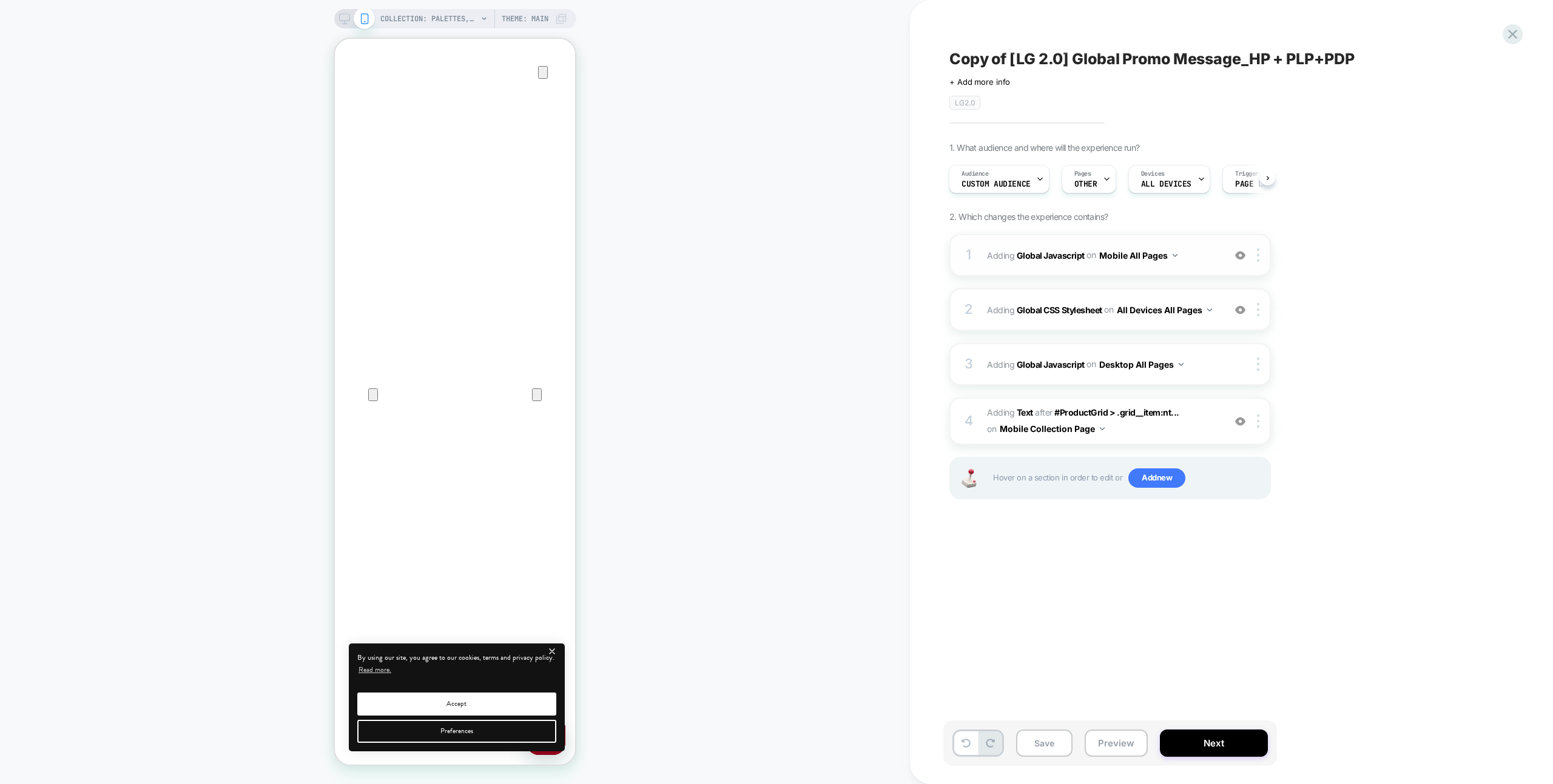
click at [1209, 265] on div "1 Adding Global Javascript on Mobile All Pages Add Before Add After Copy to Des…" at bounding box center [1110, 255] width 322 height 42
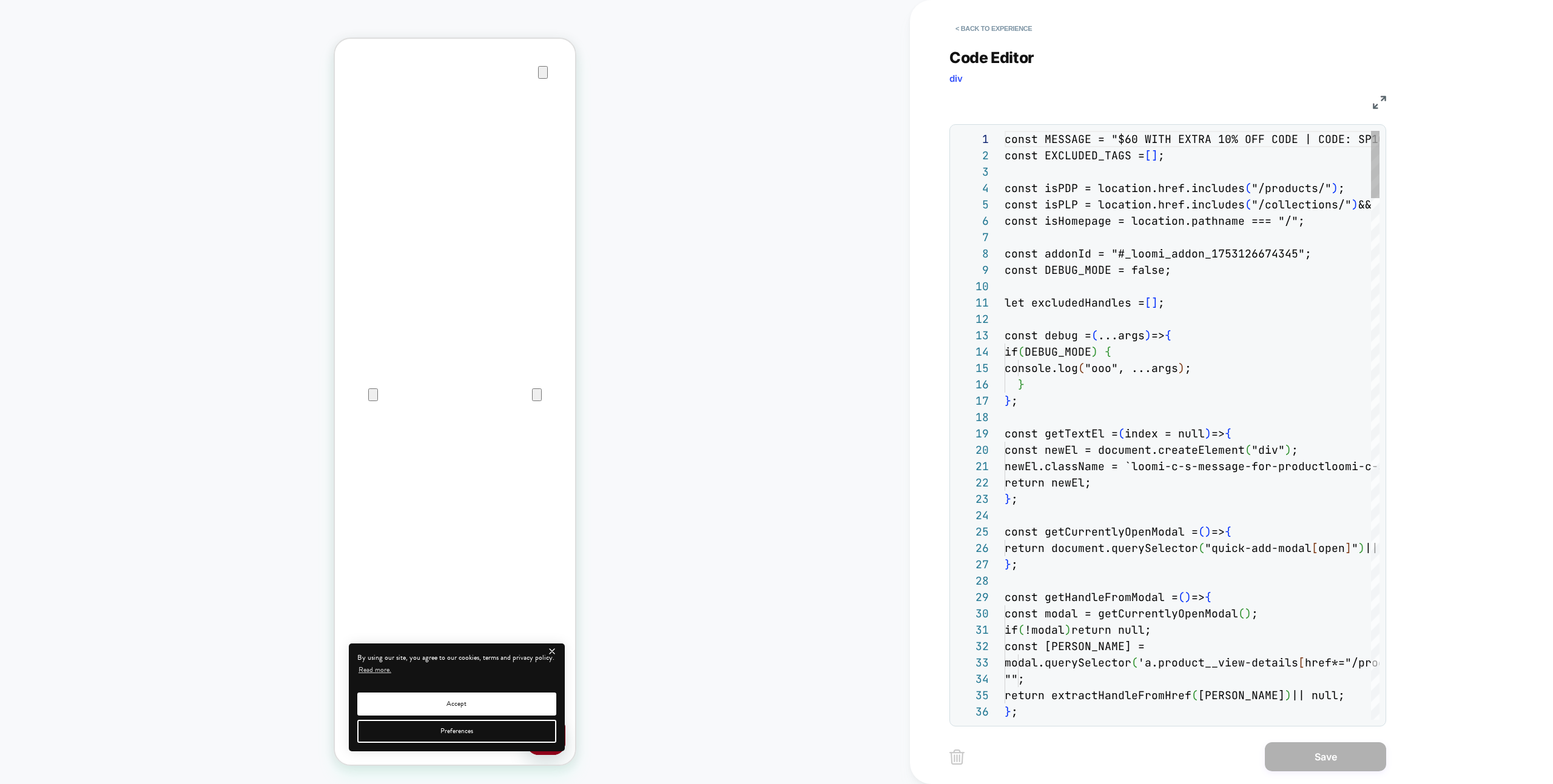
scroll to position [164, 0]
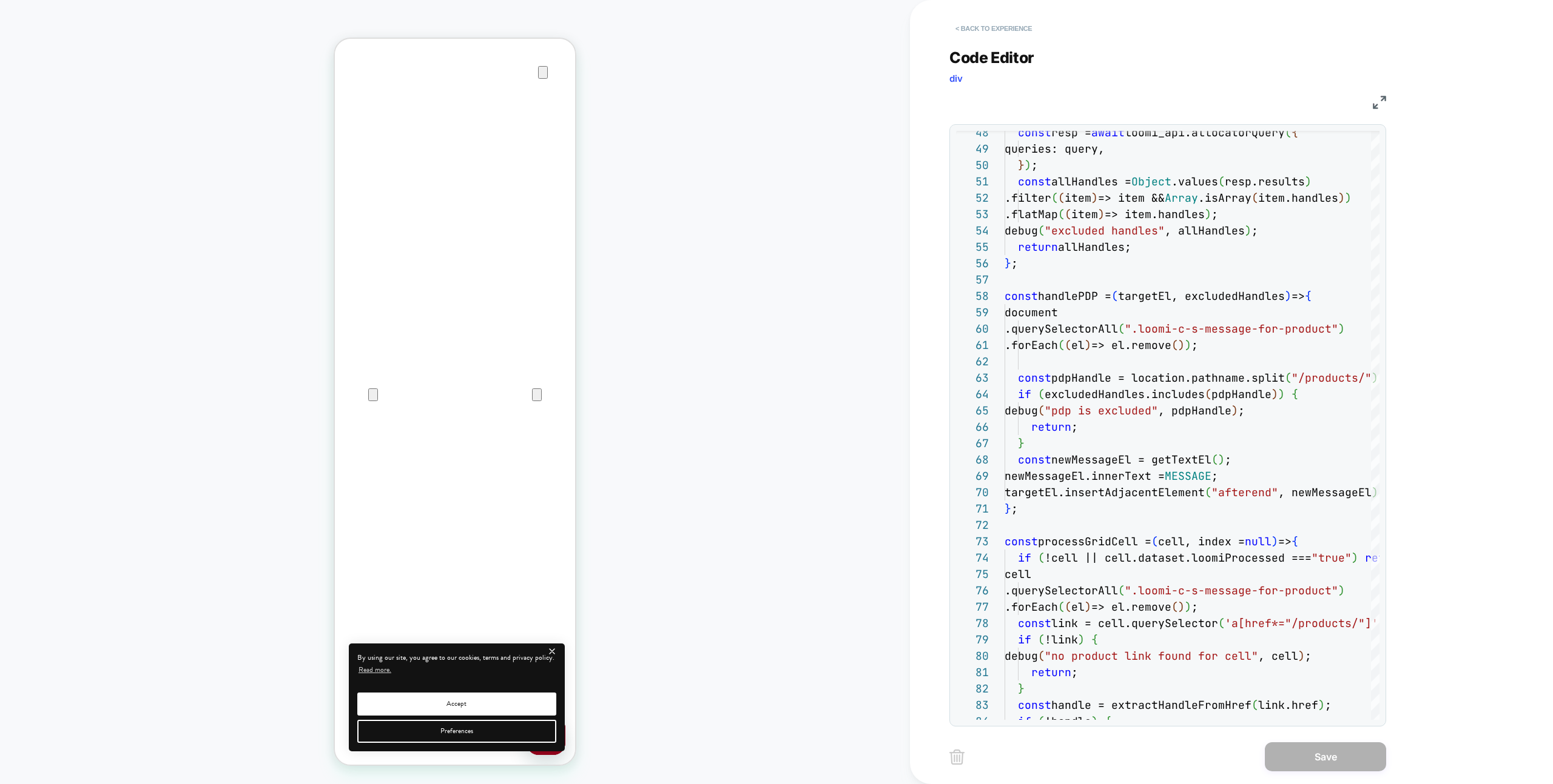
click at [1027, 29] on button "< Back to experience" at bounding box center [993, 29] width 88 height 19
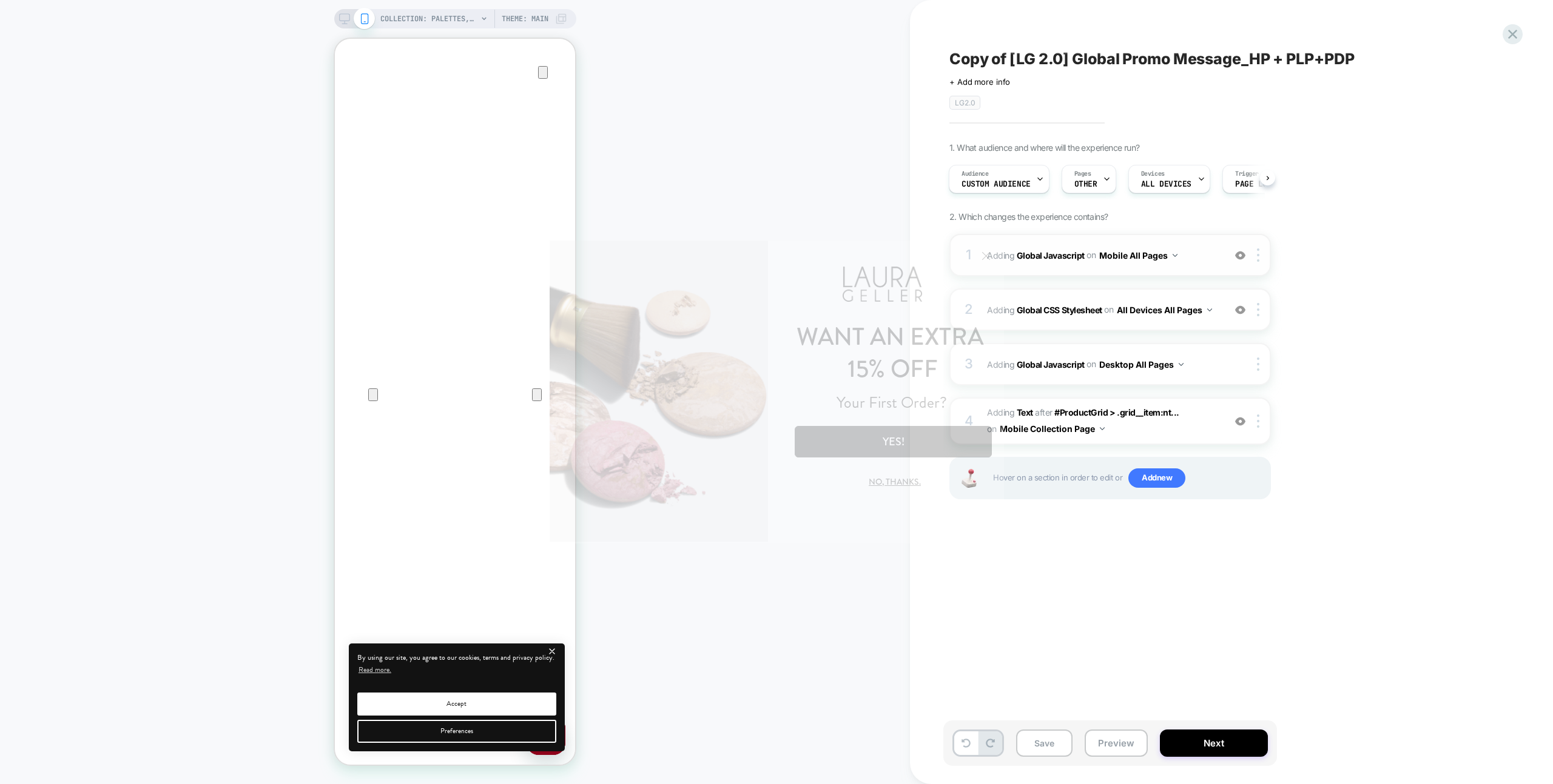
scroll to position [0, 0]
click at [1190, 243] on div "1 Adding Global Javascript on Mobile All Pages Add Before Add After Copy to Des…" at bounding box center [1110, 255] width 322 height 42
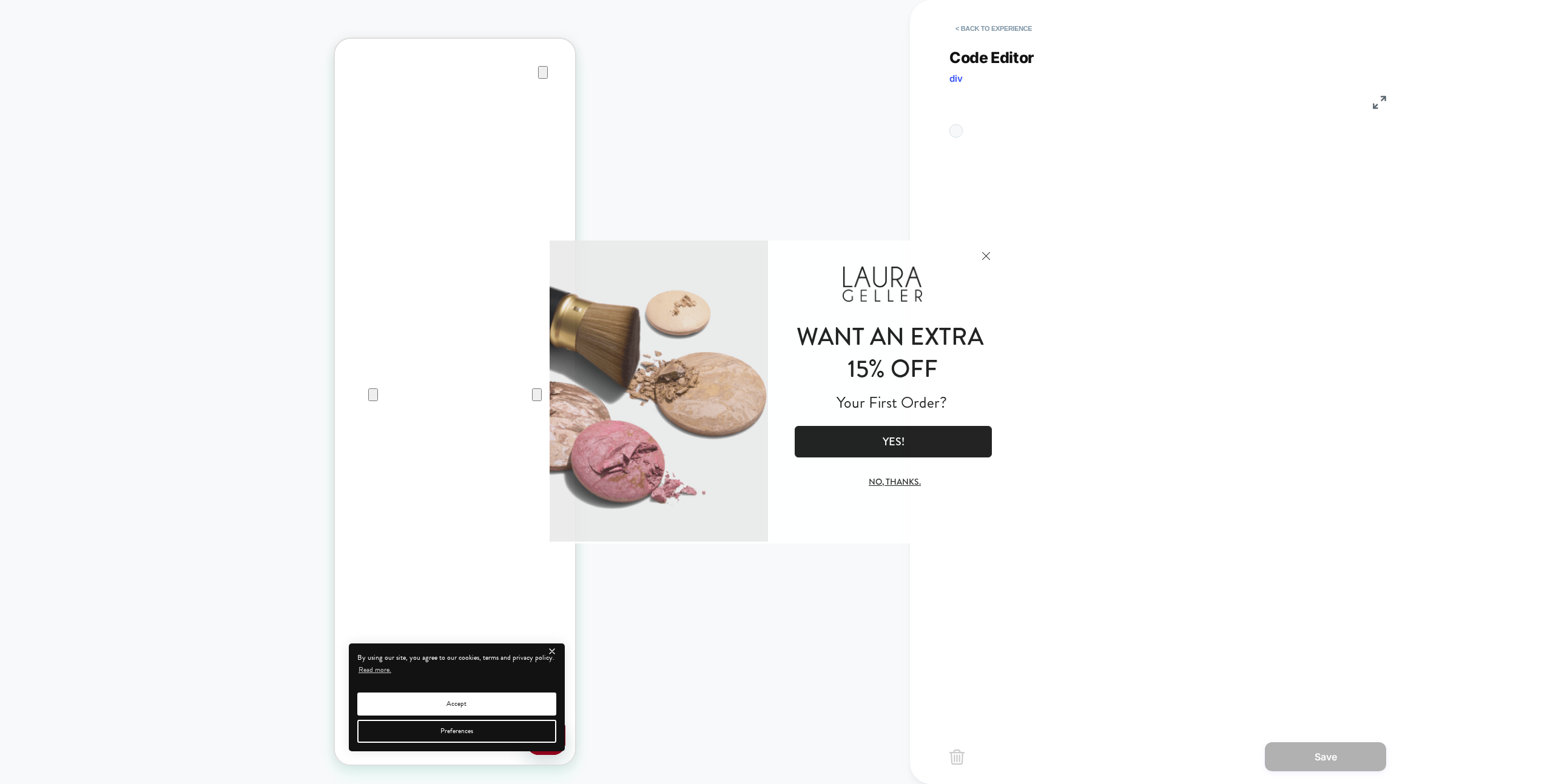
scroll to position [164, 0]
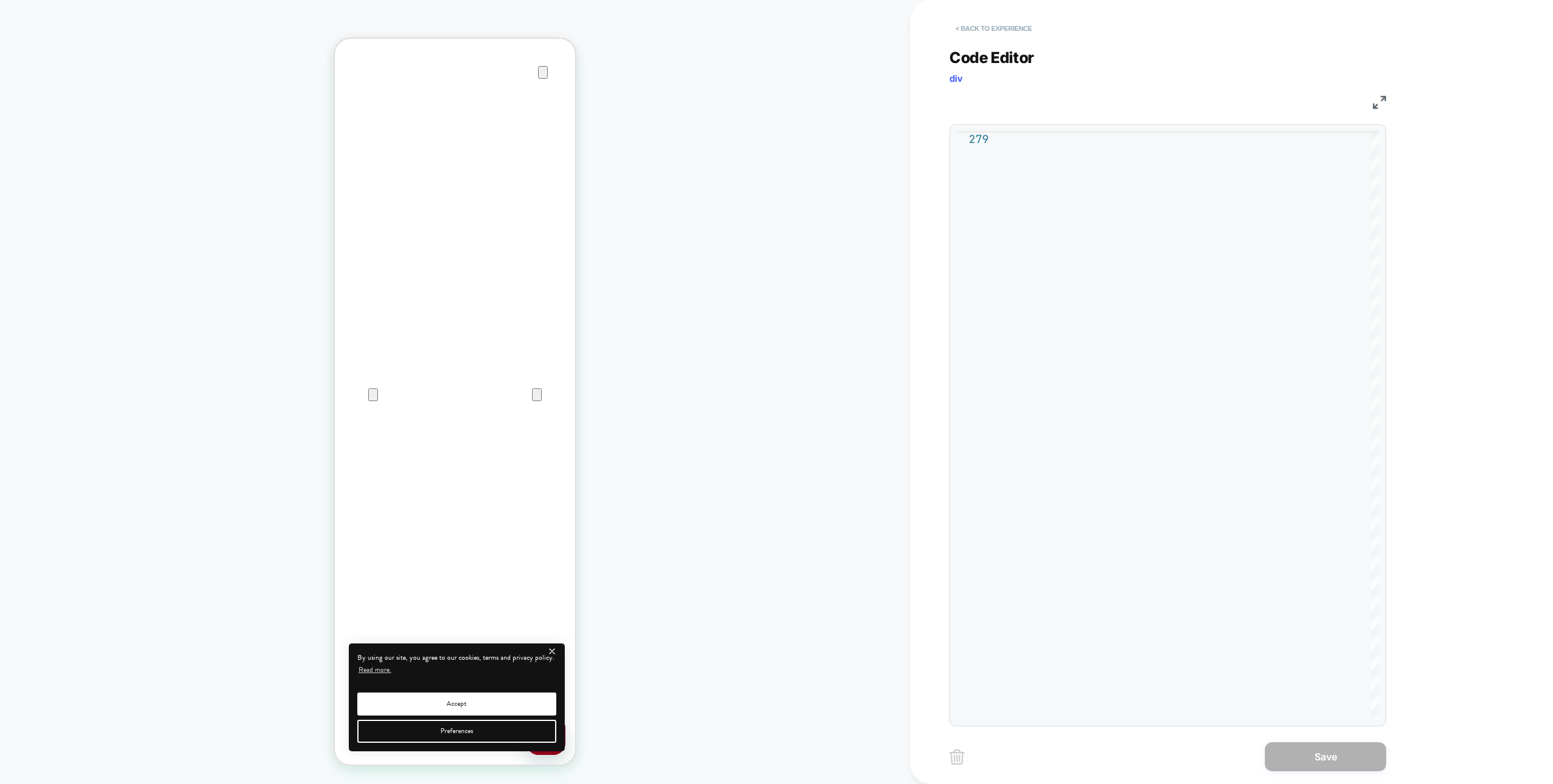
click at [1031, 25] on button "< Back to experience" at bounding box center [993, 29] width 88 height 19
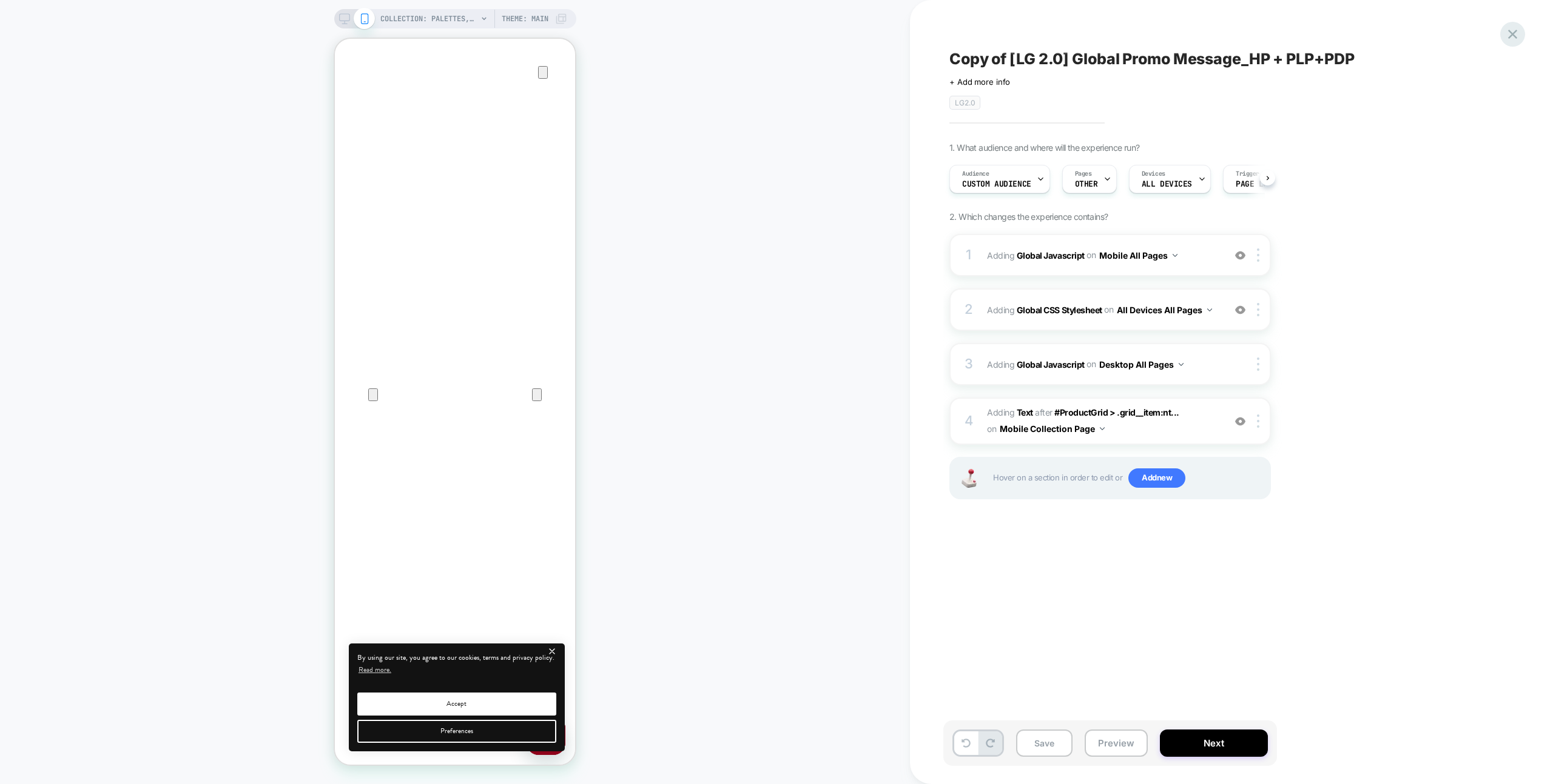
click at [1520, 30] on div at bounding box center [1512, 33] width 25 height 25
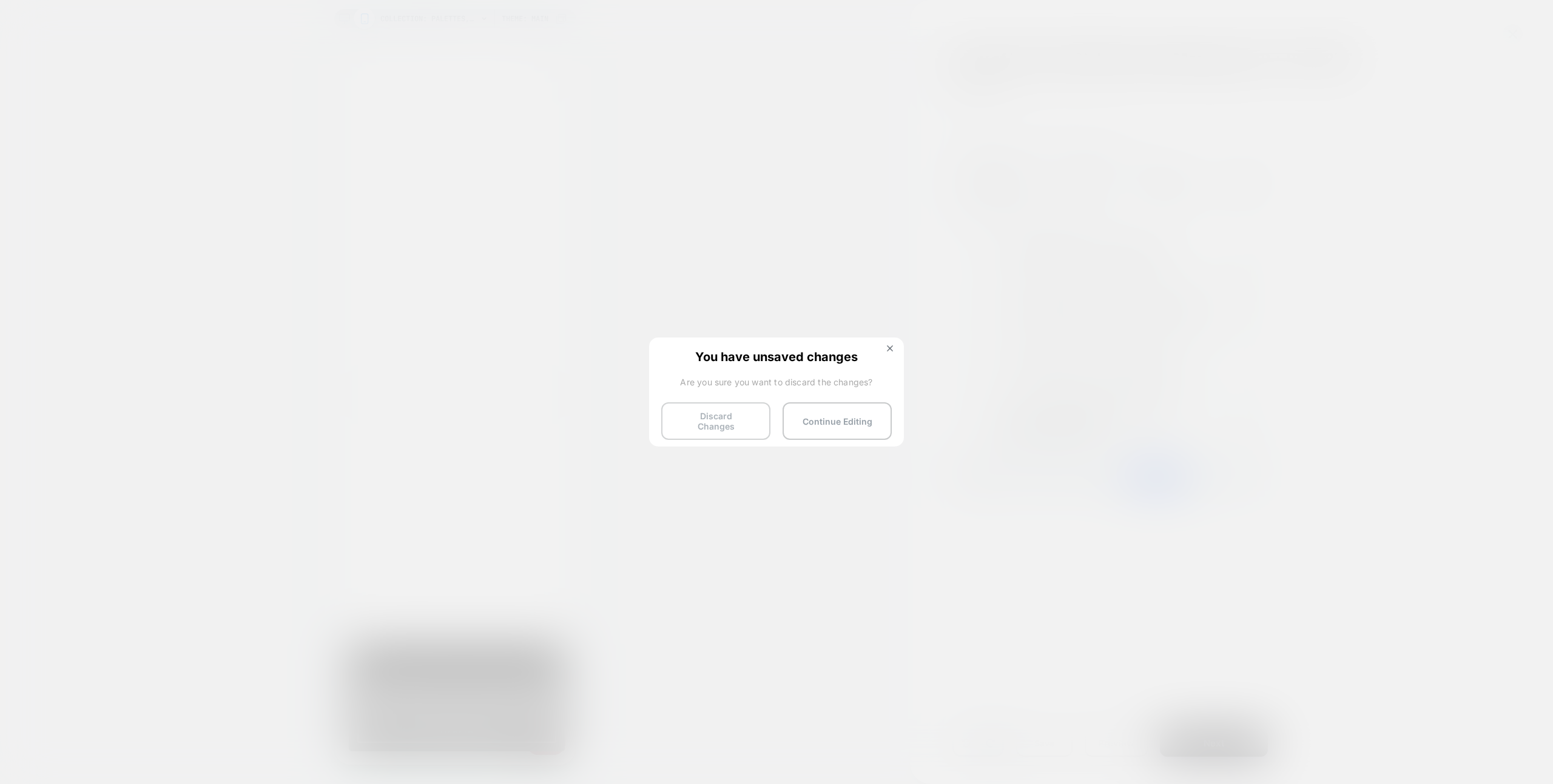
click at [714, 408] on button "Discard Changes" at bounding box center [715, 421] width 109 height 37
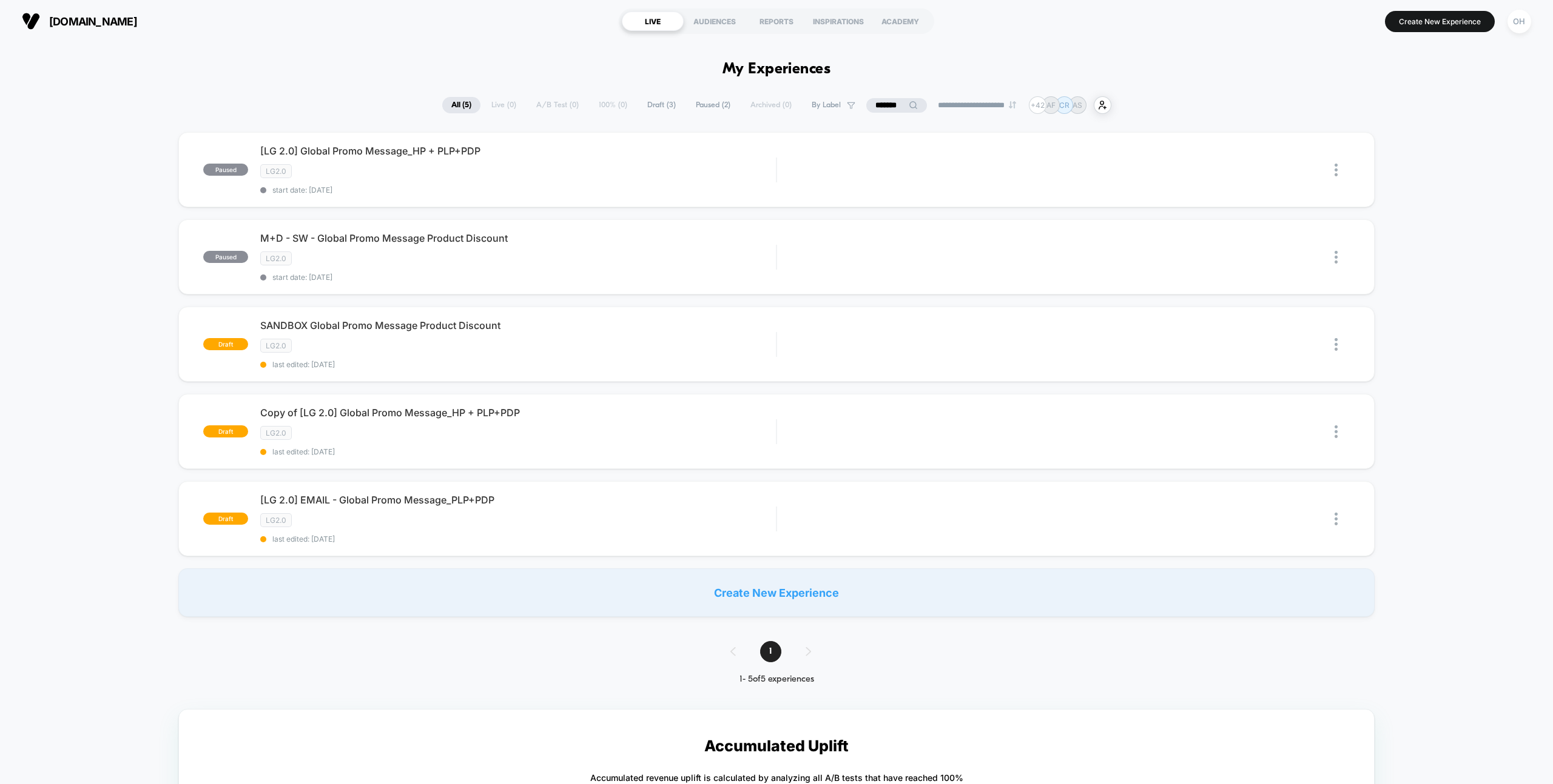
drag, startPoint x: 909, startPoint y: 108, endPoint x: 902, endPoint y: 107, distance: 7.1
click at [909, 108] on icon at bounding box center [913, 104] width 9 height 9
click at [899, 107] on input "*******" at bounding box center [896, 105] width 121 height 14
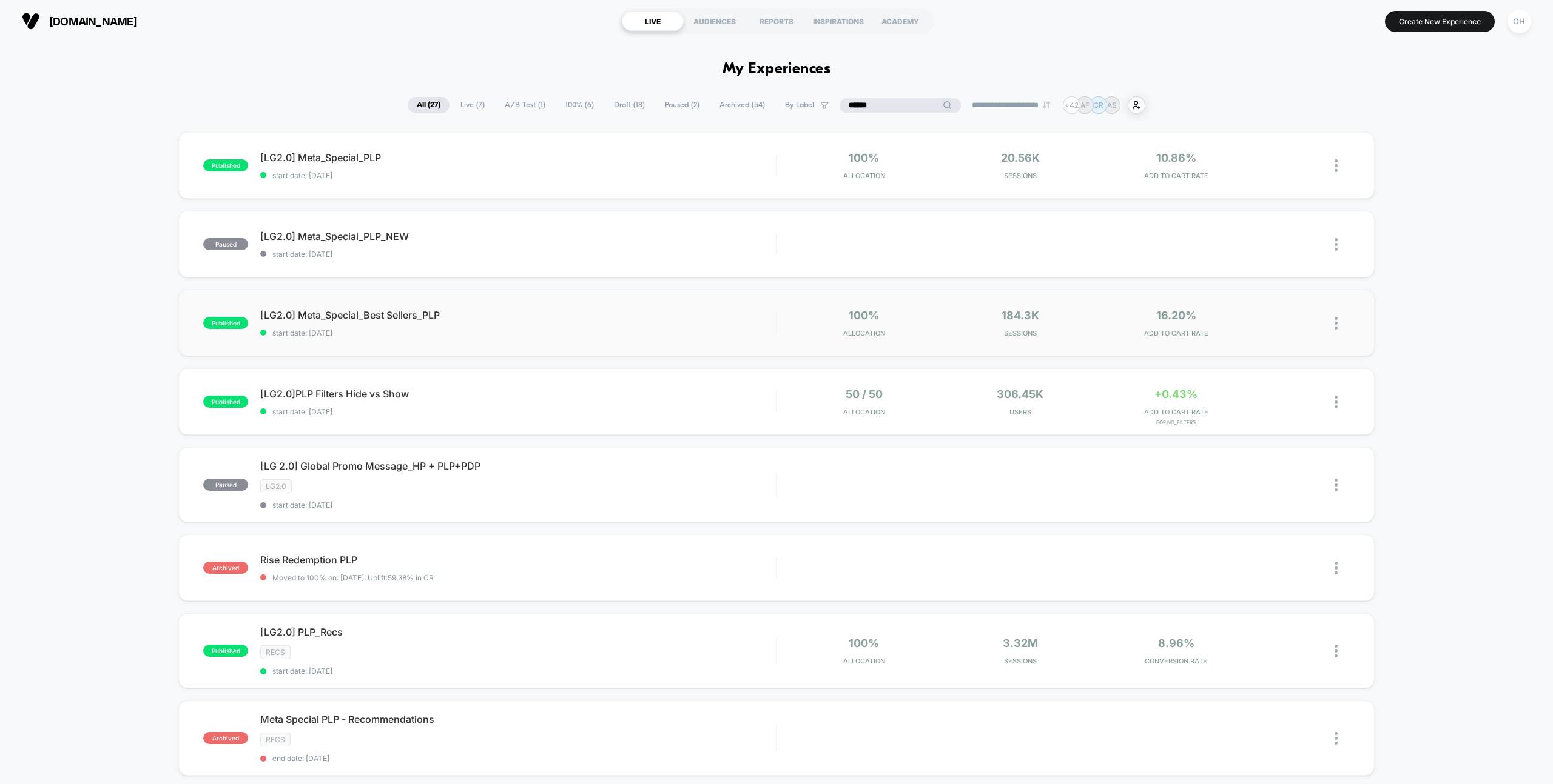
type input "*******"
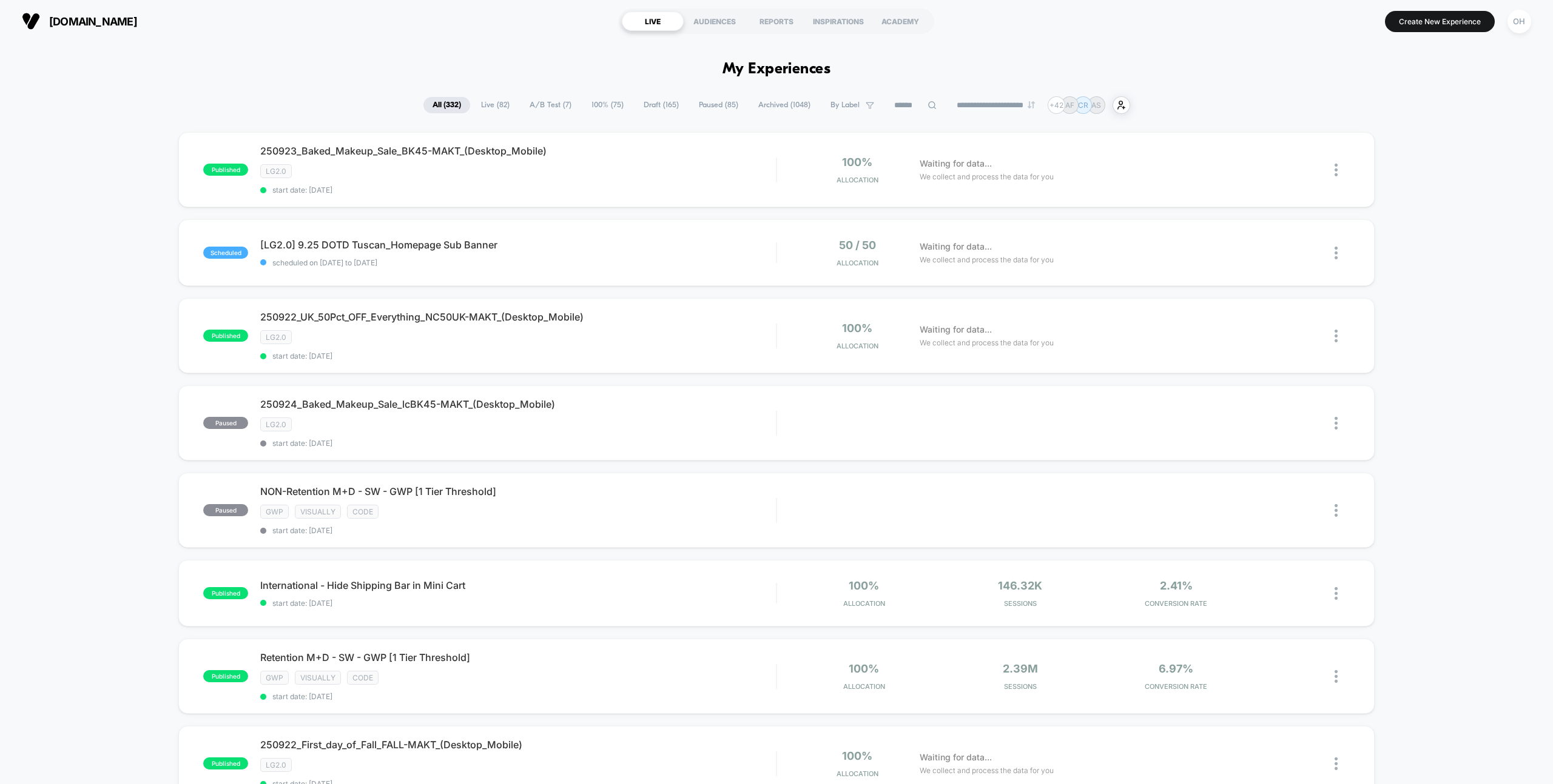
click at [885, 107] on input at bounding box center [915, 105] width 61 height 14
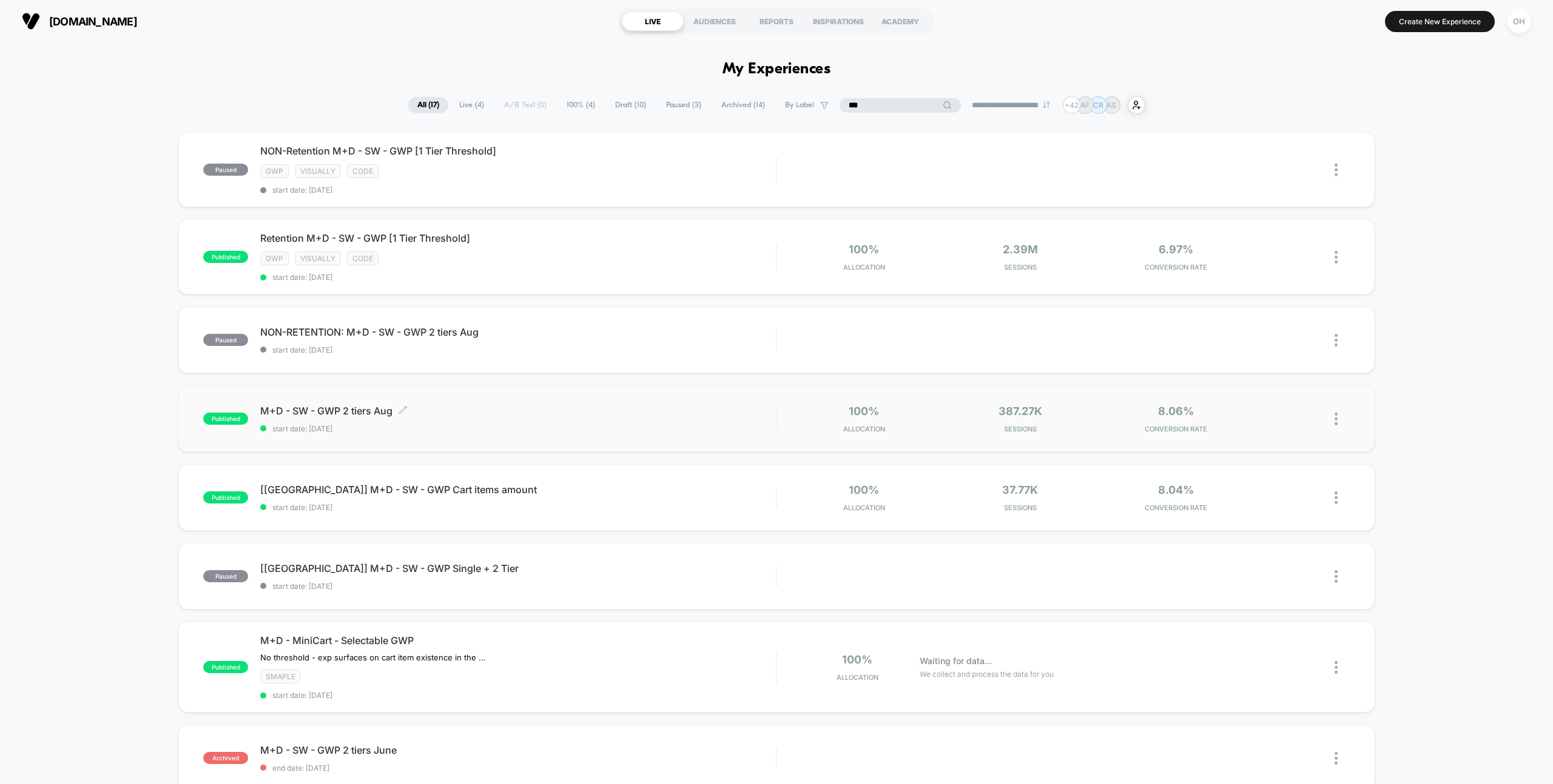
type input "***"
click at [629, 426] on span "start date: [DATE]" at bounding box center [518, 428] width 515 height 9
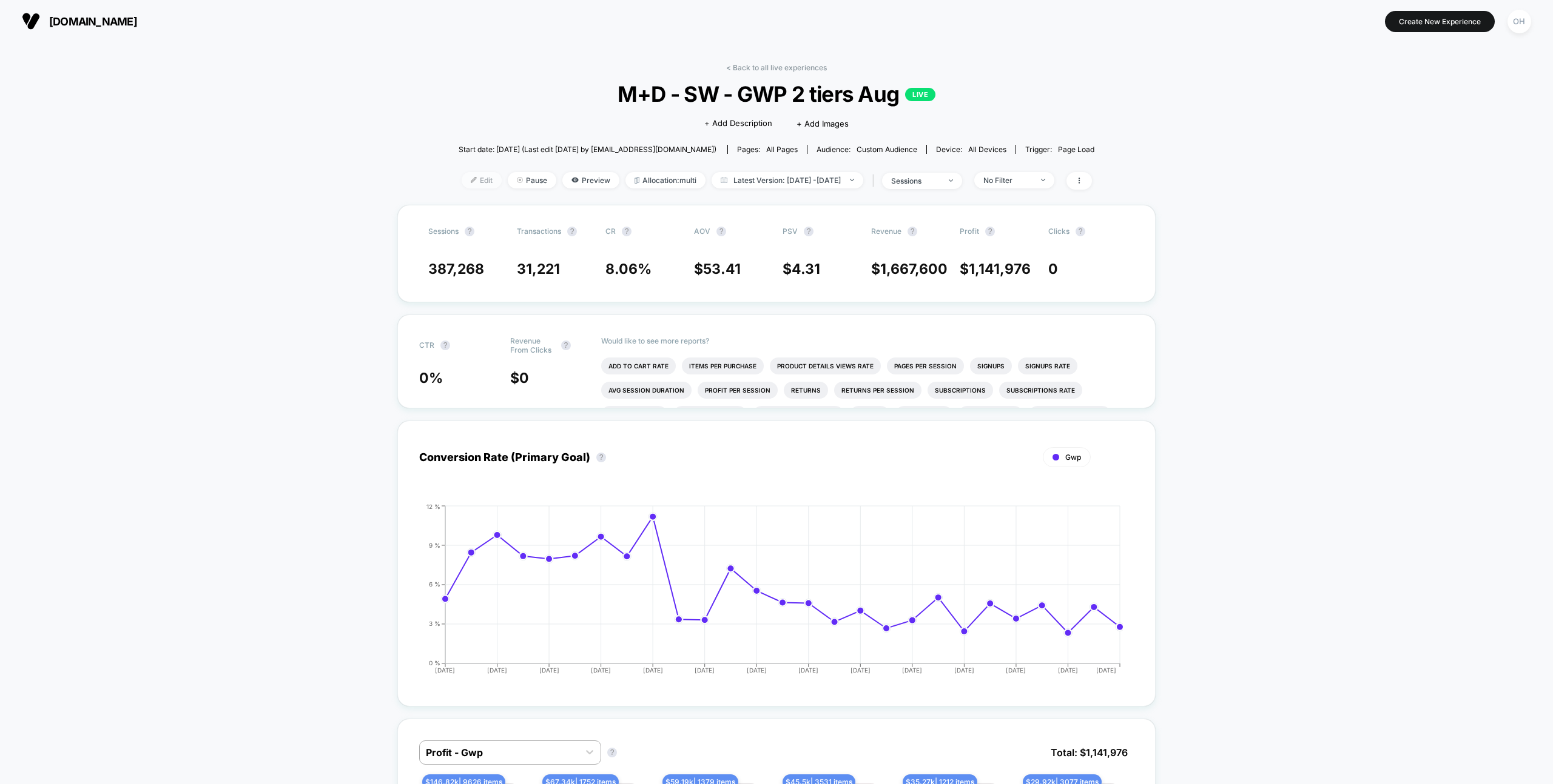
click at [462, 187] on span "Edit" at bounding box center [482, 180] width 40 height 17
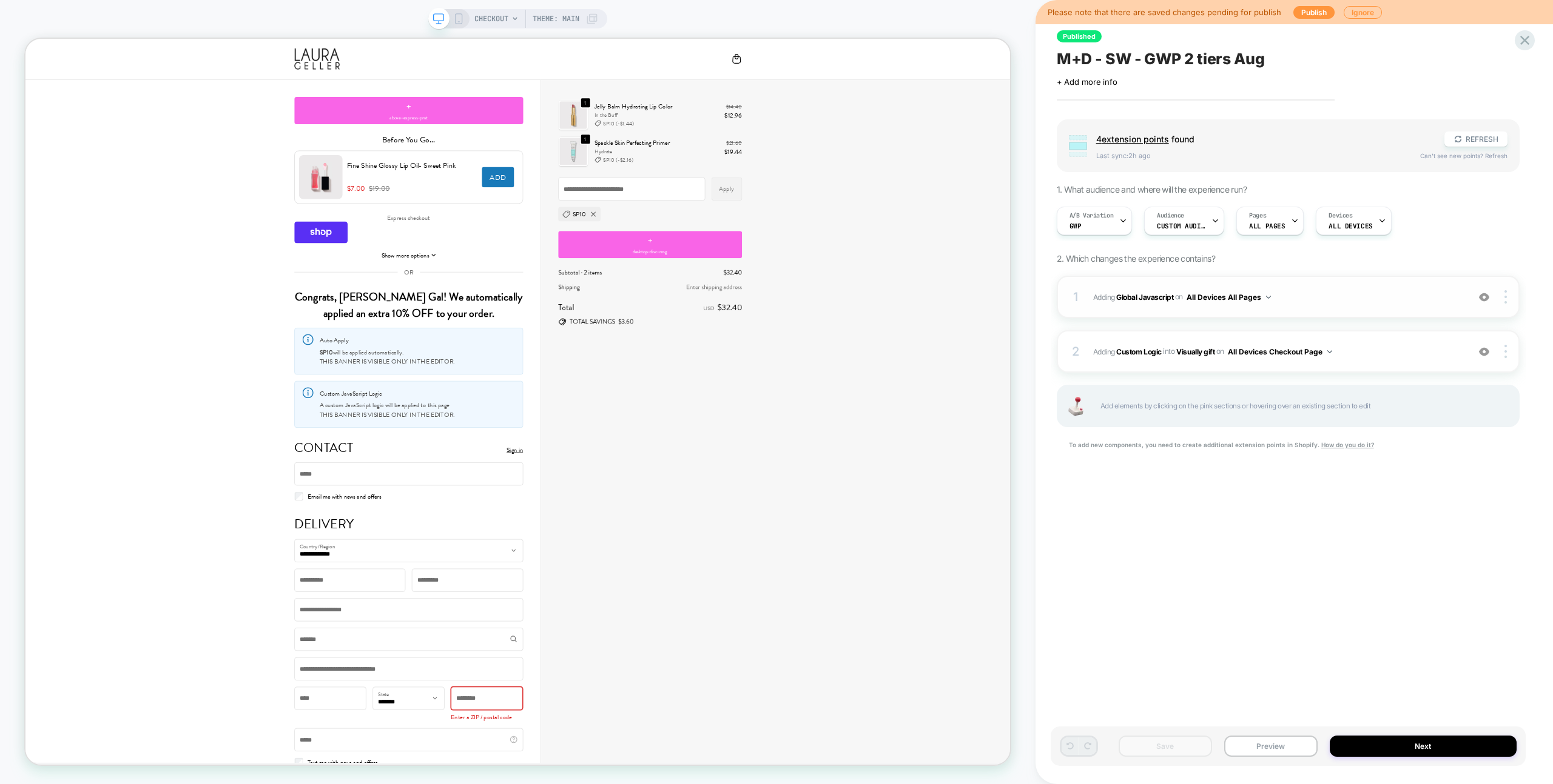
click at [1339, 291] on span "Adding Global Javascript on All Devices All Pages" at bounding box center [1277, 297] width 369 height 15
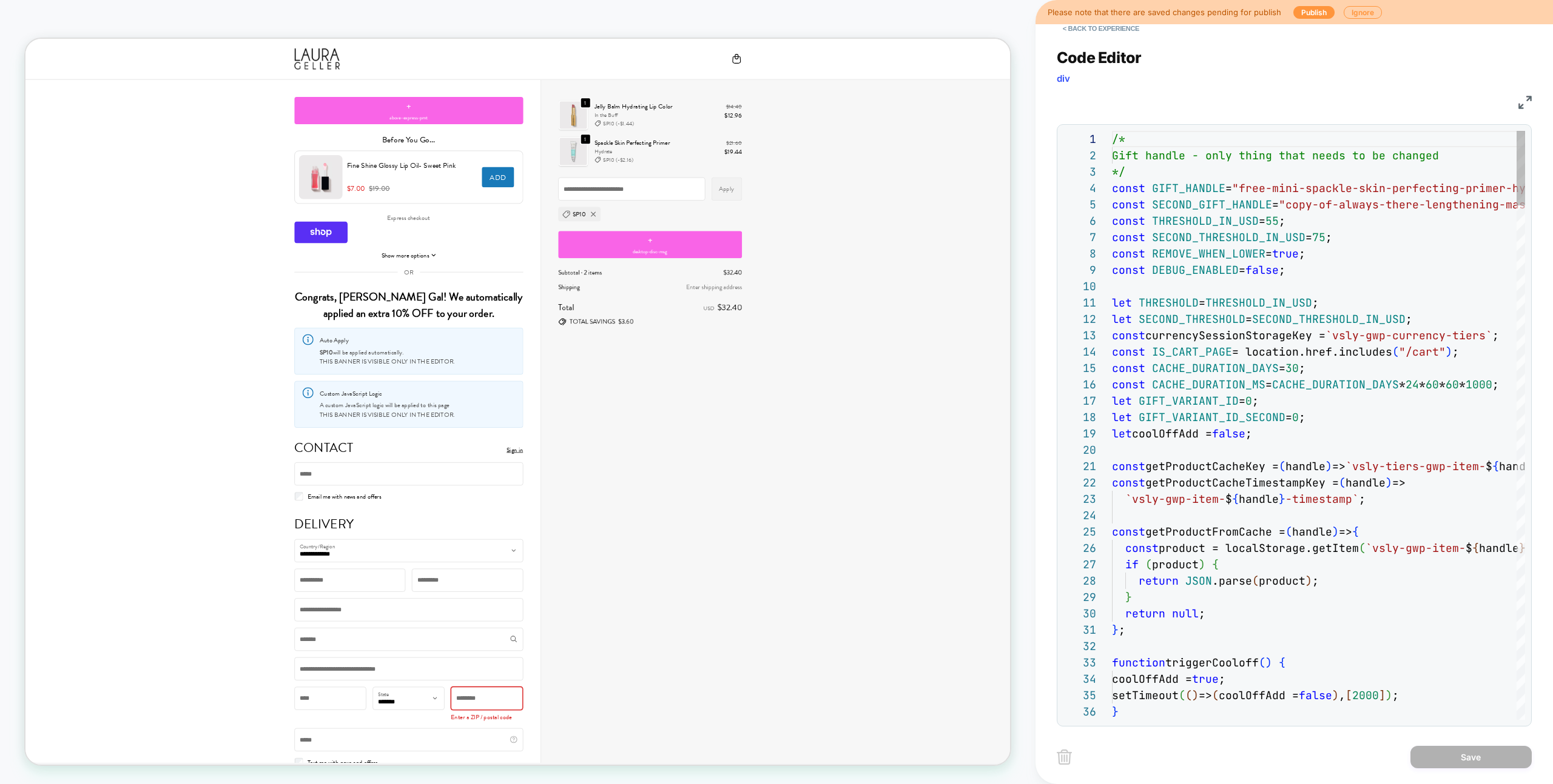
scroll to position [164, 0]
drag, startPoint x: 1246, startPoint y: 190, endPoint x: 1306, endPoint y: 194, distance: 60.1
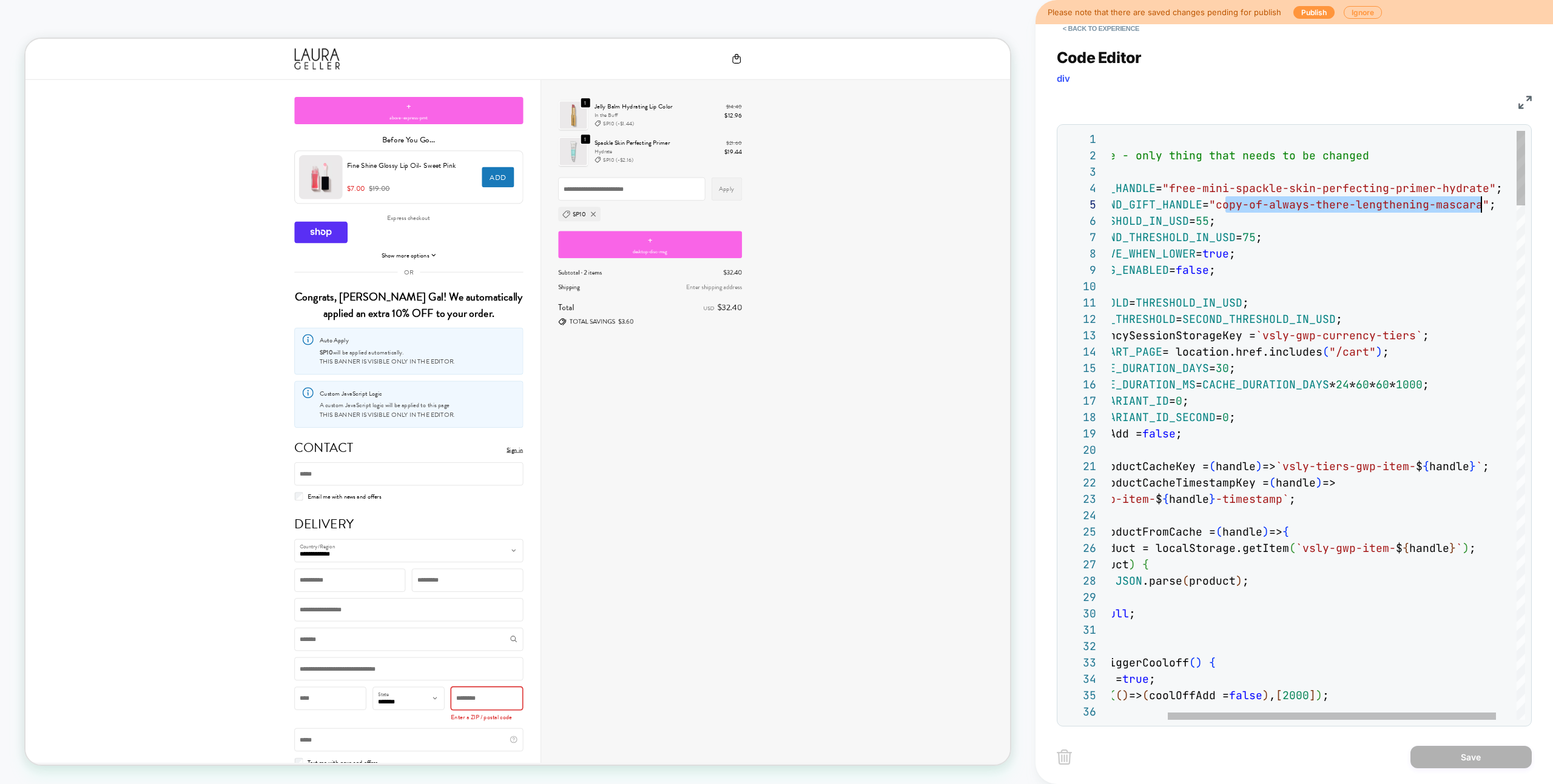
scroll to position [65, 445]
drag, startPoint x: 1285, startPoint y: 207, endPoint x: 1488, endPoint y: 200, distance: 203.1
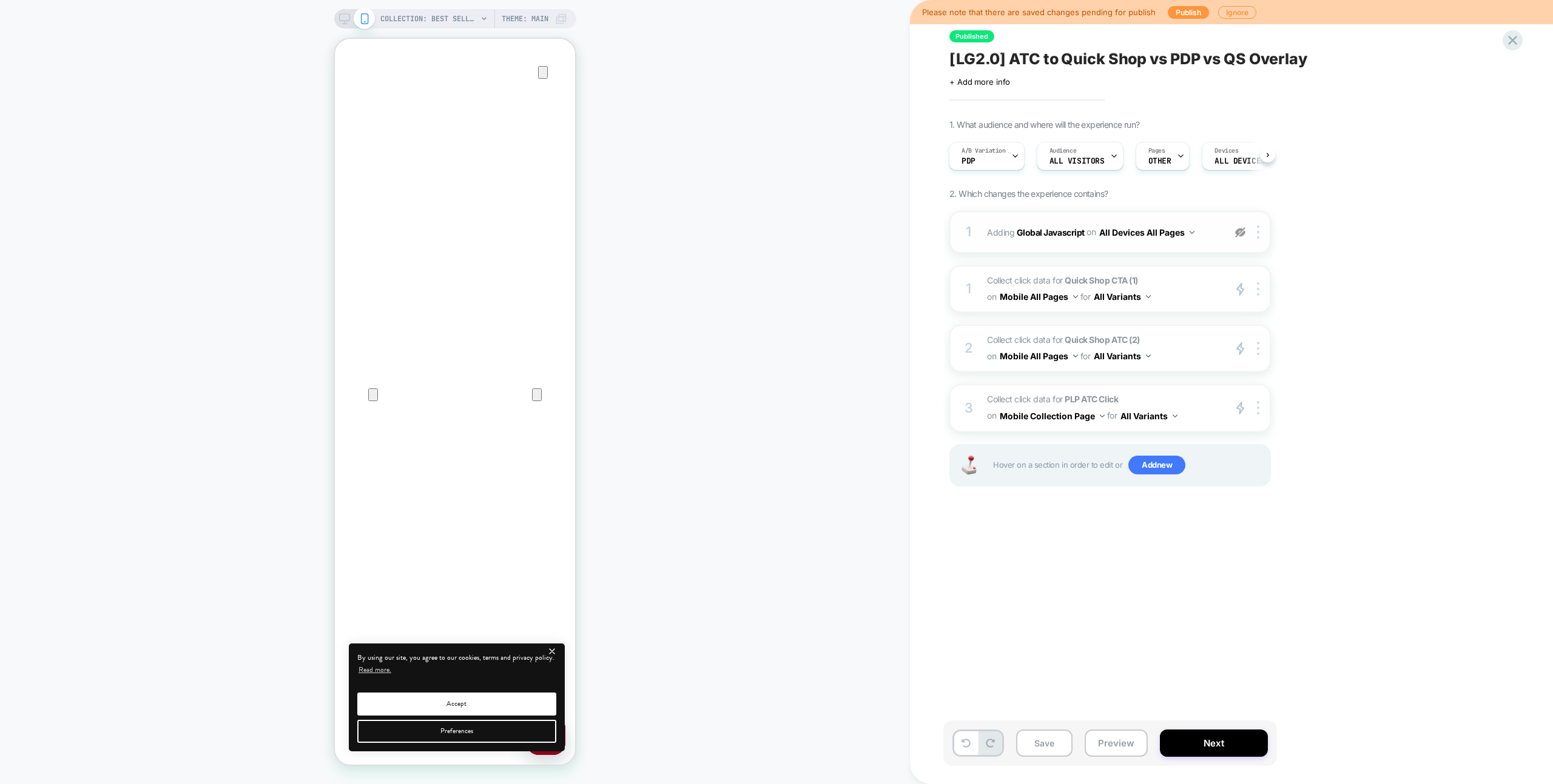
click at [1232, 232] on div at bounding box center [1239, 232] width 20 height 14
click at [1220, 232] on div "1 Adding Global Javascript on All Devices All Pages Add Before Add After Target…" at bounding box center [1110, 232] width 322 height 42
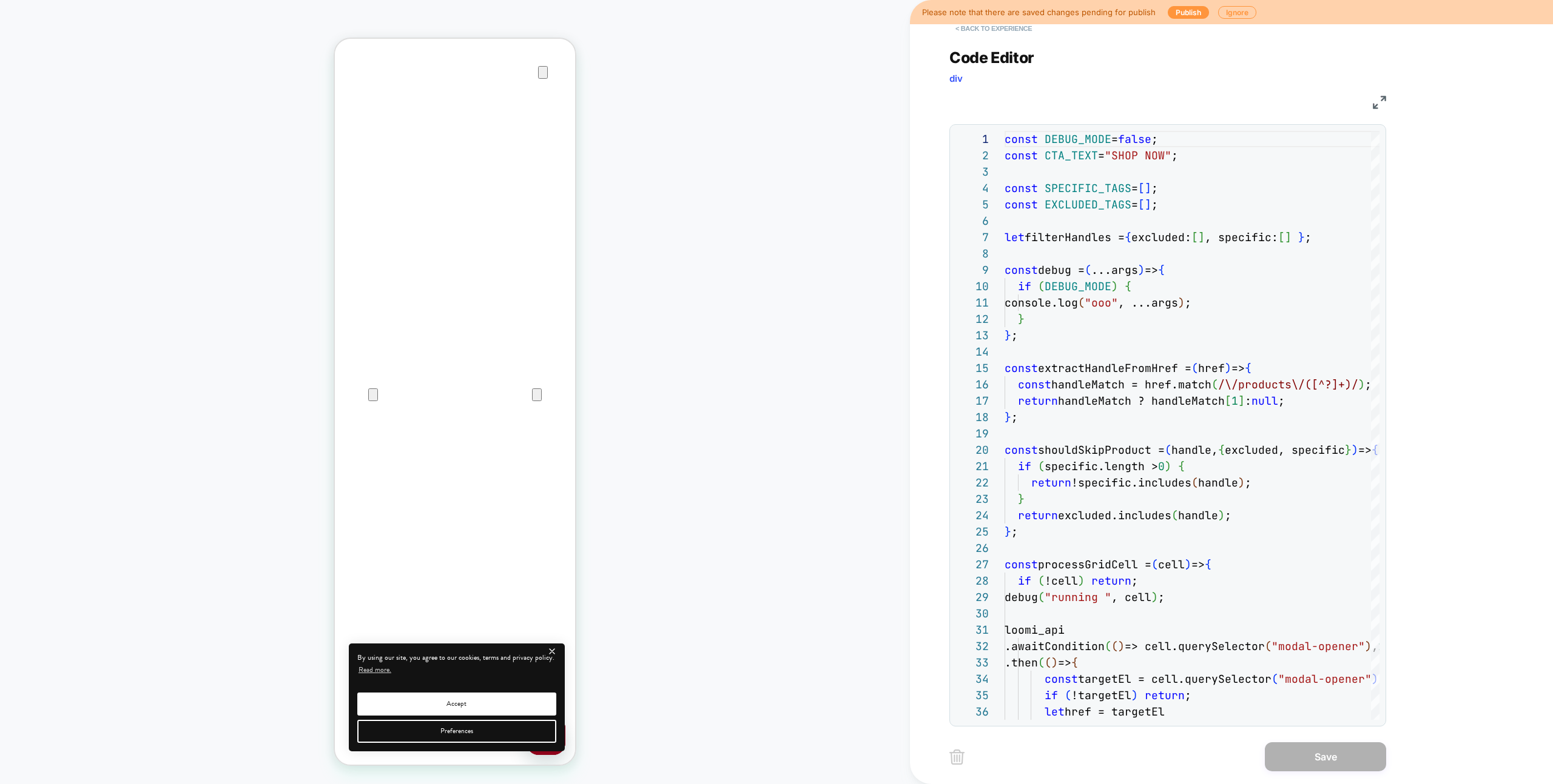
click at [1003, 37] on button "< Back to experience" at bounding box center [993, 29] width 88 height 19
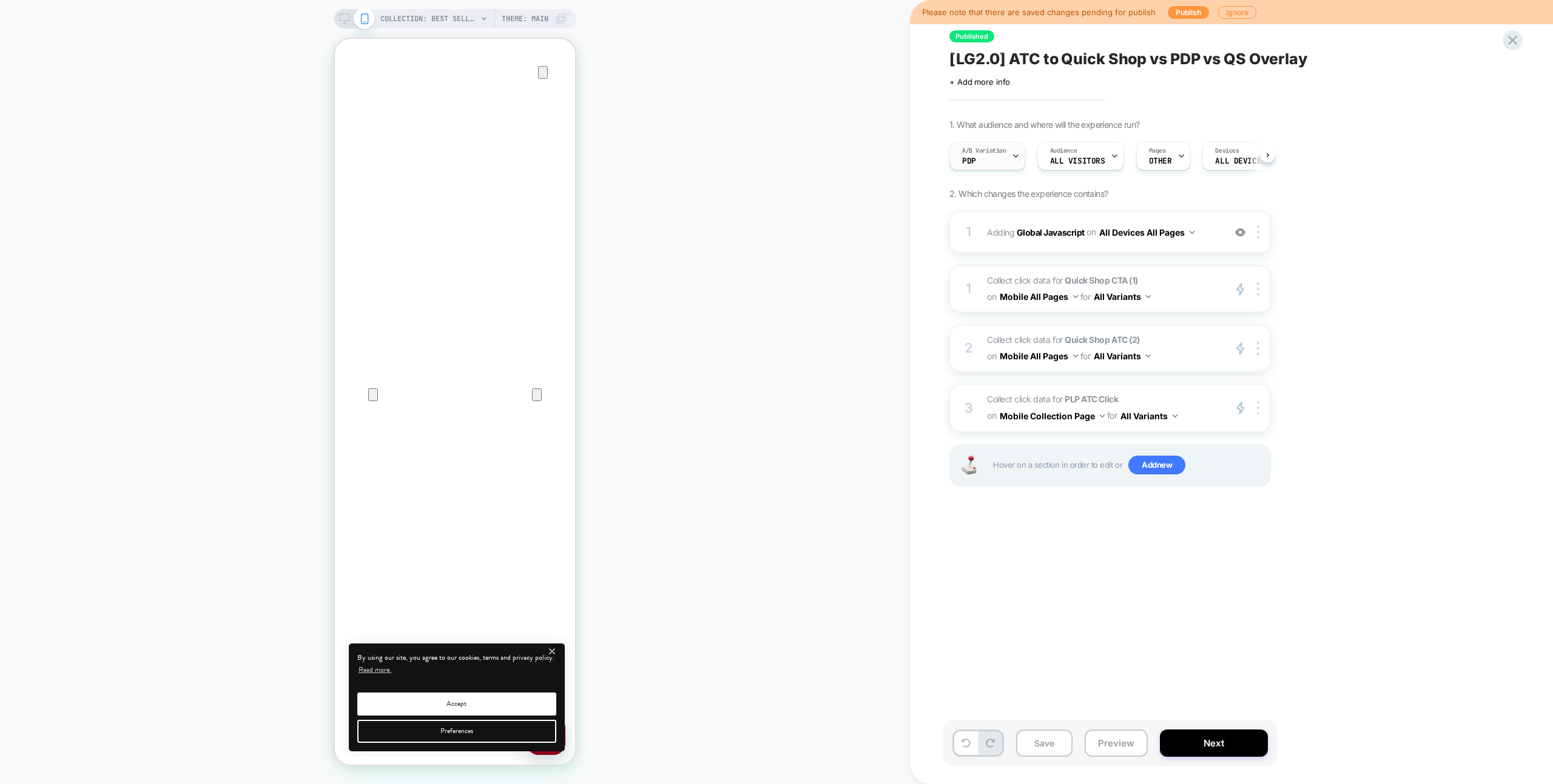
click at [992, 145] on div "A/B Variation PDP" at bounding box center [984, 156] width 68 height 27
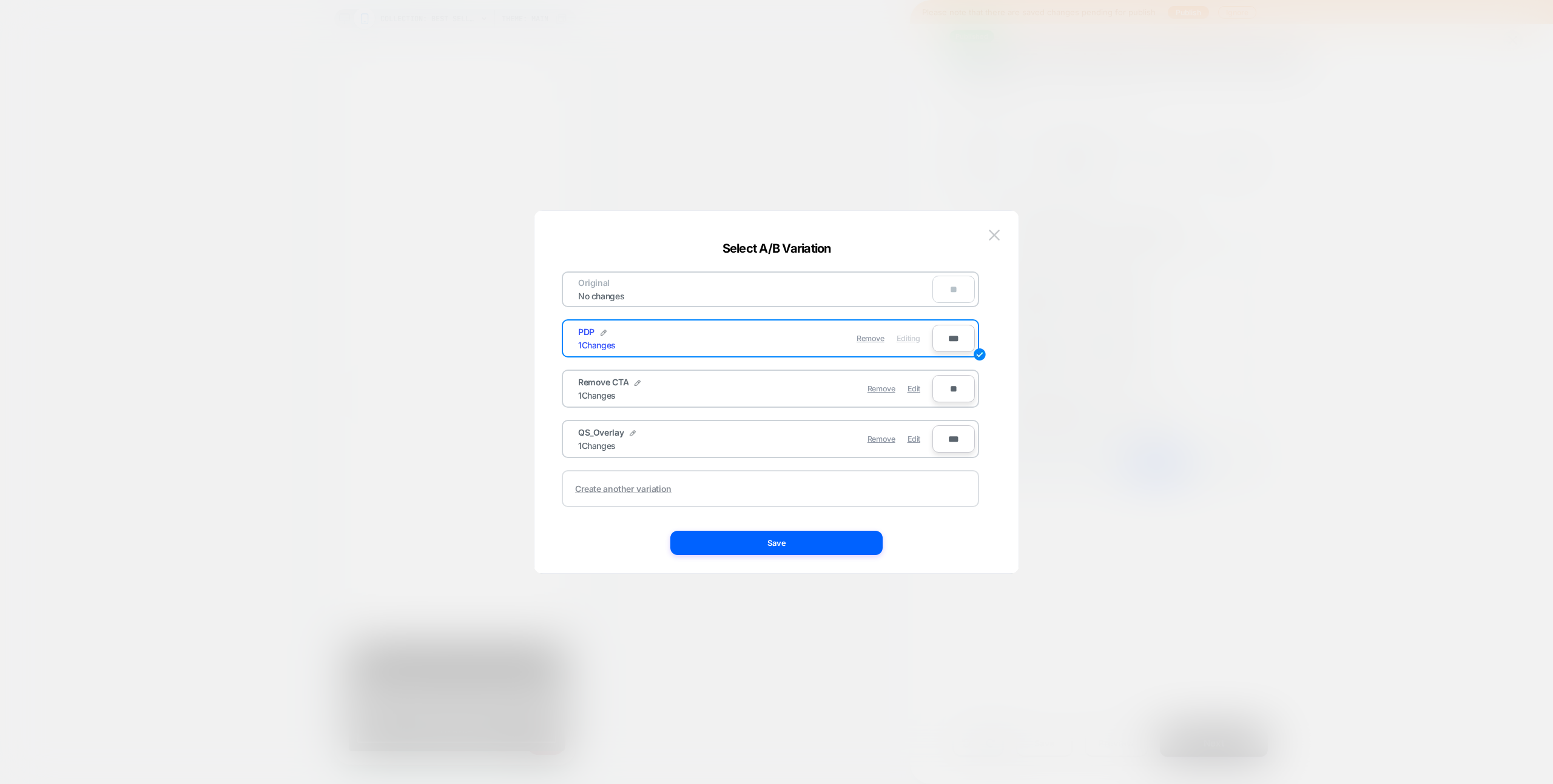
drag, startPoint x: 918, startPoint y: 438, endPoint x: 891, endPoint y: 497, distance: 64.9
click at [918, 438] on span "Edit" at bounding box center [913, 439] width 13 height 9
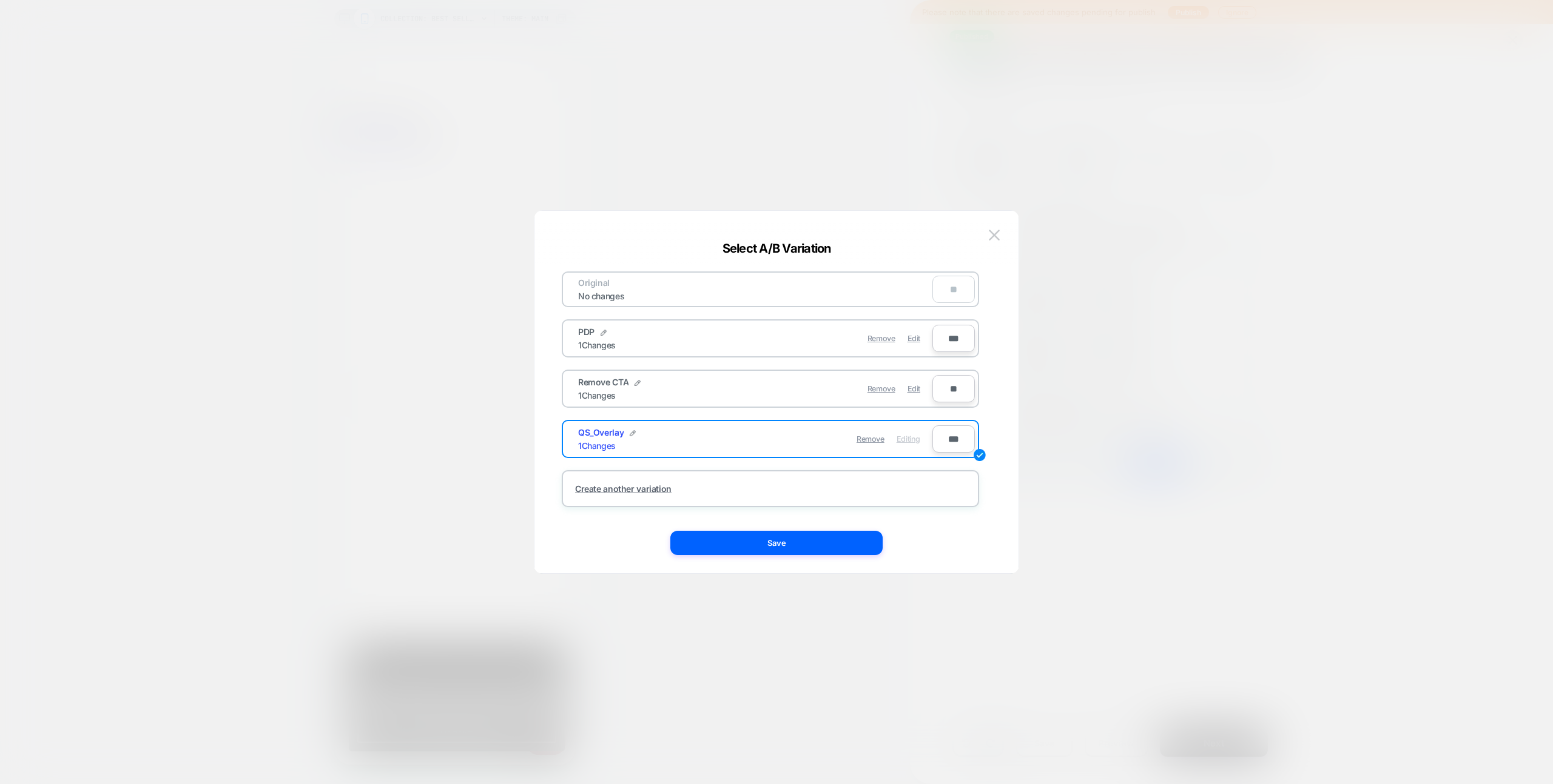
click at [872, 540] on button "Save" at bounding box center [776, 543] width 213 height 24
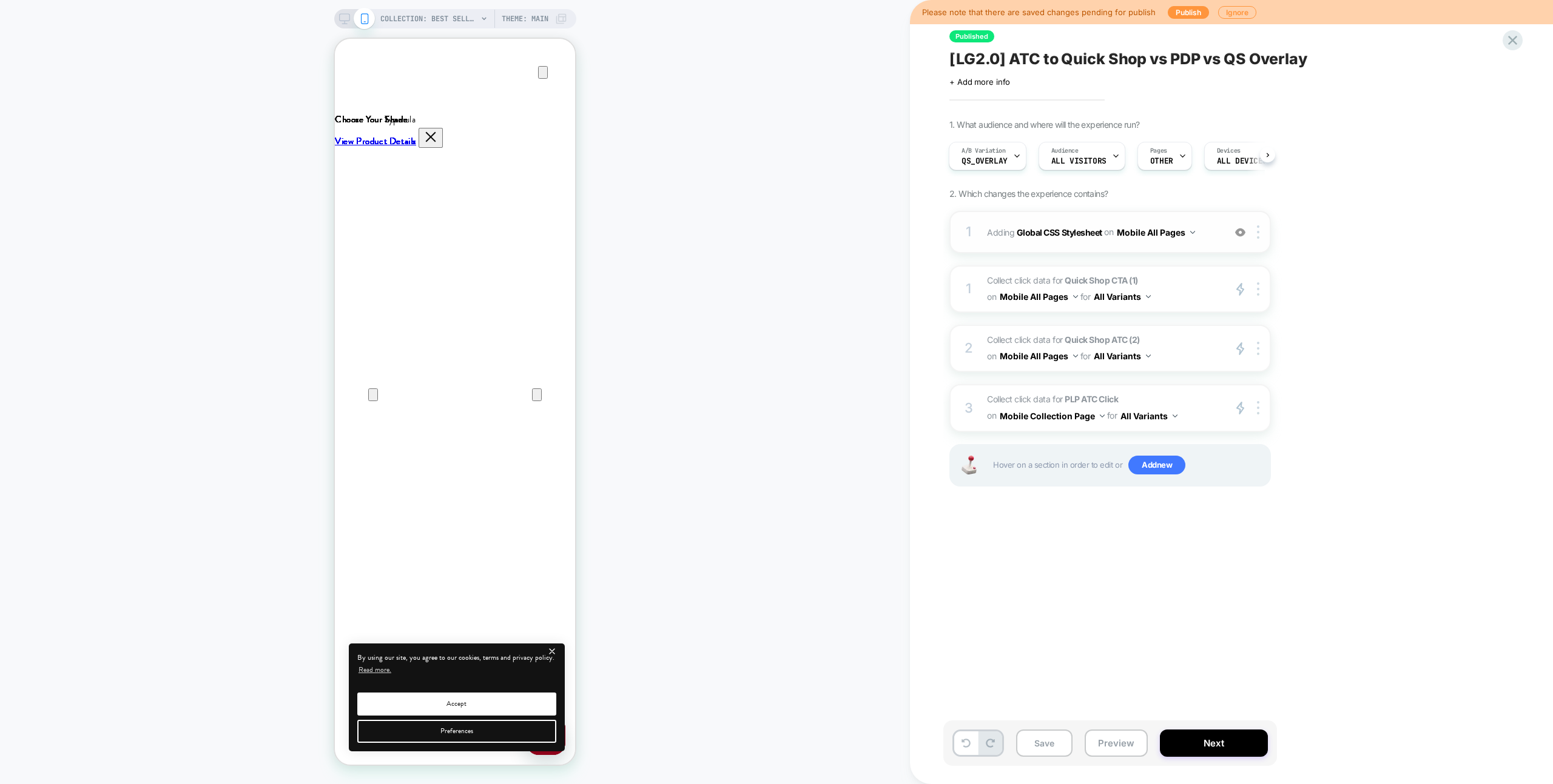
click at [1215, 248] on div "1 Adding Global CSS Stylesheet on Mobile All Pages Add Before Add After Copy to…" at bounding box center [1110, 232] width 322 height 42
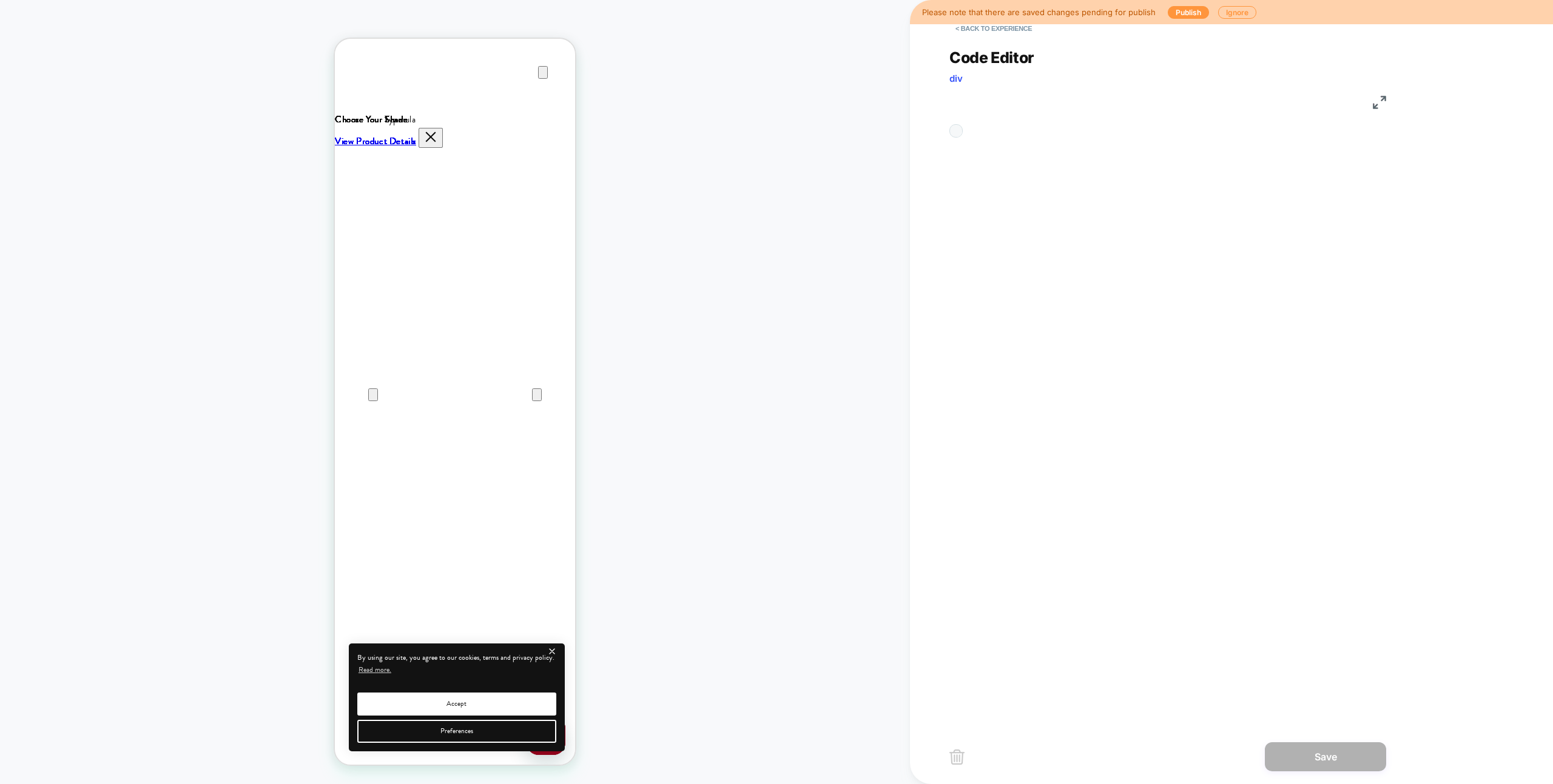
scroll to position [98, 0]
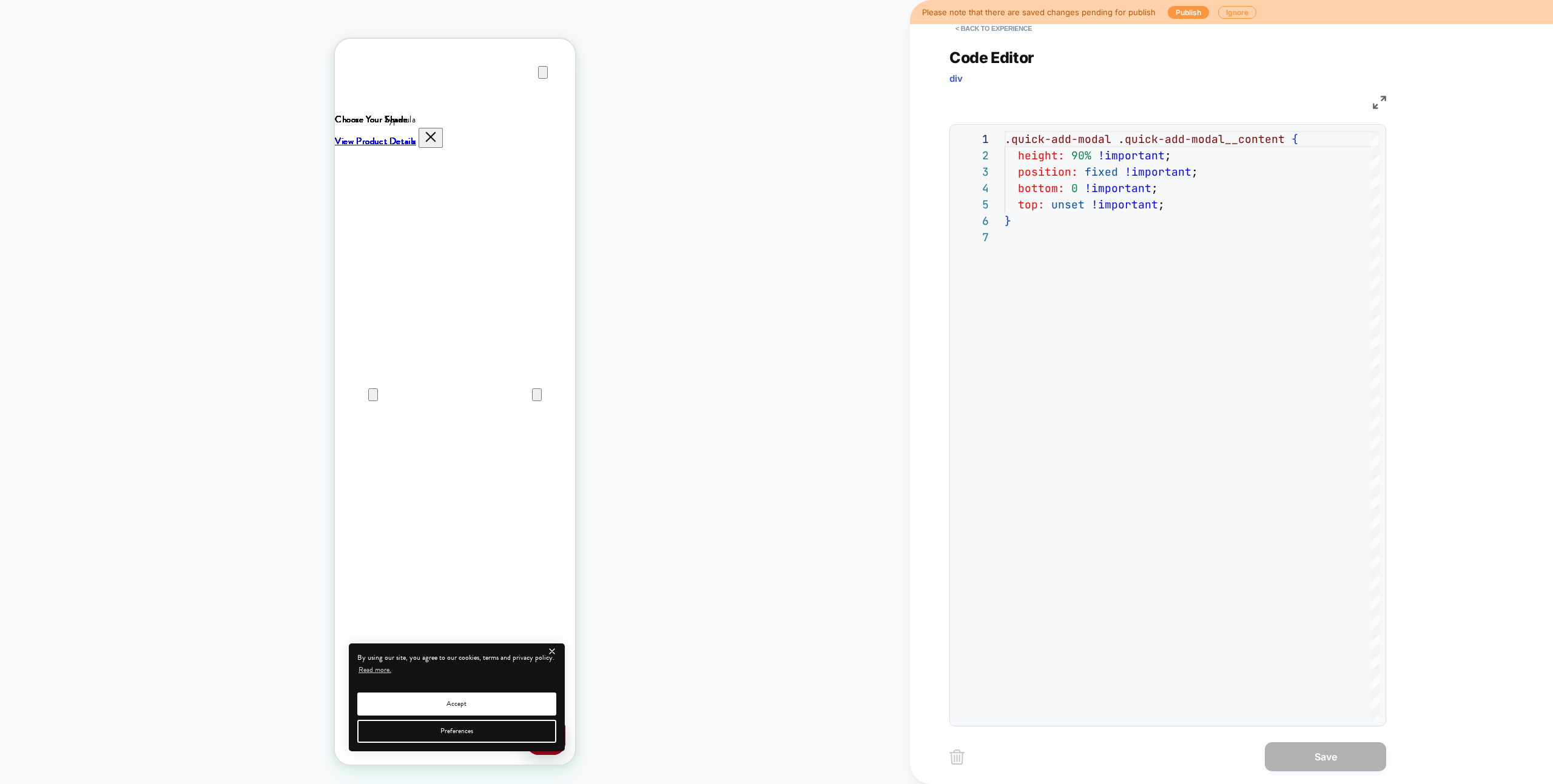
click at [993, 39] on div "**********" at bounding box center [1168, 380] width 436 height 693
click at [992, 37] on button "< Back to experience" at bounding box center [993, 29] width 88 height 19
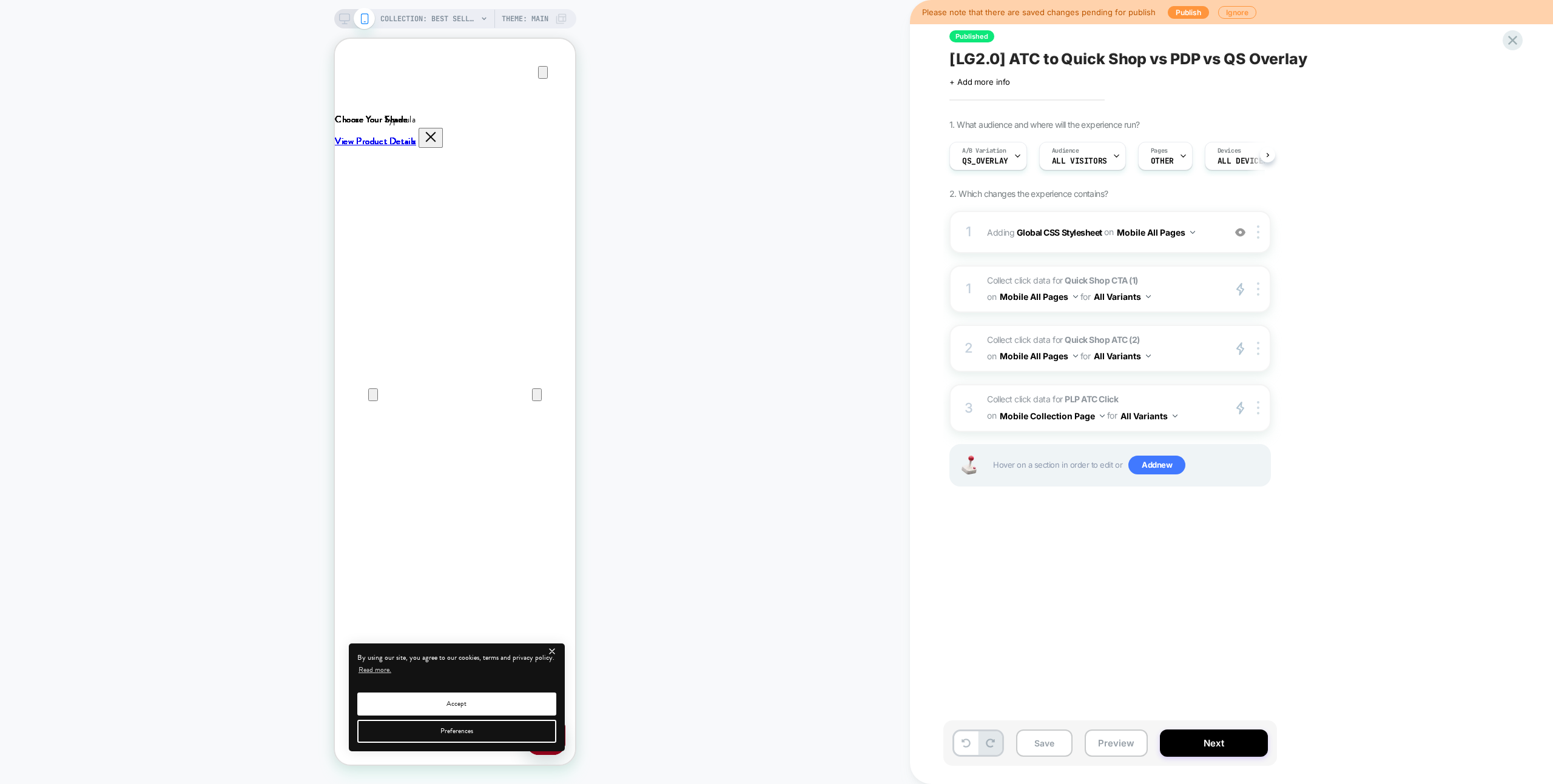
scroll to position [0, 1]
click at [992, 149] on span "A/B Variation" at bounding box center [984, 150] width 45 height 9
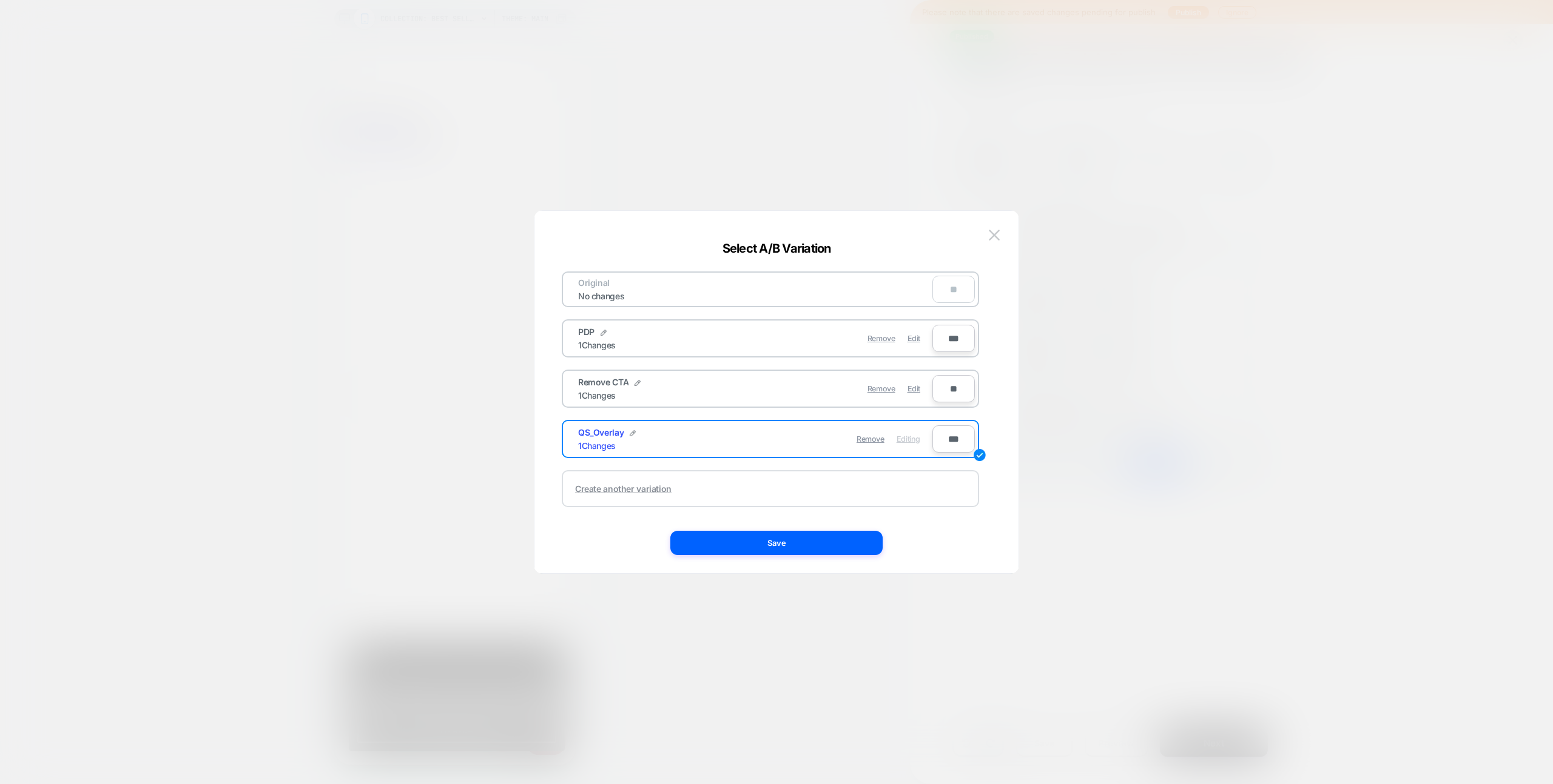
drag, startPoint x: 916, startPoint y: 344, endPoint x: 876, endPoint y: 482, distance: 143.7
click at [916, 344] on div "Edit" at bounding box center [913, 338] width 13 height 24
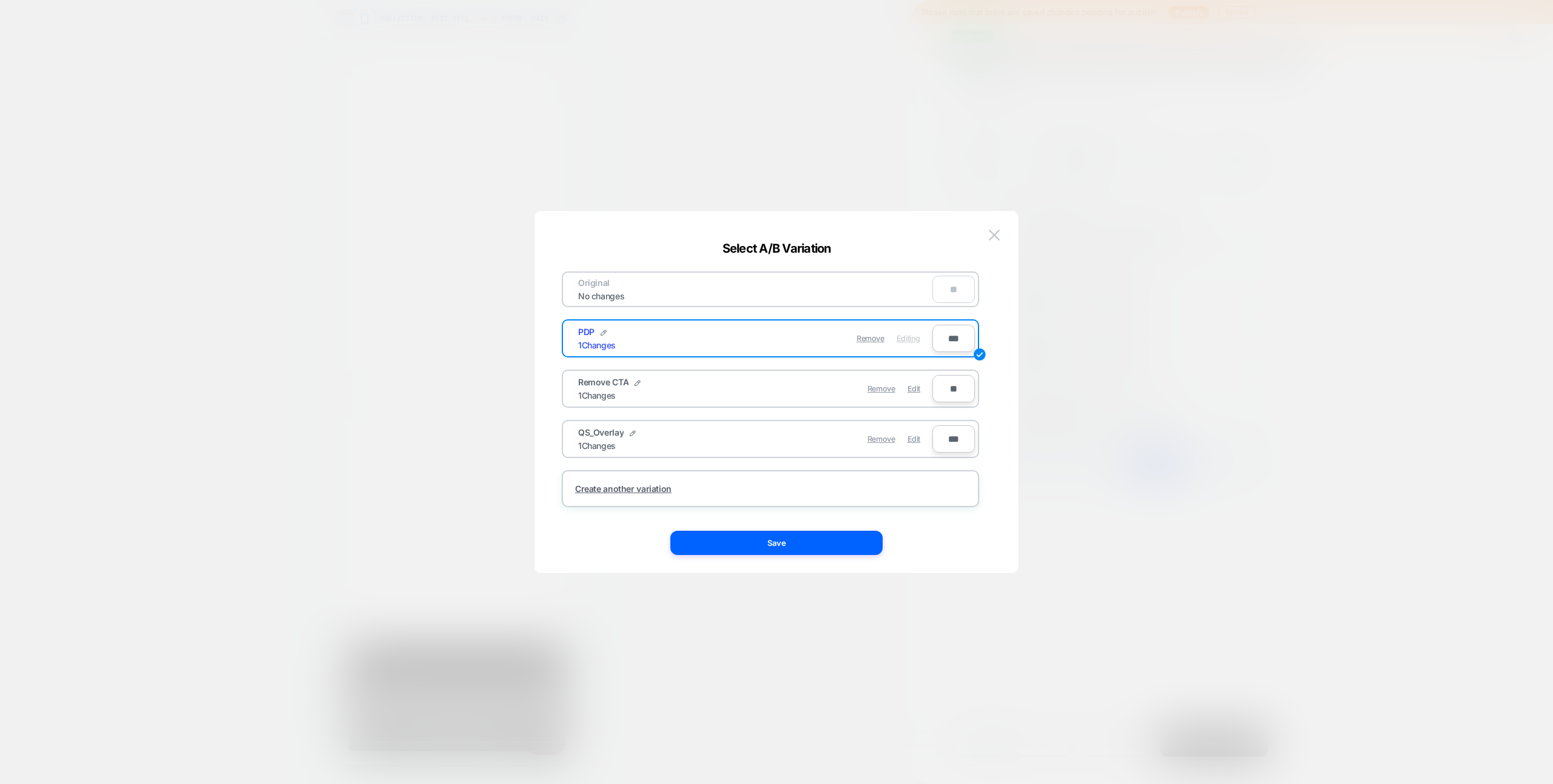
click at [838, 537] on button "Save" at bounding box center [776, 543] width 213 height 24
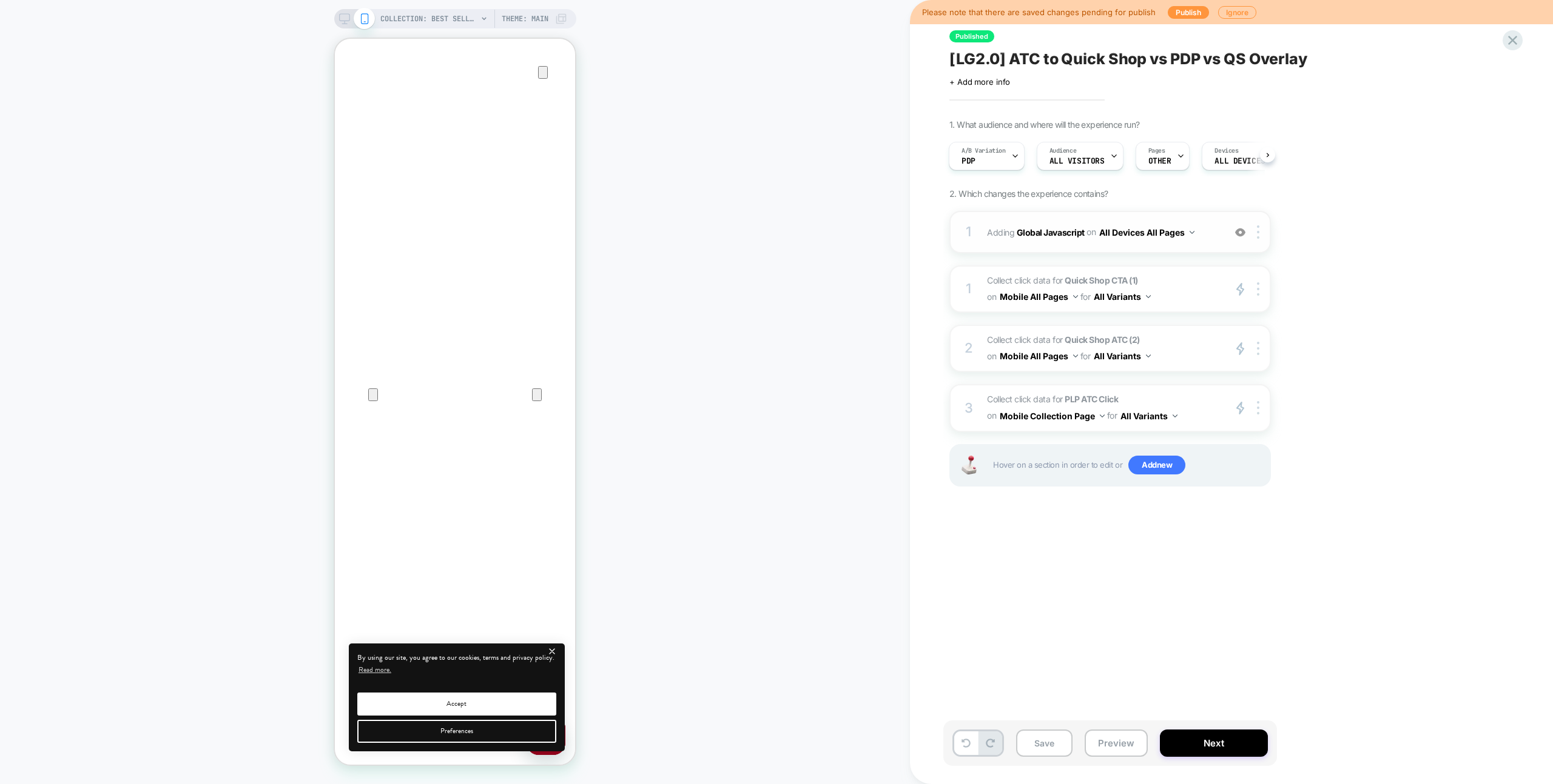
click at [1200, 243] on div "1 Adding Global Javascript on All Devices All Pages Add Before Add After Target…" at bounding box center [1110, 232] width 322 height 42
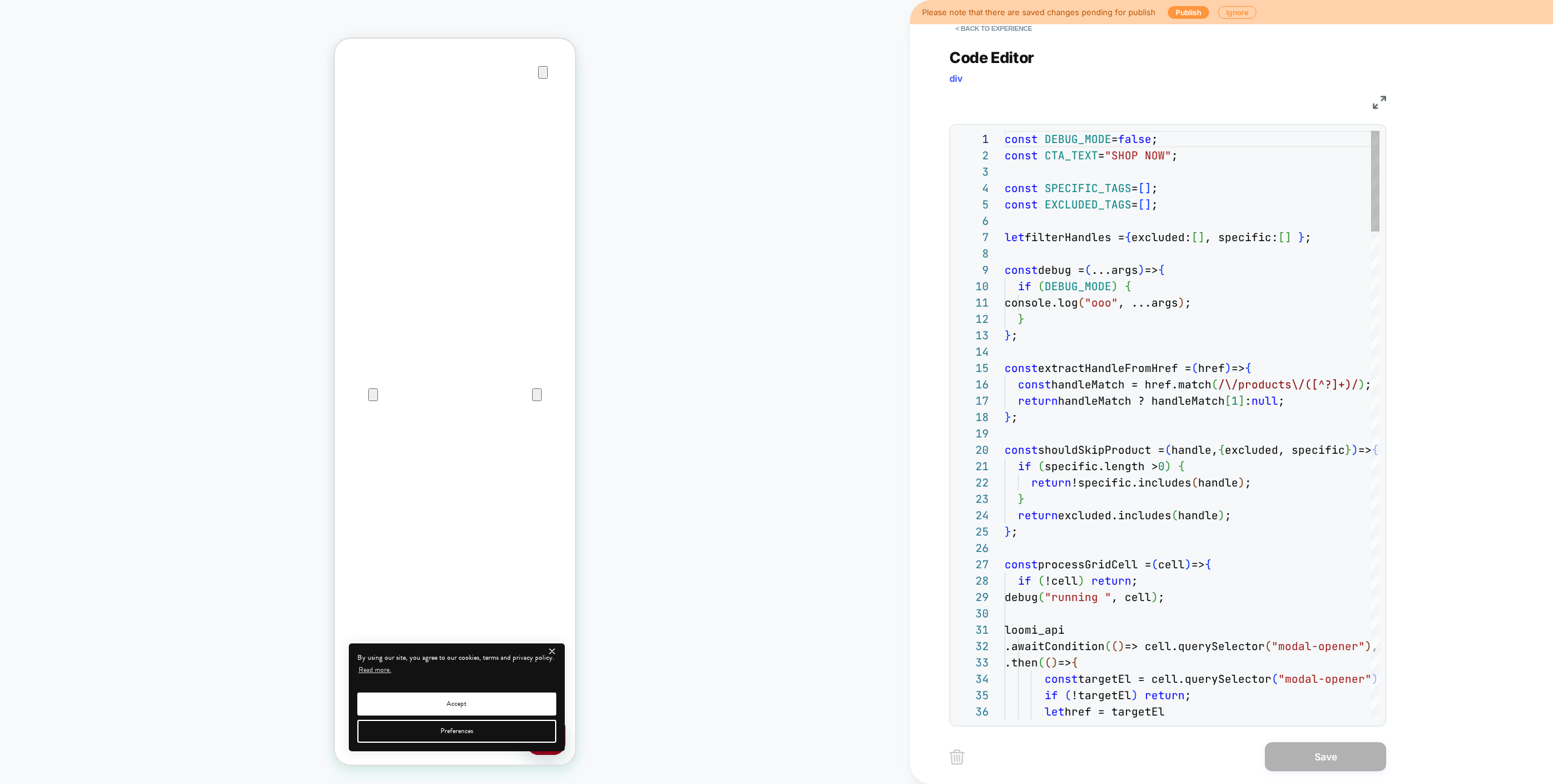
scroll to position [164, 0]
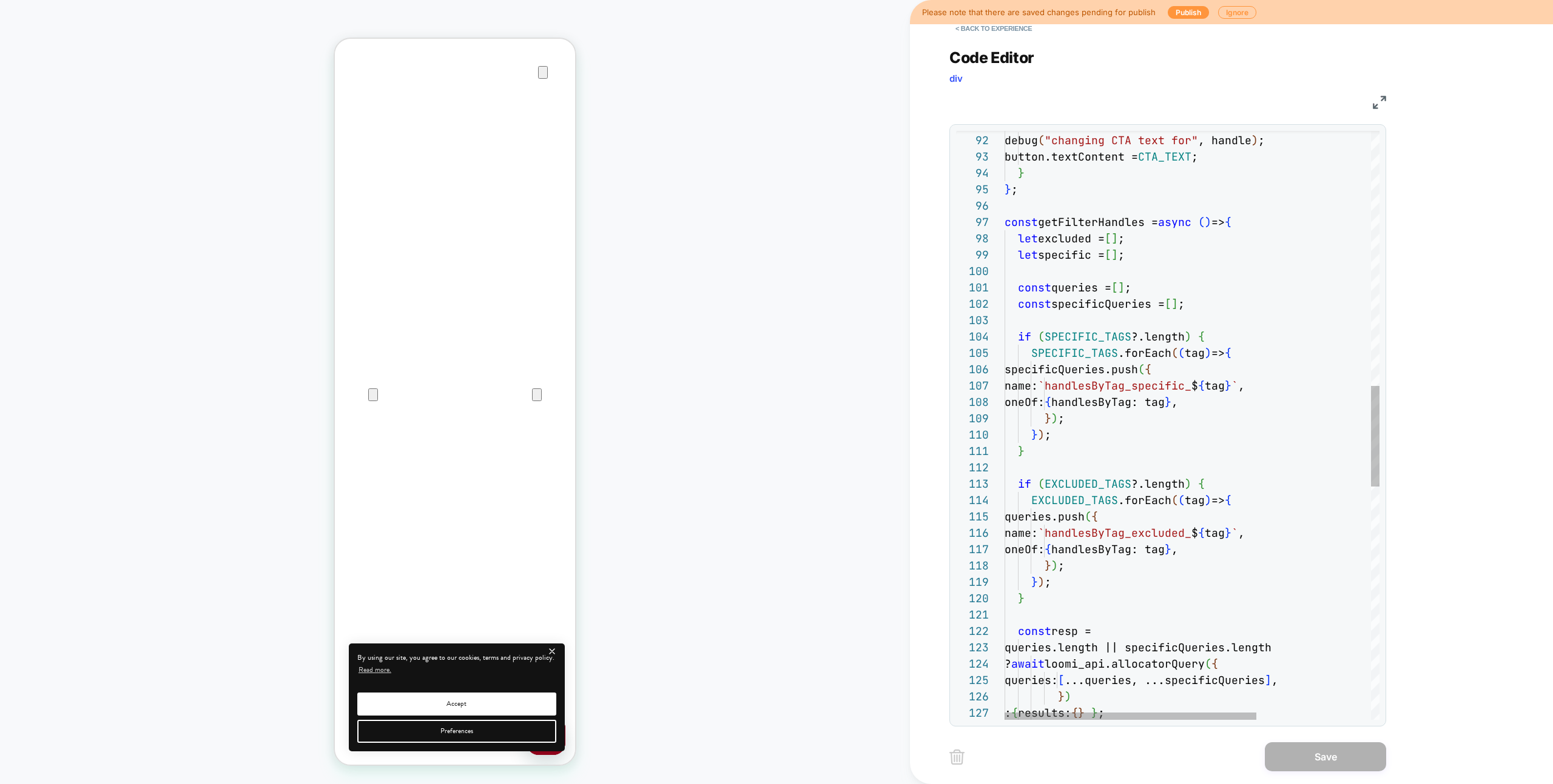
click at [1191, 357] on span "tag" at bounding box center [1194, 353] width 20 height 14
drag, startPoint x: 1217, startPoint y: 337, endPoint x: 992, endPoint y: 330, distance: 225.1
click at [1004, 330] on div "if ( EXCLUDED_TAGS ?.length ) { EXCLUDED_TAGS .forEach ( ( tag ) => { queries.p…" at bounding box center [1277, 361] width 546 height 3437
click at [1156, 374] on div "if ( EXCLUDED_TAGS ?.length ) { EXCLUDED_TAGS .forEach ( ( tag ) => { queries.p…" at bounding box center [1277, 361] width 546 height 3437
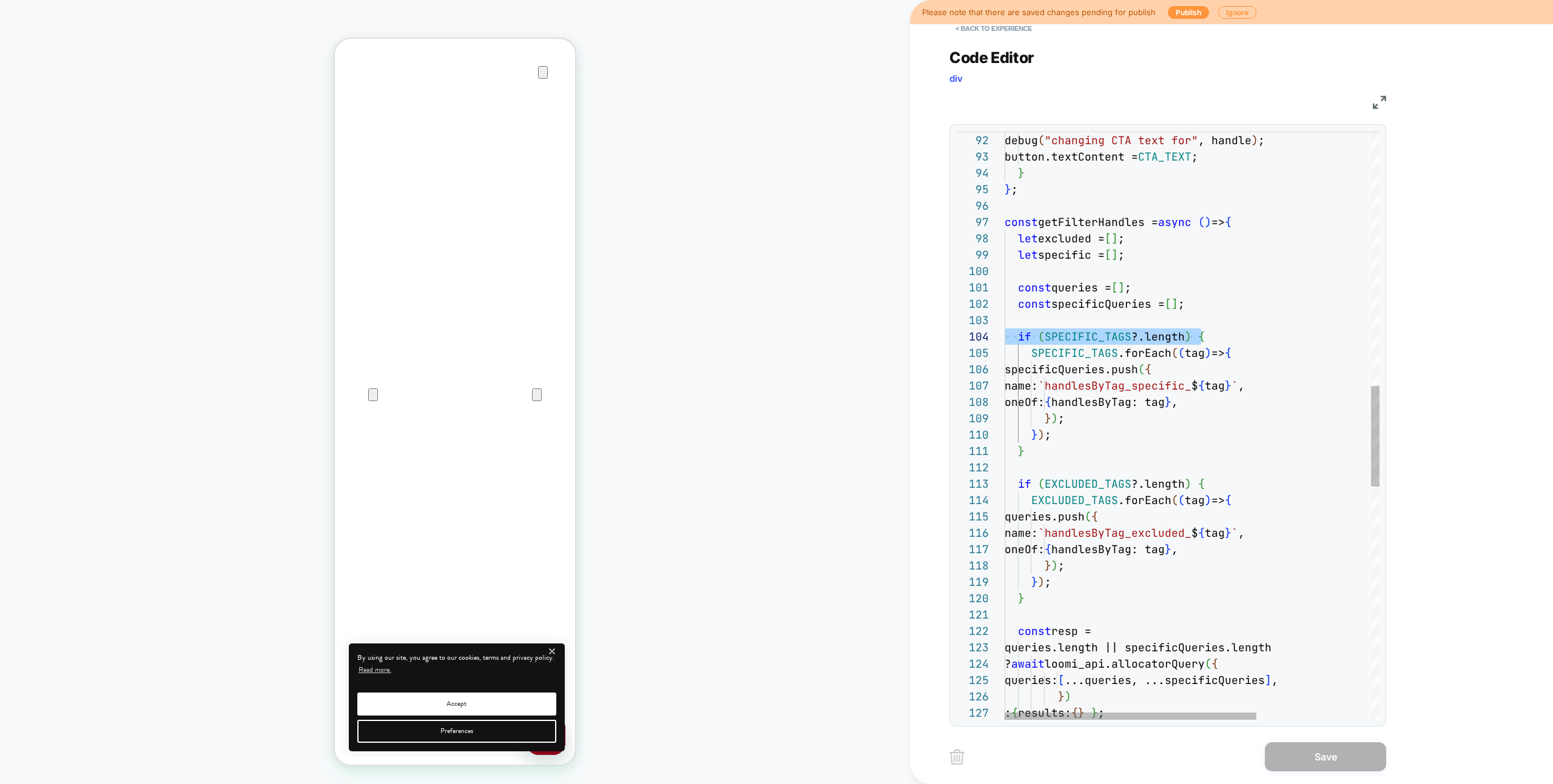
scroll to position [82, 151]
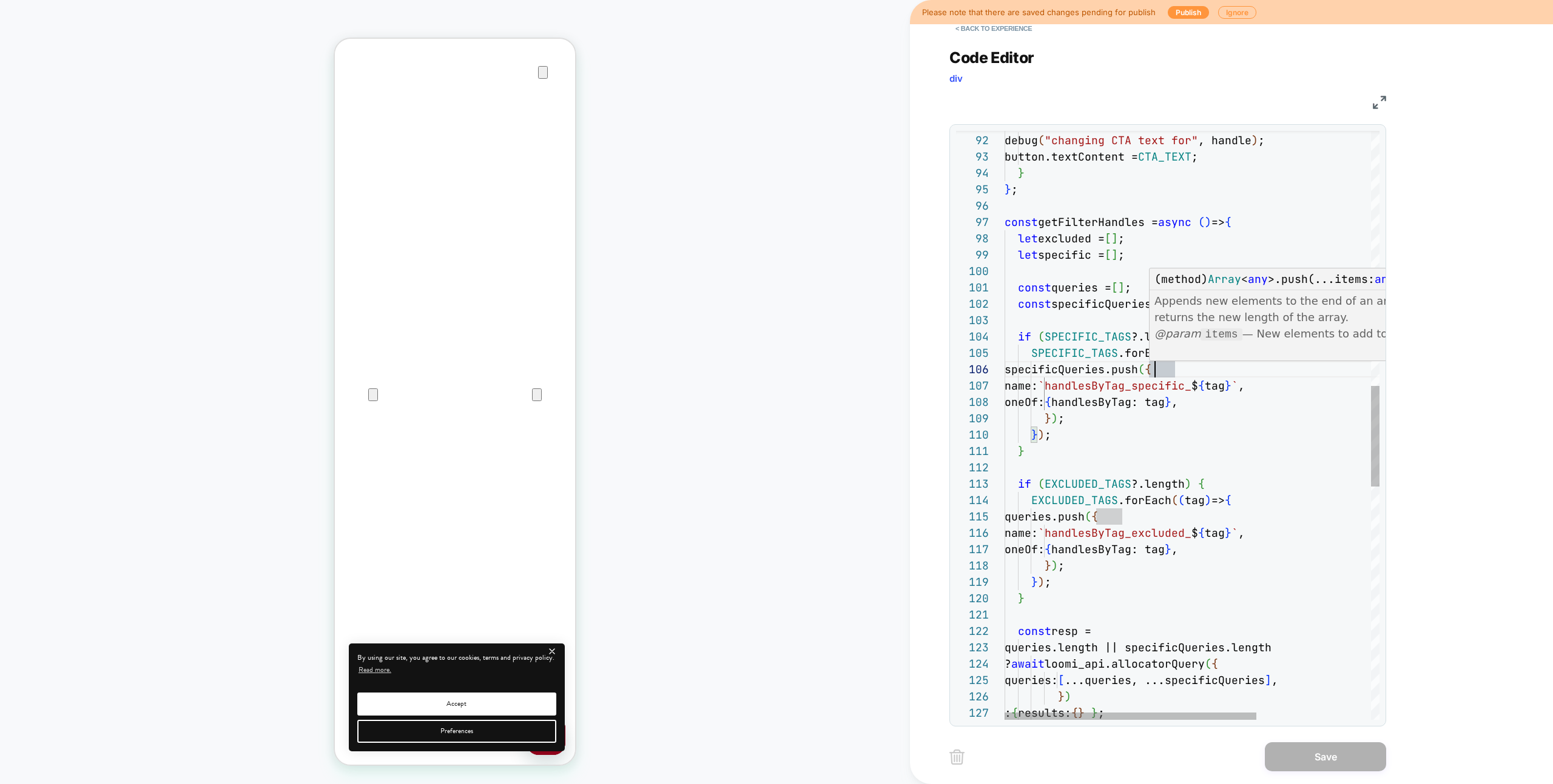
click at [1115, 347] on div "if ( EXCLUDED_TAGS ?.length ) { EXCLUDED_TAGS .forEach ( ( tag ) => { queries.p…" at bounding box center [1277, 361] width 546 height 3437
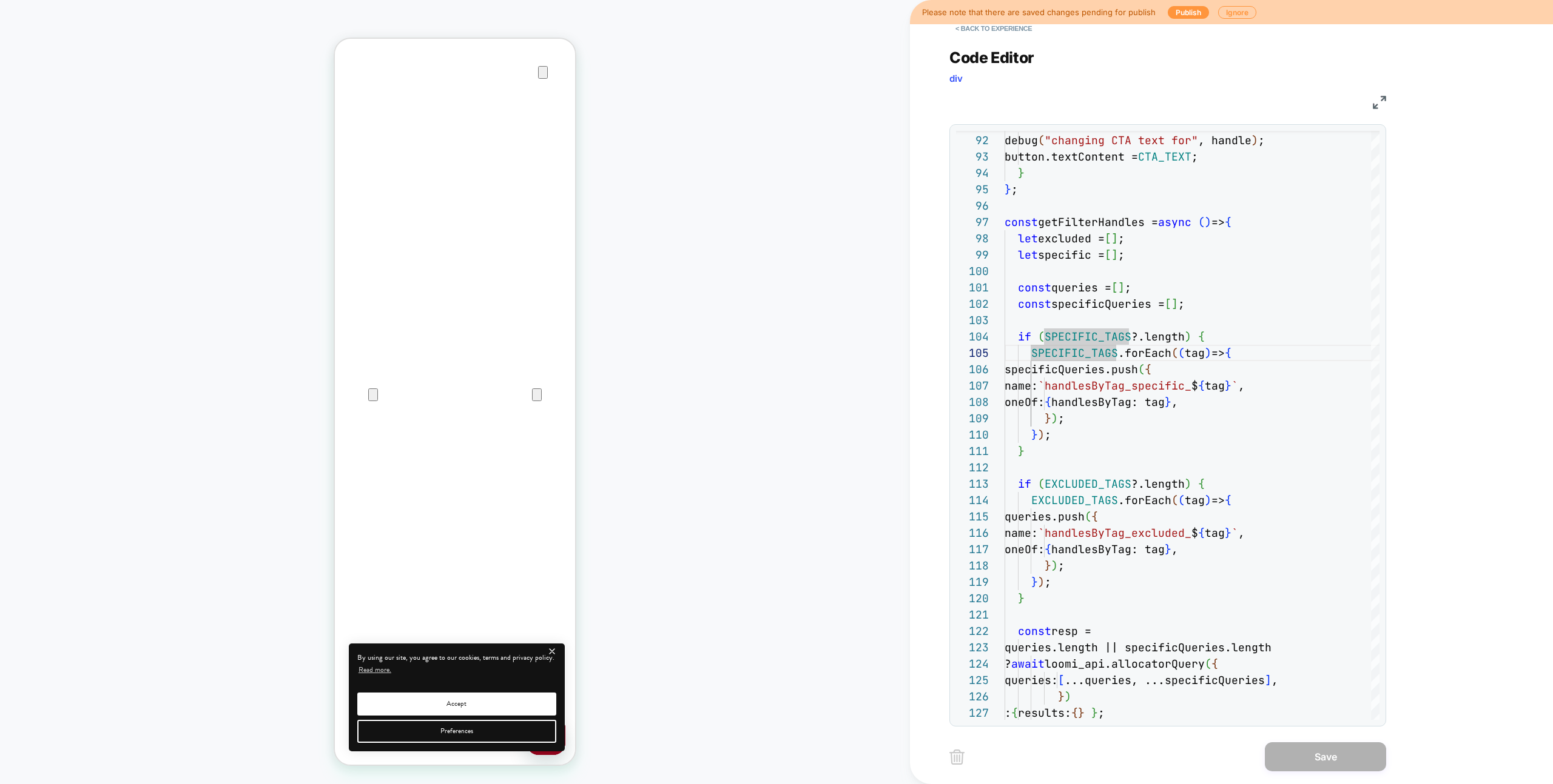
click at [1098, 422] on div "if ( EXCLUDED_TAGS ?.length ) { EXCLUDED_TAGS .forEach ( ( tag ) => { queries.p…" at bounding box center [1277, 361] width 546 height 3437
click at [1097, 422] on div "if ( EXCLUDED_TAGS ?.length ) { EXCLUDED_TAGS .forEach ( ( tag ) => { queries.p…" at bounding box center [1277, 361] width 546 height 3437
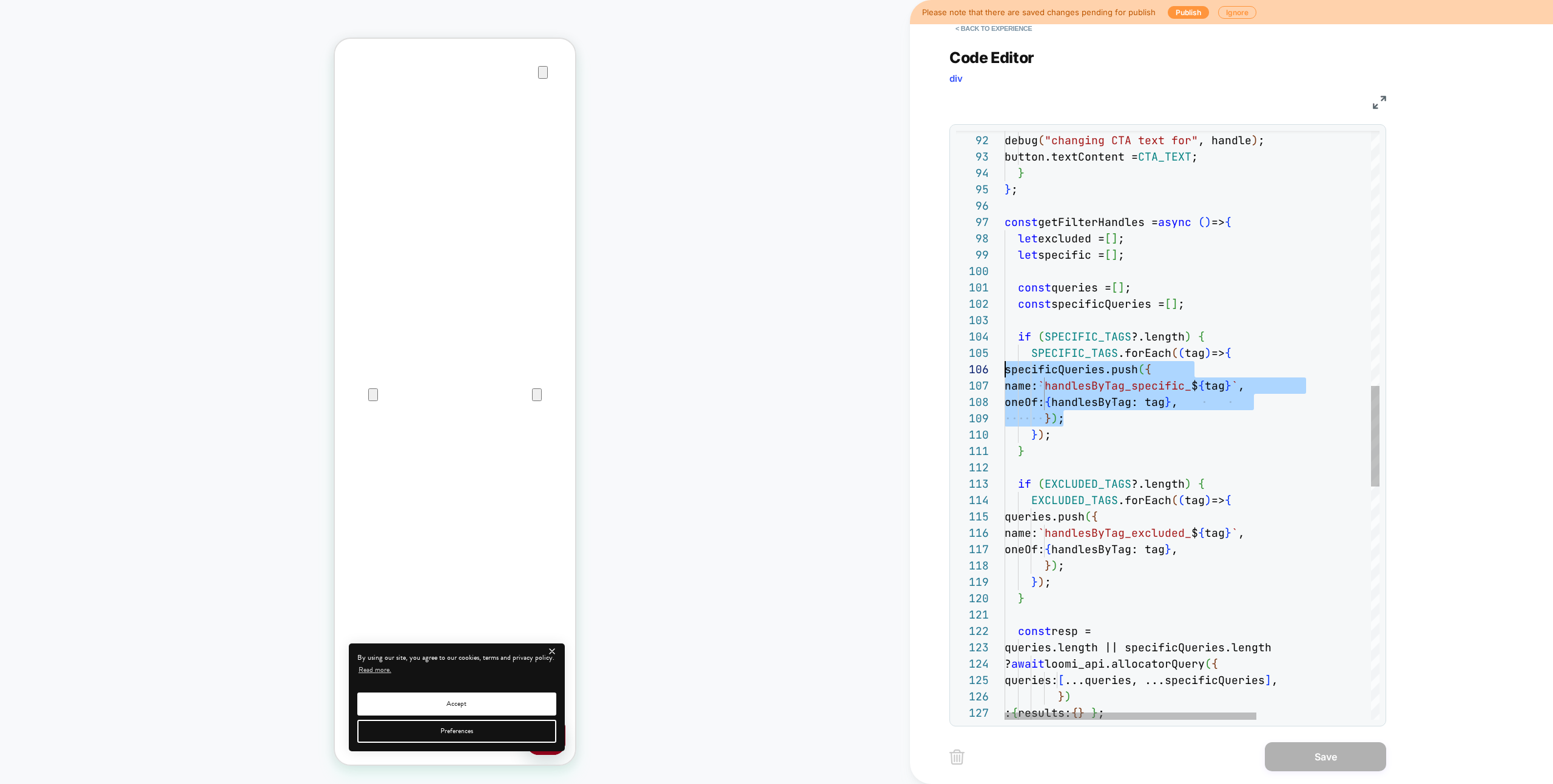
drag, startPoint x: 1085, startPoint y: 421, endPoint x: 963, endPoint y: 365, distance: 134.2
click at [1004, 365] on div "if ( EXCLUDED_TAGS ?.length ) { EXCLUDED_TAGS .forEach ( ( tag ) => { queries.p…" at bounding box center [1277, 361] width 546 height 3437
click at [1043, 437] on div "if ( EXCLUDED_TAGS ?.length ) { EXCLUDED_TAGS .forEach ( ( tag ) => { queries.p…" at bounding box center [1277, 361] width 546 height 3437
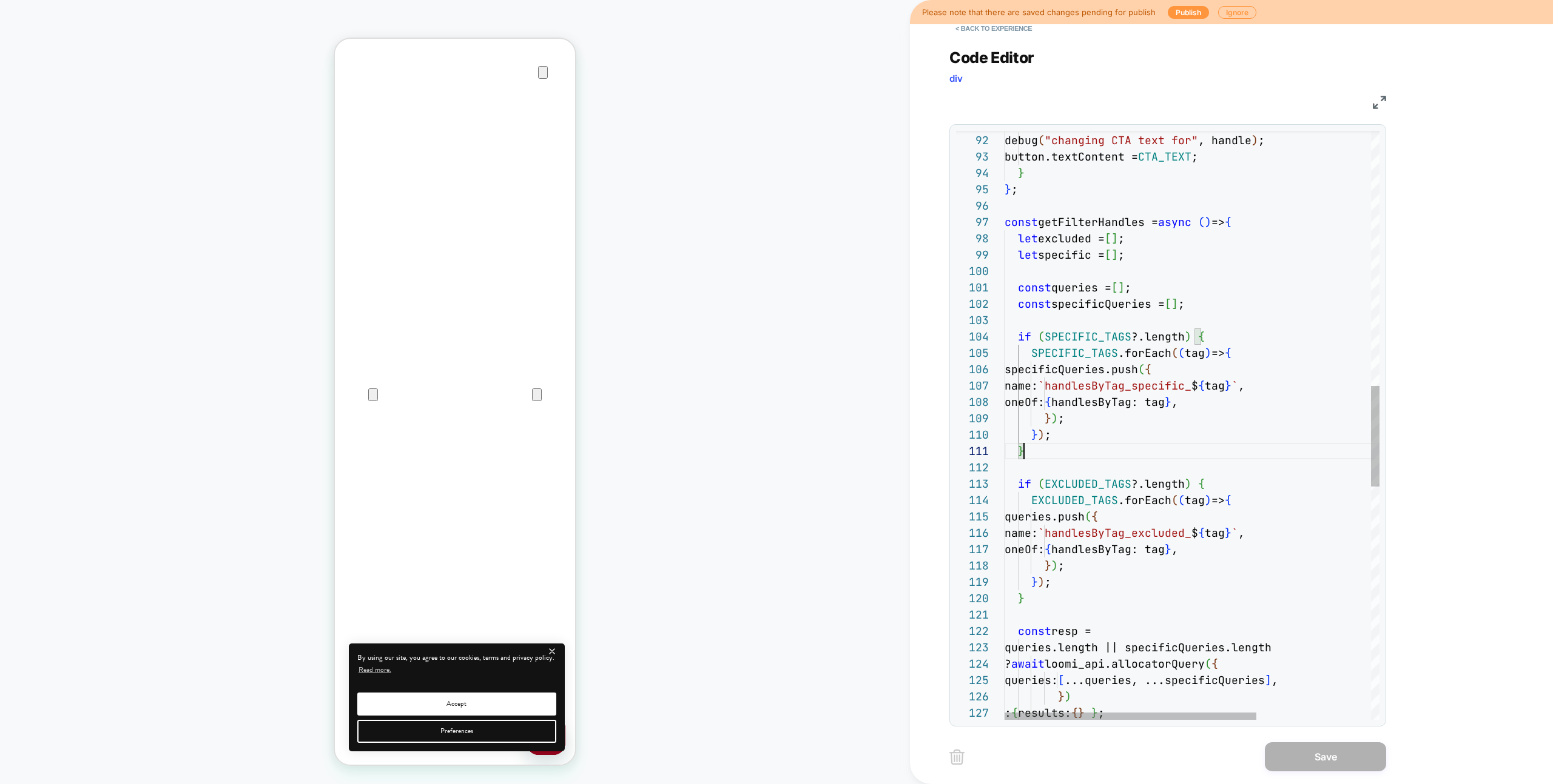
scroll to position [0, 19]
click at [1039, 448] on div "if ( EXCLUDED_TAGS ?.length ) { EXCLUDED_TAGS .forEach ( ( tag ) => { queries.p…" at bounding box center [1277, 361] width 546 height 3437
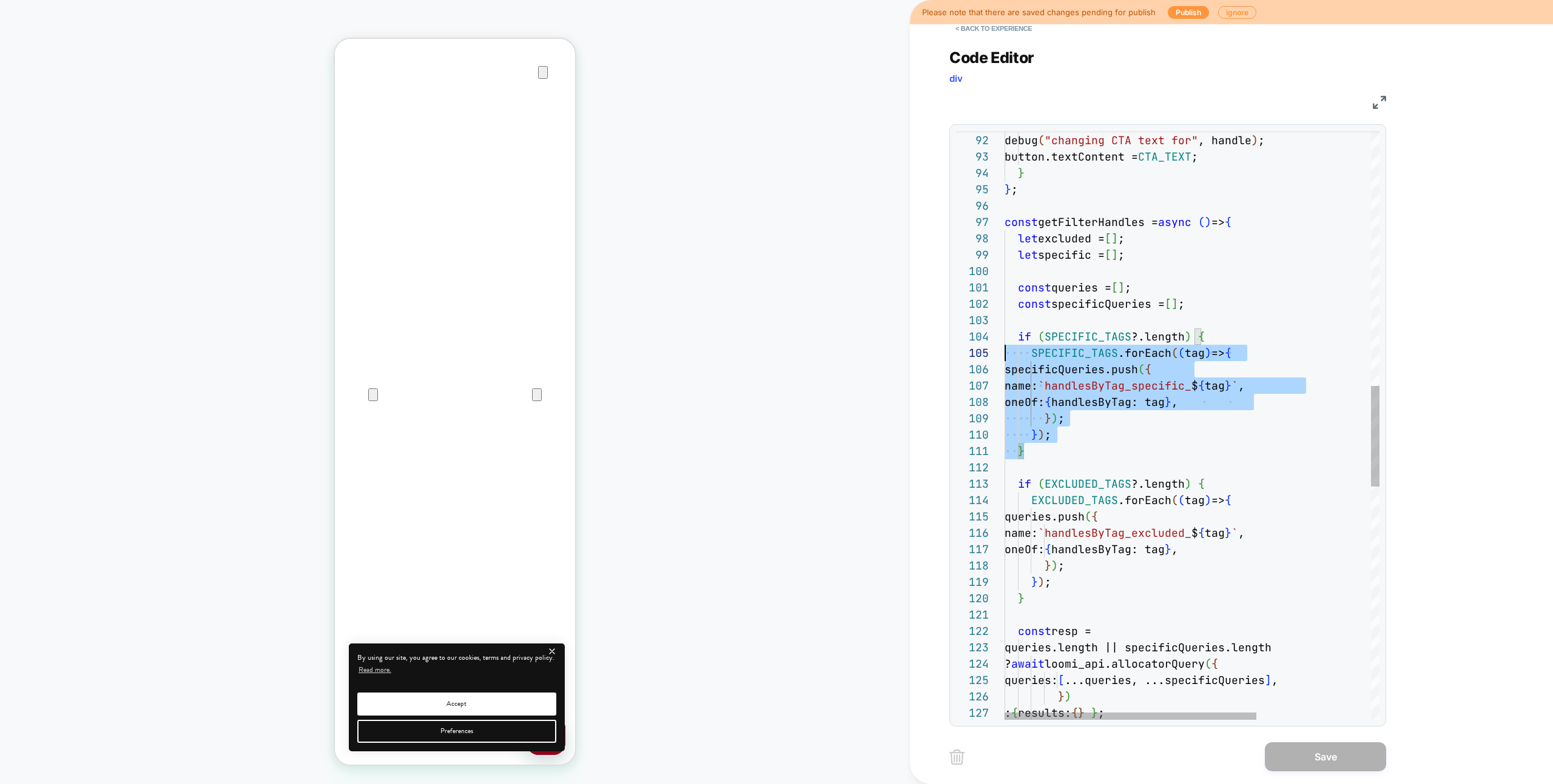
scroll to position [49, 0]
drag, startPoint x: 1040, startPoint y: 450, endPoint x: 915, endPoint y: 337, distance: 168.5
click at [1004, 337] on div "if ( EXCLUDED_TAGS ?.length ) { EXCLUDED_TAGS .forEach ( ( tag ) => { queries.p…" at bounding box center [1277, 361] width 546 height 3437
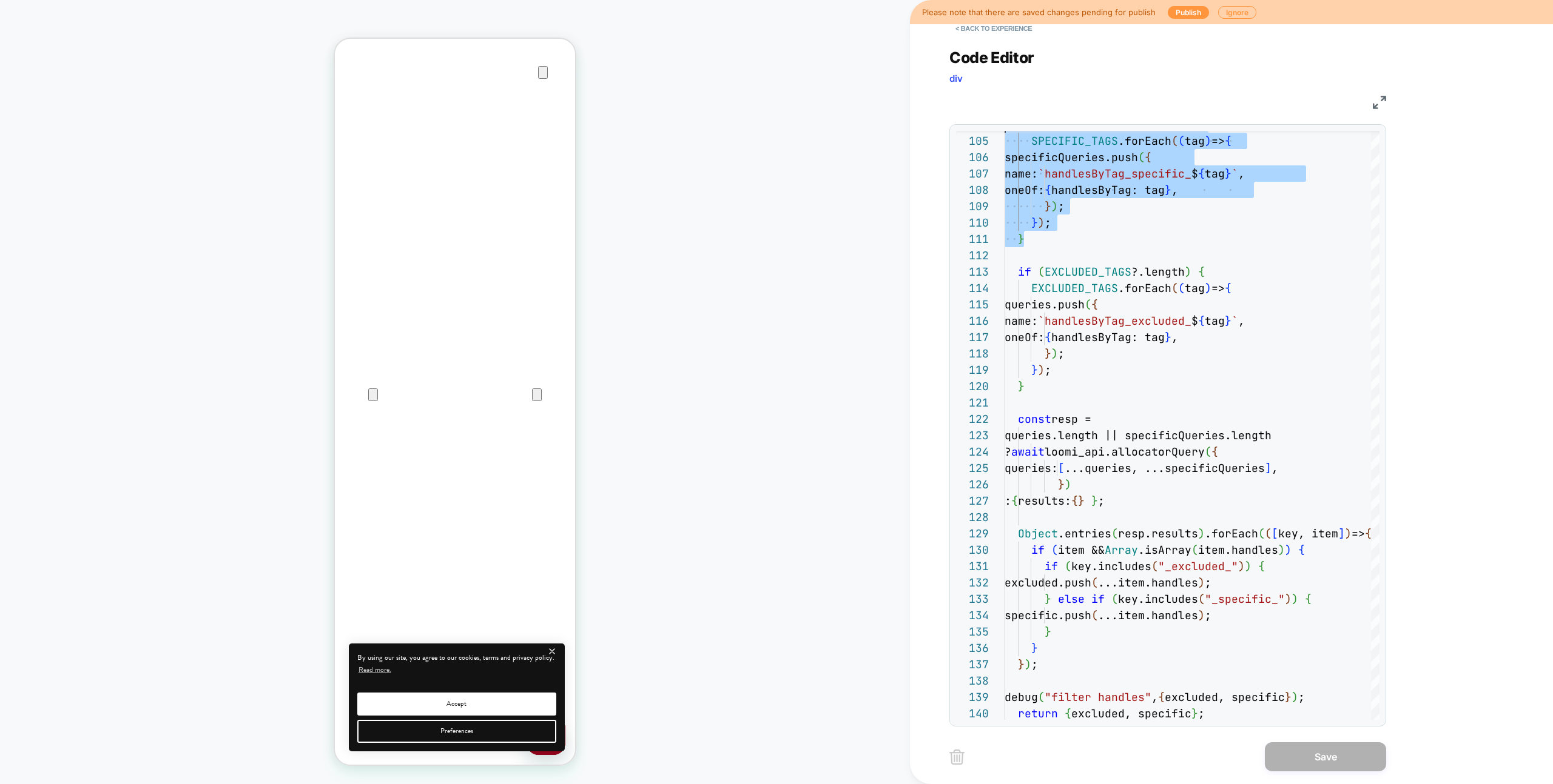
click at [1183, 497] on div "if ( EXCLUDED_TAGS ?.length ) { EXCLUDED_TAGS .forEach ( ( tag ) => { queries.p…" at bounding box center [1277, 149] width 546 height 3437
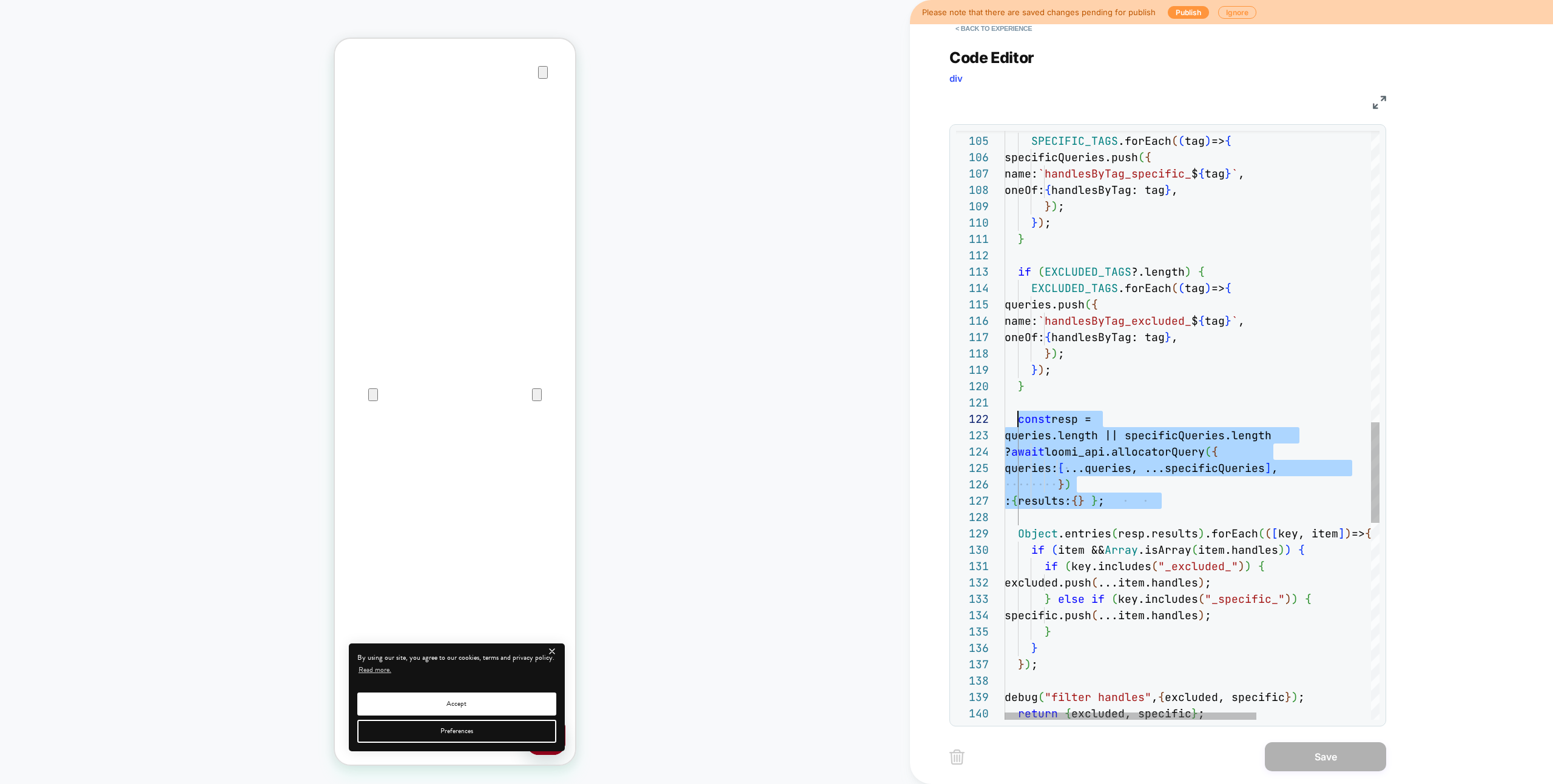
scroll to position [17, 0]
drag, startPoint x: 1184, startPoint y: 503, endPoint x: 1003, endPoint y: 423, distance: 197.9
click at [1004, 423] on div "if ( EXCLUDED_TAGS ?.length ) { EXCLUDED_TAGS .forEach ( ( tag ) => { queries.p…" at bounding box center [1277, 149] width 546 height 3437
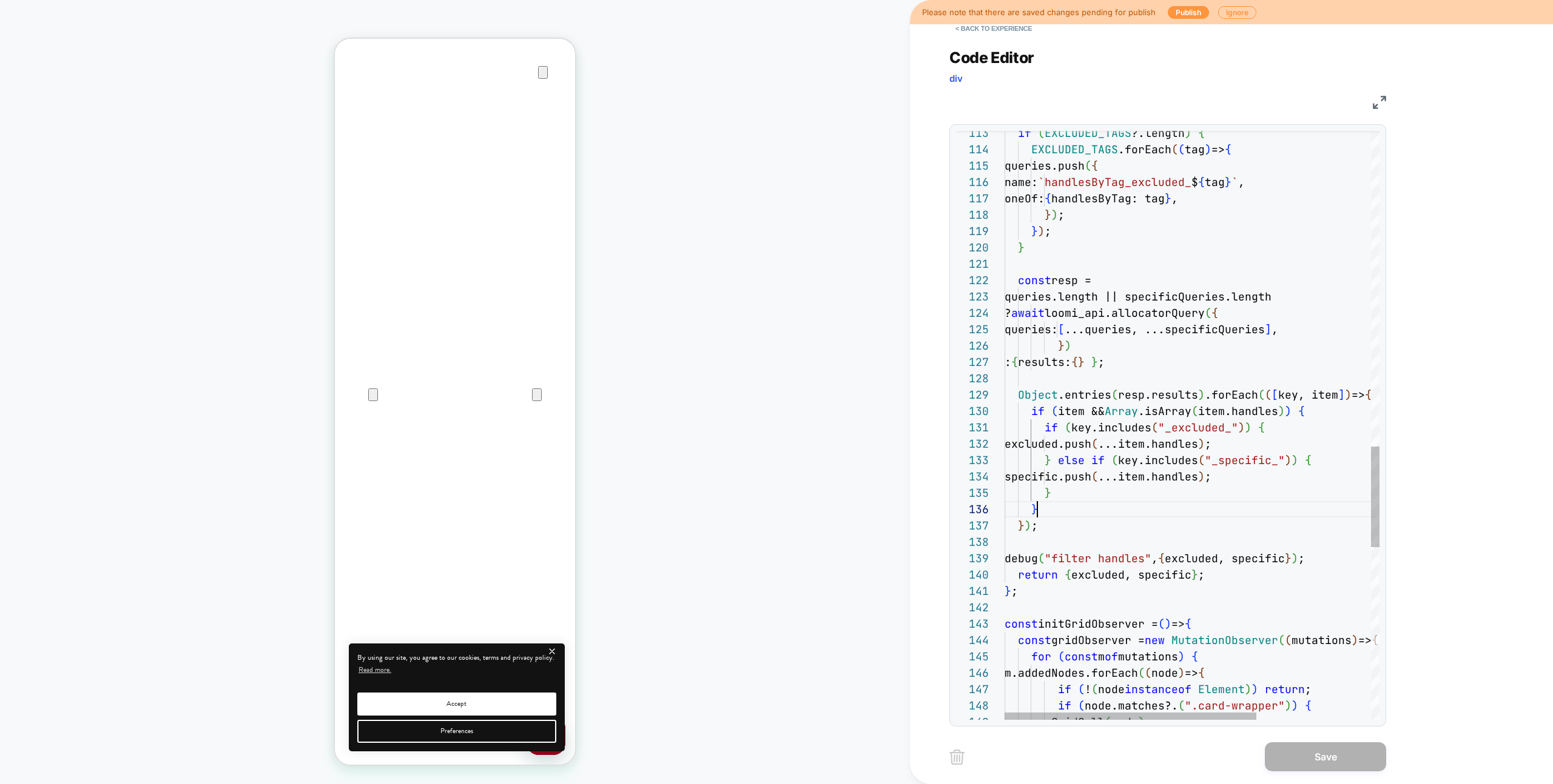
click at [1072, 505] on div "if ( EXCLUDED_TAGS ?.length ) { EXCLUDED_TAGS .forEach ( ( tag ) => { queries.p…" at bounding box center [1277, 10] width 546 height 3437
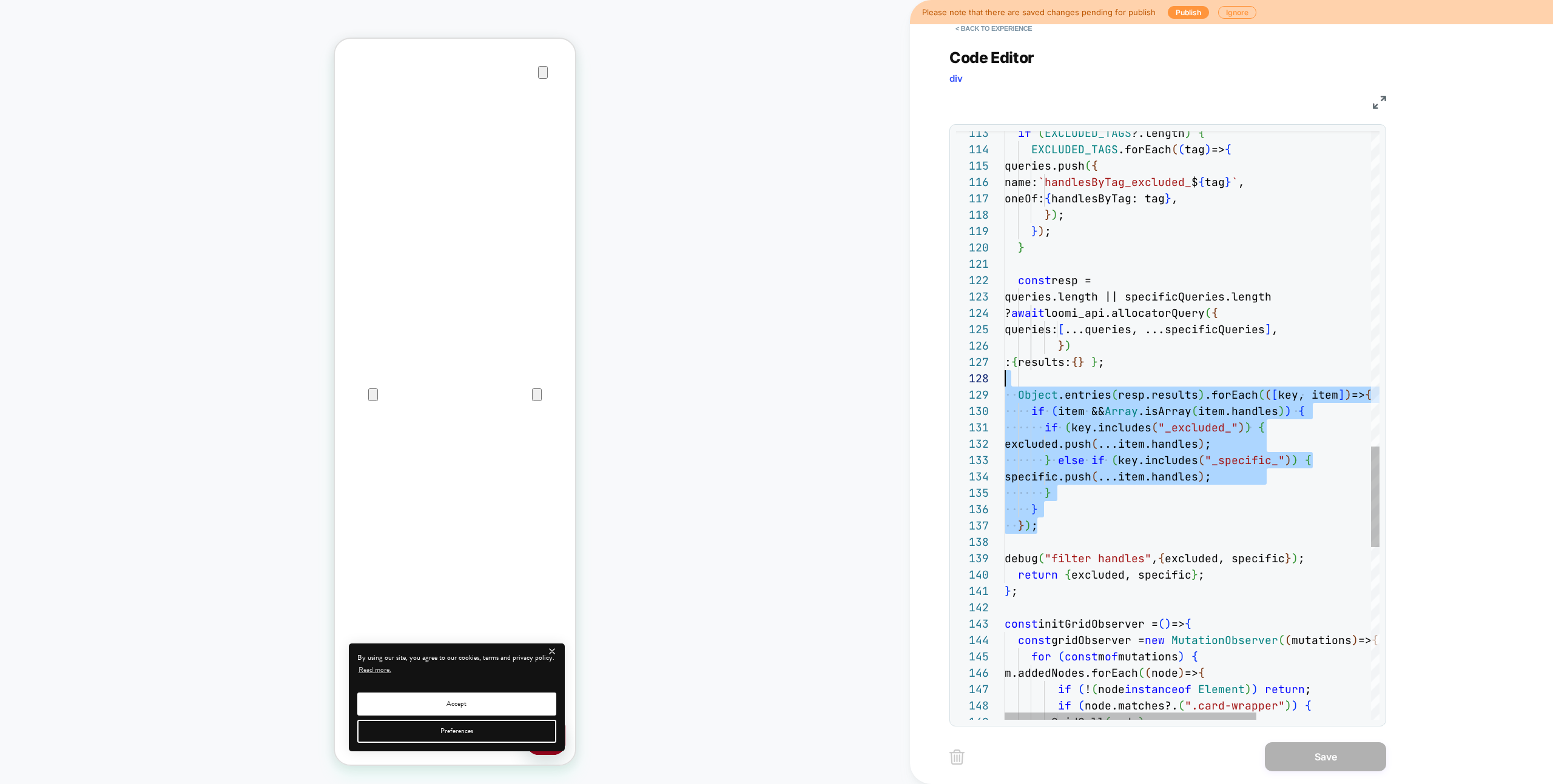
scroll to position [131, 0]
drag, startPoint x: 1046, startPoint y: 530, endPoint x: 937, endPoint y: 389, distance: 178.2
click at [1004, 389] on div "if ( EXCLUDED_TAGS ?.length ) { EXCLUDED_TAGS .forEach ( ( tag ) => { queries.p…" at bounding box center [1277, 10] width 546 height 3437
type textarea "**********"
click at [1184, 571] on div "if ( EXCLUDED_TAGS ?.length ) { EXCLUDED_TAGS .forEach ( ( tag ) => { queries.p…" at bounding box center [1277, 10] width 546 height 3437
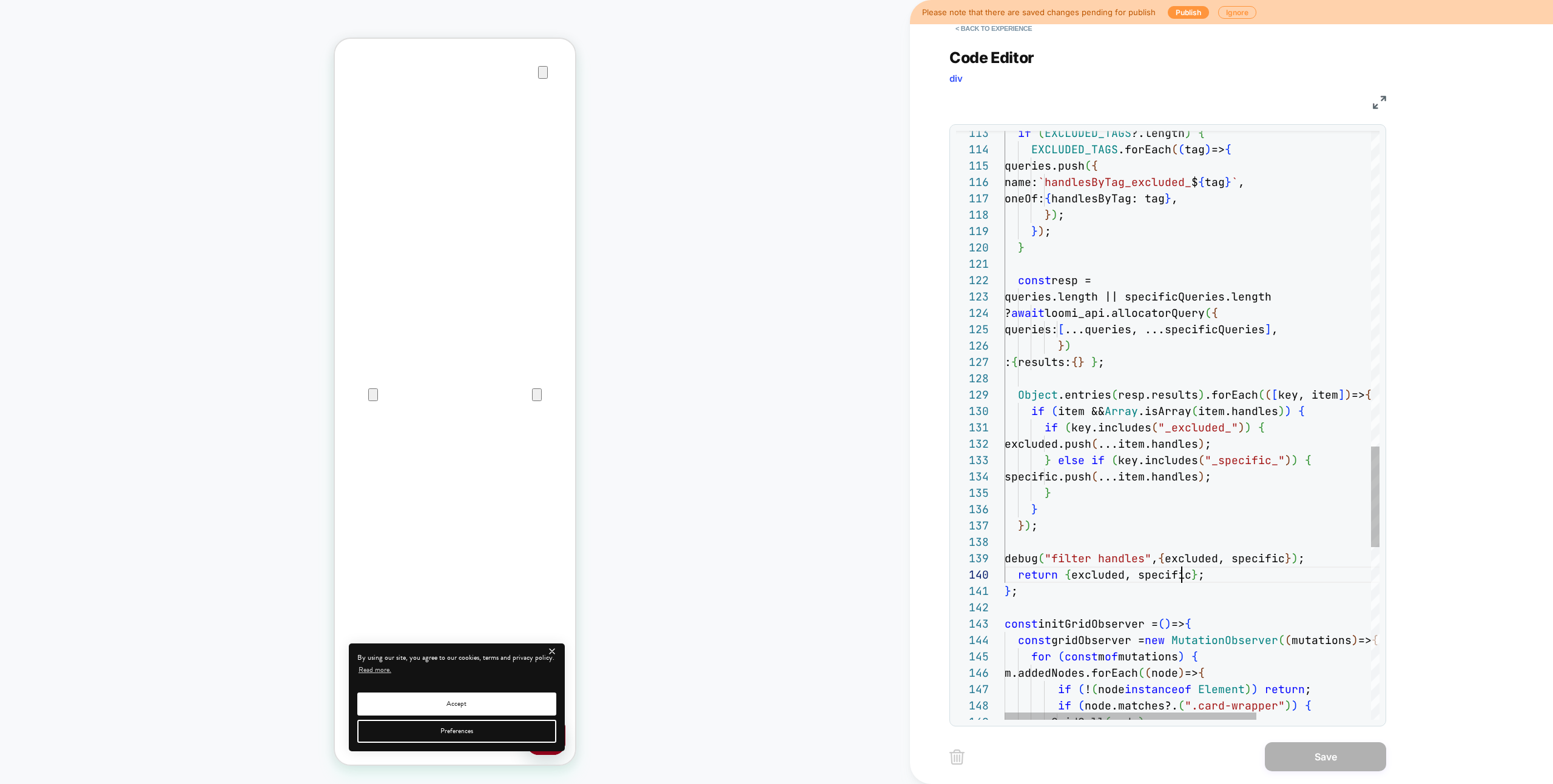
scroll to position [147, 177]
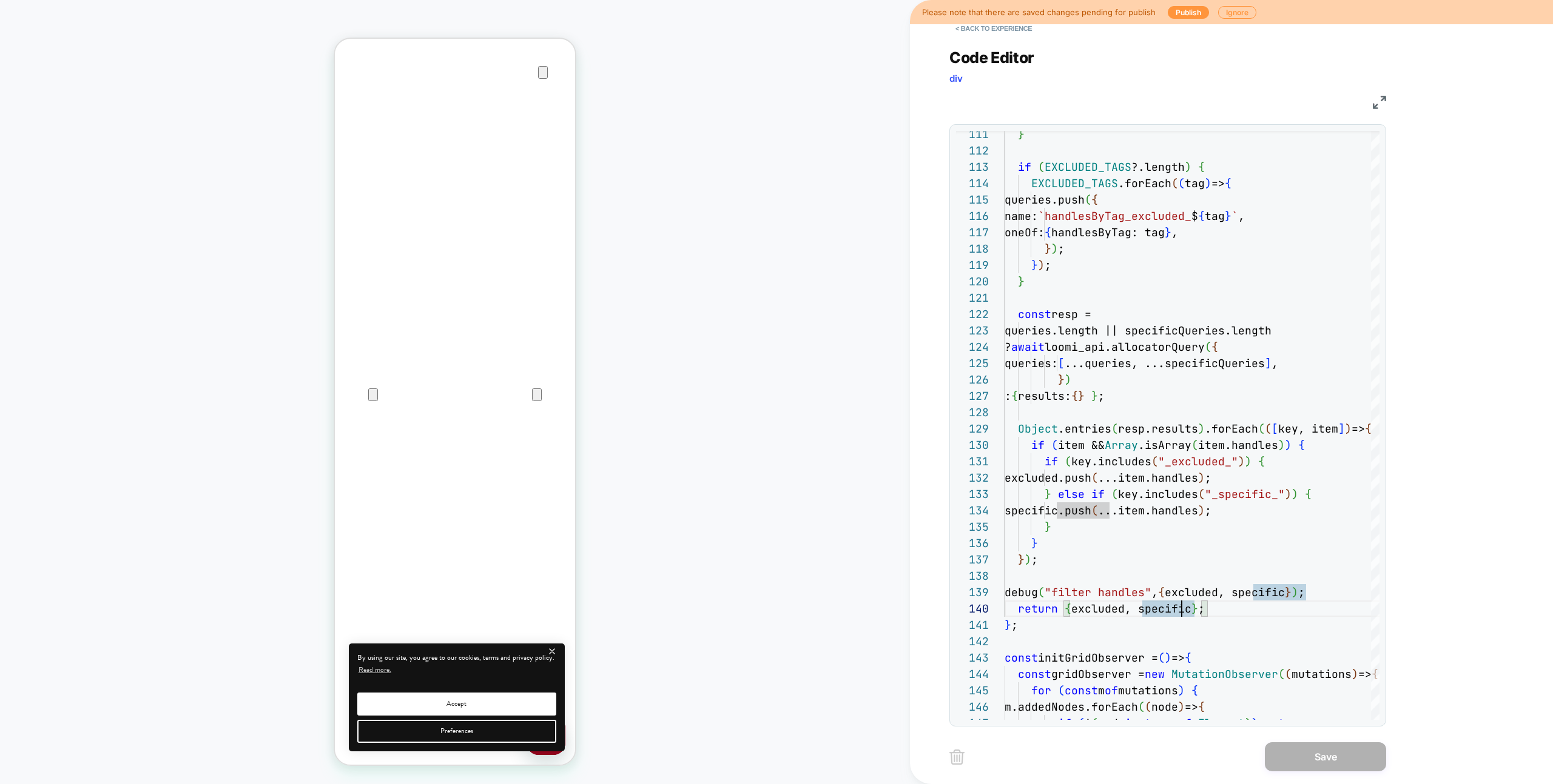
drag, startPoint x: 973, startPoint y: 32, endPoint x: 677, endPoint y: 4, distance: 297.3
click at [973, 32] on button "< Back to experience" at bounding box center [993, 29] width 88 height 19
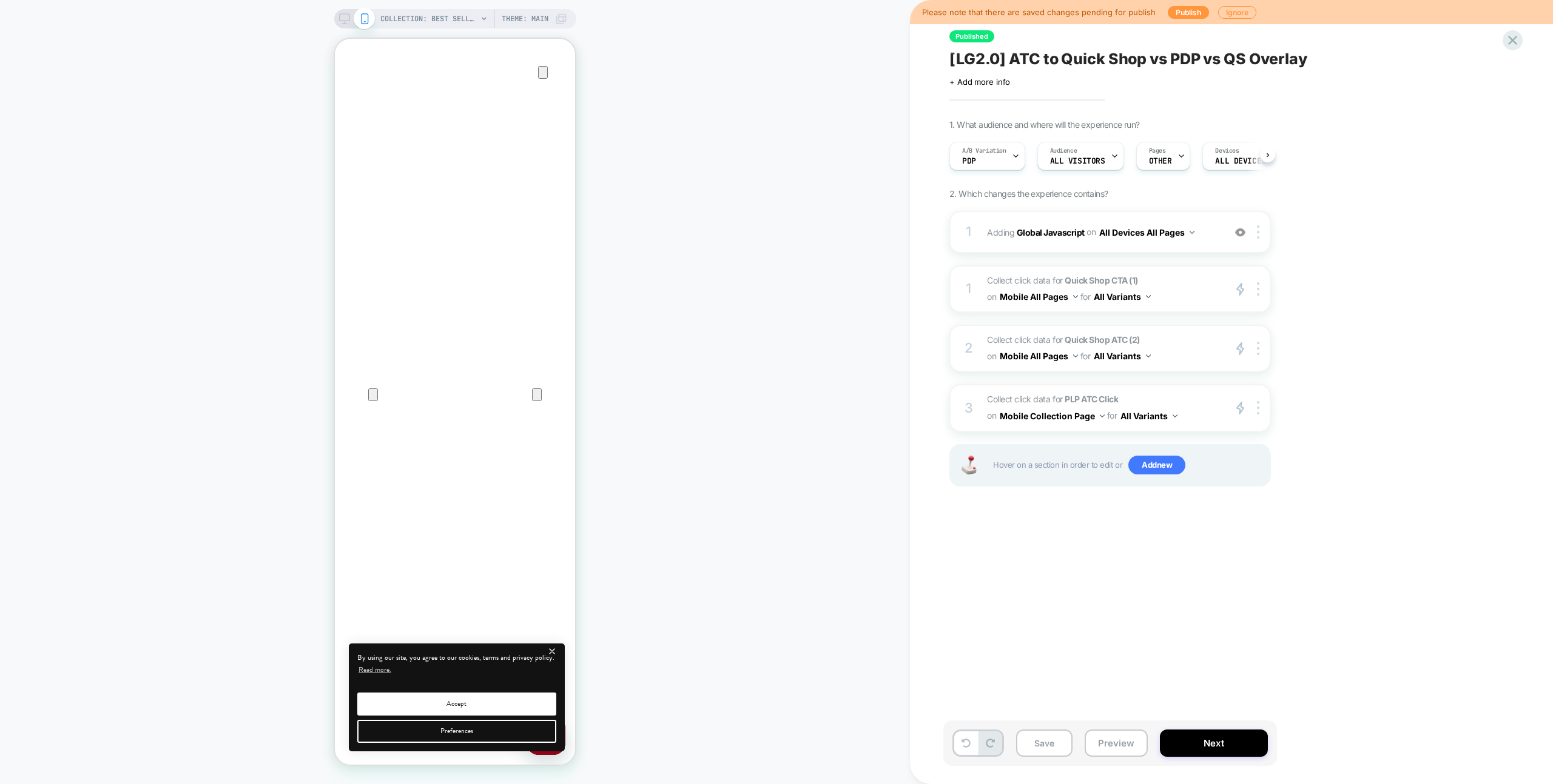
scroll to position [0, 1]
